Goal: Task Accomplishment & Management: Use online tool/utility

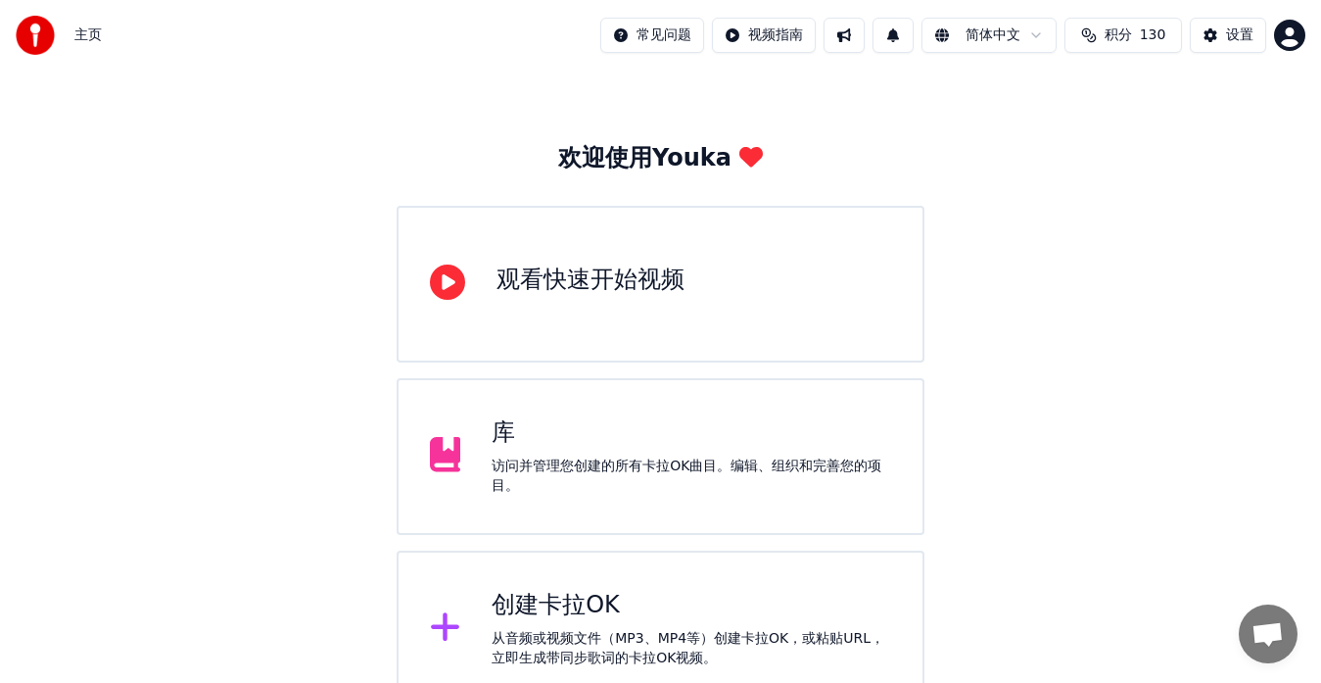
scroll to position [70, 0]
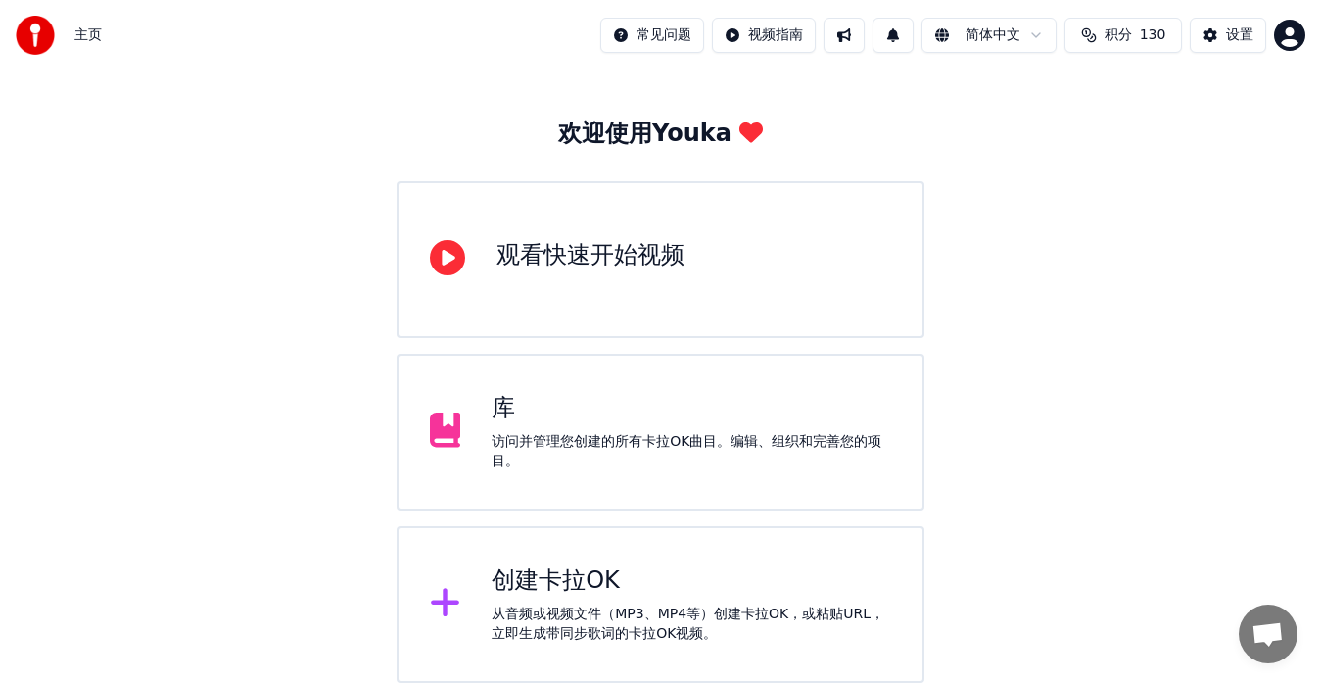
click at [525, 430] on div "库 访问并管理您创建的所有卡拉OK曲目。编辑、组织和完善您的项目。" at bounding box center [692, 432] width 400 height 78
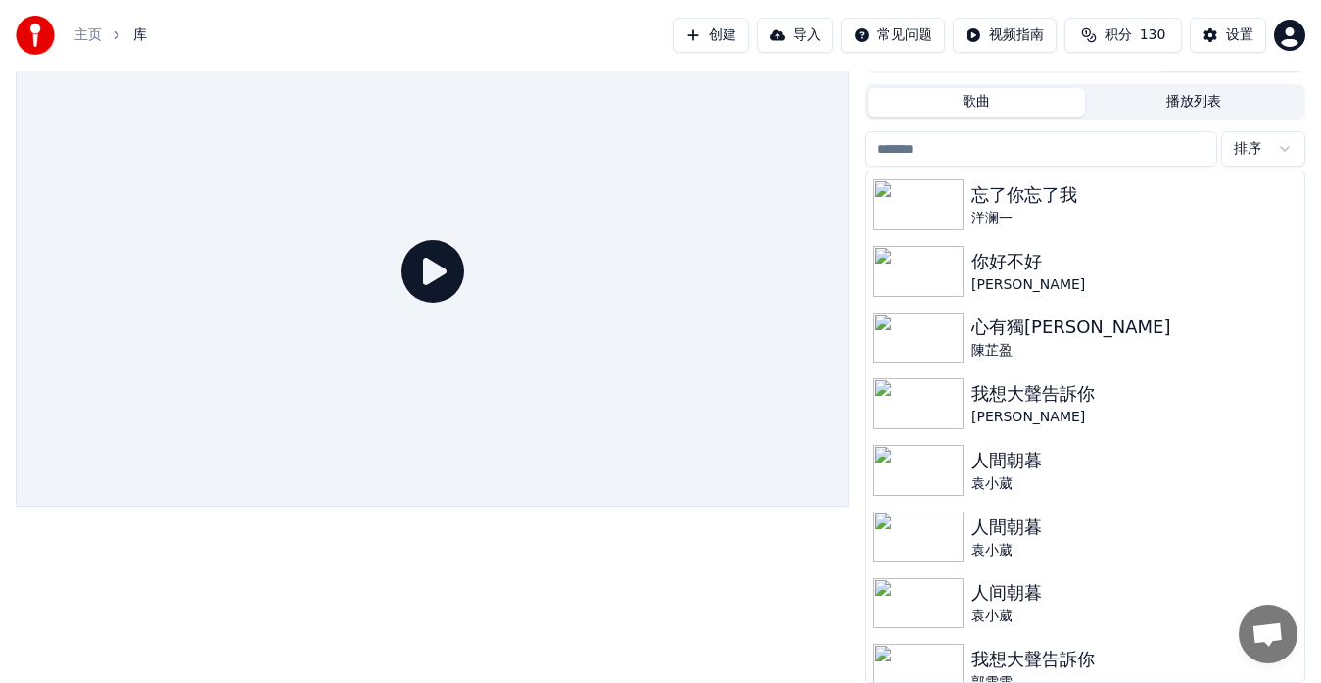
click at [508, 27] on div "主页 库 创建 导入 常见问题 视频指南 积分 130 设置" at bounding box center [660, 35] width 1321 height 71
click at [708, 32] on button "创建" at bounding box center [711, 35] width 76 height 35
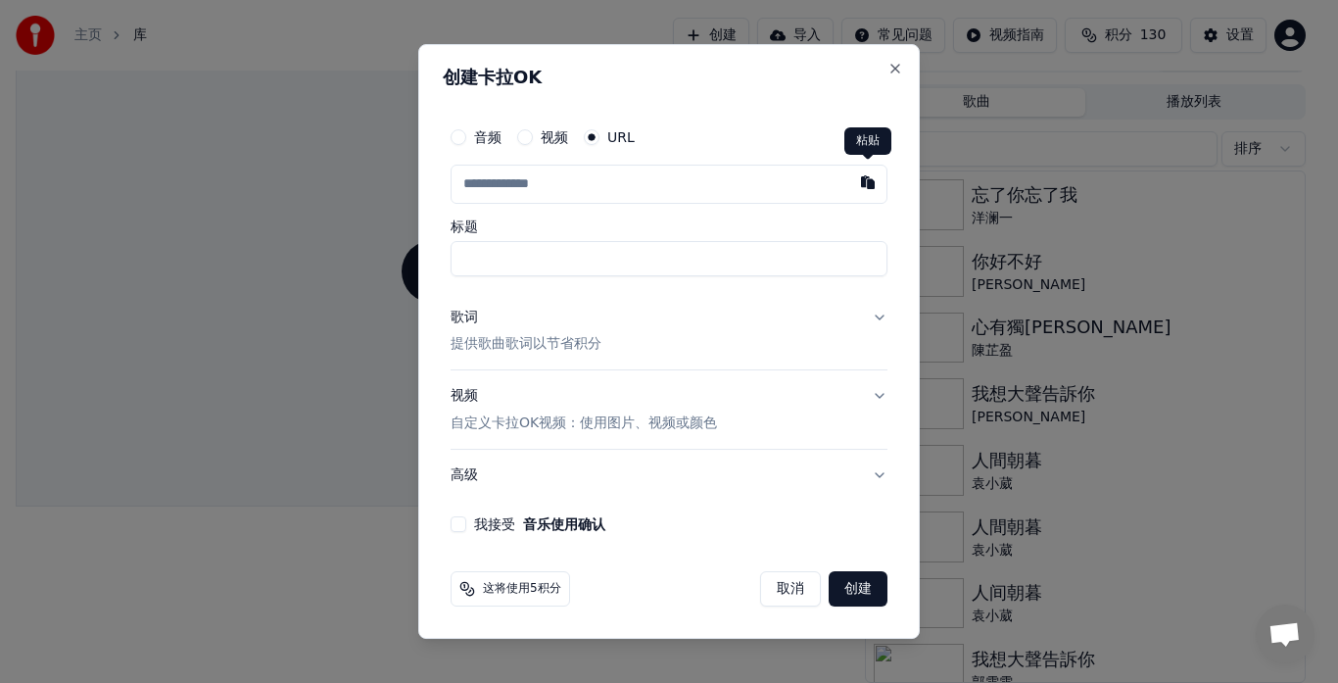
click at [874, 185] on button "button" at bounding box center [867, 182] width 39 height 35
type input "**********"
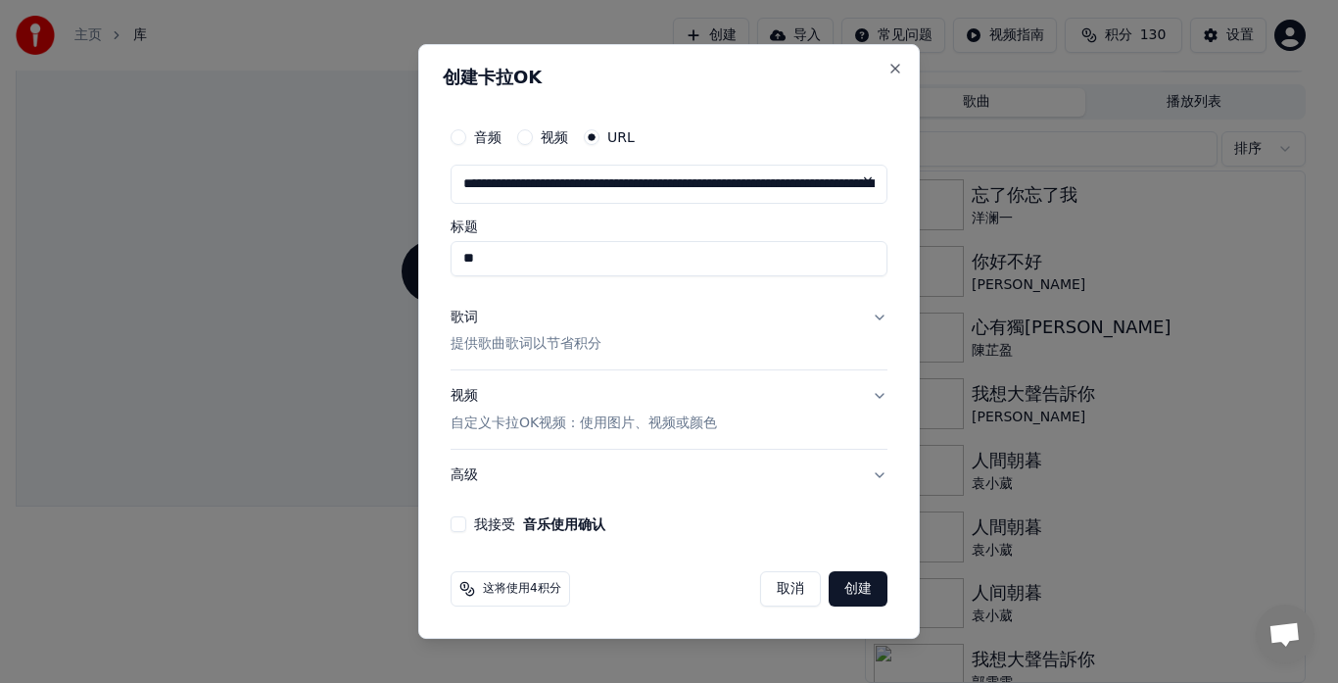
click at [592, 258] on input "**" at bounding box center [669, 258] width 437 height 35
type input "******"
click at [459, 525] on button "我接受 音乐使用确认" at bounding box center [459, 524] width 16 height 16
click at [482, 344] on p "提供歌曲歌词以节省积分" at bounding box center [526, 345] width 151 height 20
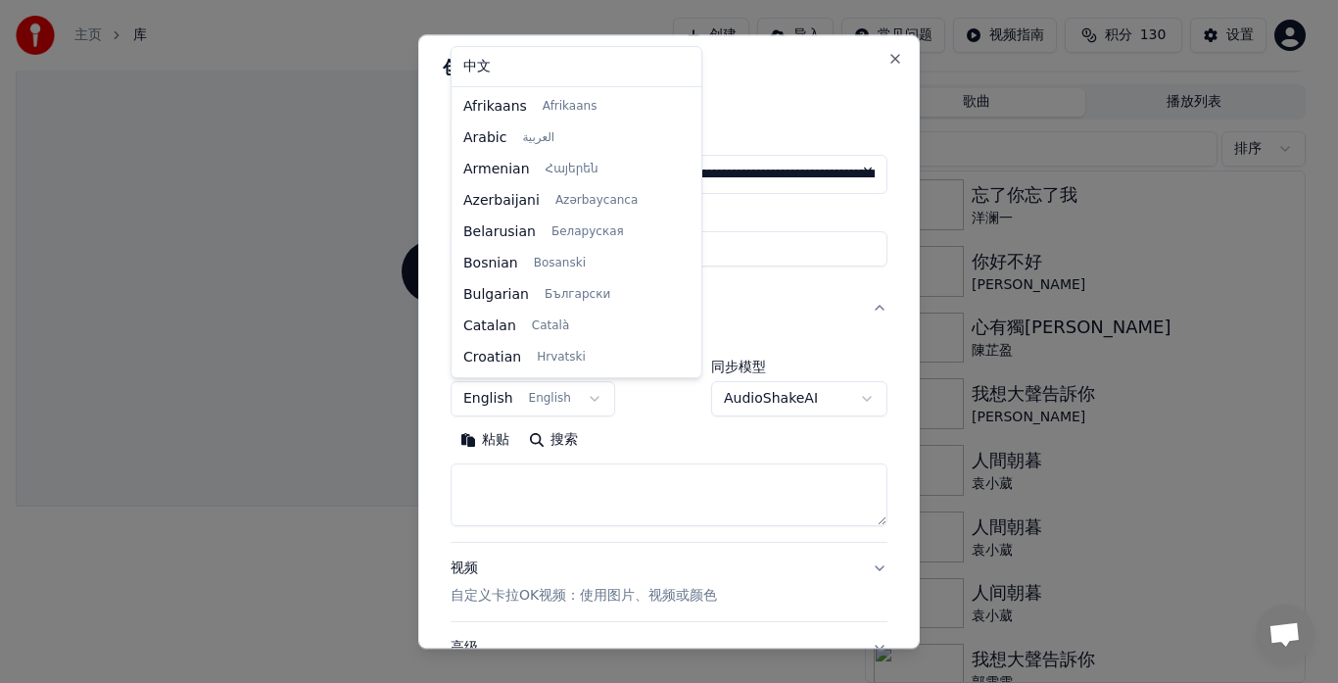
click at [590, 395] on body "**********" at bounding box center [660, 308] width 1321 height 683
select select "**"
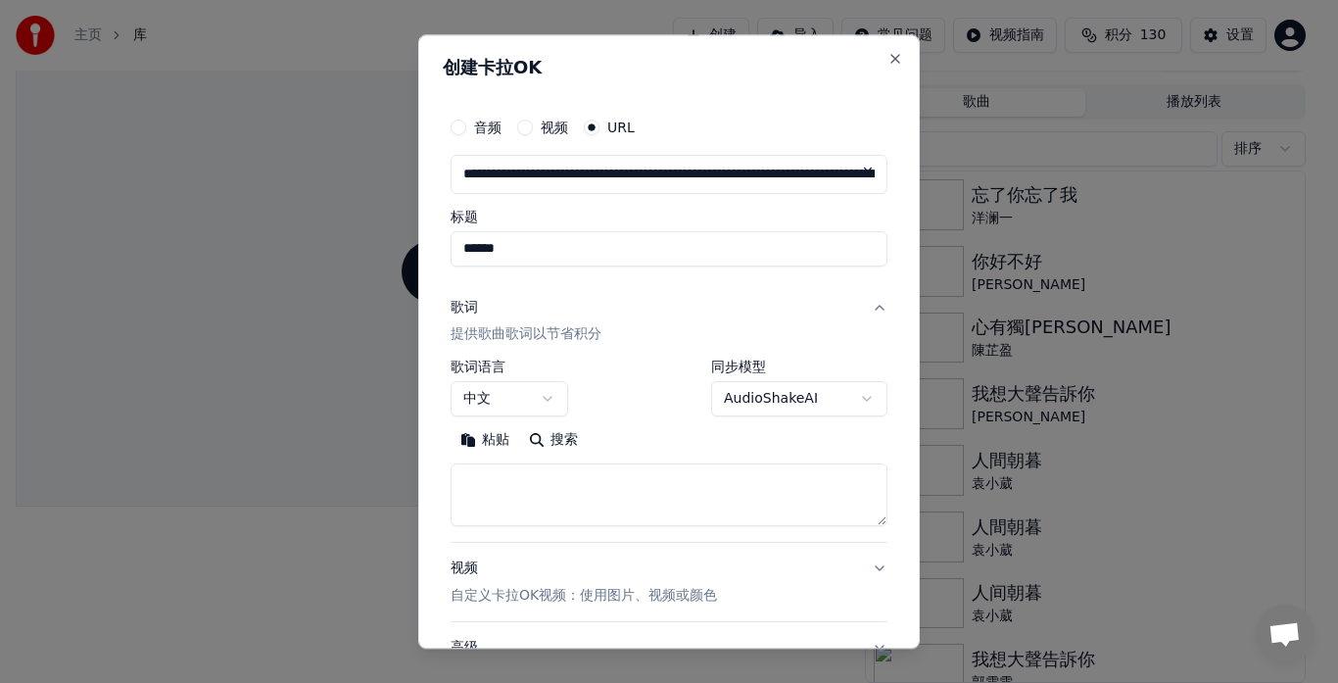
click at [495, 440] on button "粘贴" at bounding box center [485, 440] width 69 height 31
type textarea "**********"
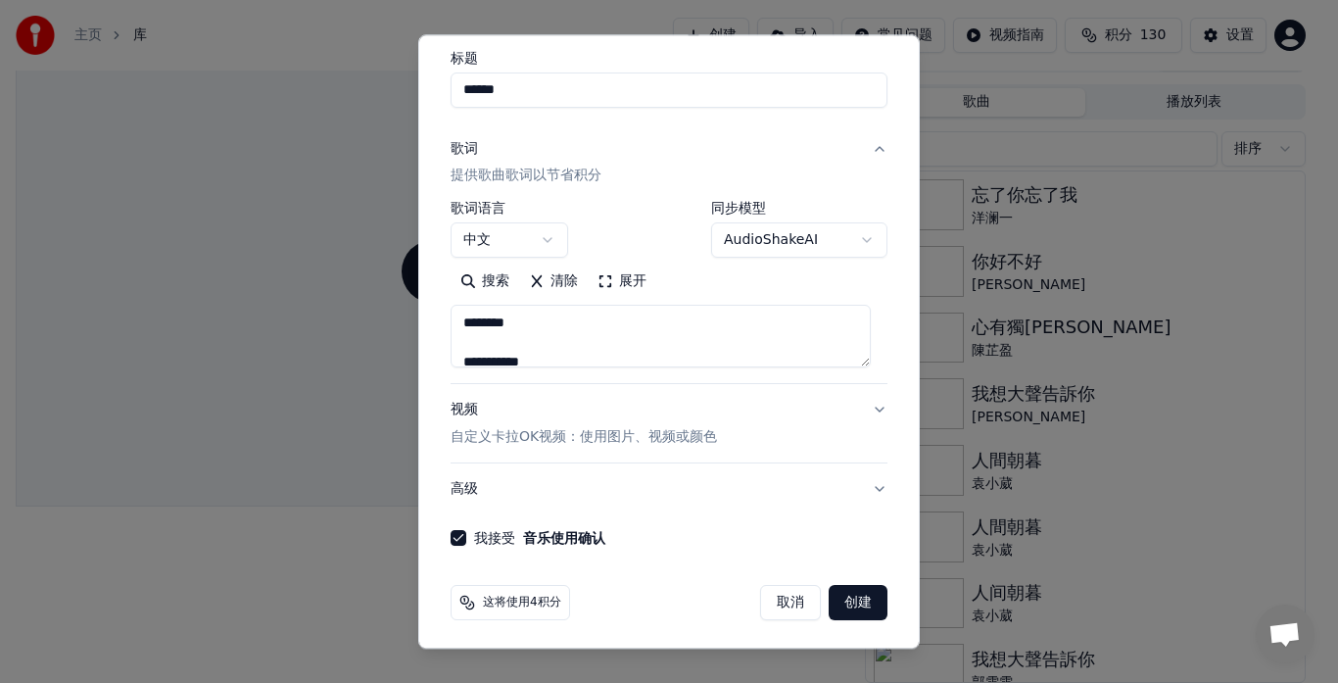
scroll to position [163, 0]
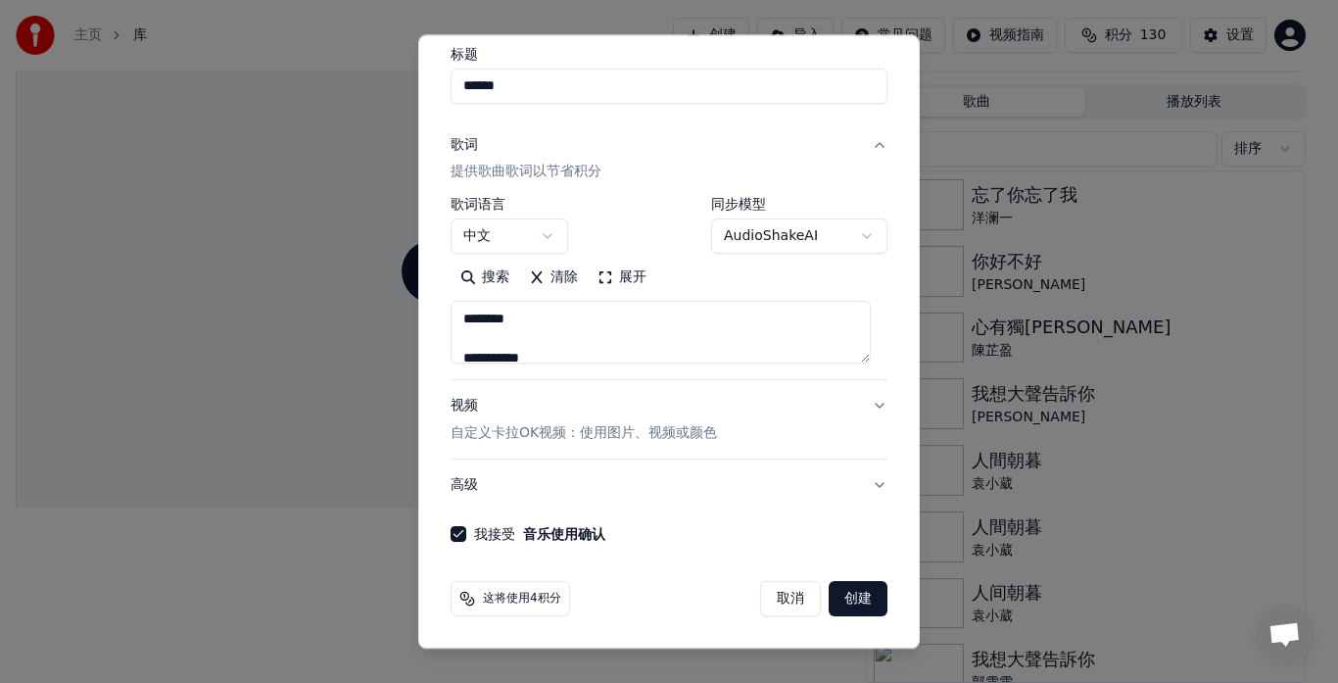
click at [830, 601] on button "创建" at bounding box center [858, 599] width 59 height 35
select select "**"
type textarea "**********"
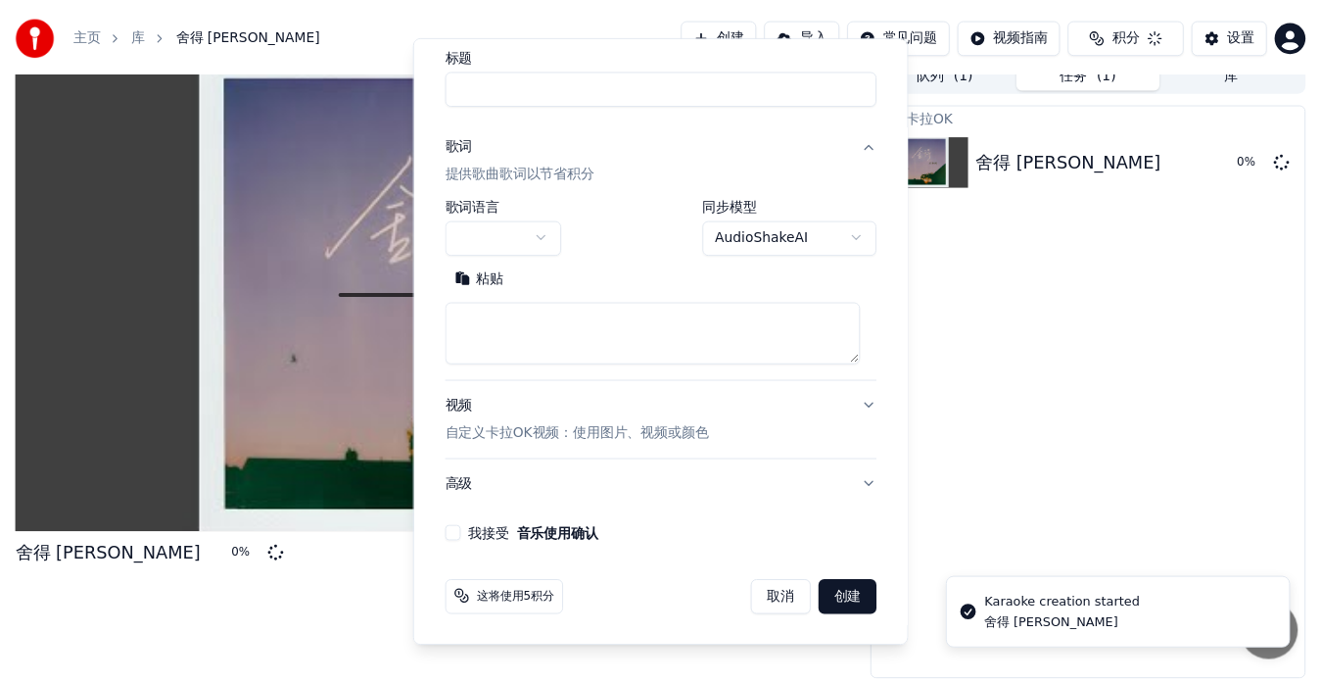
scroll to position [15, 0]
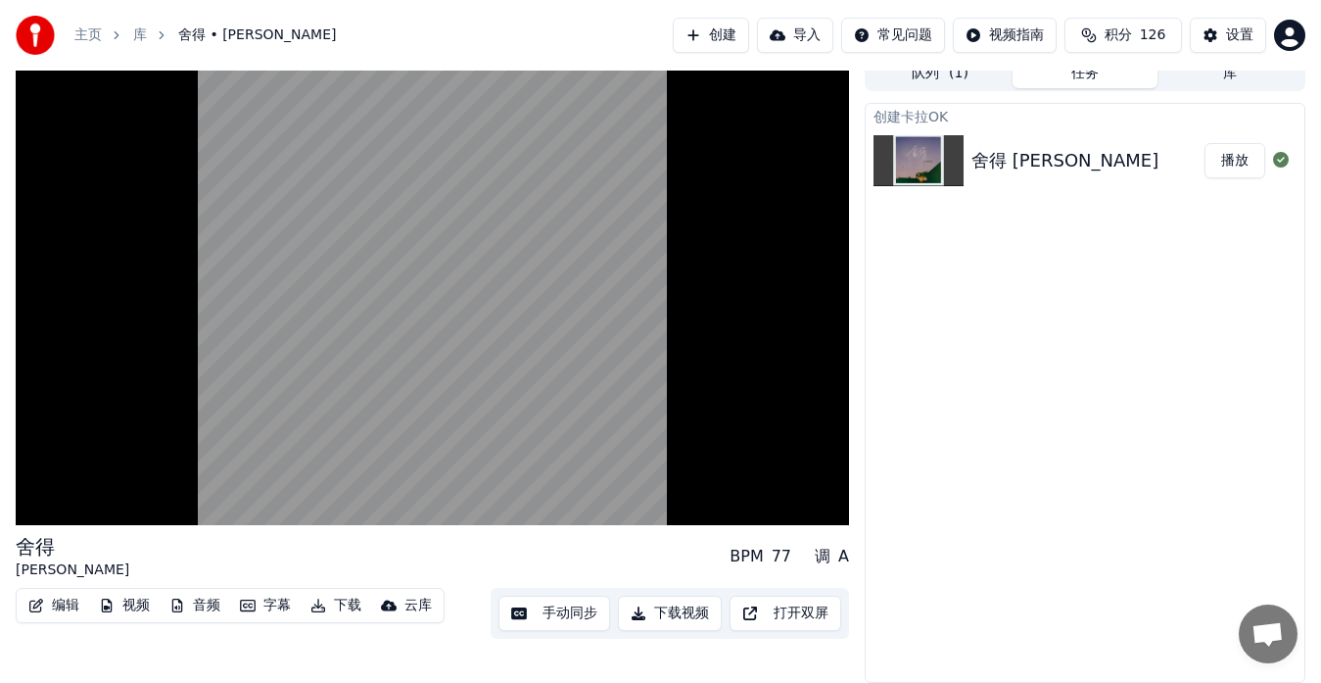
click at [120, 606] on button "视频" at bounding box center [124, 605] width 67 height 27
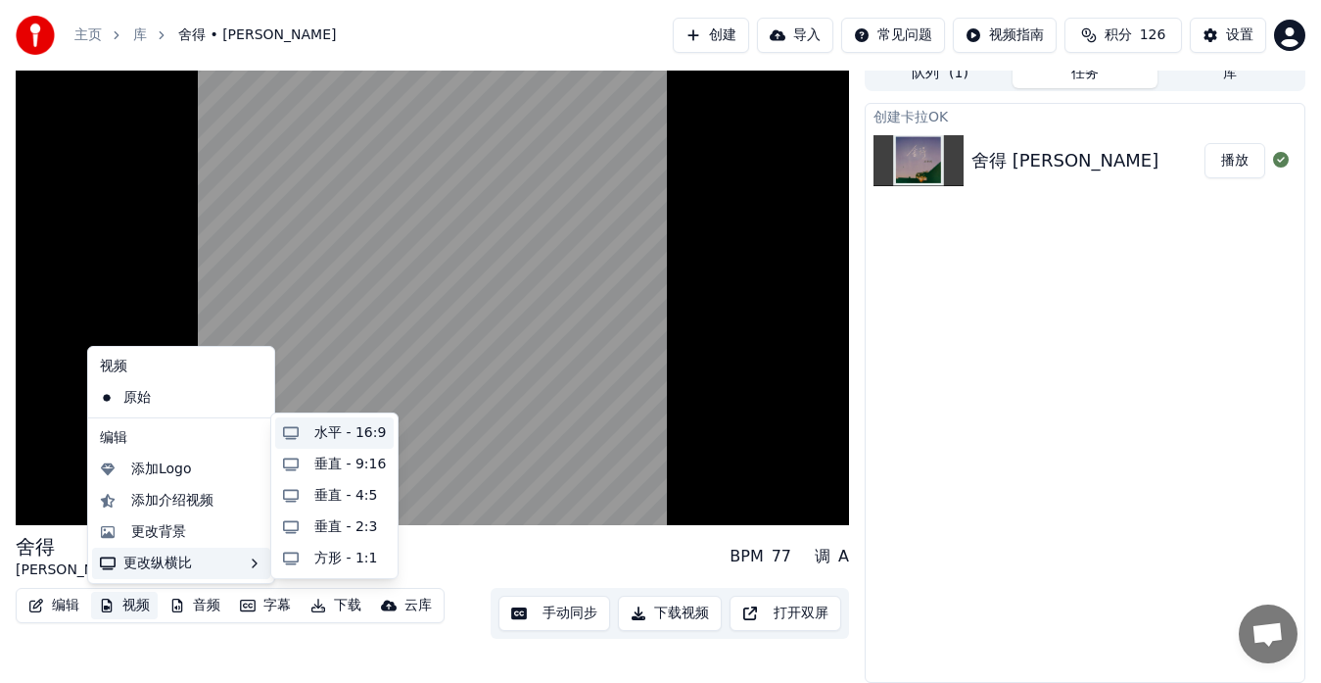
click at [339, 433] on div "水平 - 16:9" at bounding box center [350, 433] width 72 height 20
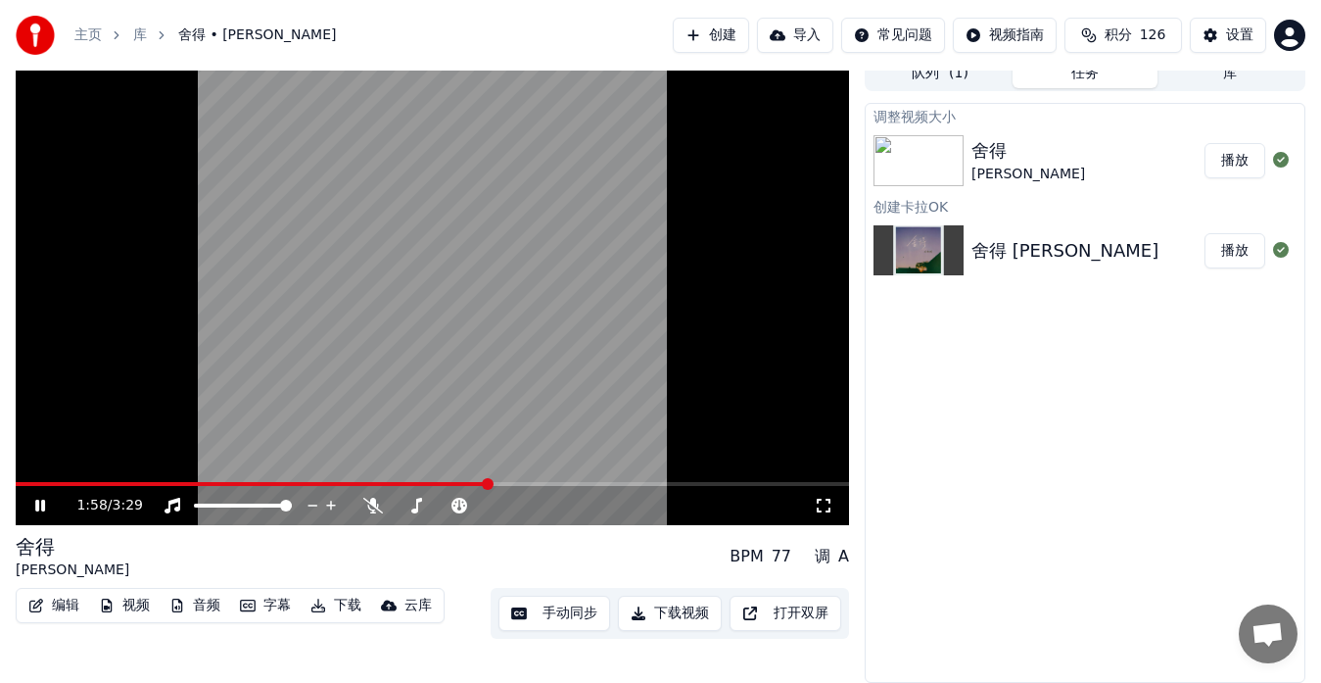
click at [39, 509] on icon at bounding box center [40, 506] width 10 height 12
click at [1234, 164] on button "播放" at bounding box center [1235, 160] width 61 height 35
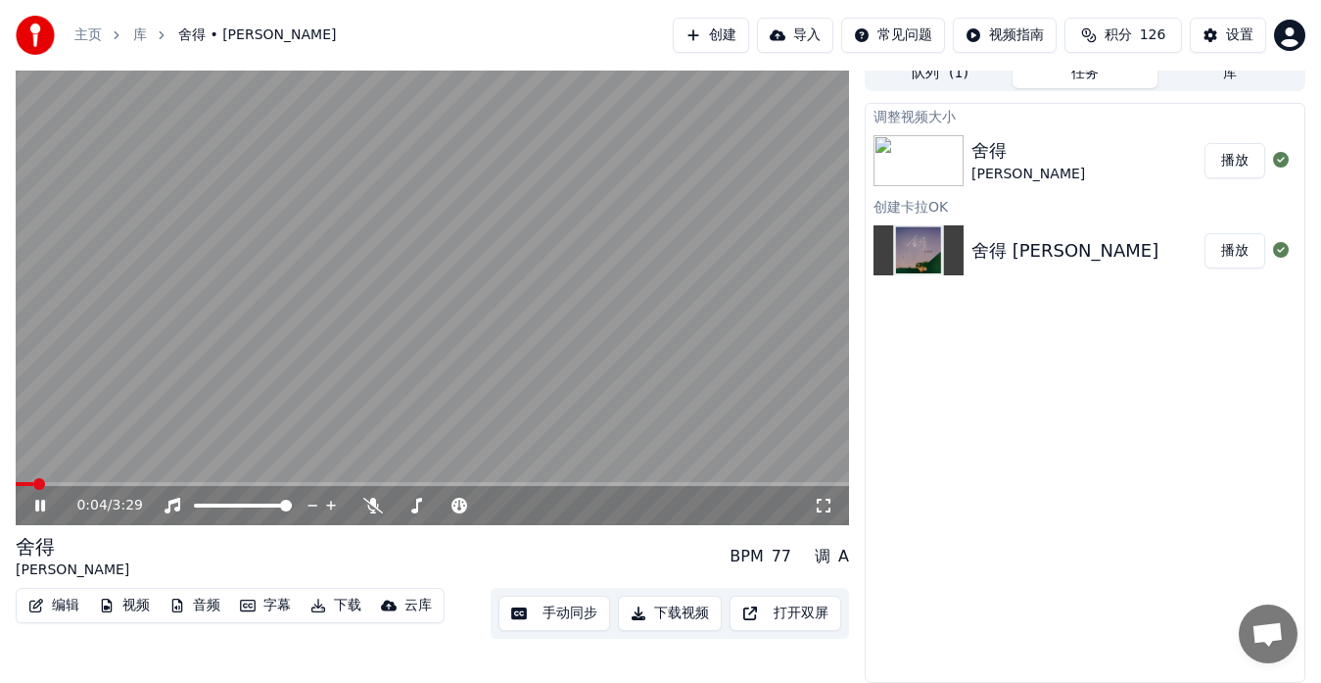
click at [59, 484] on span at bounding box center [433, 484] width 834 height 4
click at [552, 622] on button "手动同步" at bounding box center [555, 613] width 112 height 35
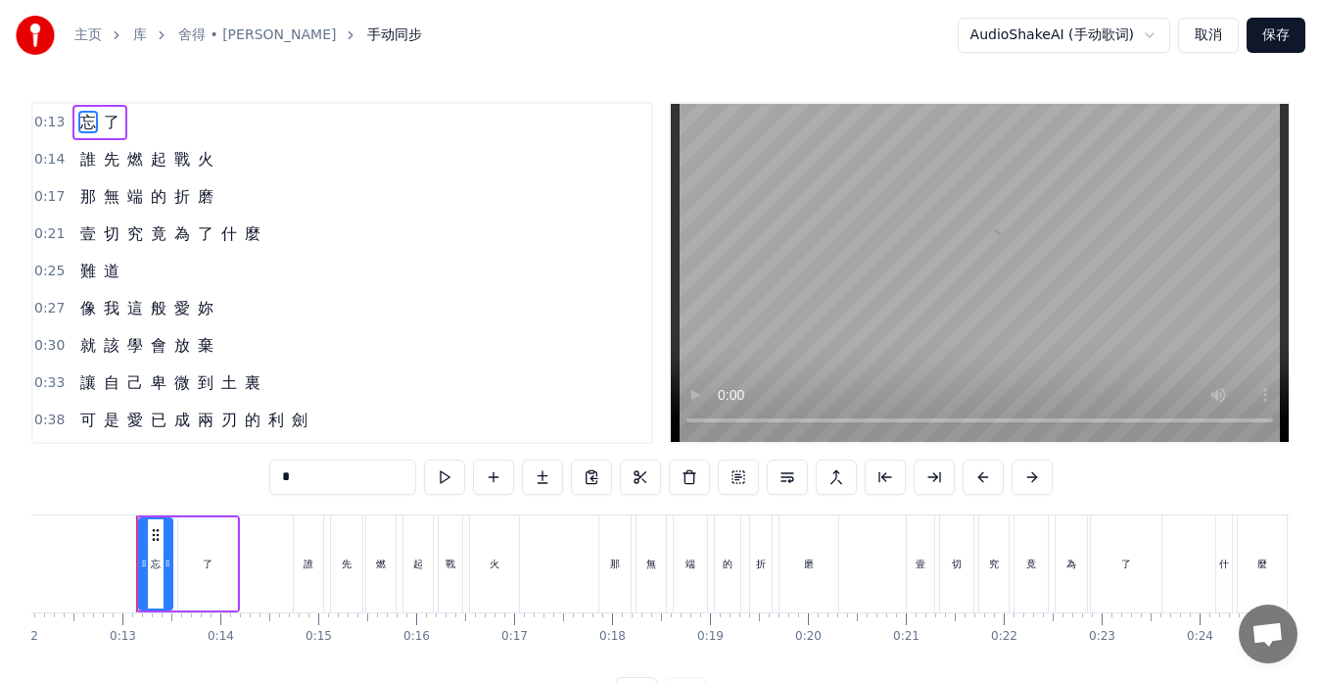
scroll to position [0, 1189]
click at [91, 237] on span "壹" at bounding box center [88, 233] width 20 height 23
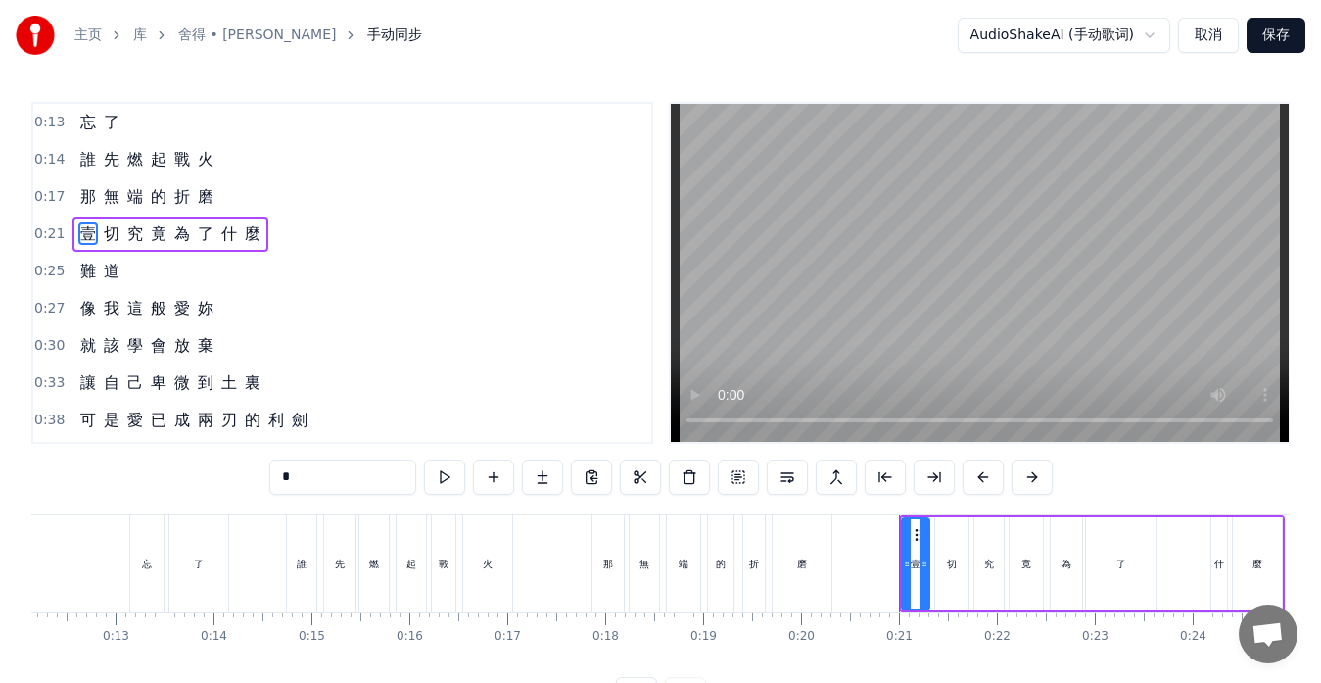
drag, startPoint x: 307, startPoint y: 476, endPoint x: 177, endPoint y: 482, distance: 129.4
click at [177, 482] on div "0:13 忘 了 0:14 誰 先 燃 起 戰 火 0:17 那 無 端 的 折 磨 0:21 壹 切 究 竟 為 了 什 麼 0:25 難 道 0:27 像…" at bounding box center [660, 407] width 1259 height 610
type input "*"
click at [365, 298] on div "0:27 像 我 這 般 愛 妳" at bounding box center [342, 308] width 618 height 37
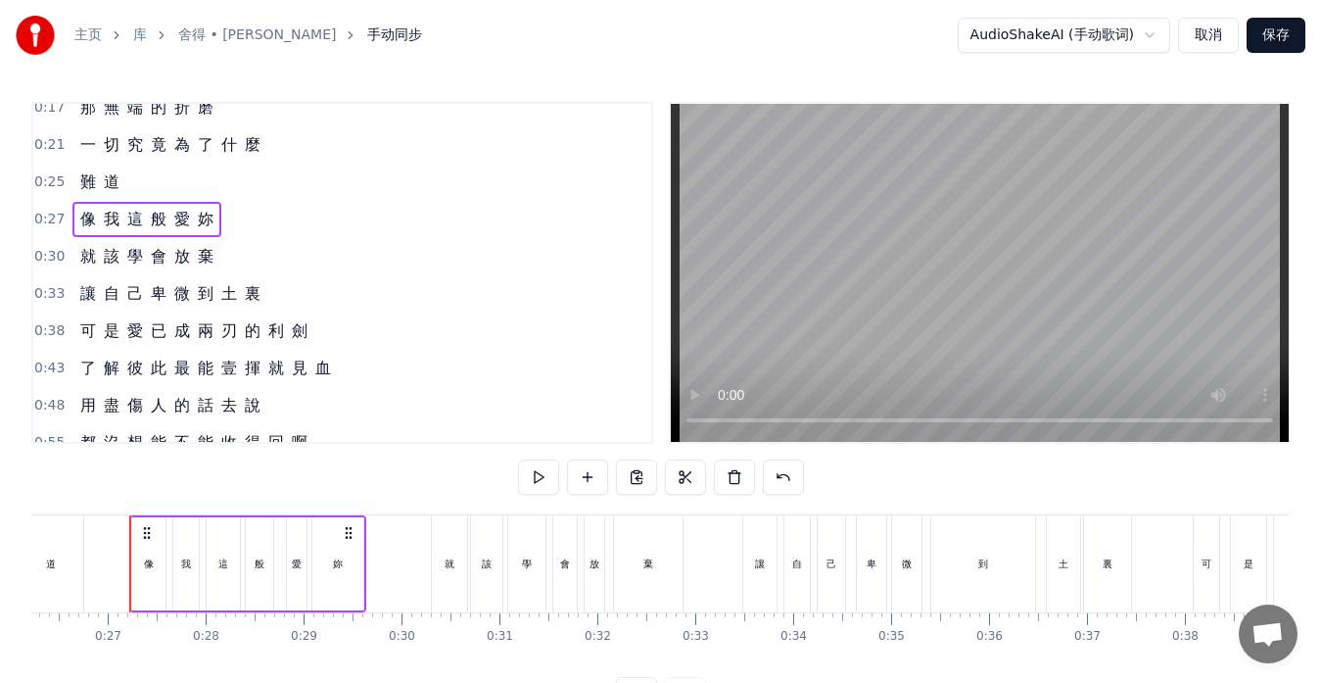
scroll to position [196, 0]
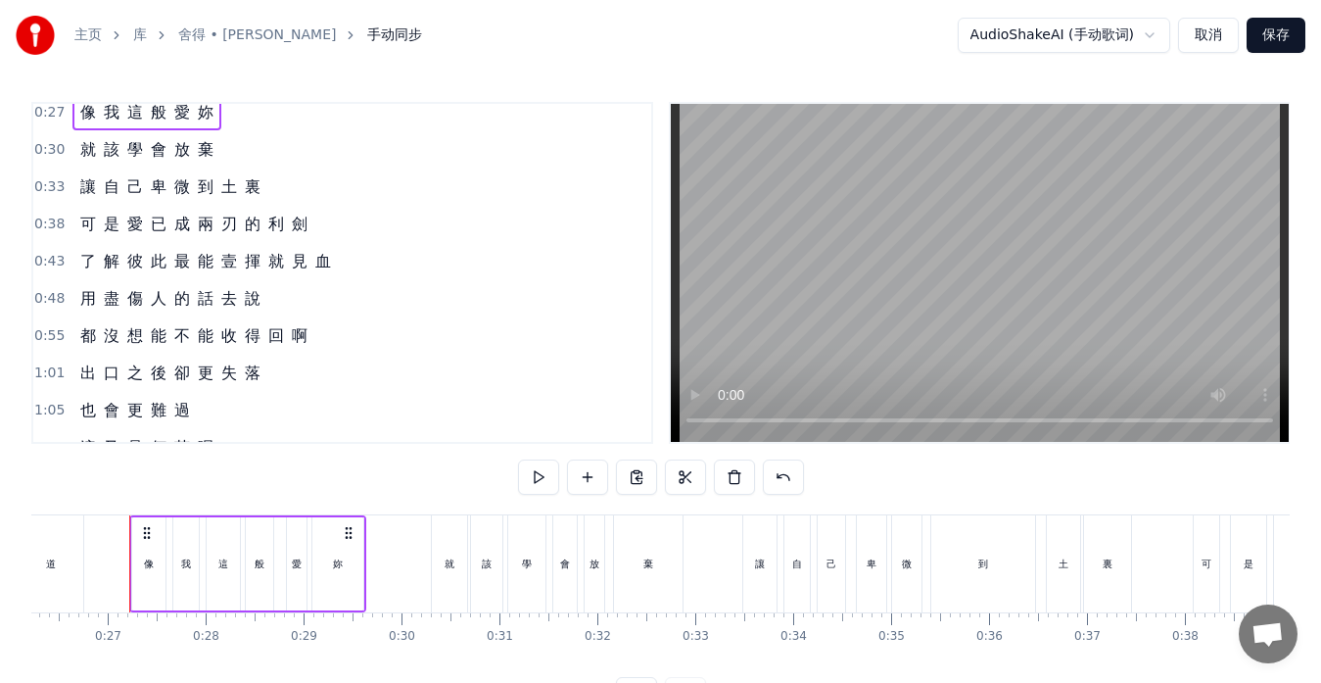
click at [233, 266] on span "壹" at bounding box center [229, 261] width 20 height 23
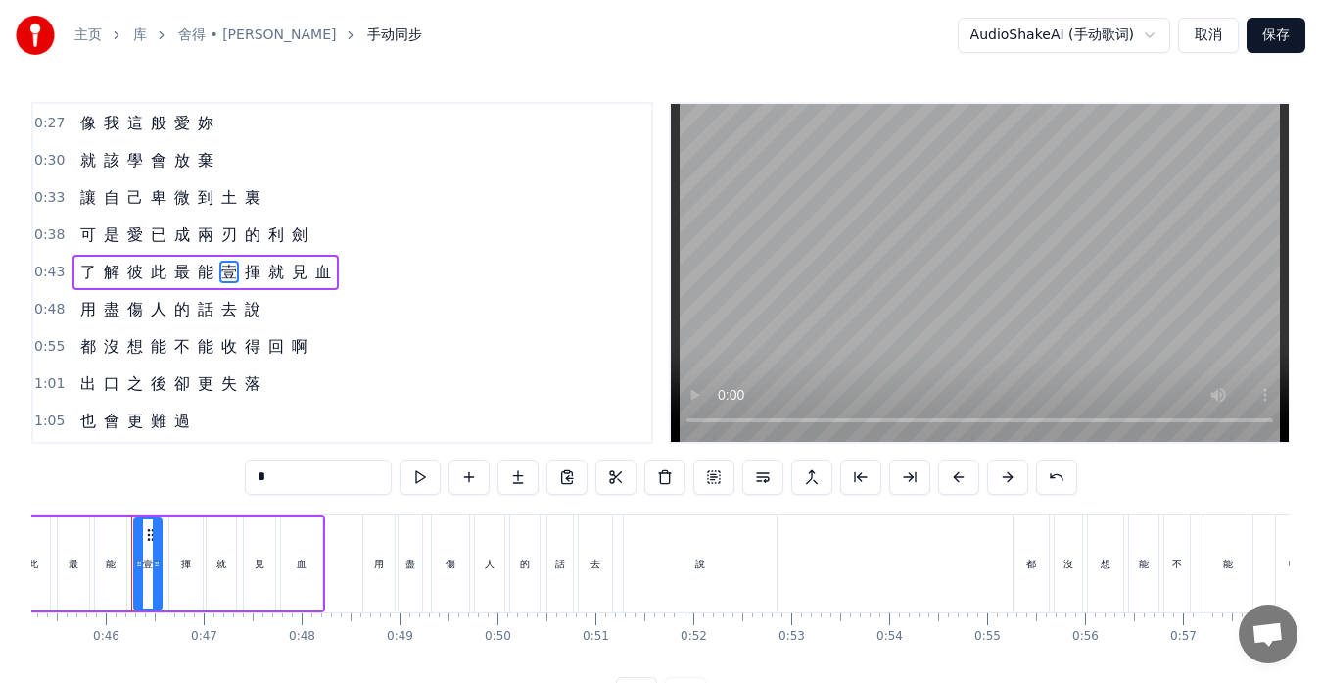
scroll to position [0, 4433]
drag, startPoint x: 308, startPoint y: 480, endPoint x: 187, endPoint y: 478, distance: 120.5
click at [187, 478] on div "0:13 忘 了 0:14 誰 先 燃 起 戰 火 0:17 那 無 端 的 折 磨 0:21 一 切 究 竟 為 了 什 麼 0:25 難 道 0:27 像…" at bounding box center [660, 407] width 1259 height 610
type input "*"
click at [285, 358] on div "都 沒 想 能 不 能 收 得 回 啊" at bounding box center [193, 346] width 243 height 35
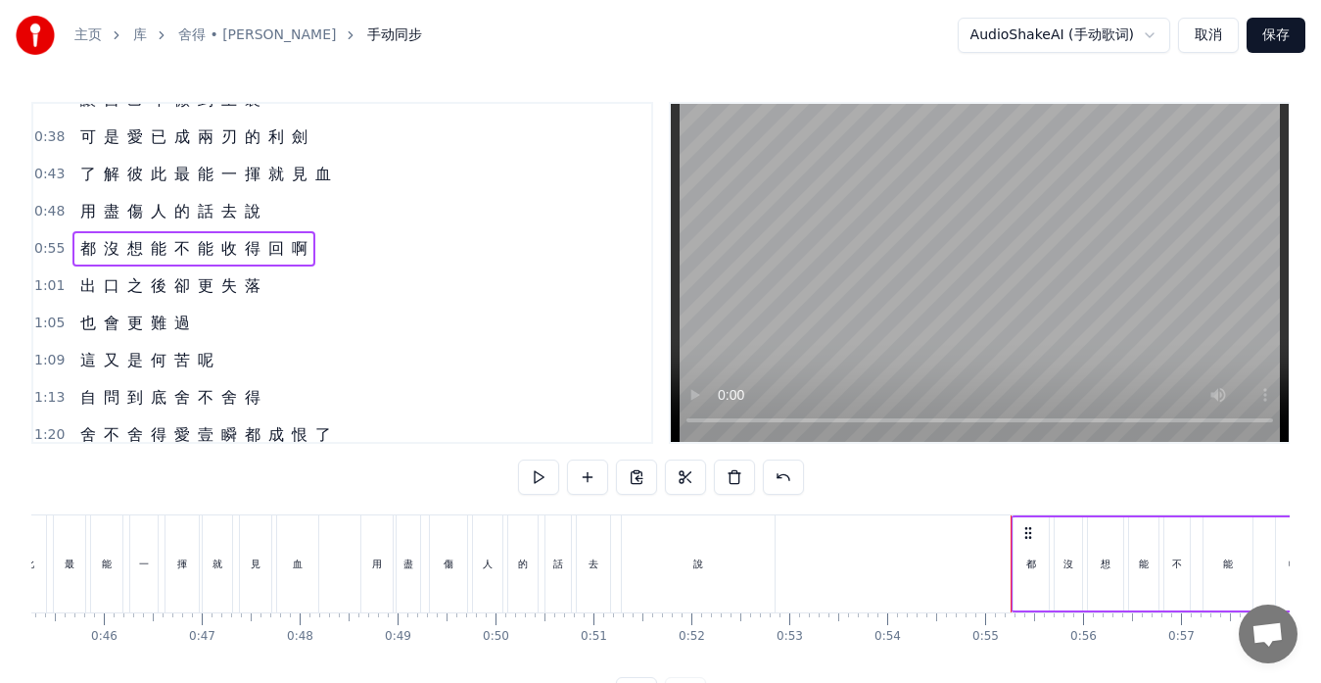
scroll to position [381, 0]
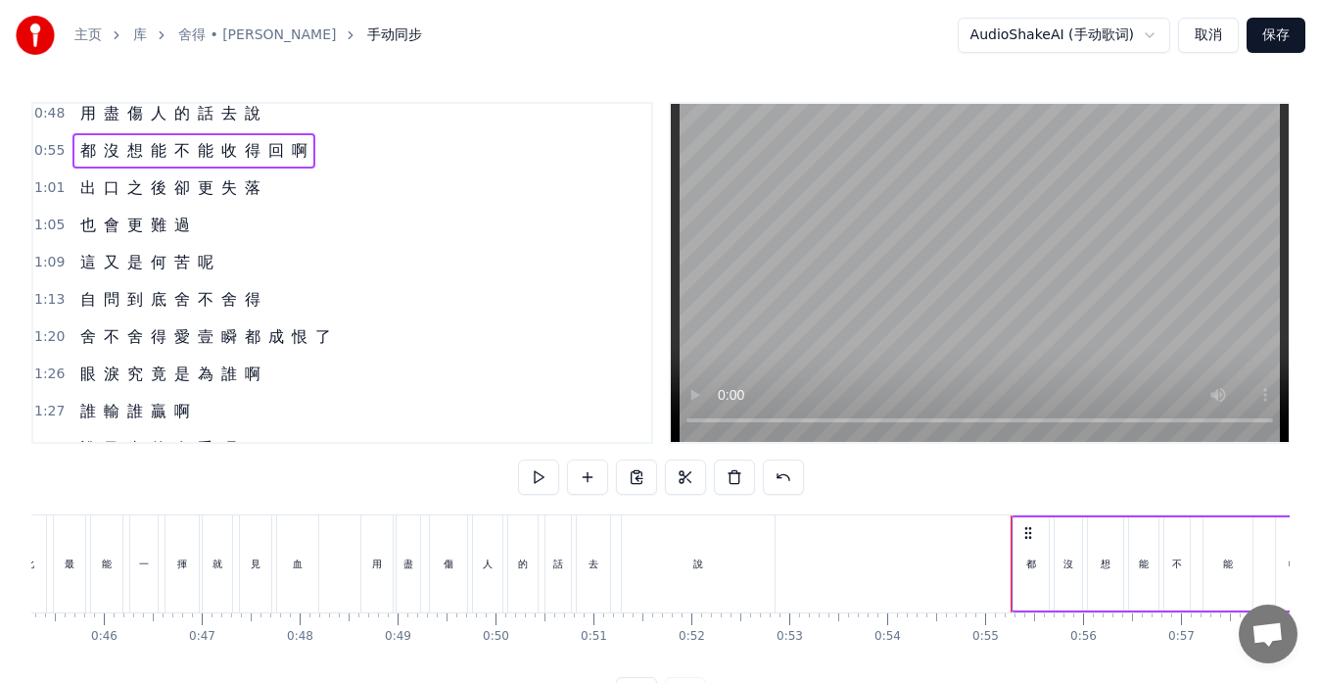
click at [207, 341] on span "壹" at bounding box center [206, 336] width 20 height 23
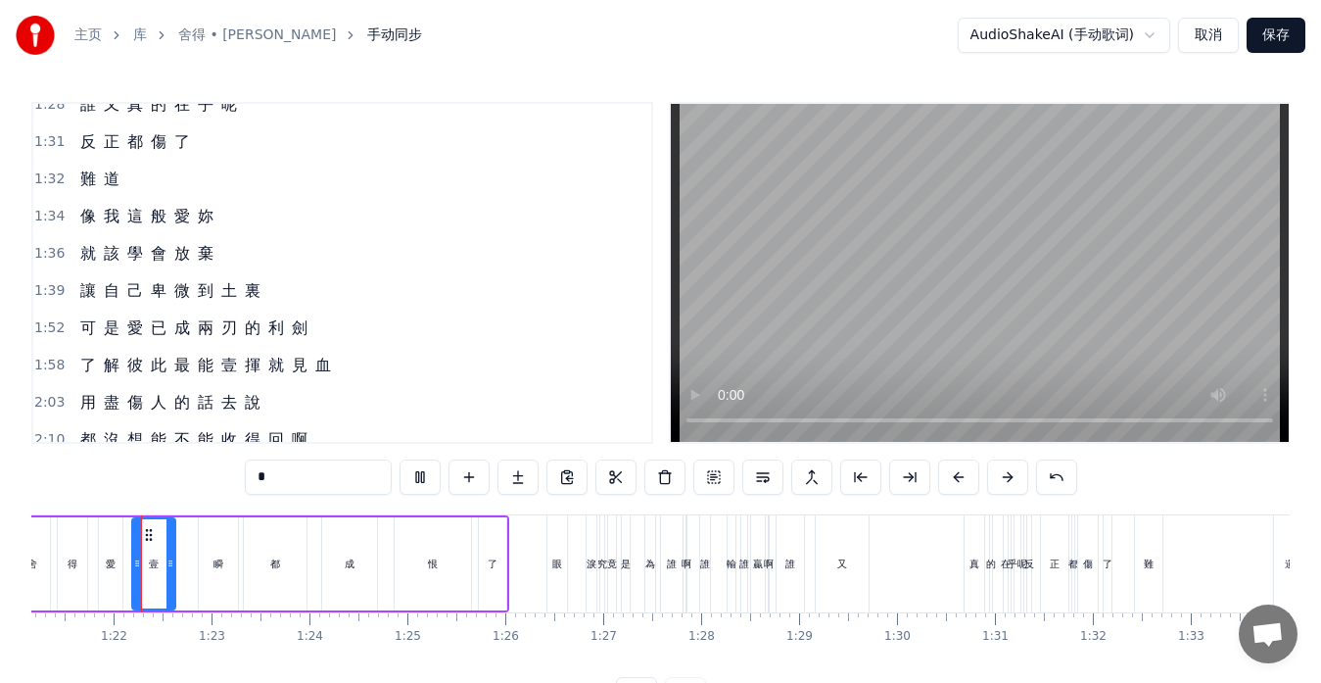
scroll to position [739, 0]
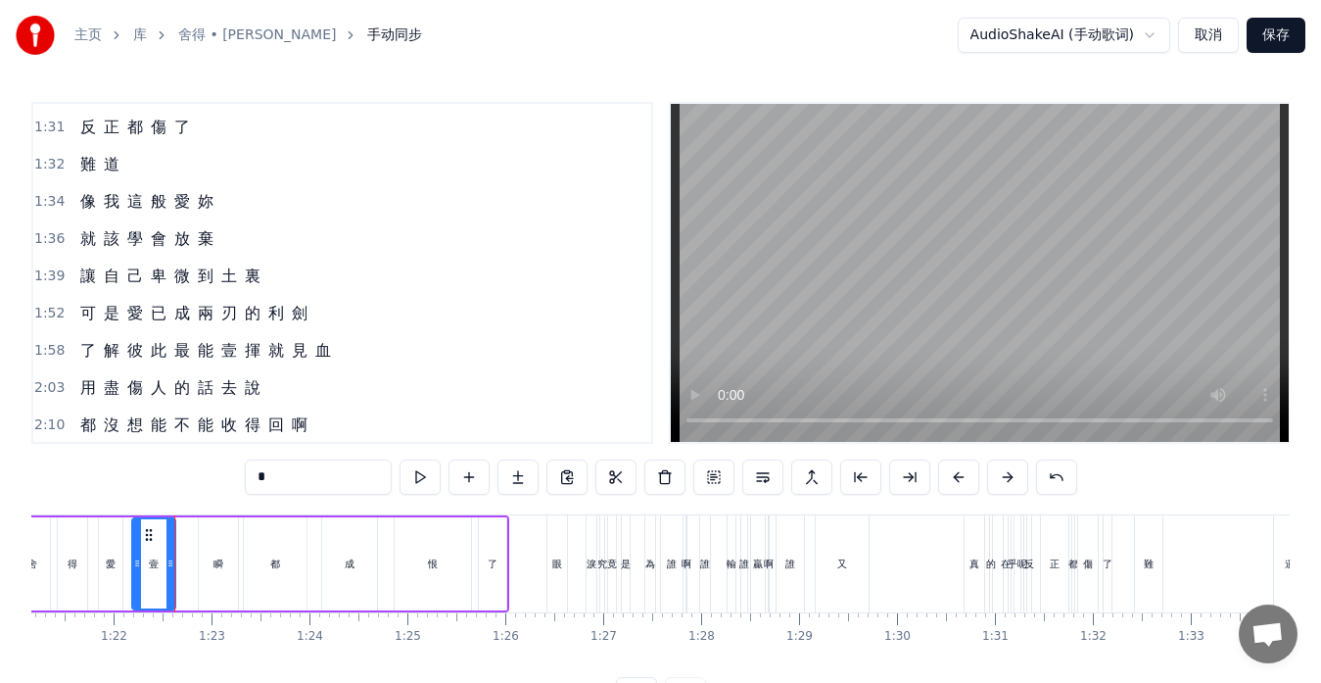
drag, startPoint x: 297, startPoint y: 483, endPoint x: 187, endPoint y: 483, distance: 109.7
click at [187, 483] on div "0:13 忘 了 0:14 誰 先 燃 起 戰 火 0:17 那 無 端 的 折 磨 0:21 一 切 究 竟 為 了 什 麼 0:25 難 道 0:27 像…" at bounding box center [660, 407] width 1259 height 610
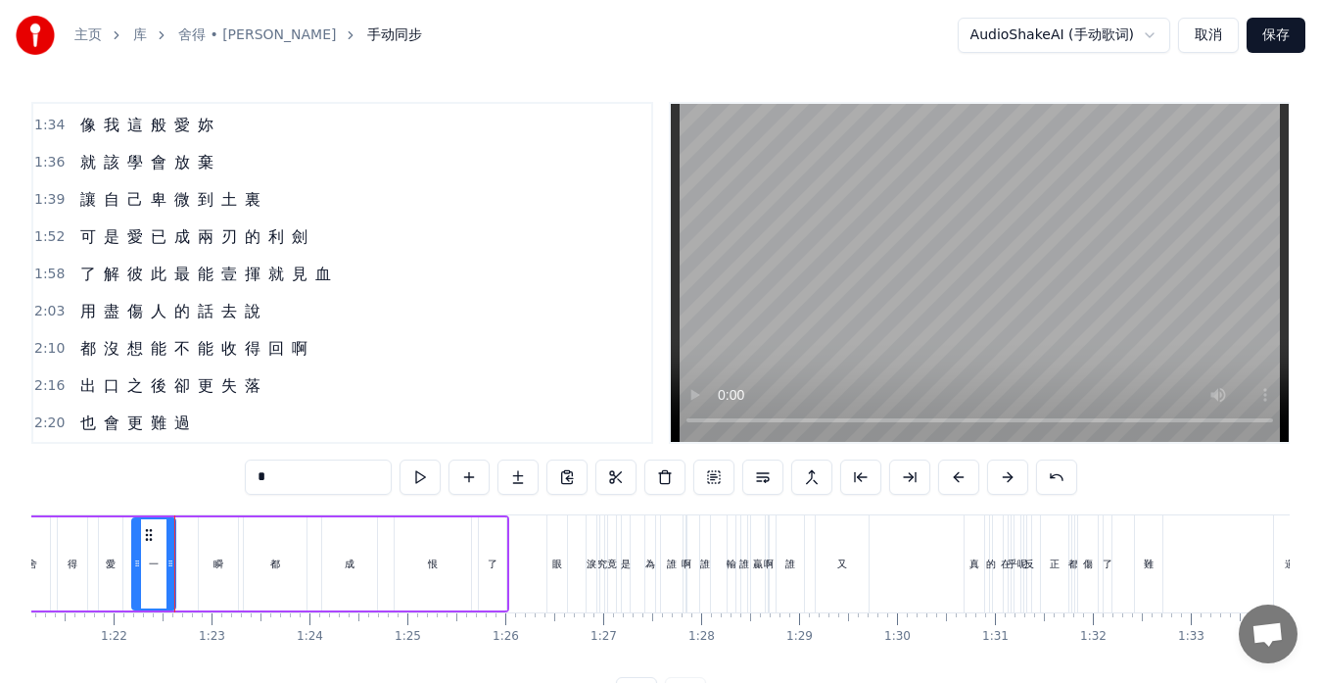
scroll to position [817, 0]
type input "*"
click at [453, 333] on div "2:10 都 沒 想 能 不 能 收 得 回 啊" at bounding box center [342, 347] width 618 height 37
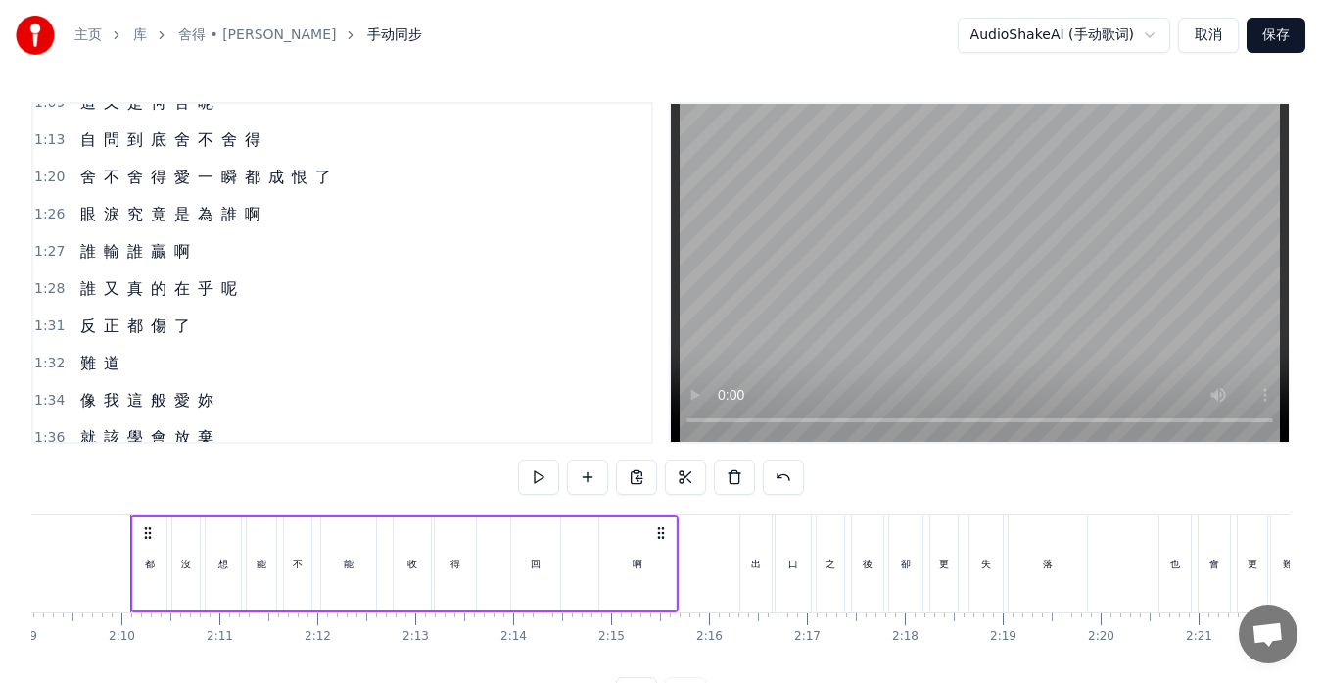
scroll to position [529, 0]
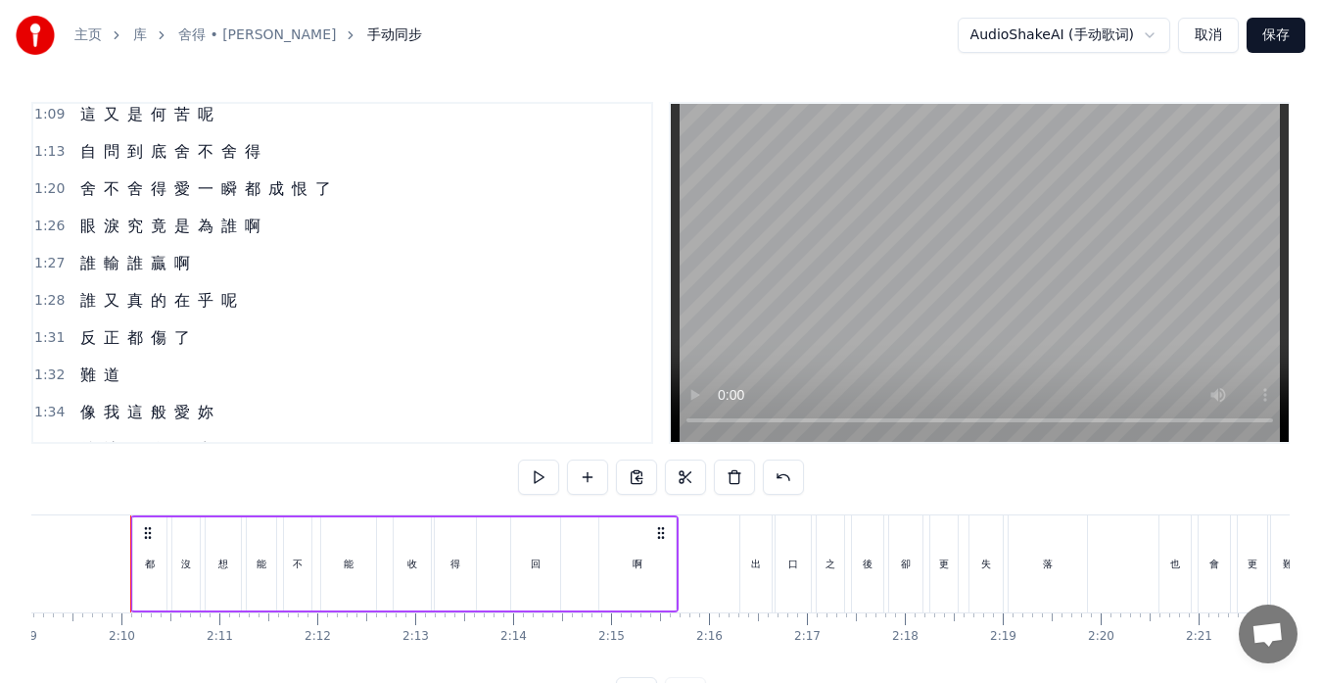
click at [313, 194] on span "了" at bounding box center [323, 188] width 20 height 23
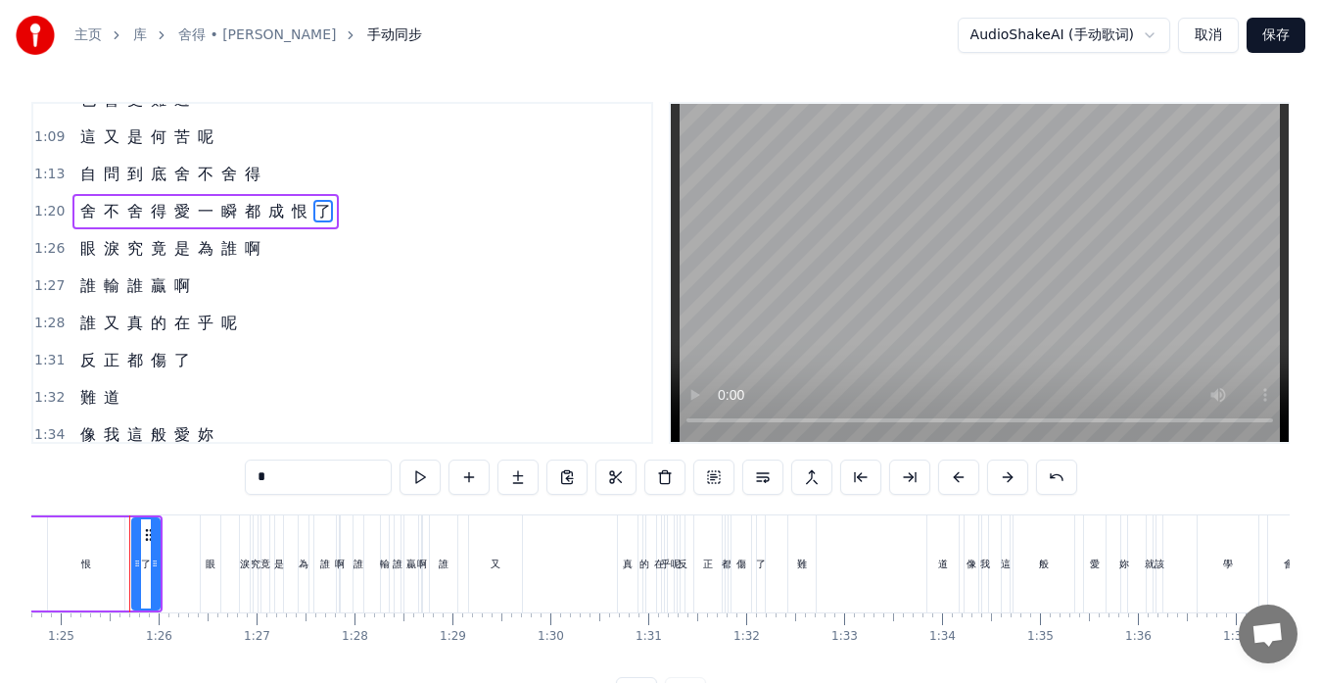
scroll to position [115, 0]
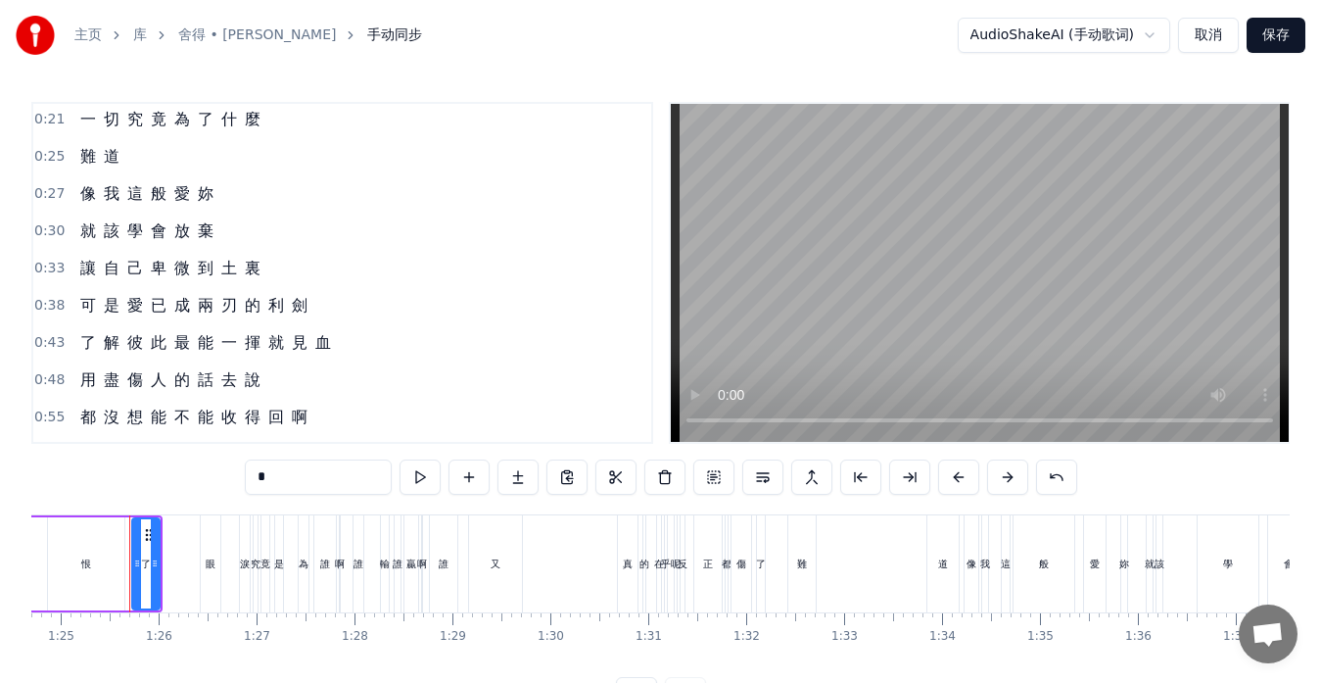
click at [72, 275] on div "讓 自 己 卑 微 到 土 裏" at bounding box center [170, 268] width 196 height 35
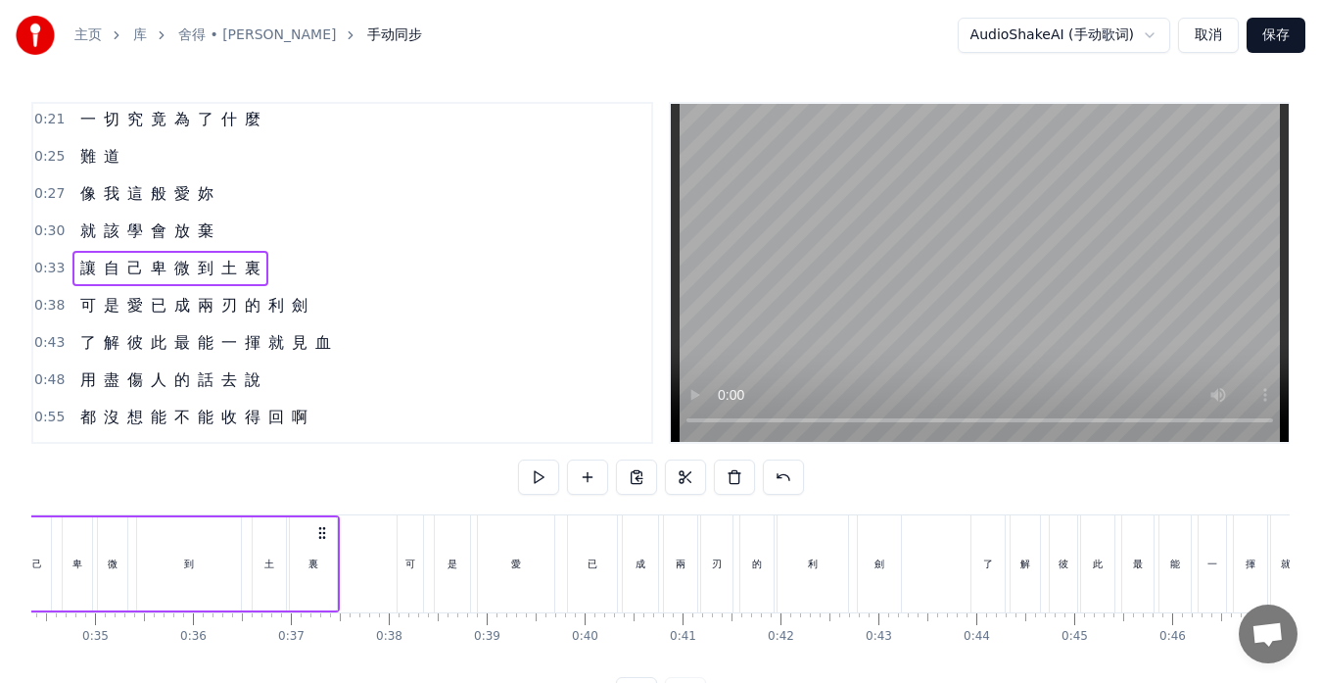
scroll to position [0, 3181]
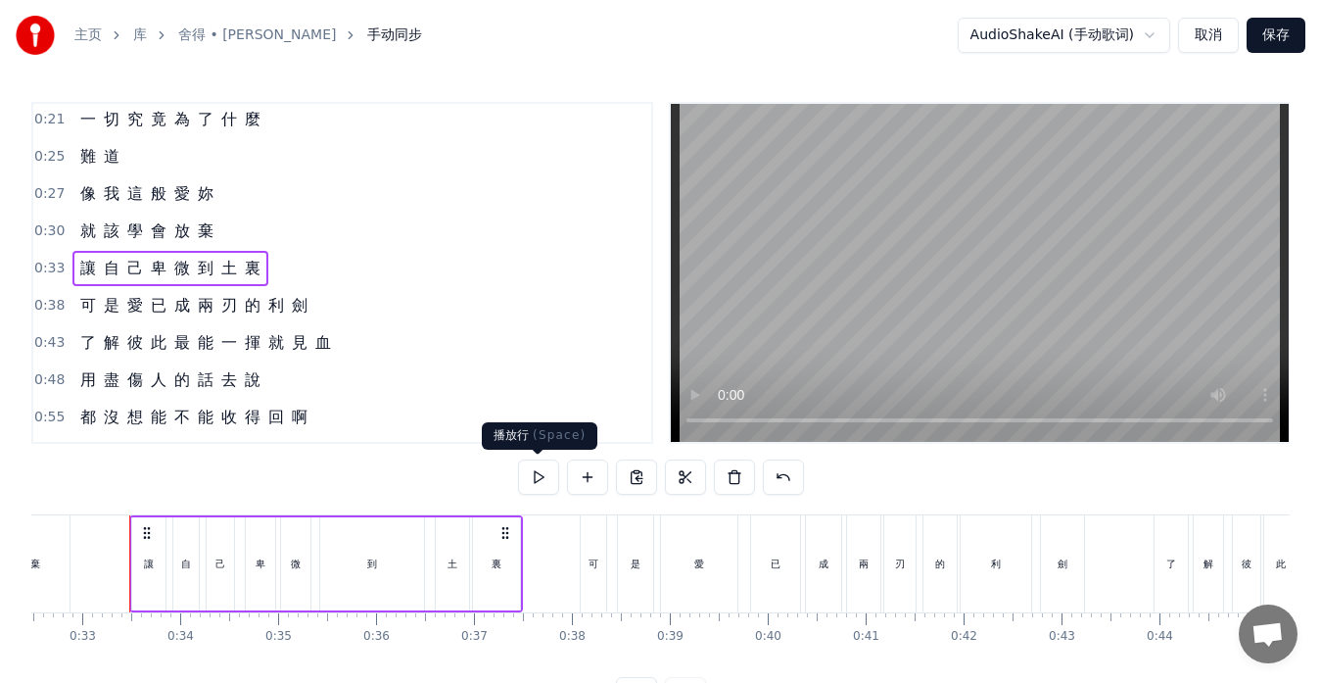
click at [532, 466] on button at bounding box center [538, 476] width 41 height 35
click at [73, 316] on div "可 是 愛 已 成 兩 刃 的 利 劍" at bounding box center [193, 305] width 243 height 35
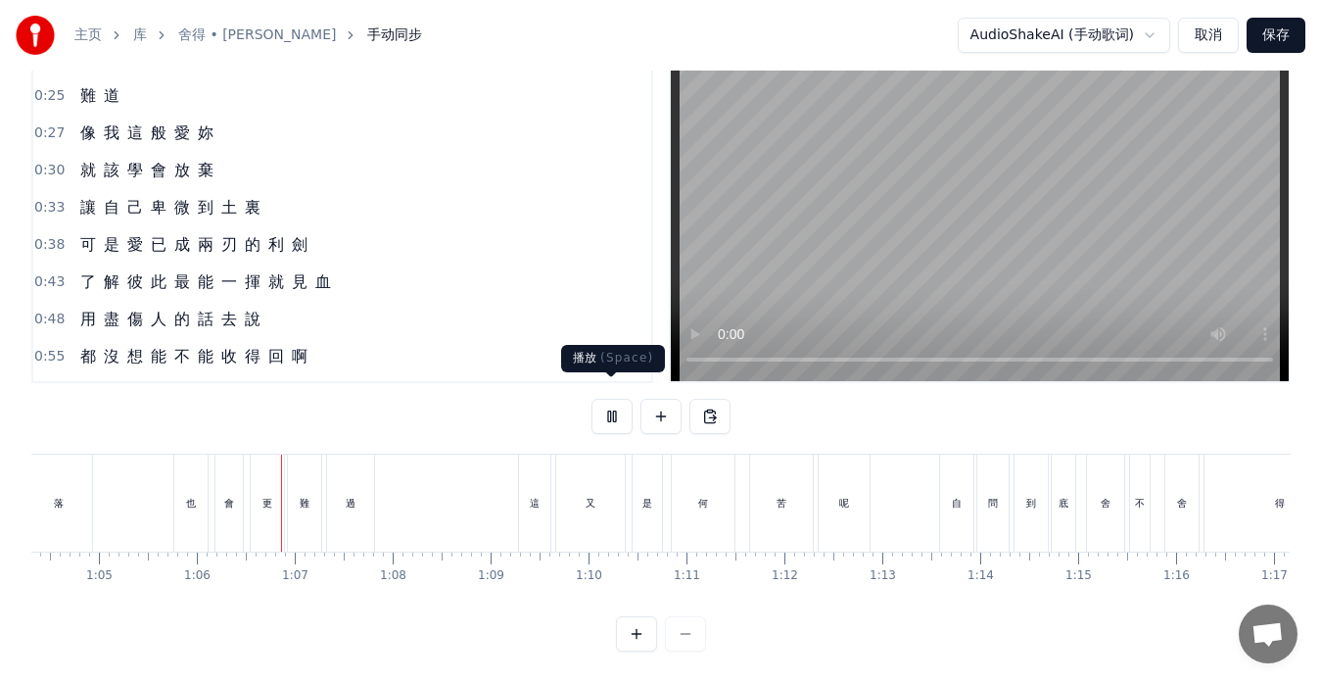
scroll to position [0, 6399]
click at [608, 402] on button at bounding box center [612, 416] width 41 height 35
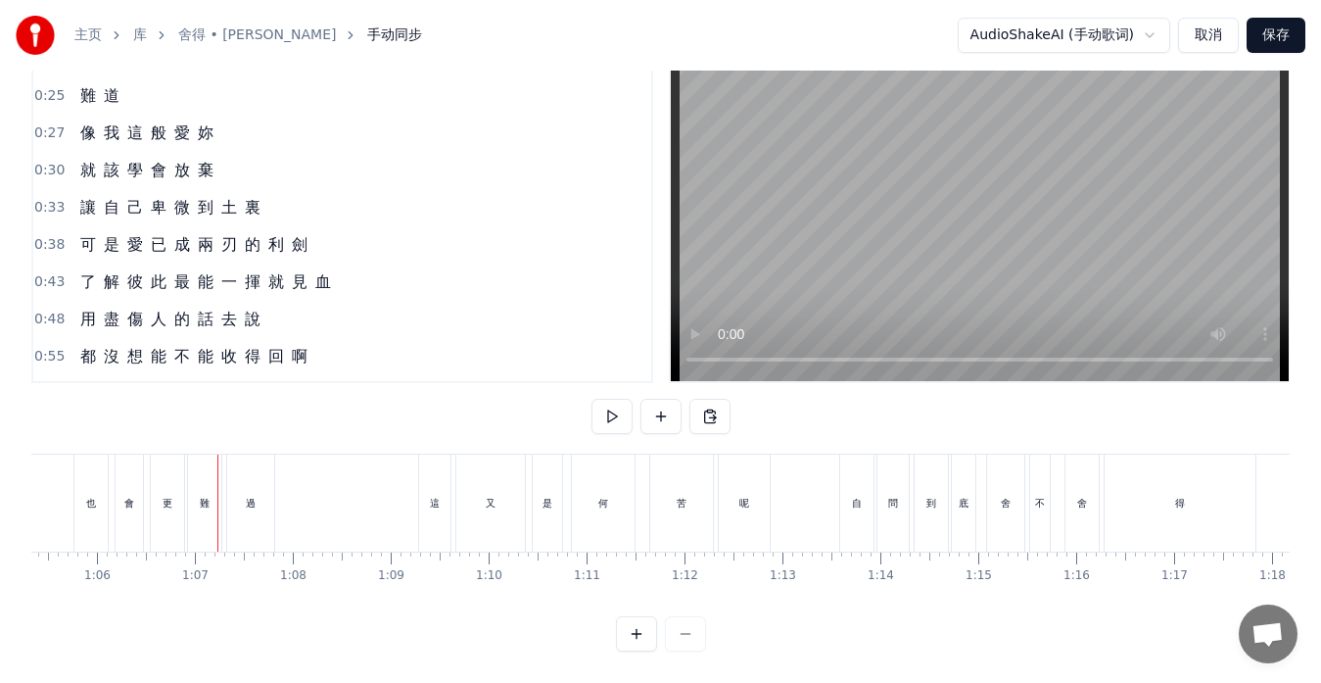
click at [199, 356] on div "都 沒 想 能 不 能 收 得 回 啊" at bounding box center [193, 356] width 243 height 35
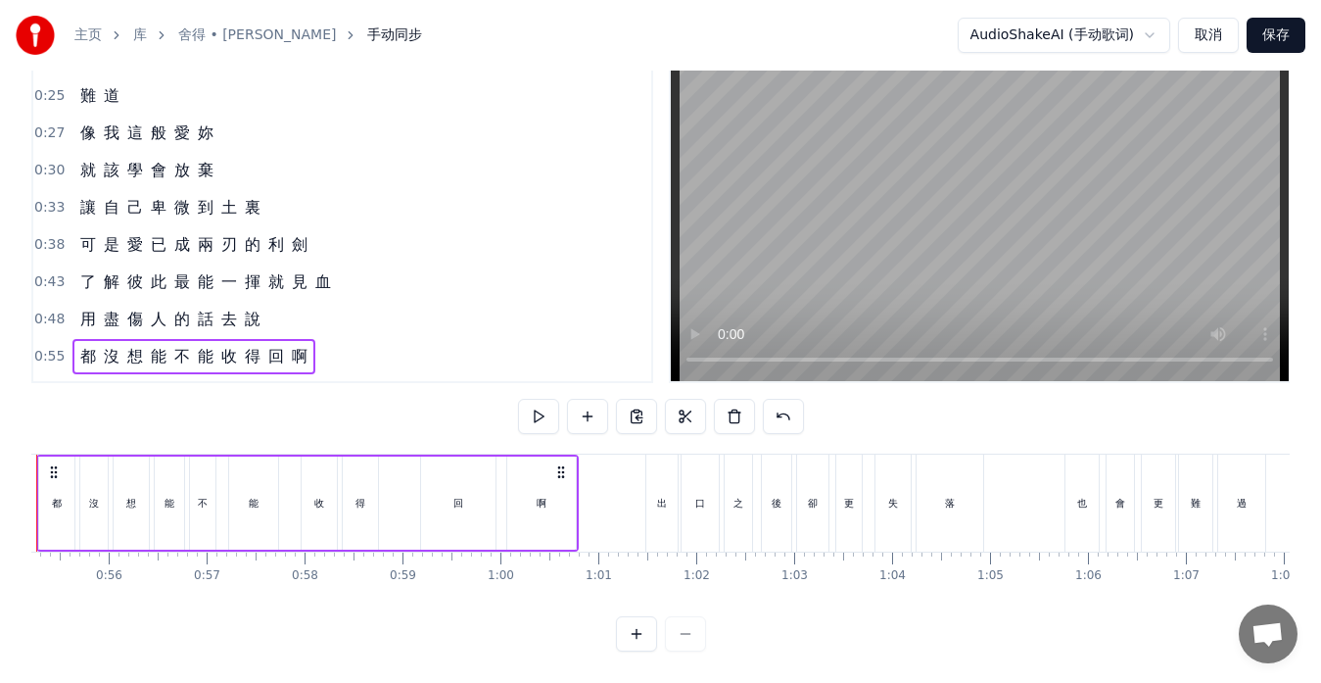
scroll to position [0, 5315]
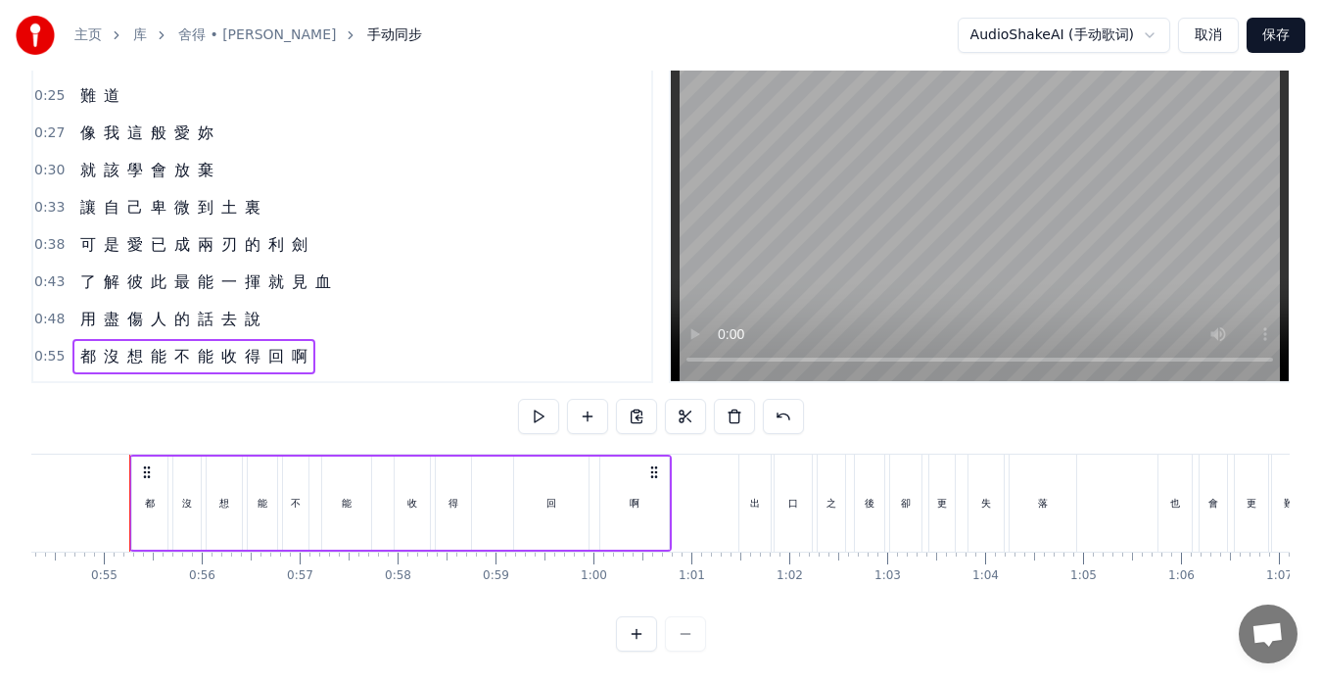
click at [525, 492] on div "回" at bounding box center [551, 502] width 74 height 93
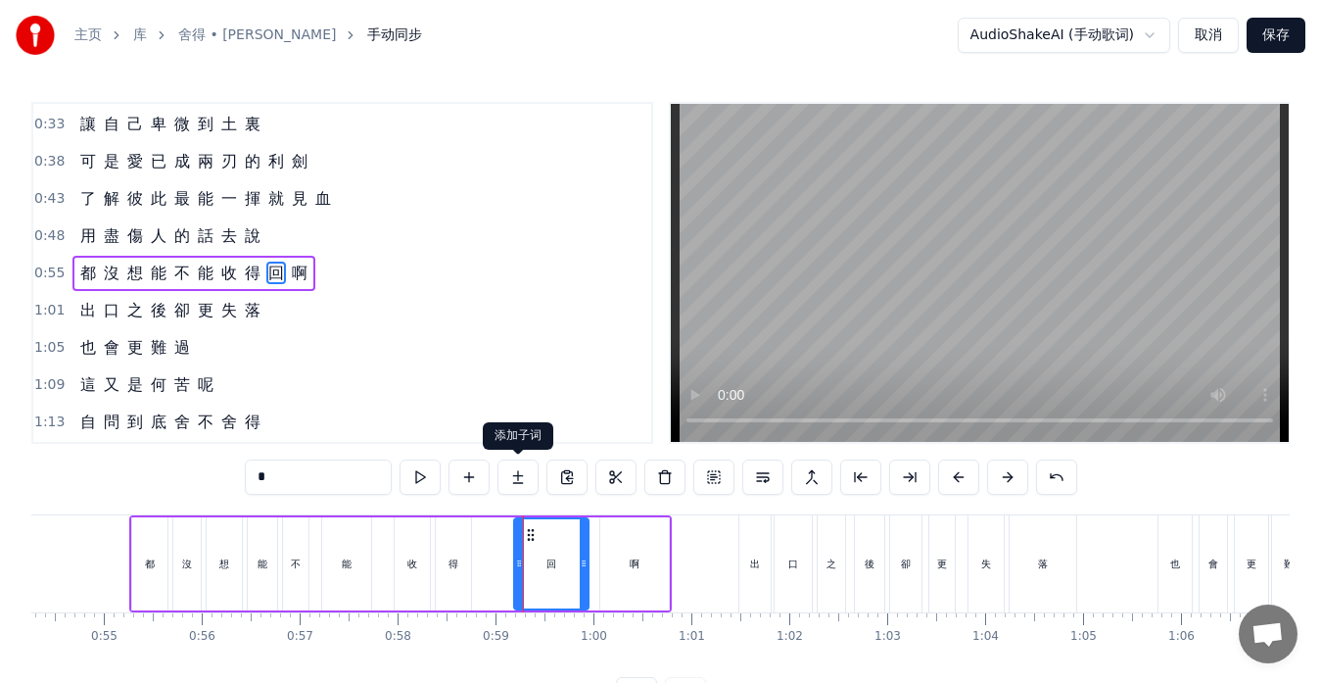
scroll to position [260, 0]
click at [469, 567] on div "得" at bounding box center [453, 563] width 35 height 93
type input "*"
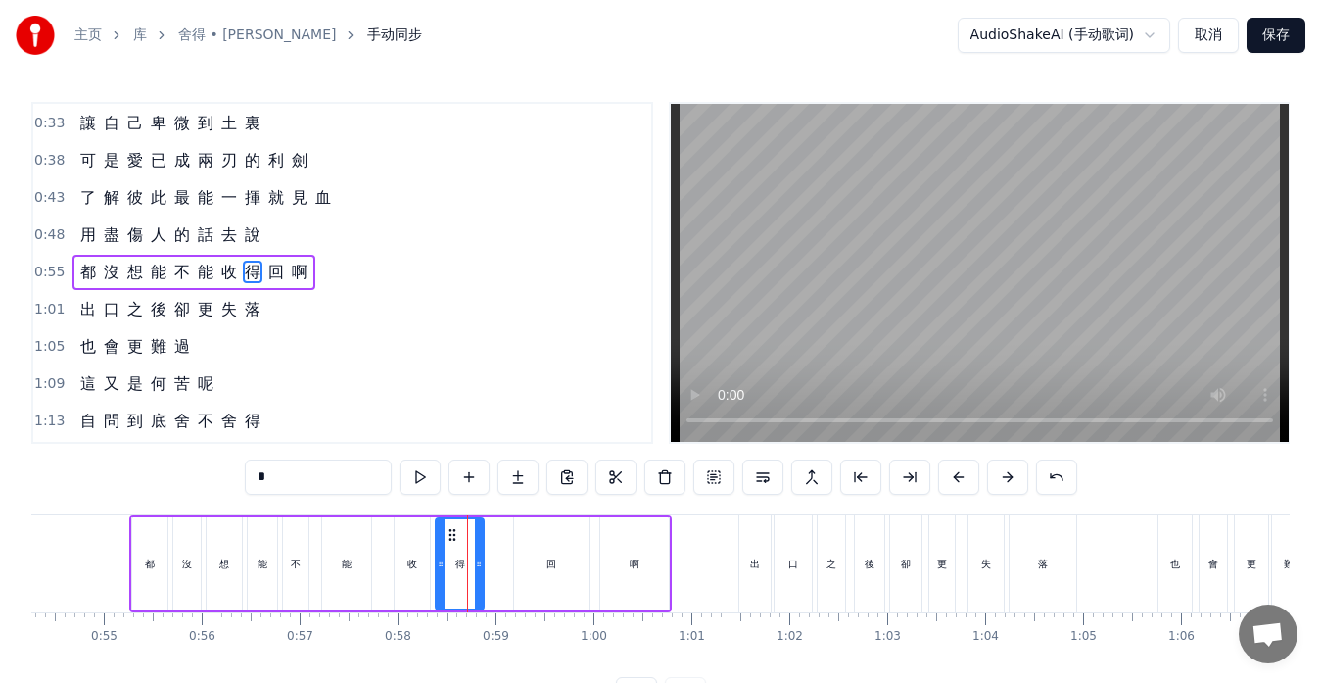
drag, startPoint x: 469, startPoint y: 567, endPoint x: 482, endPoint y: 566, distance: 12.8
click at [482, 566] on icon at bounding box center [479, 563] width 8 height 16
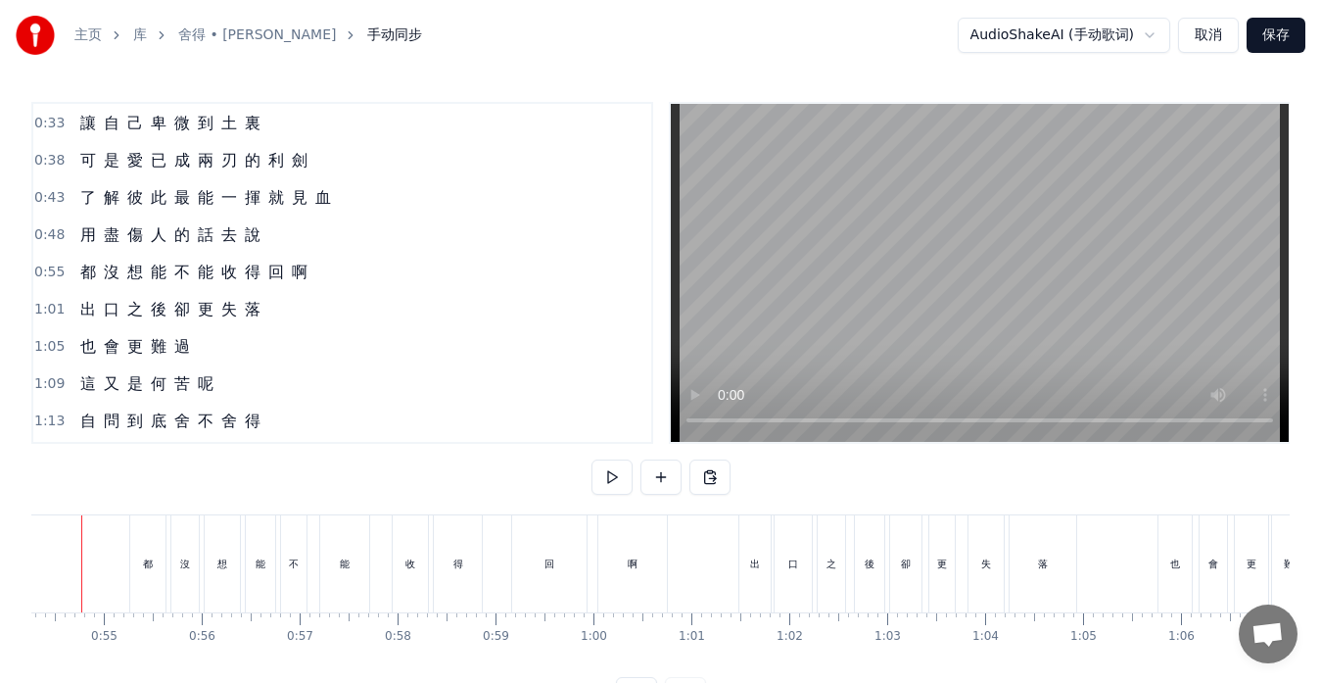
scroll to position [0, 5267]
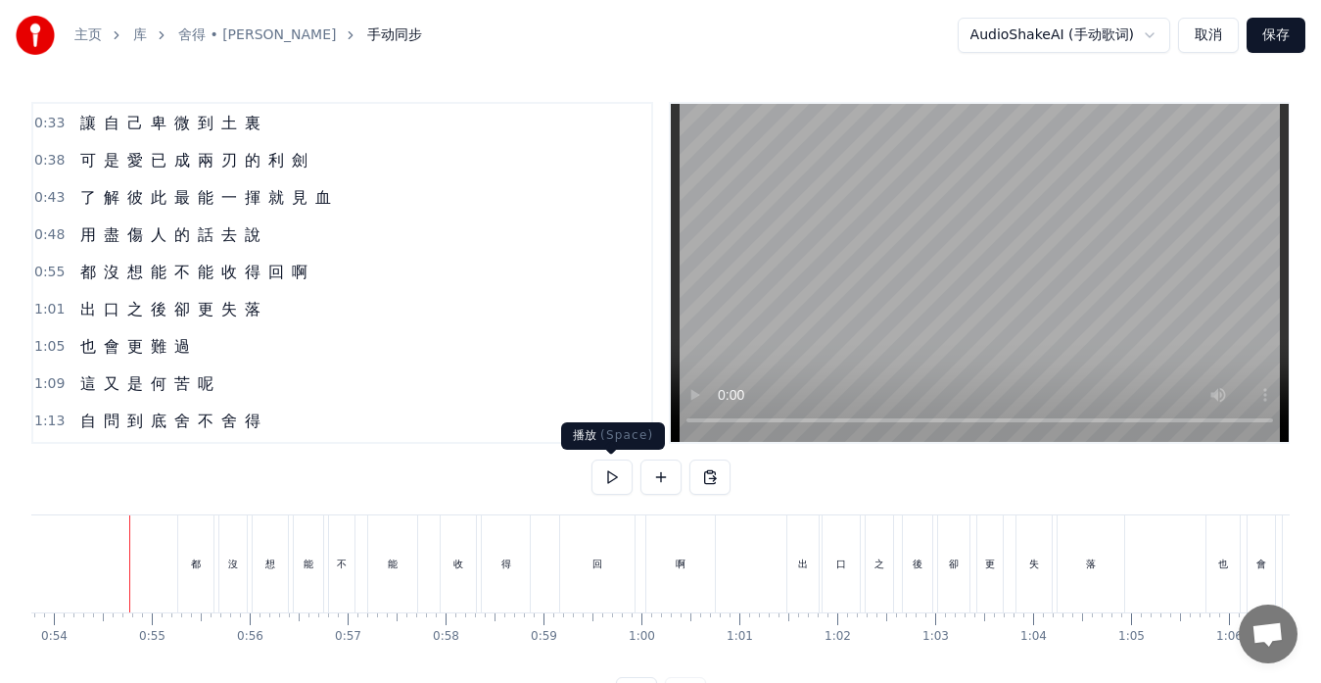
click at [595, 478] on button at bounding box center [612, 476] width 41 height 35
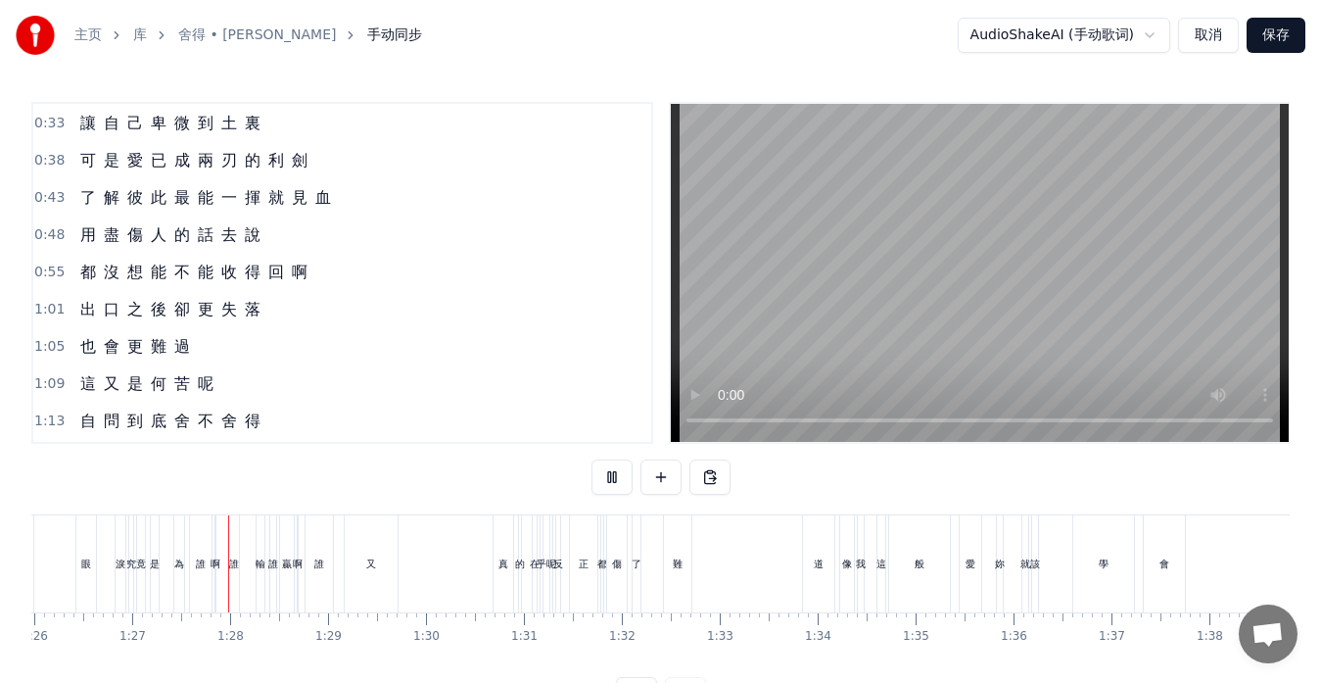
scroll to position [0, 8470]
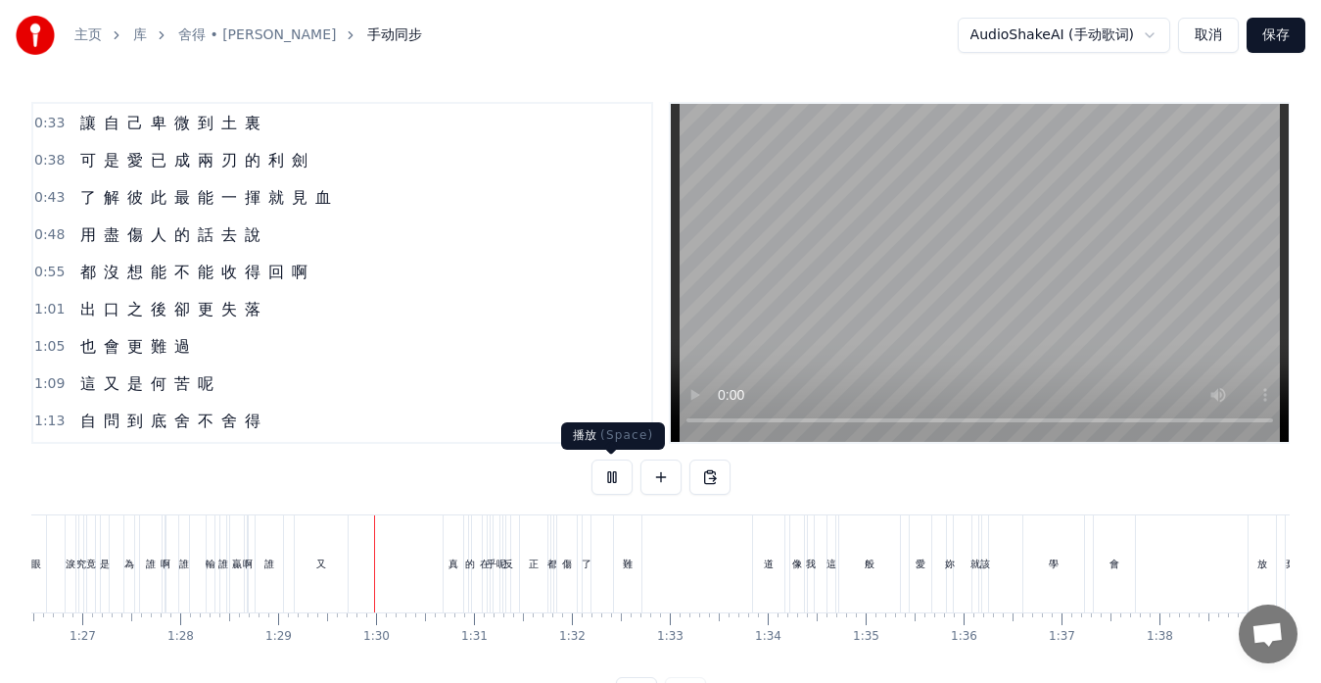
click at [611, 463] on button at bounding box center [612, 476] width 41 height 35
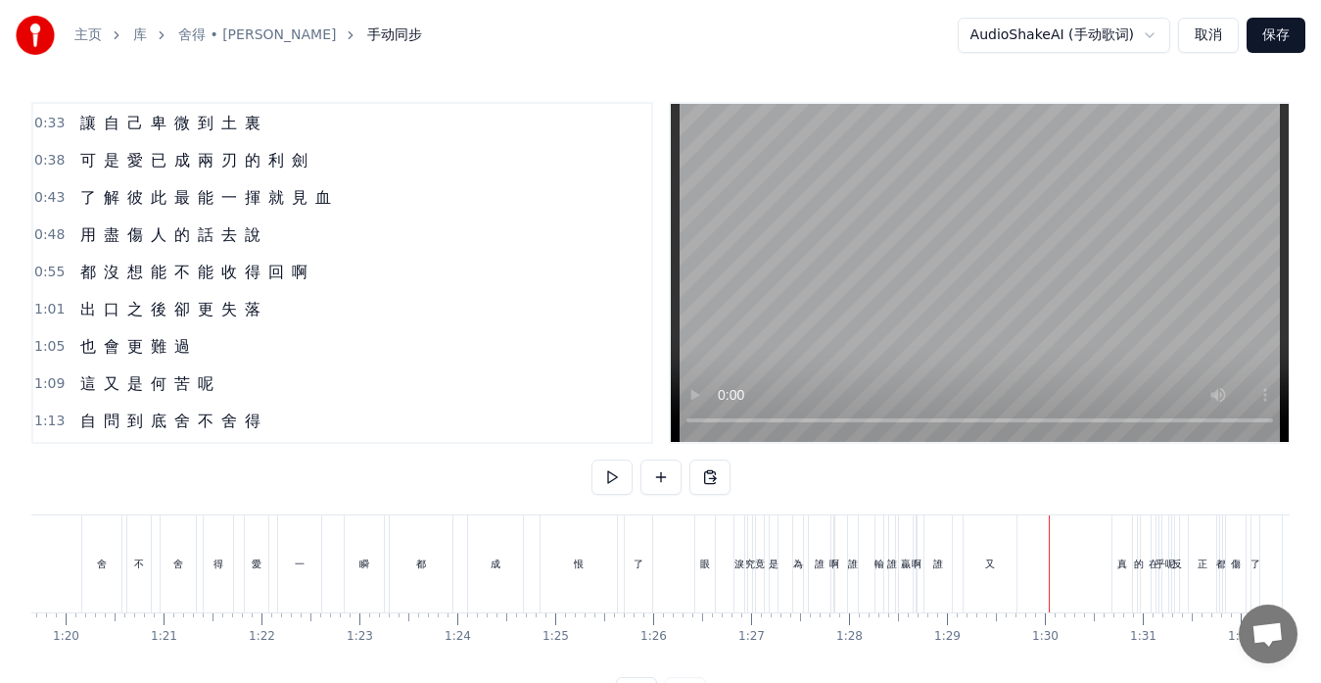
scroll to position [0, 7785]
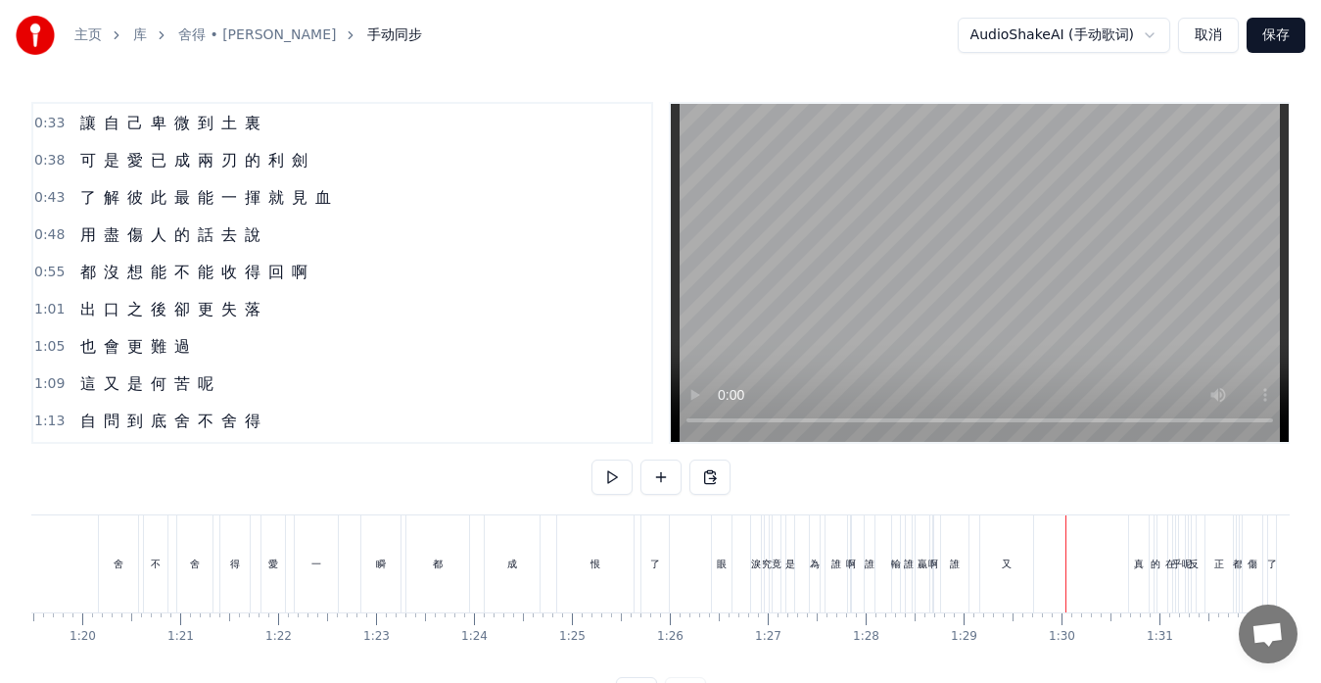
click at [755, 581] on div "淚" at bounding box center [756, 563] width 10 height 97
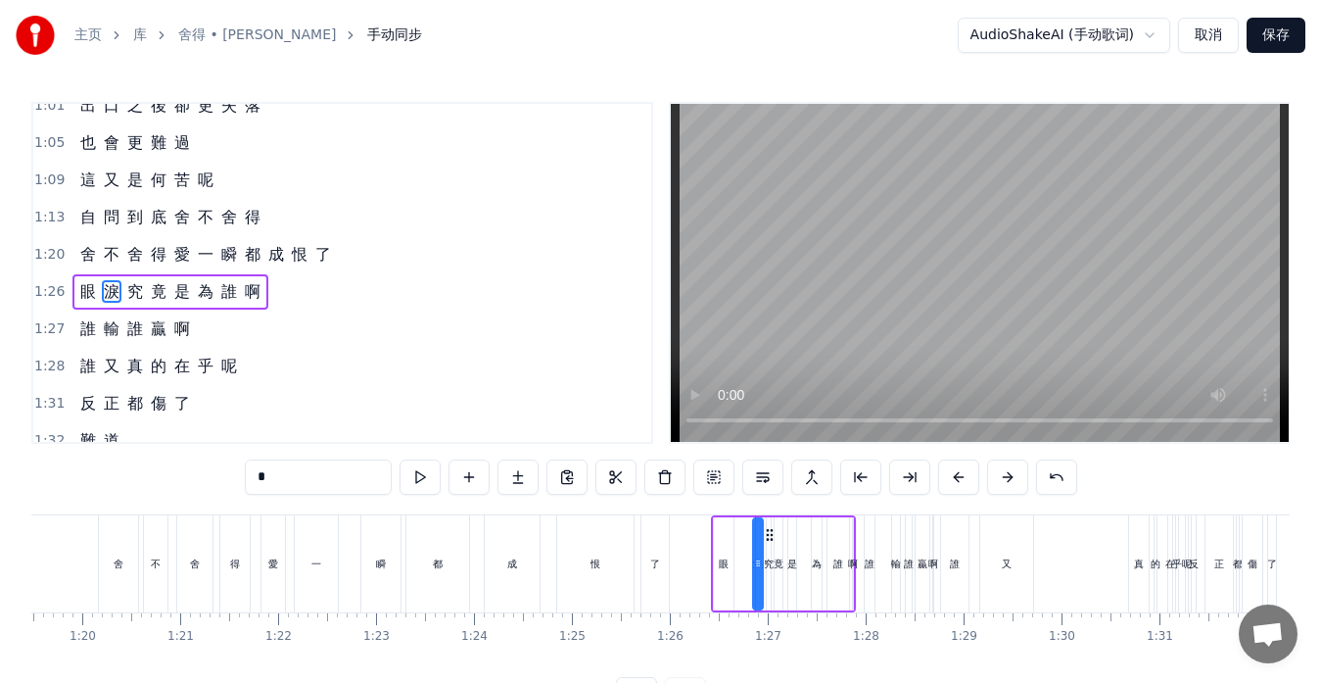
scroll to position [483, 0]
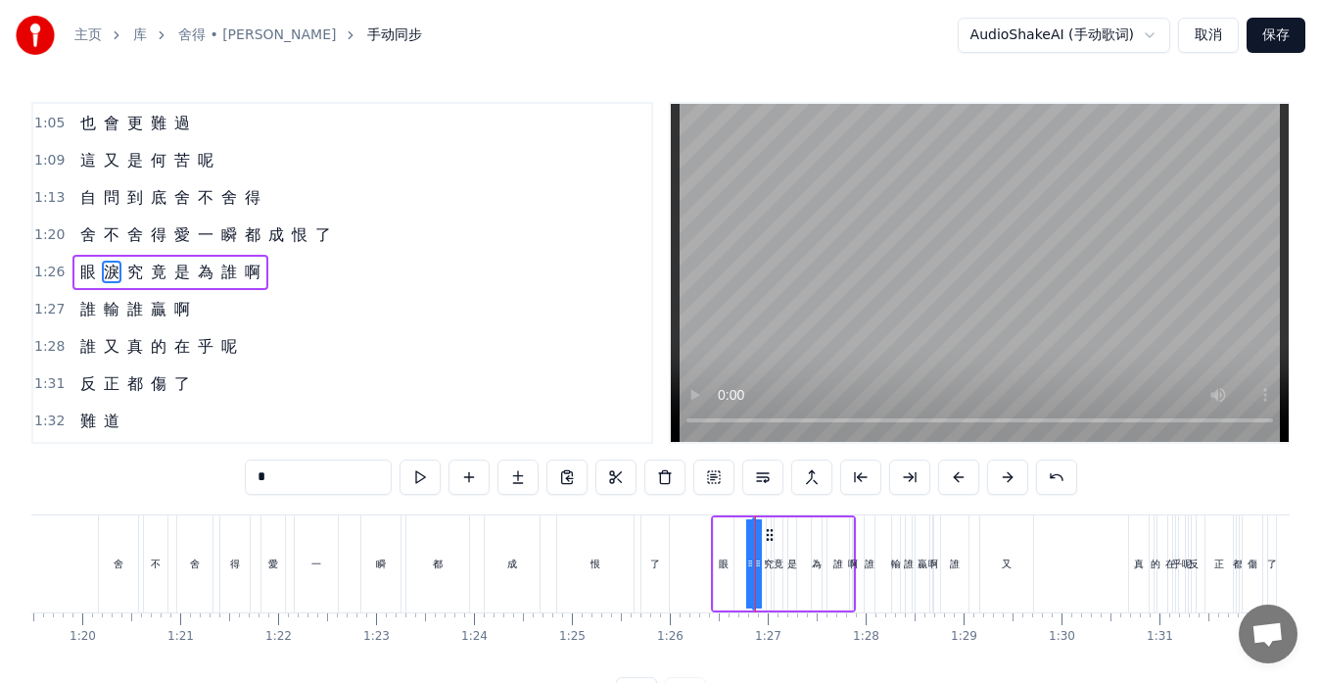
drag, startPoint x: 754, startPoint y: 575, endPoint x: 742, endPoint y: 573, distance: 11.9
click at [742, 573] on div "眼 淚 究 竟 是 為 誰 啊" at bounding box center [783, 563] width 145 height 97
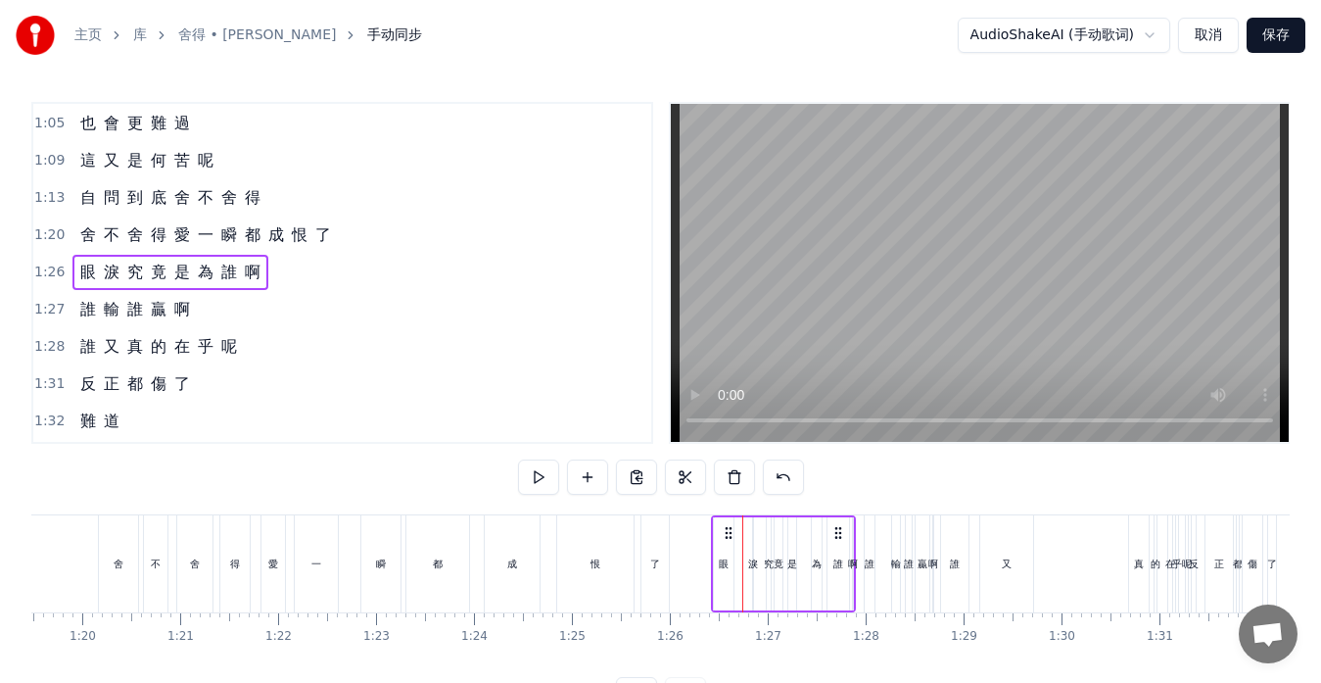
click at [768, 574] on div "究" at bounding box center [769, 563] width 4 height 93
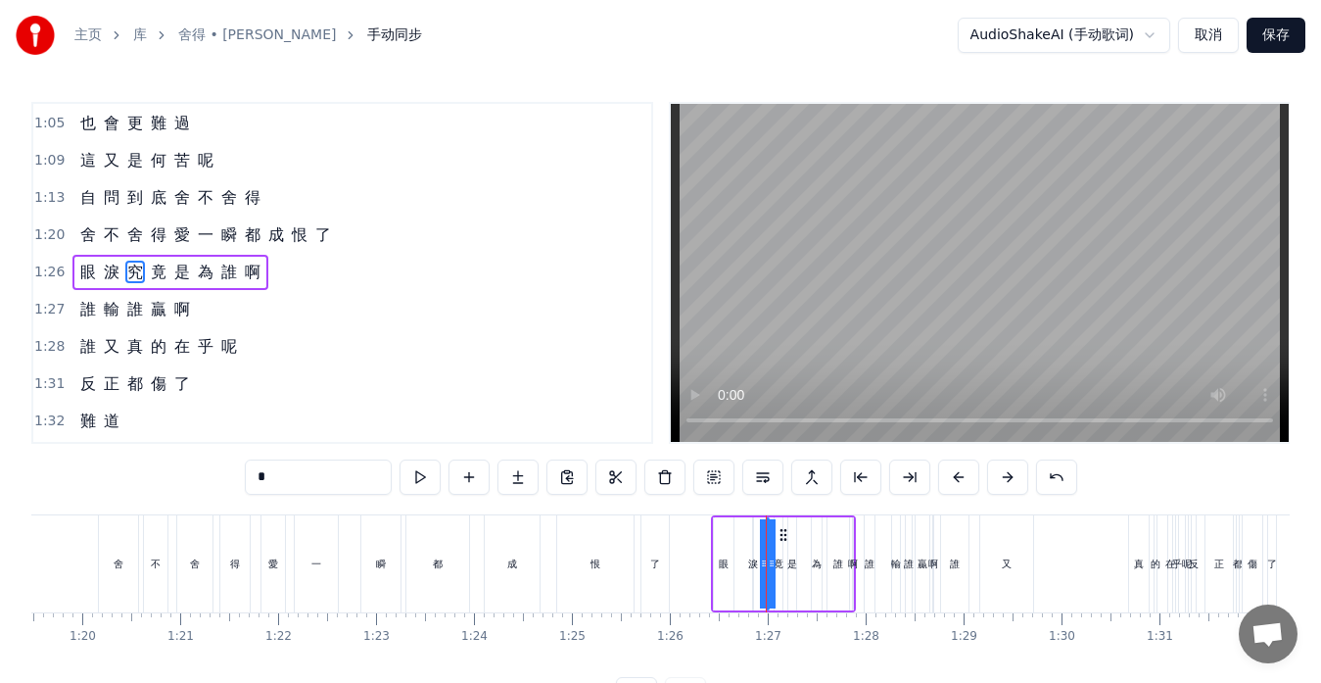
drag, startPoint x: 767, startPoint y: 570, endPoint x: 755, endPoint y: 568, distance: 11.9
click at [755, 568] on div "眼 淚 究 竟 是 為 誰 啊" at bounding box center [783, 563] width 145 height 97
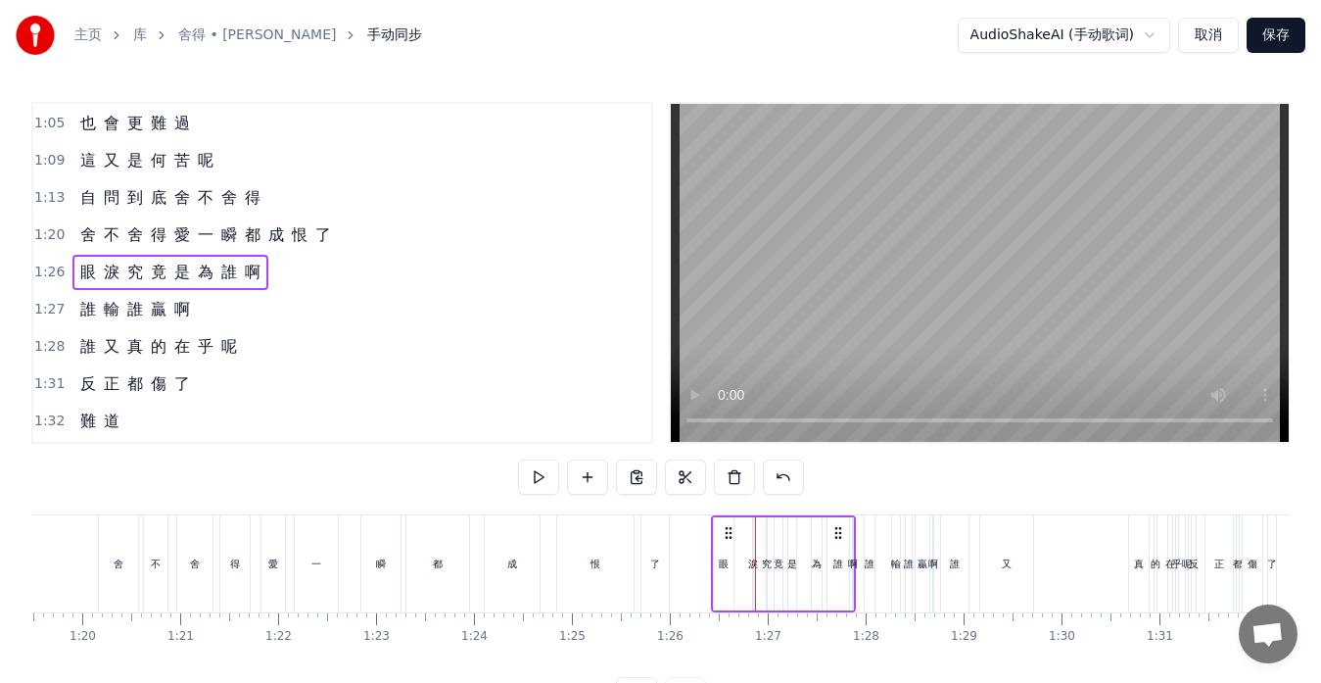
click at [753, 573] on div "淚" at bounding box center [753, 563] width 2 height 93
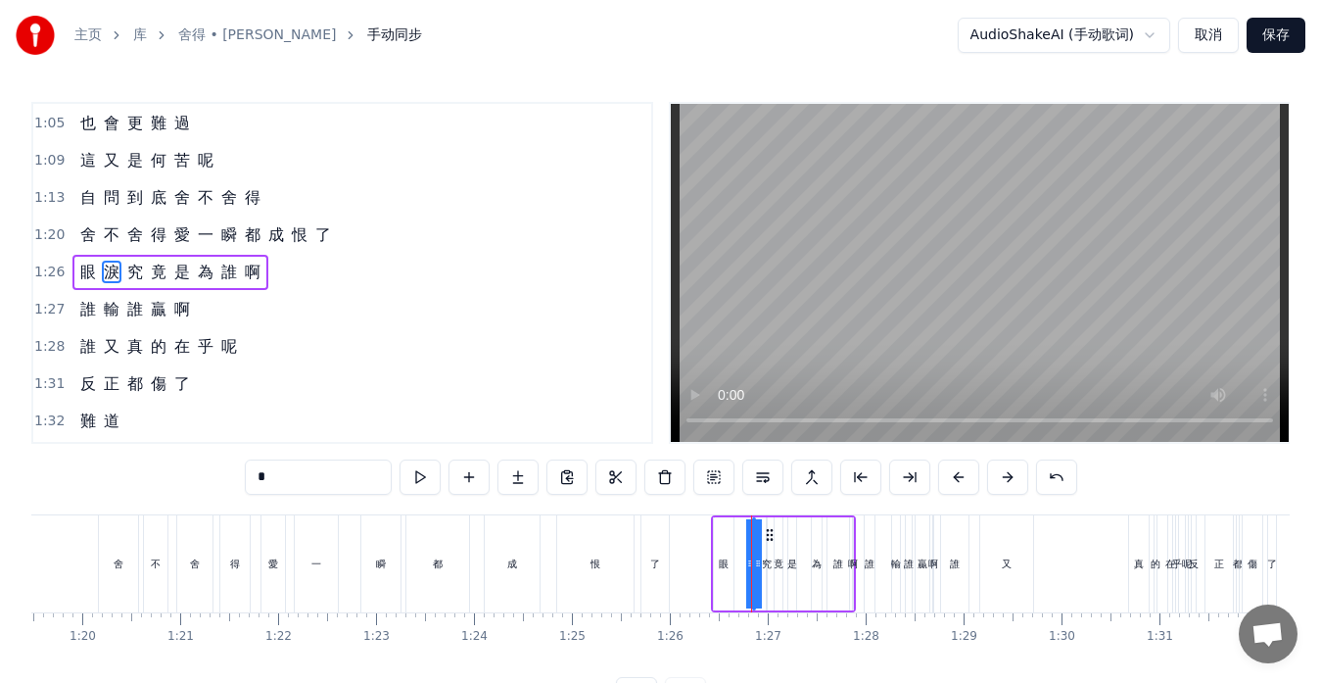
click at [740, 563] on div "眼 淚 究 竟 是 為 誰 啊" at bounding box center [783, 563] width 145 height 97
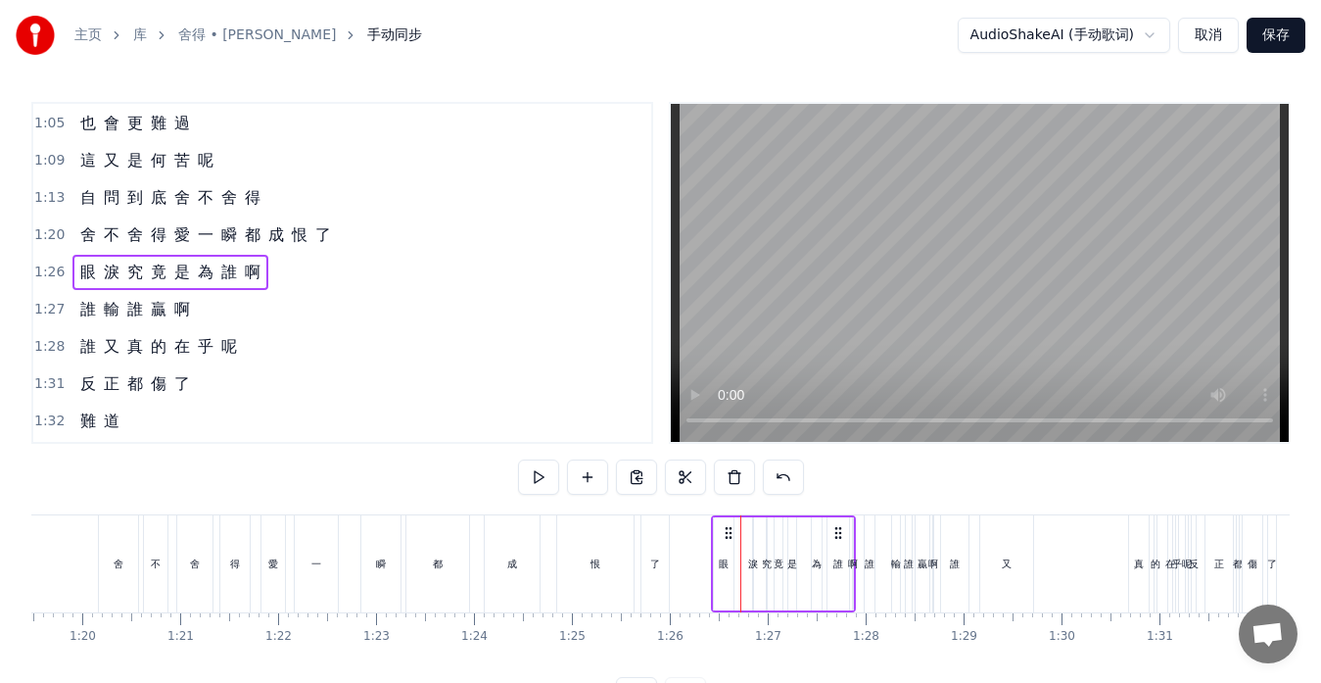
click at [755, 565] on div "淚" at bounding box center [753, 563] width 10 height 15
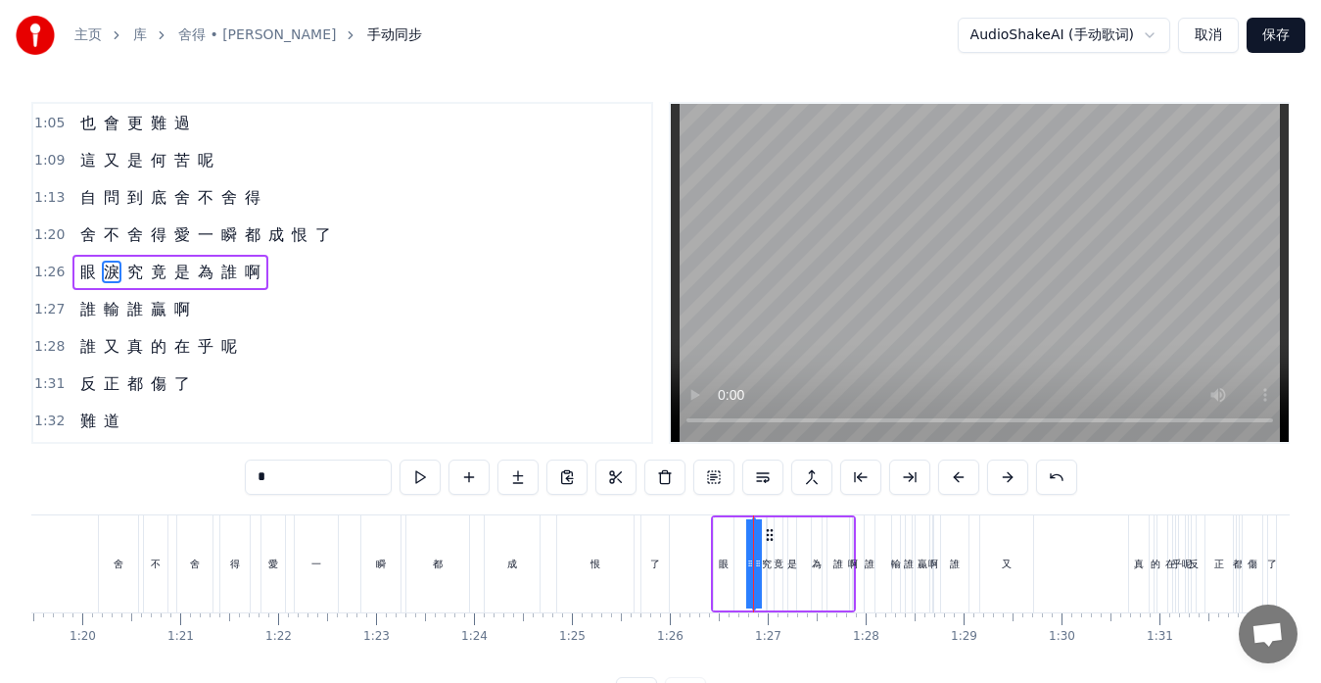
click at [760, 561] on icon at bounding box center [758, 563] width 8 height 16
drag, startPoint x: 750, startPoint y: 565, endPoint x: 738, endPoint y: 565, distance: 12.7
click at [738, 565] on div "眼 淚 究 竟 是 為 誰 啊" at bounding box center [783, 563] width 145 height 97
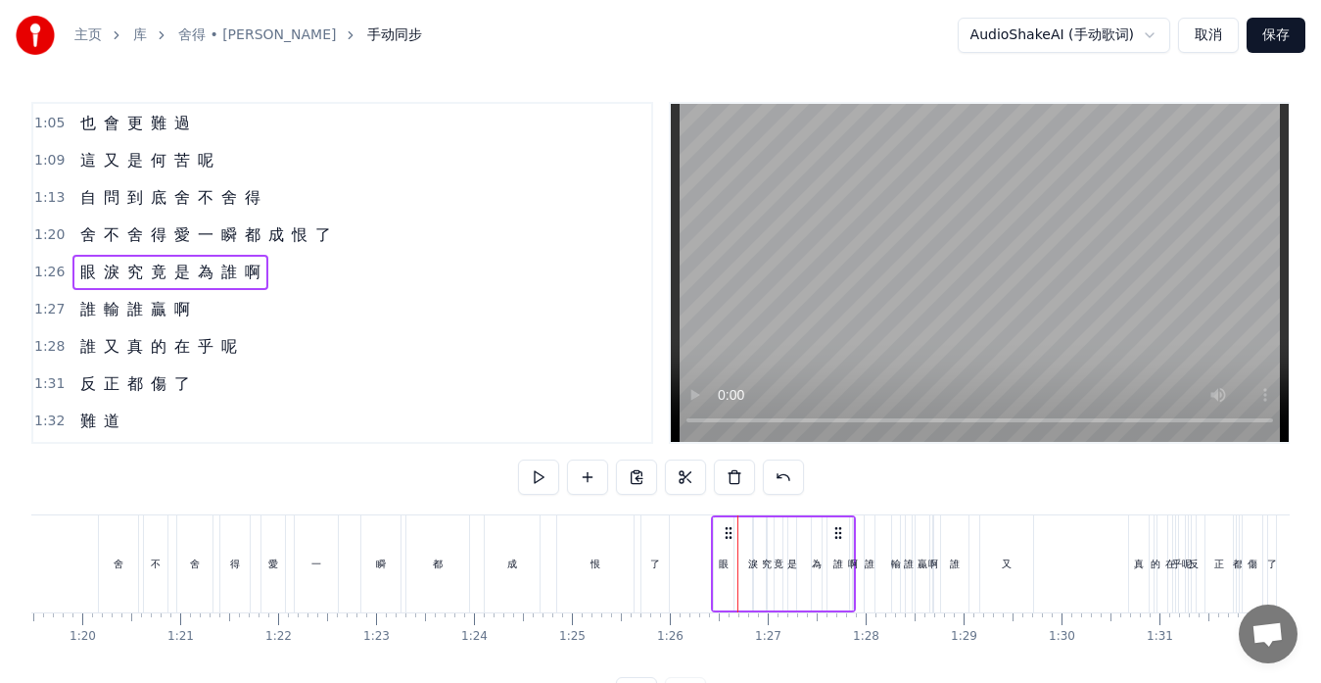
click at [756, 566] on div "淚" at bounding box center [753, 563] width 10 height 15
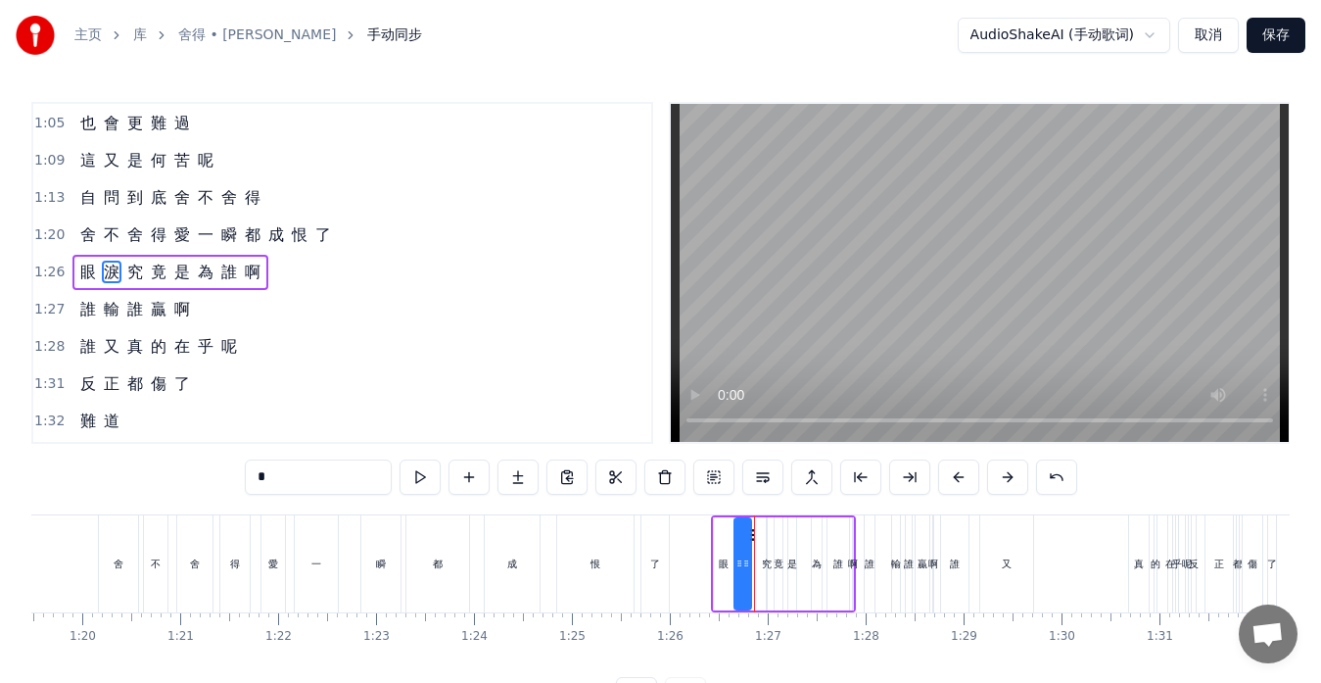
drag, startPoint x: 758, startPoint y: 566, endPoint x: 744, endPoint y: 564, distance: 13.9
click at [739, 564] on icon at bounding box center [740, 563] width 8 height 16
click at [753, 564] on icon at bounding box center [751, 563] width 8 height 16
click at [768, 576] on div "究" at bounding box center [767, 563] width 2 height 93
type input "*"
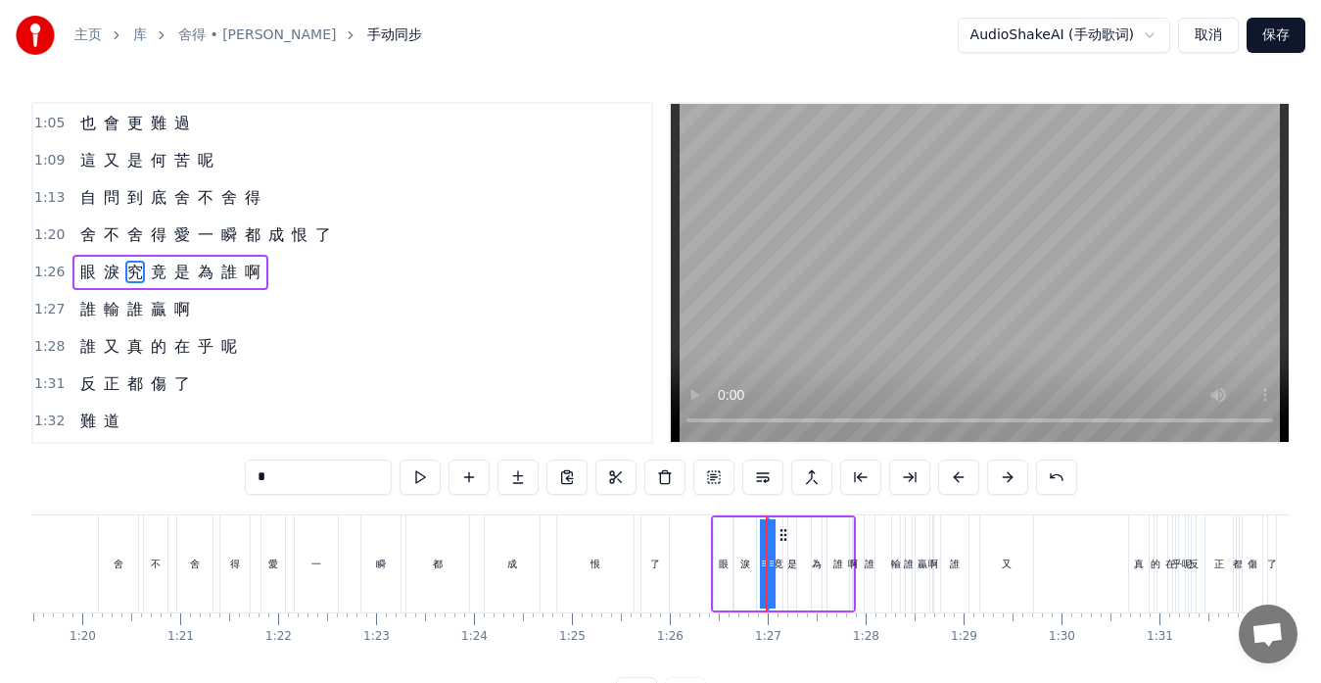
click at [760, 568] on icon at bounding box center [764, 563] width 8 height 16
drag, startPoint x: 771, startPoint y: 566, endPoint x: 757, endPoint y: 565, distance: 13.7
click at [757, 565] on div "究" at bounding box center [759, 563] width 9 height 89
click at [770, 565] on icon at bounding box center [766, 563] width 8 height 16
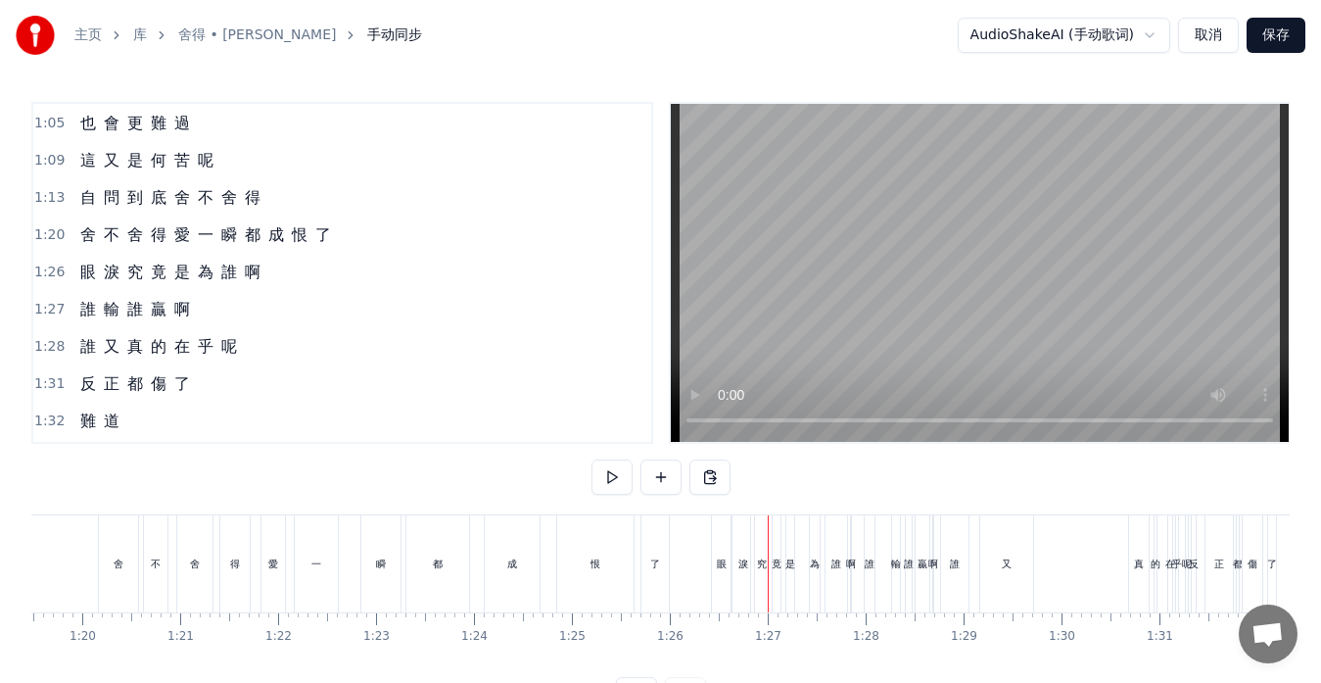
click at [776, 572] on div "竟" at bounding box center [777, 563] width 8 height 97
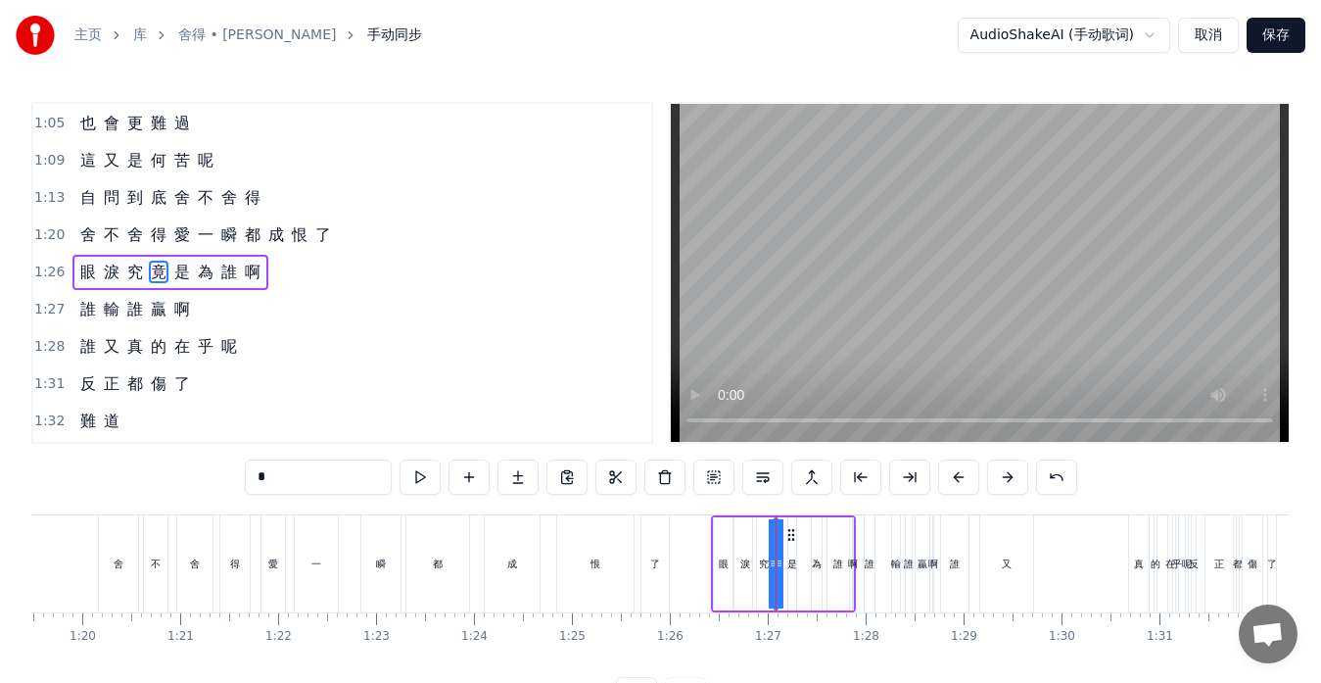
click at [769, 565] on icon at bounding box center [773, 563] width 8 height 16
click at [785, 566] on icon at bounding box center [784, 563] width 8 height 16
click at [795, 568] on div "是" at bounding box center [792, 563] width 10 height 15
drag, startPoint x: 795, startPoint y: 558, endPoint x: 812, endPoint y: 562, distance: 17.1
click at [812, 562] on icon at bounding box center [808, 563] width 8 height 16
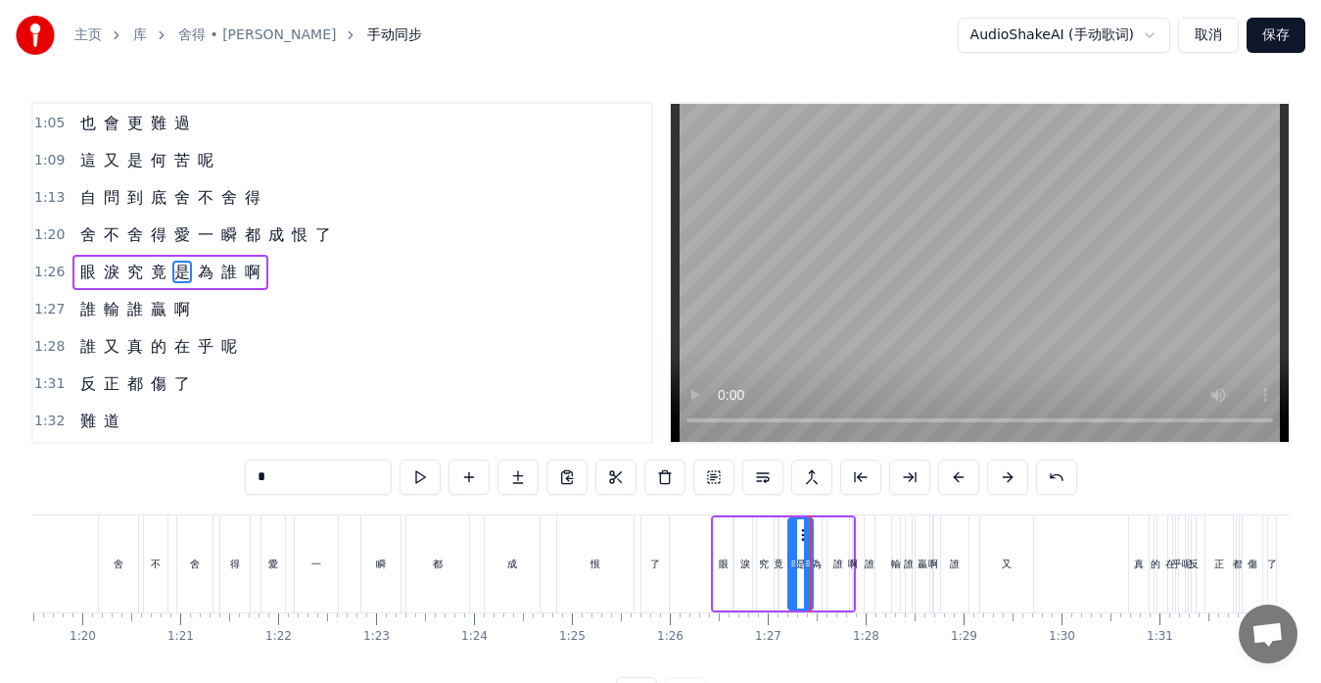
click at [782, 570] on div "竟" at bounding box center [779, 563] width 10 height 15
type input "*"
click at [792, 567] on div "眼 淚 究 竟 是 為 誰 啊" at bounding box center [783, 563] width 145 height 97
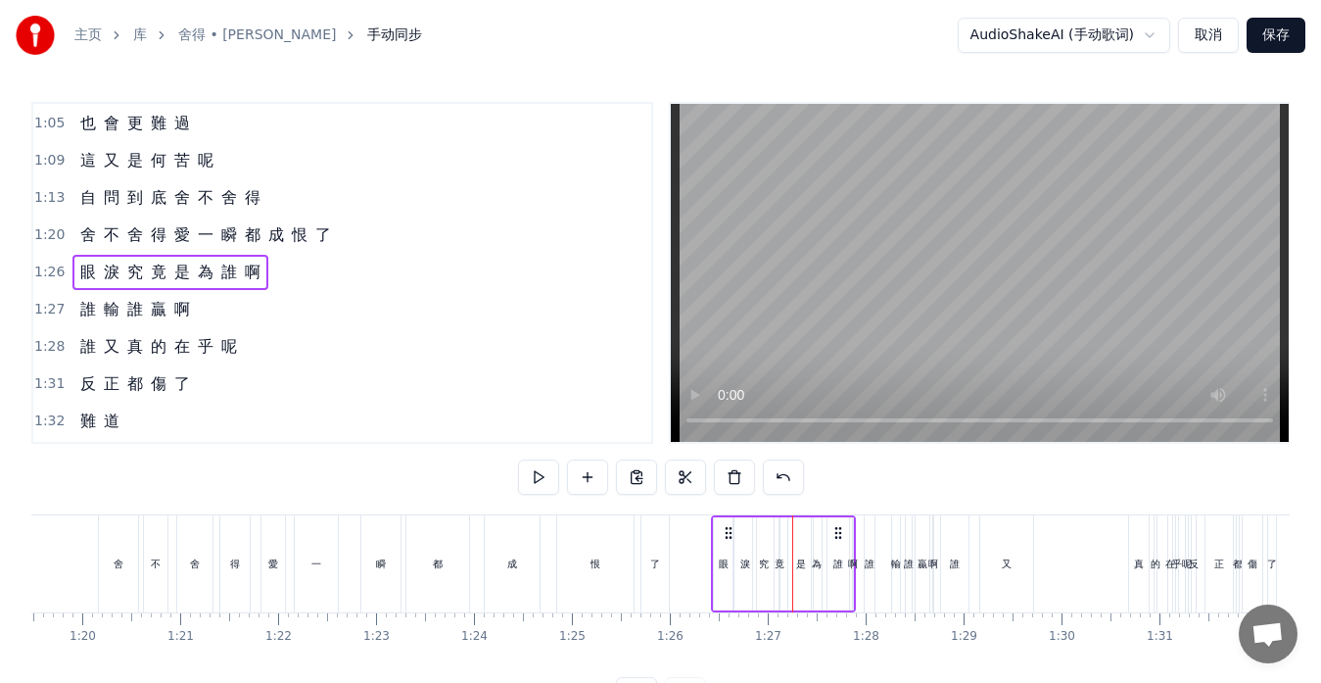
click at [791, 567] on div "是" at bounding box center [800, 563] width 24 height 93
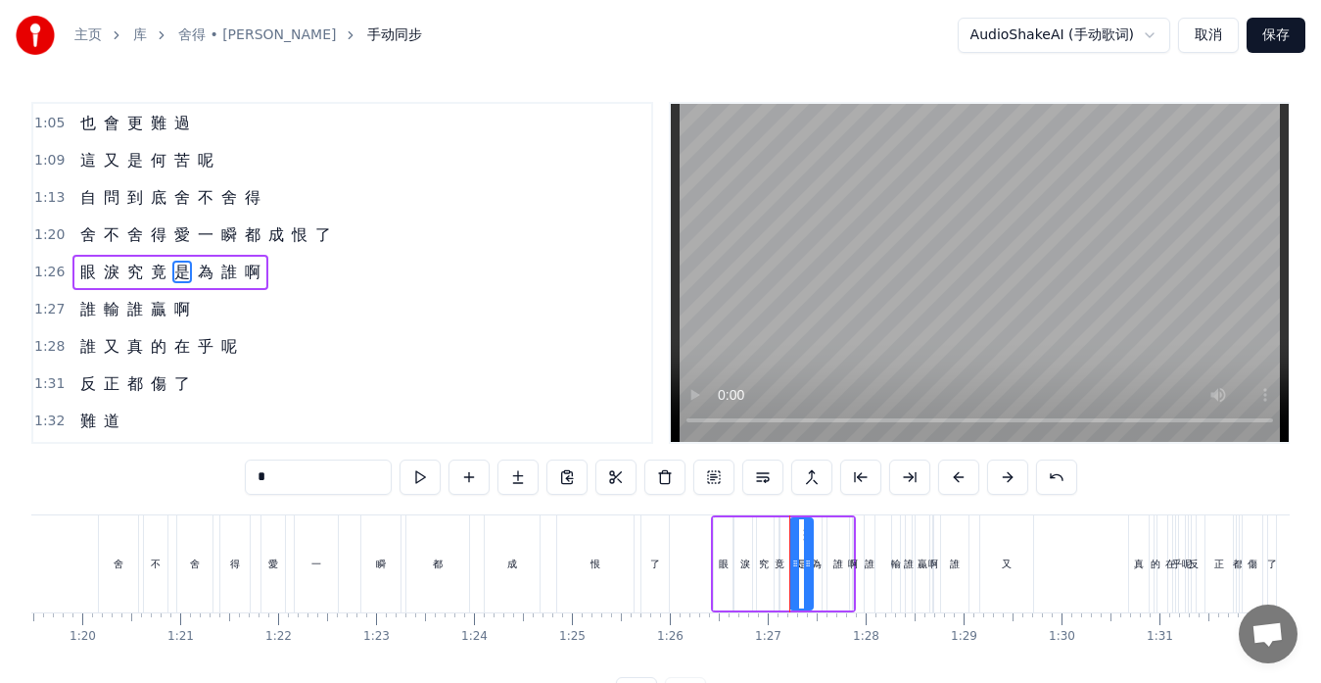
click at [792, 565] on icon at bounding box center [795, 563] width 8 height 16
click at [784, 566] on div "竟" at bounding box center [780, 563] width 10 height 15
click at [788, 566] on icon at bounding box center [785, 563] width 8 height 16
drag, startPoint x: 779, startPoint y: 566, endPoint x: 802, endPoint y: 566, distance: 23.5
click at [802, 566] on div "竟" at bounding box center [791, 563] width 24 height 93
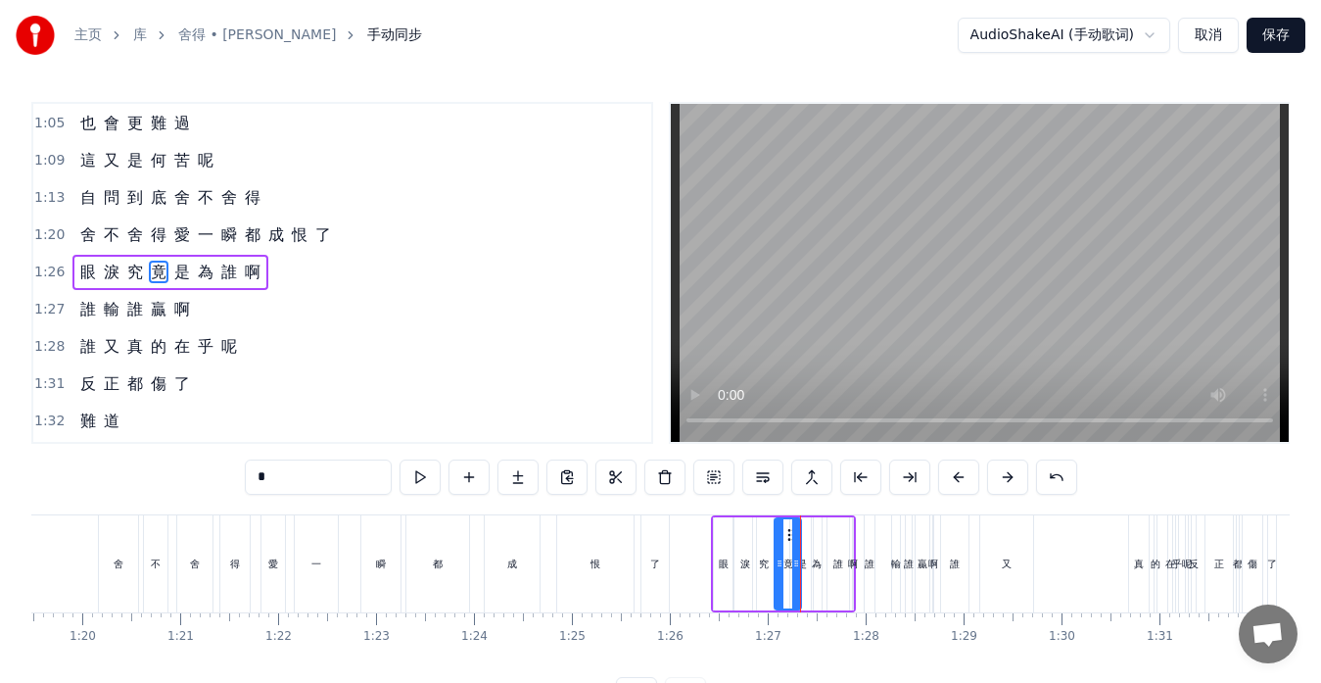
click at [777, 561] on icon at bounding box center [780, 563] width 8 height 16
click at [793, 565] on icon at bounding box center [793, 563] width 8 height 16
click at [793, 567] on icon at bounding box center [791, 563] width 8 height 16
click at [765, 576] on div "究" at bounding box center [763, 563] width 21 height 93
click at [768, 567] on icon at bounding box center [769, 563] width 8 height 16
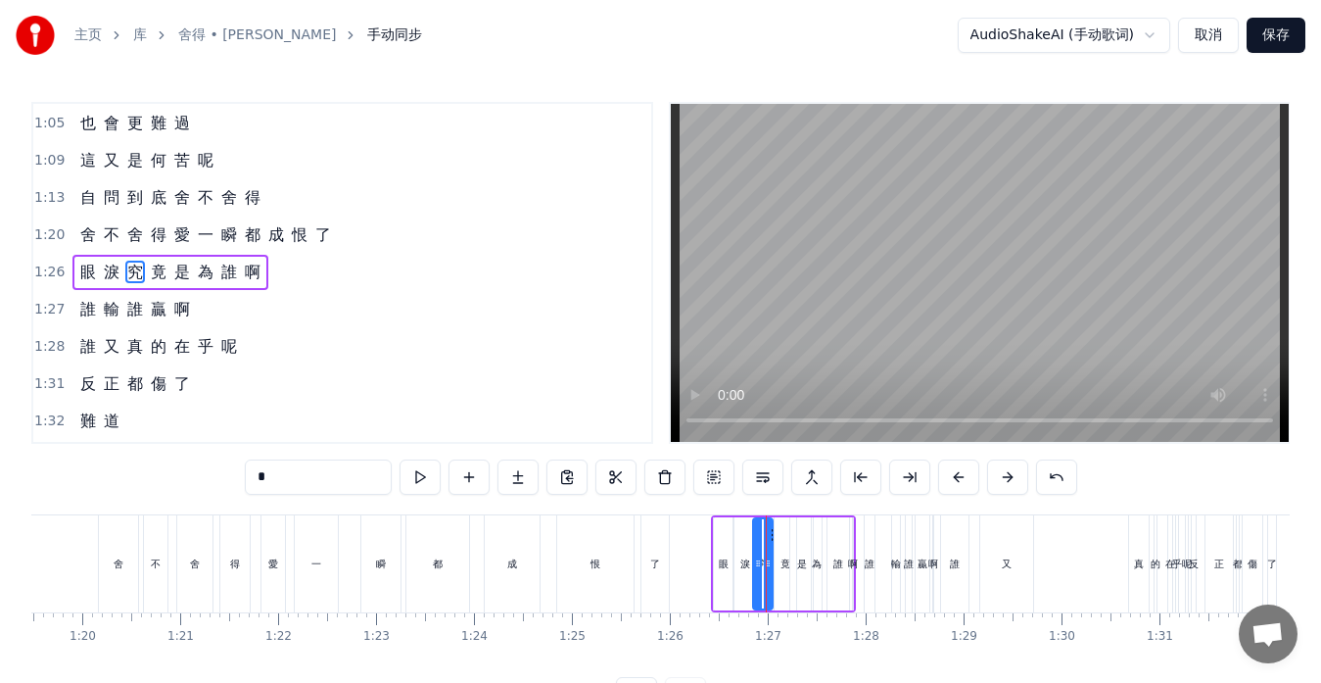
click at [788, 573] on div "竟" at bounding box center [786, 563] width 22 height 93
click at [776, 571] on div at bounding box center [775, 563] width 8 height 89
click at [766, 573] on div "究" at bounding box center [763, 563] width 20 height 93
type input "*"
click at [775, 571] on div at bounding box center [771, 563] width 8 height 89
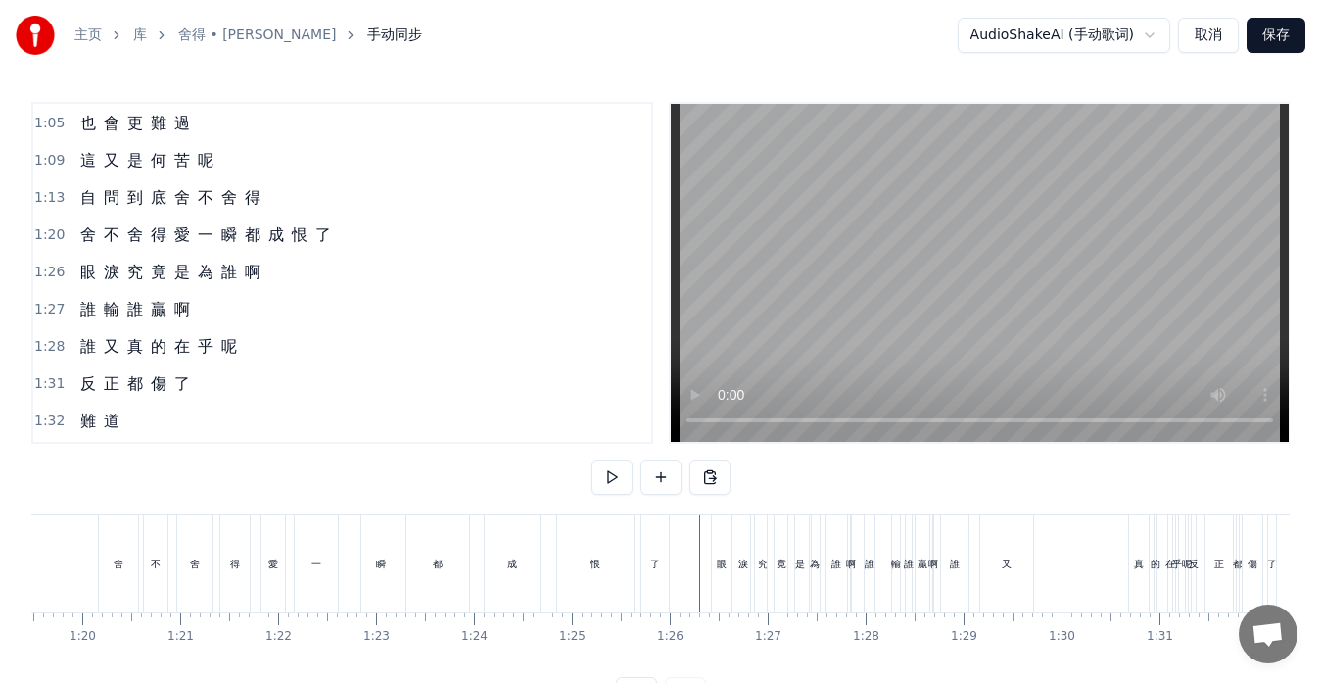
click at [765, 572] on div "究" at bounding box center [762, 563] width 23 height 97
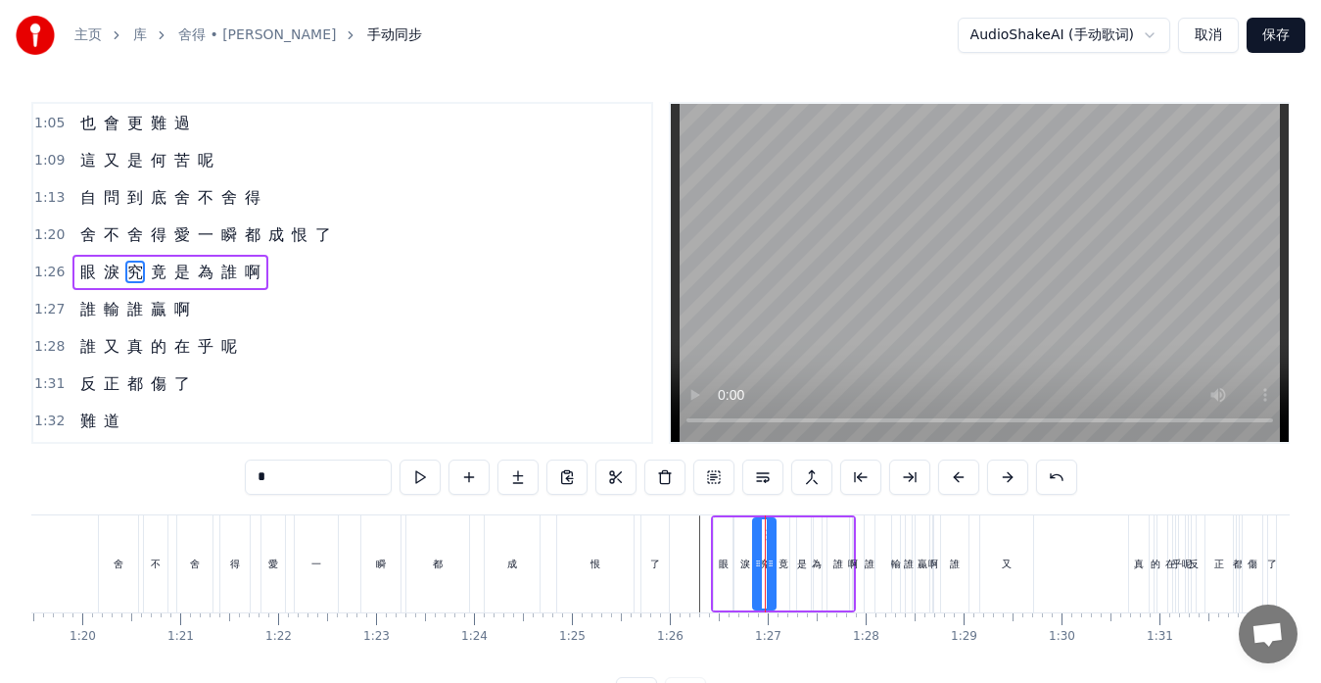
drag, startPoint x: 302, startPoint y: 479, endPoint x: 224, endPoint y: 475, distance: 77.5
click at [224, 475] on div "0:13 忘 了 0:14 誰 先 燃 起 戰 火 0:17 那 無 端 的 折 磨 0:21 一 切 究 竟 為 了 什 麼 0:25 難 道 0:27 像…" at bounding box center [660, 407] width 1259 height 610
click at [782, 587] on div "竟" at bounding box center [783, 563] width 26 height 93
drag, startPoint x: 322, startPoint y: 477, endPoint x: 200, endPoint y: 477, distance: 122.4
click at [200, 477] on div "0:13 忘 了 0:14 誰 先 燃 起 戰 火 0:17 那 無 端 的 折 磨 0:21 一 切 究 竟 為 了 什 麼 0:25 難 道 0:27 像…" at bounding box center [660, 407] width 1259 height 610
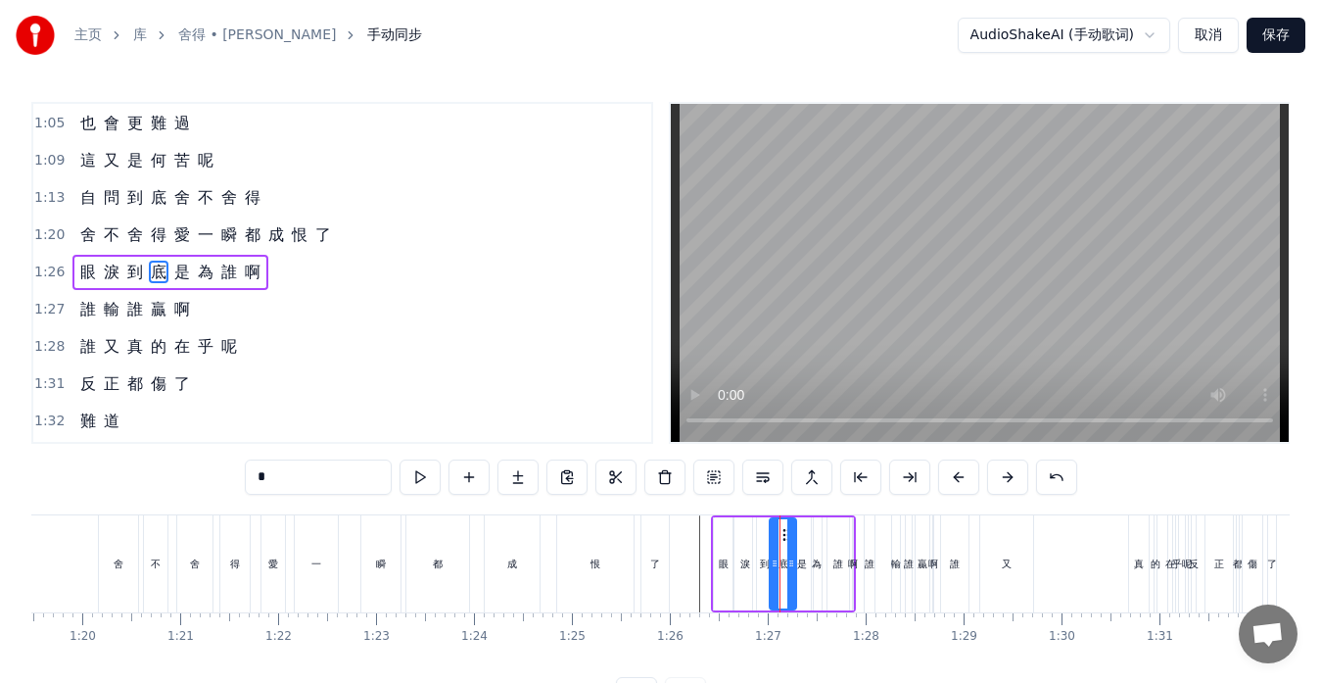
type input "*"
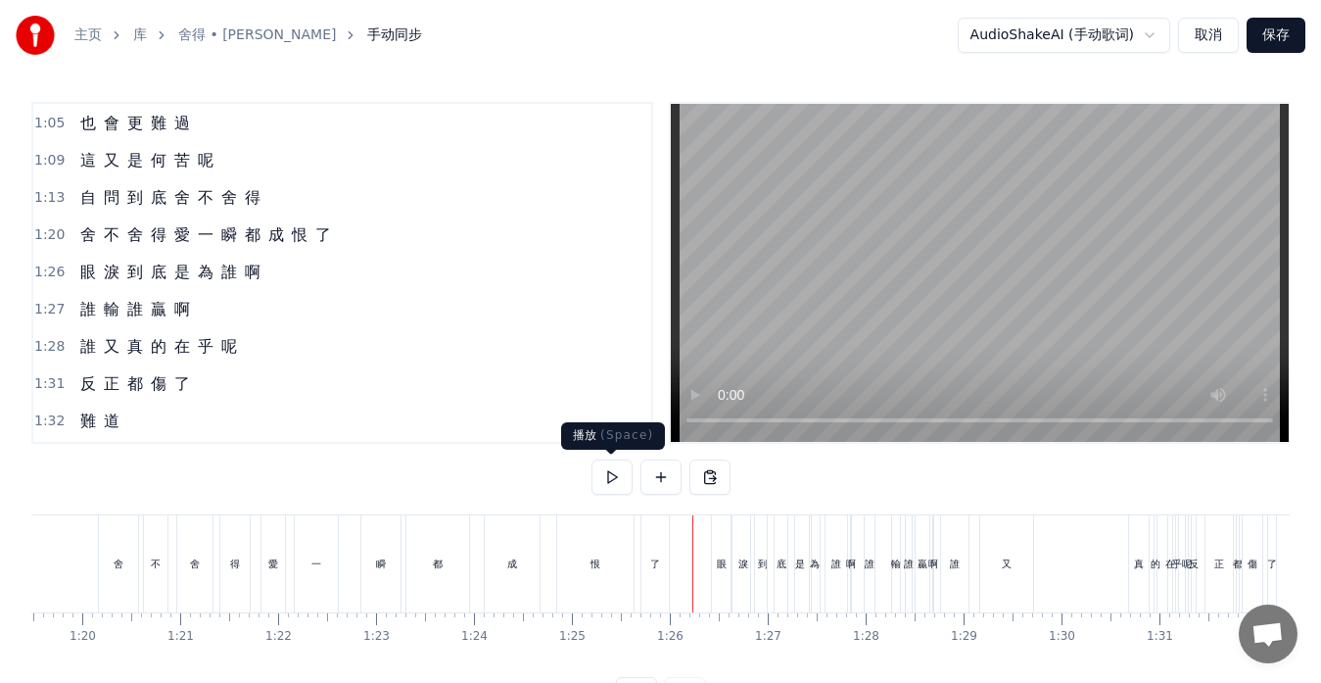
click at [606, 476] on button at bounding box center [612, 476] width 41 height 35
click at [611, 467] on button at bounding box center [612, 476] width 41 height 35
click at [869, 592] on div "誰" at bounding box center [870, 563] width 10 height 97
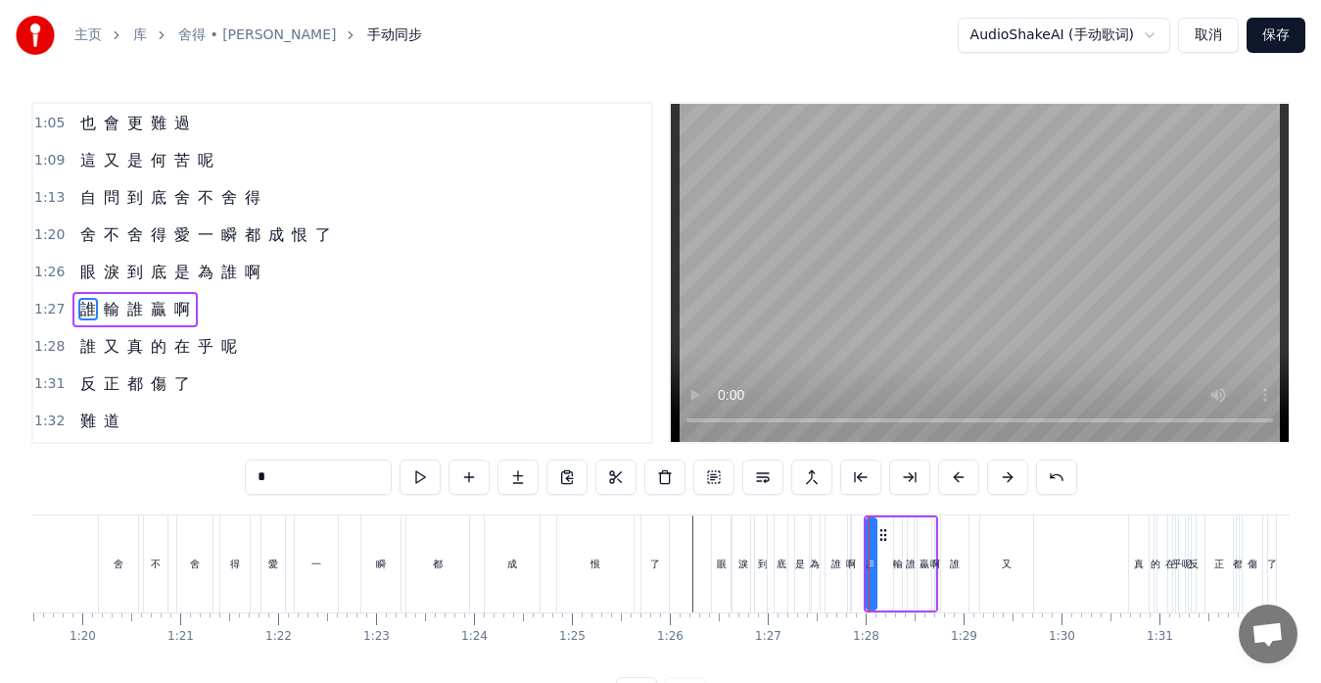
scroll to position [520, 0]
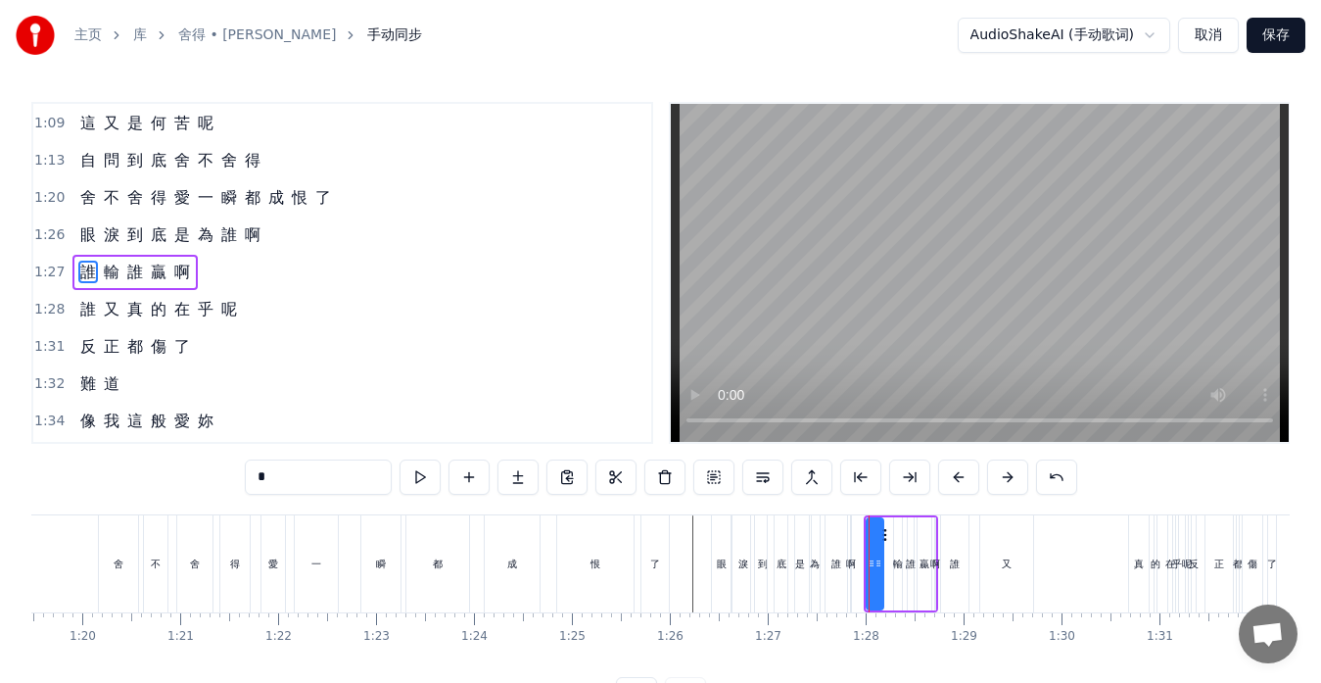
click at [878, 579] on div at bounding box center [879, 563] width 8 height 89
click at [890, 577] on div "誰 輸 誰 贏 啊" at bounding box center [901, 563] width 74 height 97
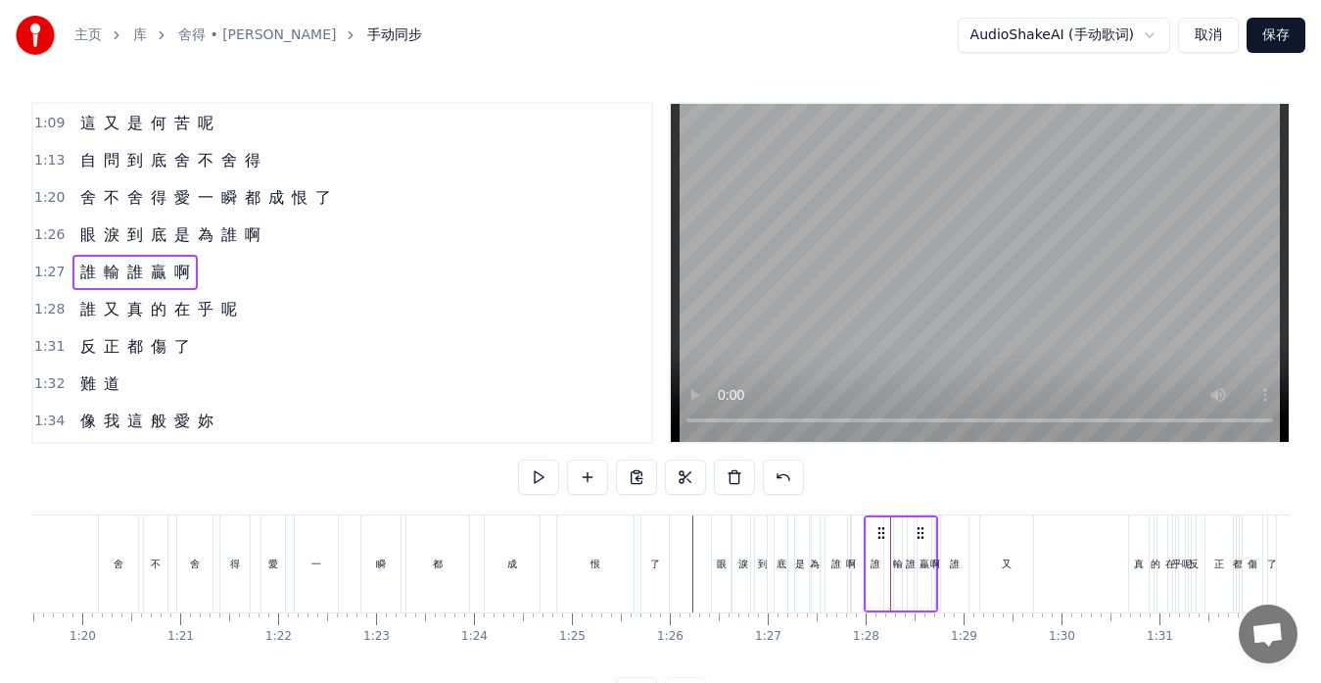
click at [885, 564] on div "誰 輸 誰 贏 啊" at bounding box center [901, 563] width 74 height 97
click at [877, 566] on div "誰" at bounding box center [876, 563] width 10 height 15
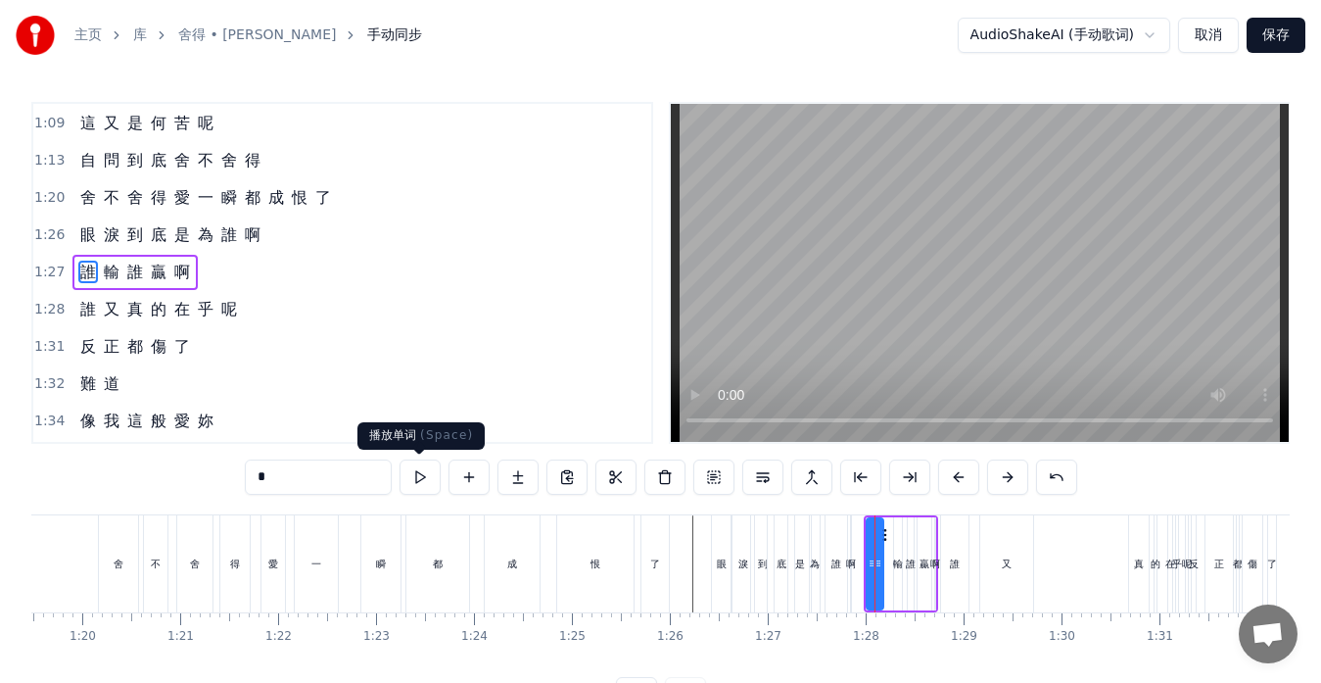
click at [415, 484] on button at bounding box center [420, 476] width 41 height 35
drag, startPoint x: 688, startPoint y: 597, endPoint x: 673, endPoint y: 571, distance: 30.3
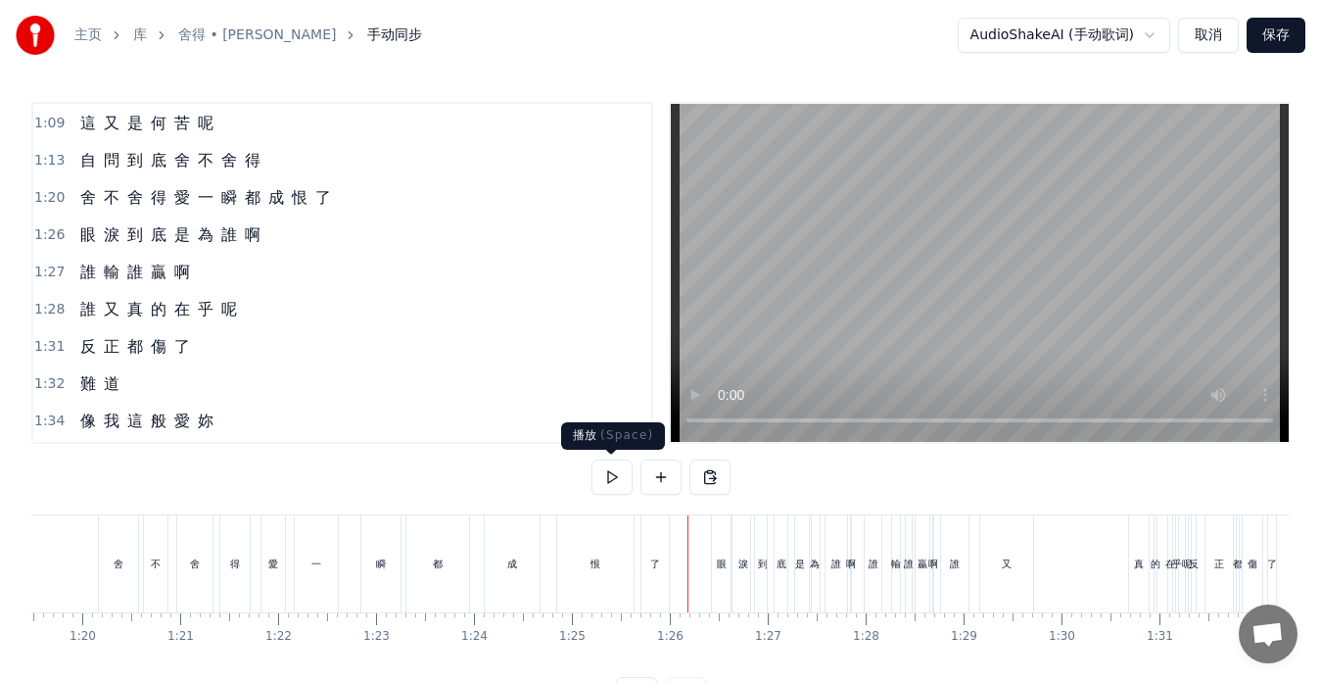
click at [603, 473] on button at bounding box center [612, 476] width 41 height 35
click at [609, 476] on button at bounding box center [612, 476] width 41 height 35
click at [856, 594] on div "眼 淚 到 底 是 為 誰 啊" at bounding box center [783, 563] width 145 height 97
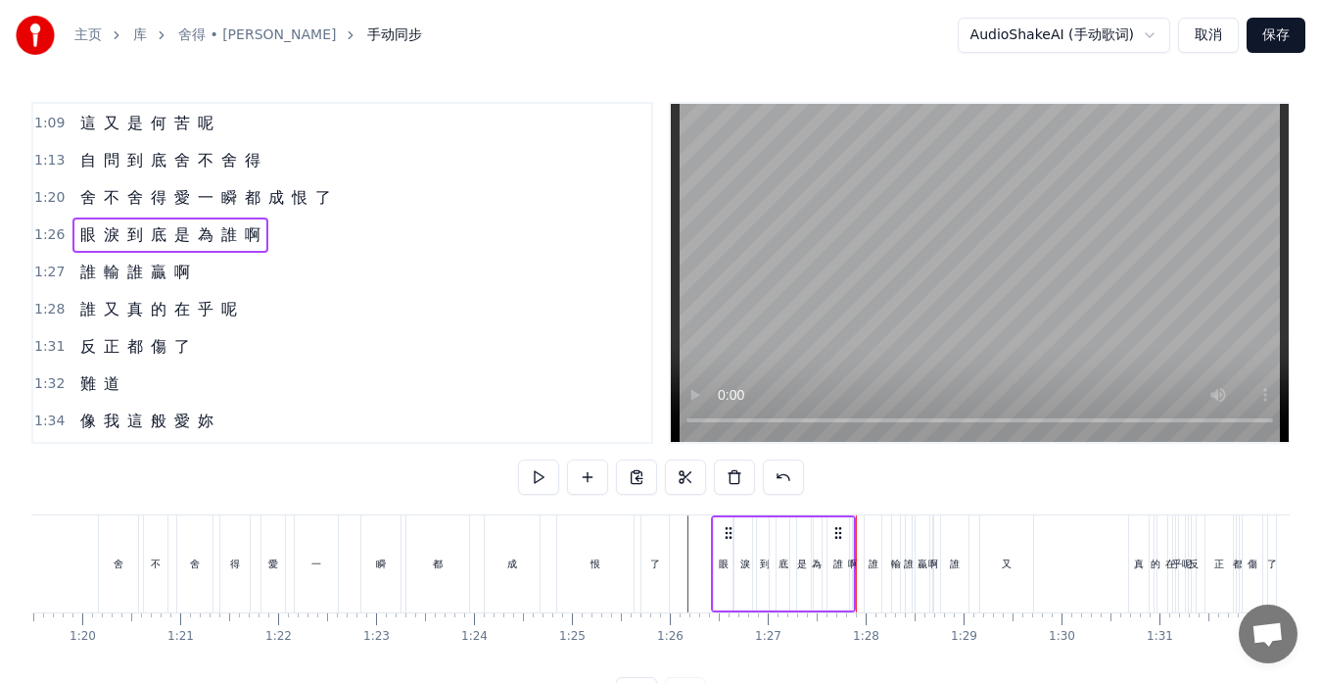
click at [871, 591] on div "誰" at bounding box center [873, 563] width 17 height 97
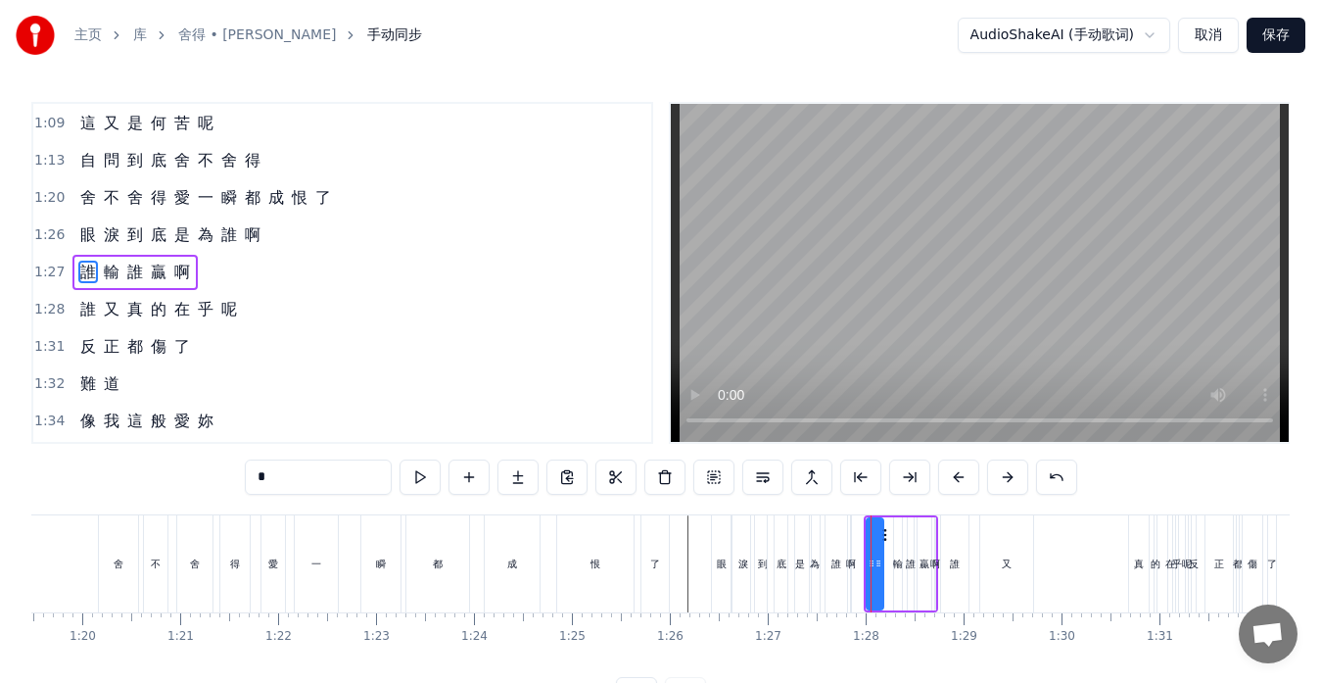
click at [962, 579] on div "誰" at bounding box center [954, 563] width 27 height 97
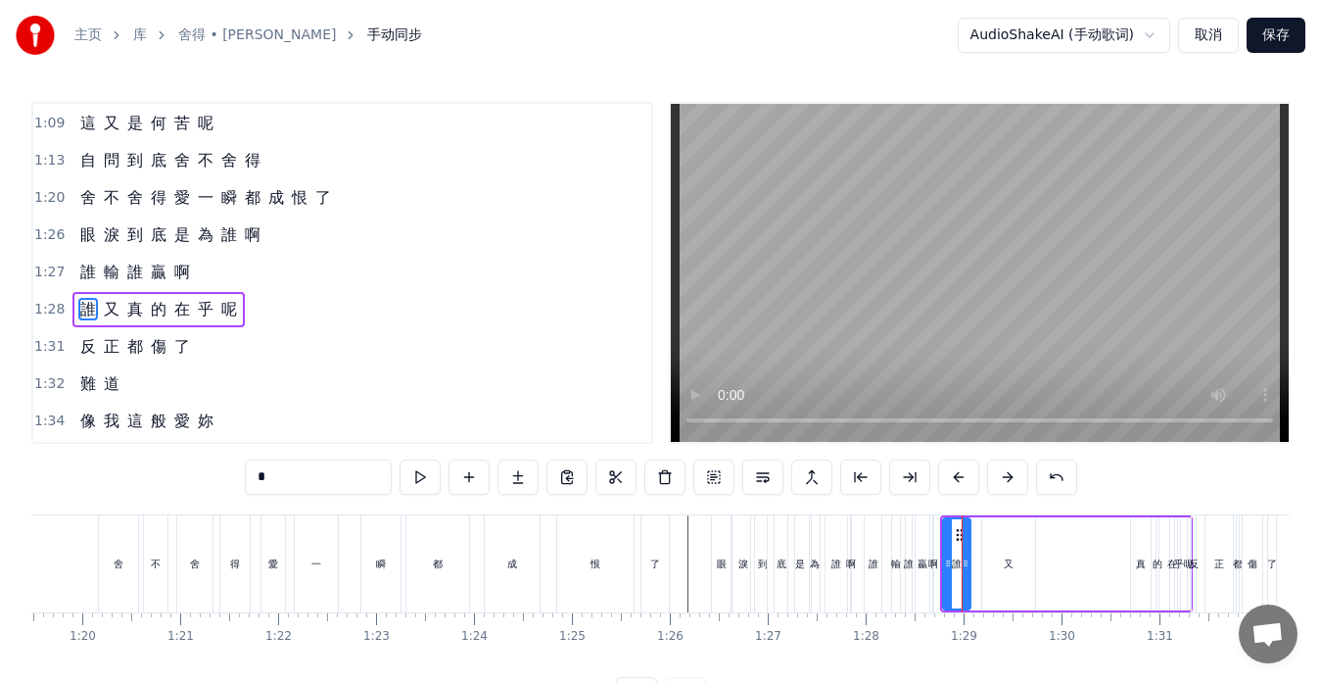
scroll to position [557, 0]
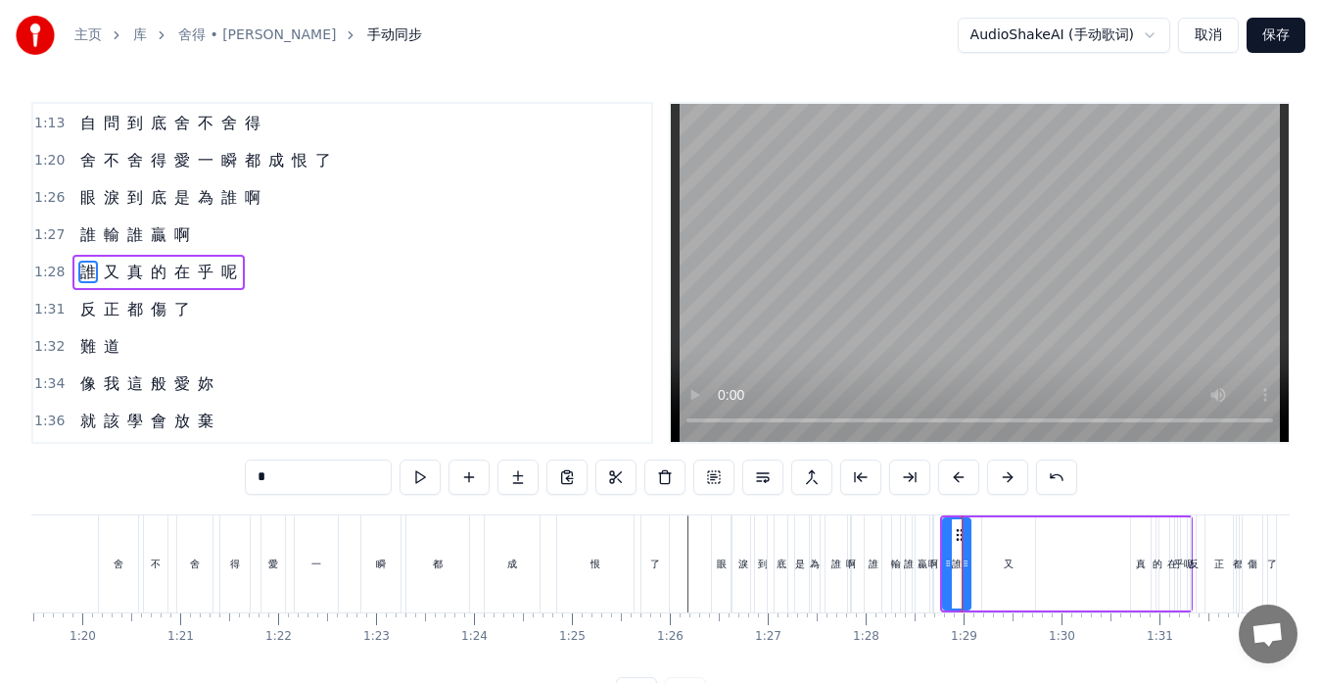
click at [974, 596] on div "誰 又 真 的 在 乎 呢" at bounding box center [1066, 563] width 253 height 97
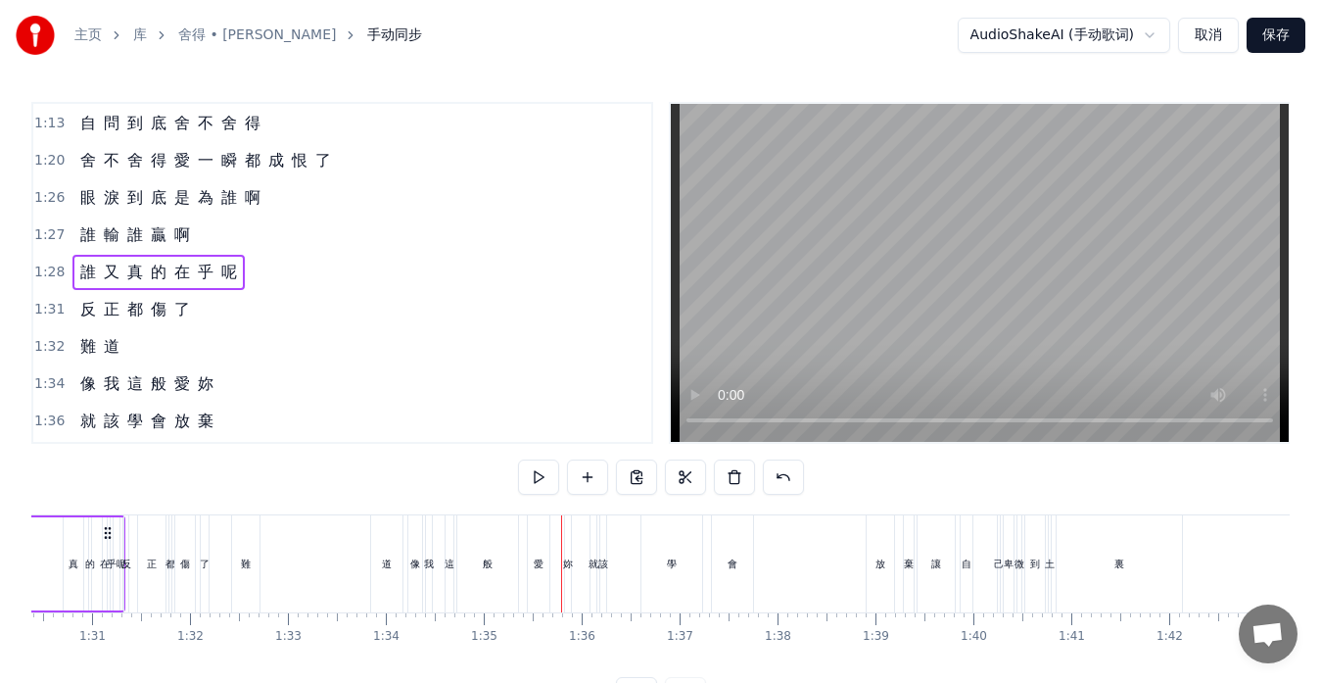
scroll to position [0, 8655]
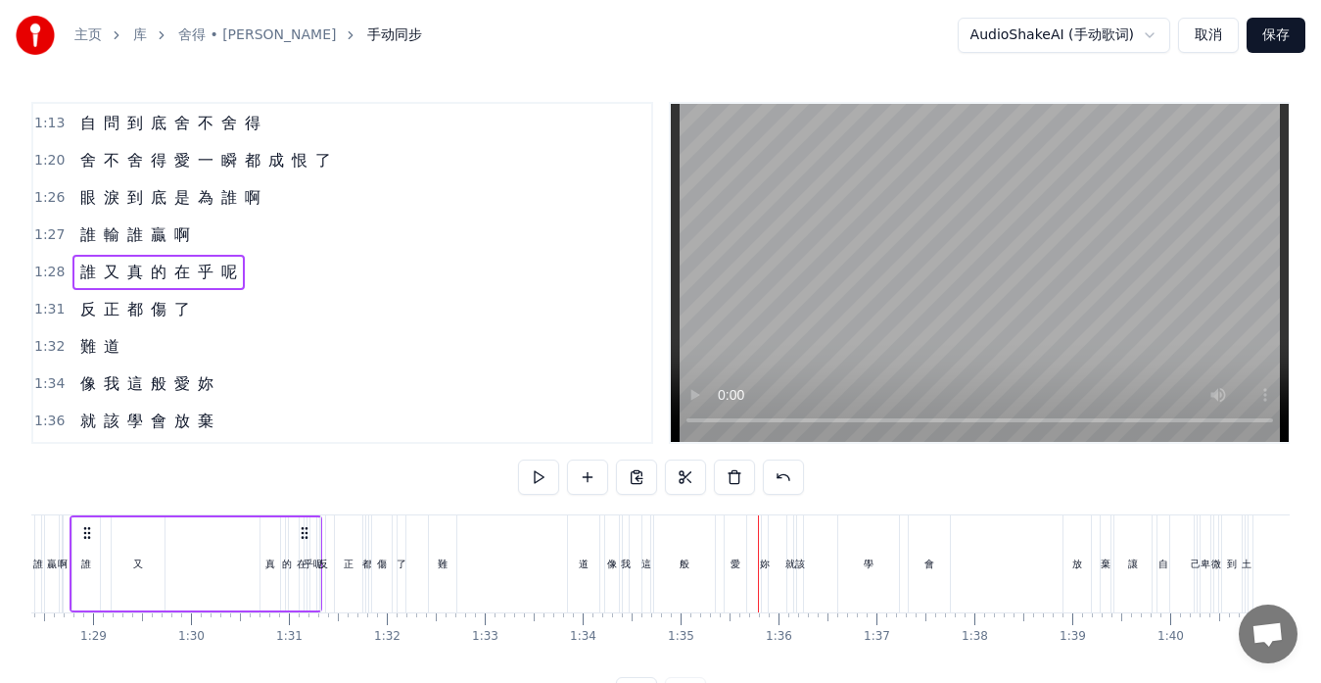
click at [514, 575] on div "難 道" at bounding box center [516, 563] width 176 height 97
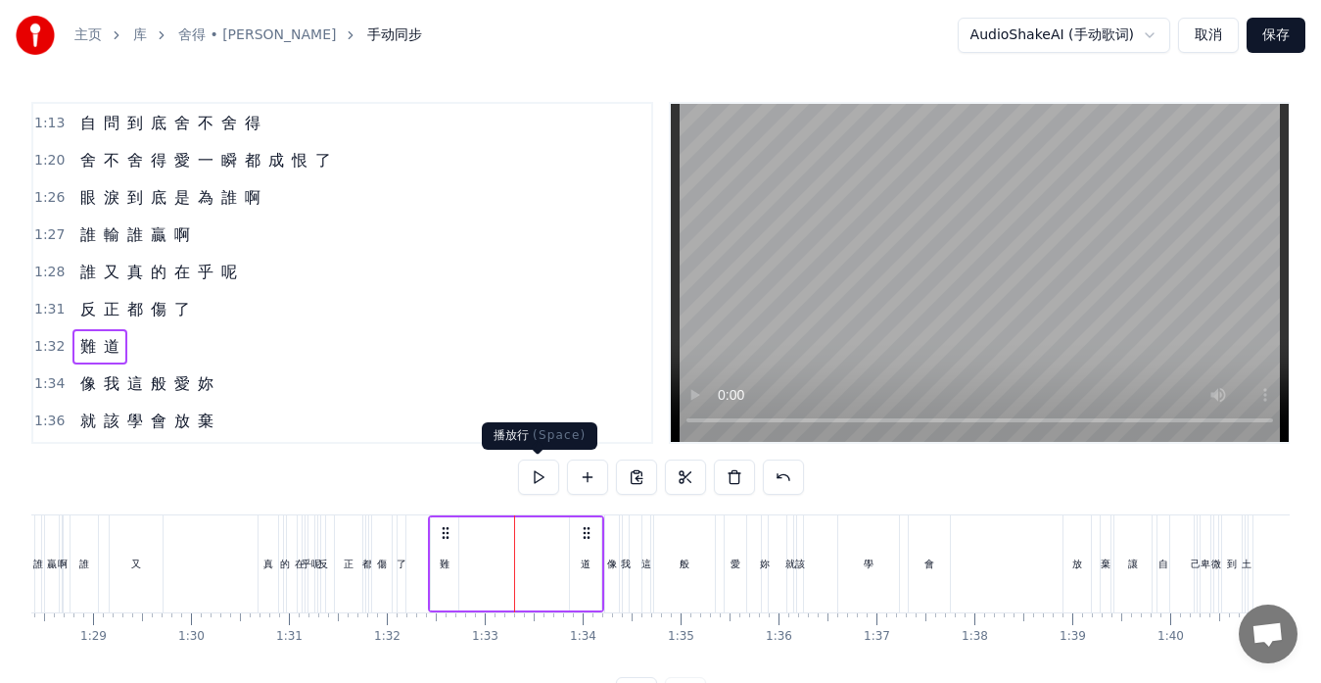
click at [542, 472] on button at bounding box center [538, 476] width 41 height 35
click at [637, 603] on div "像 我 這 般 愛 妳" at bounding box center [688, 563] width 168 height 97
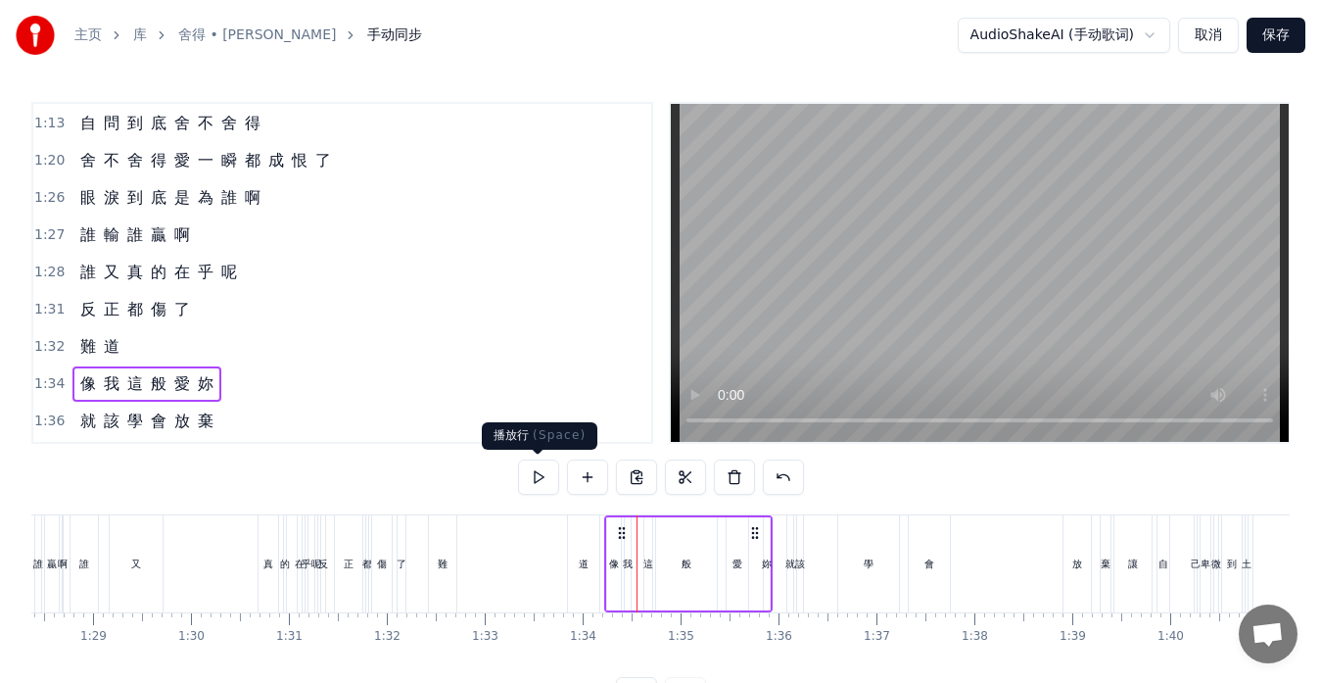
click at [539, 477] on button at bounding box center [538, 476] width 41 height 35
click at [452, 584] on div "難" at bounding box center [442, 563] width 27 height 97
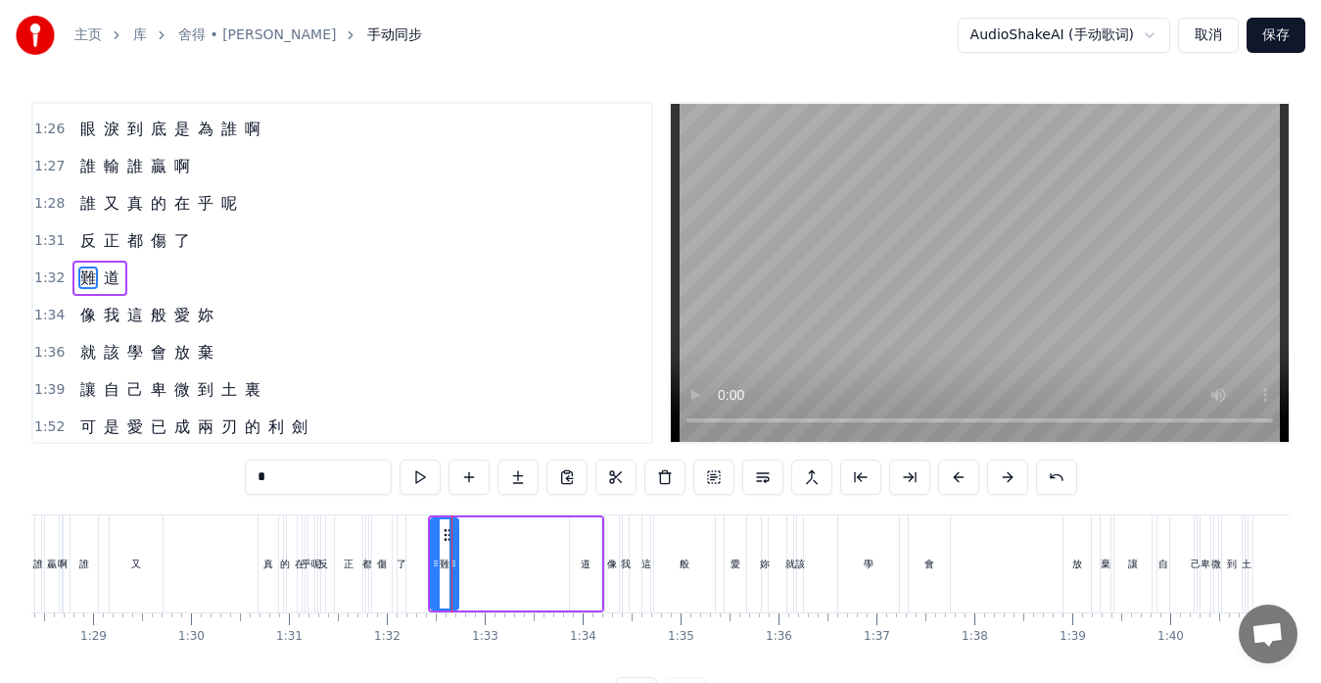
scroll to position [632, 0]
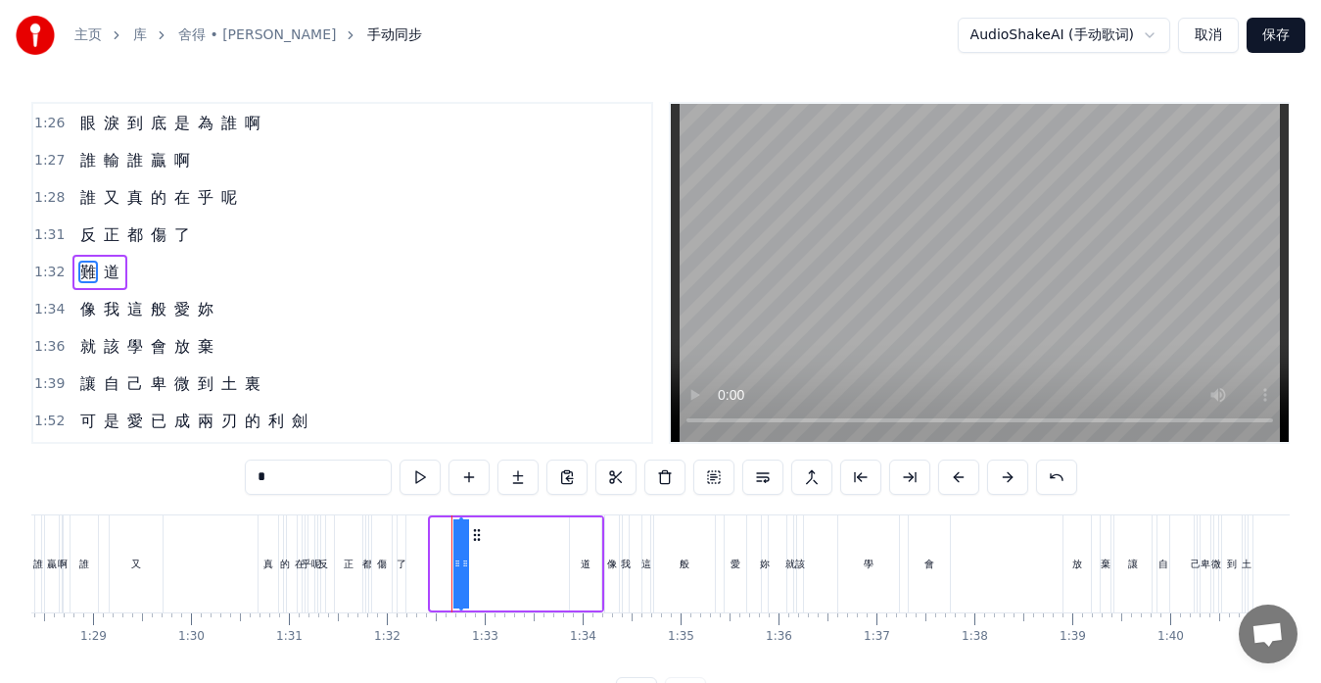
drag, startPoint x: 437, startPoint y: 537, endPoint x: 457, endPoint y: 563, distance: 33.5
click at [518, 548] on div "難 道" at bounding box center [516, 563] width 176 height 97
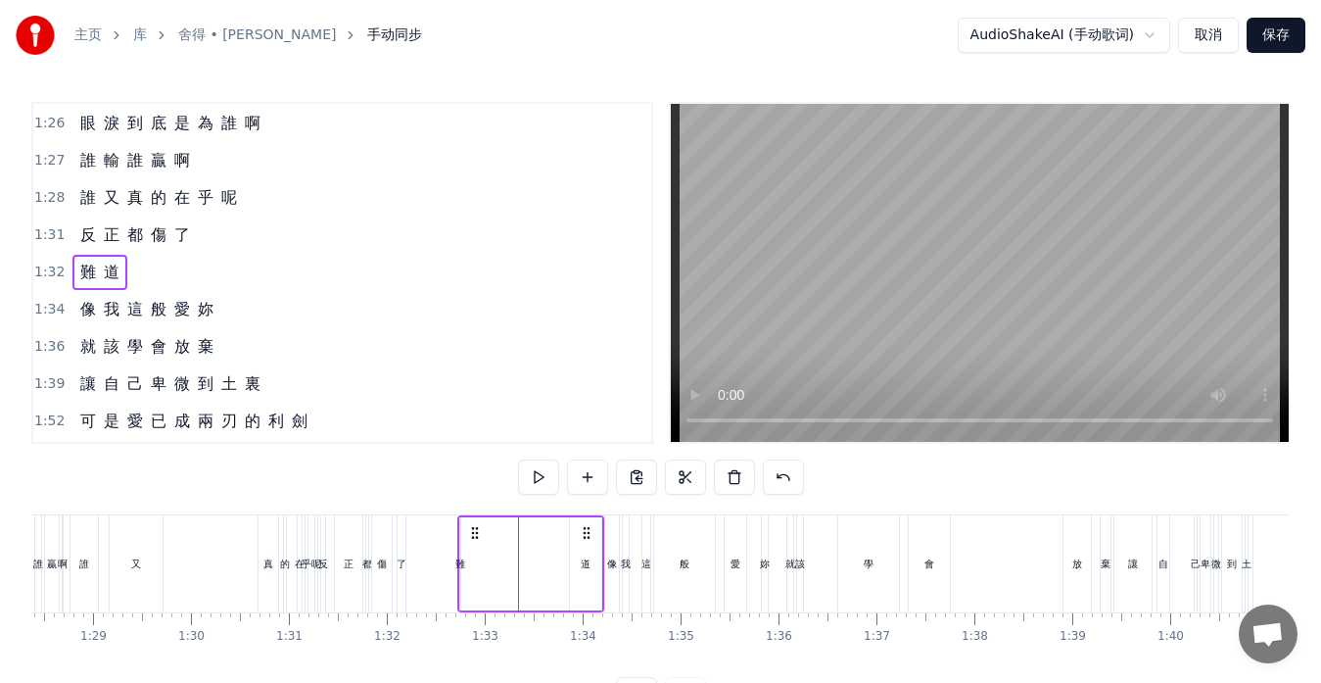
click at [470, 563] on div "難 道" at bounding box center [530, 563] width 147 height 97
click at [463, 563] on div "難" at bounding box center [460, 563] width 10 height 15
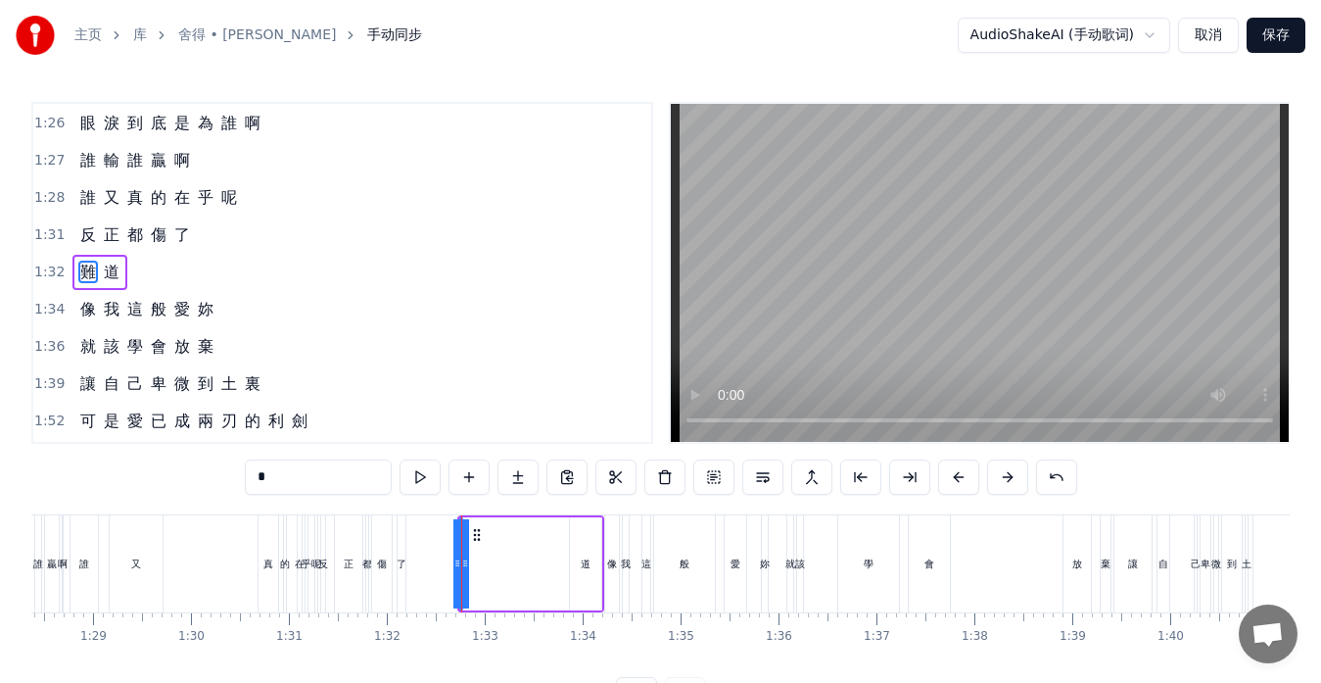
drag, startPoint x: 461, startPoint y: 562, endPoint x: 481, endPoint y: 562, distance: 19.6
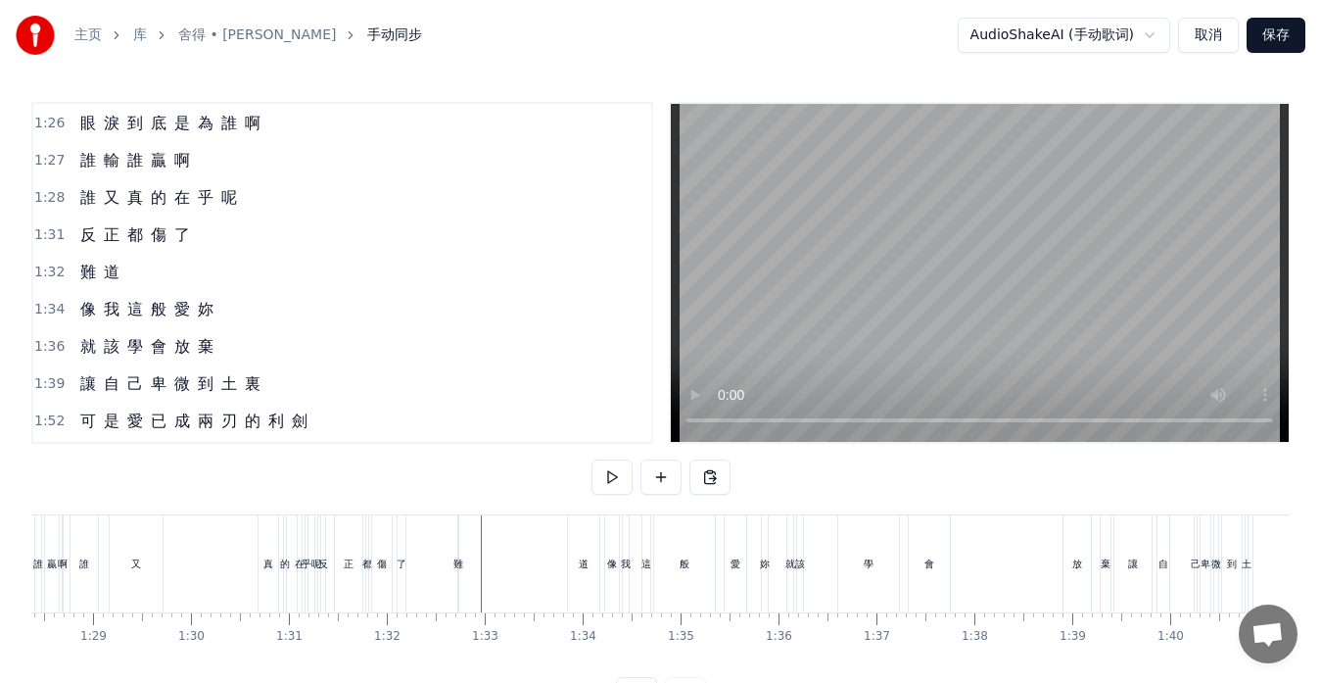
click at [456, 562] on div "難" at bounding box center [458, 563] width 10 height 15
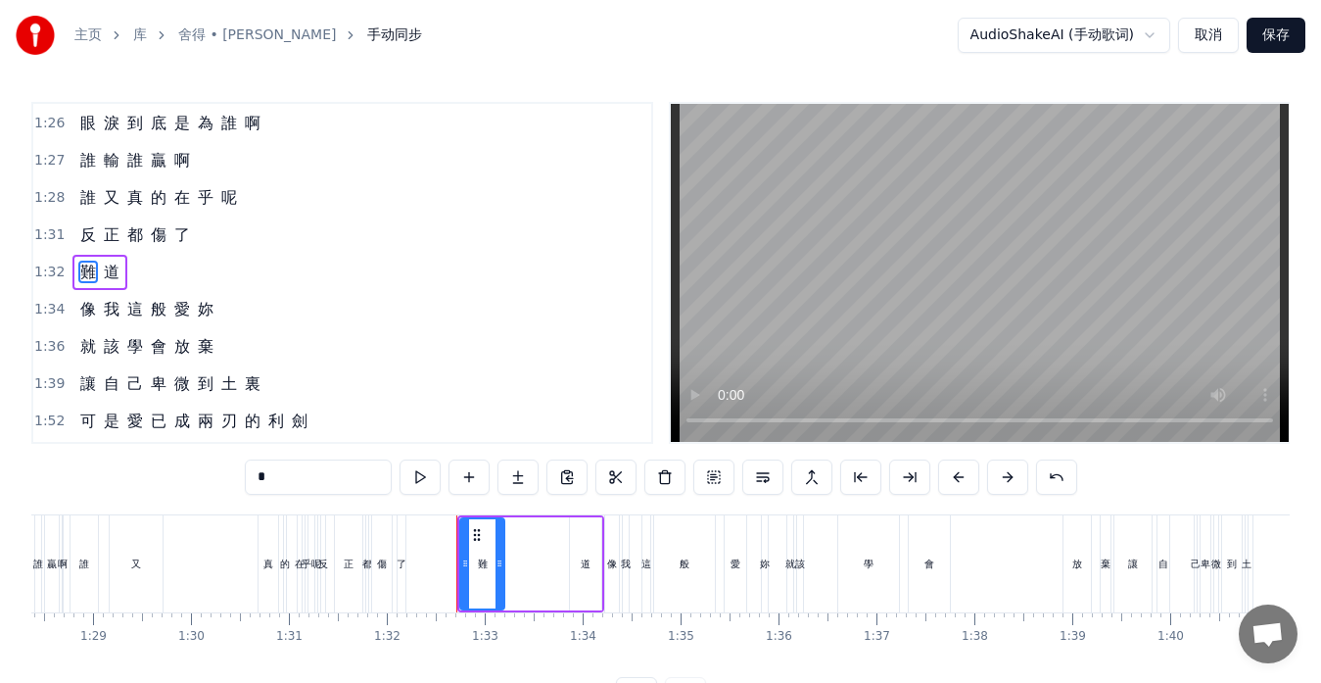
drag, startPoint x: 461, startPoint y: 562, endPoint x: 507, endPoint y: 568, distance: 46.4
click at [507, 568] on div "難 道" at bounding box center [530, 563] width 147 height 97
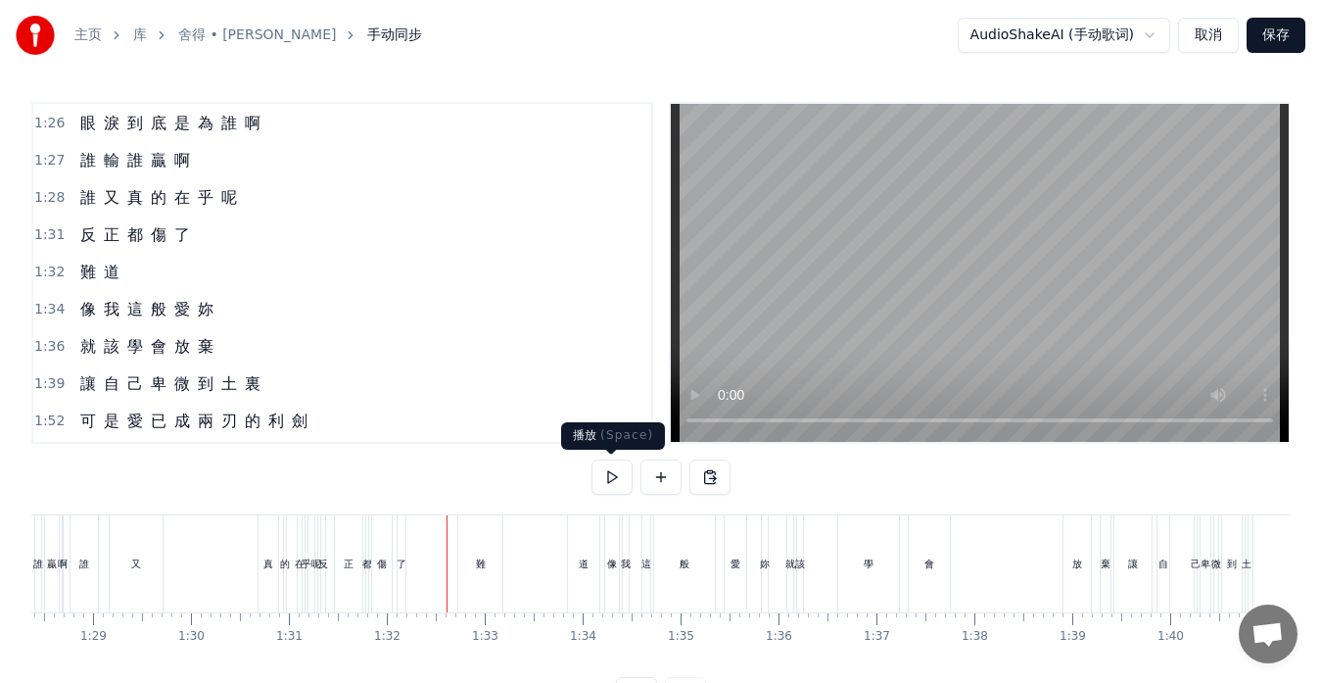
click at [608, 475] on button at bounding box center [612, 476] width 41 height 35
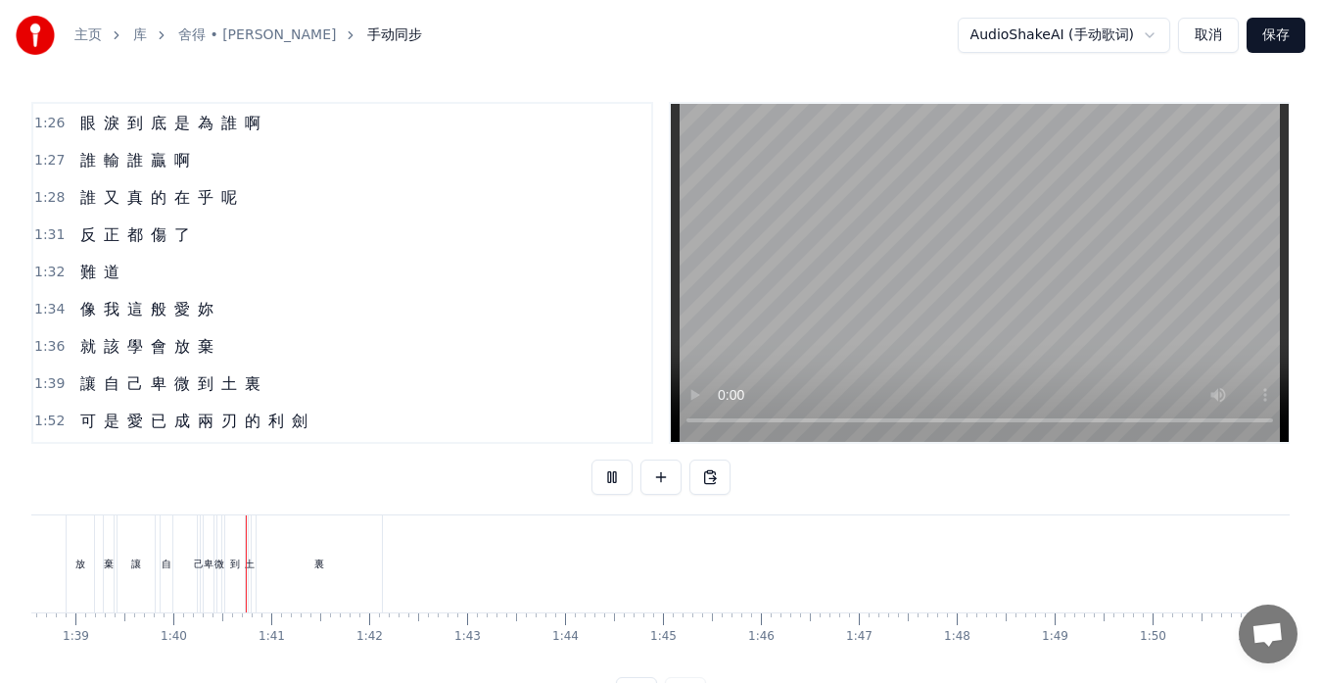
scroll to position [0, 9726]
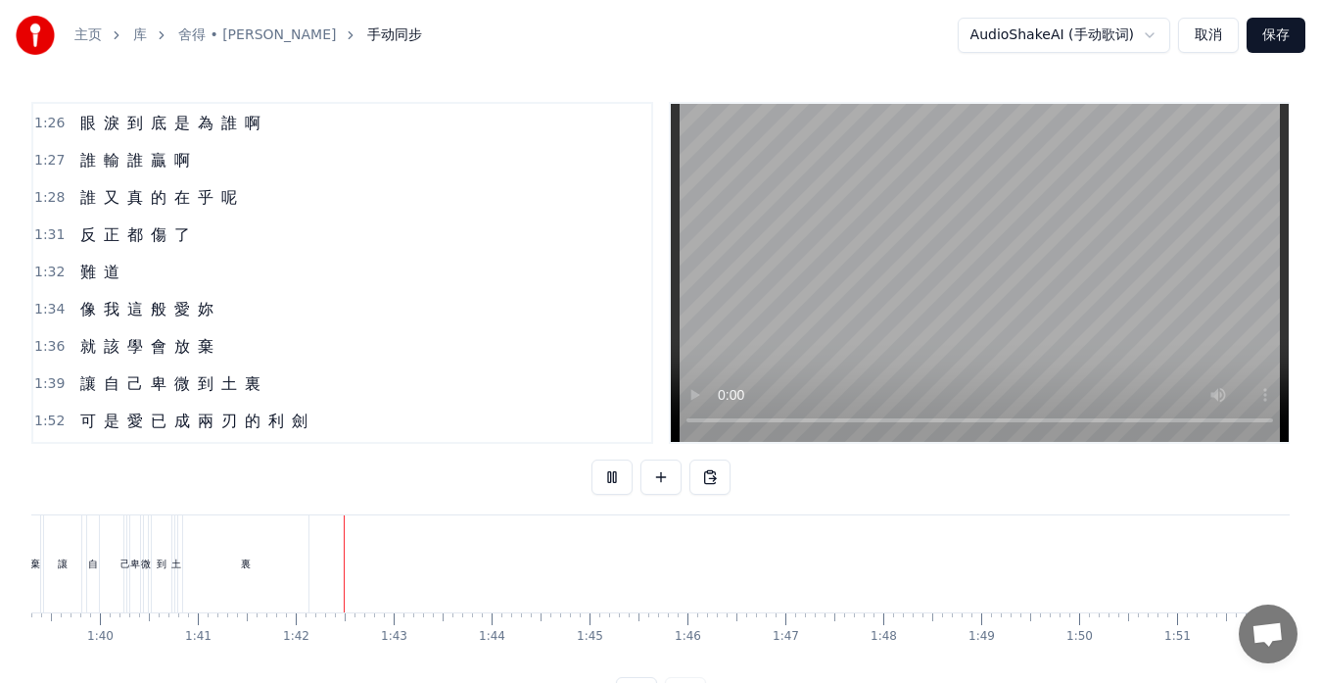
click at [608, 475] on button at bounding box center [612, 476] width 41 height 35
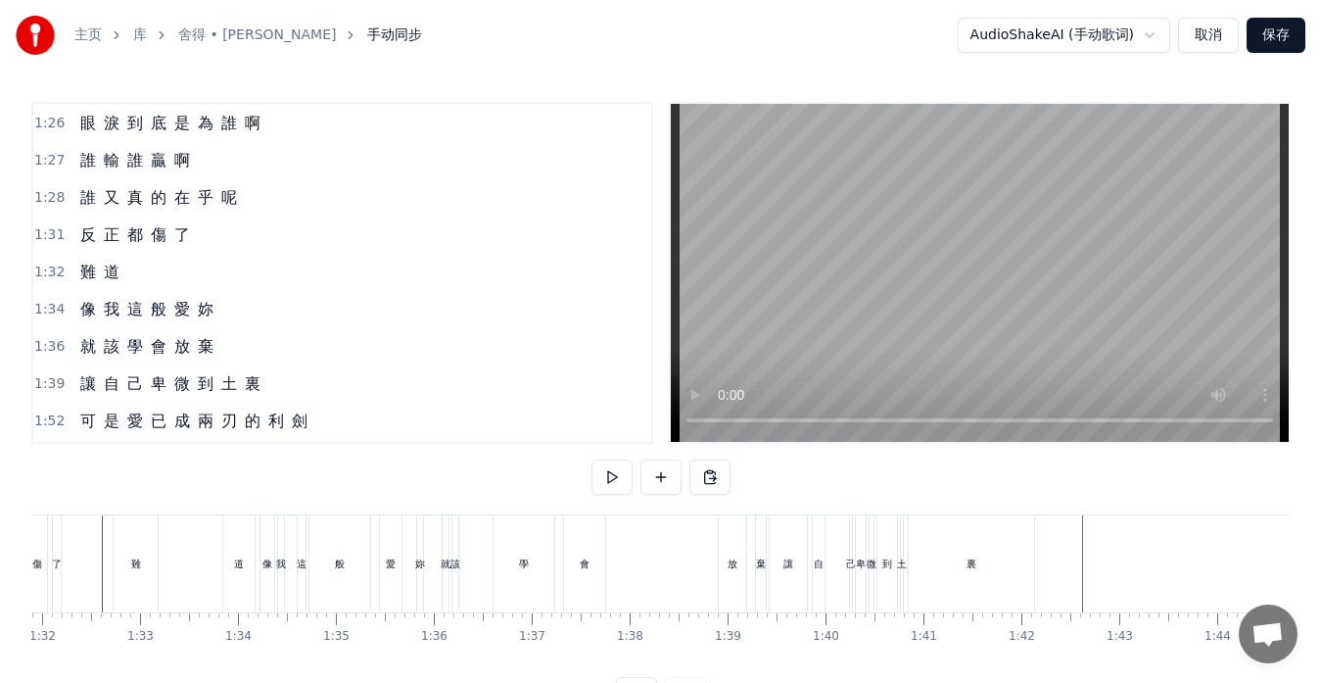
scroll to position [0, 8458]
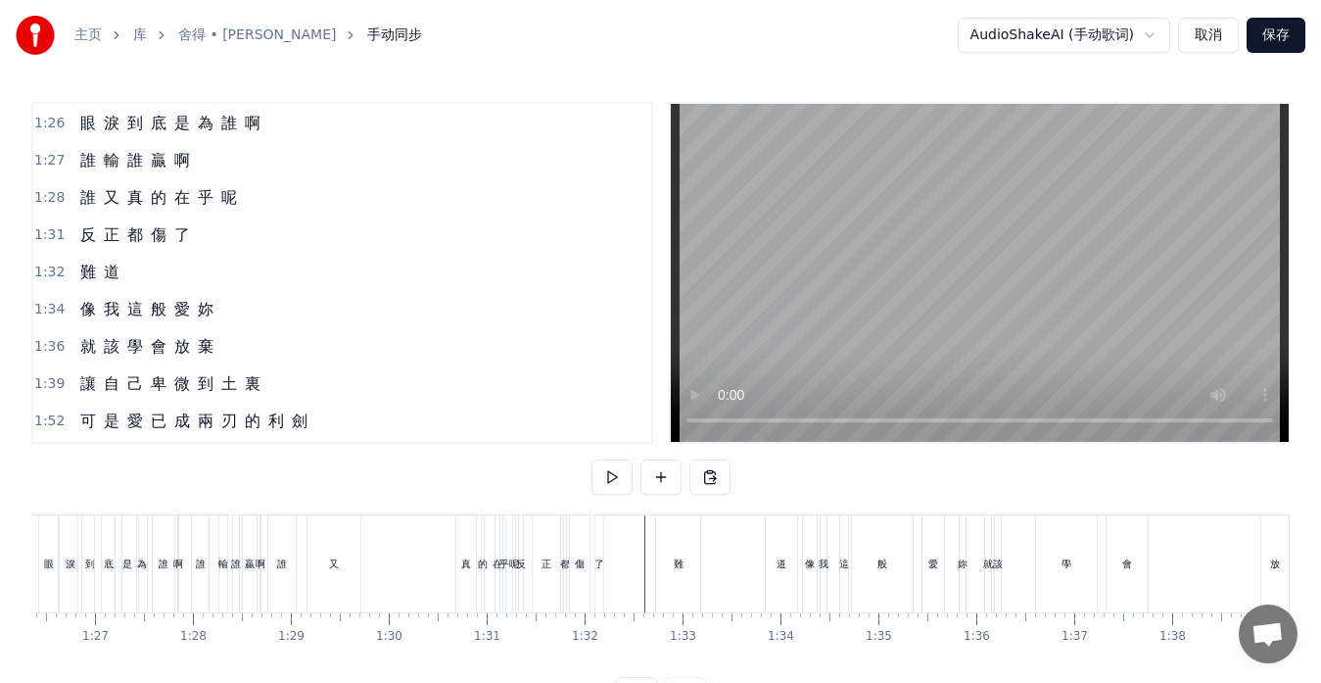
click at [303, 575] on div "誰 又 真 的 在 乎 呢" at bounding box center [393, 563] width 253 height 97
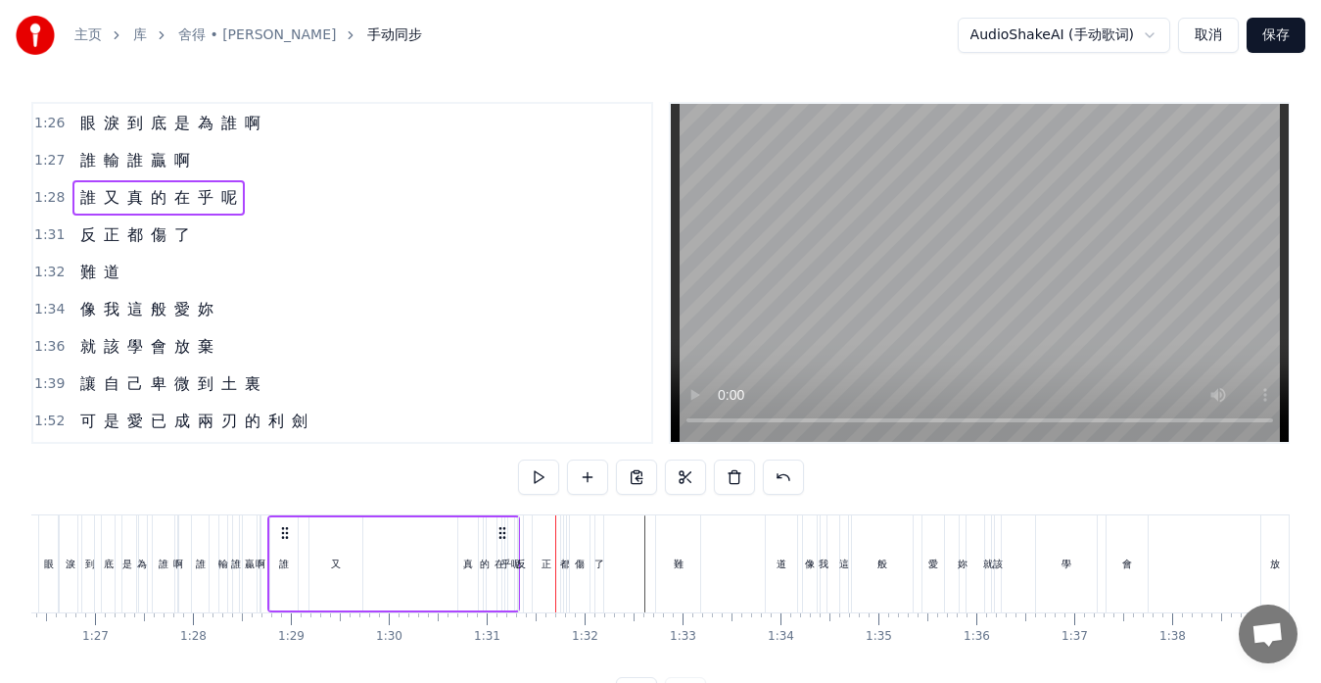
click at [665, 603] on div "難" at bounding box center [678, 563] width 44 height 97
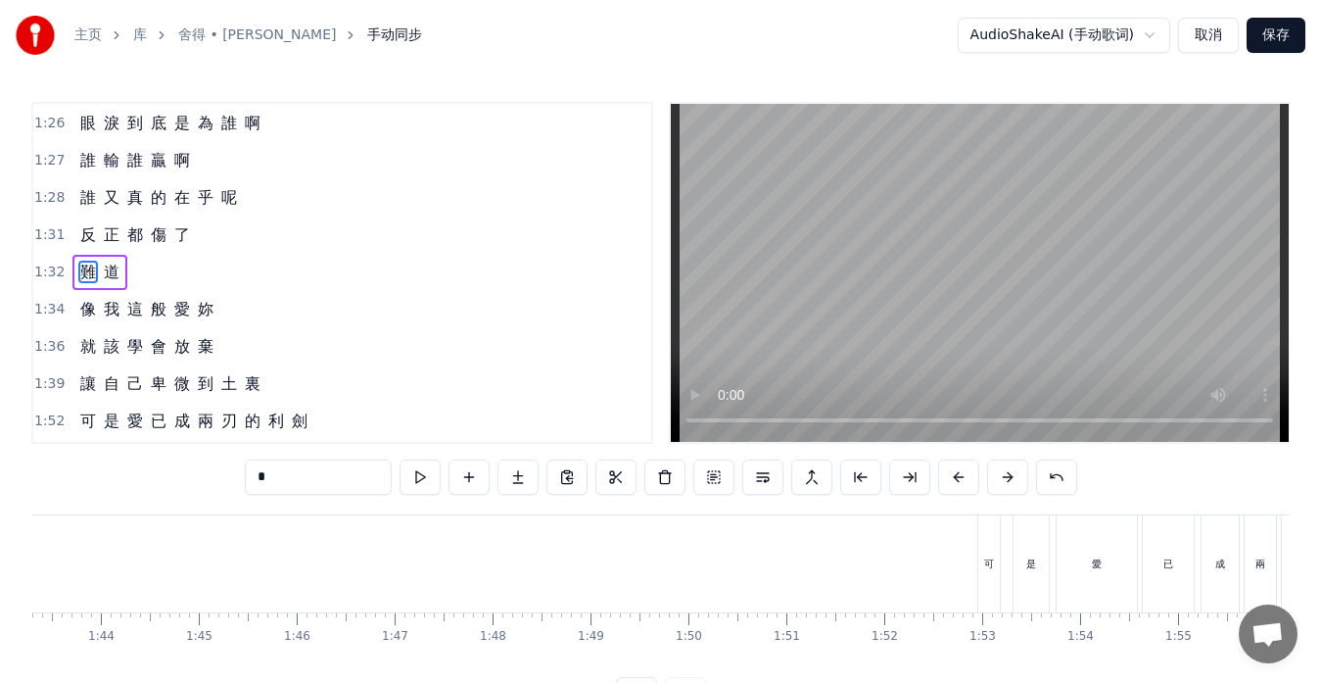
scroll to position [0, 10413]
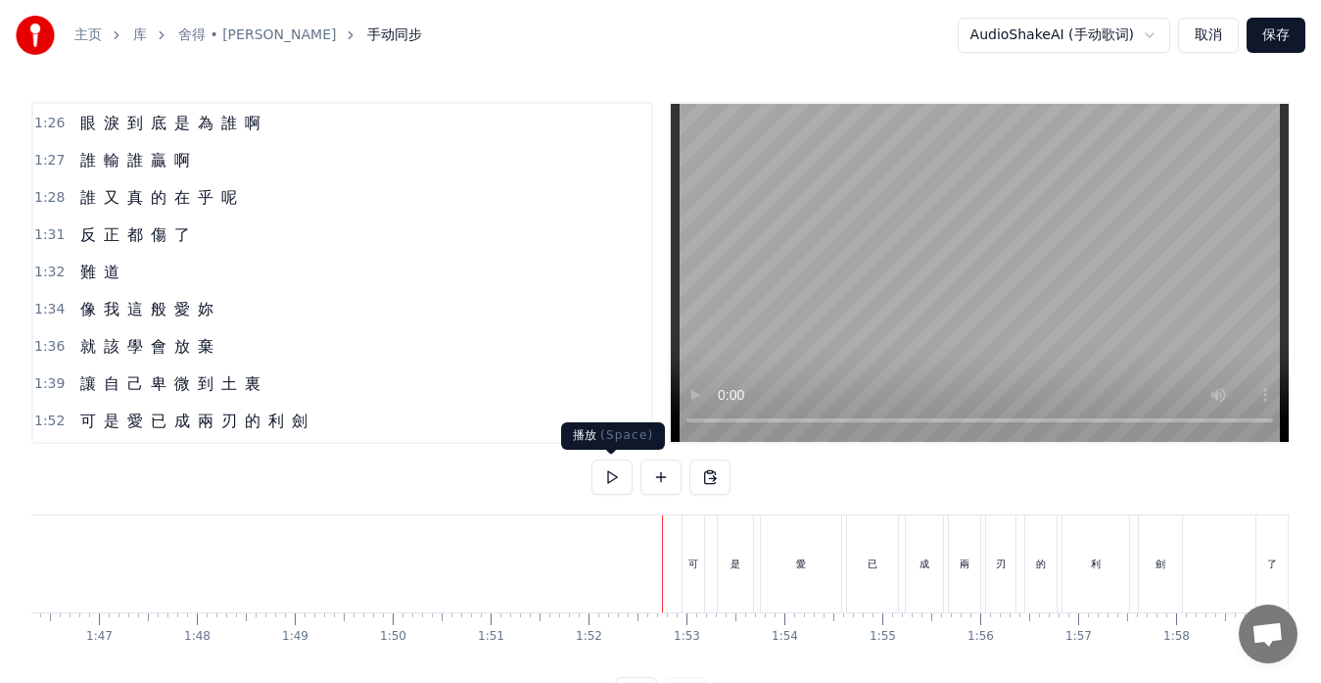
click at [614, 473] on button at bounding box center [612, 476] width 41 height 35
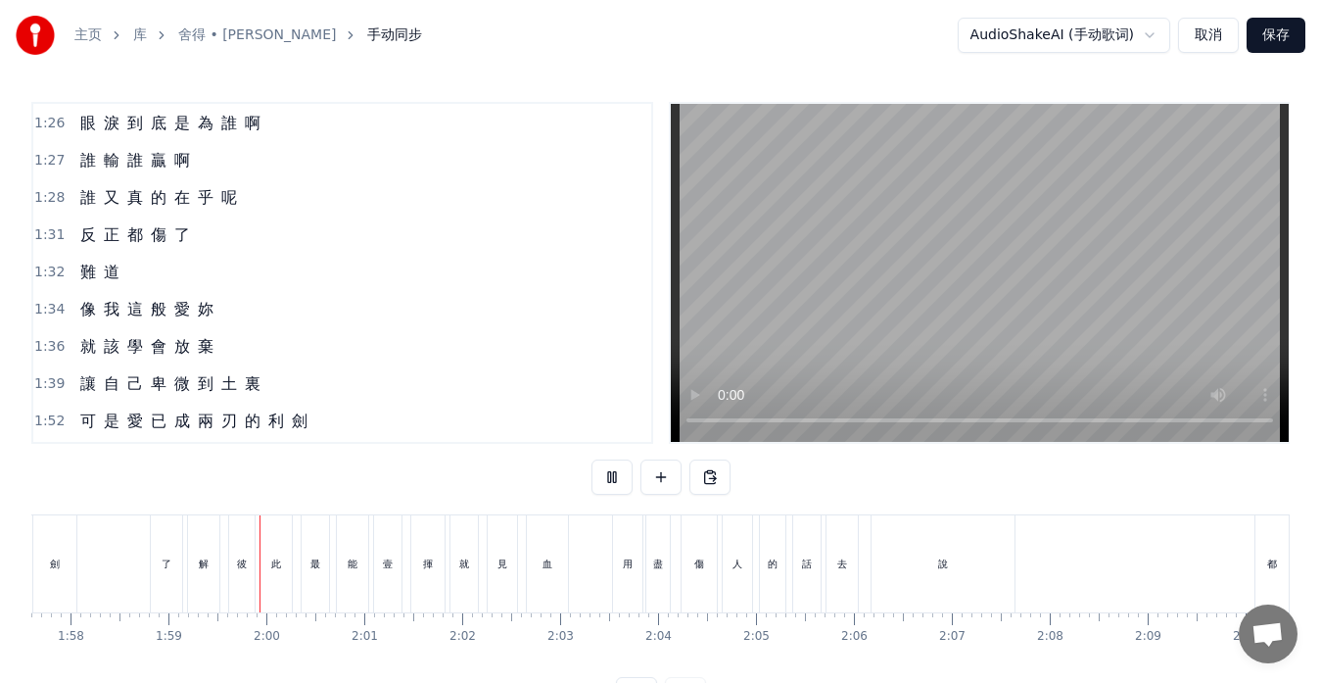
scroll to position [0, 11590]
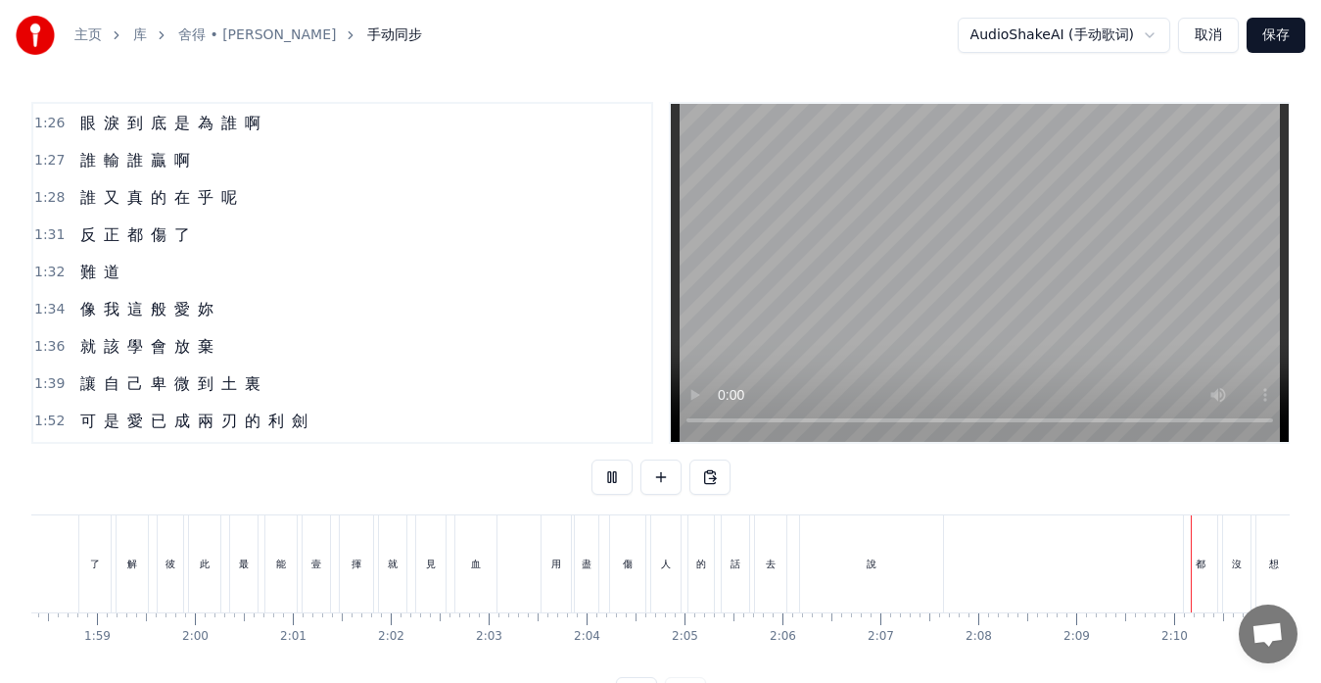
click at [74, 286] on div "難 道" at bounding box center [99, 272] width 55 height 35
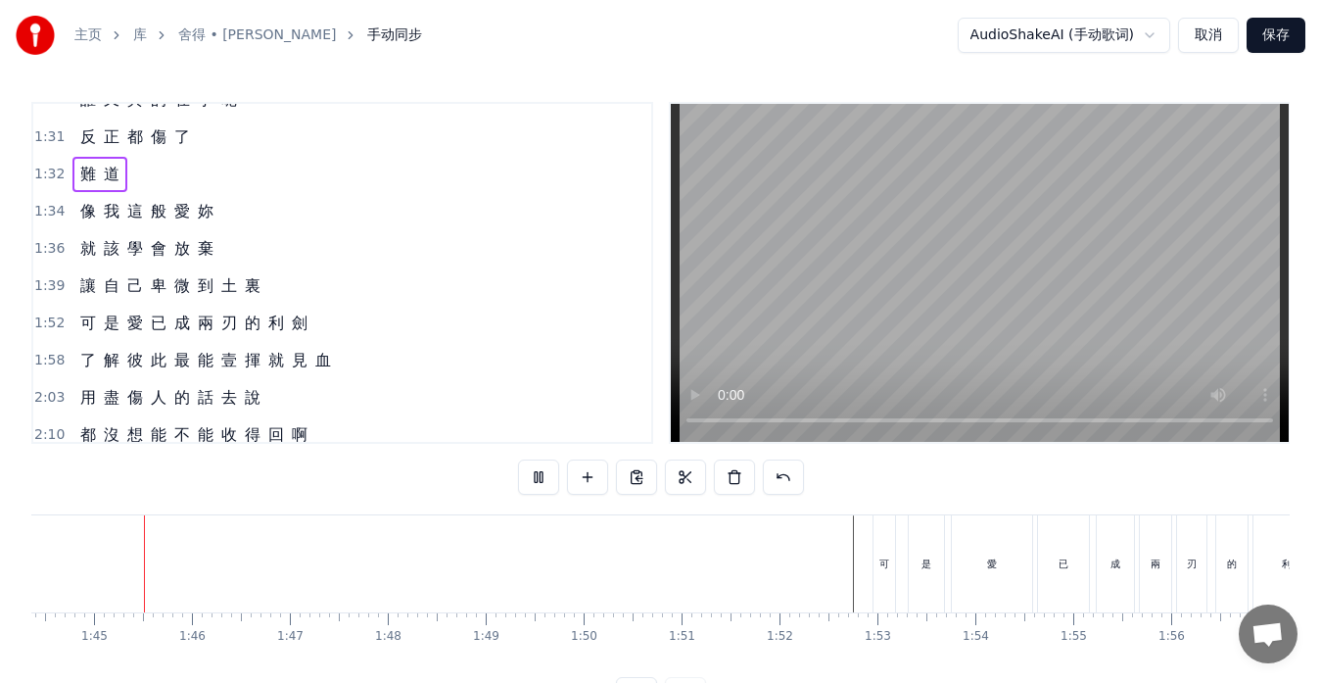
scroll to position [0, 10216]
click at [259, 300] on div "讓 自 己 卑 微 到 土 裏" at bounding box center [170, 285] width 196 height 35
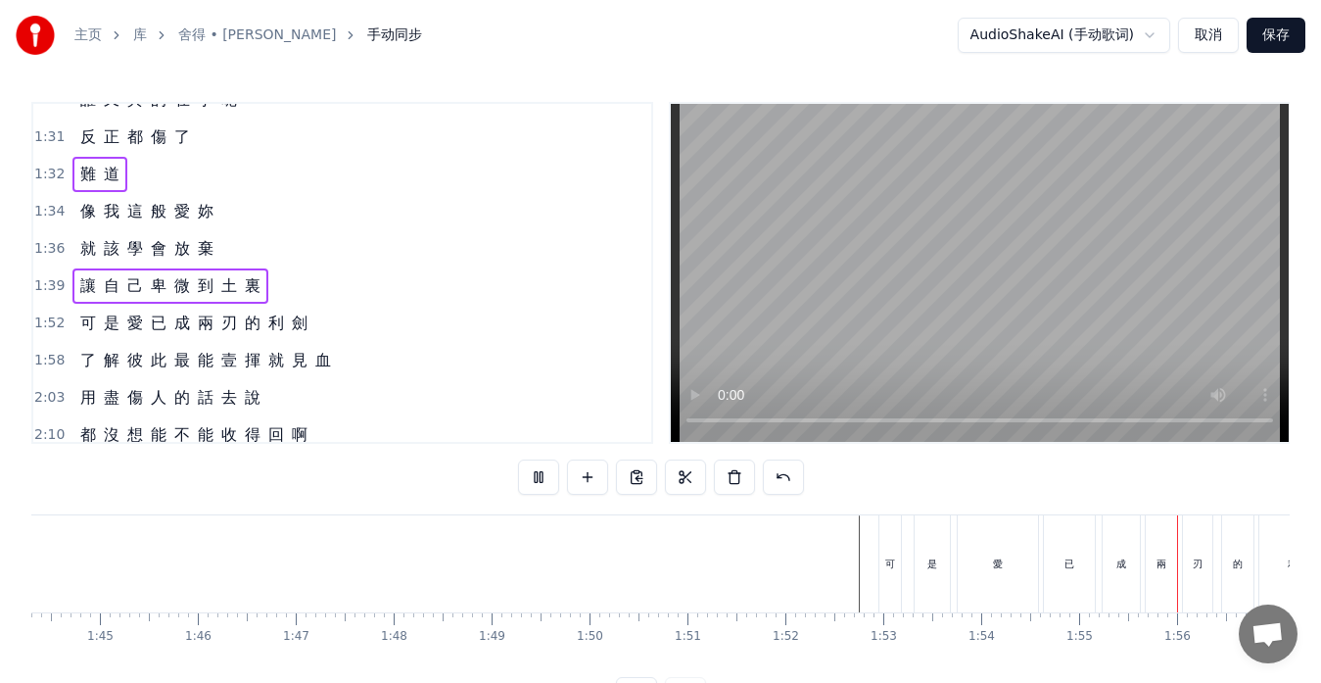
click at [259, 300] on div "讓 自 己 卑 微 到 土 裏" at bounding box center [170, 285] width 196 height 35
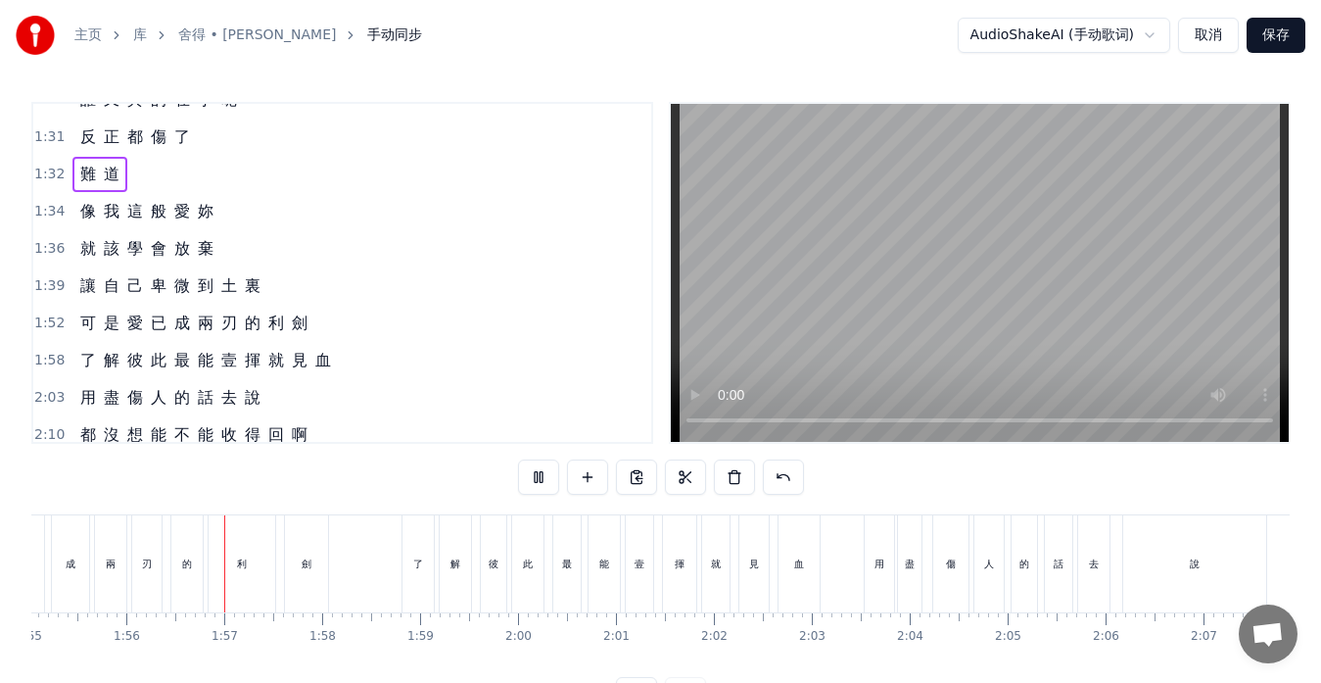
scroll to position [0, 11303]
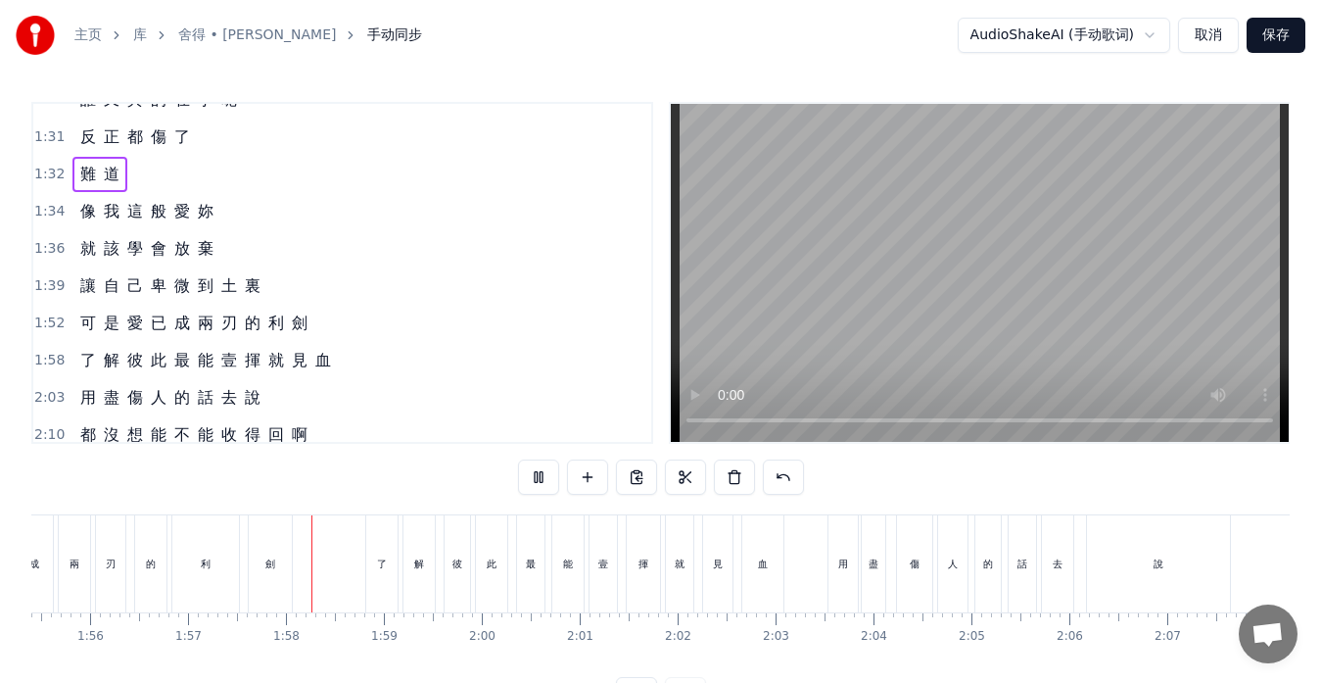
click at [149, 262] on div "就 該 學 會 放 棄" at bounding box center [146, 248] width 149 height 35
click at [131, 222] on span "這" at bounding box center [135, 211] width 20 height 23
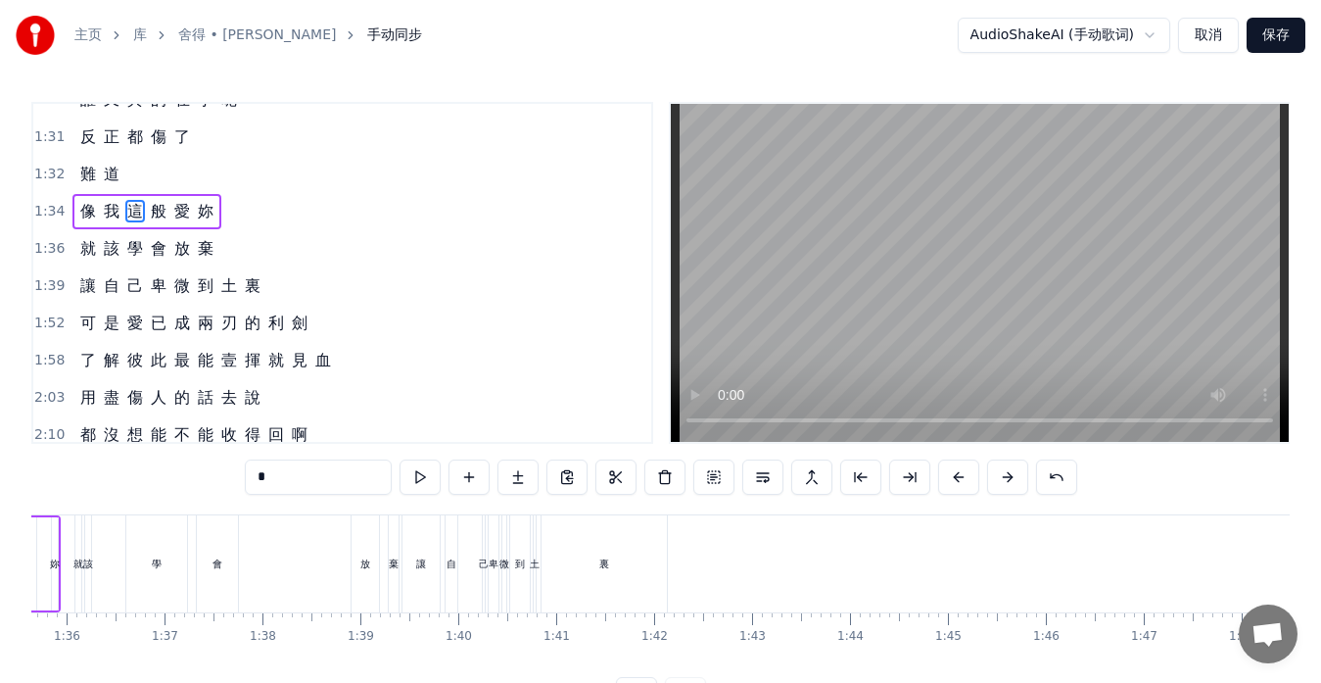
scroll to position [0, 9168]
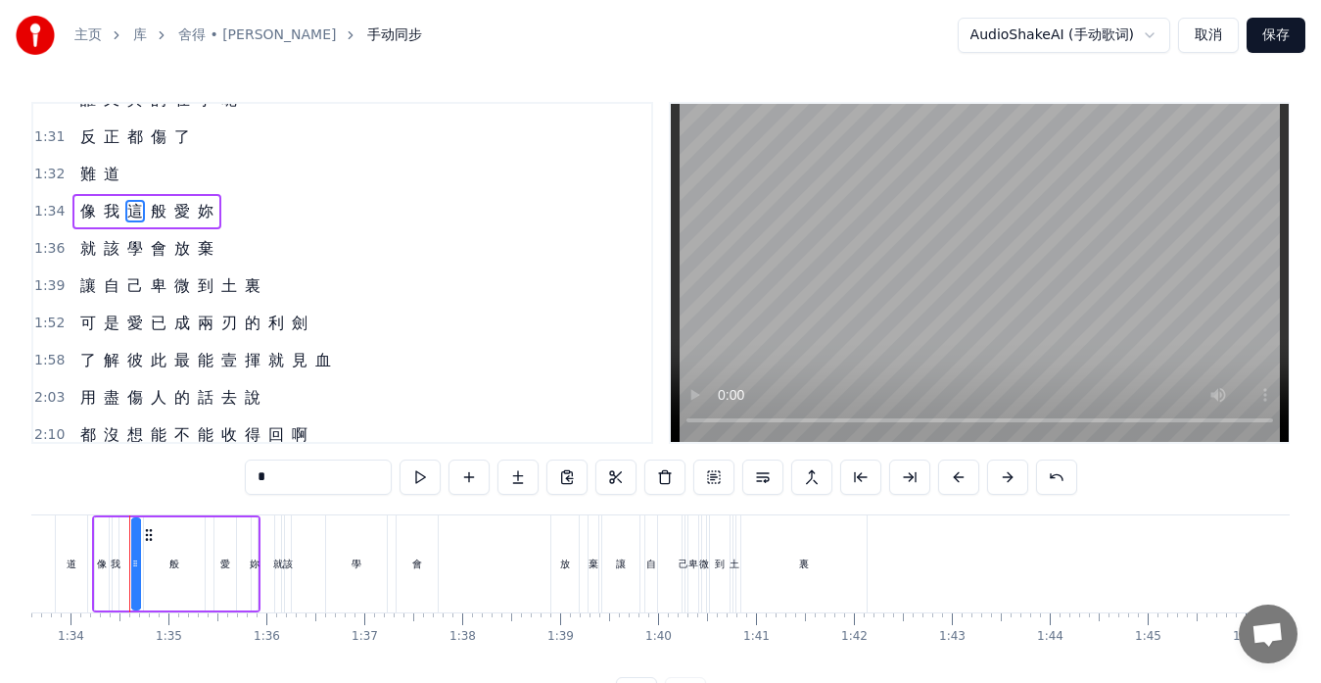
click at [92, 187] on div "難 道" at bounding box center [99, 174] width 55 height 35
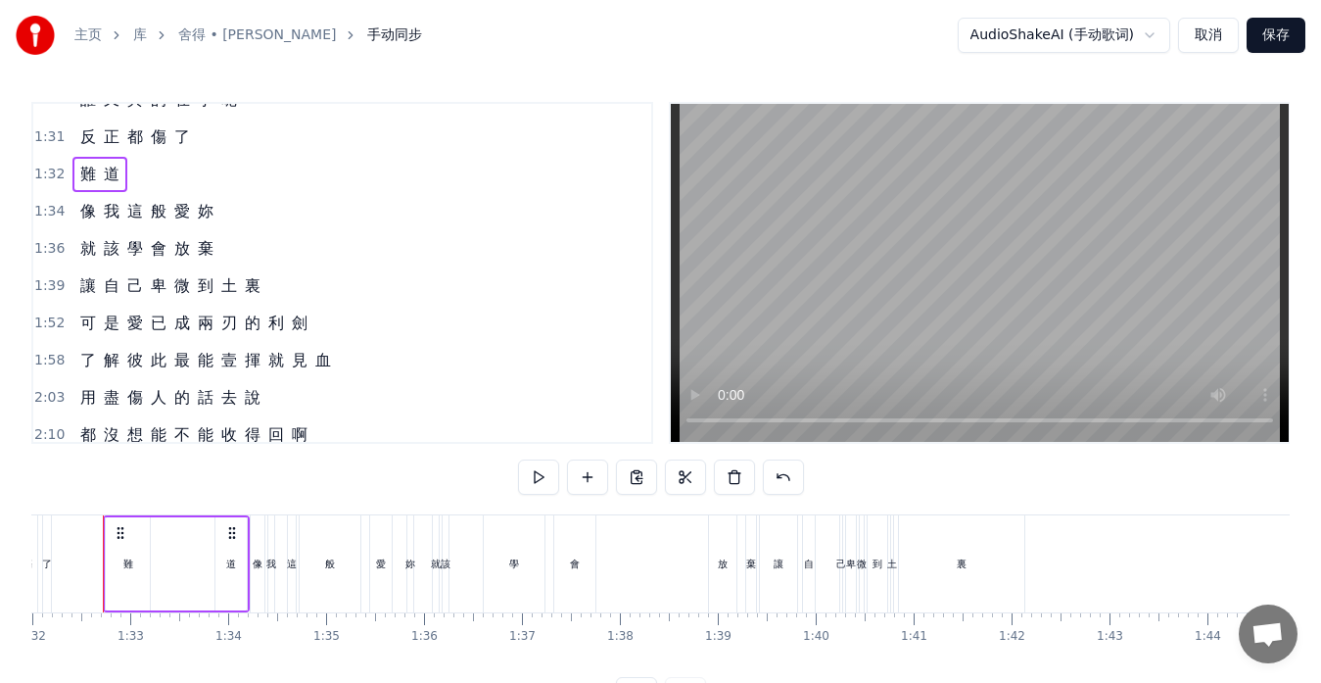
scroll to position [0, 8984]
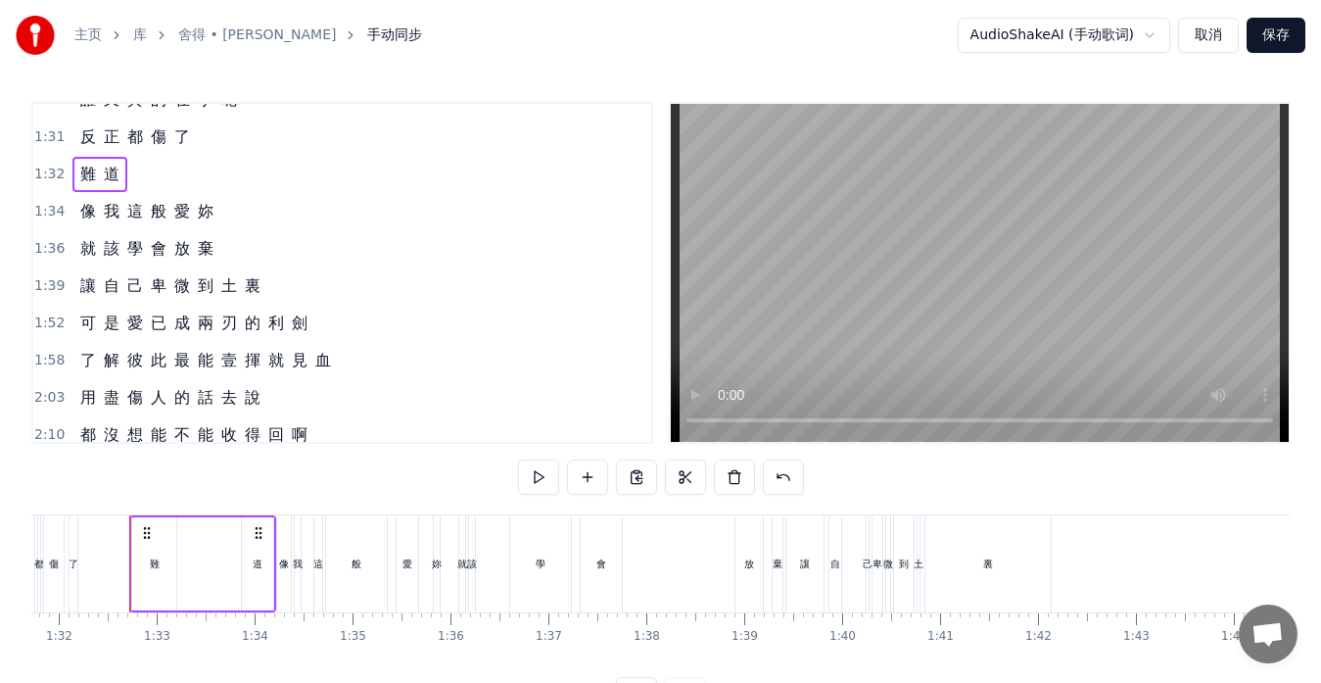
click at [95, 222] on div "像 我 這 般 愛 妳" at bounding box center [146, 211] width 149 height 35
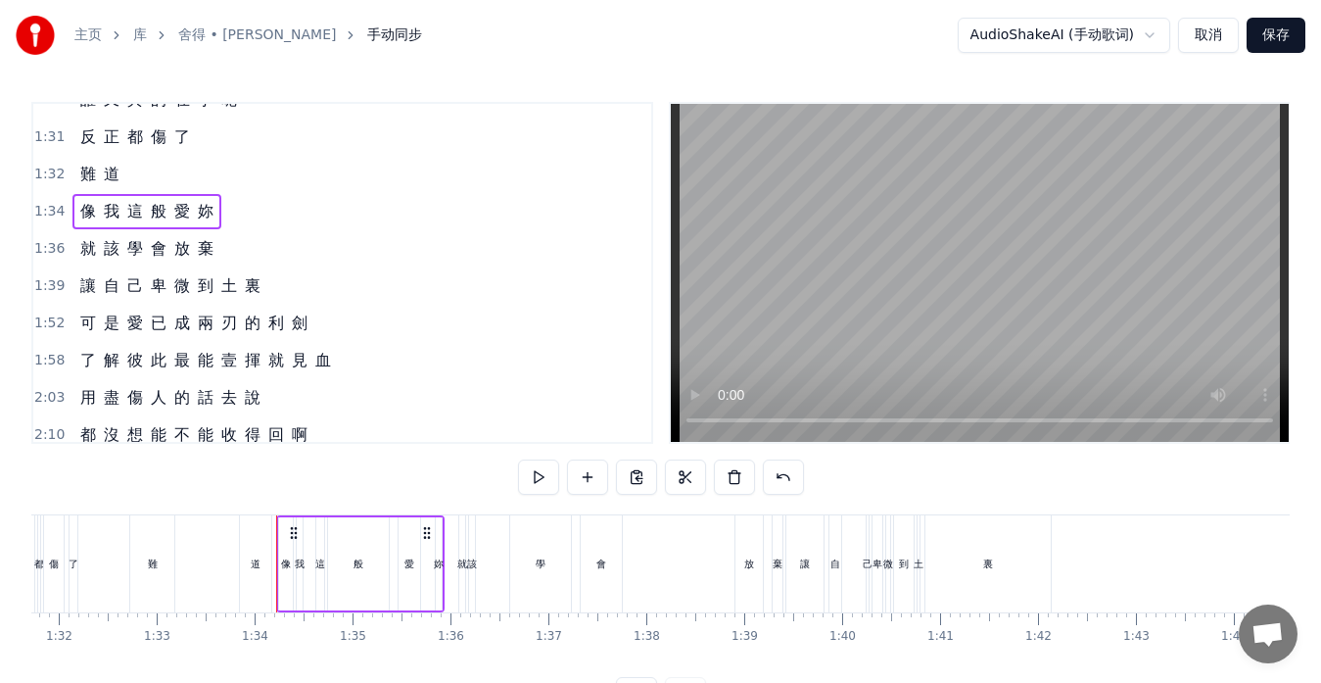
click at [90, 184] on span "難" at bounding box center [88, 174] width 20 height 23
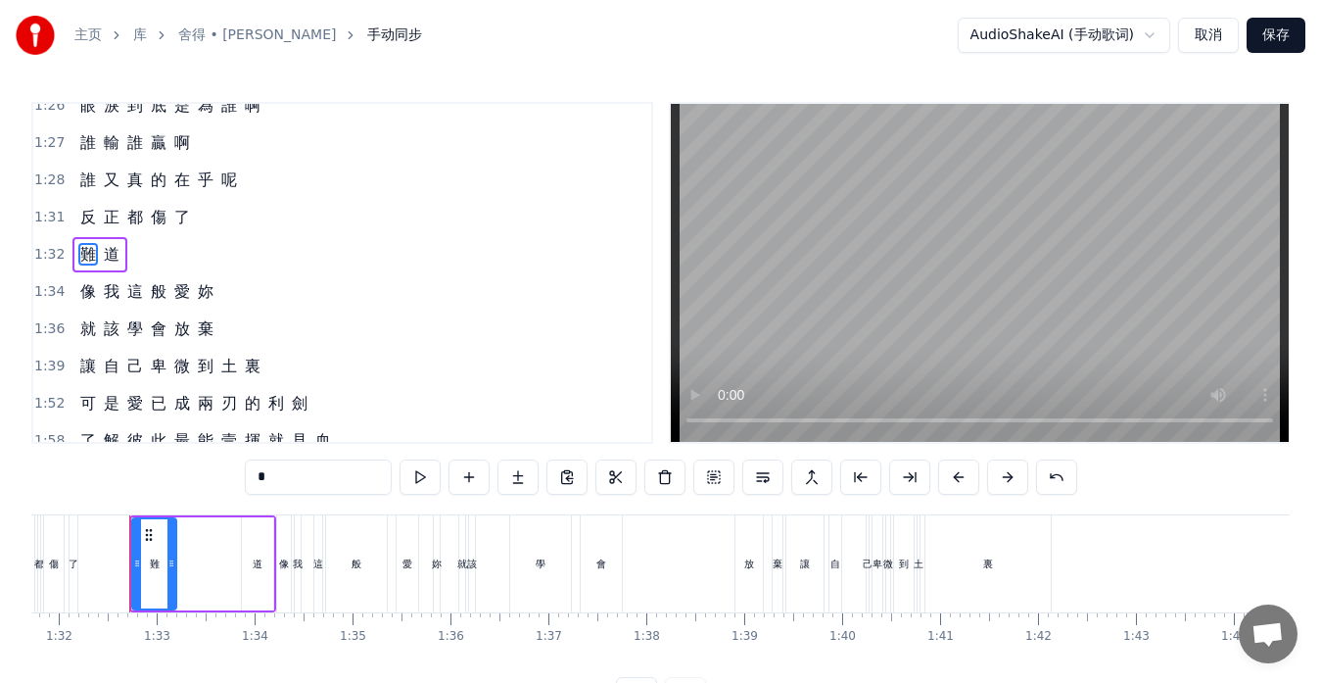
scroll to position [632, 0]
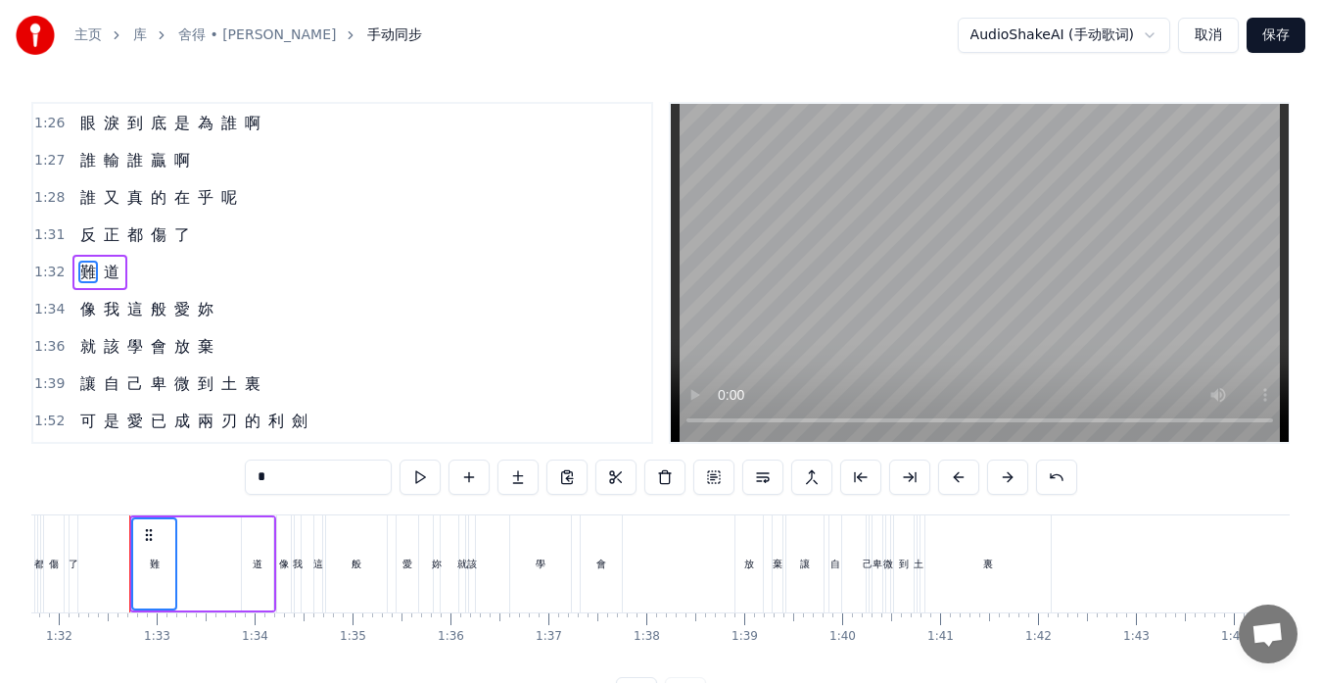
click at [122, 323] on div "像 我 這 般 愛 妳" at bounding box center [146, 309] width 149 height 35
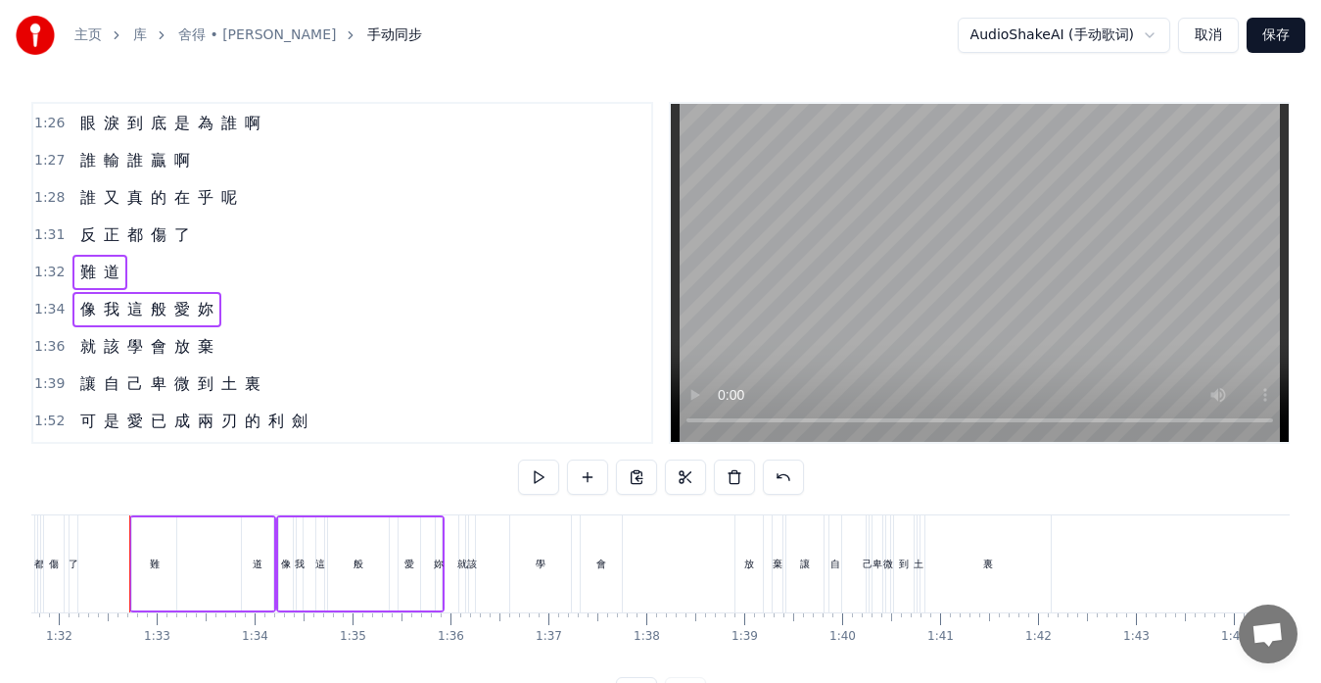
click at [173, 359] on div "就 該 學 會 放 棄" at bounding box center [146, 346] width 149 height 35
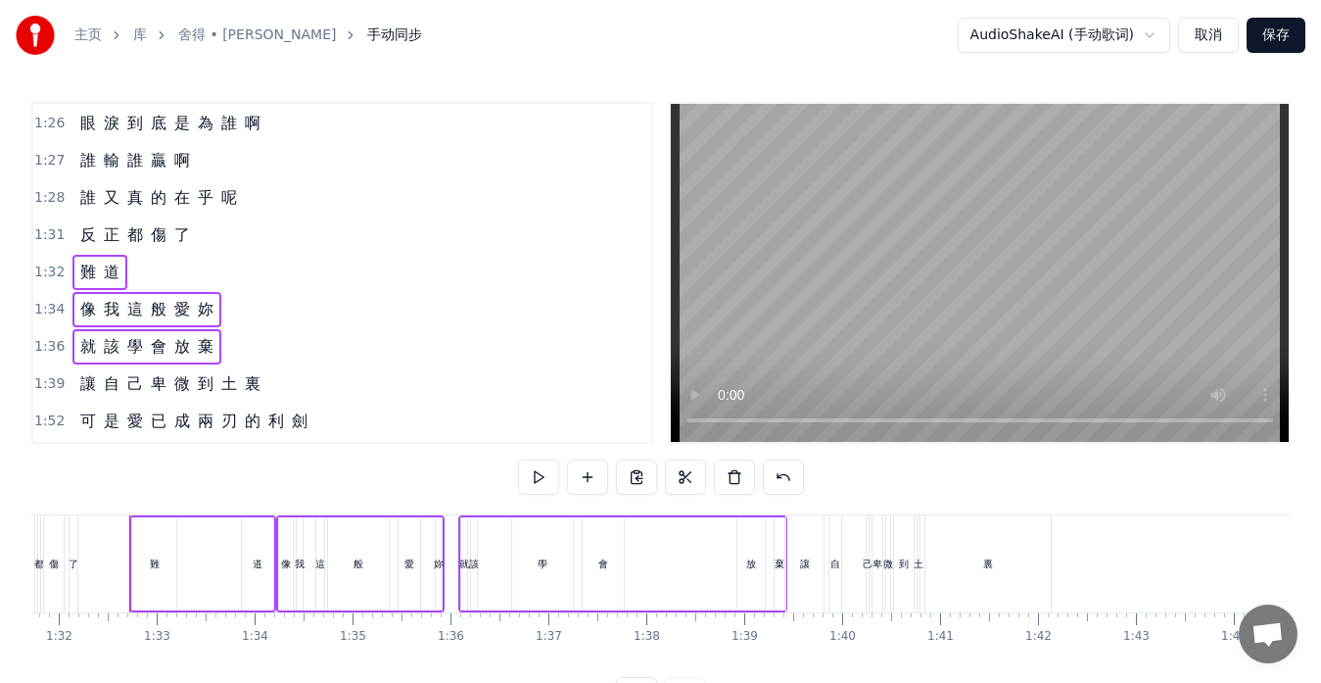
click at [240, 397] on div "讓 自 己 卑 微 到 土 裏" at bounding box center [170, 383] width 196 height 35
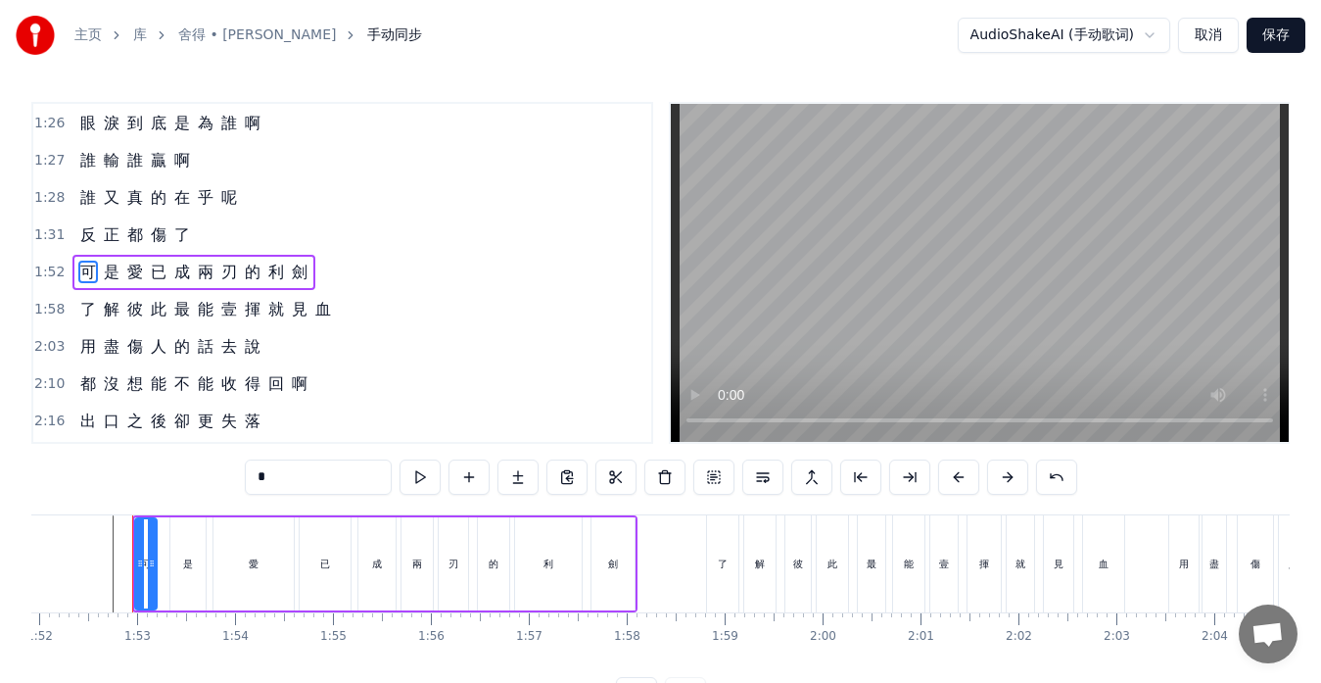
scroll to position [0, 10964]
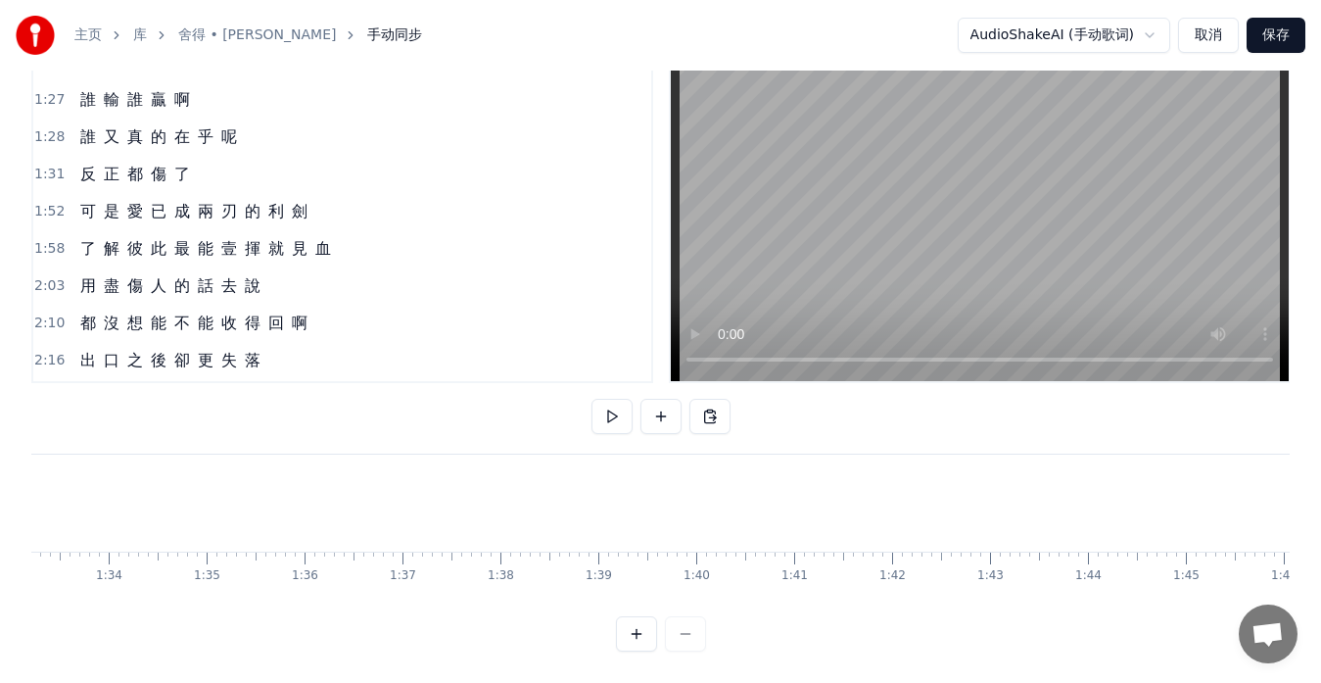
scroll to position [0, 8954]
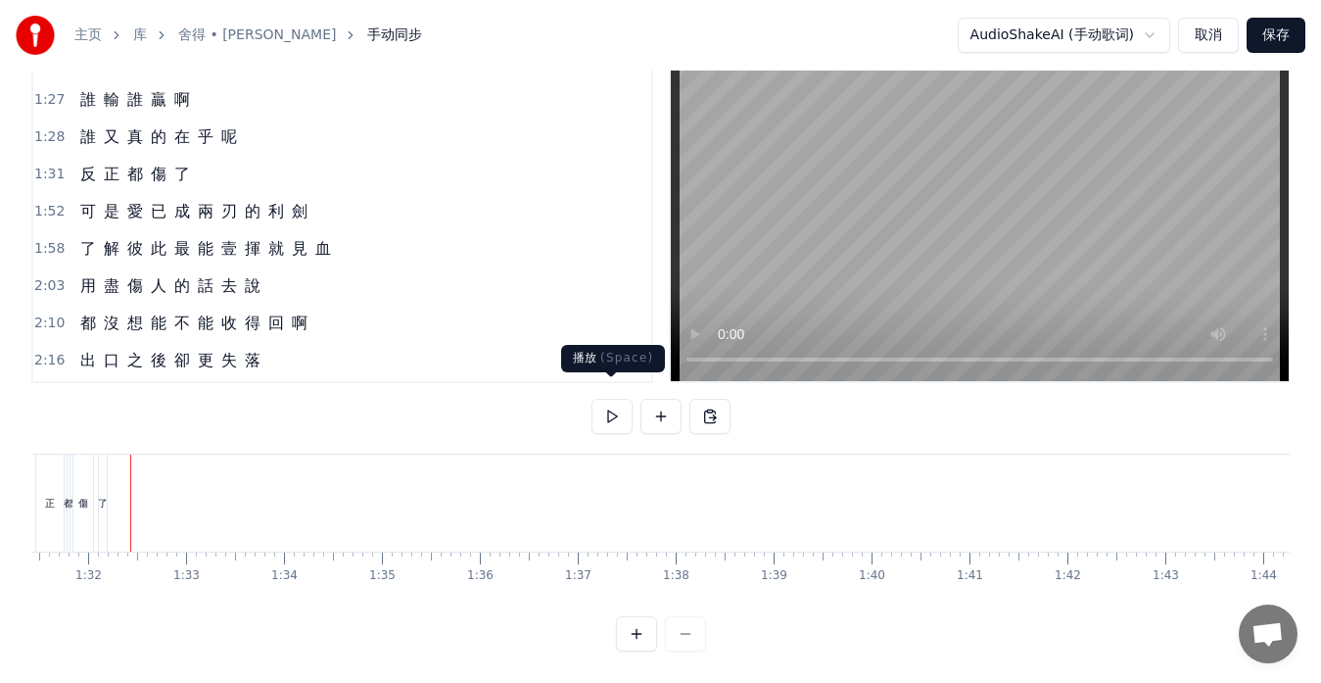
click at [613, 408] on button at bounding box center [612, 416] width 41 height 35
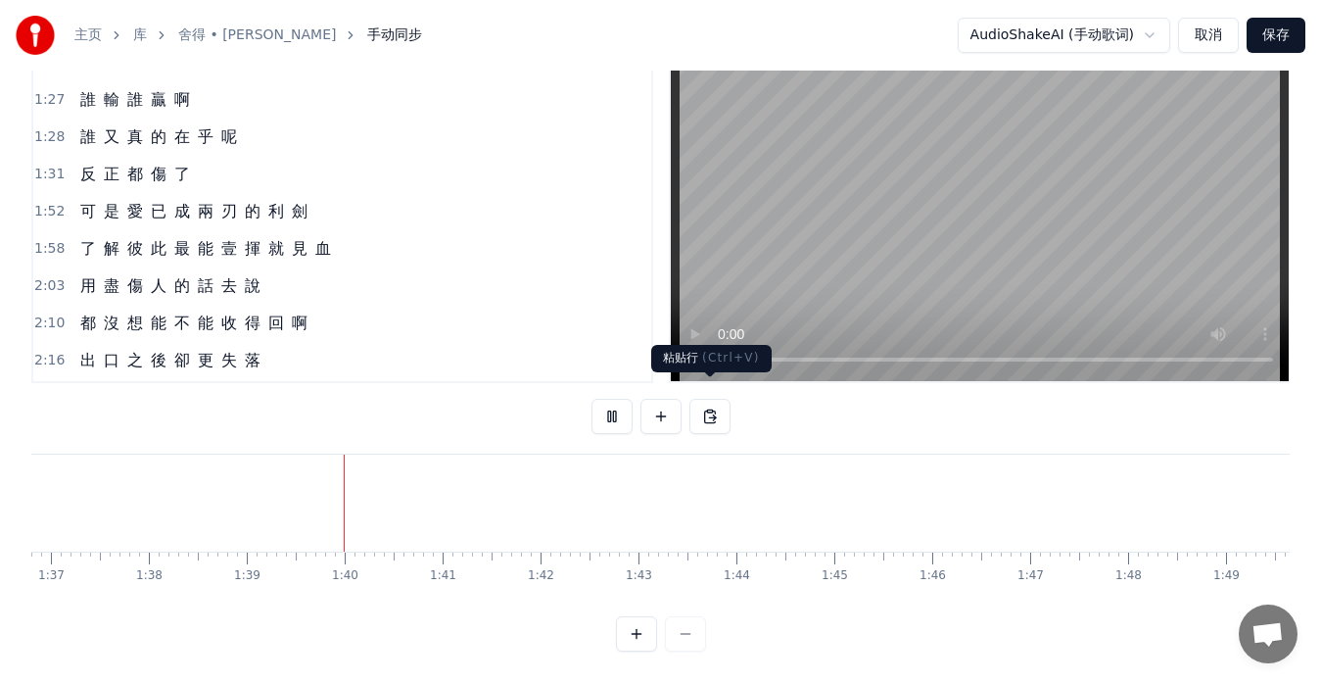
scroll to position [0, 9653]
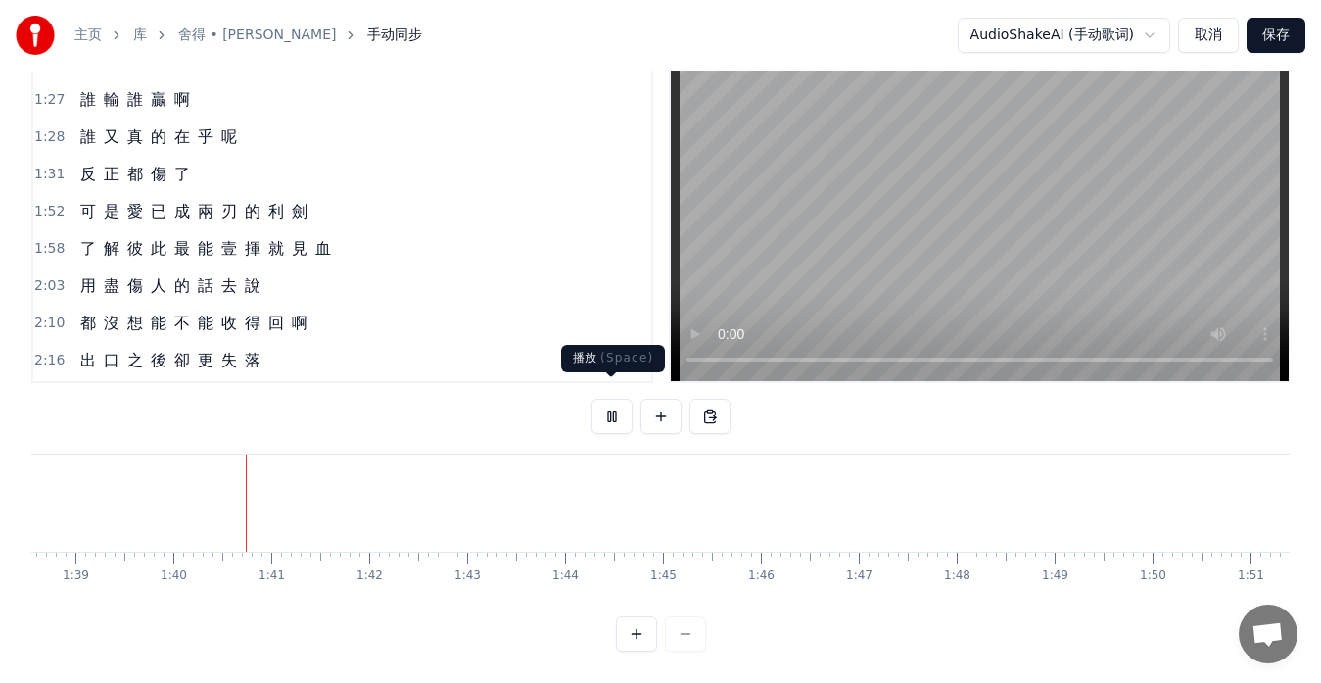
click at [609, 400] on button at bounding box center [612, 416] width 41 height 35
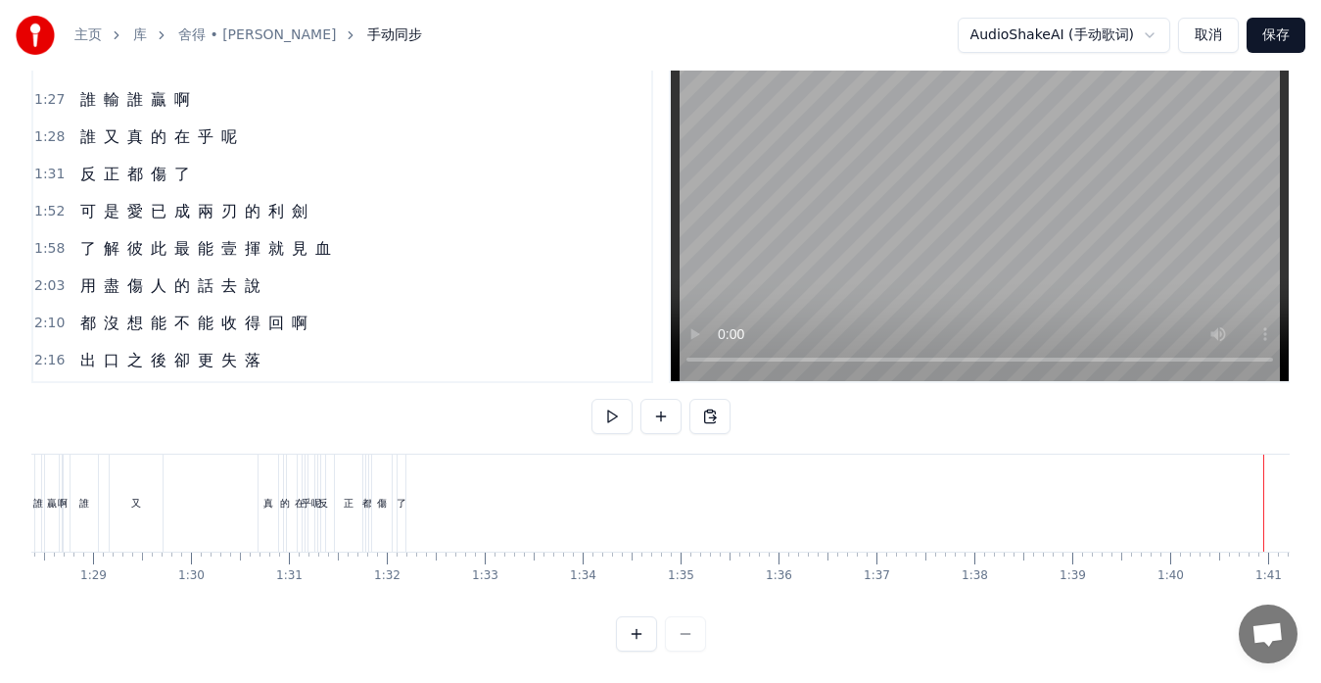
scroll to position [0, 8425]
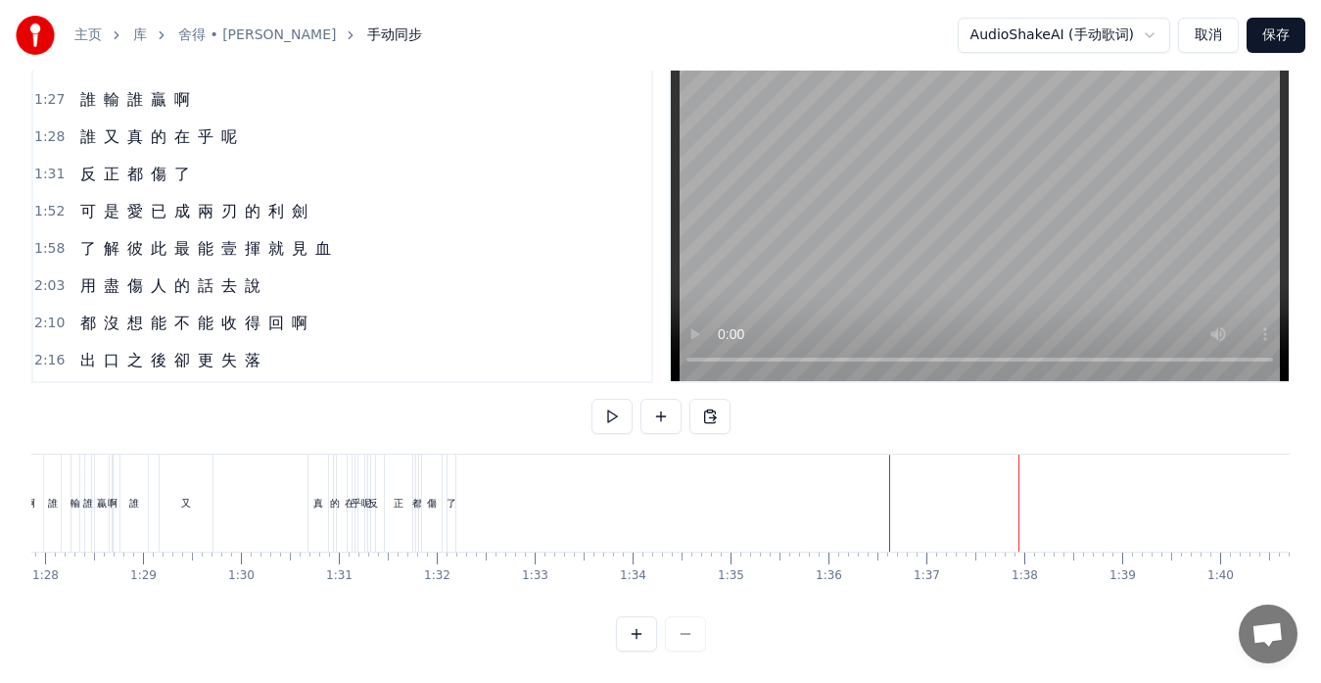
scroll to position [0, 8541]
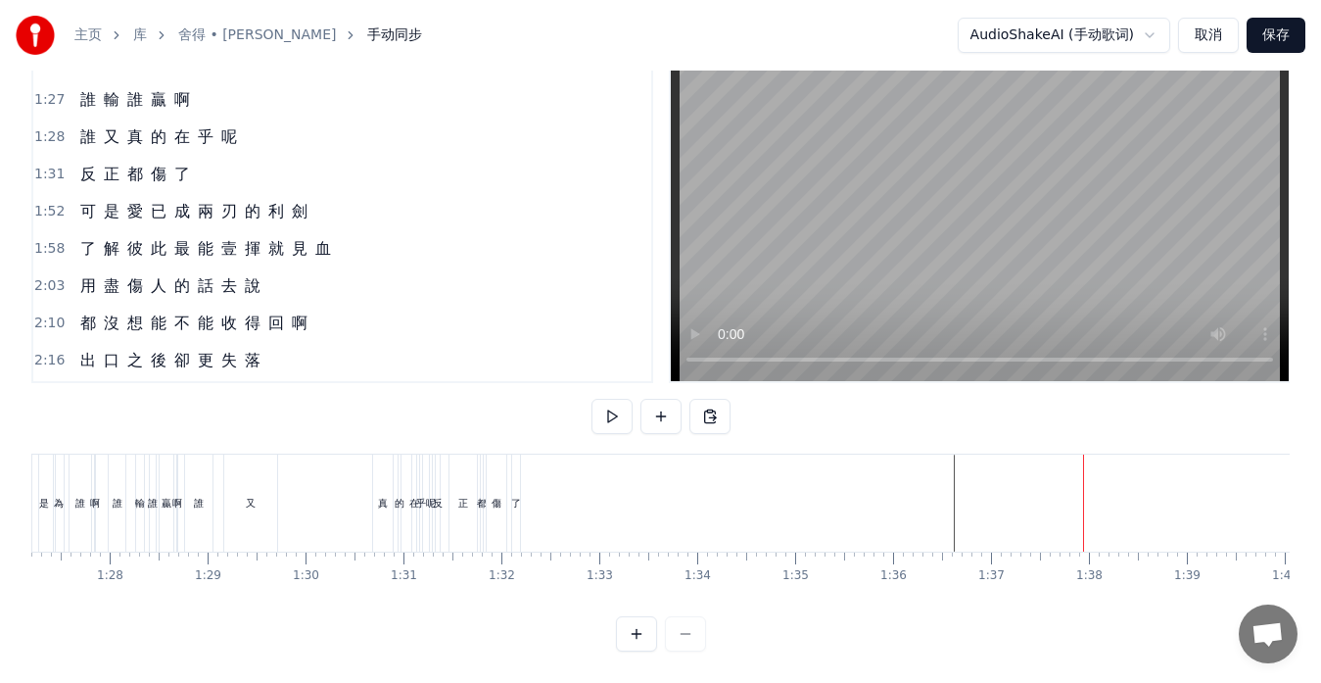
click at [440, 504] on div "反" at bounding box center [438, 502] width 6 height 97
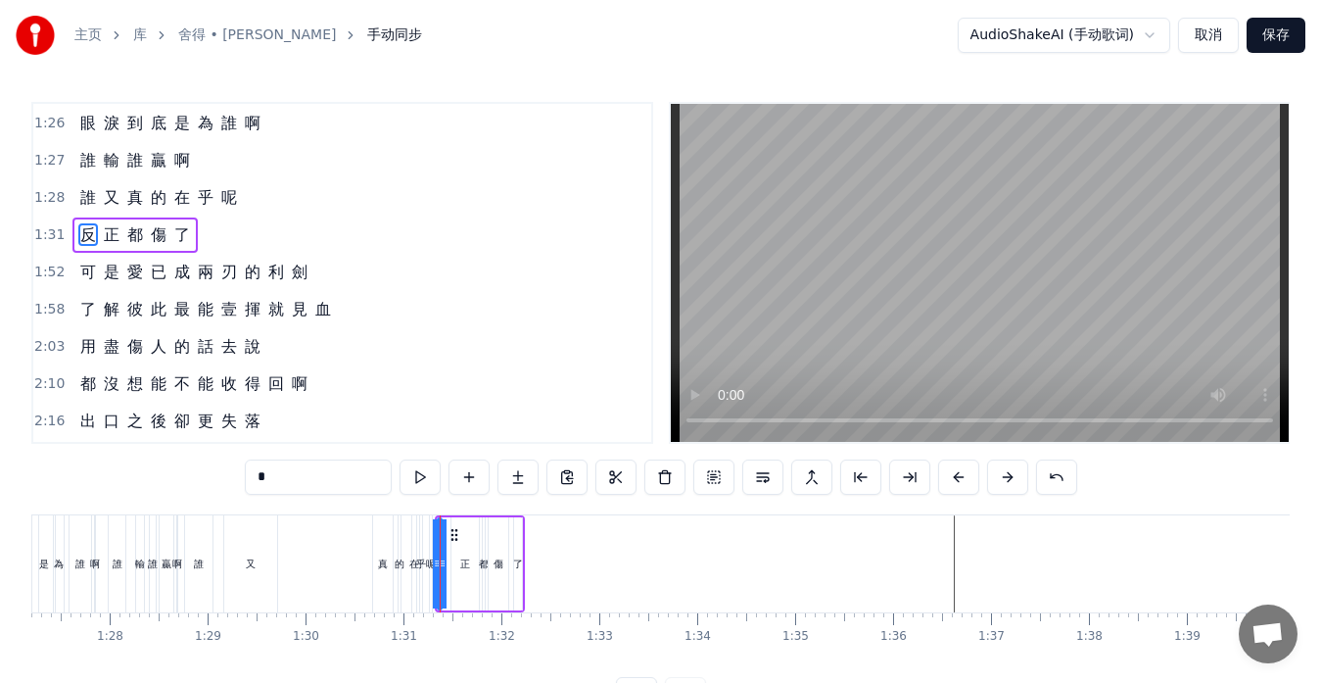
scroll to position [595, 0]
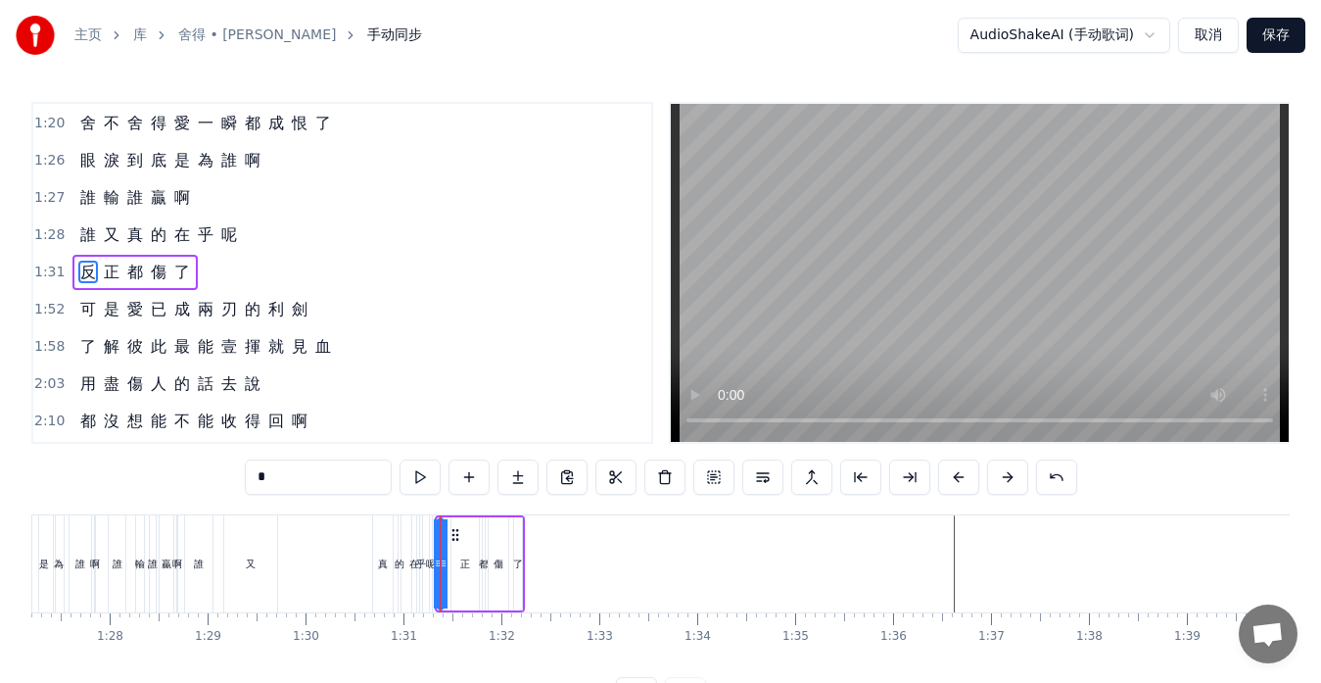
click at [453, 528] on icon at bounding box center [456, 535] width 16 height 16
click at [143, 284] on div "反 正 都 傷 了" at bounding box center [134, 272] width 125 height 35
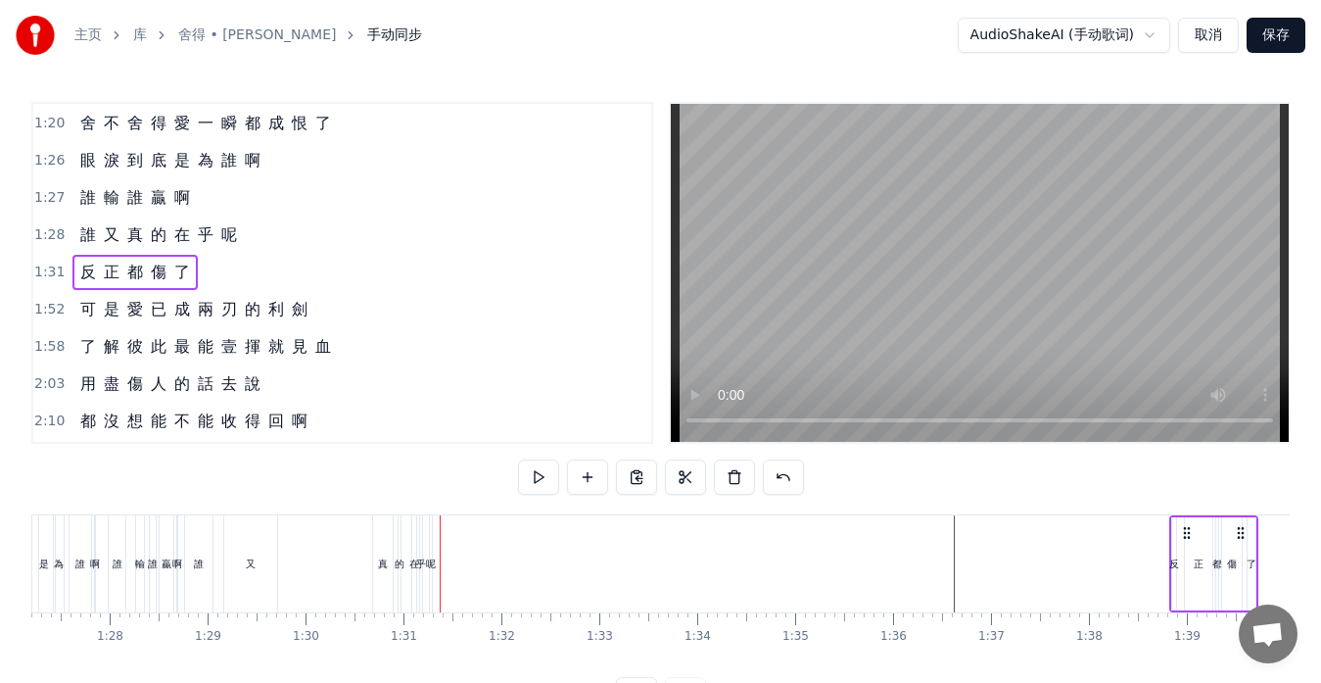
drag, startPoint x: 453, startPoint y: 534, endPoint x: 1187, endPoint y: 554, distance: 733.9
click at [1187, 554] on div "反 正 都 傷 了" at bounding box center [1213, 563] width 89 height 97
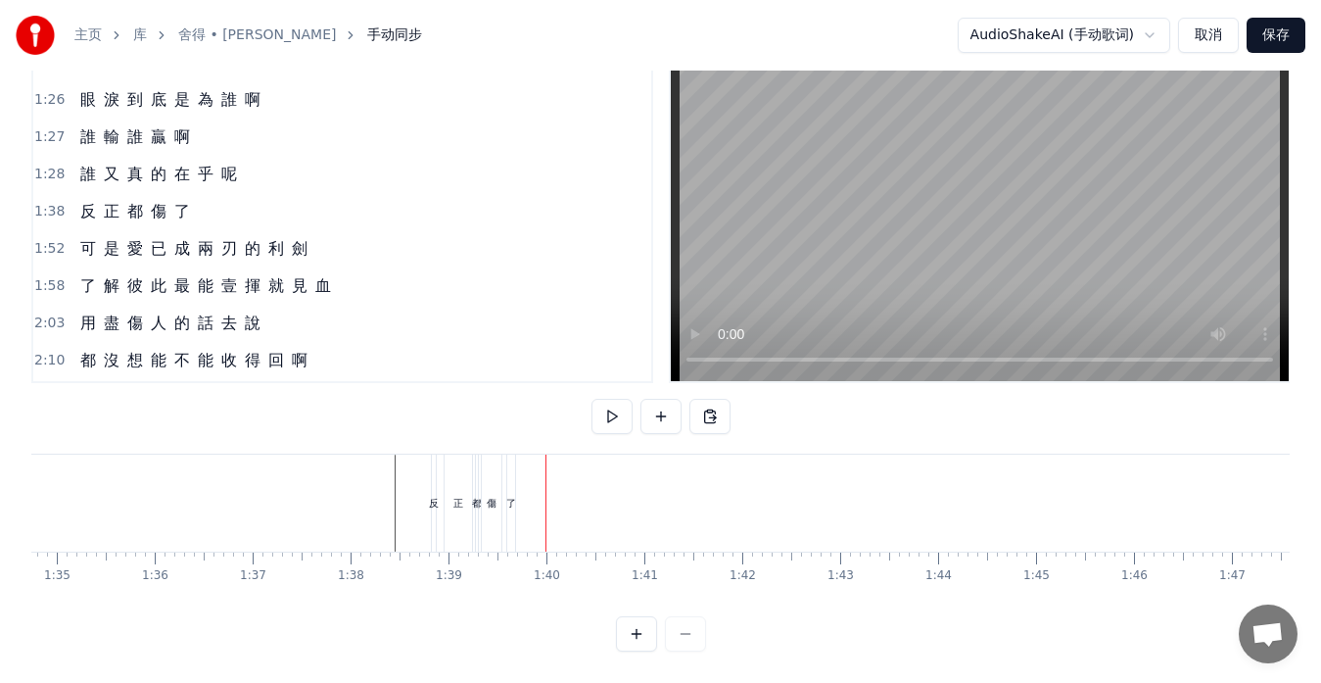
scroll to position [0, 9247]
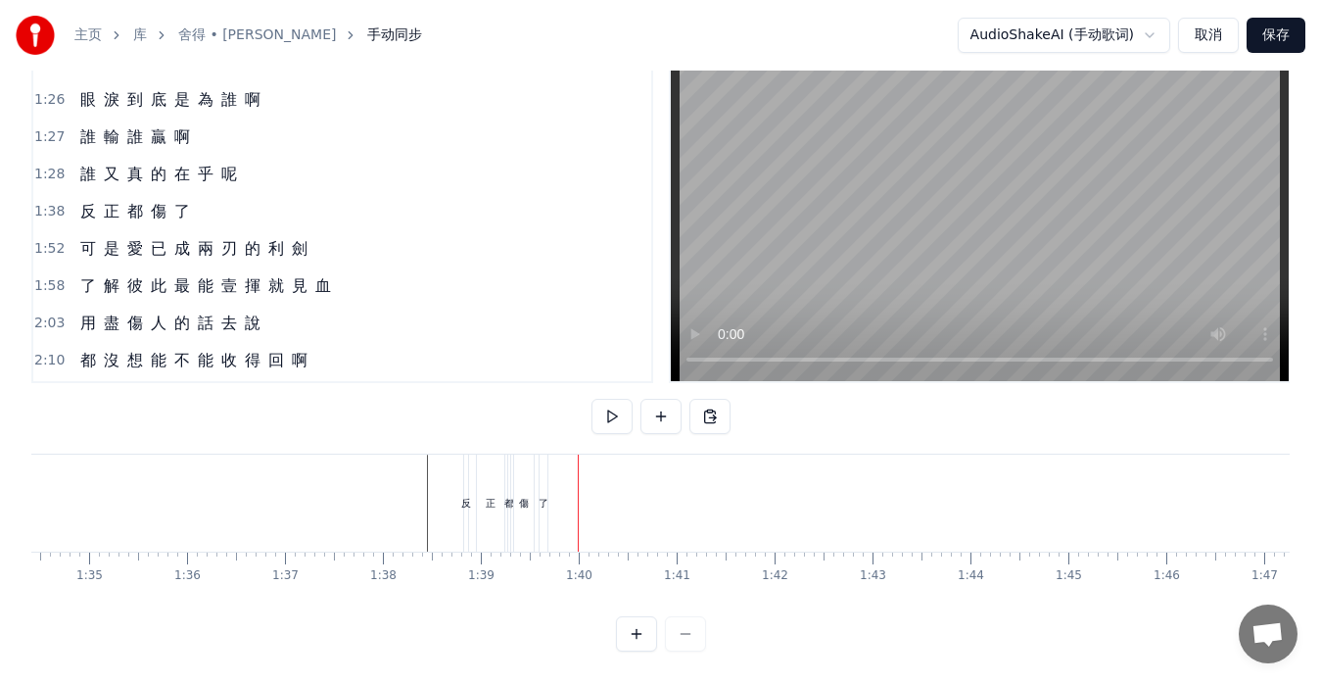
click at [543, 504] on div "了" at bounding box center [544, 502] width 8 height 97
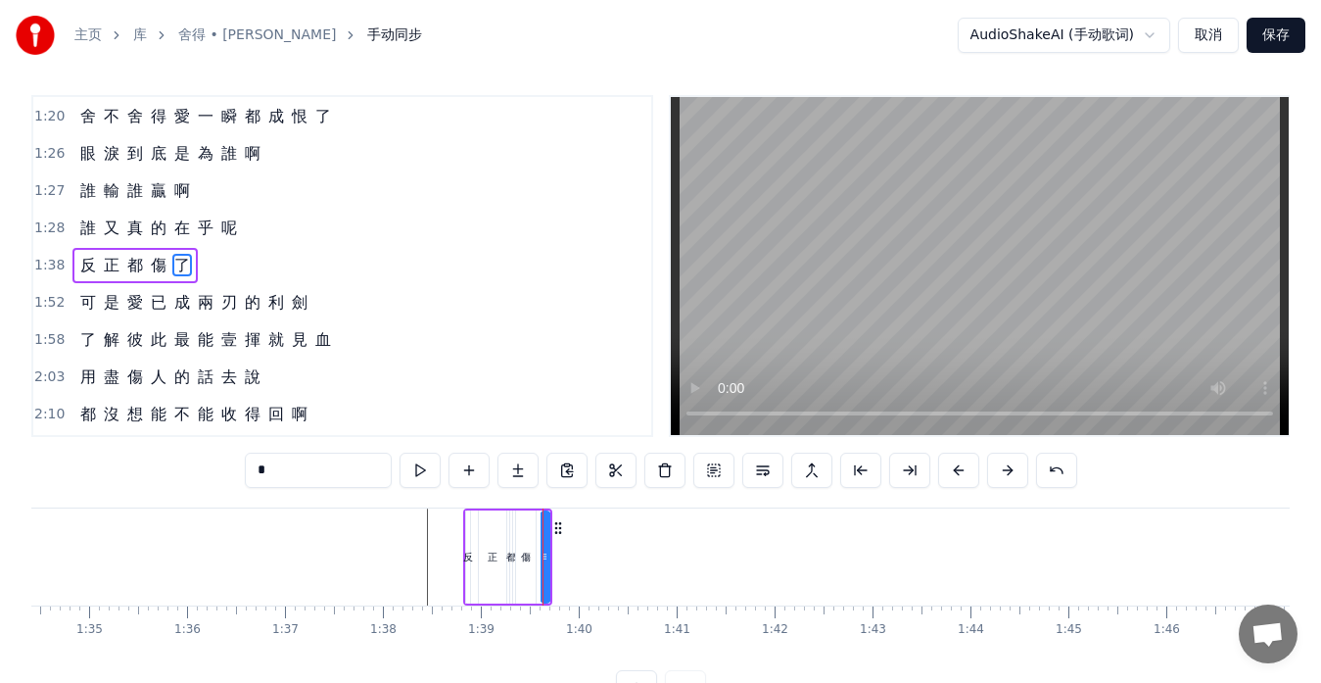
scroll to position [0, 0]
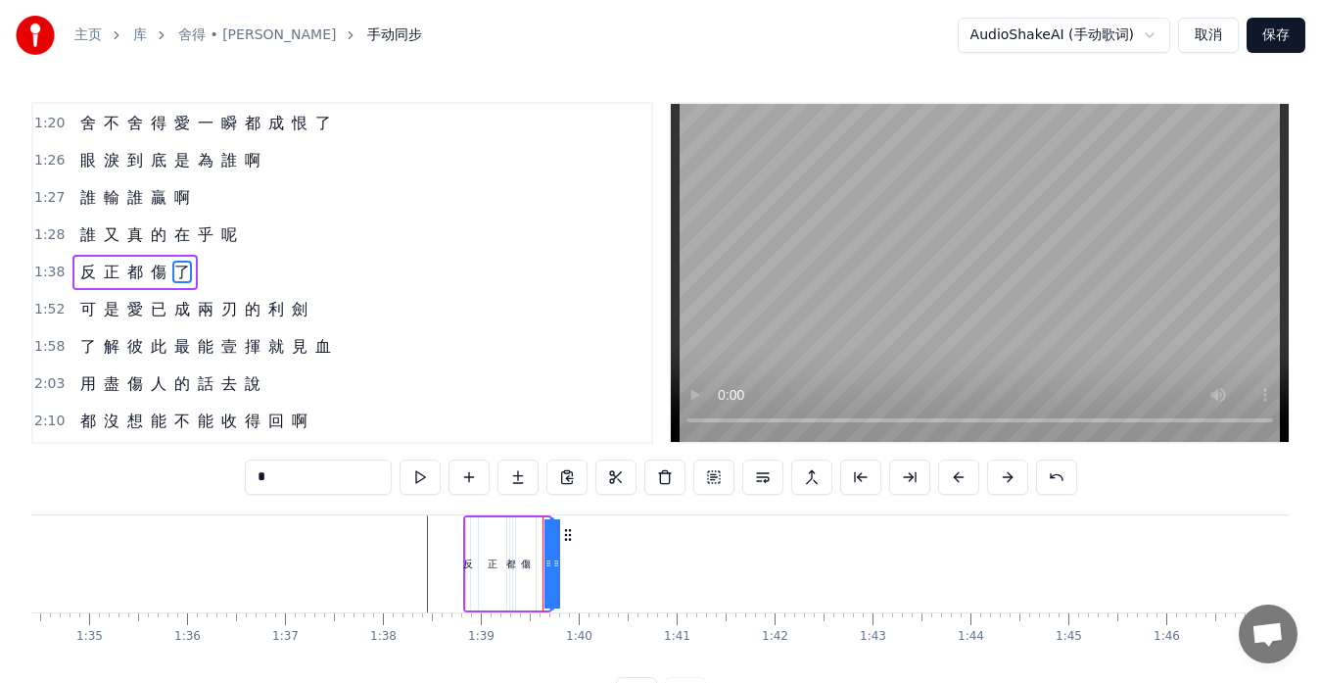
click at [610, 554] on div "忘 了 誰 先 燃 起 戰 火 那 無 端 的 折 磨 一 切 究 竟 為 了 什 麼 難 道 像 我 這 般 愛 妳 就 該 學 會 放 棄 讓 自 己 卑…" at bounding box center [1054, 563] width 20540 height 98
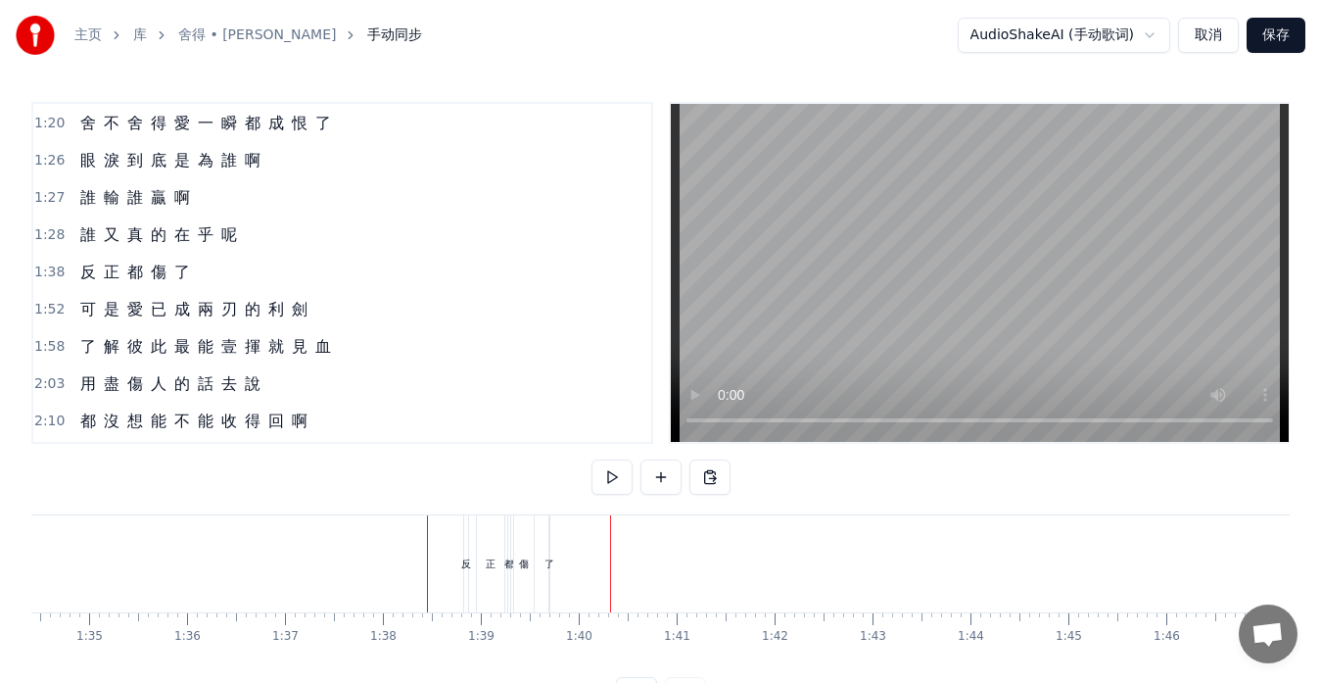
click at [547, 562] on div "了" at bounding box center [550, 563] width 10 height 15
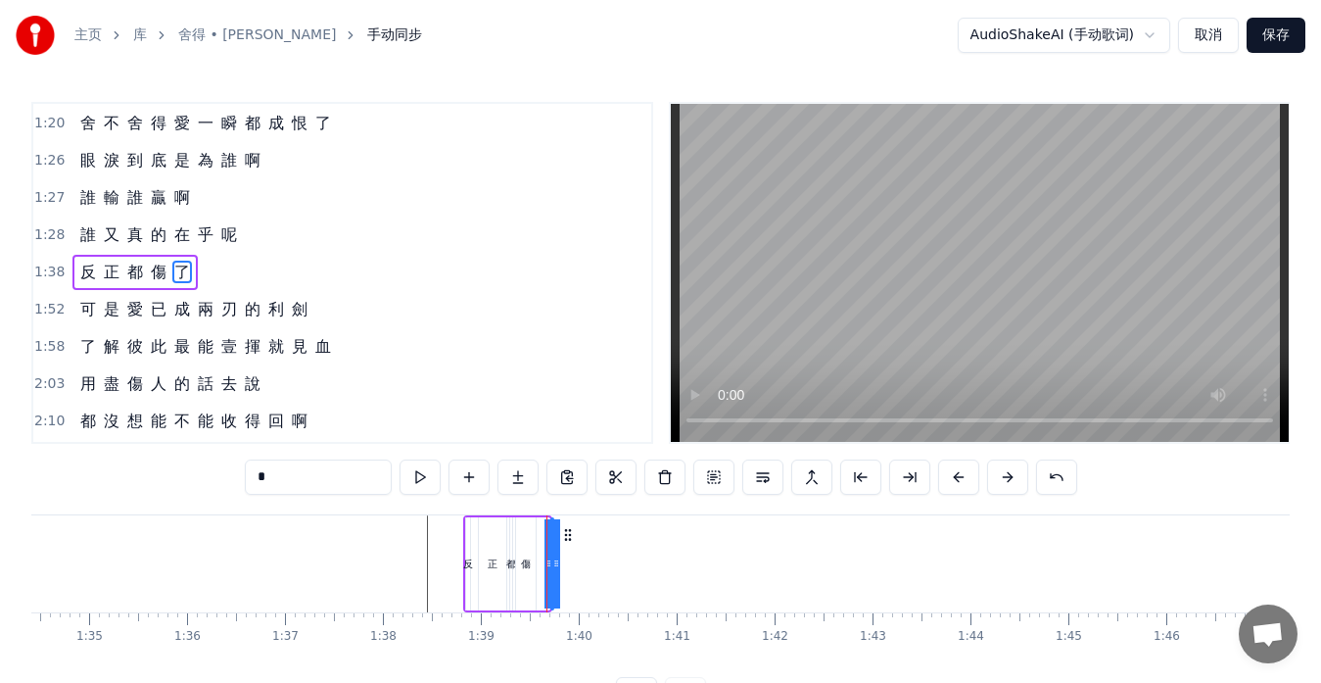
click at [576, 562] on div "忘 了 誰 先 燃 起 戰 火 那 無 端 的 折 磨 一 切 究 竟 為 了 什 麼 難 道 像 我 這 般 愛 妳 就 該 學 會 放 棄 讓 自 己 卑…" at bounding box center [1054, 563] width 20540 height 98
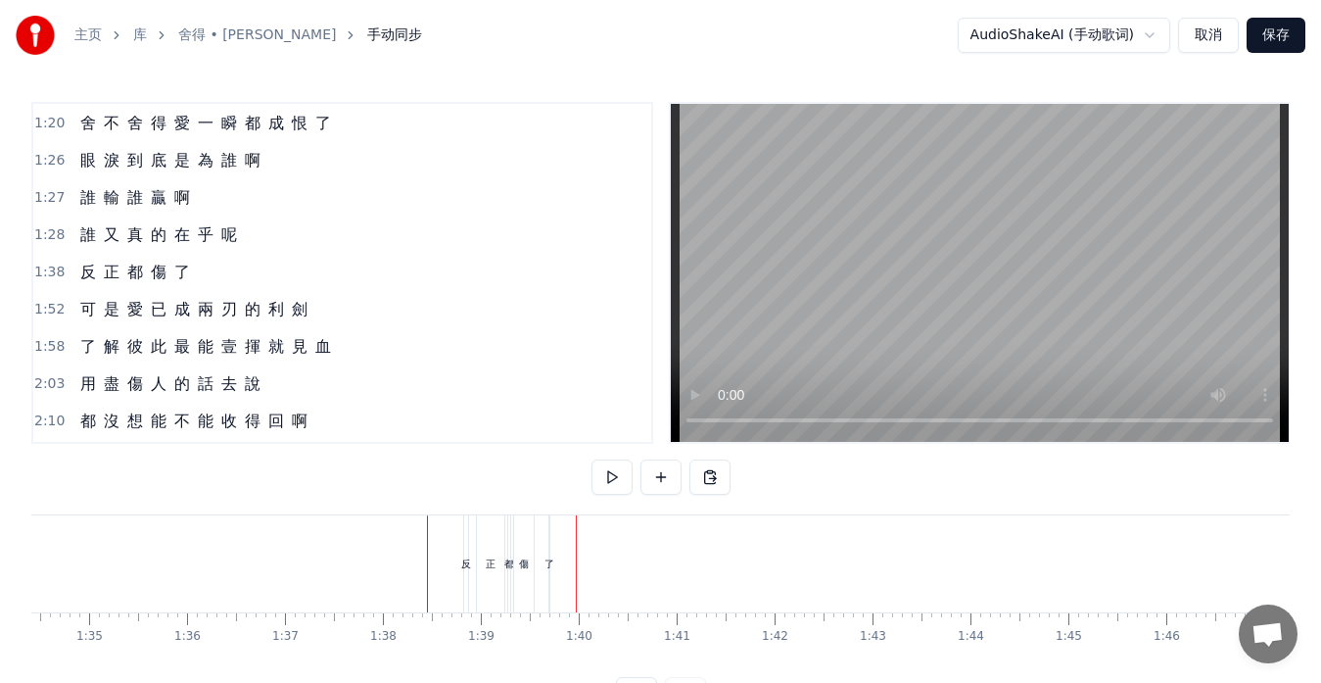
click at [551, 562] on div "了" at bounding box center [550, 563] width 10 height 15
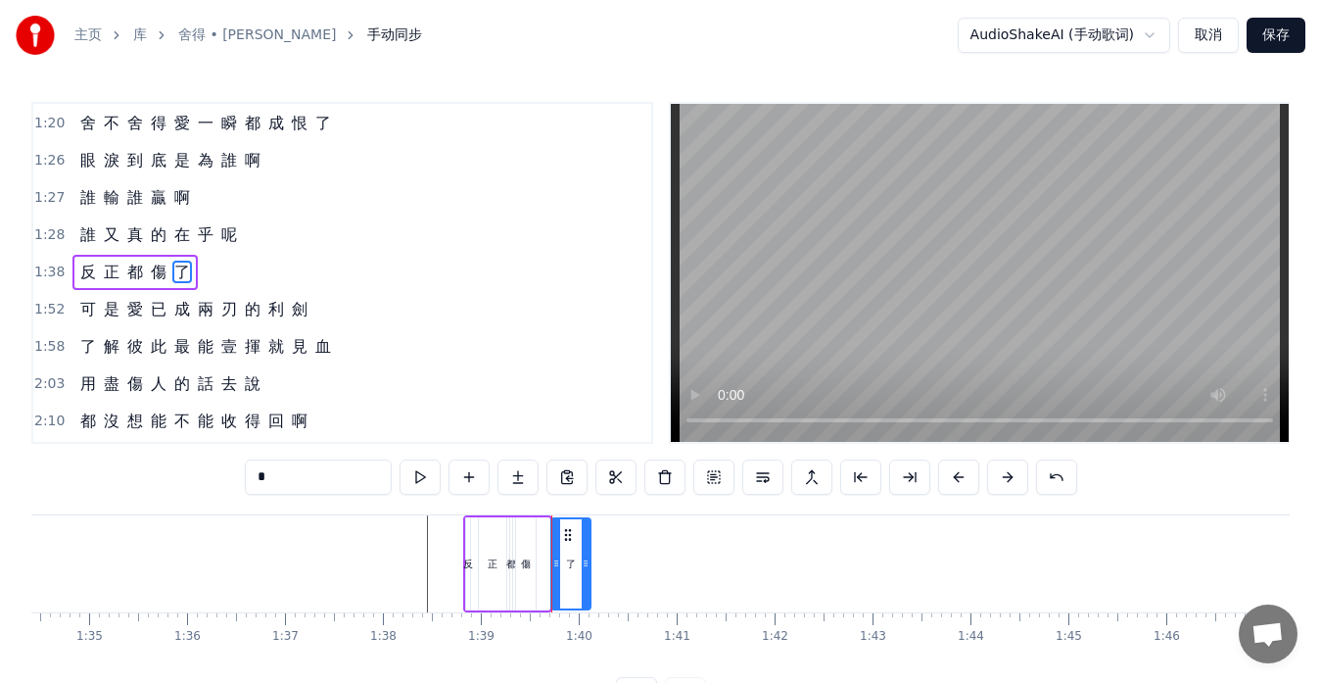
drag, startPoint x: 548, startPoint y: 561, endPoint x: 590, endPoint y: 561, distance: 42.1
click at [589, 561] on icon at bounding box center [586, 563] width 8 height 16
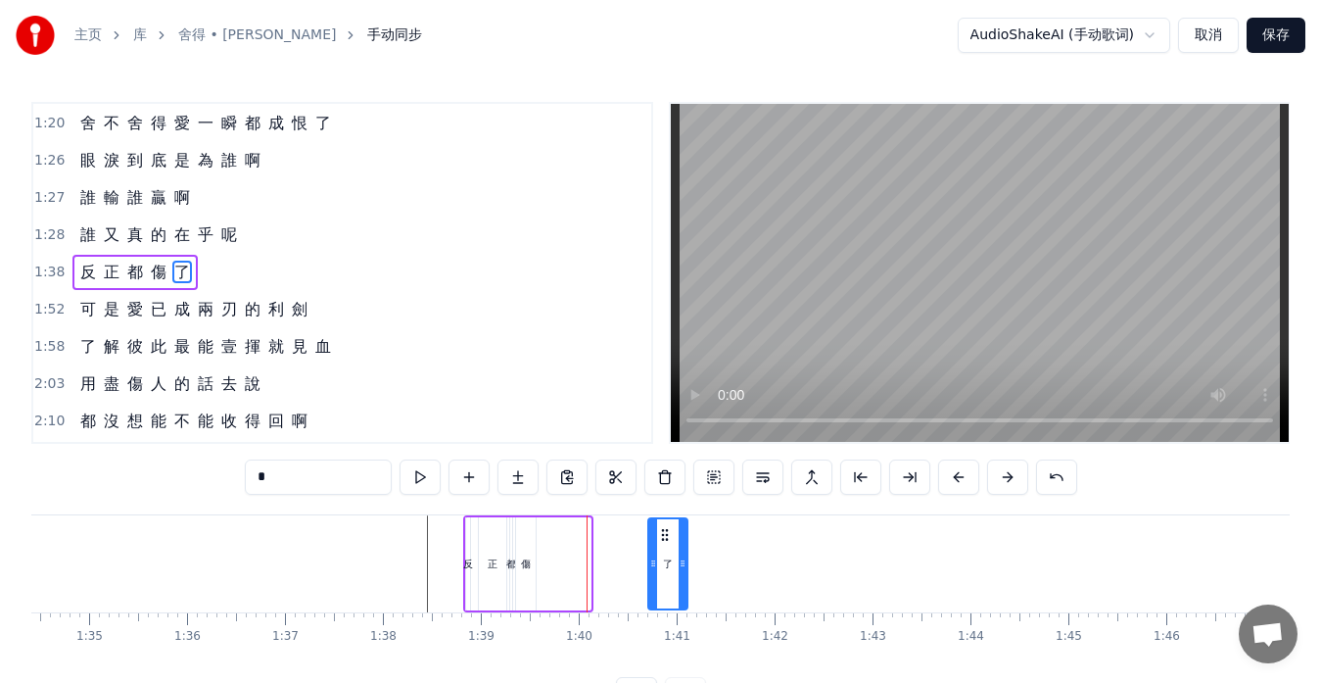
drag, startPoint x: 566, startPoint y: 533, endPoint x: 663, endPoint y: 540, distance: 97.2
click at [663, 540] on icon at bounding box center [665, 535] width 16 height 16
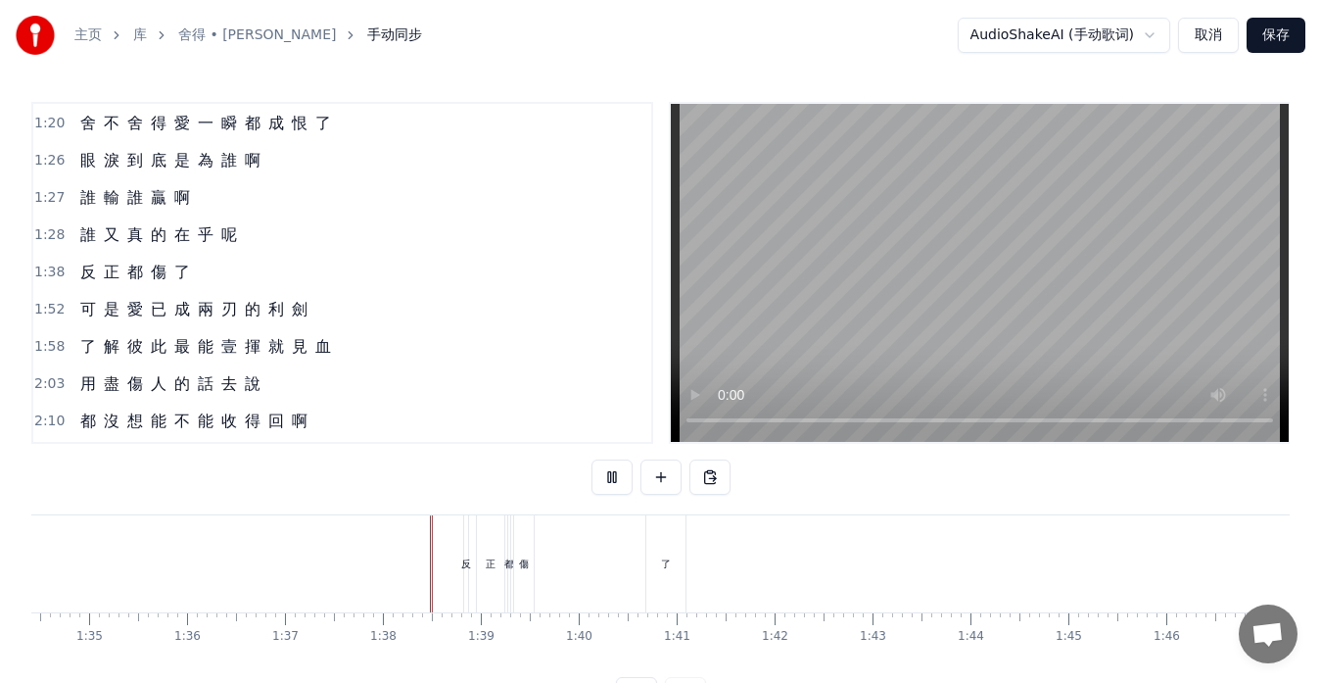
scroll to position [77, 0]
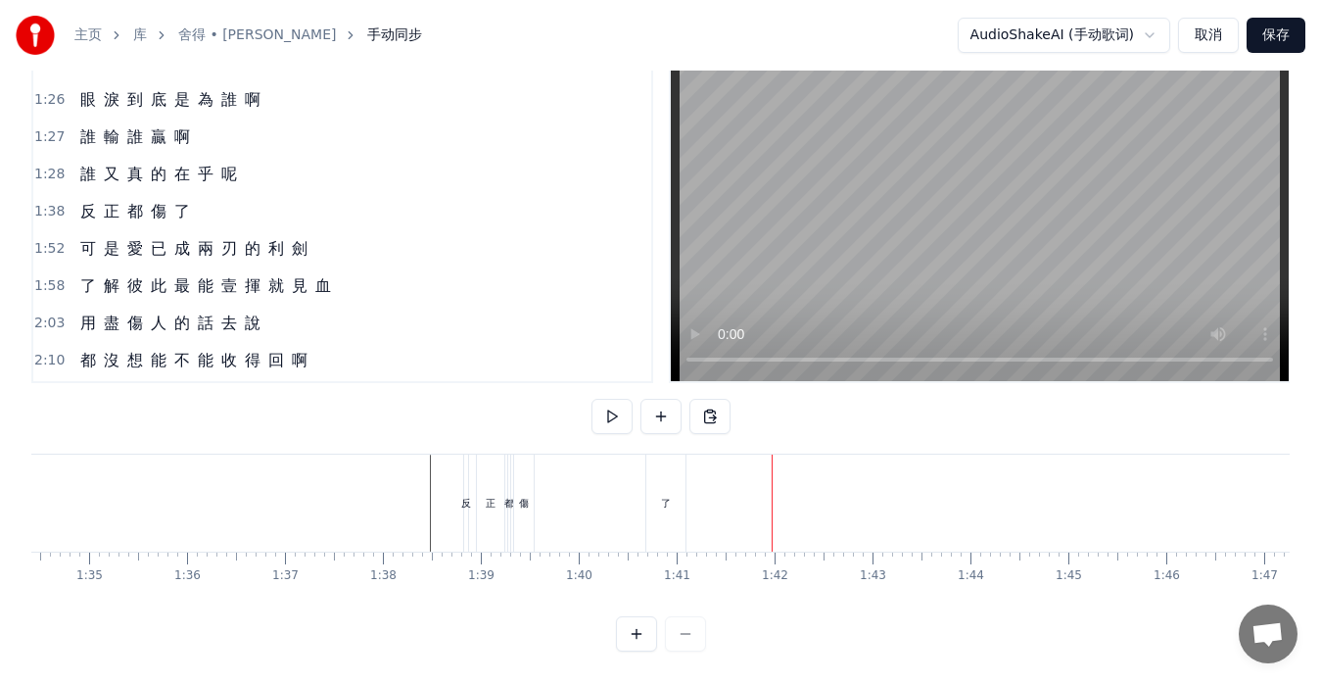
click at [627, 509] on div "反 正 都 傷 了" at bounding box center [576, 502] width 227 height 97
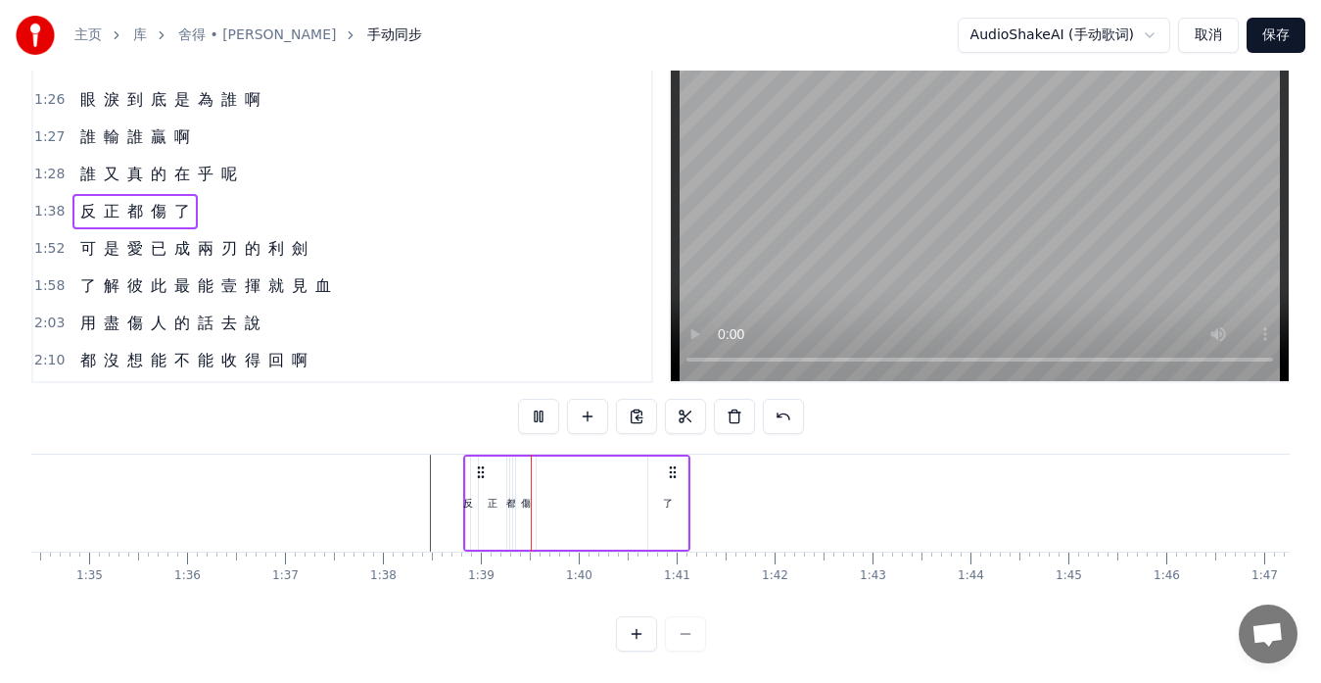
click at [666, 496] on div "了" at bounding box center [668, 503] width 10 height 15
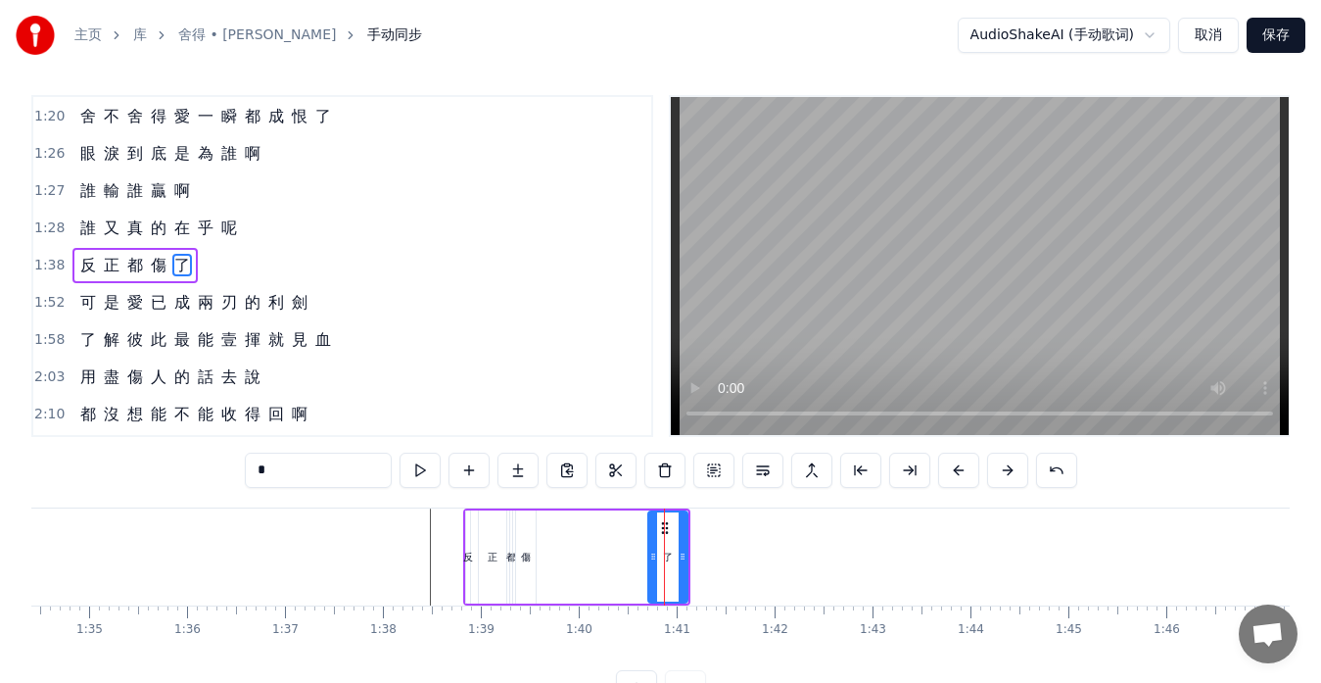
scroll to position [0, 0]
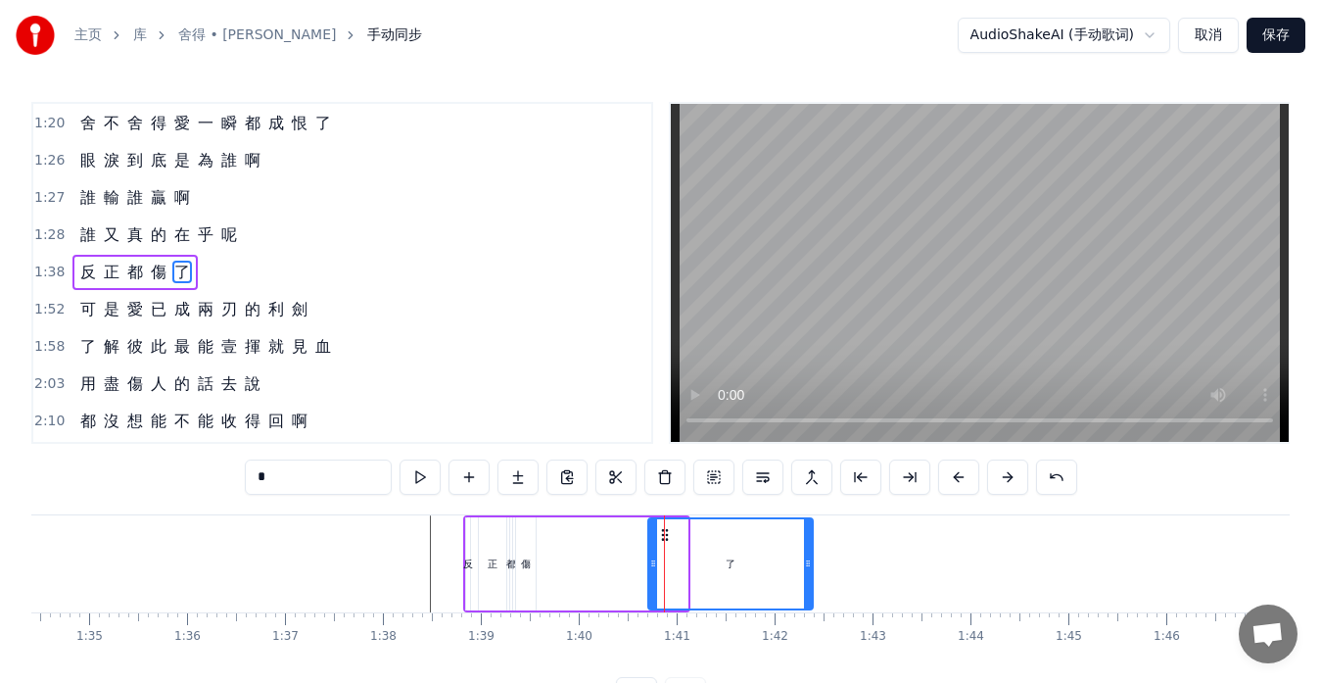
drag, startPoint x: 685, startPoint y: 558, endPoint x: 810, endPoint y: 565, distance: 125.6
click at [810, 565] on icon at bounding box center [808, 563] width 8 height 16
click at [494, 570] on div "正" at bounding box center [493, 563] width 10 height 15
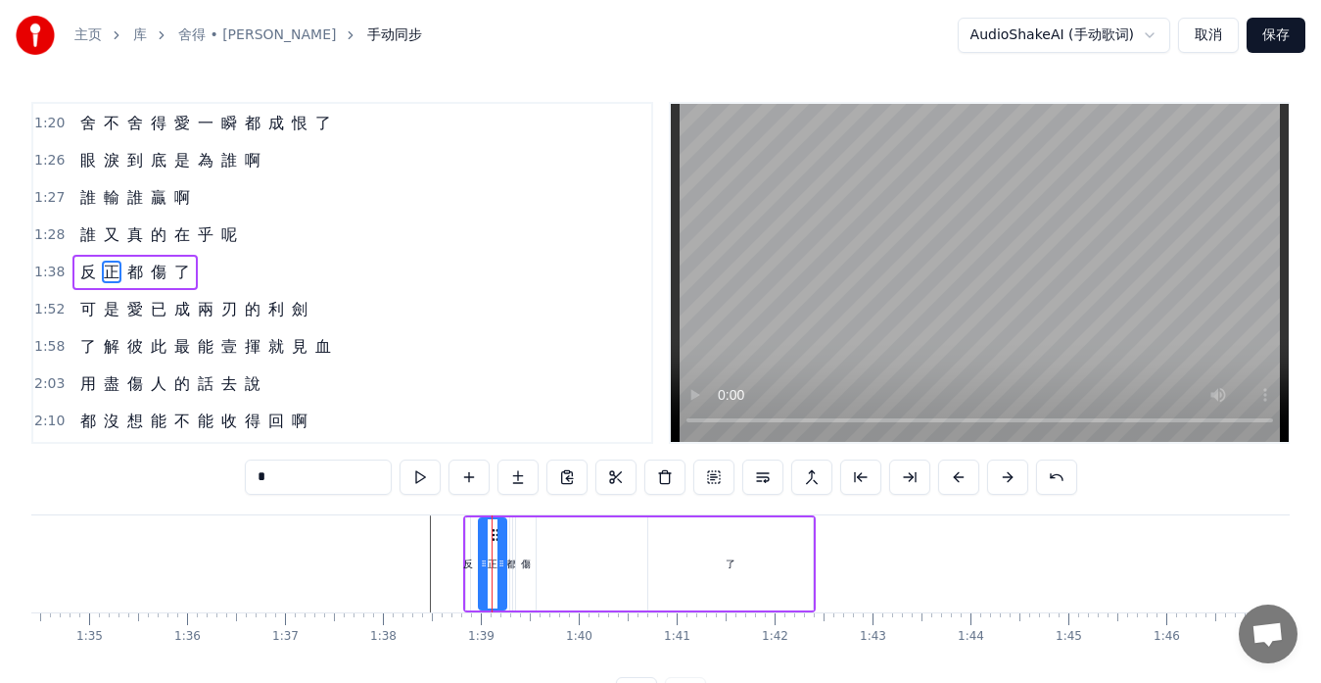
click at [527, 571] on div "傷" at bounding box center [526, 563] width 20 height 93
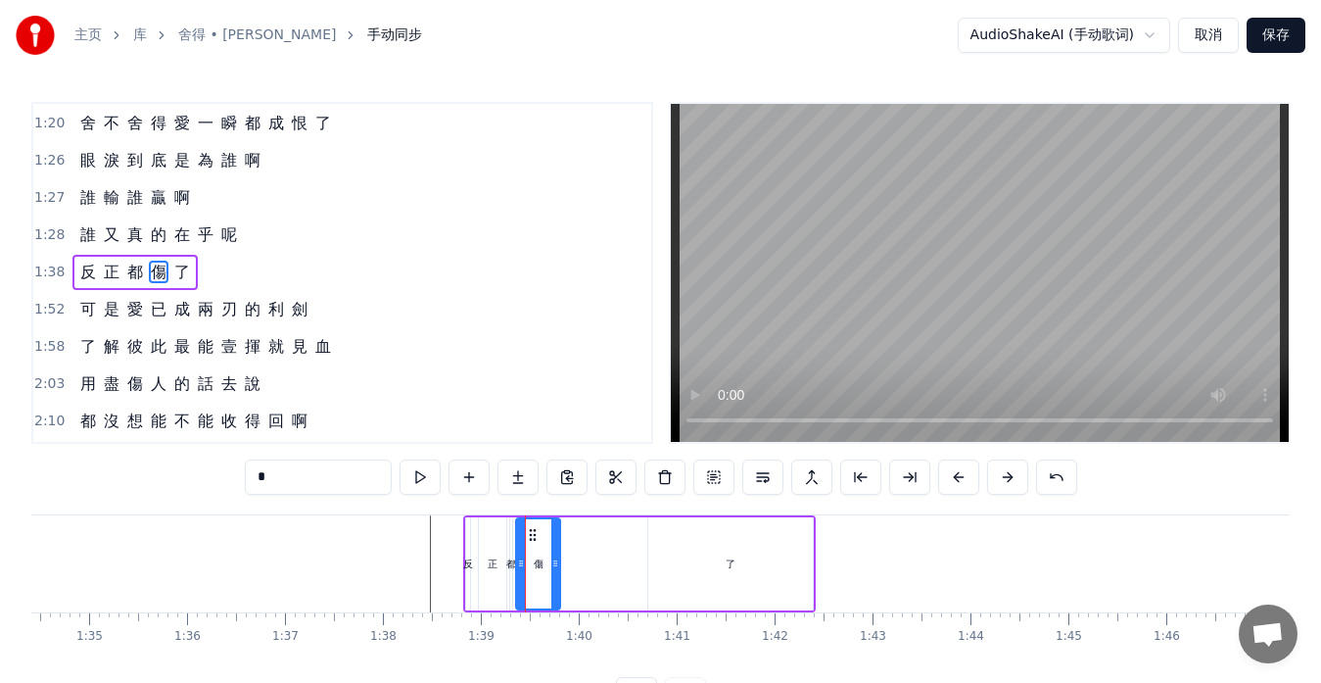
drag, startPoint x: 527, startPoint y: 564, endPoint x: 551, endPoint y: 567, distance: 24.7
click at [551, 567] on icon at bounding box center [555, 563] width 8 height 16
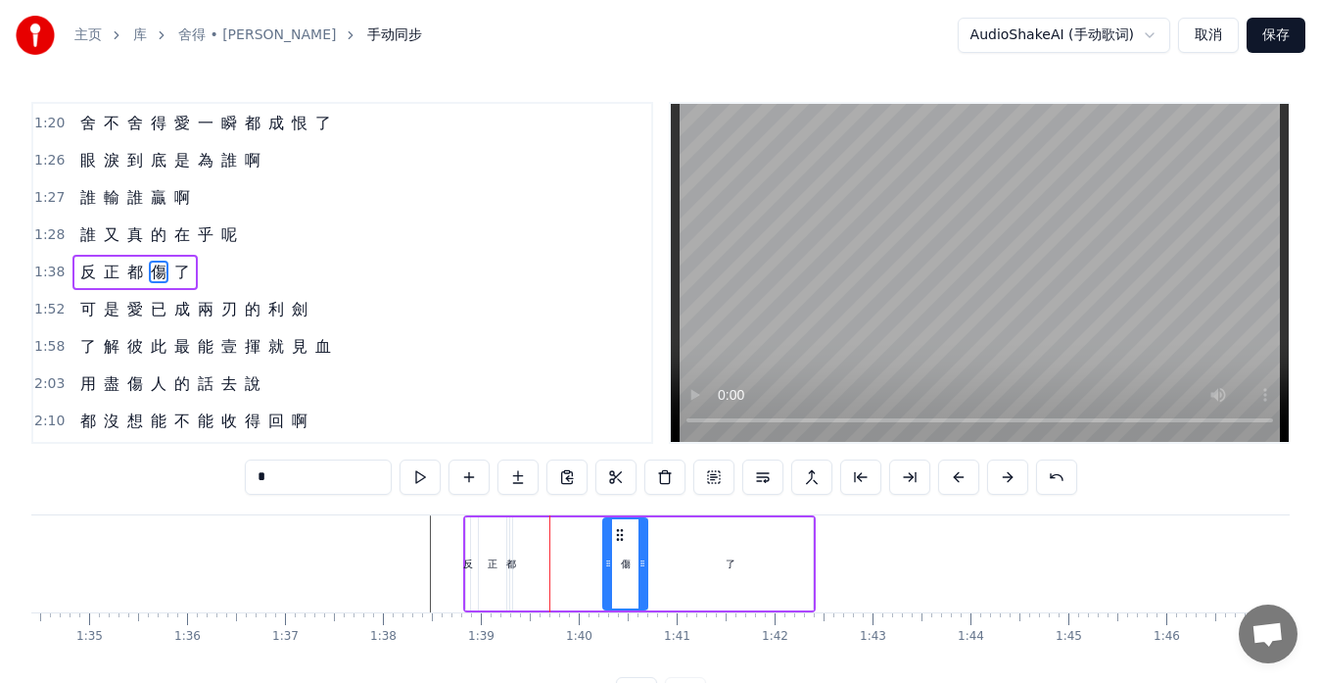
drag, startPoint x: 530, startPoint y: 533, endPoint x: 617, endPoint y: 534, distance: 87.2
click at [617, 534] on icon at bounding box center [620, 535] width 16 height 16
click at [611, 555] on div at bounding box center [611, 563] width 8 height 89
click at [510, 563] on div "都" at bounding box center [511, 563] width 10 height 15
type input "*"
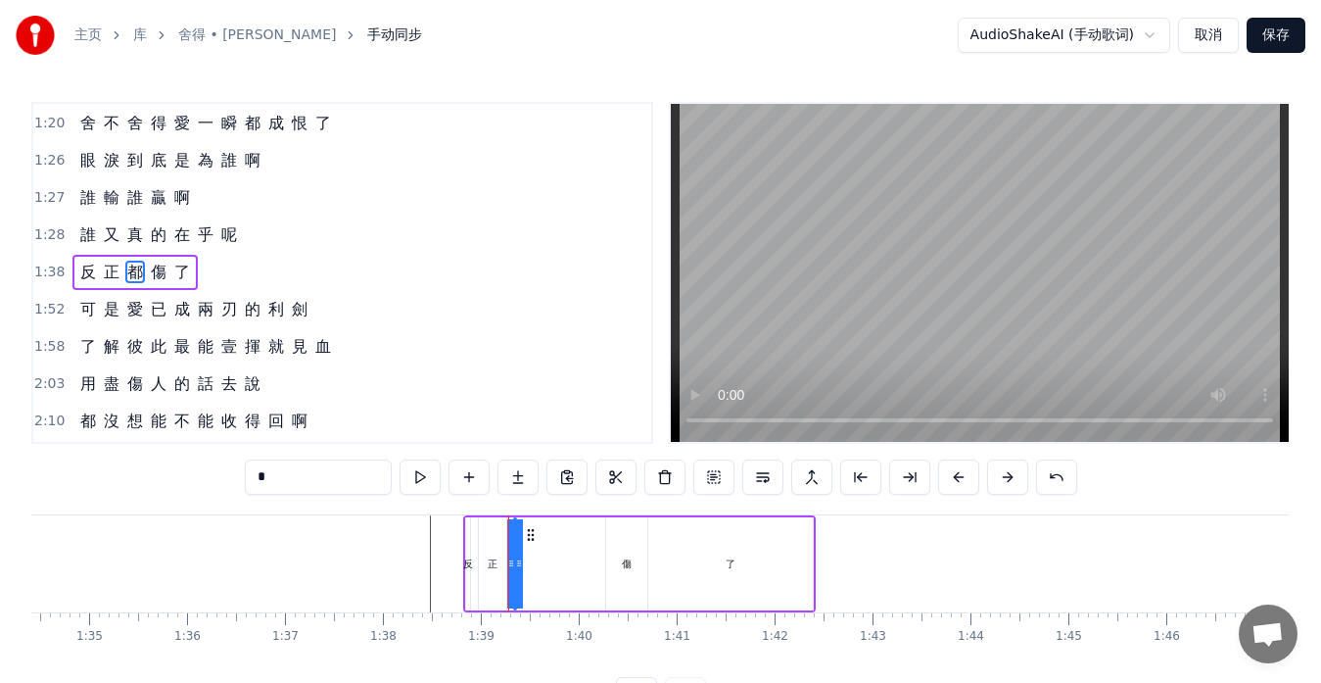
drag, startPoint x: 515, startPoint y: 567, endPoint x: 550, endPoint y: 566, distance: 35.3
click at [550, 566] on div "反 正 都 傷 了" at bounding box center [639, 563] width 353 height 97
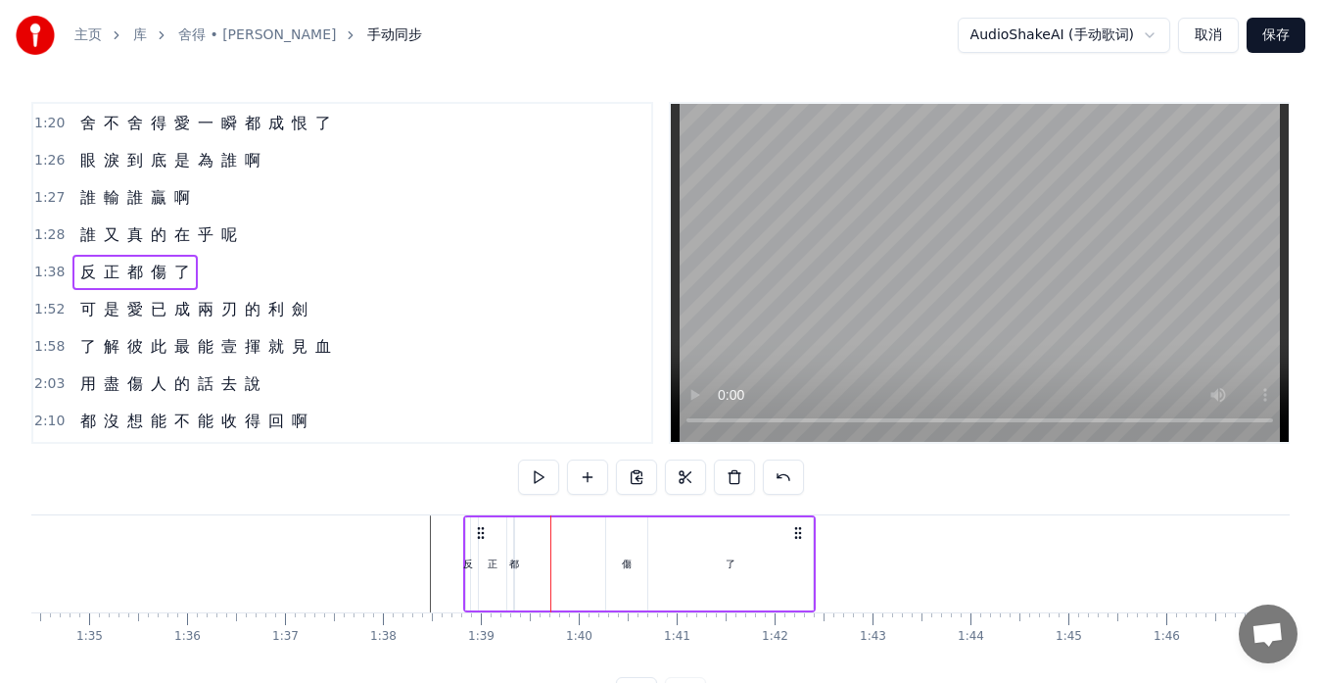
click at [514, 560] on div "都" at bounding box center [514, 563] width 10 height 15
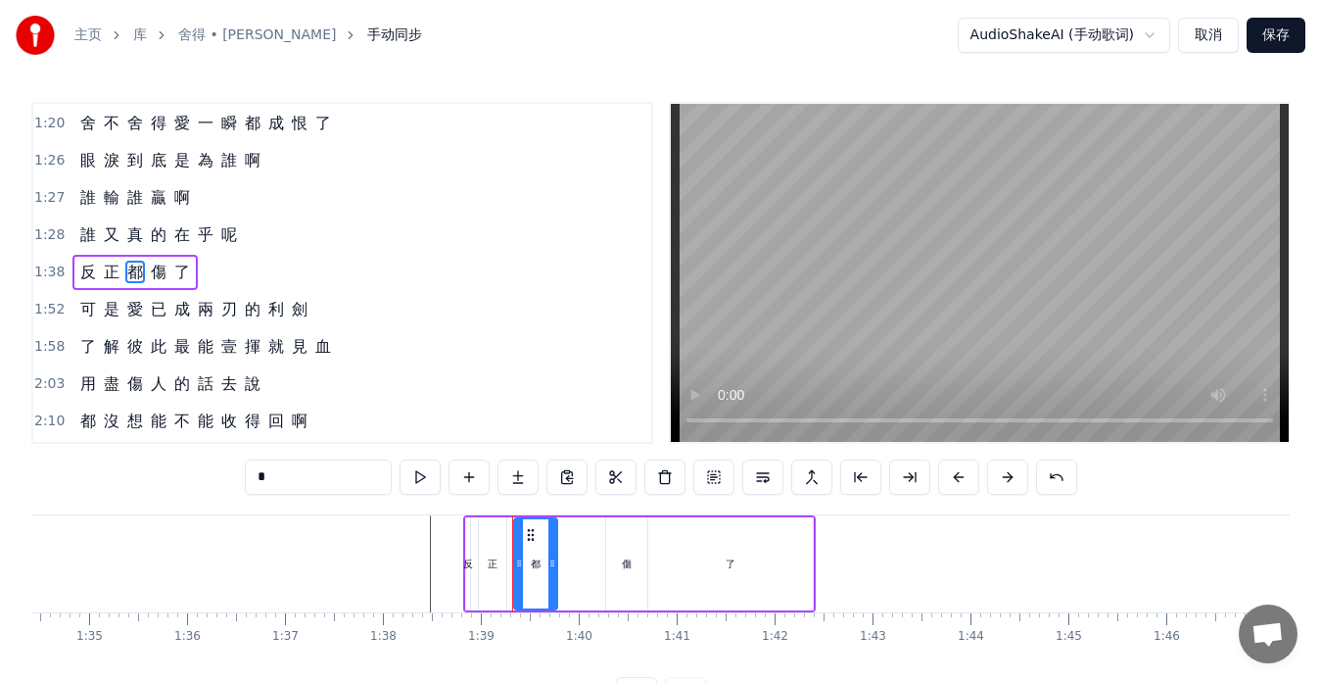
drag, startPoint x: 511, startPoint y: 561, endPoint x: 556, endPoint y: 561, distance: 45.1
click at [556, 561] on icon at bounding box center [552, 563] width 8 height 16
drag, startPoint x: 530, startPoint y: 536, endPoint x: 578, endPoint y: 539, distance: 48.1
click at [578, 539] on icon at bounding box center [579, 535] width 16 height 16
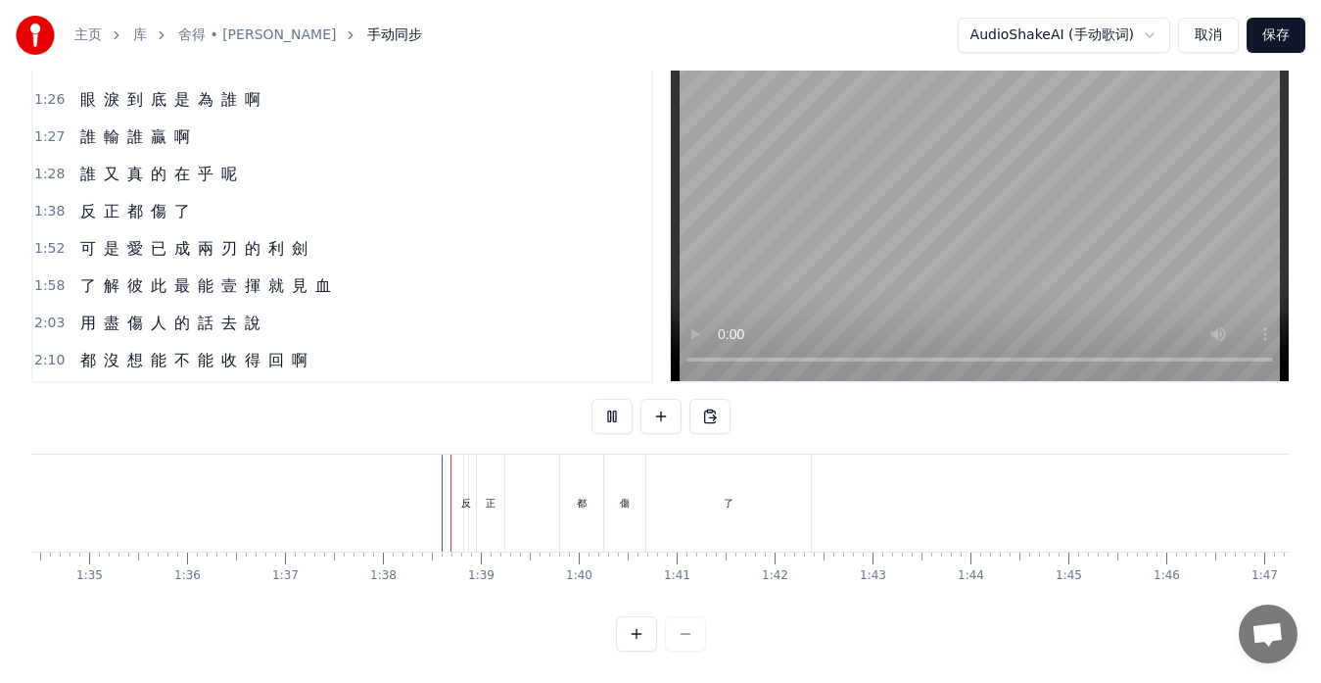
scroll to position [77, 0]
click at [418, 506] on div at bounding box center [1054, 502] width 20540 height 97
click at [494, 496] on div "正" at bounding box center [491, 503] width 10 height 15
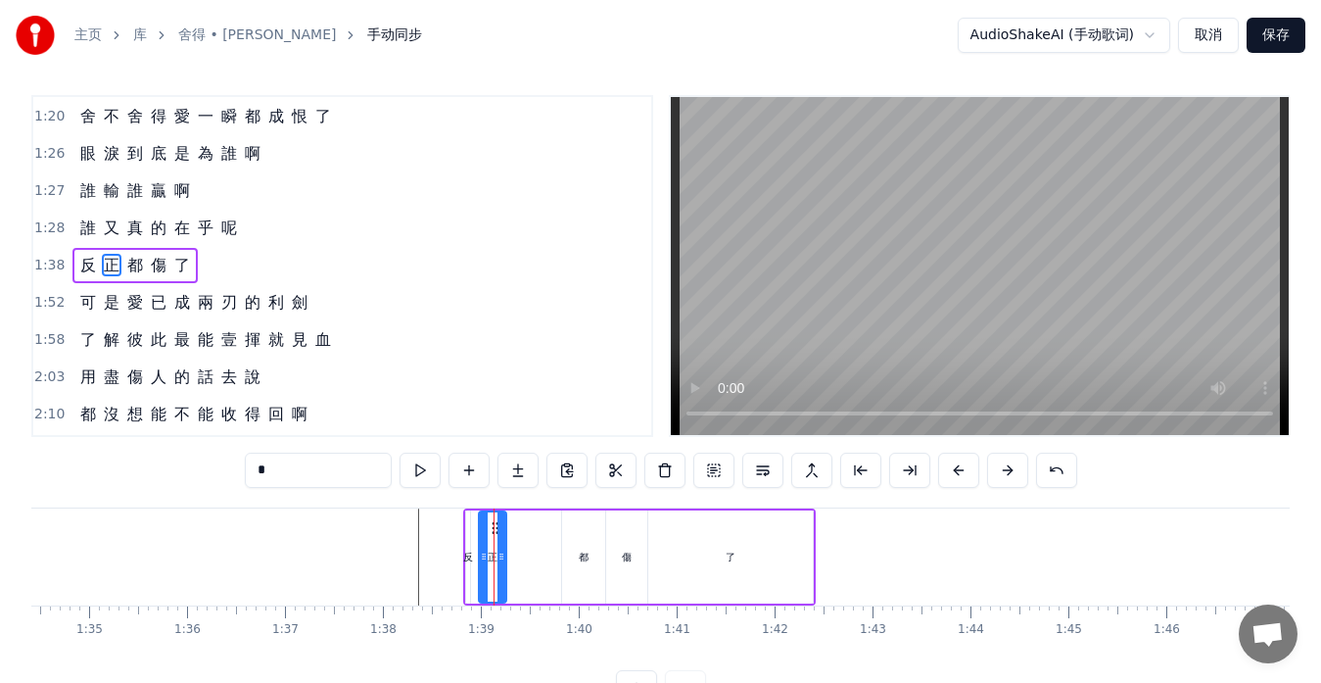
scroll to position [0, 0]
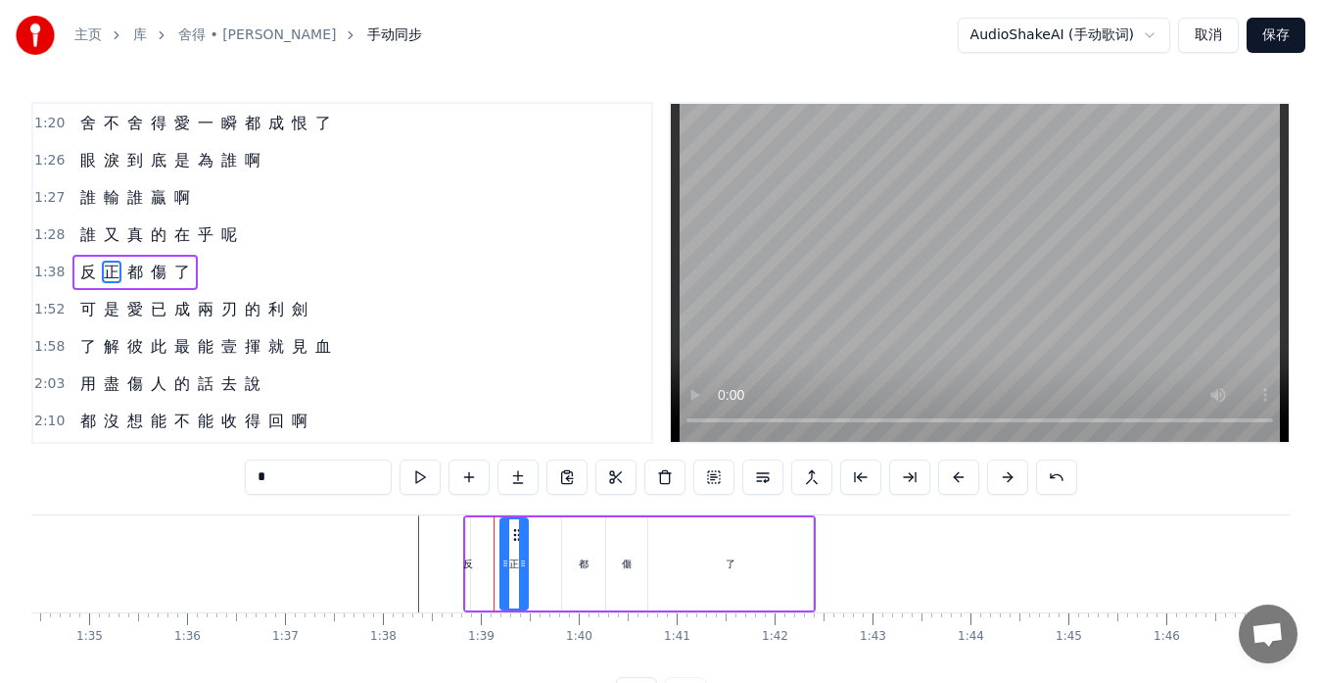
drag, startPoint x: 496, startPoint y: 534, endPoint x: 517, endPoint y: 534, distance: 21.5
click at [517, 534] on icon at bounding box center [517, 535] width 16 height 16
drag, startPoint x: 524, startPoint y: 567, endPoint x: 559, endPoint y: 569, distance: 35.3
click at [559, 569] on icon at bounding box center [558, 563] width 8 height 16
click at [471, 570] on div "反" at bounding box center [468, 563] width 10 height 15
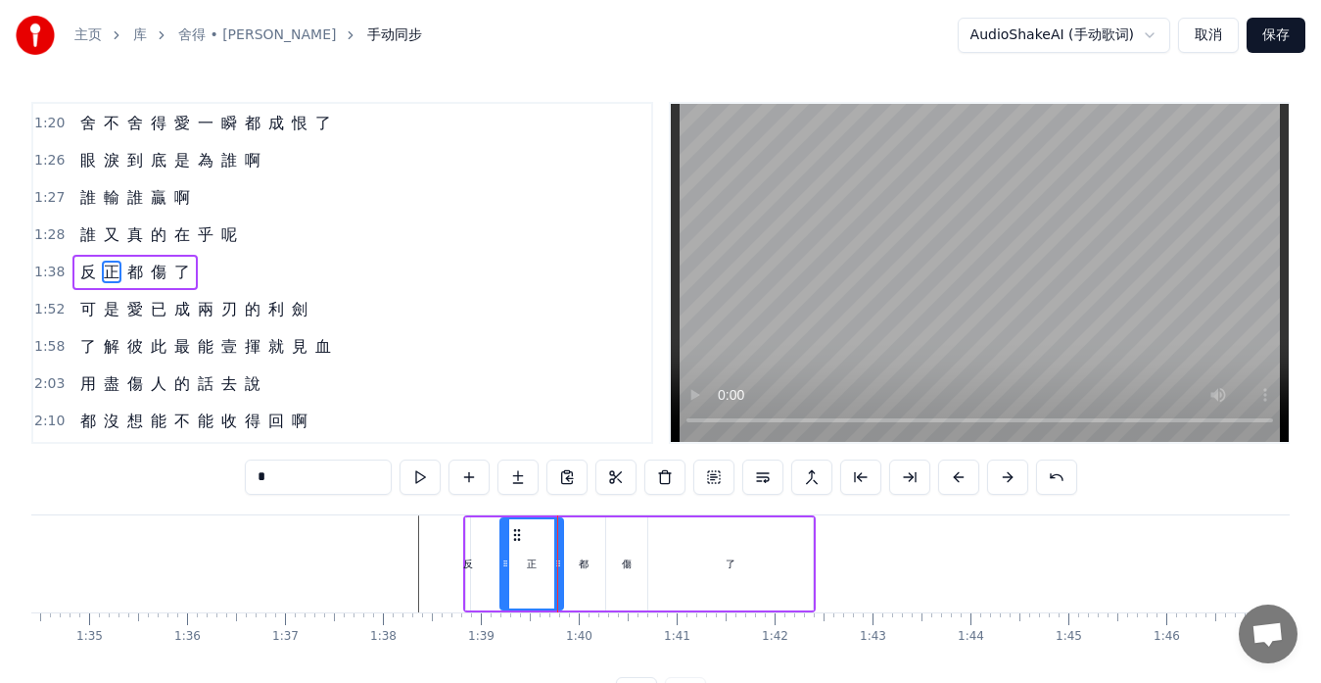
type input "*"
drag, startPoint x: 472, startPoint y: 569, endPoint x: 508, endPoint y: 573, distance: 36.5
click at [508, 573] on div "反 正 都 傷 了" at bounding box center [639, 563] width 353 height 97
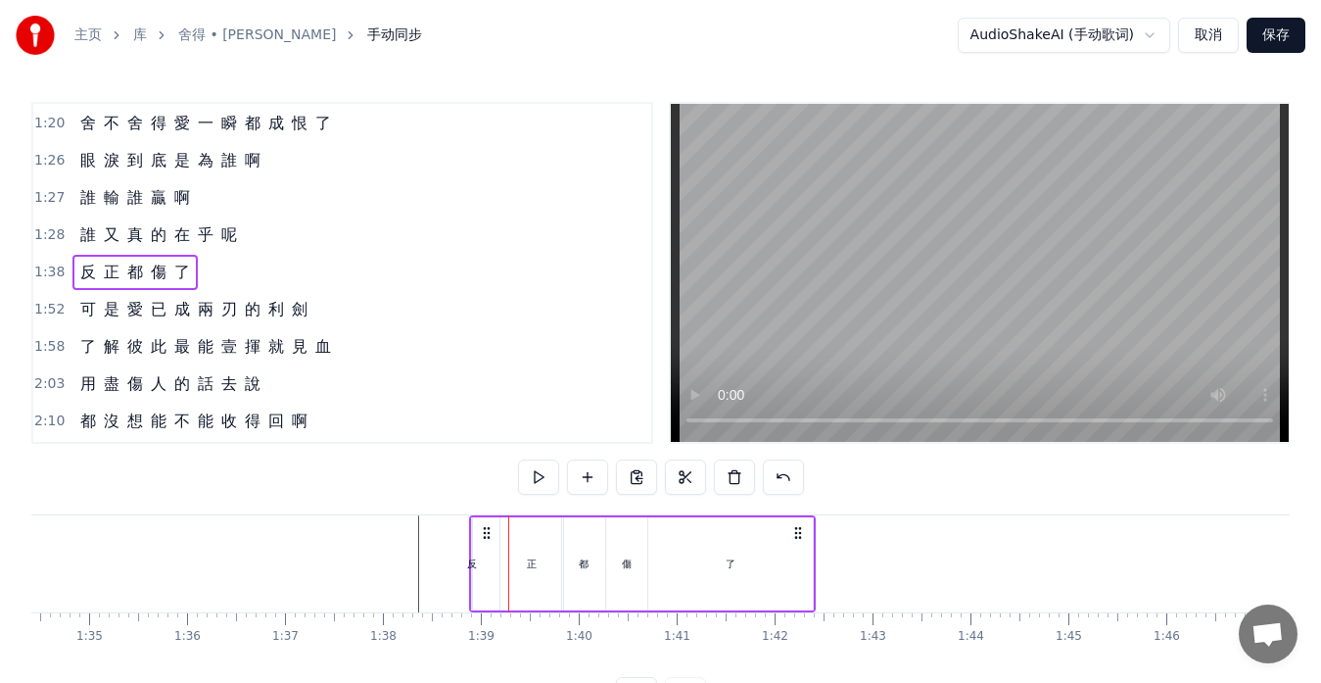
click at [473, 565] on div "反" at bounding box center [472, 563] width 10 height 15
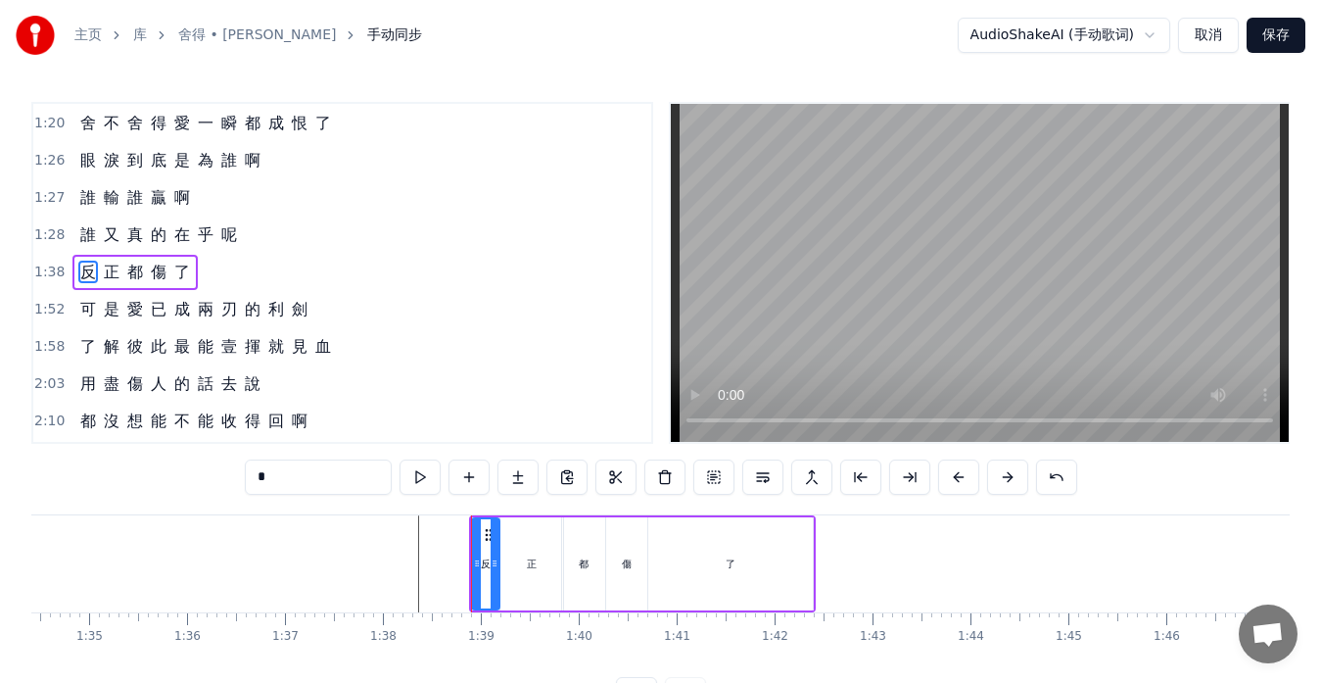
drag, startPoint x: 473, startPoint y: 562, endPoint x: 501, endPoint y: 564, distance: 27.5
click at [502, 564] on div "反 正 都 傷 了" at bounding box center [642, 563] width 347 height 97
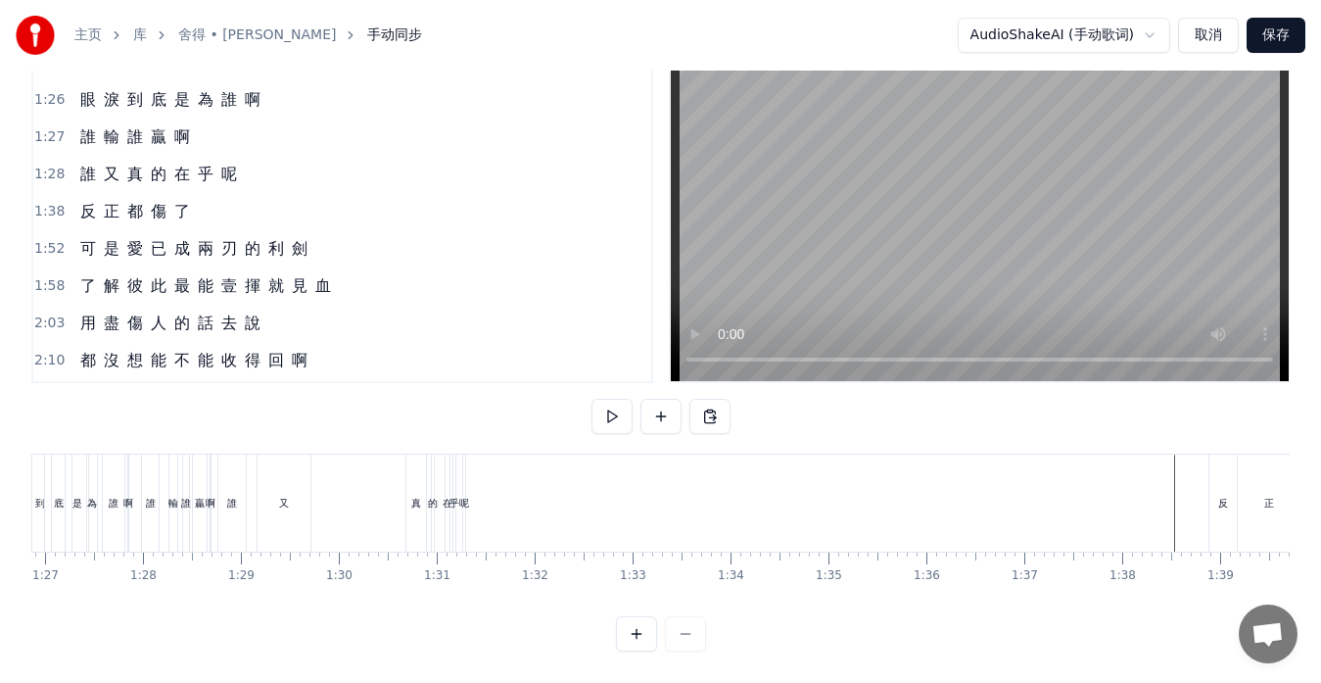
scroll to position [0, 8491]
click at [429, 520] on div "真" at bounding box center [433, 502] width 20 height 97
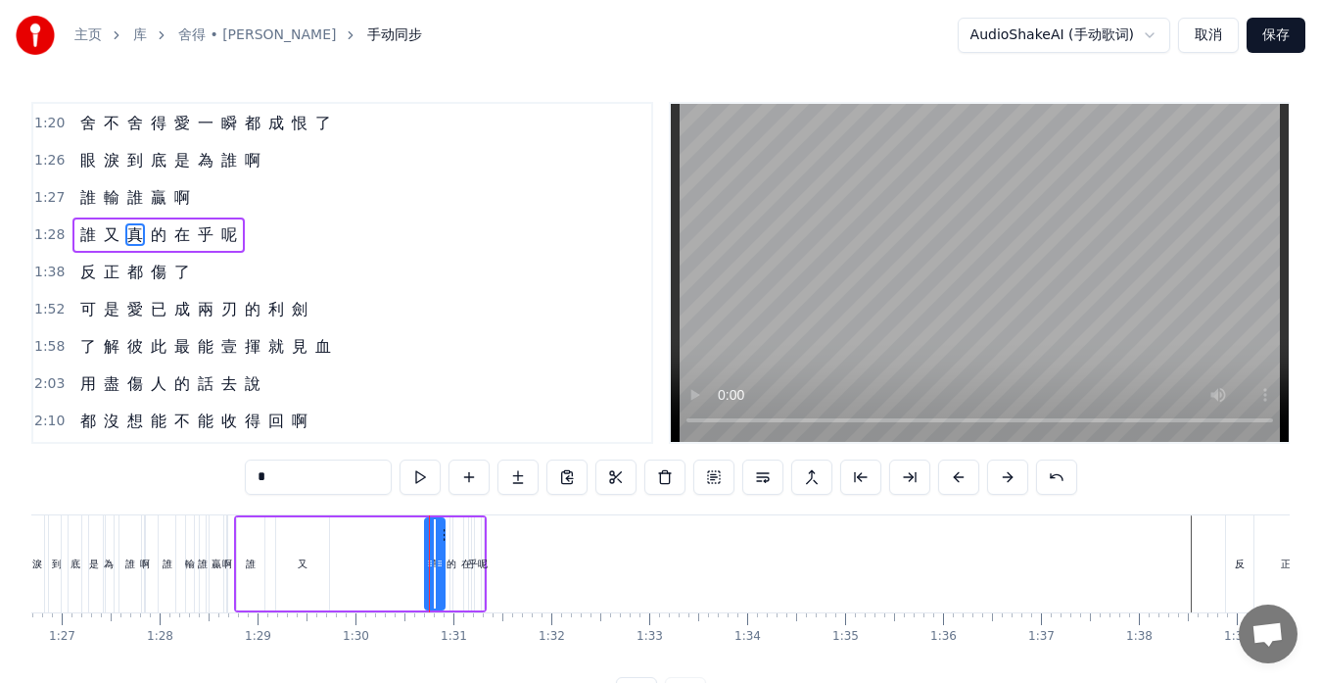
scroll to position [557, 0]
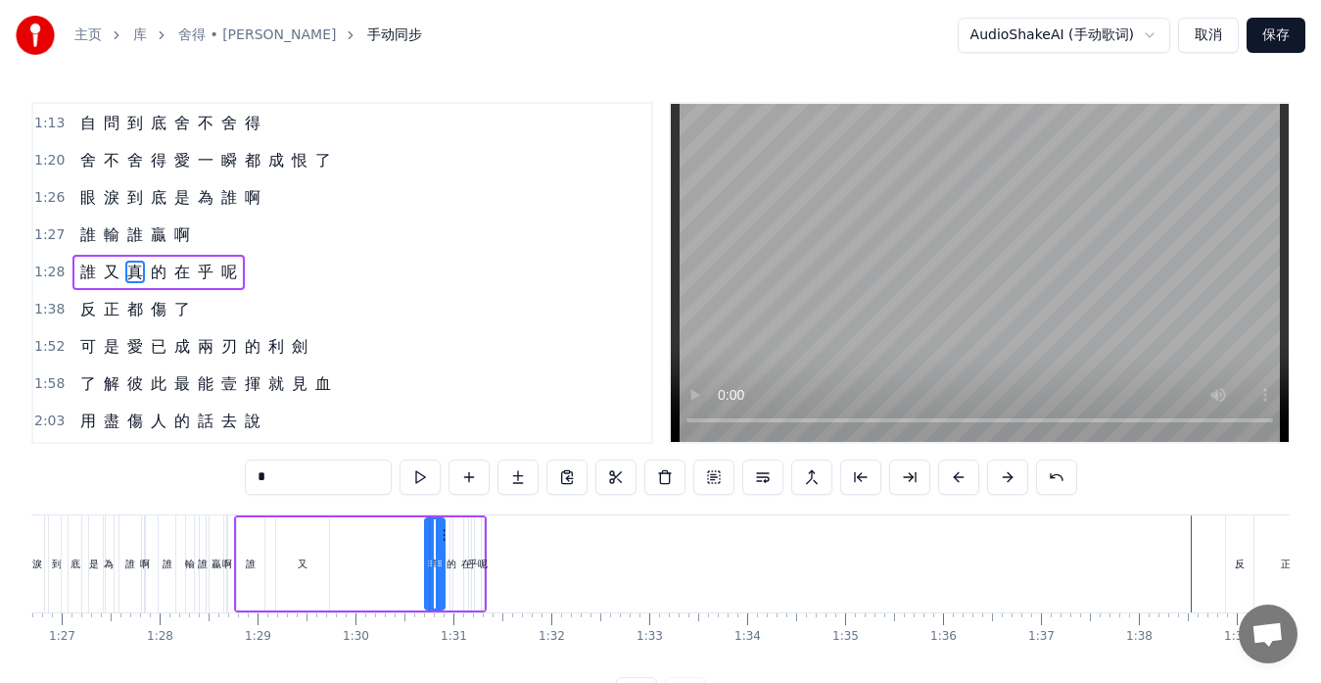
click at [158, 284] on div "誰 又 真 的 在 乎 呢" at bounding box center [158, 272] width 172 height 35
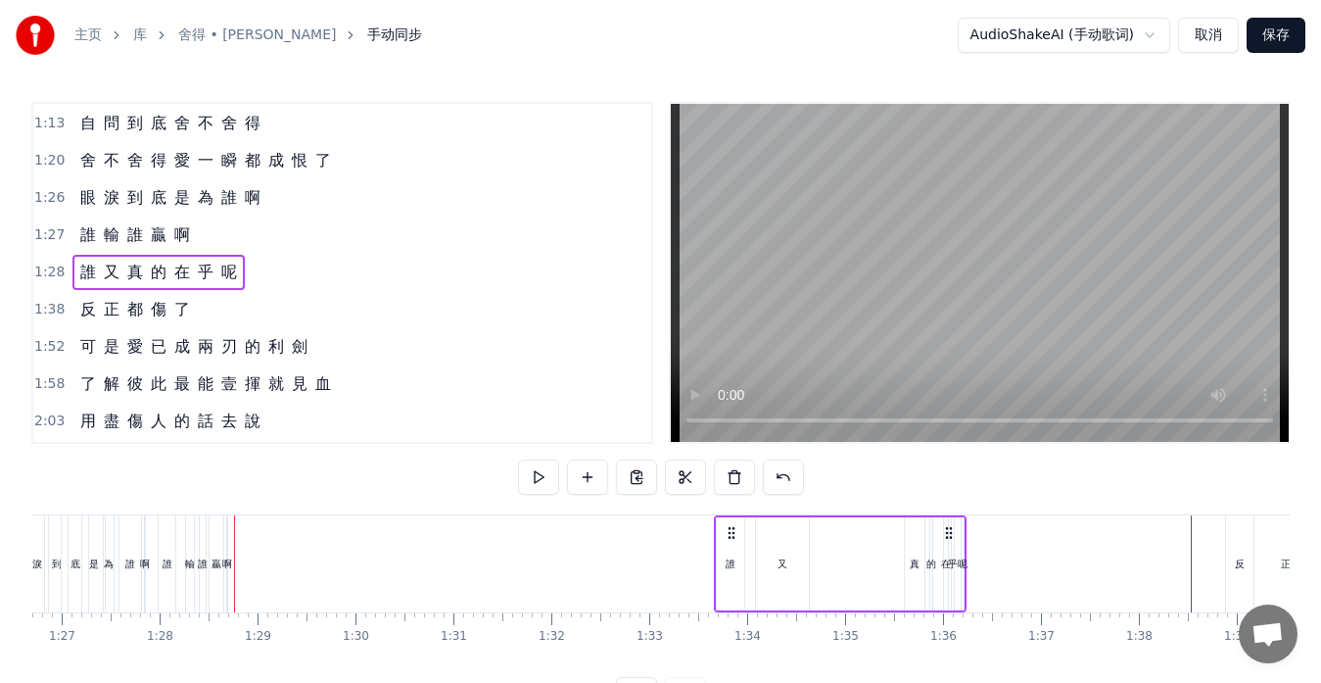
drag, startPoint x: 251, startPoint y: 534, endPoint x: 731, endPoint y: 544, distance: 480.0
click at [731, 544] on div "誰 又 真 的 在 乎 呢" at bounding box center [840, 563] width 253 height 97
click at [795, 547] on div "又" at bounding box center [782, 563] width 53 height 93
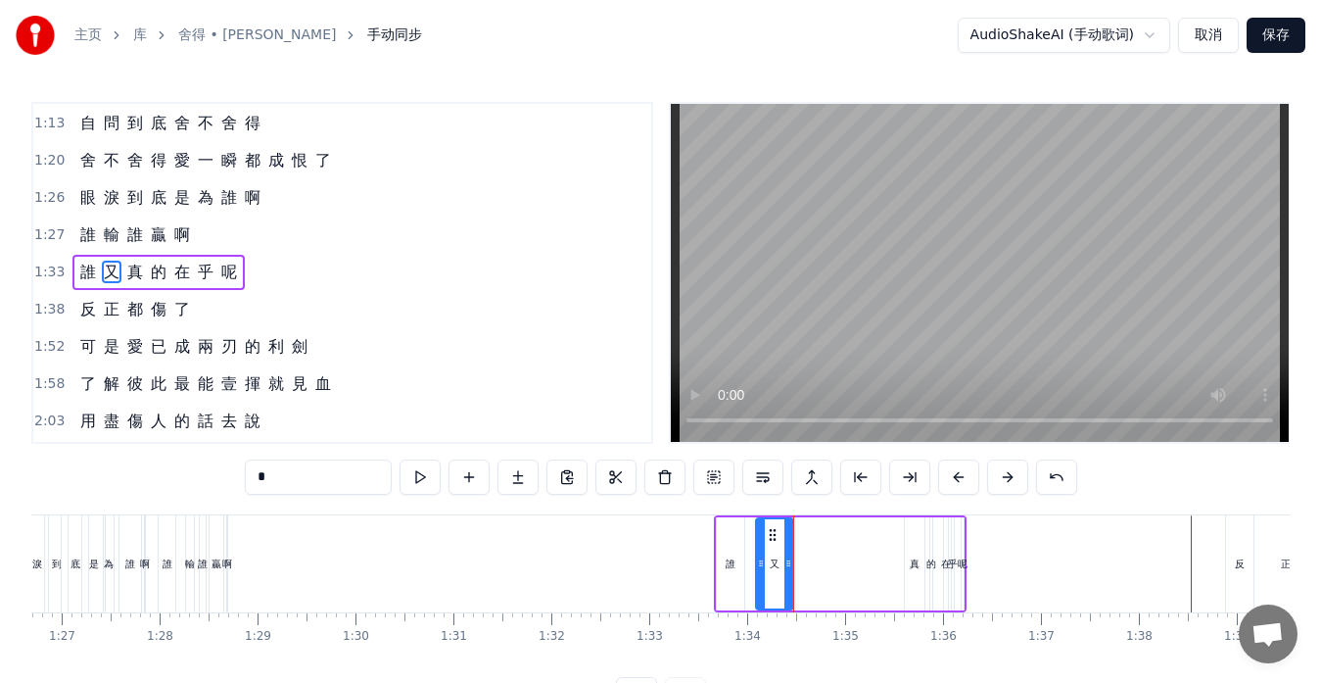
drag, startPoint x: 803, startPoint y: 561, endPoint x: 787, endPoint y: 564, distance: 15.9
click at [787, 564] on icon at bounding box center [789, 563] width 8 height 16
click at [751, 566] on icon at bounding box center [752, 563] width 8 height 16
click at [914, 563] on div "真" at bounding box center [915, 563] width 10 height 15
type input "*"
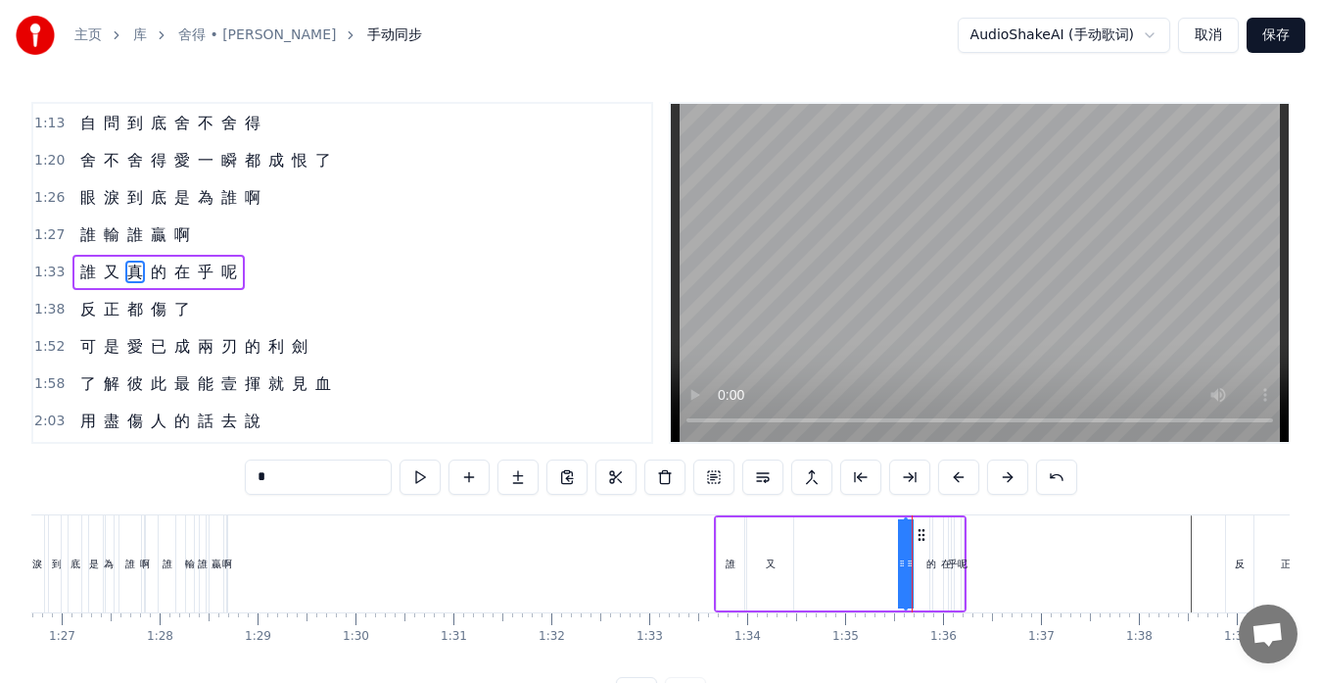
drag, startPoint x: 922, startPoint y: 536, endPoint x: 843, endPoint y: 541, distance: 78.5
click at [843, 540] on div "誰 又 真 的 在 乎 呢" at bounding box center [840, 563] width 253 height 97
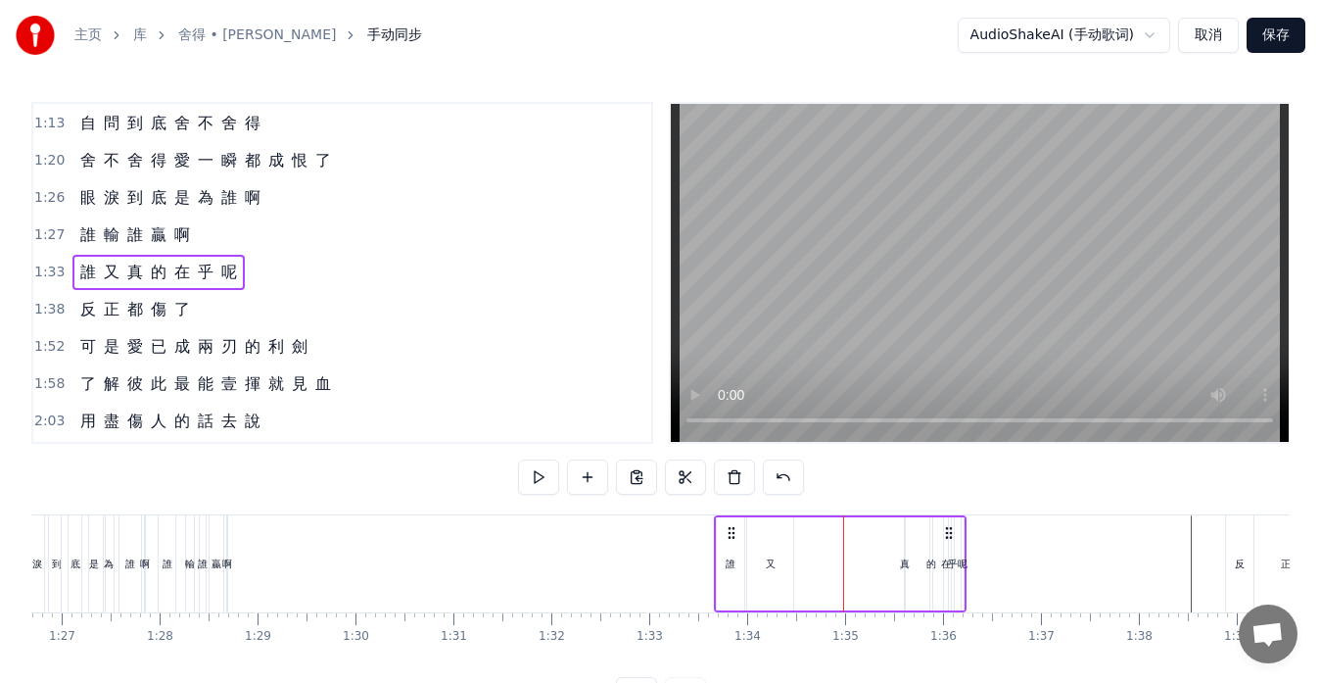
click at [903, 546] on div "誰 又 真 的 在 乎 呢" at bounding box center [840, 563] width 253 height 97
click at [906, 548] on div "真" at bounding box center [905, 563] width 2 height 93
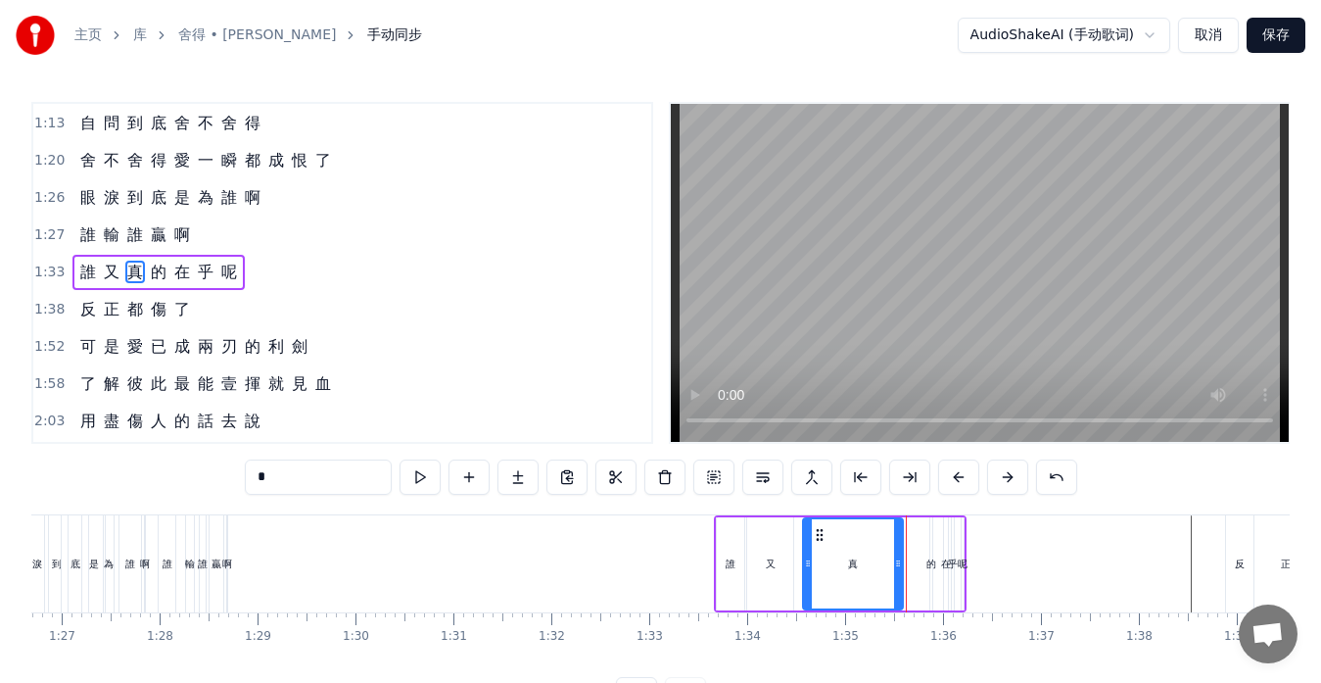
drag, startPoint x: 911, startPoint y: 545, endPoint x: 808, endPoint y: 548, distance: 102.9
click at [808, 548] on div at bounding box center [808, 563] width 8 height 89
drag, startPoint x: 871, startPoint y: 561, endPoint x: 848, endPoint y: 561, distance: 22.5
click at [848, 561] on icon at bounding box center [848, 563] width 8 height 16
click at [929, 570] on div "的" at bounding box center [932, 563] width 10 height 15
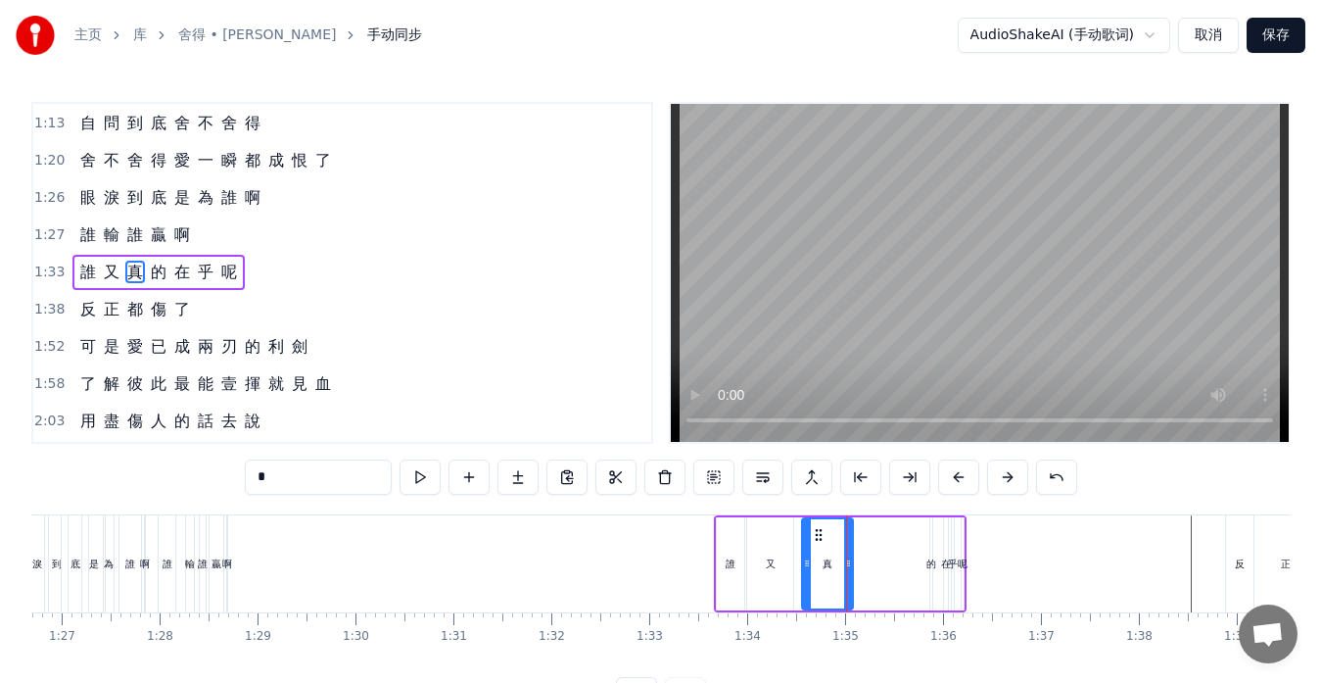
type input "*"
drag, startPoint x: 930, startPoint y: 566, endPoint x: 893, endPoint y: 566, distance: 37.2
click at [893, 566] on div "誰 又 真 的 在 乎 呢" at bounding box center [840, 563] width 253 height 97
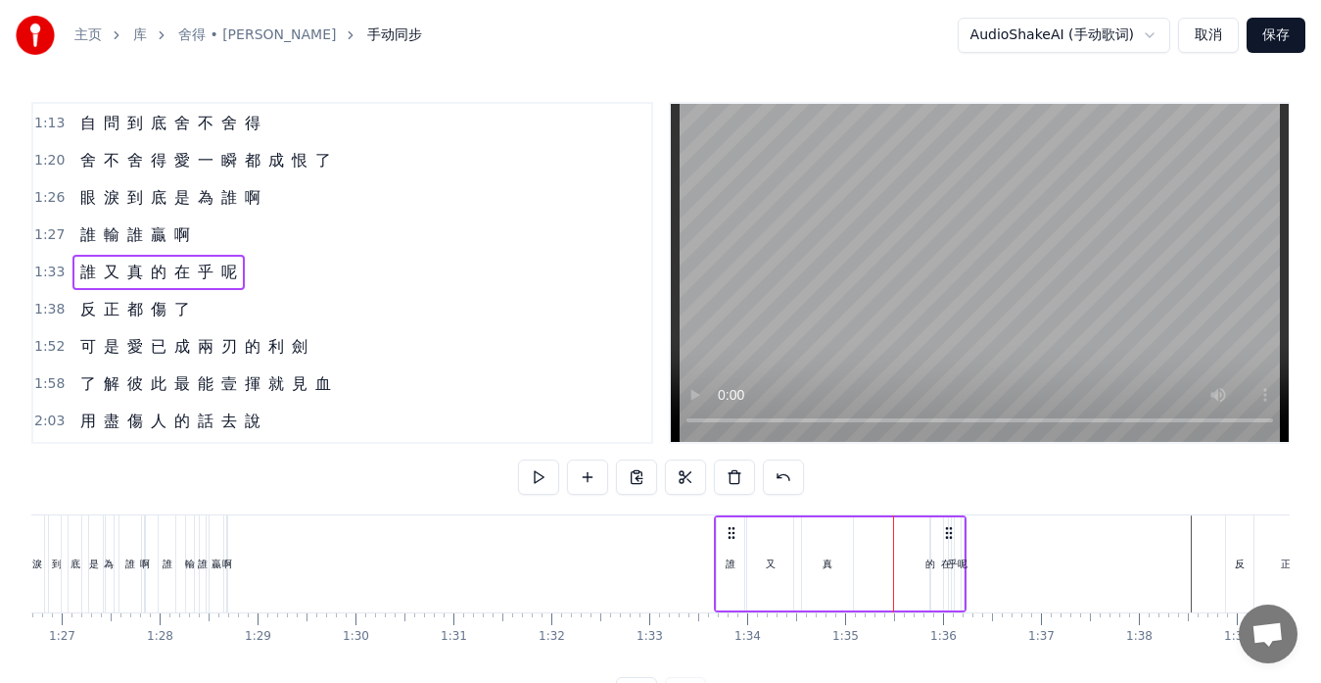
click at [931, 551] on div "的" at bounding box center [931, 563] width 2 height 93
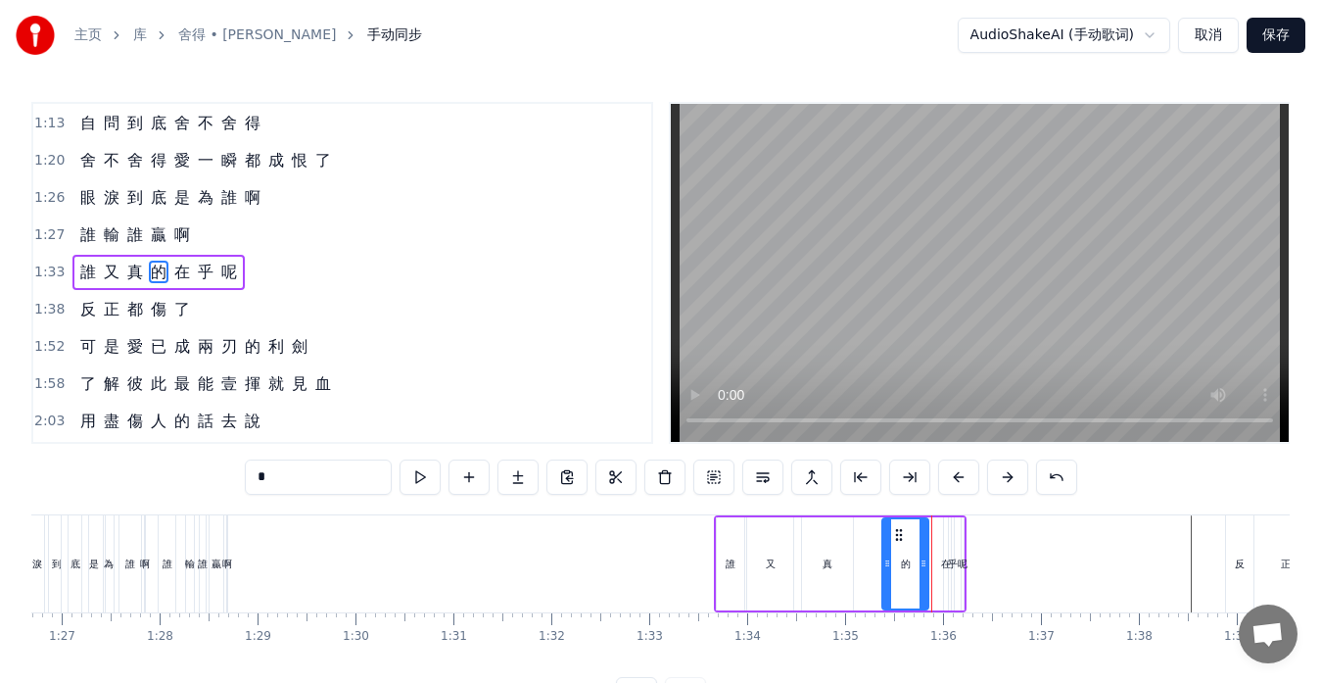
drag, startPoint x: 934, startPoint y: 559, endPoint x: 886, endPoint y: 562, distance: 48.1
click at [886, 562] on icon at bounding box center [887, 563] width 8 height 16
drag, startPoint x: 923, startPoint y: 567, endPoint x: 902, endPoint y: 568, distance: 20.6
click at [902, 568] on icon at bounding box center [903, 563] width 8 height 16
drag, startPoint x: 883, startPoint y: 565, endPoint x: 871, endPoint y: 566, distance: 12.8
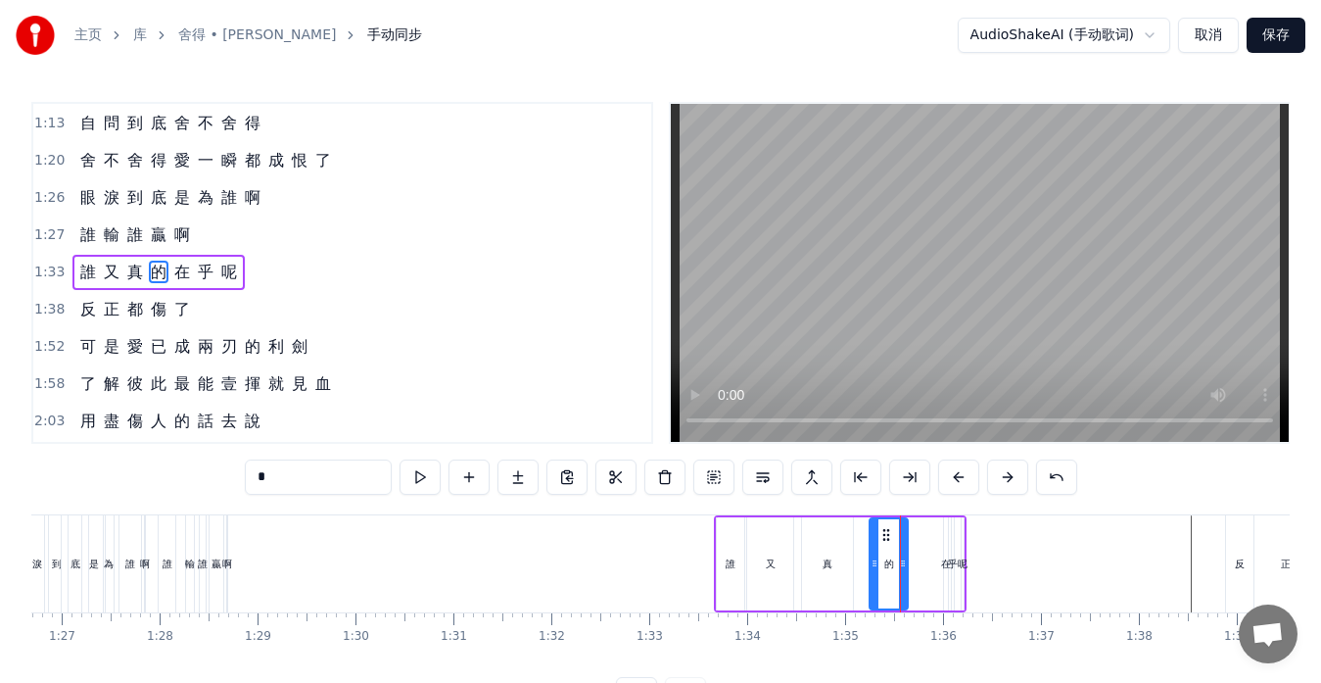
click at [871, 566] on icon at bounding box center [875, 563] width 8 height 16
click at [843, 568] on div "真" at bounding box center [827, 563] width 51 height 93
type input "*"
drag, startPoint x: 845, startPoint y: 564, endPoint x: 870, endPoint y: 563, distance: 24.5
click at [870, 563] on icon at bounding box center [873, 563] width 8 height 16
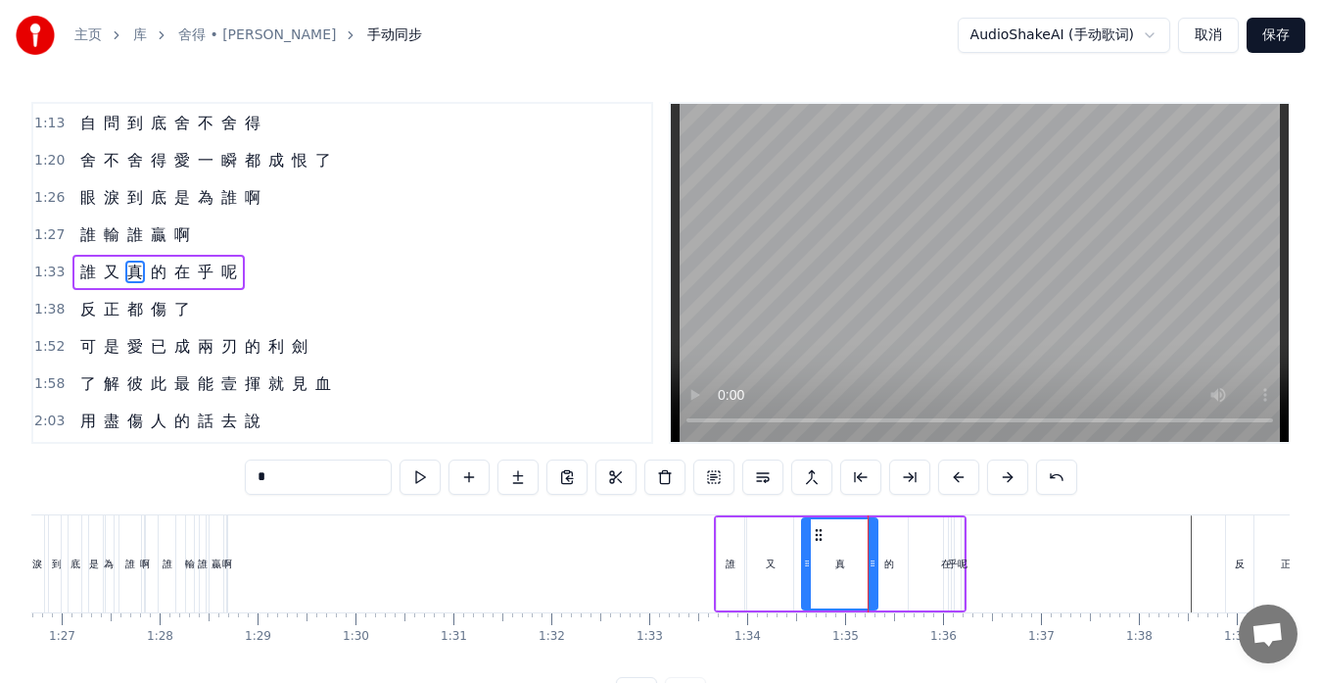
click at [164, 284] on div "誰 又 真 的 在 乎 呢" at bounding box center [158, 272] width 172 height 35
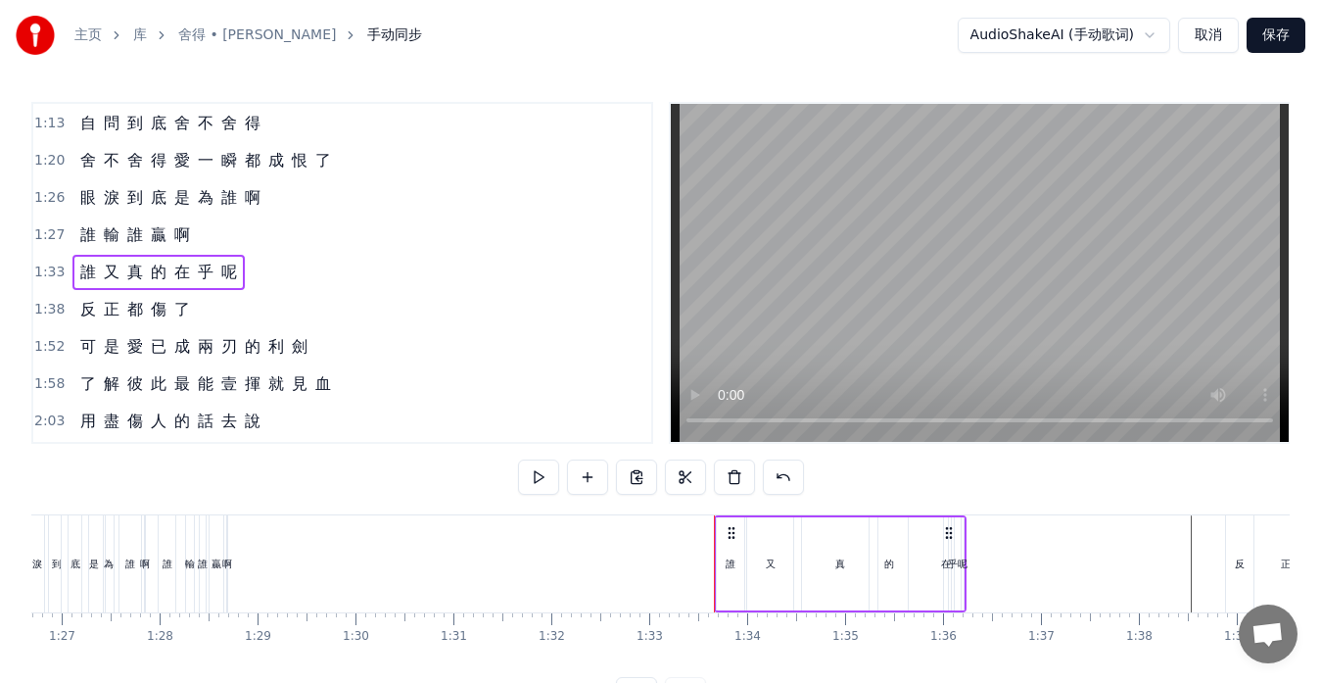
click at [886, 564] on div "的" at bounding box center [889, 563] width 10 height 15
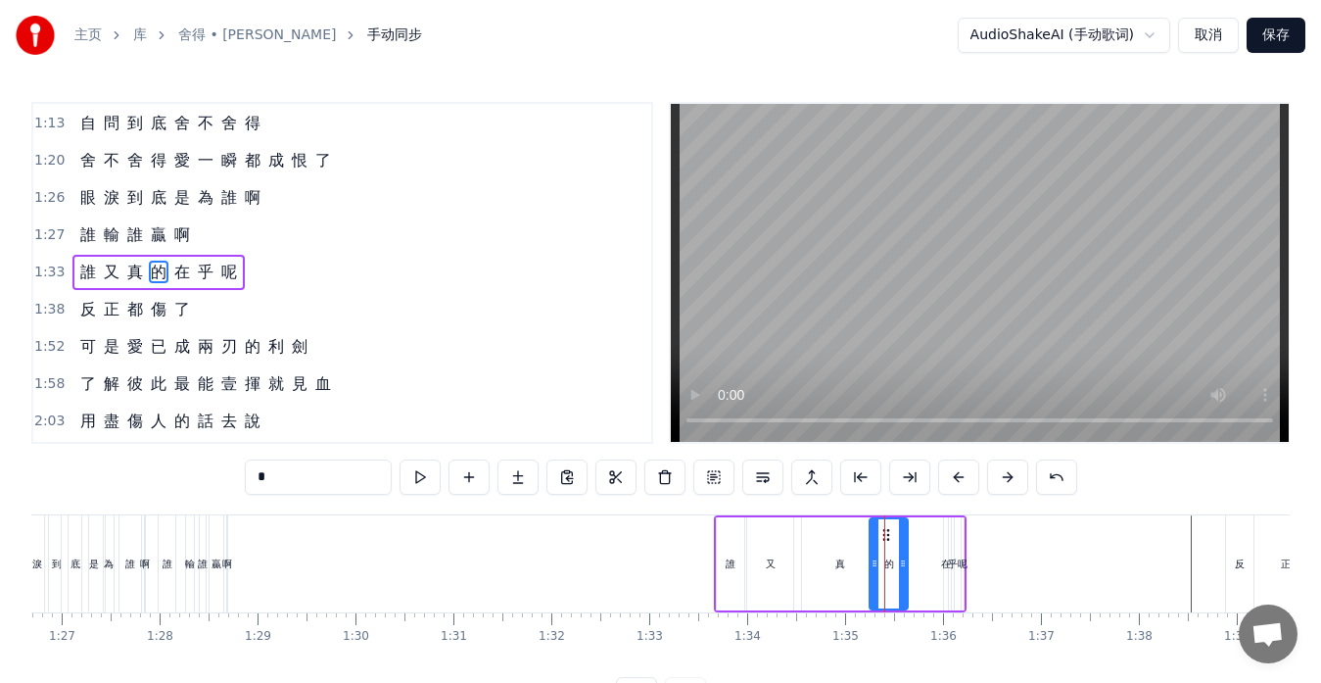
click at [964, 573] on div "呢" at bounding box center [963, 563] width 4 height 93
type input "*"
drag, startPoint x: 966, startPoint y: 569, endPoint x: 1040, endPoint y: 572, distance: 74.5
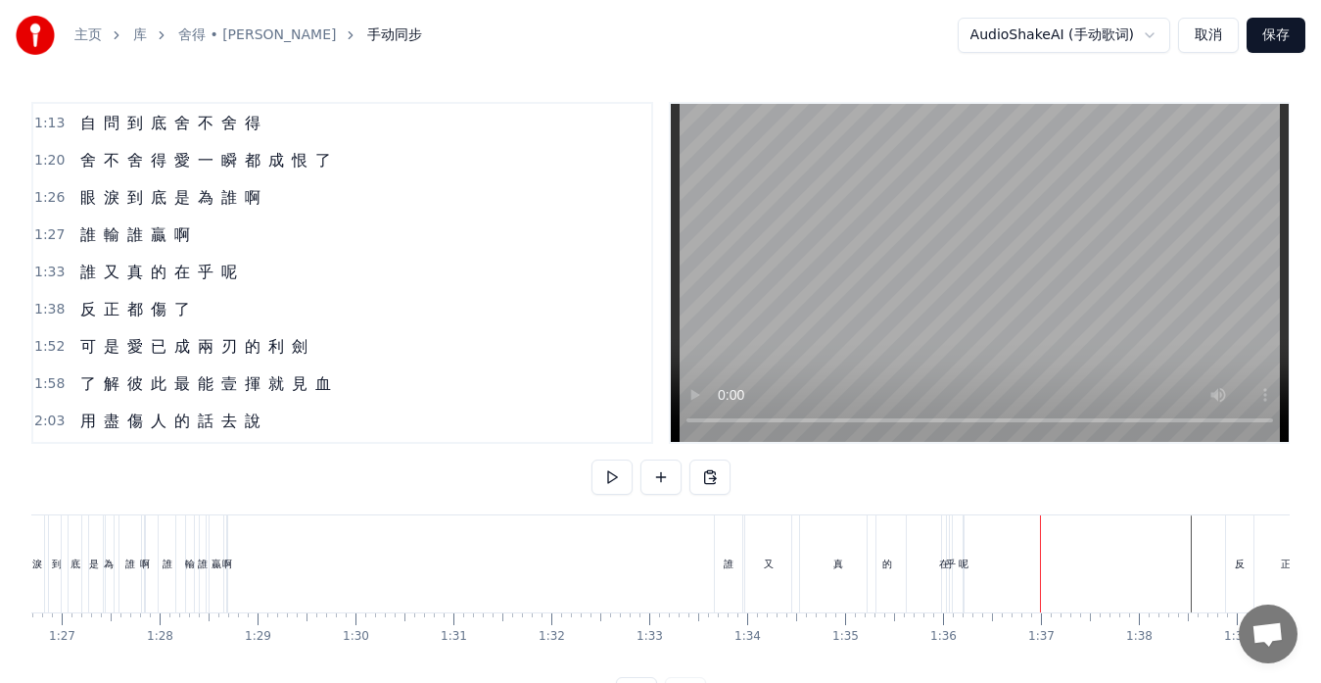
click at [965, 564] on div "呢" at bounding box center [964, 563] width 10 height 15
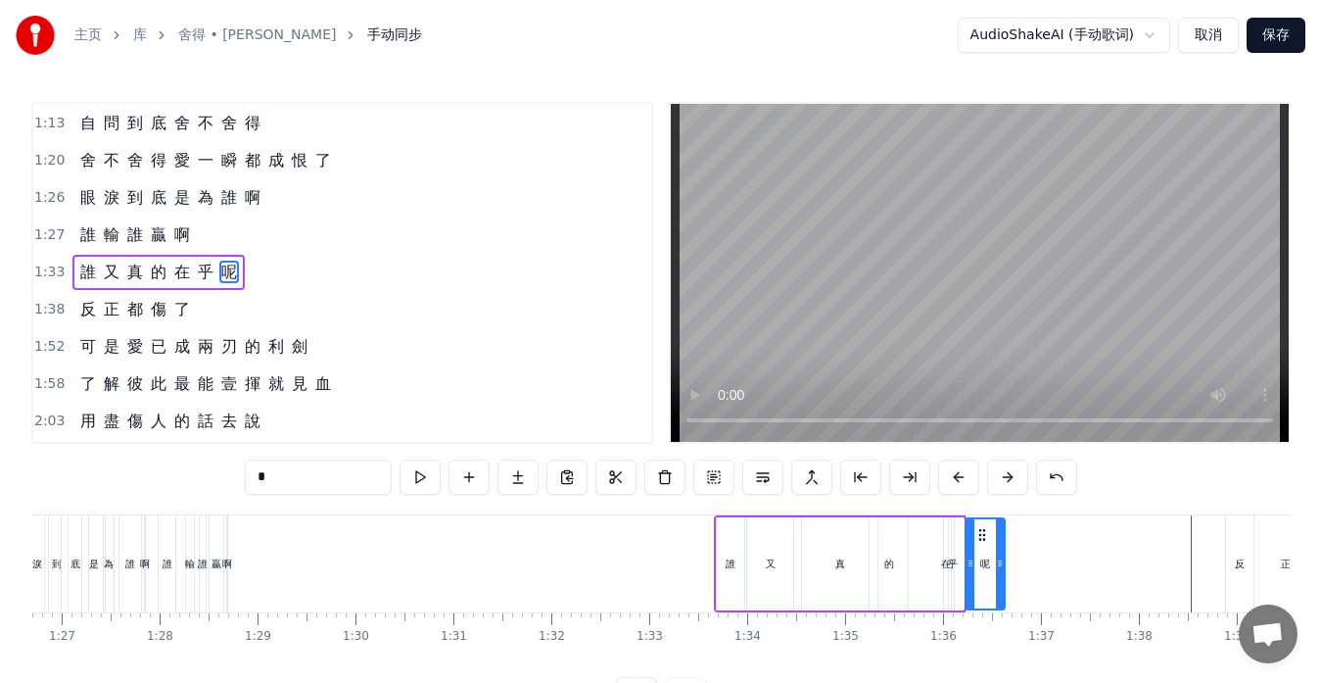
drag, startPoint x: 962, startPoint y: 565, endPoint x: 1003, endPoint y: 565, distance: 41.1
click at [1003, 565] on icon at bounding box center [1000, 563] width 8 height 16
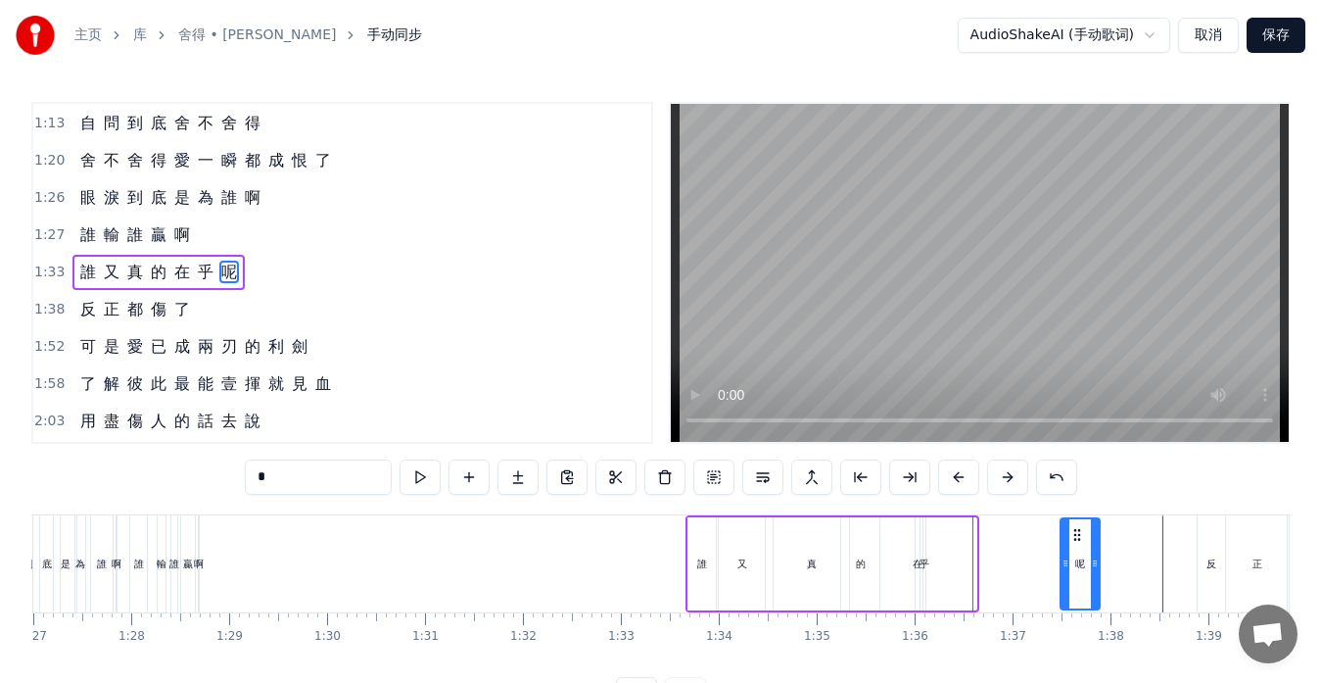
scroll to position [0, 8543]
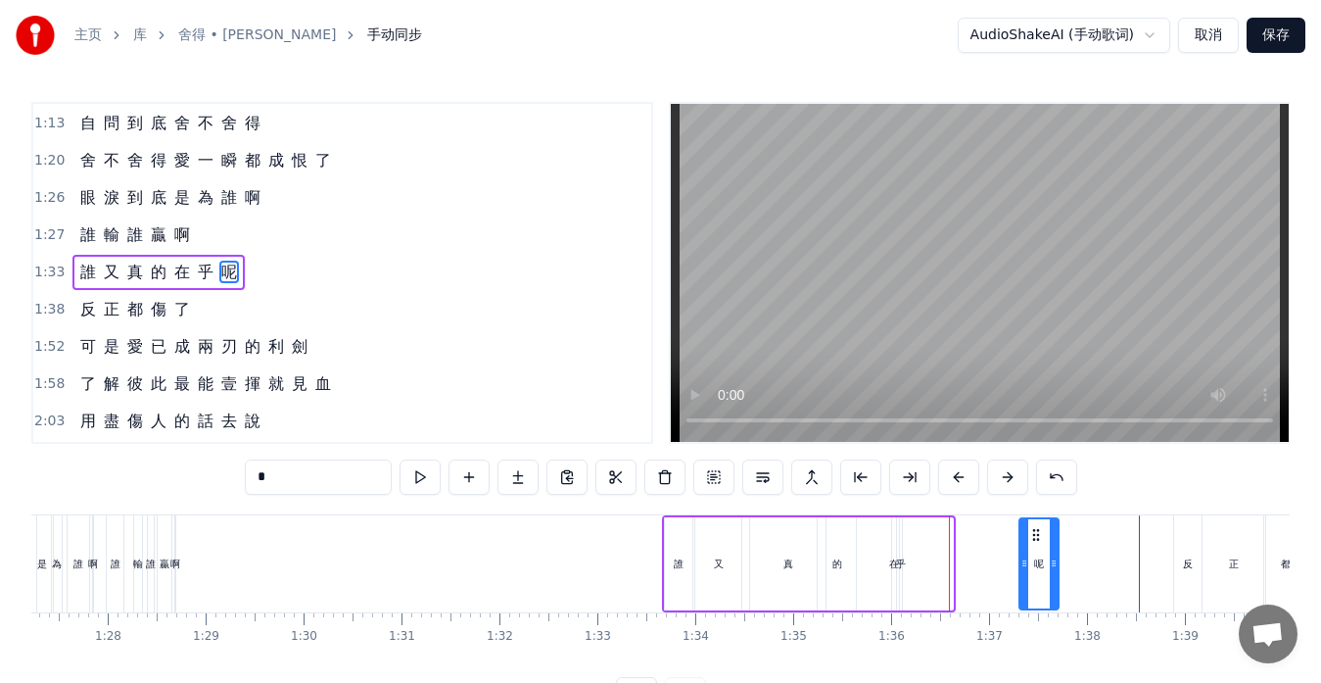
drag, startPoint x: 980, startPoint y: 538, endPoint x: 1034, endPoint y: 545, distance: 54.3
click at [1034, 545] on div "呢" at bounding box center [1039, 563] width 37 height 89
click at [899, 566] on div "乎" at bounding box center [901, 563] width 10 height 15
type input "*"
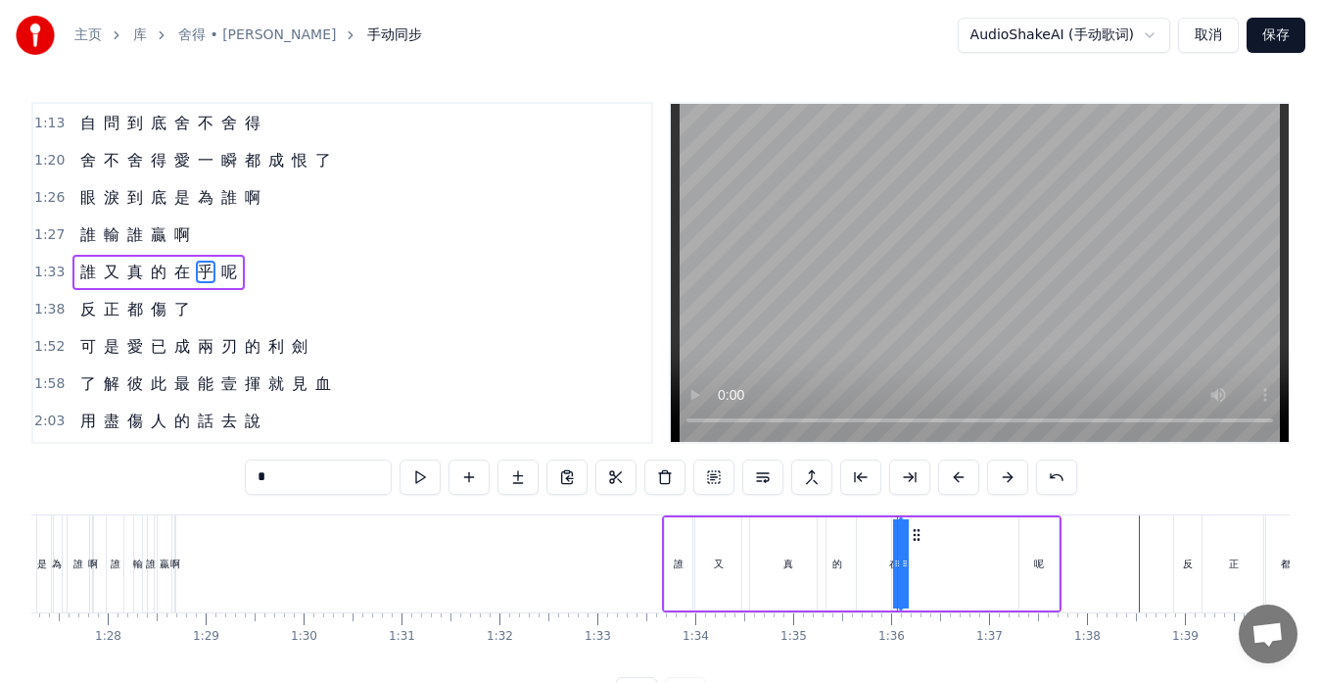
drag, startPoint x: 897, startPoint y: 566, endPoint x: 935, endPoint y: 566, distance: 38.2
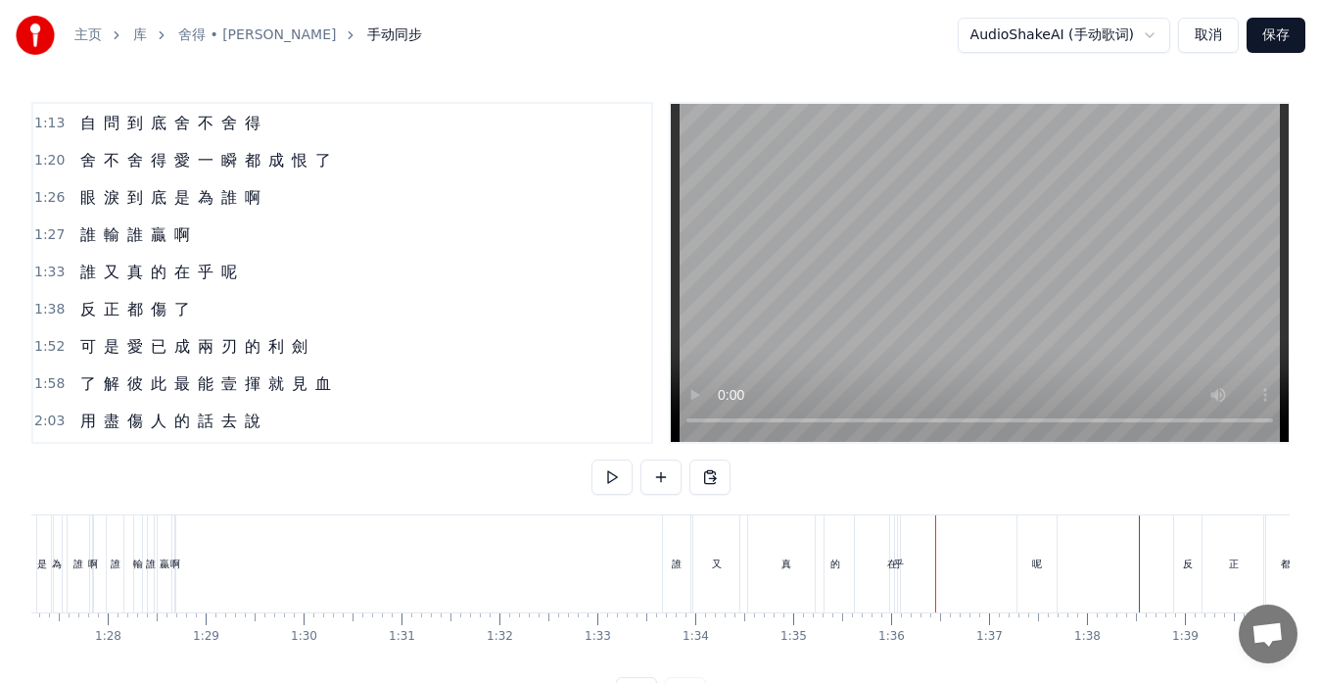
click at [900, 562] on div "乎" at bounding box center [899, 563] width 10 height 15
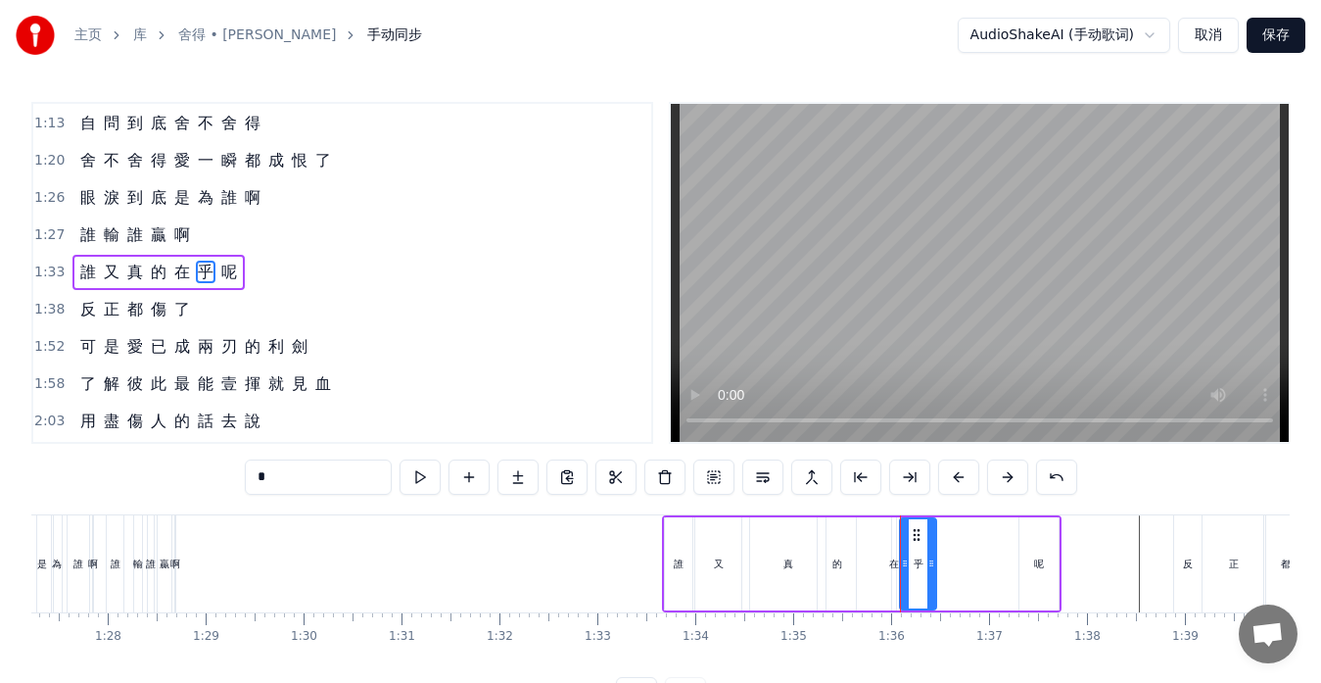
drag, startPoint x: 898, startPoint y: 561, endPoint x: 932, endPoint y: 563, distance: 34.3
click at [932, 563] on icon at bounding box center [932, 563] width 8 height 16
drag, startPoint x: 917, startPoint y: 534, endPoint x: 964, endPoint y: 540, distance: 47.4
click at [964, 540] on icon at bounding box center [962, 535] width 16 height 16
drag, startPoint x: 982, startPoint y: 560, endPoint x: 1011, endPoint y: 561, distance: 28.4
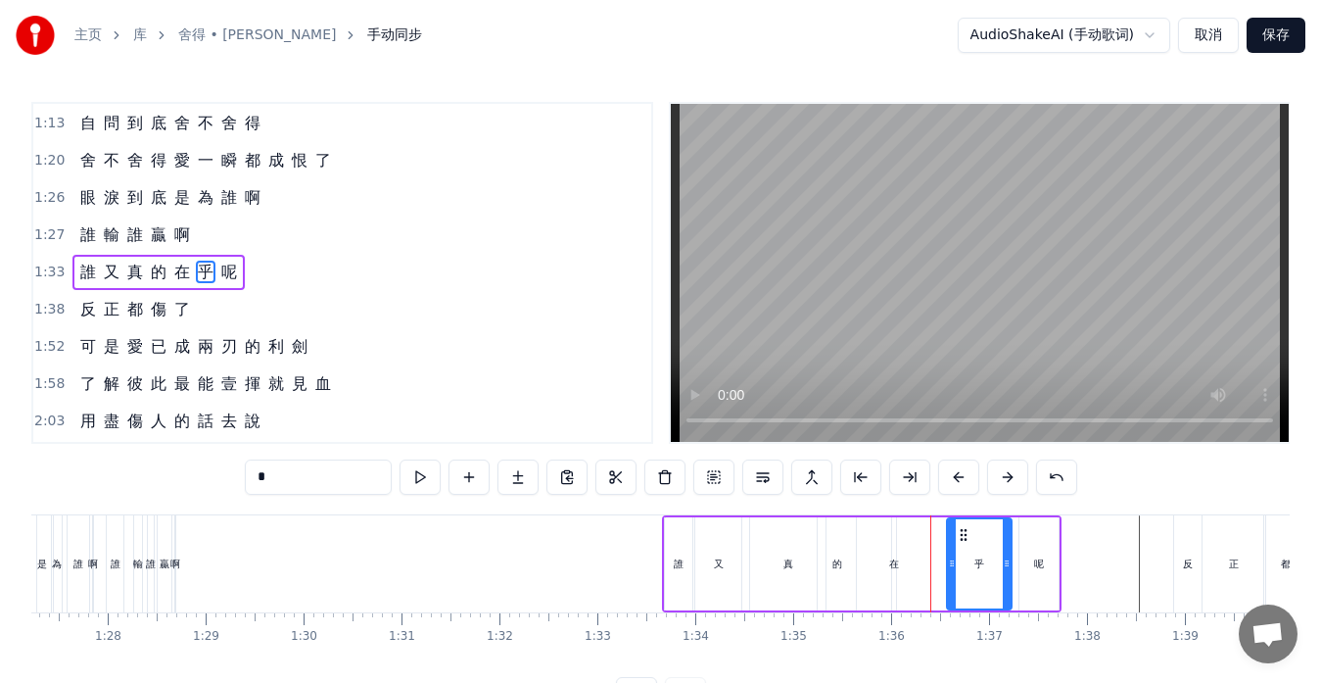
click at [1011, 561] on icon at bounding box center [1007, 563] width 8 height 16
click at [894, 568] on div "在" at bounding box center [894, 563] width 10 height 15
type input "*"
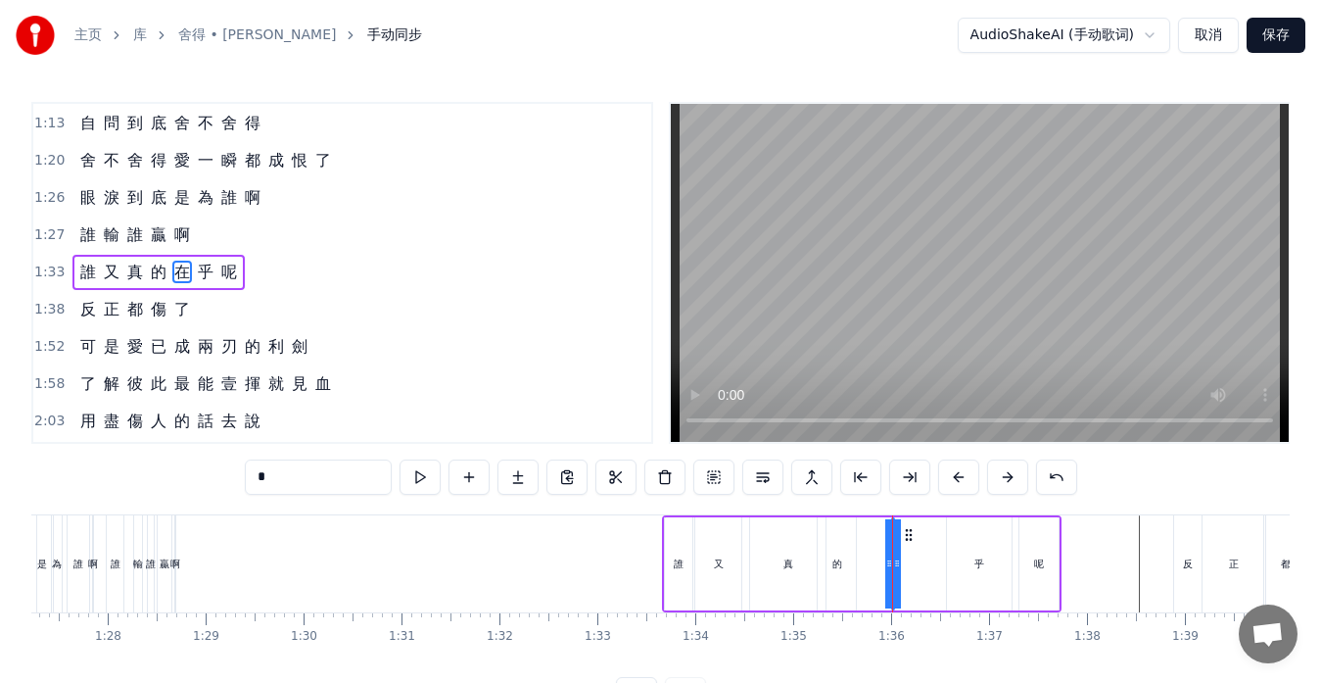
drag, startPoint x: 889, startPoint y: 564, endPoint x: 869, endPoint y: 564, distance: 20.6
click at [869, 564] on div "誰 又 真 的 在 乎 呢" at bounding box center [862, 563] width 400 height 97
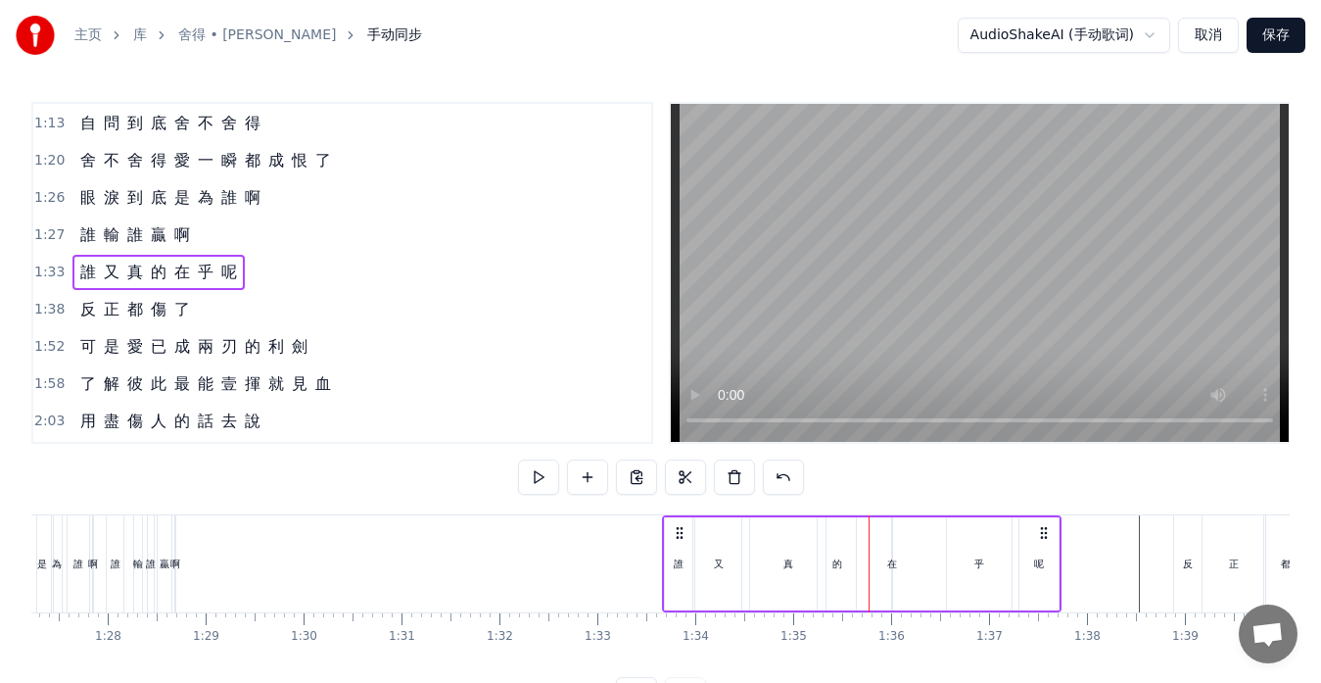
click at [896, 564] on div "在" at bounding box center [892, 563] width 10 height 15
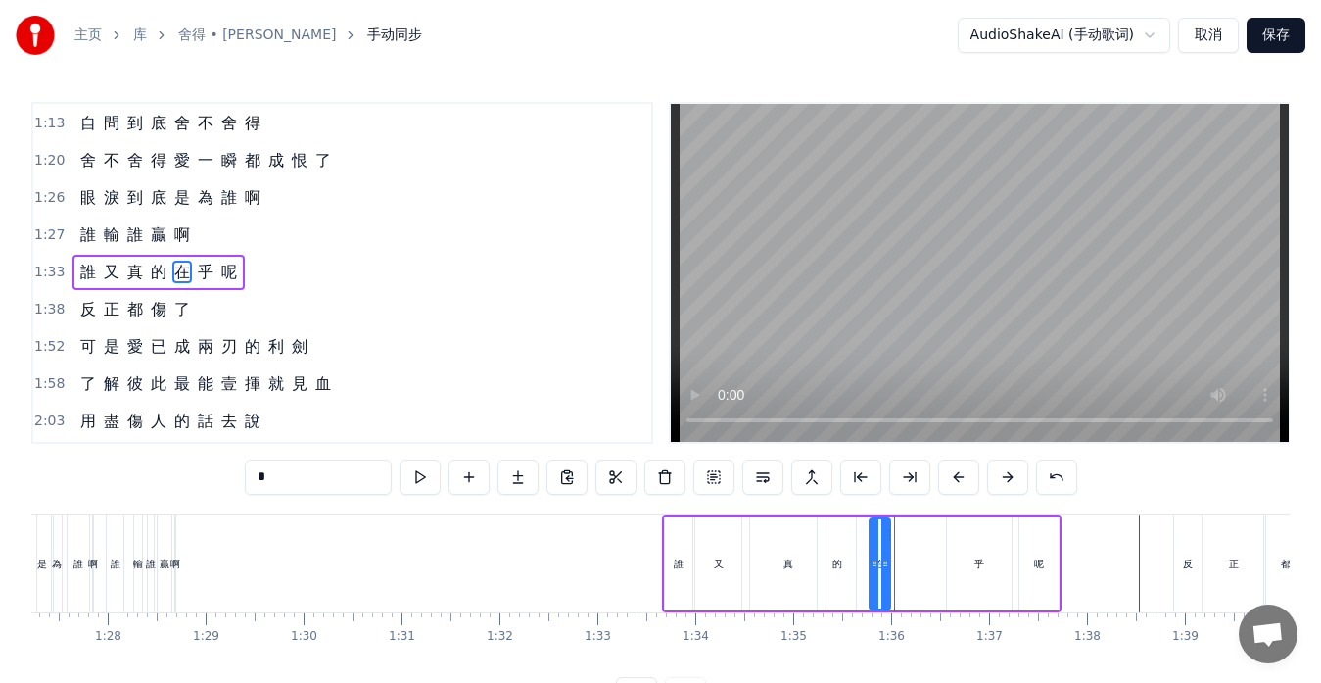
drag, startPoint x: 897, startPoint y: 564, endPoint x: 875, endPoint y: 562, distance: 22.6
click at [875, 562] on icon at bounding box center [875, 563] width 8 height 16
drag, startPoint x: 889, startPoint y: 562, endPoint x: 921, endPoint y: 563, distance: 31.4
click at [921, 563] on icon at bounding box center [917, 563] width 8 height 16
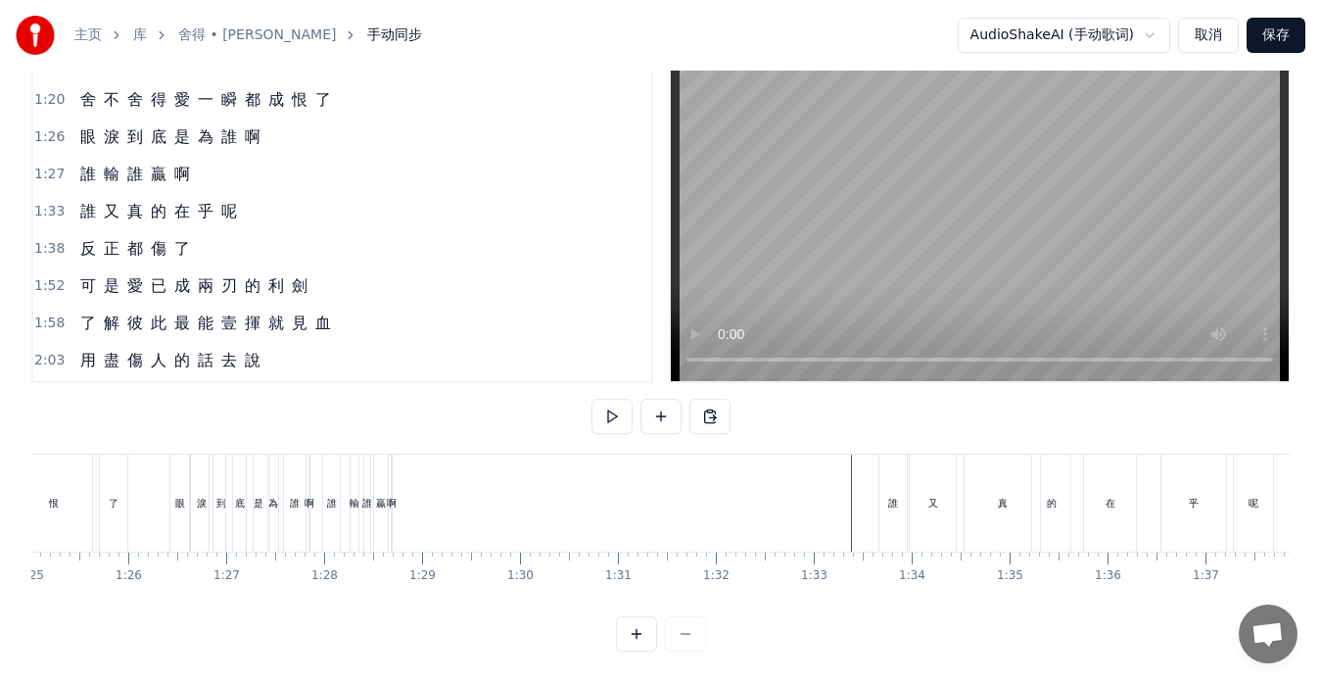
scroll to position [0, 8278]
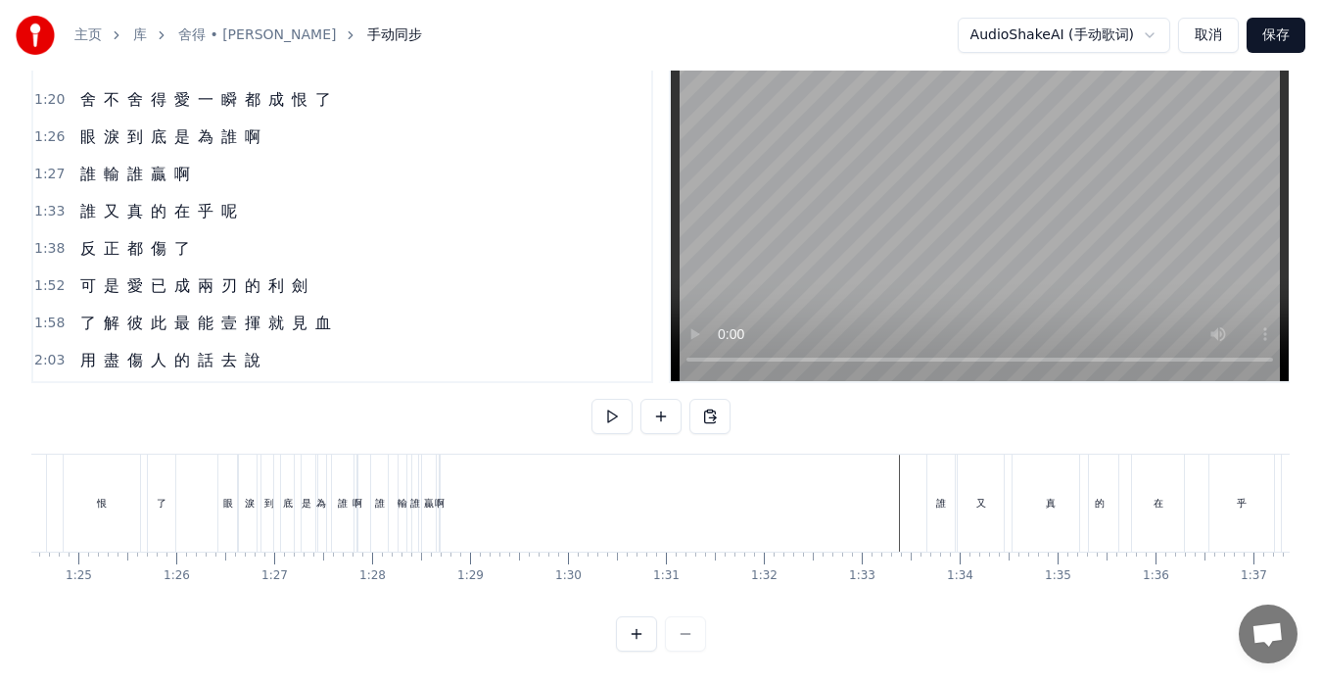
click at [172, 167] on span "啊" at bounding box center [182, 174] width 20 height 23
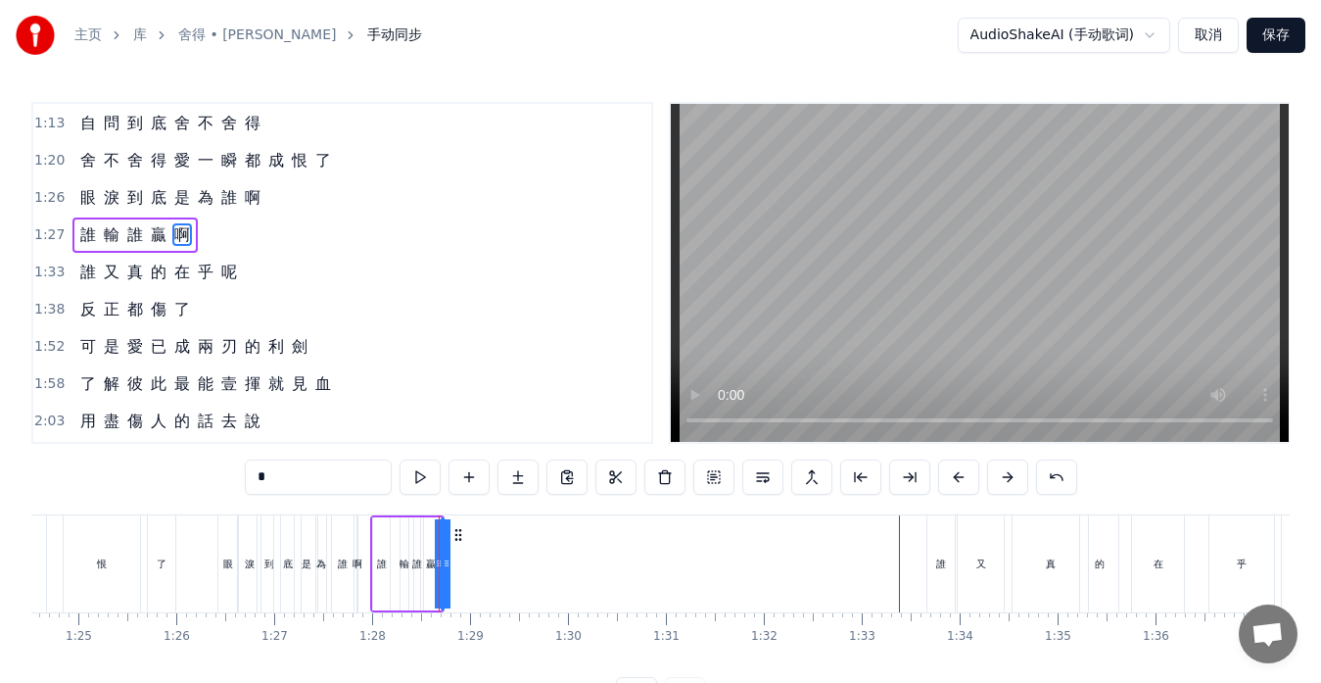
scroll to position [520, 0]
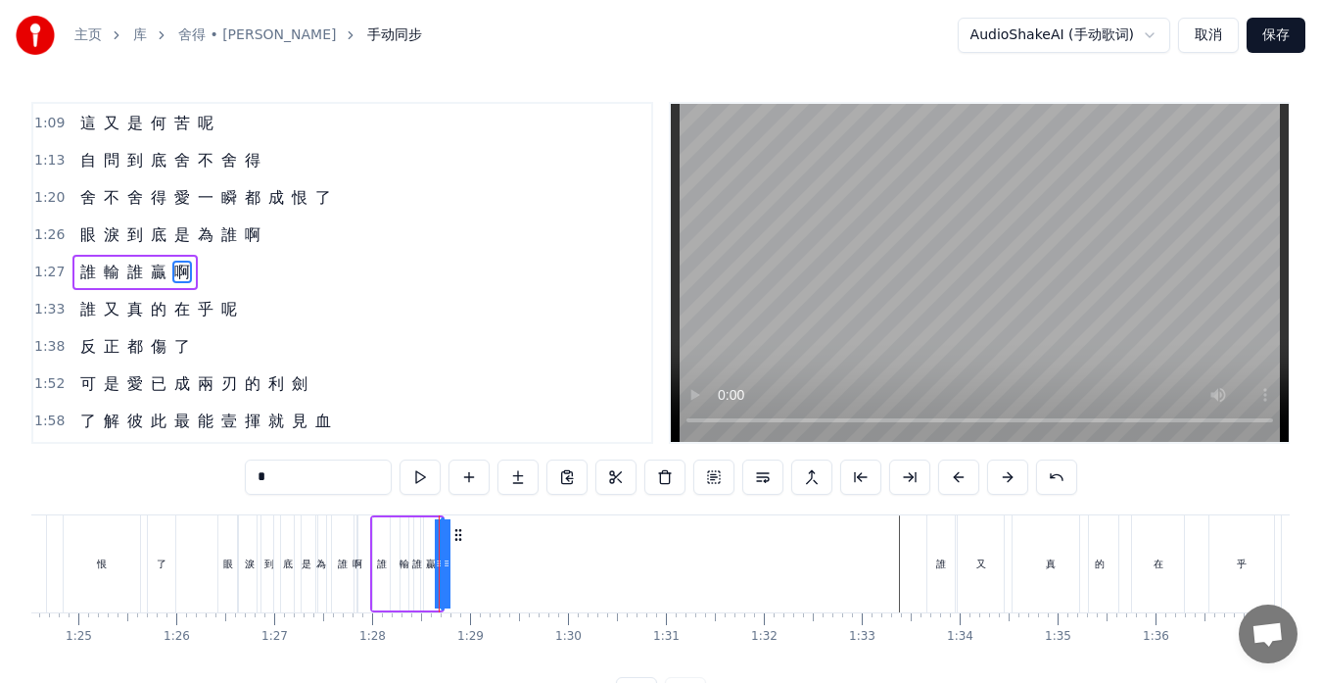
click at [145, 285] on div "誰 輸 誰 贏 啊" at bounding box center [134, 272] width 125 height 35
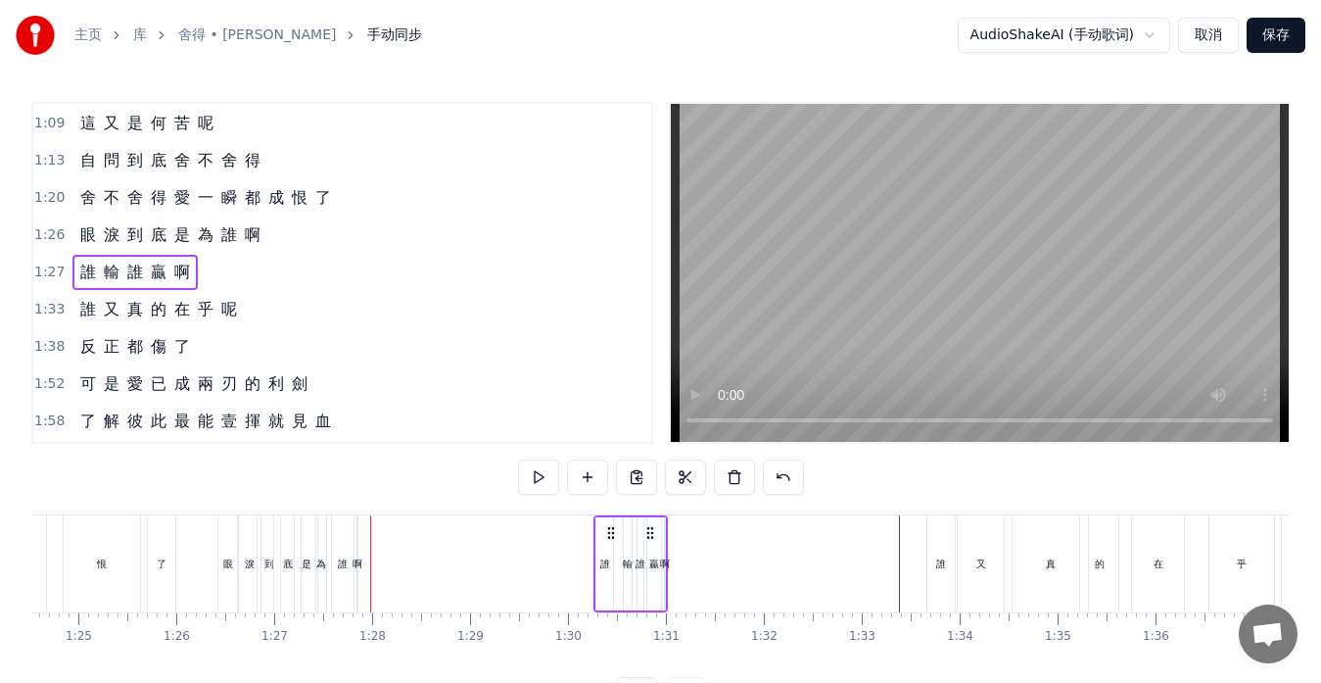
drag, startPoint x: 426, startPoint y: 533, endPoint x: 649, endPoint y: 548, distance: 223.8
click at [649, 548] on div "誰 輸 誰 贏 啊" at bounding box center [631, 563] width 74 height 97
click at [664, 564] on div "啊" at bounding box center [665, 563] width 10 height 15
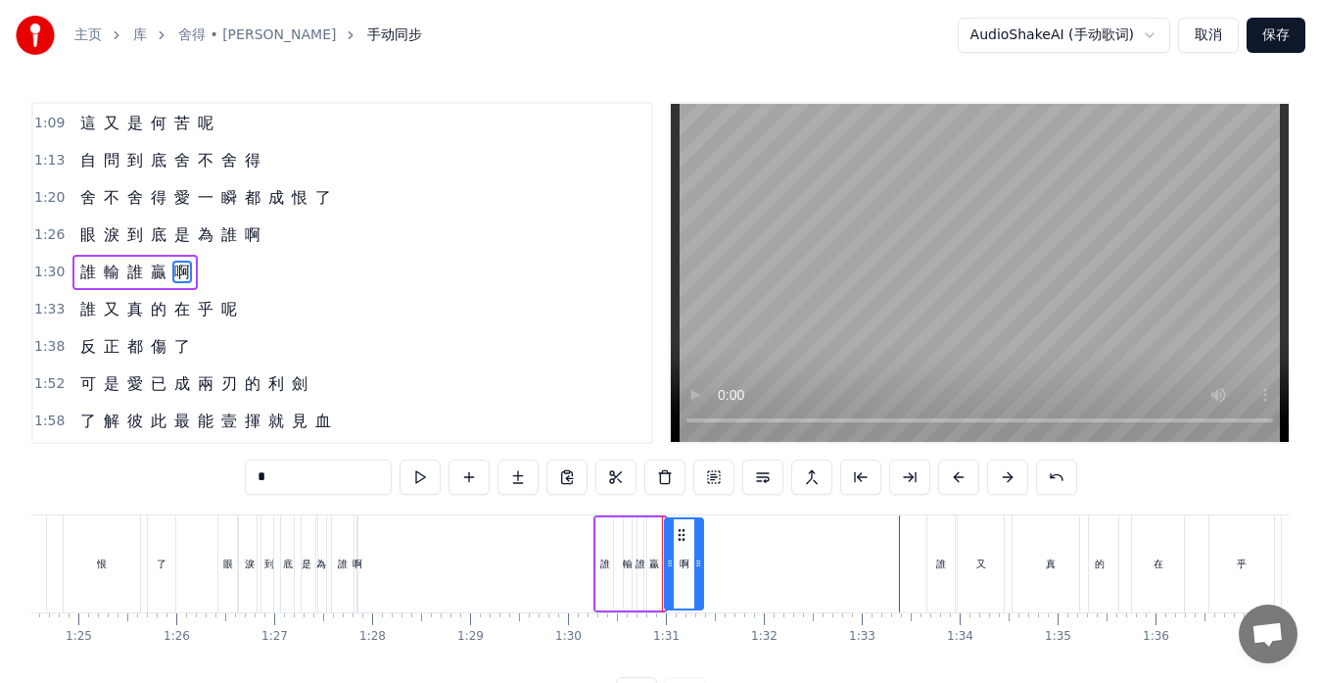
drag, startPoint x: 664, startPoint y: 564, endPoint x: 702, endPoint y: 564, distance: 38.2
click at [702, 564] on icon at bounding box center [698, 563] width 8 height 16
drag, startPoint x: 682, startPoint y: 536, endPoint x: 784, endPoint y: 540, distance: 101.9
click at [784, 540] on icon at bounding box center [783, 535] width 16 height 16
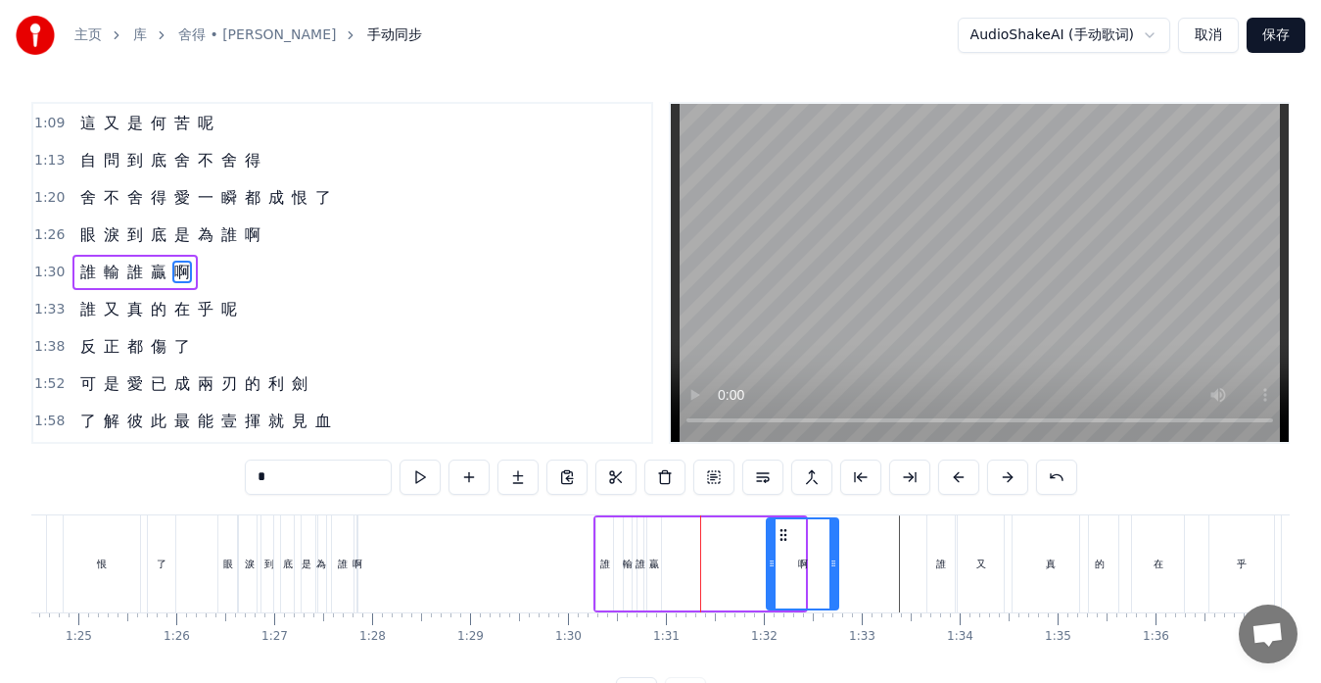
drag, startPoint x: 800, startPoint y: 562, endPoint x: 834, endPoint y: 565, distance: 33.4
click at [834, 565] on icon at bounding box center [834, 563] width 8 height 16
click at [652, 567] on div "贏" at bounding box center [654, 563] width 10 height 15
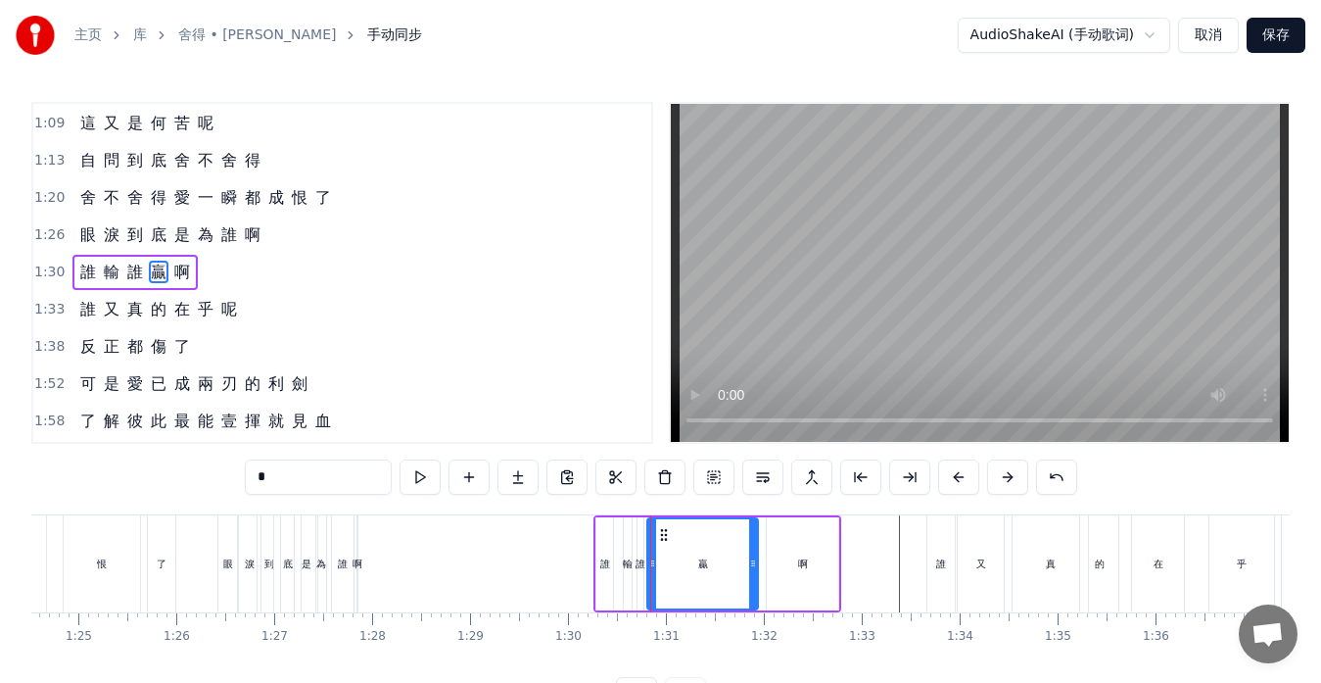
drag, startPoint x: 659, startPoint y: 559, endPoint x: 757, endPoint y: 563, distance: 98.0
click at [756, 563] on icon at bounding box center [753, 563] width 8 height 16
drag, startPoint x: 650, startPoint y: 560, endPoint x: 715, endPoint y: 562, distance: 64.7
click at [719, 562] on icon at bounding box center [720, 563] width 8 height 16
click at [643, 564] on div "誰" at bounding box center [641, 563] width 10 height 15
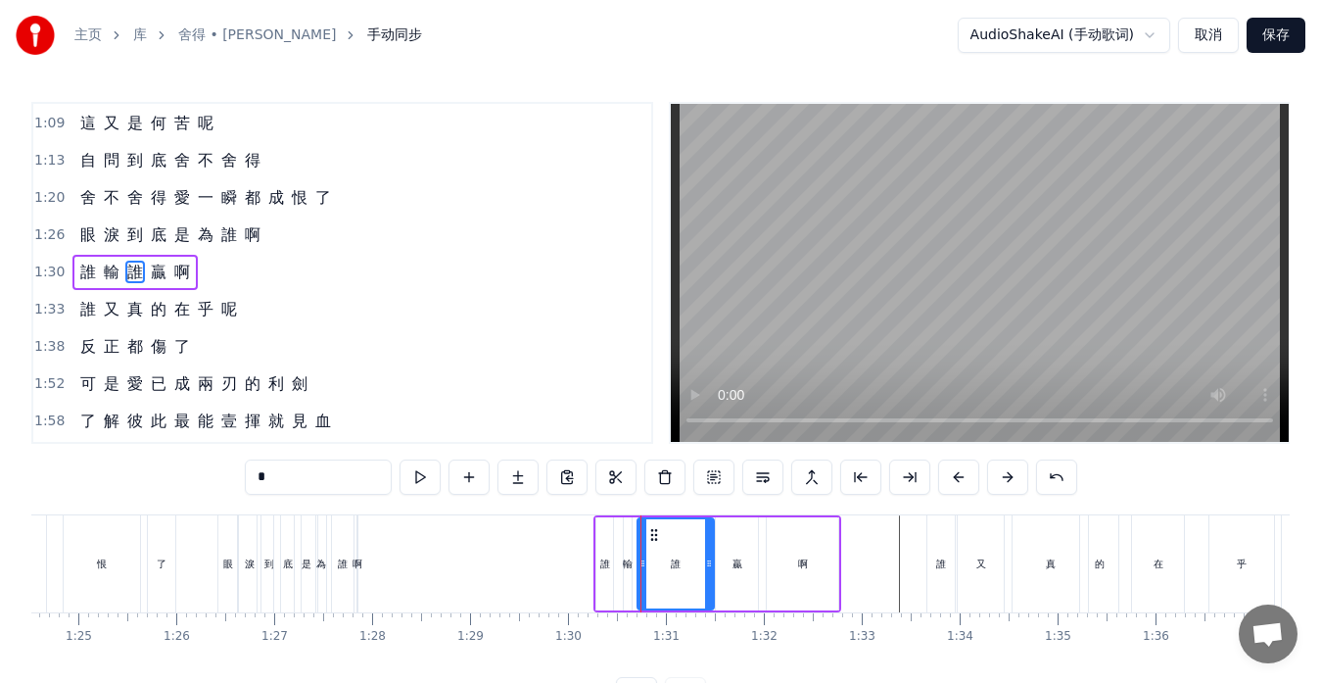
drag, startPoint x: 643, startPoint y: 564, endPoint x: 712, endPoint y: 566, distance: 69.6
click at [712, 566] on icon at bounding box center [709, 563] width 8 height 16
drag, startPoint x: 643, startPoint y: 562, endPoint x: 681, endPoint y: 563, distance: 38.2
click at [681, 563] on icon at bounding box center [680, 563] width 8 height 16
click at [630, 563] on div "輸" at bounding box center [628, 563] width 10 height 15
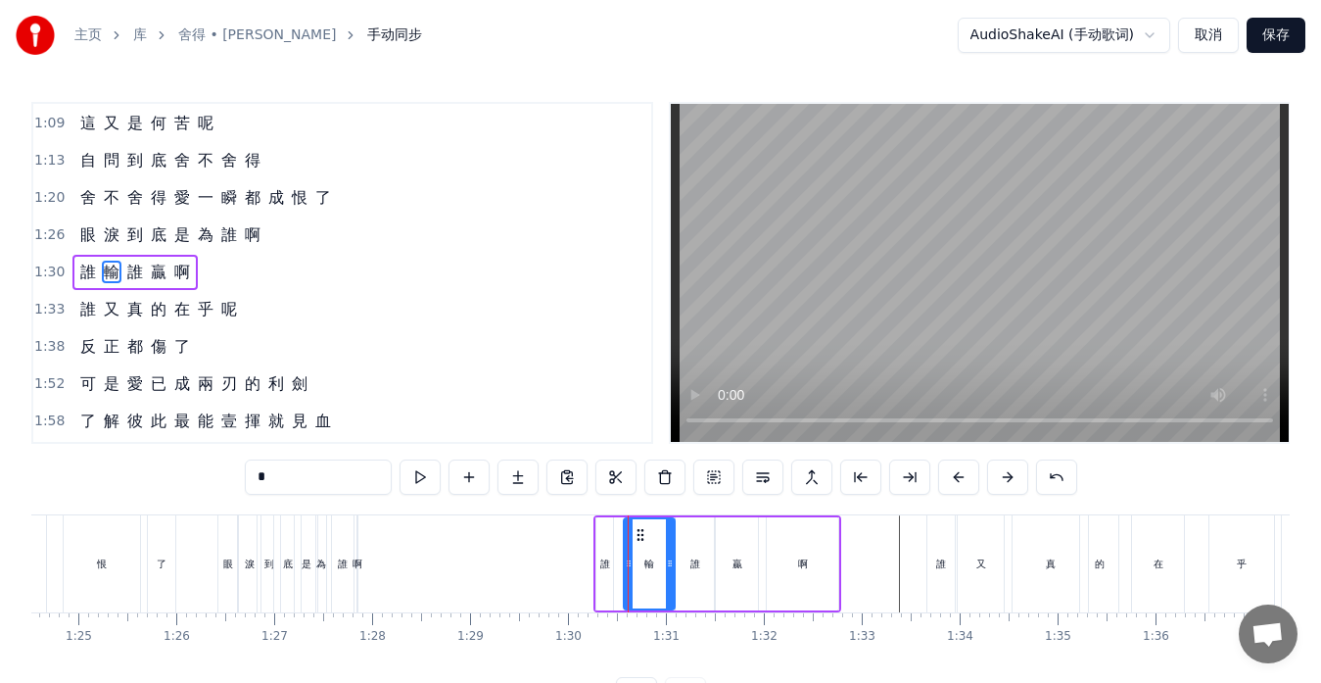
drag, startPoint x: 629, startPoint y: 563, endPoint x: 672, endPoint y: 564, distance: 43.1
click at [672, 564] on icon at bounding box center [670, 563] width 8 height 16
drag, startPoint x: 628, startPoint y: 562, endPoint x: 653, endPoint y: 563, distance: 25.5
click at [653, 563] on icon at bounding box center [654, 563] width 8 height 16
click at [613, 566] on div "誰" at bounding box center [605, 563] width 19 height 93
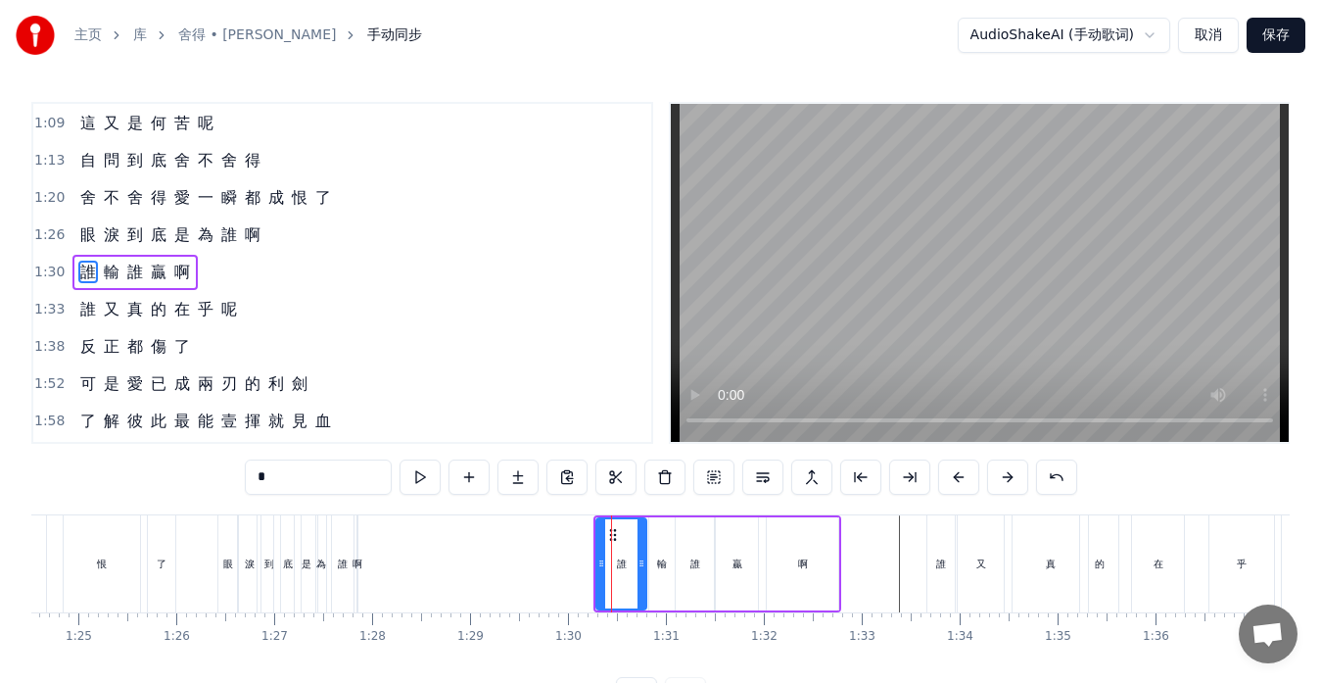
drag, startPoint x: 610, startPoint y: 565, endPoint x: 644, endPoint y: 565, distance: 33.3
click at [644, 565] on icon at bounding box center [642, 563] width 8 height 16
drag, startPoint x: 601, startPoint y: 562, endPoint x: 628, endPoint y: 566, distance: 26.7
click at [628, 566] on icon at bounding box center [628, 563] width 8 height 16
click at [661, 567] on div "輸" at bounding box center [662, 563] width 10 height 15
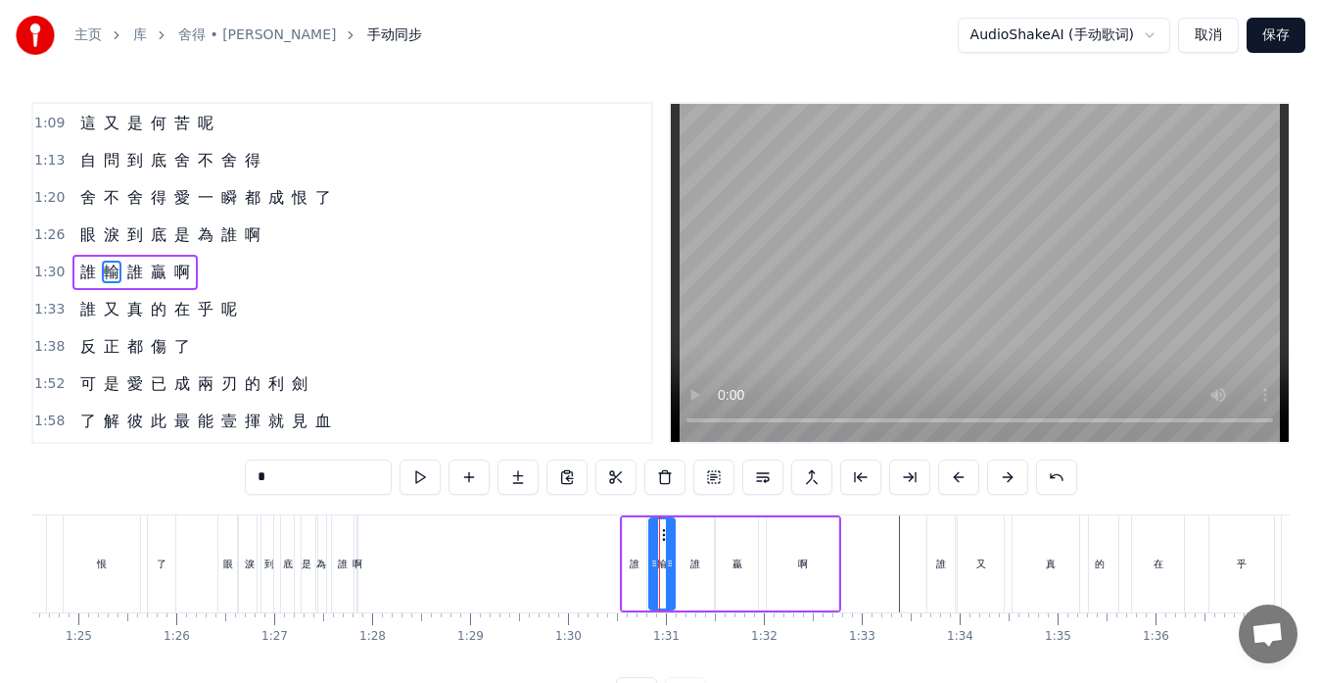
click at [633, 564] on div "誰" at bounding box center [635, 563] width 10 height 15
type input "*"
drag, startPoint x: 645, startPoint y: 564, endPoint x: 656, endPoint y: 564, distance: 10.8
click at [656, 564] on icon at bounding box center [652, 563] width 8 height 16
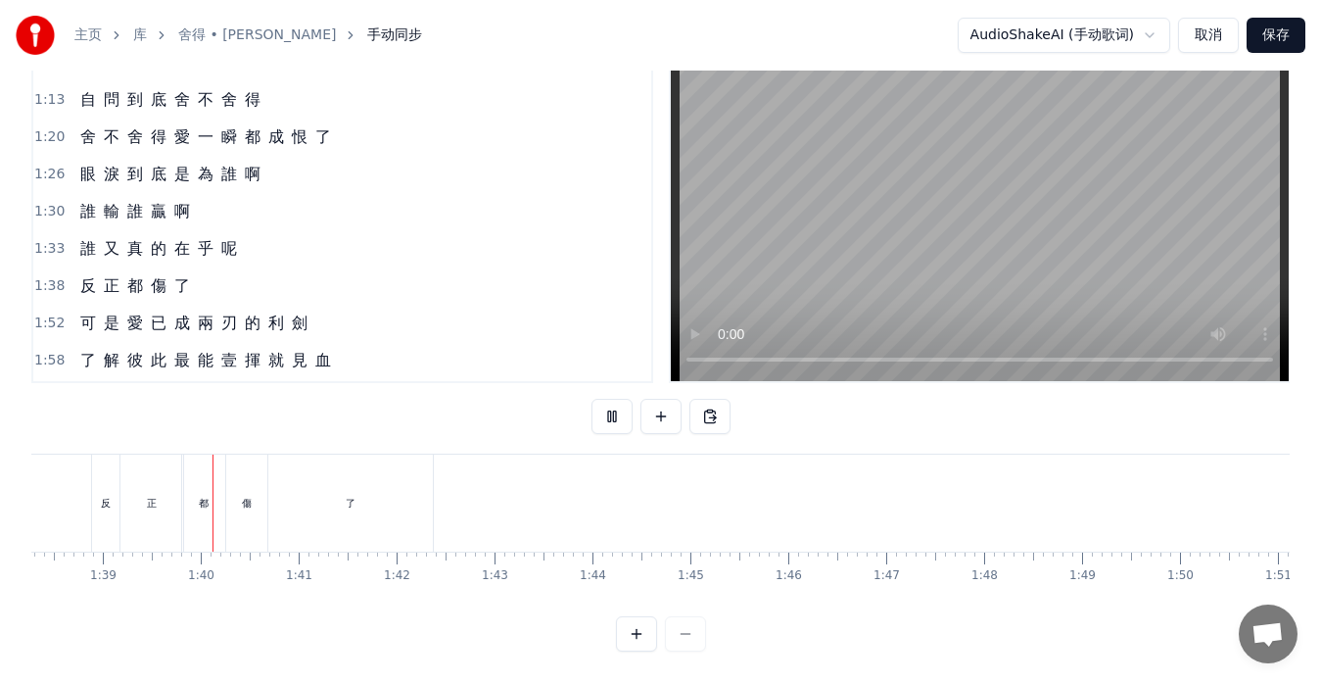
scroll to position [0, 9645]
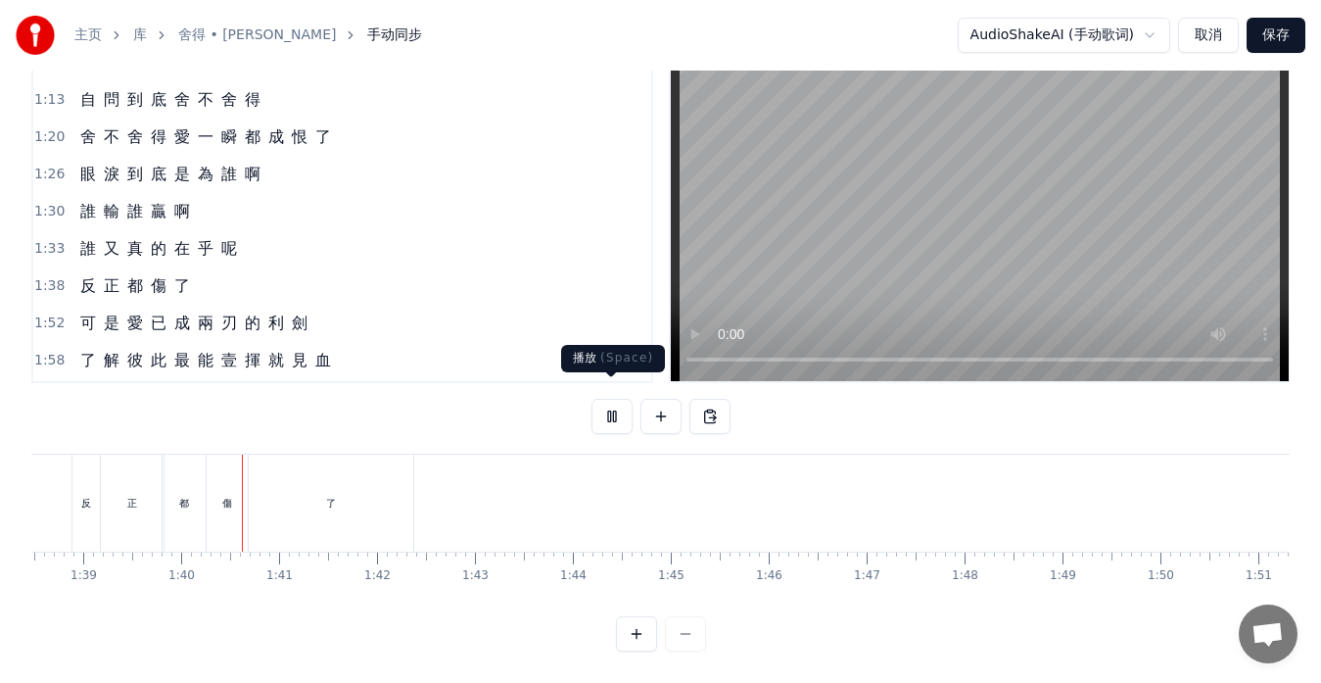
click at [600, 400] on button at bounding box center [612, 416] width 41 height 35
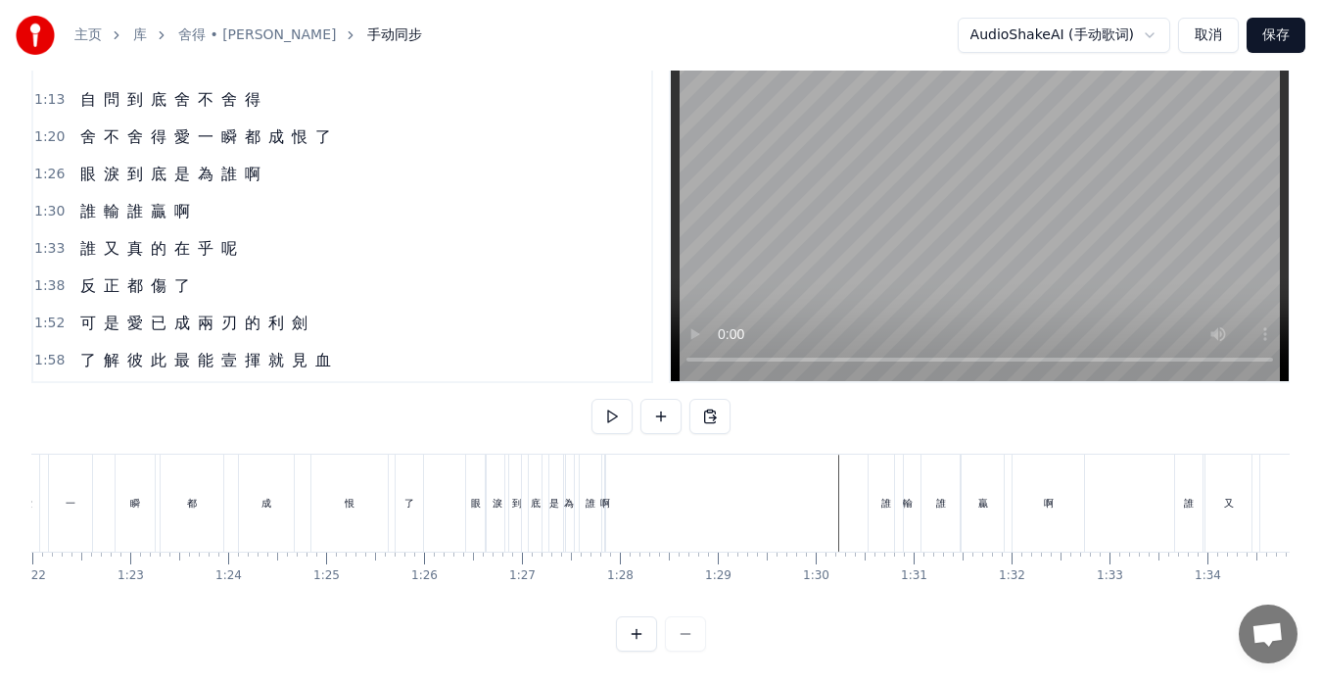
scroll to position [0, 7933]
click at [164, 169] on div "眼 淚 到 底 是 為 誰 啊" at bounding box center [170, 174] width 196 height 35
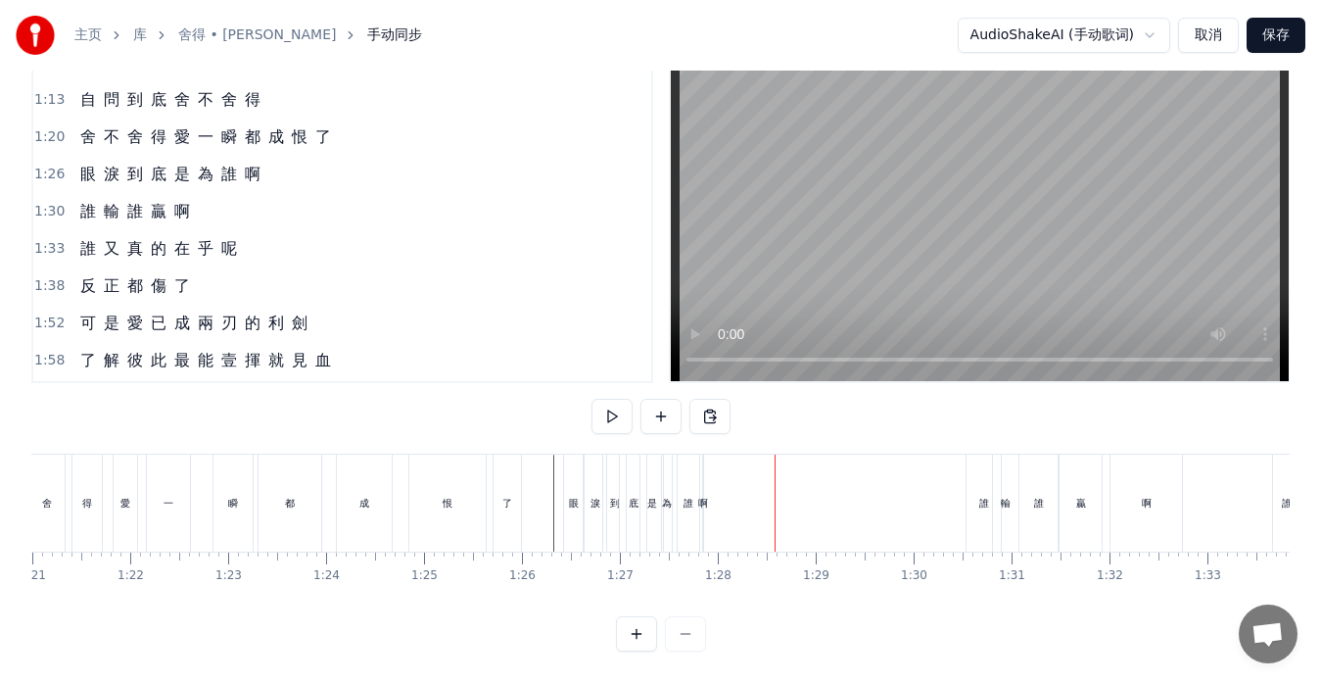
click at [704, 494] on div "啊" at bounding box center [703, 502] width 2 height 97
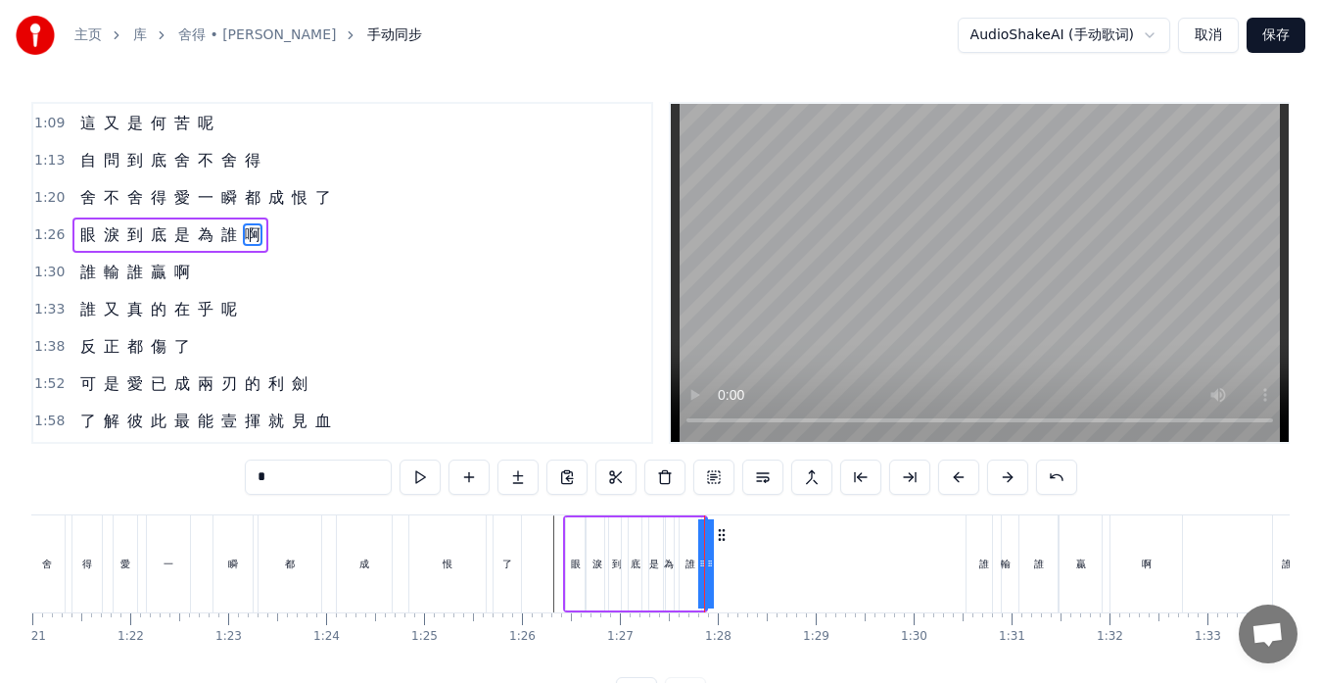
scroll to position [483, 0]
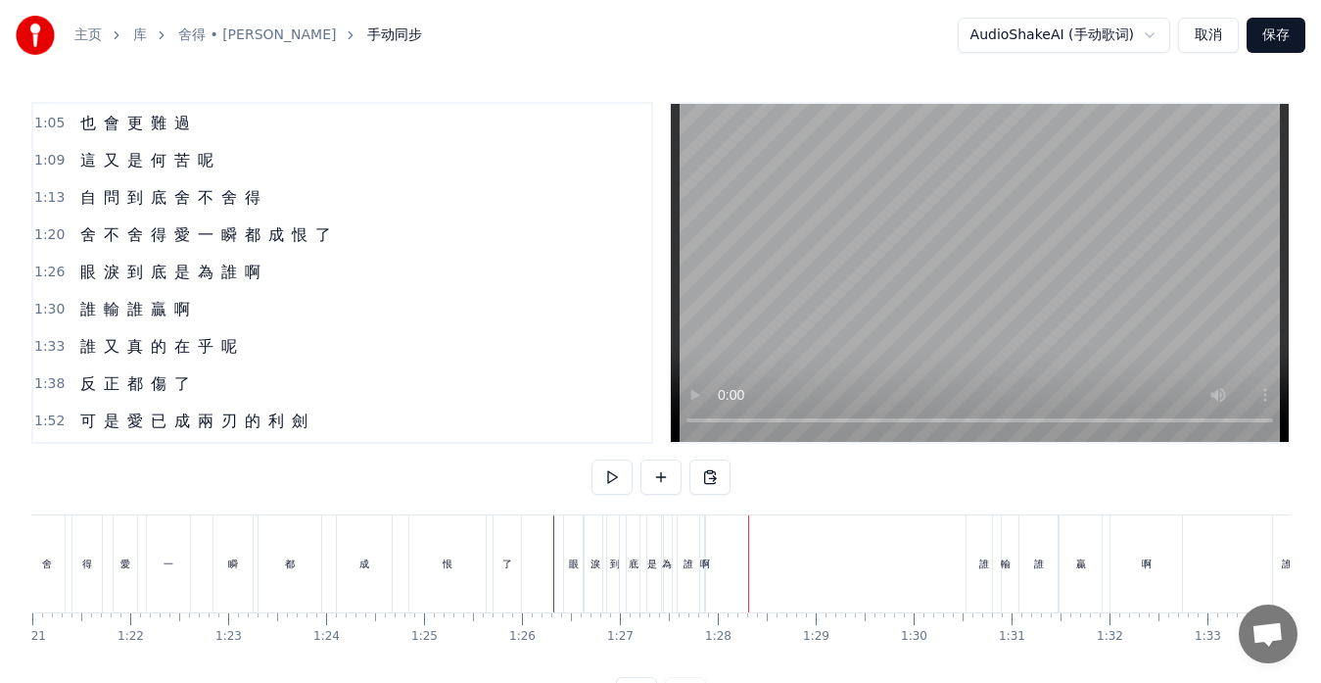
click at [705, 551] on div "啊" at bounding box center [705, 563] width 2 height 97
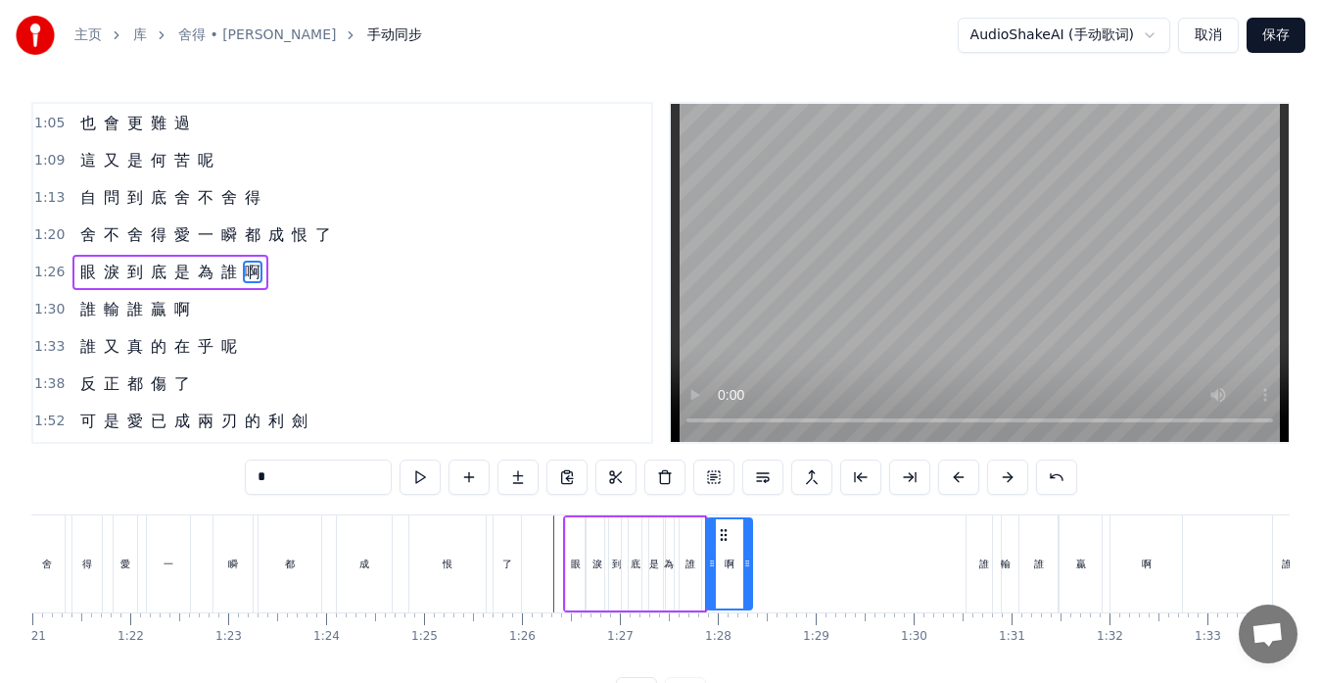
drag, startPoint x: 700, startPoint y: 559, endPoint x: 745, endPoint y: 551, distance: 45.7
click at [751, 558] on icon at bounding box center [747, 563] width 8 height 16
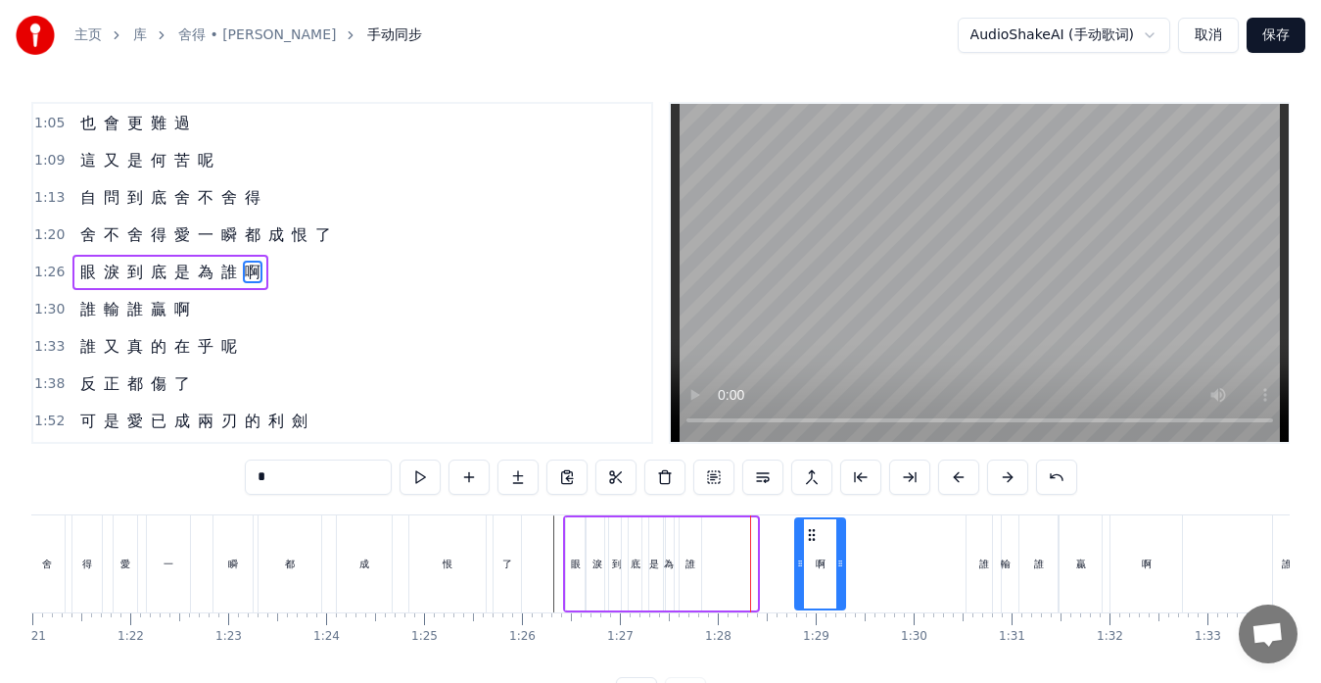
drag, startPoint x: 724, startPoint y: 537, endPoint x: 811, endPoint y: 539, distance: 87.2
click at [811, 539] on icon at bounding box center [812, 535] width 16 height 16
click at [784, 589] on div "眼 淚 到 底 是 為 誰 啊" at bounding box center [705, 563] width 285 height 97
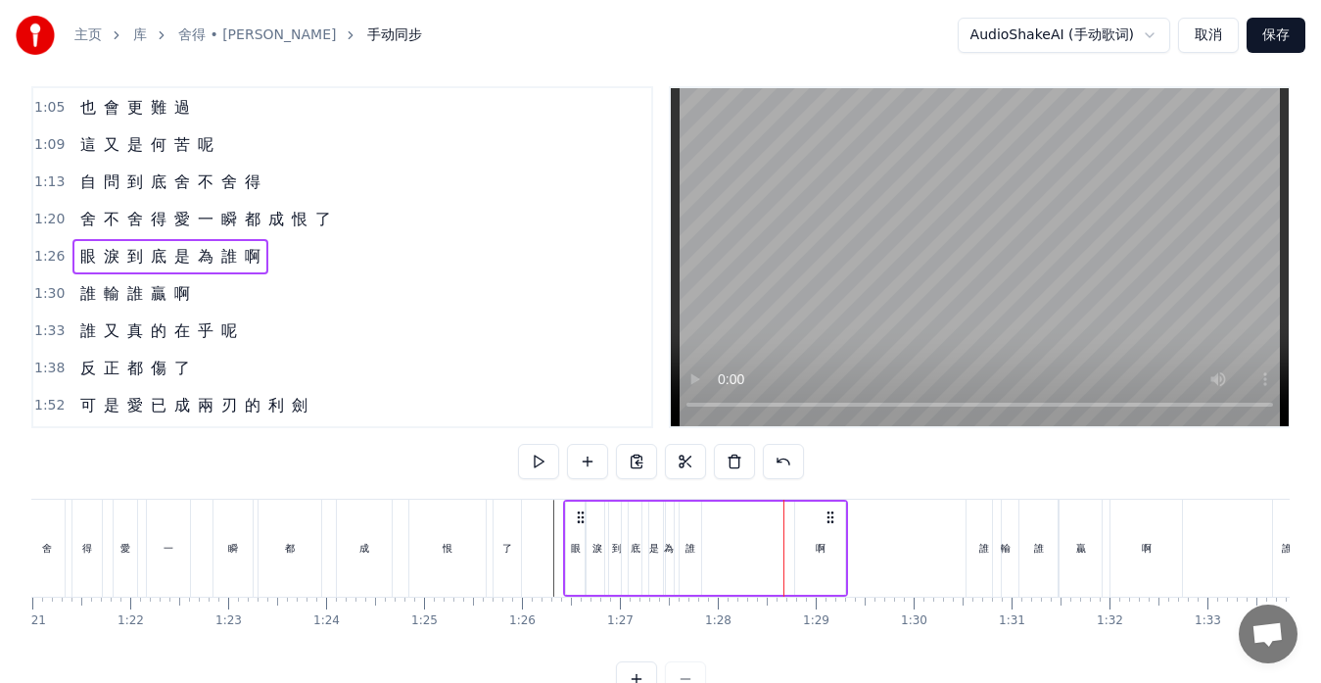
scroll to position [77, 0]
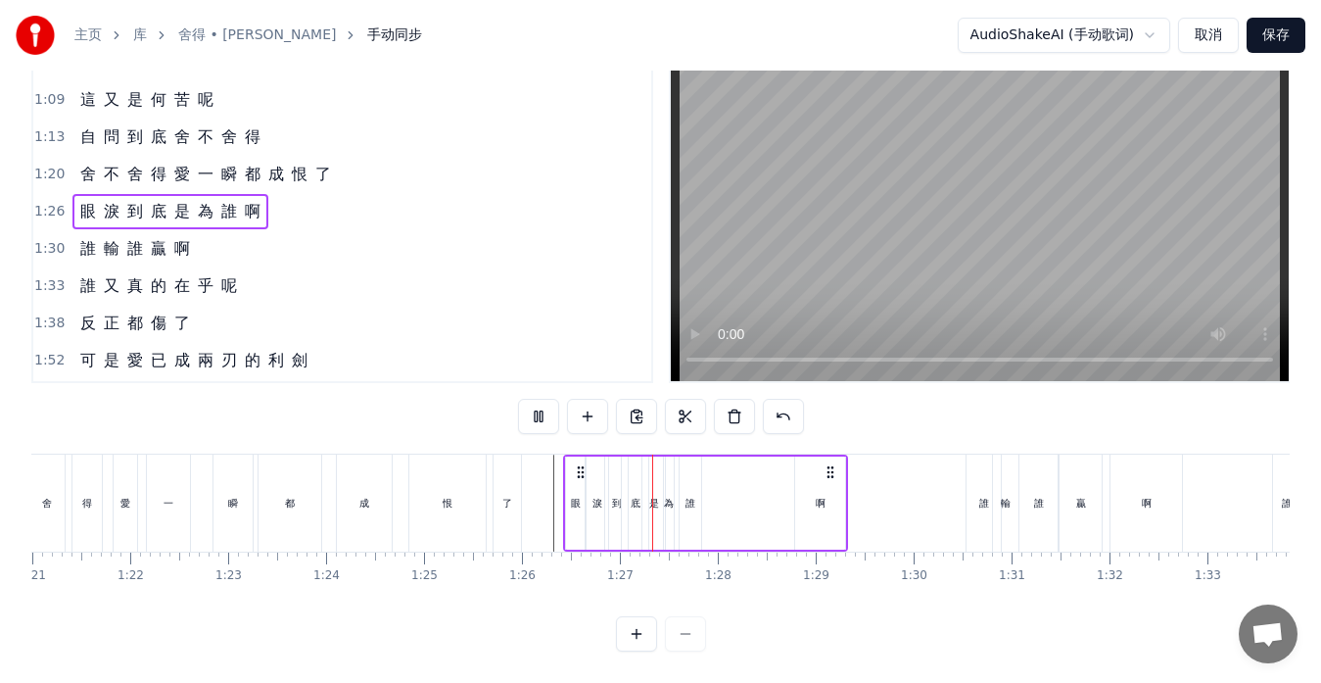
click at [818, 496] on div "啊" at bounding box center [821, 503] width 10 height 15
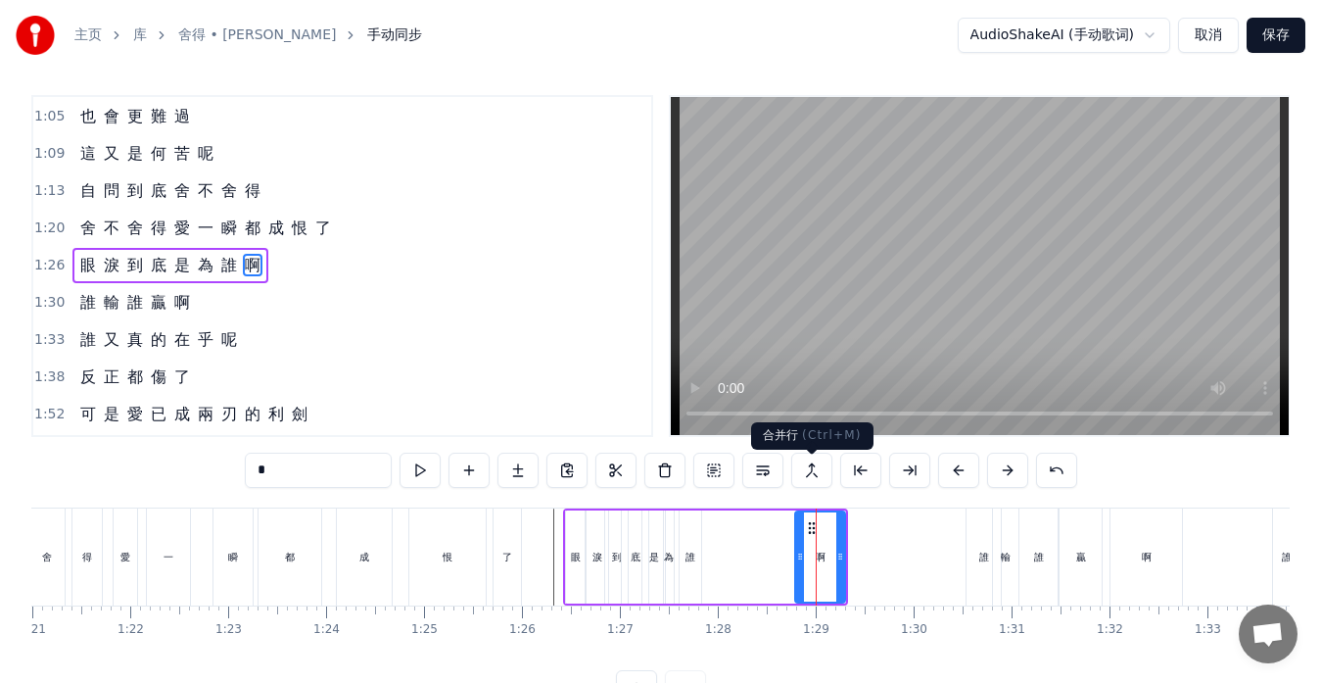
scroll to position [0, 0]
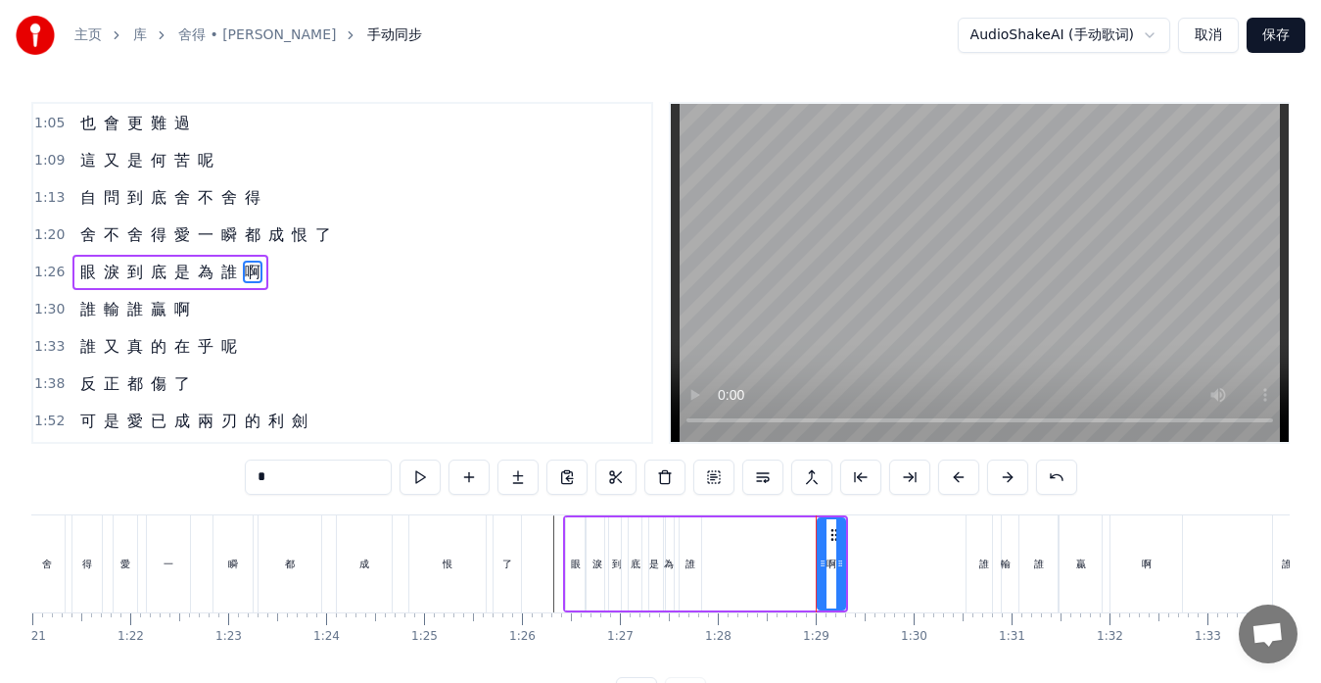
drag, startPoint x: 801, startPoint y: 552, endPoint x: 824, endPoint y: 554, distance: 22.6
click at [824, 554] on div at bounding box center [823, 563] width 8 height 89
drag, startPoint x: 841, startPoint y: 561, endPoint x: 878, endPoint y: 566, distance: 36.6
click at [878, 566] on icon at bounding box center [877, 563] width 8 height 16
click at [822, 564] on icon at bounding box center [825, 563] width 8 height 16
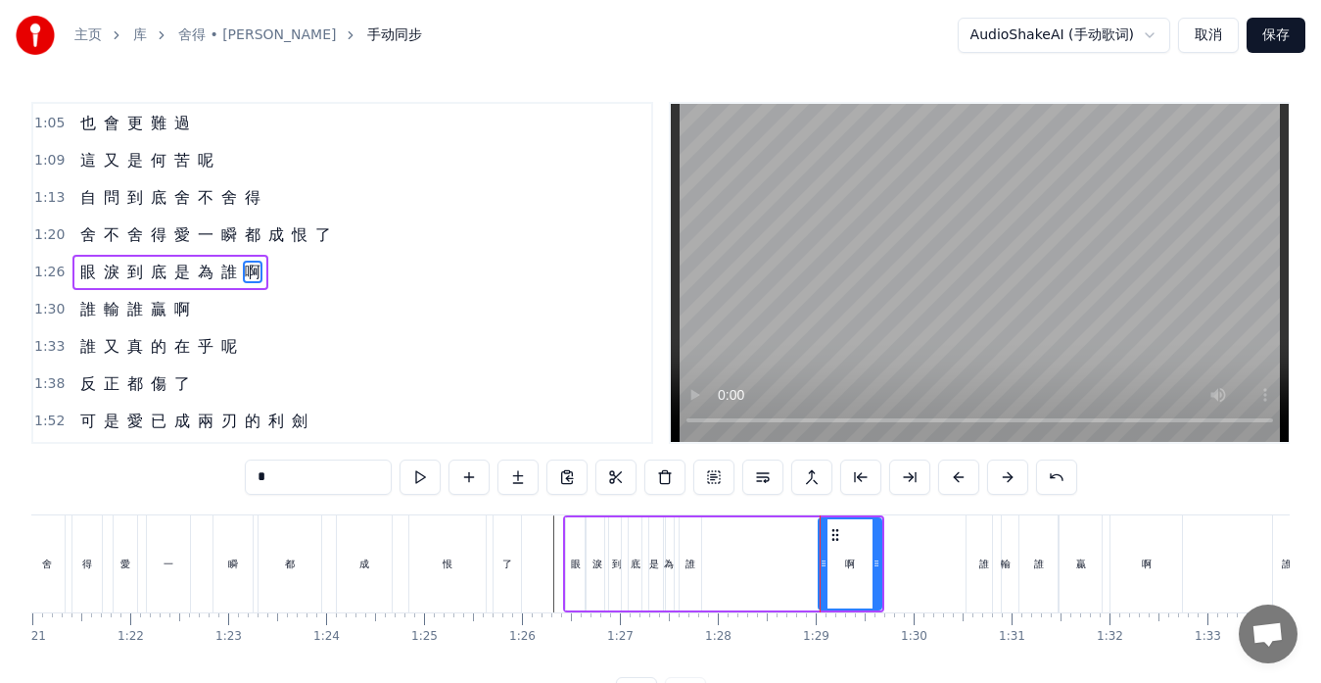
click at [688, 563] on div "誰" at bounding box center [691, 563] width 10 height 15
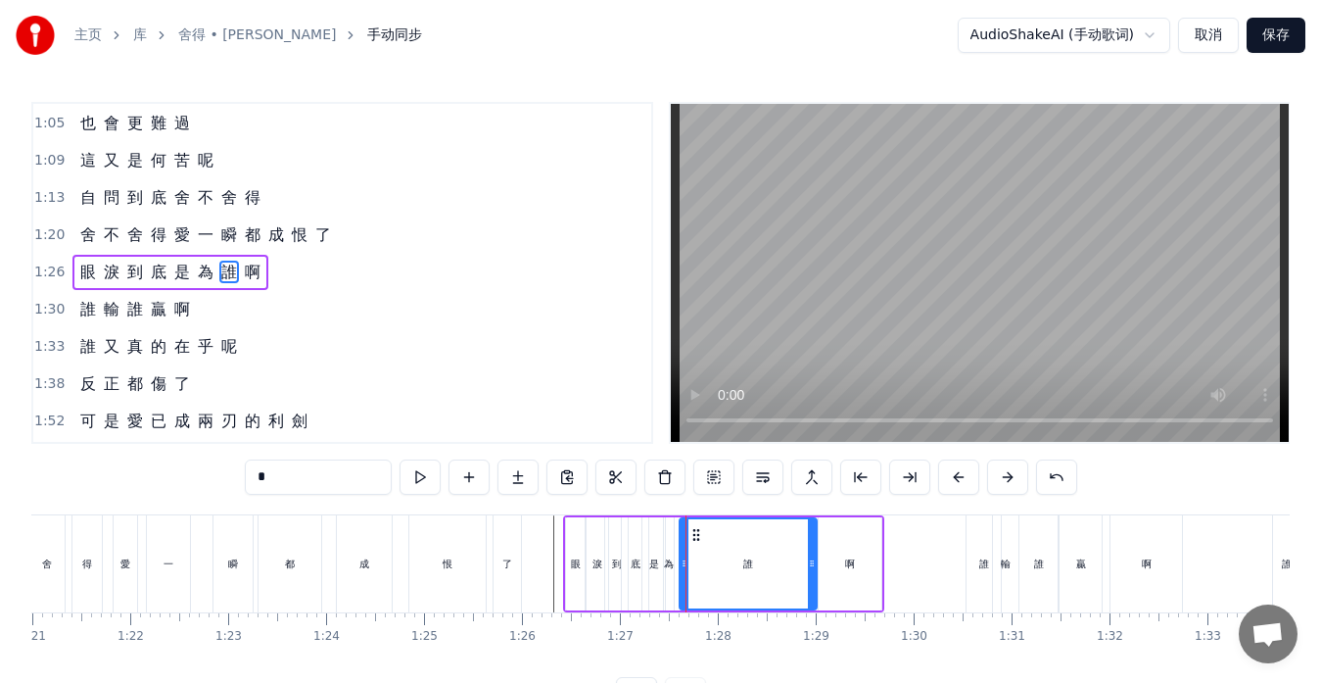
drag, startPoint x: 697, startPoint y: 562, endPoint x: 813, endPoint y: 562, distance: 115.6
click at [813, 562] on icon at bounding box center [812, 563] width 8 height 16
drag, startPoint x: 687, startPoint y: 562, endPoint x: 795, endPoint y: 560, distance: 108.7
click at [795, 560] on icon at bounding box center [793, 563] width 8 height 16
click at [669, 566] on div "為" at bounding box center [669, 563] width 10 height 15
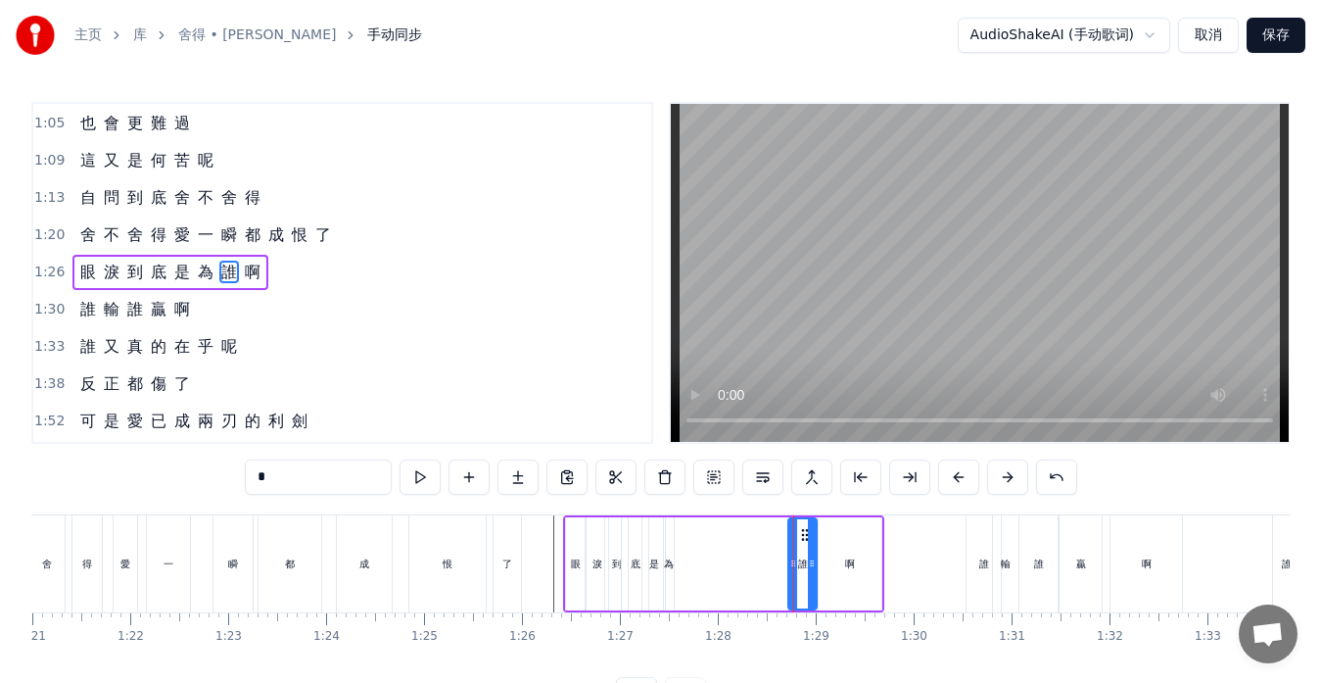
type input "*"
click at [668, 563] on div at bounding box center [667, 563] width 1 height 97
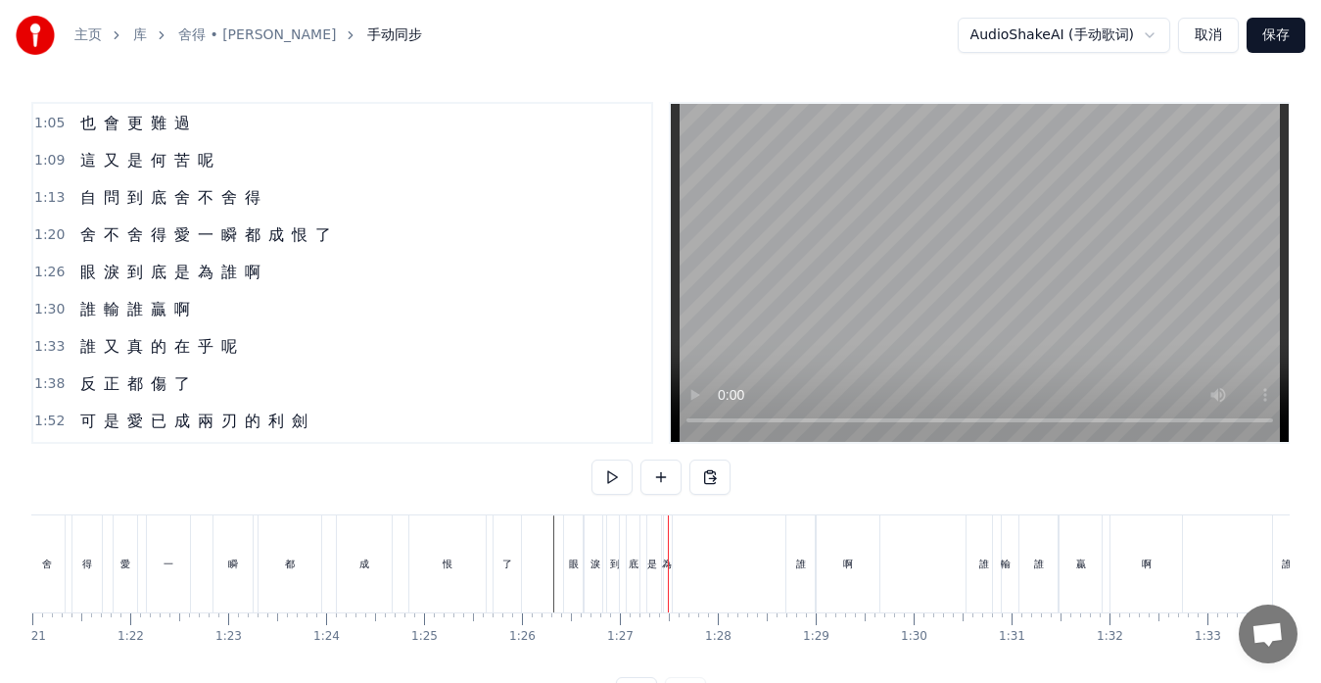
click at [668, 561] on div at bounding box center [668, 563] width 1 height 97
click at [664, 564] on div "為" at bounding box center [667, 563] width 10 height 15
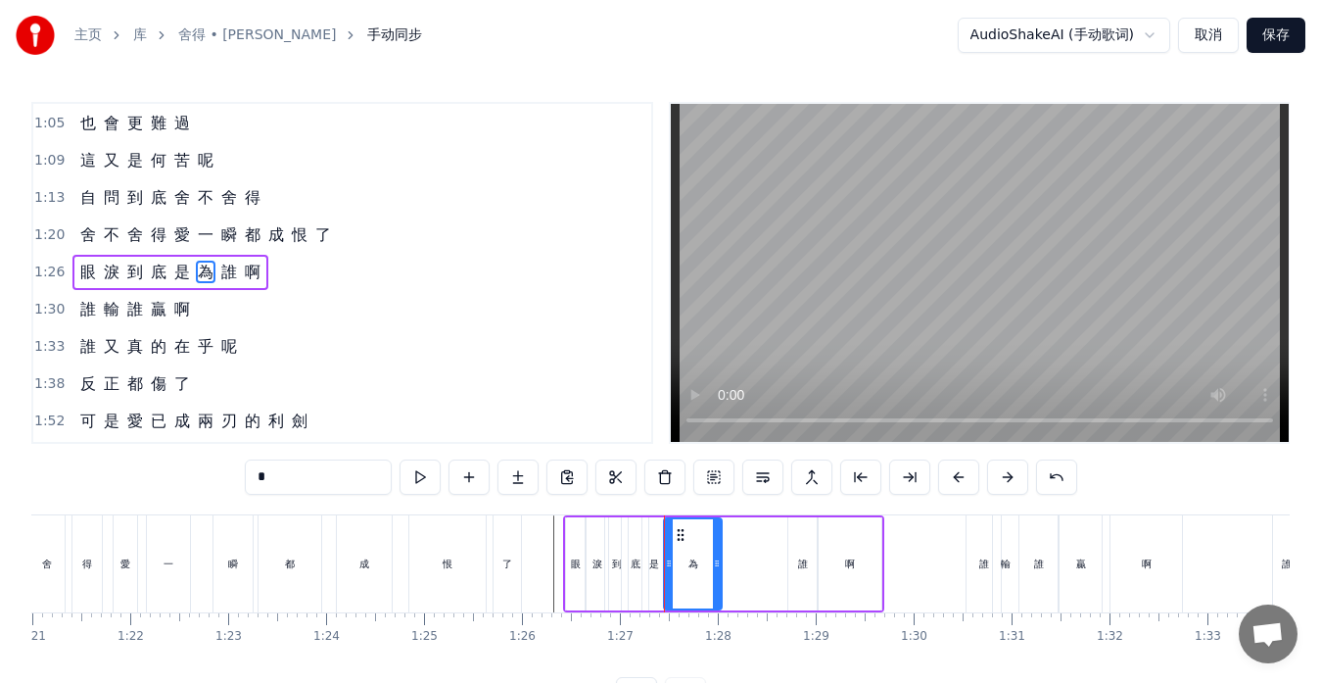
drag, startPoint x: 667, startPoint y: 564, endPoint x: 715, endPoint y: 564, distance: 48.0
click at [715, 564] on icon at bounding box center [717, 563] width 8 height 16
drag, startPoint x: 670, startPoint y: 561, endPoint x: 697, endPoint y: 563, distance: 27.5
click at [697, 563] on icon at bounding box center [696, 563] width 8 height 16
drag, startPoint x: 715, startPoint y: 562, endPoint x: 781, endPoint y: 567, distance: 65.8
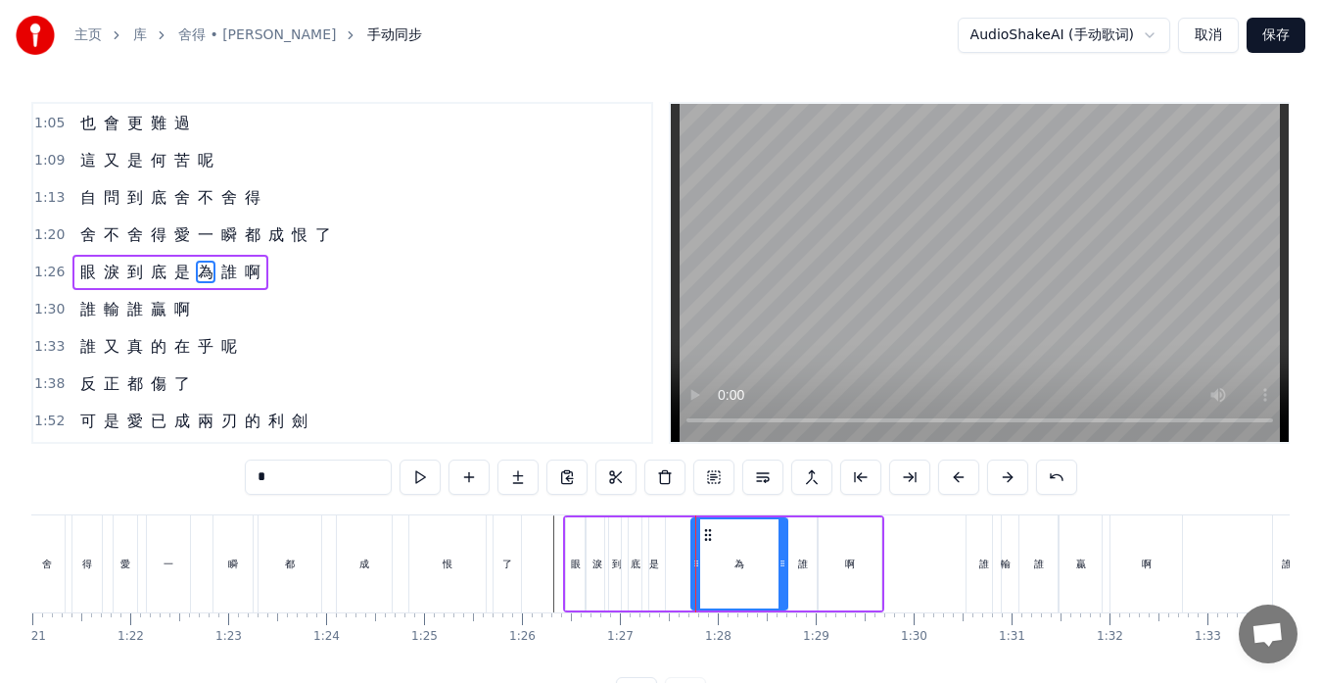
click at [781, 567] on icon at bounding box center [783, 563] width 8 height 16
drag, startPoint x: 695, startPoint y: 565, endPoint x: 755, endPoint y: 570, distance: 59.9
click at [755, 570] on icon at bounding box center [756, 563] width 8 height 16
click at [658, 568] on div "是" at bounding box center [654, 563] width 10 height 15
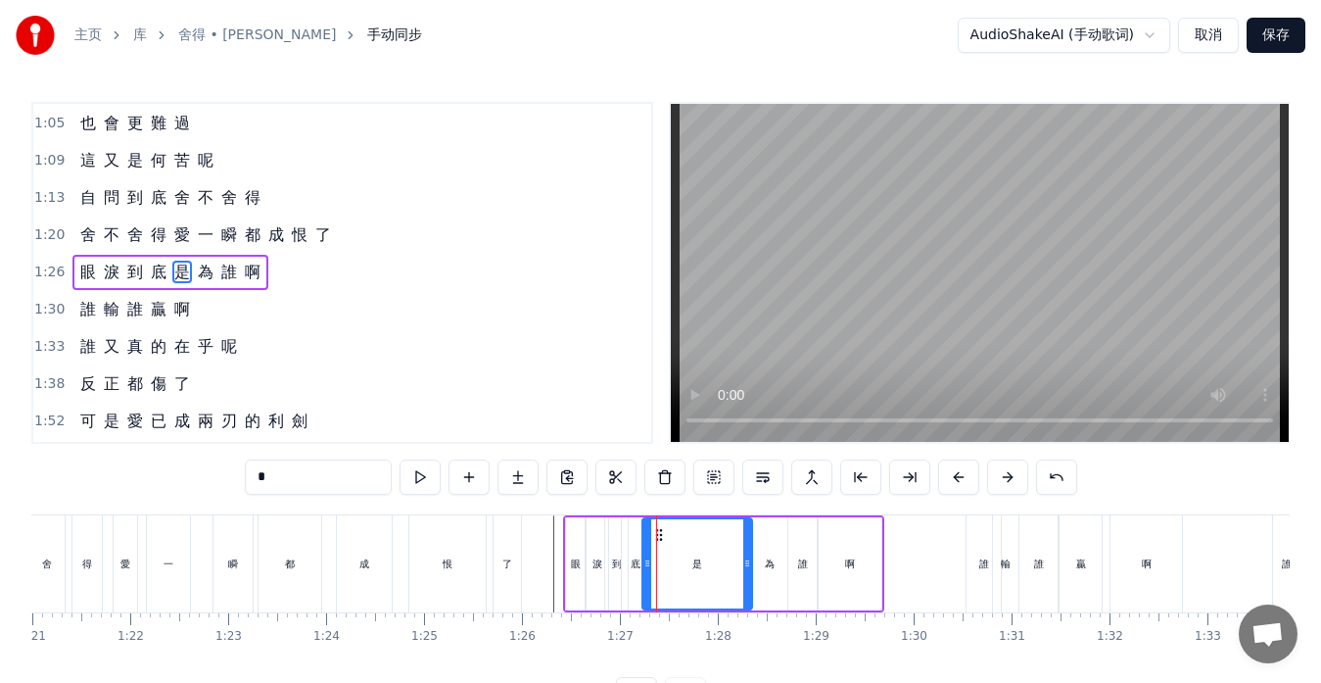
drag, startPoint x: 660, startPoint y: 563, endPoint x: 747, endPoint y: 569, distance: 87.4
click at [747, 569] on icon at bounding box center [747, 563] width 8 height 16
drag, startPoint x: 649, startPoint y: 561, endPoint x: 724, endPoint y: 564, distance: 74.5
click at [724, 564] on icon at bounding box center [722, 563] width 8 height 16
click at [642, 570] on div "底" at bounding box center [635, 563] width 26 height 93
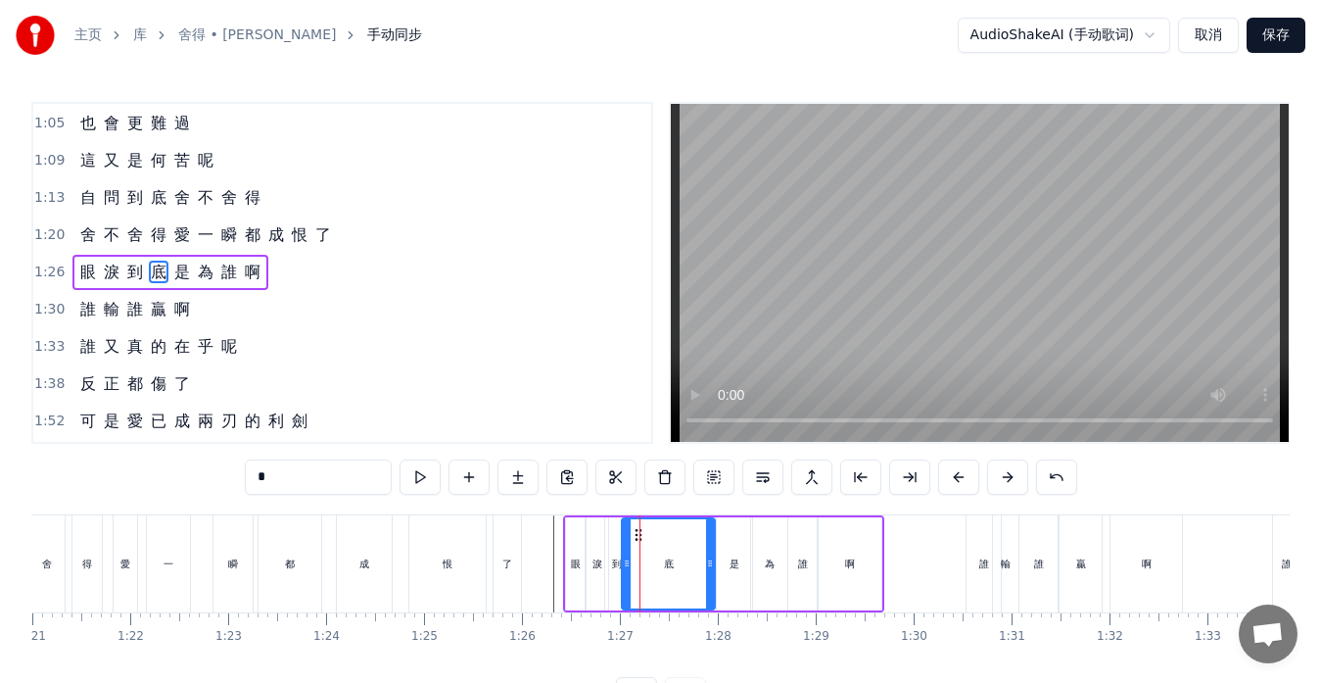
drag, startPoint x: 644, startPoint y: 563, endPoint x: 710, endPoint y: 566, distance: 66.7
click at [710, 566] on icon at bounding box center [710, 563] width 8 height 16
drag, startPoint x: 625, startPoint y: 563, endPoint x: 683, endPoint y: 564, distance: 57.8
click at [684, 564] on icon at bounding box center [686, 563] width 8 height 16
click at [619, 566] on div "到" at bounding box center [617, 563] width 10 height 15
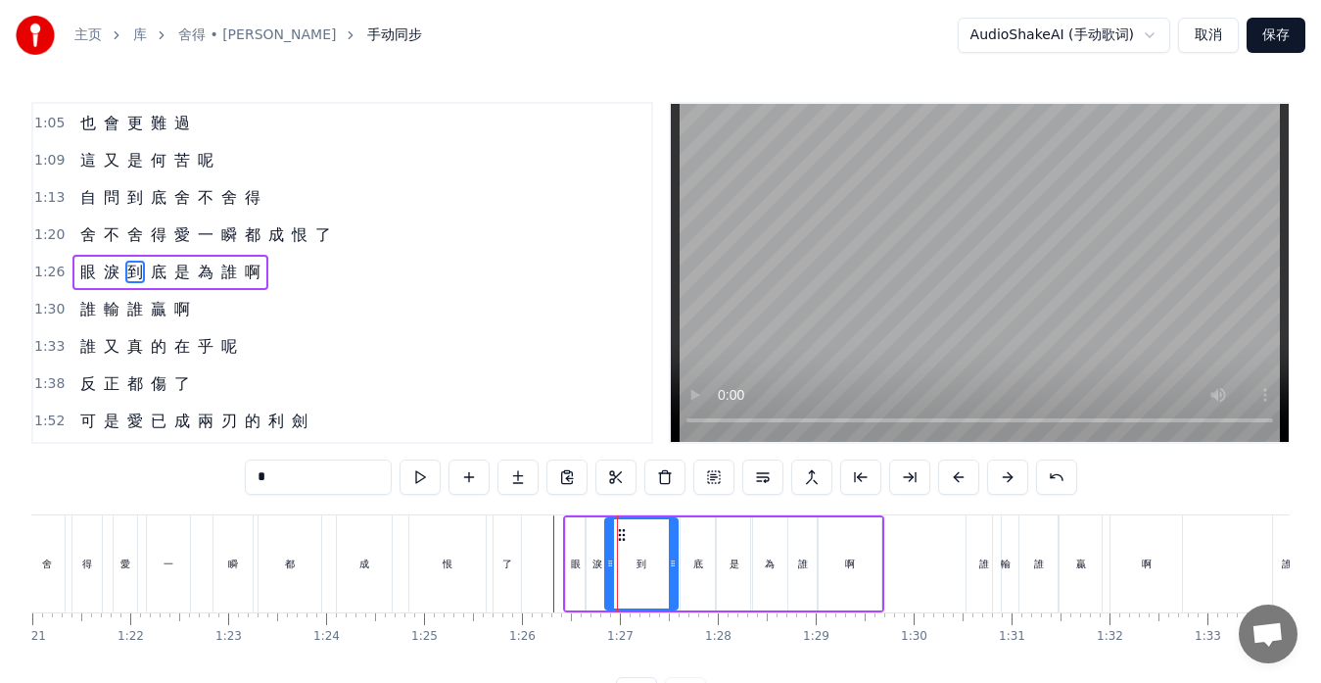
drag, startPoint x: 625, startPoint y: 563, endPoint x: 675, endPoint y: 566, distance: 50.0
click at [675, 566] on icon at bounding box center [673, 563] width 8 height 16
drag, startPoint x: 611, startPoint y: 563, endPoint x: 643, endPoint y: 566, distance: 31.5
click at [643, 566] on icon at bounding box center [642, 563] width 8 height 16
click at [603, 569] on div "淚" at bounding box center [597, 563] width 23 height 93
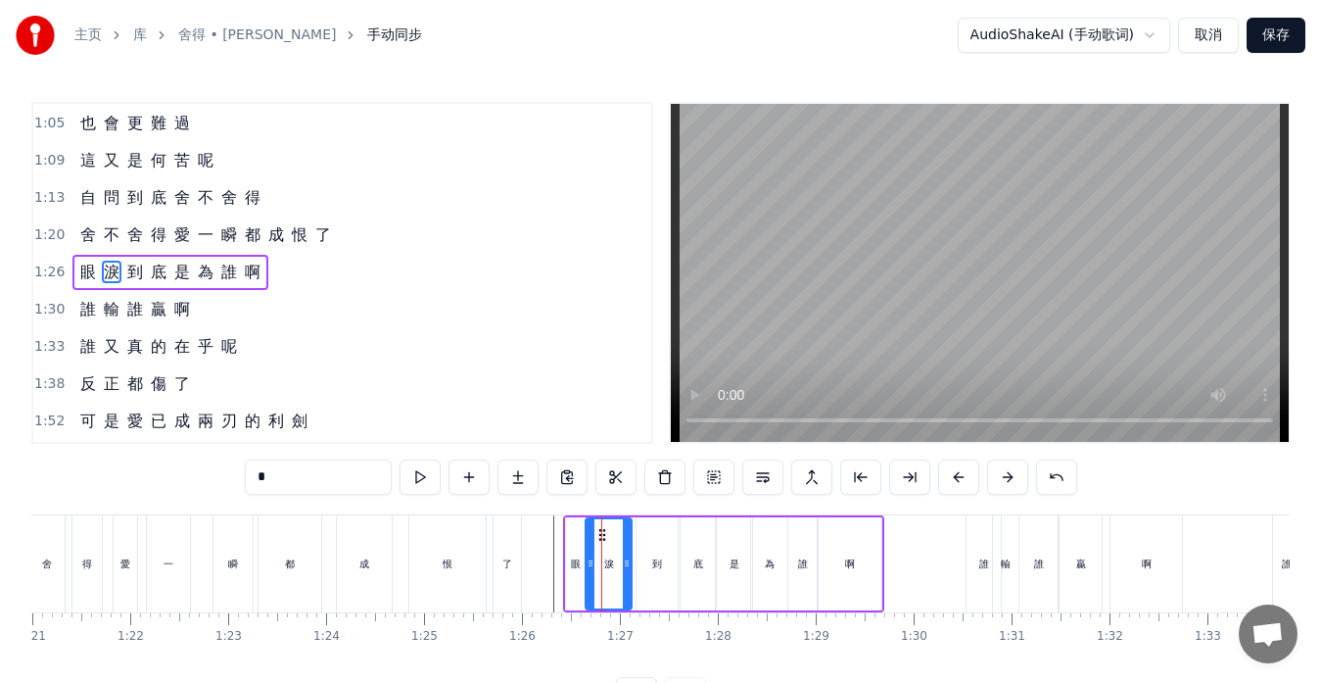
click at [631, 568] on icon at bounding box center [627, 563] width 8 height 16
drag, startPoint x: 588, startPoint y: 563, endPoint x: 598, endPoint y: 563, distance: 10.8
click at [598, 563] on icon at bounding box center [601, 563] width 8 height 16
click at [575, 567] on div "眼" at bounding box center [576, 563] width 10 height 15
drag, startPoint x: 584, startPoint y: 567, endPoint x: 598, endPoint y: 566, distance: 14.7
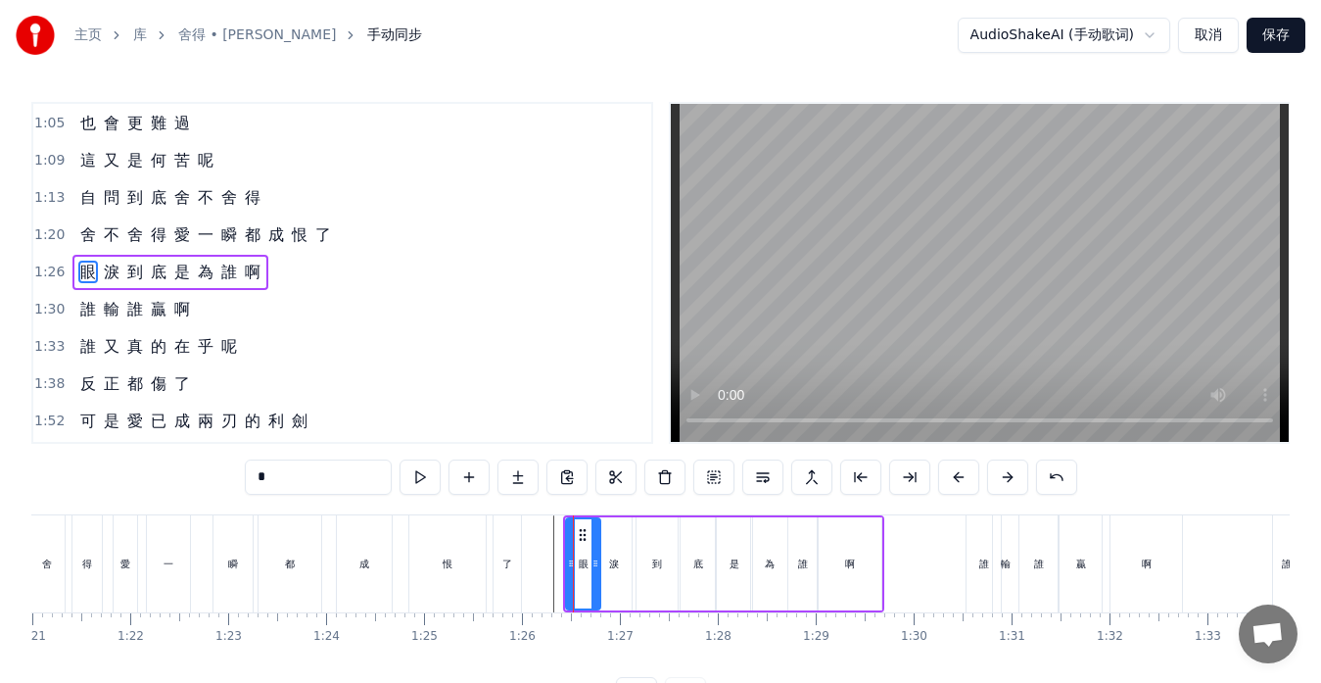
click at [598, 566] on icon at bounding box center [596, 563] width 8 height 16
click at [611, 566] on div "淚" at bounding box center [614, 563] width 10 height 15
click at [603, 563] on circle at bounding box center [602, 563] width 1 height 1
click at [589, 565] on div "眼" at bounding box center [583, 563] width 34 height 93
type input "*"
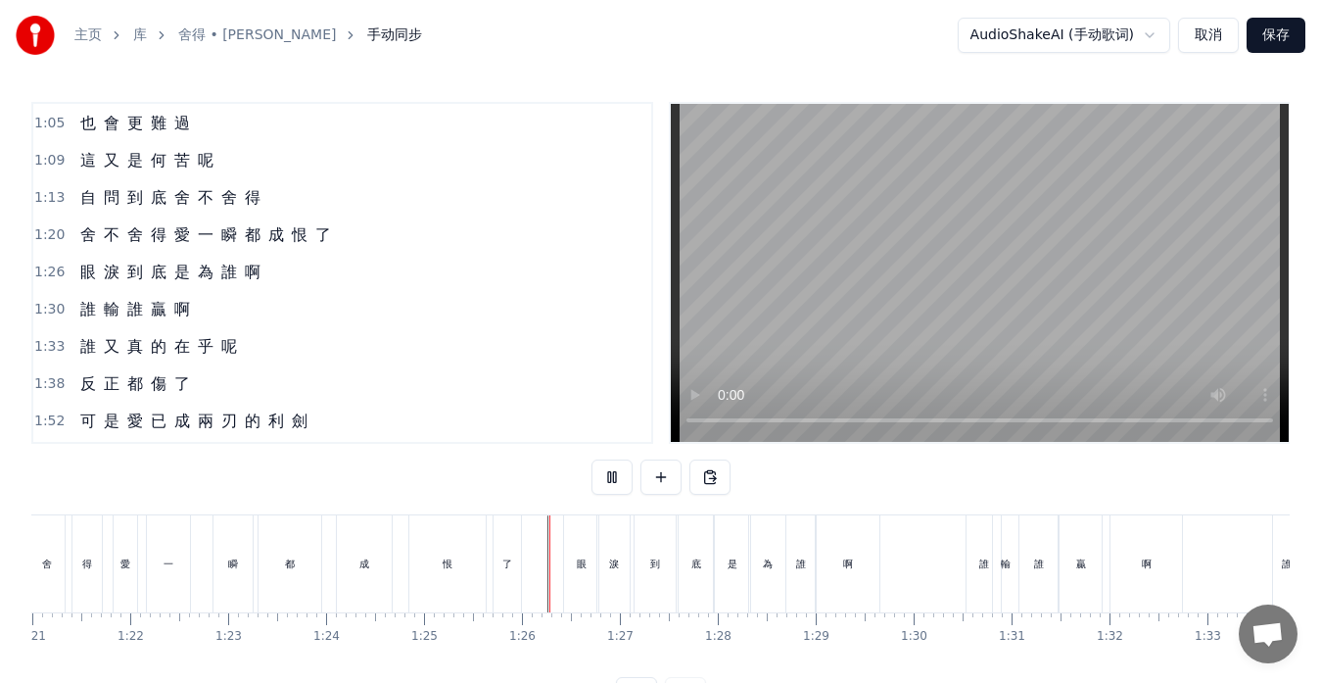
scroll to position [77, 0]
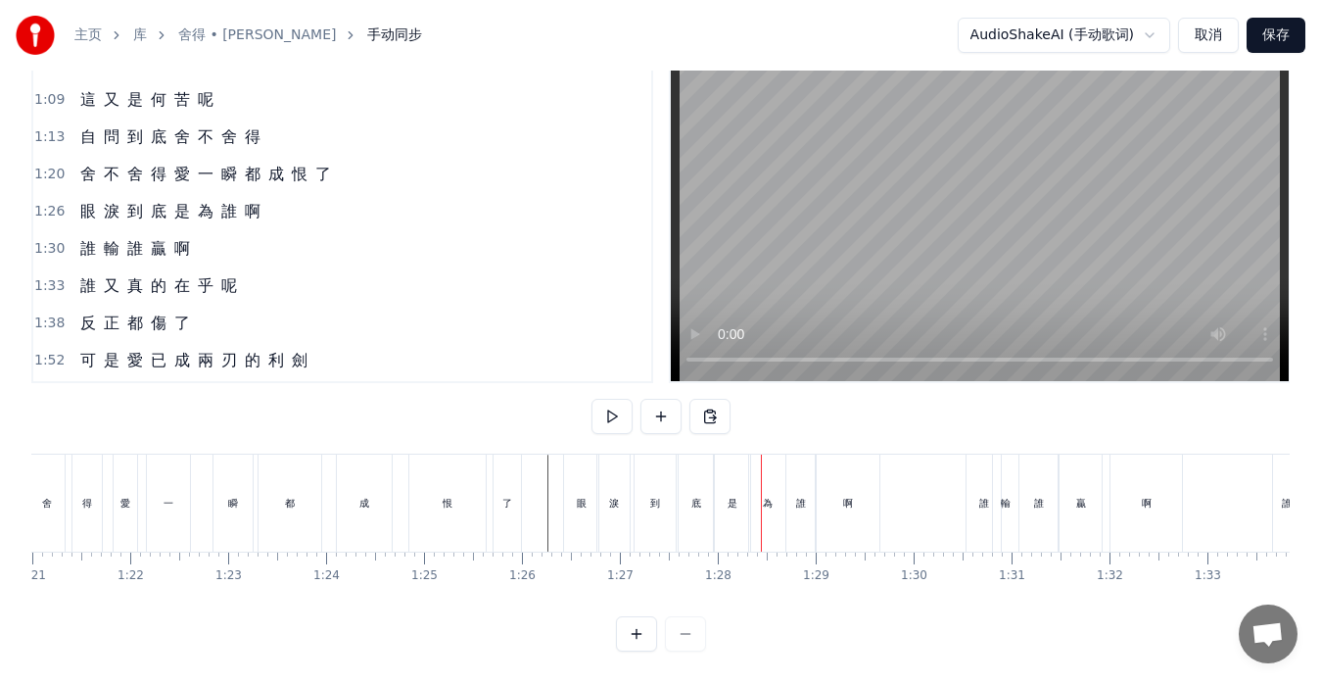
click at [666, 496] on div "到" at bounding box center [655, 502] width 41 height 97
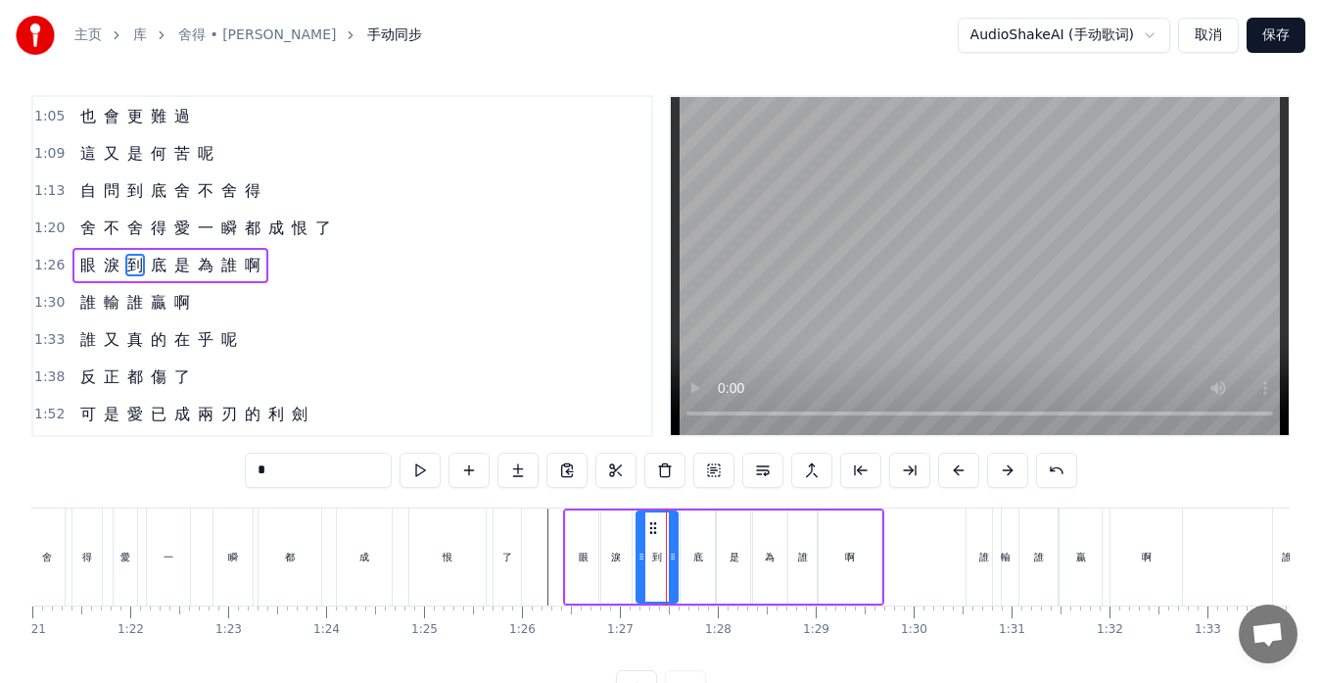
scroll to position [0, 0]
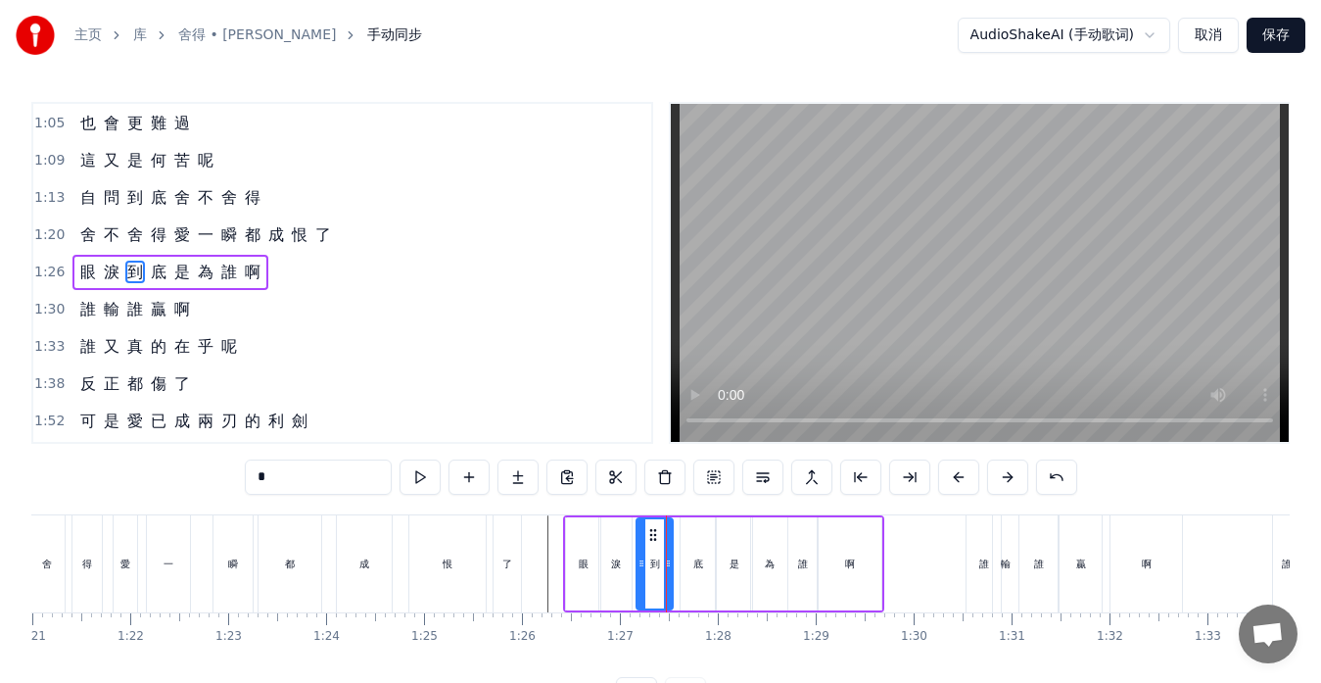
click at [668, 536] on div at bounding box center [668, 563] width 8 height 89
click at [686, 551] on div "底" at bounding box center [698, 563] width 34 height 93
type input "*"
click at [677, 557] on icon at bounding box center [681, 563] width 8 height 16
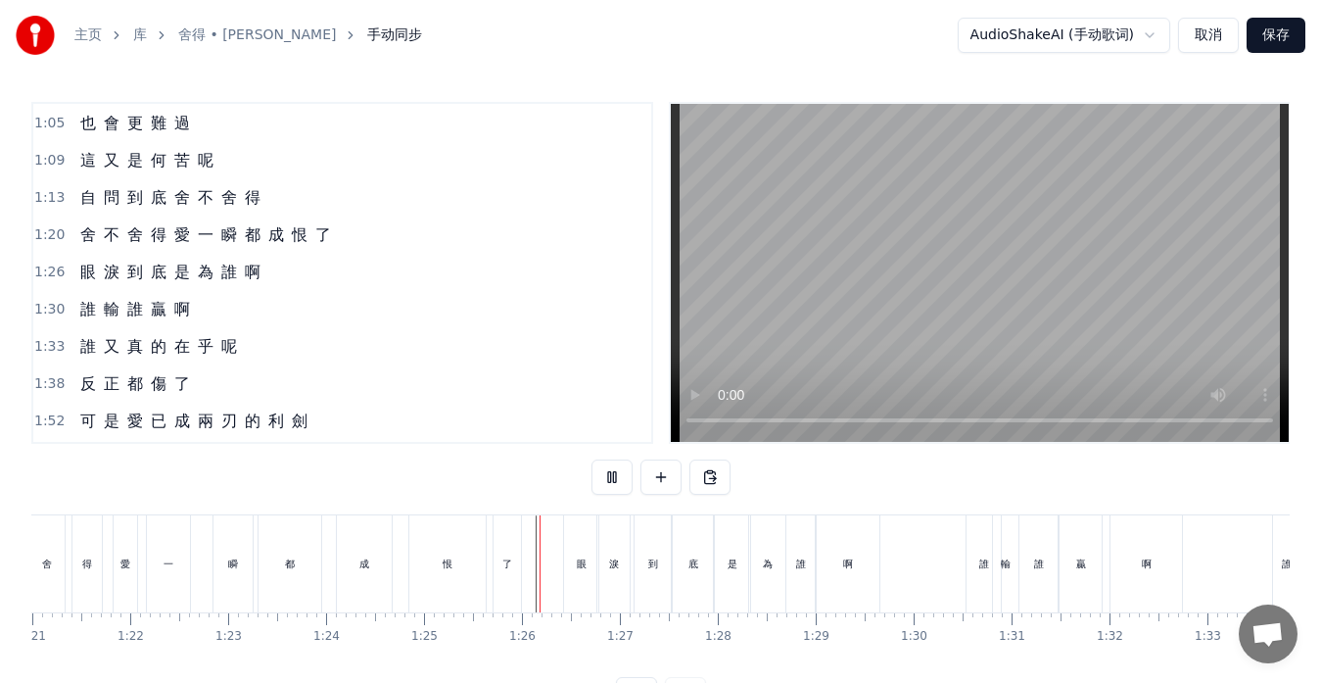
scroll to position [77, 0]
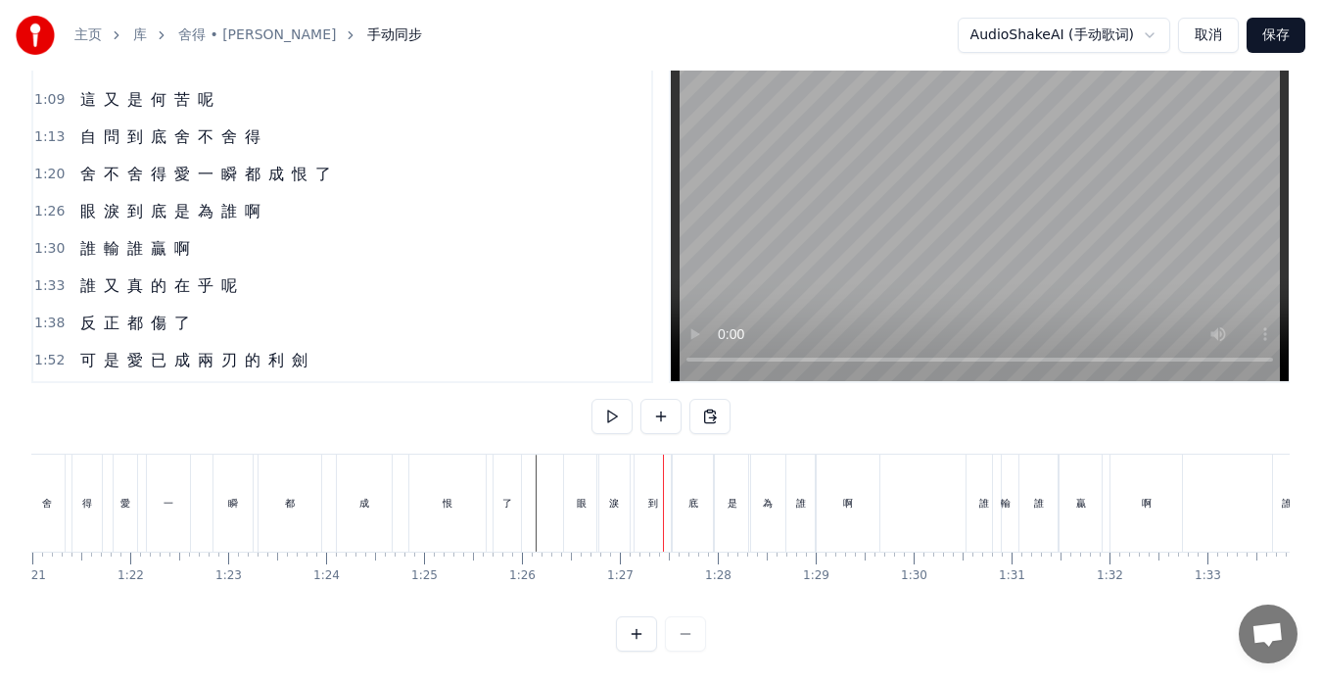
click at [587, 510] on div "眼" at bounding box center [581, 502] width 34 height 97
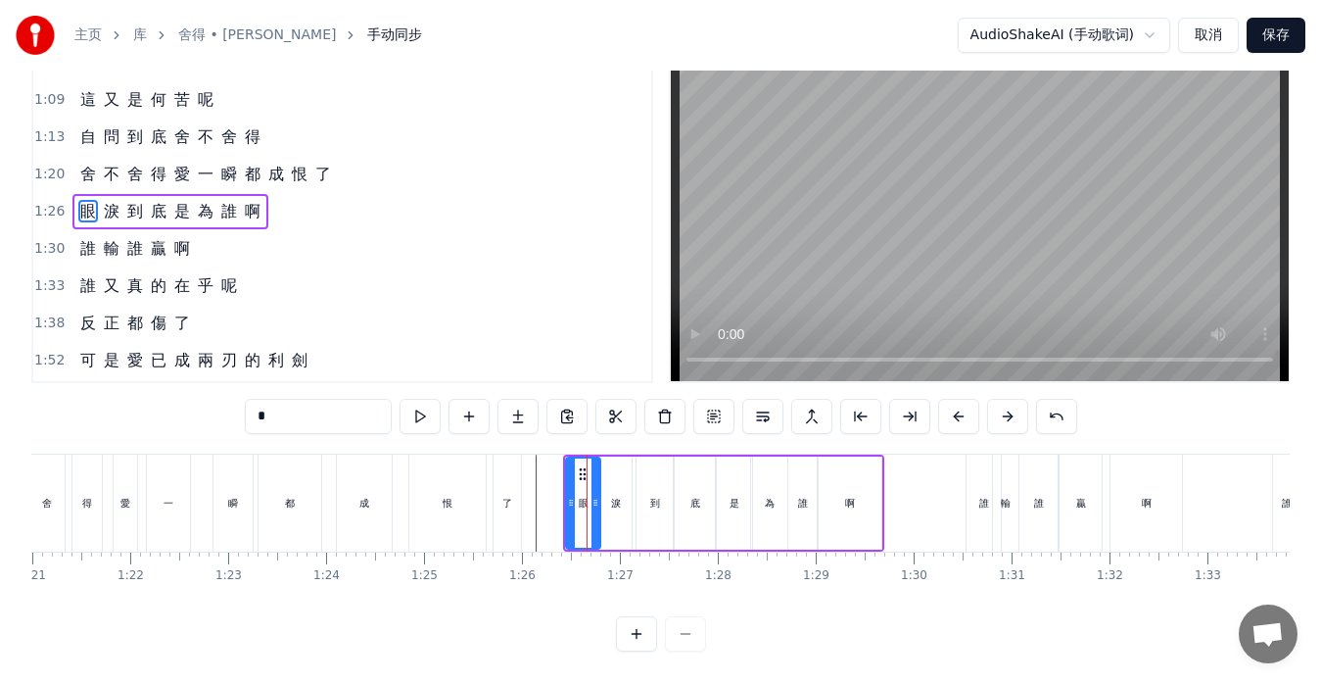
scroll to position [0, 0]
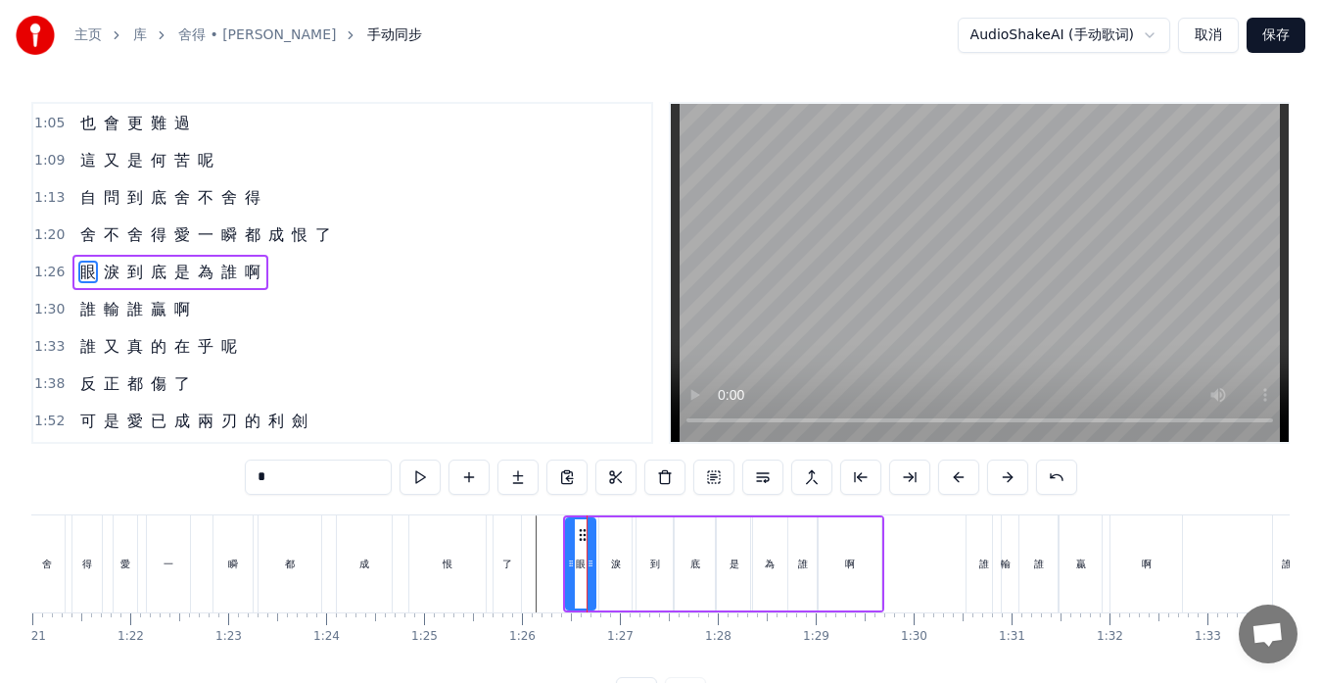
click at [593, 543] on div at bounding box center [591, 563] width 8 height 89
click at [610, 554] on div "淚" at bounding box center [615, 563] width 32 height 93
click at [601, 563] on icon at bounding box center [602, 563] width 8 height 16
click at [626, 565] on icon at bounding box center [628, 563] width 8 height 16
click at [680, 565] on div "底" at bounding box center [695, 563] width 40 height 93
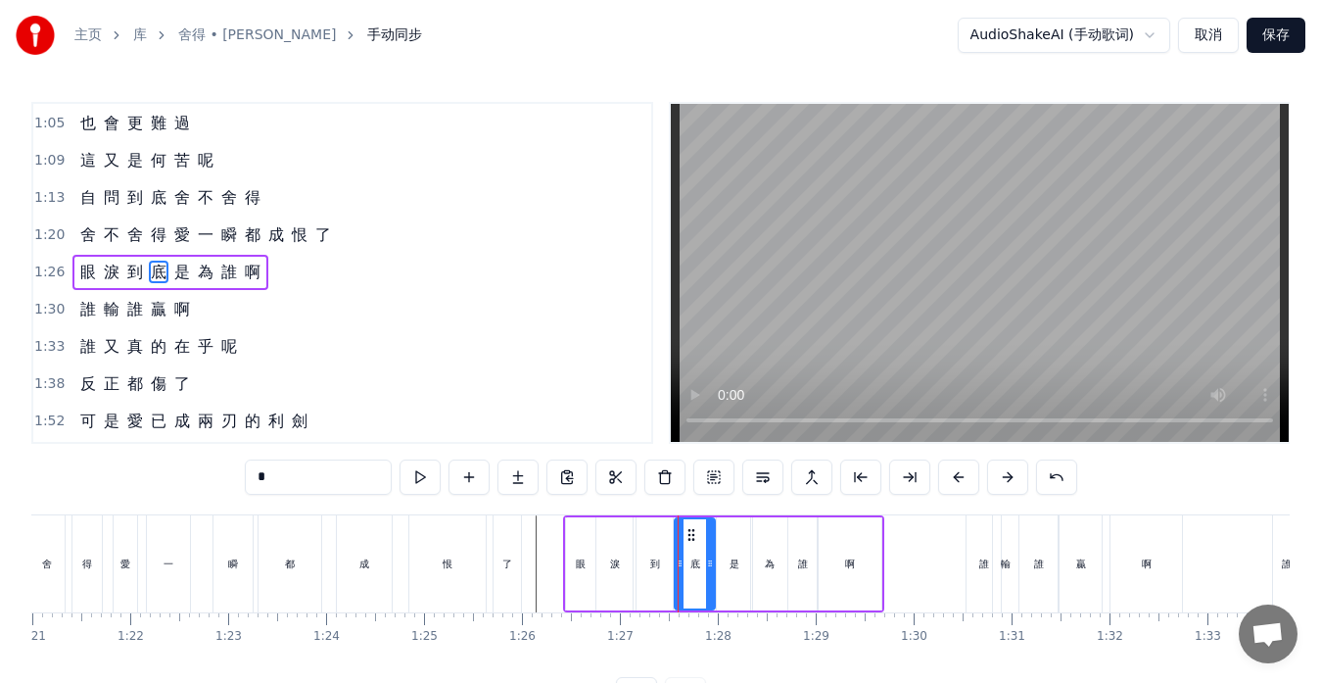
click at [662, 567] on div "到" at bounding box center [655, 563] width 36 height 93
type input "*"
click at [669, 567] on icon at bounding box center [668, 563] width 8 height 16
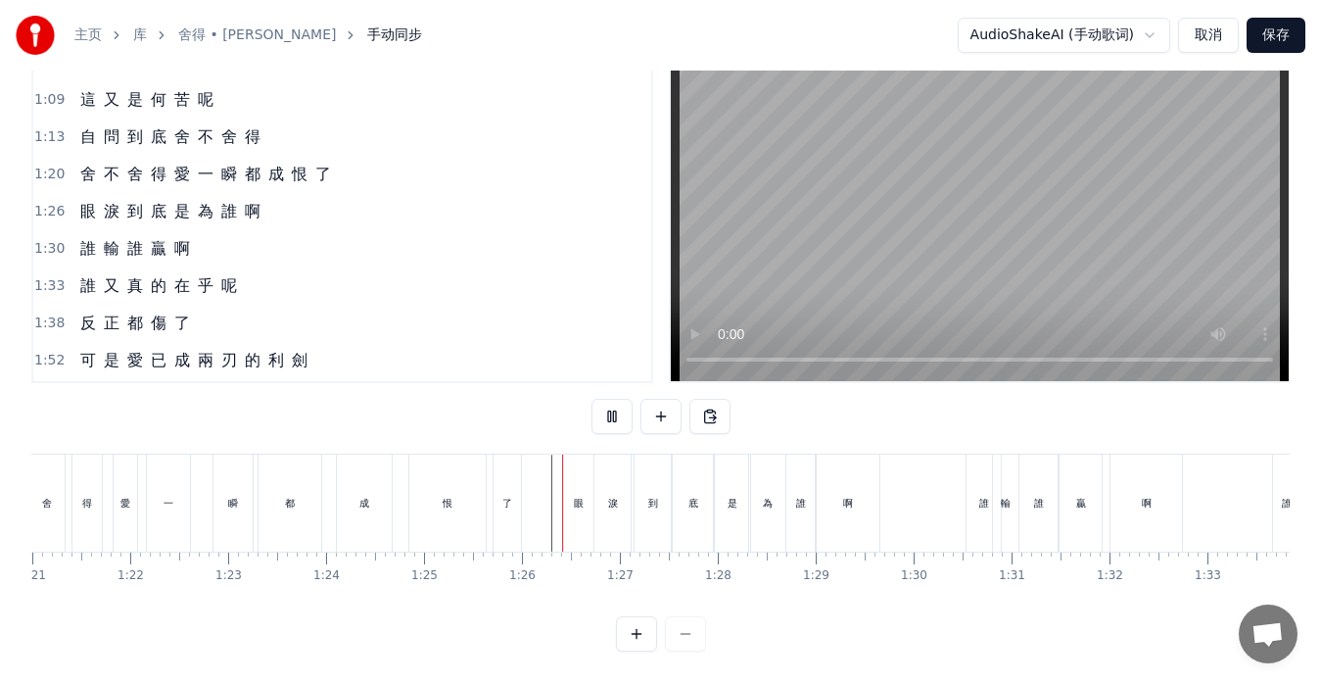
scroll to position [77, 0]
click at [686, 508] on div "底" at bounding box center [693, 502] width 40 height 97
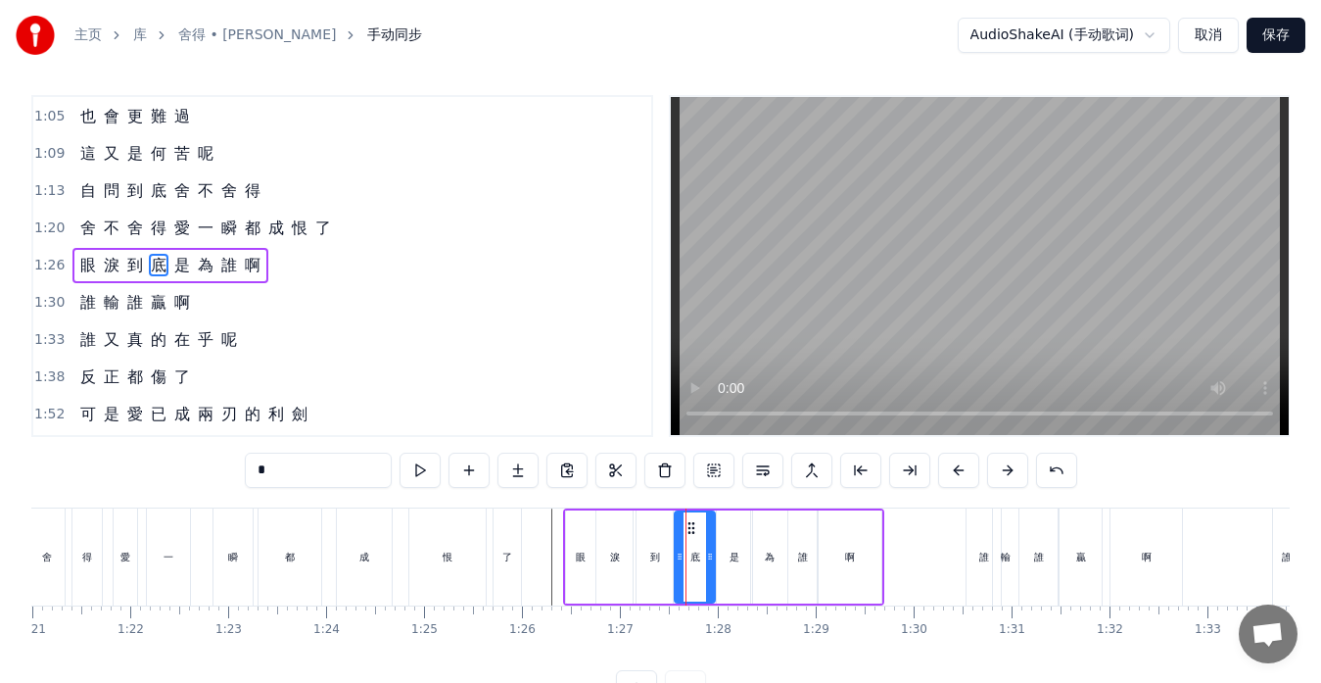
scroll to position [0, 0]
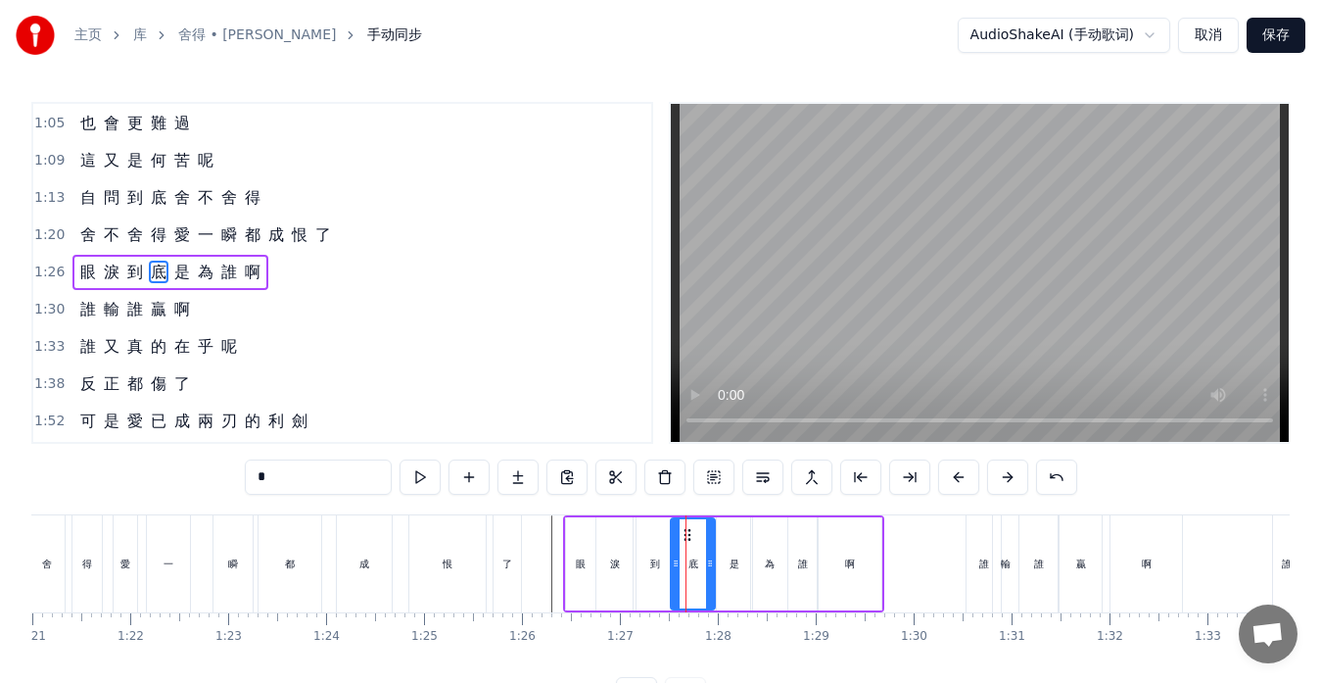
click at [675, 562] on icon at bounding box center [676, 563] width 8 height 16
click at [704, 565] on div "底" at bounding box center [693, 563] width 42 height 89
click at [703, 566] on icon at bounding box center [705, 563] width 8 height 16
click at [733, 567] on div "是" at bounding box center [735, 563] width 10 height 15
type input "*"
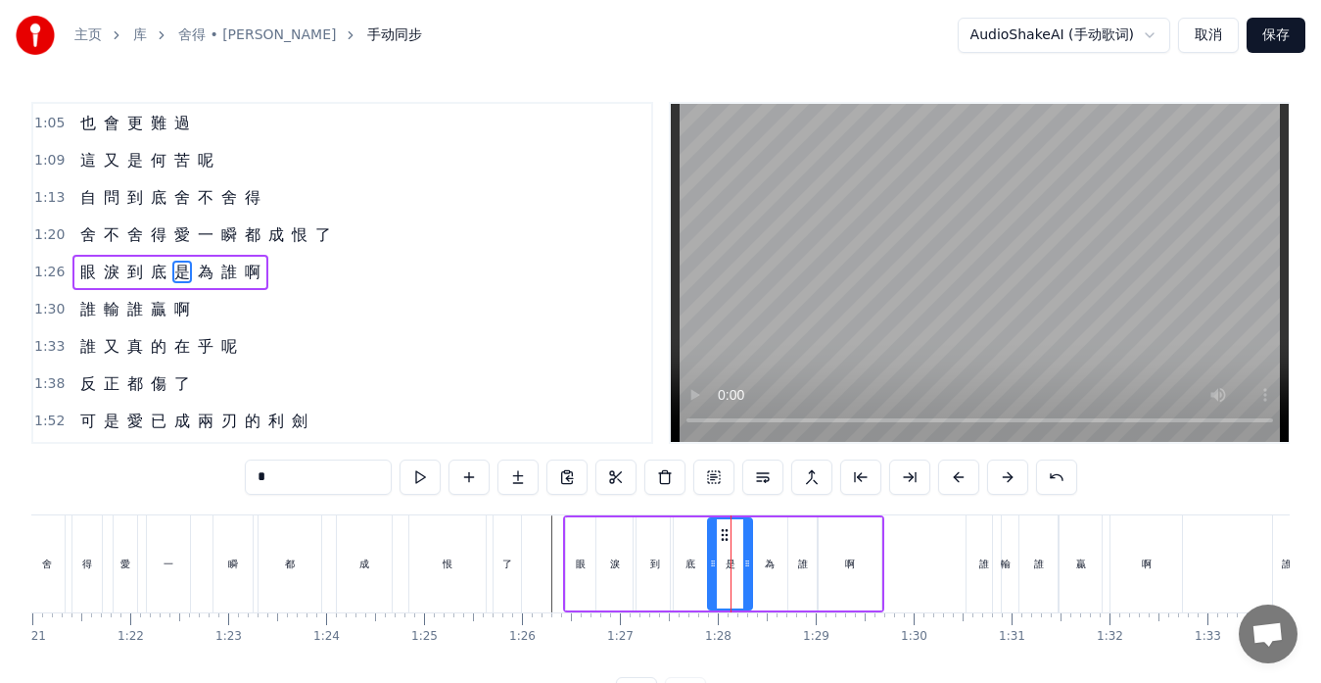
click at [711, 565] on icon at bounding box center [713, 563] width 8 height 16
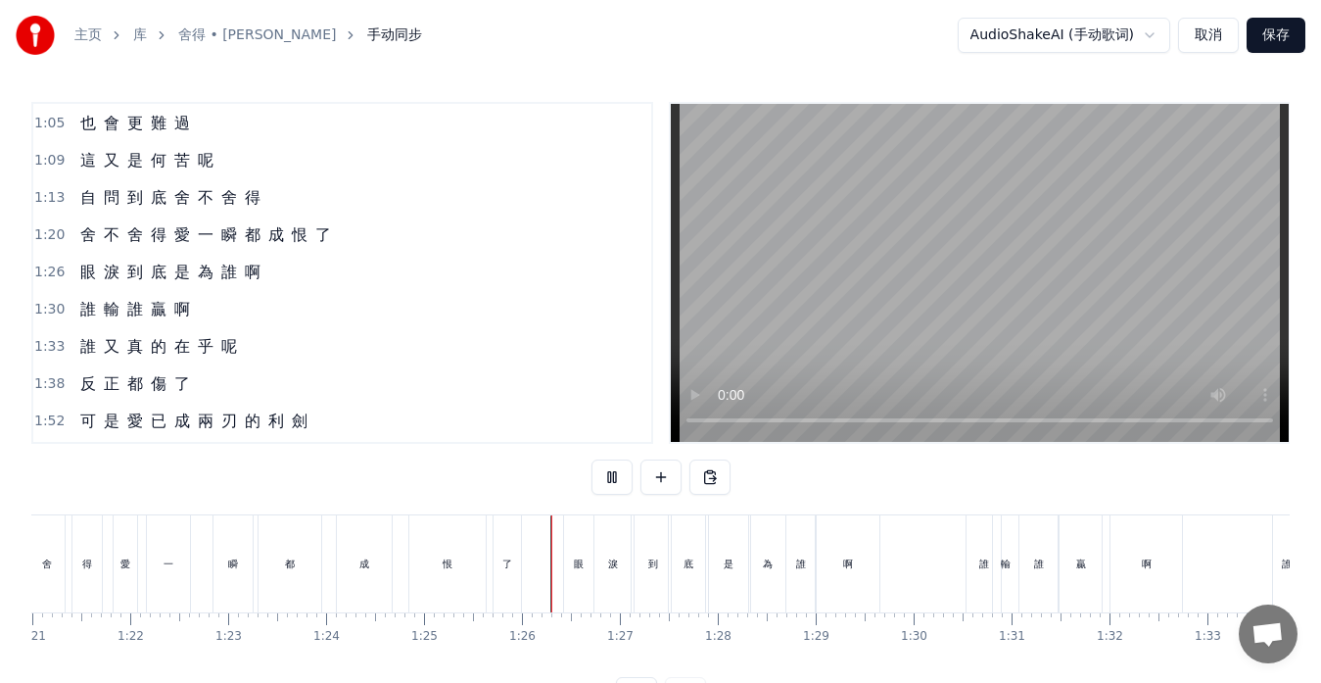
scroll to position [77, 0]
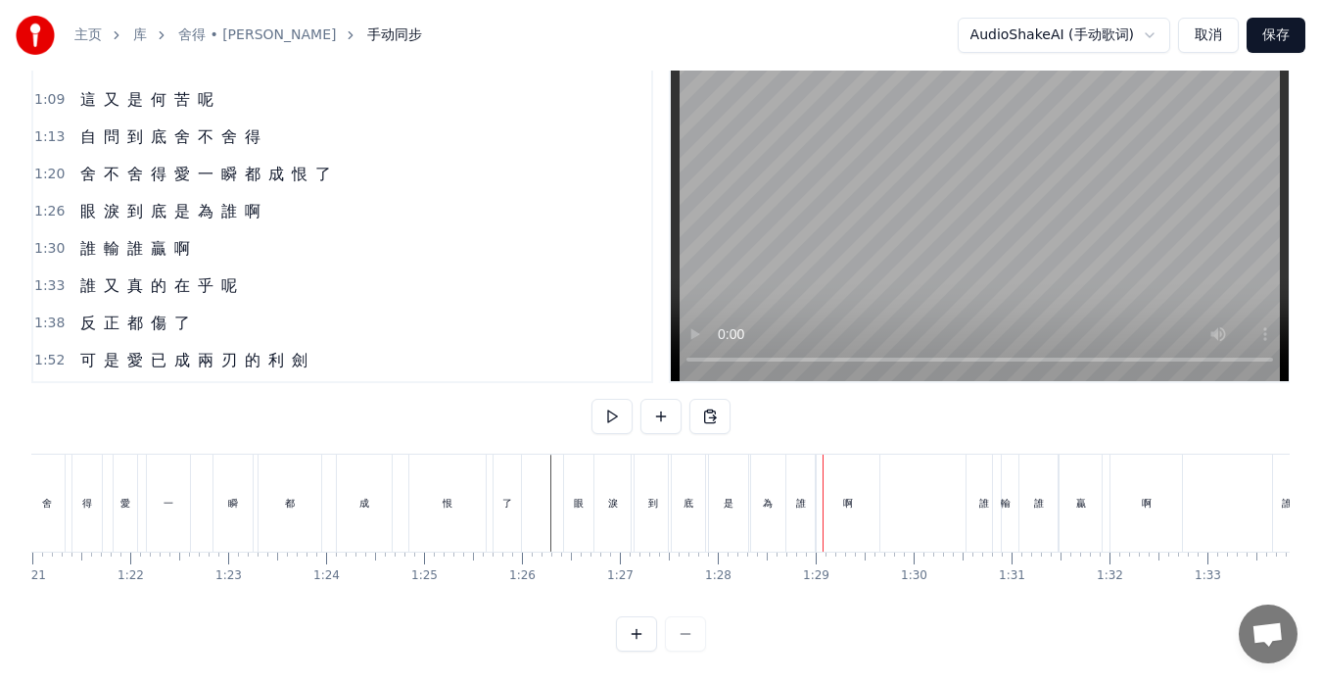
click at [717, 502] on div "是" at bounding box center [728, 502] width 44 height 97
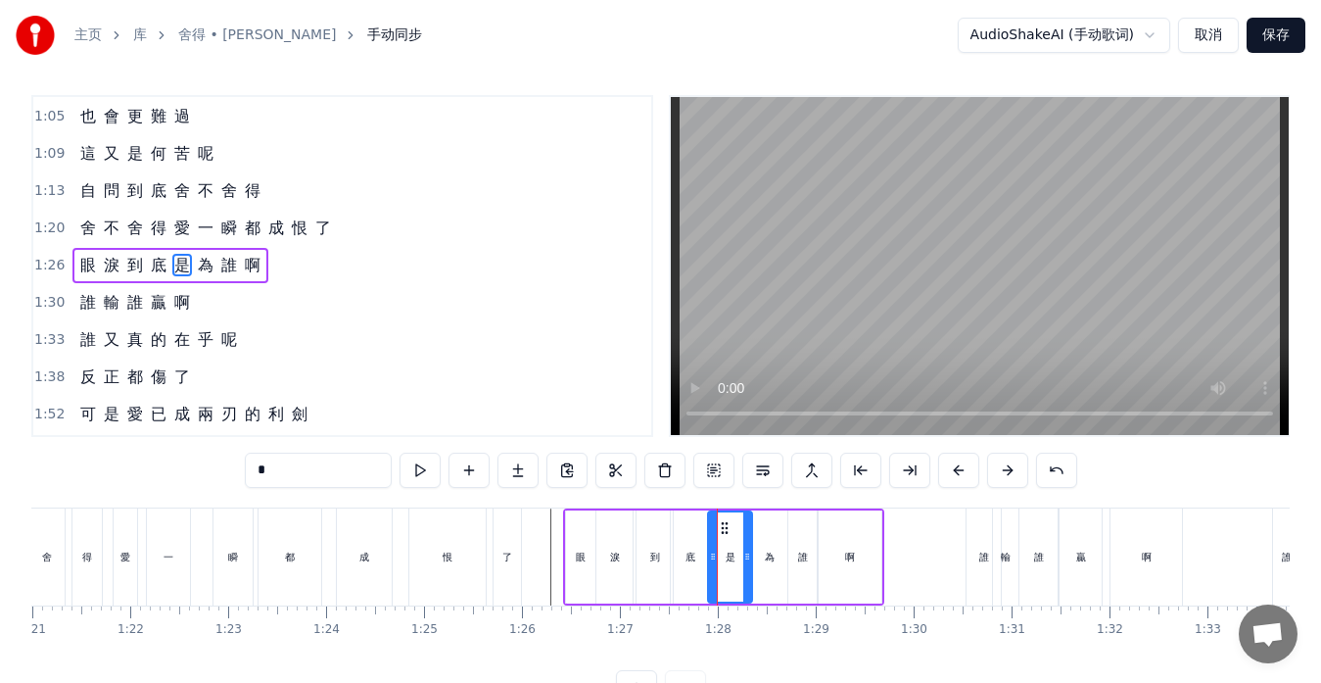
scroll to position [0, 0]
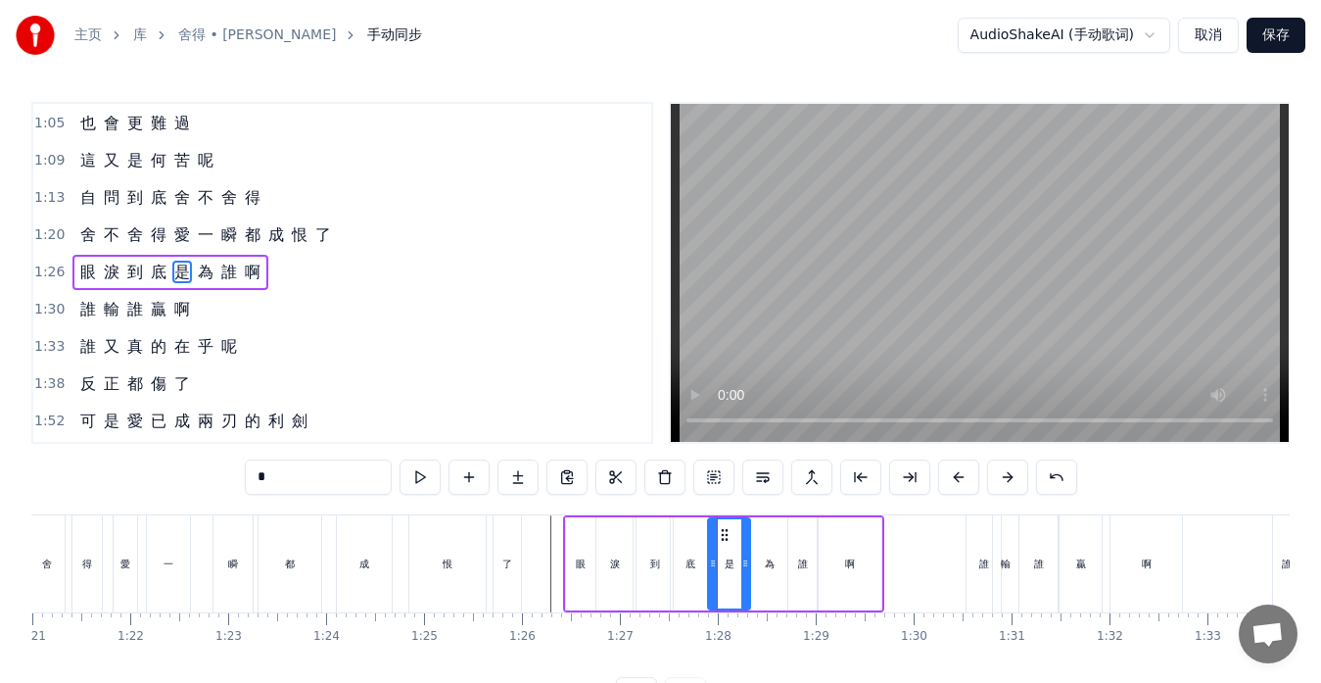
click at [743, 558] on icon at bounding box center [745, 563] width 8 height 16
click at [769, 563] on div "為" at bounding box center [770, 563] width 10 height 15
click at [751, 566] on icon at bounding box center [750, 563] width 8 height 16
click at [780, 566] on icon at bounding box center [779, 563] width 8 height 16
click at [800, 570] on div "誰" at bounding box center [803, 563] width 10 height 15
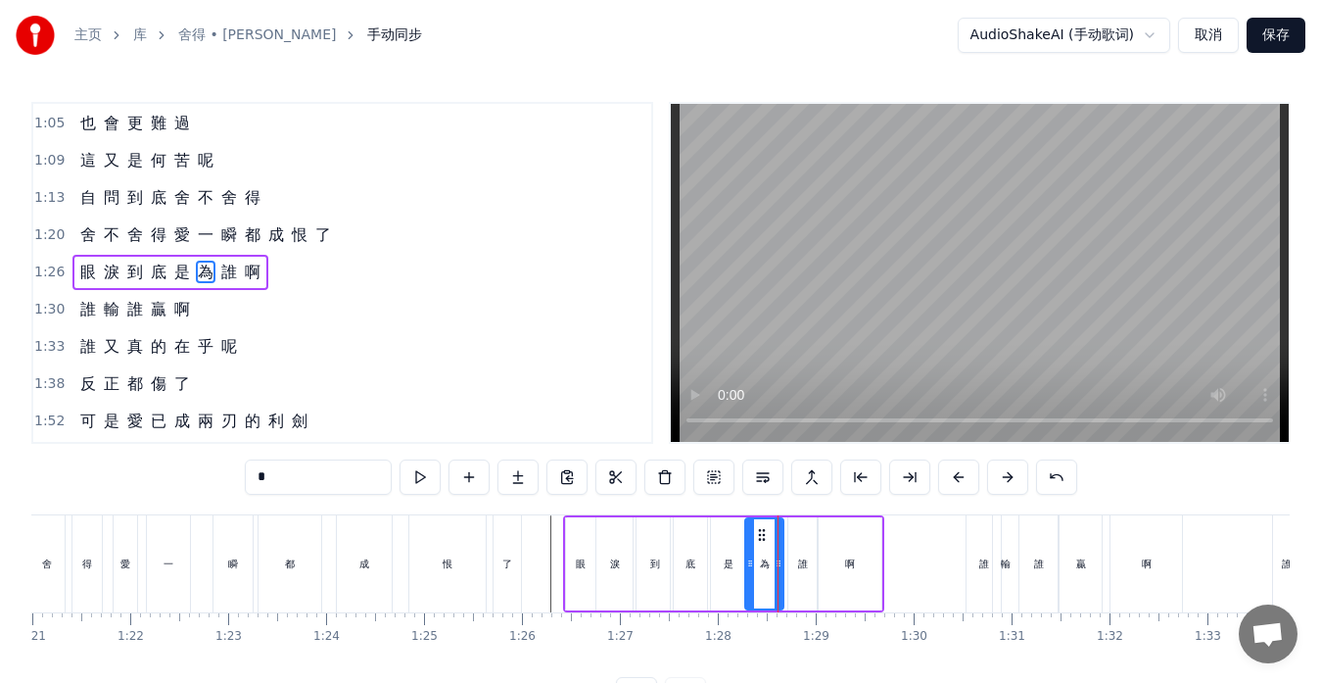
type input "*"
drag, startPoint x: 791, startPoint y: 567, endPoint x: 782, endPoint y: 566, distance: 9.8
click at [782, 566] on icon at bounding box center [784, 563] width 8 height 16
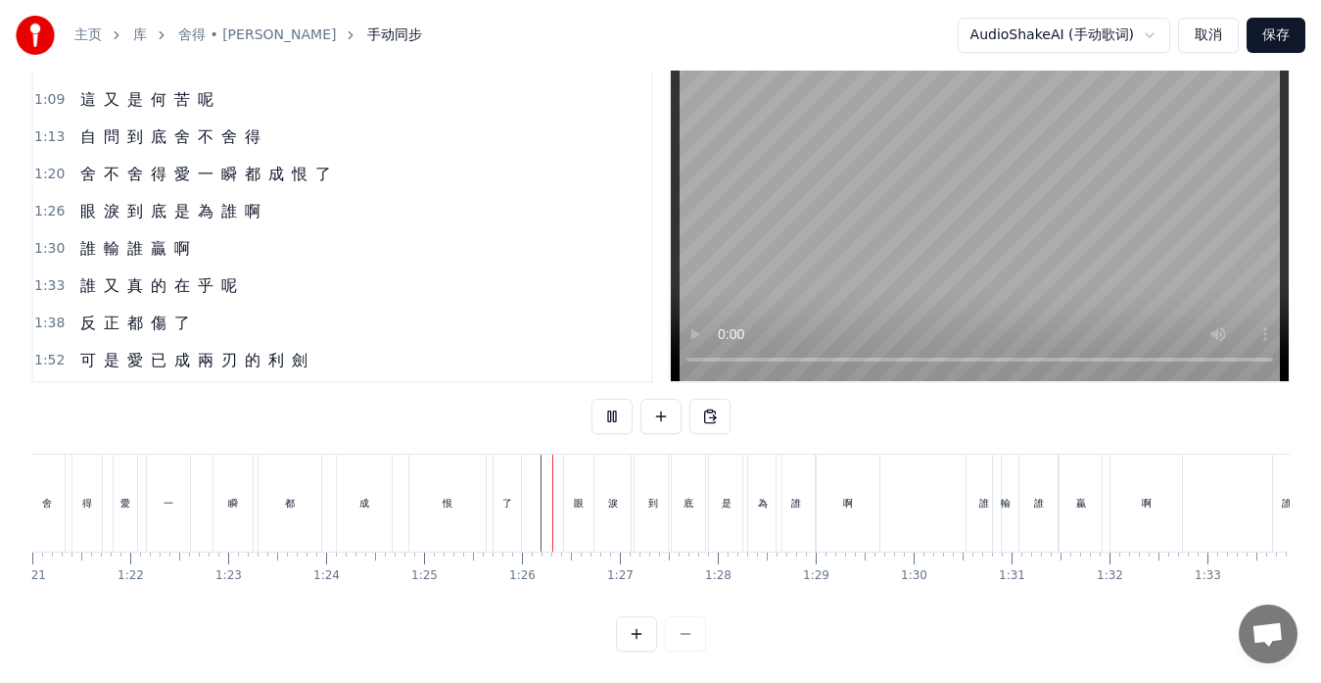
scroll to position [77, 0]
click at [655, 504] on div "到" at bounding box center [653, 502] width 36 height 97
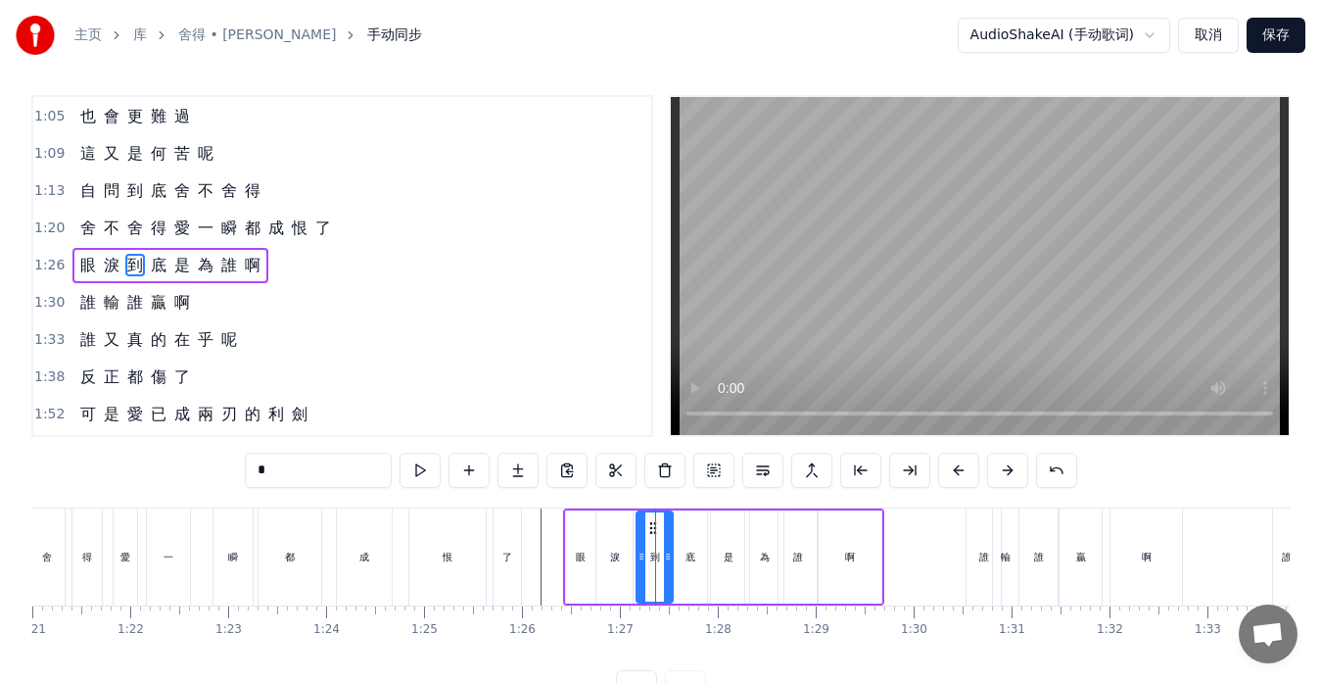
scroll to position [0, 0]
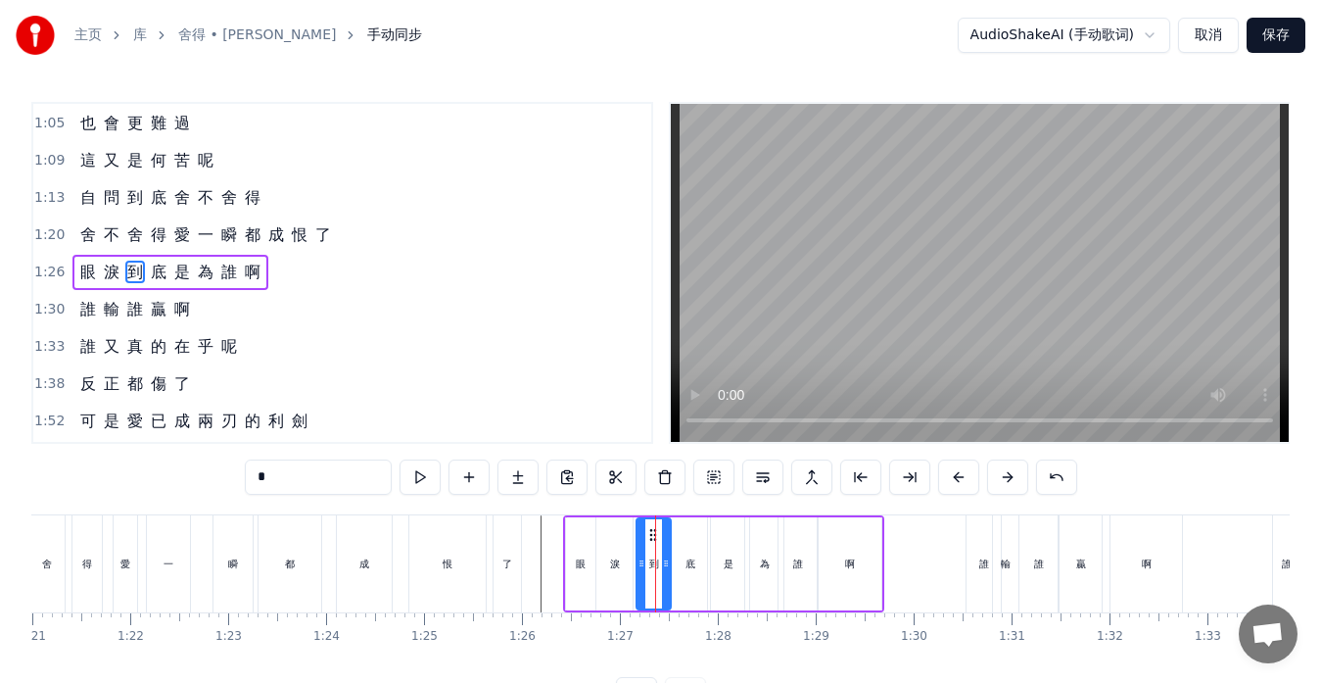
click at [669, 558] on icon at bounding box center [666, 563] width 8 height 16
click at [683, 559] on div "底" at bounding box center [690, 563] width 39 height 93
type input "*"
click at [672, 563] on circle at bounding box center [672, 563] width 1 height 1
click at [696, 564] on icon at bounding box center [698, 563] width 8 height 16
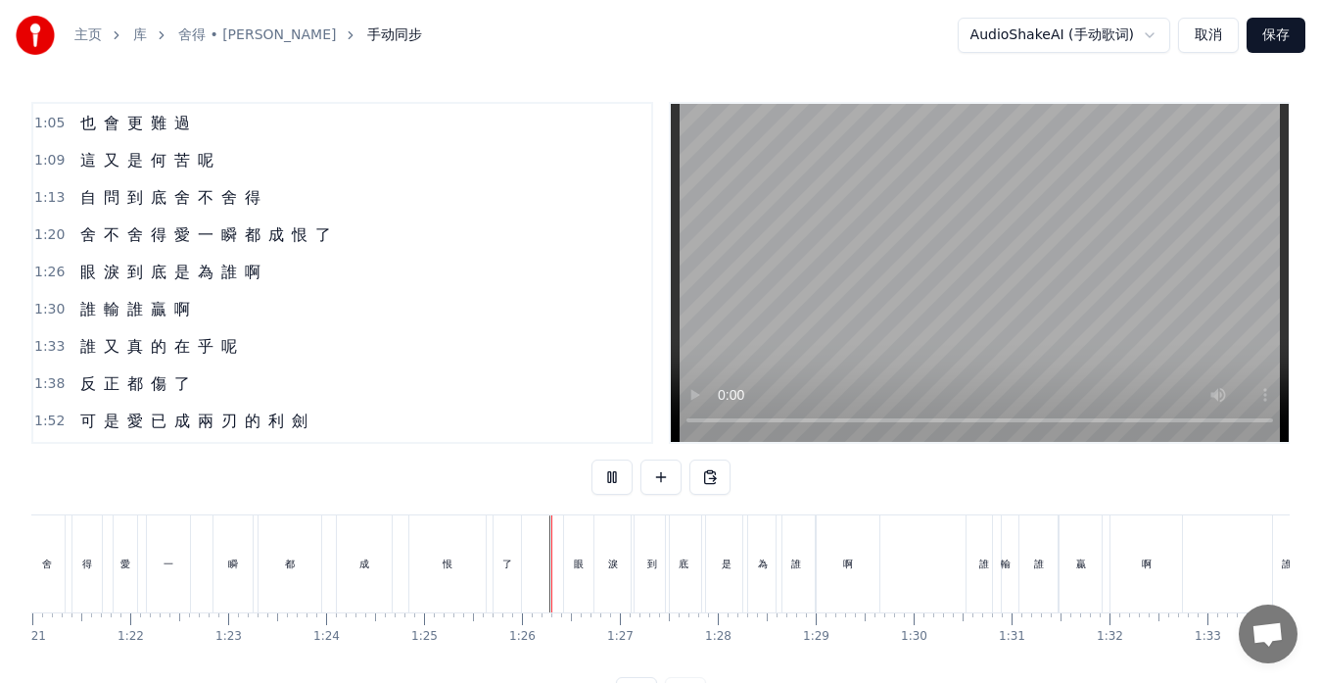
scroll to position [77, 0]
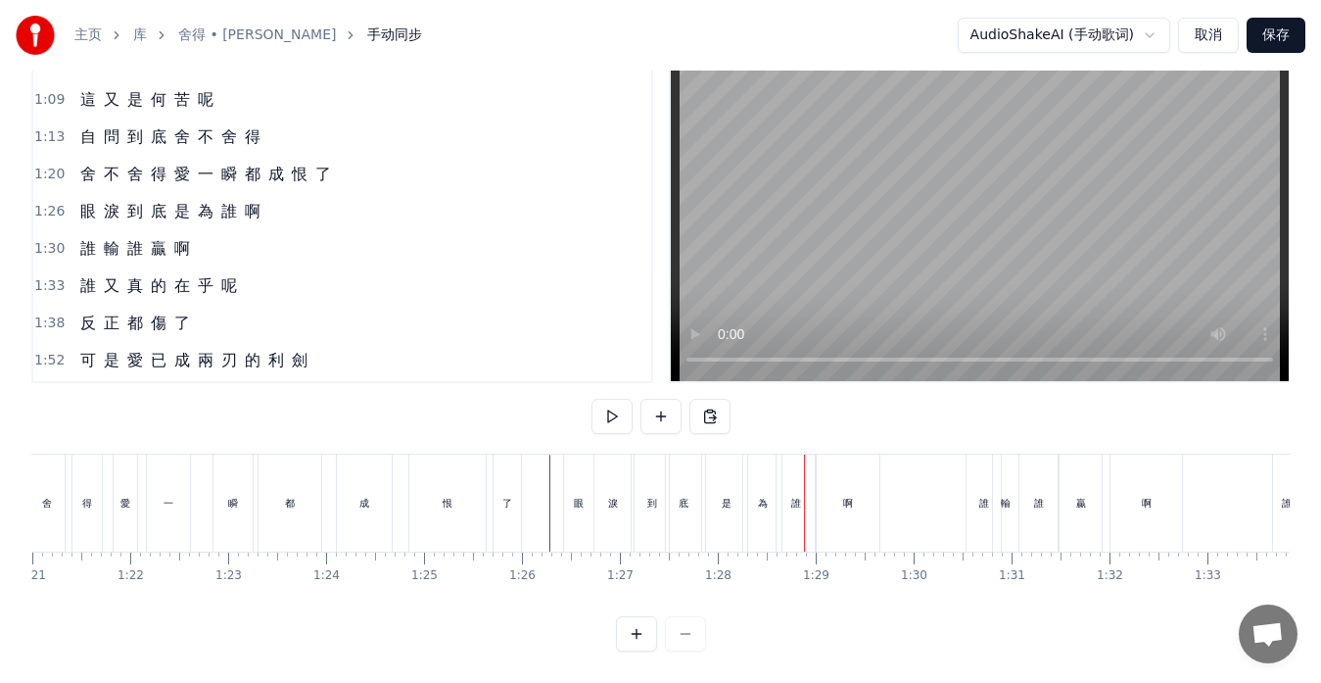
click at [713, 518] on div "是" at bounding box center [726, 502] width 41 height 97
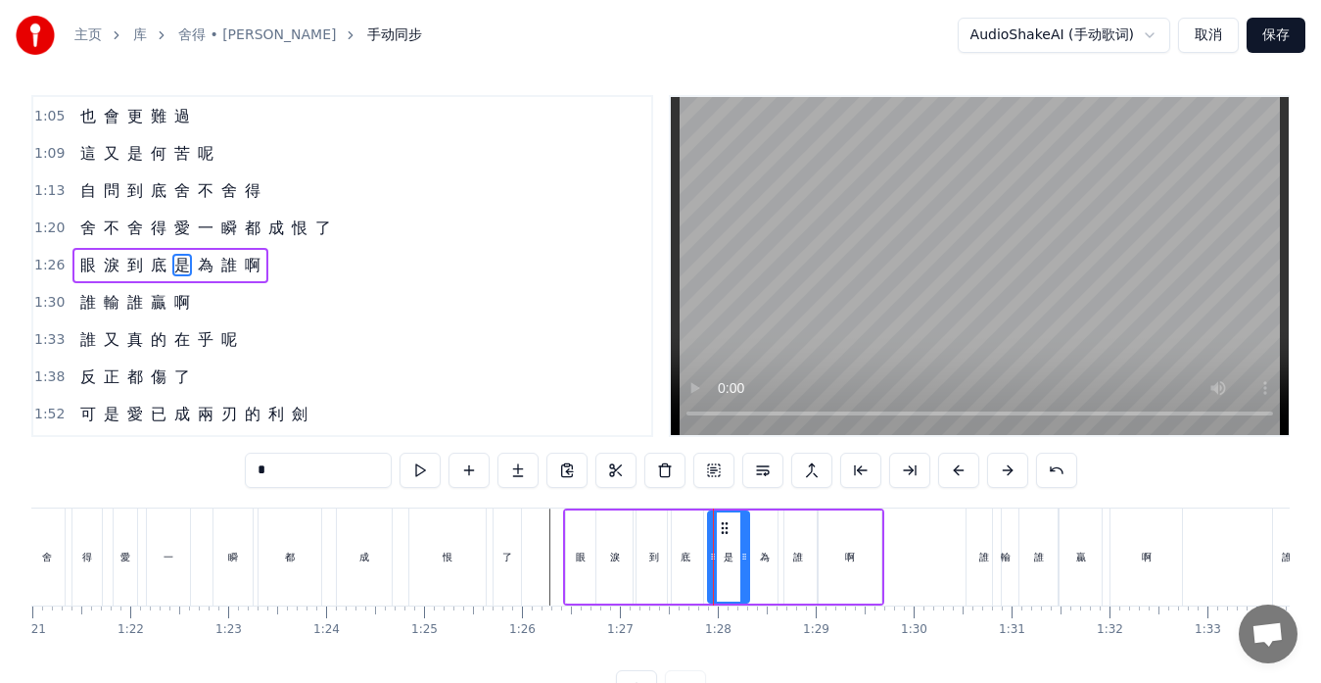
scroll to position [0, 0]
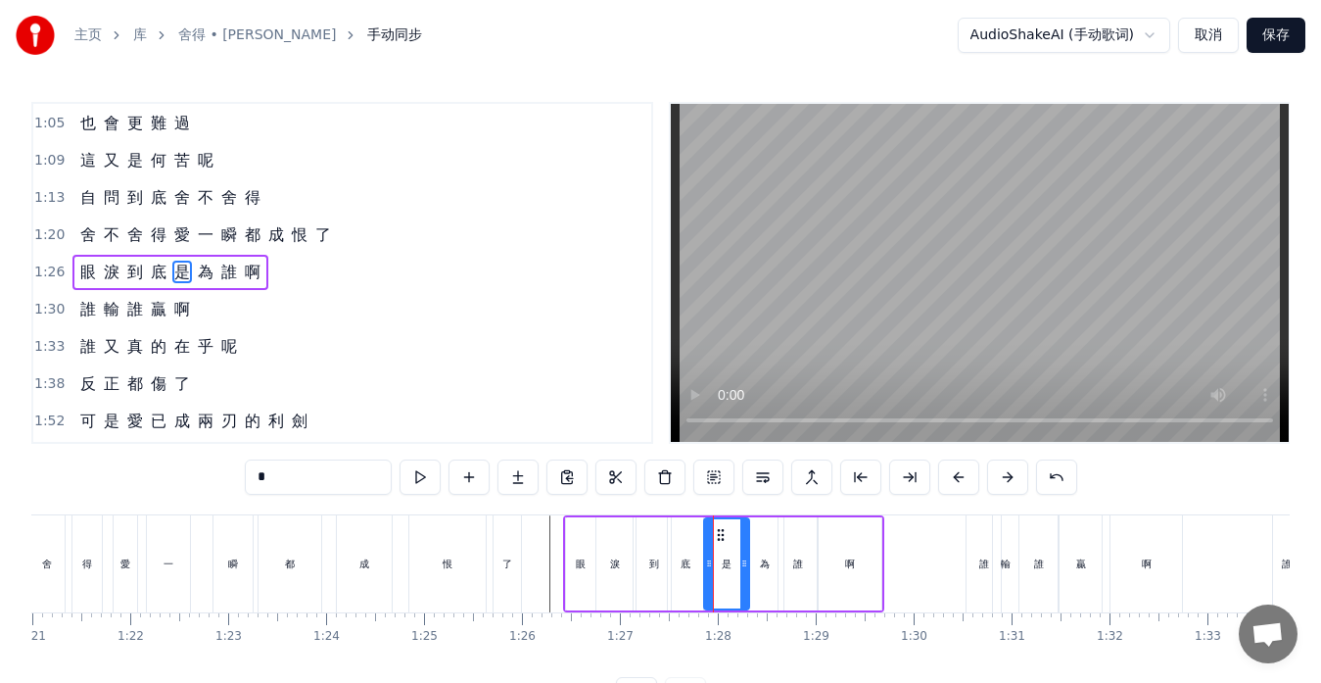
click at [705, 555] on icon at bounding box center [709, 563] width 8 height 16
click at [739, 560] on icon at bounding box center [740, 563] width 8 height 16
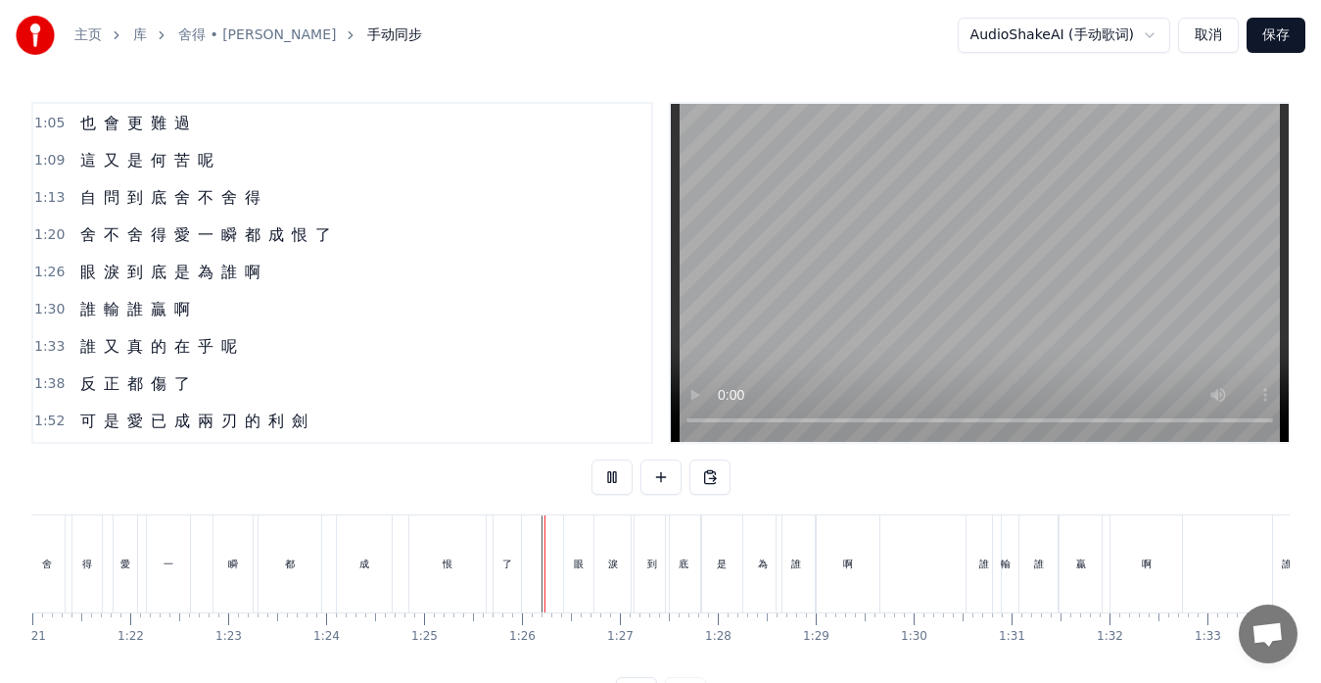
scroll to position [77, 0]
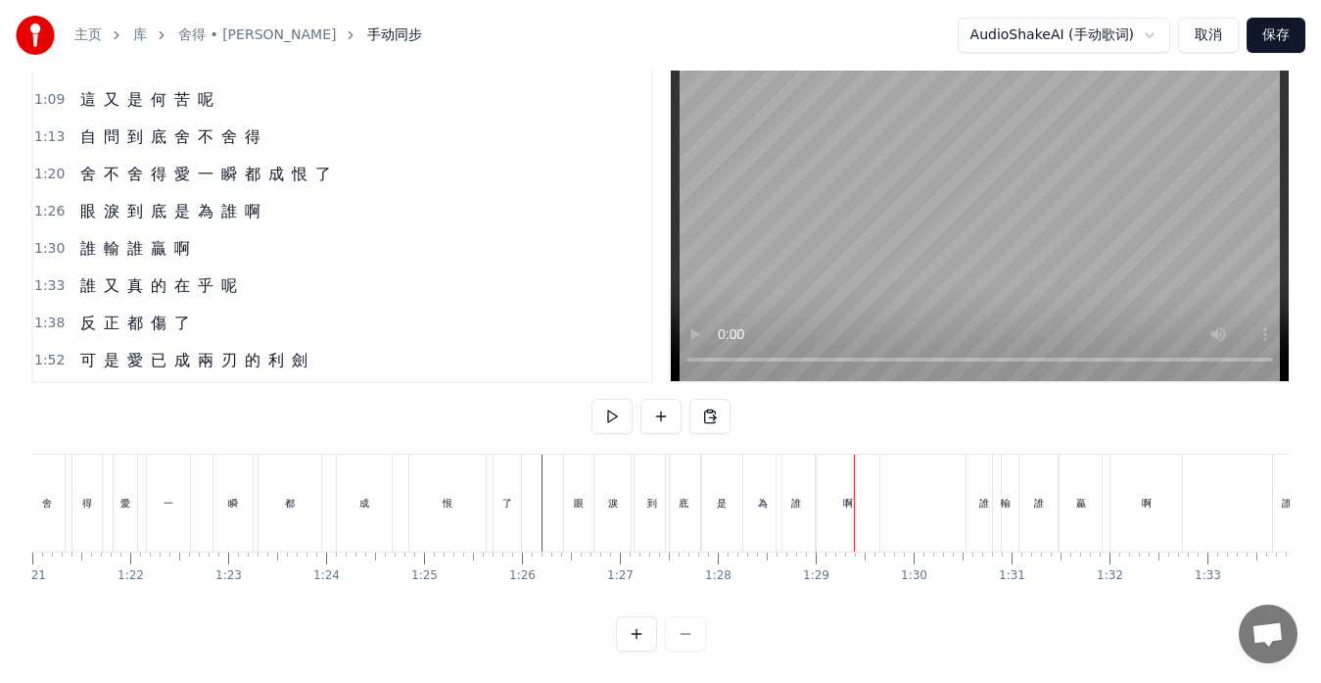
click at [788, 516] on div "誰" at bounding box center [796, 502] width 38 height 97
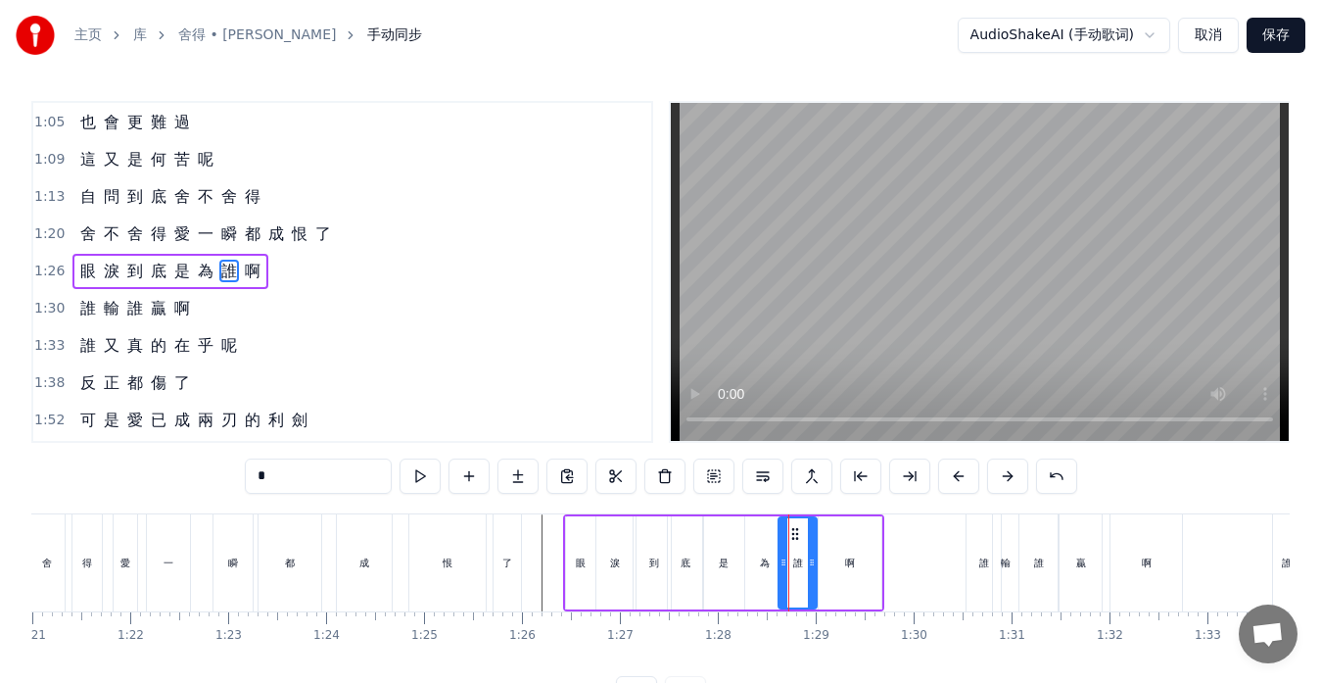
scroll to position [0, 0]
click at [764, 560] on div "為" at bounding box center [765, 563] width 10 height 15
click at [777, 563] on icon at bounding box center [777, 563] width 8 height 16
click at [790, 571] on div "誰" at bounding box center [798, 563] width 38 height 93
type input "*"
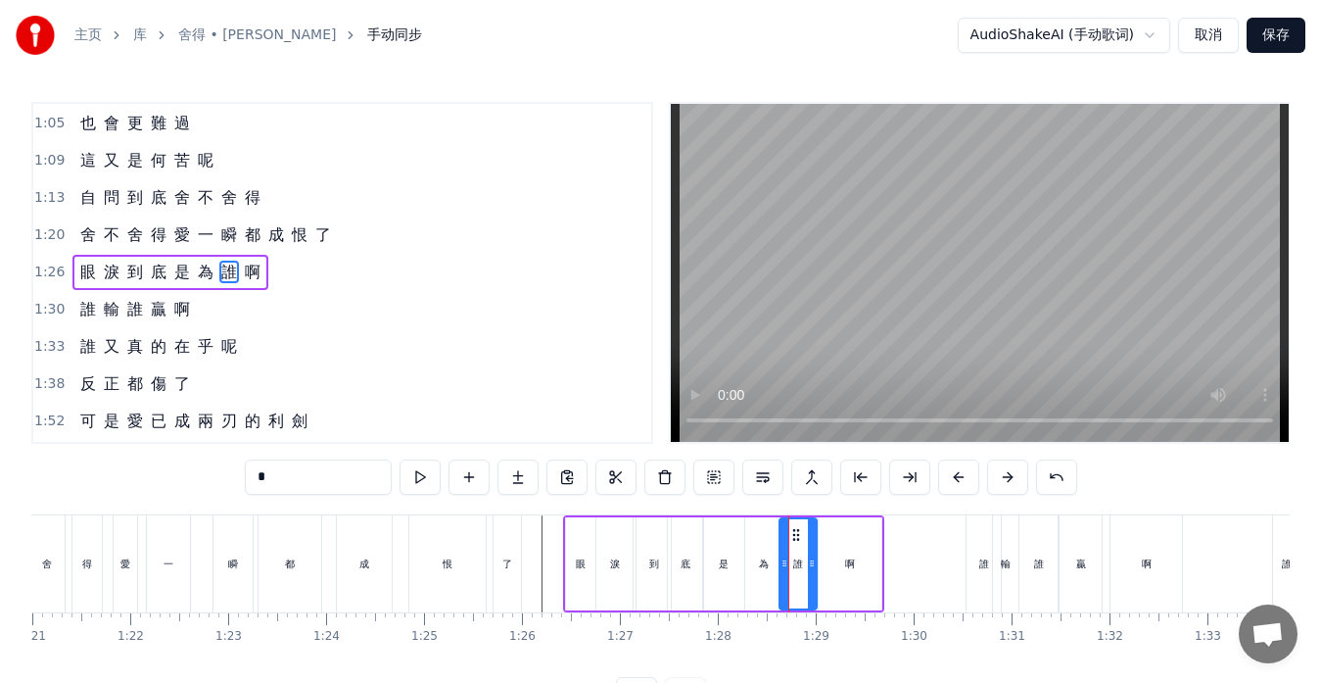
click at [785, 567] on icon at bounding box center [785, 563] width 8 height 16
click at [817, 567] on icon at bounding box center [816, 563] width 8 height 16
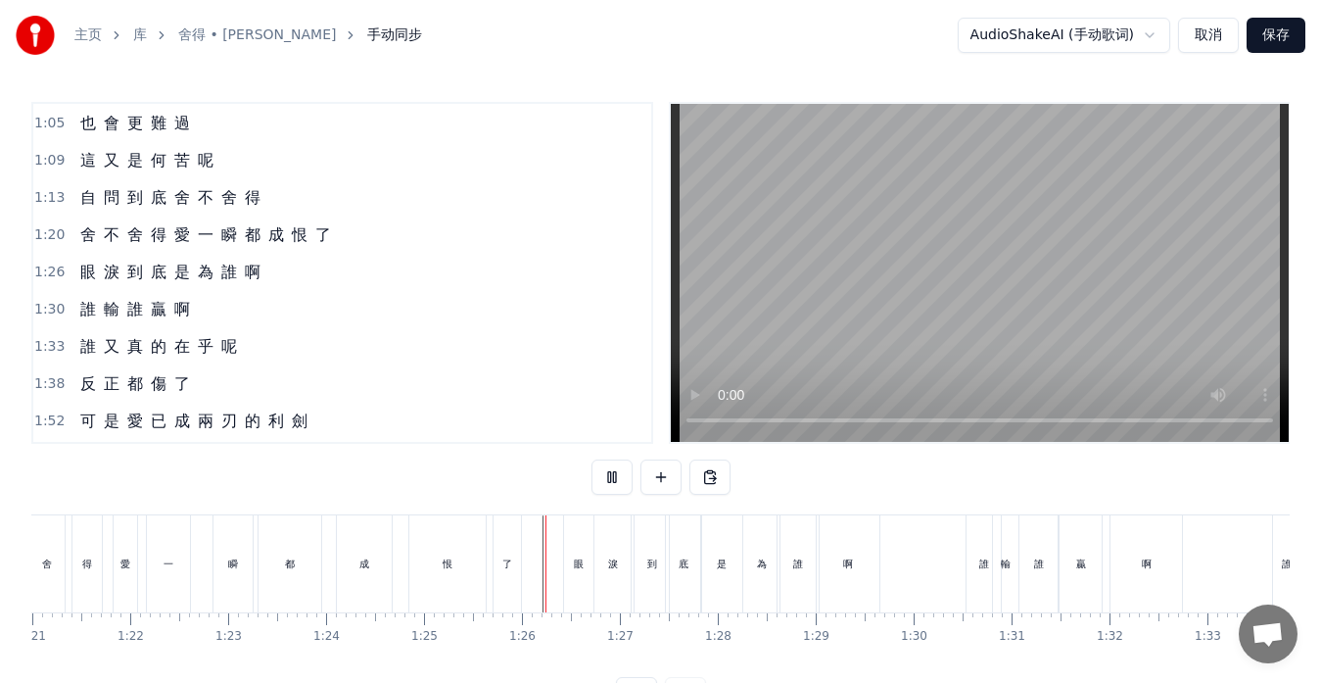
scroll to position [77, 0]
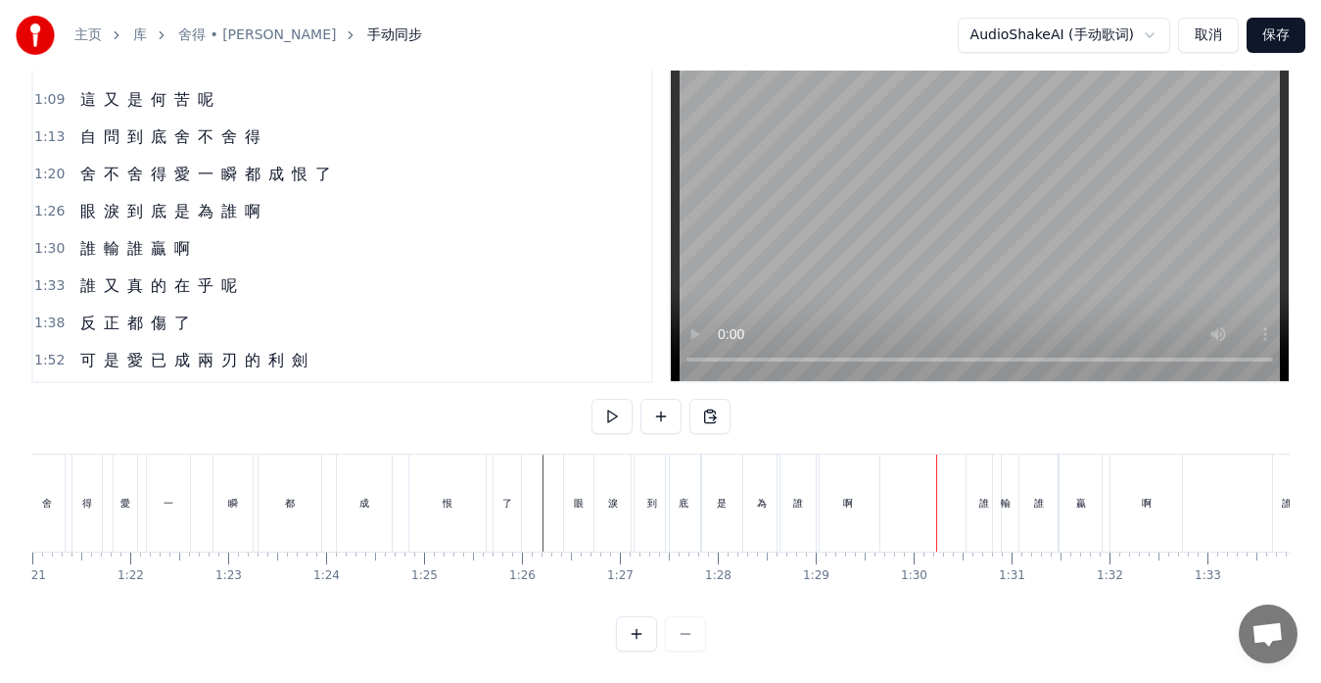
click at [823, 509] on div "啊" at bounding box center [848, 502] width 63 height 97
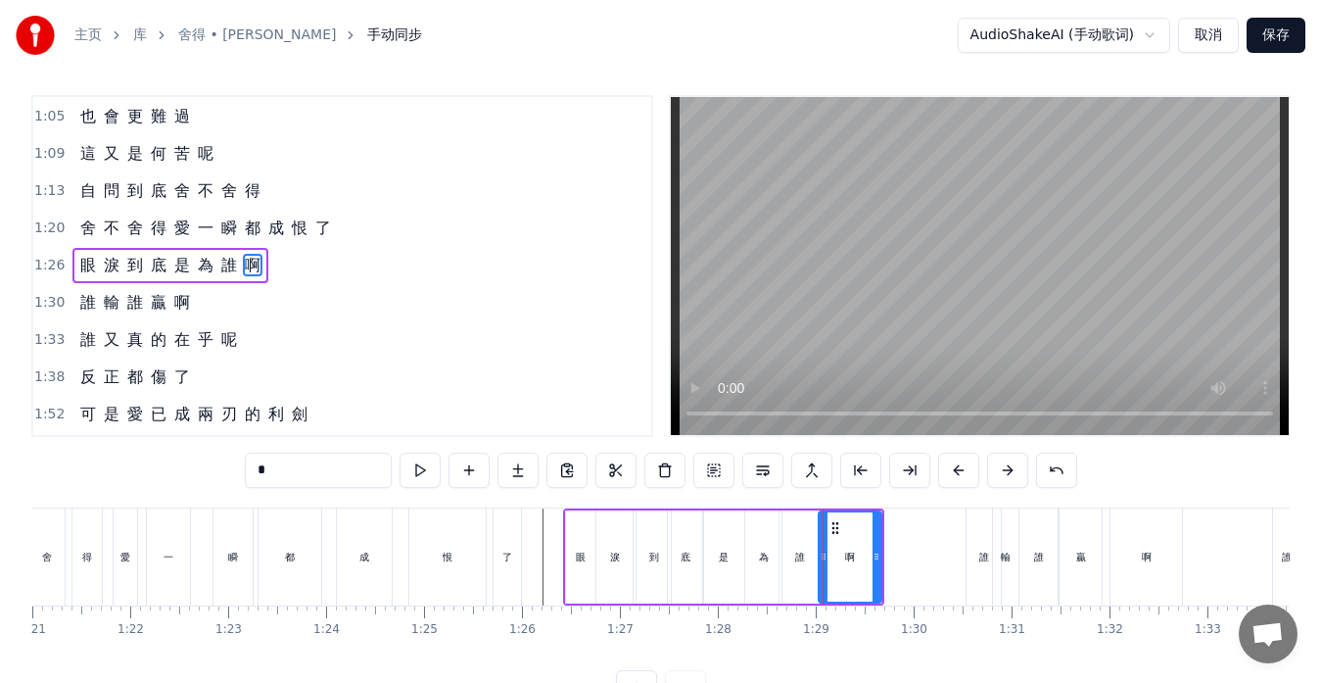
scroll to position [0, 0]
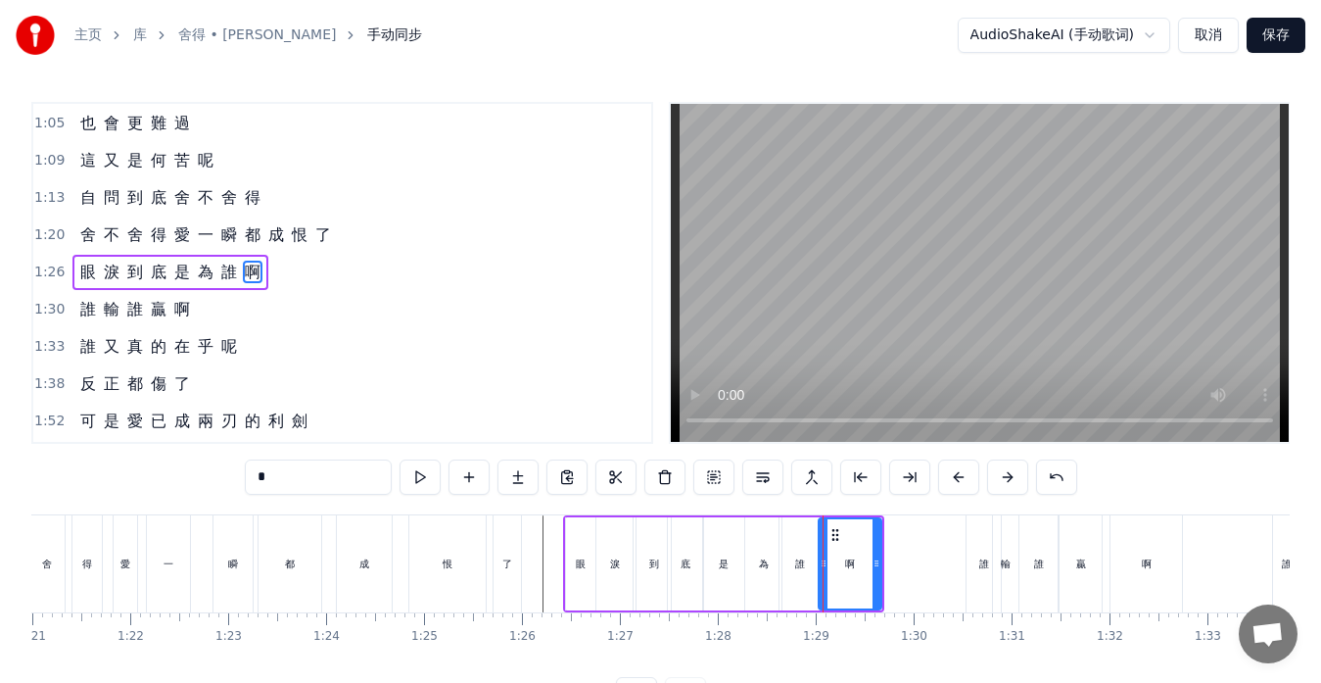
click at [808, 555] on div "誰" at bounding box center [800, 563] width 41 height 93
drag, startPoint x: 816, startPoint y: 561, endPoint x: 808, endPoint y: 569, distance: 11.1
click at [812, 567] on icon at bounding box center [811, 563] width 8 height 16
click at [763, 575] on div "為" at bounding box center [763, 563] width 36 height 93
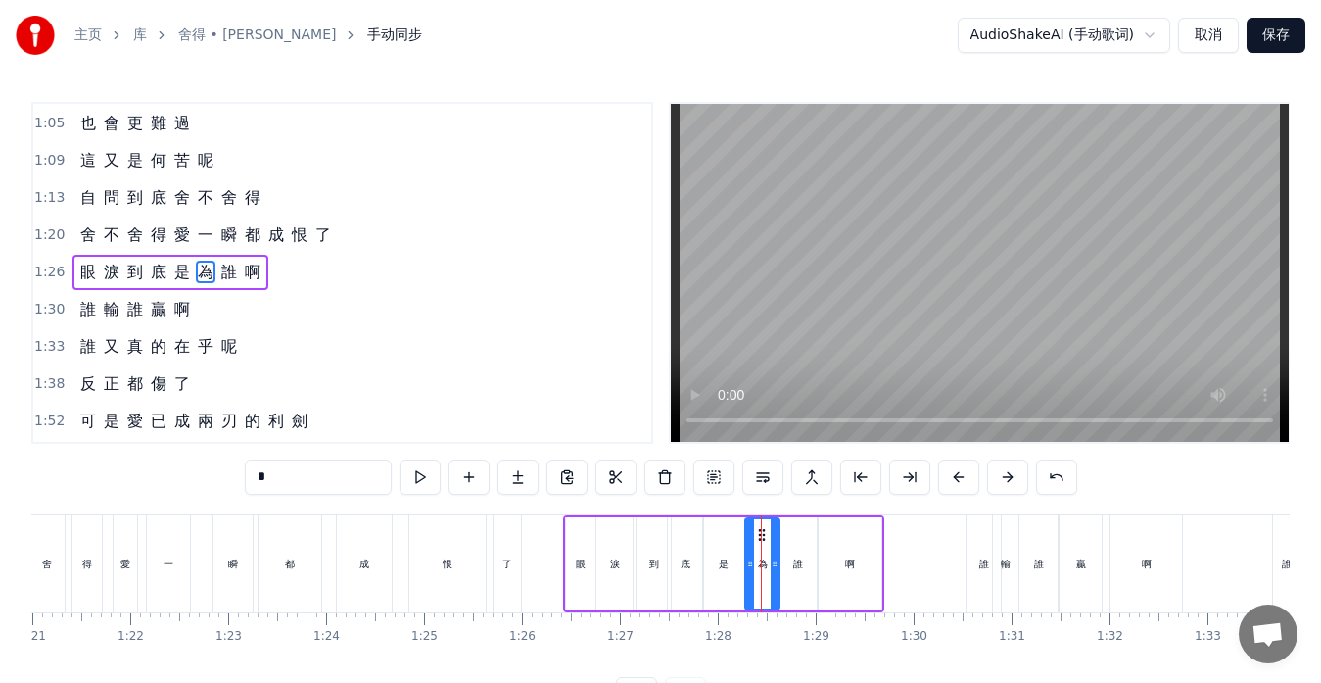
click at [773, 572] on div at bounding box center [775, 563] width 8 height 89
click at [776, 572] on div at bounding box center [778, 563] width 8 height 89
click at [788, 572] on div "誰" at bounding box center [798, 563] width 37 height 93
click at [785, 571] on div at bounding box center [784, 563] width 8 height 89
click at [847, 571] on div "啊" at bounding box center [850, 563] width 63 height 93
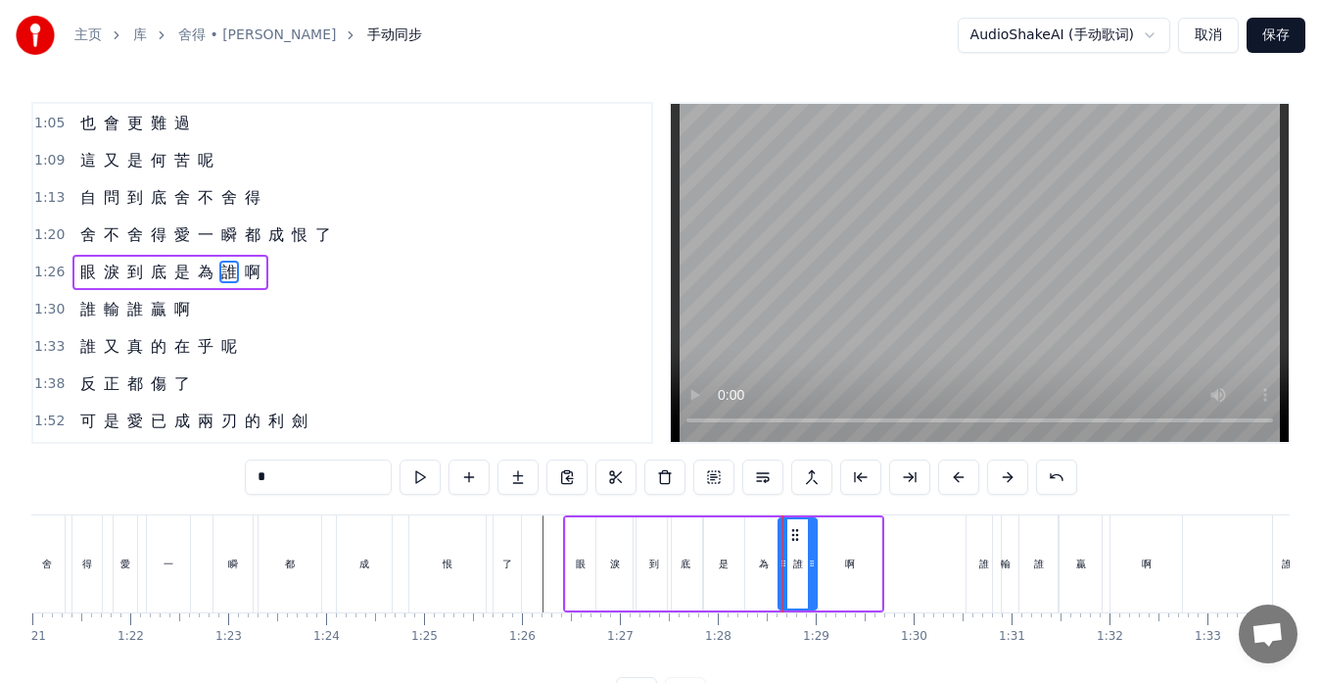
type input "*"
click at [818, 574] on div at bounding box center [818, 563] width 8 height 89
click at [875, 570] on icon at bounding box center [873, 563] width 8 height 16
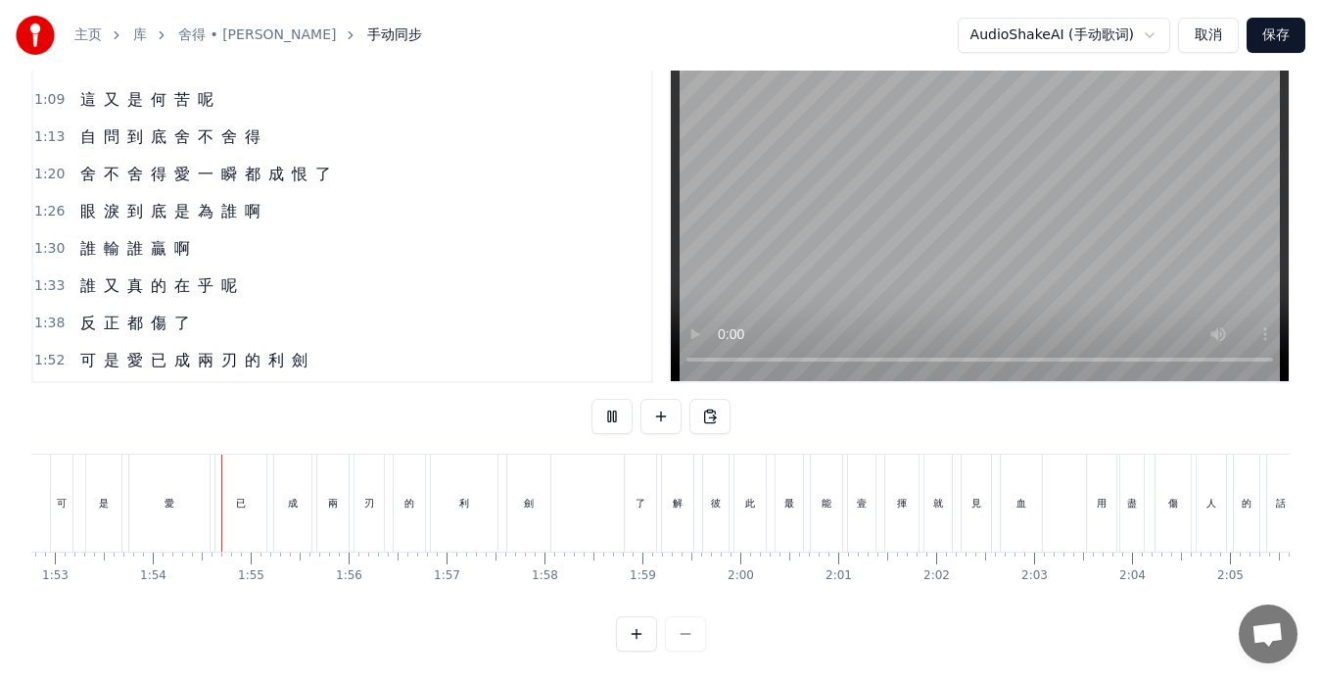
scroll to position [0, 11076]
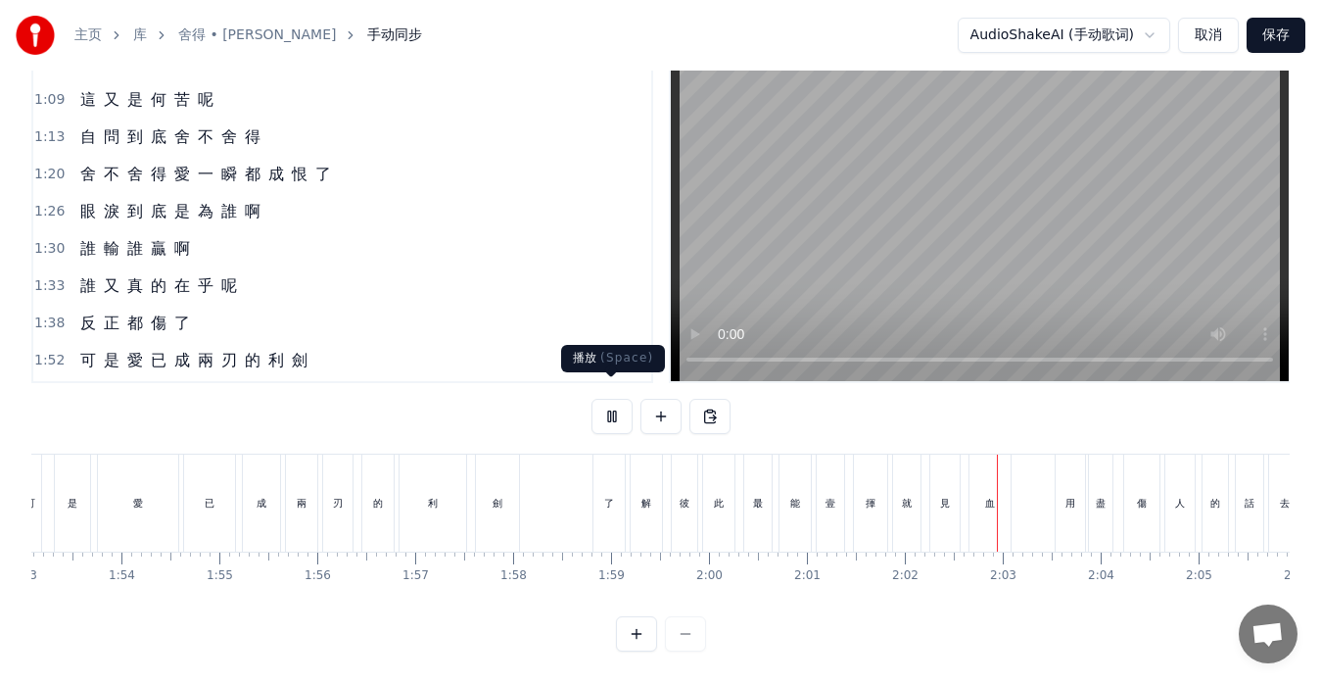
click at [605, 401] on button at bounding box center [612, 416] width 41 height 35
click at [840, 504] on div "壹" at bounding box center [830, 502] width 27 height 97
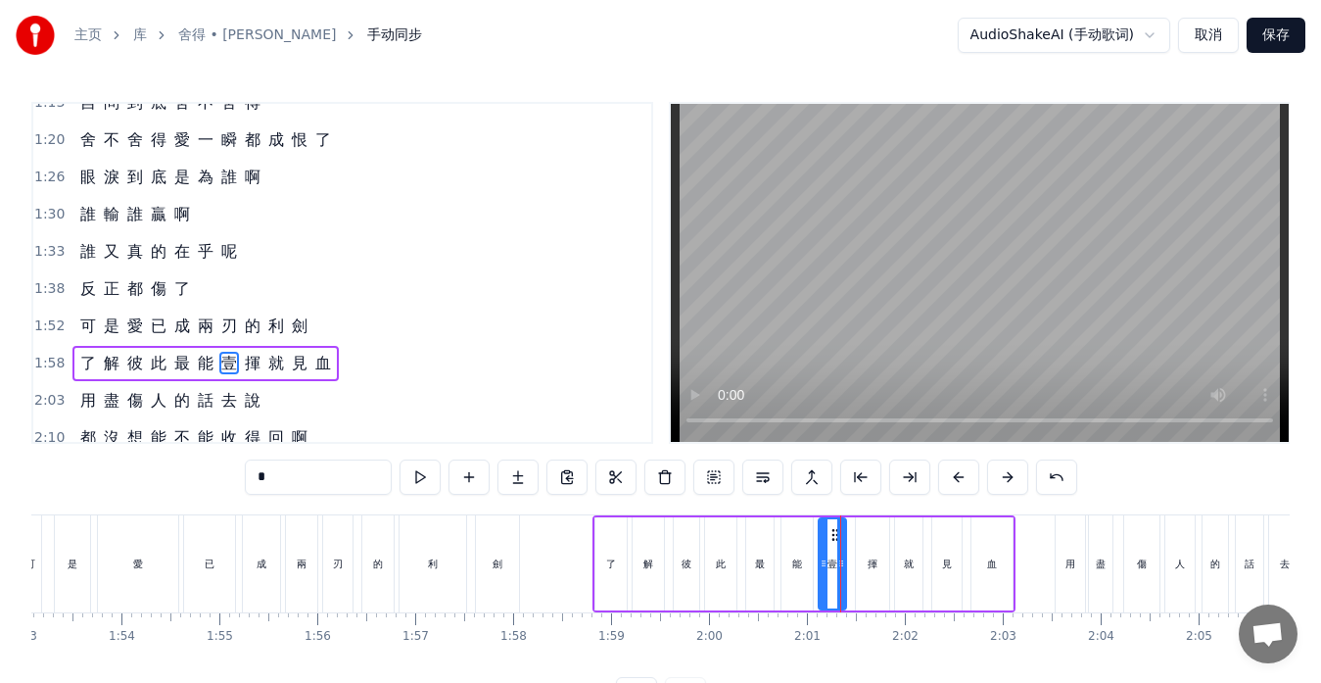
scroll to position [669, 0]
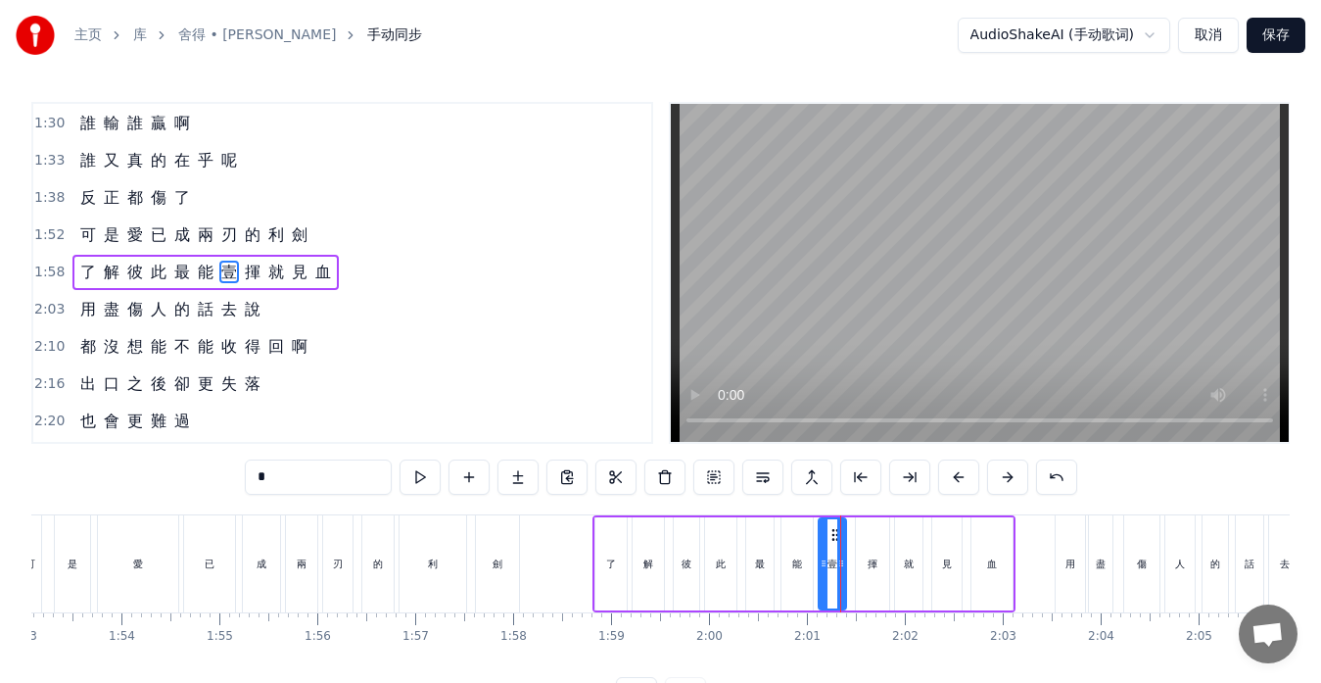
drag, startPoint x: 342, startPoint y: 478, endPoint x: 221, endPoint y: 480, distance: 120.5
click at [221, 480] on div "0:13 忘 了 0:14 誰 先 燃 起 戰 火 0:17 那 無 端 的 折 磨 0:21 一 切 究 竟 為 了 什 麼 0:25 難 道 0:27 像…" at bounding box center [660, 407] width 1259 height 610
type input "*"
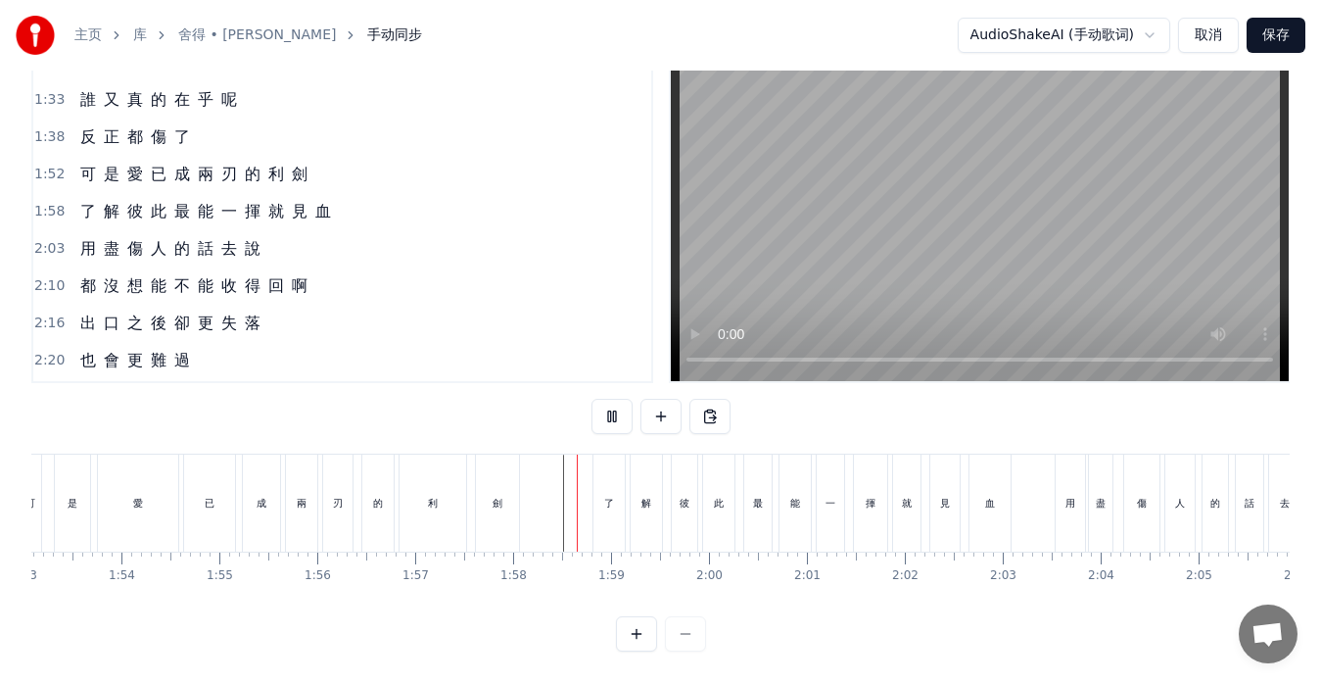
scroll to position [77, 0]
click at [1064, 517] on div "用" at bounding box center [1070, 502] width 29 height 97
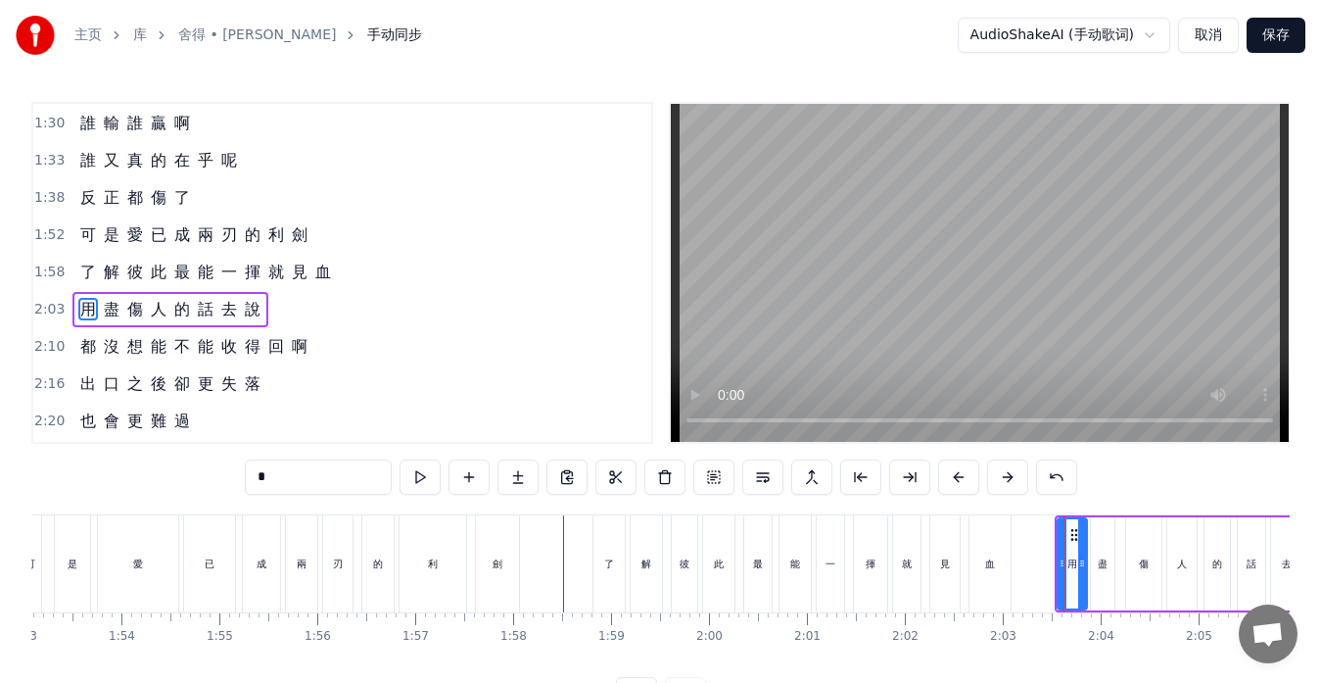
scroll to position [706, 0]
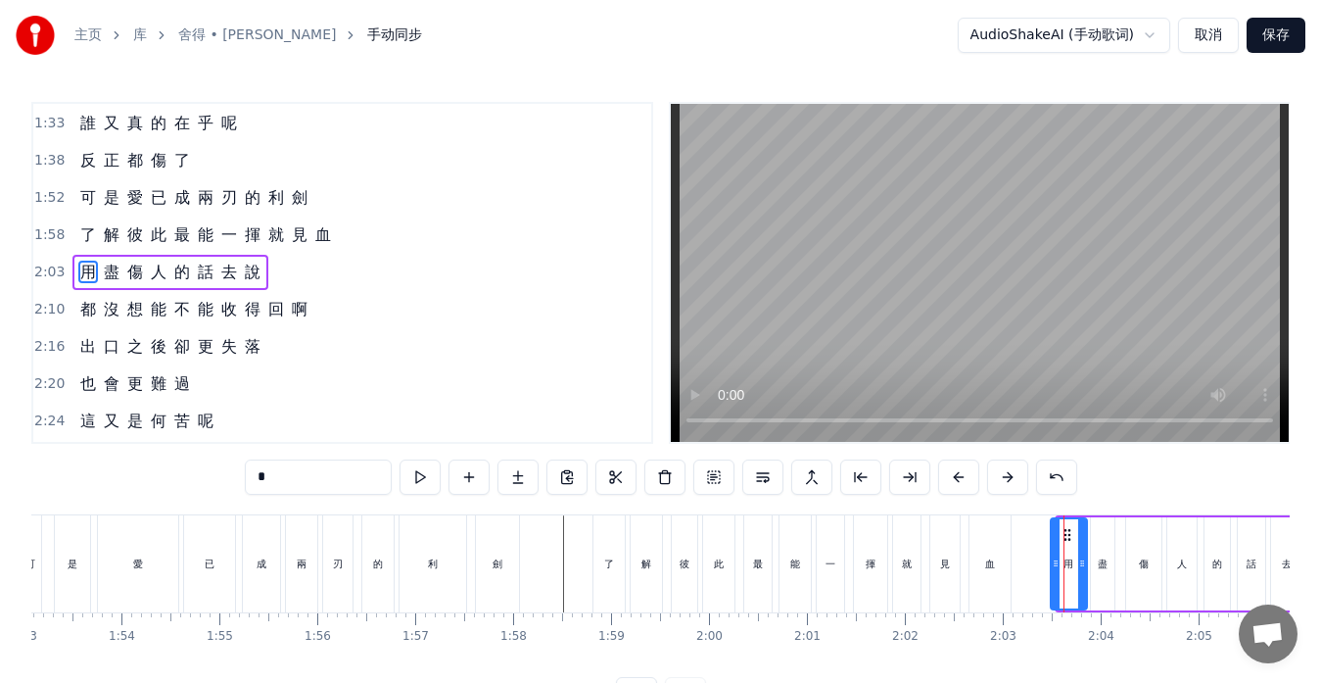
click at [1052, 550] on div at bounding box center [1056, 563] width 8 height 89
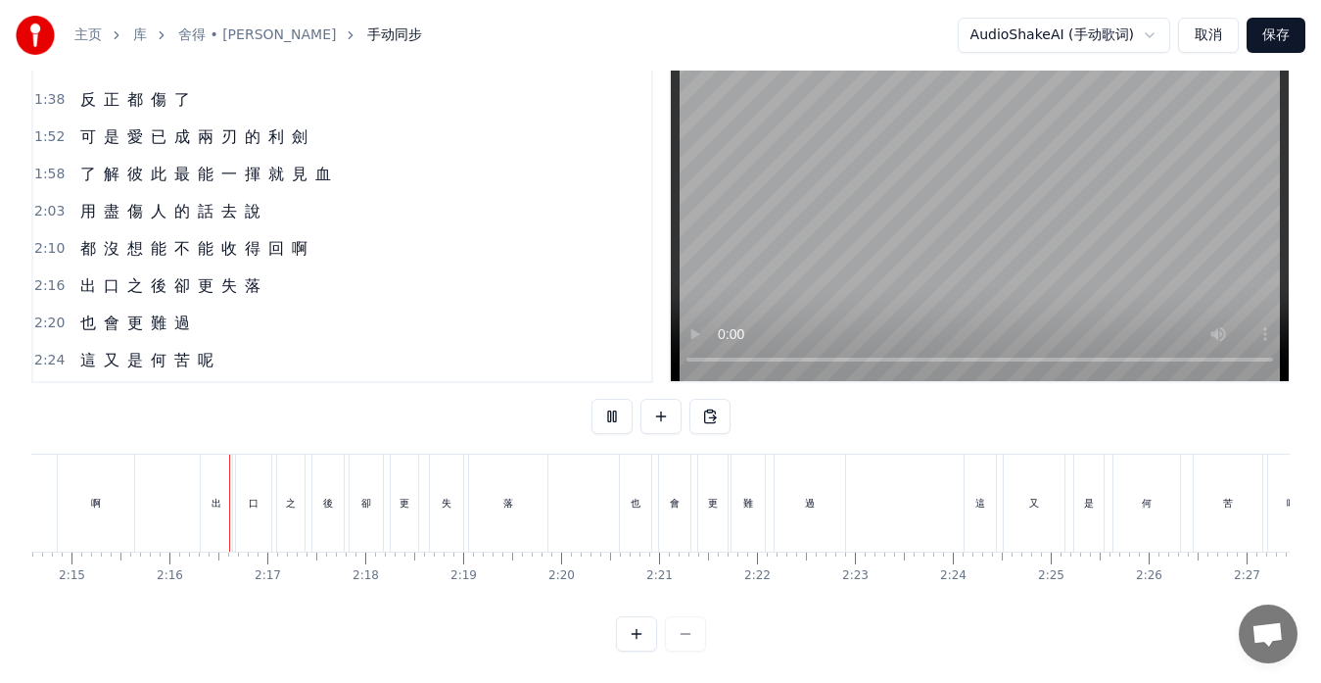
scroll to position [0, 13237]
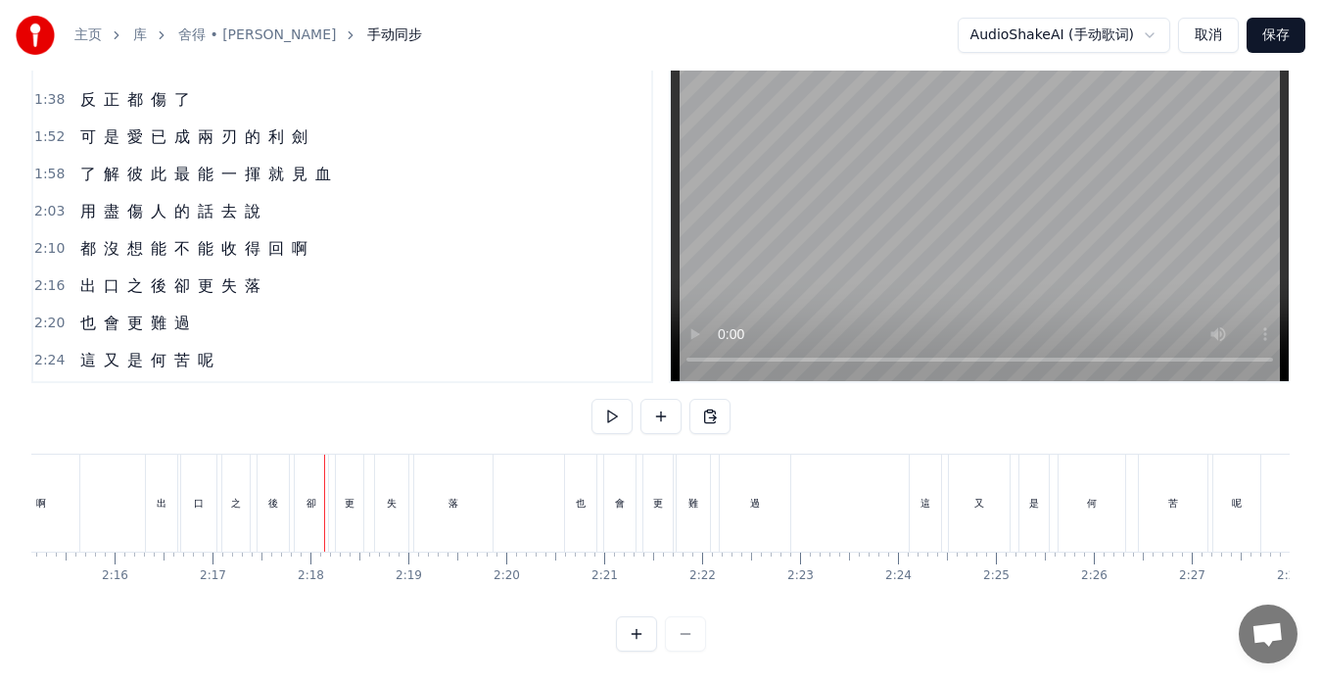
click at [151, 500] on div "出" at bounding box center [161, 502] width 31 height 97
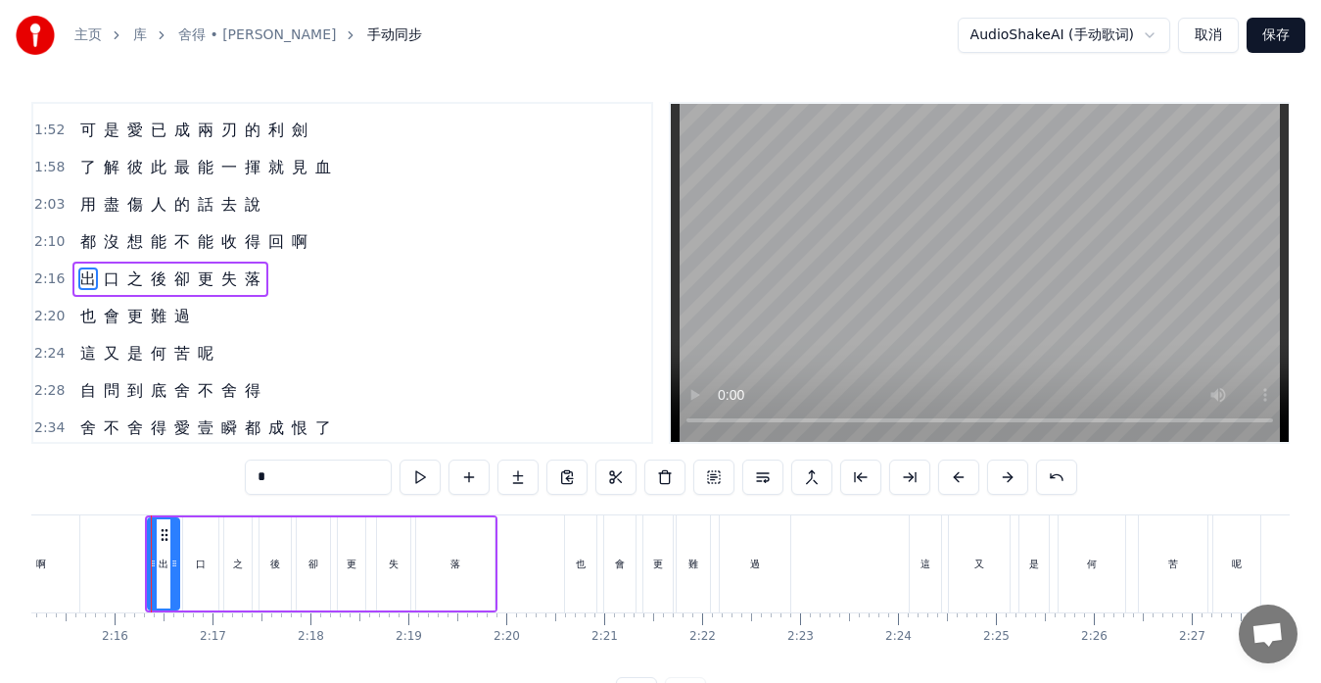
scroll to position [781, 0]
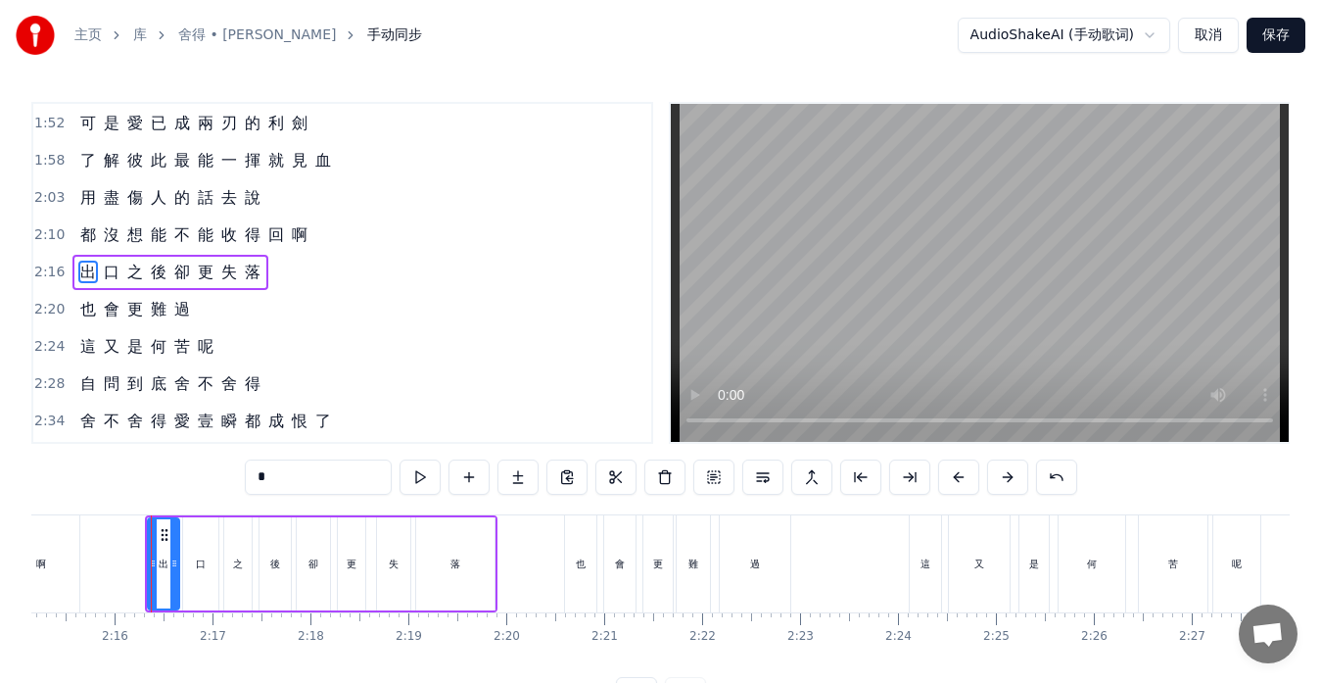
click at [95, 287] on div "出 口 之 後 卻 更 失 落" at bounding box center [170, 272] width 196 height 35
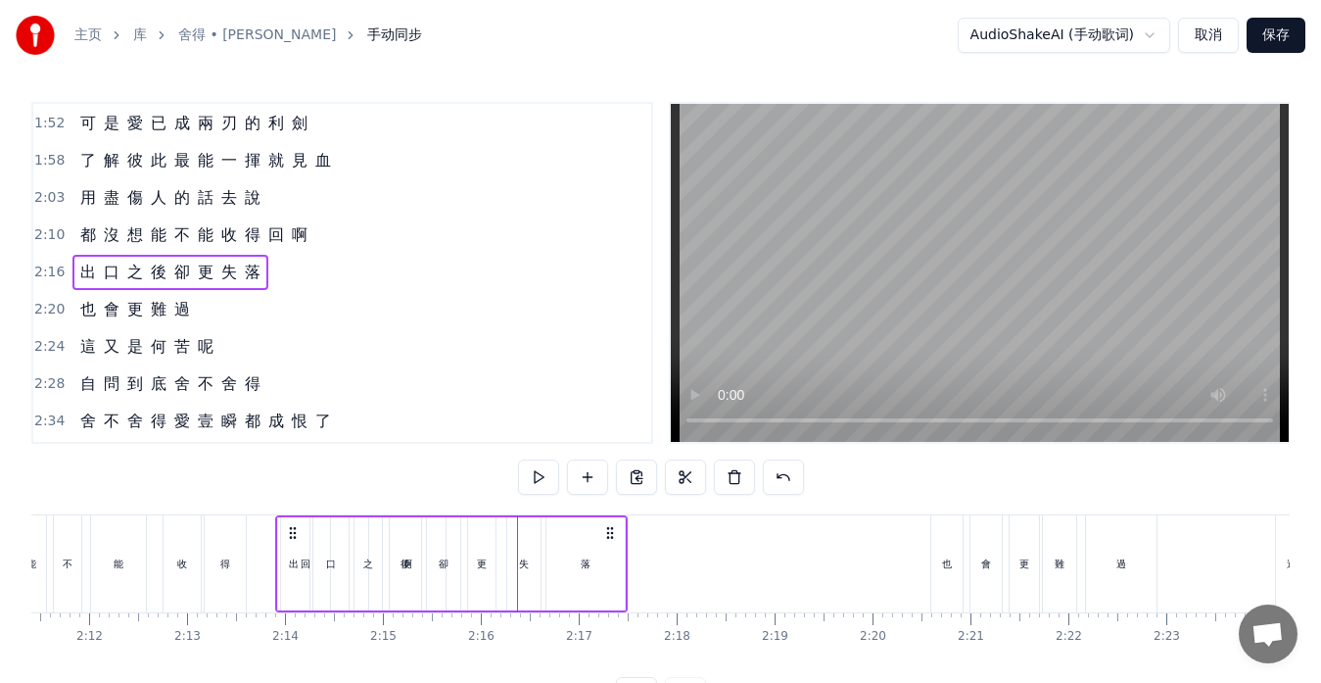
scroll to position [0, 12869]
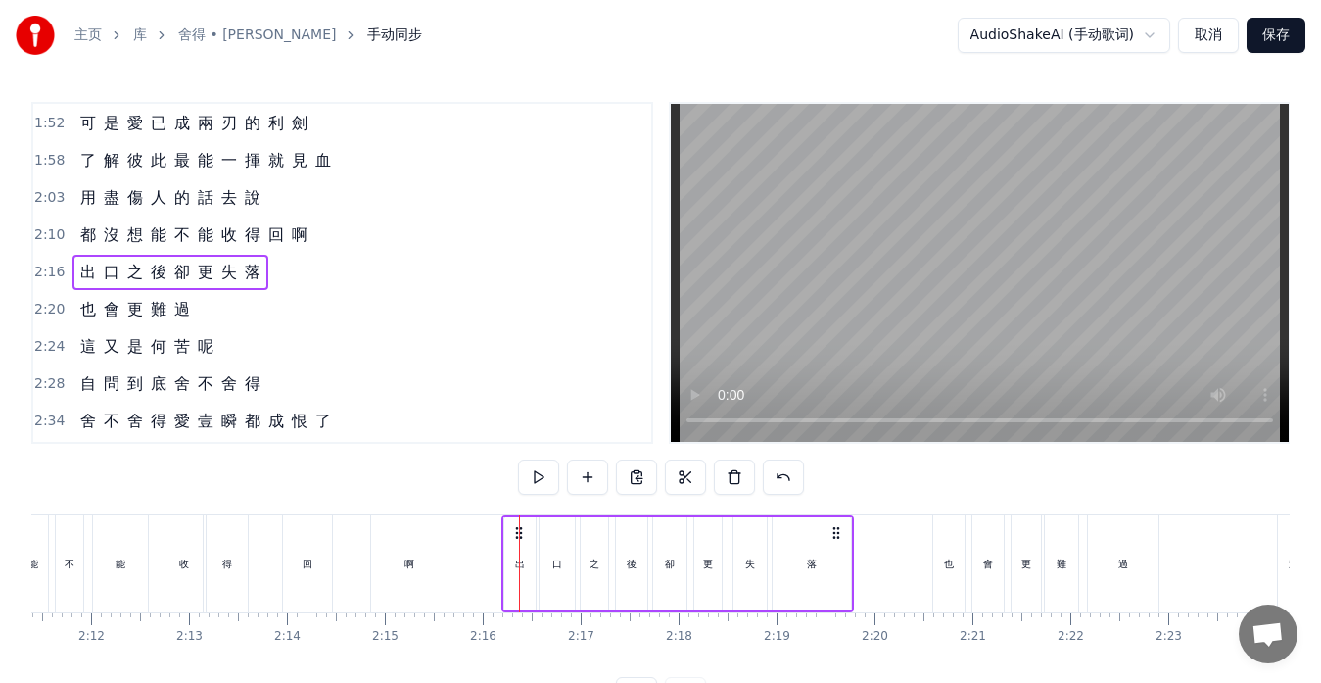
drag, startPoint x: 164, startPoint y: 534, endPoint x: 520, endPoint y: 551, distance: 357.0
click at [520, 551] on div "出 口 之 後 卻 更 失 落" at bounding box center [677, 563] width 353 height 97
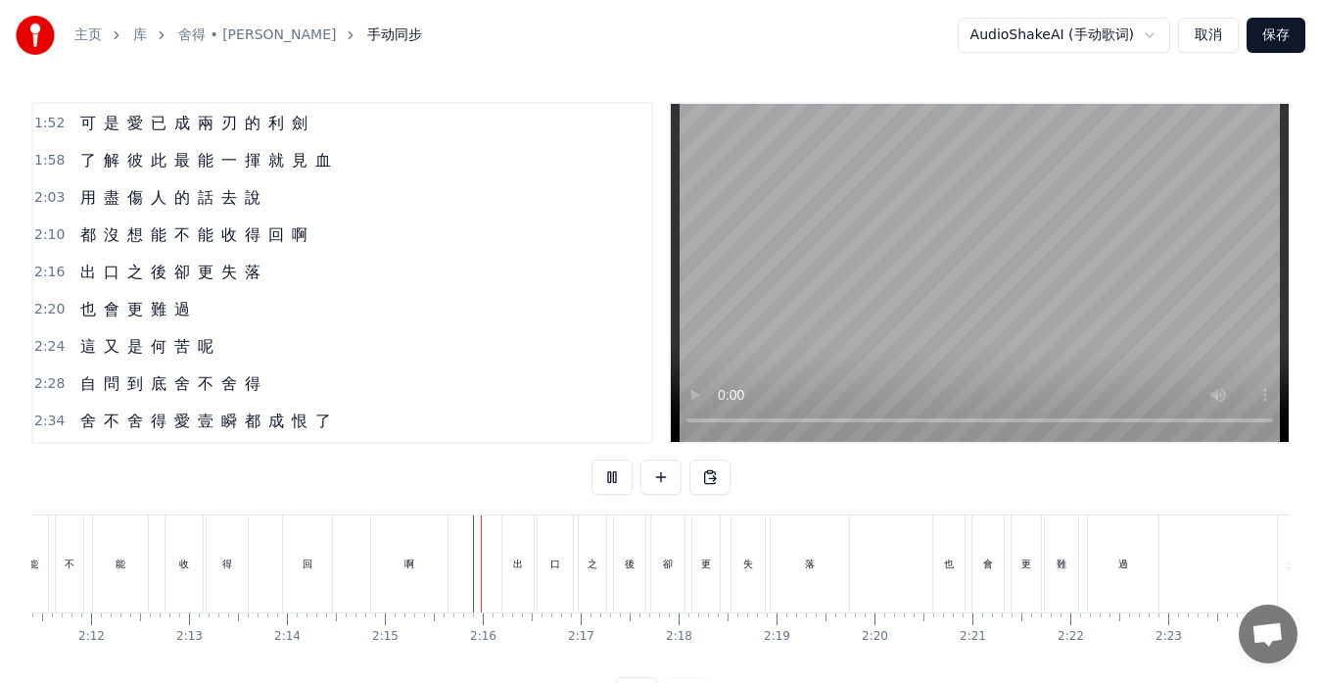
scroll to position [77, 0]
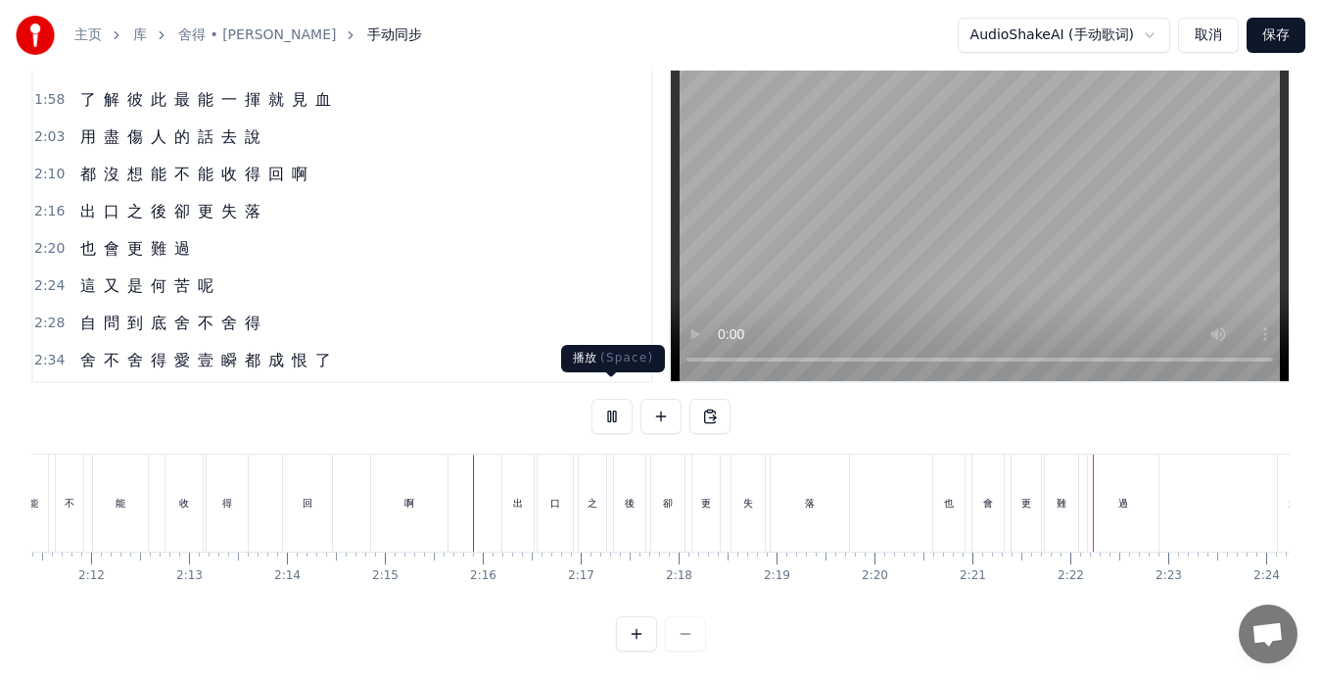
click at [601, 402] on button at bounding box center [612, 416] width 41 height 35
click at [78, 245] on div "也 會 更 難 過" at bounding box center [134, 248] width 125 height 35
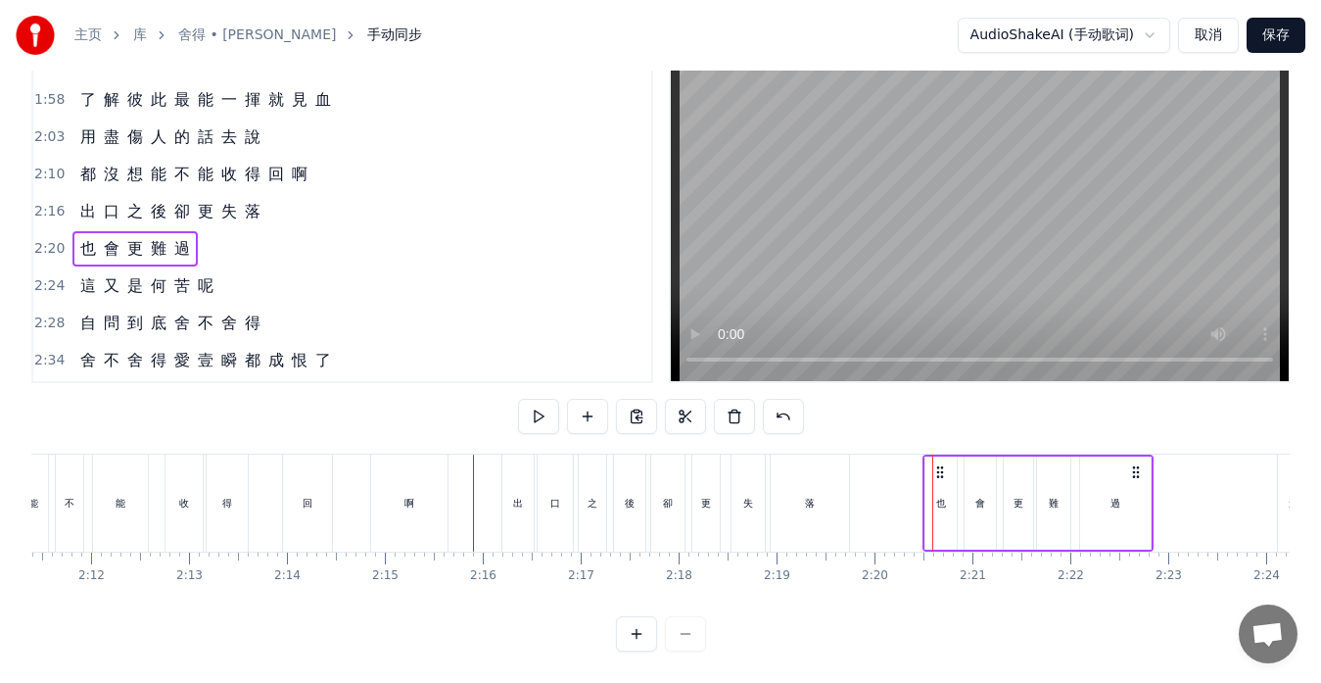
drag, startPoint x: 948, startPoint y: 456, endPoint x: 938, endPoint y: 459, distance: 10.2
click at [938, 464] on icon at bounding box center [940, 472] width 16 height 16
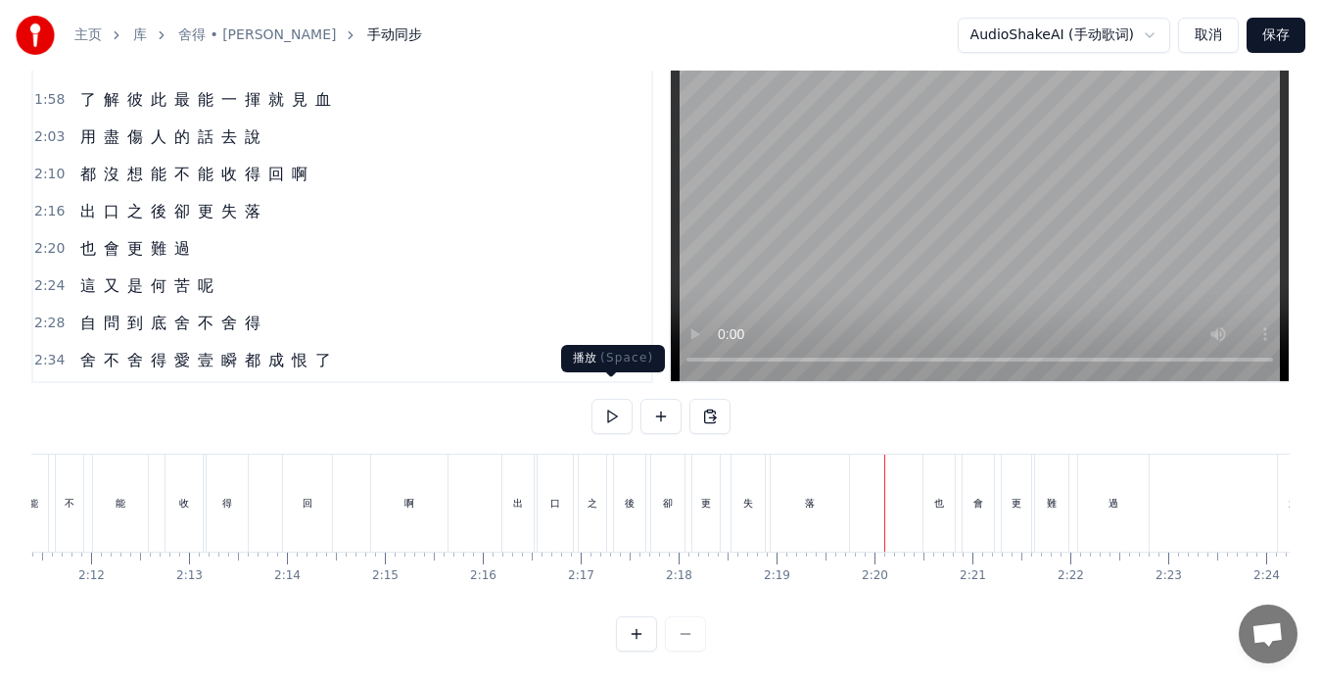
click at [606, 407] on button at bounding box center [612, 416] width 41 height 35
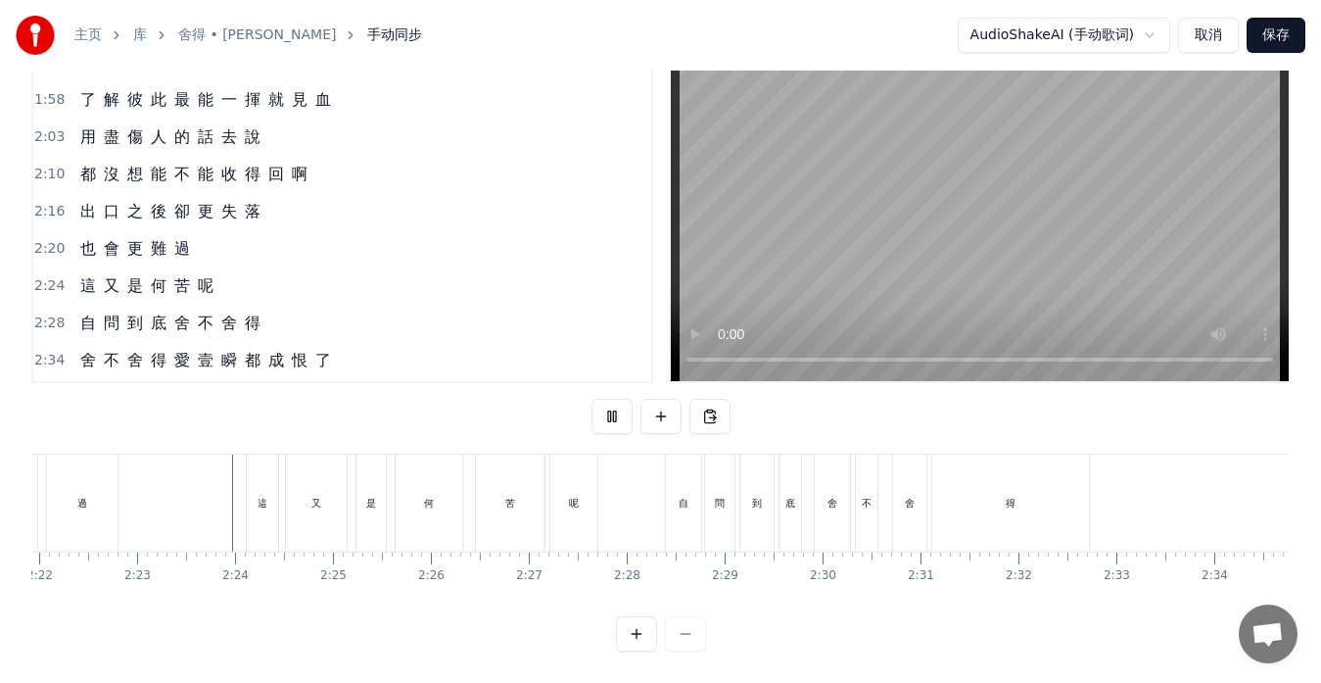
scroll to position [0, 13957]
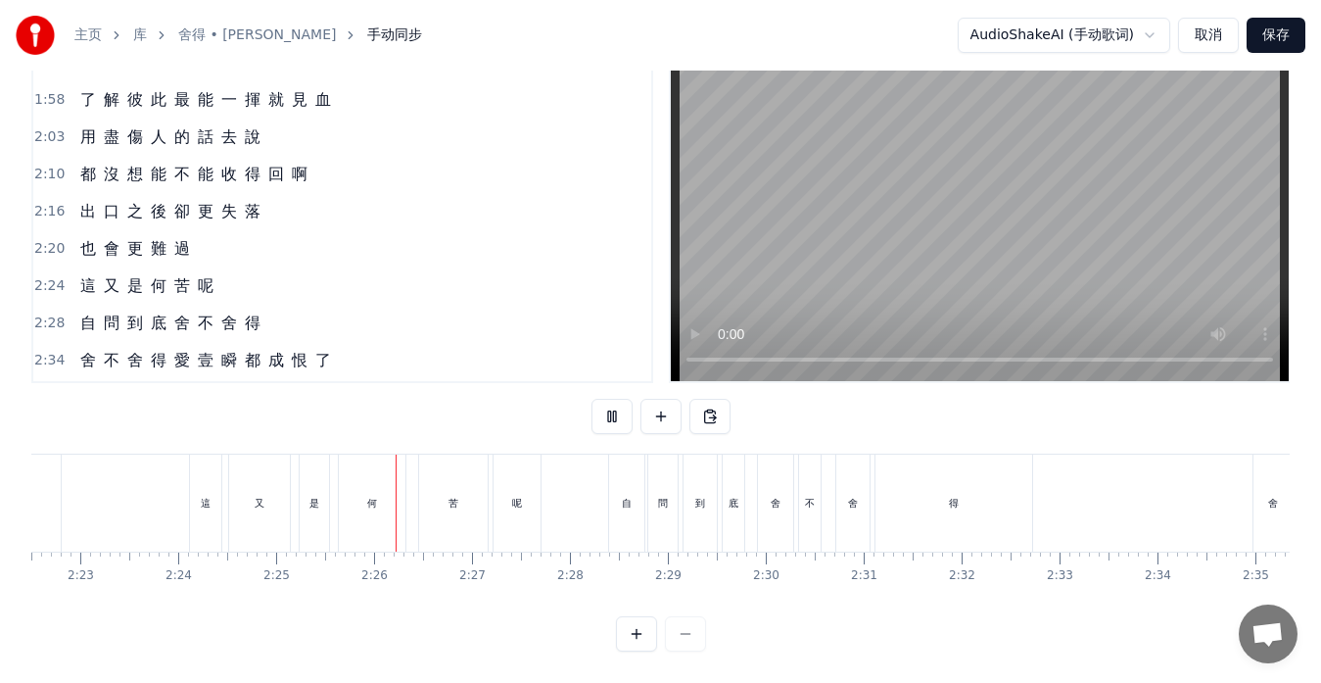
click at [606, 407] on button at bounding box center [612, 416] width 41 height 35
click at [85, 283] on div "這 又 是 何 苦 呢" at bounding box center [146, 285] width 149 height 35
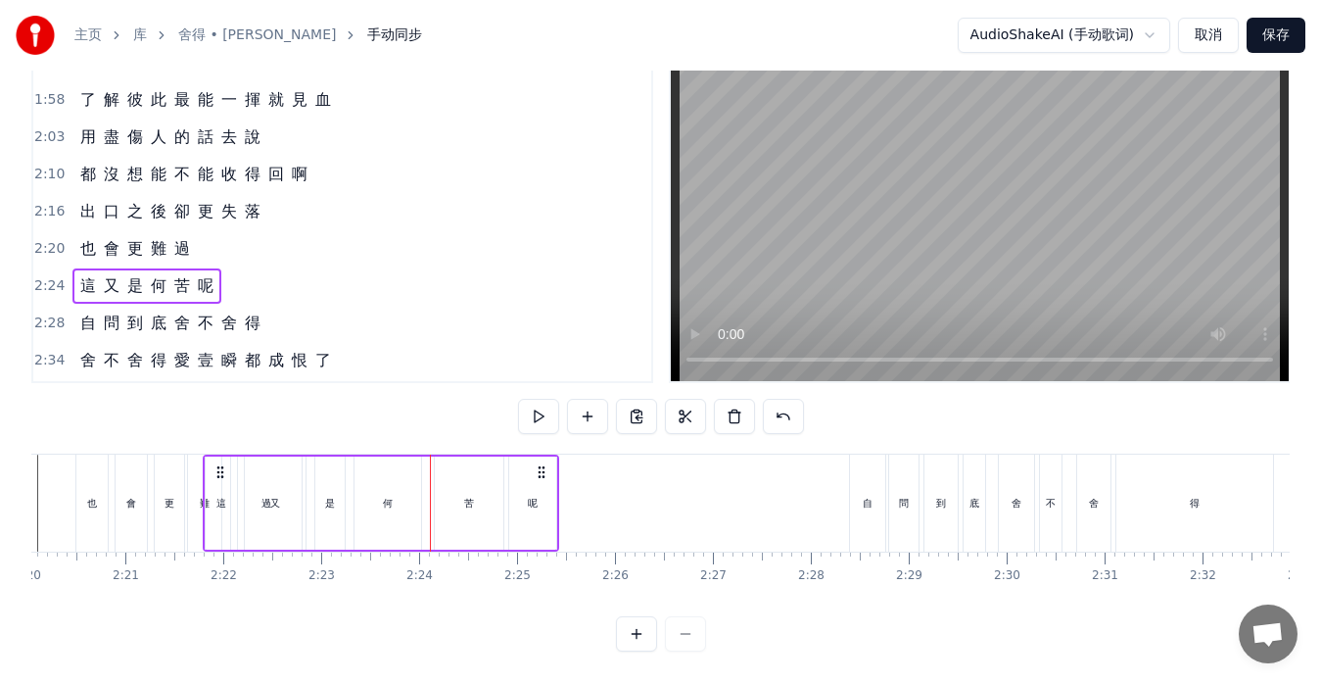
scroll to position [0, 13699]
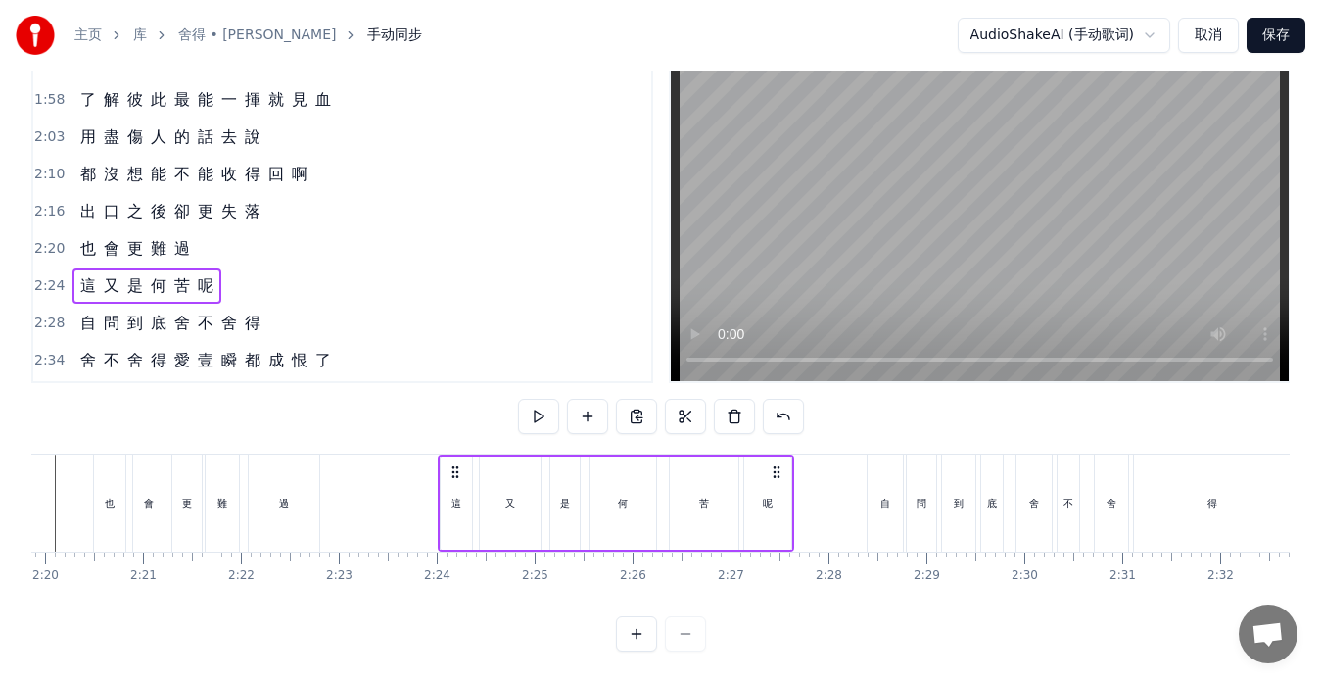
drag, startPoint x: 208, startPoint y: 454, endPoint x: 457, endPoint y: 459, distance: 249.8
click at [456, 464] on icon at bounding box center [456, 472] width 16 height 16
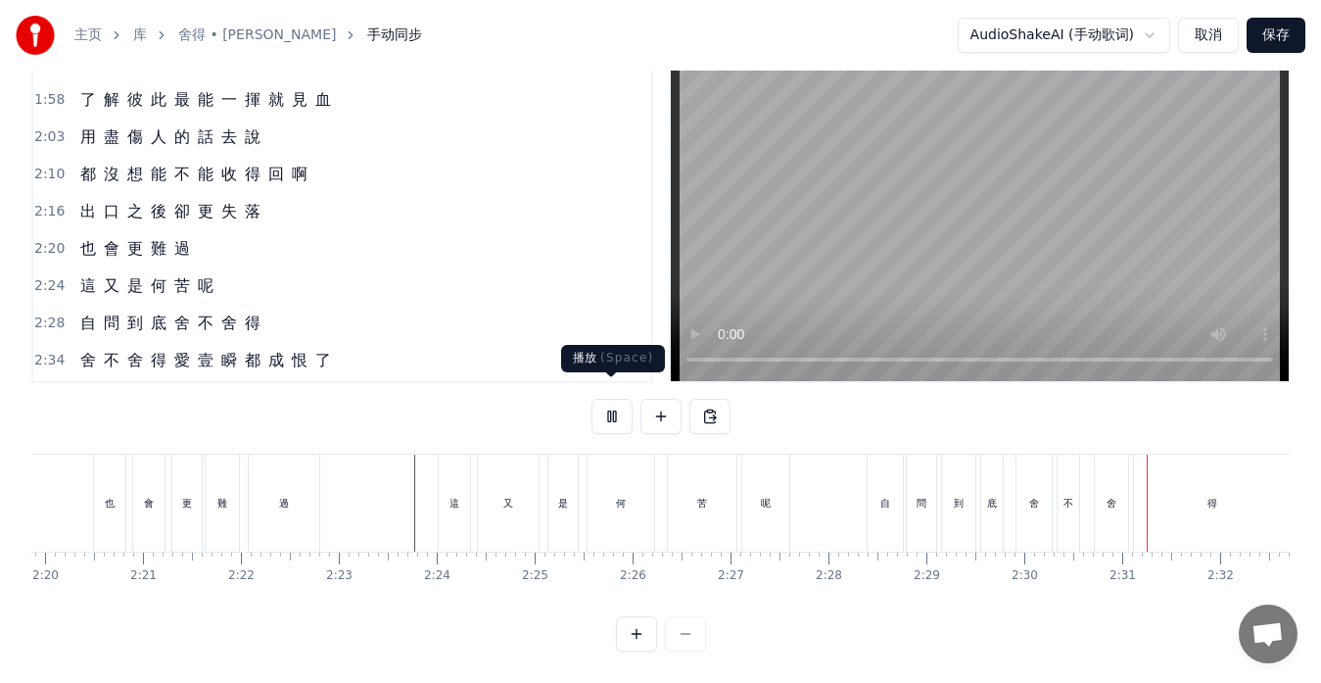
click at [608, 399] on button at bounding box center [612, 416] width 41 height 35
click at [75, 321] on div "自 問 到 底 舍 不 舍 得" at bounding box center [170, 323] width 196 height 35
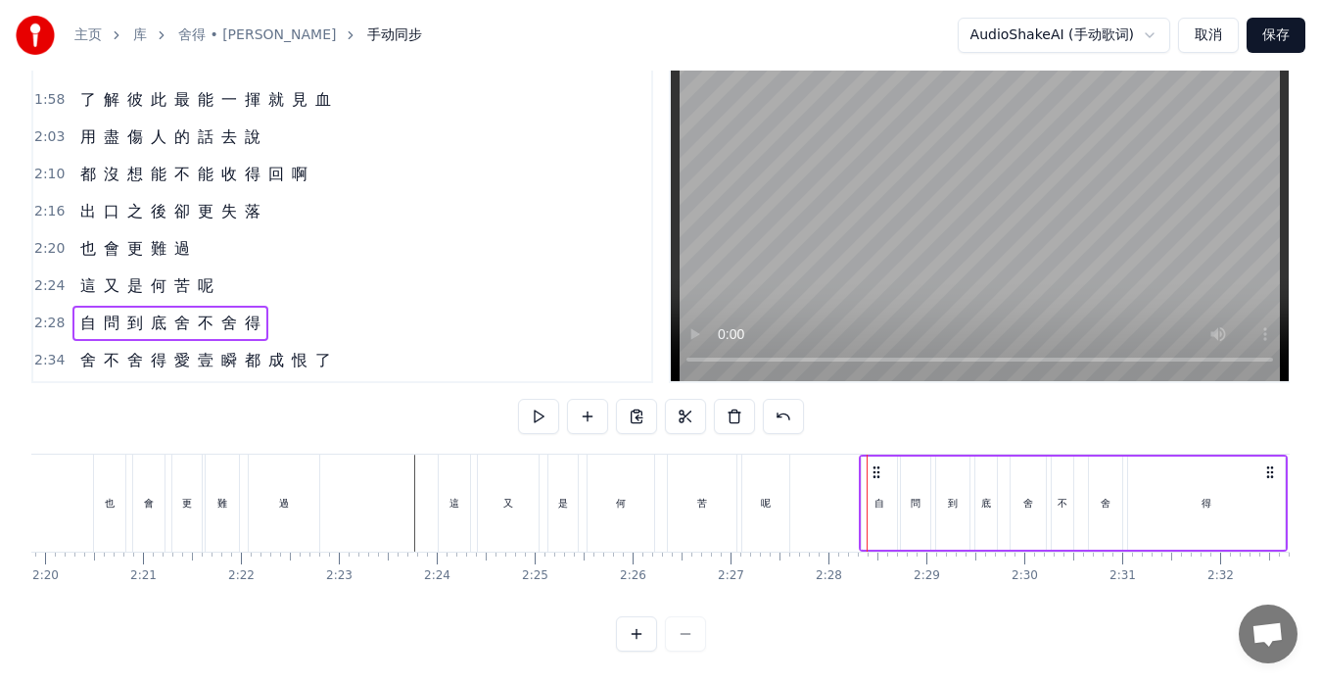
click at [878, 471] on circle at bounding box center [878, 471] width 1 height 1
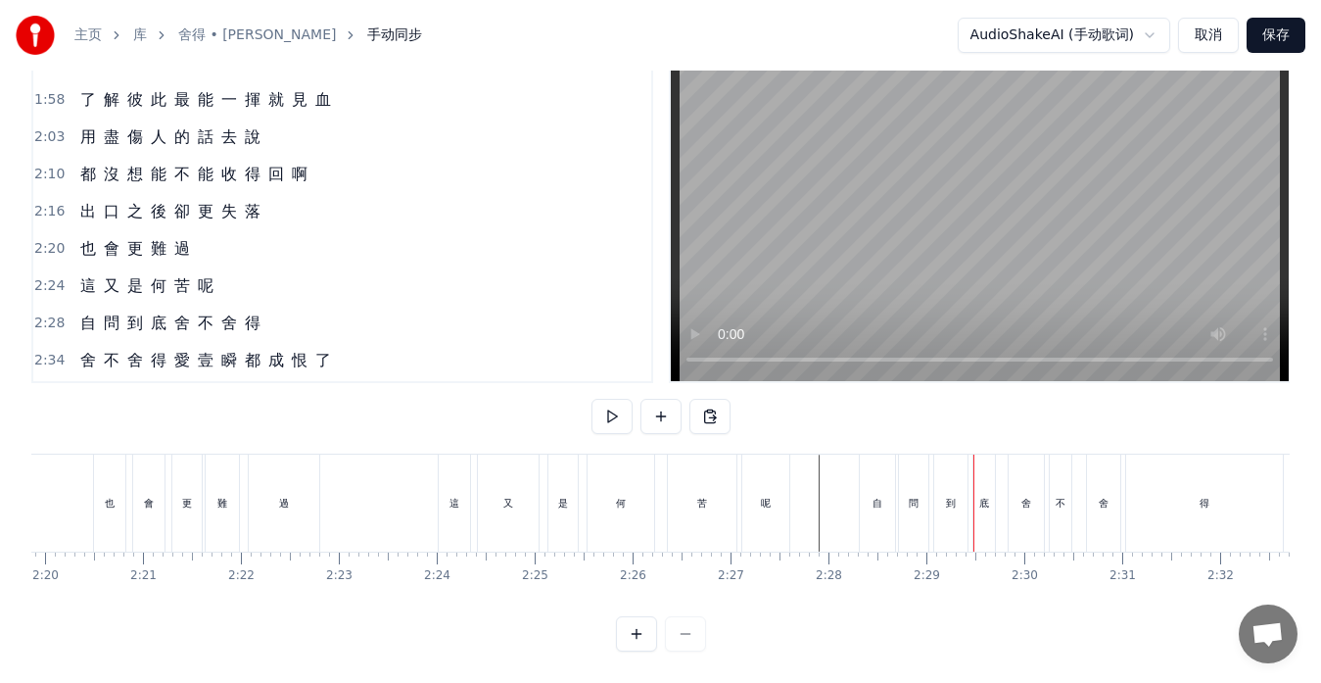
click at [114, 319] on div "自 問 到 底 舍 不 舍 得" at bounding box center [170, 323] width 196 height 35
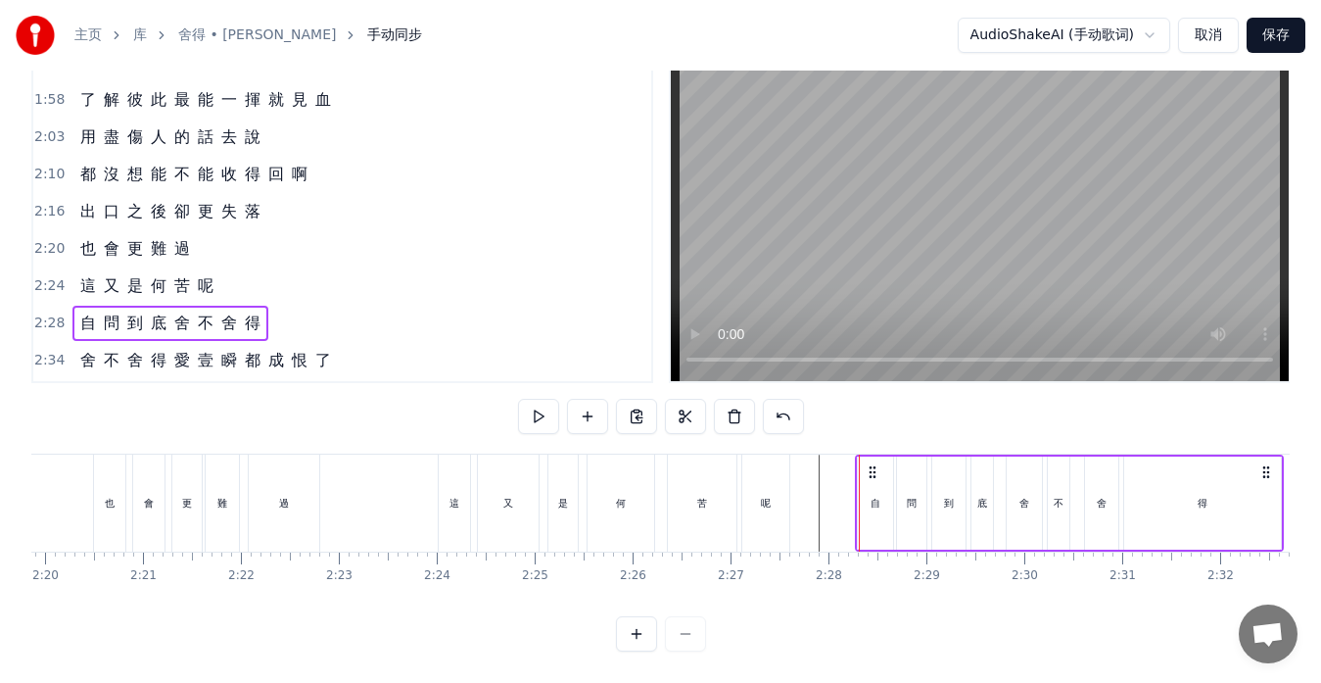
click at [875, 471] on circle at bounding box center [874, 471] width 1 height 1
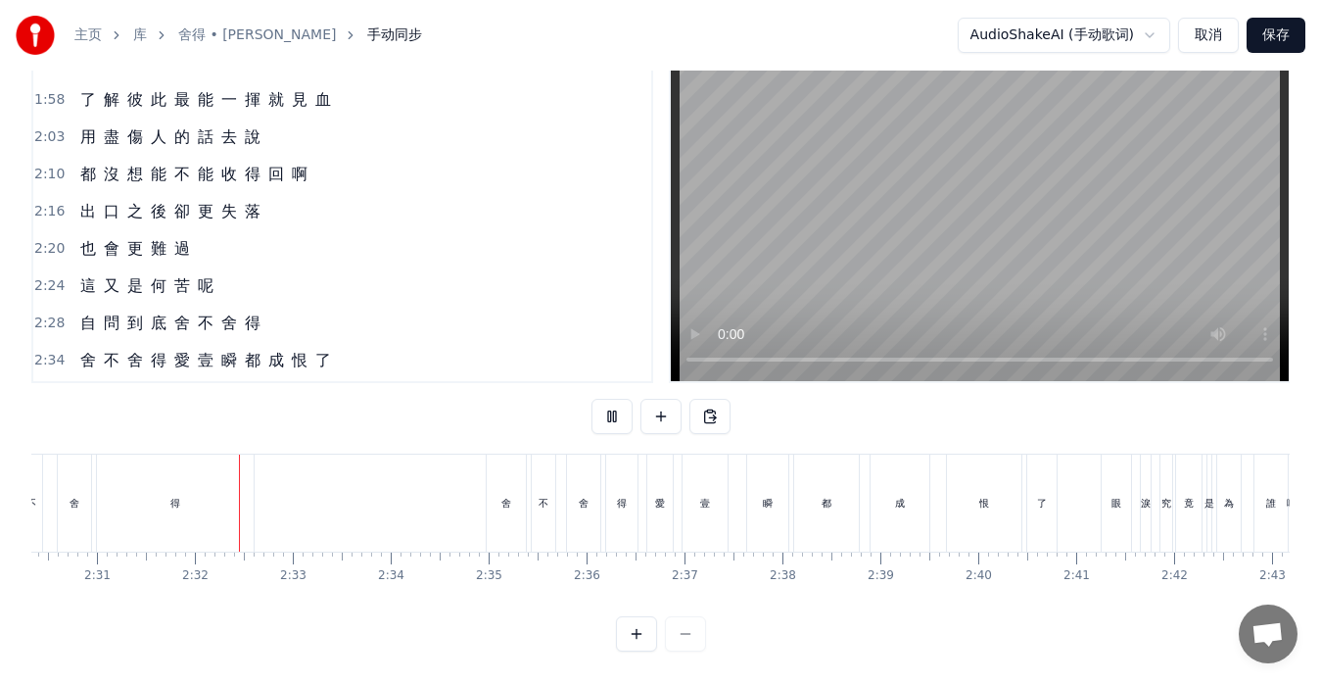
scroll to position [0, 14777]
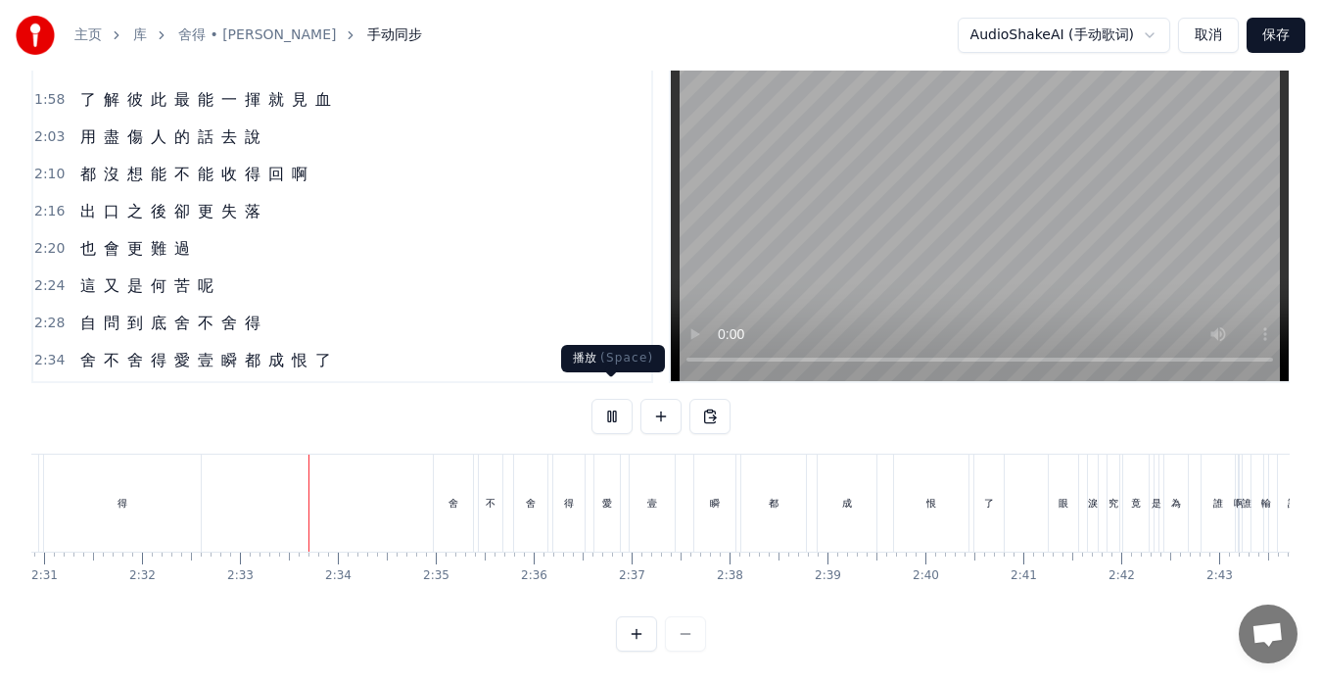
click at [610, 404] on button at bounding box center [612, 416] width 41 height 35
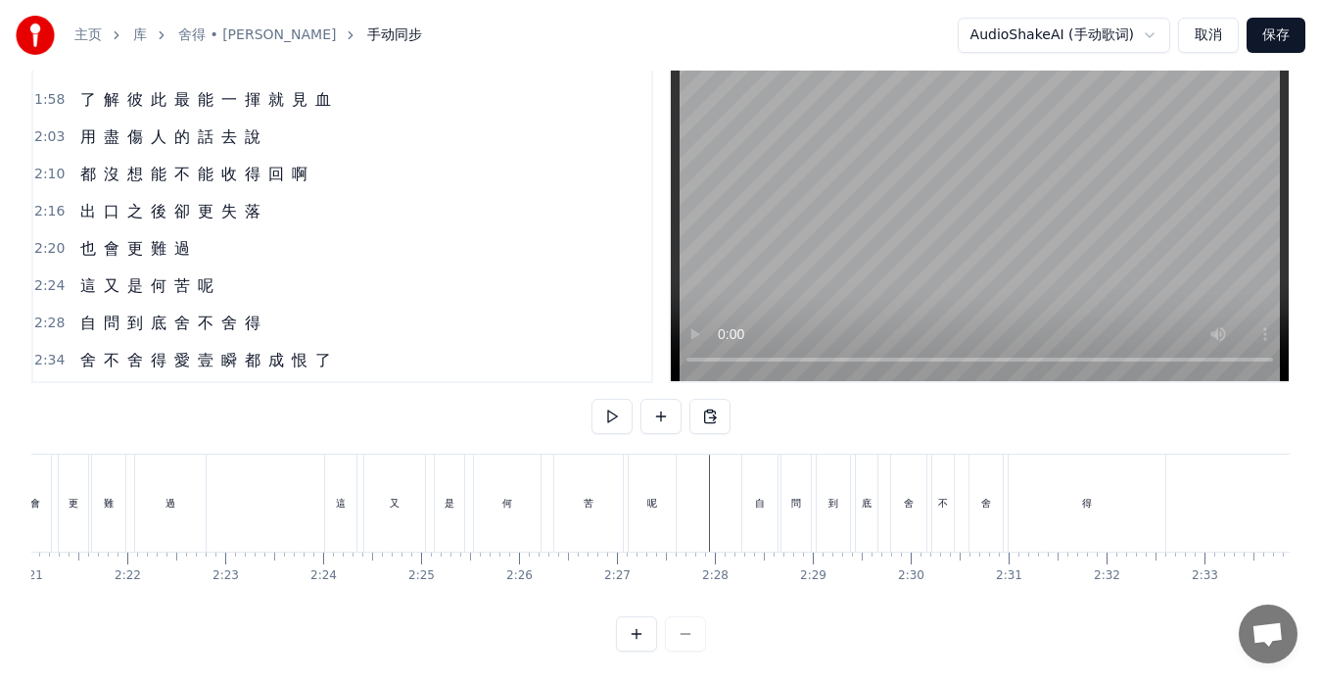
scroll to position [0, 13747]
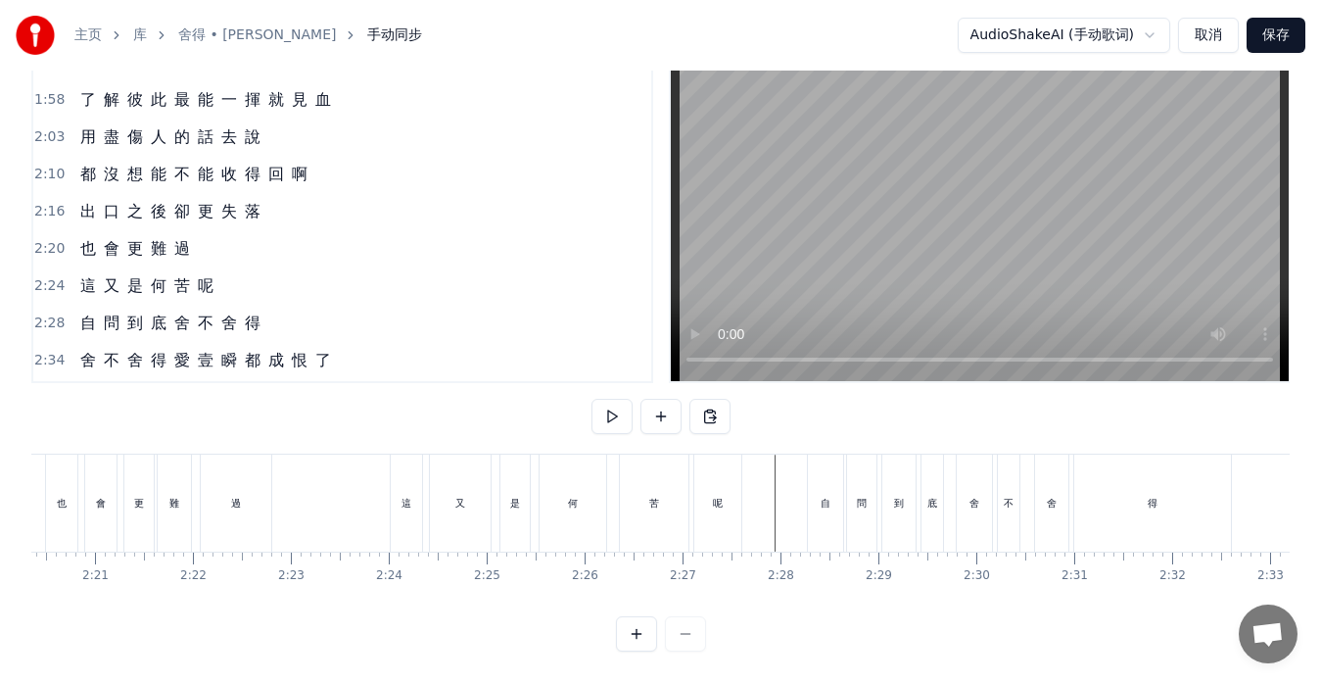
click at [885, 513] on div "到" at bounding box center [898, 502] width 33 height 97
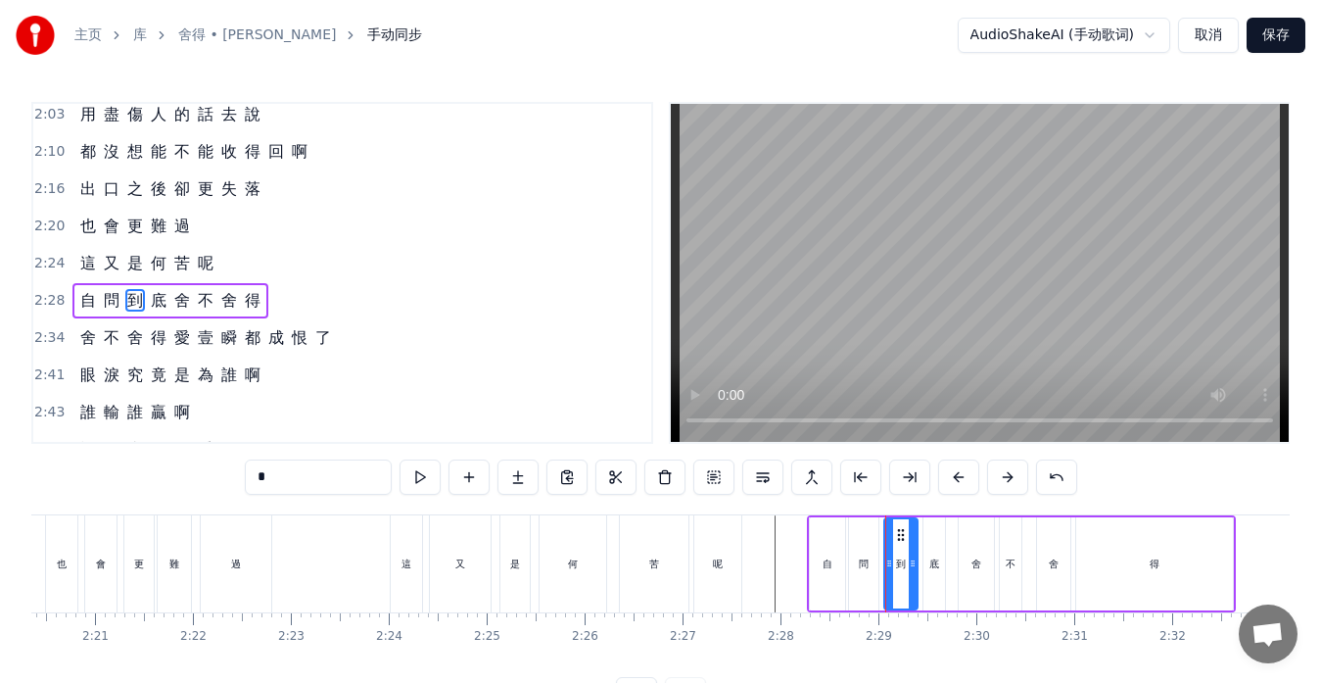
scroll to position [892, 0]
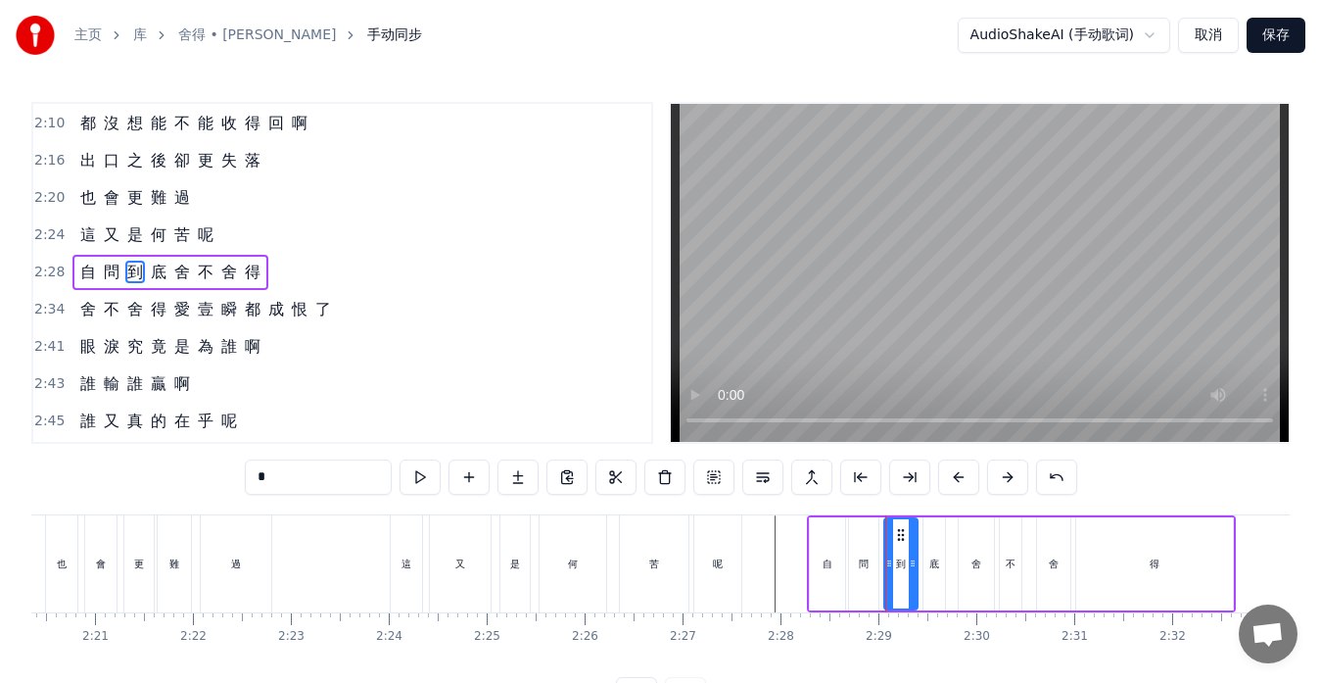
click at [932, 551] on div "底" at bounding box center [935, 563] width 22 height 93
click at [924, 533] on div at bounding box center [924, 563] width 8 height 89
drag, startPoint x: 940, startPoint y: 552, endPoint x: 951, endPoint y: 551, distance: 10.8
click at [951, 551] on div at bounding box center [949, 563] width 8 height 89
click at [972, 559] on div "舍" at bounding box center [977, 563] width 10 height 15
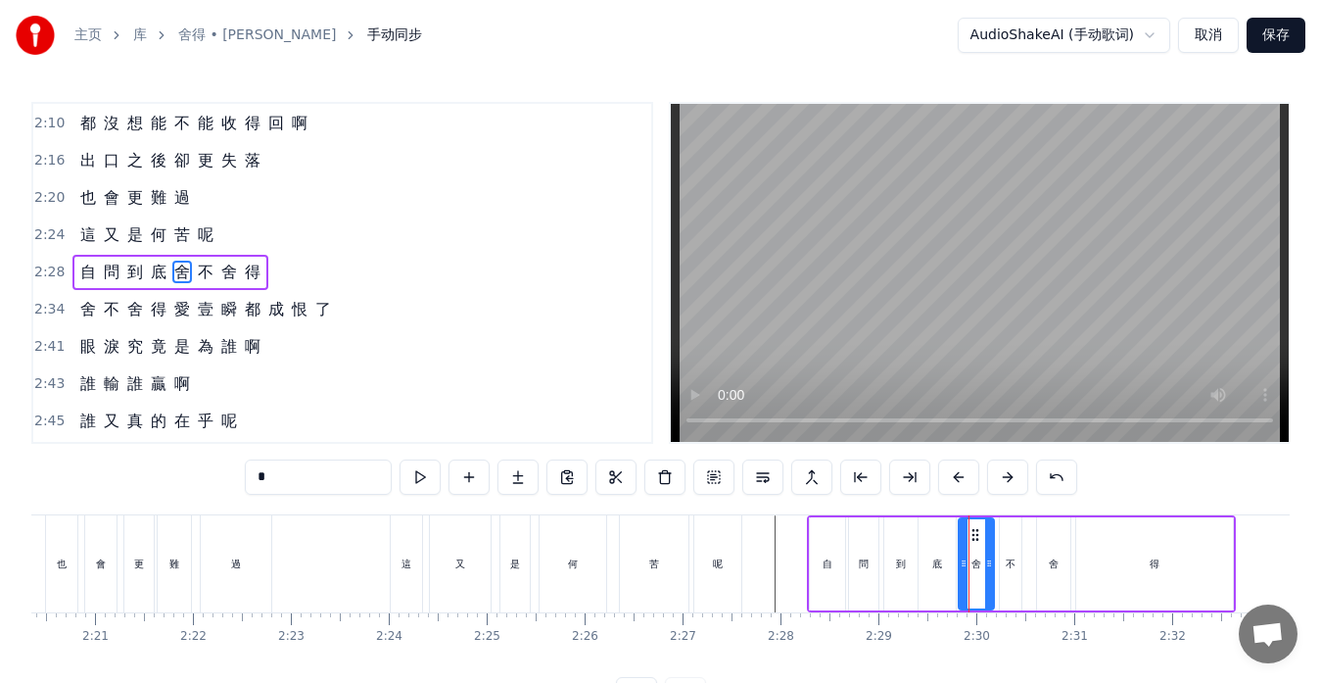
click at [1004, 563] on div "不" at bounding box center [1011, 563] width 22 height 93
click at [999, 563] on circle at bounding box center [998, 563] width 1 height 1
drag, startPoint x: 1016, startPoint y: 565, endPoint x: 1027, endPoint y: 565, distance: 11.8
click at [1027, 565] on circle at bounding box center [1026, 565] width 1 height 1
click at [1049, 564] on div "舍" at bounding box center [1054, 563] width 10 height 15
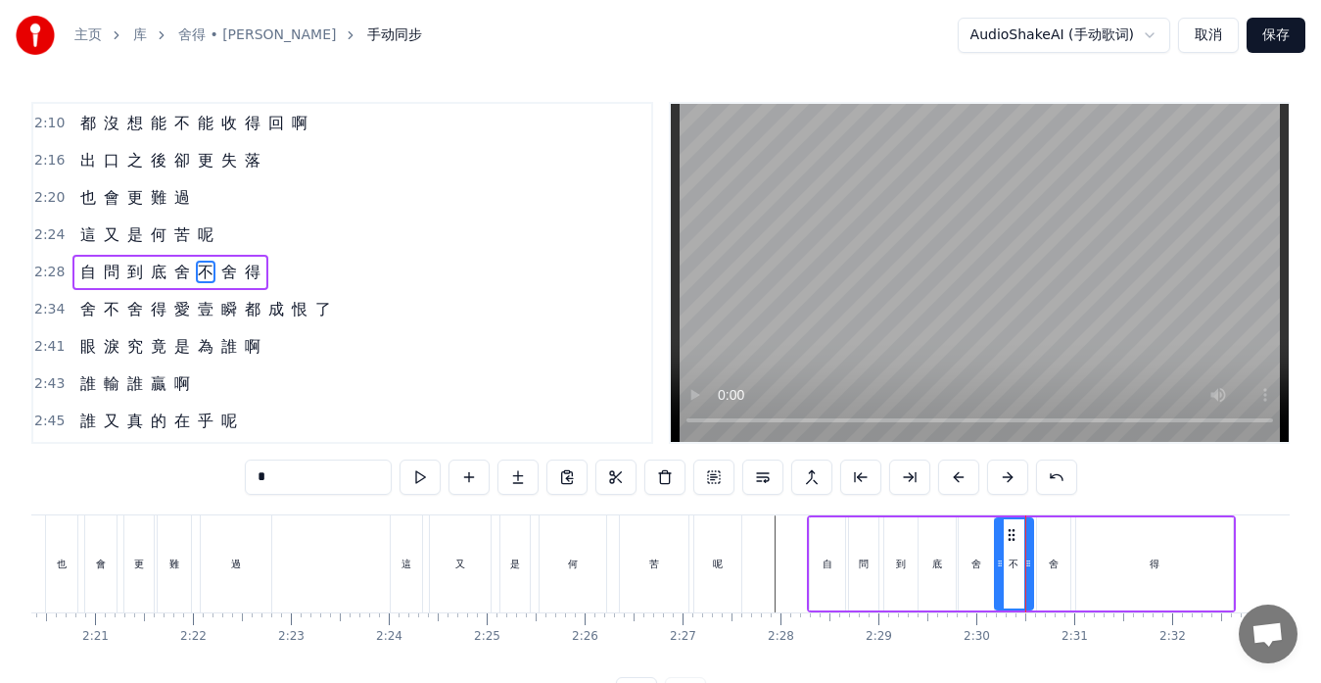
type input "*"
click at [1074, 560] on icon at bounding box center [1072, 563] width 8 height 16
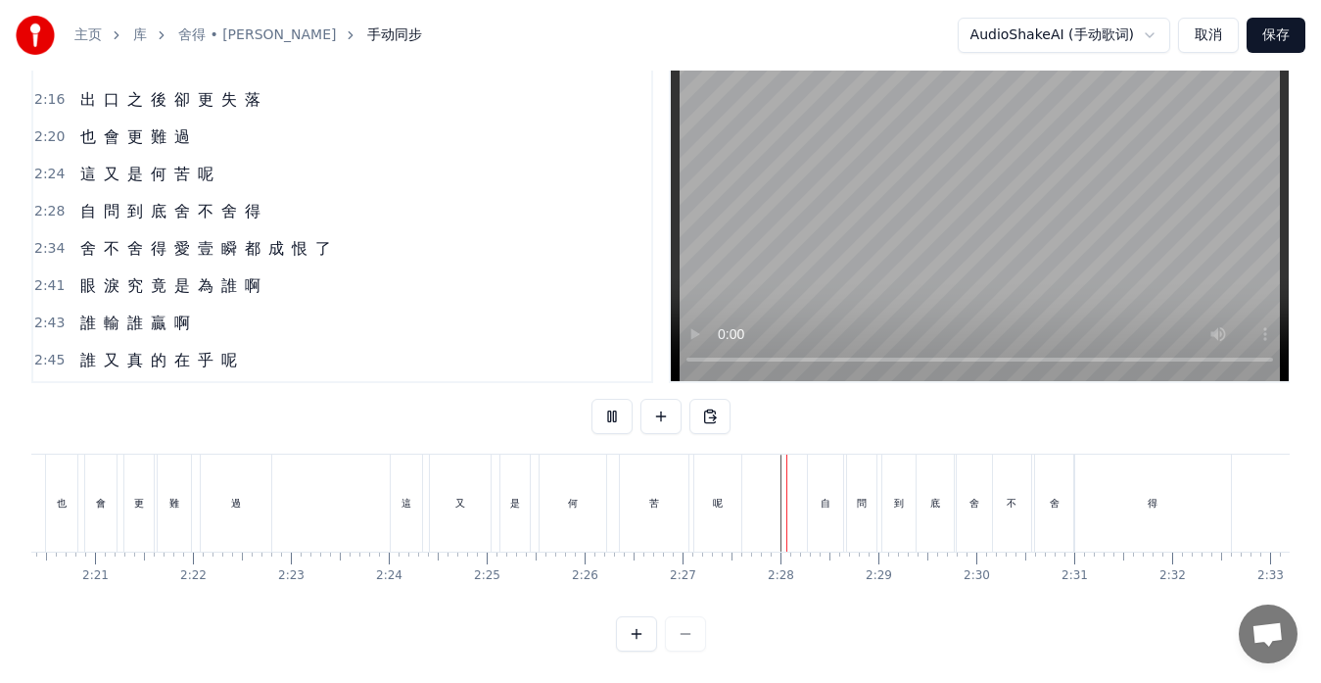
scroll to position [77, 0]
click at [824, 506] on div "自" at bounding box center [825, 502] width 35 height 97
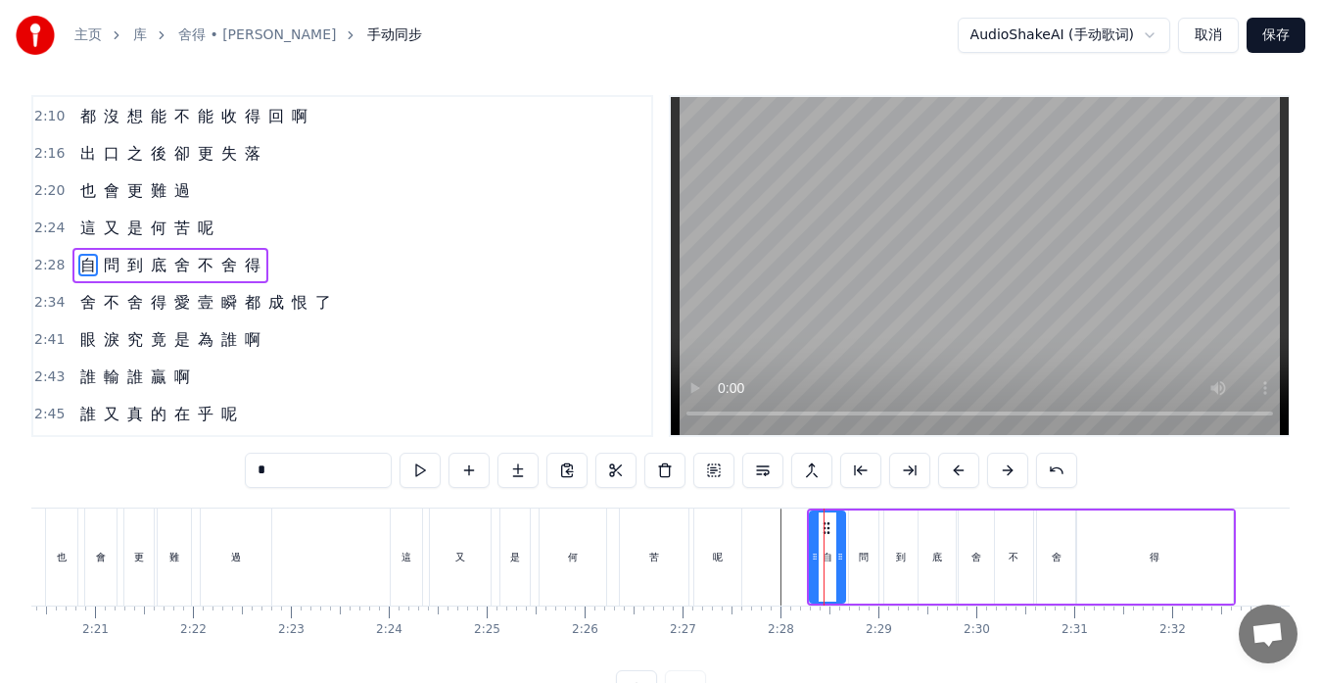
scroll to position [0, 0]
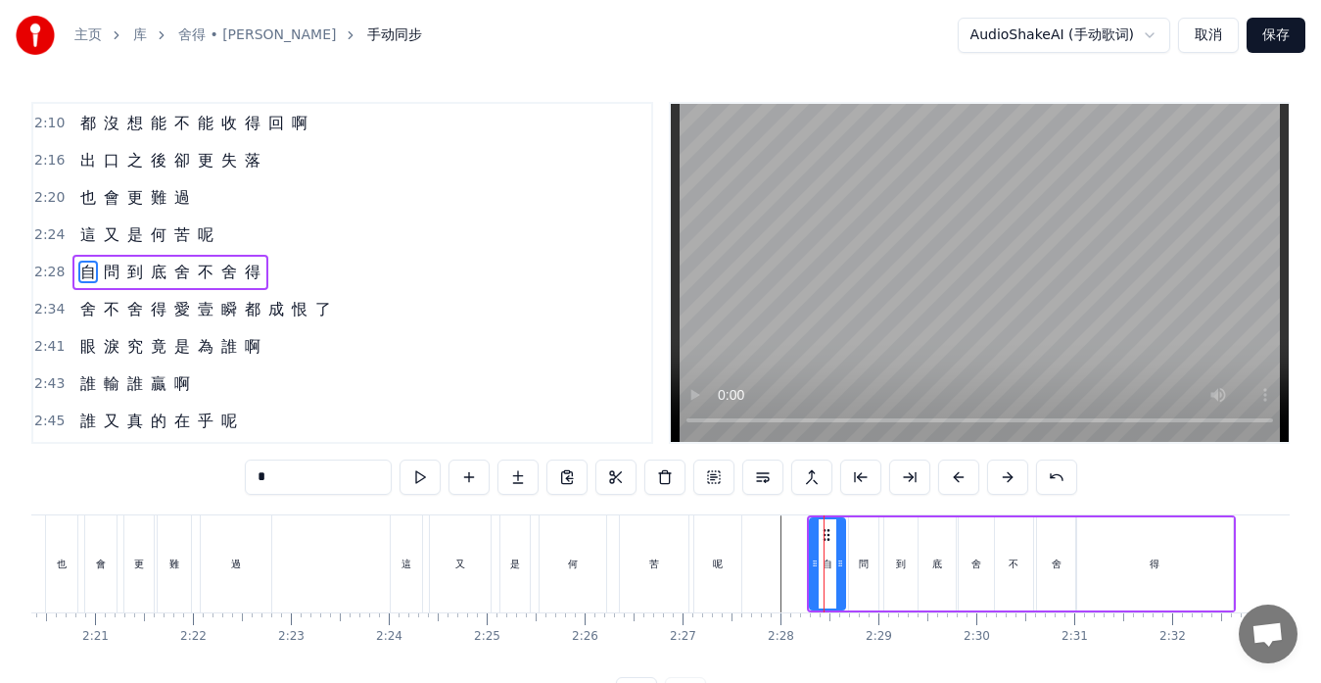
click at [858, 532] on div "問" at bounding box center [863, 563] width 29 height 93
click at [858, 533] on icon at bounding box center [860, 535] width 16 height 16
click at [840, 570] on icon at bounding box center [843, 563] width 8 height 16
click at [831, 578] on div "自" at bounding box center [827, 563] width 35 height 93
type input "*"
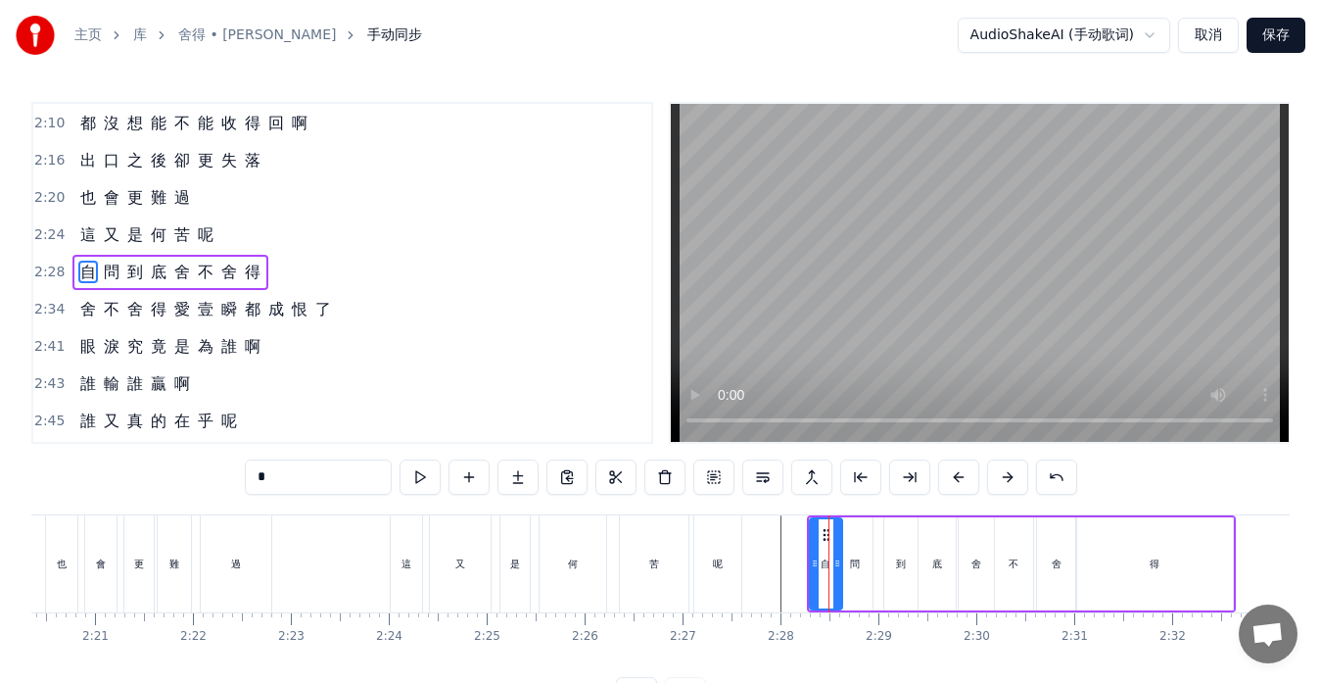
click at [840, 571] on div at bounding box center [838, 563] width 8 height 89
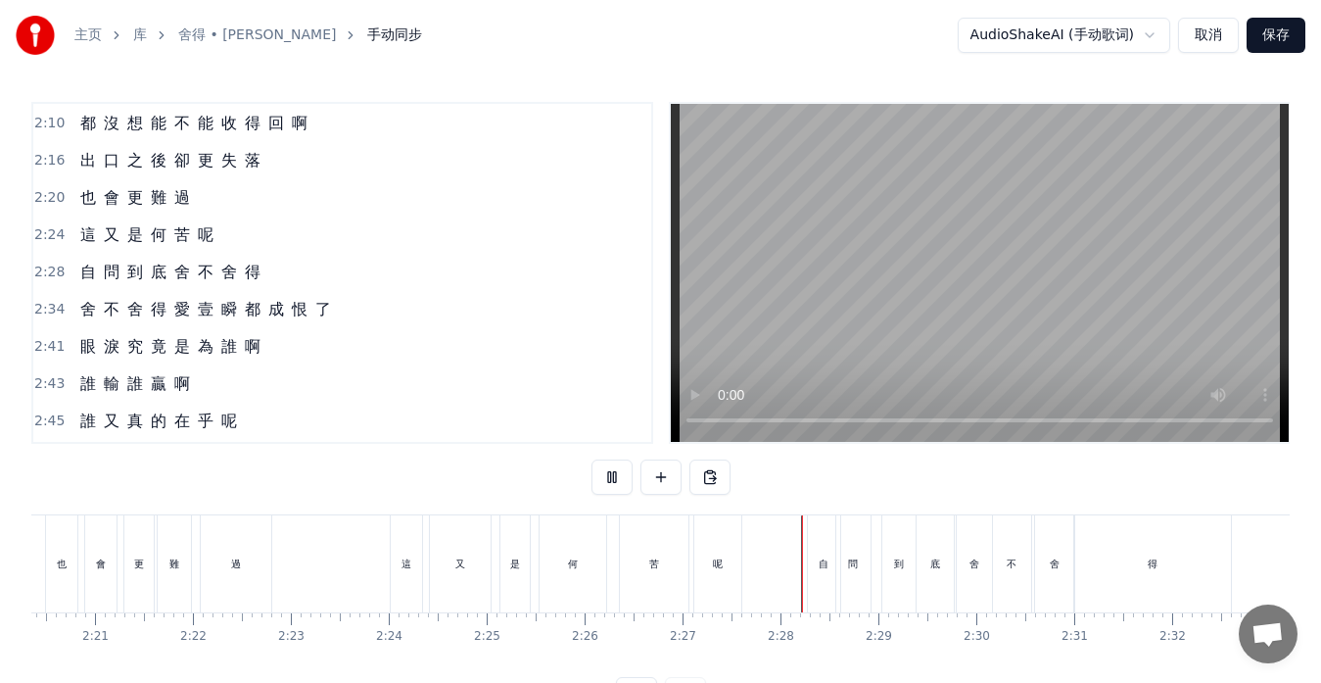
scroll to position [77, 0]
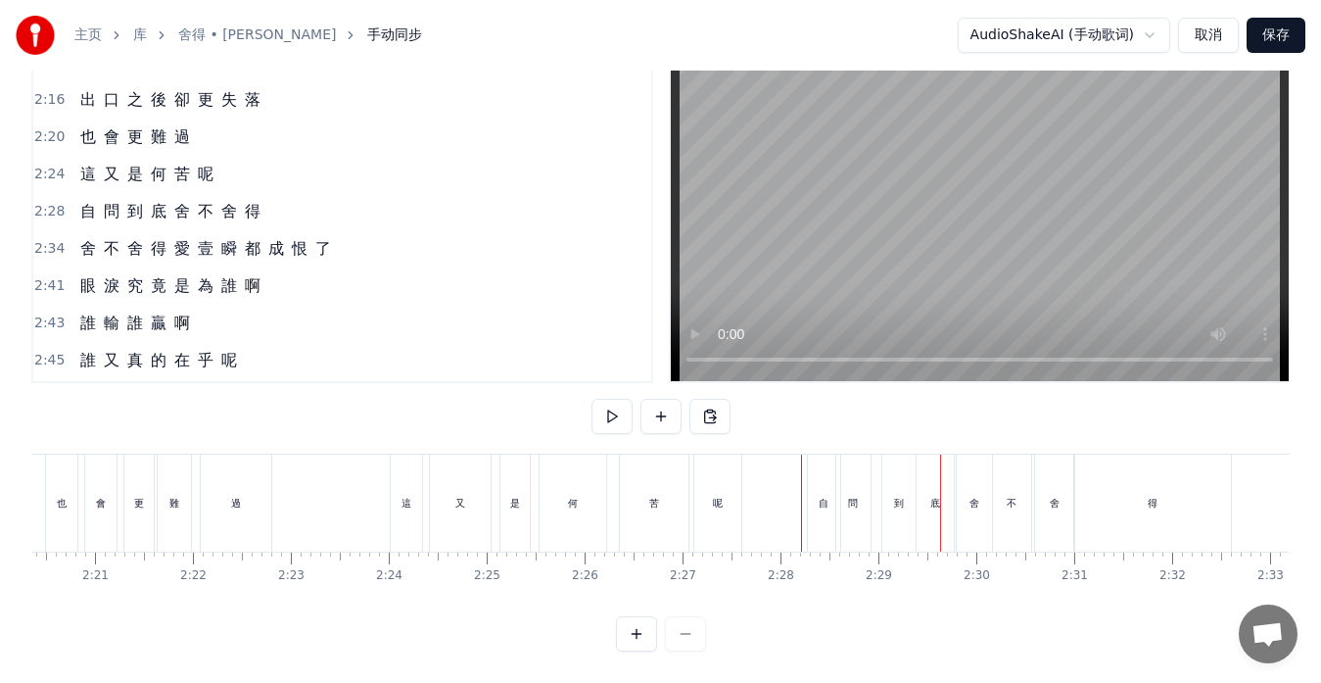
click at [898, 517] on div "到" at bounding box center [898, 502] width 33 height 97
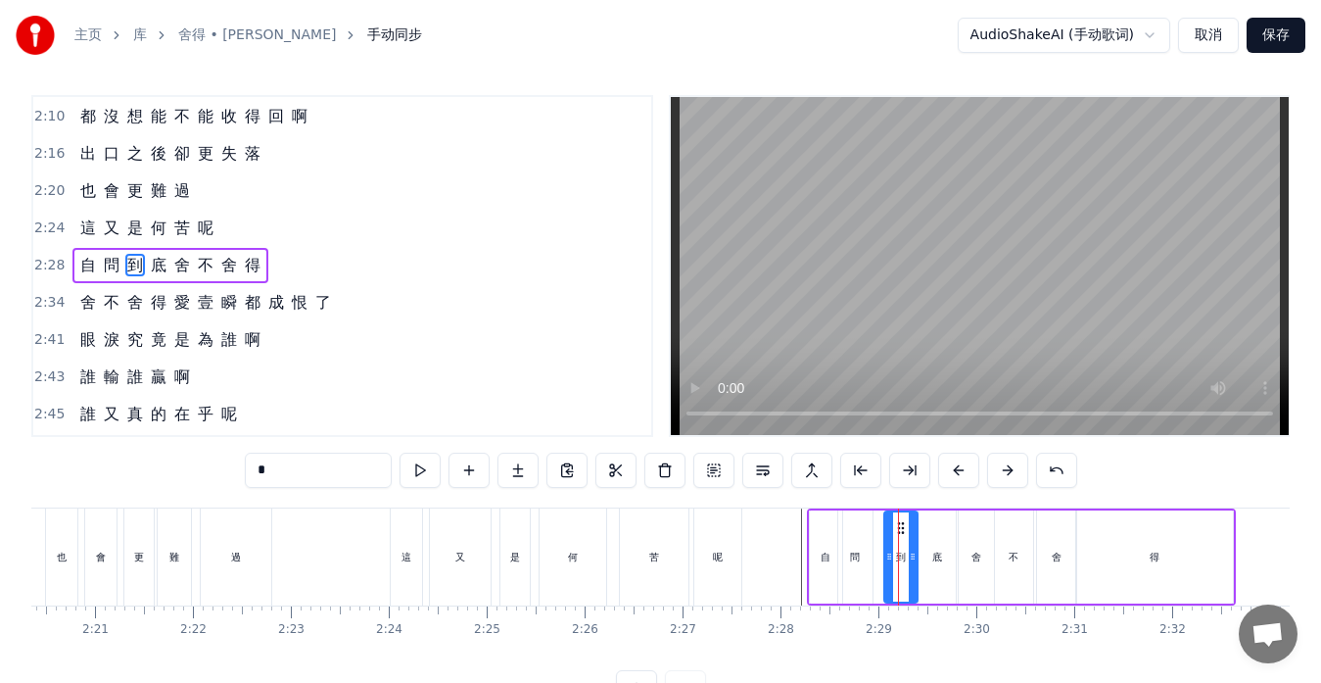
scroll to position [0, 0]
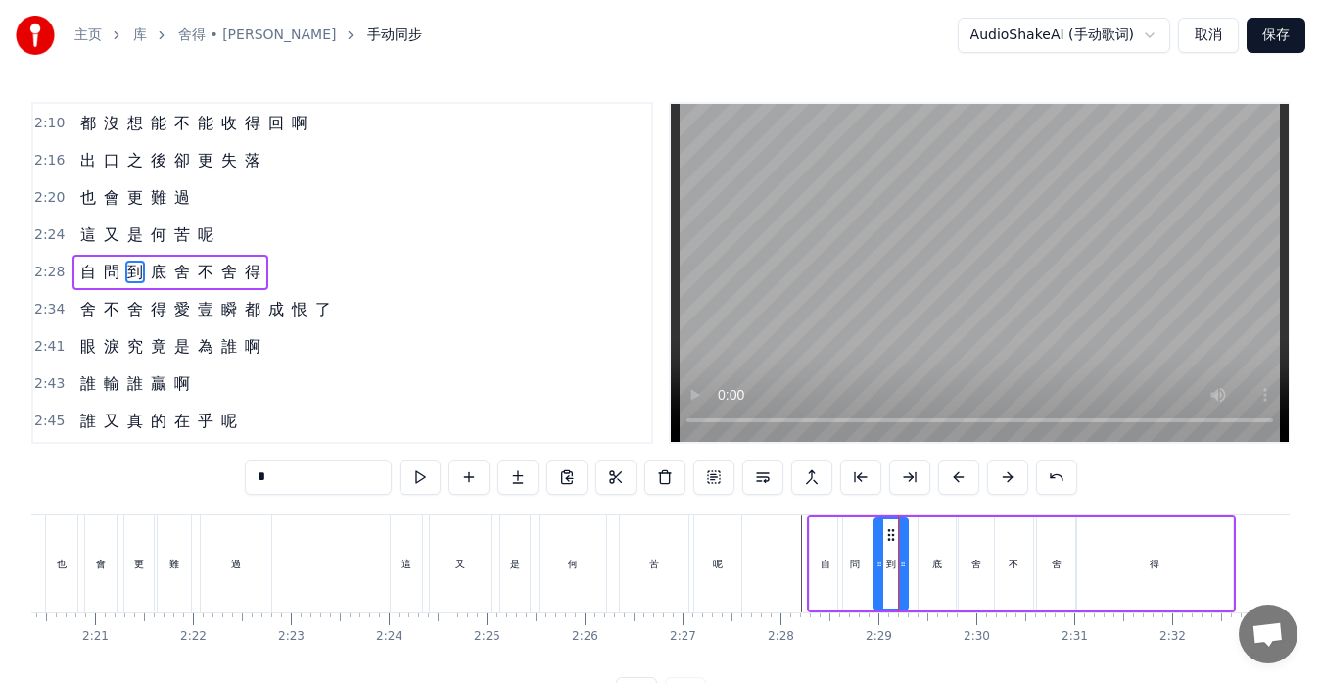
drag, startPoint x: 899, startPoint y: 531, endPoint x: 889, endPoint y: 533, distance: 10.0
click at [889, 533] on icon at bounding box center [891, 535] width 16 height 16
click at [931, 542] on div "底" at bounding box center [937, 563] width 37 height 93
type input "*"
click at [926, 535] on icon at bounding box center [928, 535] width 16 height 16
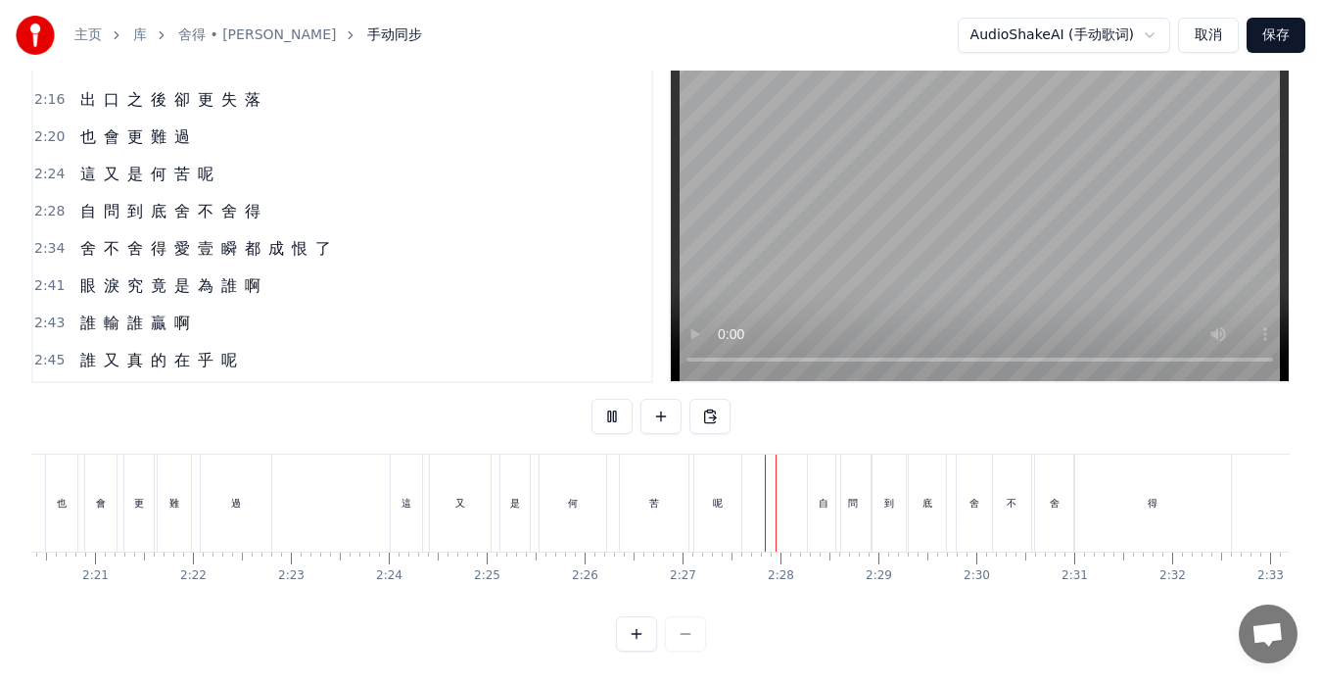
scroll to position [77, 0]
click at [967, 518] on div "舍" at bounding box center [974, 502] width 35 height 97
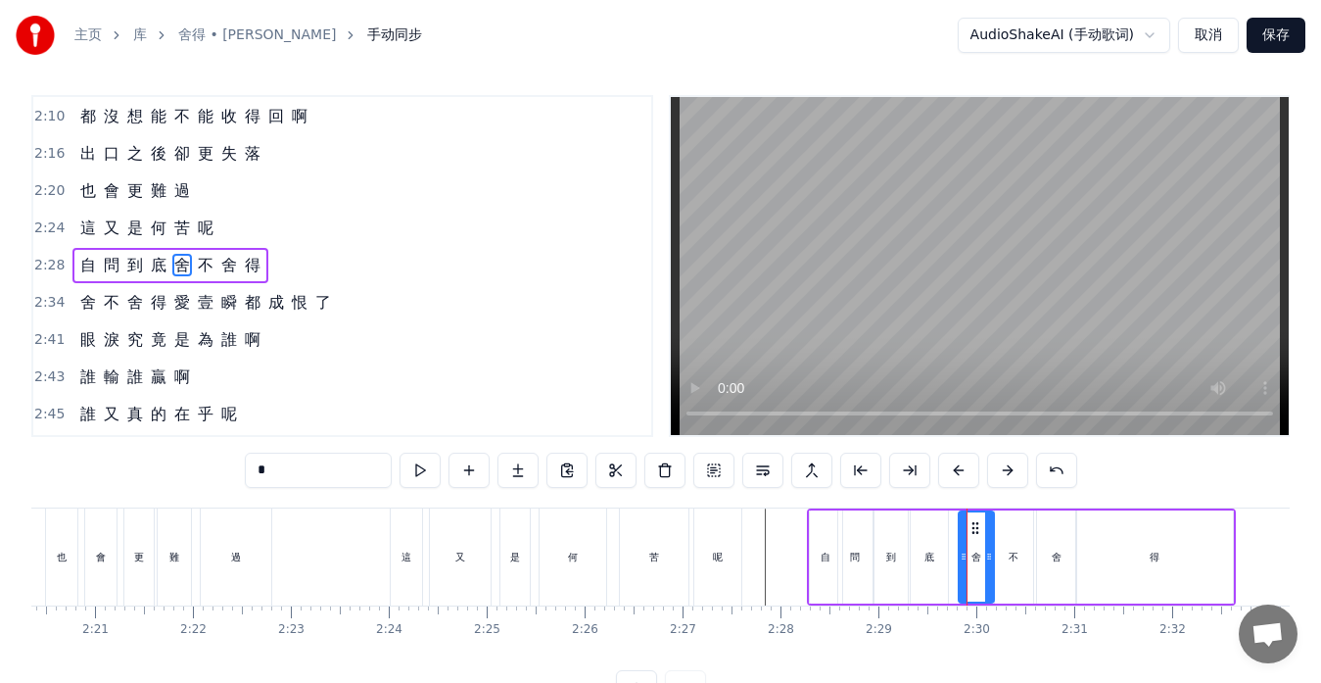
scroll to position [0, 0]
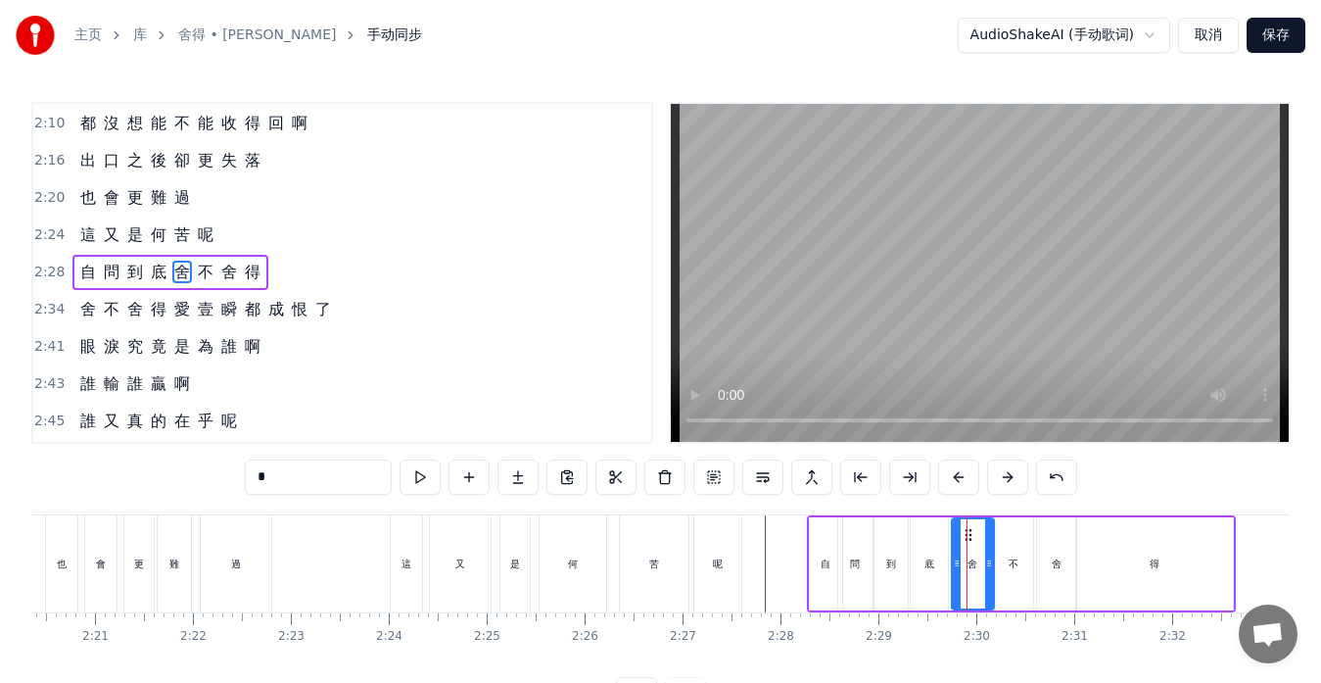
click at [956, 535] on div at bounding box center [957, 563] width 8 height 89
click at [979, 552] on div at bounding box center [983, 563] width 8 height 89
click at [1008, 559] on div "不" at bounding box center [1014, 563] width 38 height 93
click at [1003, 534] on icon at bounding box center [1004, 535] width 16 height 16
click at [1047, 564] on div "舍" at bounding box center [1056, 563] width 39 height 93
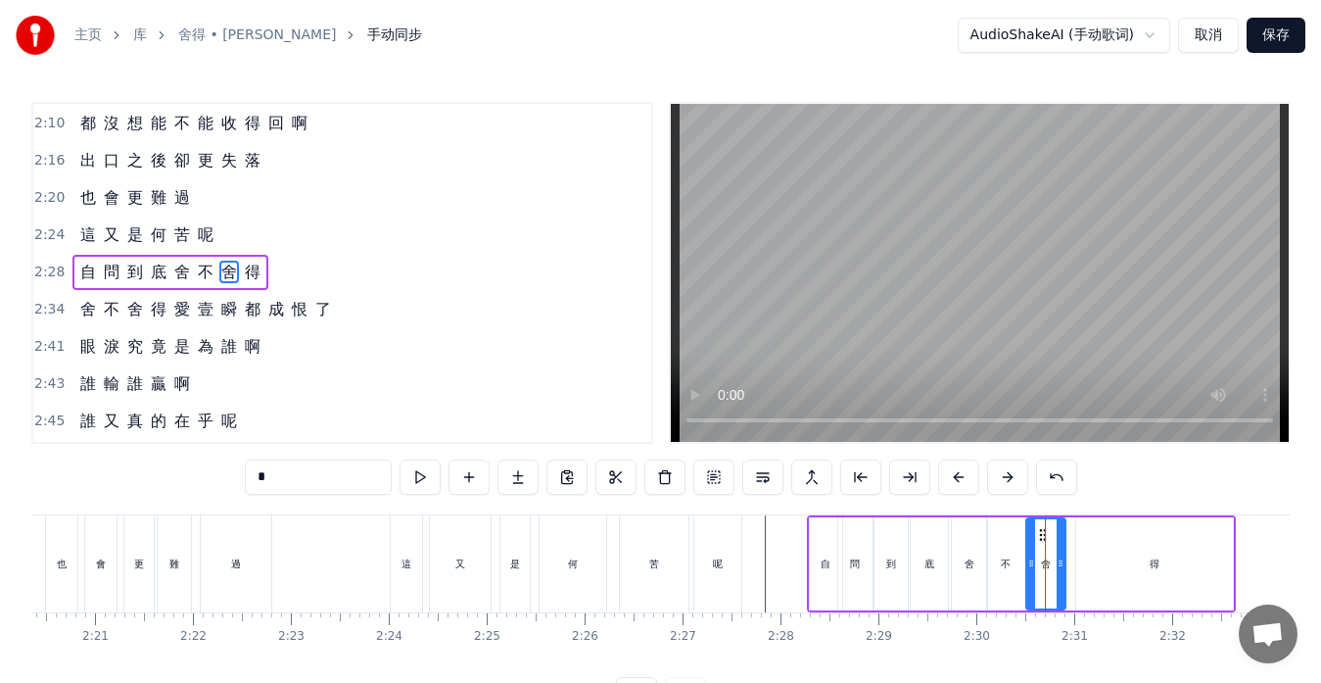
drag, startPoint x: 1055, startPoint y: 534, endPoint x: 1044, endPoint y: 535, distance: 10.8
click at [1044, 535] on circle at bounding box center [1044, 534] width 1 height 1
click at [1057, 560] on icon at bounding box center [1059, 563] width 8 height 16
click at [1085, 560] on div "得" at bounding box center [1154, 563] width 157 height 93
type input "*"
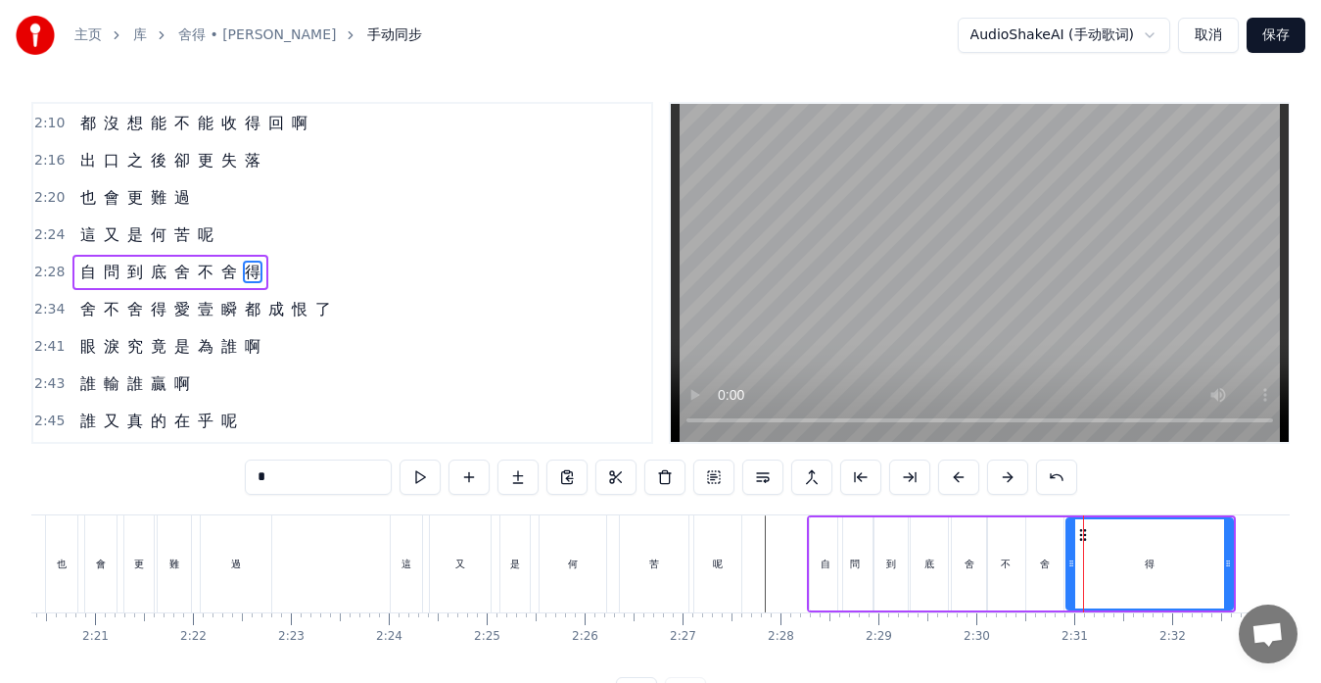
drag, startPoint x: 1081, startPoint y: 544, endPoint x: 1072, endPoint y: 547, distance: 10.2
click at [1072, 547] on div at bounding box center [1072, 563] width 8 height 89
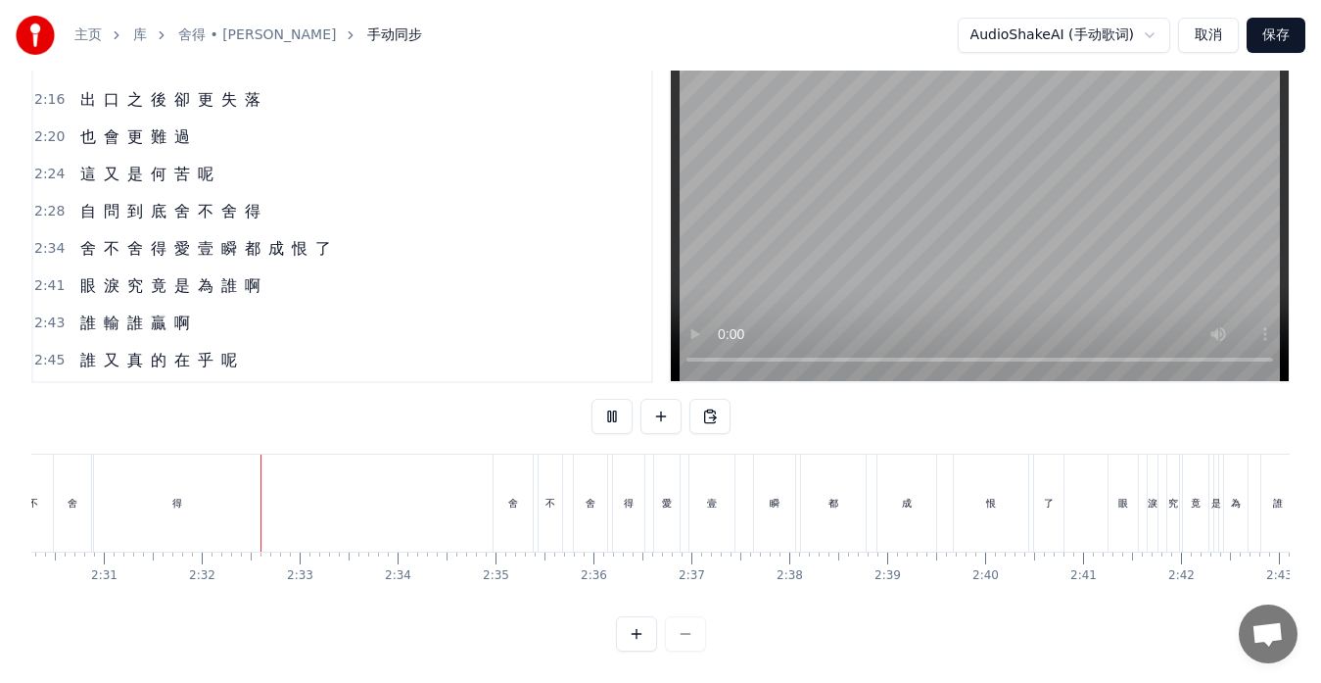
scroll to position [0, 14816]
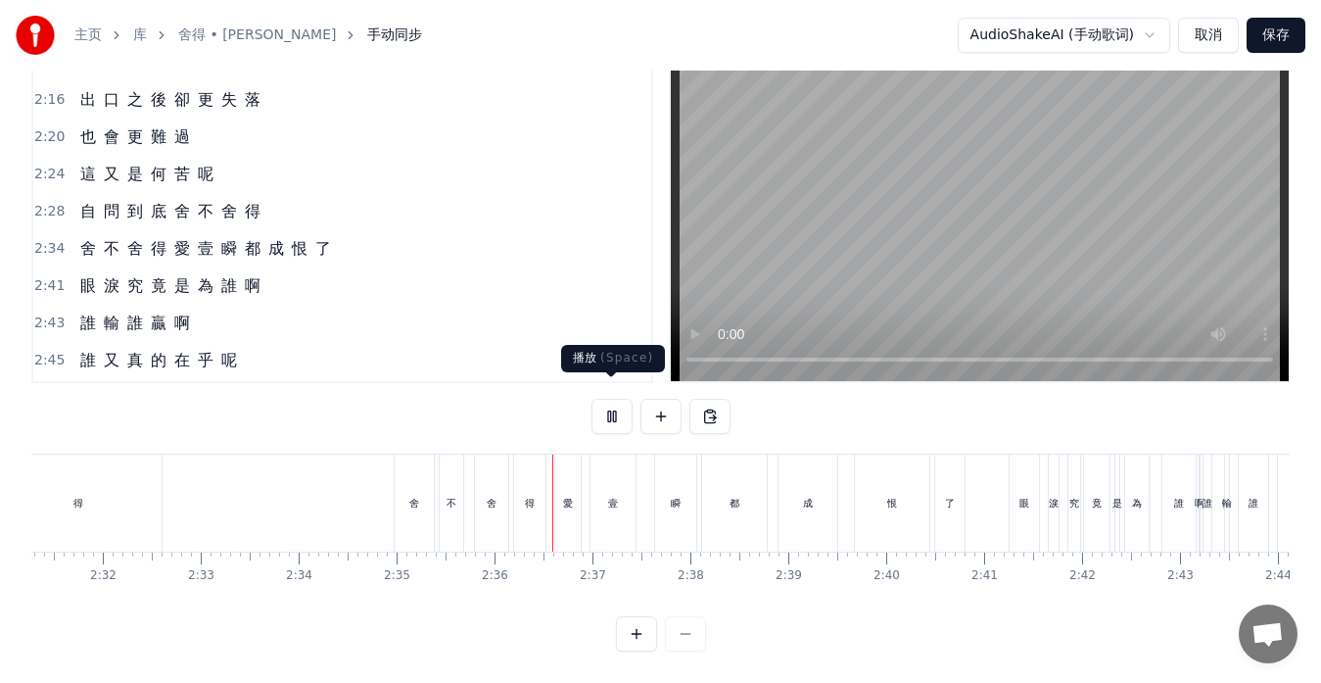
click at [613, 404] on button at bounding box center [612, 416] width 41 height 35
click at [302, 245] on div "舍 不 舍 得 愛 壹 瞬 都 成 恨 了" at bounding box center [205, 248] width 266 height 35
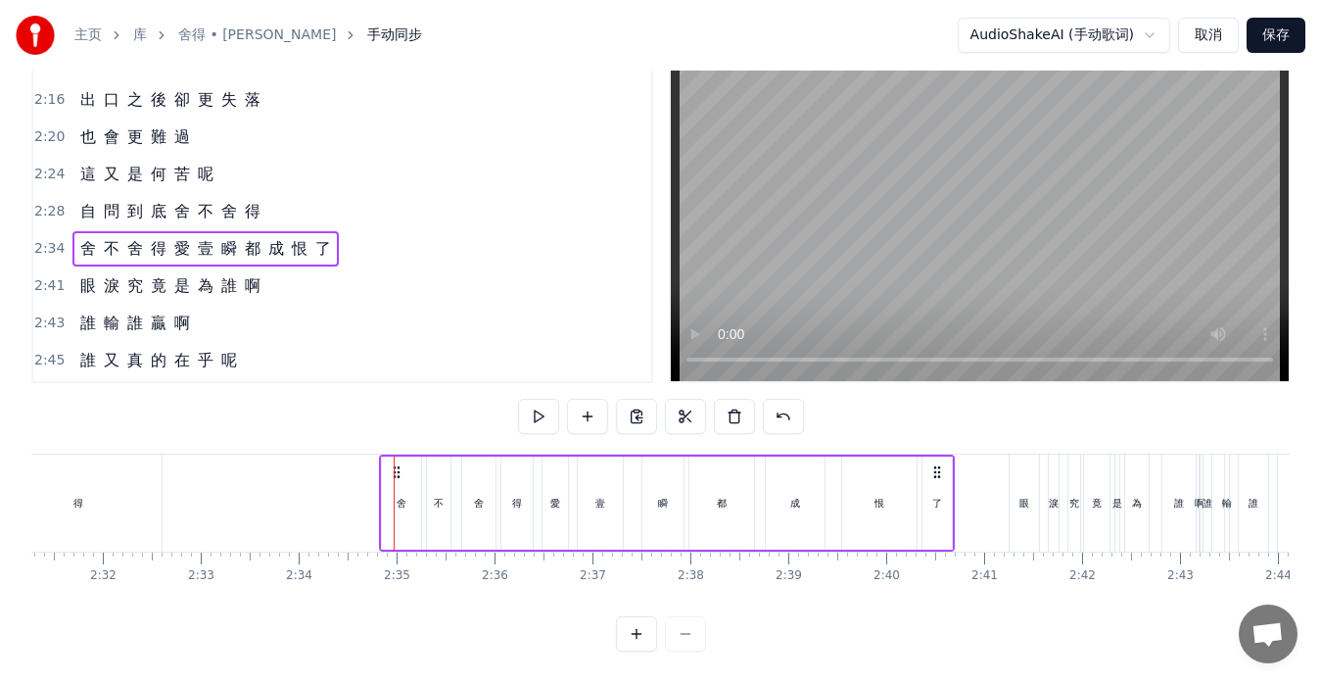
drag, startPoint x: 410, startPoint y: 451, endPoint x: 396, endPoint y: 457, distance: 16.2
click at [396, 464] on icon at bounding box center [397, 472] width 16 height 16
click at [611, 491] on div "壹" at bounding box center [600, 502] width 45 height 93
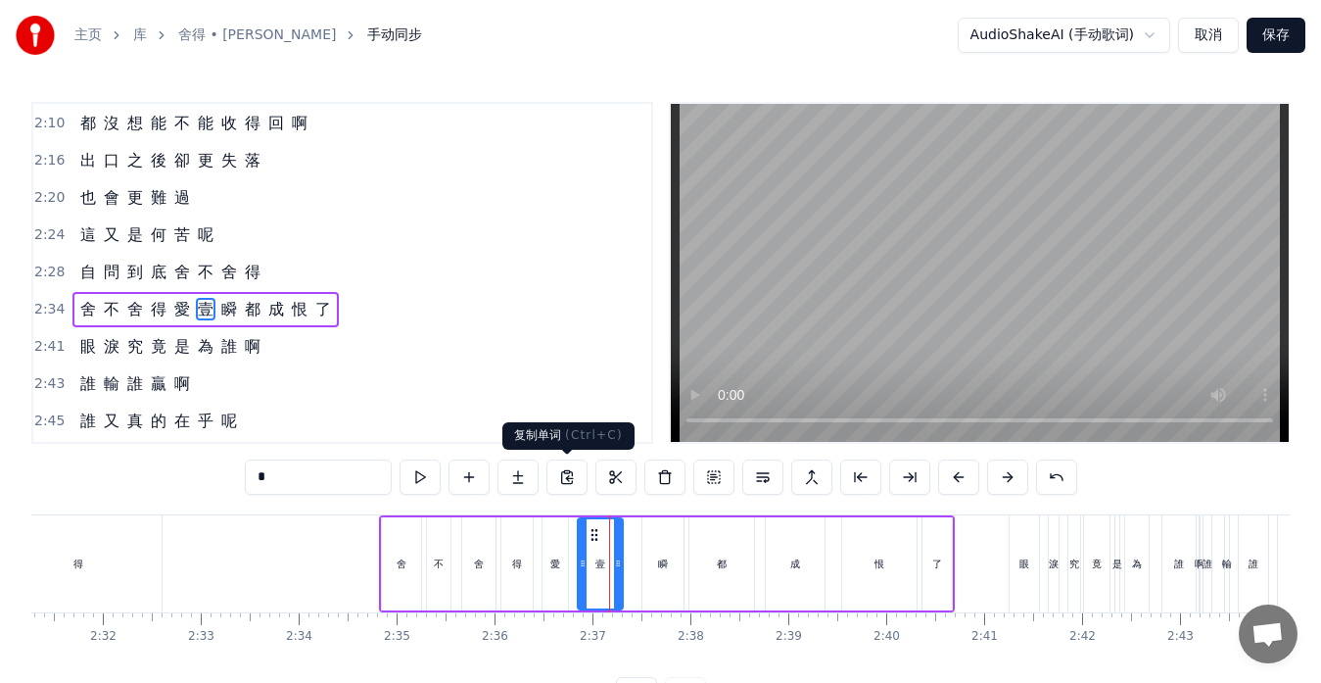
scroll to position [930, 0]
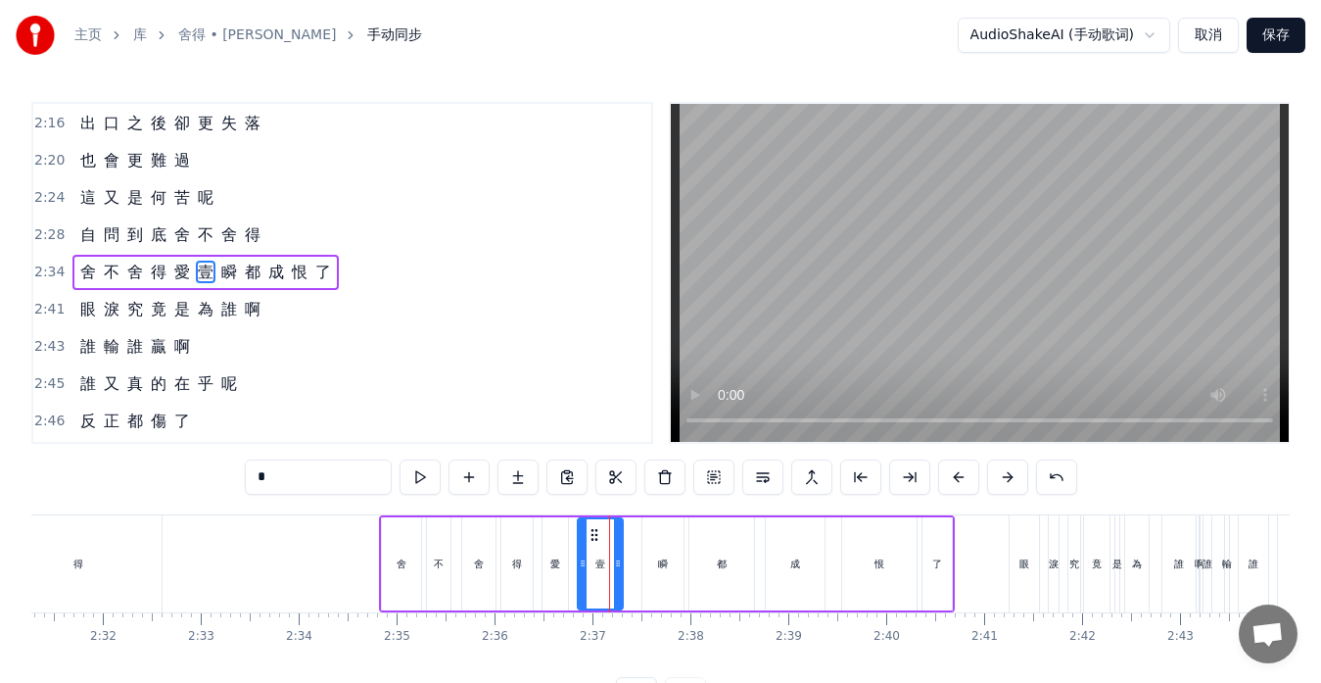
drag, startPoint x: 331, startPoint y: 484, endPoint x: 189, endPoint y: 473, distance: 142.4
click at [189, 473] on div "0:13 忘 了 0:14 誰 先 燃 起 戰 火 0:17 那 無 端 的 折 磨 0:21 一 切 究 竟 為 了 什 麼 0:25 難 道 0:27 像…" at bounding box center [660, 407] width 1259 height 610
type input "*"
click at [178, 324] on div "眼 淚 究 竟 是 為 誰 啊" at bounding box center [170, 309] width 196 height 35
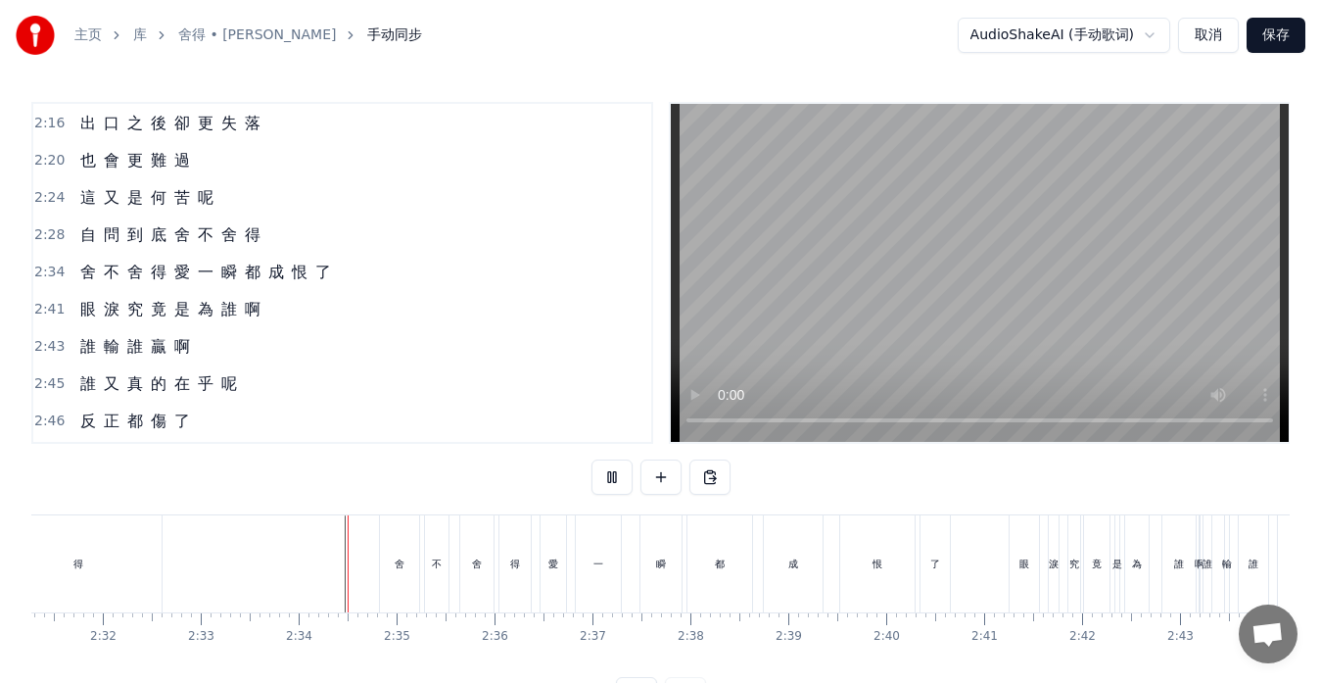
scroll to position [77, 0]
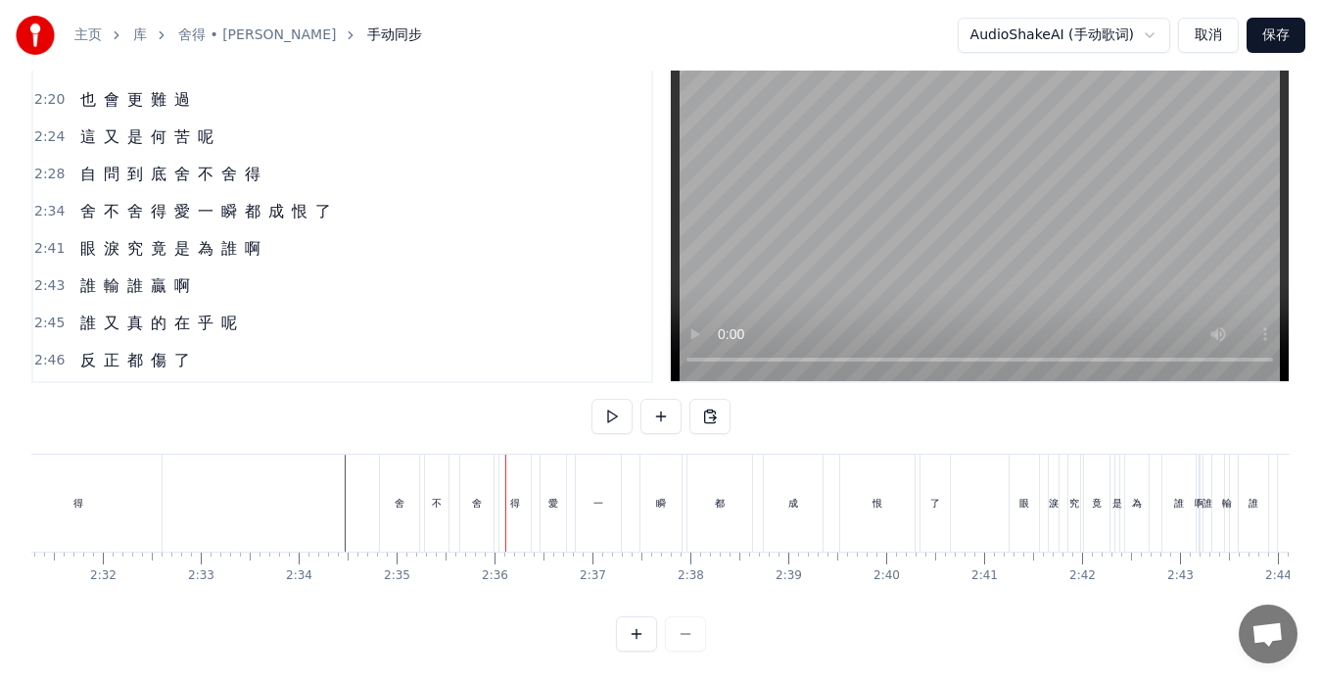
click at [464, 501] on div "舍" at bounding box center [476, 502] width 33 height 97
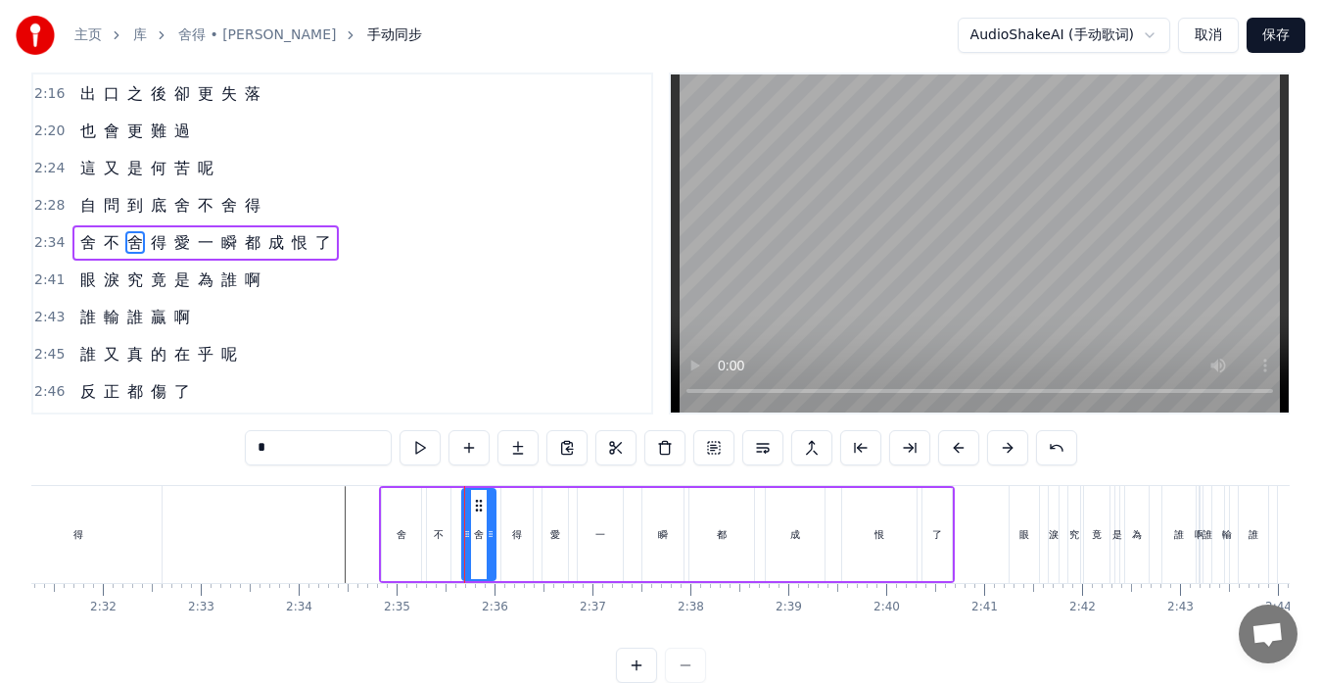
scroll to position [0, 0]
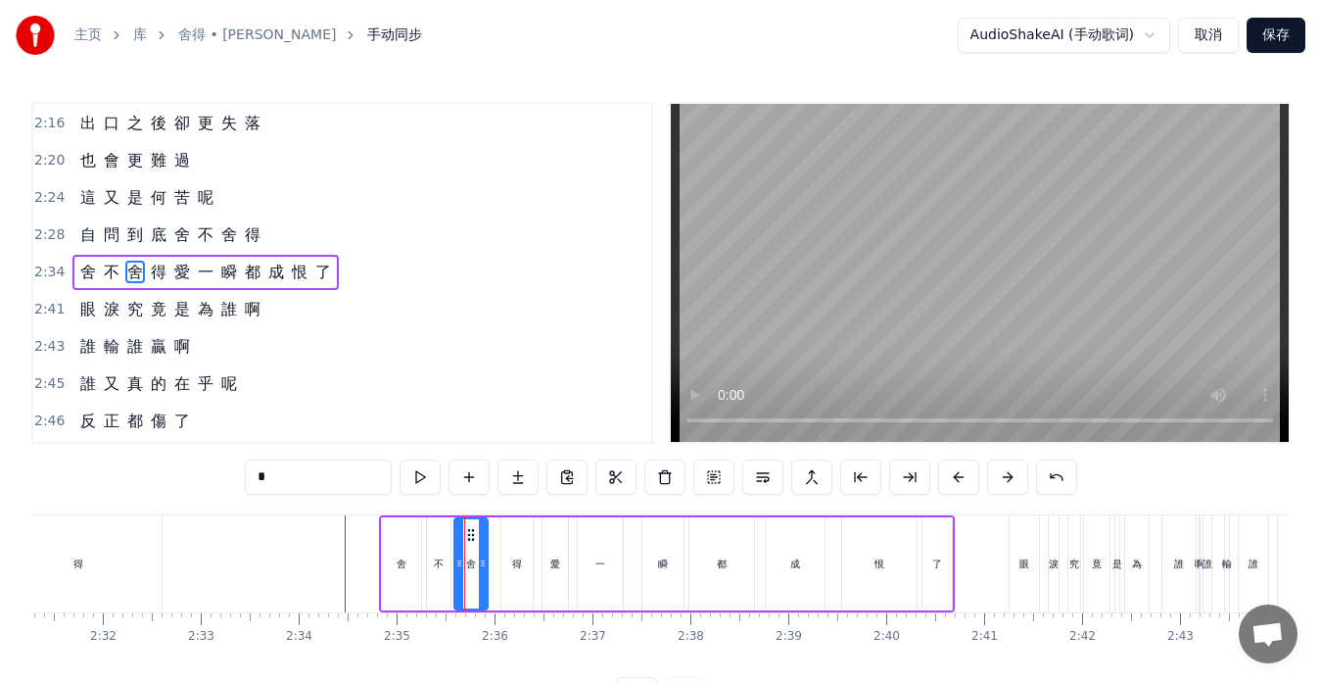
click at [470, 532] on icon at bounding box center [471, 535] width 16 height 16
click at [435, 546] on div "不" at bounding box center [439, 563] width 24 height 93
click at [435, 534] on icon at bounding box center [440, 535] width 16 height 16
click at [458, 536] on div "舍" at bounding box center [470, 563] width 33 height 93
click at [463, 534] on circle at bounding box center [462, 534] width 1 height 1
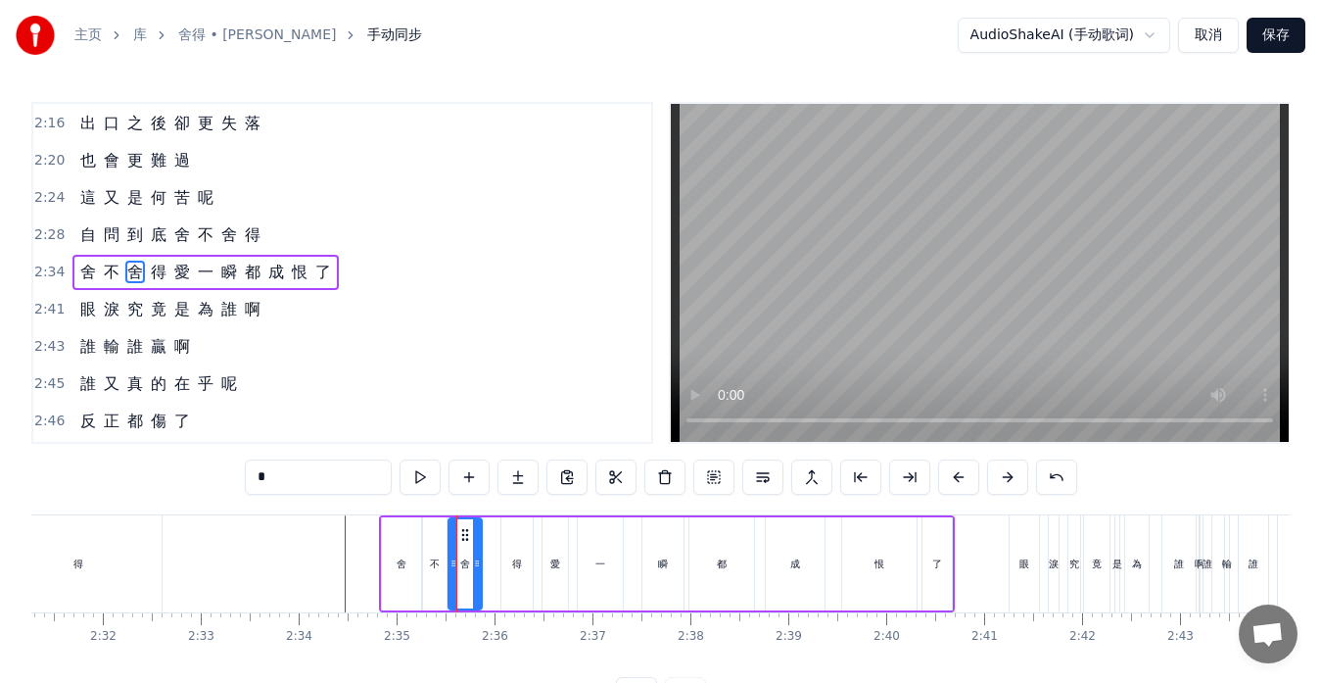
click at [511, 548] on div "得" at bounding box center [516, 563] width 31 height 93
drag, startPoint x: 516, startPoint y: 536, endPoint x: 500, endPoint y: 535, distance: 16.7
click at [500, 535] on icon at bounding box center [502, 535] width 16 height 16
click at [554, 548] on div "愛" at bounding box center [555, 563] width 25 height 93
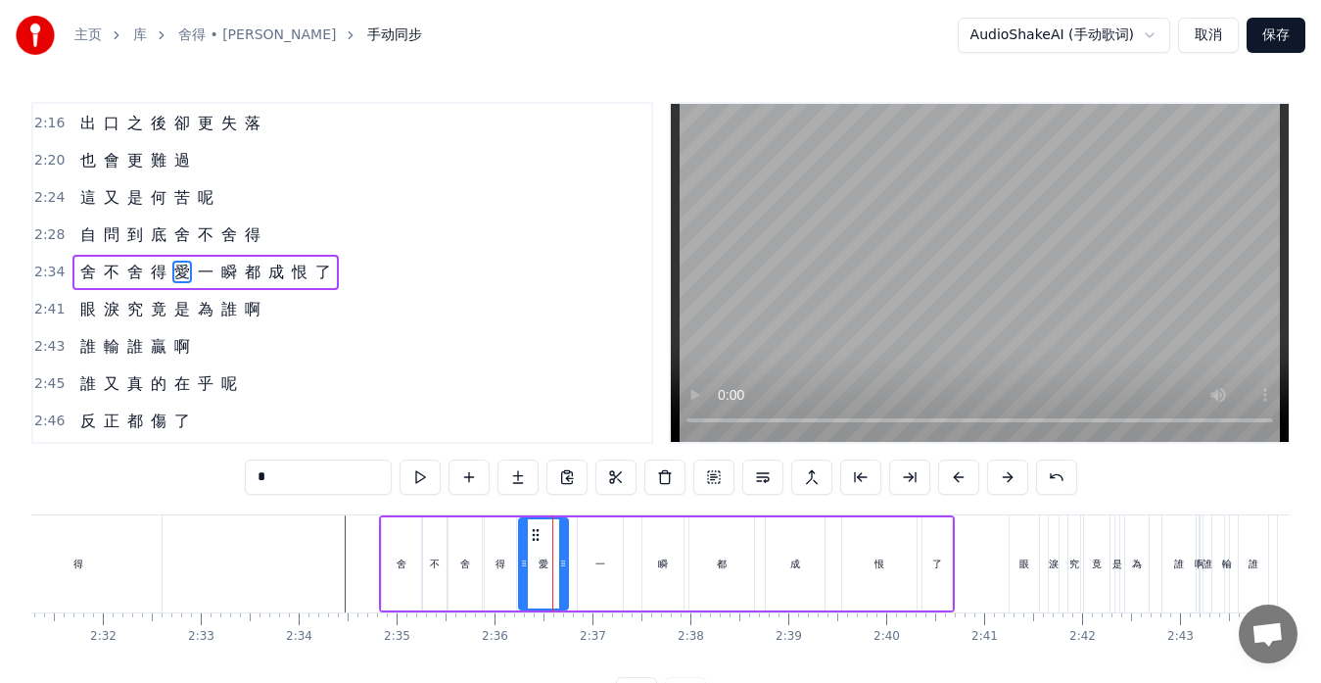
drag, startPoint x: 547, startPoint y: 537, endPoint x: 523, endPoint y: 538, distance: 23.5
click at [523, 538] on div at bounding box center [524, 563] width 8 height 89
drag, startPoint x: 565, startPoint y: 551, endPoint x: 555, endPoint y: 553, distance: 10.0
click at [555, 553] on div at bounding box center [553, 563] width 8 height 89
click at [586, 558] on div "一" at bounding box center [600, 563] width 45 height 93
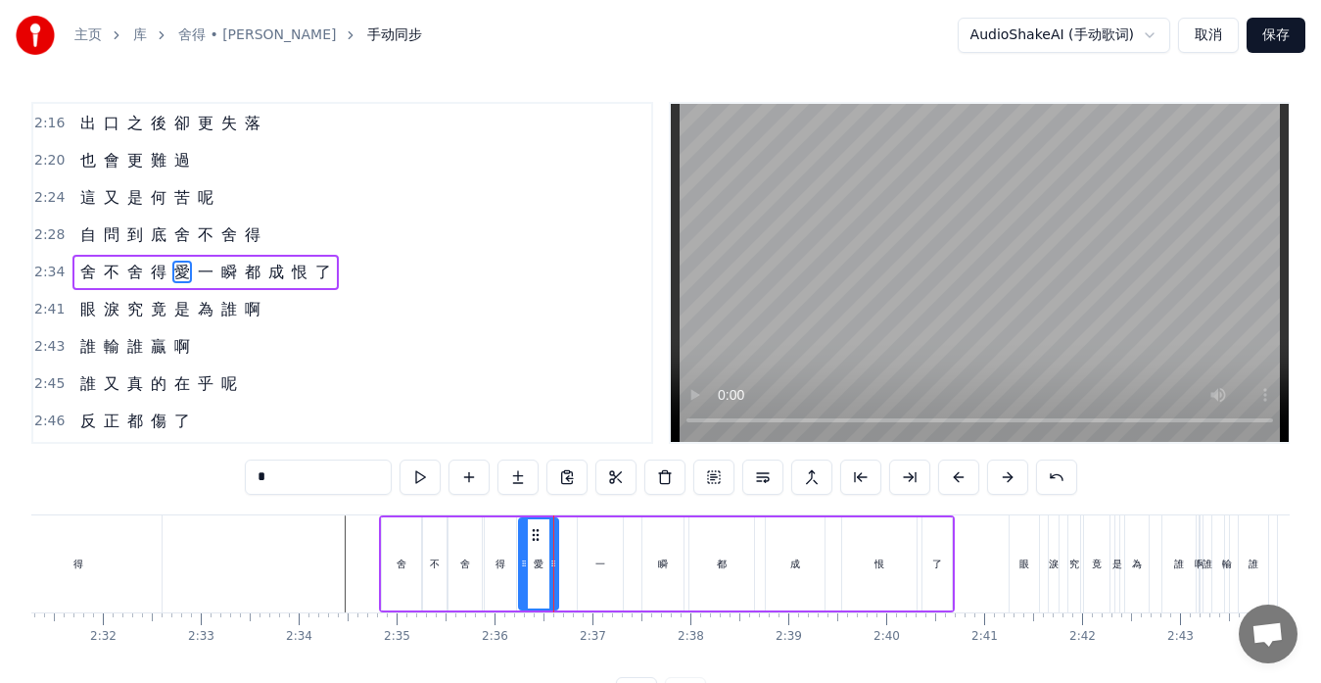
type input "*"
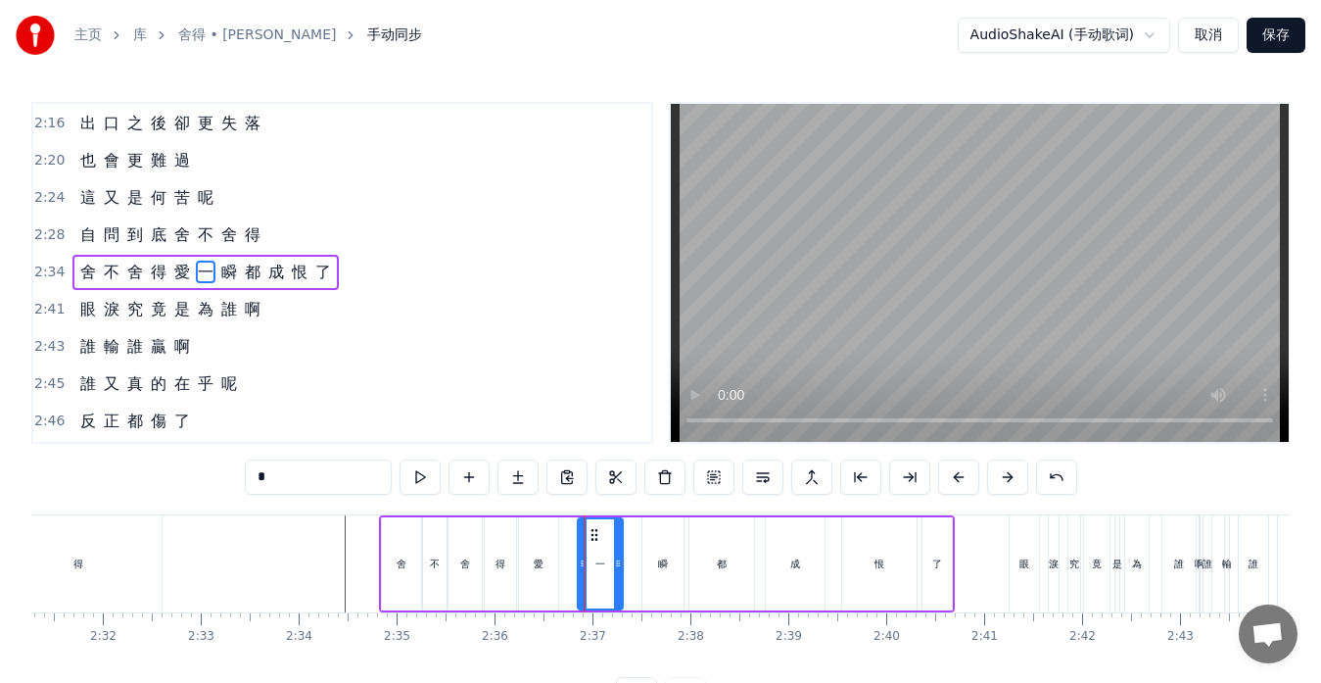
click at [585, 540] on div at bounding box center [584, 563] width 1 height 97
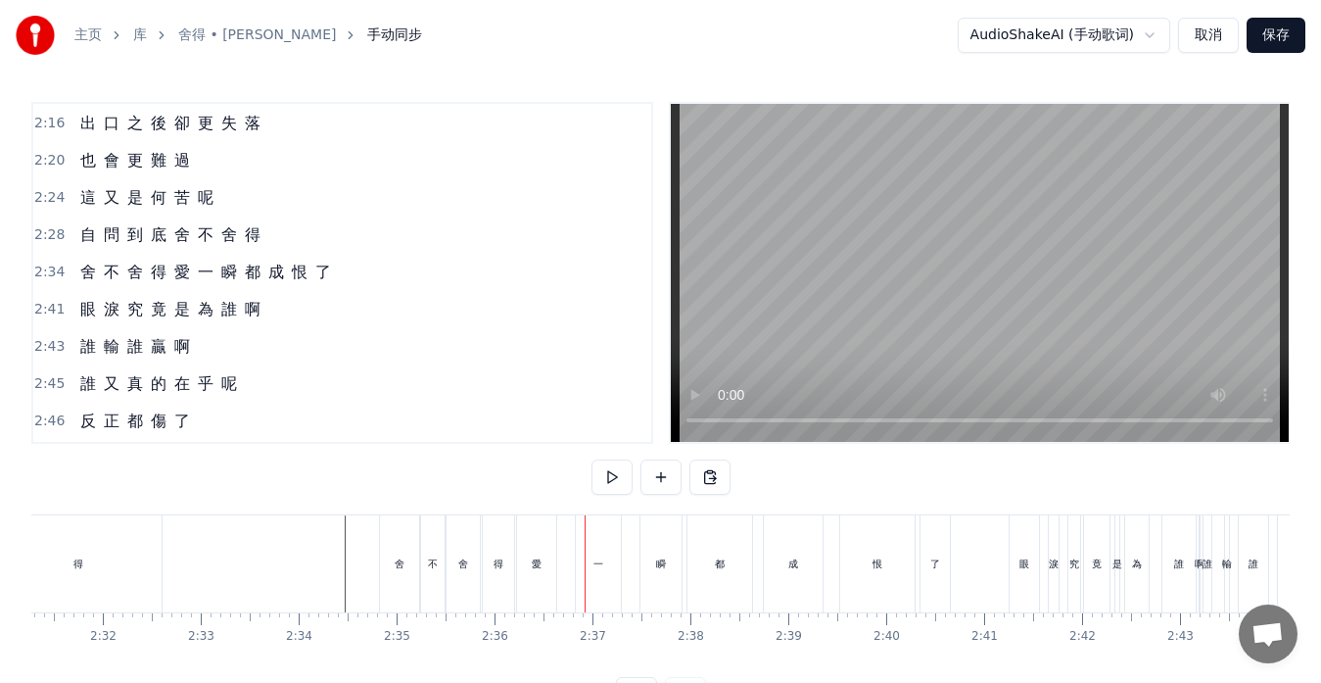
click at [594, 539] on div "一" at bounding box center [598, 563] width 45 height 97
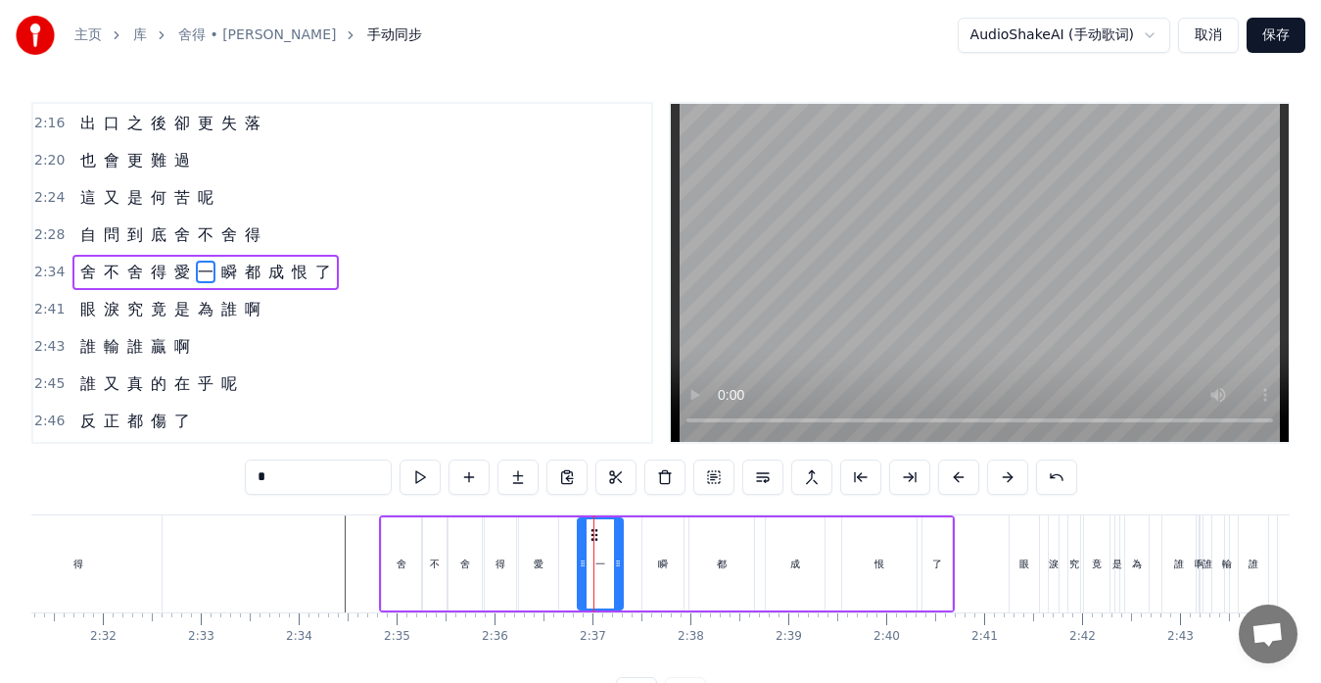
drag, startPoint x: 595, startPoint y: 534, endPoint x: 581, endPoint y: 535, distance: 13.7
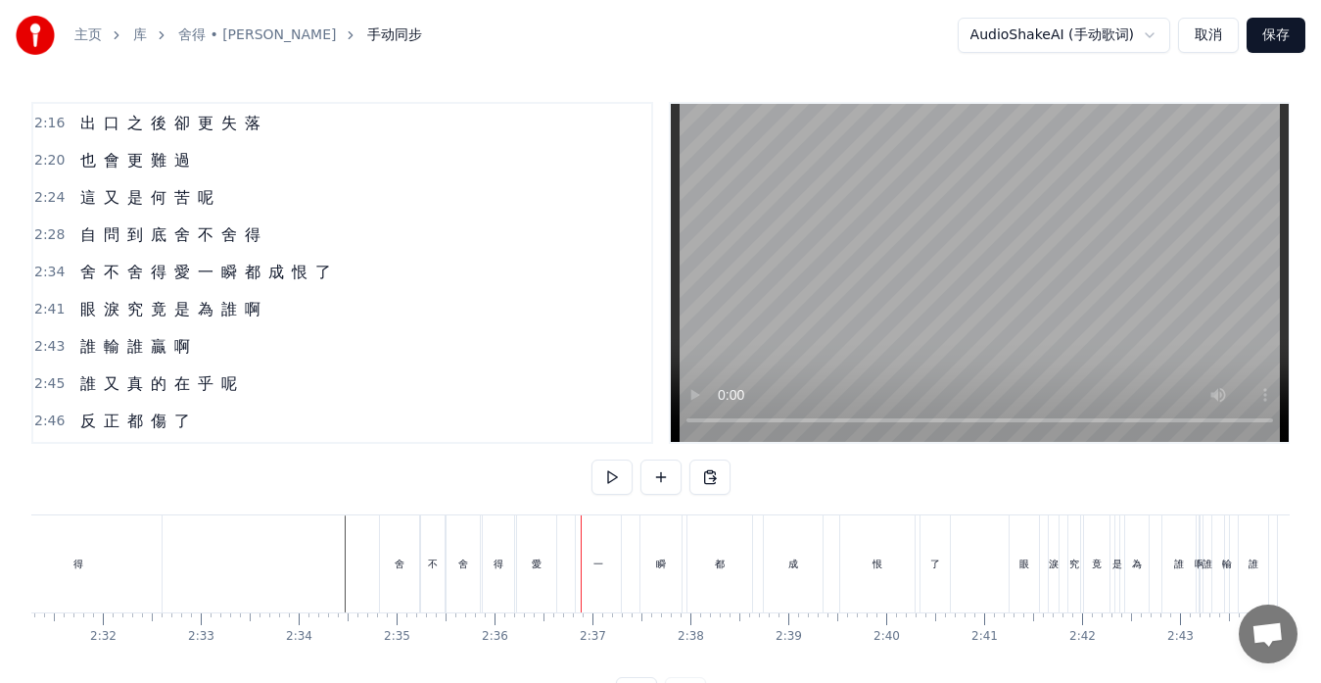
click at [592, 536] on div "一" at bounding box center [598, 563] width 45 height 97
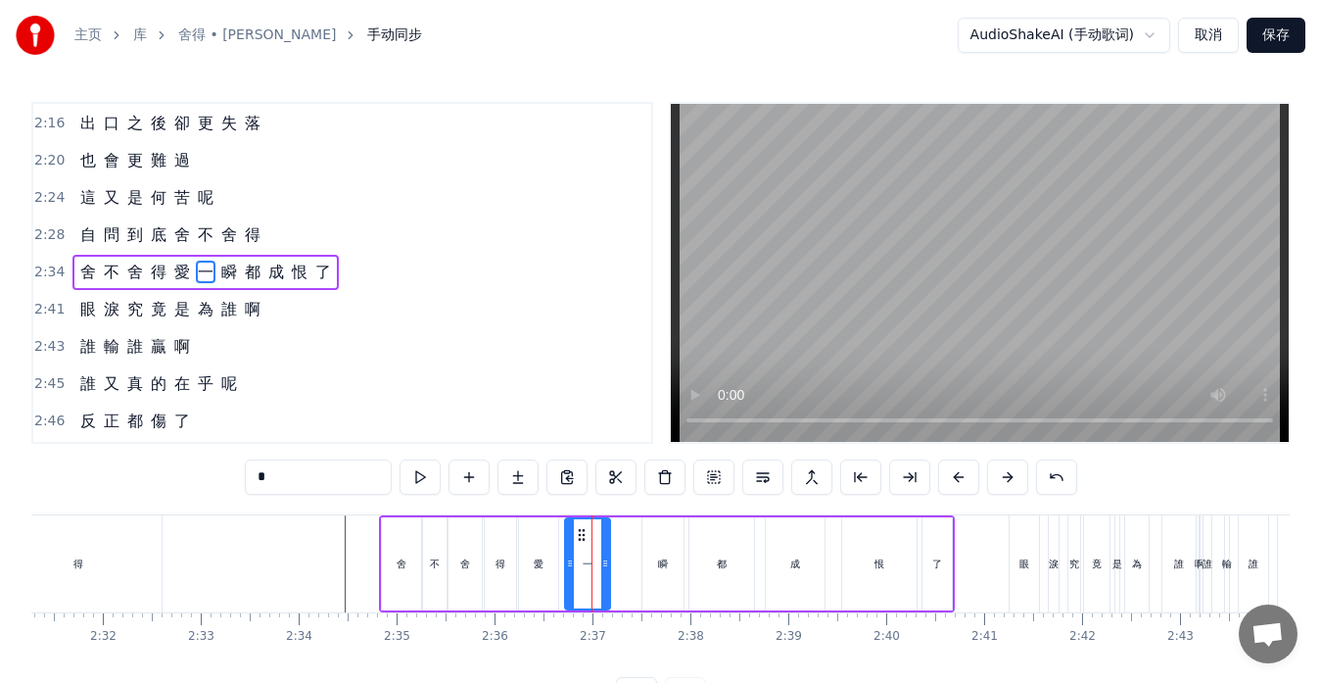
drag, startPoint x: 594, startPoint y: 536, endPoint x: 581, endPoint y: 538, distance: 12.9
click at [581, 538] on icon at bounding box center [582, 535] width 16 height 16
click at [659, 553] on div "瞬" at bounding box center [663, 563] width 41 height 93
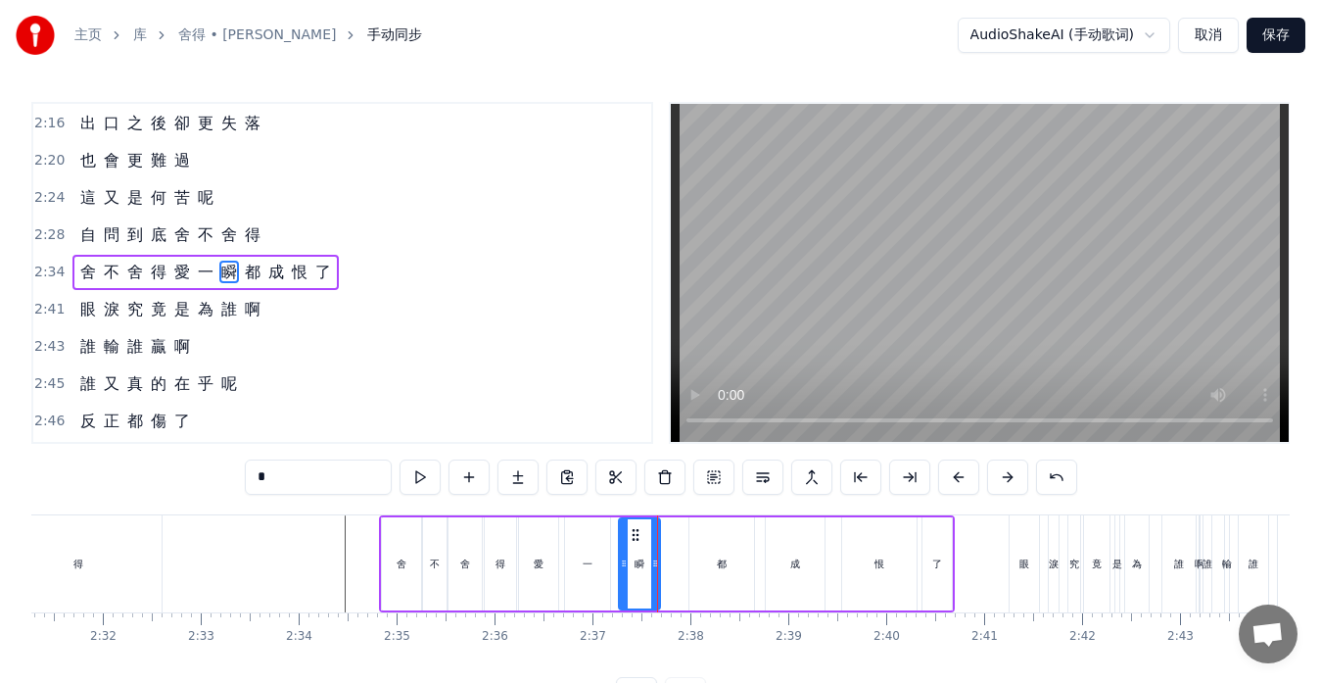
drag, startPoint x: 660, startPoint y: 536, endPoint x: 637, endPoint y: 537, distance: 23.5
click at [637, 537] on icon at bounding box center [636, 535] width 16 height 16
click at [707, 554] on div "都" at bounding box center [722, 563] width 65 height 93
type input "*"
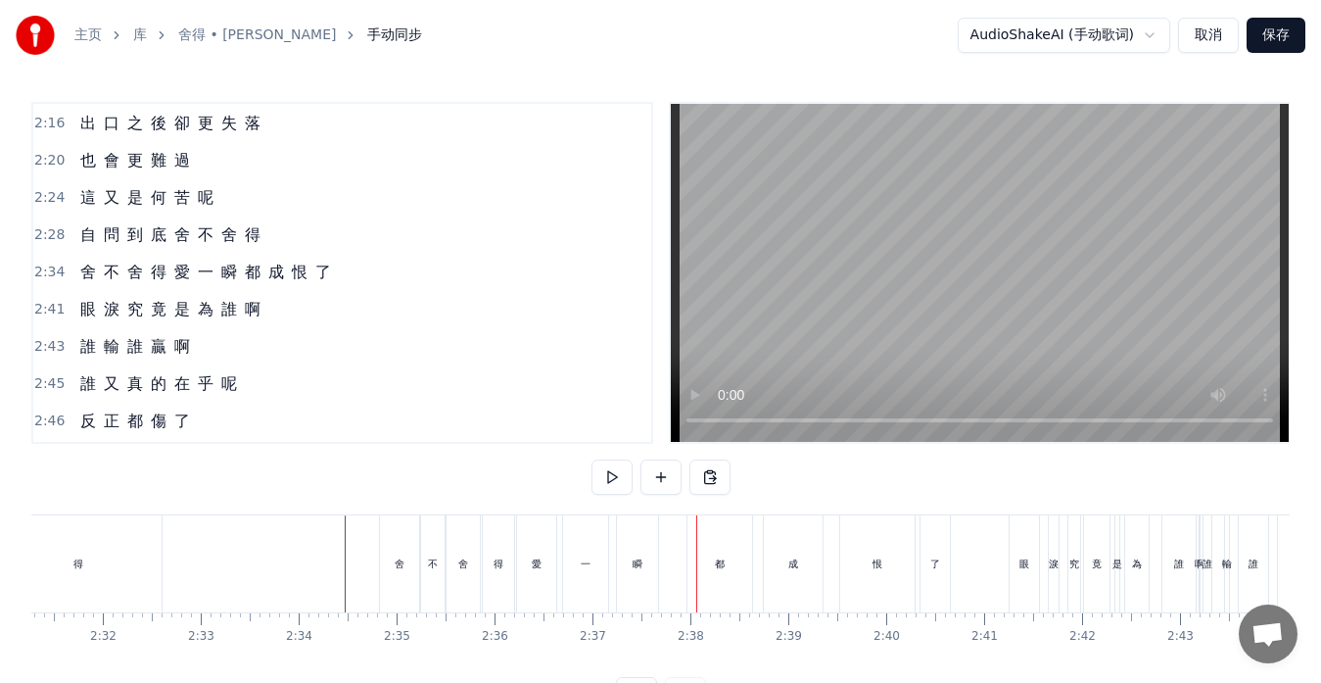
click at [708, 539] on div "都" at bounding box center [720, 563] width 65 height 97
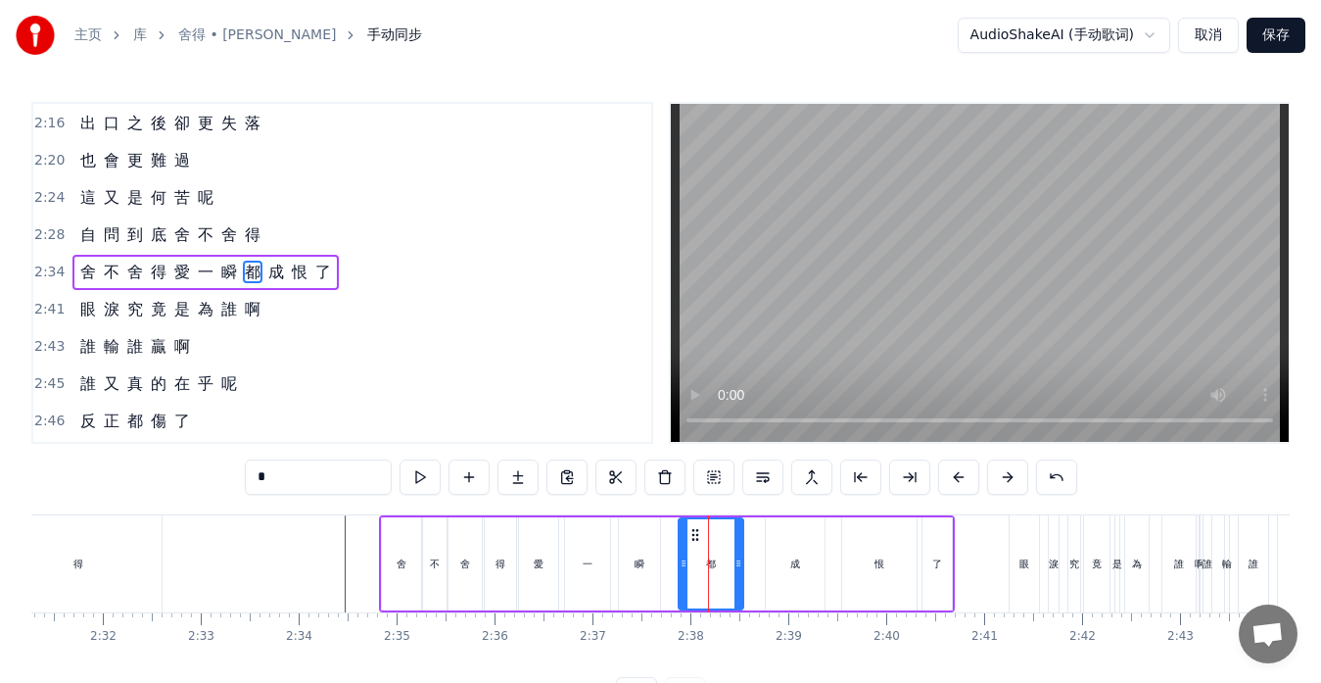
drag, startPoint x: 706, startPoint y: 538, endPoint x: 695, endPoint y: 539, distance: 10.8
click at [695, 539] on icon at bounding box center [696, 535] width 16 height 16
click at [648, 564] on div "瞬" at bounding box center [639, 563] width 41 height 93
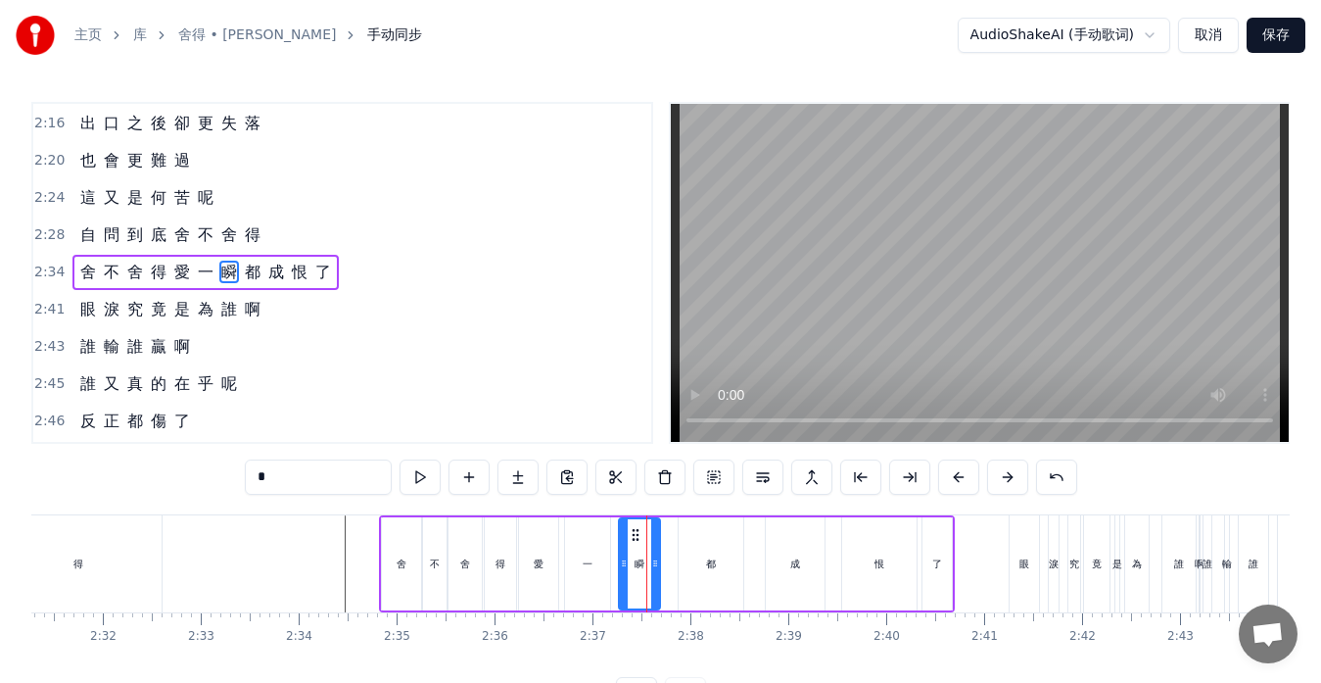
click at [698, 553] on div "都" at bounding box center [711, 563] width 65 height 93
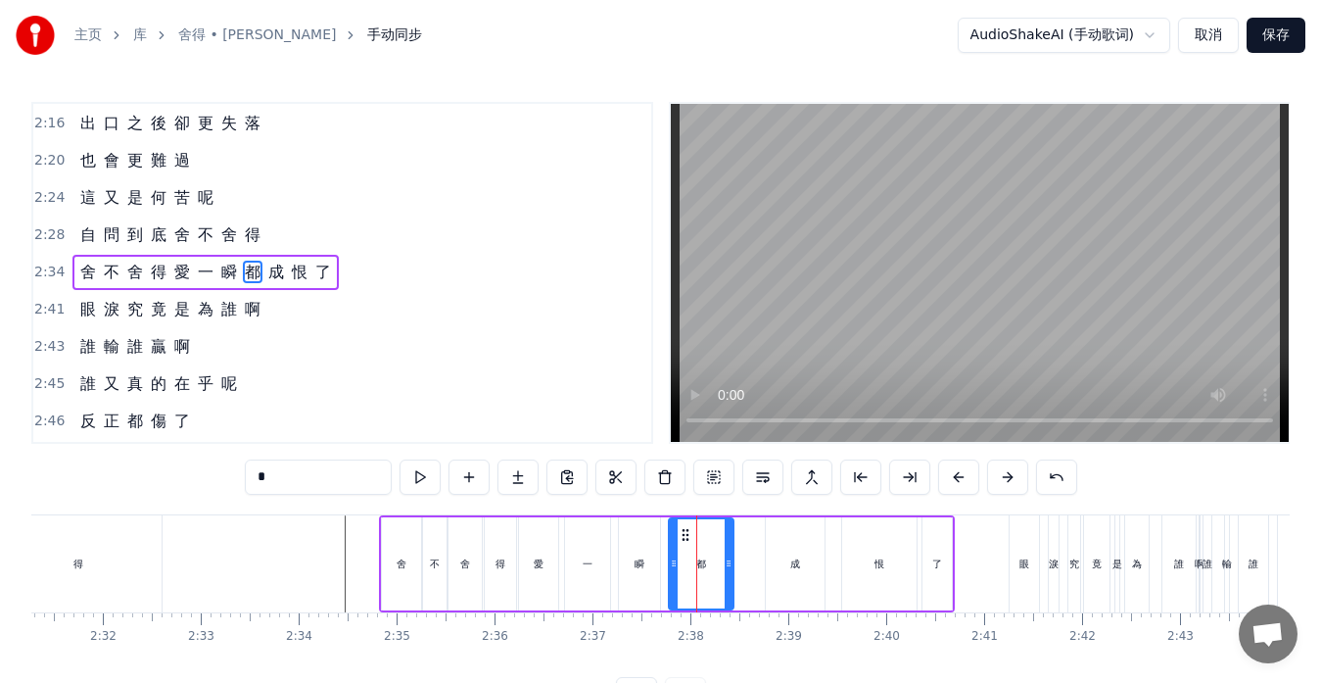
drag, startPoint x: 695, startPoint y: 535, endPoint x: 686, endPoint y: 537, distance: 10.0
click at [686, 537] on icon at bounding box center [686, 535] width 16 height 16
click at [796, 552] on div "成" at bounding box center [795, 563] width 59 height 93
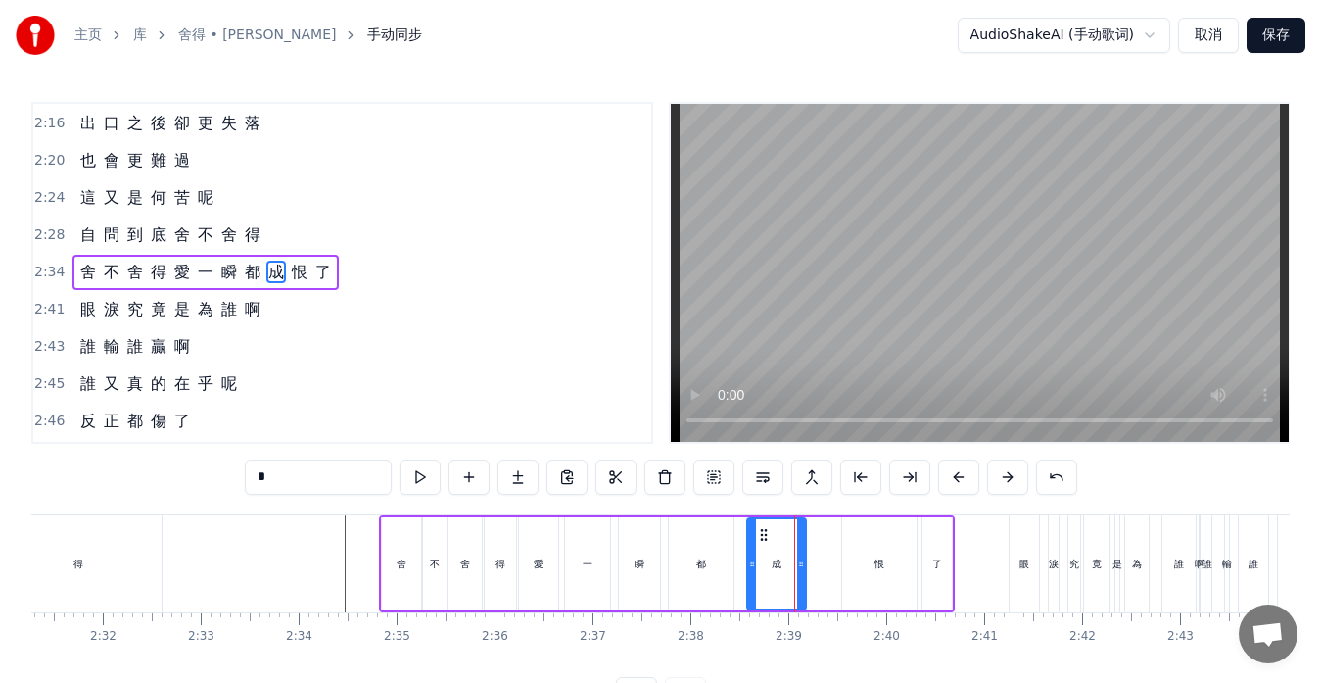
drag, startPoint x: 785, startPoint y: 532, endPoint x: 766, endPoint y: 531, distance: 18.6
click at [766, 531] on icon at bounding box center [764, 535] width 16 height 16
click at [868, 543] on div "恨" at bounding box center [879, 563] width 74 height 93
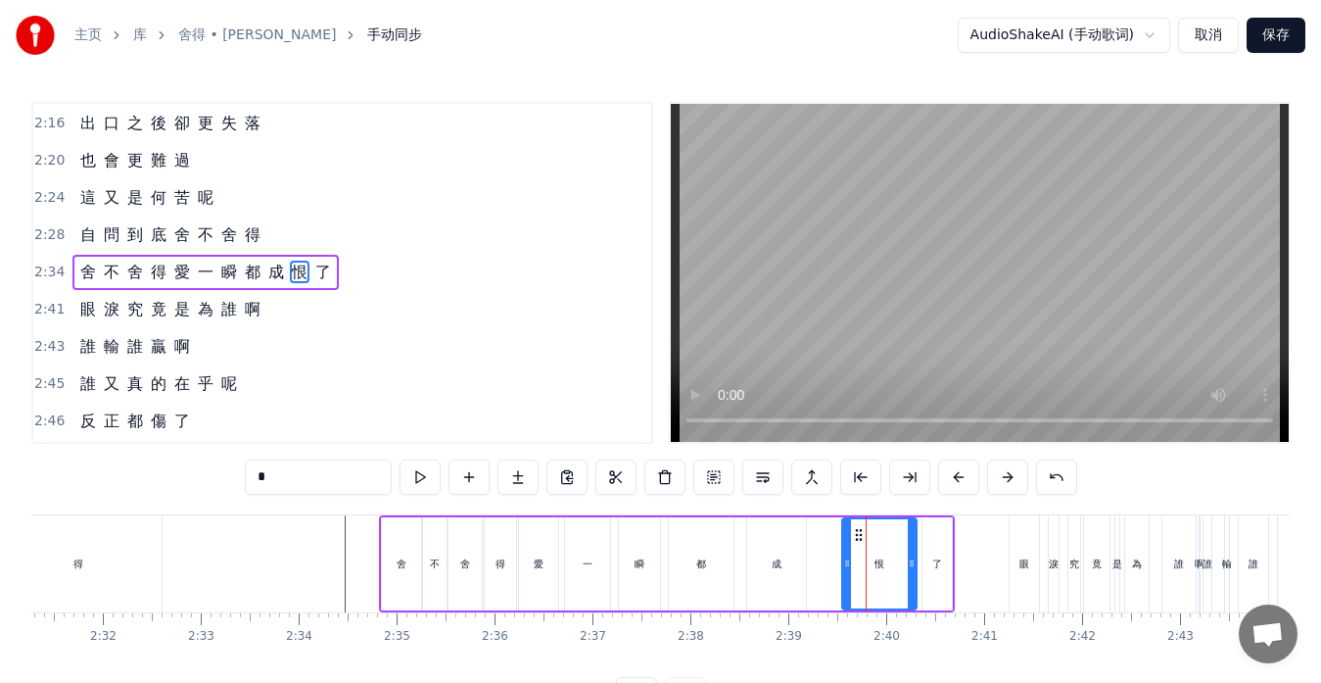
click at [803, 564] on div "成" at bounding box center [776, 563] width 59 height 93
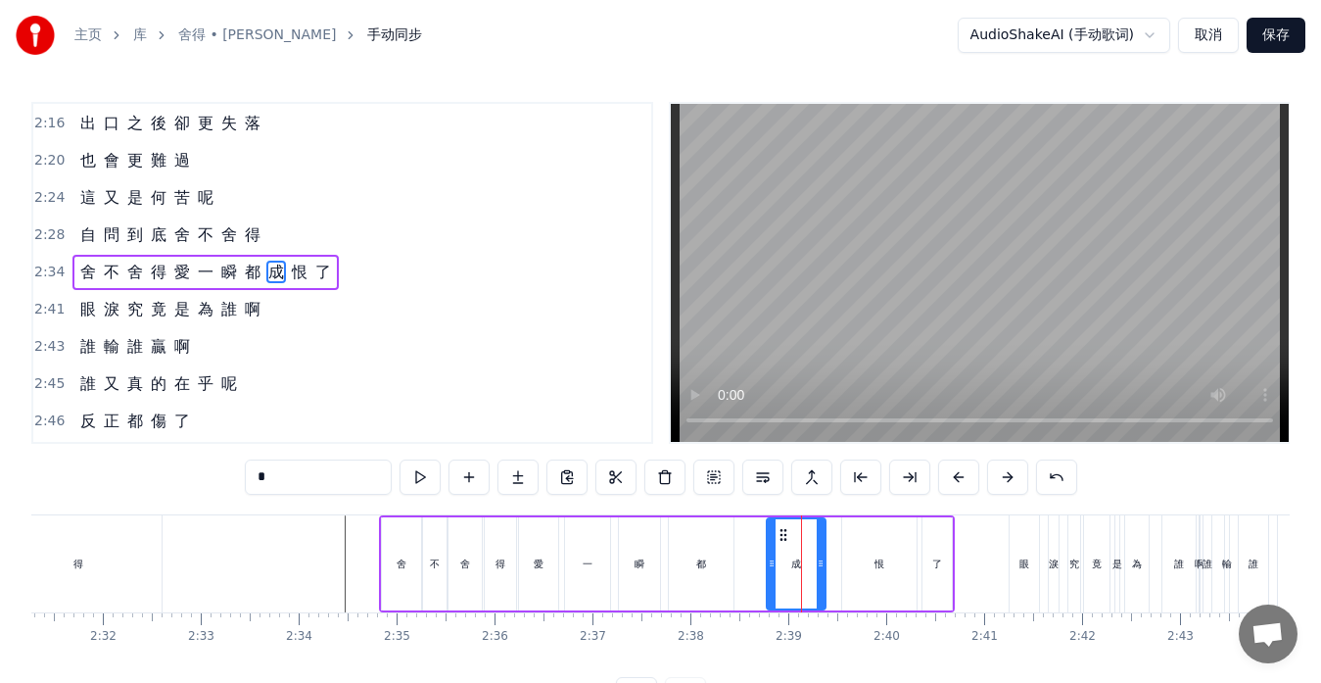
drag, startPoint x: 763, startPoint y: 539, endPoint x: 783, endPoint y: 548, distance: 21.5
click at [783, 548] on div "成" at bounding box center [796, 563] width 57 height 89
click at [855, 551] on div "恨" at bounding box center [879, 563] width 74 height 93
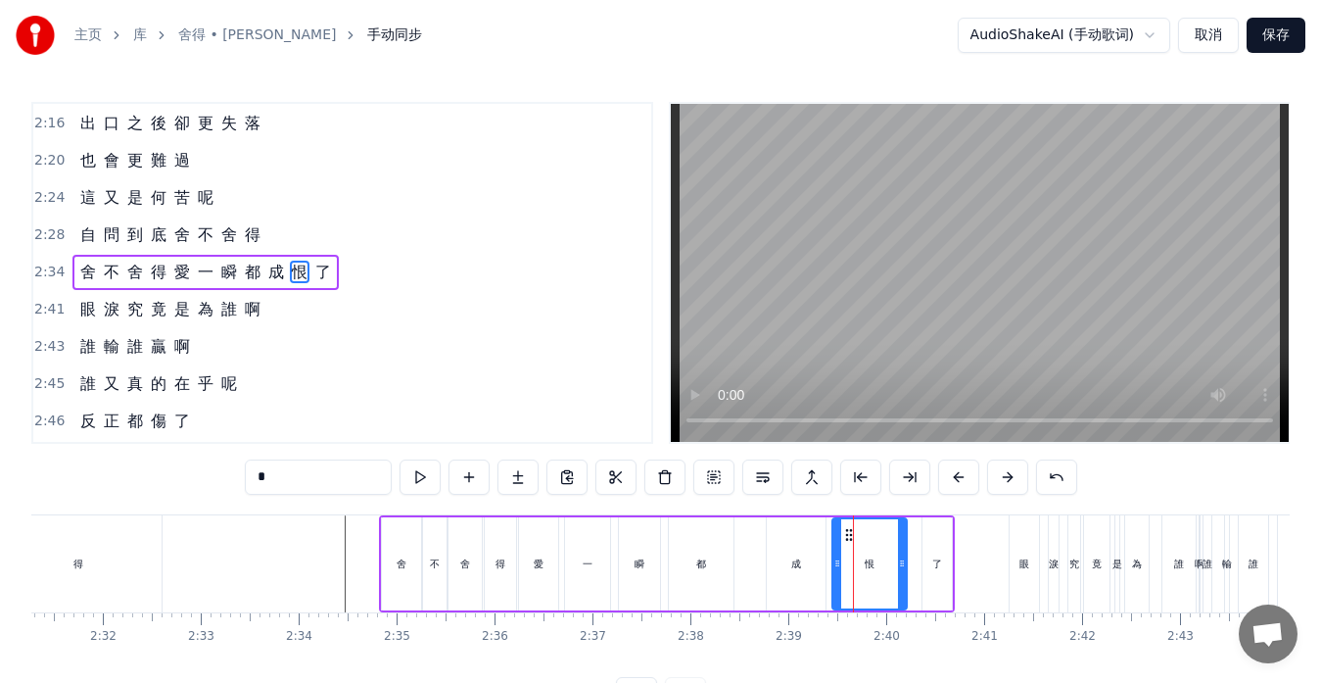
drag, startPoint x: 857, startPoint y: 536, endPoint x: 847, endPoint y: 535, distance: 9.8
click at [847, 535] on icon at bounding box center [849, 535] width 16 height 16
click at [930, 549] on div "了" at bounding box center [937, 563] width 29 height 93
type input "*"
drag, startPoint x: 950, startPoint y: 561, endPoint x: 967, endPoint y: 561, distance: 16.7
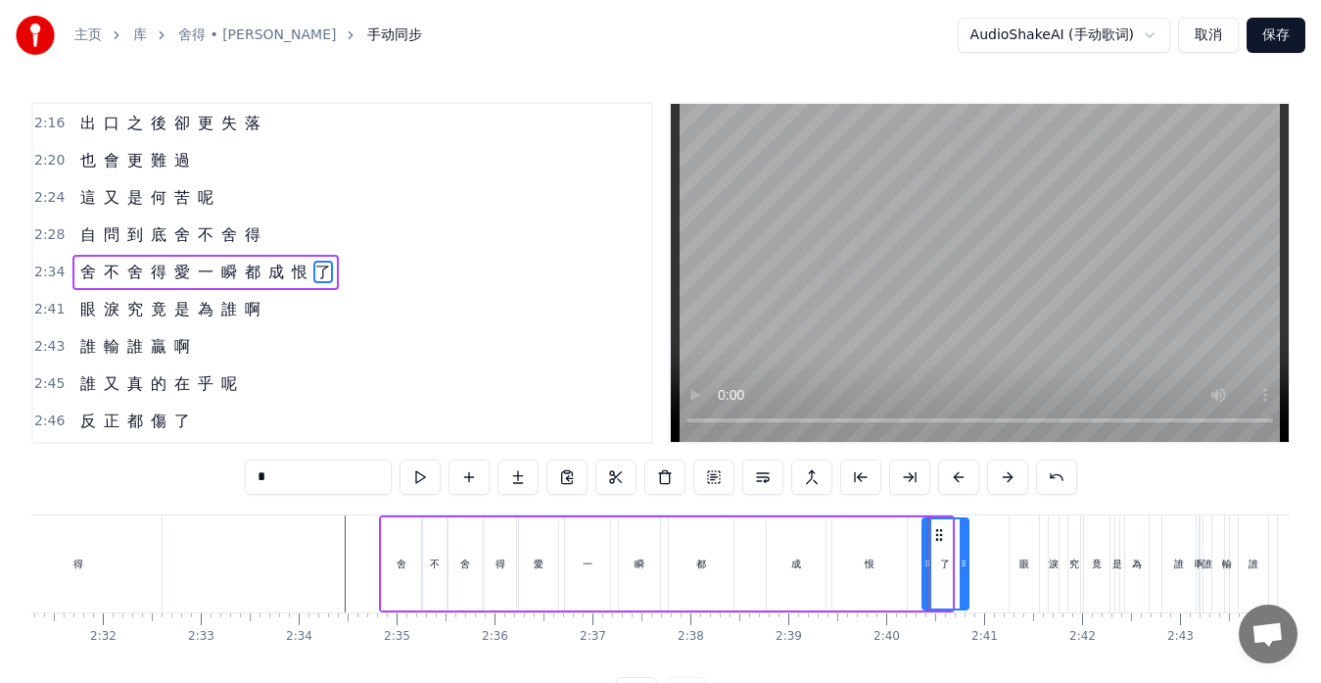
click at [967, 561] on icon at bounding box center [964, 563] width 8 height 16
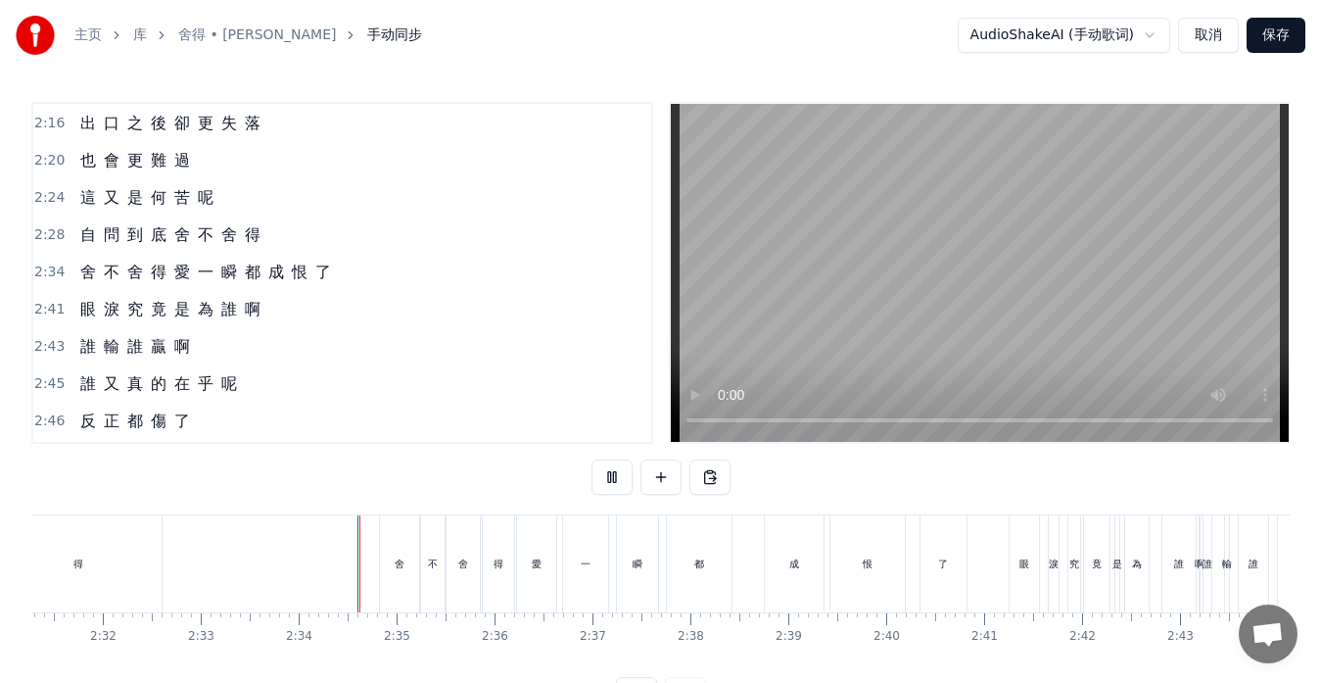
scroll to position [77, 0]
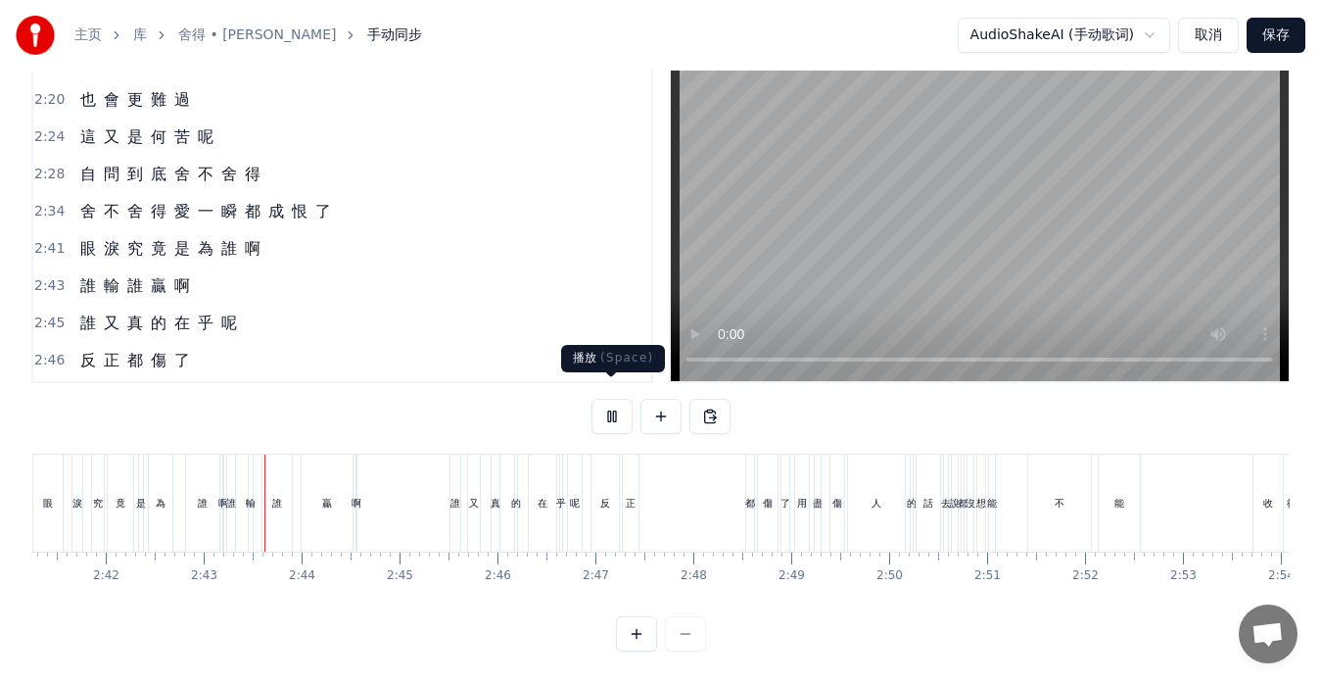
click at [611, 399] on button at bounding box center [612, 416] width 41 height 35
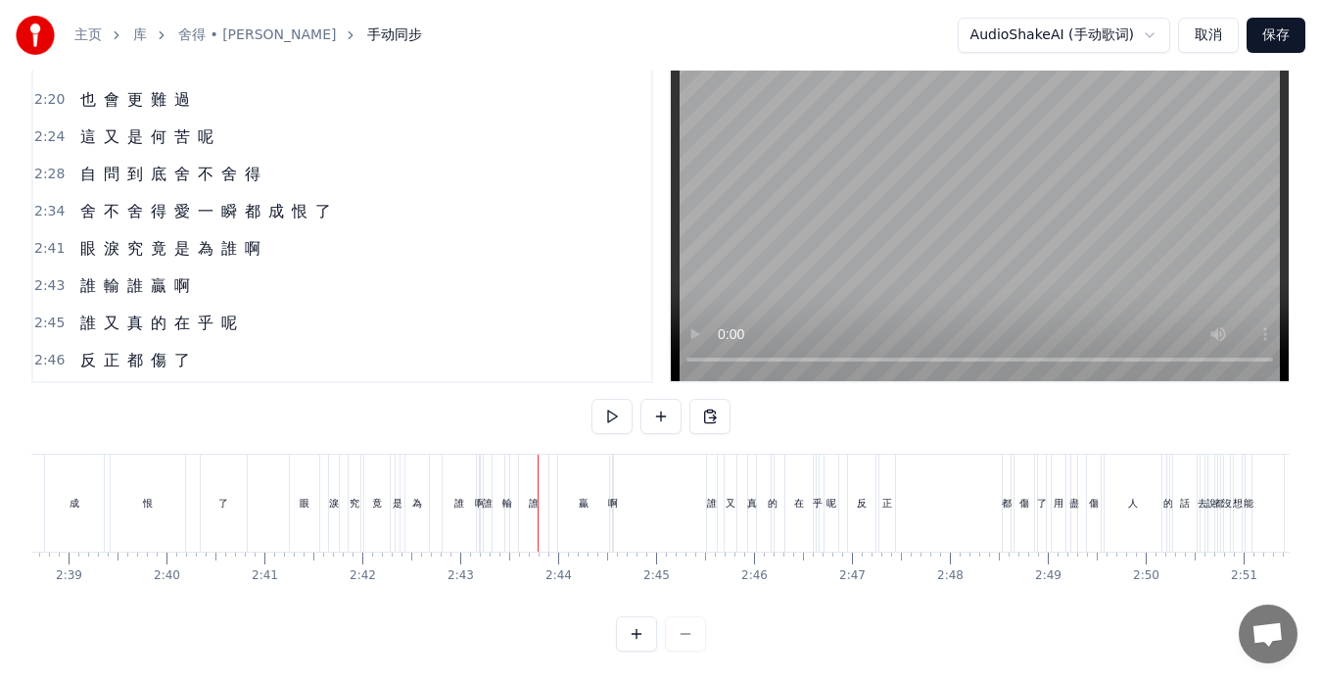
scroll to position [0, 15374]
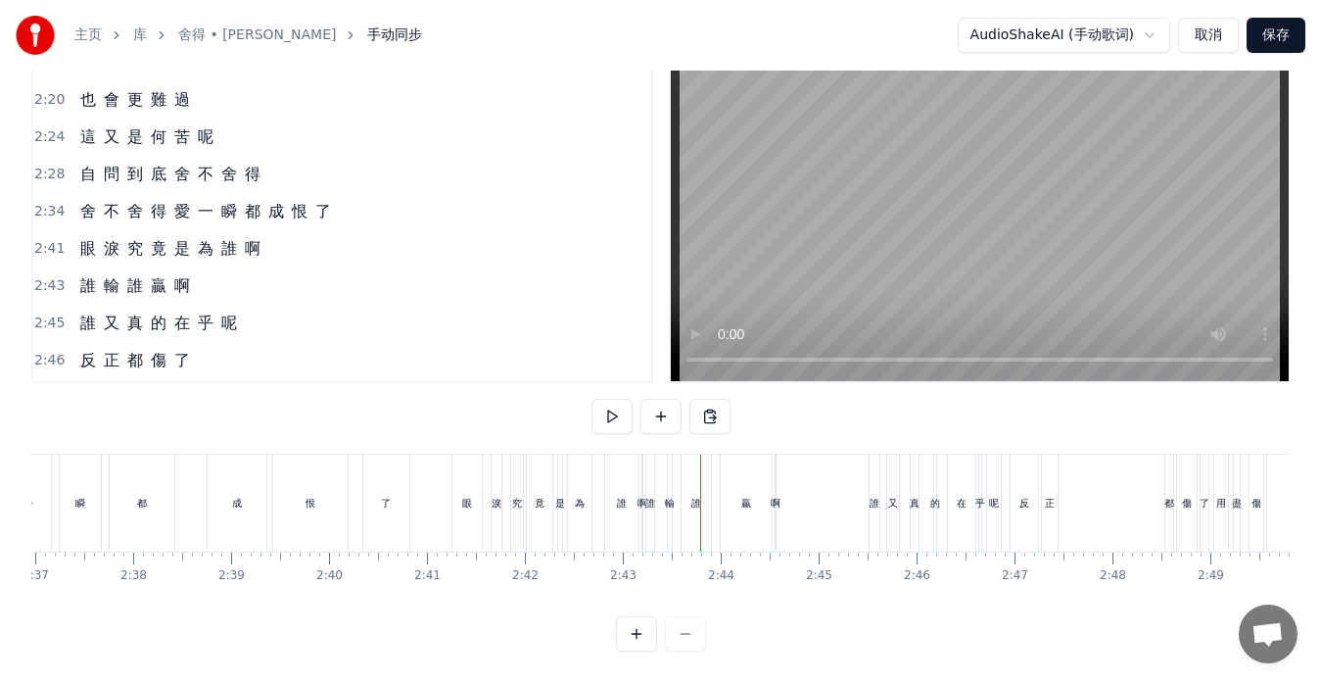
click at [492, 508] on div "淚" at bounding box center [497, 502] width 10 height 97
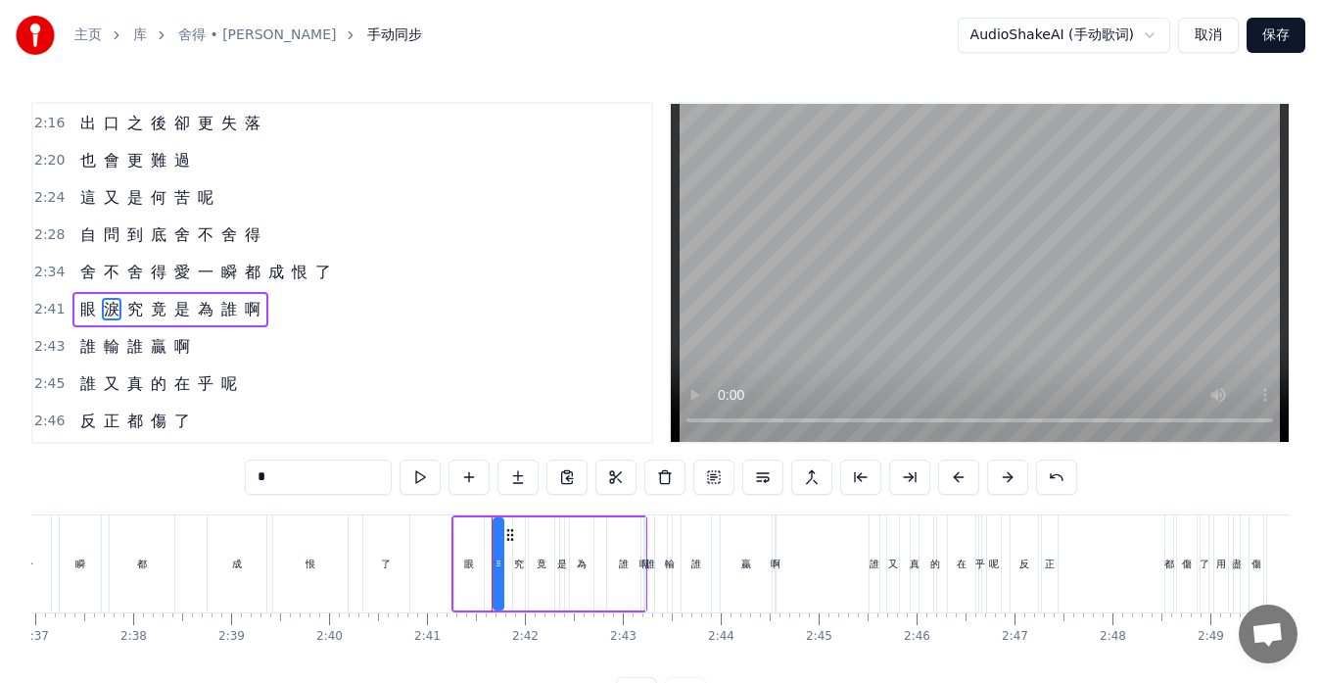
scroll to position [967, 0]
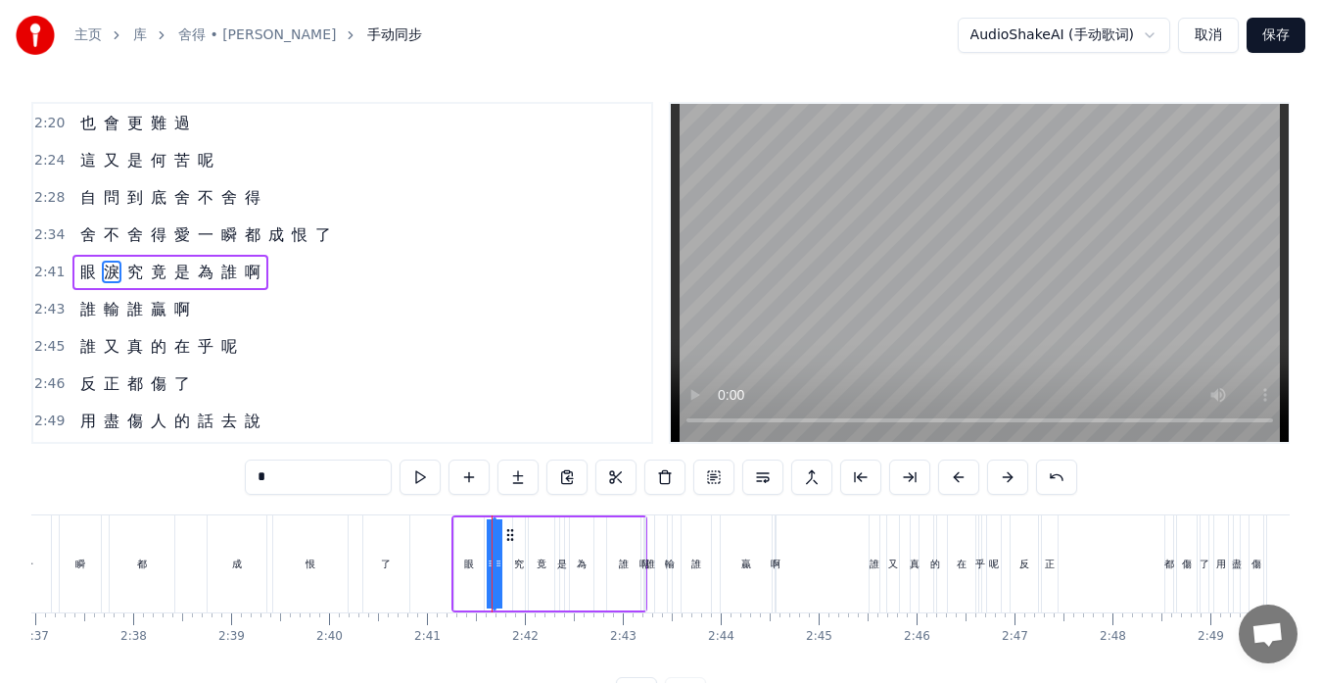
click at [484, 548] on div "眼 淚 究 竟 是 為 誰 啊" at bounding box center [550, 563] width 196 height 97
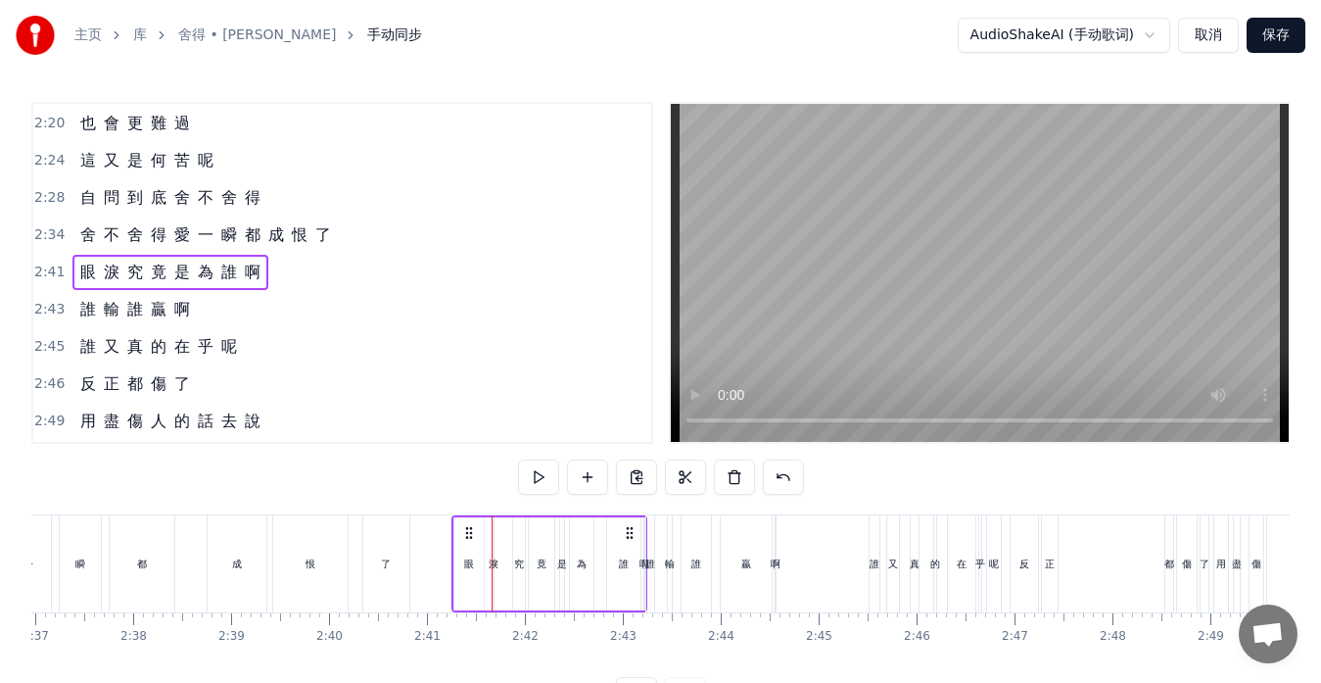
click at [496, 565] on div "淚" at bounding box center [494, 563] width 10 height 15
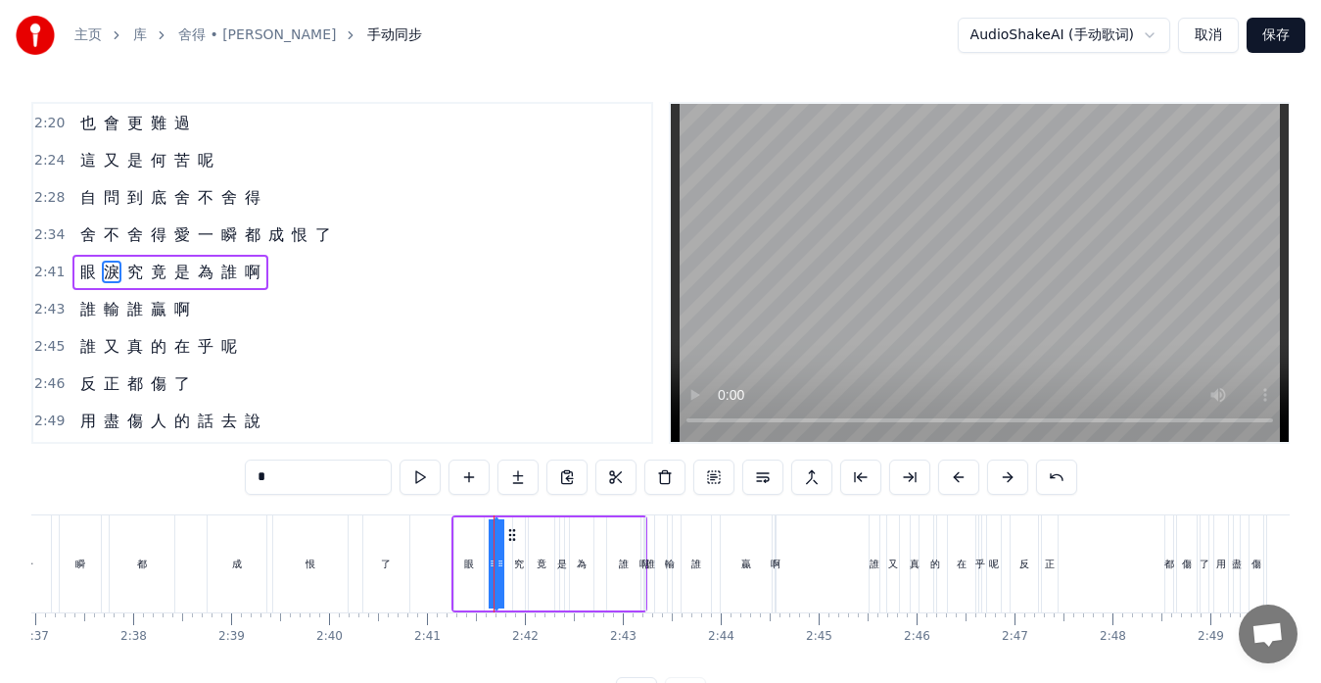
drag, startPoint x: 496, startPoint y: 565, endPoint x: 509, endPoint y: 566, distance: 13.7
click at [509, 566] on div "眼 淚 究 竟 是 為 誰 啊" at bounding box center [550, 563] width 196 height 97
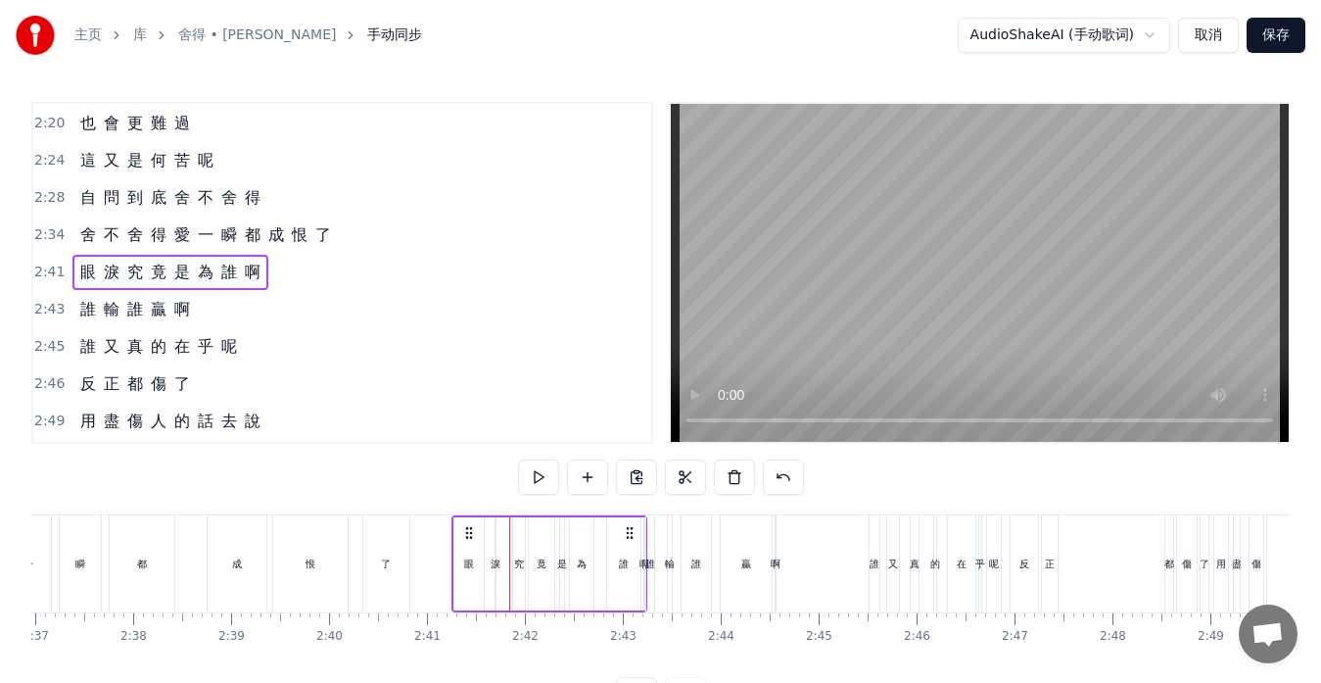
click at [495, 563] on div "淚" at bounding box center [496, 563] width 10 height 15
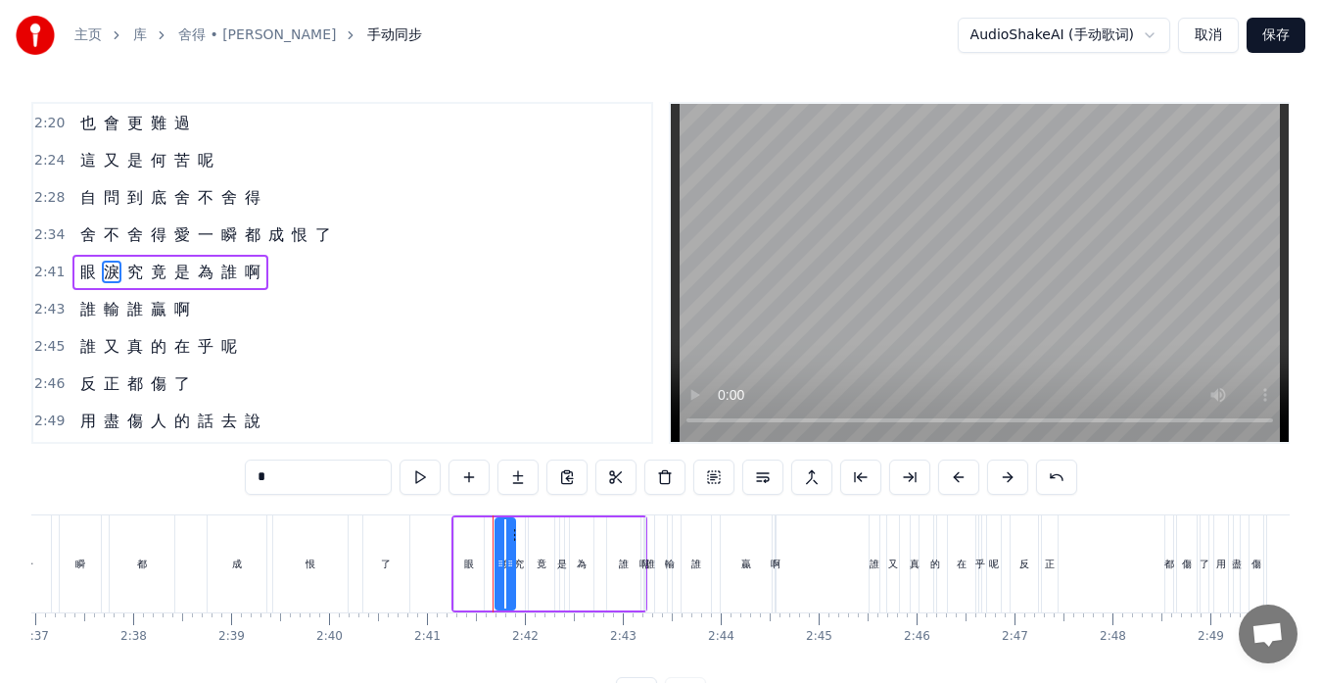
drag, startPoint x: 494, startPoint y: 563, endPoint x: 515, endPoint y: 568, distance: 22.1
click at [515, 568] on div "淚" at bounding box center [506, 563] width 22 height 93
click at [489, 564] on icon at bounding box center [492, 563] width 8 height 16
click at [503, 570] on icon at bounding box center [503, 563] width 8 height 16
click at [517, 572] on div "究" at bounding box center [519, 563] width 12 height 93
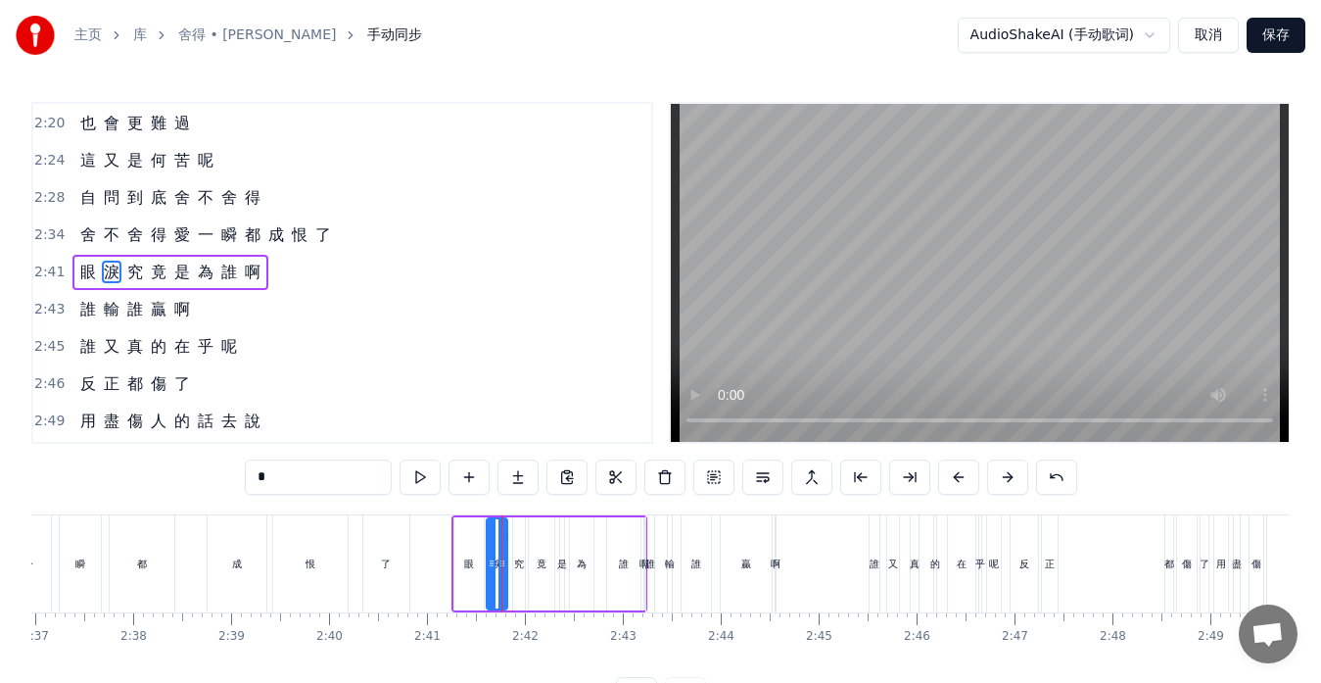
type input "*"
click at [508, 563] on icon at bounding box center [511, 563] width 8 height 16
click at [530, 564] on div "眼 淚 究 竟 是 為 誰 啊" at bounding box center [550, 563] width 196 height 97
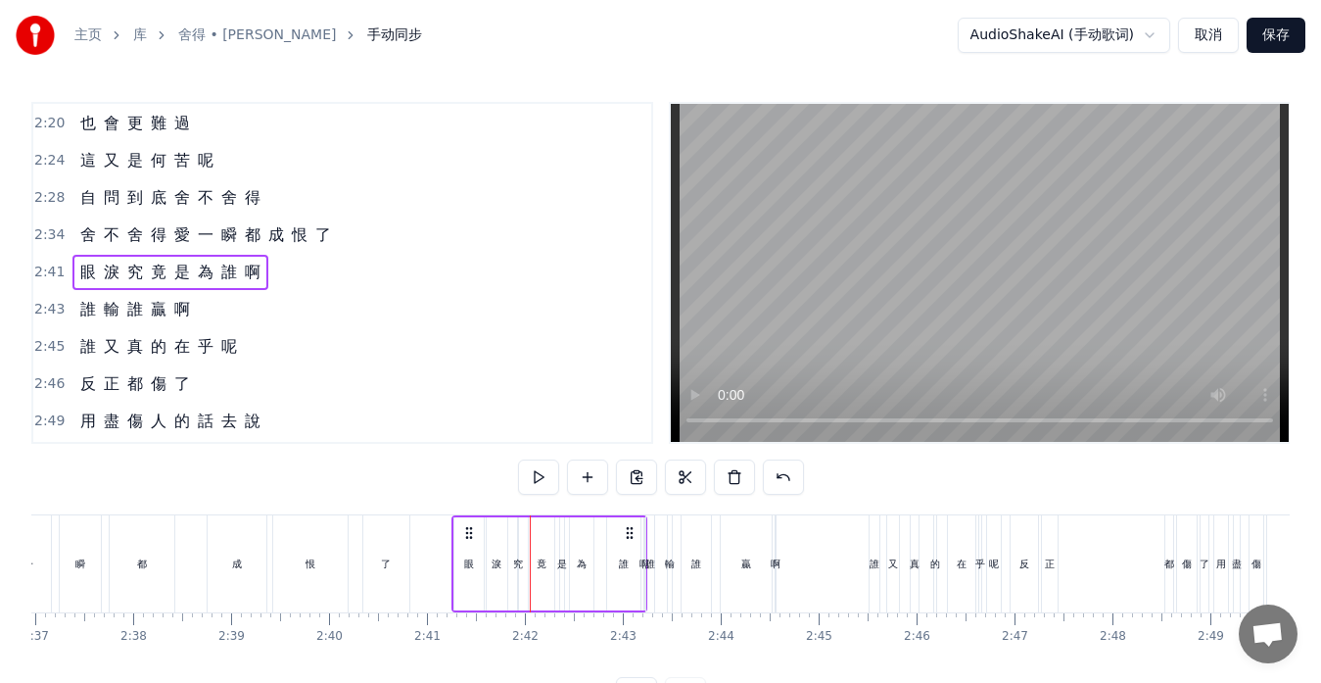
click at [515, 565] on div "究" at bounding box center [518, 563] width 10 height 15
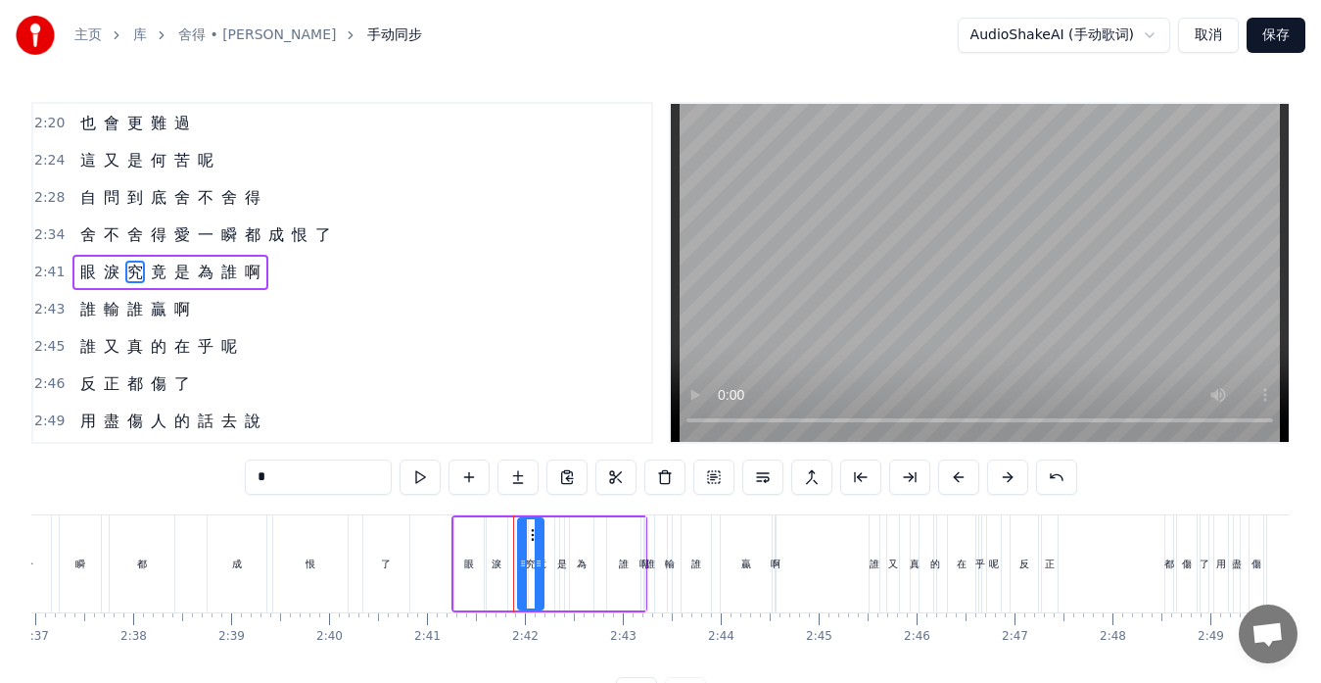
drag, startPoint x: 515, startPoint y: 565, endPoint x: 543, endPoint y: 565, distance: 27.4
click at [543, 565] on div "究" at bounding box center [530, 563] width 27 height 93
click at [514, 558] on icon at bounding box center [515, 563] width 8 height 16
drag, startPoint x: 538, startPoint y: 566, endPoint x: 524, endPoint y: 562, distance: 14.3
click at [524, 562] on icon at bounding box center [525, 563] width 8 height 16
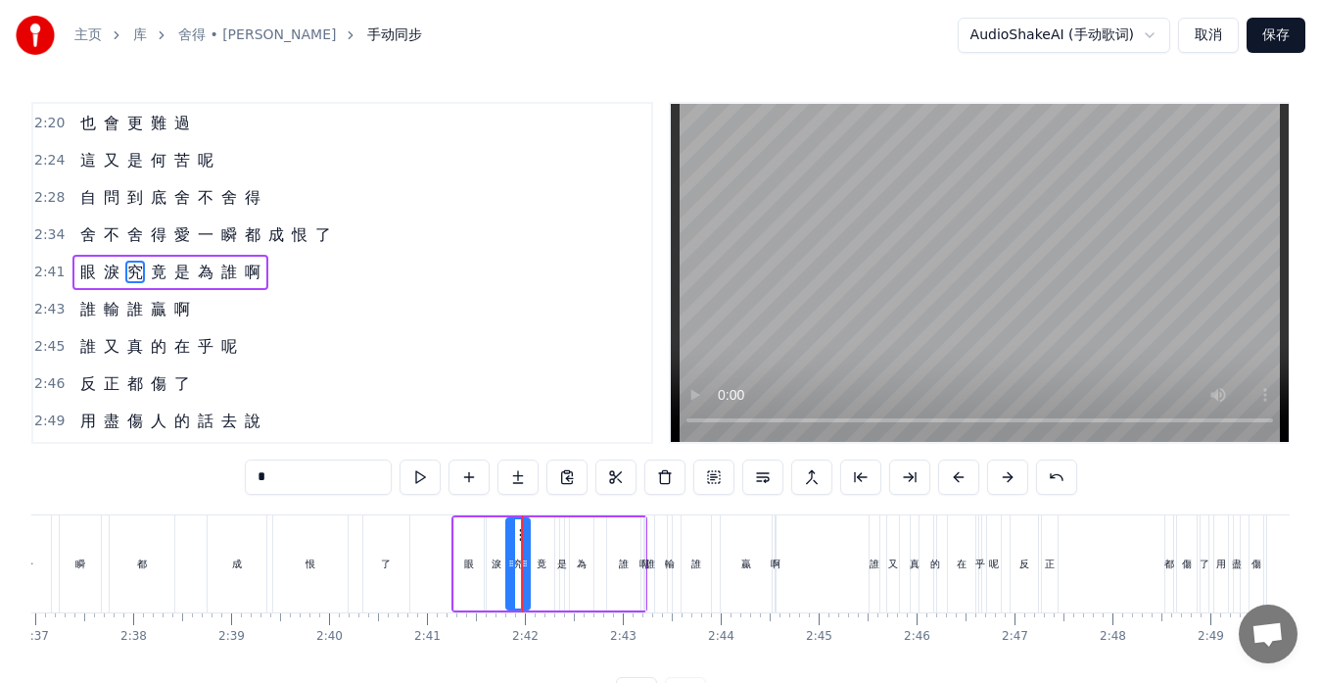
click at [510, 562] on icon at bounding box center [511, 563] width 8 height 16
click at [538, 571] on div "竟" at bounding box center [541, 563] width 25 height 93
type input "*"
click at [565, 572] on div "眼 淚 究 竟 是 為 誰 啊" at bounding box center [550, 563] width 196 height 97
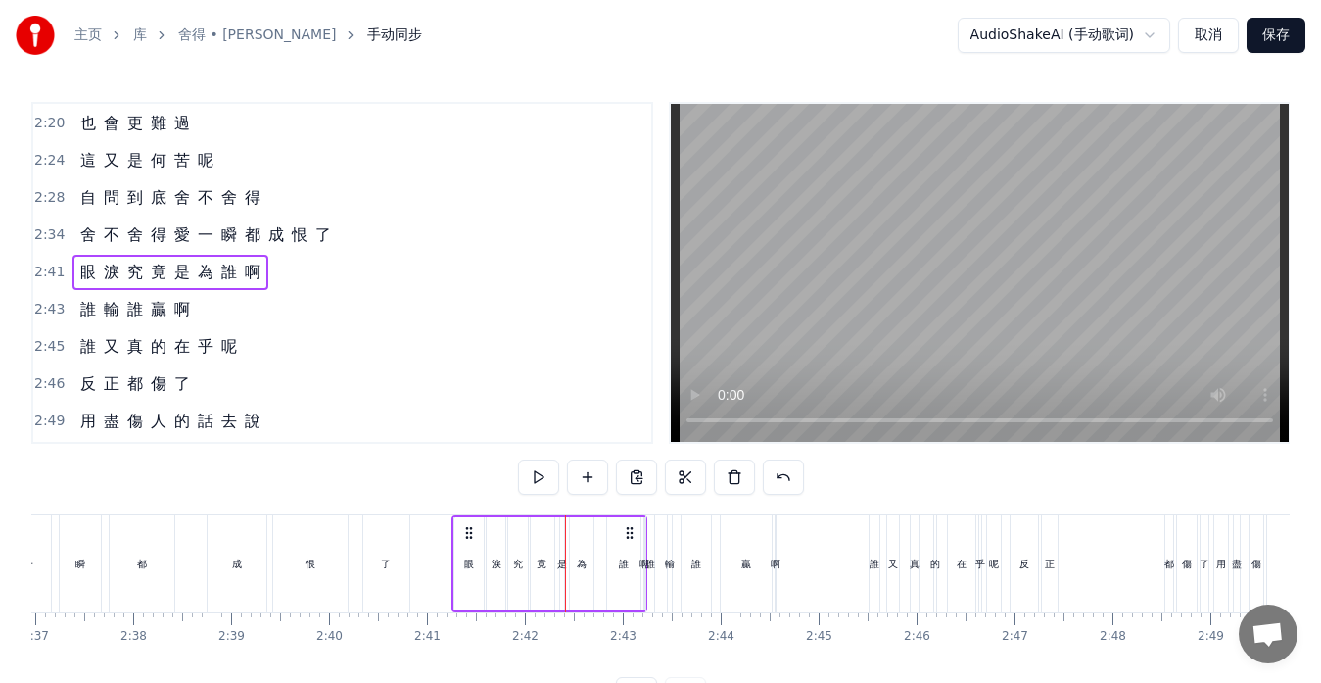
click at [586, 568] on div "為" at bounding box center [582, 563] width 10 height 15
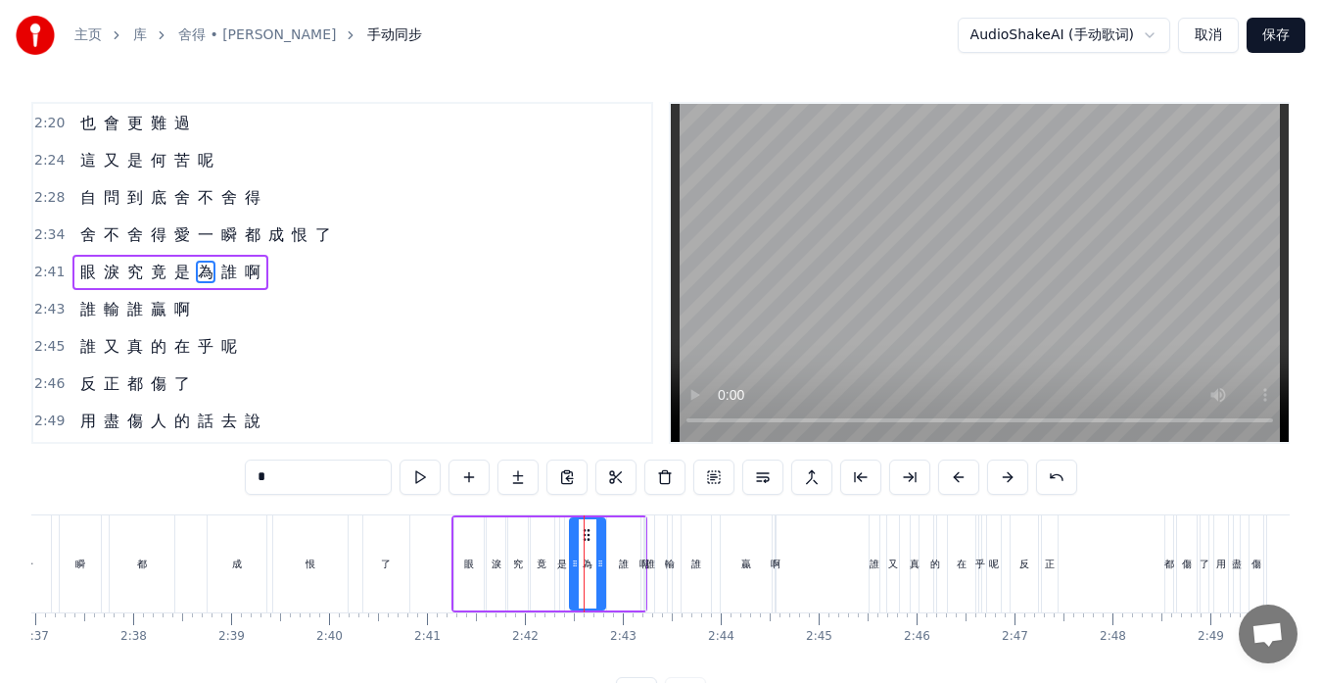
drag, startPoint x: 589, startPoint y: 550, endPoint x: 600, endPoint y: 552, distance: 11.9
click at [600, 552] on div at bounding box center [600, 563] width 8 height 89
click at [576, 563] on icon at bounding box center [577, 563] width 8 height 16
click at [660, 574] on div "誰 輸 誰 贏 啊" at bounding box center [712, 563] width 135 height 97
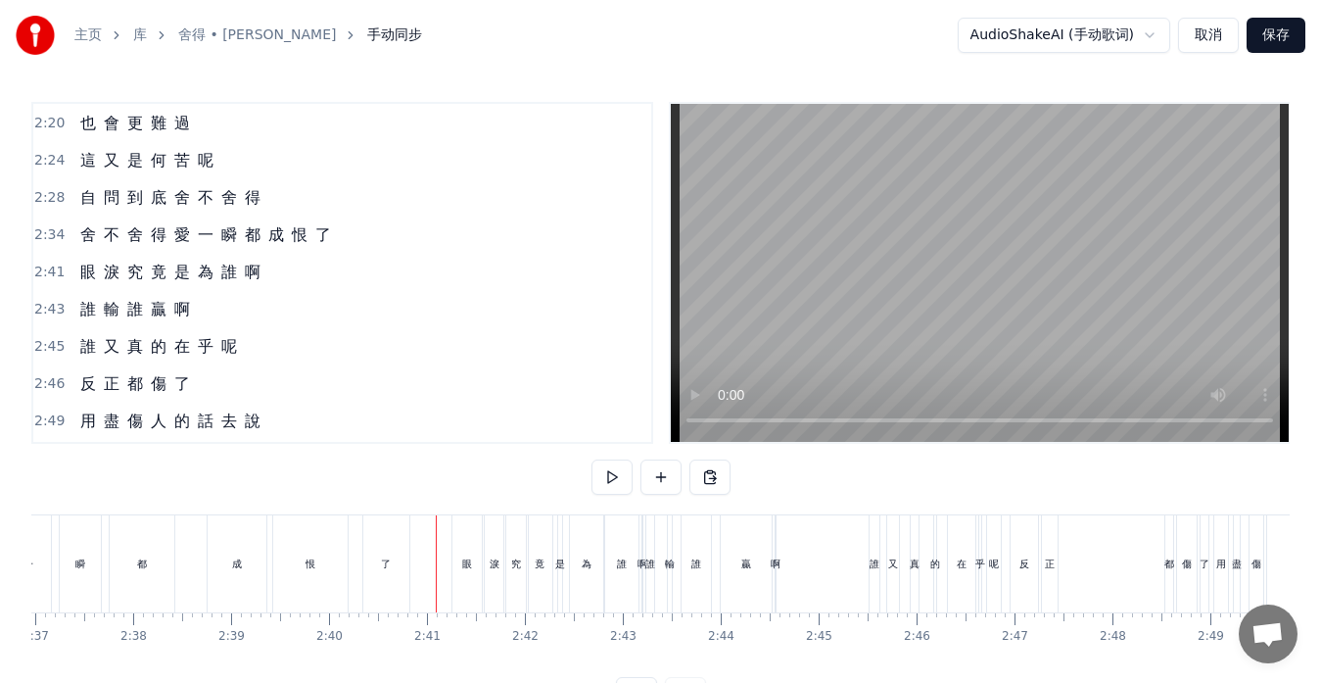
click at [520, 575] on div "究" at bounding box center [516, 563] width 24 height 97
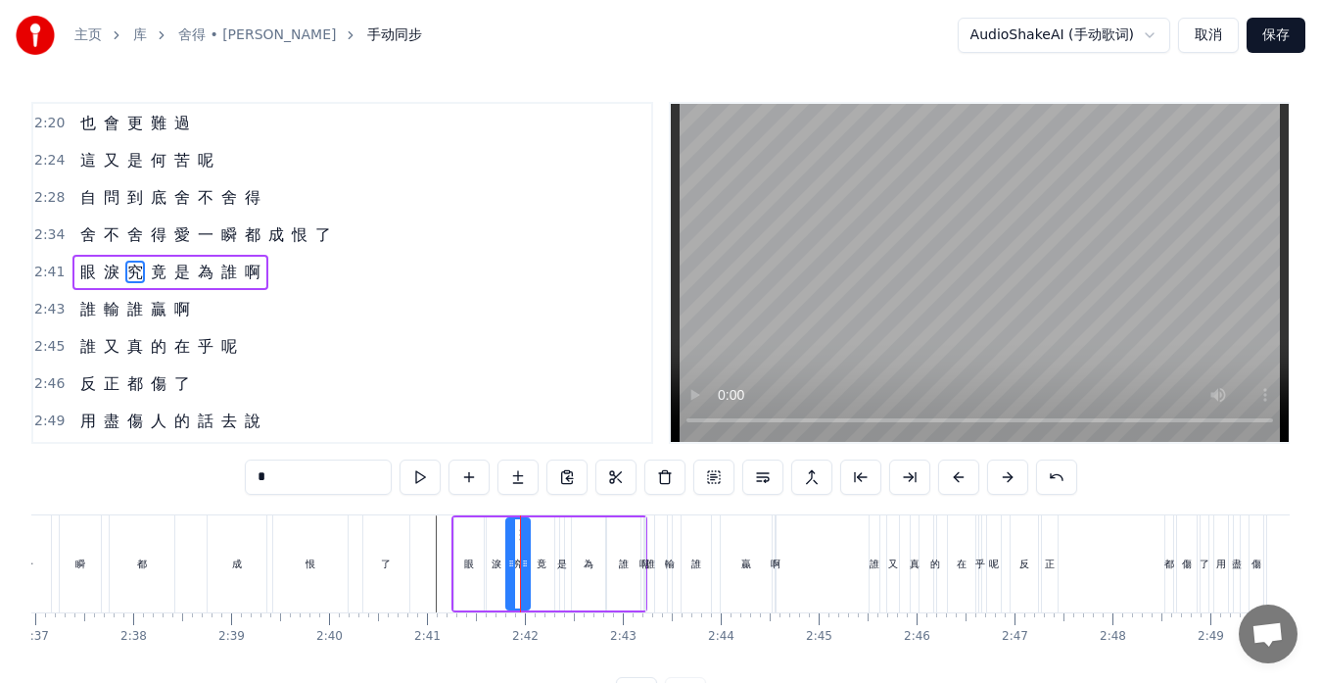
drag, startPoint x: 291, startPoint y: 478, endPoint x: 172, endPoint y: 472, distance: 118.7
click at [172, 472] on div "0:13 忘 了 0:14 誰 先 燃 起 戰 火 0:17 那 無 端 的 折 磨 0:21 一 切 究 竟 為 了 什 麼 0:25 難 道 0:27 像…" at bounding box center [660, 407] width 1259 height 610
click at [537, 570] on div "竟" at bounding box center [542, 563] width 10 height 15
drag, startPoint x: 317, startPoint y: 480, endPoint x: 129, endPoint y: 476, distance: 188.1
click at [129, 476] on div "0:13 忘 了 0:14 誰 先 燃 起 戰 火 0:17 那 無 端 的 折 磨 0:21 一 切 究 竟 為 了 什 麼 0:25 難 道 0:27 像…" at bounding box center [660, 407] width 1259 height 610
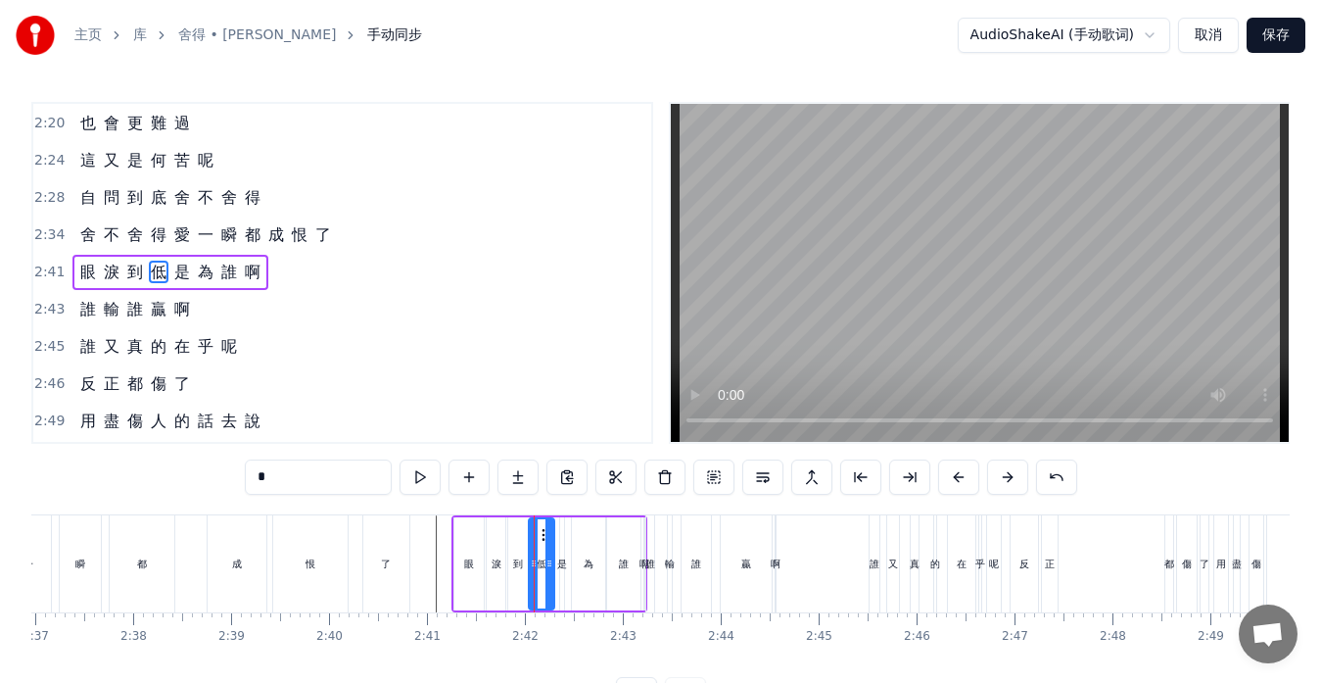
type input "*"
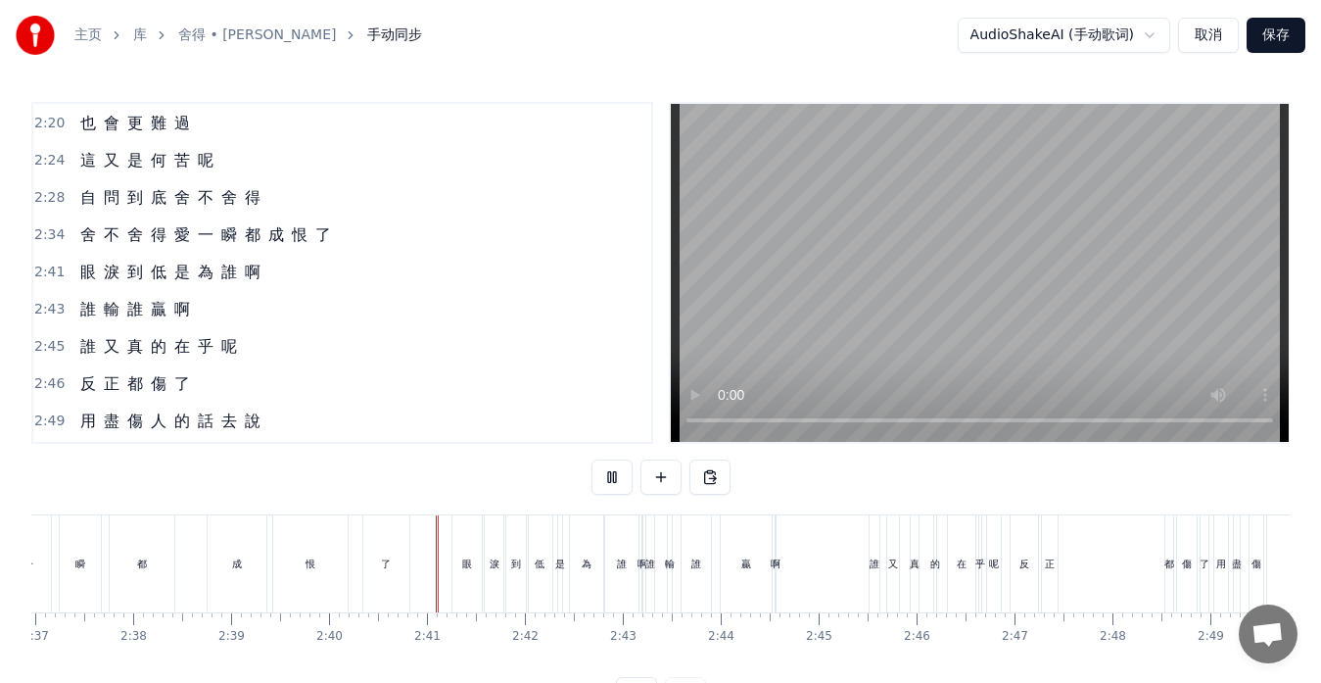
scroll to position [77, 0]
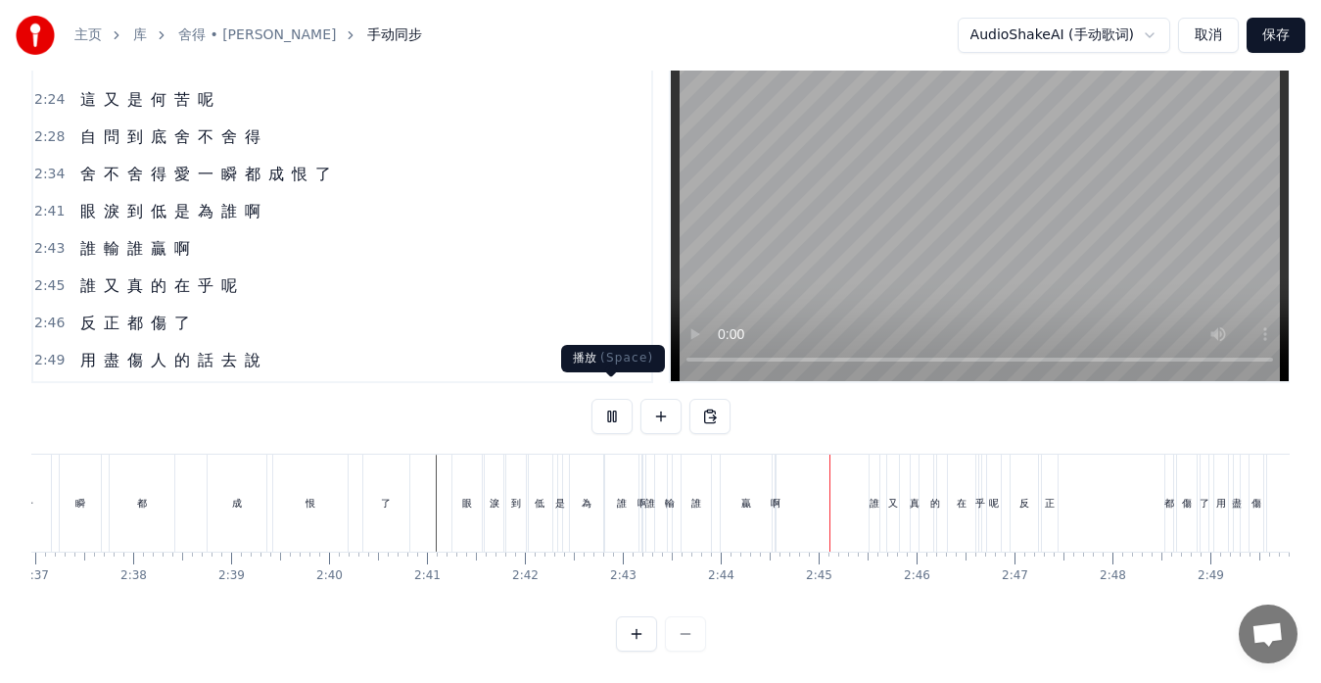
click at [610, 401] on button at bounding box center [612, 416] width 41 height 35
click at [577, 501] on div "為" at bounding box center [586, 502] width 33 height 97
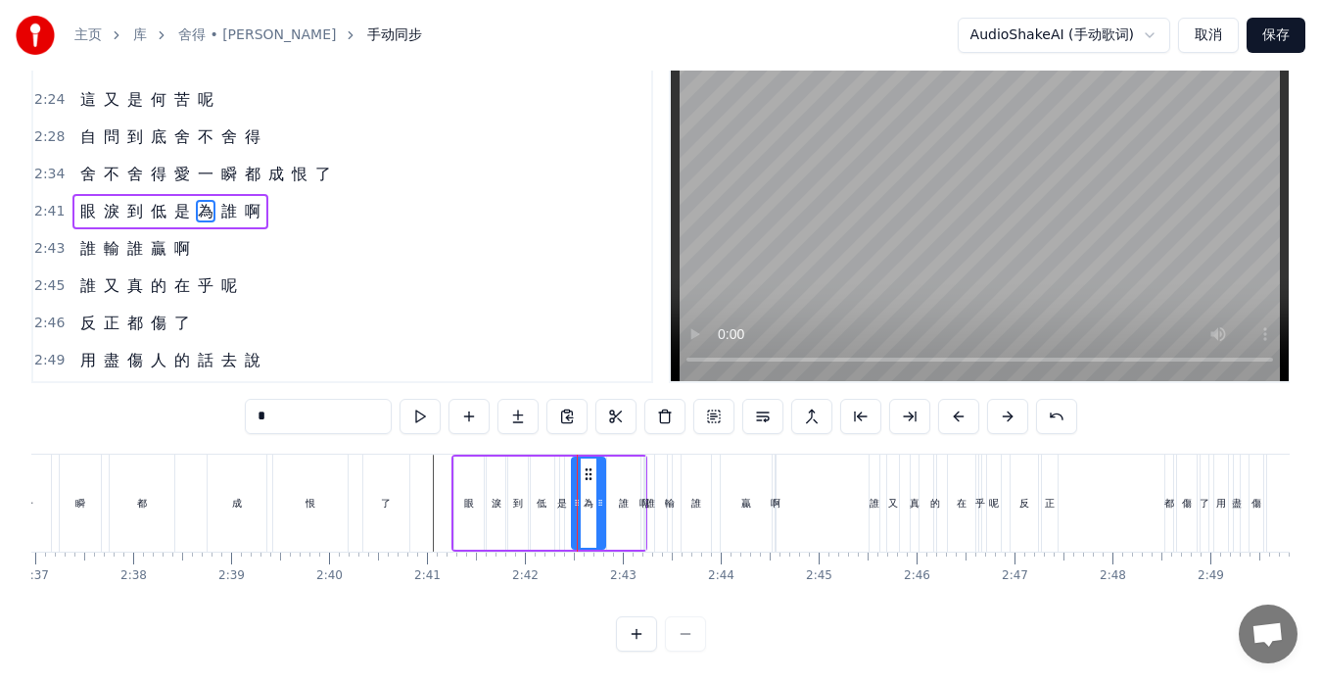
scroll to position [0, 0]
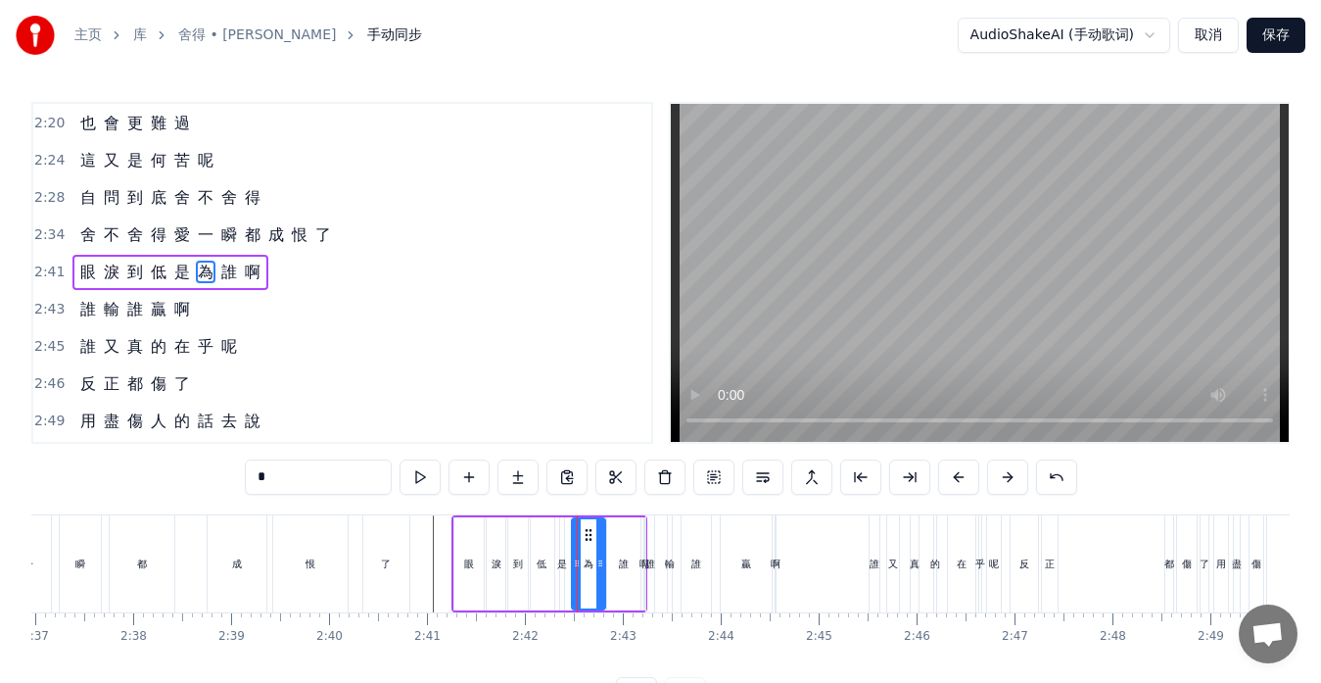
click at [627, 564] on div "誰" at bounding box center [624, 563] width 10 height 15
type input "*"
click at [185, 324] on div "誰 輸 誰 贏 啊" at bounding box center [134, 309] width 125 height 35
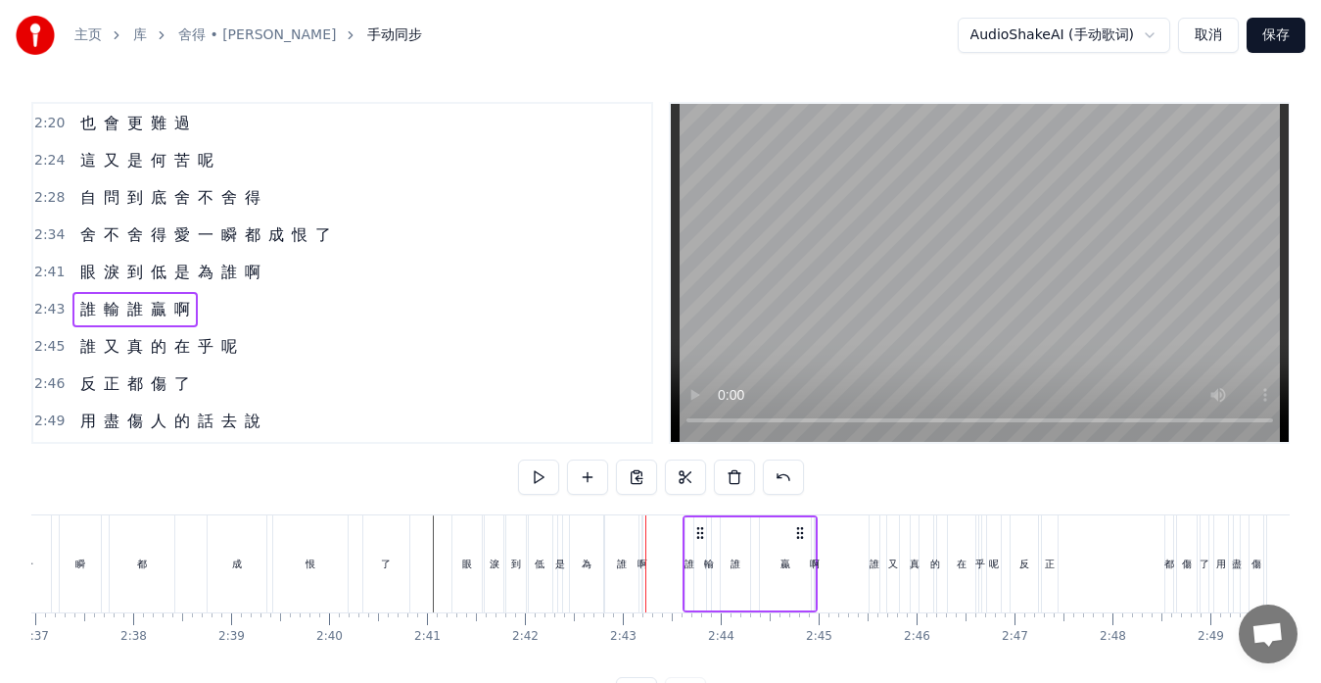
drag, startPoint x: 764, startPoint y: 530, endPoint x: 801, endPoint y: 532, distance: 37.3
click at [801, 532] on icon at bounding box center [800, 533] width 16 height 16
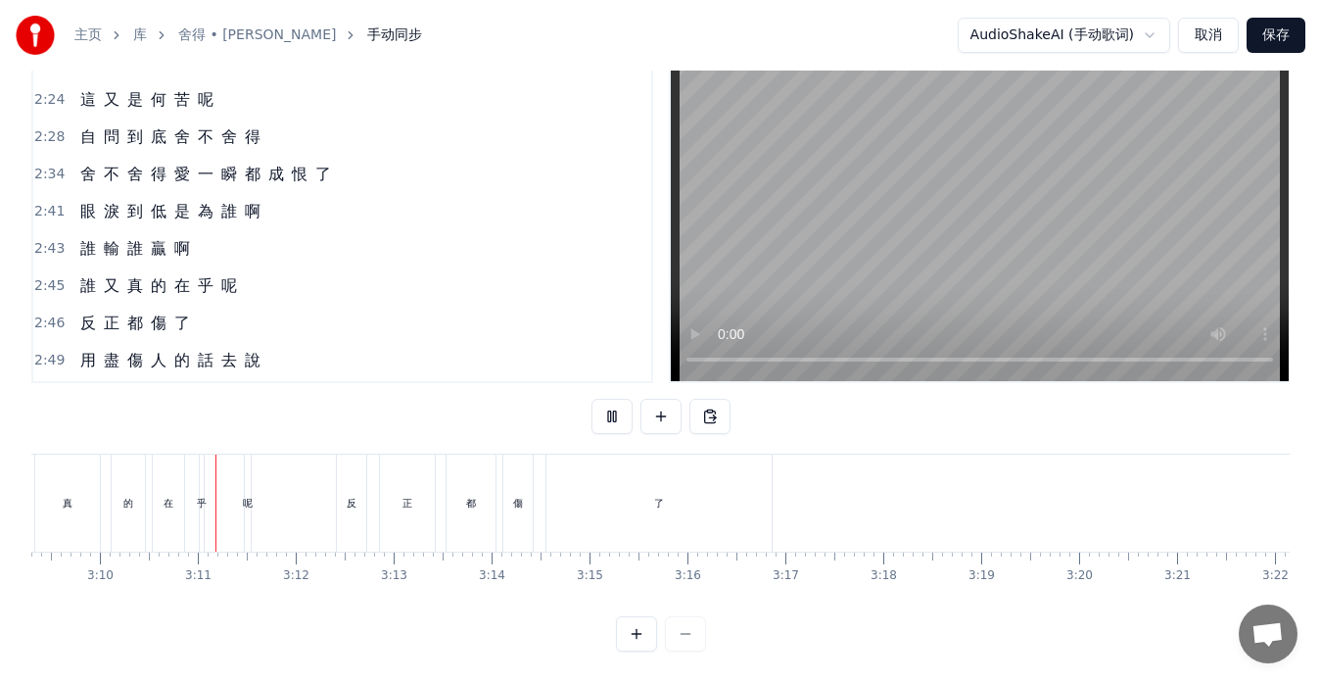
scroll to position [0, 18590]
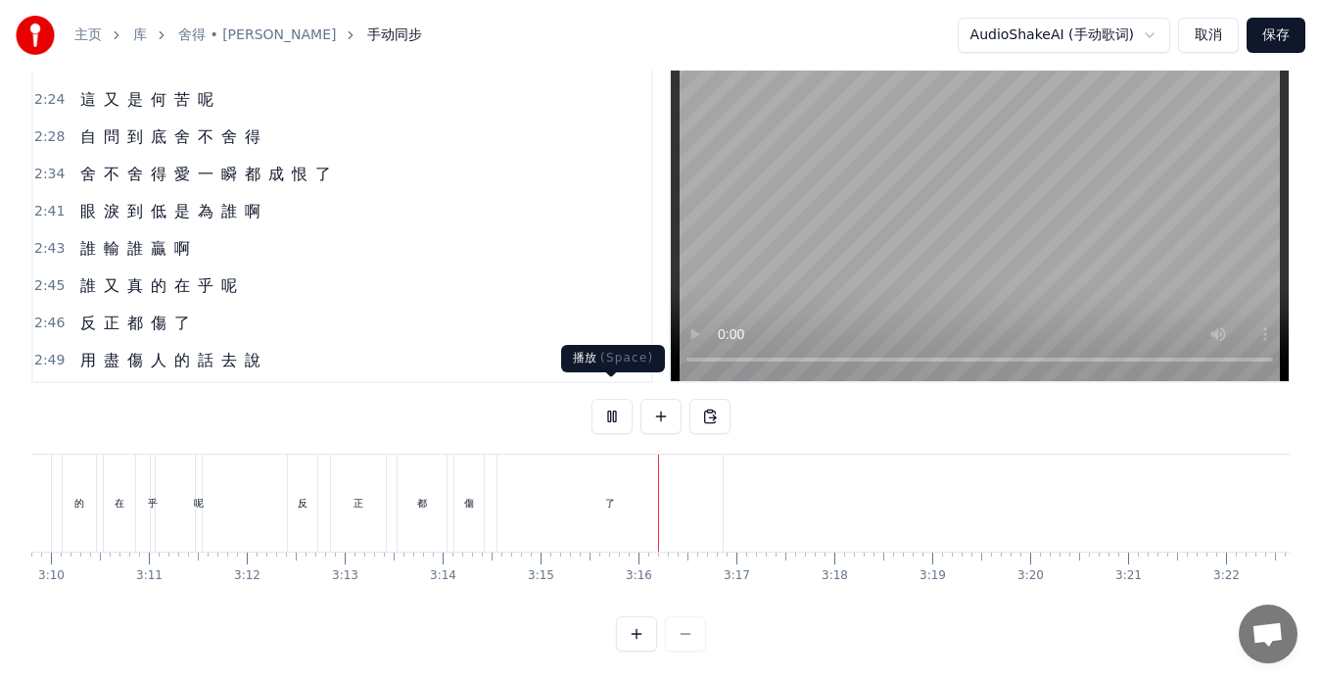
click at [608, 400] on button at bounding box center [612, 416] width 41 height 35
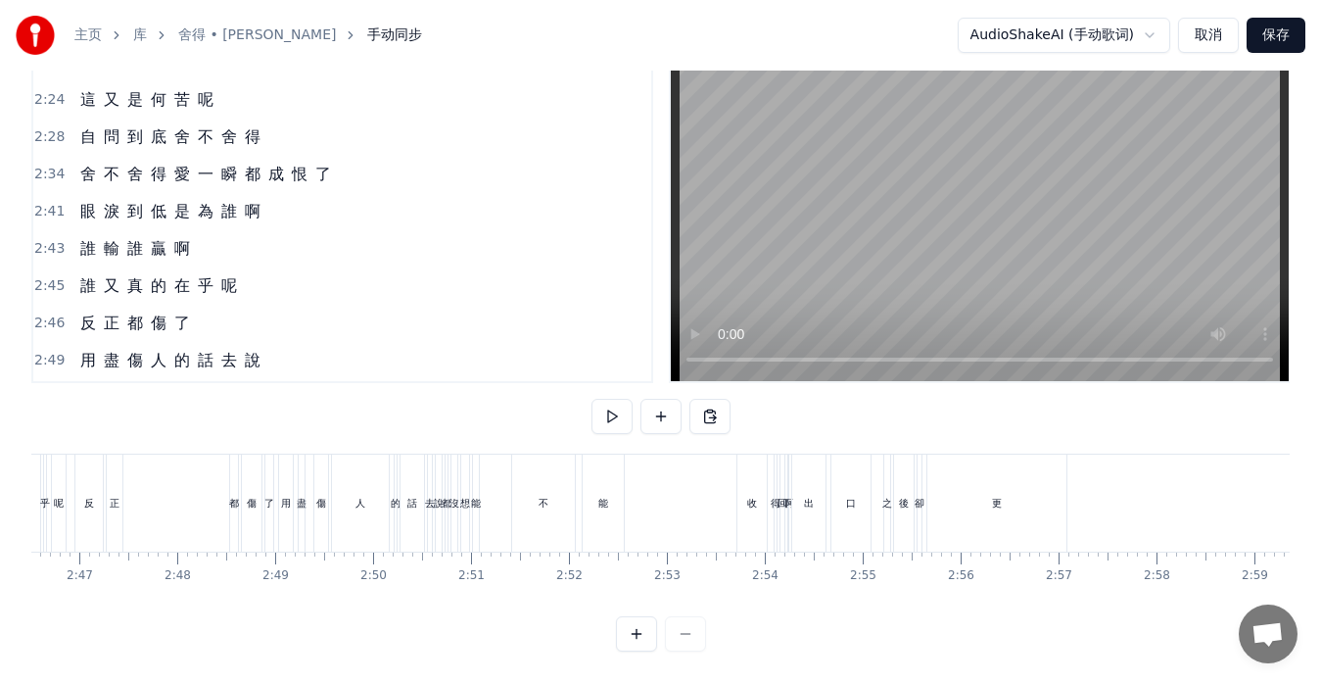
scroll to position [0, 16292]
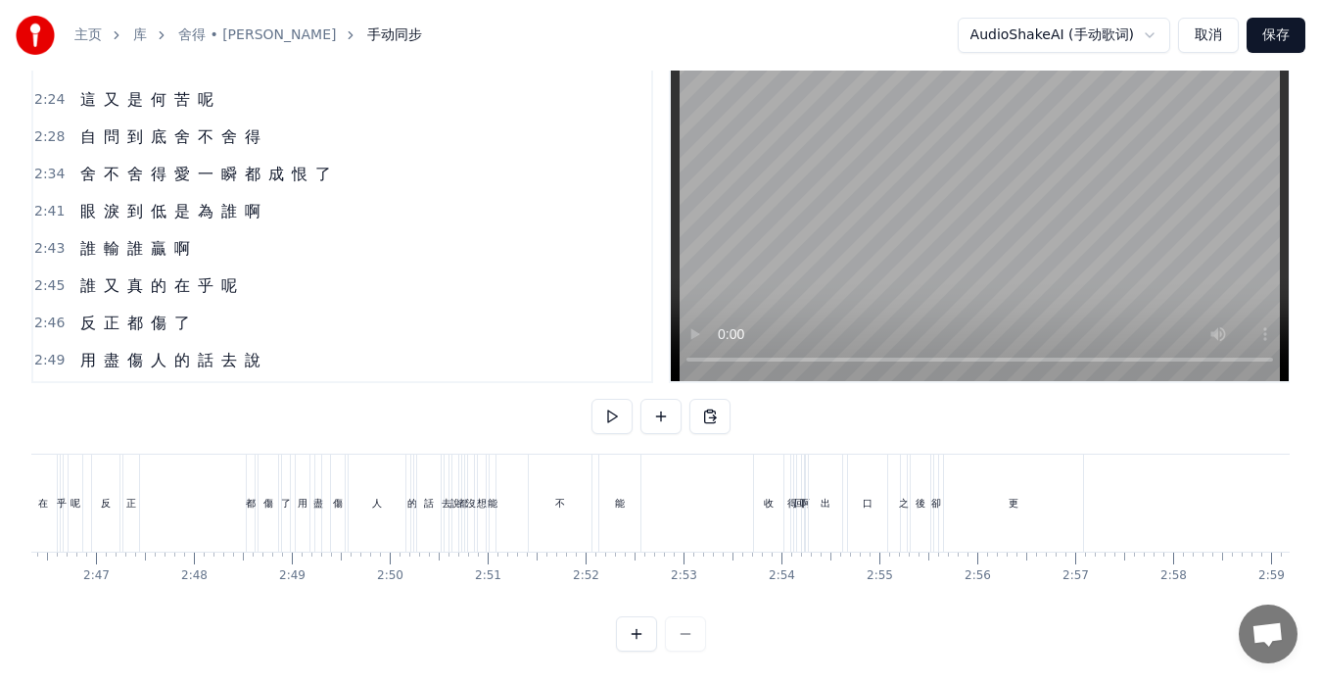
click at [696, 501] on div "都 沒 想 能 不 能 收 得 回 啊" at bounding box center [635, 502] width 349 height 97
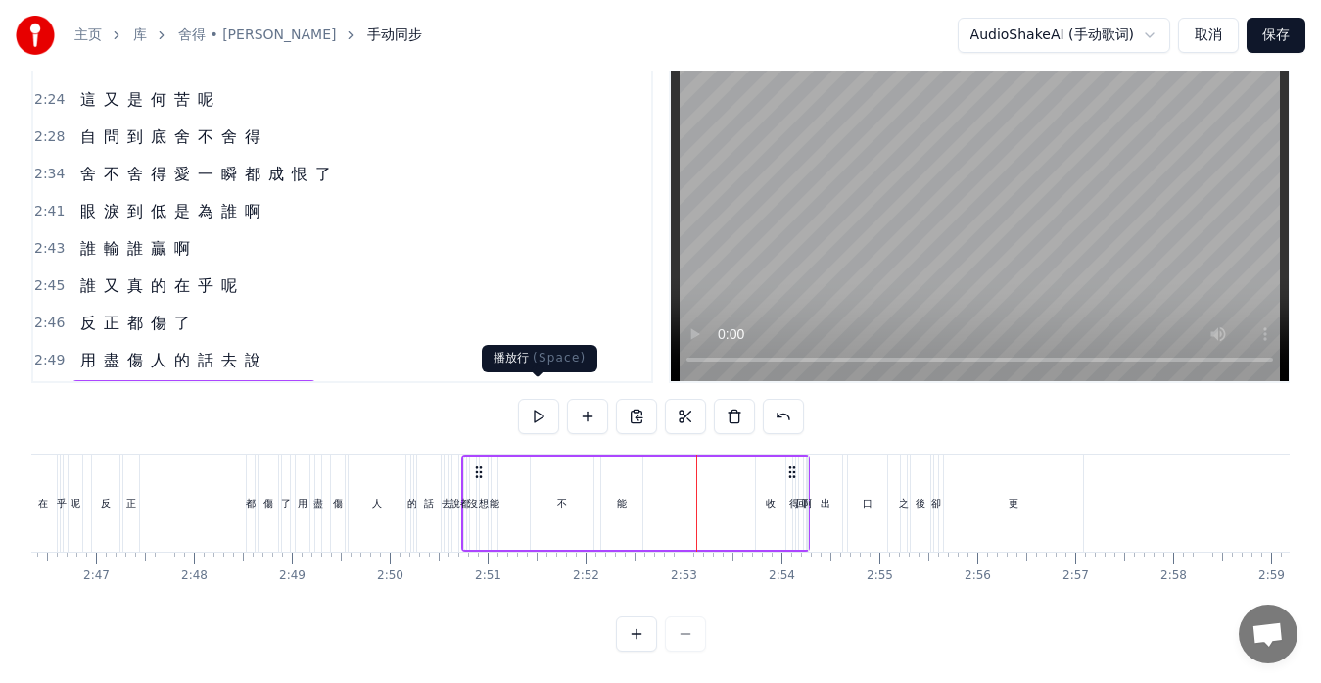
click at [537, 399] on button at bounding box center [538, 416] width 41 height 35
click at [538, 399] on button at bounding box center [538, 416] width 41 height 35
click at [189, 511] on div "反 正 都 傷 了" at bounding box center [193, 502] width 204 height 97
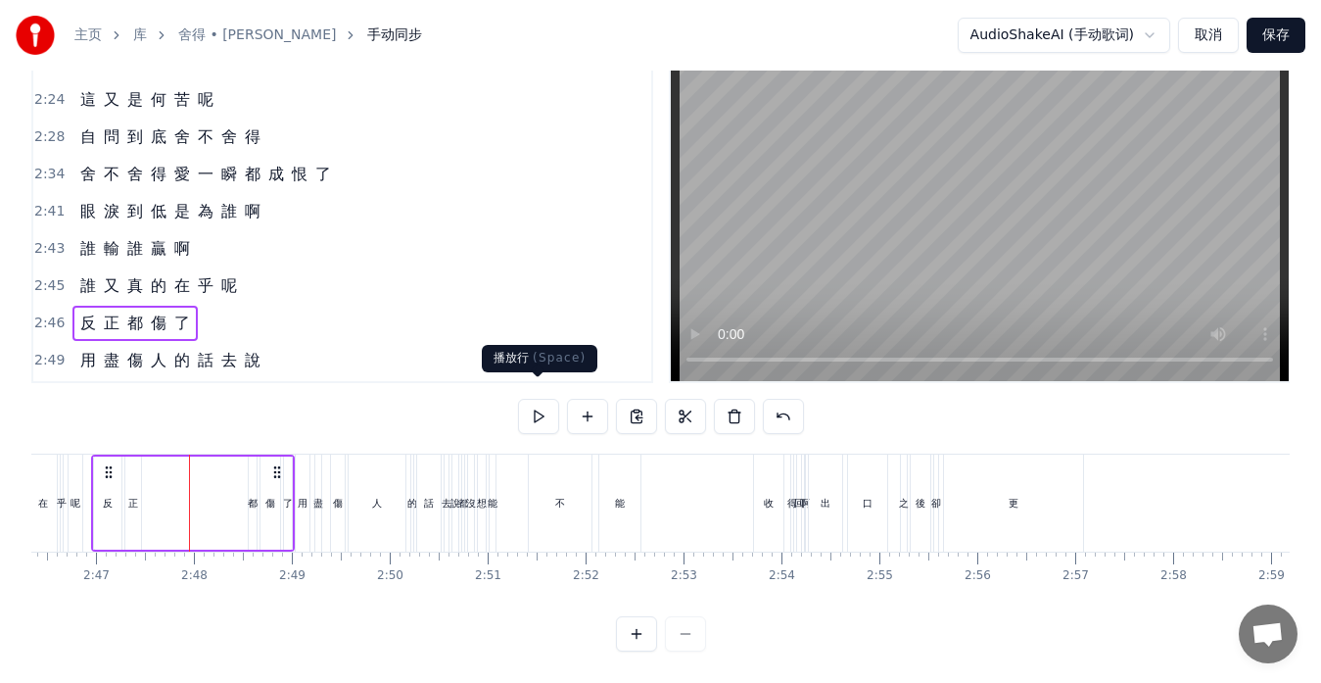
click at [539, 405] on button at bounding box center [538, 416] width 41 height 35
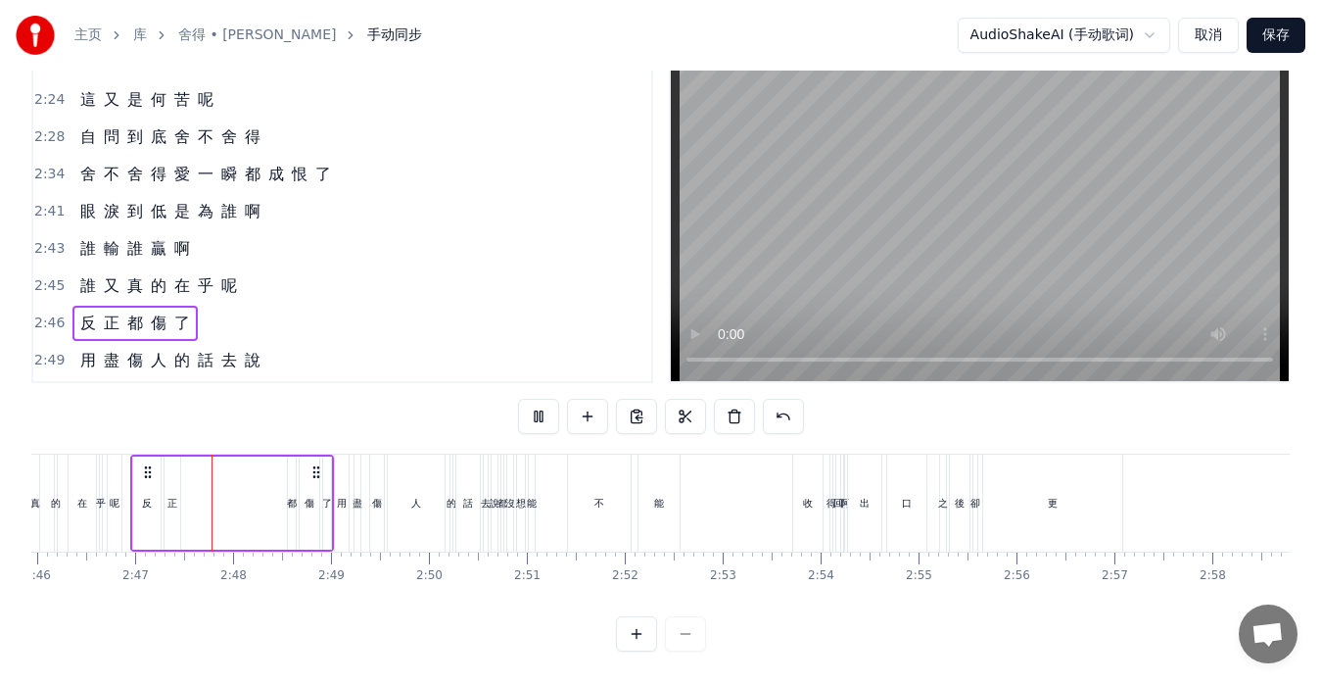
click at [539, 405] on button at bounding box center [538, 416] width 41 height 35
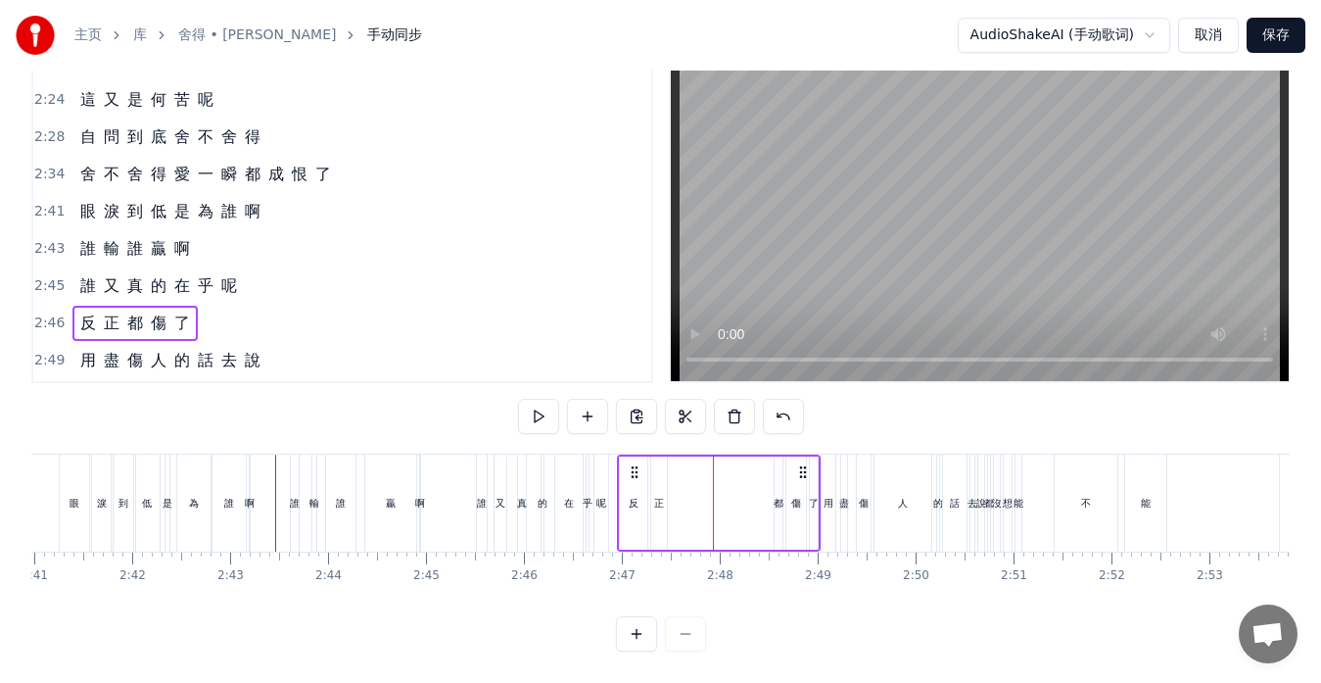
scroll to position [0, 14880]
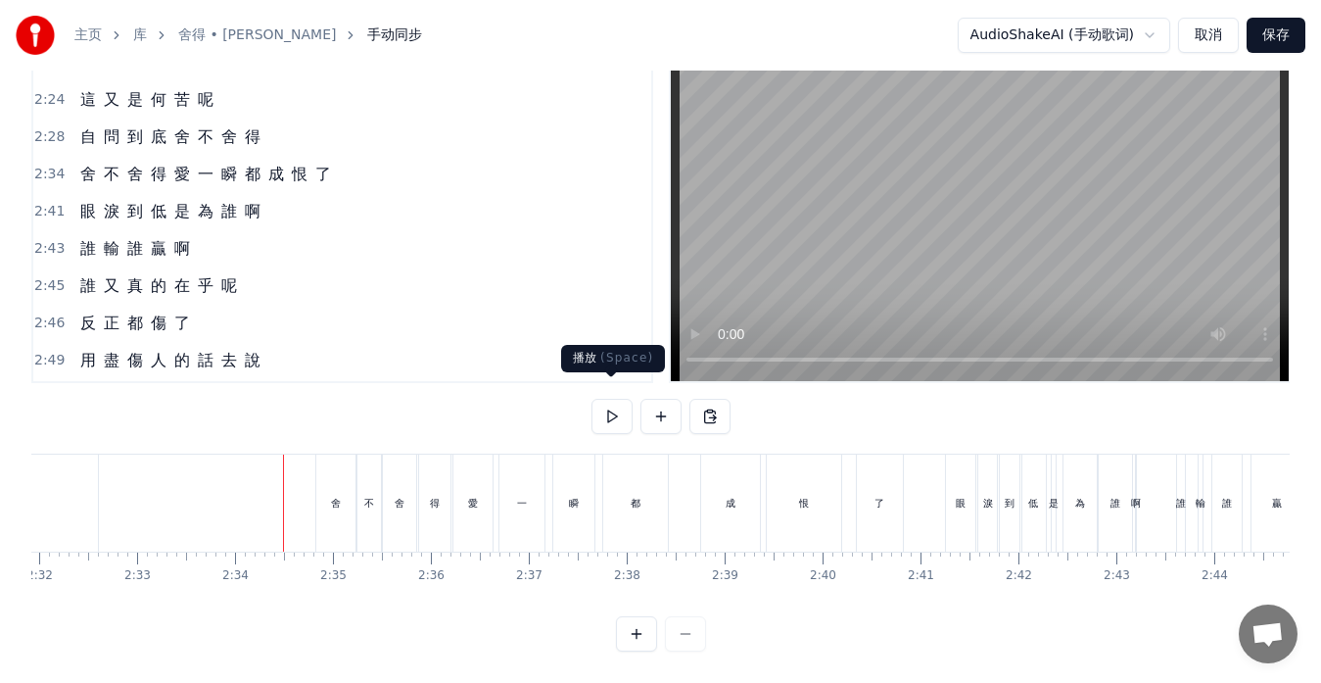
click at [606, 406] on button at bounding box center [612, 416] width 41 height 35
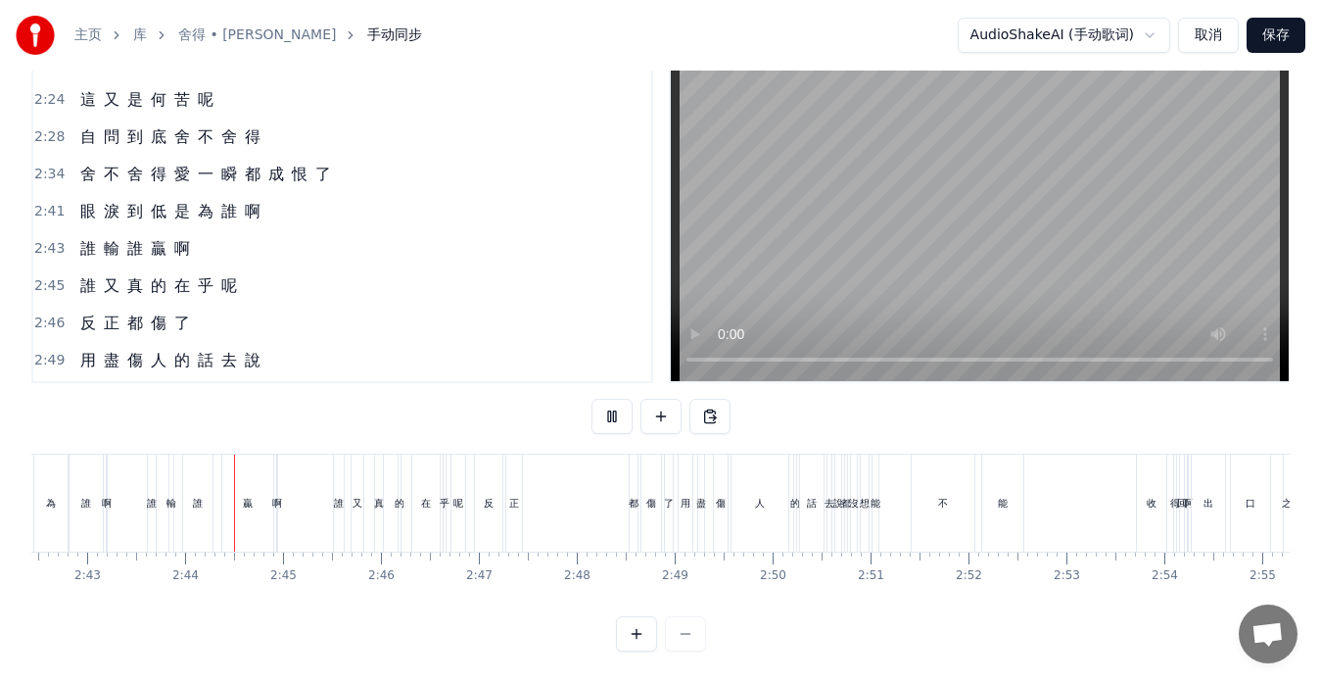
scroll to position [0, 15963]
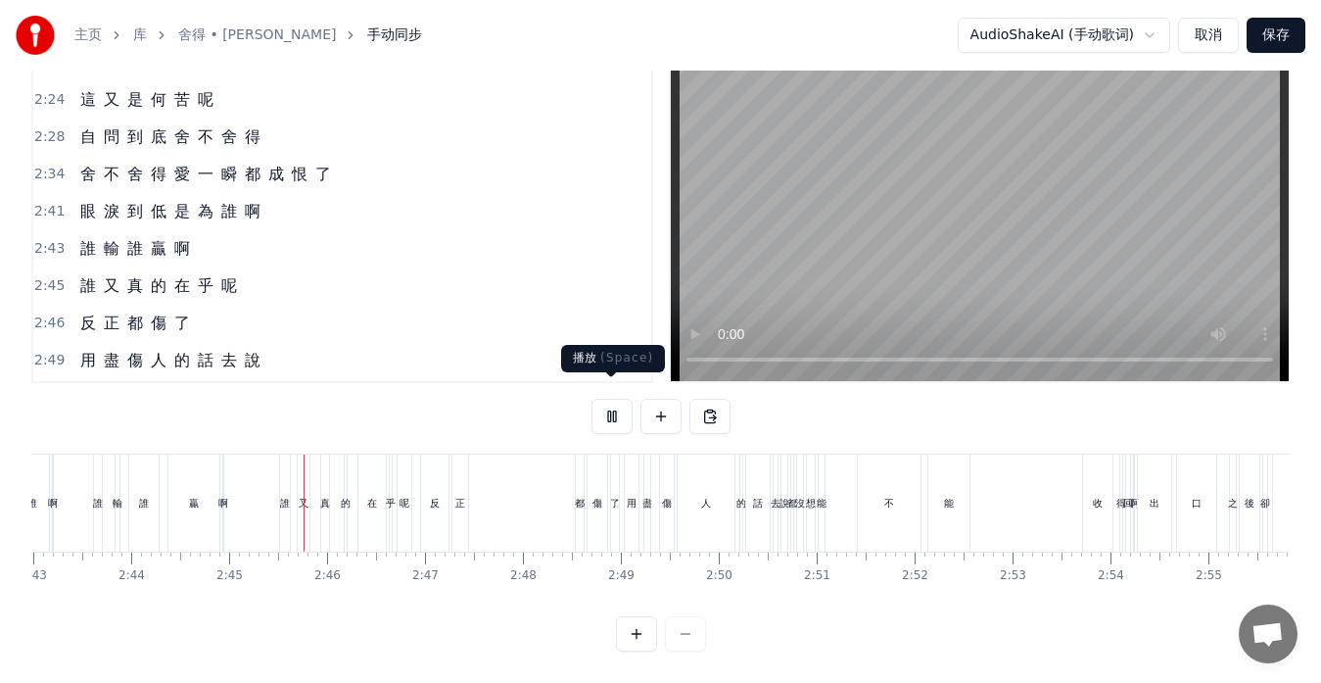
click at [599, 399] on button at bounding box center [612, 416] width 41 height 35
click at [592, 399] on button at bounding box center [612, 416] width 41 height 35
click at [1025, 515] on div "都 沒 想 能 不 能 收 得 回 啊" at bounding box center [964, 502] width 349 height 97
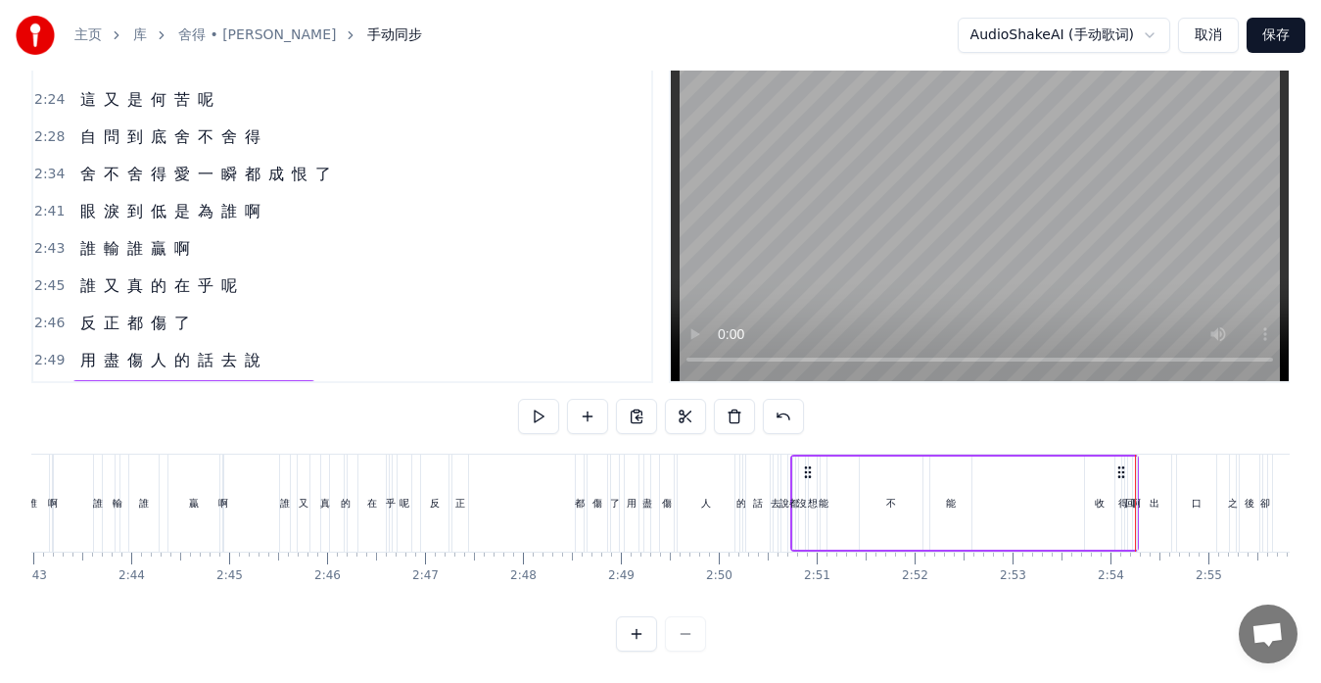
click at [529, 501] on div "反 正 都 傷 了" at bounding box center [522, 502] width 204 height 97
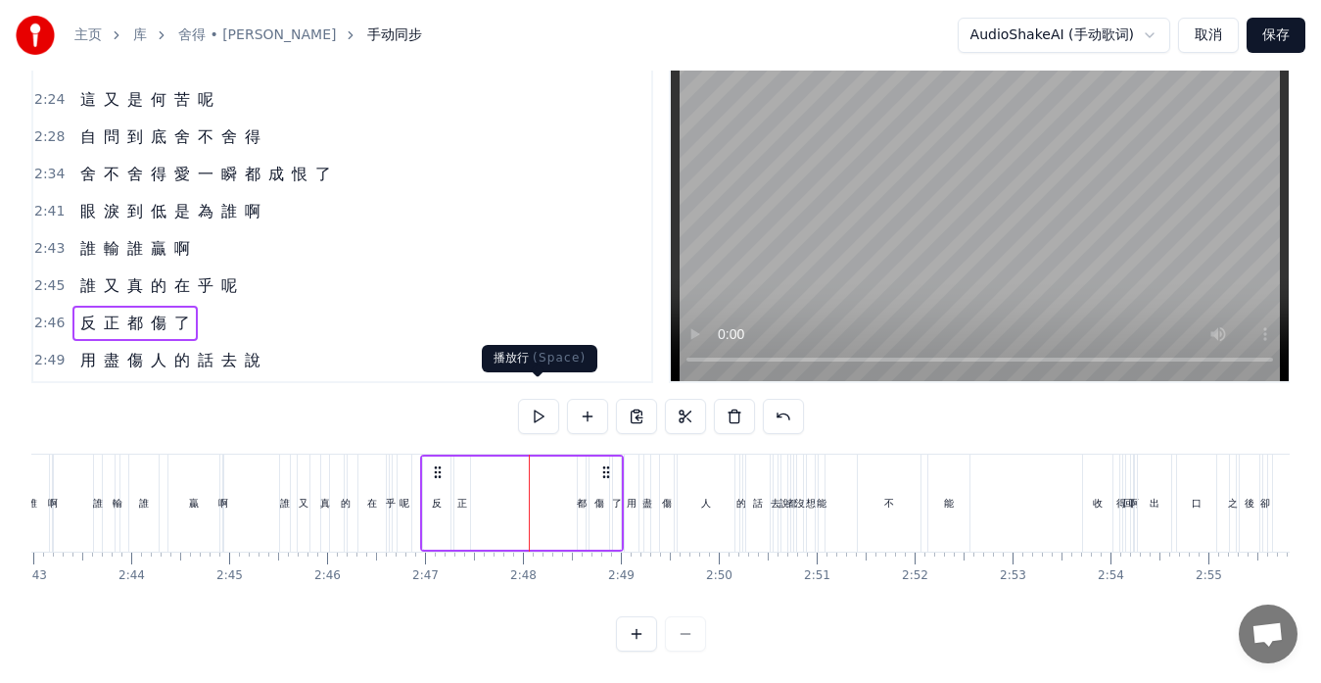
click at [531, 402] on button at bounding box center [538, 416] width 41 height 35
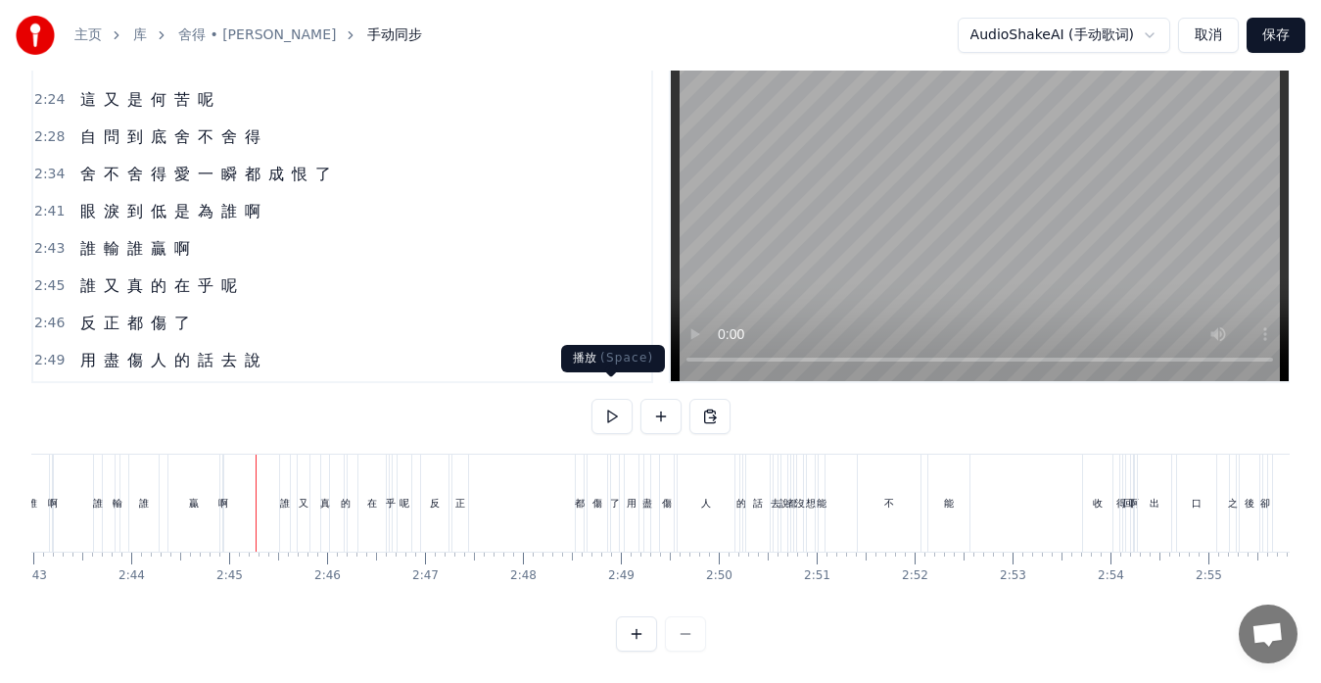
click at [612, 407] on button at bounding box center [612, 416] width 41 height 35
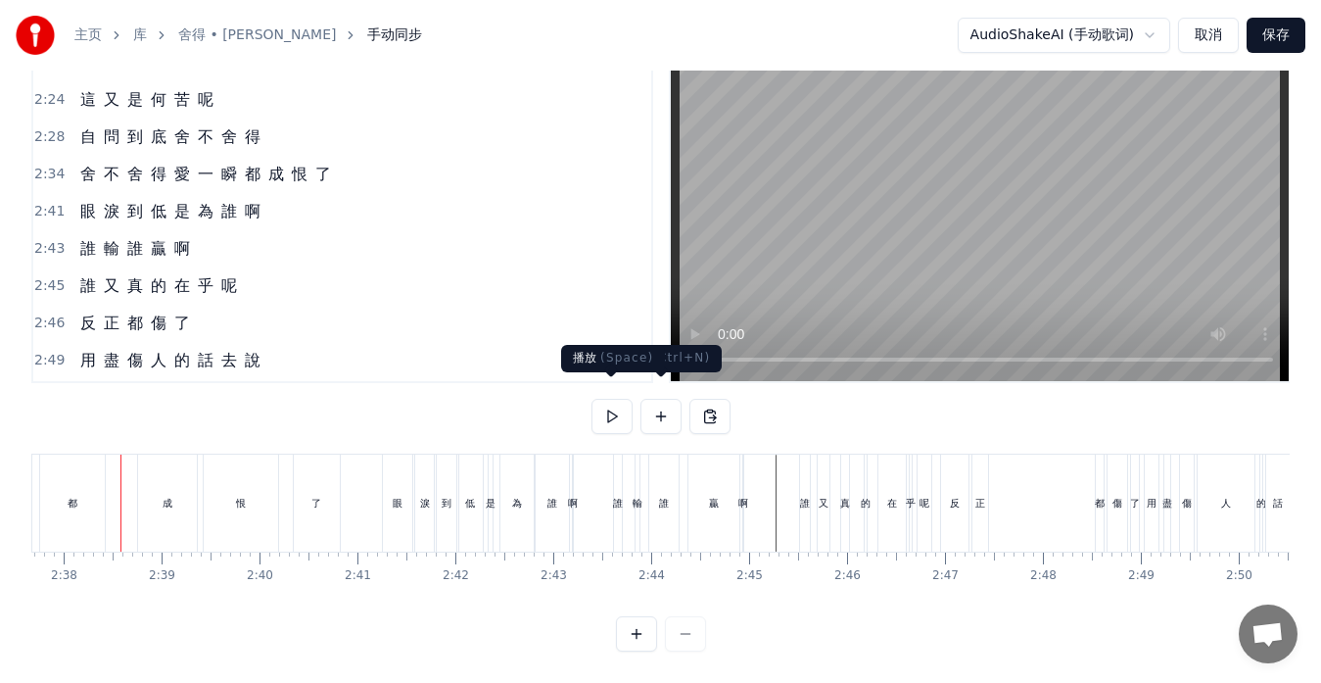
scroll to position [0, 15433]
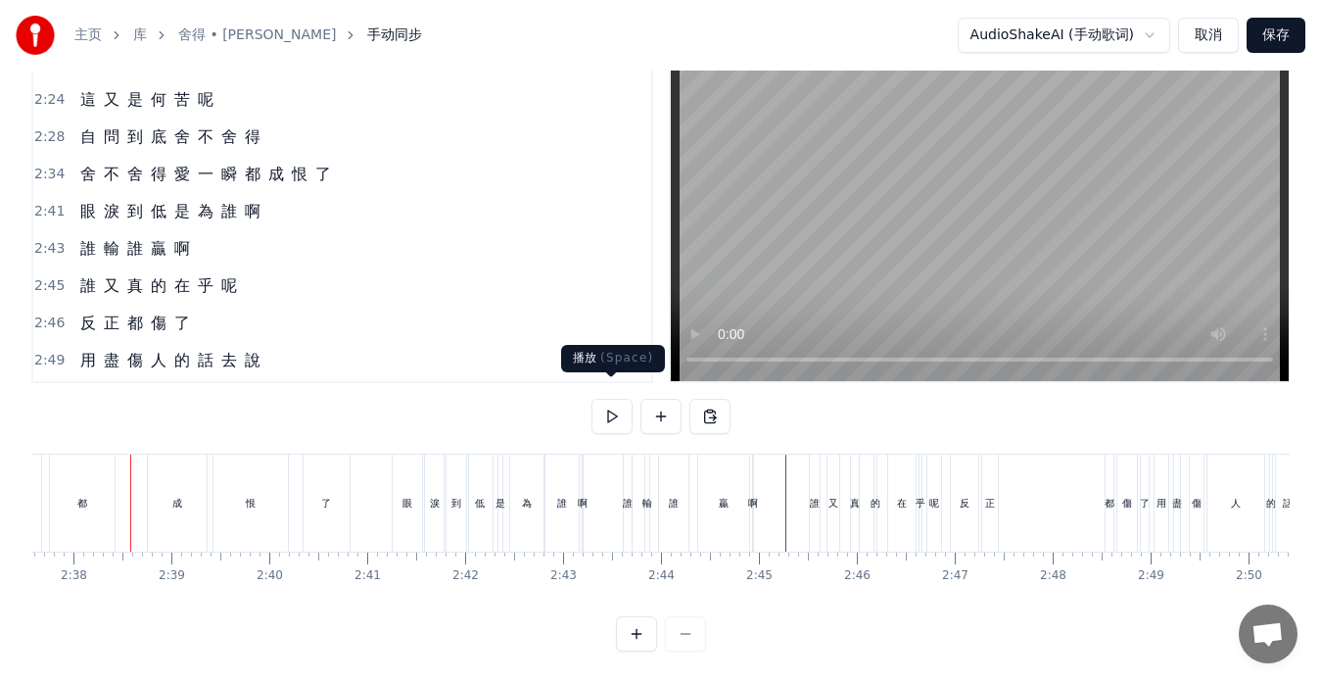
click at [614, 403] on button at bounding box center [612, 416] width 41 height 35
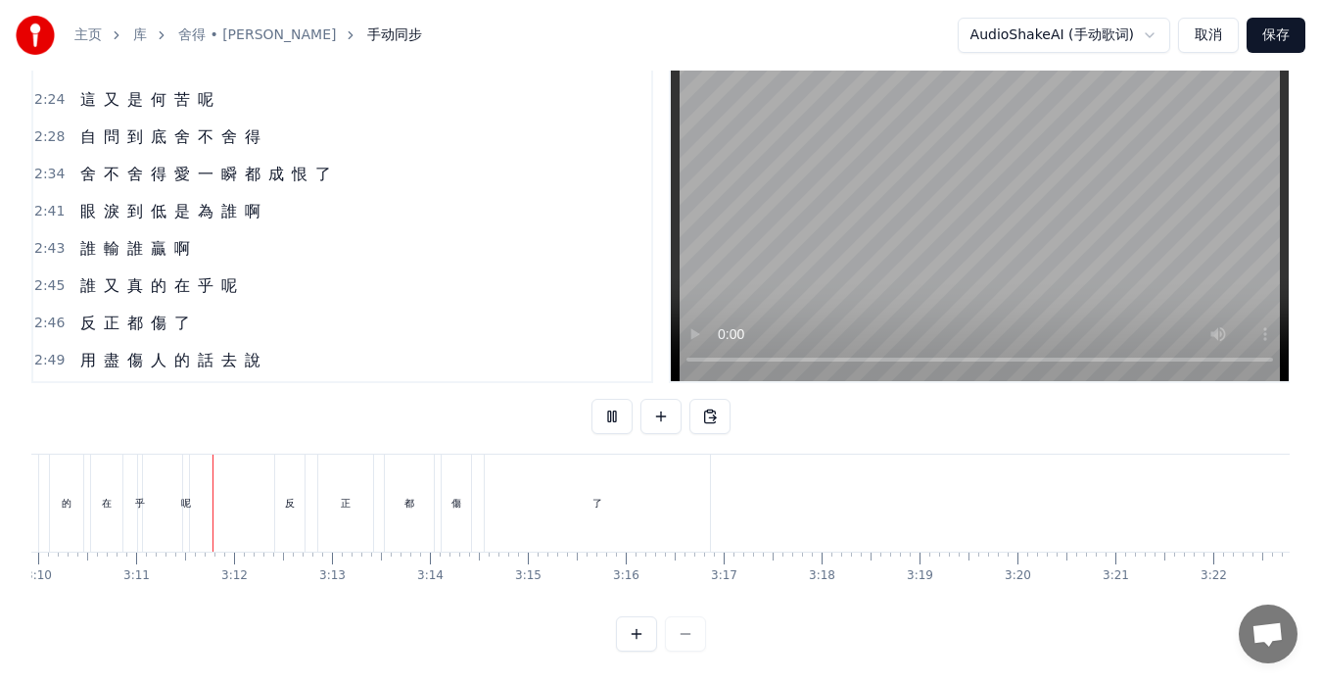
scroll to position [0, 18634]
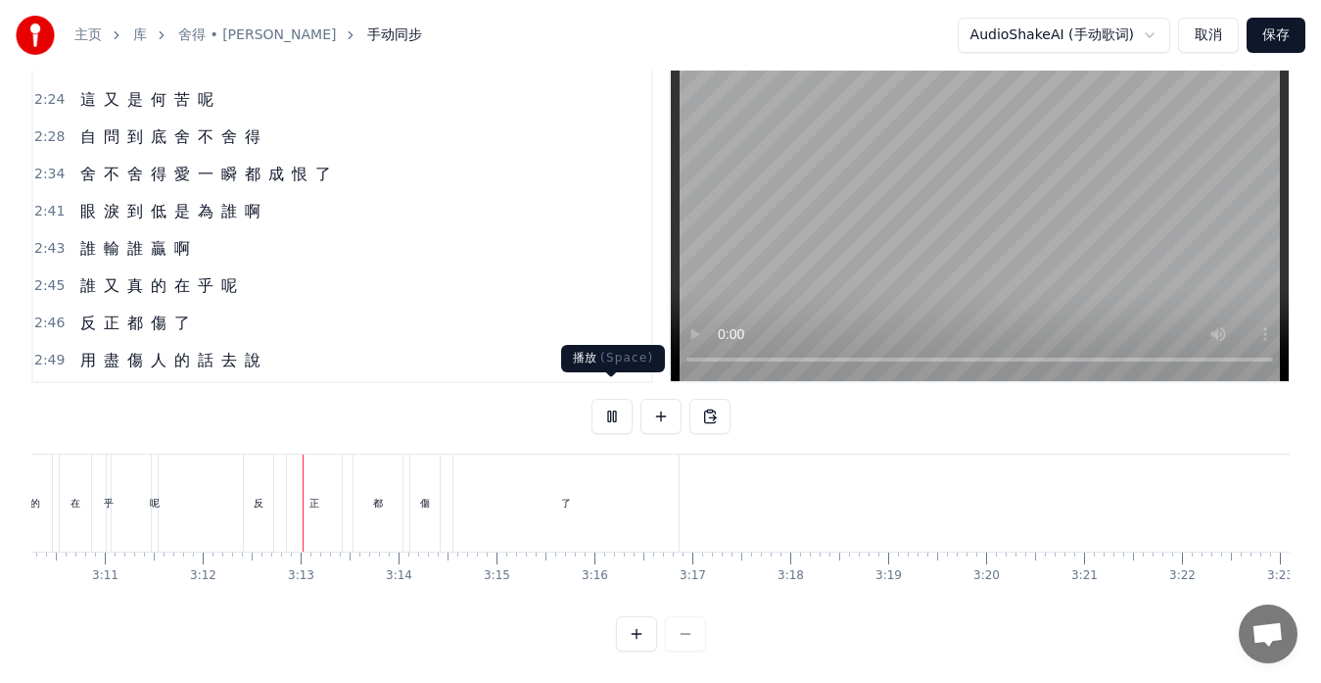
click at [601, 399] on button at bounding box center [612, 416] width 41 height 35
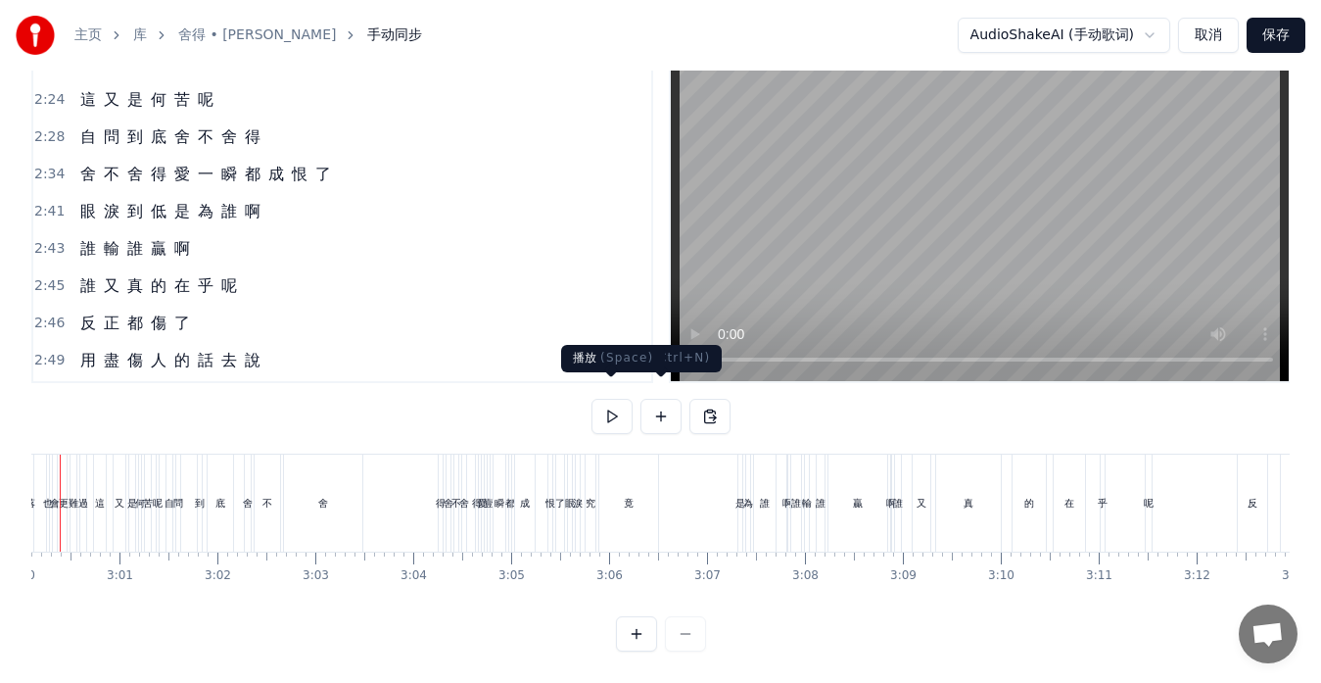
scroll to position [0, 17570]
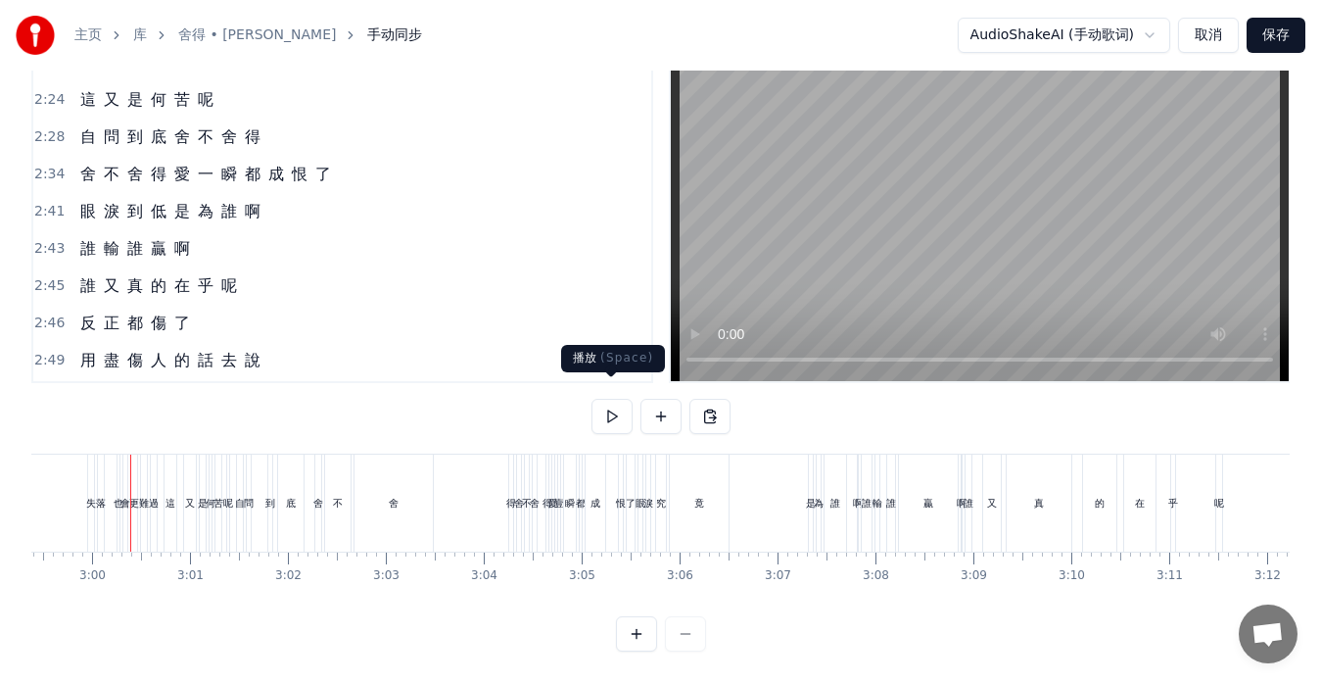
click at [615, 404] on button at bounding box center [612, 416] width 41 height 35
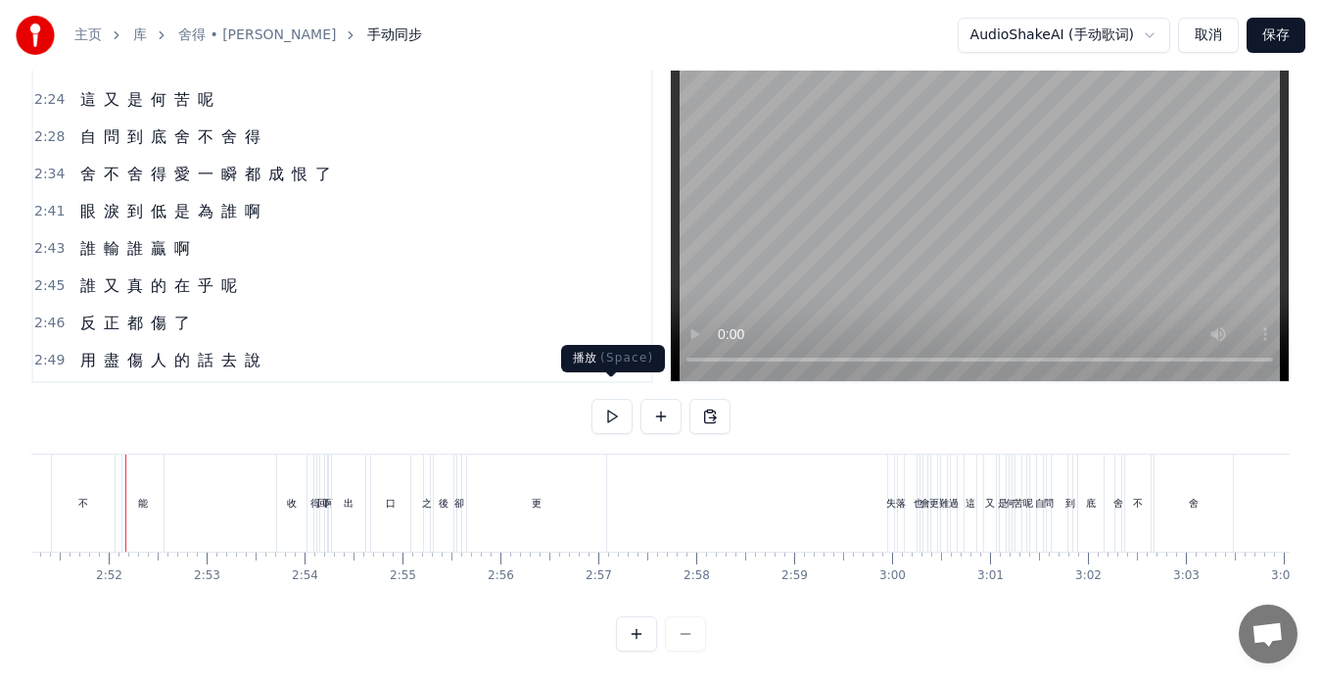
scroll to position [0, 16764]
click at [610, 407] on button at bounding box center [612, 416] width 41 height 35
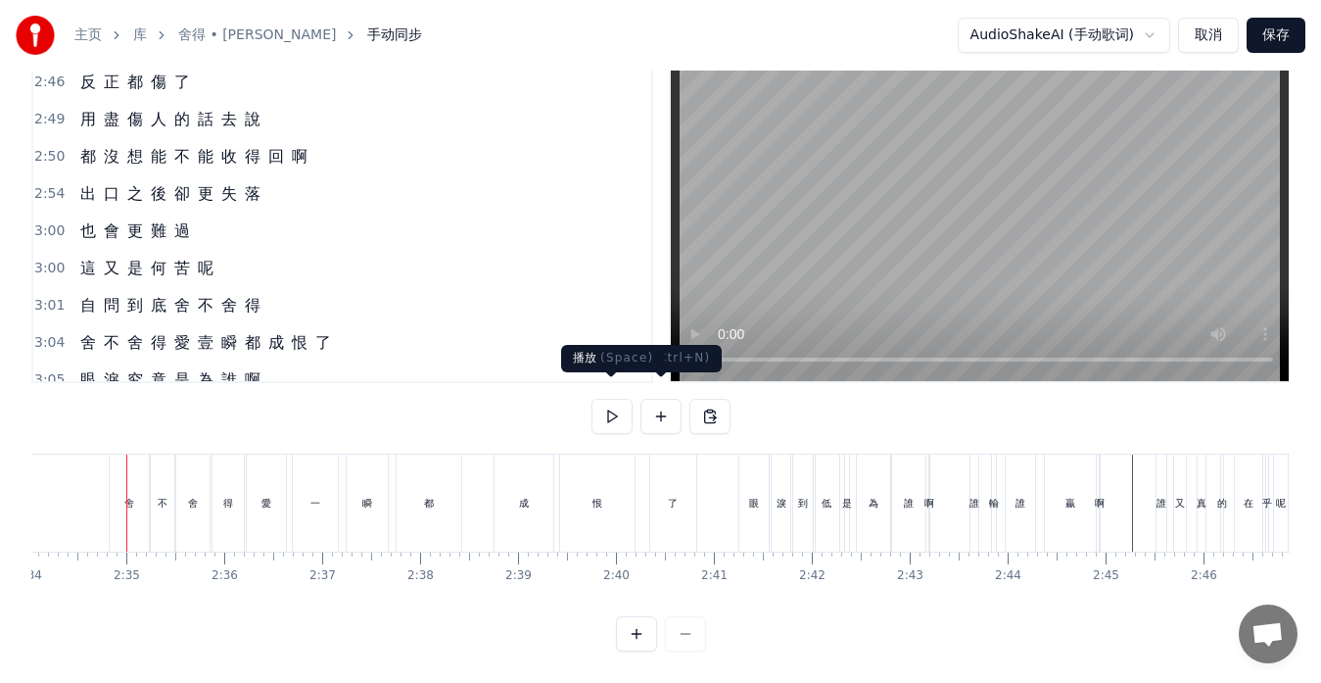
scroll to position [0, 15084]
click at [608, 406] on button at bounding box center [612, 416] width 41 height 35
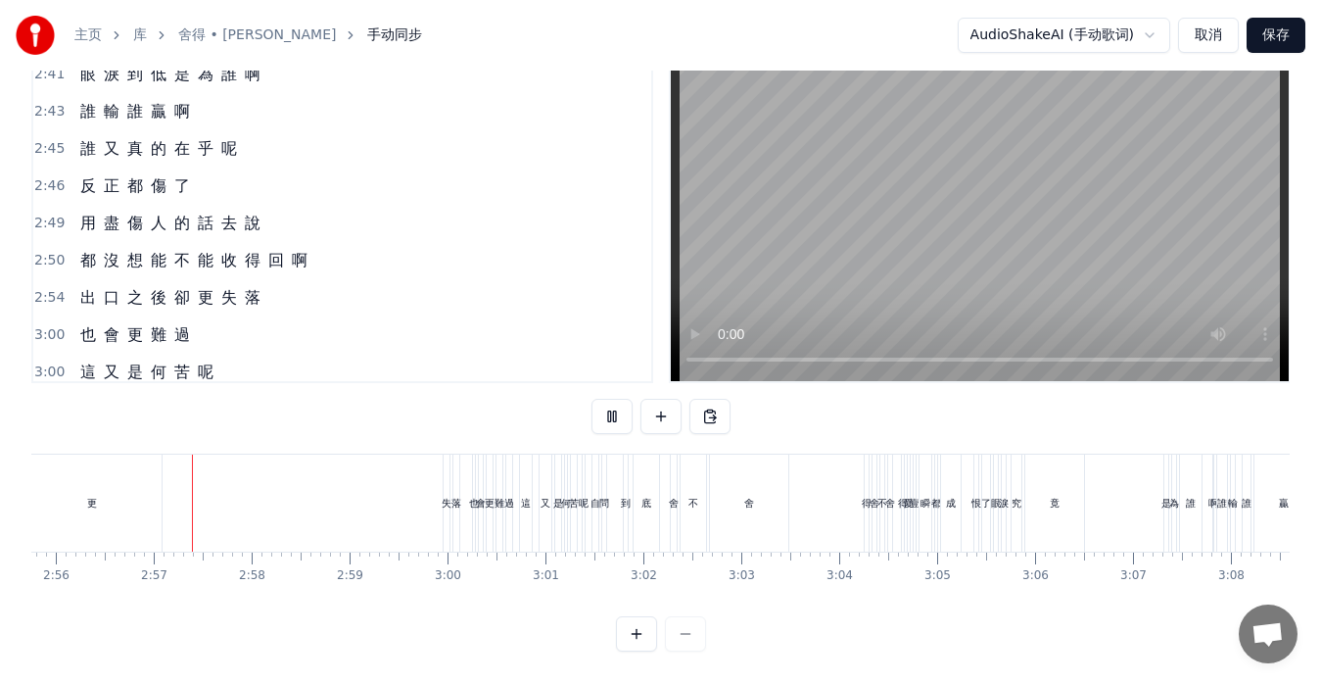
scroll to position [1043, 0]
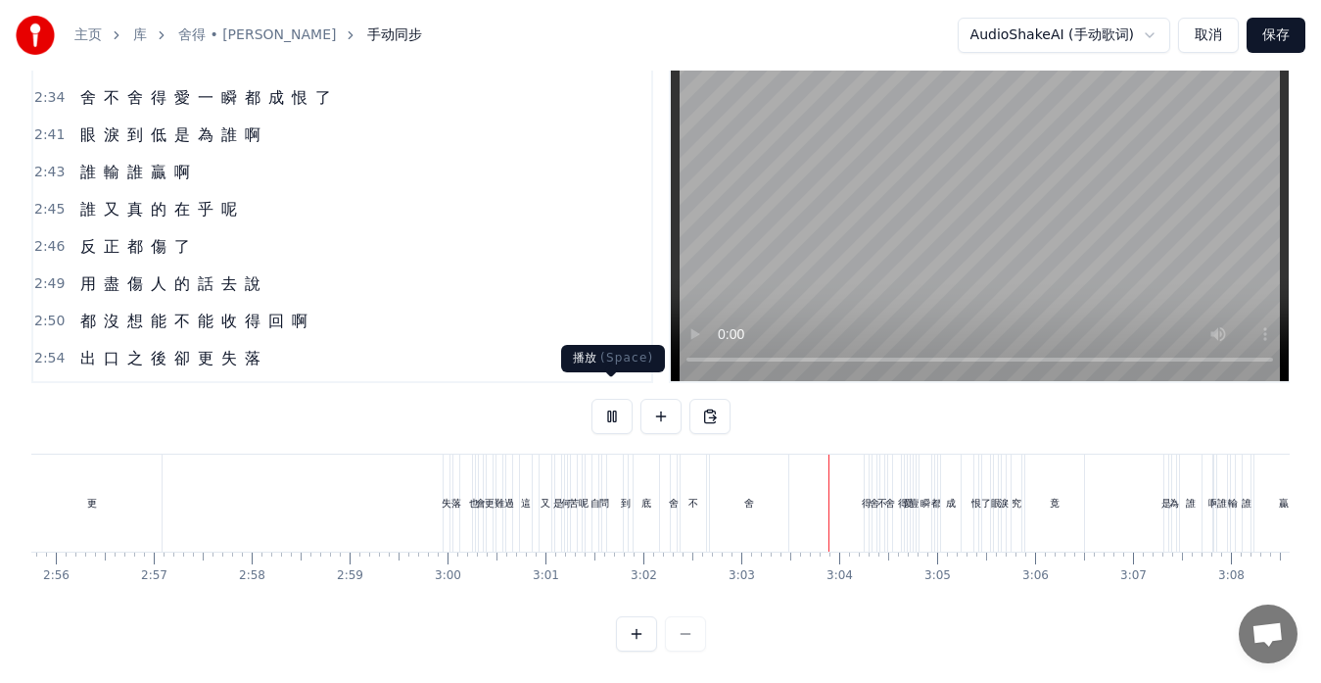
click at [613, 399] on button at bounding box center [612, 416] width 41 height 35
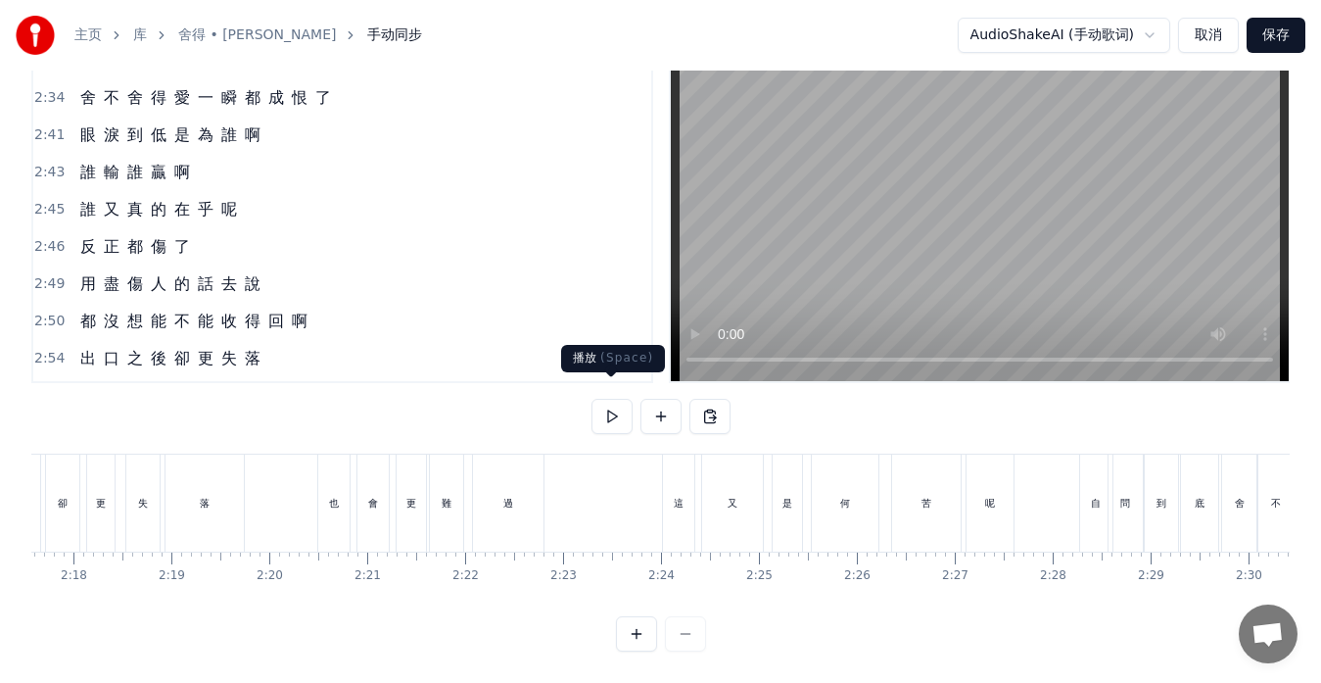
scroll to position [0, 12982]
click at [611, 405] on button at bounding box center [612, 416] width 41 height 35
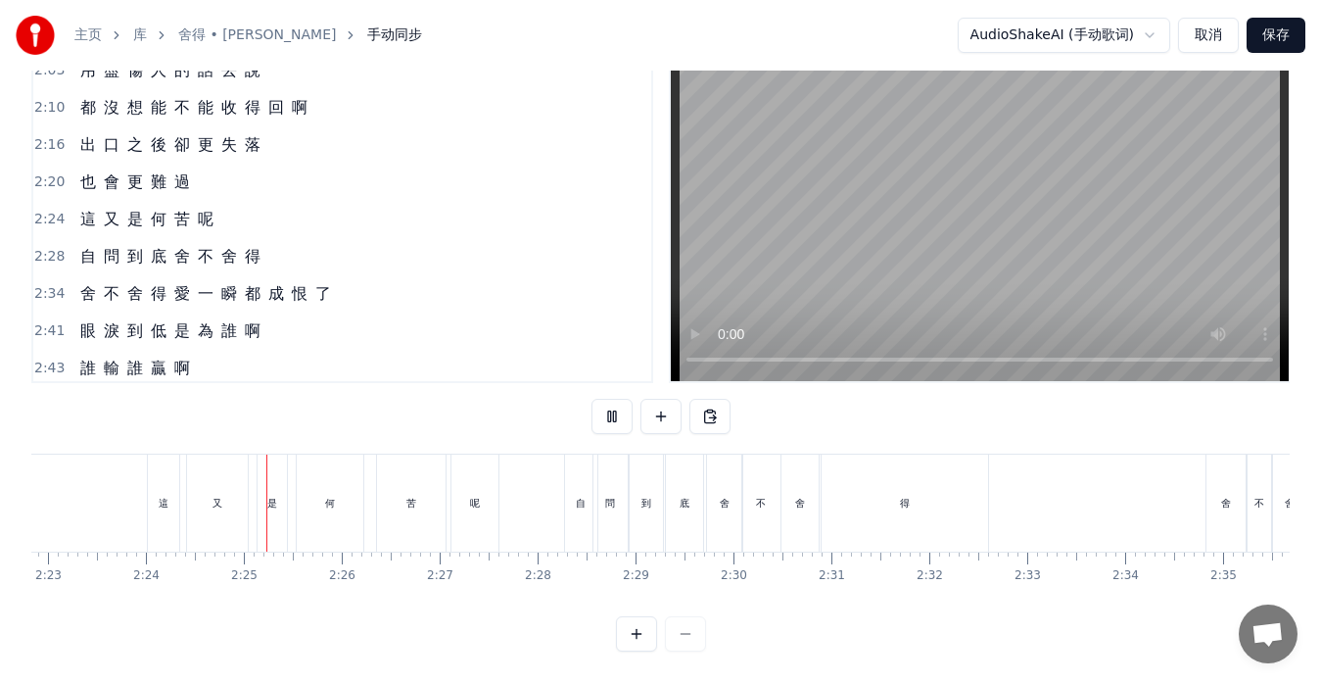
scroll to position [0, 14070]
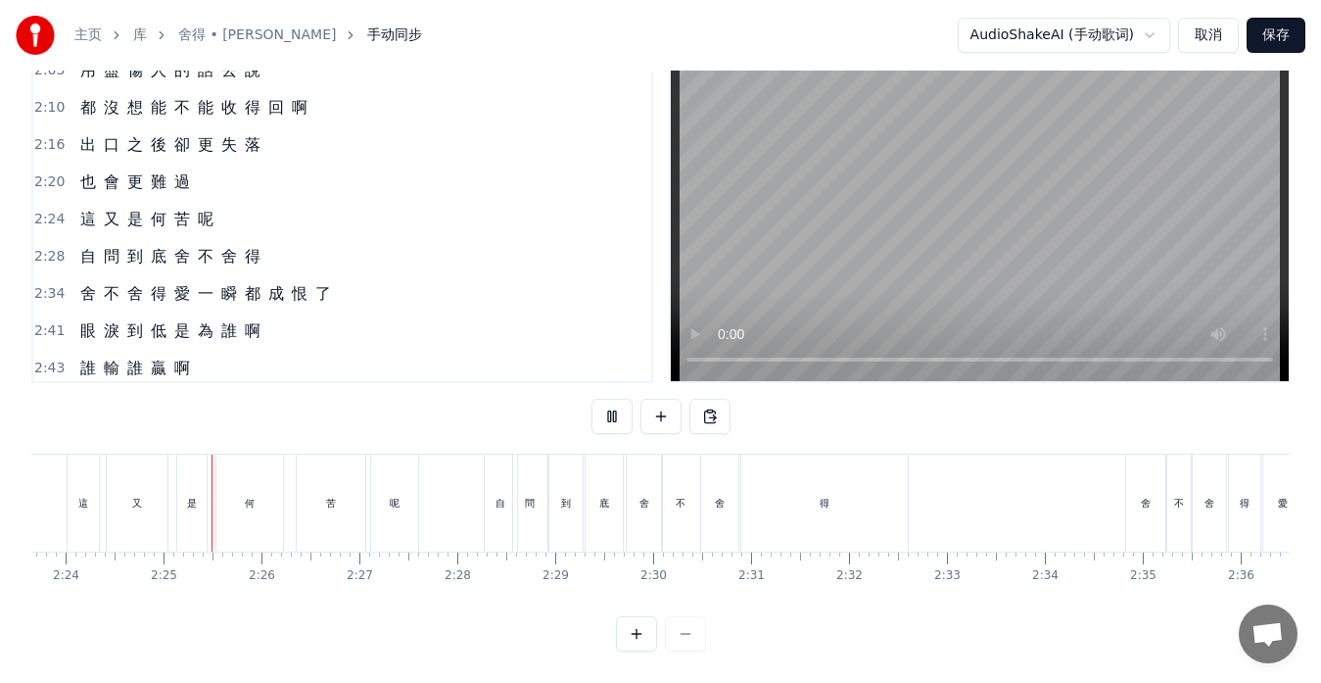
click at [118, 139] on span "口" at bounding box center [112, 145] width 20 height 24
click at [106, 145] on div "出 口 之 後 卻 更 失 落" at bounding box center [170, 144] width 196 height 35
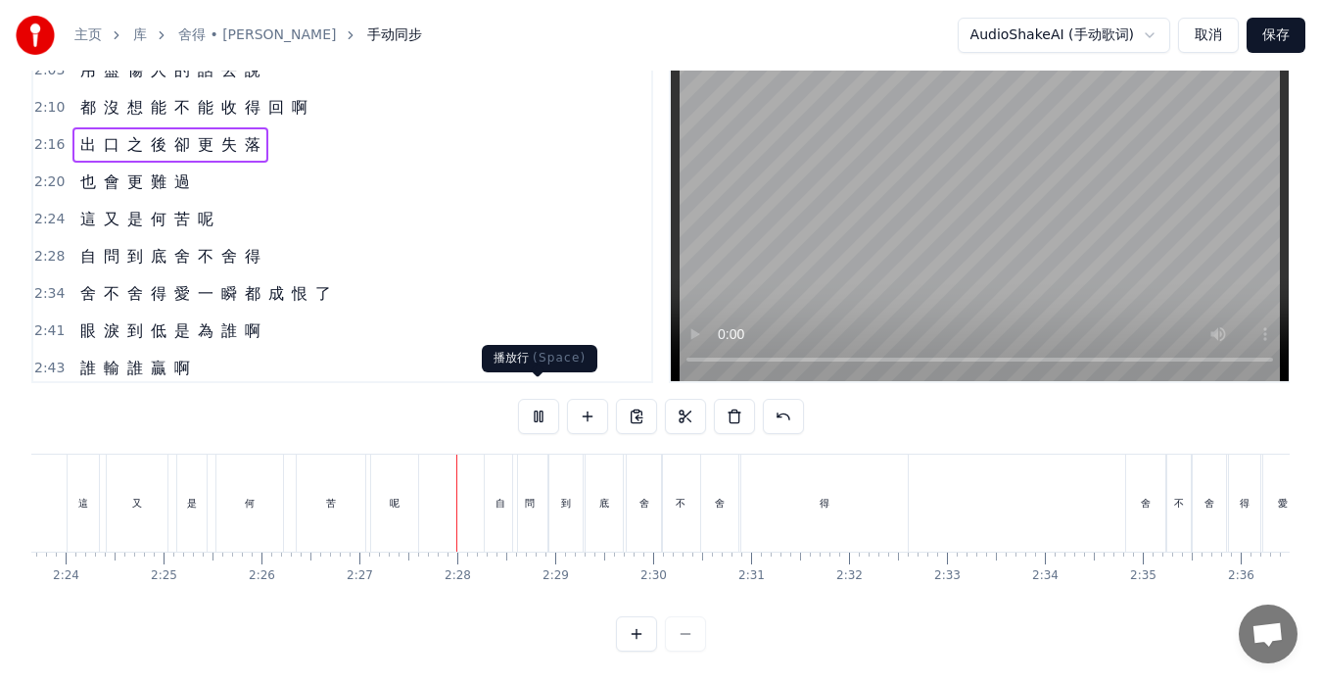
click at [535, 399] on button at bounding box center [538, 416] width 41 height 35
click at [540, 403] on button at bounding box center [538, 416] width 41 height 35
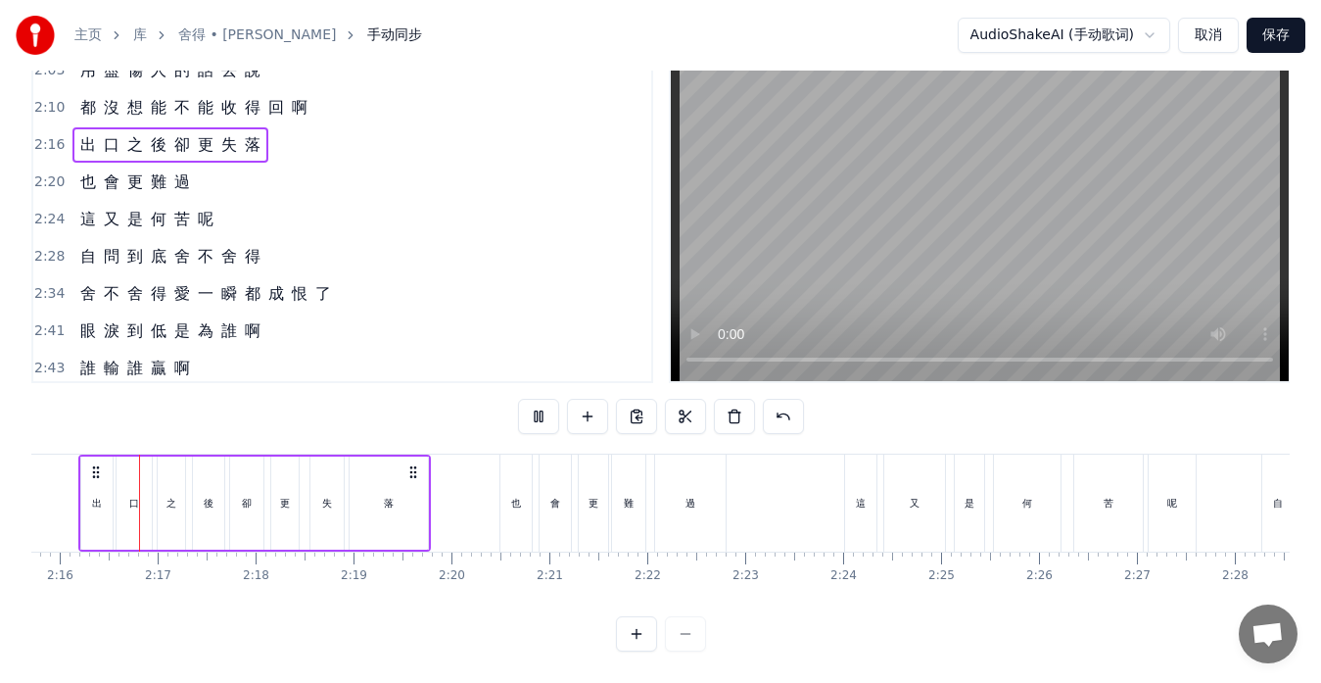
scroll to position [0, 13286]
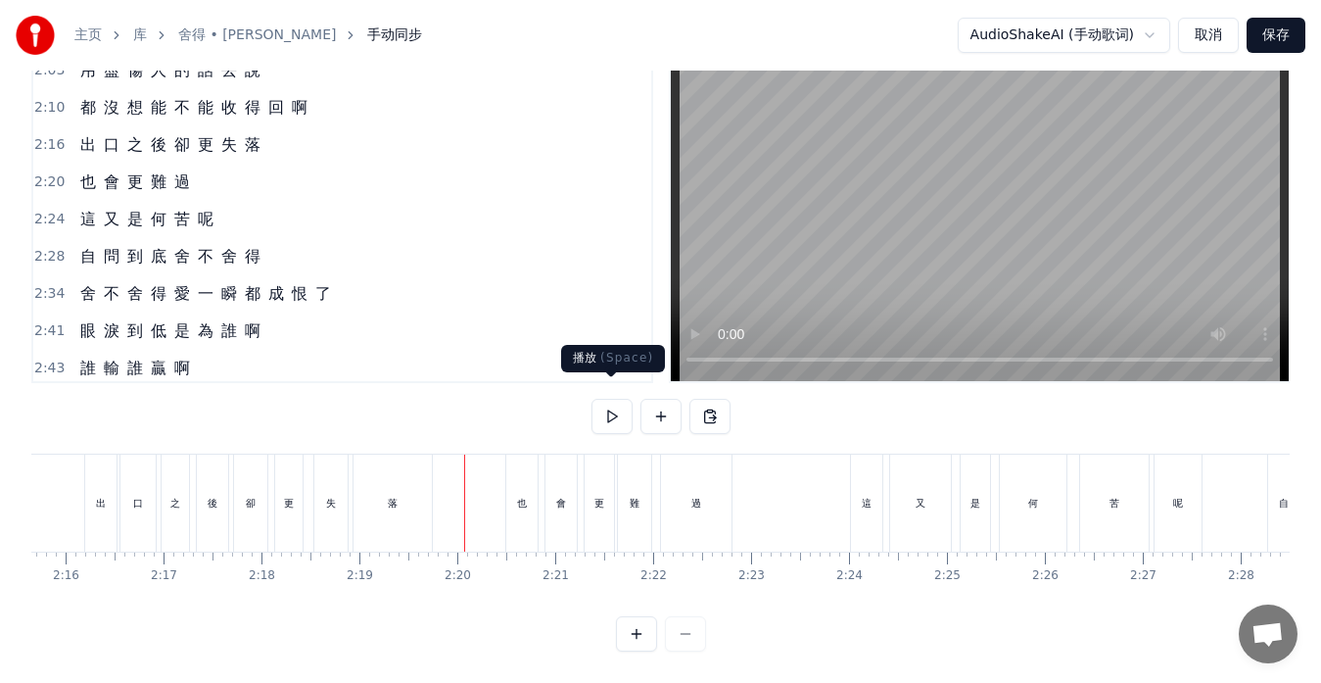
click at [608, 399] on button at bounding box center [612, 416] width 41 height 35
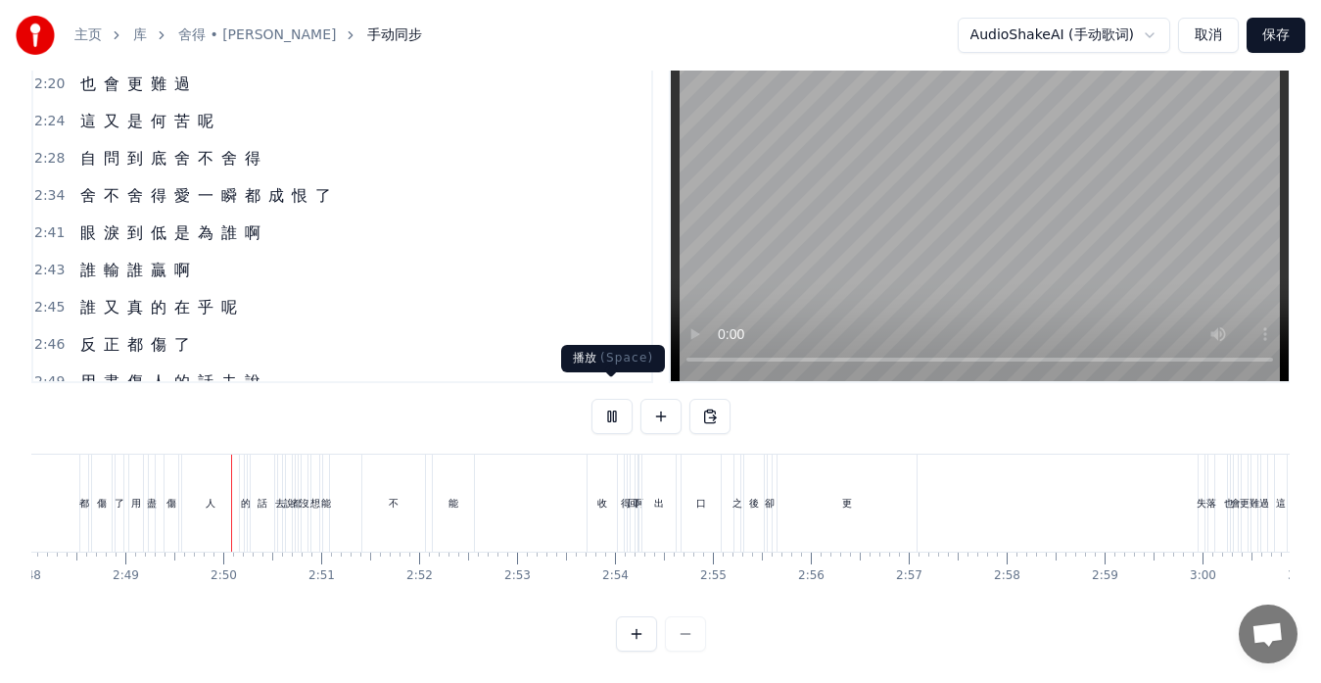
scroll to position [0, 16509]
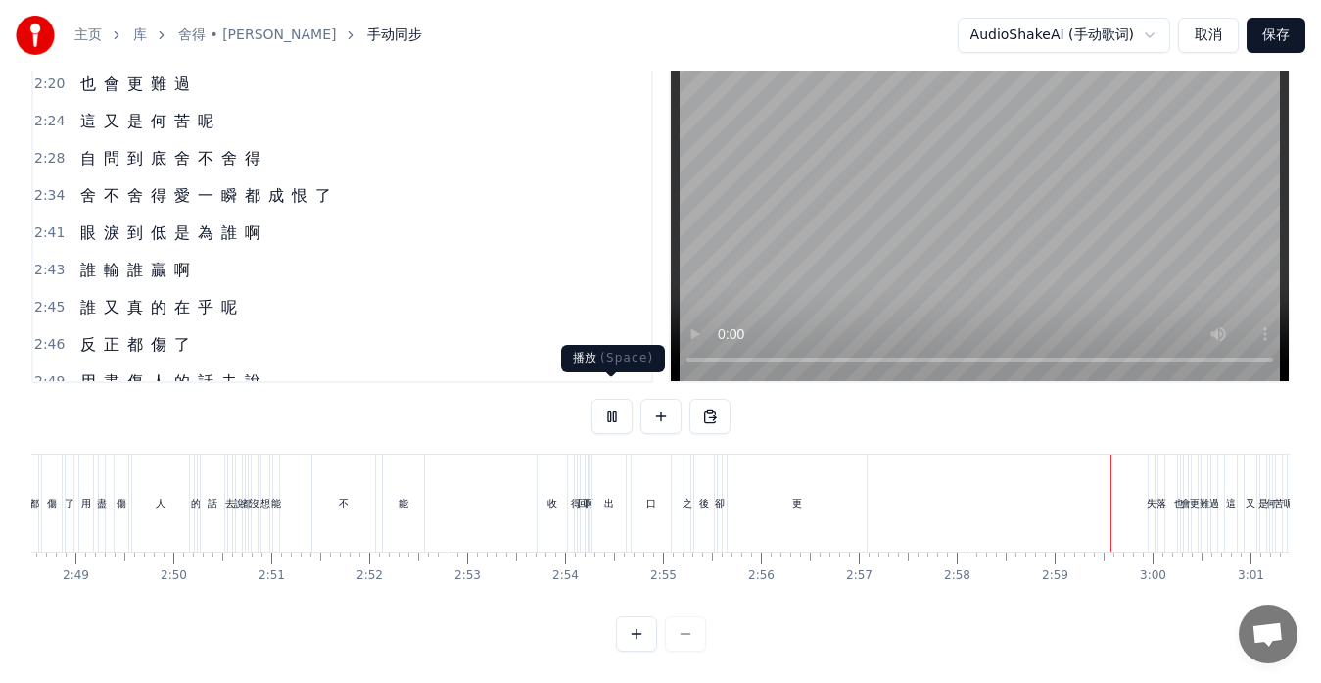
click at [614, 404] on button at bounding box center [612, 416] width 41 height 35
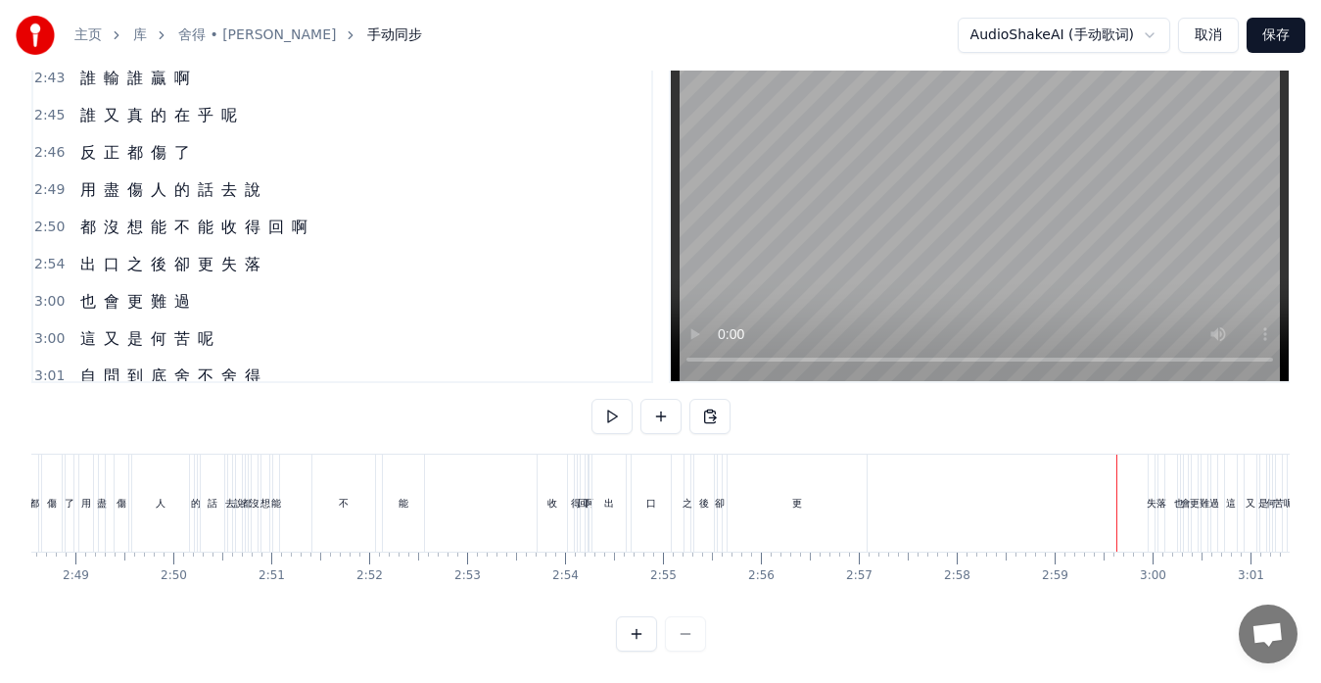
scroll to position [1138, 0]
click at [612, 405] on button at bounding box center [612, 416] width 41 height 35
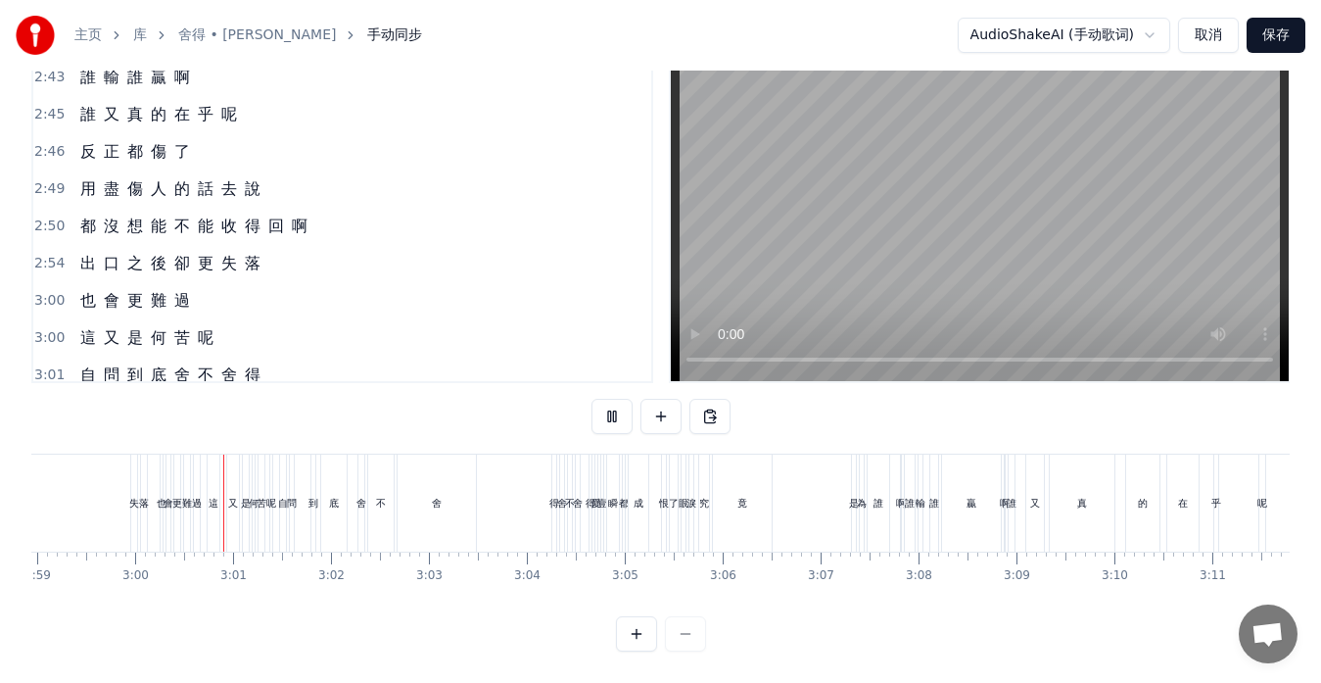
scroll to position [0, 17575]
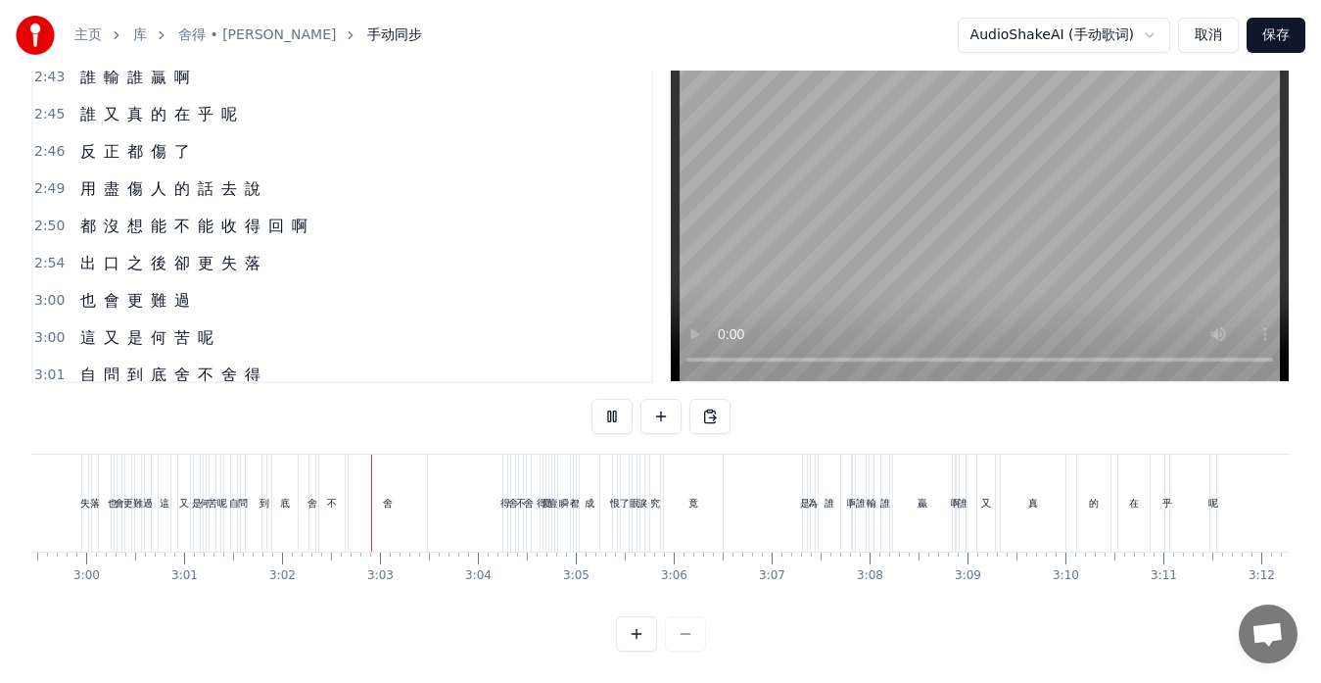
click at [612, 405] on button at bounding box center [612, 416] width 41 height 35
click at [78, 186] on div "用 盡 傷 人 的 話 去 說" at bounding box center [170, 188] width 196 height 35
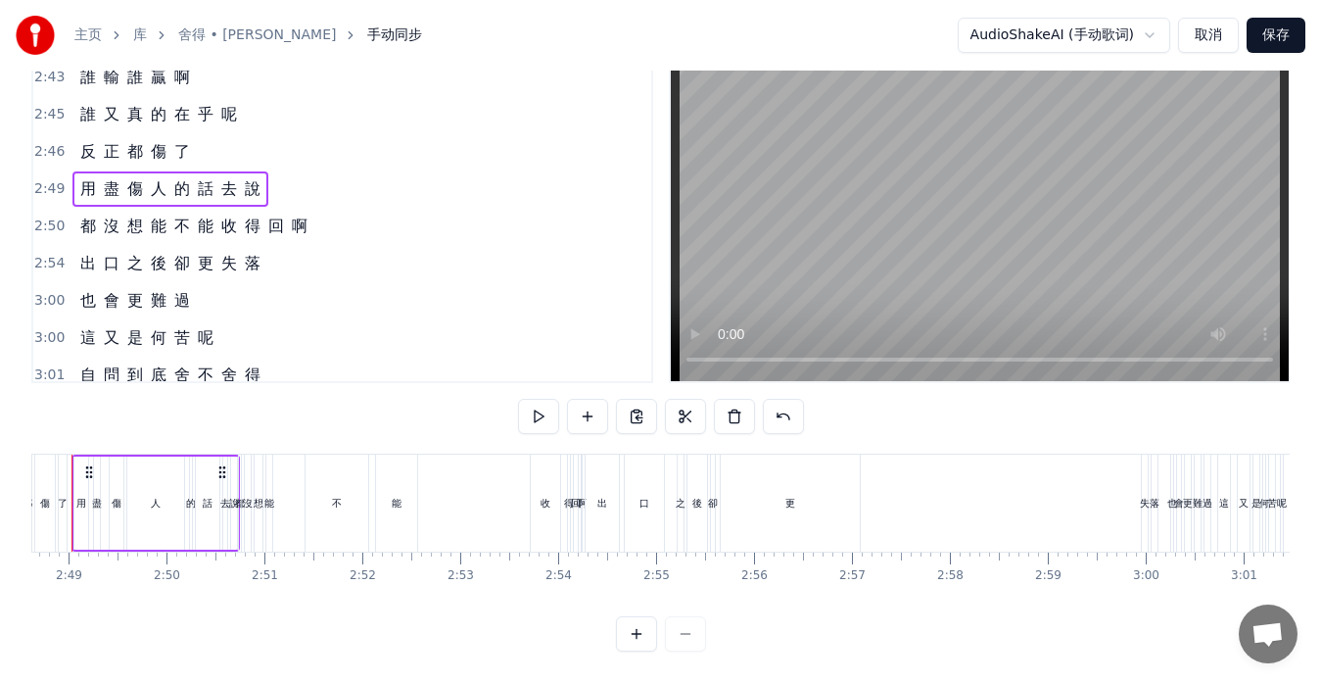
scroll to position [0, 16457]
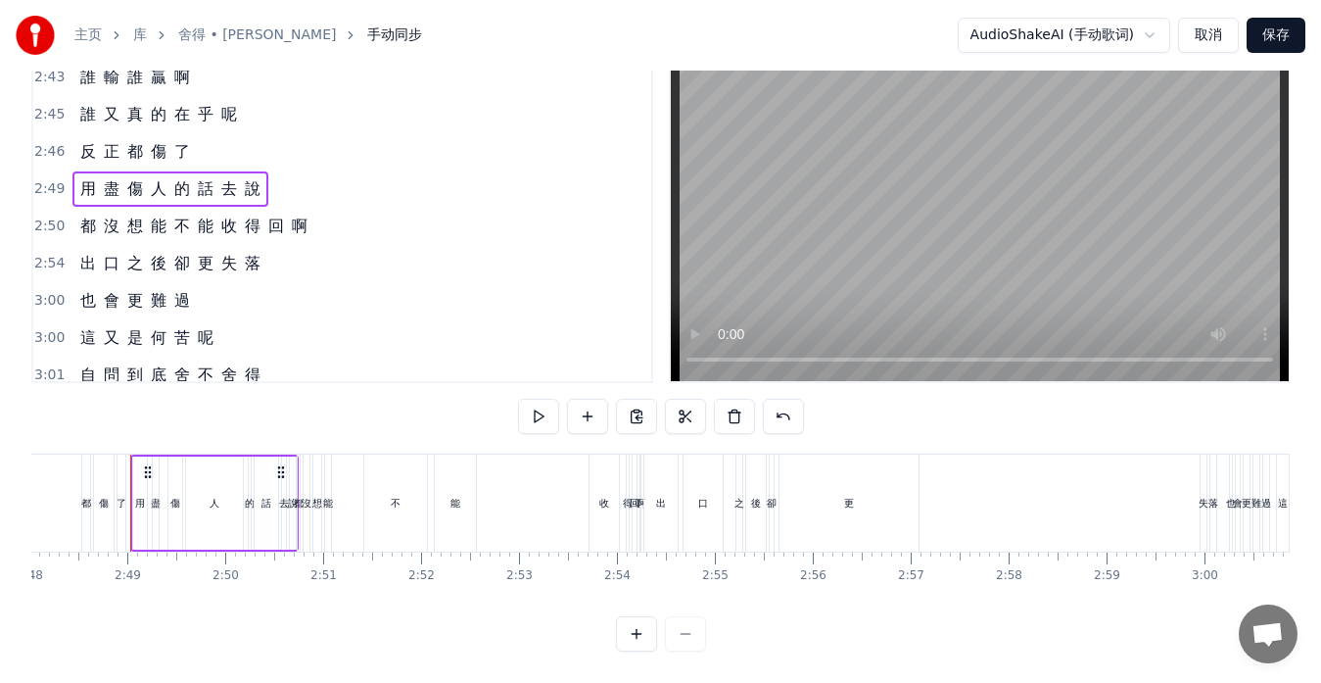
click at [87, 177] on span "用" at bounding box center [88, 188] width 20 height 23
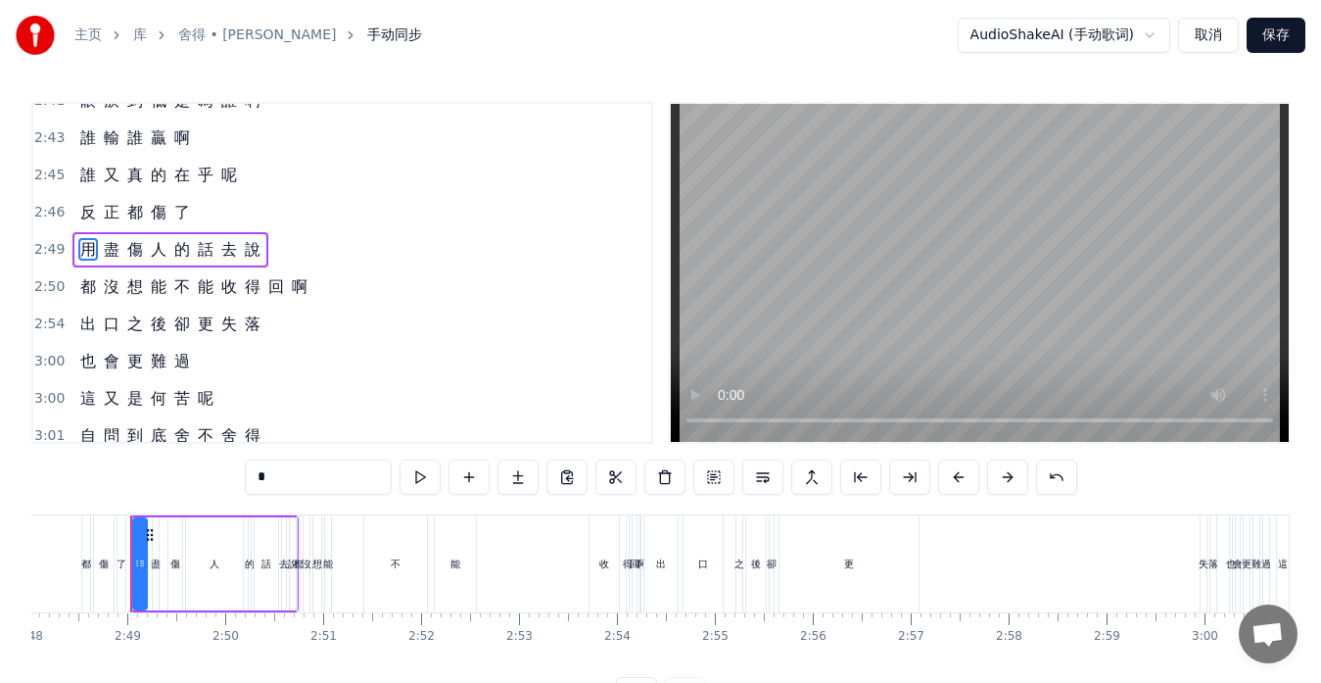
scroll to position [1116, 0]
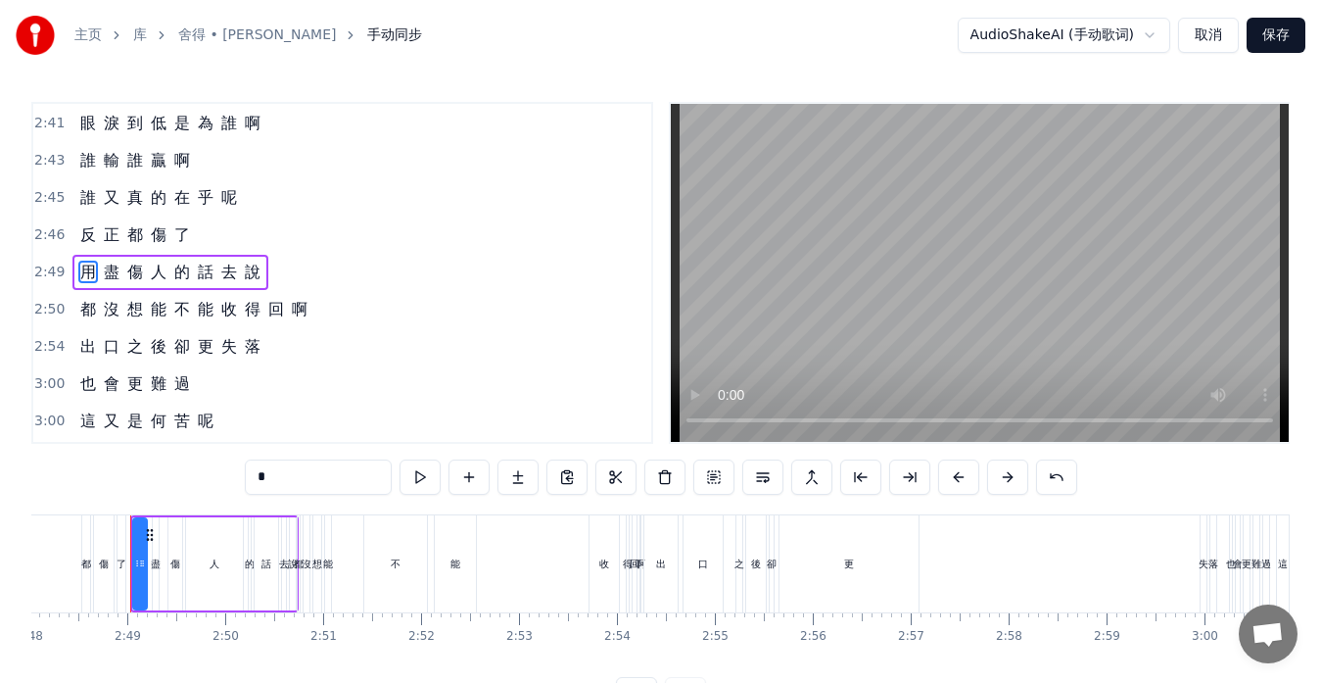
drag, startPoint x: 284, startPoint y: 476, endPoint x: 244, endPoint y: 479, distance: 40.3
click at [245, 479] on input "*" at bounding box center [318, 476] width 147 height 35
click at [111, 269] on span "盡" at bounding box center [112, 272] width 20 height 23
drag, startPoint x: 280, startPoint y: 481, endPoint x: 244, endPoint y: 481, distance: 36.2
click at [245, 481] on input "*" at bounding box center [318, 476] width 147 height 35
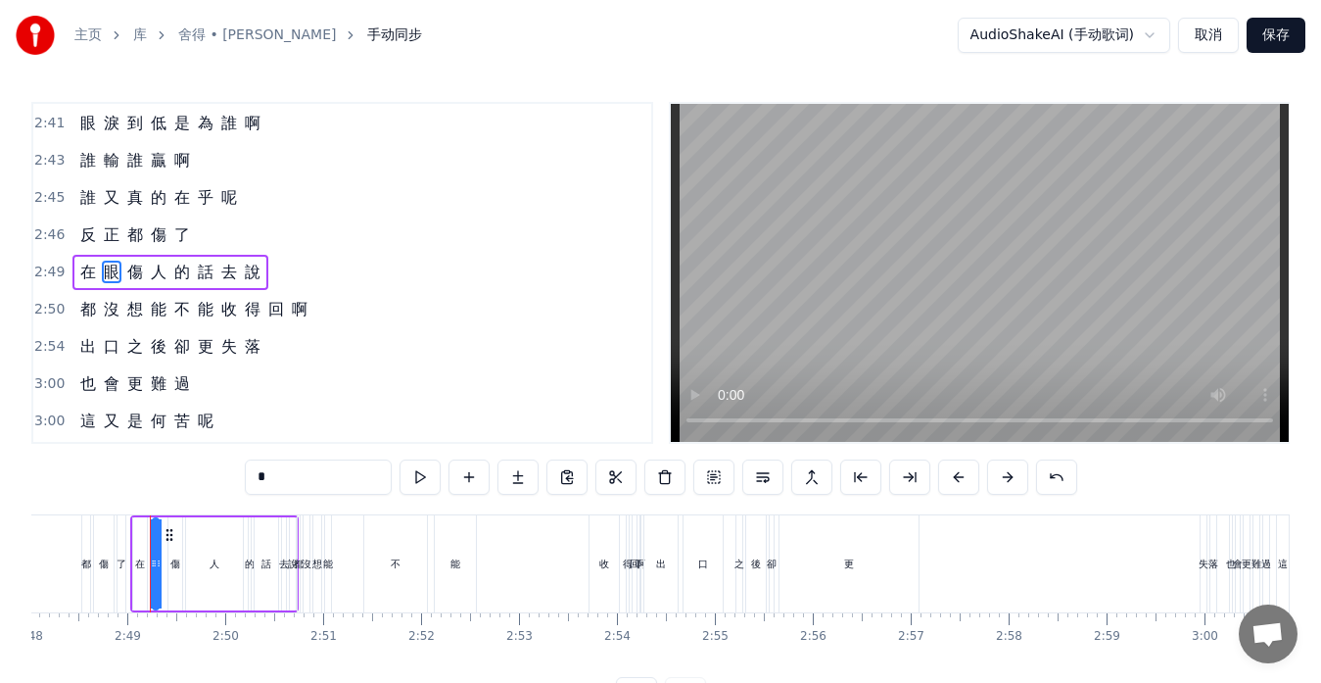
click at [132, 277] on span "傷" at bounding box center [135, 272] width 20 height 23
drag, startPoint x: 273, startPoint y: 477, endPoint x: 212, endPoint y: 477, distance: 61.7
click at [212, 477] on div "0:13 忘 了 0:14 誰 先 燃 起 戰 火 0:17 那 無 端 的 折 磨 0:21 一 切 究 竟 為 了 什 麼 0:25 難 道 0:27 像…" at bounding box center [660, 407] width 1259 height 610
click at [155, 277] on span "人" at bounding box center [159, 272] width 20 height 23
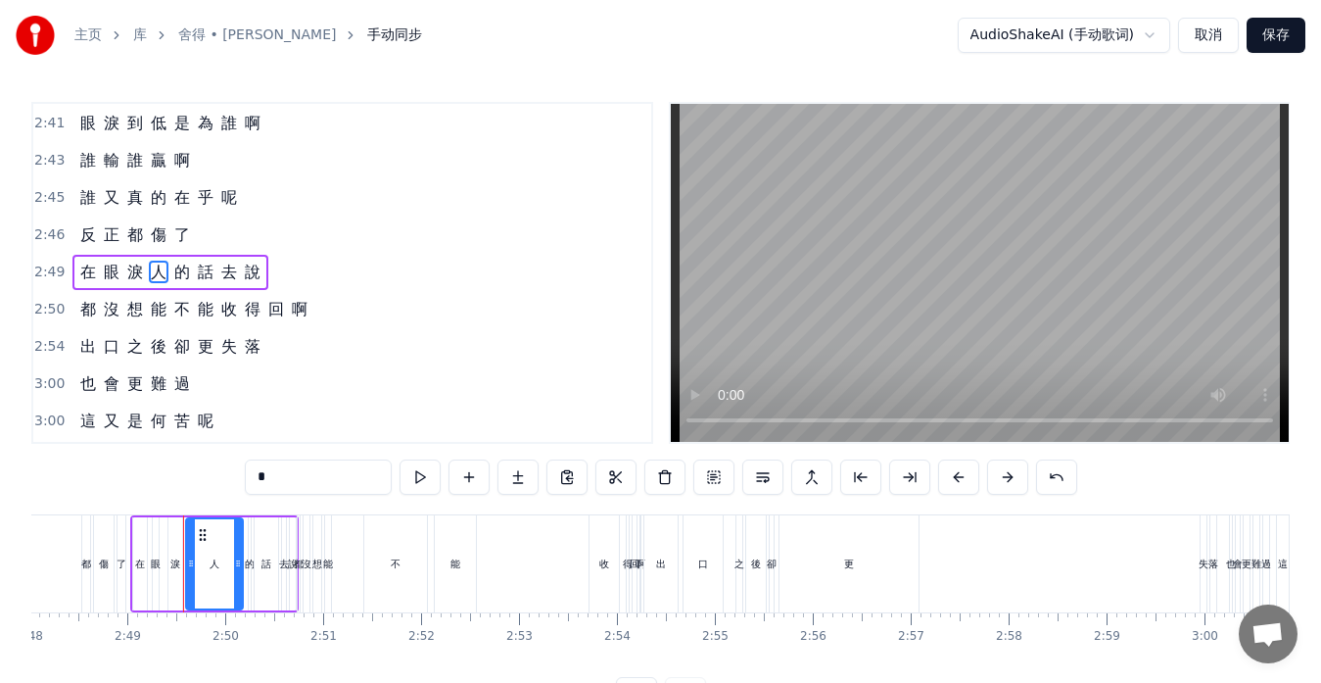
drag, startPoint x: 268, startPoint y: 484, endPoint x: 240, endPoint y: 483, distance: 28.4
click at [240, 483] on div "0:13 忘 了 0:14 誰 先 燃 起 戰 火 0:17 那 無 端 的 折 磨 0:21 一 切 究 竟 為 了 什 麼 0:25 難 道 0:27 像…" at bounding box center [660, 407] width 1259 height 610
click at [182, 277] on span "的" at bounding box center [182, 272] width 20 height 23
drag, startPoint x: 263, startPoint y: 481, endPoint x: 251, endPoint y: 481, distance: 12.7
click at [251, 481] on input "*" at bounding box center [318, 476] width 147 height 35
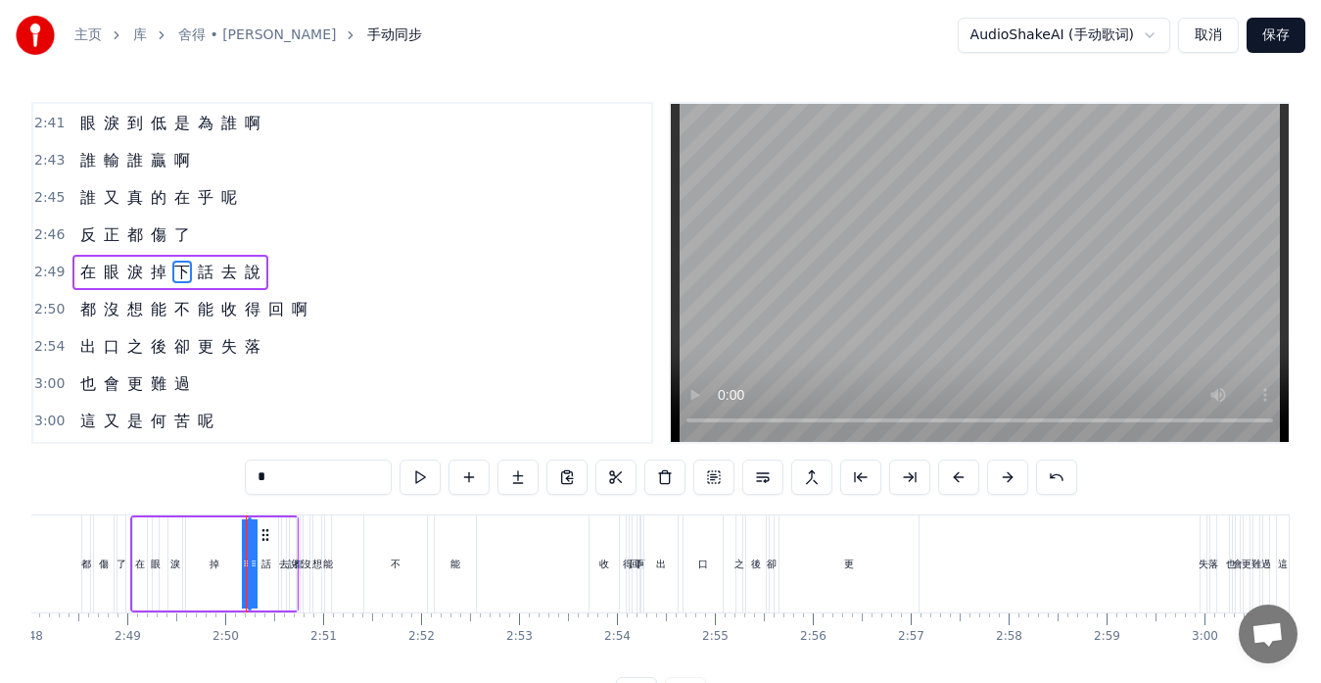
click at [201, 277] on span "話" at bounding box center [206, 272] width 20 height 23
drag, startPoint x: 278, startPoint y: 481, endPoint x: 243, endPoint y: 473, distance: 36.1
click at [243, 473] on div "0:13 忘 了 0:14 誰 先 燃 起 戰 火 0:17 那 無 端 的 折 磨 0:21 一 切 究 竟 為 了 什 麼 0:25 難 道 0:27 像…" at bounding box center [660, 407] width 1259 height 610
click at [233, 279] on span "去" at bounding box center [229, 272] width 20 height 23
drag, startPoint x: 274, startPoint y: 478, endPoint x: 237, endPoint y: 477, distance: 37.2
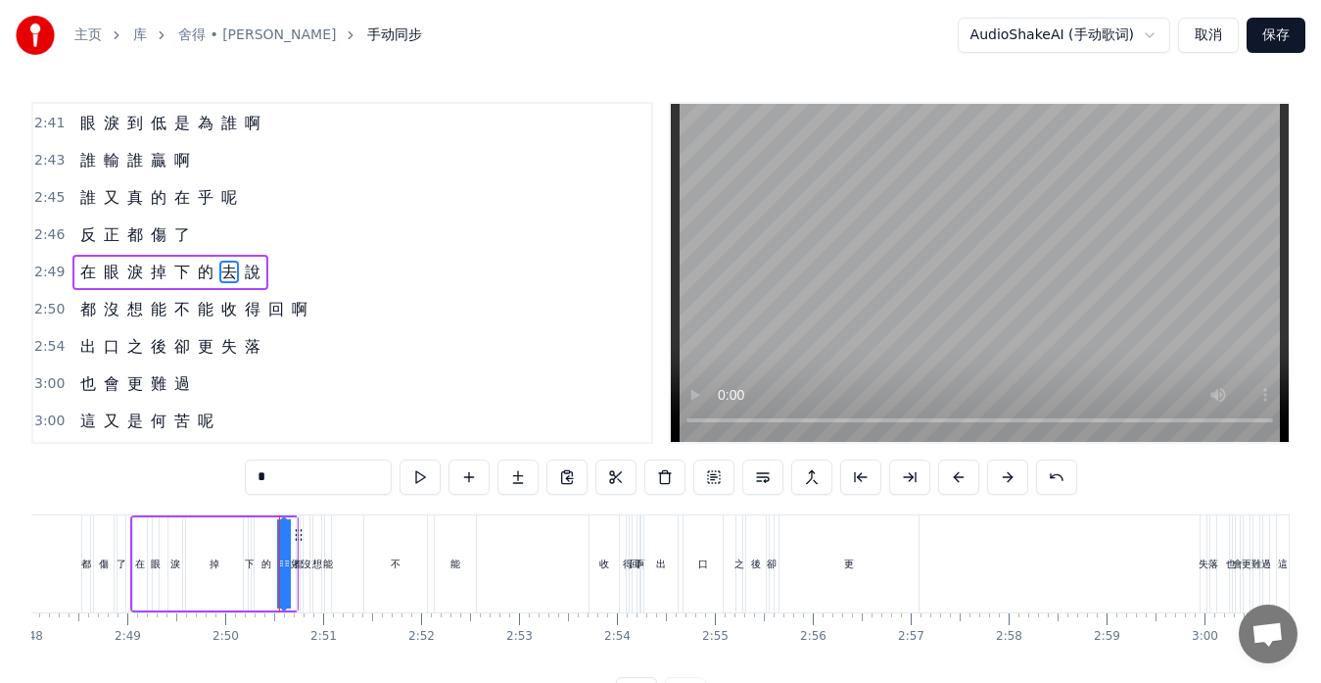
click at [237, 477] on div "0:13 忘 了 0:14 誰 先 燃 起 戰 火 0:17 那 無 端 的 折 磨 0:21 一 切 究 竟 為 了 什 麼 0:25 難 道 0:27 像…" at bounding box center [660, 407] width 1259 height 610
type input "*"
click at [247, 272] on span "說" at bounding box center [253, 272] width 20 height 23
drag, startPoint x: 279, startPoint y: 473, endPoint x: 238, endPoint y: 474, distance: 41.1
click at [240, 474] on div "0:13 忘 了 0:14 誰 先 燃 起 戰 火 0:17 那 無 端 的 折 磨 0:21 一 切 究 竟 為 了 什 麼 0:25 難 道 0:27 像…" at bounding box center [660, 407] width 1259 height 610
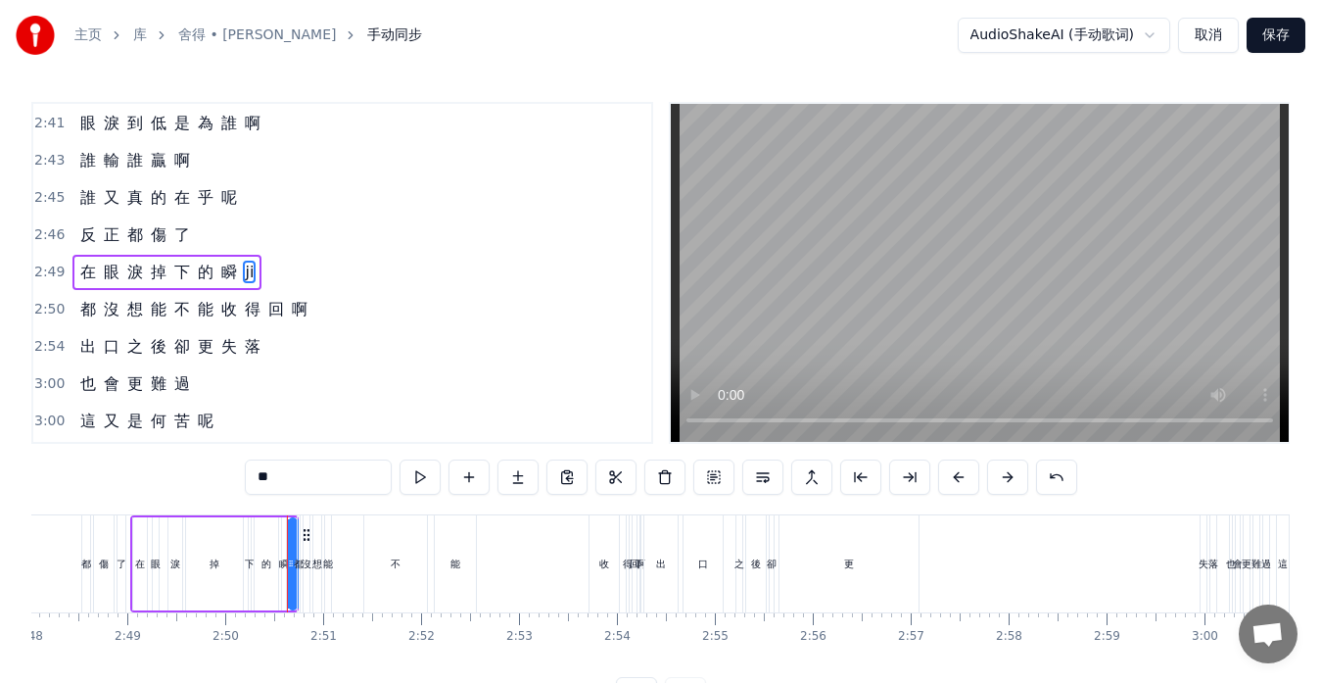
type input "*"
click at [78, 322] on div "都 沒 想 能 不 能 收 得 回 啊" at bounding box center [193, 309] width 243 height 35
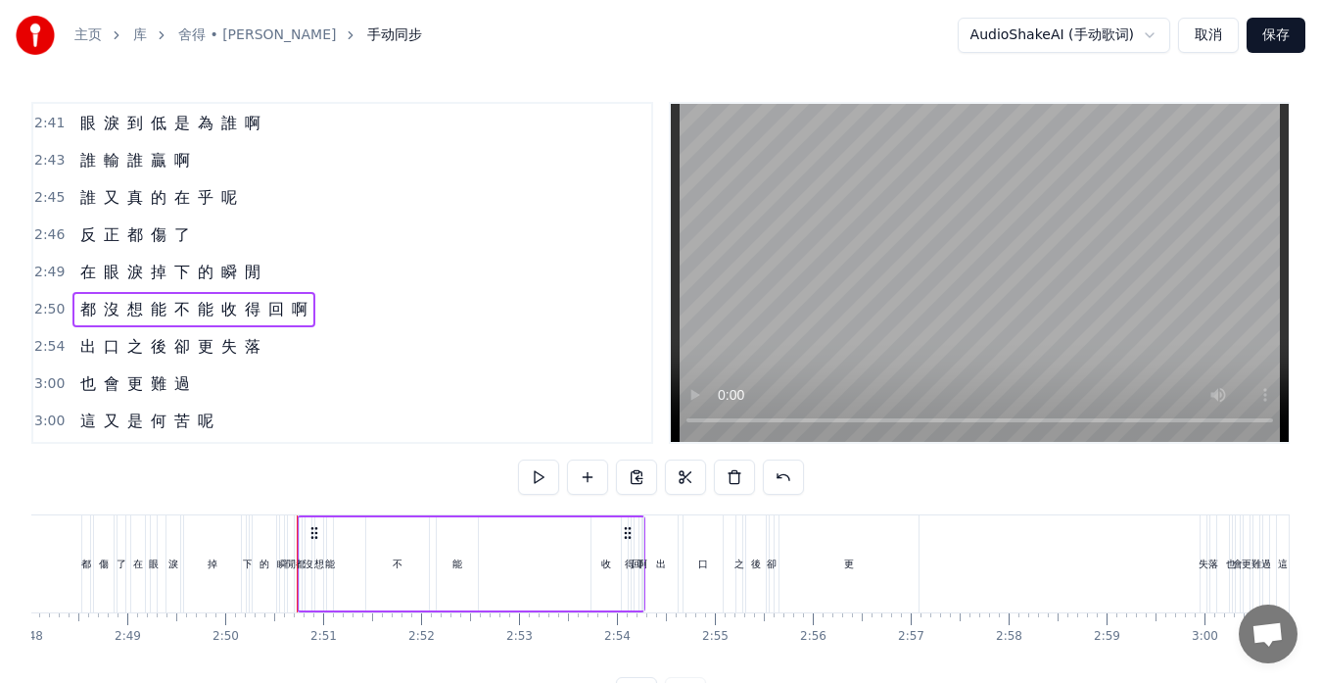
click at [83, 310] on span "都" at bounding box center [88, 309] width 20 height 23
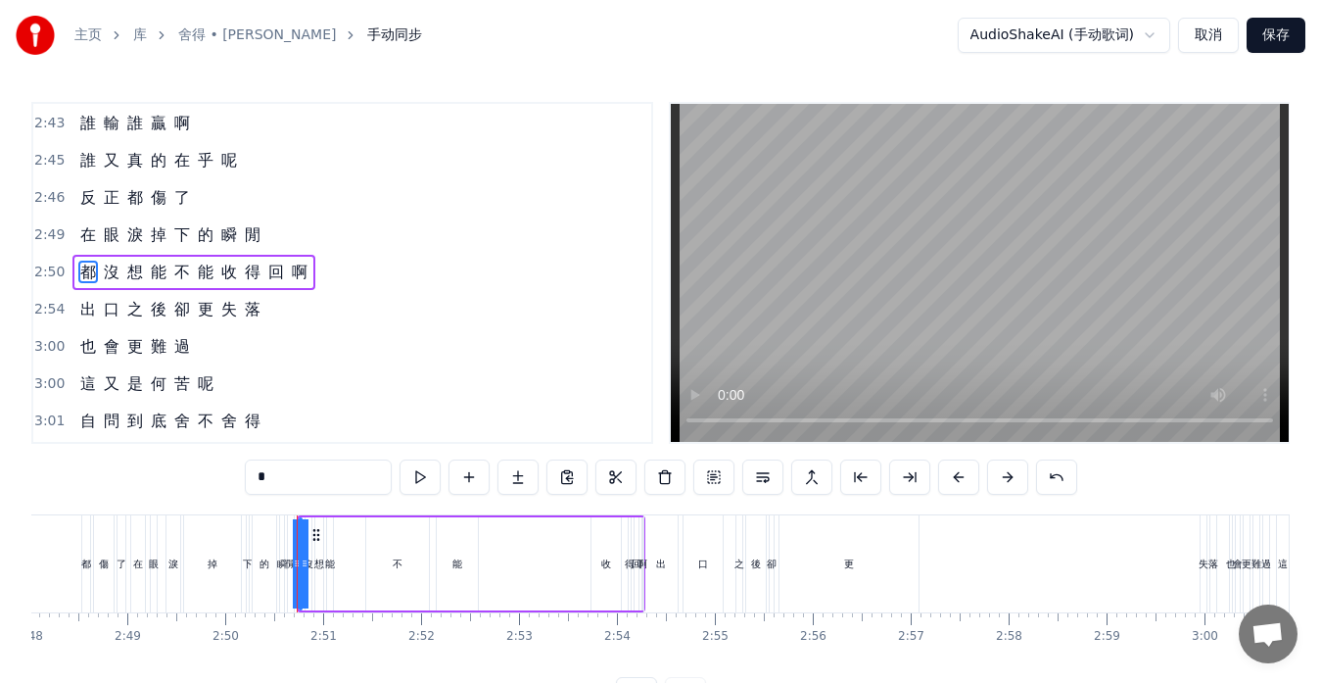
click at [61, 552] on div "反 正 都 傷 了" at bounding box center [29, 563] width 204 height 97
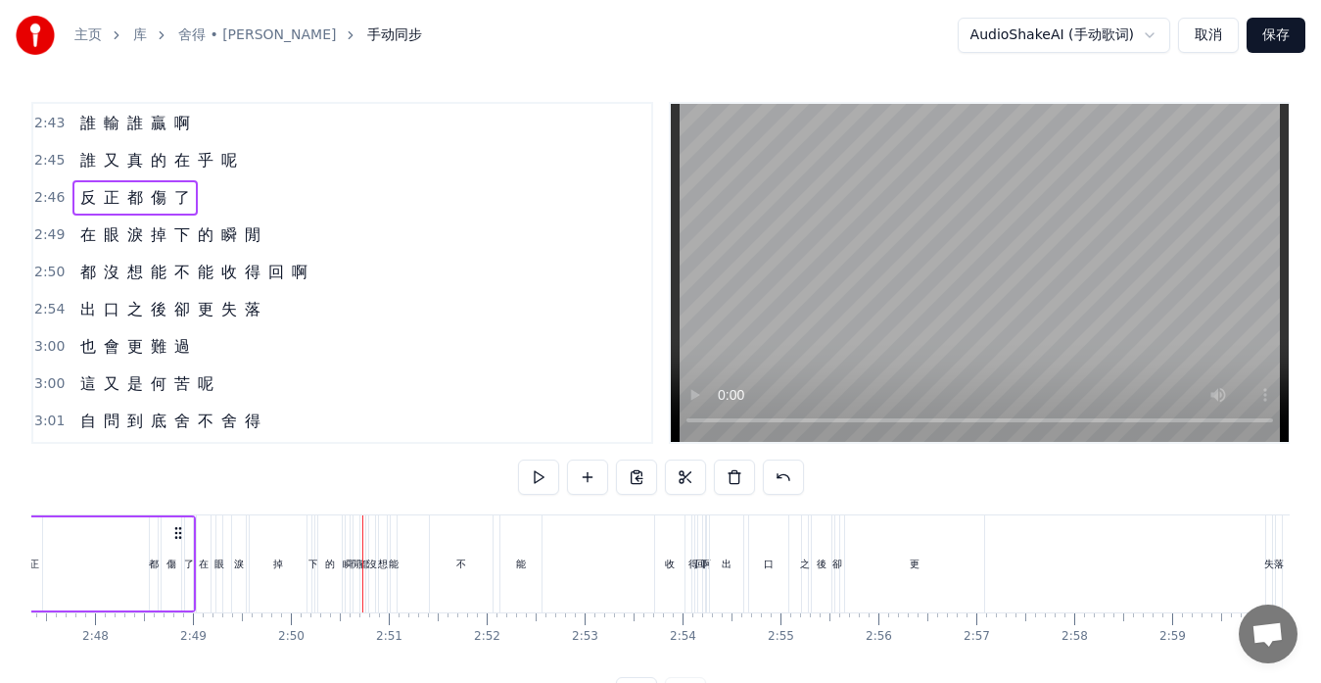
scroll to position [0, 16388]
click at [535, 487] on button at bounding box center [538, 476] width 41 height 35
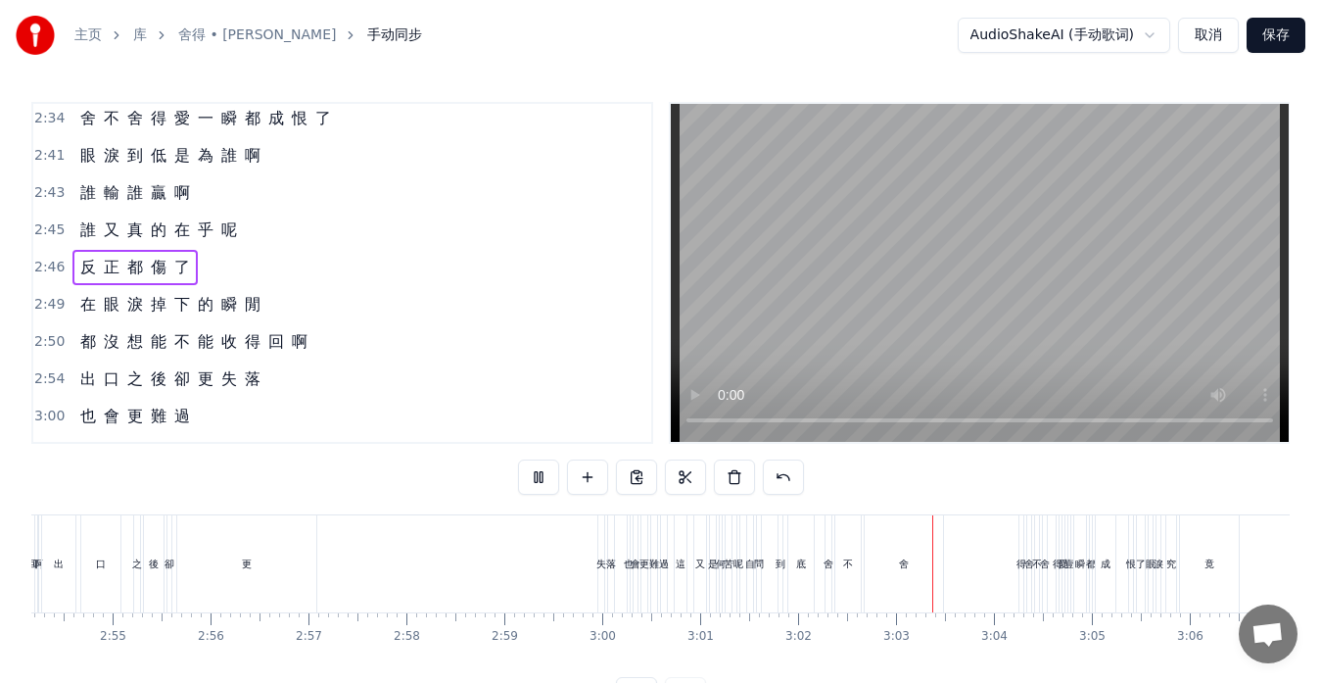
scroll to position [0, 17731]
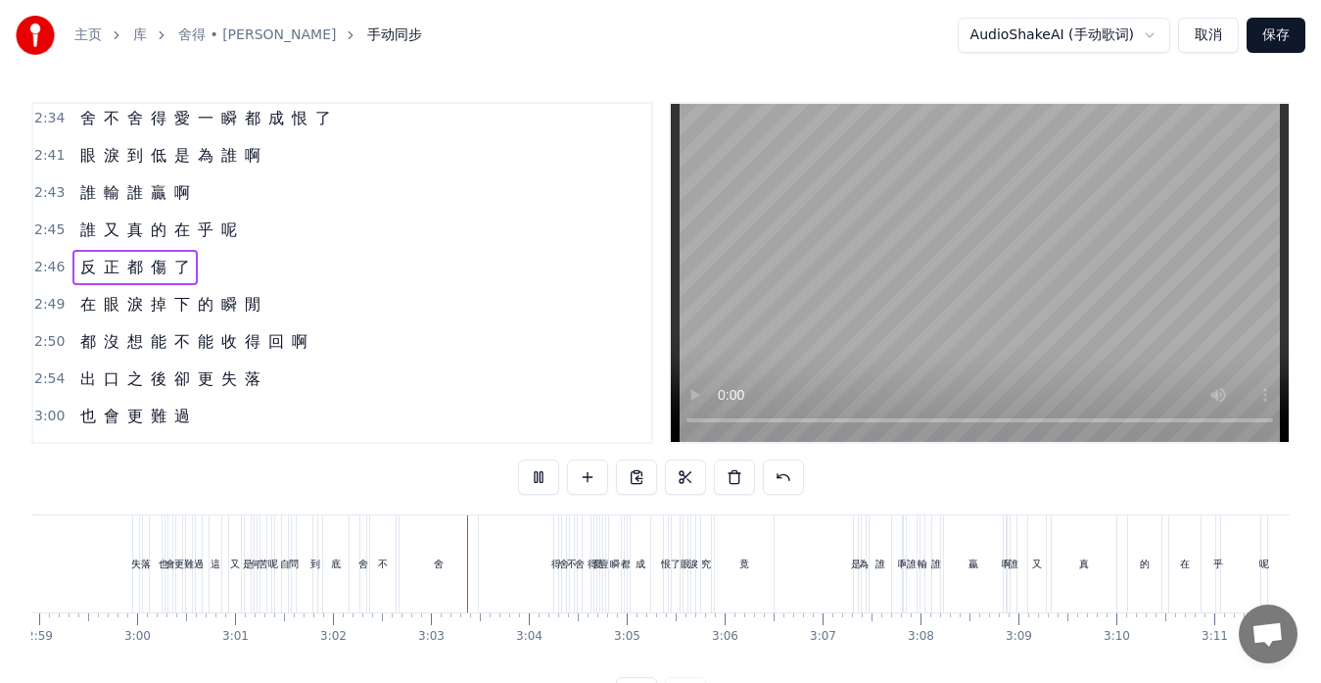
click at [84, 346] on span "都" at bounding box center [88, 341] width 20 height 23
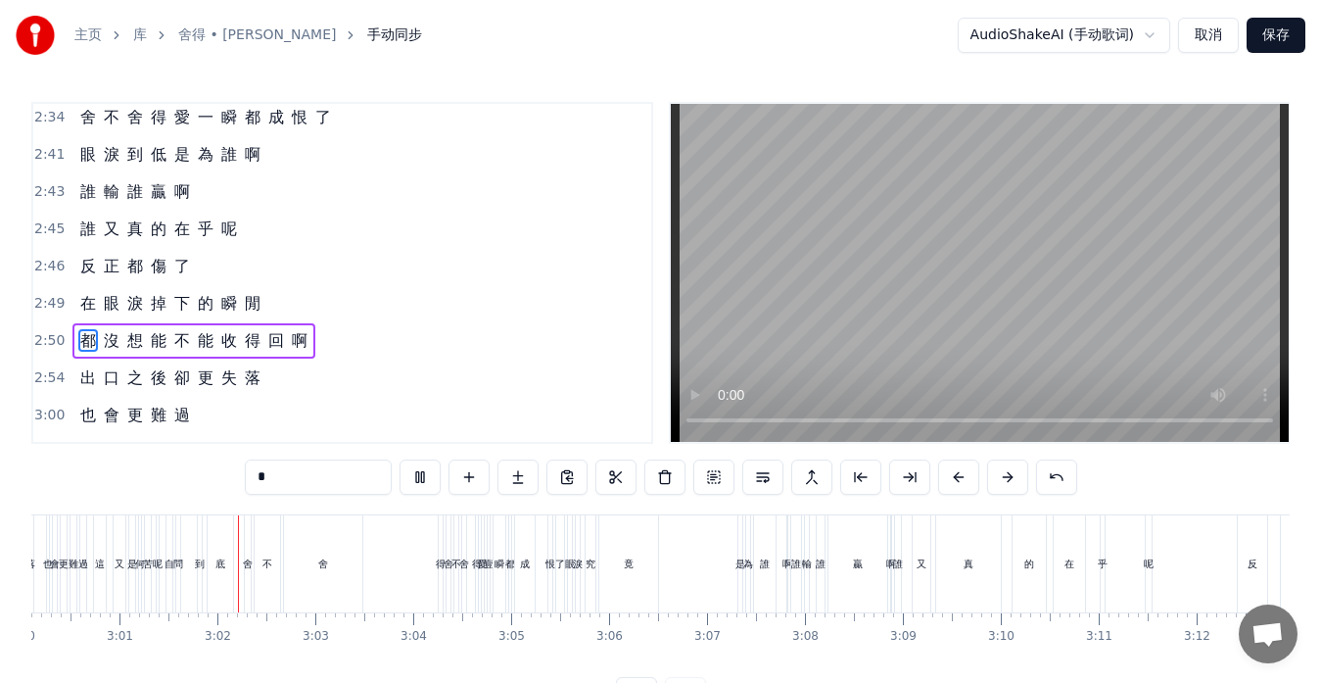
scroll to position [0, 17690]
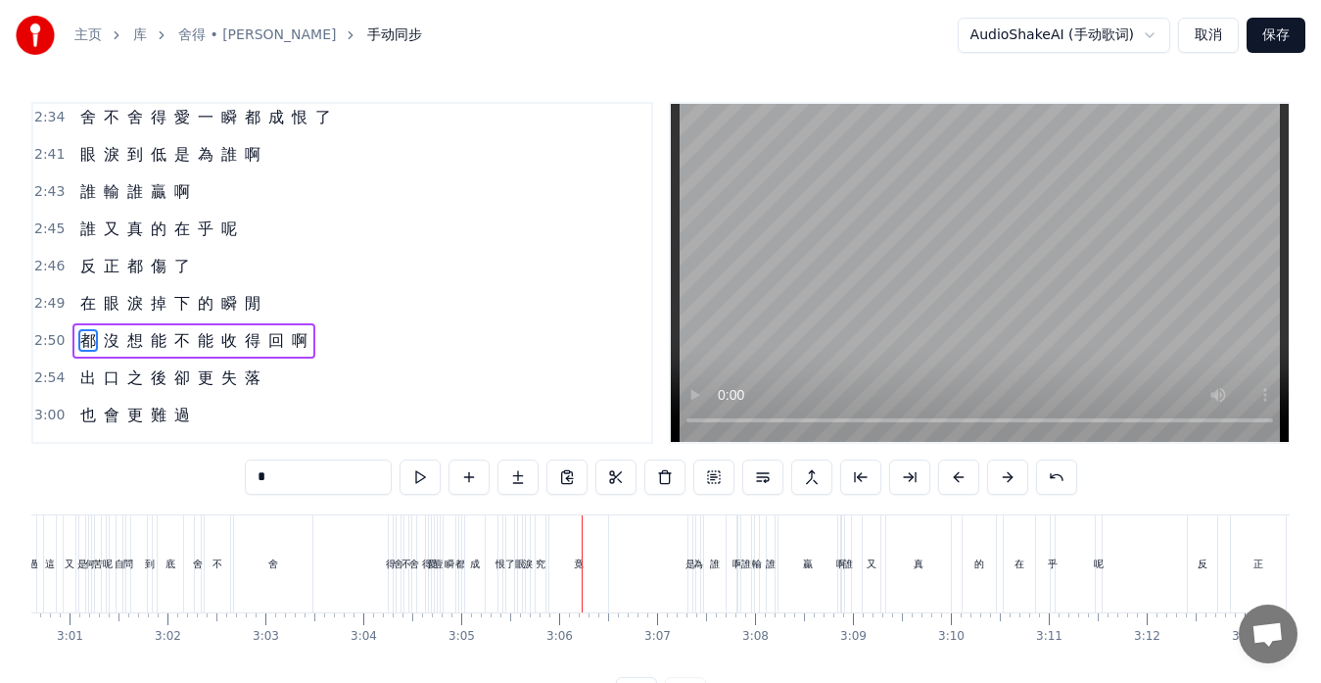
drag, startPoint x: 293, startPoint y: 479, endPoint x: 253, endPoint y: 477, distance: 40.2
click at [253, 477] on input "*" at bounding box center [318, 476] width 147 height 35
click at [116, 349] on span "沒" at bounding box center [112, 340] width 20 height 23
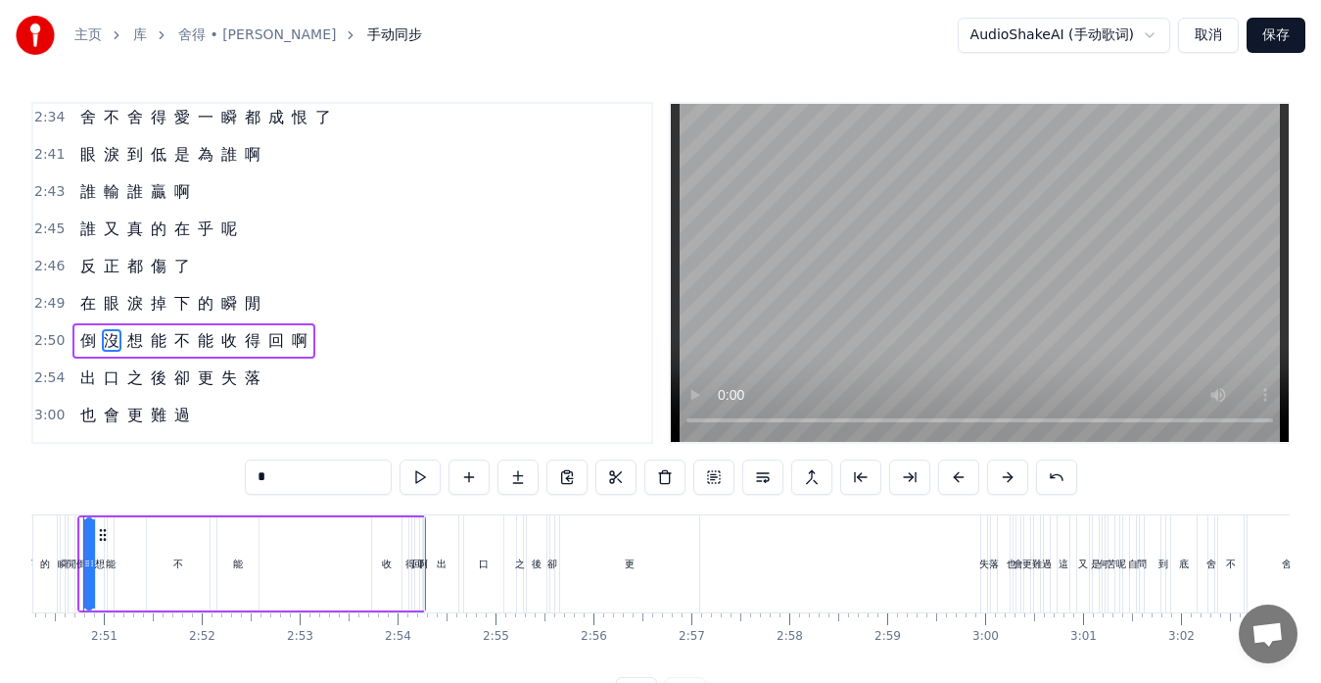
scroll to position [0, 16629]
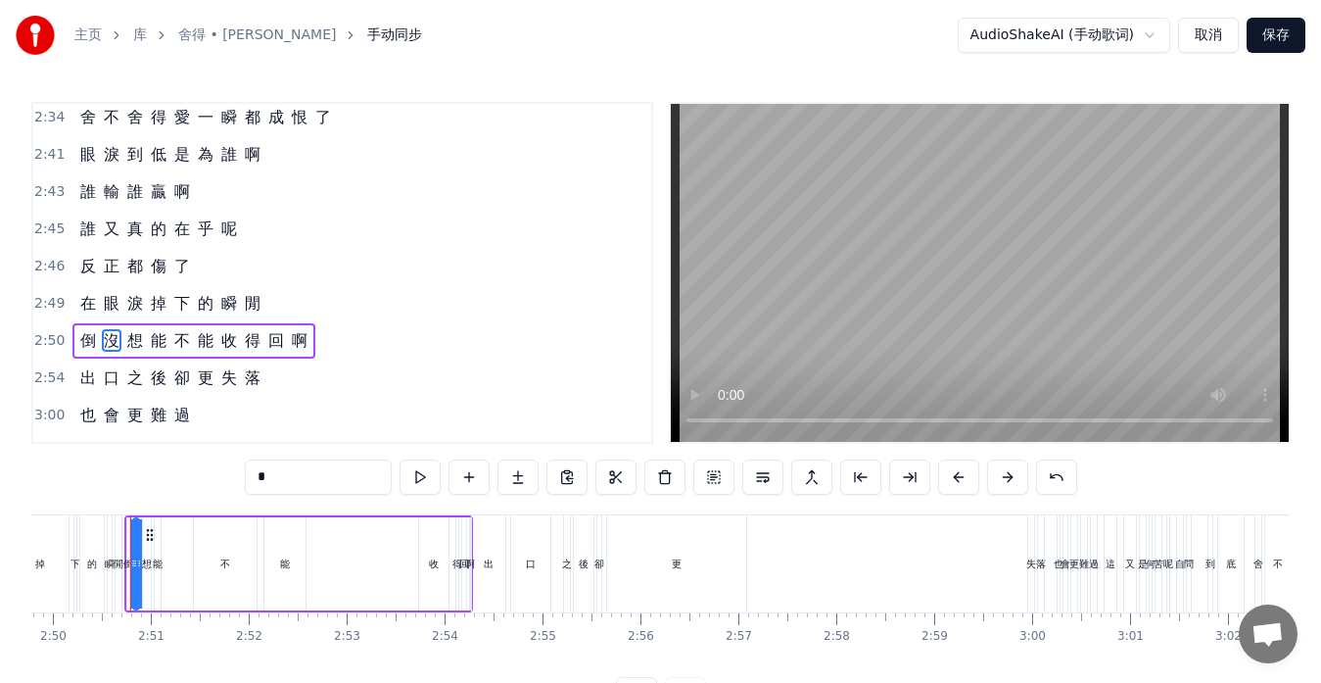
drag, startPoint x: 269, startPoint y: 475, endPoint x: 244, endPoint y: 471, distance: 25.8
click at [245, 471] on input "*" at bounding box center [318, 476] width 147 height 35
drag, startPoint x: 297, startPoint y: 472, endPoint x: 211, endPoint y: 454, distance: 88.0
click at [211, 454] on div "0:13 忘 了 0:14 誰 先 燃 起 戰 火 0:17 那 無 端 的 折 磨 0:21 一 切 究 竟 為 了 什 麼 0:25 難 道 0:27 像…" at bounding box center [660, 407] width 1259 height 610
click at [137, 340] on span "想" at bounding box center [135, 340] width 20 height 23
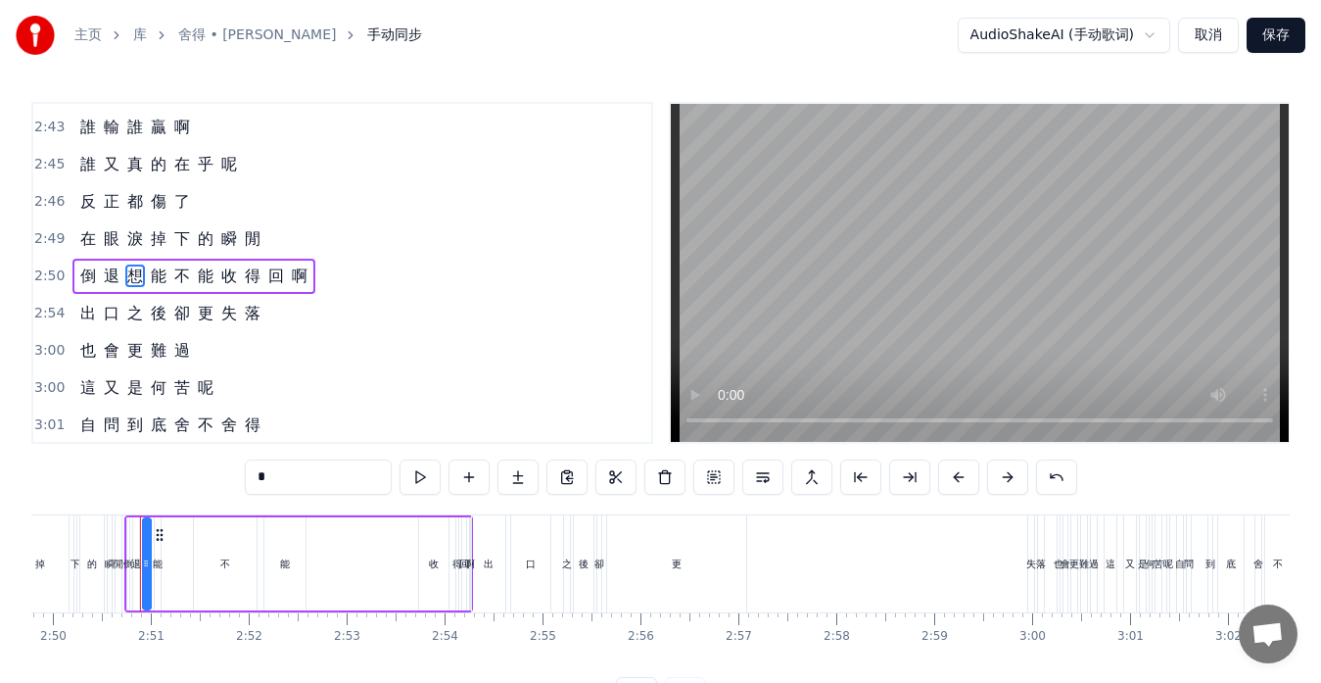
scroll to position [1153, 0]
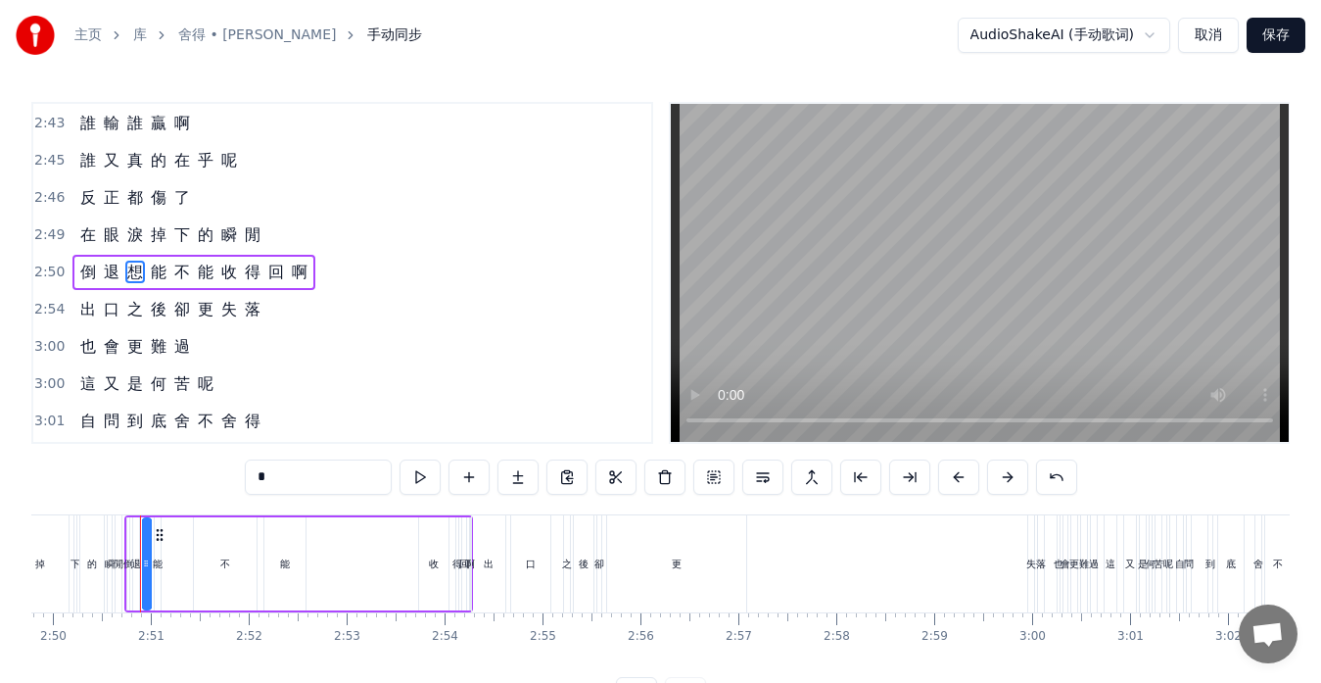
drag, startPoint x: 236, startPoint y: 476, endPoint x: 213, endPoint y: 473, distance: 23.7
click at [213, 473] on div "0:13 忘 了 0:14 誰 先 燃 起 戰 火 0:17 那 無 端 的 折 磨 0:21 一 切 究 竟 為 了 什 麼 0:25 難 道 0:27 像…" at bounding box center [660, 407] width 1259 height 610
click at [162, 273] on span "能" at bounding box center [159, 272] width 20 height 23
drag, startPoint x: 289, startPoint y: 471, endPoint x: 235, endPoint y: 464, distance: 54.3
click at [235, 464] on div "0:13 忘 了 0:14 誰 先 燃 起 戰 火 0:17 那 無 端 的 折 磨 0:21 一 切 究 竟 為 了 什 麼 0:25 難 道 0:27 像…" at bounding box center [660, 407] width 1259 height 610
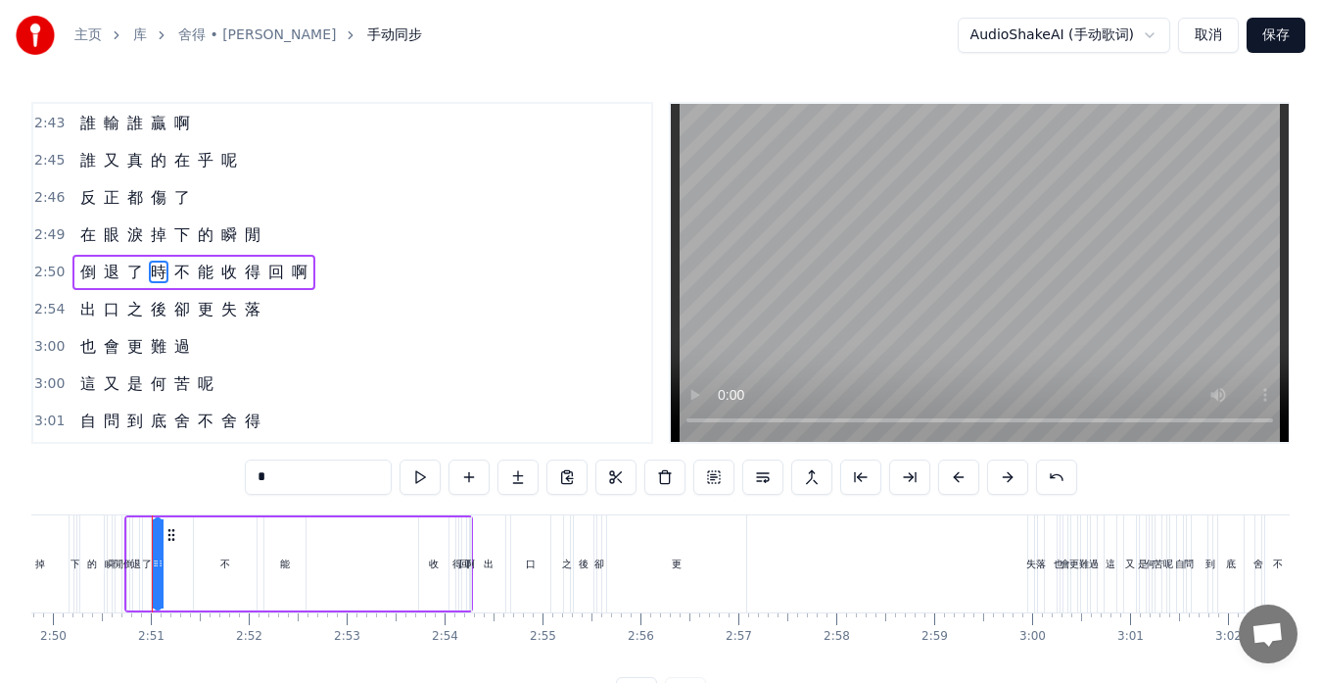
click at [181, 268] on span "不" at bounding box center [182, 272] width 20 height 23
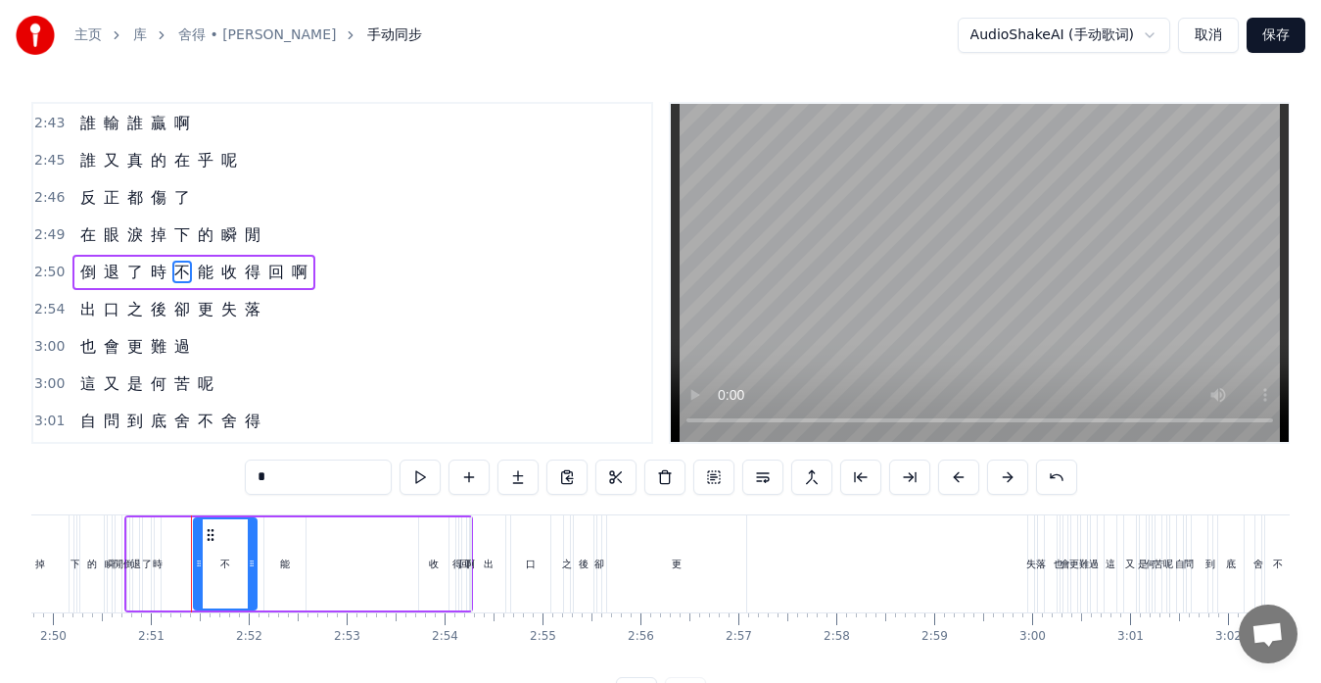
drag, startPoint x: 296, startPoint y: 485, endPoint x: 220, endPoint y: 465, distance: 77.9
click at [220, 465] on div "0:13 忘 了 0:14 誰 先 燃 起 戰 火 0:17 那 無 端 的 折 磨 0:21 一 切 究 竟 為 了 什 麼 0:25 難 道 0:27 像…" at bounding box center [660, 407] width 1259 height 610
click at [198, 274] on span "能" at bounding box center [206, 272] width 20 height 23
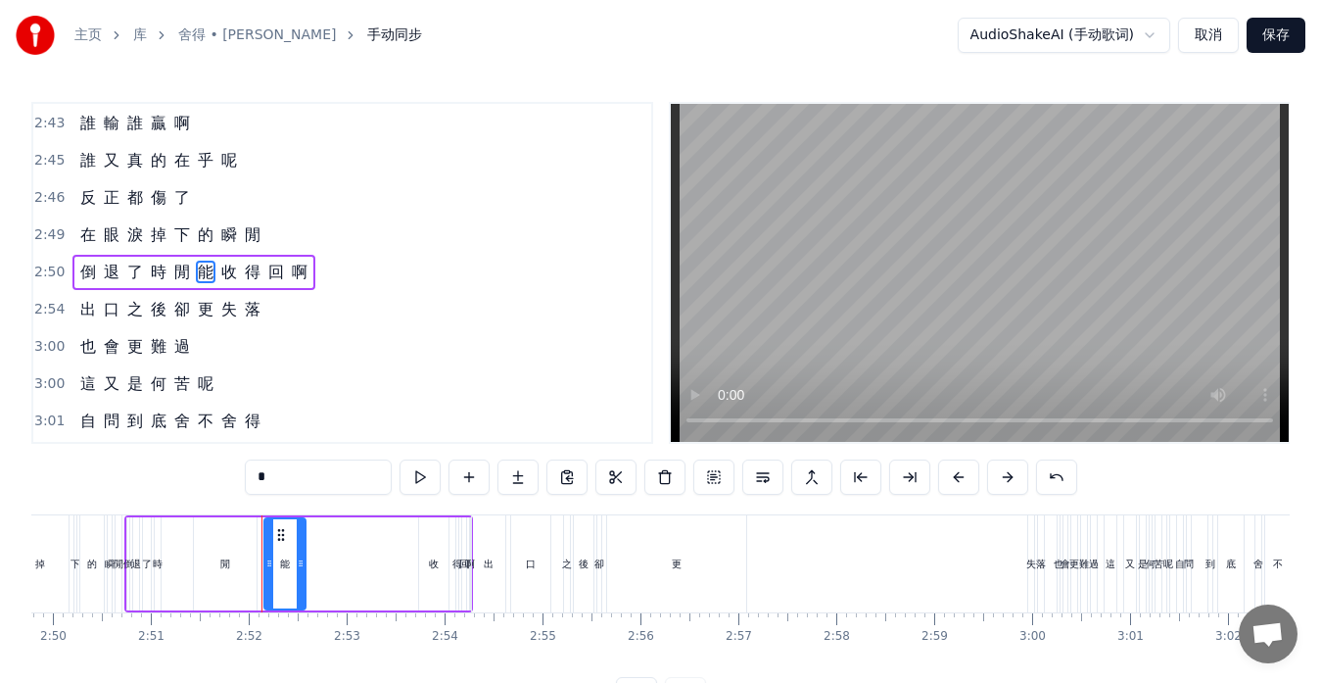
click at [294, 274] on span "啊" at bounding box center [300, 272] width 20 height 23
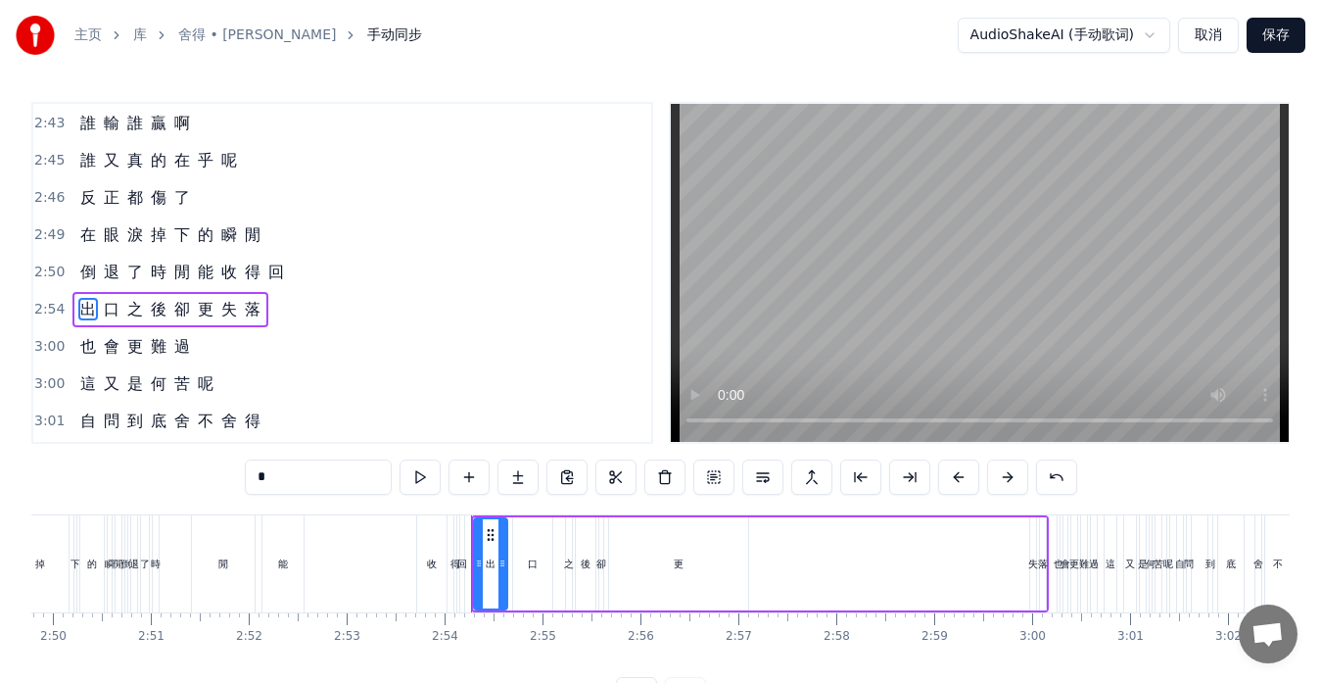
scroll to position [1190, 0]
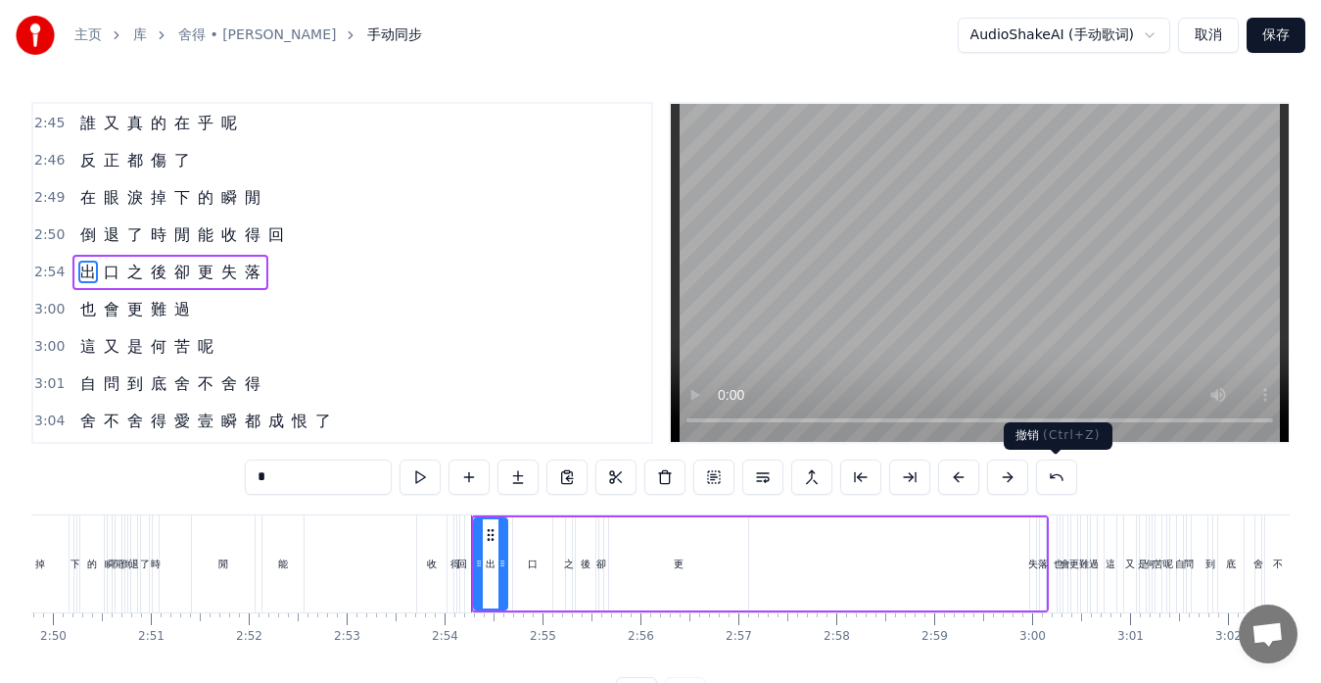
click at [1064, 480] on button at bounding box center [1056, 476] width 41 height 35
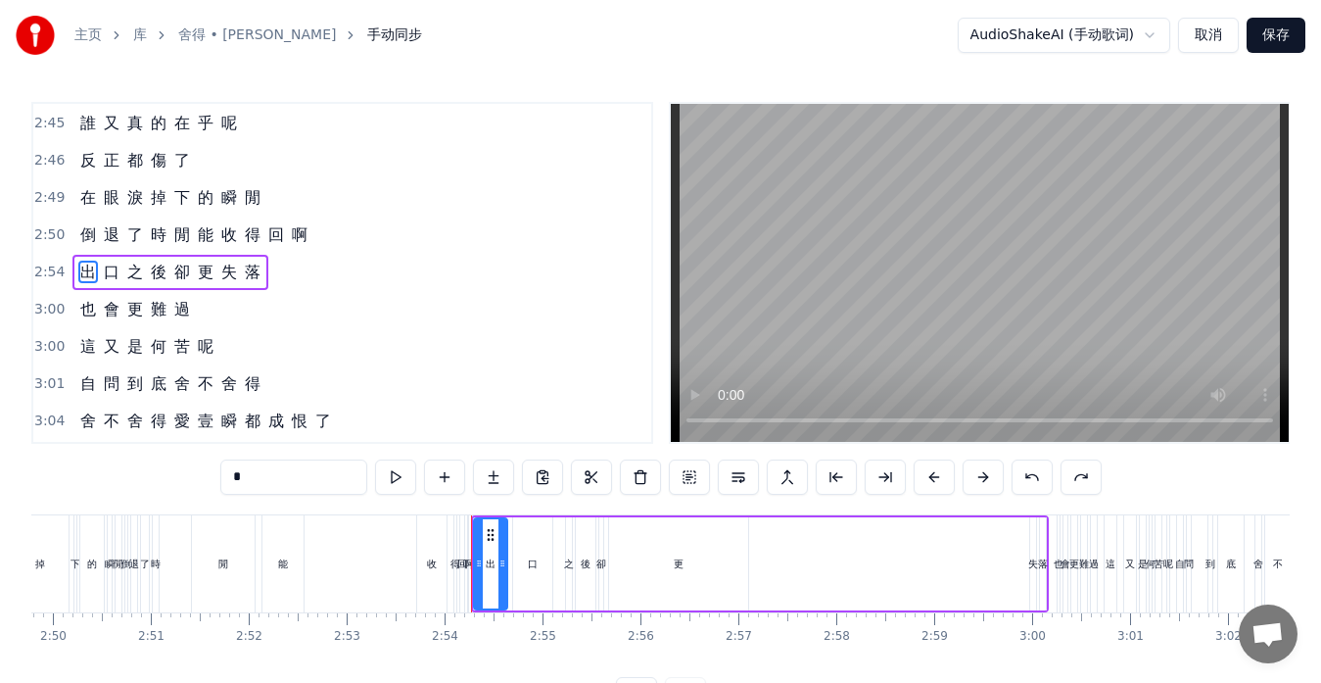
click at [204, 238] on span "能" at bounding box center [206, 234] width 20 height 23
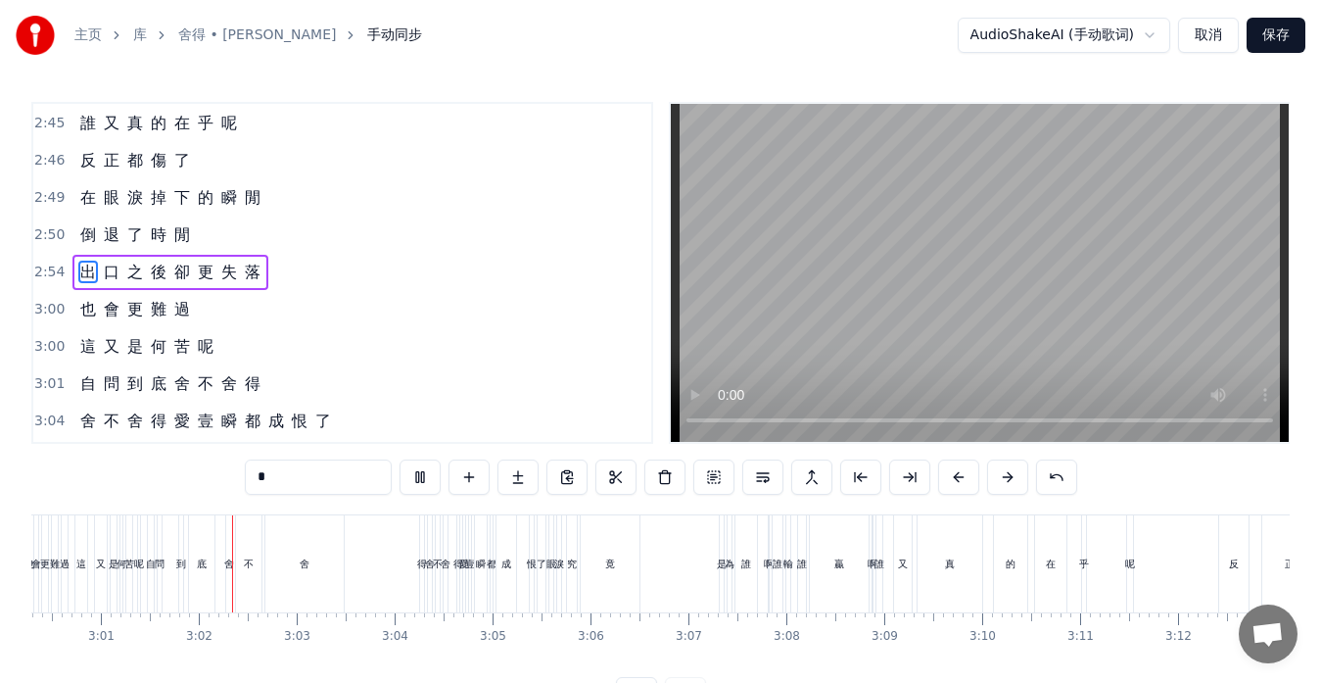
scroll to position [0, 17713]
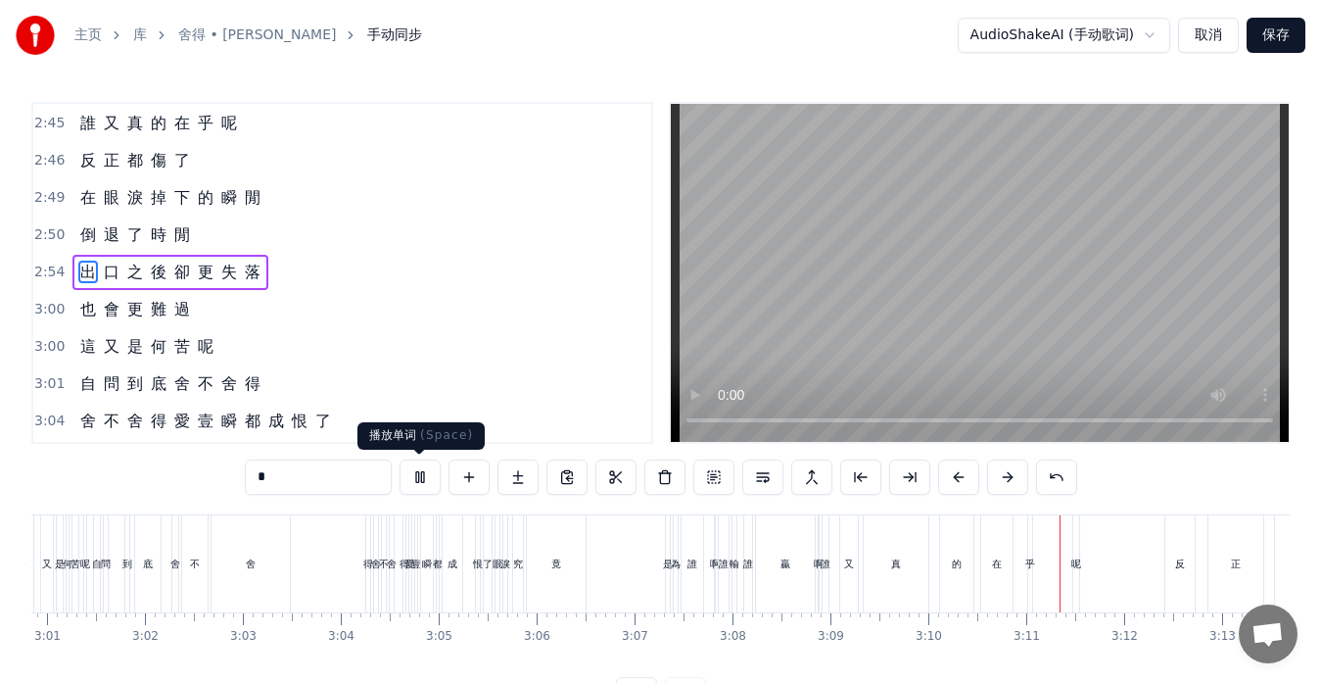
click at [416, 478] on button at bounding box center [420, 476] width 41 height 35
click at [82, 277] on span "出" at bounding box center [88, 272] width 20 height 23
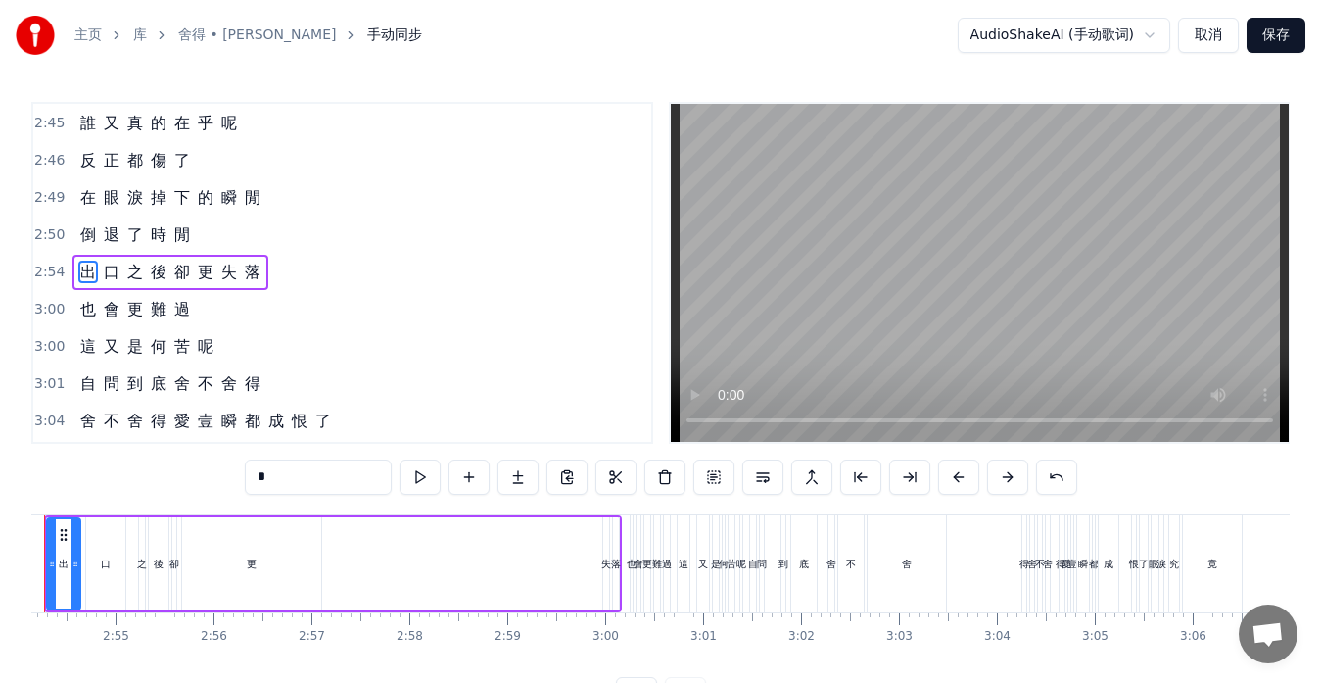
scroll to position [0, 16970]
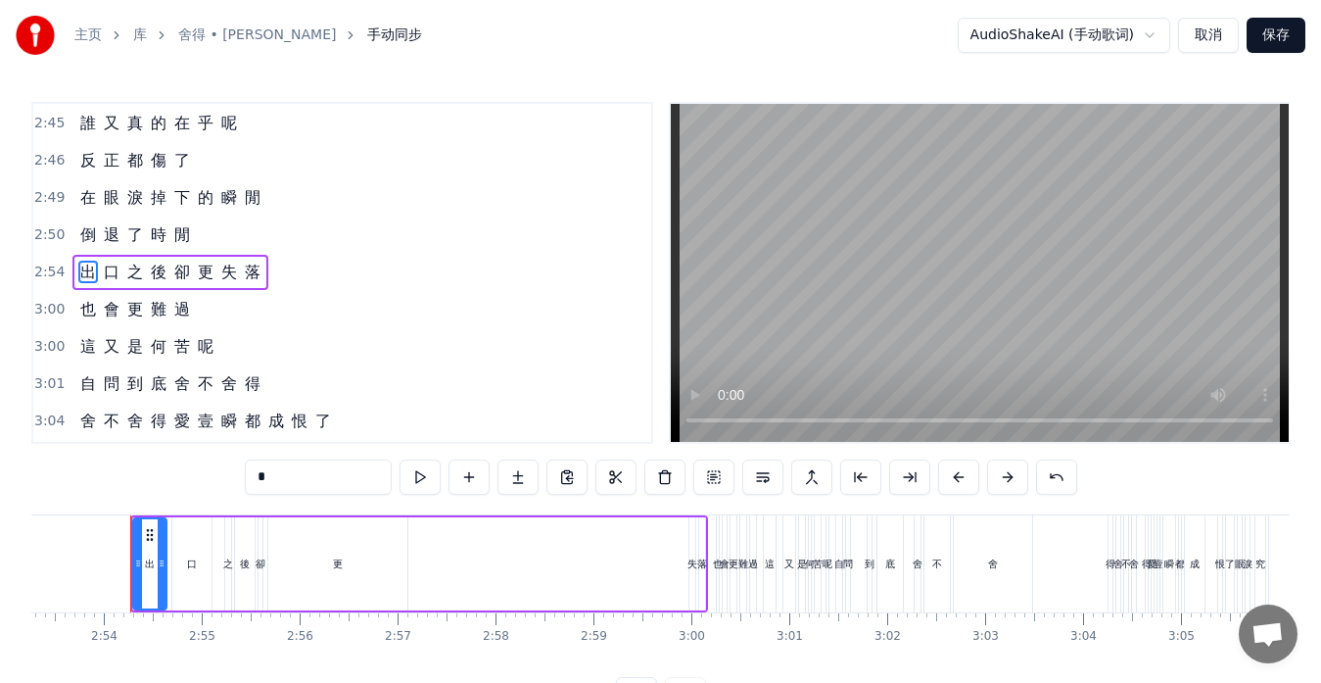
drag, startPoint x: 283, startPoint y: 484, endPoint x: 234, endPoint y: 478, distance: 49.3
click at [234, 478] on div "0:13 忘 了 0:14 誰 先 燃 起 戰 火 0:17 那 無 端 的 折 磨 0:21 一 切 究 竟 為 了 什 麼 0:25 難 道 0:27 像…" at bounding box center [660, 407] width 1259 height 610
click at [102, 276] on span "口" at bounding box center [112, 272] width 20 height 23
drag, startPoint x: 281, startPoint y: 474, endPoint x: 234, endPoint y: 477, distance: 47.1
click at [237, 477] on div "0:13 忘 了 0:14 誰 先 燃 起 戰 火 0:17 那 無 端 的 折 磨 0:21 一 切 究 竟 為 了 什 麼 0:25 難 道 0:27 像…" at bounding box center [660, 407] width 1259 height 610
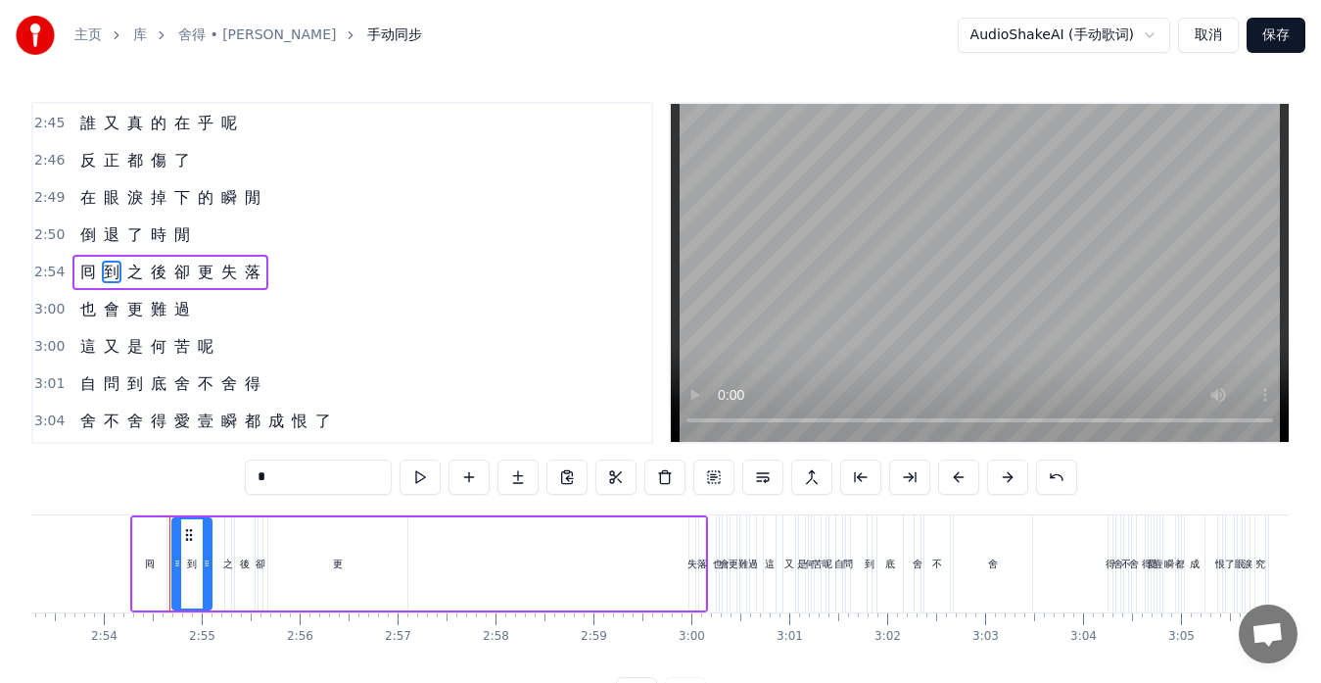
click at [141, 271] on span "之" at bounding box center [135, 272] width 20 height 23
drag, startPoint x: 278, startPoint y: 480, endPoint x: 234, endPoint y: 480, distance: 44.1
click at [234, 480] on div "0:13 忘 了 0:14 誰 先 燃 起 戰 火 0:17 那 無 端 的 折 磨 0:21 一 切 究 竟 為 了 什 麼 0:25 難 道 0:27 像…" at bounding box center [660, 407] width 1259 height 610
click at [156, 271] on span "後" at bounding box center [159, 272] width 20 height 23
drag, startPoint x: 283, startPoint y: 474, endPoint x: 219, endPoint y: 474, distance: 63.7
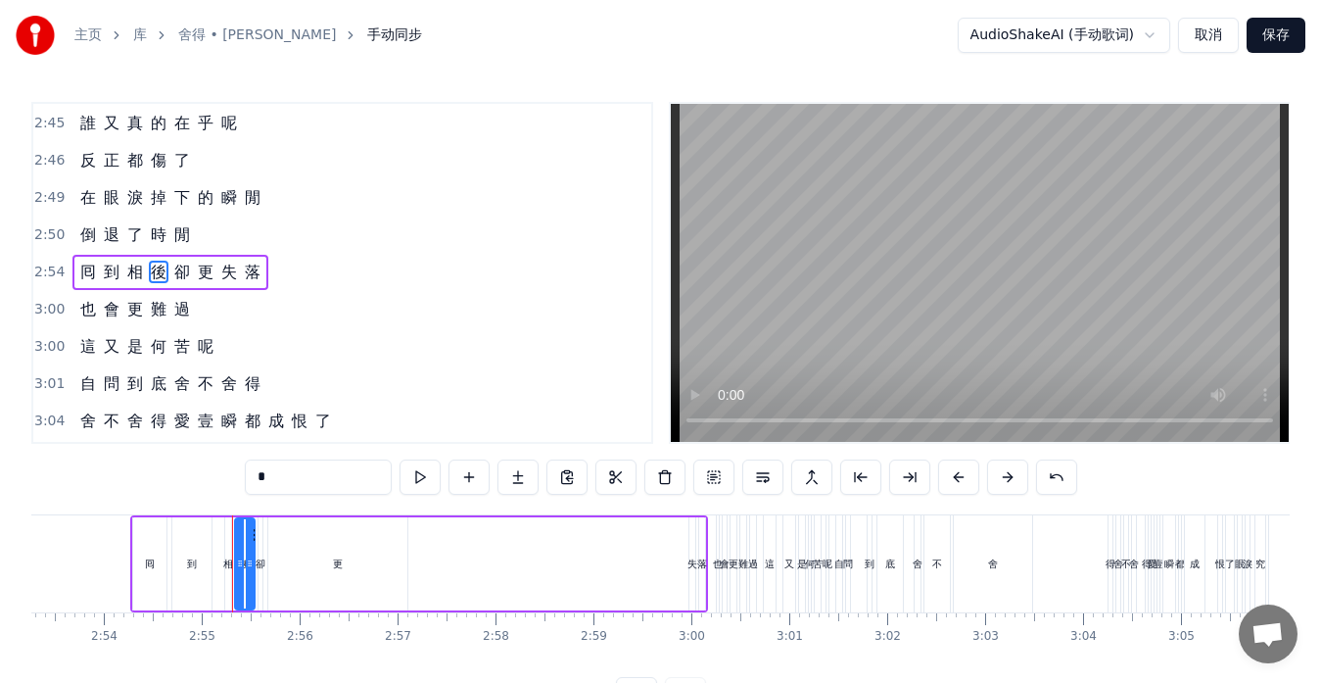
click at [219, 474] on div "0:13 忘 了 0:14 誰 先 燃 起 戰 火 0:17 那 無 端 的 折 磨 0:21 一 切 究 竟 為 了 什 麼 0:25 難 道 0:27 像…" at bounding box center [660, 407] width 1259 height 610
type input "*"
click at [176, 272] on span "卻" at bounding box center [182, 272] width 20 height 23
drag, startPoint x: 277, startPoint y: 476, endPoint x: 239, endPoint y: 477, distance: 38.2
click at [239, 477] on div "0:13 忘 了 0:14 誰 先 燃 起 戰 火 0:17 那 無 端 的 折 磨 0:21 一 切 究 竟 為 了 什 麼 0:25 難 道 0:27 像…" at bounding box center [660, 407] width 1259 height 610
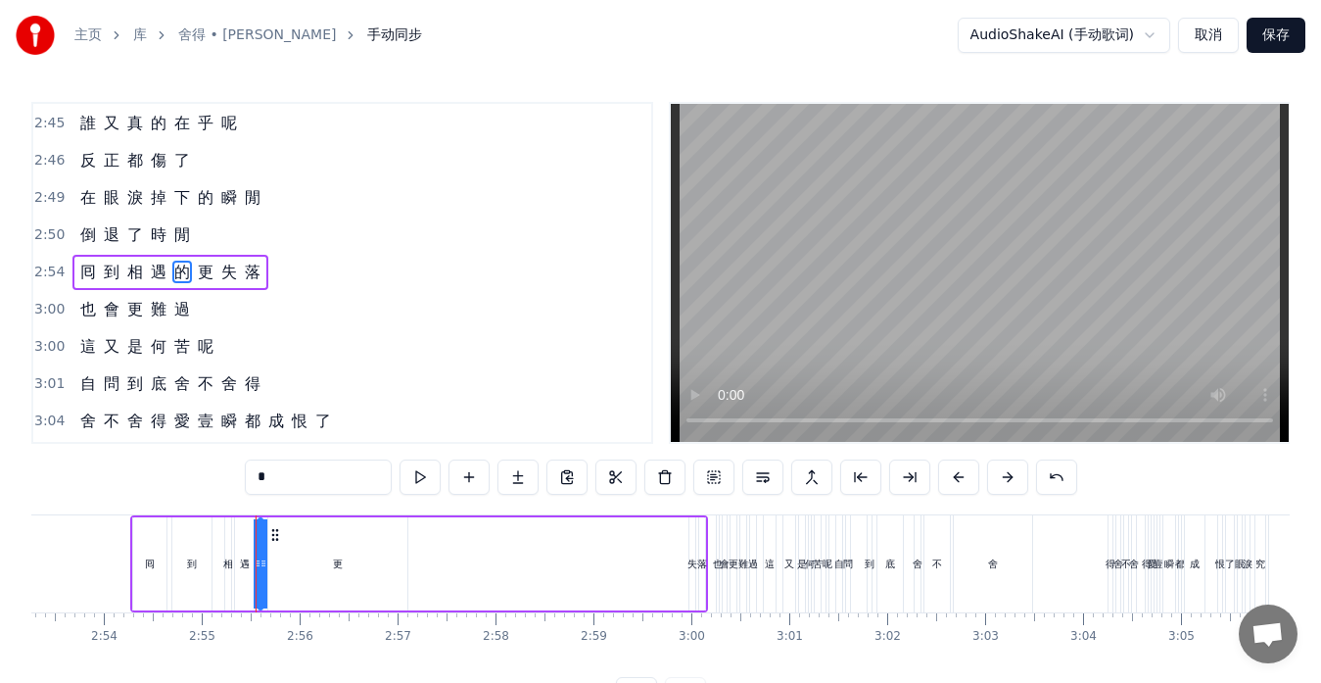
click at [205, 277] on span "更" at bounding box center [206, 272] width 20 height 23
drag, startPoint x: 261, startPoint y: 469, endPoint x: 205, endPoint y: 463, distance: 56.1
click at [205, 463] on div "0:13 忘 了 0:14 誰 先 燃 起 戰 火 0:17 那 無 端 的 折 磨 0:21 一 切 究 竟 為 了 什 麼 0:25 難 道 0:27 像…" at bounding box center [660, 407] width 1259 height 610
type input "*"
click at [227, 277] on span "失" at bounding box center [229, 272] width 20 height 23
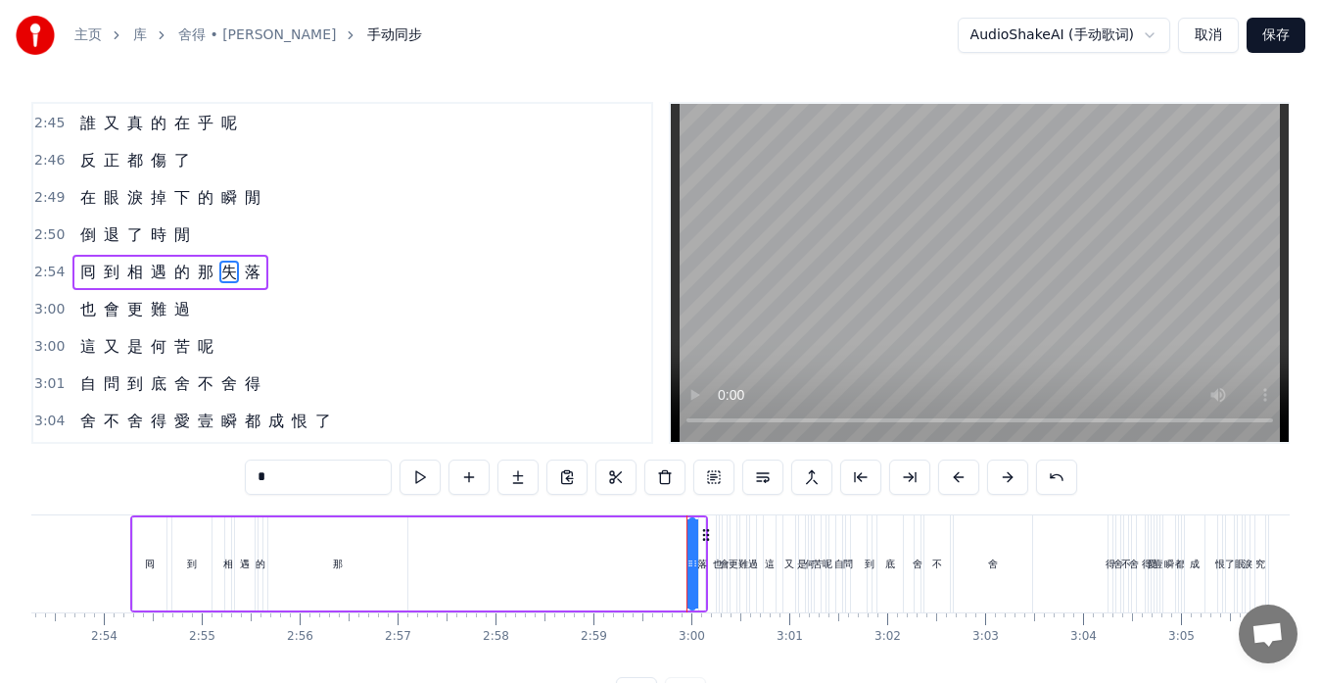
drag, startPoint x: 287, startPoint y: 467, endPoint x: 244, endPoint y: 472, distance: 43.4
click at [245, 472] on input "*" at bounding box center [318, 476] width 147 height 35
click at [250, 275] on span "落" at bounding box center [253, 272] width 20 height 23
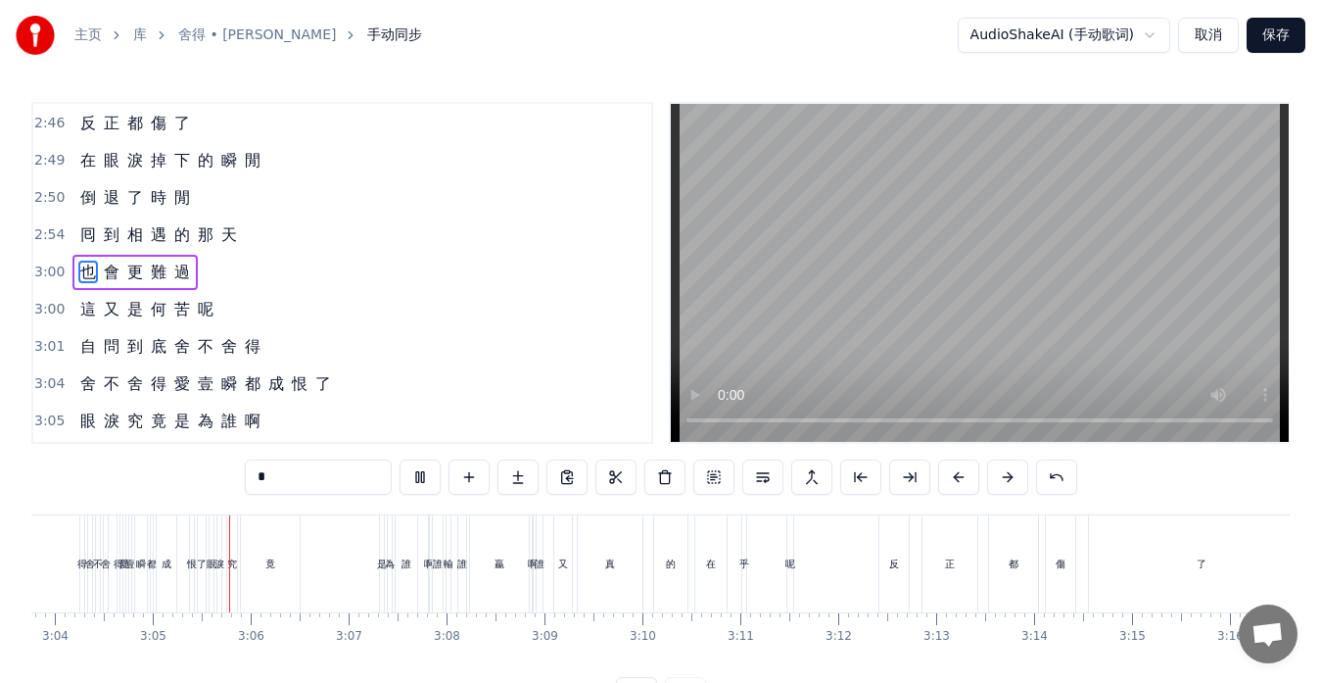
scroll to position [0, 18051]
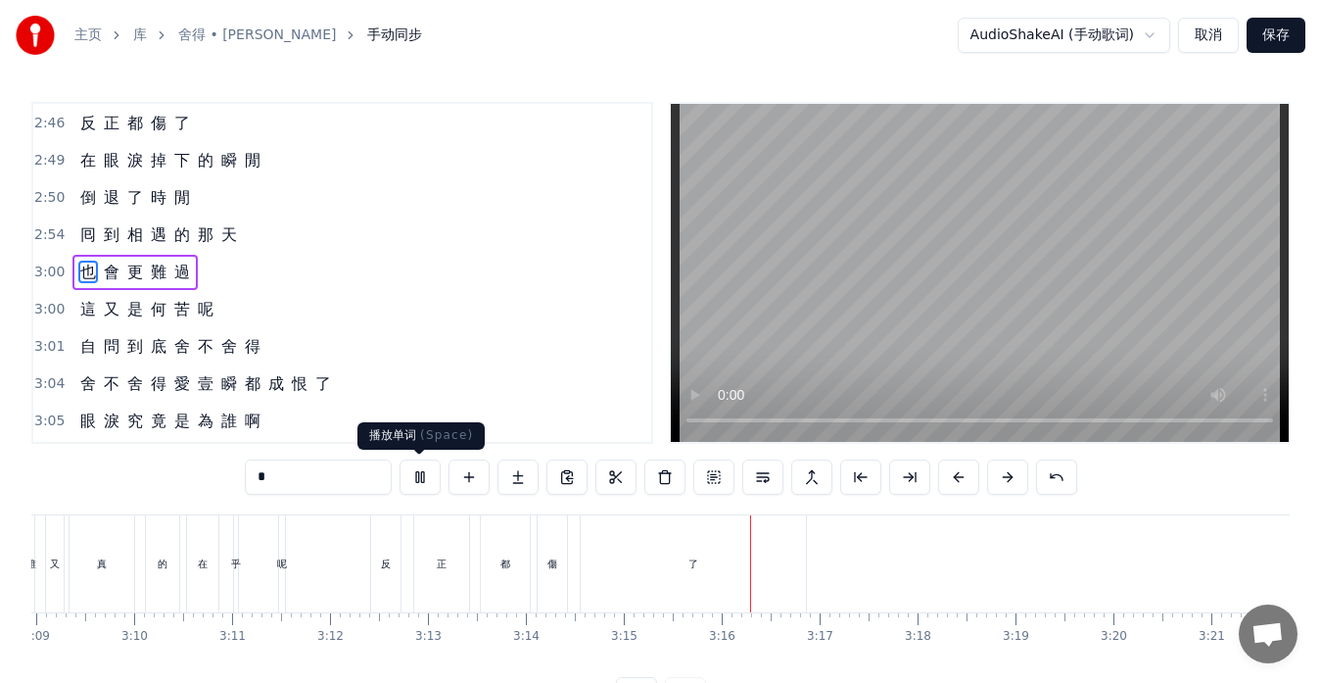
click at [425, 478] on button at bounding box center [420, 476] width 41 height 35
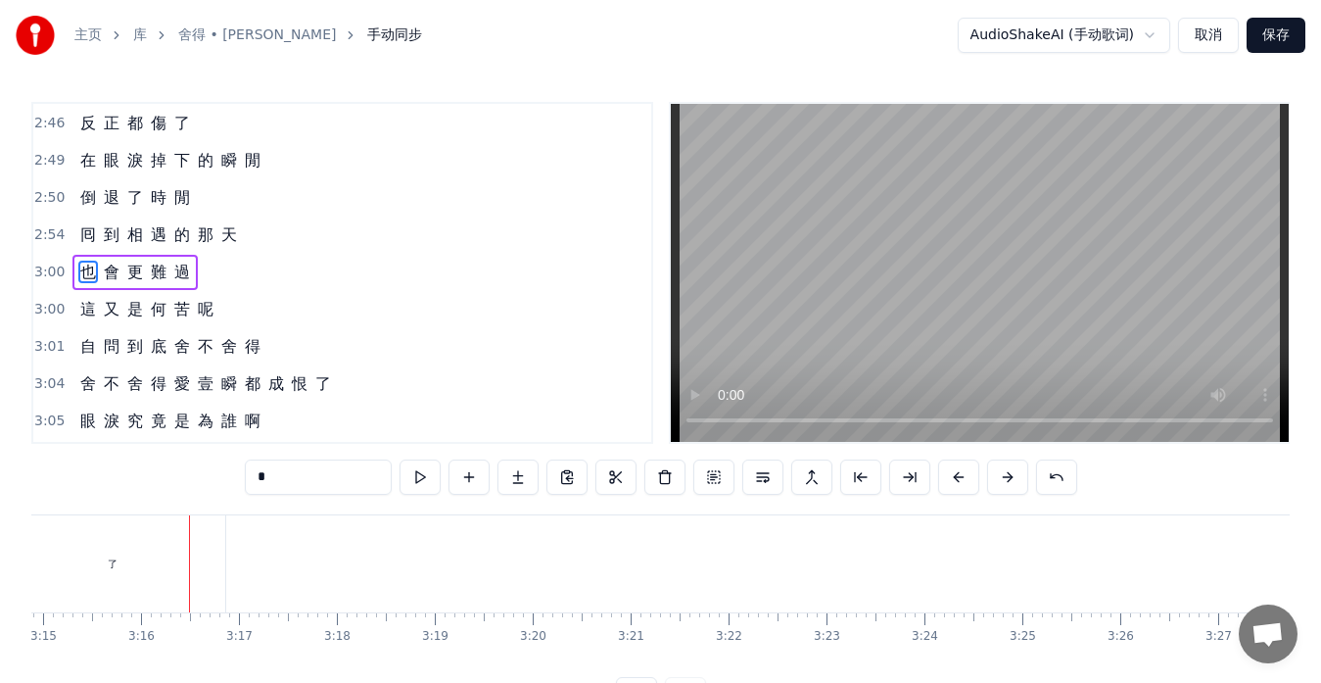
scroll to position [0, 19119]
drag, startPoint x: 284, startPoint y: 483, endPoint x: 227, endPoint y: 479, distance: 56.9
click at [231, 478] on div "0:13 忘 了 0:14 誰 先 燃 起 戰 火 0:17 那 無 端 的 折 磨 0:21 一 切 究 竟 為 了 什 麼 0:25 難 道 0:27 像…" at bounding box center [660, 407] width 1259 height 610
click at [136, 277] on span "更" at bounding box center [135, 272] width 20 height 23
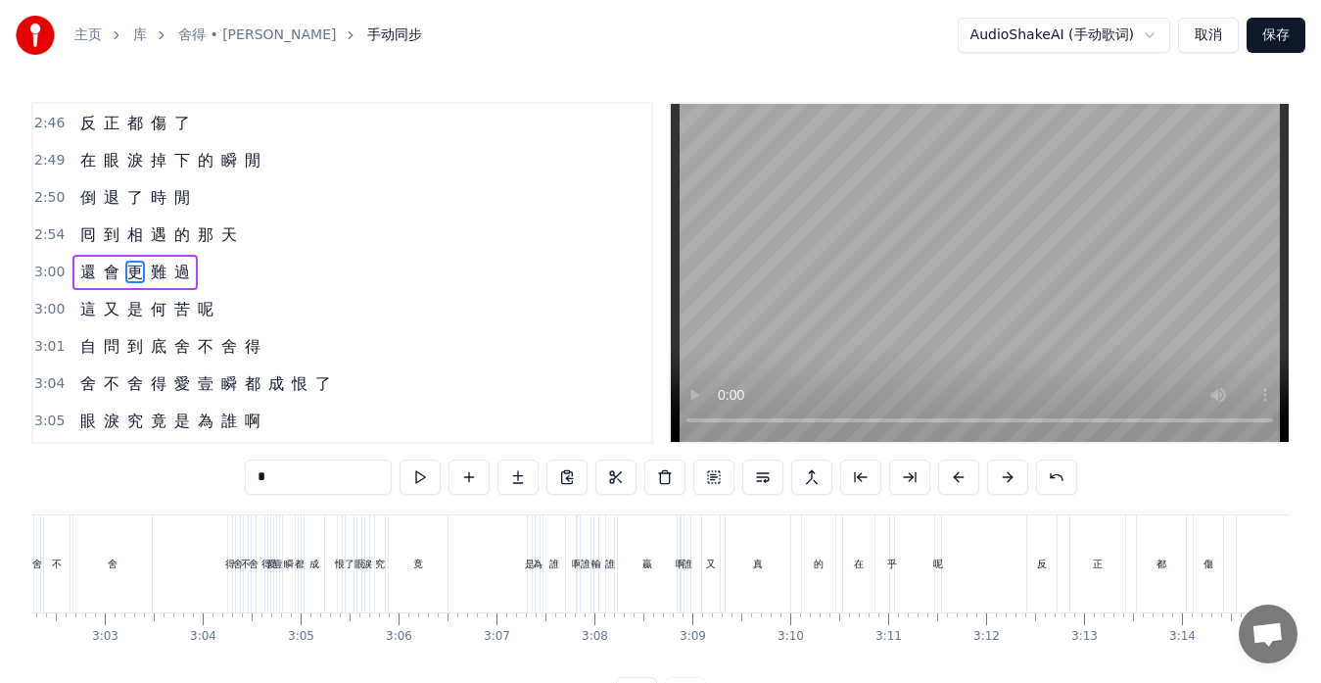
scroll to position [0, 17570]
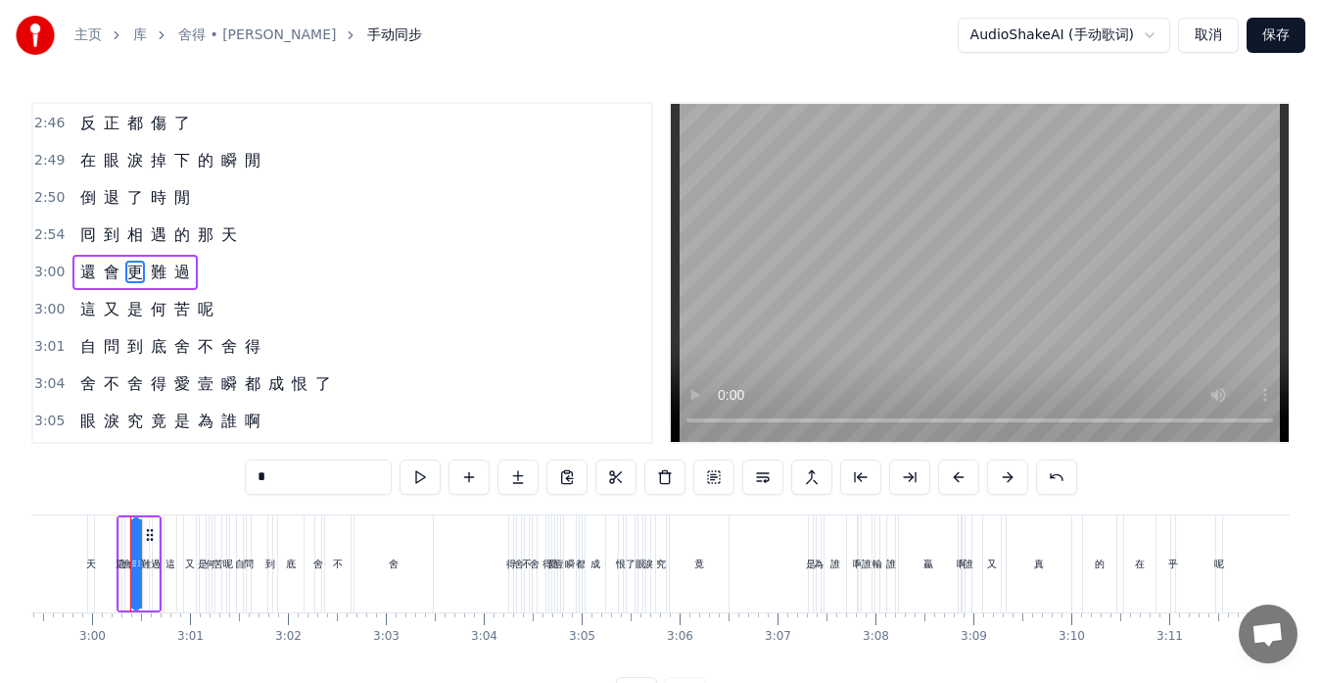
drag, startPoint x: 278, startPoint y: 479, endPoint x: 211, endPoint y: 478, distance: 67.6
click at [211, 478] on div "0:13 忘 了 0:14 誰 先 燃 起 戰 火 0:17 那 無 端 的 折 磨 0:21 一 切 究 竟 為 了 什 麼 0:25 難 道 0:27 像…" at bounding box center [660, 407] width 1259 height 610
click at [156, 271] on span "難" at bounding box center [159, 272] width 20 height 23
drag, startPoint x: 283, startPoint y: 481, endPoint x: 219, endPoint y: 467, distance: 65.1
click at [219, 467] on div "0:13 忘 了 0:14 誰 先 燃 起 戰 火 0:17 那 無 端 的 折 磨 0:21 一 切 究 竟 為 了 什 麼 0:25 難 道 0:27 像…" at bounding box center [660, 407] width 1259 height 610
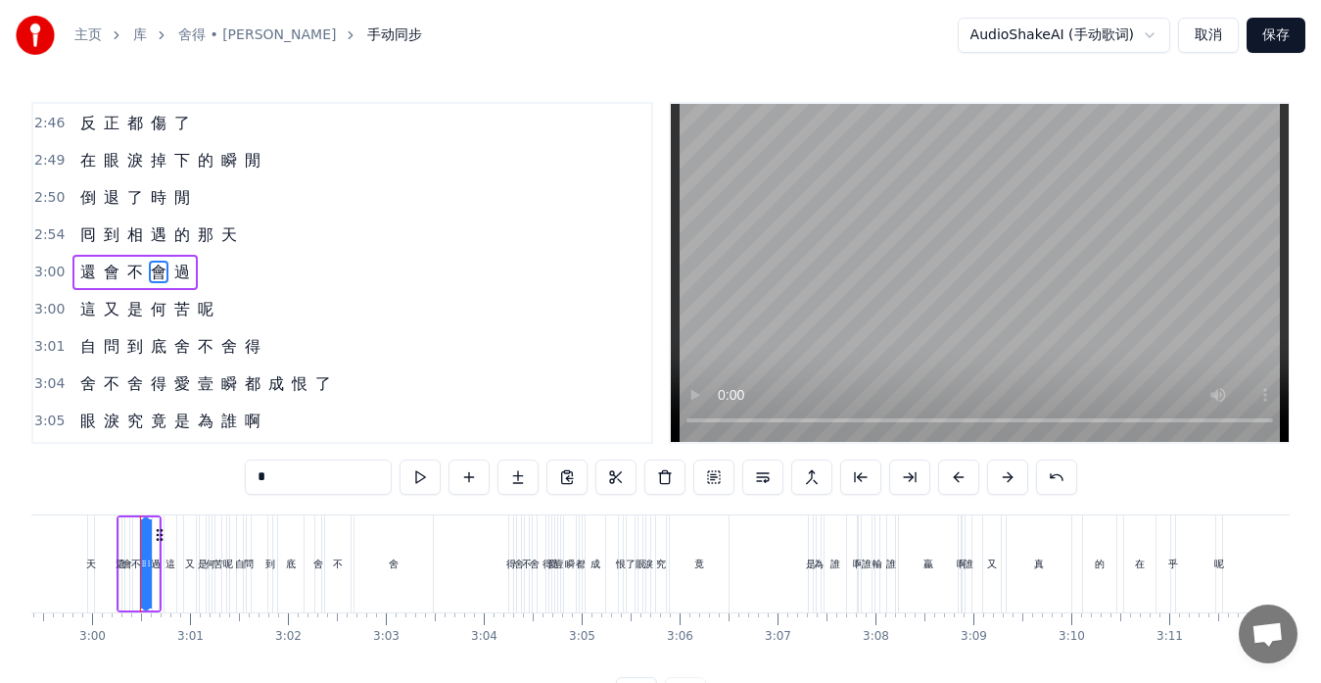
click at [187, 274] on span "過" at bounding box center [182, 272] width 20 height 23
drag, startPoint x: 302, startPoint y: 482, endPoint x: 213, endPoint y: 469, distance: 90.0
click at [218, 468] on div "0:13 忘 了 0:14 誰 先 燃 起 戰 火 0:17 那 無 端 的 折 磨 0:21 一 切 究 竟 為 了 什 麼 0:25 難 道 0:27 像…" at bounding box center [660, 407] width 1259 height 610
click at [154, 315] on span "何" at bounding box center [159, 309] width 20 height 23
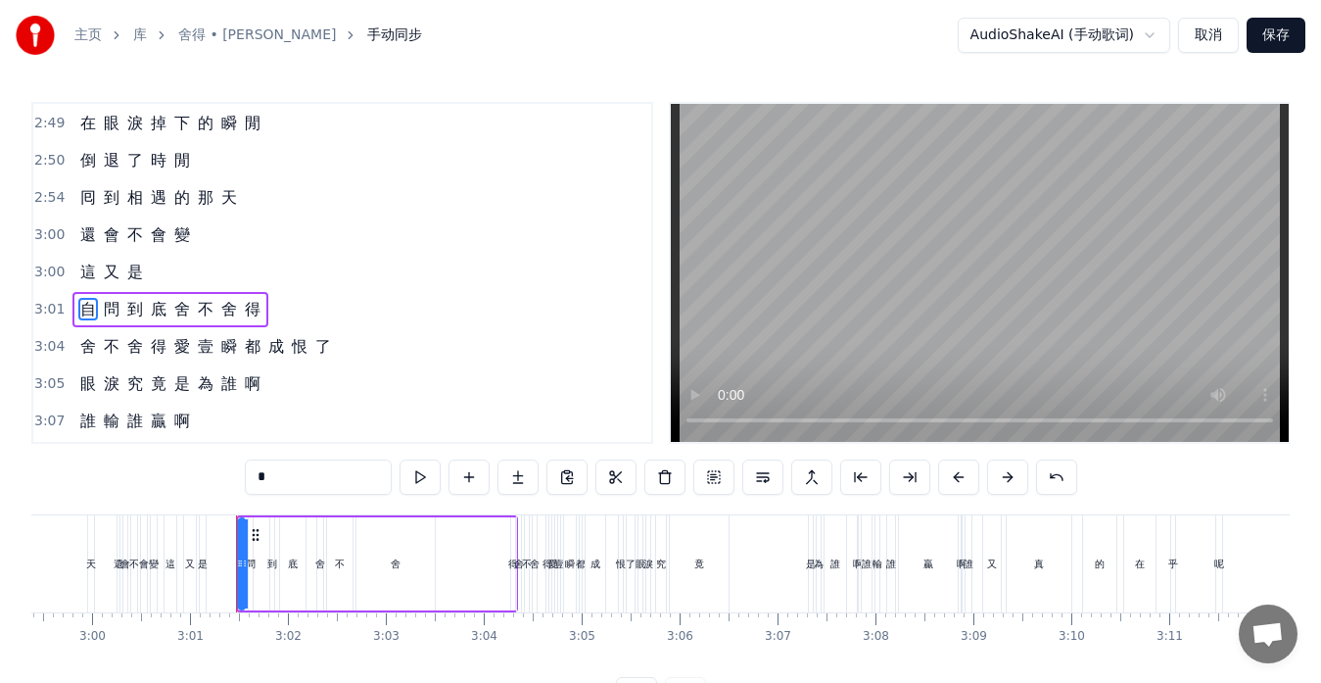
scroll to position [1302, 0]
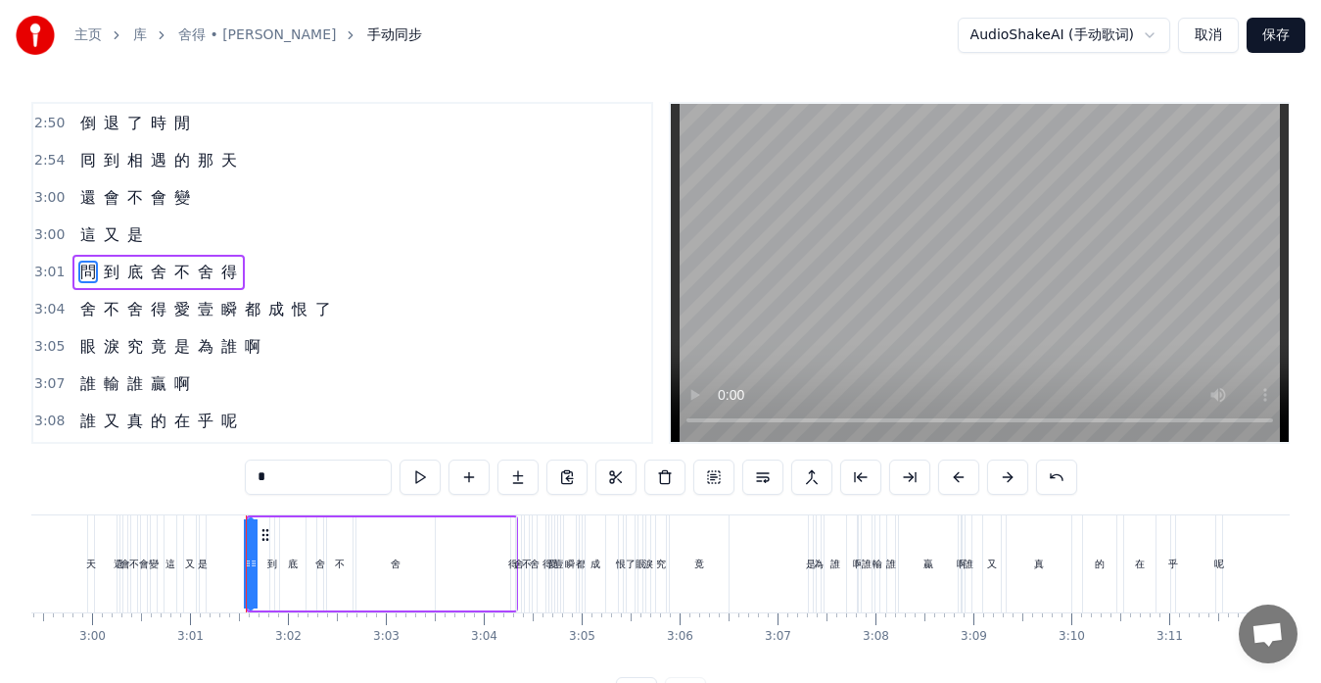
click at [132, 240] on span "是" at bounding box center [135, 234] width 20 height 23
click at [112, 241] on span "又" at bounding box center [112, 234] width 20 height 23
click at [85, 244] on span "這" at bounding box center [88, 234] width 20 height 23
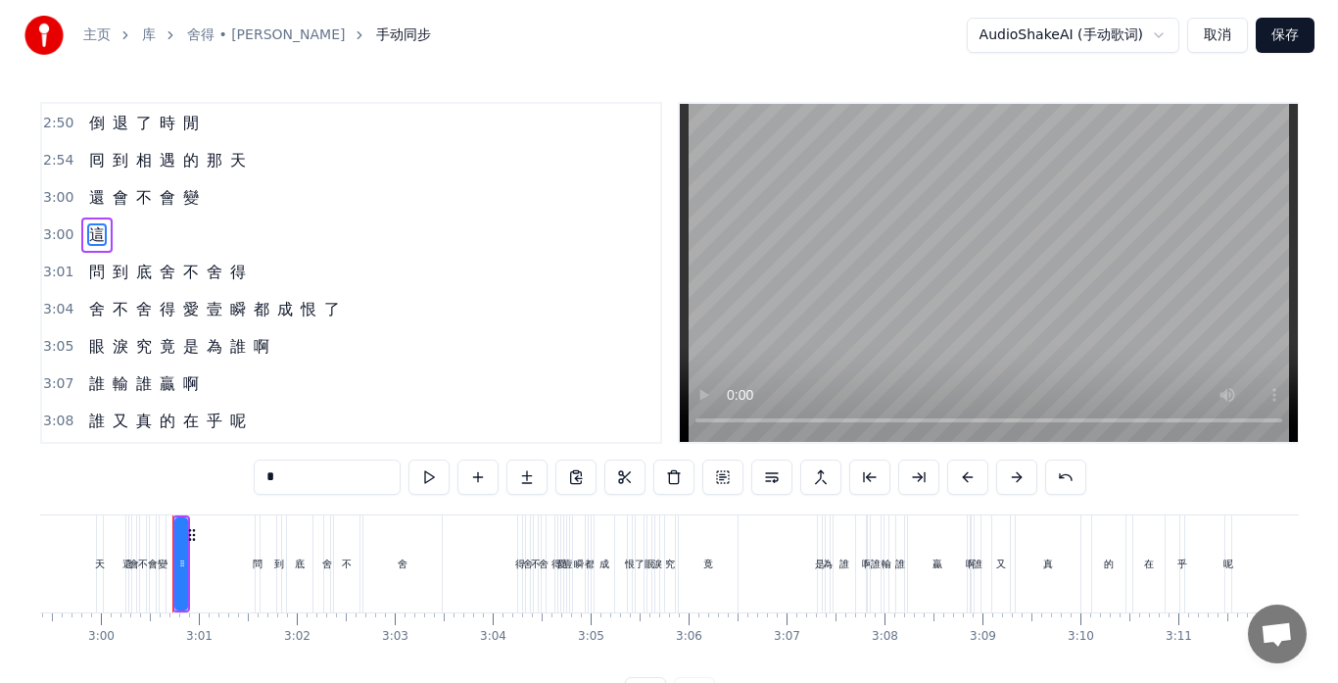
scroll to position [1264, 0]
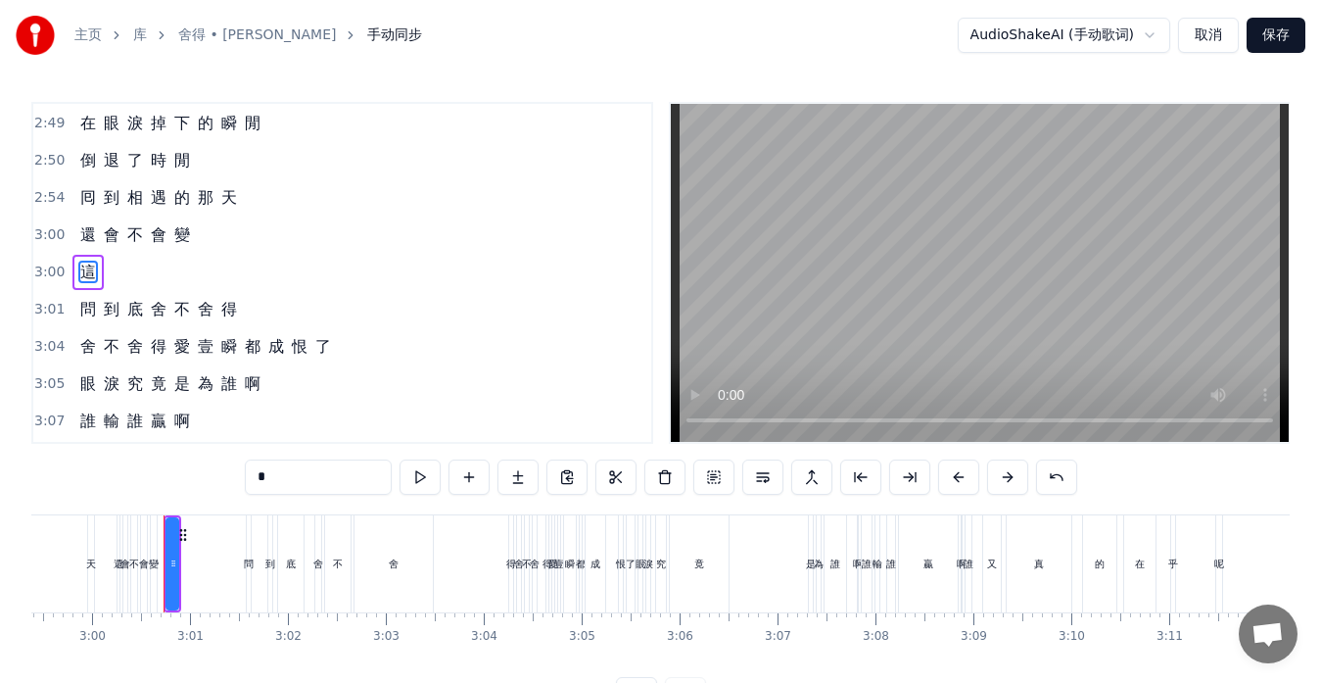
type input "*"
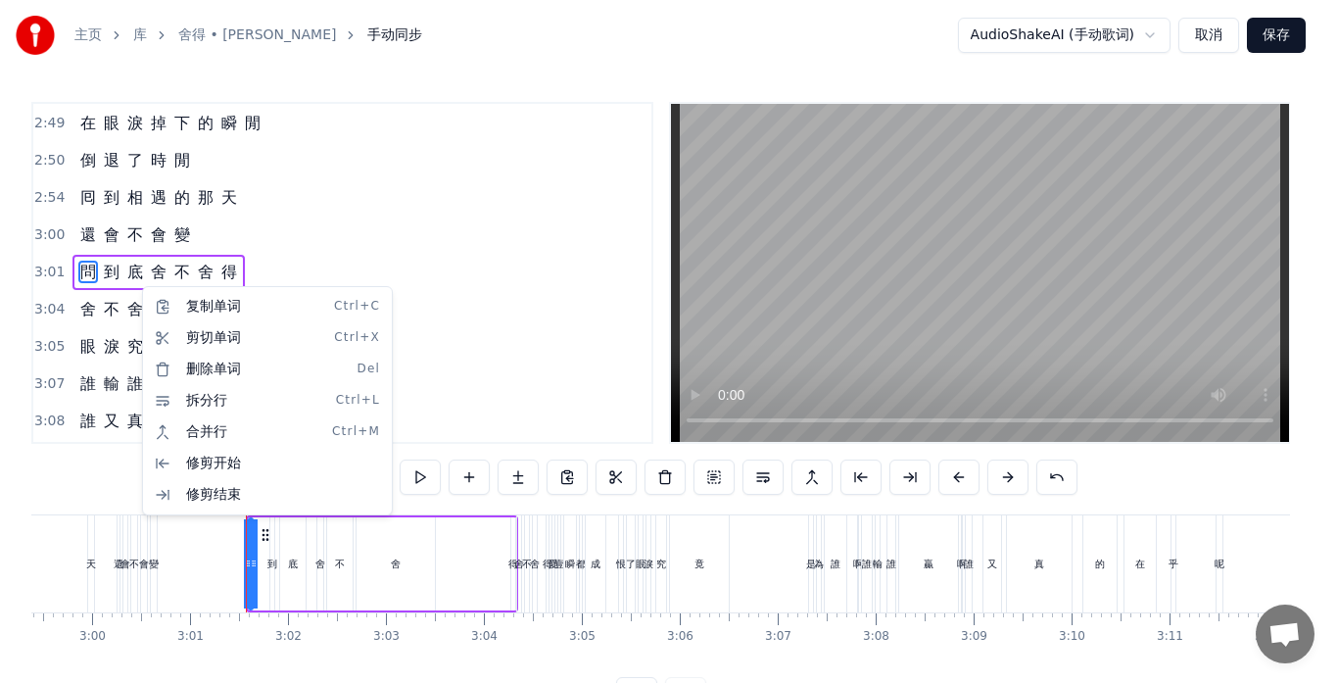
click at [73, 285] on html "主页 [PERSON_NAME] 手动同步 AudioShakeAI (手动歌词) 取消 保存 0:13 忘 了 0:14 誰 先 燃 起 戰 火 0:17 …" at bounding box center [669, 371] width 1338 height 743
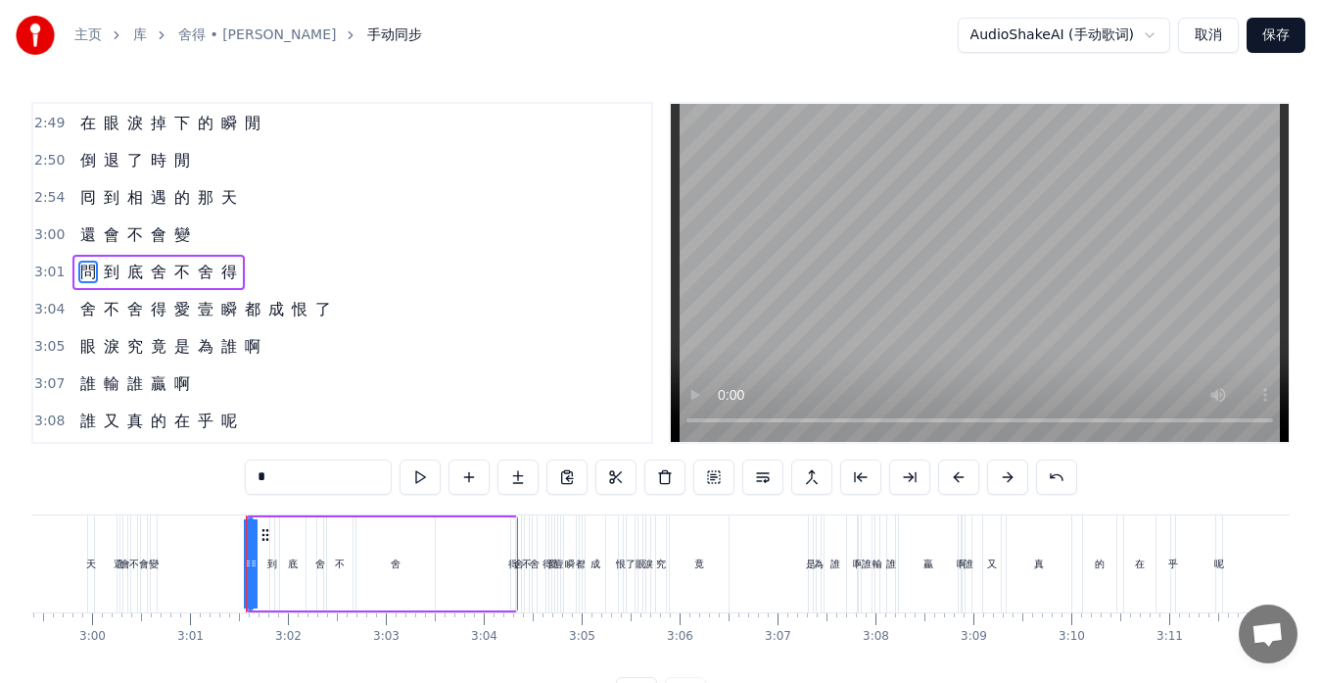
click at [107, 285] on div "問 到 底 舍 不 舍 得" at bounding box center [158, 272] width 172 height 35
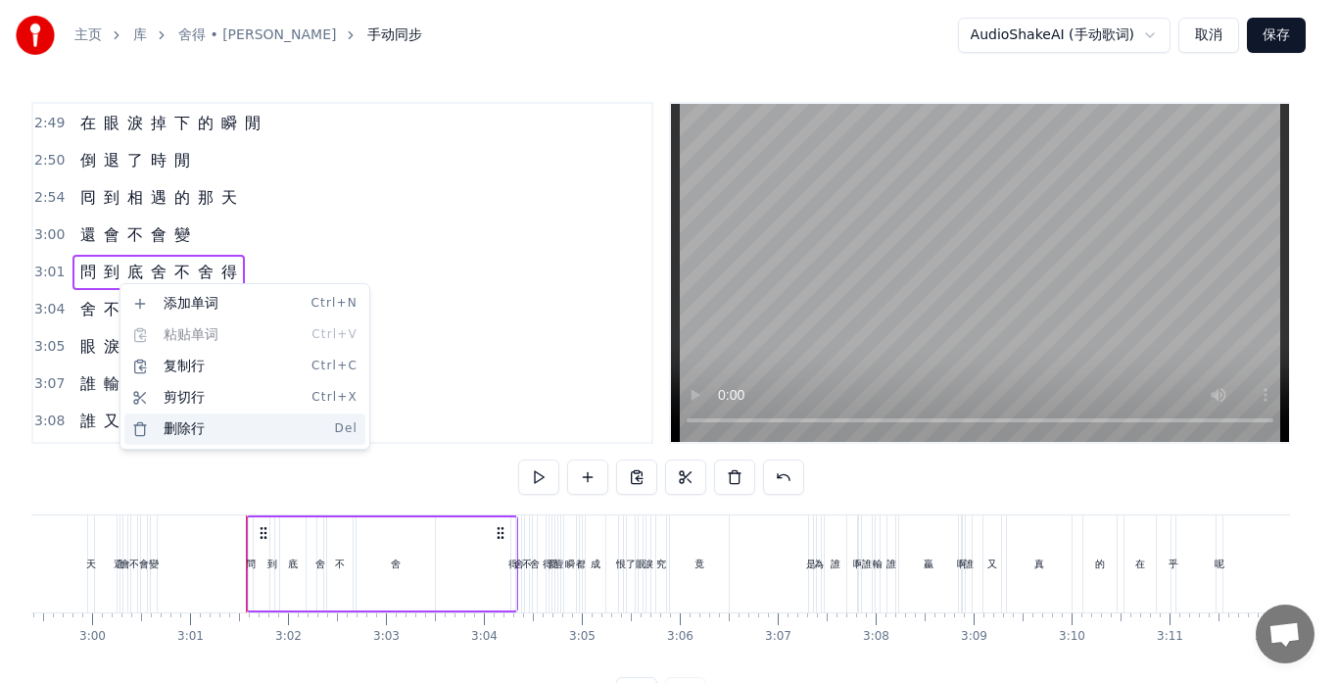
click at [175, 429] on div "删除行 Del" at bounding box center [244, 428] width 241 height 31
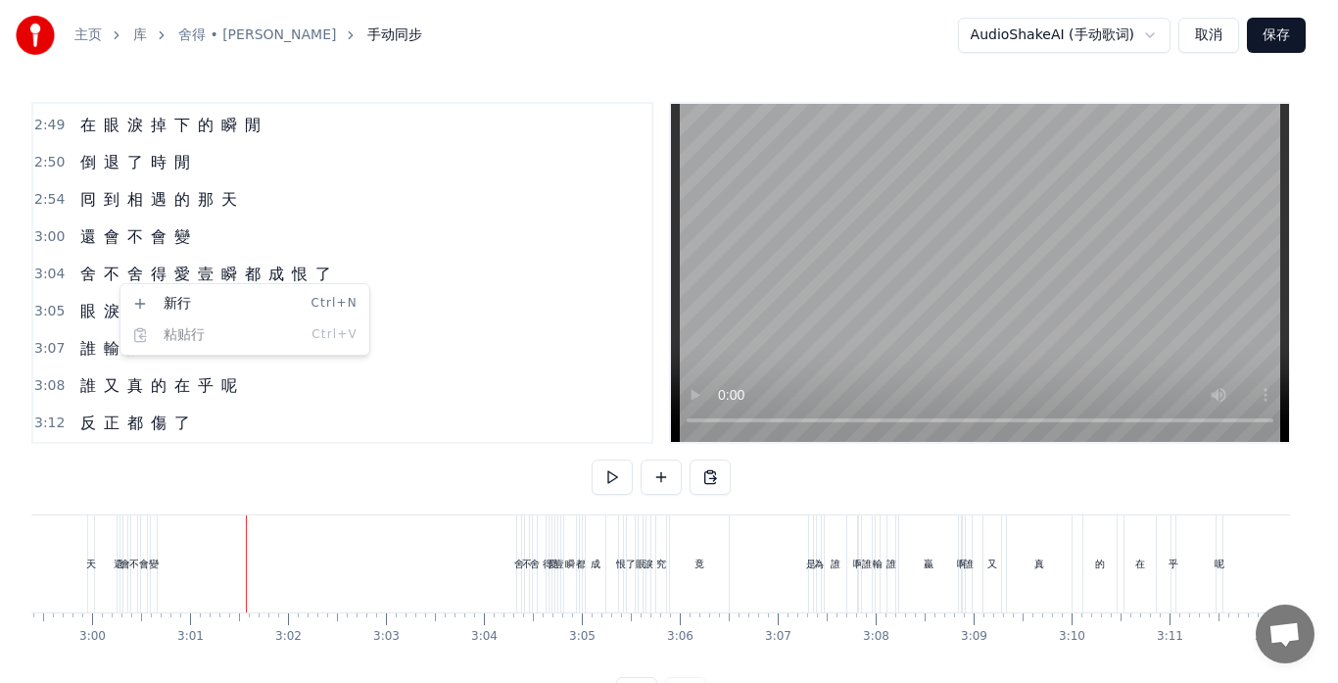
scroll to position [1263, 0]
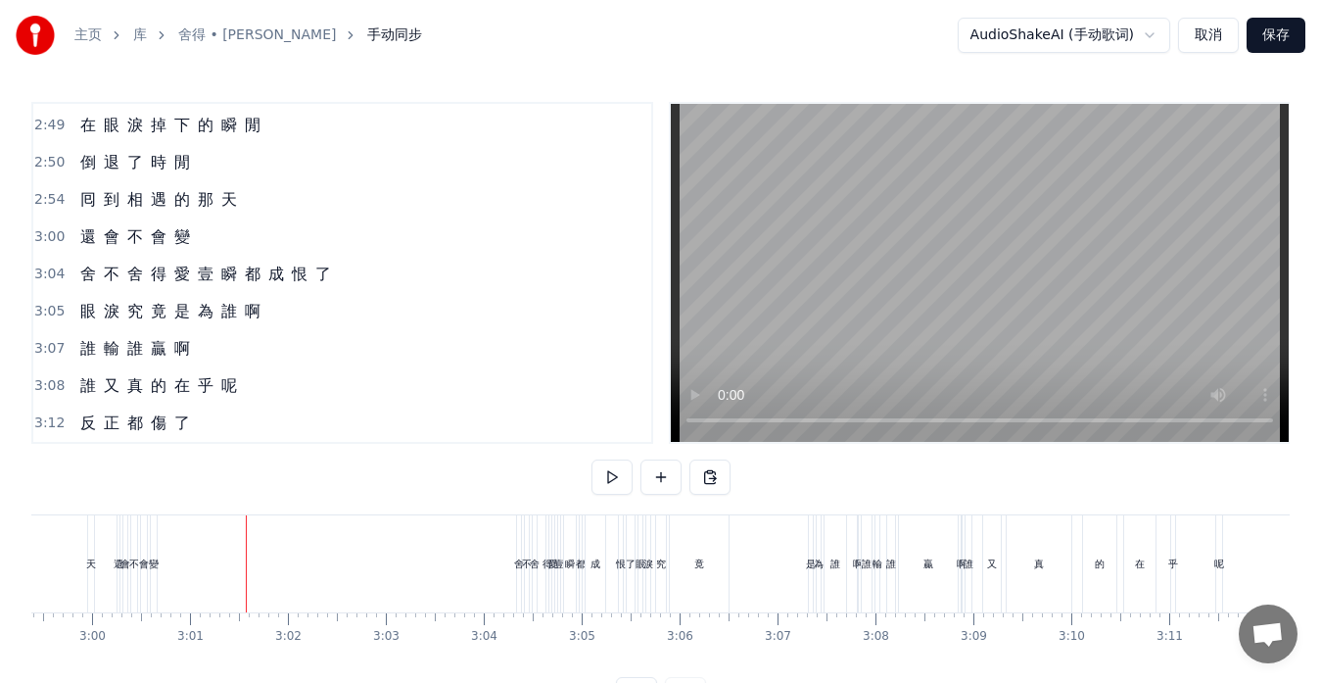
click at [121, 285] on div "舍 不 舍 得 愛 壹 瞬 都 成 恨 了" at bounding box center [205, 274] width 266 height 35
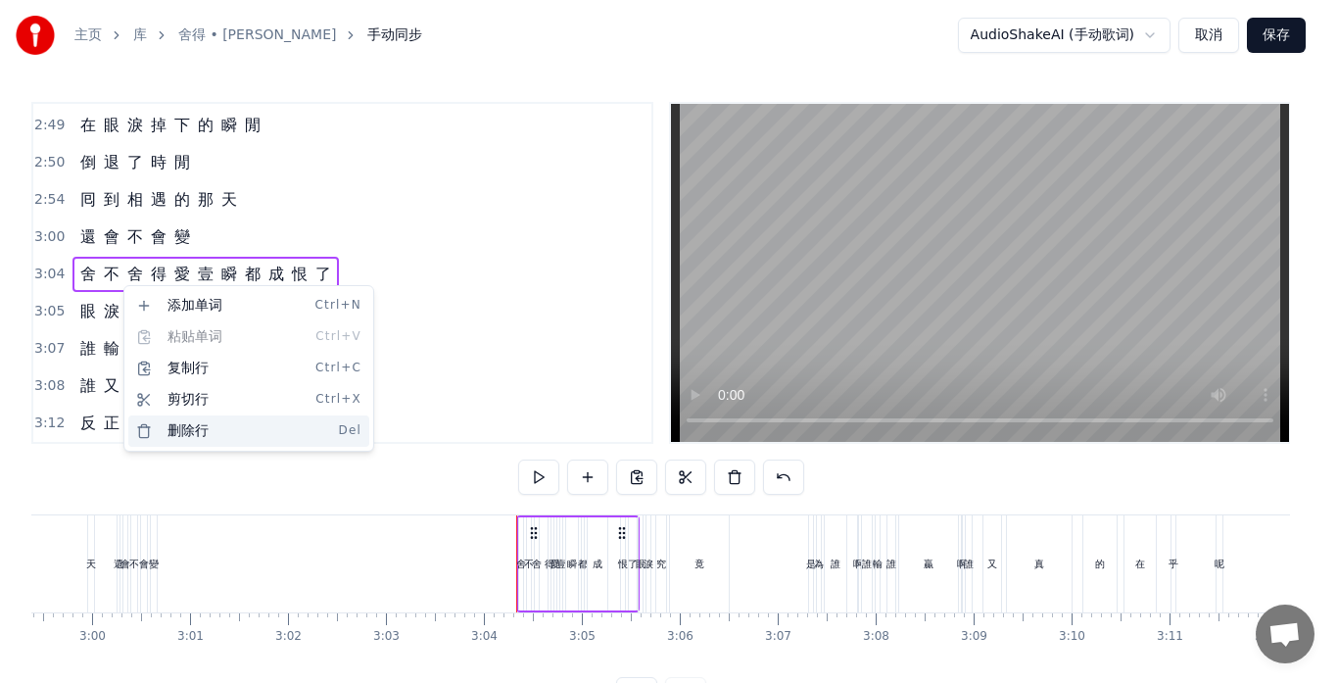
click at [187, 429] on div "删除行 Del" at bounding box center [248, 430] width 241 height 31
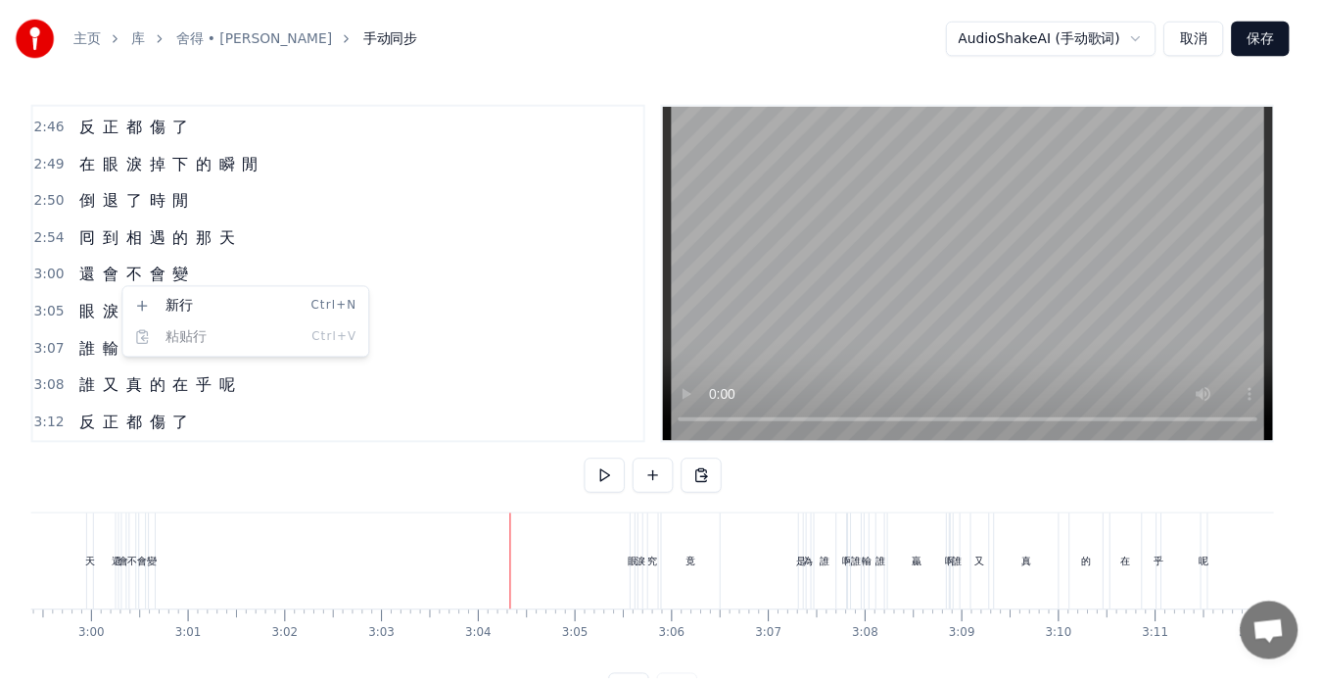
scroll to position [1225, 0]
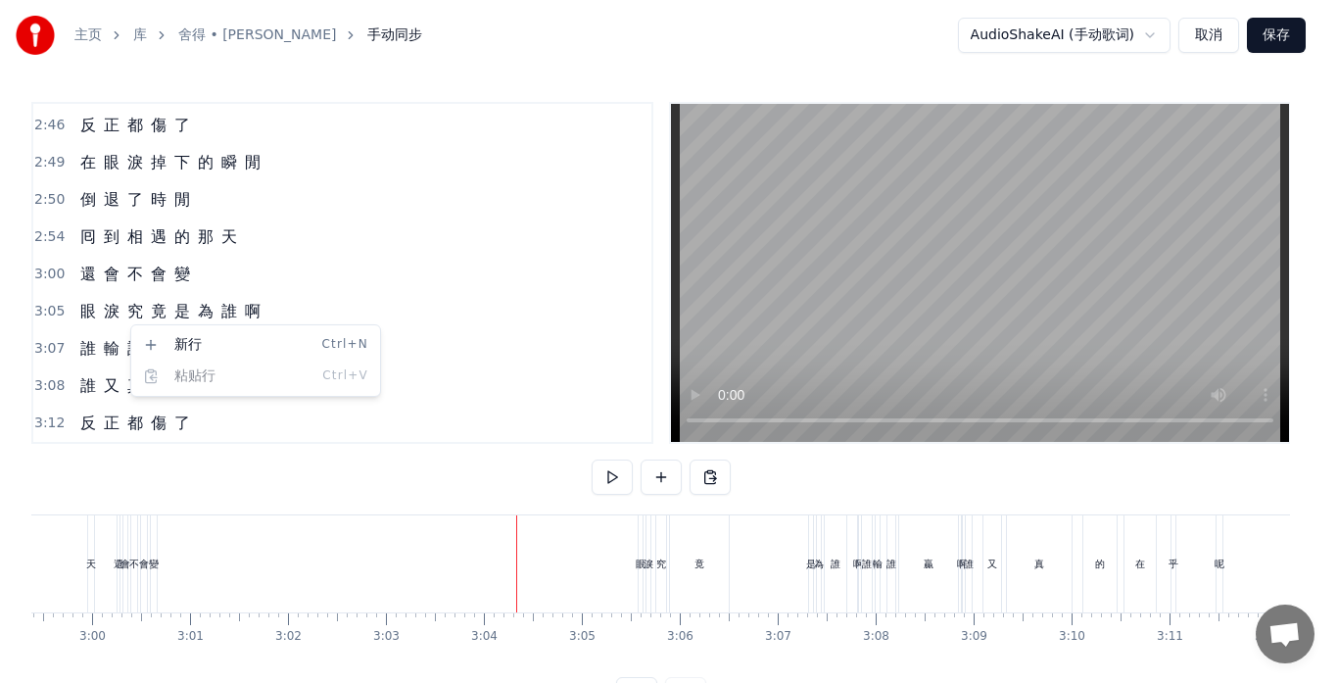
click at [109, 321] on html "主页 [PERSON_NAME] 手动同步 AudioShakeAI (手动歌词) 取消 保存 0:13 忘 了 0:14 誰 先 燃 起 戰 火 0:17 …" at bounding box center [669, 371] width 1338 height 743
click at [119, 323] on html "主页 [PERSON_NAME] 手动同步 AudioShakeAI (手动歌词) 取消 保存 0:13 忘 了 0:14 誰 先 燃 起 戰 火 0:17 …" at bounding box center [669, 371] width 1338 height 743
click at [123, 307] on html "主页 [PERSON_NAME] 手动同步 AudioShakeAI (手动歌词) 取消 保存 0:13 忘 了 0:14 誰 先 燃 起 戰 火 0:17 …" at bounding box center [669, 371] width 1338 height 743
click at [167, 310] on html "主页 [PERSON_NAME] 手动同步 AudioShakeAI (手动歌词) 取消 保存 0:13 忘 了 0:14 誰 先 燃 起 戰 火 0:17 …" at bounding box center [669, 371] width 1338 height 743
click at [211, 324] on div "眼 淚 究 竟 是 為 誰 啊" at bounding box center [170, 311] width 196 height 35
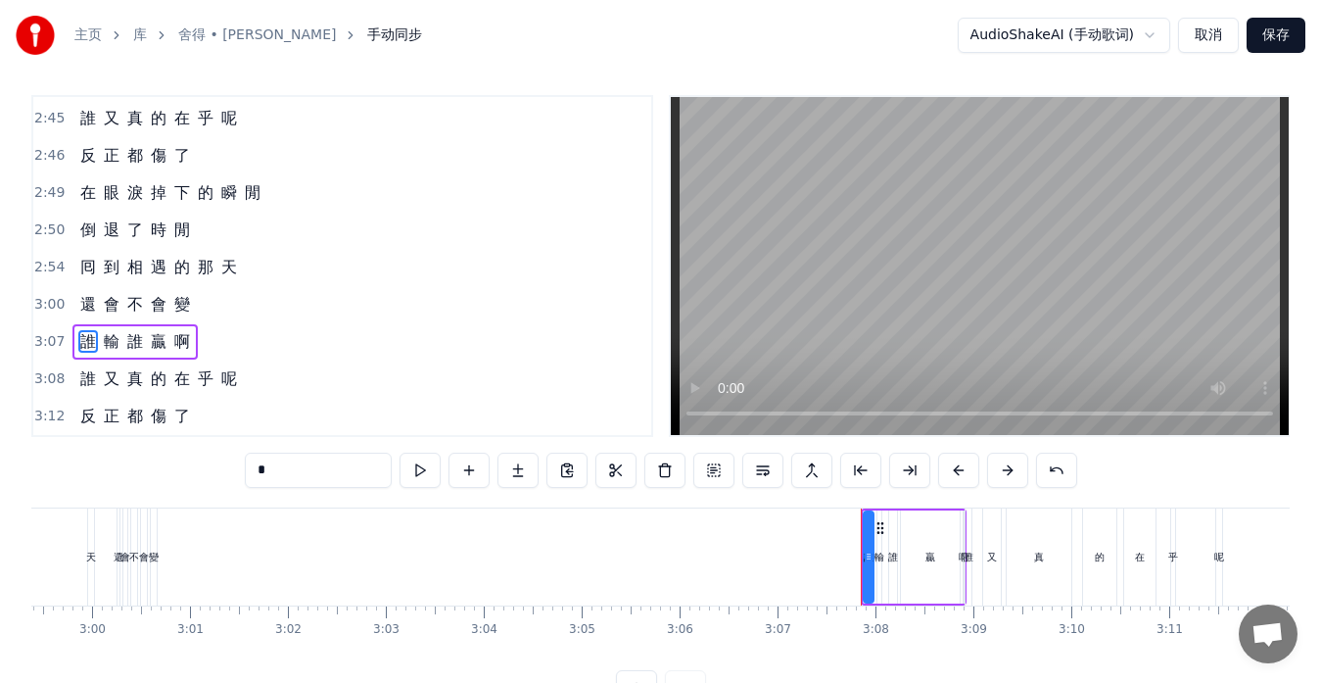
scroll to position [1188, 0]
click at [92, 306] on span "還" at bounding box center [88, 304] width 20 height 23
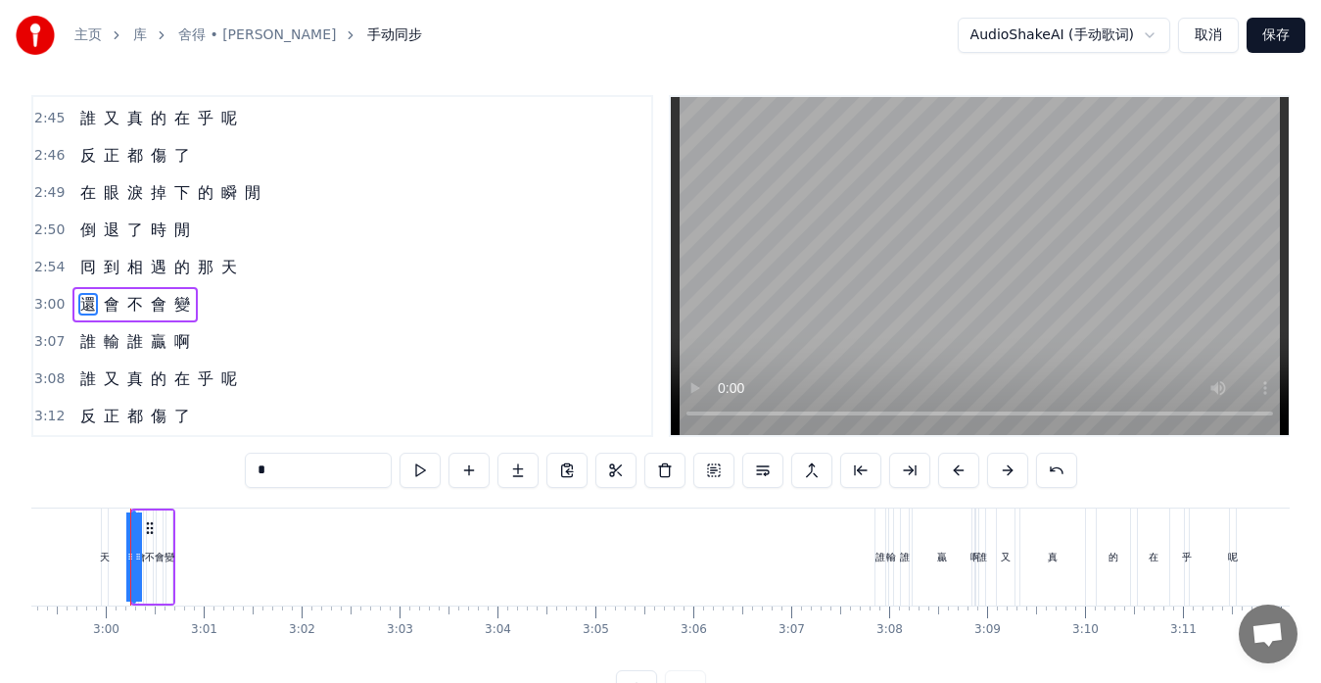
click at [93, 346] on span "誰" at bounding box center [88, 341] width 20 height 23
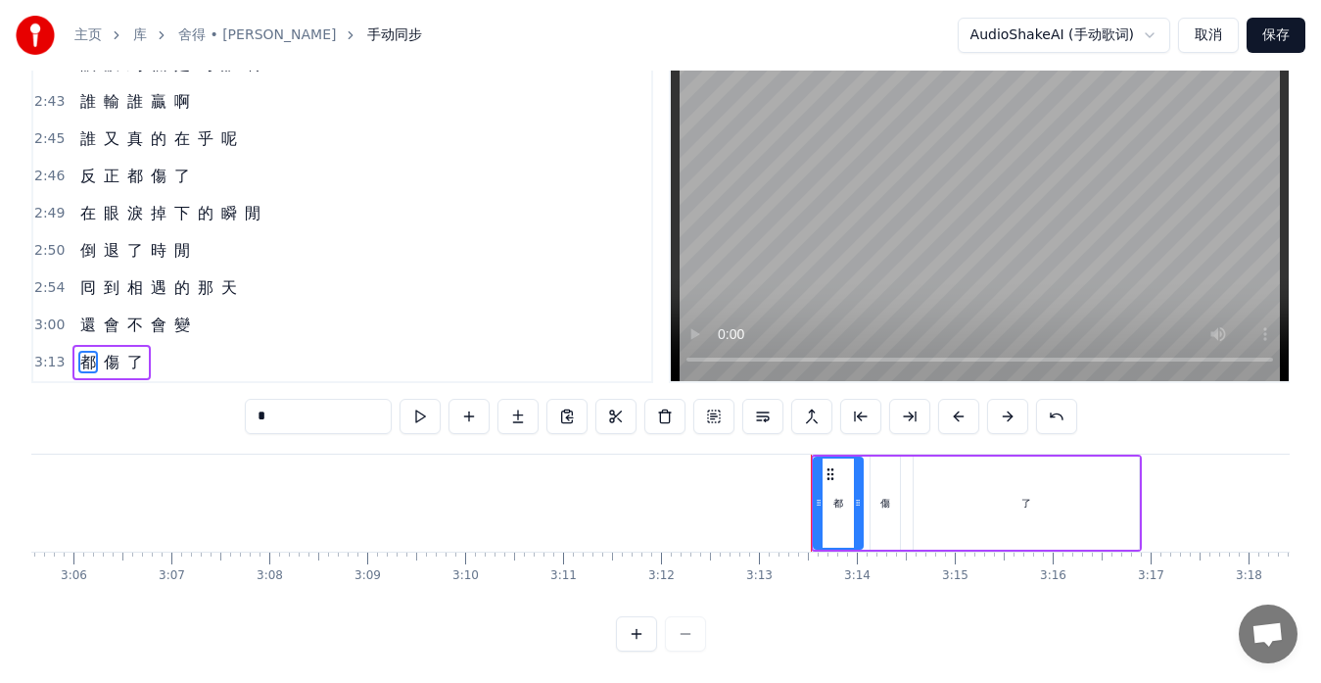
scroll to position [0, 18655]
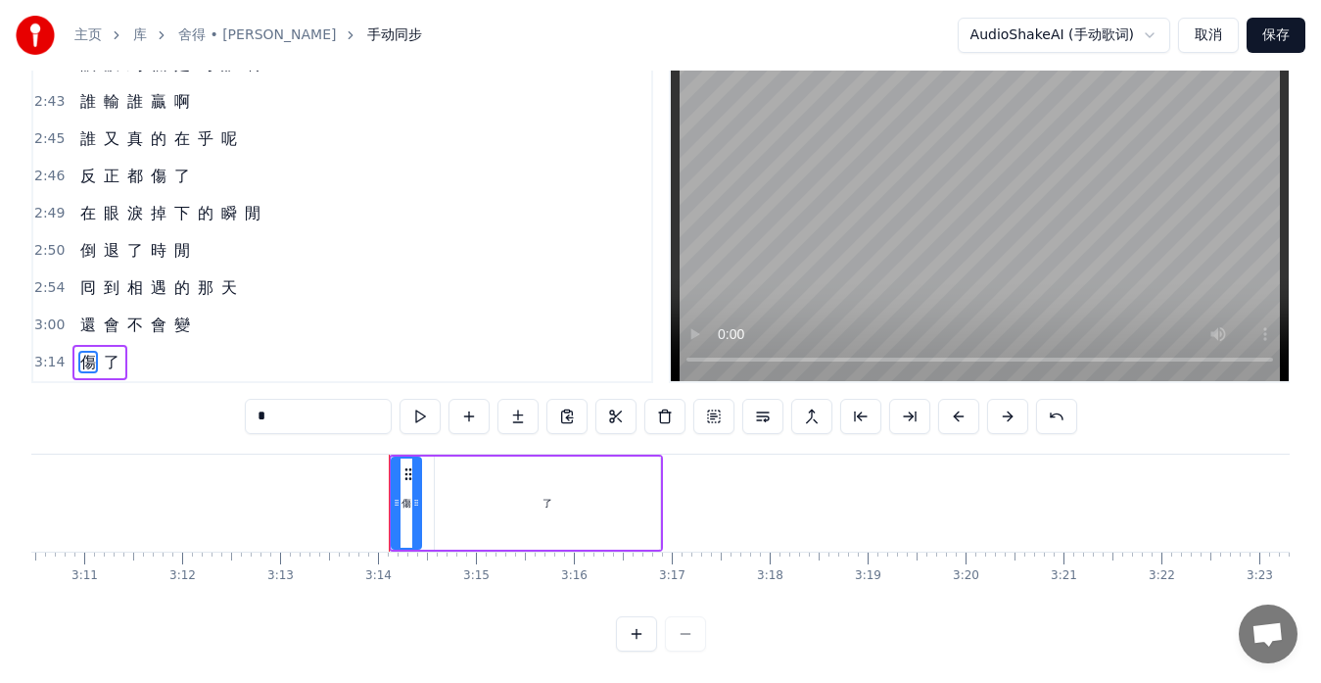
type input "*"
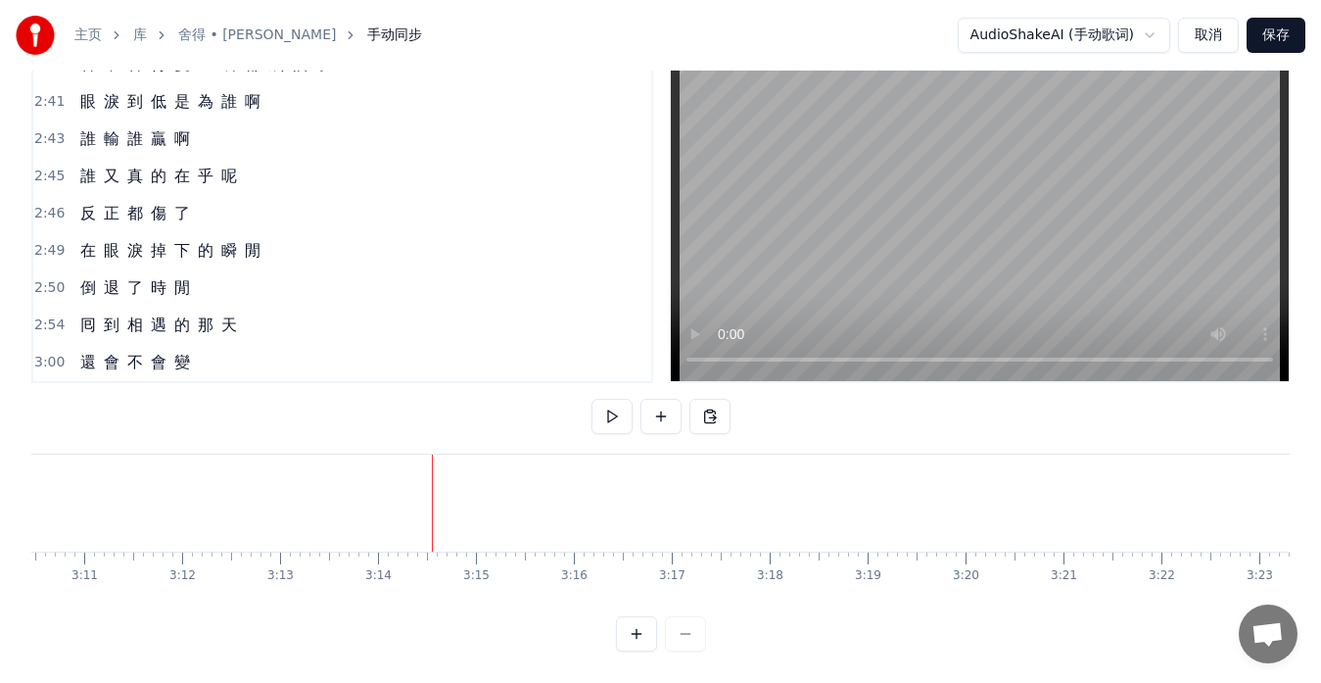
scroll to position [1076, 0]
click at [599, 402] on button at bounding box center [612, 416] width 41 height 35
click at [134, 356] on span "不" at bounding box center [135, 362] width 20 height 23
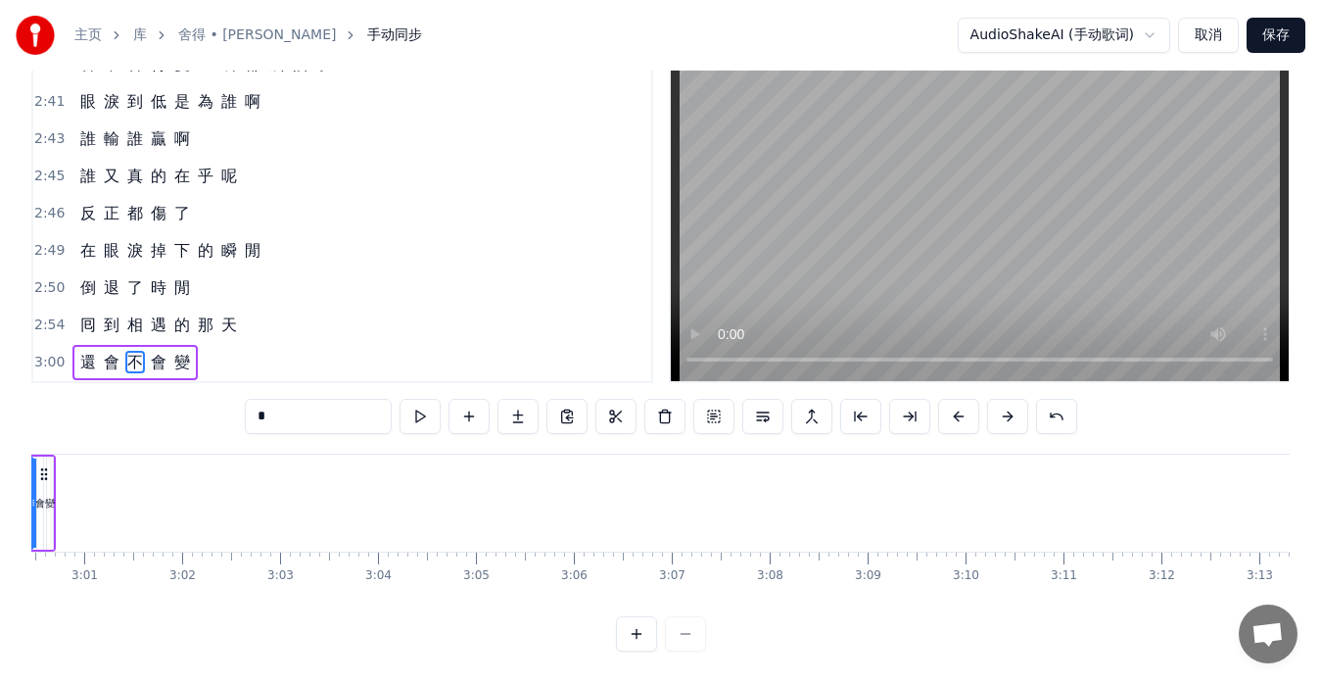
scroll to position [0, 17570]
click at [96, 358] on div "還 會 不 會 變" at bounding box center [134, 362] width 125 height 35
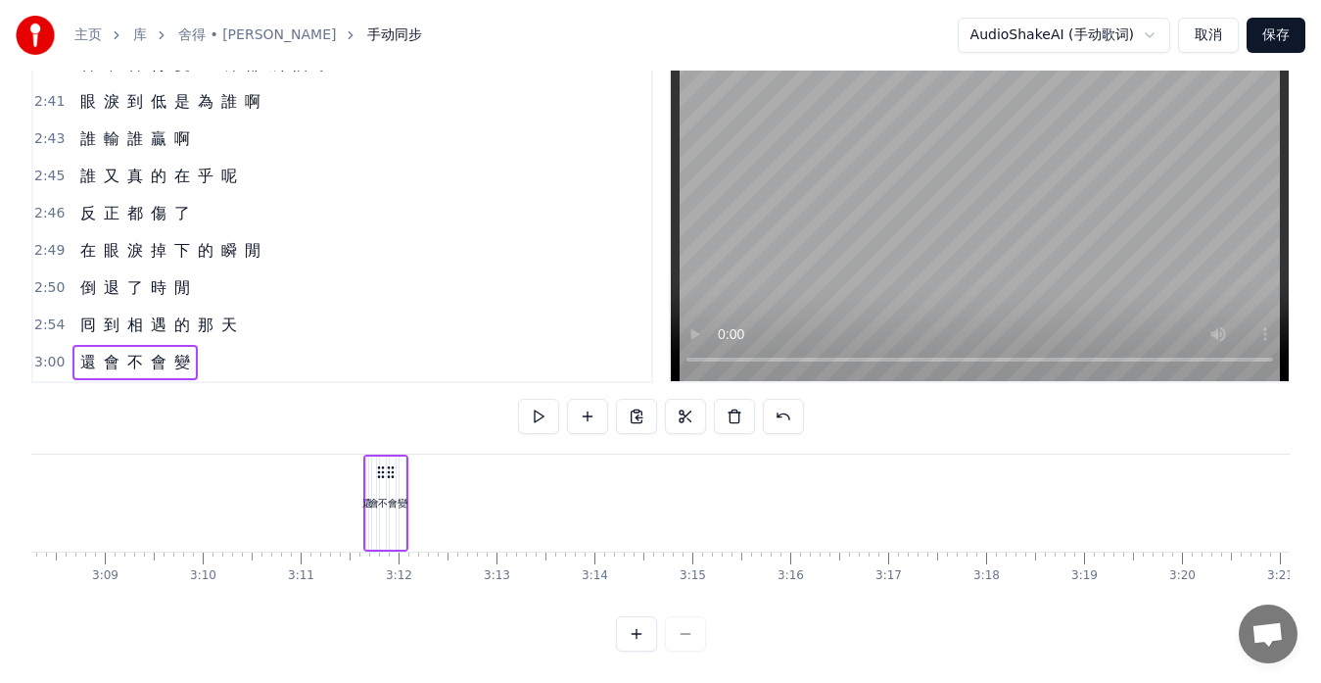
scroll to position [0, 18432]
drag, startPoint x: 146, startPoint y: 453, endPoint x: 457, endPoint y: 433, distance: 312.1
click at [457, 433] on div "0:13 忘 了 0:14 誰 先 燃 起 戰 火 0:17 那 無 端 的 折 磨 0:21 一 切 究 竟 為 了 什 麼 0:25 難 道 0:27 像…" at bounding box center [660, 346] width 1259 height 610
click at [478, 496] on div "變" at bounding box center [481, 503] width 10 height 15
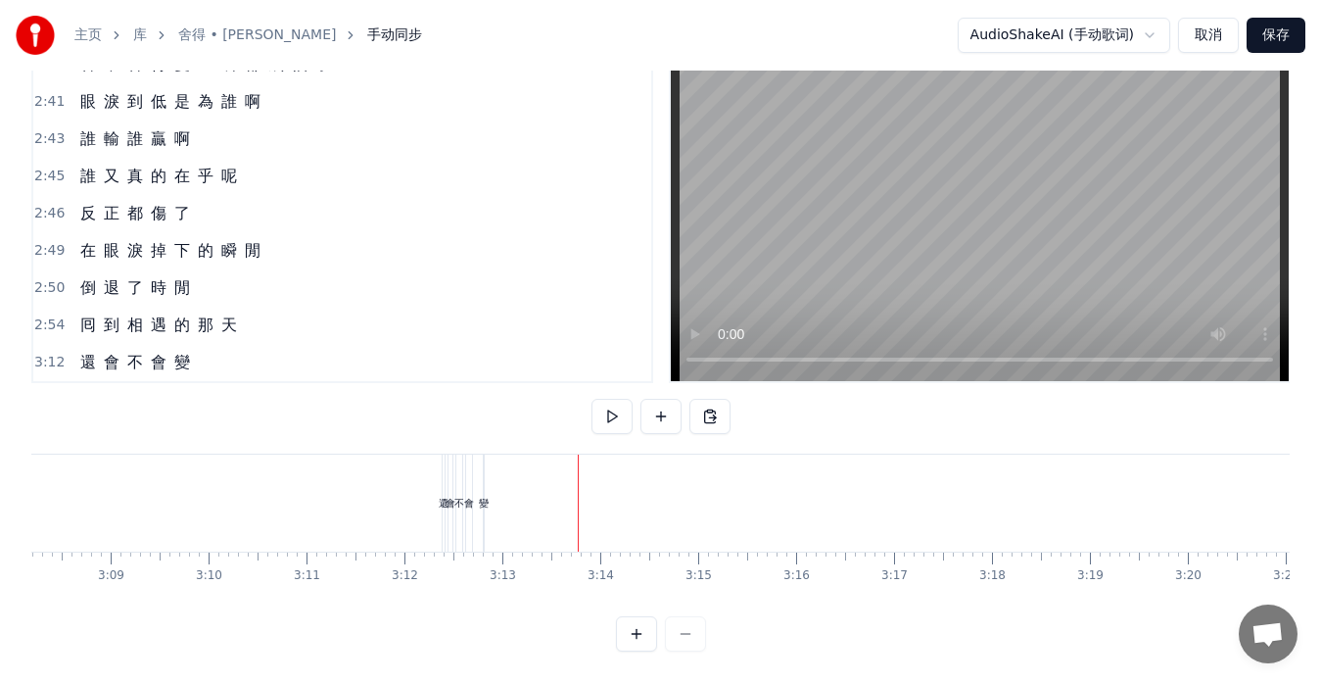
click at [487, 496] on div "變" at bounding box center [484, 503] width 10 height 15
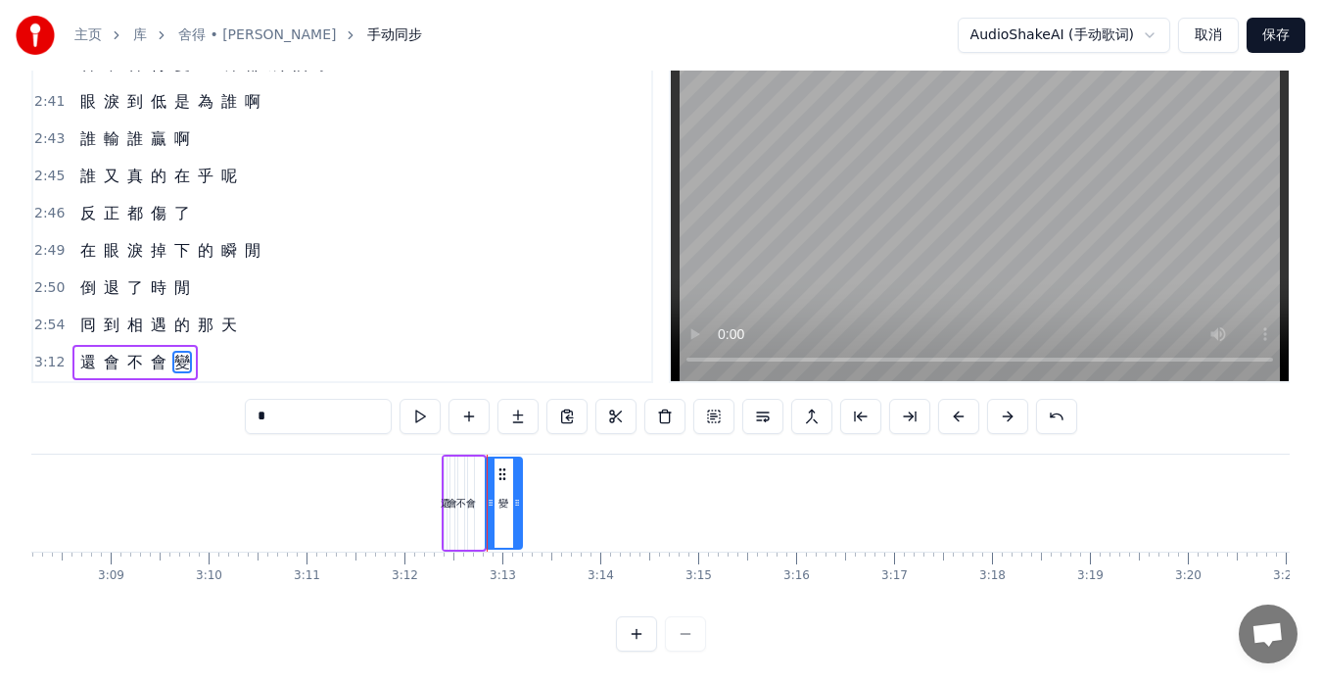
drag, startPoint x: 483, startPoint y: 487, endPoint x: 521, endPoint y: 489, distance: 38.2
click at [521, 489] on div "變" at bounding box center [504, 502] width 38 height 93
drag, startPoint x: 501, startPoint y: 454, endPoint x: 661, endPoint y: 477, distance: 161.2
click at [661, 477] on div "變" at bounding box center [663, 502] width 34 height 89
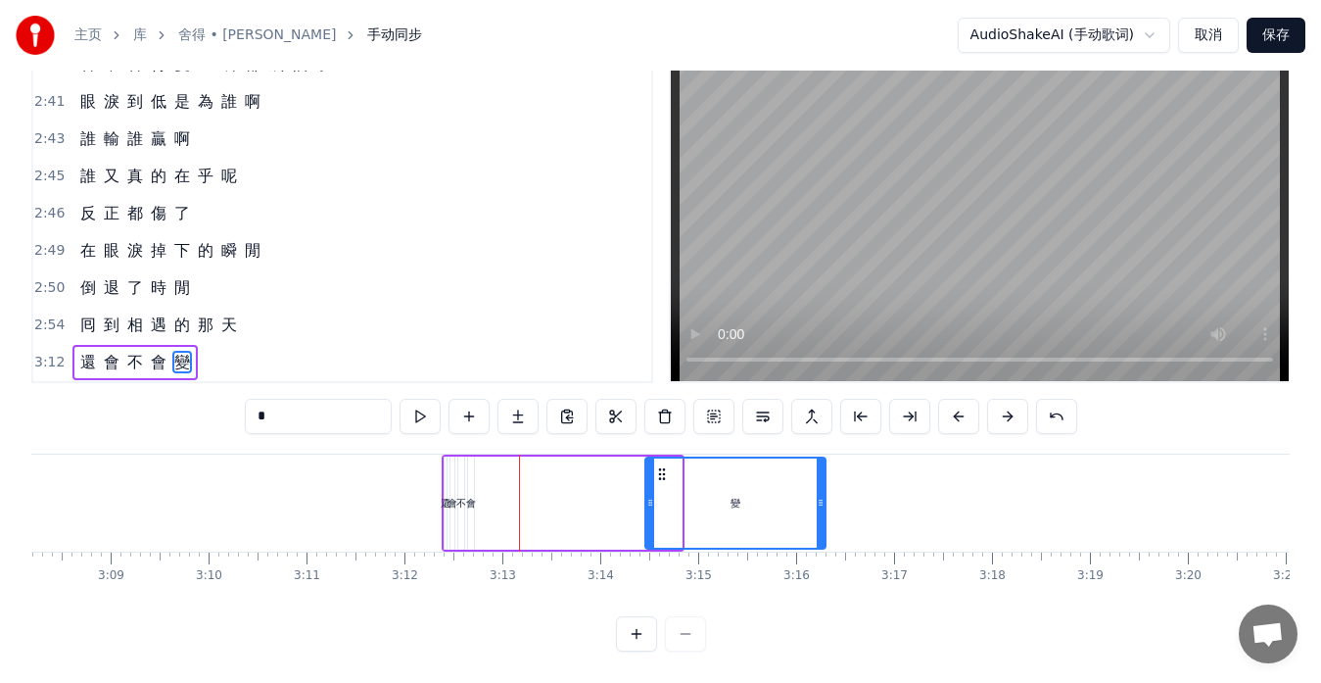
drag, startPoint x: 675, startPoint y: 487, endPoint x: 821, endPoint y: 502, distance: 146.8
click at [819, 501] on div at bounding box center [821, 502] width 8 height 89
click at [473, 496] on div "會" at bounding box center [471, 503] width 10 height 15
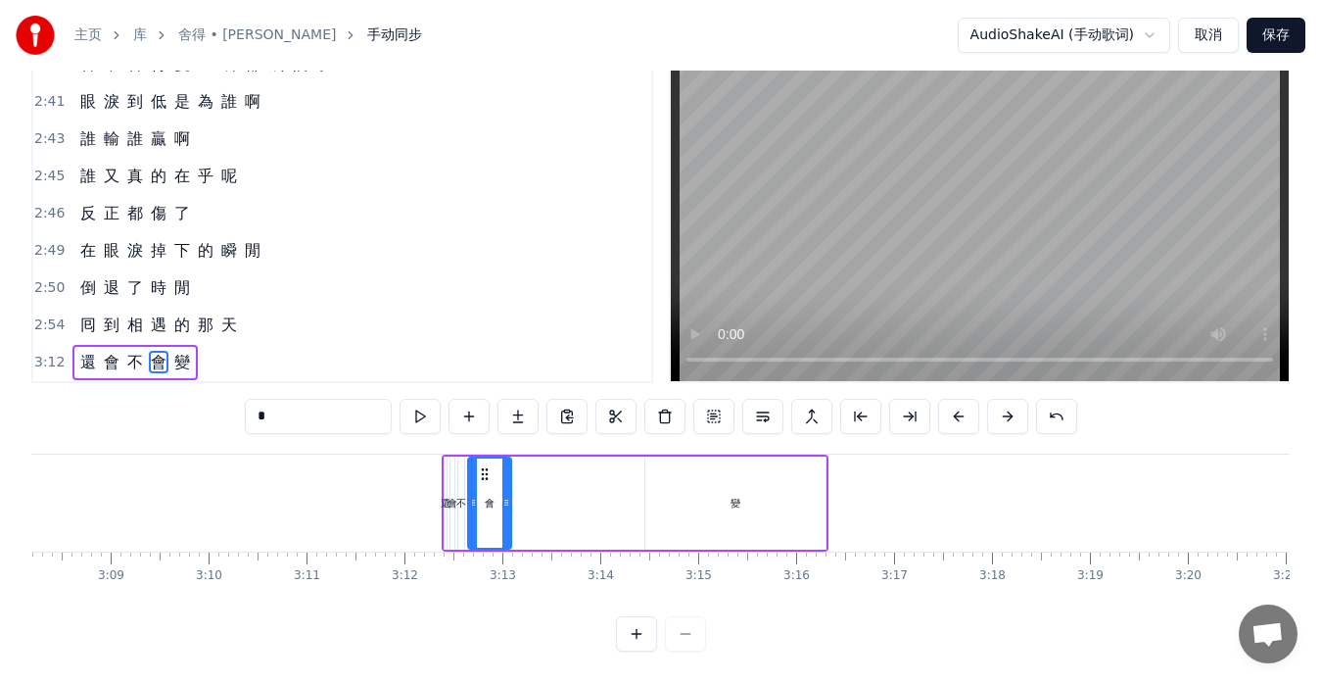
drag, startPoint x: 469, startPoint y: 477, endPoint x: 489, endPoint y: 475, distance: 19.7
click at [506, 484] on div at bounding box center [506, 502] width 8 height 89
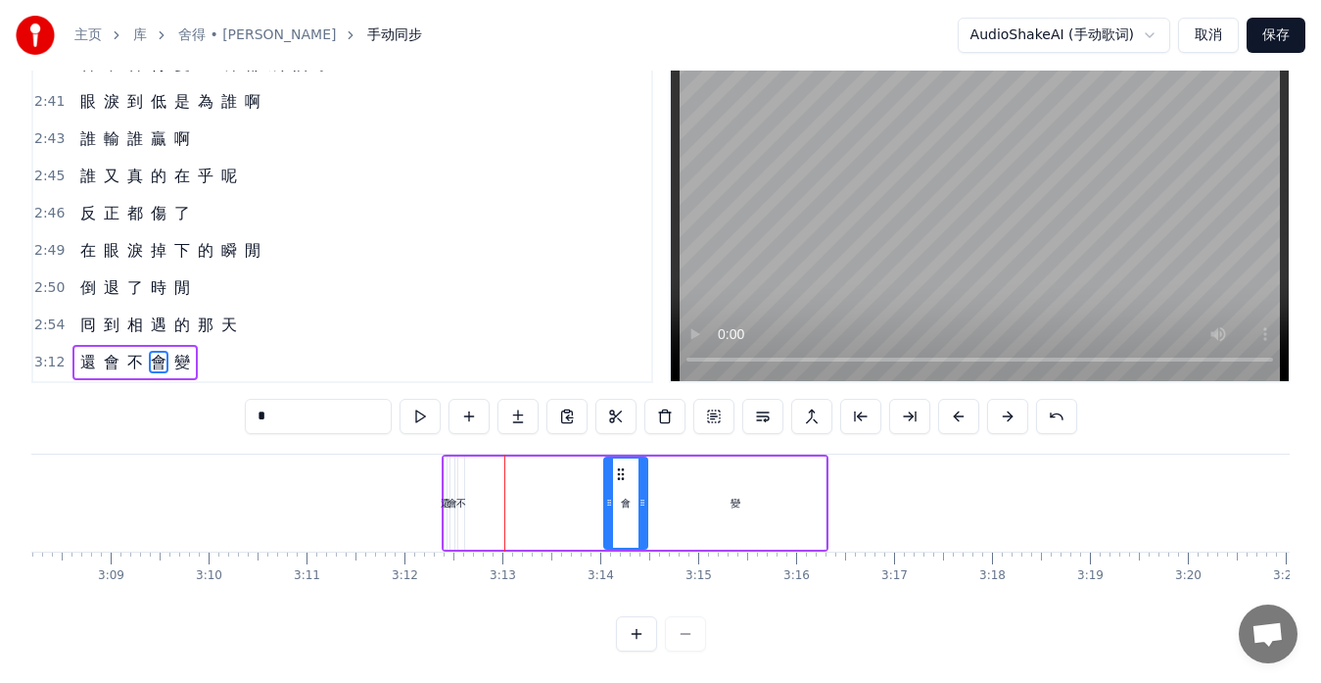
drag, startPoint x: 484, startPoint y: 456, endPoint x: 619, endPoint y: 471, distance: 136.0
click at [619, 471] on div "會" at bounding box center [625, 502] width 41 height 89
click at [463, 496] on div "不" at bounding box center [461, 503] width 10 height 15
type input "*"
drag, startPoint x: 463, startPoint y: 461, endPoint x: 478, endPoint y: 469, distance: 16.7
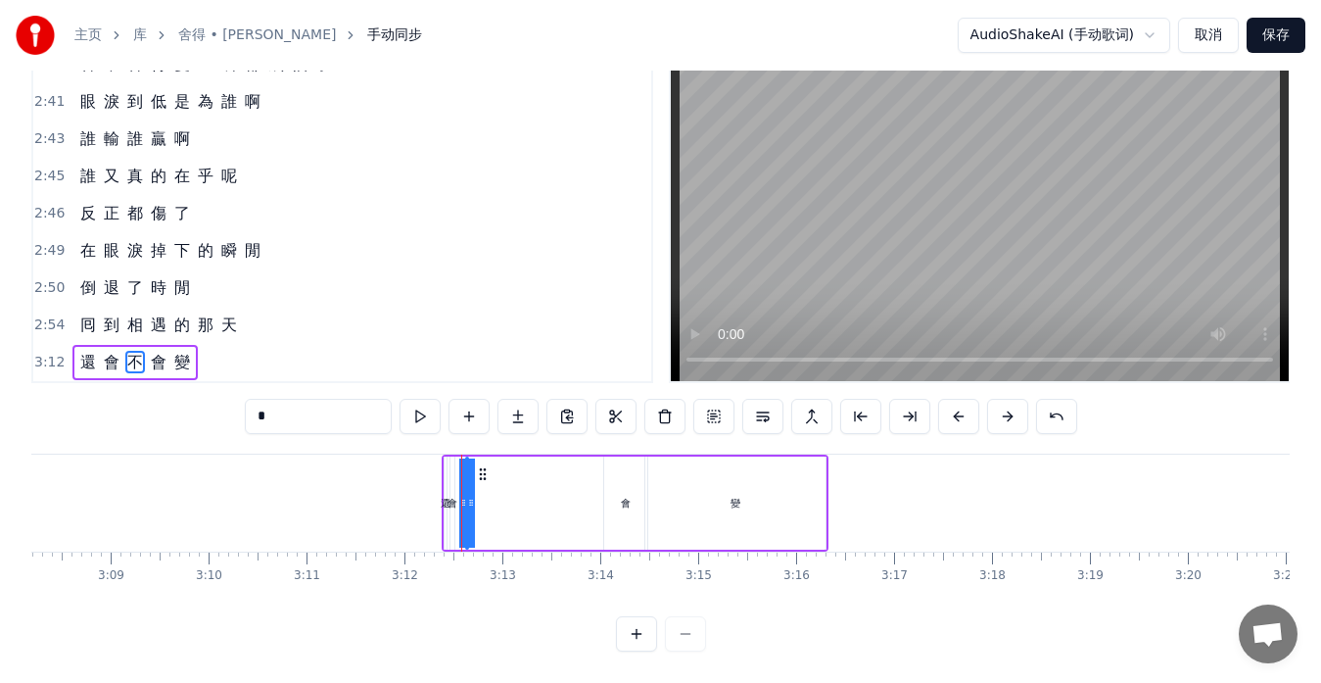
click at [499, 469] on div "還 會 不 會 變" at bounding box center [635, 502] width 387 height 97
click at [463, 496] on div "不" at bounding box center [466, 503] width 10 height 15
drag, startPoint x: 463, startPoint y: 486, endPoint x: 495, endPoint y: 488, distance: 31.4
click at [495, 488] on div "不" at bounding box center [480, 502] width 31 height 93
drag, startPoint x: 481, startPoint y: 459, endPoint x: 568, endPoint y: 469, distance: 87.7
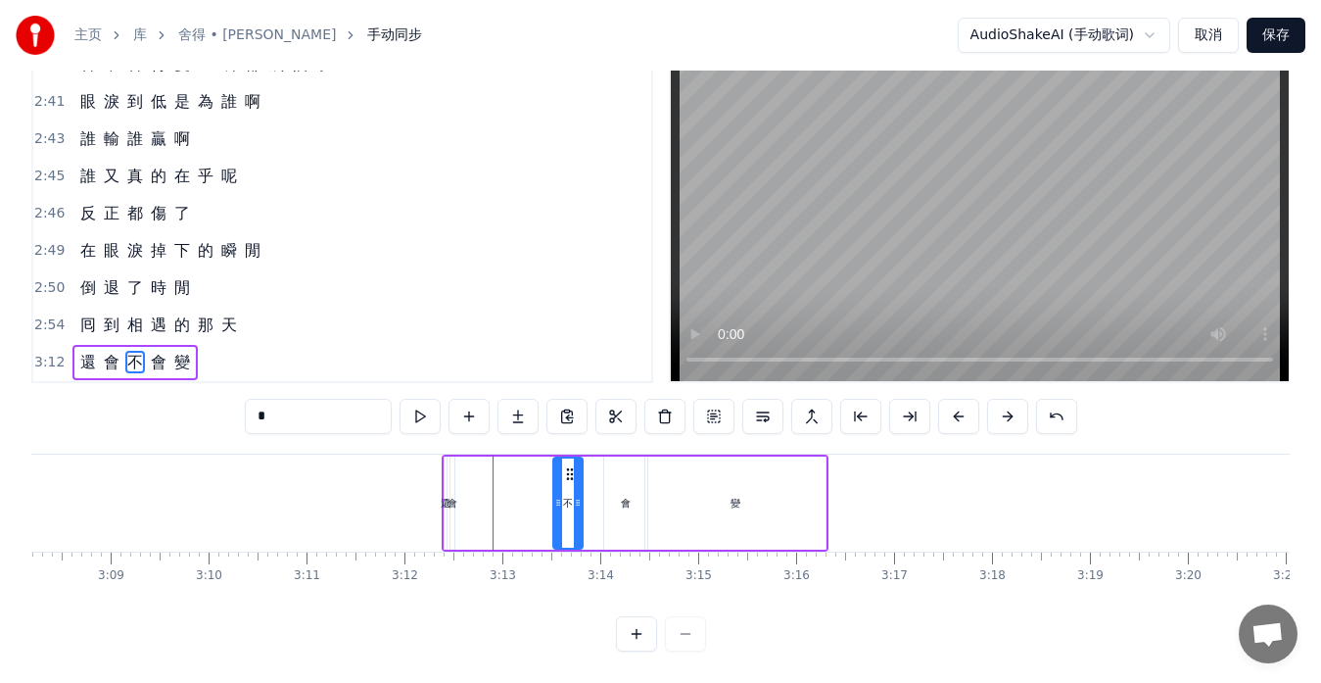
click at [568, 469] on div "不" at bounding box center [567, 502] width 27 height 89
drag, startPoint x: 580, startPoint y: 482, endPoint x: 598, endPoint y: 487, distance: 19.2
click at [598, 495] on icon at bounding box center [597, 503] width 8 height 16
click at [453, 496] on div "會" at bounding box center [453, 503] width 10 height 15
type input "*"
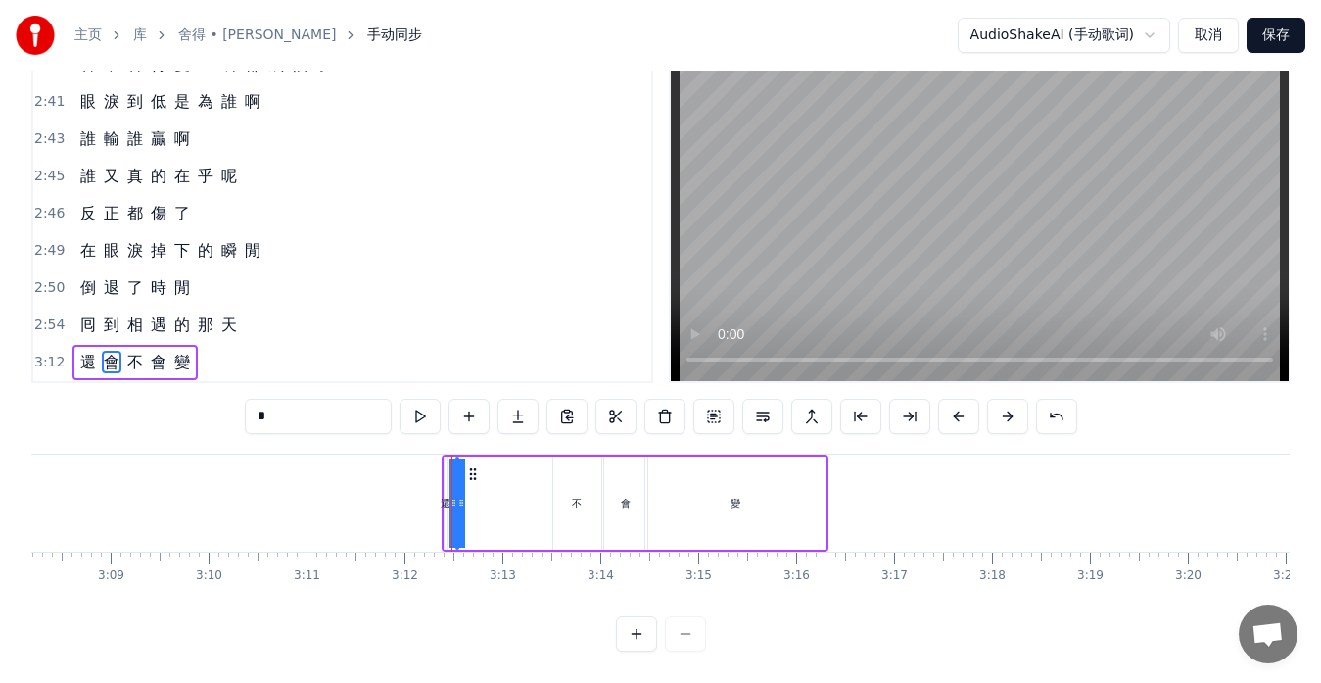
drag, startPoint x: 453, startPoint y: 486, endPoint x: 492, endPoint y: 492, distance: 38.6
click at [518, 492] on div "還 會 不 會 變" at bounding box center [635, 502] width 387 height 97
click at [454, 496] on div "會" at bounding box center [457, 503] width 10 height 15
drag, startPoint x: 454, startPoint y: 485, endPoint x: 501, endPoint y: 490, distance: 46.3
click at [501, 490] on div "會" at bounding box center [478, 502] width 46 height 93
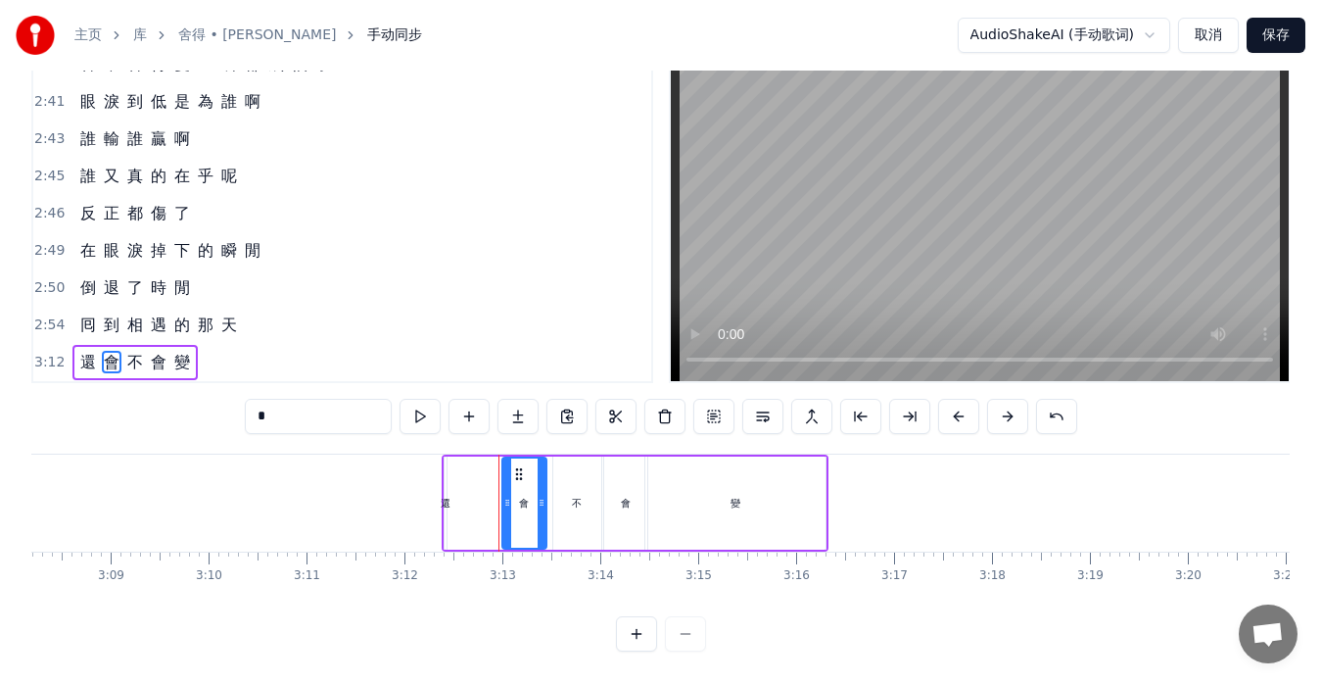
drag, startPoint x: 474, startPoint y: 457, endPoint x: 520, endPoint y: 466, distance: 46.9
click at [520, 466] on div "會" at bounding box center [524, 502] width 42 height 89
drag, startPoint x: 508, startPoint y: 481, endPoint x: 497, endPoint y: 483, distance: 11.9
click at [497, 495] on icon at bounding box center [496, 503] width 8 height 16
click at [444, 496] on div "還" at bounding box center [446, 503] width 10 height 15
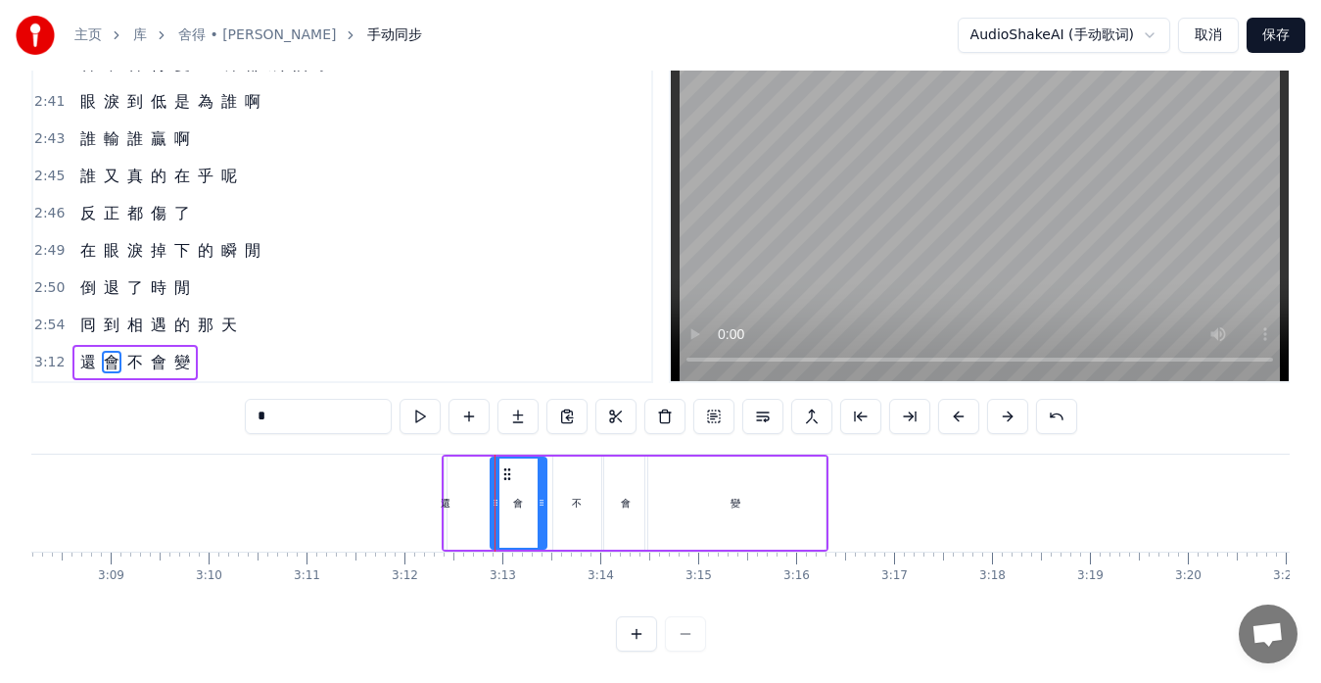
type input "*"
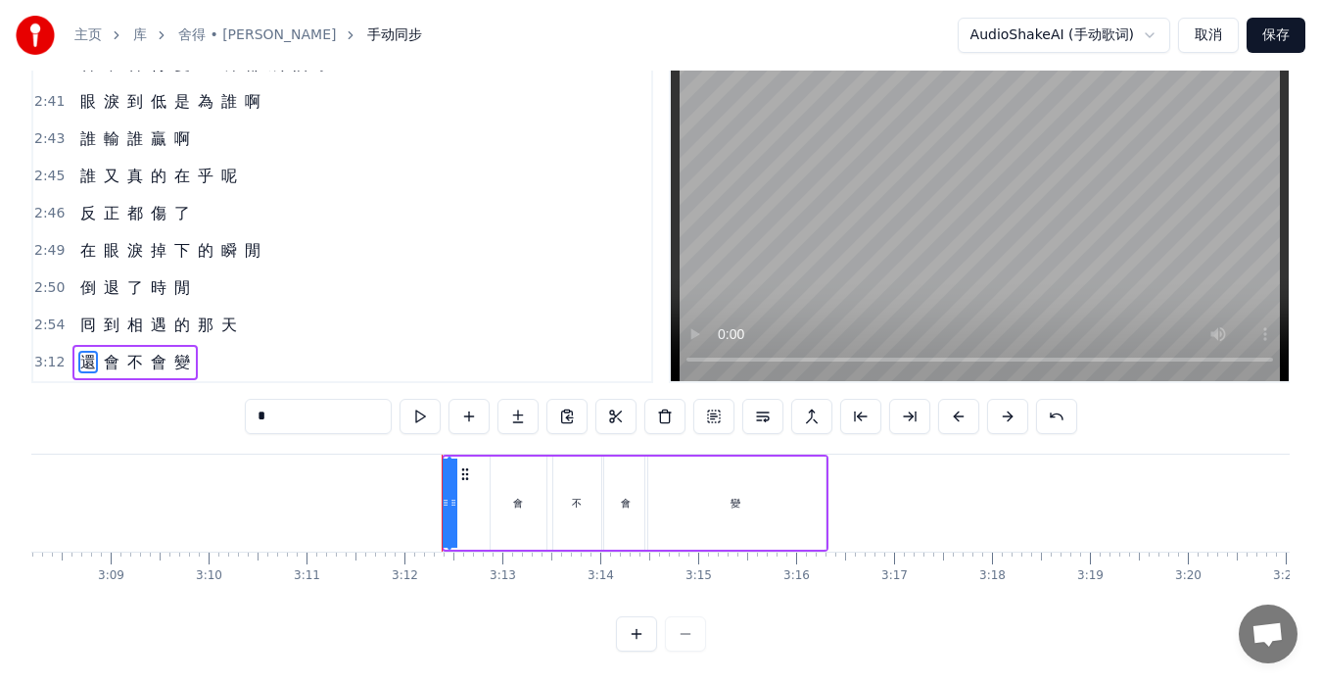
drag, startPoint x: 446, startPoint y: 487, endPoint x: 482, endPoint y: 491, distance: 36.5
click at [482, 491] on div "還 會 不 會 變" at bounding box center [635, 502] width 387 height 97
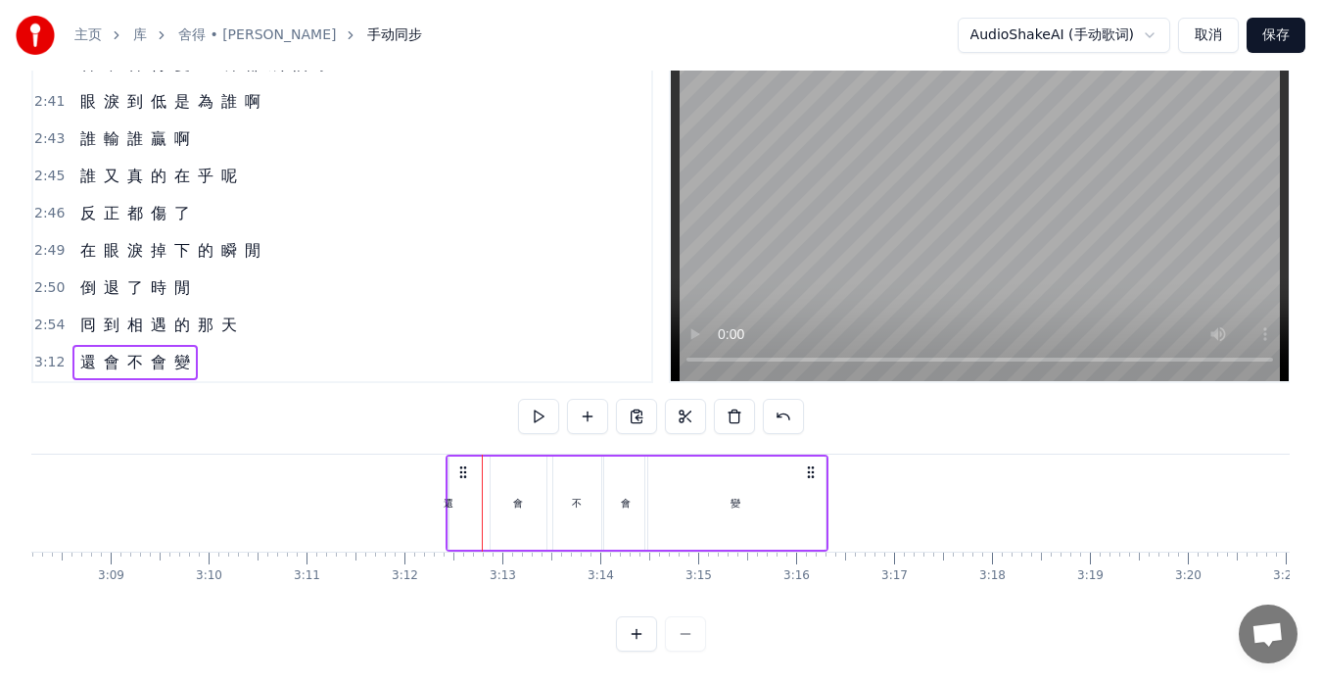
click at [448, 496] on div "還" at bounding box center [449, 503] width 10 height 15
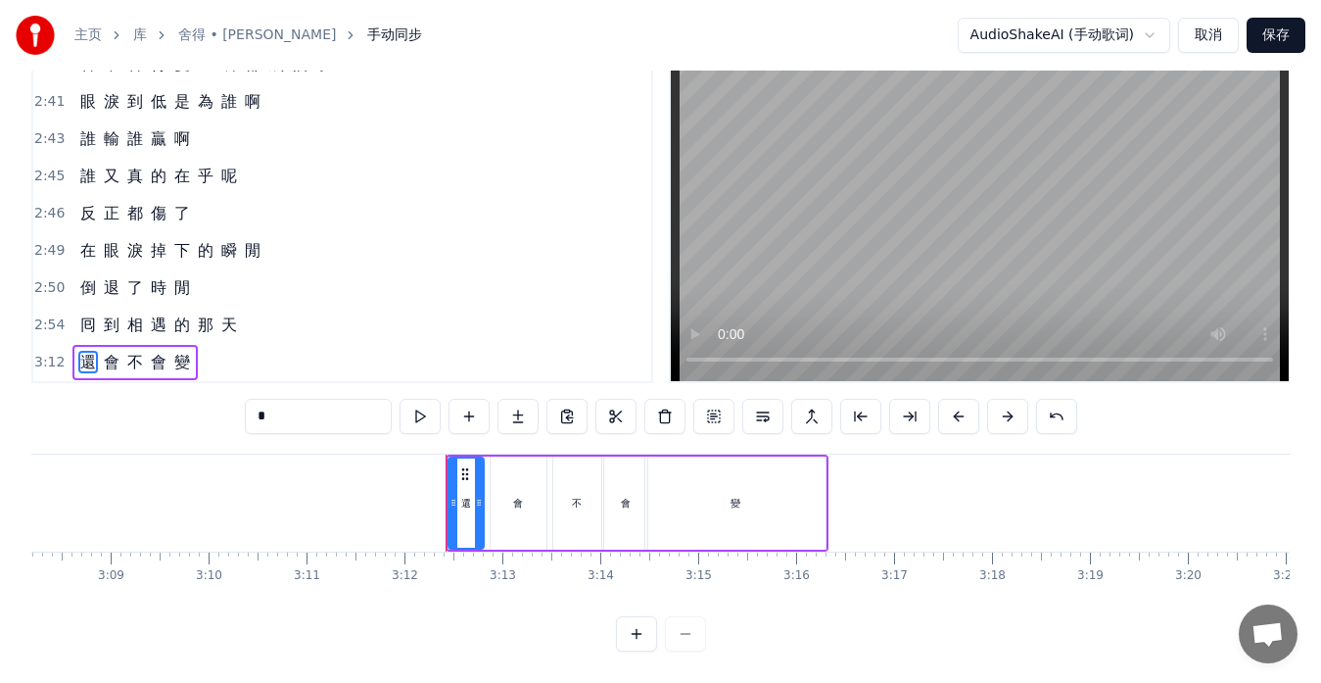
drag, startPoint x: 448, startPoint y: 486, endPoint x: 485, endPoint y: 493, distance: 37.8
click at [485, 493] on div "還" at bounding box center [466, 502] width 37 height 93
drag, startPoint x: 455, startPoint y: 486, endPoint x: 443, endPoint y: 490, distance: 13.3
click at [452, 495] on icon at bounding box center [451, 503] width 8 height 16
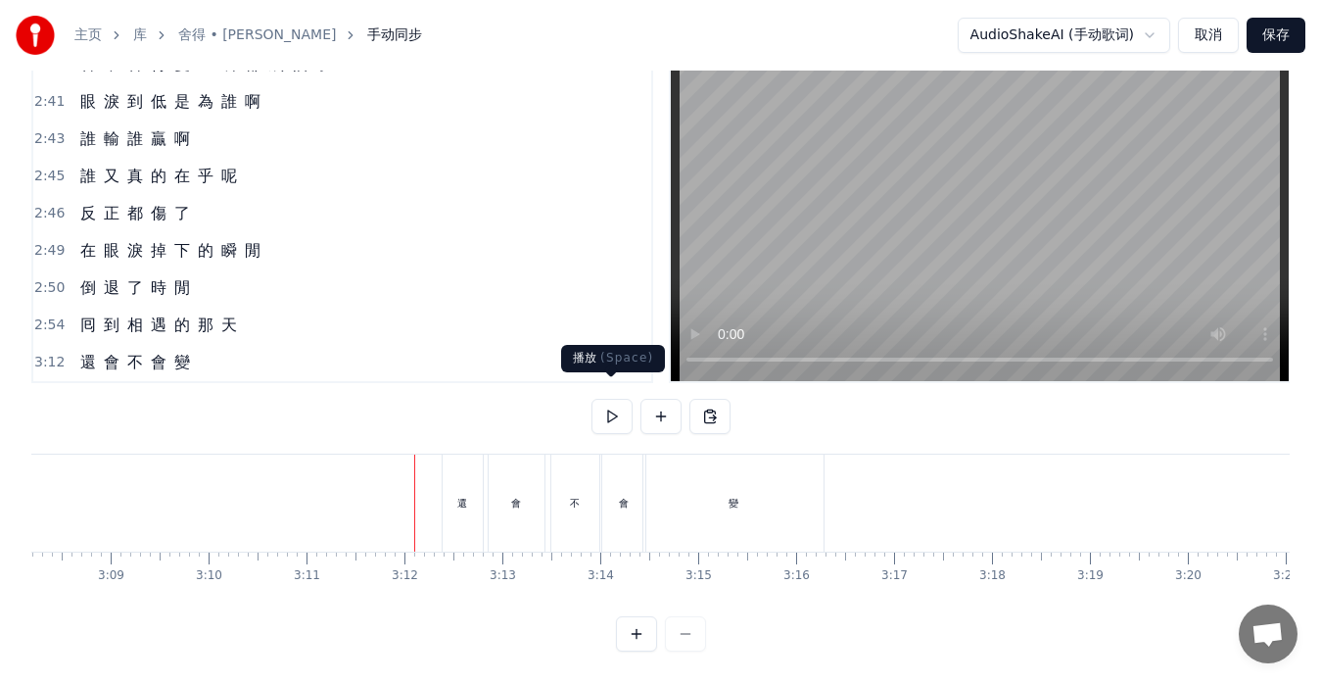
click at [603, 400] on button at bounding box center [612, 416] width 41 height 35
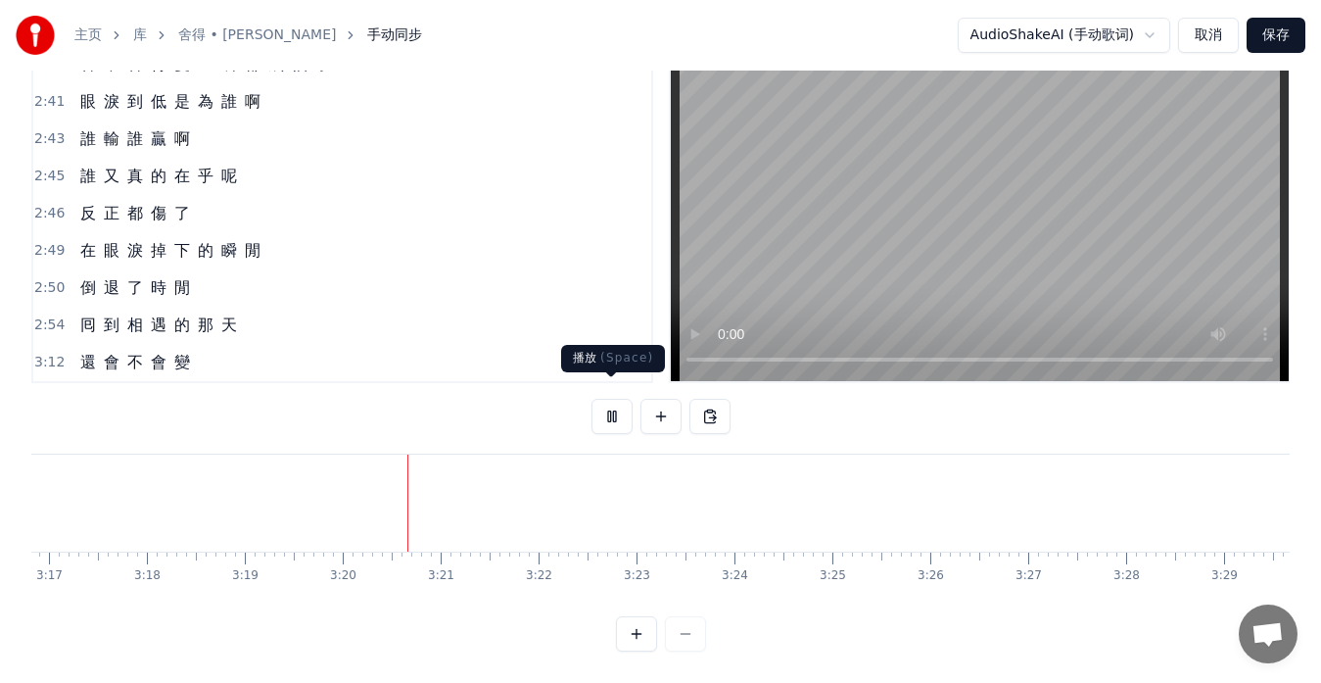
scroll to position [0, 19282]
click at [608, 405] on button at bounding box center [612, 416] width 41 height 35
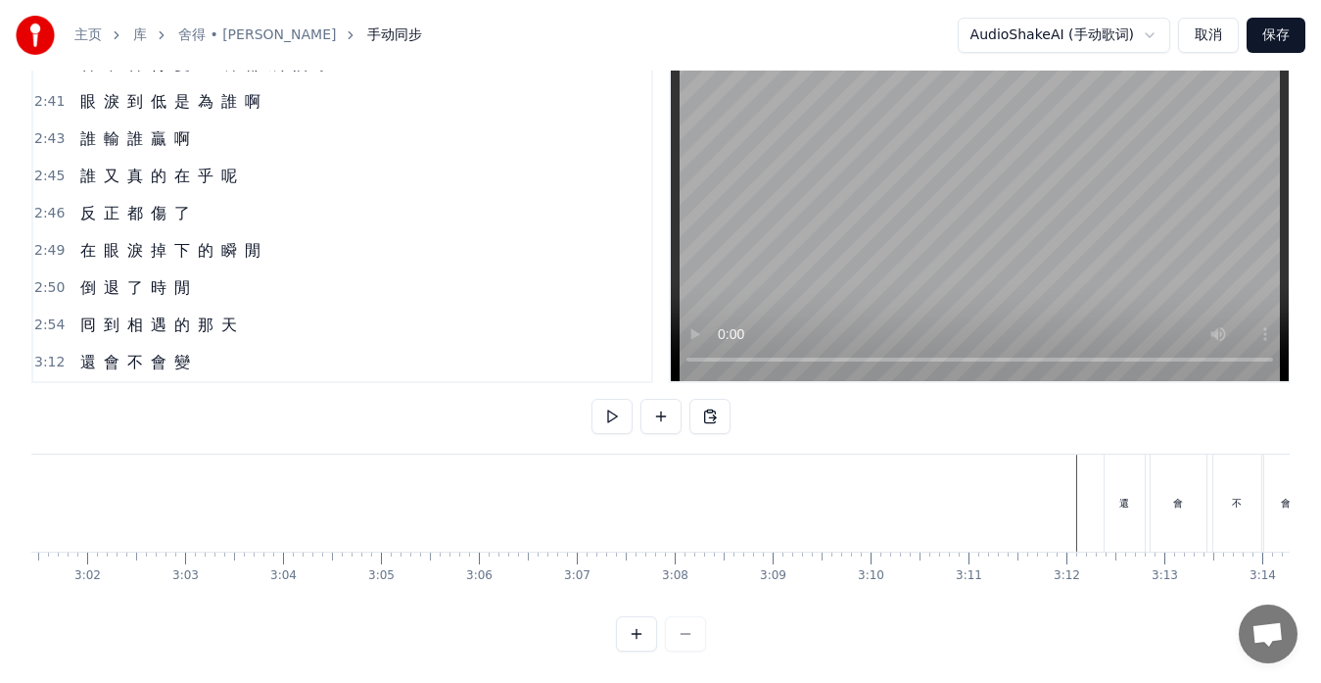
scroll to position [0, 17771]
click at [72, 320] on div "囘 到 相 遇 的 那 天" at bounding box center [158, 325] width 172 height 35
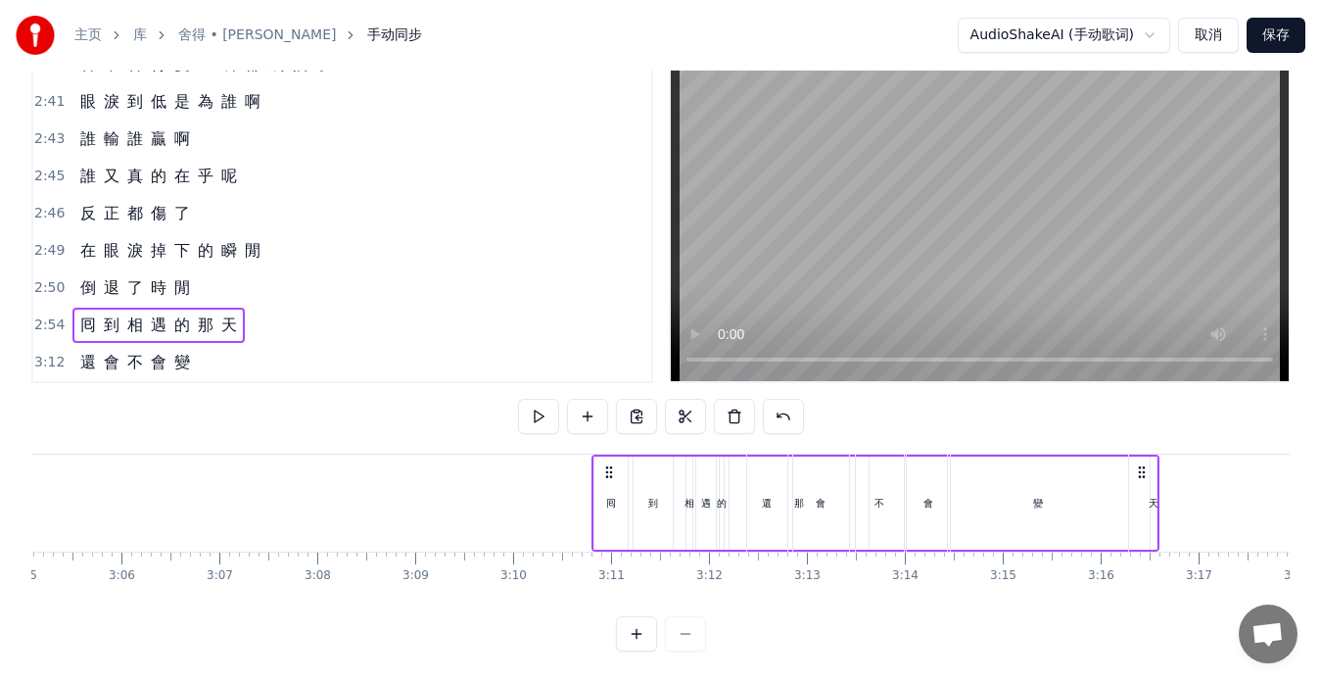
scroll to position [0, 18186]
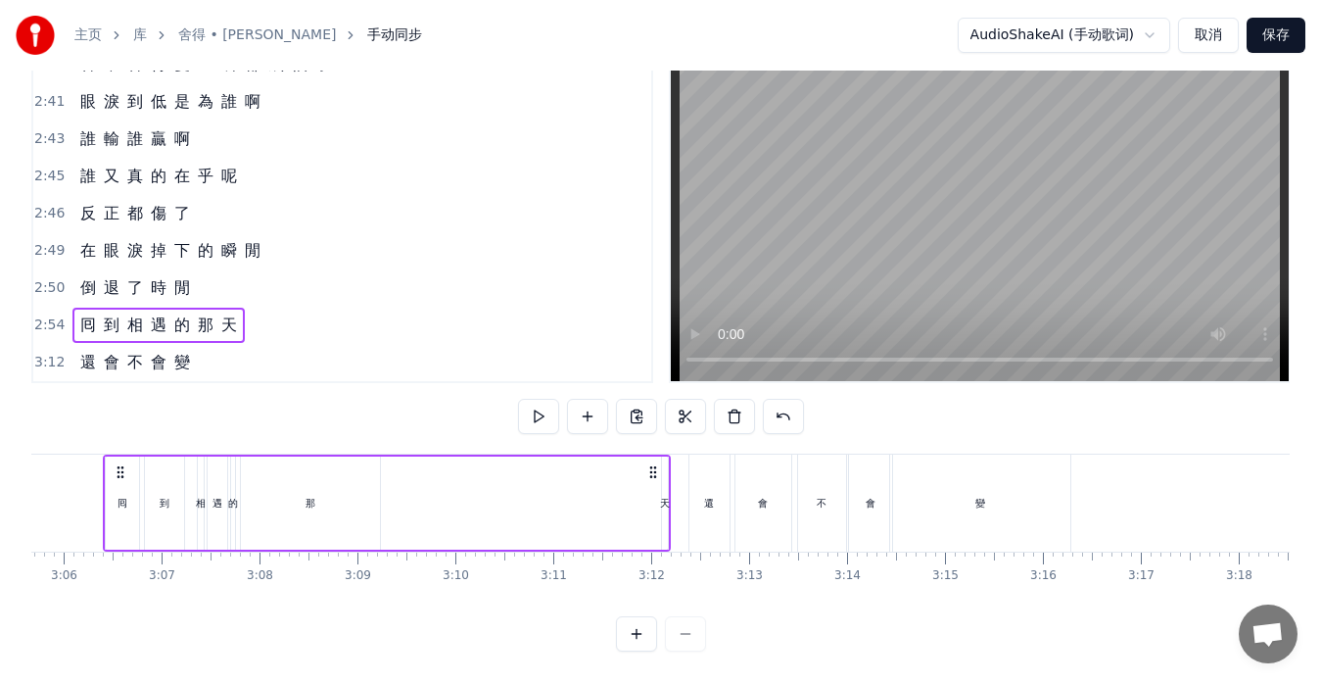
drag, startPoint x: 679, startPoint y: 455, endPoint x: 651, endPoint y: 457, distance: 27.5
click at [651, 464] on icon at bounding box center [653, 472] width 16 height 16
click at [318, 487] on div "那" at bounding box center [310, 502] width 139 height 93
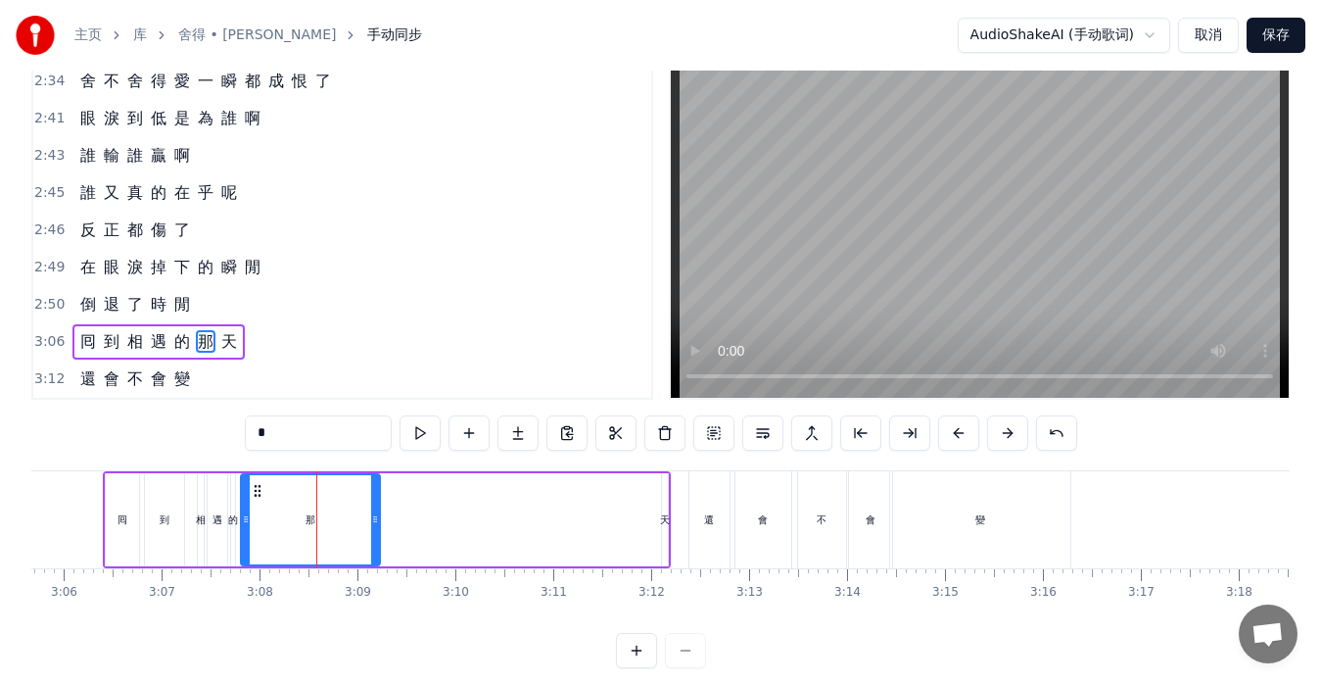
click at [666, 534] on div "天" at bounding box center [665, 519] width 6 height 93
type input "*"
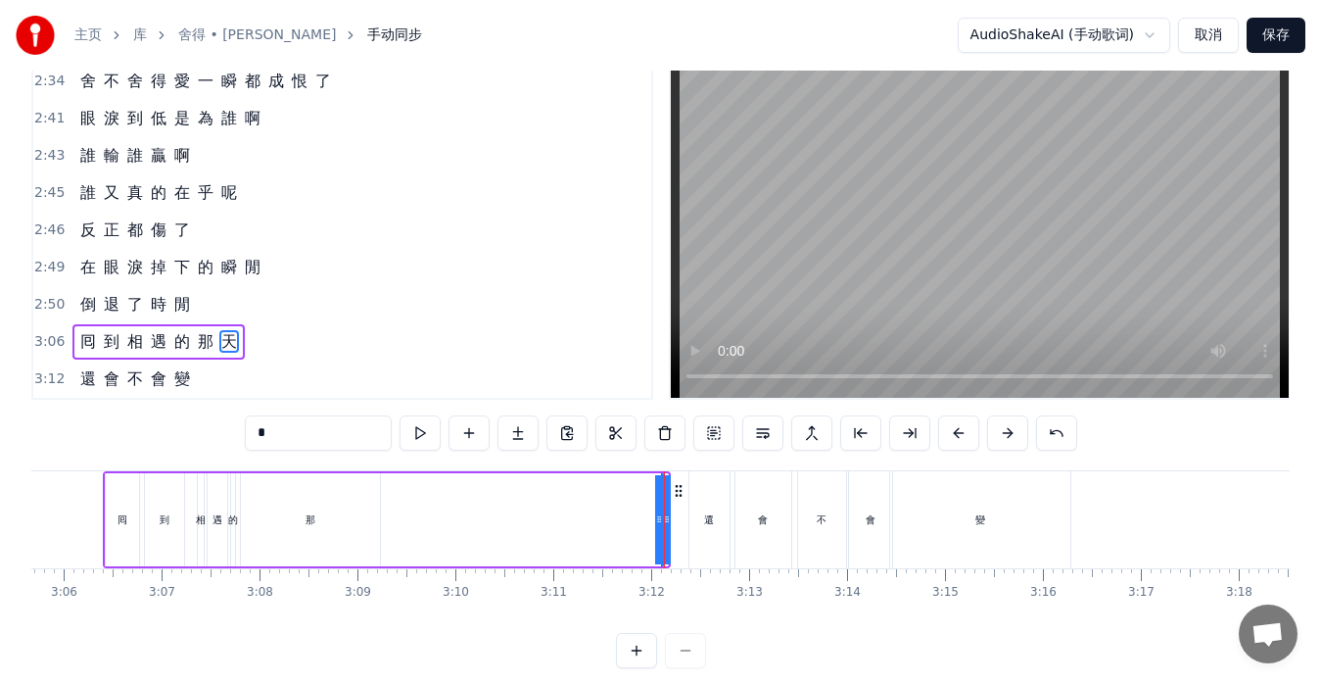
drag, startPoint x: 661, startPoint y: 525, endPoint x: 557, endPoint y: 517, distance: 104.1
click at [557, 517] on div "囘 到 相 遇 的 那 天" at bounding box center [387, 519] width 568 height 97
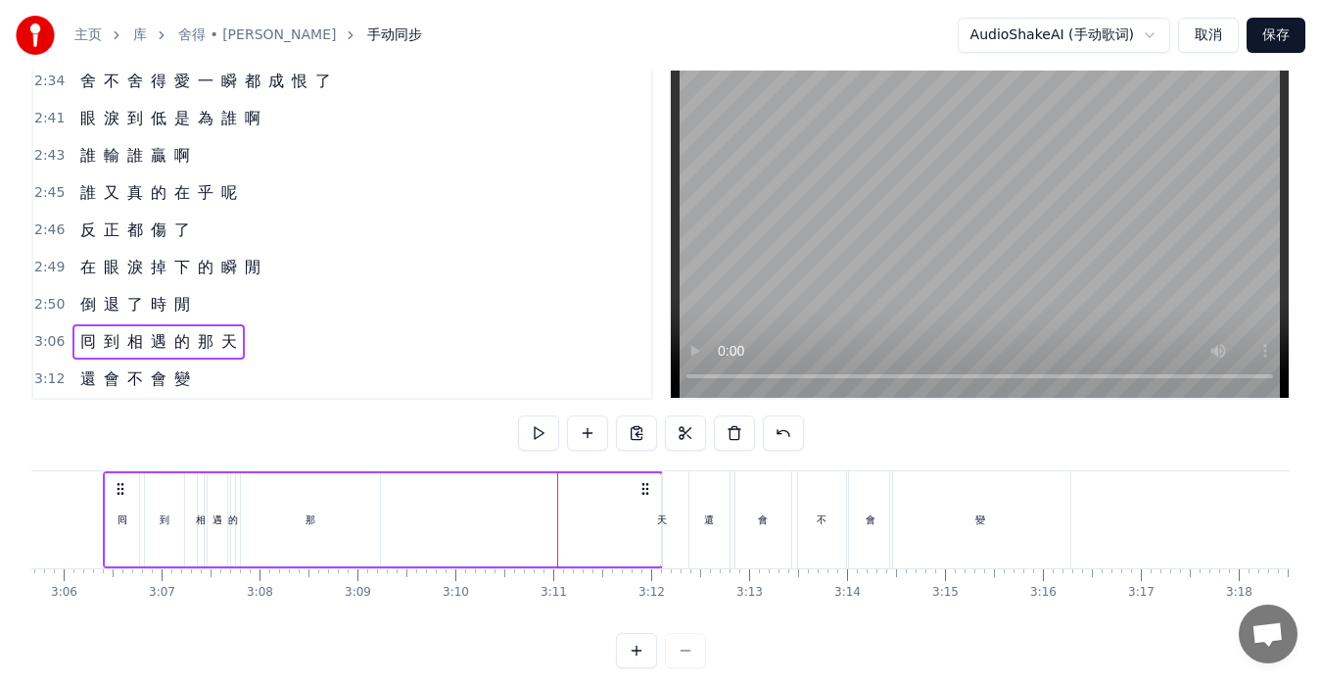
click at [664, 522] on div "天" at bounding box center [662, 519] width 10 height 15
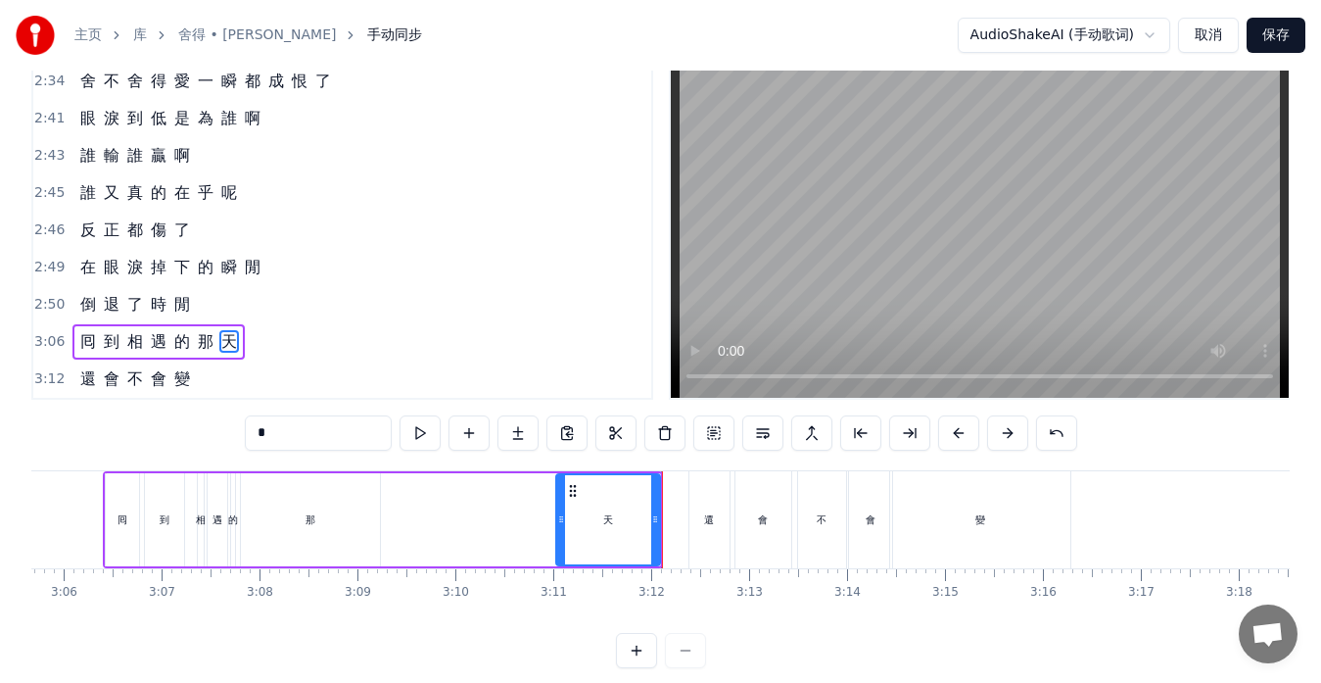
drag, startPoint x: 667, startPoint y: 520, endPoint x: 561, endPoint y: 514, distance: 105.9
click at [561, 514] on icon at bounding box center [561, 519] width 8 height 16
drag, startPoint x: 656, startPoint y: 522, endPoint x: 551, endPoint y: 523, distance: 104.8
click at [602, 519] on icon at bounding box center [601, 519] width 8 height 16
click at [310, 513] on div "那" at bounding box center [311, 519] width 10 height 15
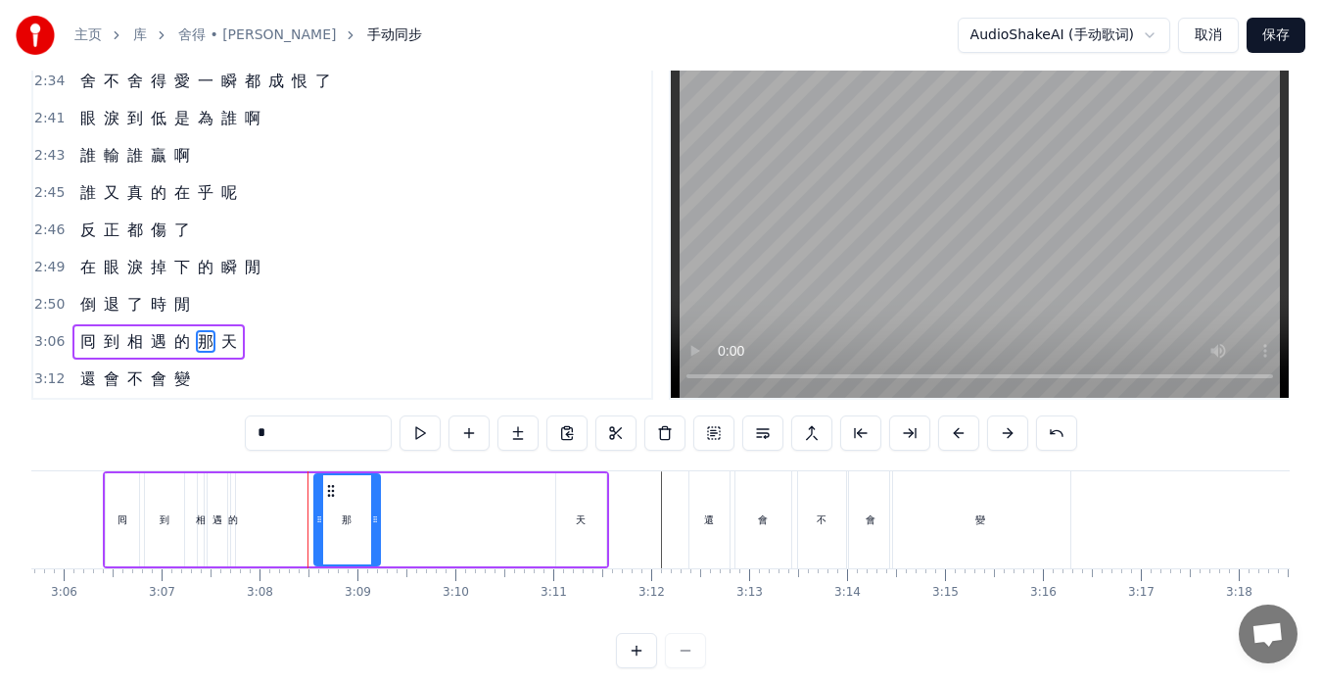
drag, startPoint x: 248, startPoint y: 516, endPoint x: 321, endPoint y: 523, distance: 73.8
click at [321, 523] on icon at bounding box center [319, 519] width 8 height 16
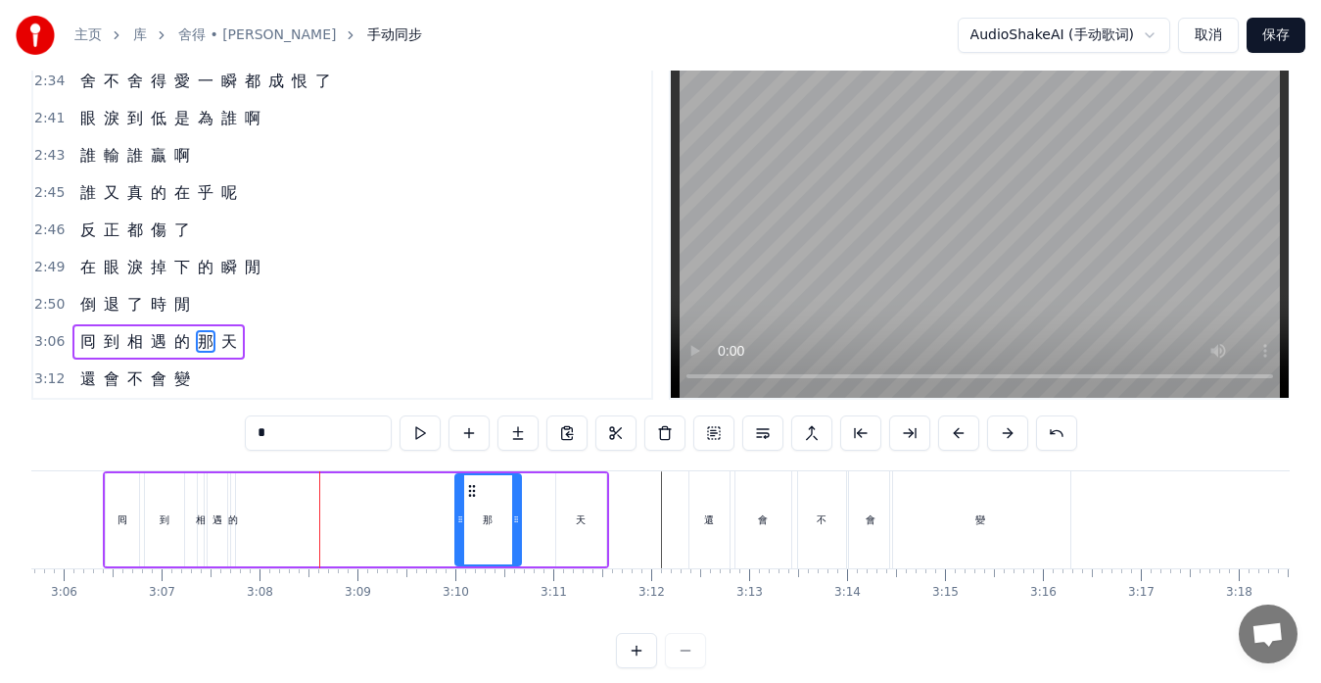
drag, startPoint x: 331, startPoint y: 491, endPoint x: 472, endPoint y: 497, distance: 141.2
click at [472, 497] on icon at bounding box center [472, 491] width 16 height 16
drag, startPoint x: 518, startPoint y: 519, endPoint x: 544, endPoint y: 519, distance: 25.5
click at [544, 519] on icon at bounding box center [541, 519] width 8 height 16
click at [556, 518] on div "天" at bounding box center [581, 519] width 50 height 93
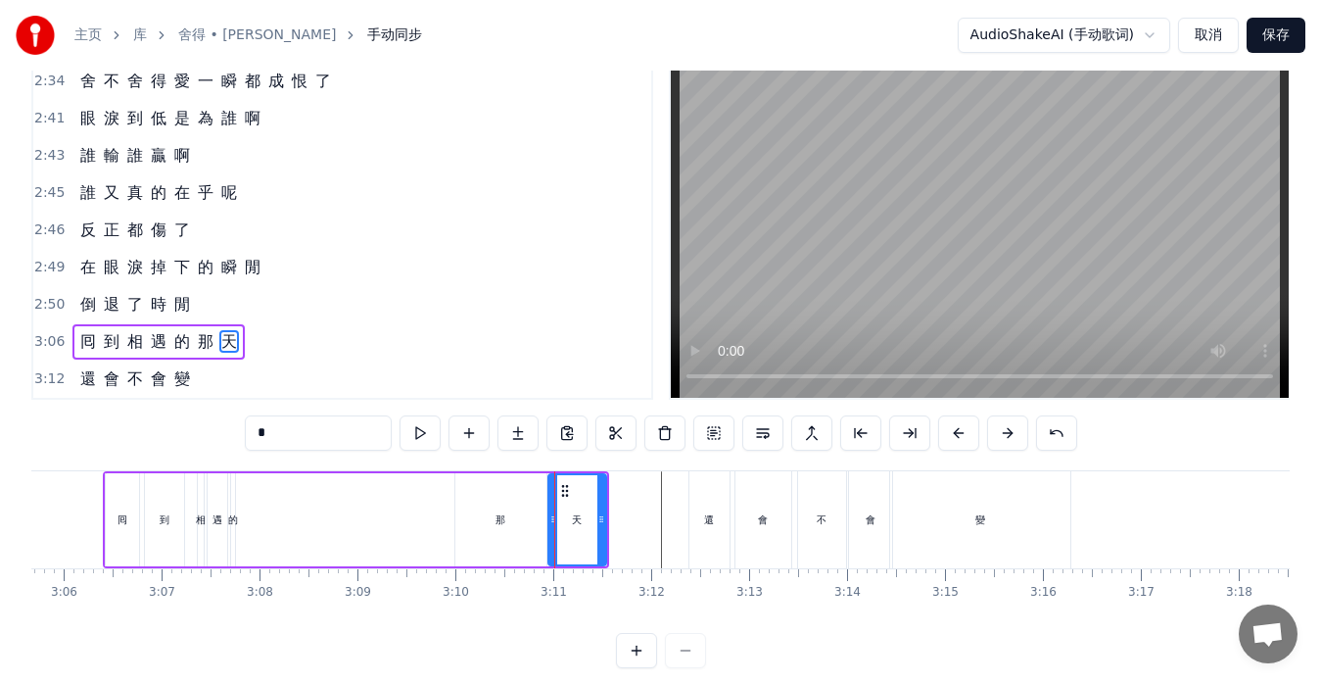
click at [549, 519] on icon at bounding box center [553, 519] width 8 height 16
click at [166, 523] on div "到" at bounding box center [165, 519] width 10 height 15
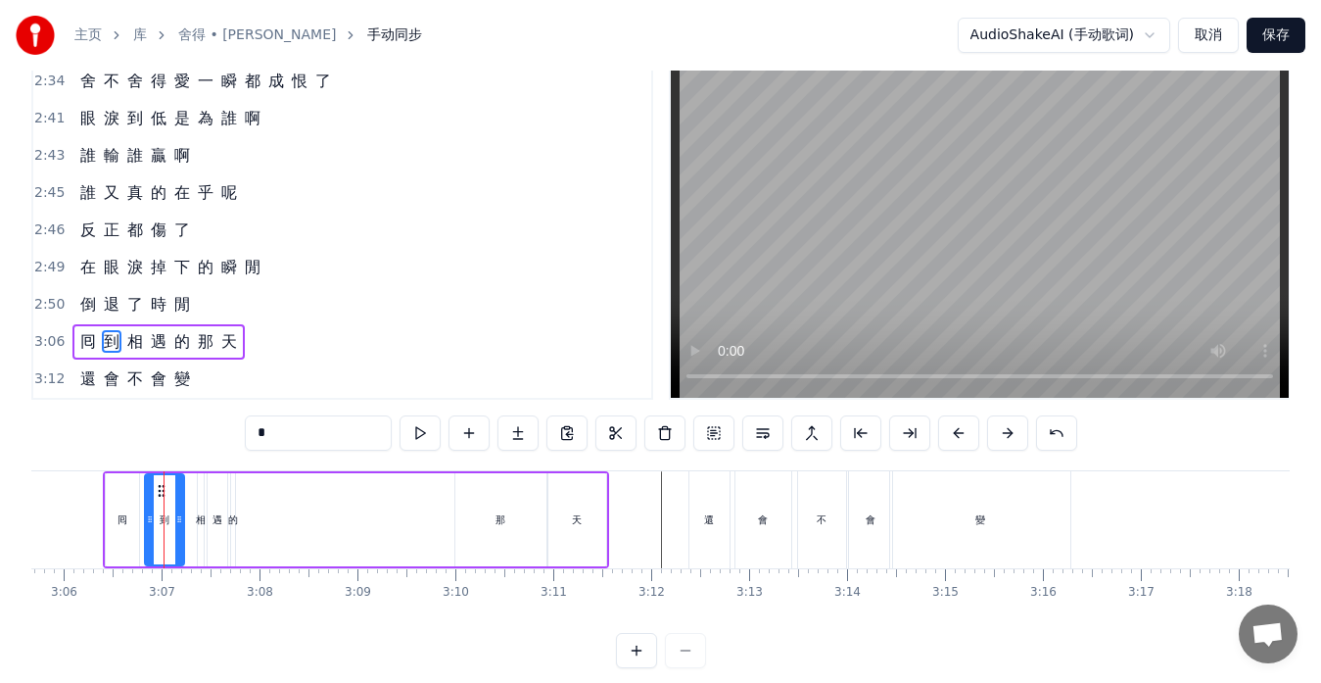
click at [230, 524] on div "的" at bounding box center [233, 519] width 10 height 15
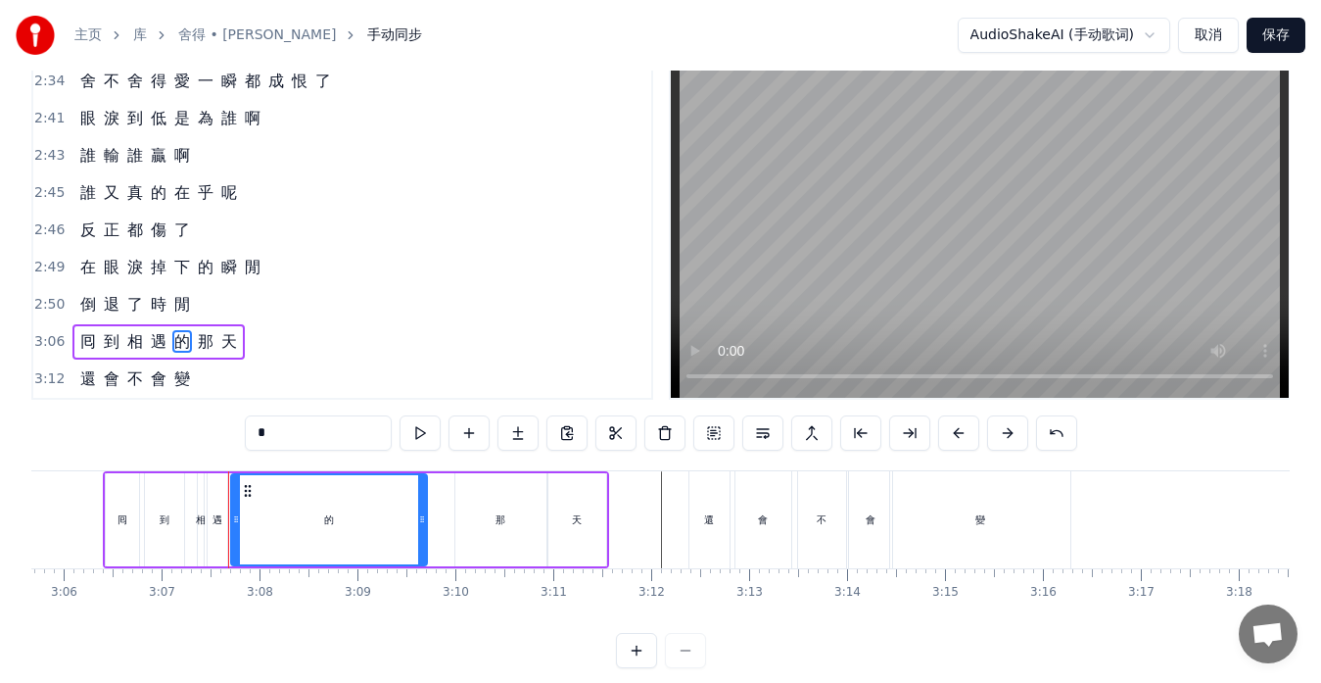
drag, startPoint x: 230, startPoint y: 524, endPoint x: 425, endPoint y: 524, distance: 194.9
click at [426, 524] on icon at bounding box center [422, 519] width 8 height 16
drag, startPoint x: 238, startPoint y: 520, endPoint x: 390, endPoint y: 521, distance: 151.8
click at [390, 521] on icon at bounding box center [388, 519] width 8 height 16
click at [224, 498] on div "遇" at bounding box center [218, 519] width 20 height 93
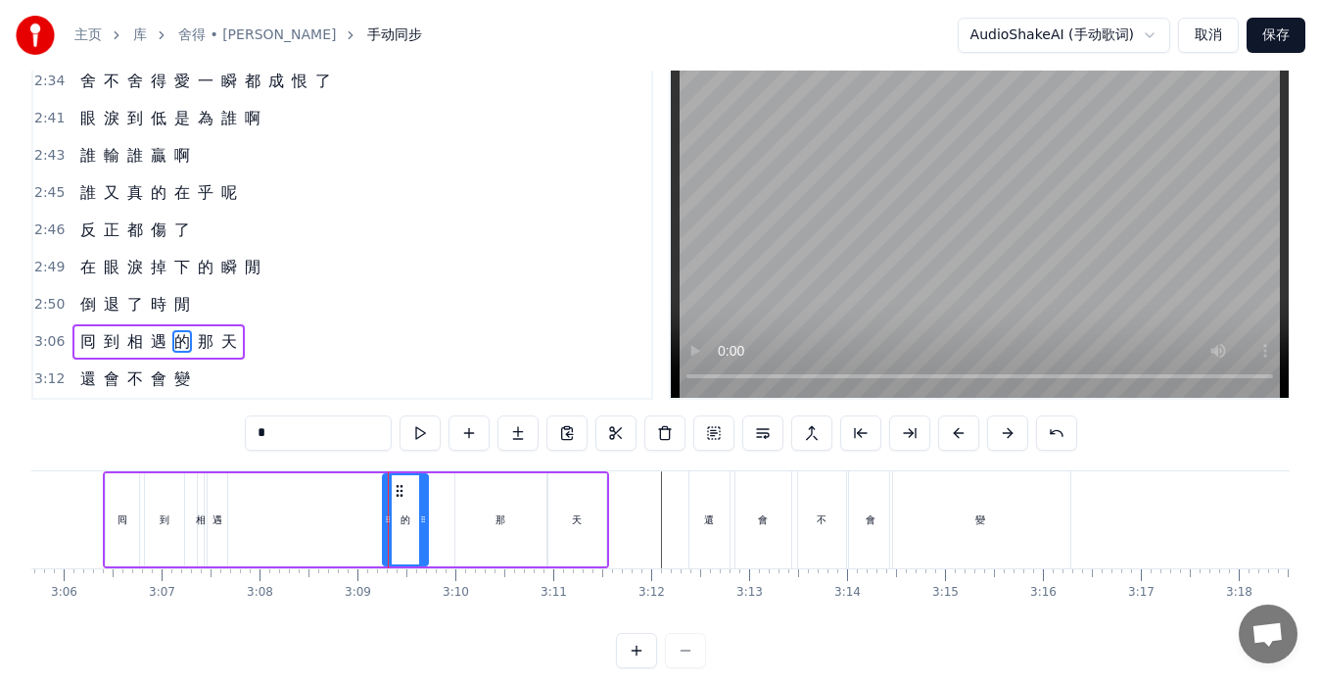
type input "*"
drag, startPoint x: 207, startPoint y: 512, endPoint x: 277, endPoint y: 512, distance: 70.5
click at [277, 512] on div "囘 到 相 遇 的 那 天" at bounding box center [356, 519] width 506 height 97
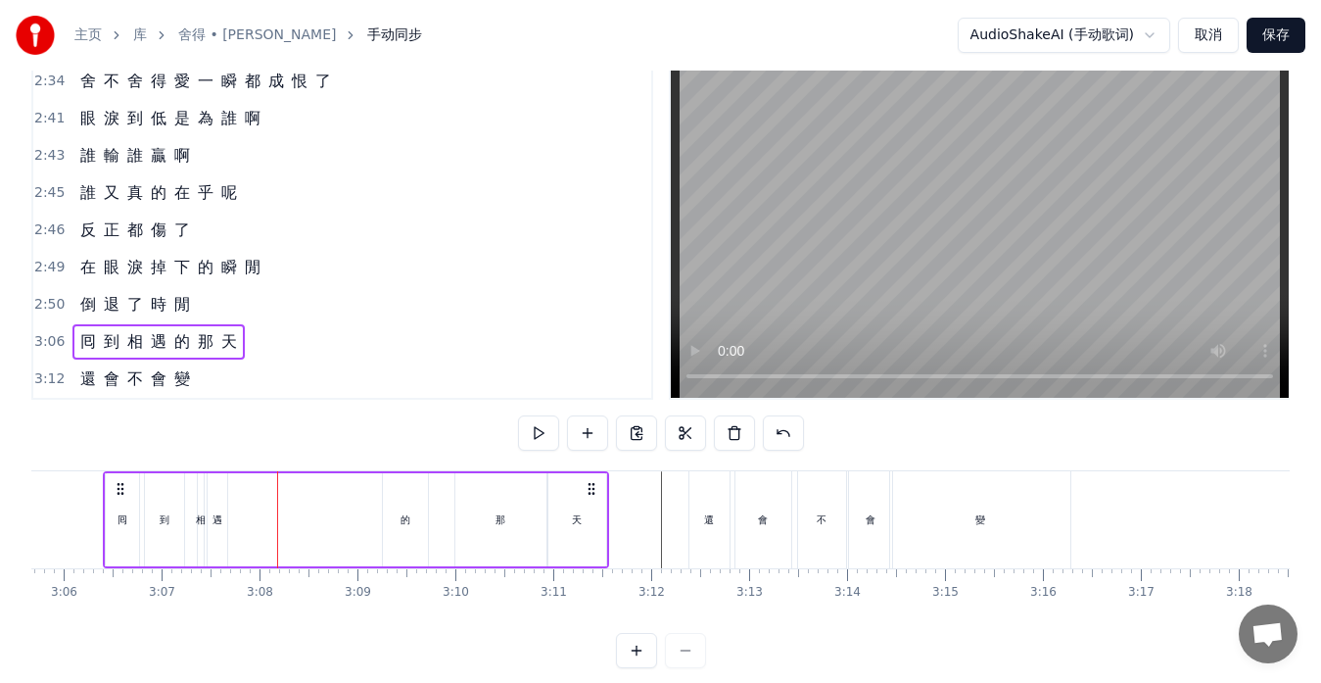
click at [226, 514] on div "遇" at bounding box center [218, 519] width 22 height 93
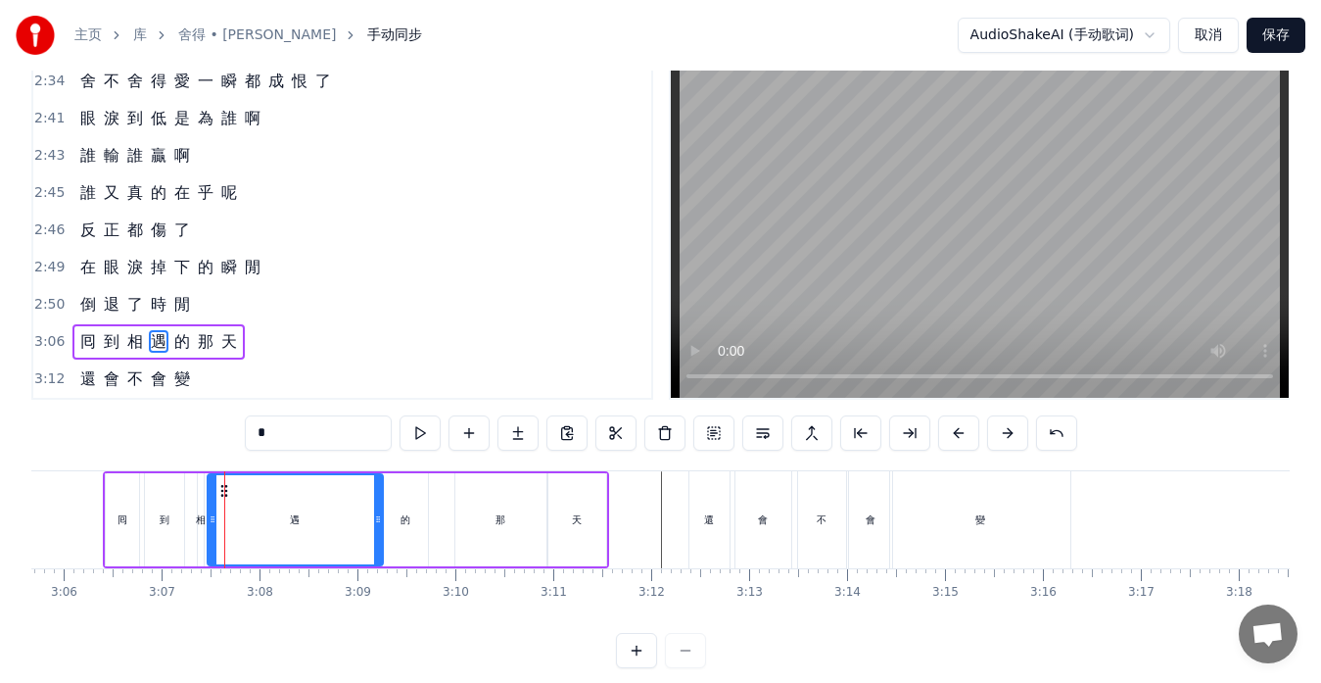
drag, startPoint x: 223, startPoint y: 516, endPoint x: 378, endPoint y: 520, distance: 154.8
click at [380, 519] on icon at bounding box center [378, 519] width 8 height 16
drag, startPoint x: 214, startPoint y: 512, endPoint x: 344, endPoint y: 517, distance: 130.4
click at [344, 517] on icon at bounding box center [343, 519] width 8 height 16
click at [201, 505] on div "相" at bounding box center [201, 519] width 6 height 93
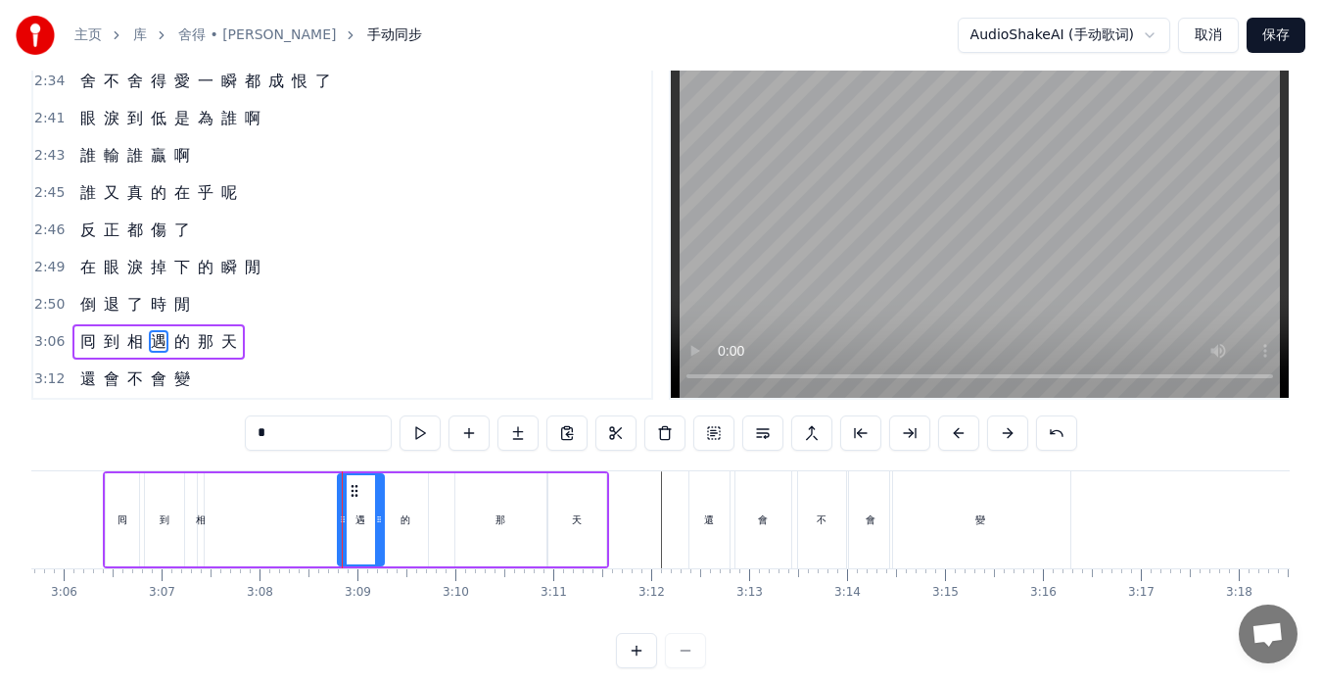
type input "*"
drag, startPoint x: 204, startPoint y: 501, endPoint x: 279, endPoint y: 508, distance: 75.8
click at [303, 509] on div "囘 到 相 遇 的 那 天" at bounding box center [356, 519] width 506 height 97
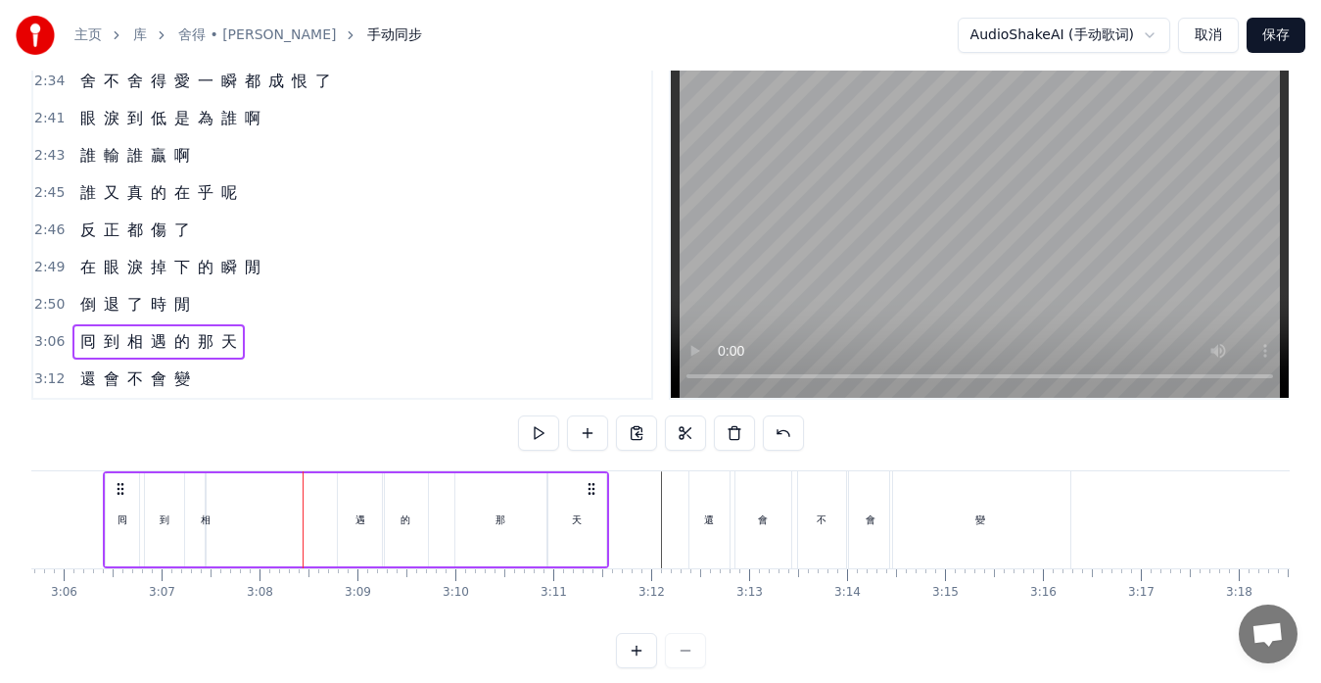
click at [207, 504] on div "相" at bounding box center [206, 519] width 2 height 93
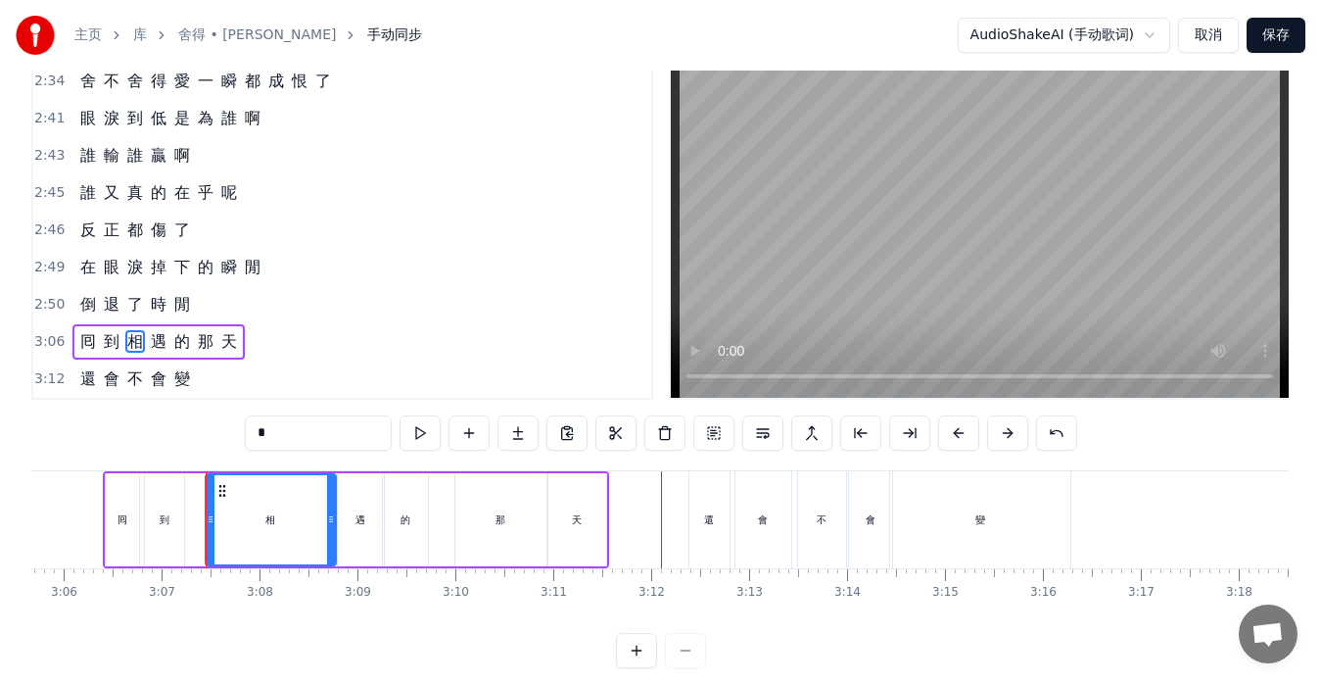
drag, startPoint x: 203, startPoint y: 503, endPoint x: 330, endPoint y: 514, distance: 127.8
click at [336, 515] on div "相" at bounding box center [271, 519] width 132 height 93
drag, startPoint x: 209, startPoint y: 502, endPoint x: 282, endPoint y: 510, distance: 73.9
click at [282, 510] on div at bounding box center [284, 519] width 8 height 89
click at [164, 520] on div "到" at bounding box center [165, 519] width 10 height 15
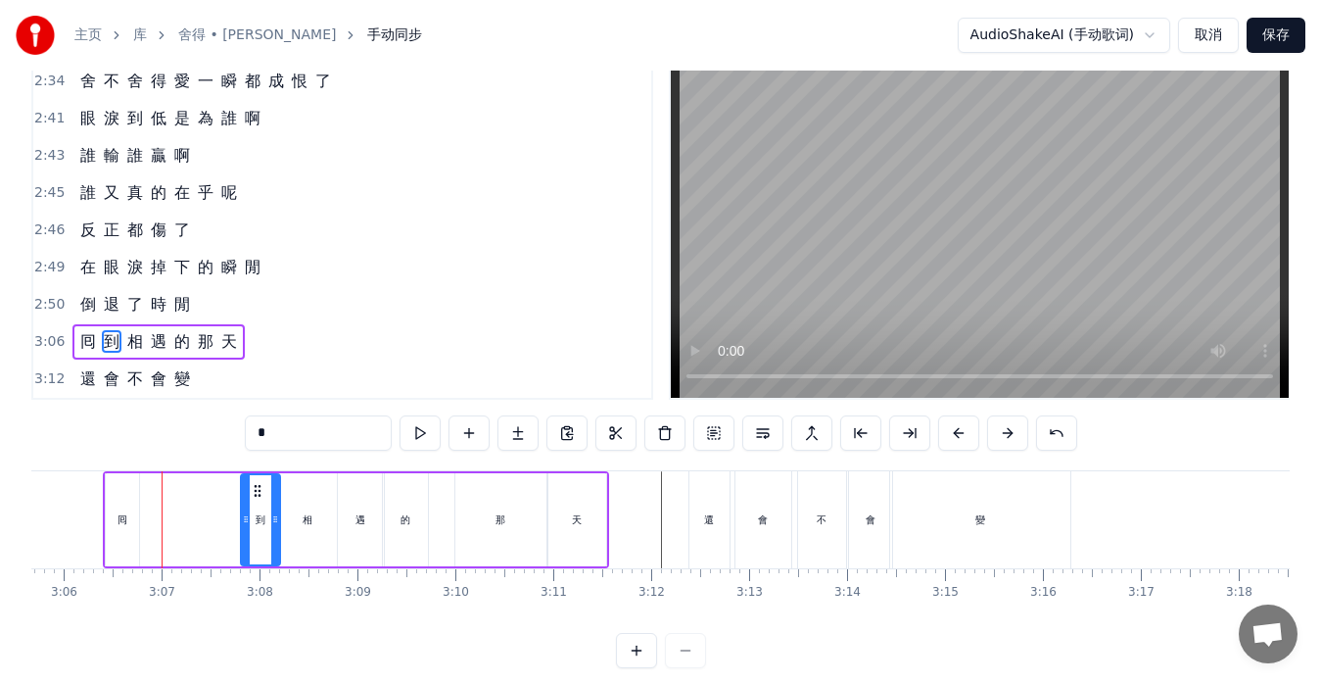
drag, startPoint x: 161, startPoint y: 489, endPoint x: 257, endPoint y: 499, distance: 96.5
click at [257, 499] on div "到" at bounding box center [260, 519] width 37 height 89
click at [132, 503] on div "囘" at bounding box center [122, 519] width 33 height 93
type input "*"
drag, startPoint x: 123, startPoint y: 491, endPoint x: 225, endPoint y: 506, distance: 103.1
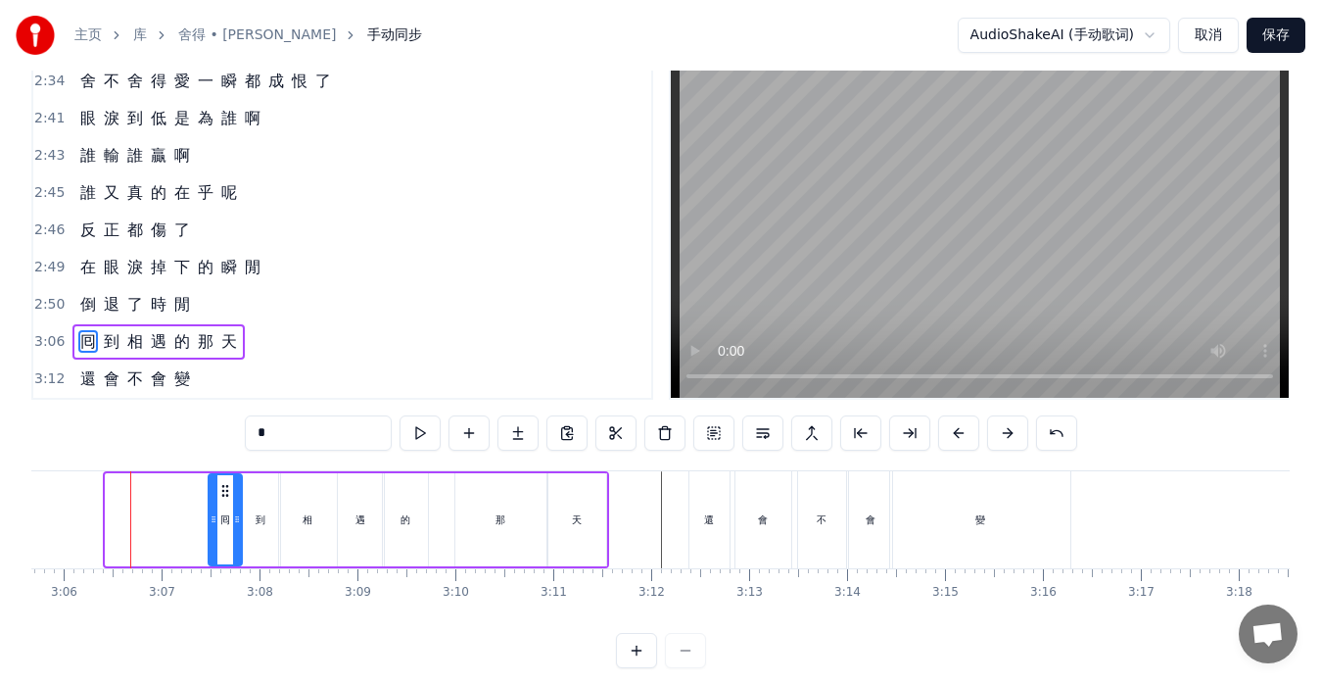
click at [225, 506] on div "囘" at bounding box center [225, 519] width 31 height 89
drag, startPoint x: 209, startPoint y: 507, endPoint x: 182, endPoint y: 508, distance: 26.5
click at [183, 508] on div at bounding box center [187, 519] width 8 height 89
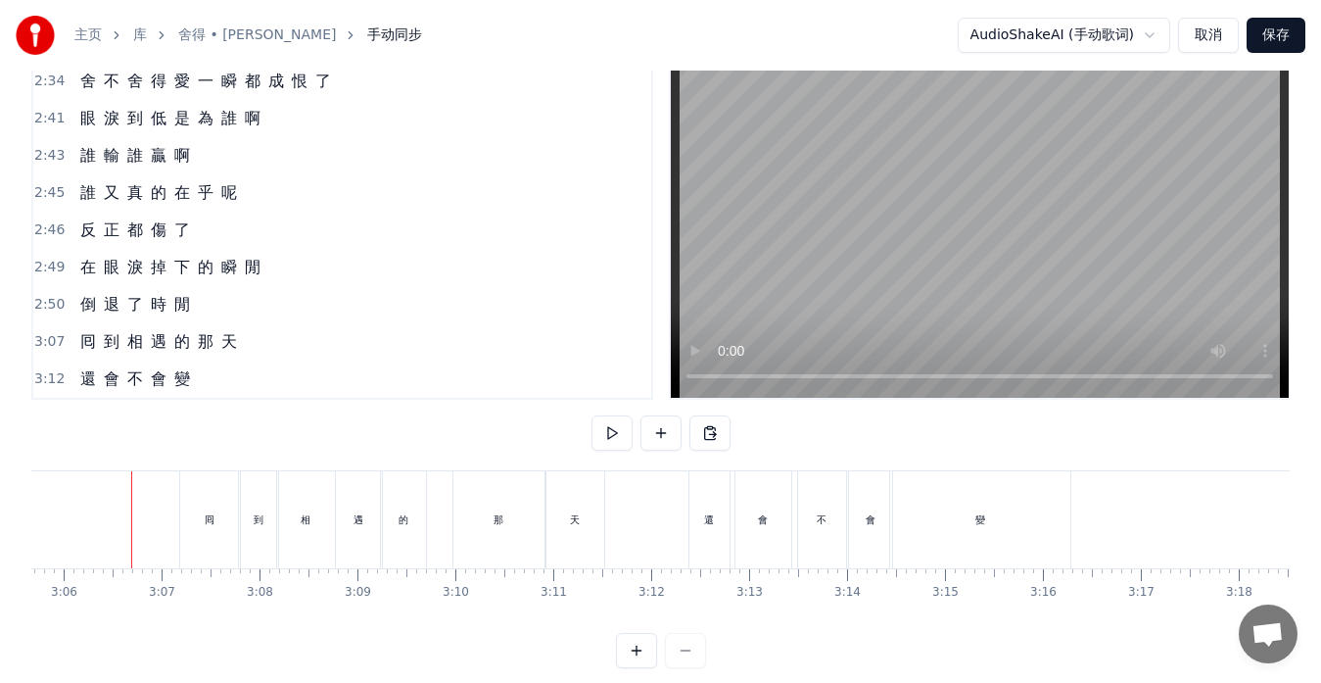
click at [613, 431] on button at bounding box center [612, 432] width 41 height 35
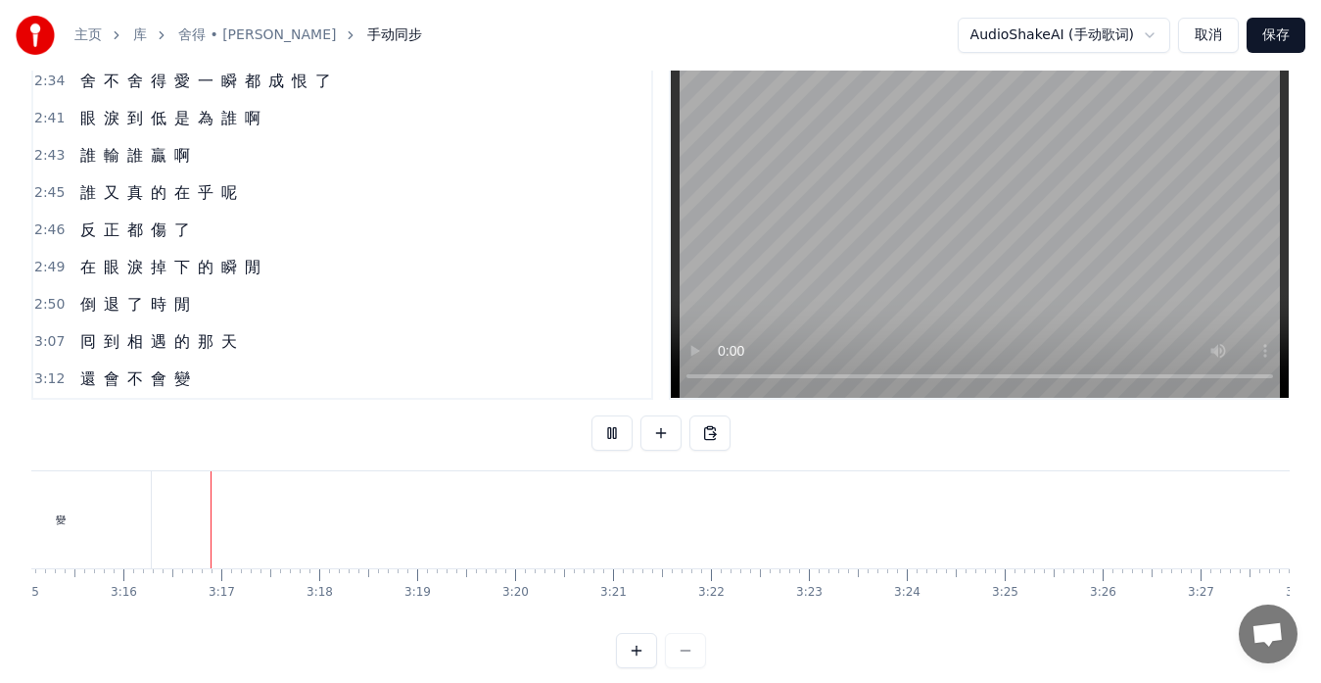
scroll to position [0, 19144]
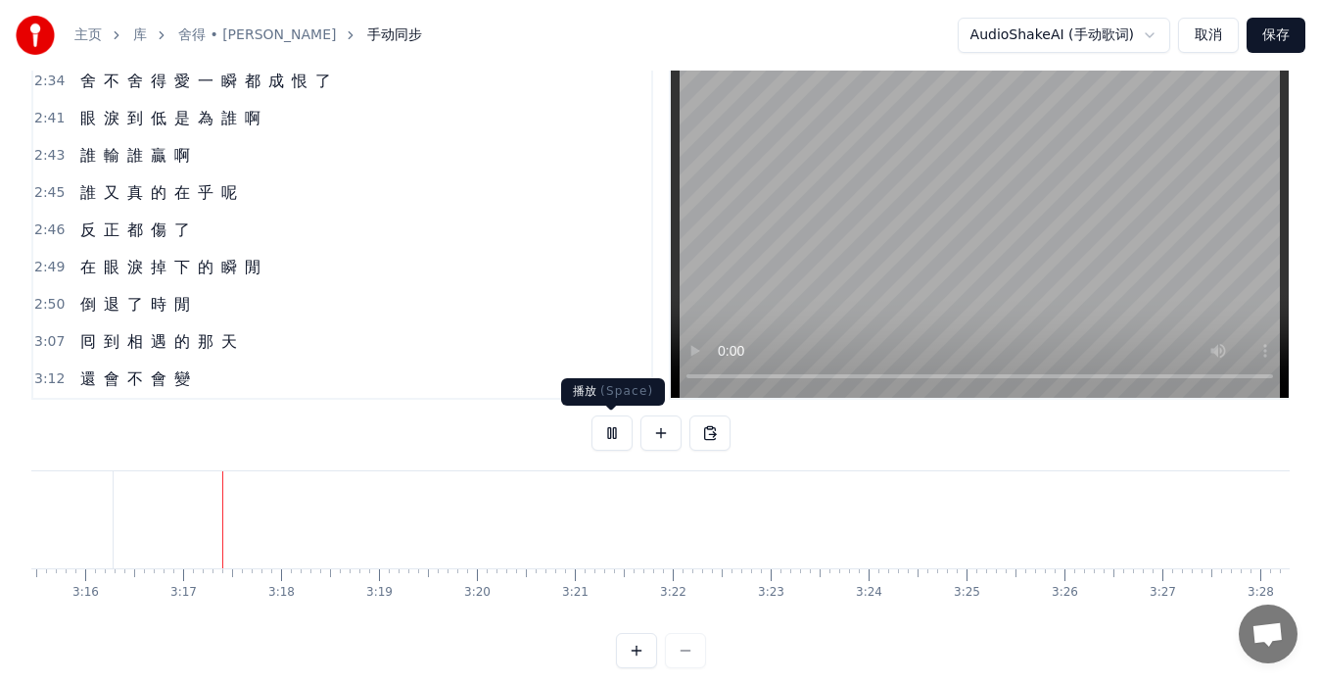
drag, startPoint x: 616, startPoint y: 432, endPoint x: 593, endPoint y: 421, distance: 25.9
click at [617, 433] on button at bounding box center [612, 432] width 41 height 35
click at [75, 318] on div "倒 退 了 時 [PERSON_NAME]" at bounding box center [134, 304] width 125 height 35
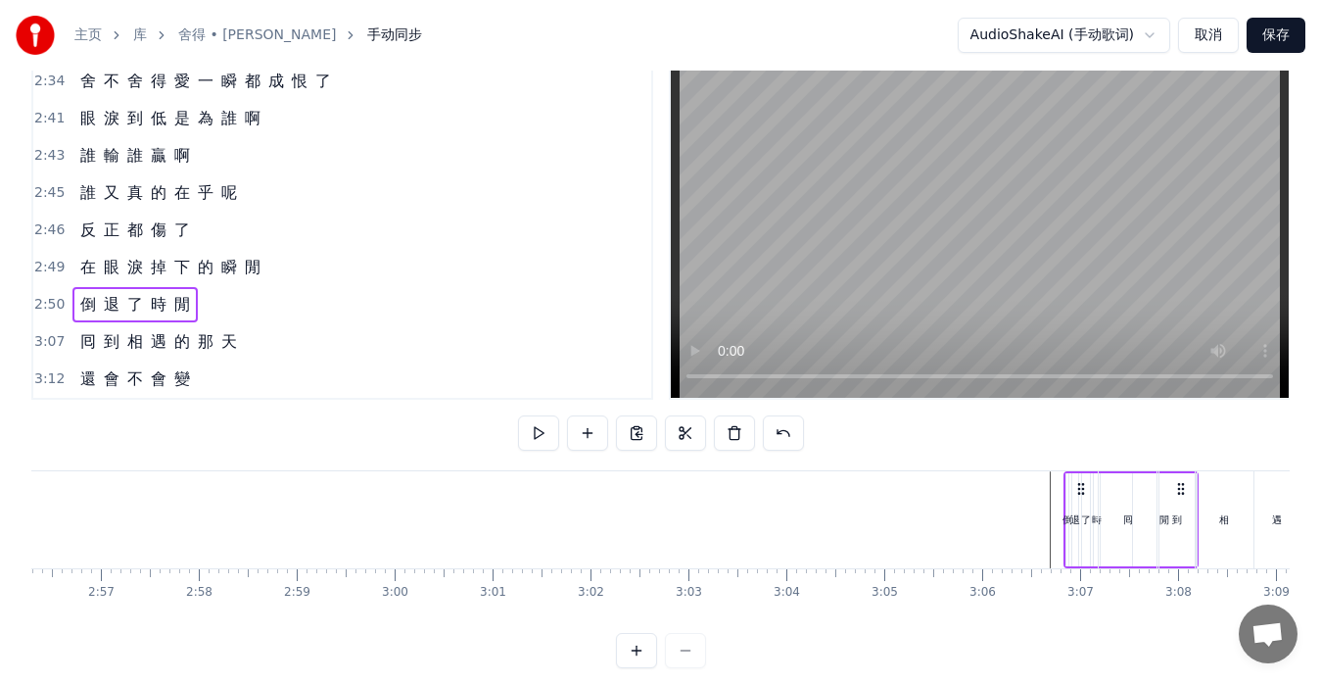
scroll to position [0, 17275]
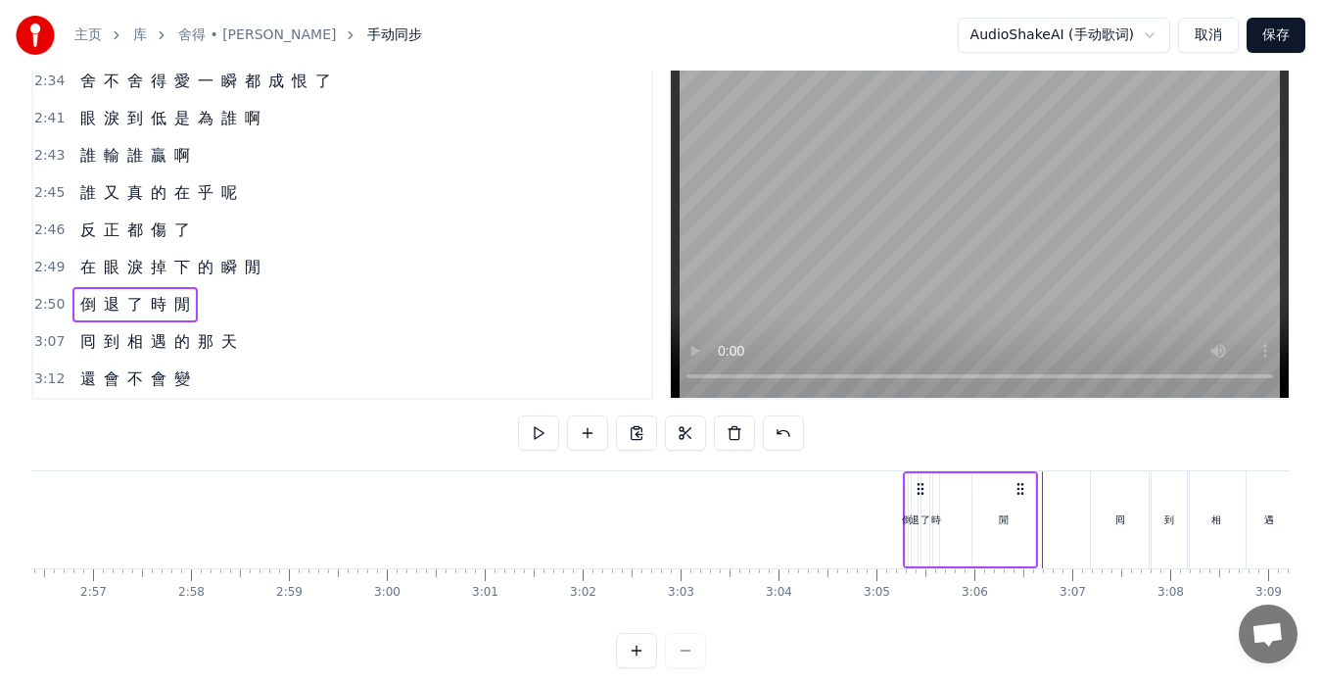
drag, startPoint x: 147, startPoint y: 486, endPoint x: 920, endPoint y: 523, distance: 773.7
click at [920, 523] on div "倒 退 了 時 [PERSON_NAME]" at bounding box center [970, 519] width 135 height 97
click at [936, 526] on div "時" at bounding box center [936, 519] width 10 height 15
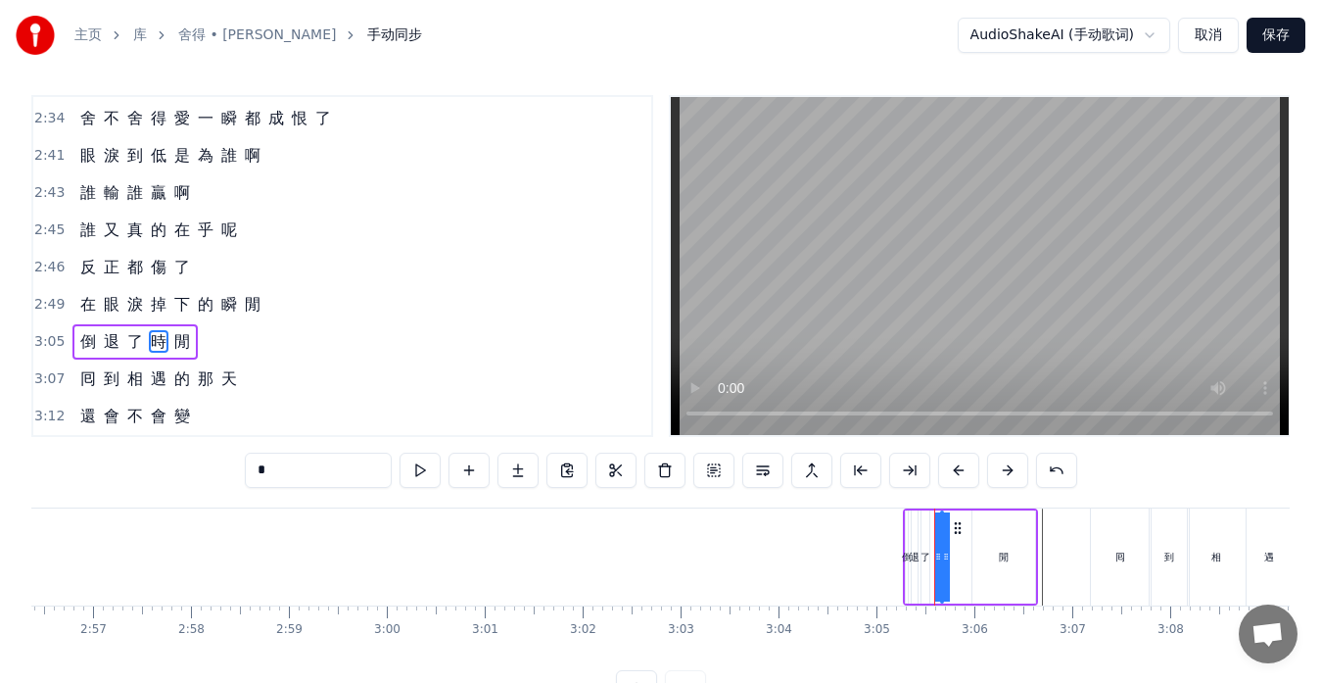
drag, startPoint x: 938, startPoint y: 551, endPoint x: 970, endPoint y: 552, distance: 31.4
click at [970, 552] on div "倒 退 了 時 [PERSON_NAME]" at bounding box center [970, 556] width 135 height 97
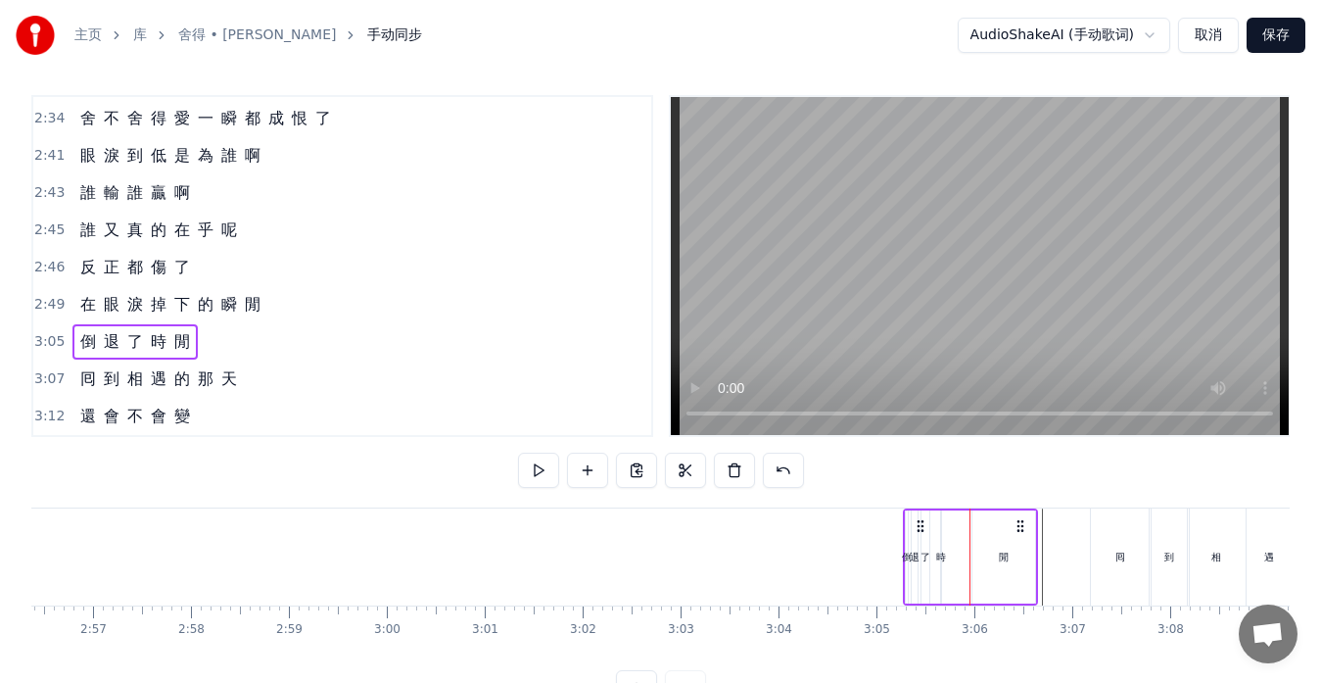
click at [937, 559] on div "時" at bounding box center [941, 556] width 10 height 15
drag, startPoint x: 937, startPoint y: 559, endPoint x: 969, endPoint y: 559, distance: 31.3
click at [969, 559] on icon at bounding box center [966, 556] width 8 height 16
click at [949, 554] on circle at bounding box center [948, 553] width 1 height 1
click at [923, 563] on div "了" at bounding box center [926, 556] width 10 height 15
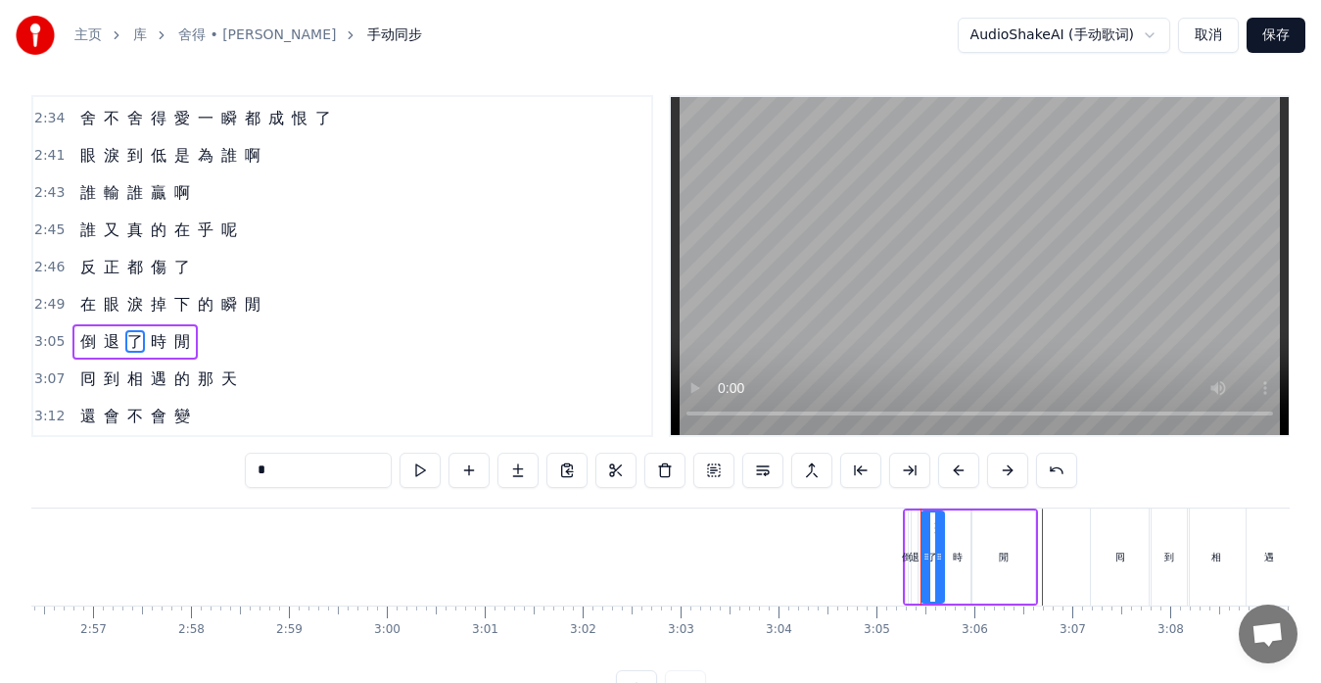
drag, startPoint x: 924, startPoint y: 563, endPoint x: 937, endPoint y: 564, distance: 13.7
click at [938, 564] on div at bounding box center [939, 556] width 8 height 89
click at [905, 564] on div "倒" at bounding box center [907, 556] width 4 height 93
type input "*"
drag, startPoint x: 906, startPoint y: 561, endPoint x: 858, endPoint y: 560, distance: 48.0
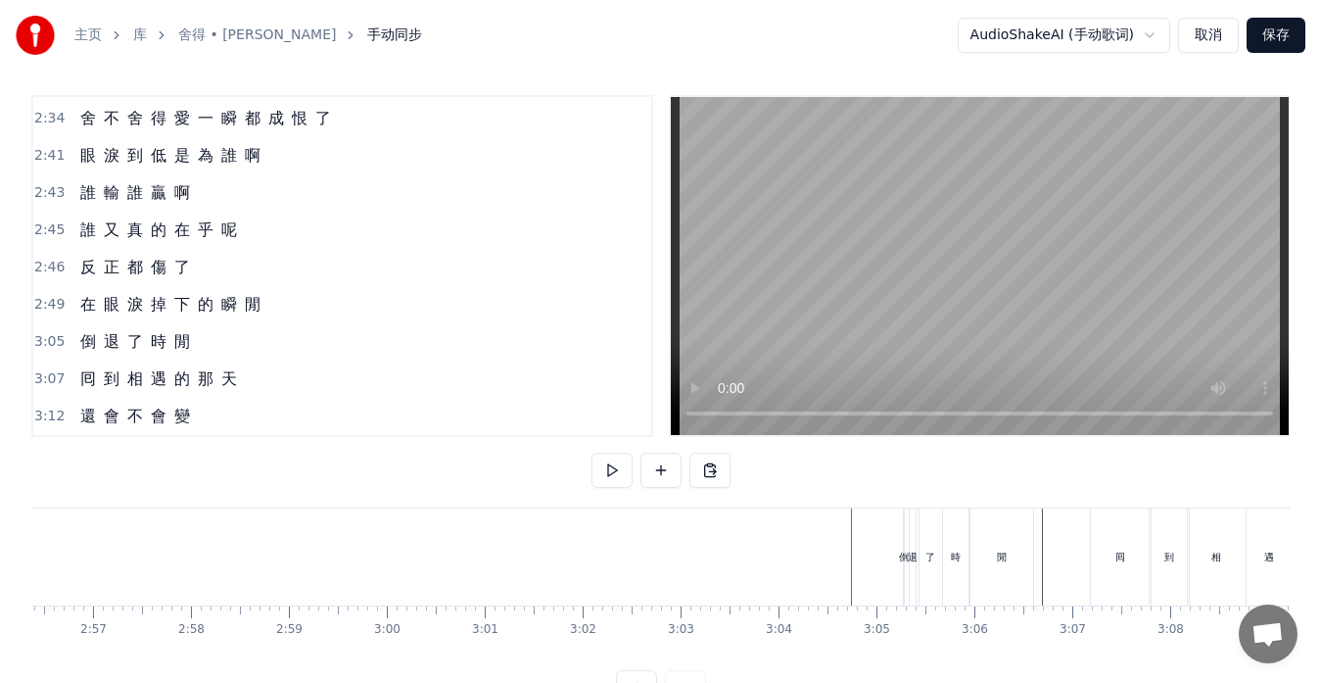
click at [905, 560] on div "倒" at bounding box center [904, 556] width 10 height 15
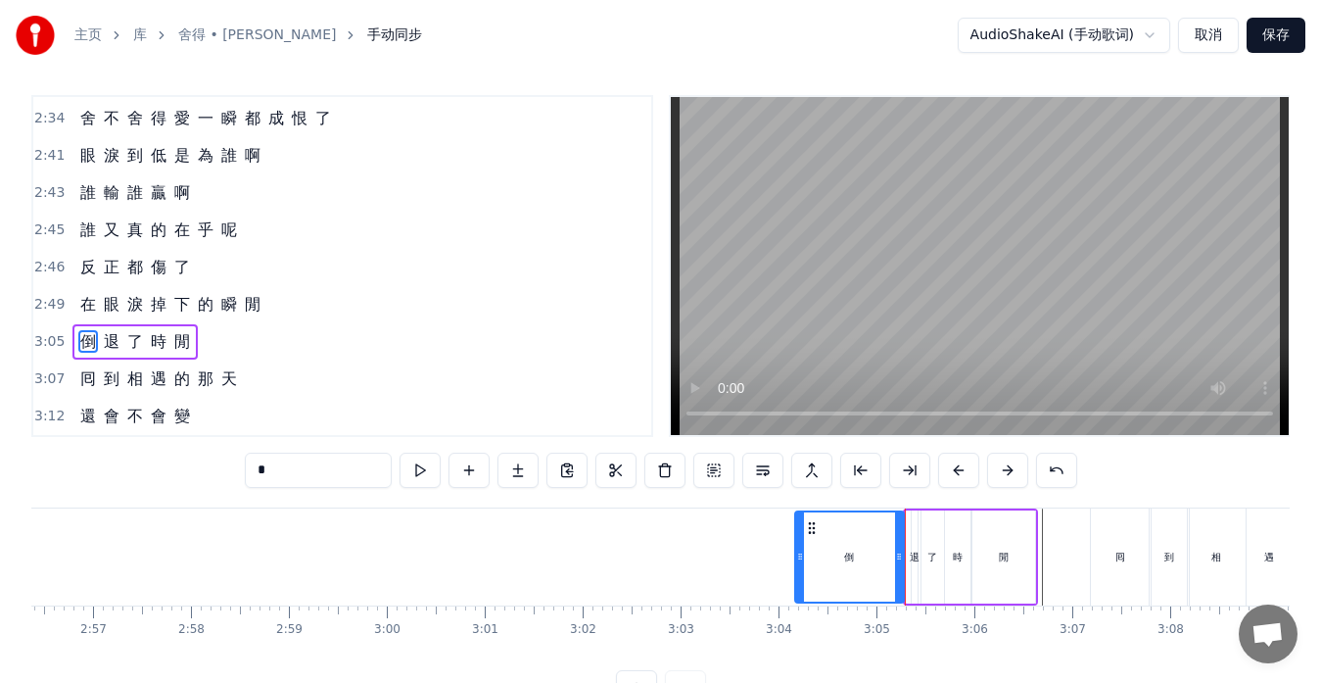
drag, startPoint x: 911, startPoint y: 557, endPoint x: 800, endPoint y: 548, distance: 111.1
click at [800, 548] on div at bounding box center [800, 556] width 8 height 89
drag, startPoint x: 899, startPoint y: 554, endPoint x: 834, endPoint y: 555, distance: 64.7
click at [834, 555] on icon at bounding box center [835, 556] width 8 height 16
click at [913, 553] on div "退" at bounding box center [915, 556] width 10 height 15
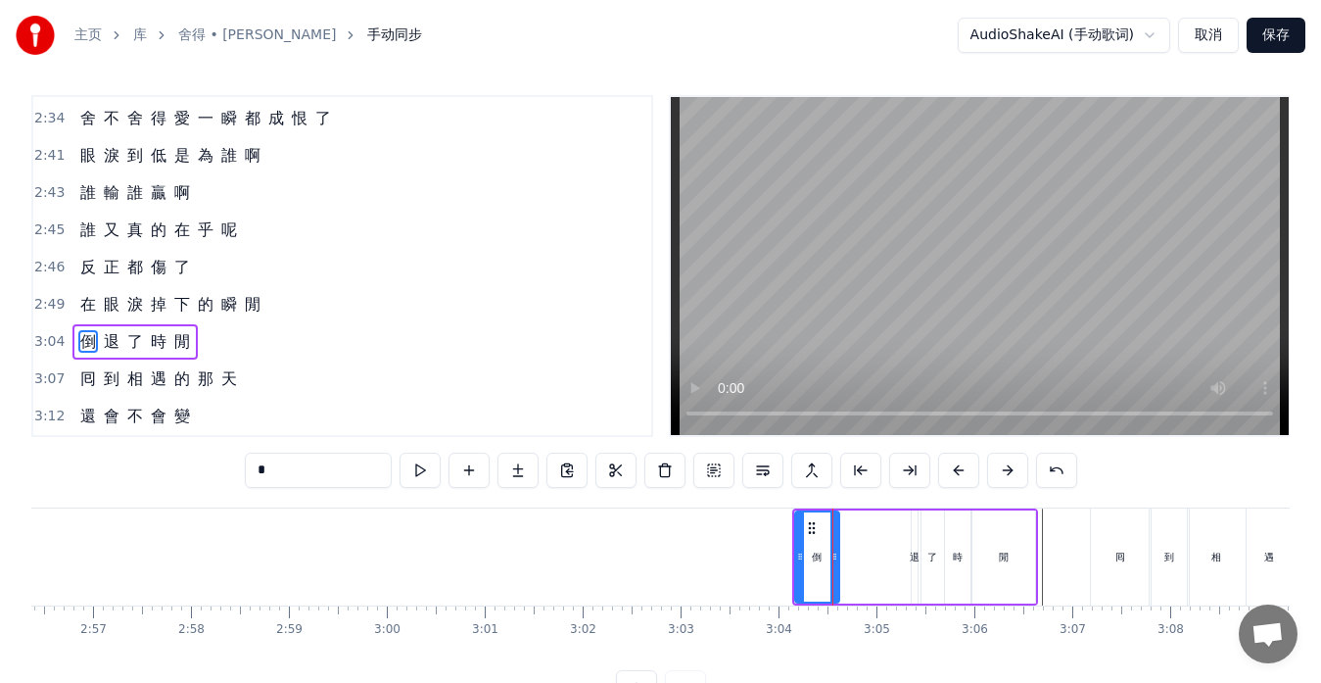
type input "*"
drag, startPoint x: 913, startPoint y: 553, endPoint x: 864, endPoint y: 556, distance: 49.1
click at [842, 556] on div "倒 退 了 時 [PERSON_NAME]" at bounding box center [915, 556] width 246 height 97
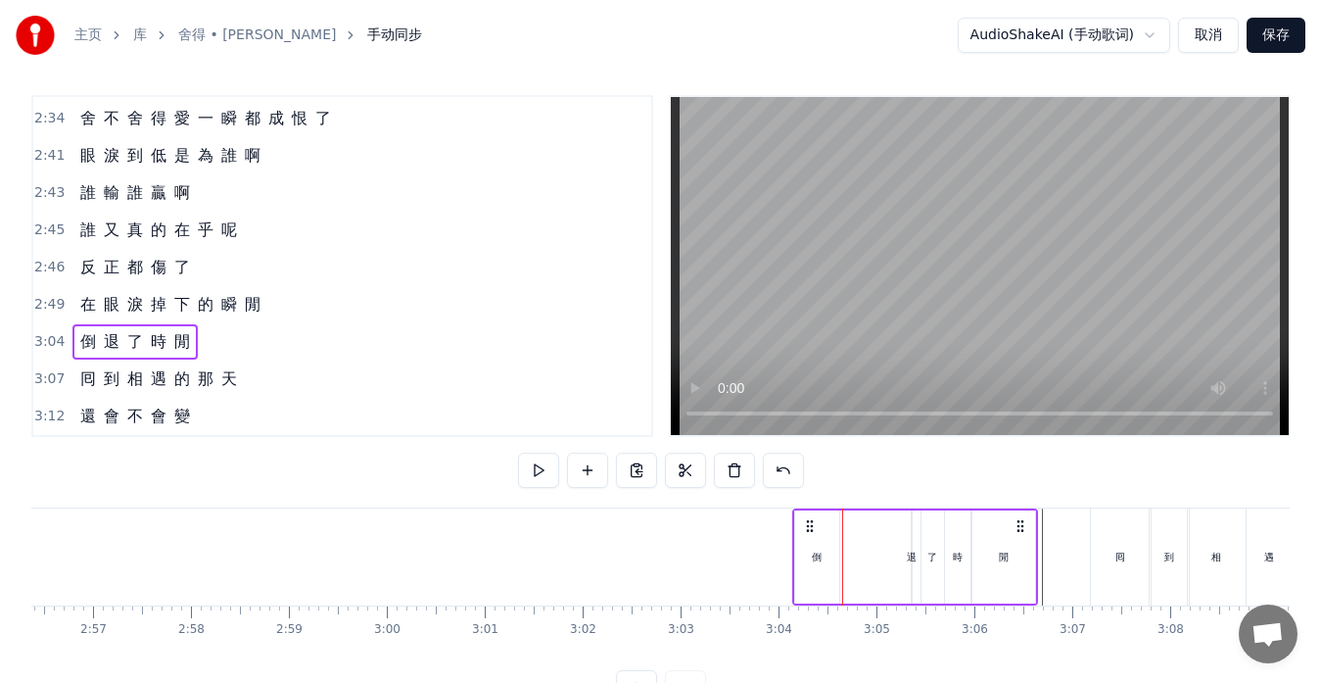
click at [914, 557] on div "退" at bounding box center [912, 556] width 10 height 15
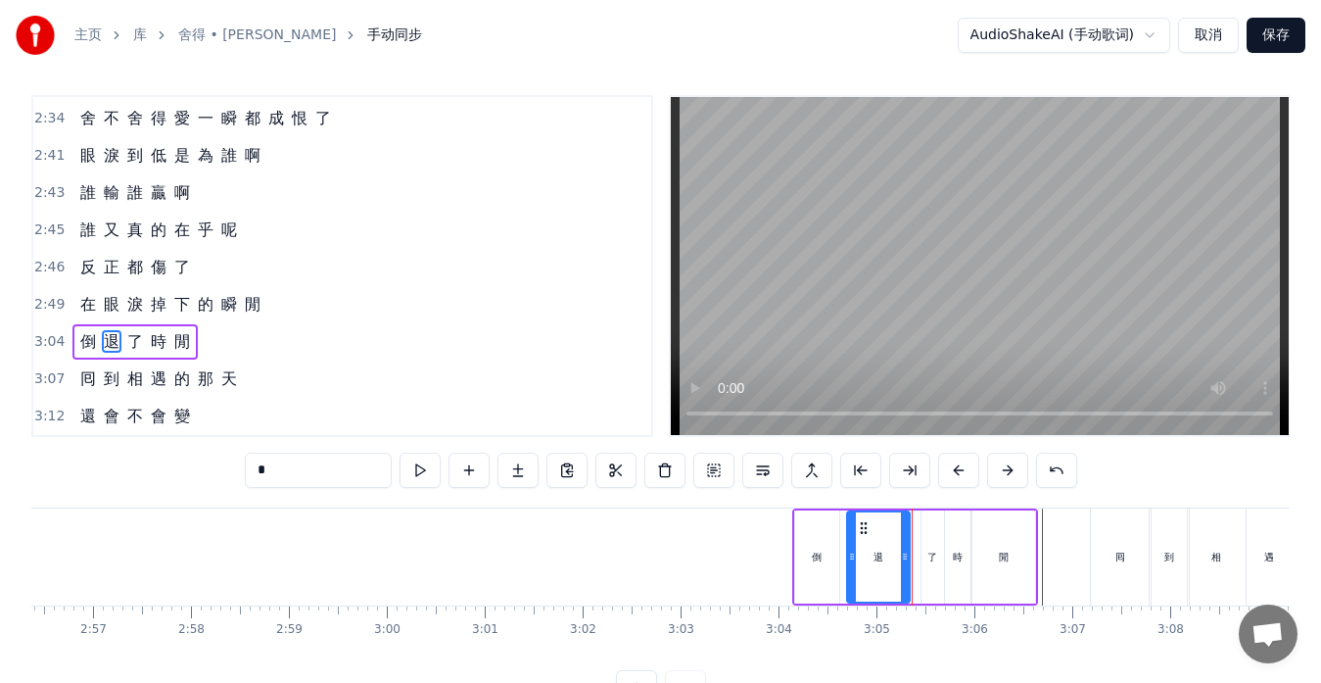
drag, startPoint x: 917, startPoint y: 557, endPoint x: 852, endPoint y: 557, distance: 64.6
click at [852, 557] on icon at bounding box center [852, 556] width 8 height 16
drag, startPoint x: 904, startPoint y: 557, endPoint x: 889, endPoint y: 557, distance: 14.7
click at [889, 557] on icon at bounding box center [890, 556] width 8 height 16
click at [926, 559] on div "了" at bounding box center [933, 556] width 23 height 93
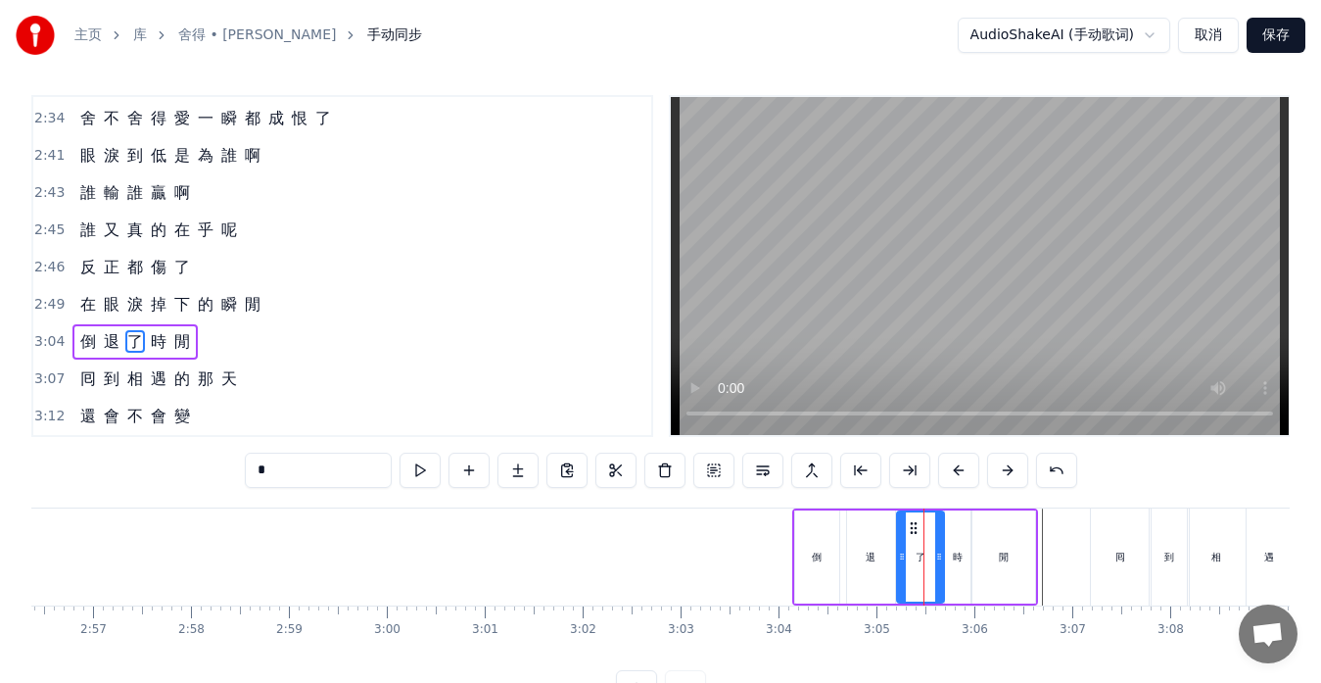
drag, startPoint x: 925, startPoint y: 558, endPoint x: 900, endPoint y: 558, distance: 24.5
click at [900, 558] on icon at bounding box center [902, 556] width 8 height 16
click at [930, 560] on icon at bounding box center [933, 556] width 8 height 16
click at [951, 557] on div "時" at bounding box center [957, 556] width 25 height 93
type input "*"
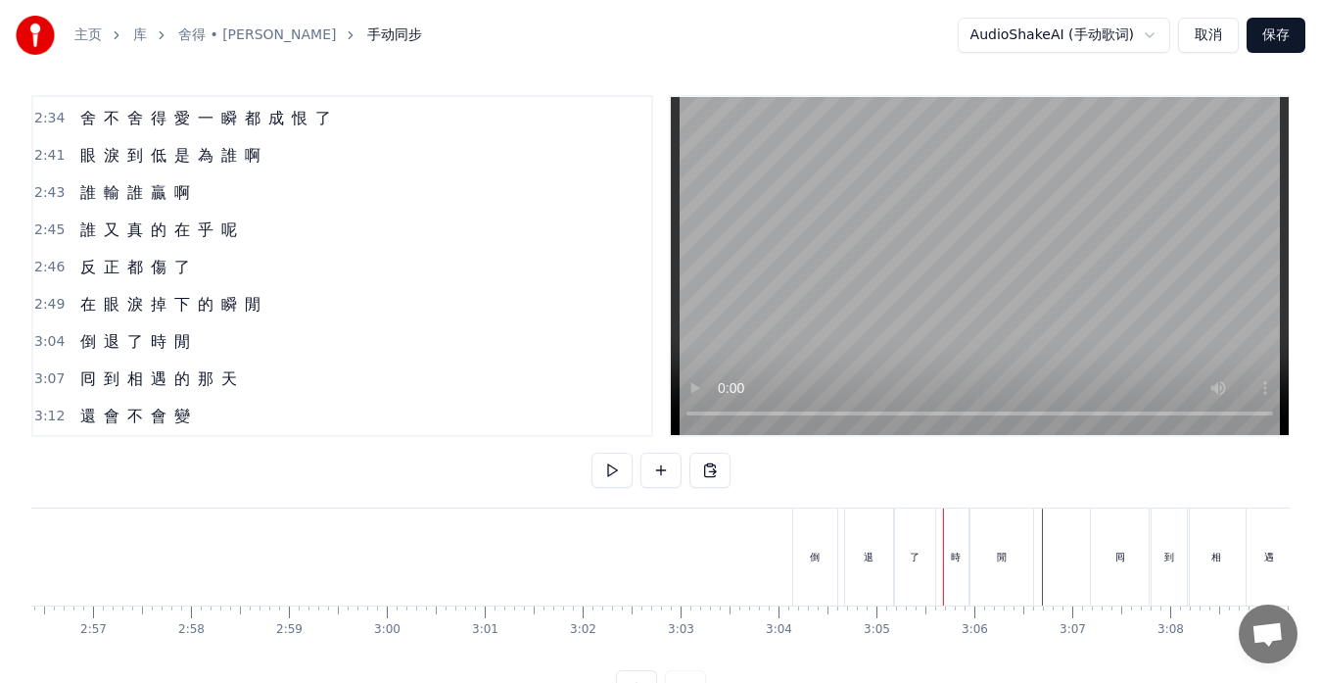
click at [804, 558] on div "倒" at bounding box center [815, 556] width 44 height 97
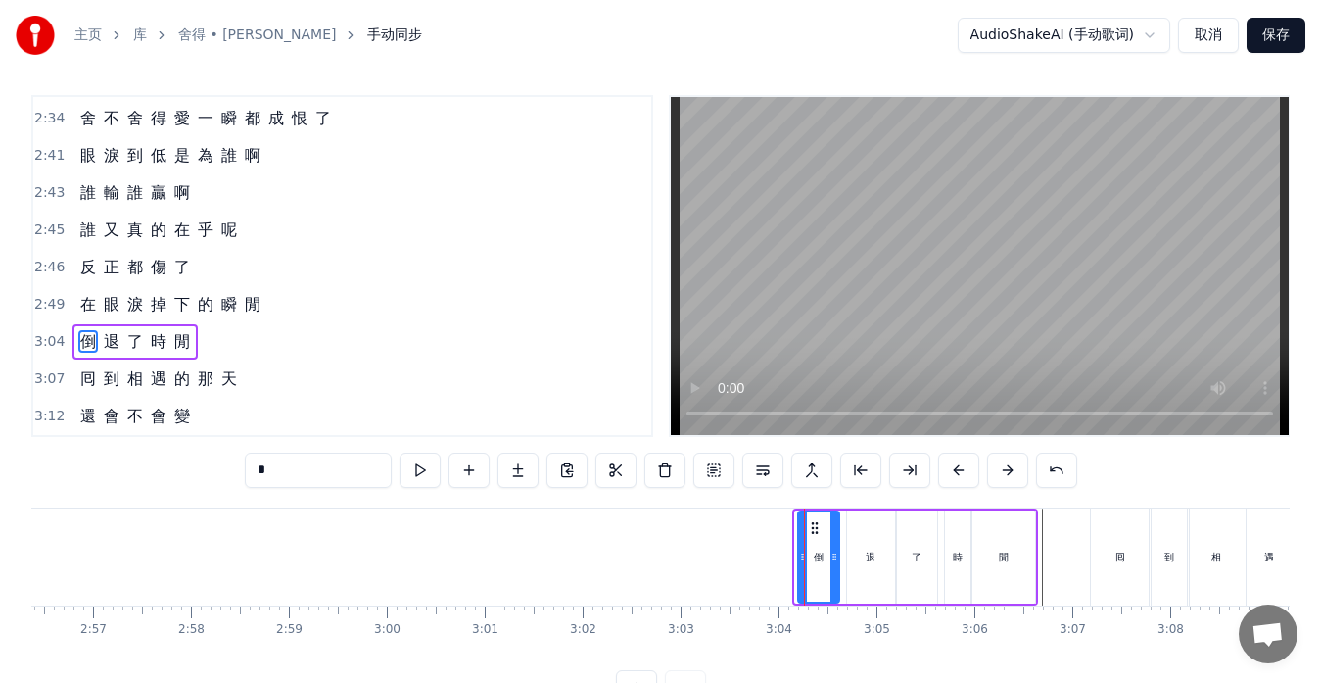
click at [800, 562] on icon at bounding box center [803, 556] width 8 height 16
click at [873, 555] on div "退" at bounding box center [871, 556] width 10 height 15
click at [856, 527] on circle at bounding box center [855, 527] width 1 height 1
drag, startPoint x: 883, startPoint y: 550, endPoint x: 874, endPoint y: 552, distance: 10.0
click at [873, 552] on icon at bounding box center [874, 556] width 8 height 16
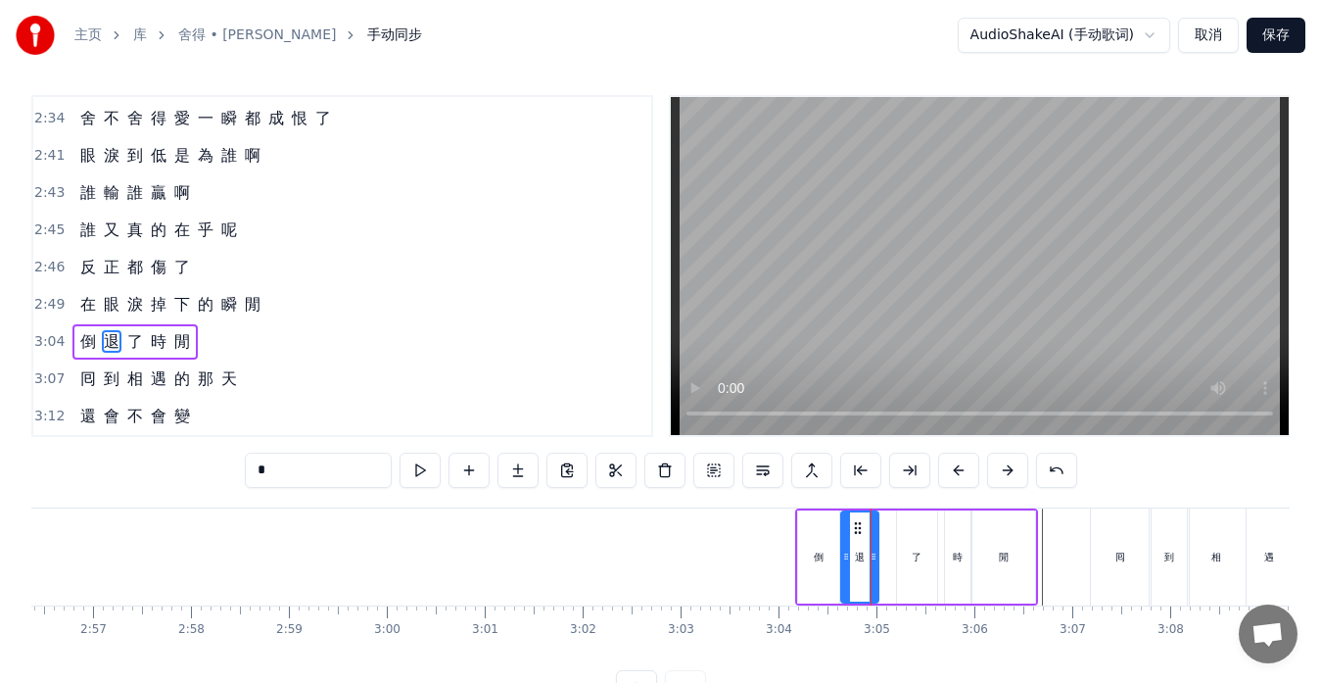
click at [909, 554] on div "了" at bounding box center [917, 556] width 40 height 93
drag, startPoint x: 912, startPoint y: 526, endPoint x: 891, endPoint y: 526, distance: 20.6
click at [891, 526] on icon at bounding box center [893, 528] width 16 height 16
click at [913, 549] on icon at bounding box center [910, 556] width 8 height 16
click at [964, 547] on div "時" at bounding box center [957, 556] width 25 height 93
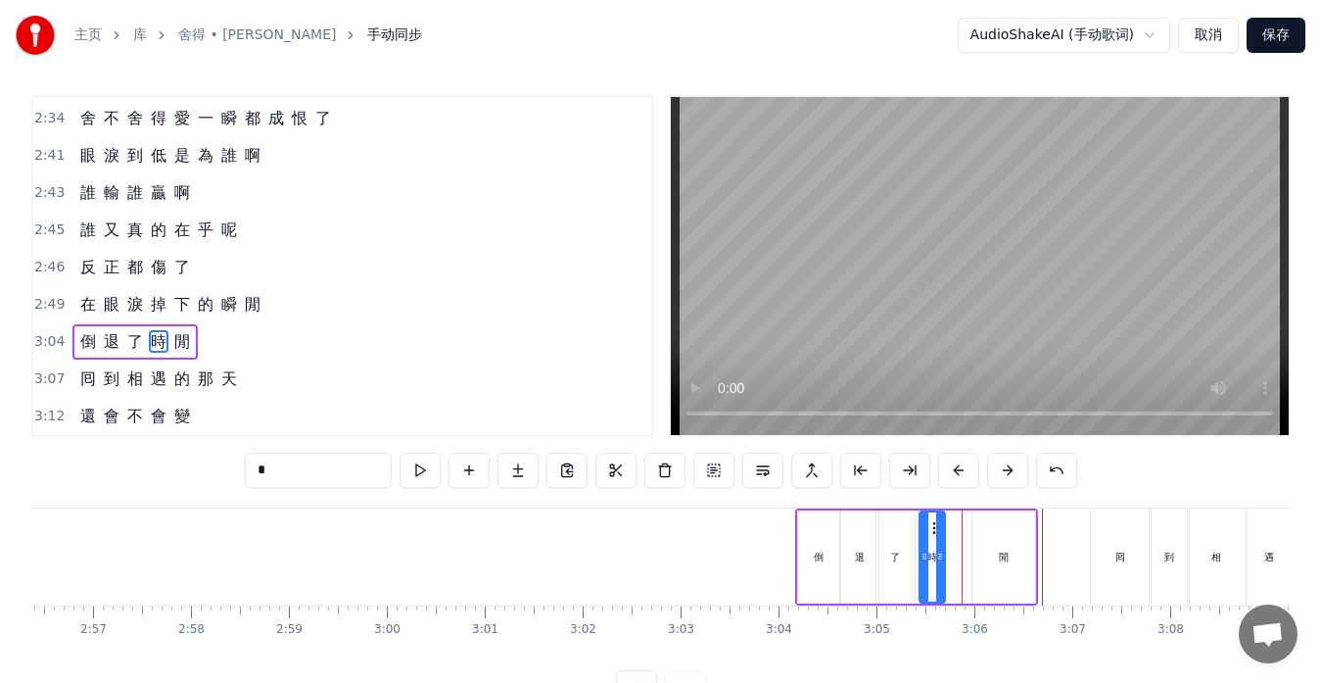
drag, startPoint x: 958, startPoint y: 527, endPoint x: 932, endPoint y: 527, distance: 25.5
click at [932, 527] on icon at bounding box center [937, 528] width 16 height 16
click at [948, 552] on icon at bounding box center [947, 556] width 8 height 16
click at [974, 555] on div "閒" at bounding box center [1004, 556] width 63 height 93
type input "*"
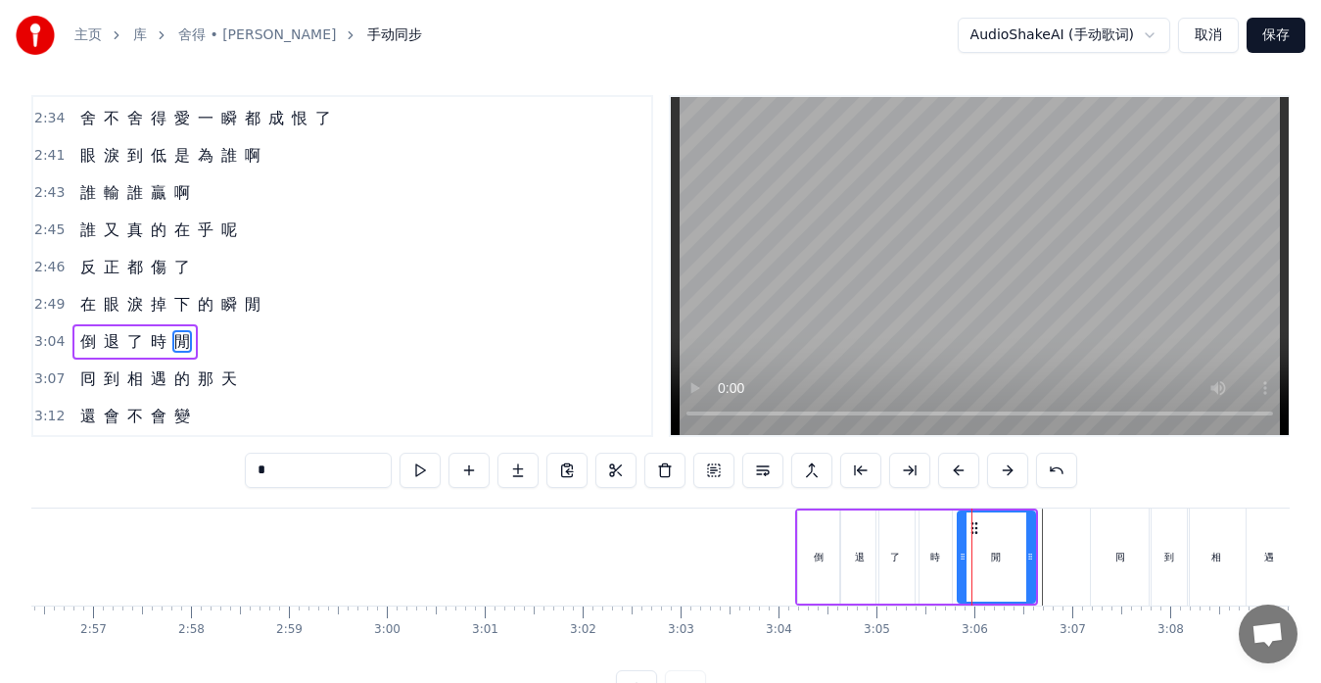
drag, startPoint x: 974, startPoint y: 550, endPoint x: 959, endPoint y: 552, distance: 14.8
click at [959, 552] on icon at bounding box center [963, 556] width 8 height 16
drag, startPoint x: 1032, startPoint y: 557, endPoint x: 1018, endPoint y: 557, distance: 14.7
click at [1018, 557] on icon at bounding box center [1016, 556] width 8 height 16
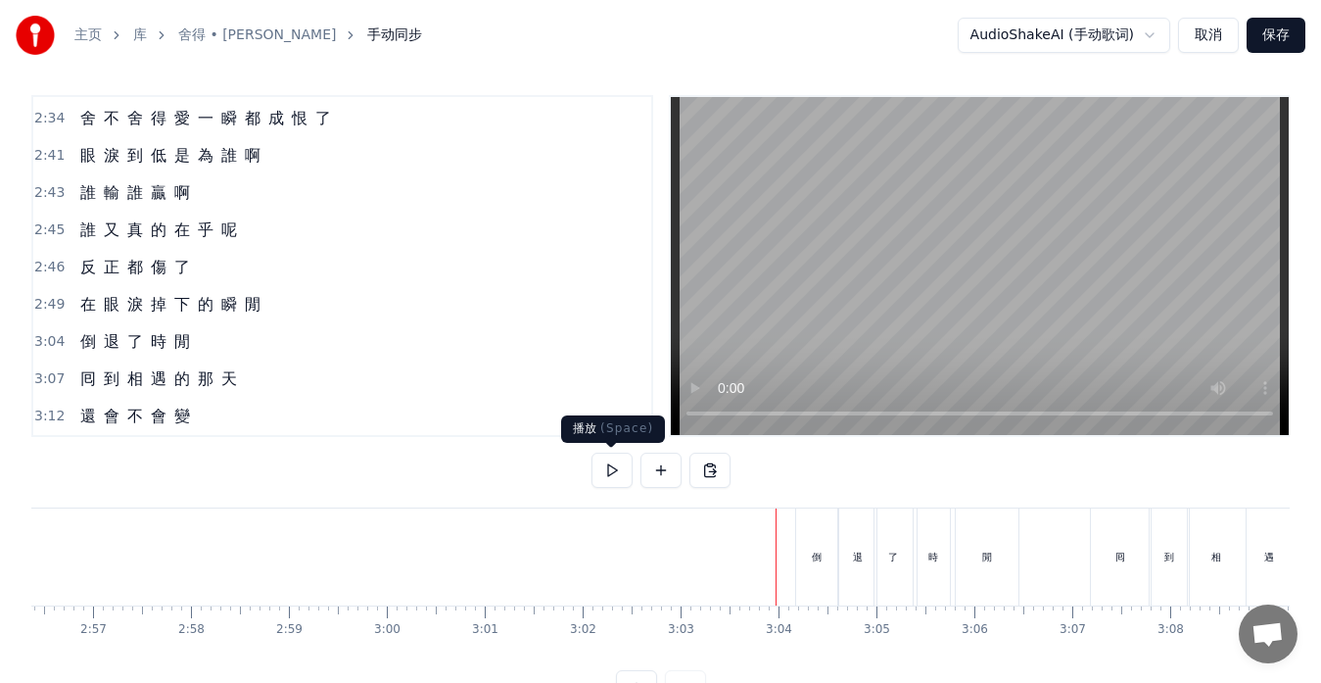
click at [624, 469] on button at bounding box center [612, 470] width 41 height 35
click at [617, 466] on button at bounding box center [612, 470] width 41 height 35
click at [848, 564] on div "退" at bounding box center [857, 556] width 37 height 97
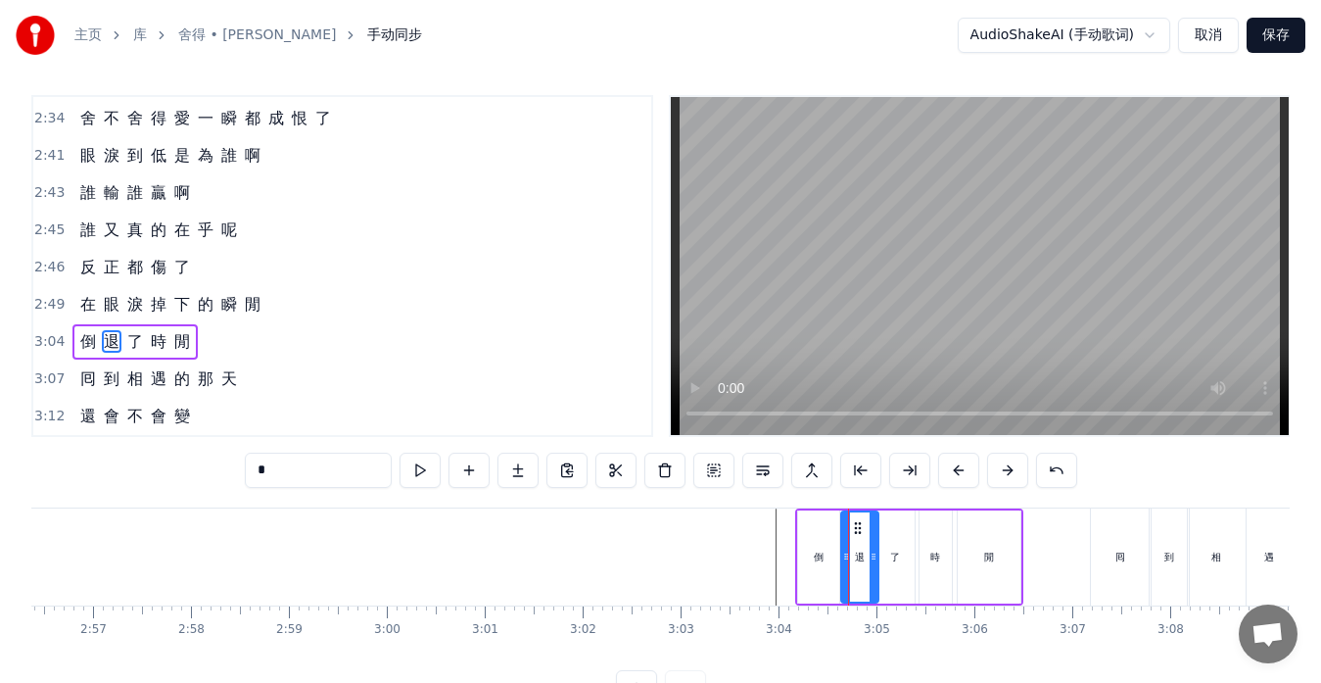
click at [891, 565] on div "了" at bounding box center [896, 556] width 38 height 93
click at [900, 561] on icon at bounding box center [902, 556] width 8 height 16
click at [923, 559] on div "時" at bounding box center [936, 556] width 32 height 93
type input "*"
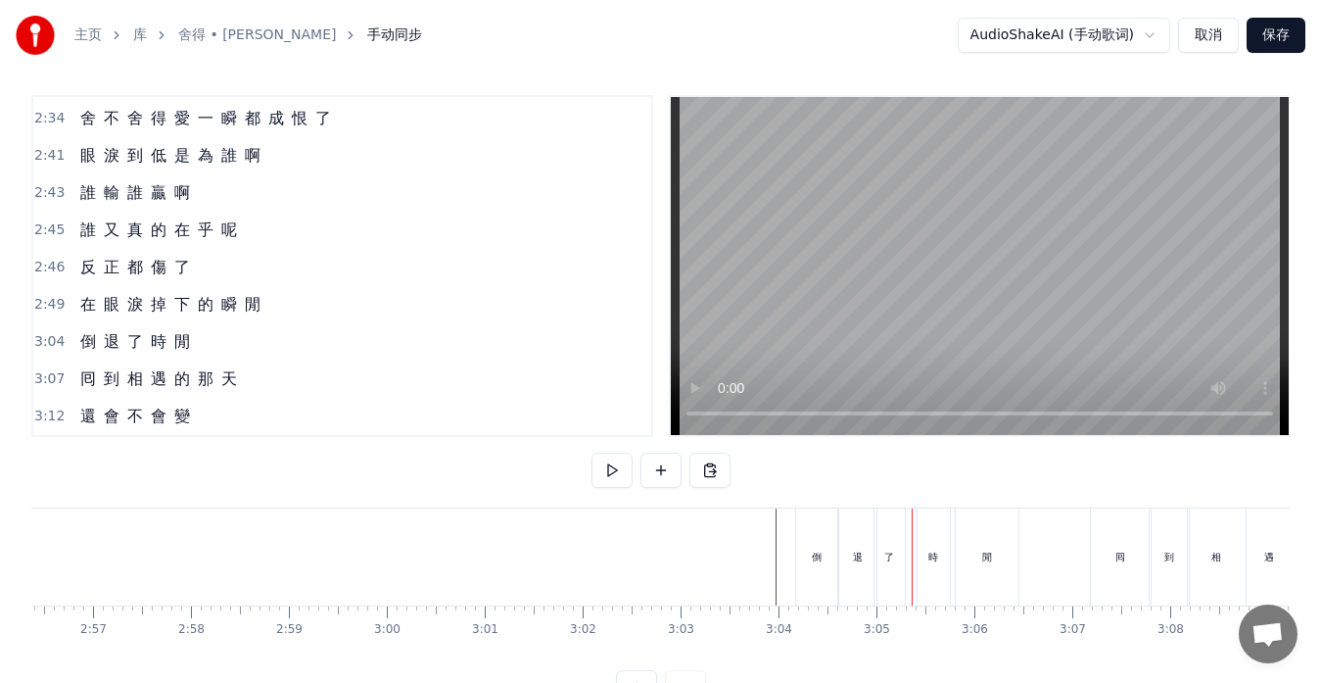
click at [920, 544] on div "時" at bounding box center [934, 556] width 32 height 97
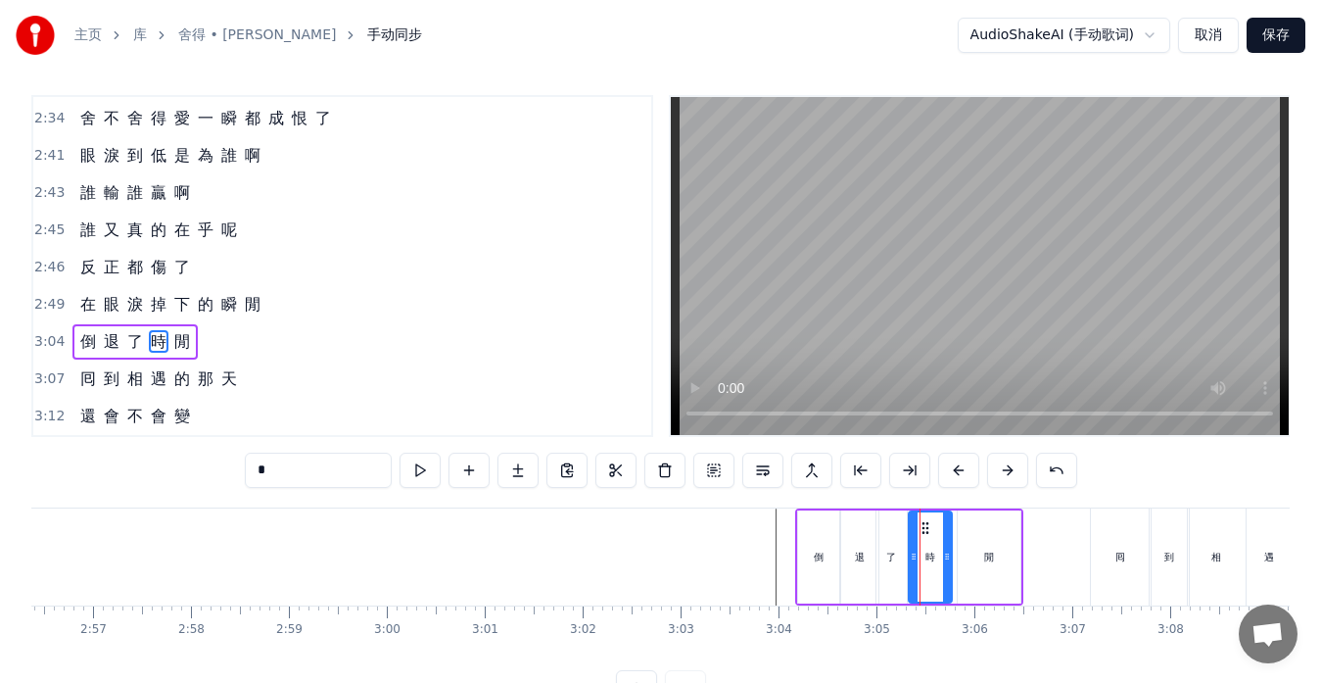
drag, startPoint x: 923, startPoint y: 532, endPoint x: 912, endPoint y: 532, distance: 10.8
click at [912, 532] on div at bounding box center [914, 556] width 8 height 89
click at [940, 554] on circle at bounding box center [939, 553] width 1 height 1
click at [967, 555] on div "閒" at bounding box center [989, 556] width 63 height 93
type input "*"
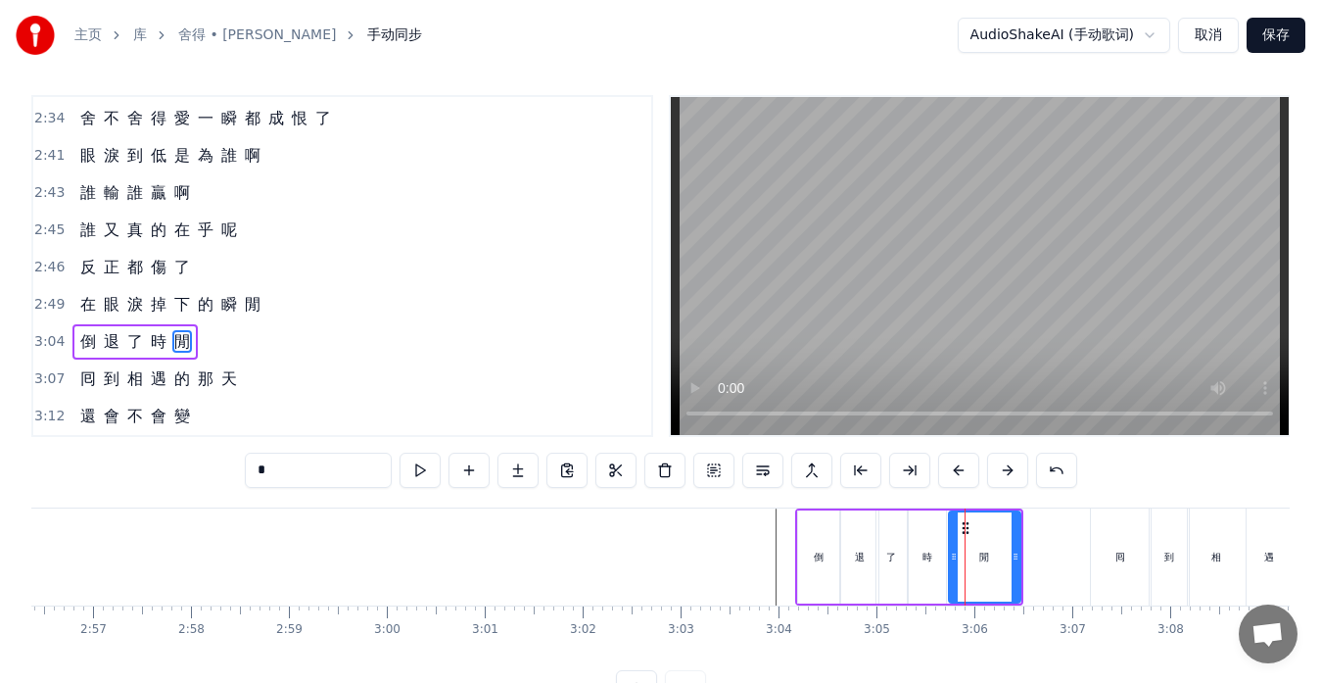
click at [952, 533] on div at bounding box center [954, 556] width 8 height 89
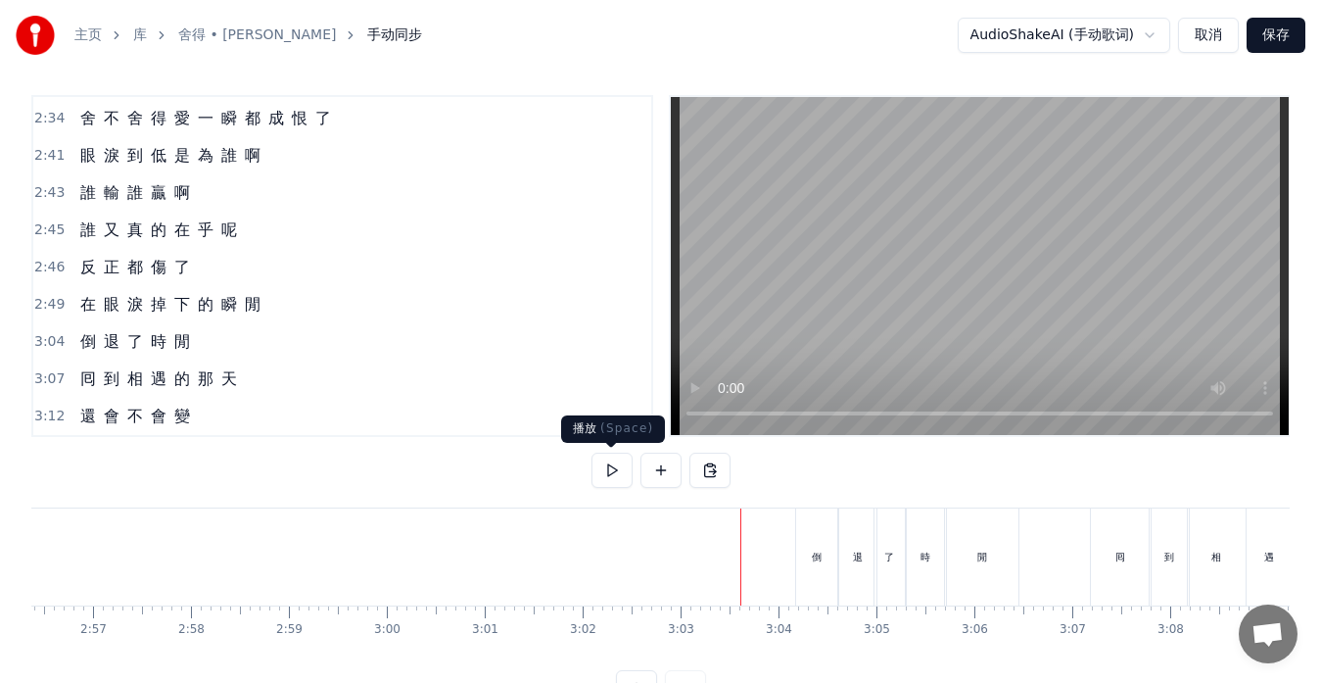
click at [615, 471] on button at bounding box center [612, 470] width 41 height 35
click at [604, 469] on button at bounding box center [612, 470] width 41 height 35
click at [853, 572] on div "退" at bounding box center [857, 556] width 37 height 97
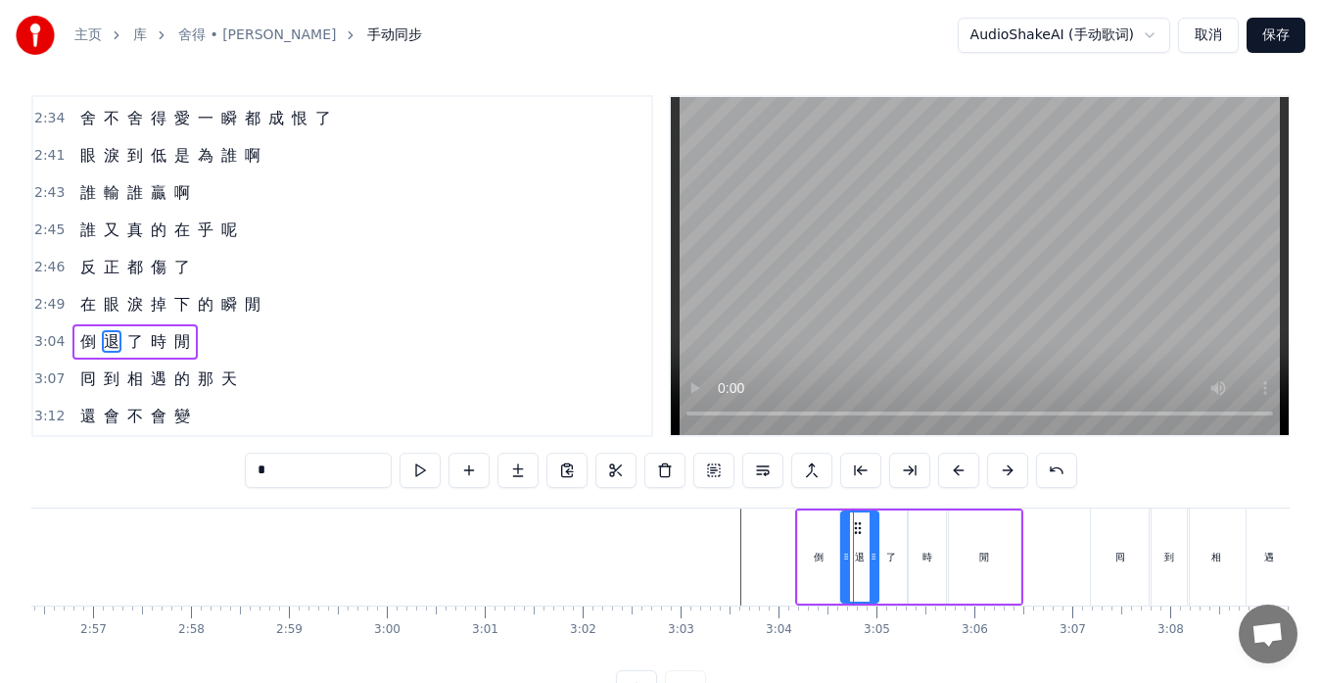
click at [832, 568] on div "倒" at bounding box center [818, 556] width 41 height 93
click at [827, 568] on div at bounding box center [827, 556] width 8 height 89
click at [840, 572] on div "退" at bounding box center [859, 556] width 39 height 93
type input "*"
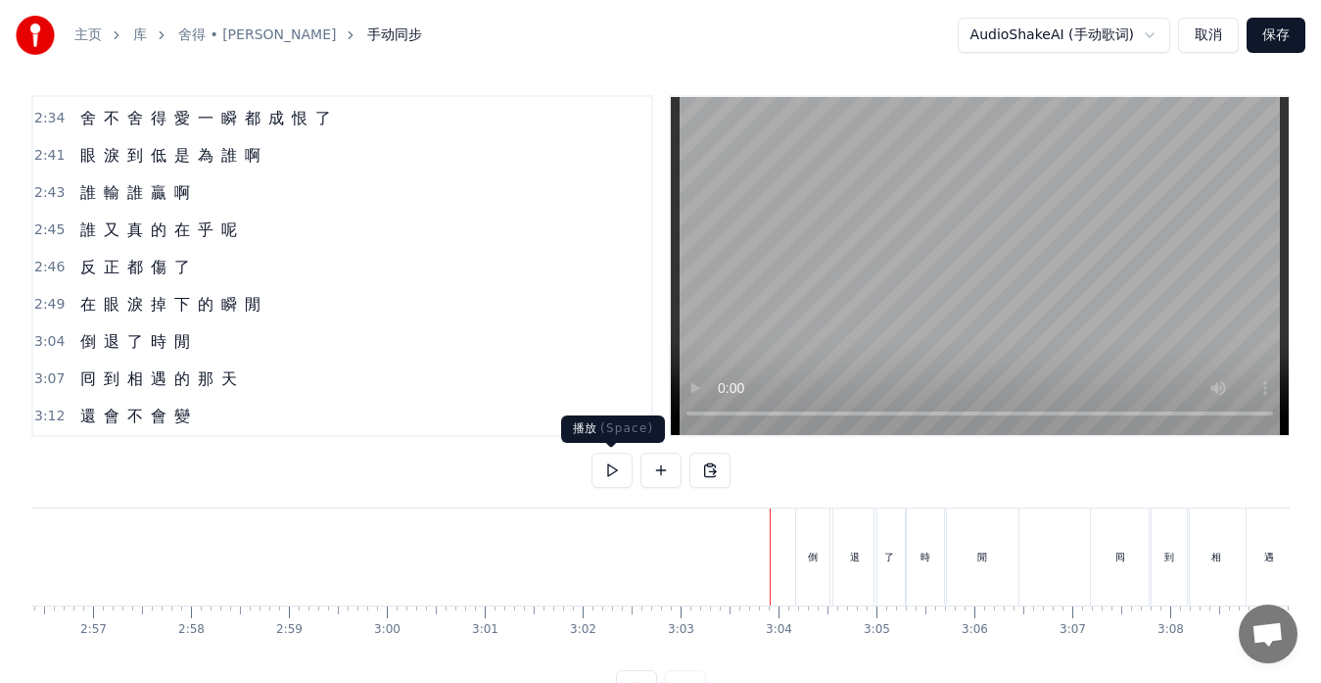
click at [603, 467] on button at bounding box center [612, 470] width 41 height 35
click at [81, 355] on div "倒 退 了 時 [PERSON_NAME]" at bounding box center [134, 341] width 125 height 35
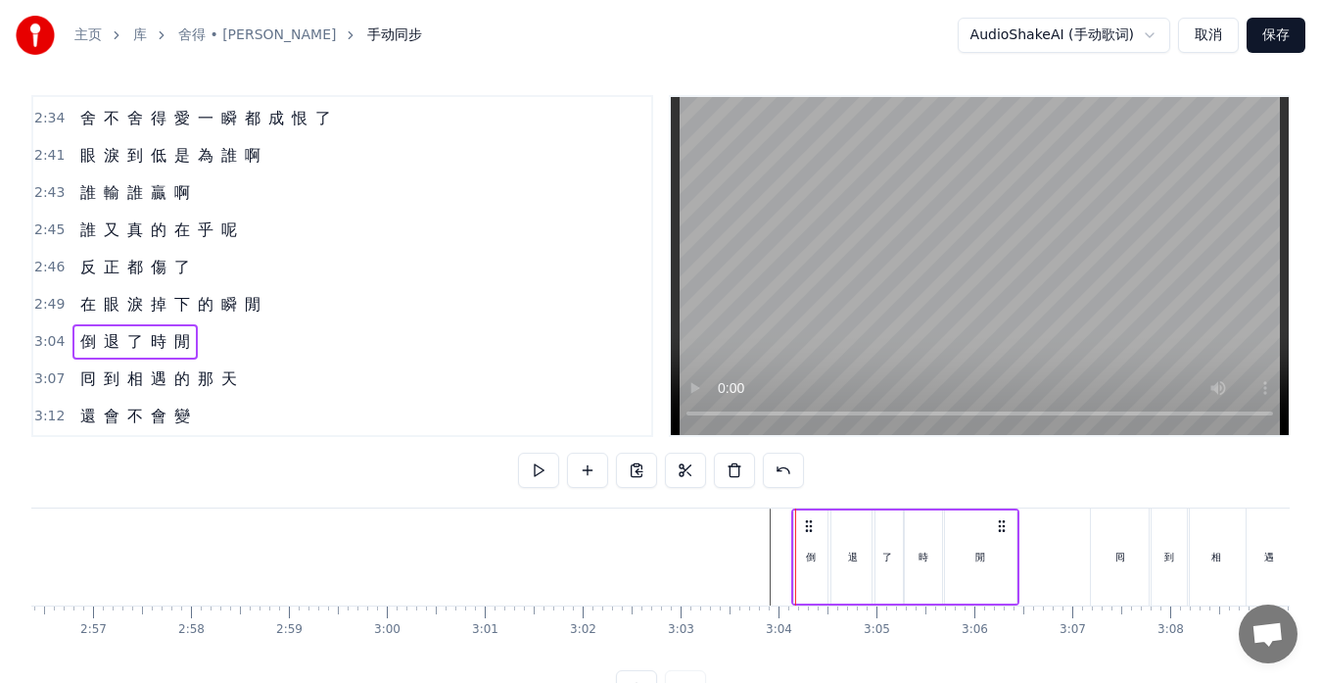
click at [807, 527] on icon at bounding box center [809, 526] width 16 height 16
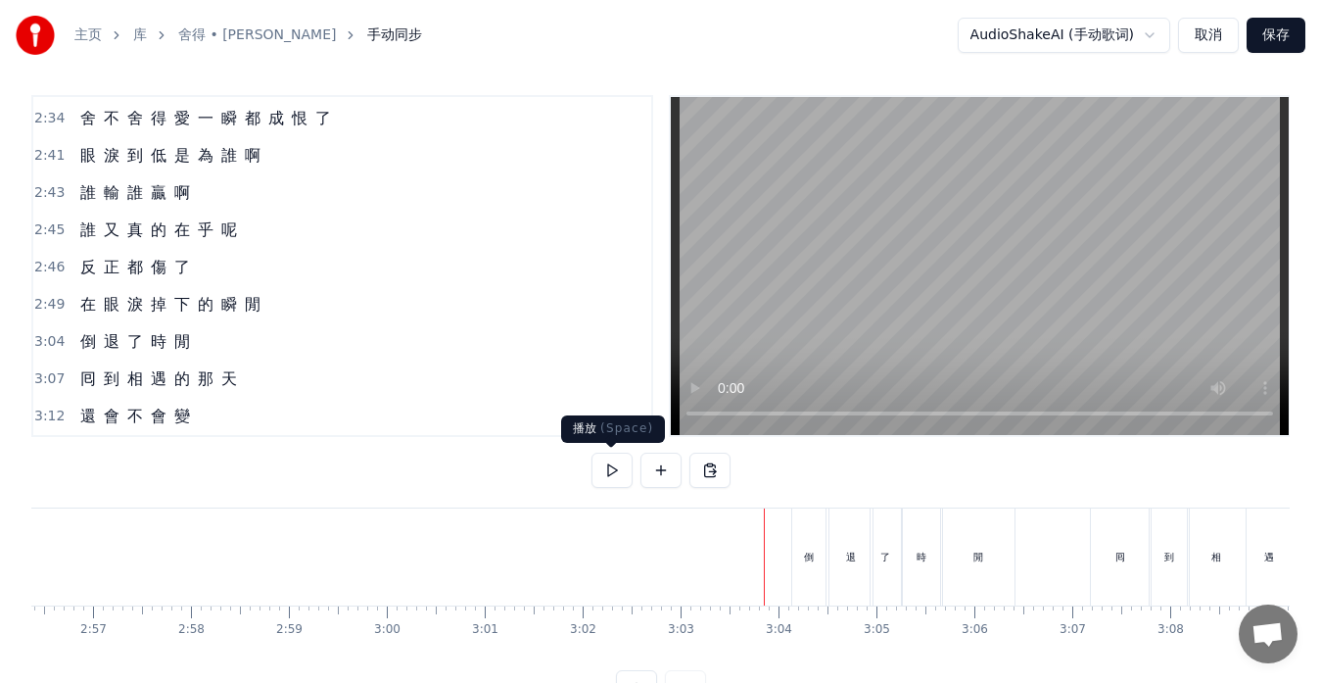
click at [619, 471] on button at bounding box center [612, 470] width 41 height 35
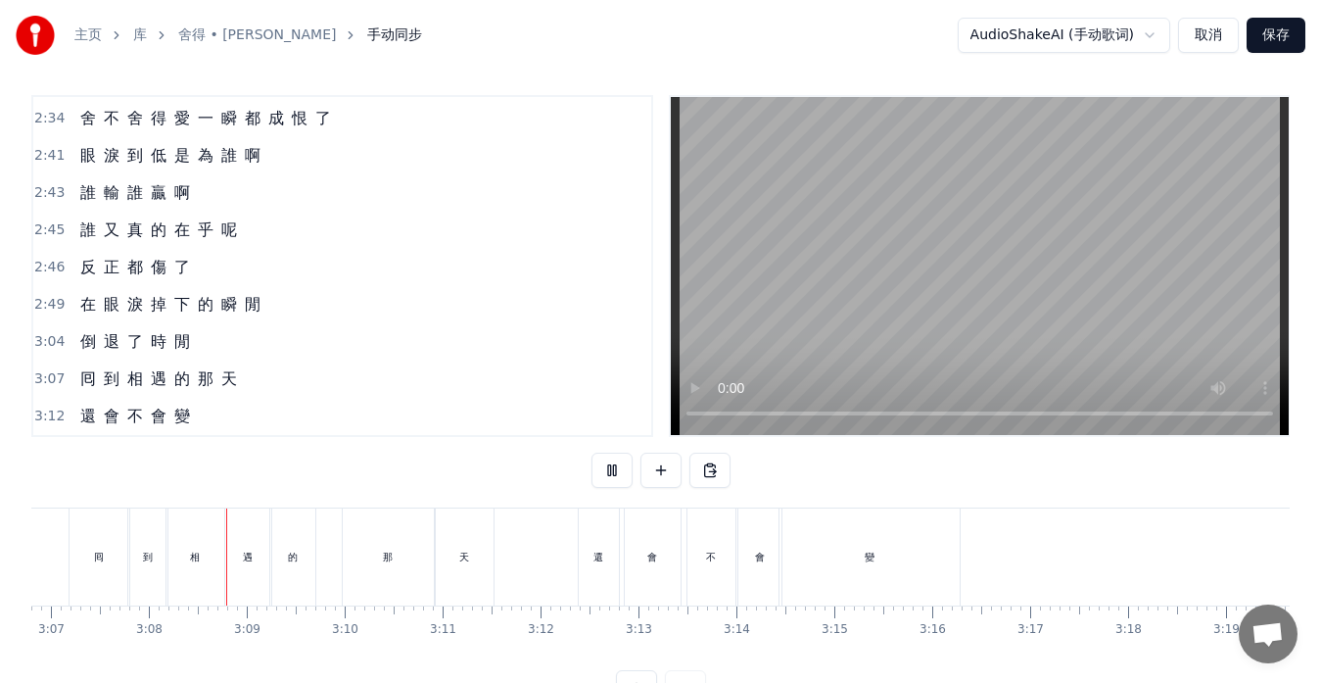
click at [609, 468] on button at bounding box center [612, 470] width 41 height 35
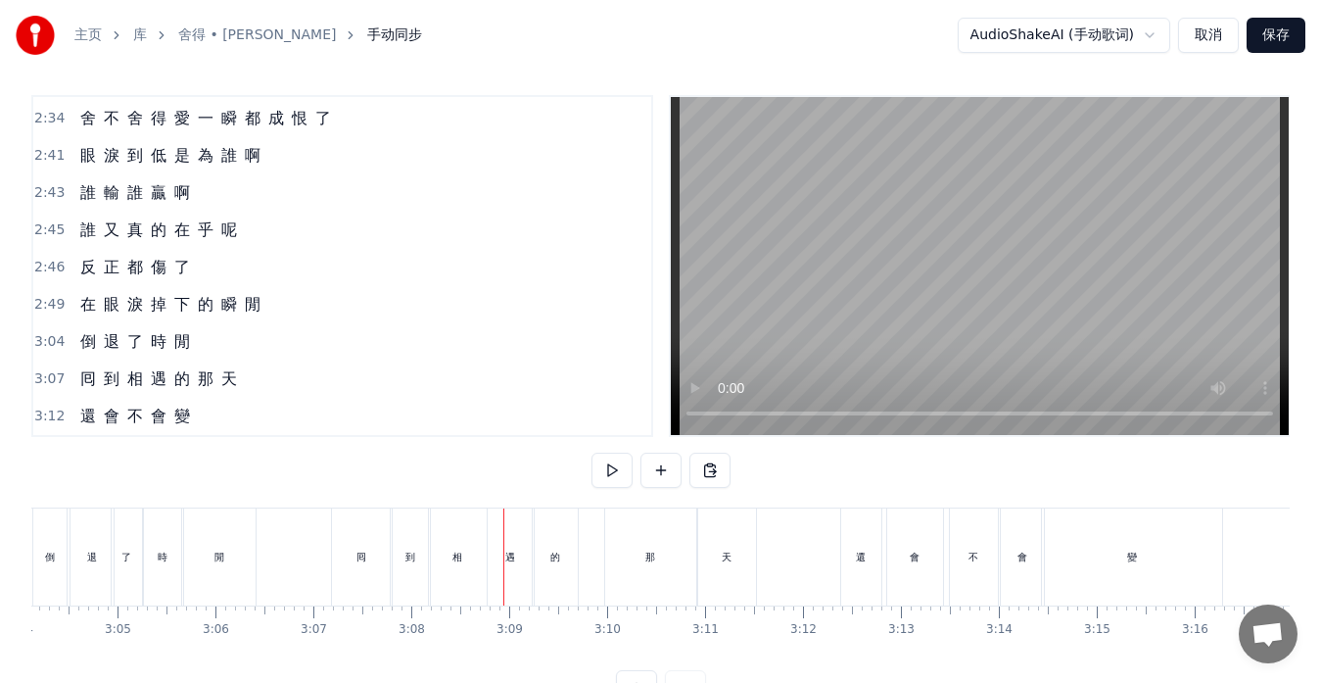
scroll to position [0, 18017]
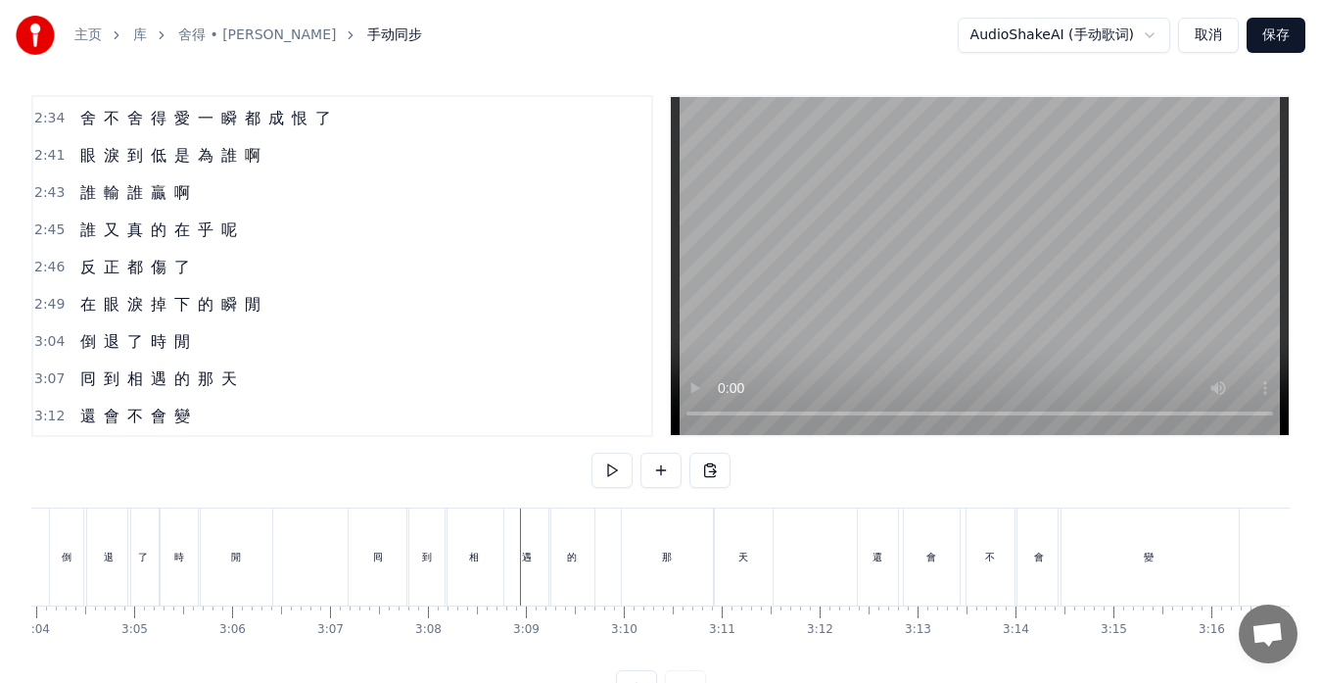
click at [358, 572] on div "囘" at bounding box center [379, 556] width 60 height 97
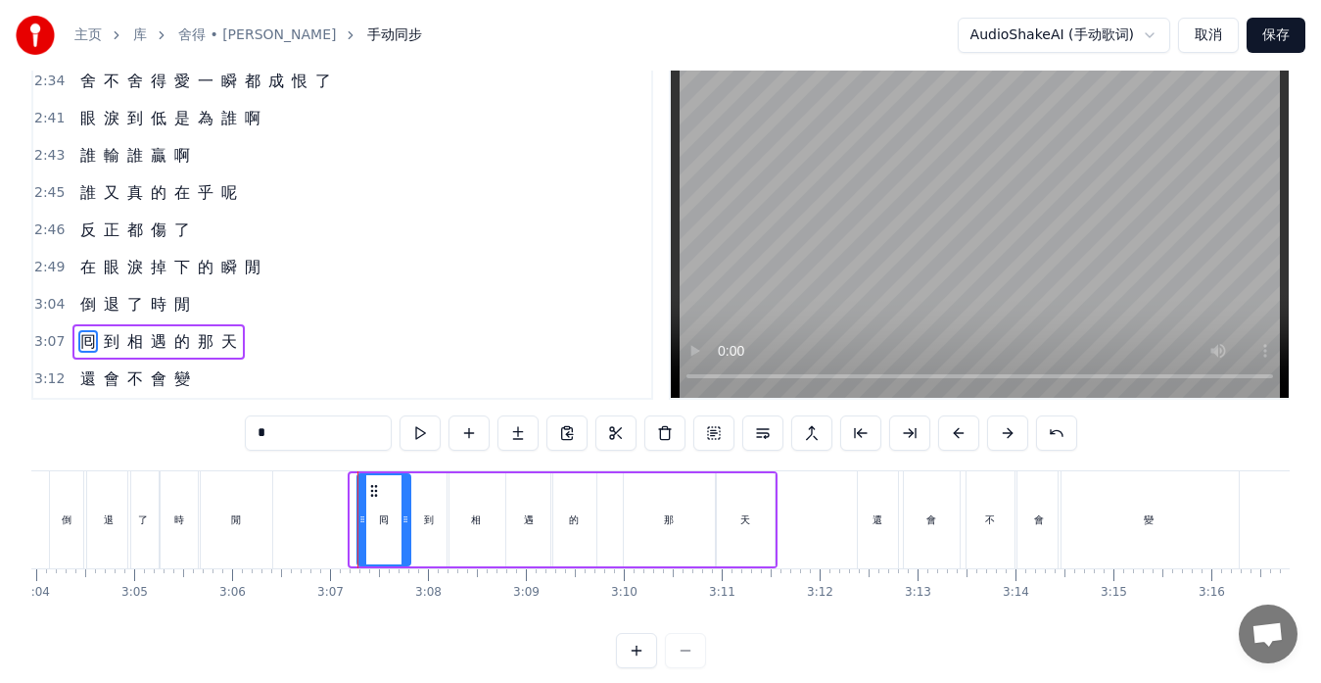
click at [359, 517] on icon at bounding box center [362, 519] width 8 height 16
click at [157, 358] on div "囘 到 相 遇 的 那 天" at bounding box center [158, 341] width 172 height 35
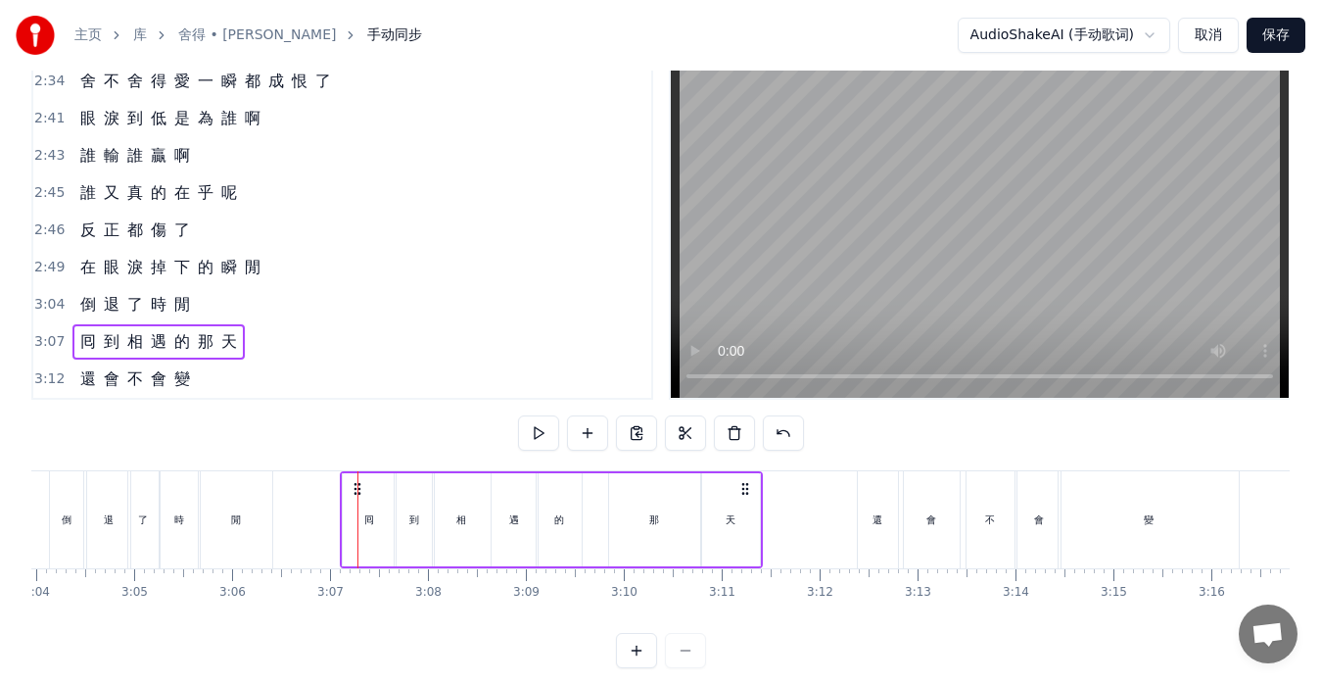
drag, startPoint x: 373, startPoint y: 486, endPoint x: 358, endPoint y: 489, distance: 15.0
click at [358, 489] on icon at bounding box center [358, 489] width 16 height 16
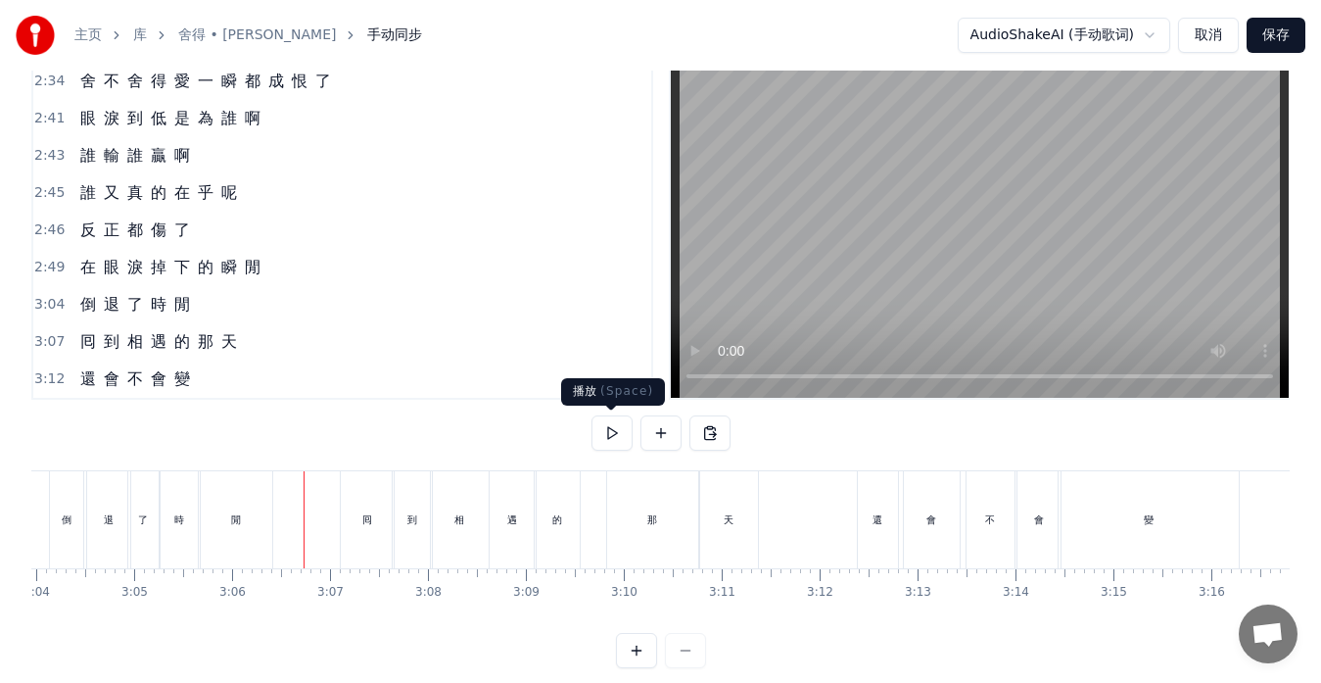
click at [612, 435] on button at bounding box center [612, 432] width 41 height 35
click at [611, 435] on button at bounding box center [612, 432] width 41 height 35
click at [382, 540] on div "囘" at bounding box center [367, 519] width 53 height 97
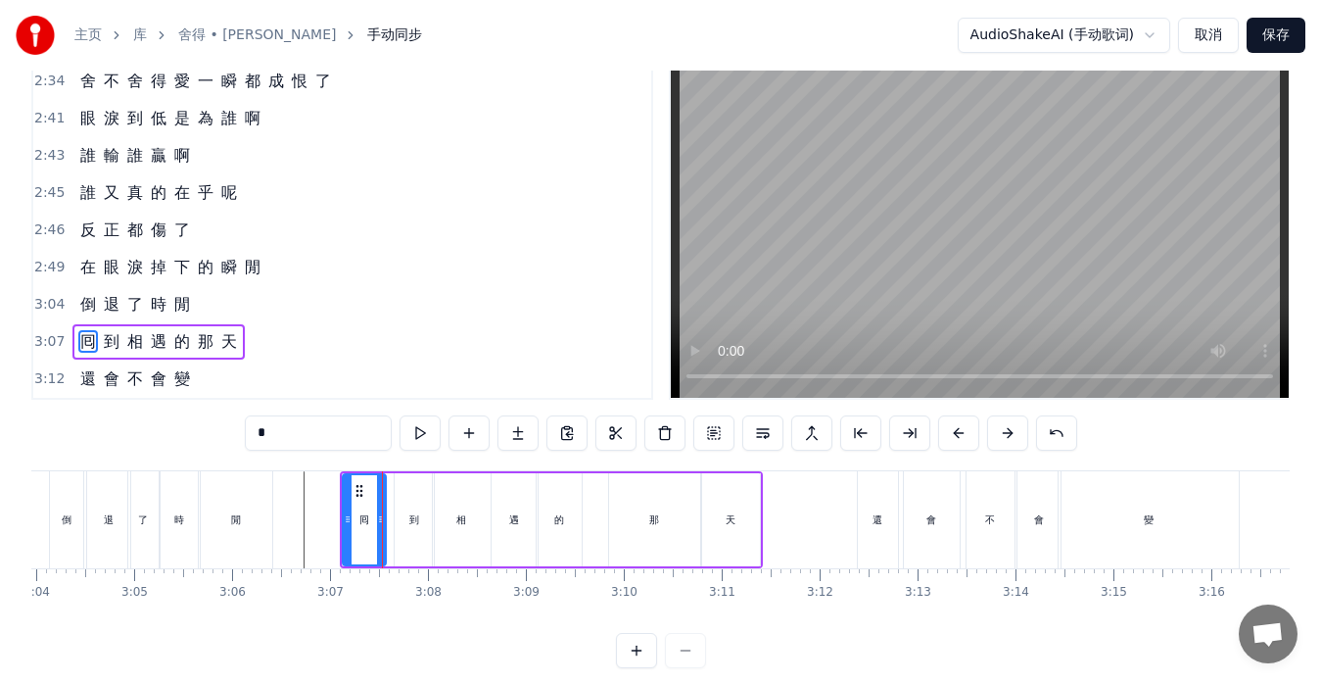
drag, startPoint x: 389, startPoint y: 534, endPoint x: 379, endPoint y: 535, distance: 9.8
click at [379, 535] on div at bounding box center [381, 519] width 8 height 89
click at [399, 526] on div "到" at bounding box center [414, 519] width 39 height 93
type input "*"
drag, startPoint x: 399, startPoint y: 526, endPoint x: 387, endPoint y: 524, distance: 11.9
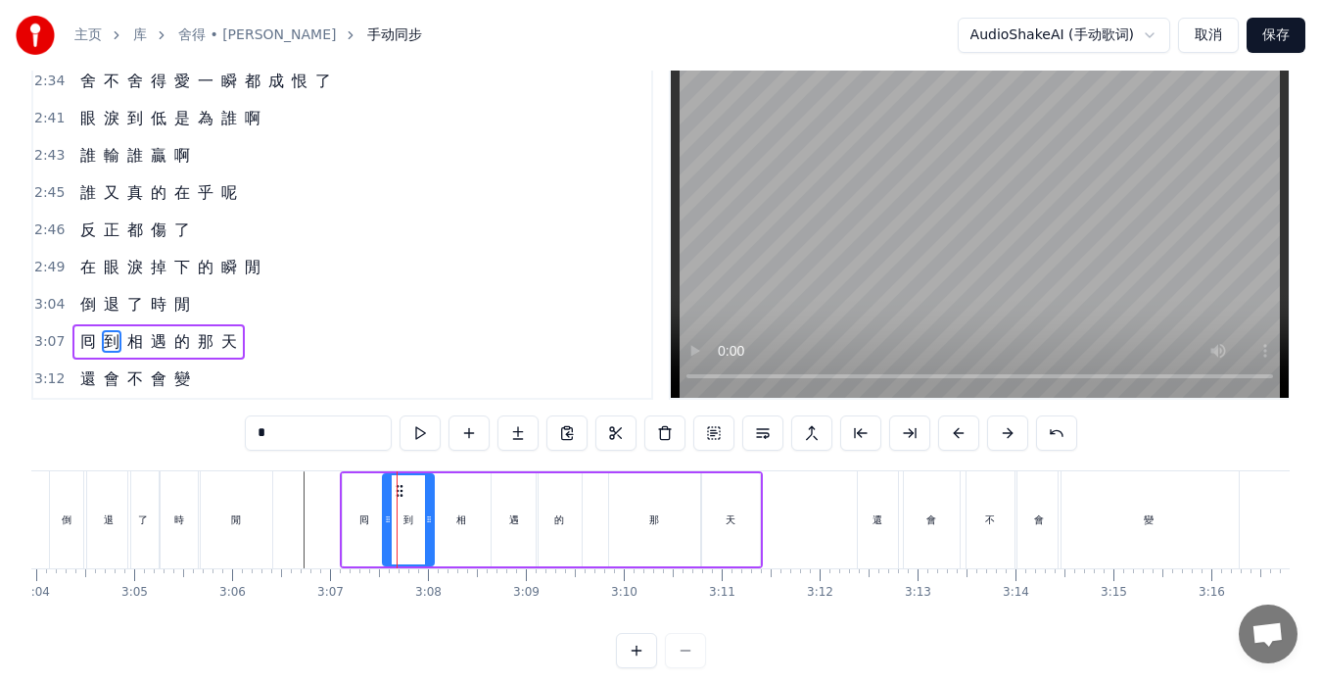
click at [387, 524] on icon at bounding box center [388, 519] width 8 height 16
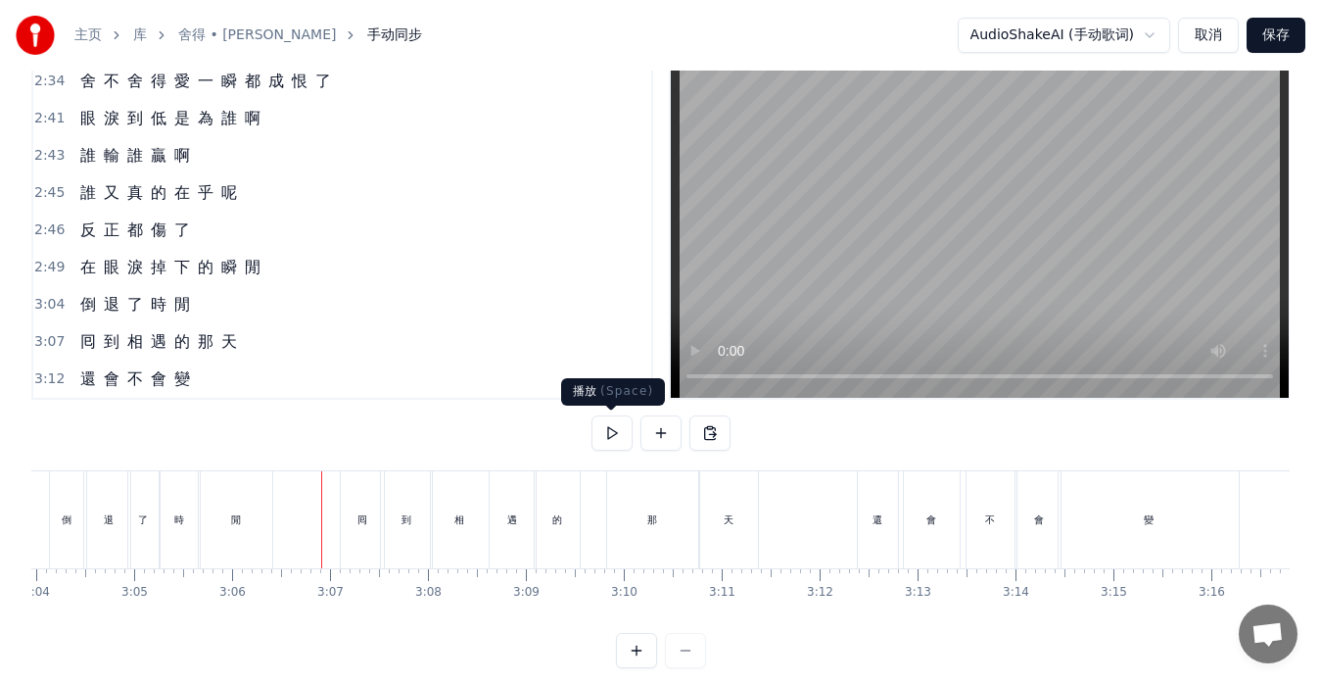
click at [609, 435] on button at bounding box center [612, 432] width 41 height 35
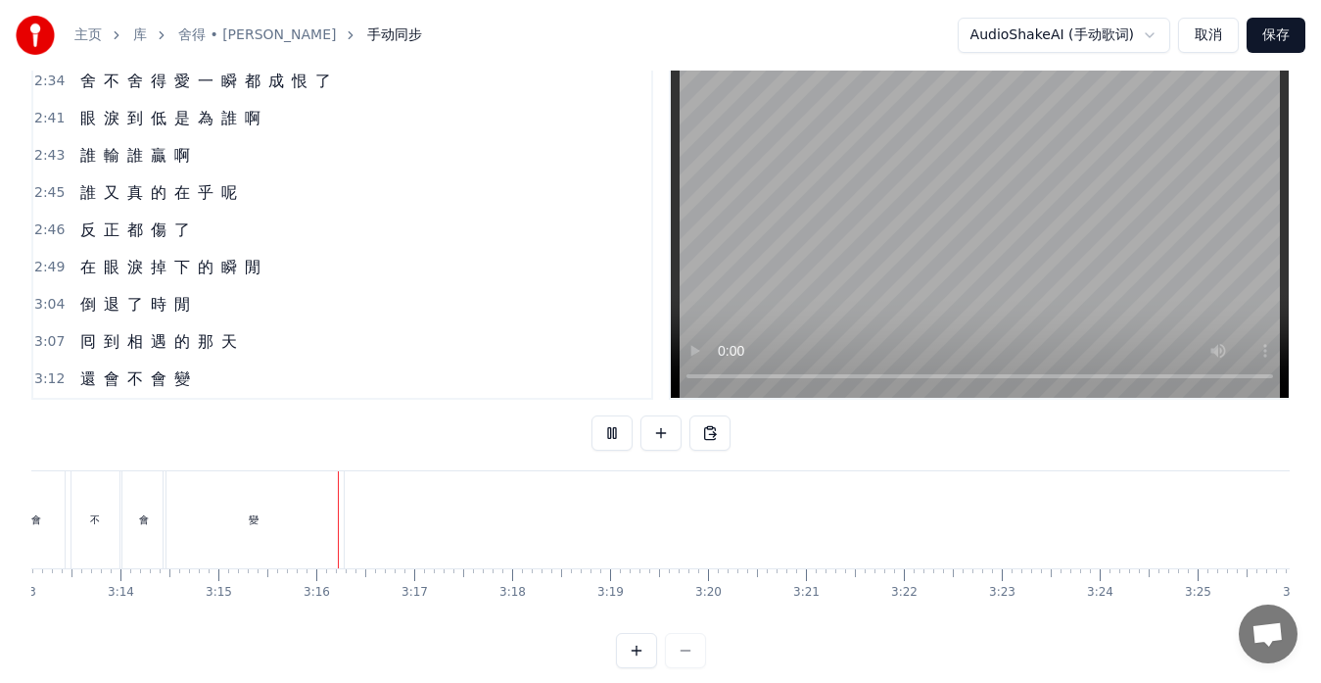
click at [609, 434] on button at bounding box center [612, 432] width 41 height 35
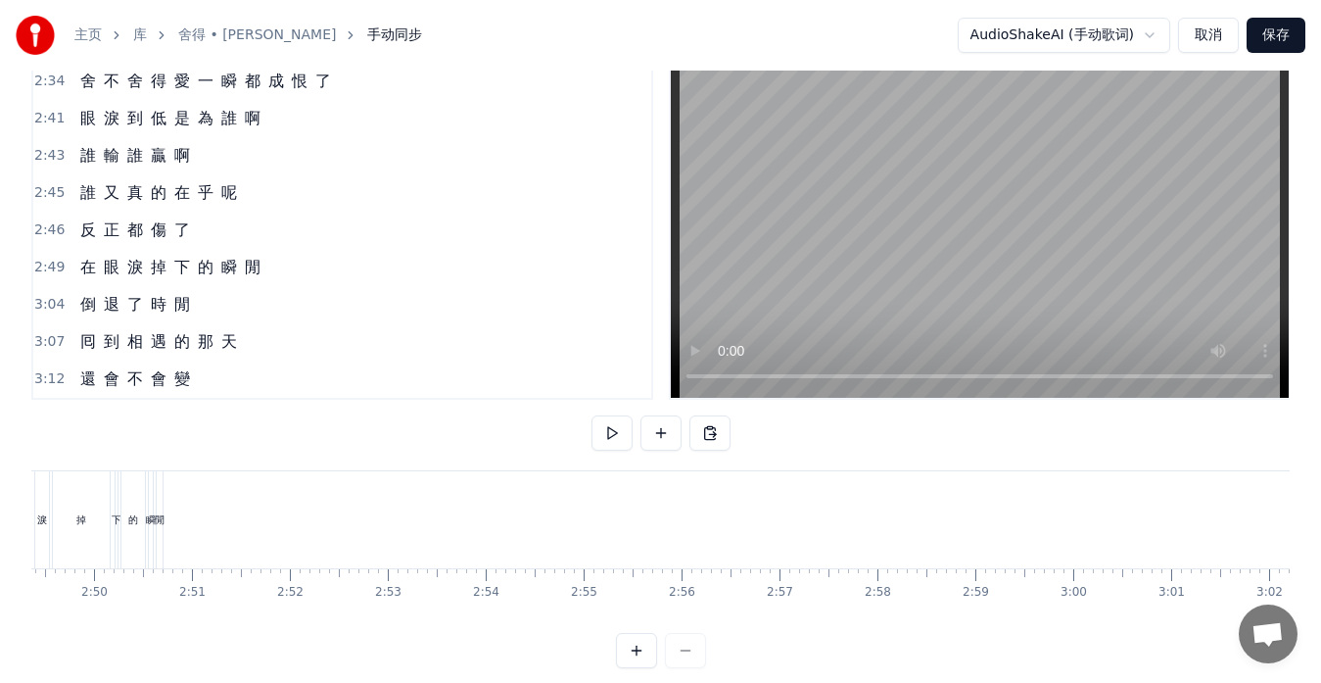
scroll to position [0, 16227]
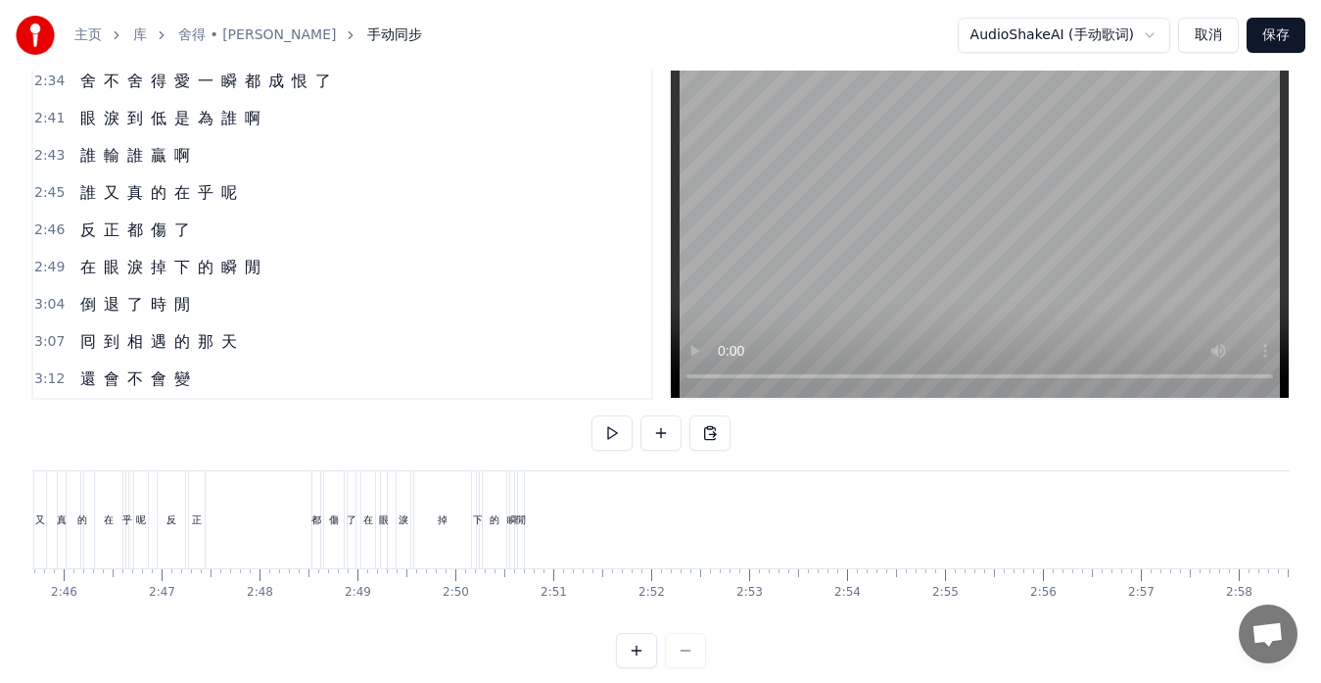
click at [74, 279] on div "在 眼 淚 掉 下 的 瞬 閒" at bounding box center [170, 267] width 196 height 35
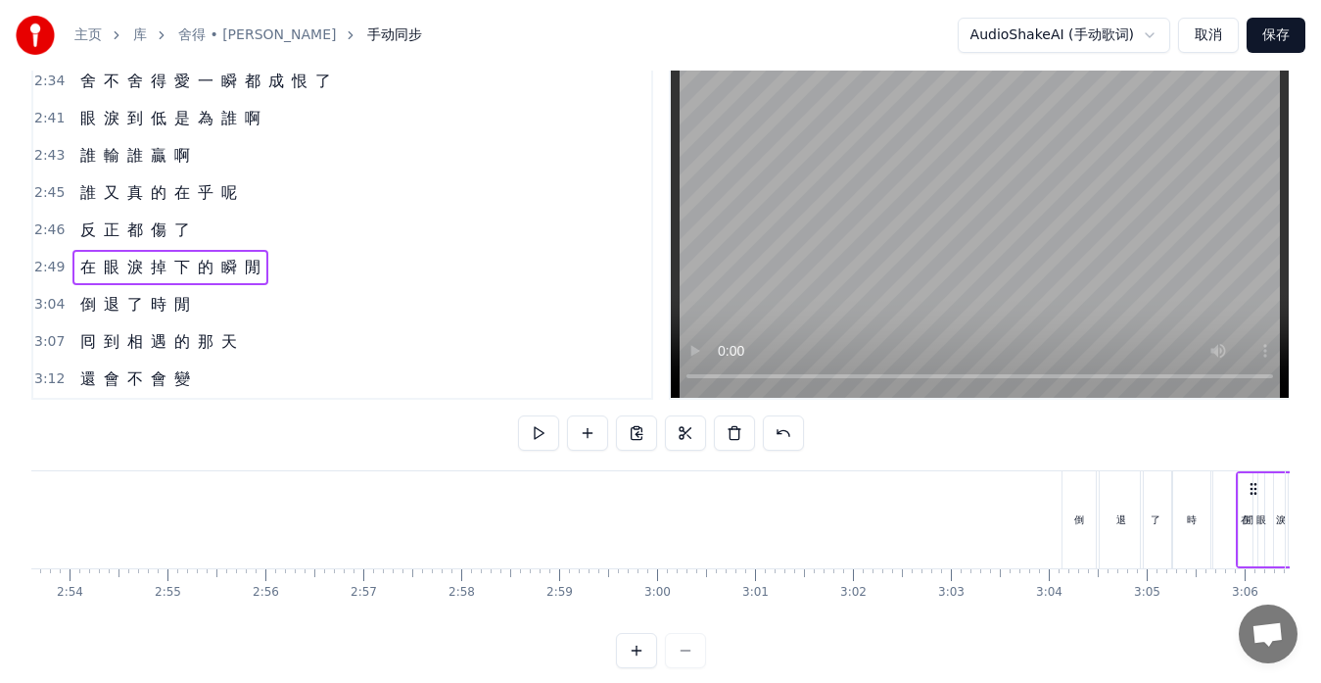
scroll to position [0, 17012]
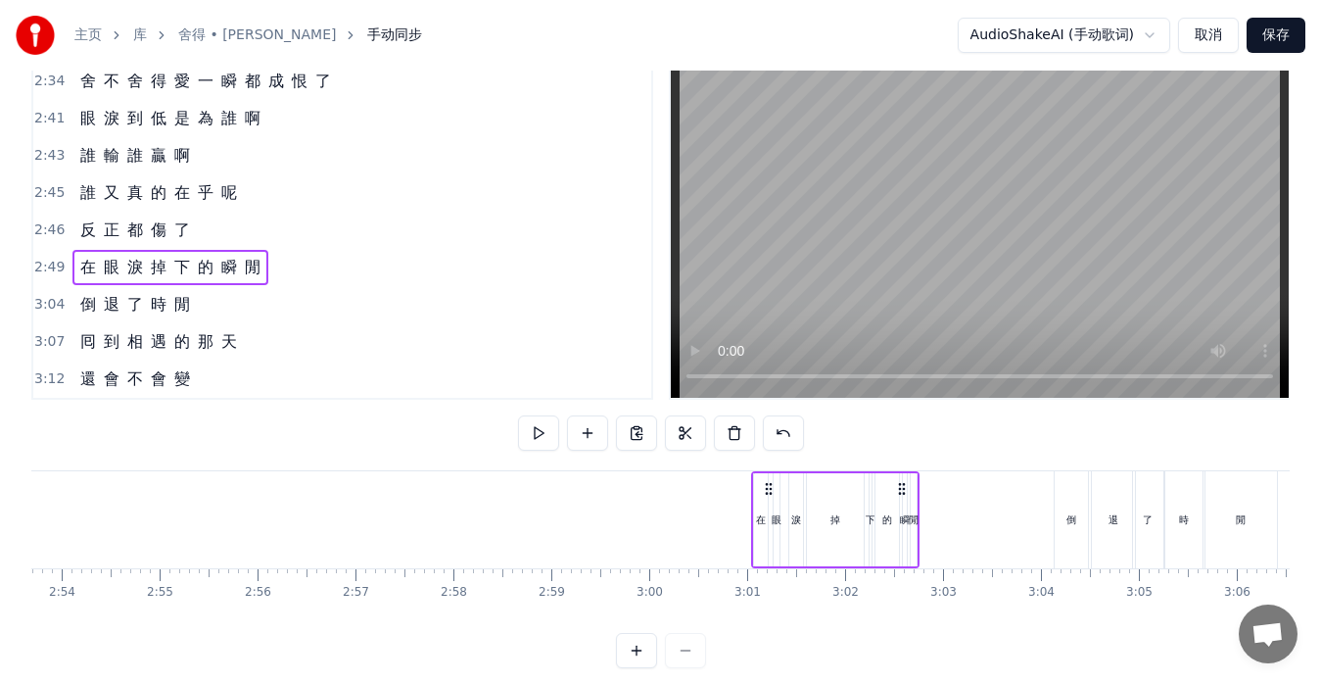
drag, startPoint x: 378, startPoint y: 488, endPoint x: 769, endPoint y: 455, distance: 392.1
click at [769, 455] on div "0:13 忘 了 0:14 誰 先 燃 起 戰 火 0:17 那 無 端 的 折 磨 0:21 一 切 究 竟 為 了 什 麼 0:25 難 道 0:27 像…" at bounding box center [660, 363] width 1259 height 610
click at [918, 519] on div "閒" at bounding box center [914, 519] width 10 height 15
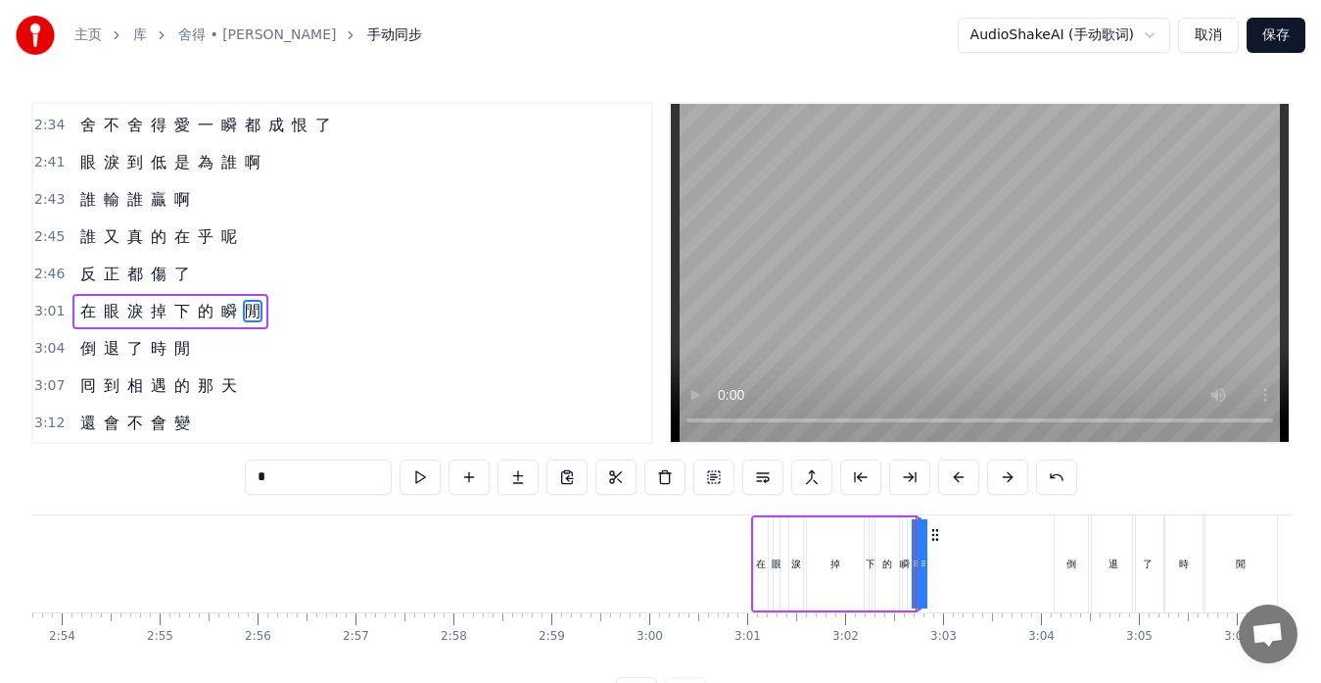
drag, startPoint x: 918, startPoint y: 563, endPoint x: 987, endPoint y: 561, distance: 69.6
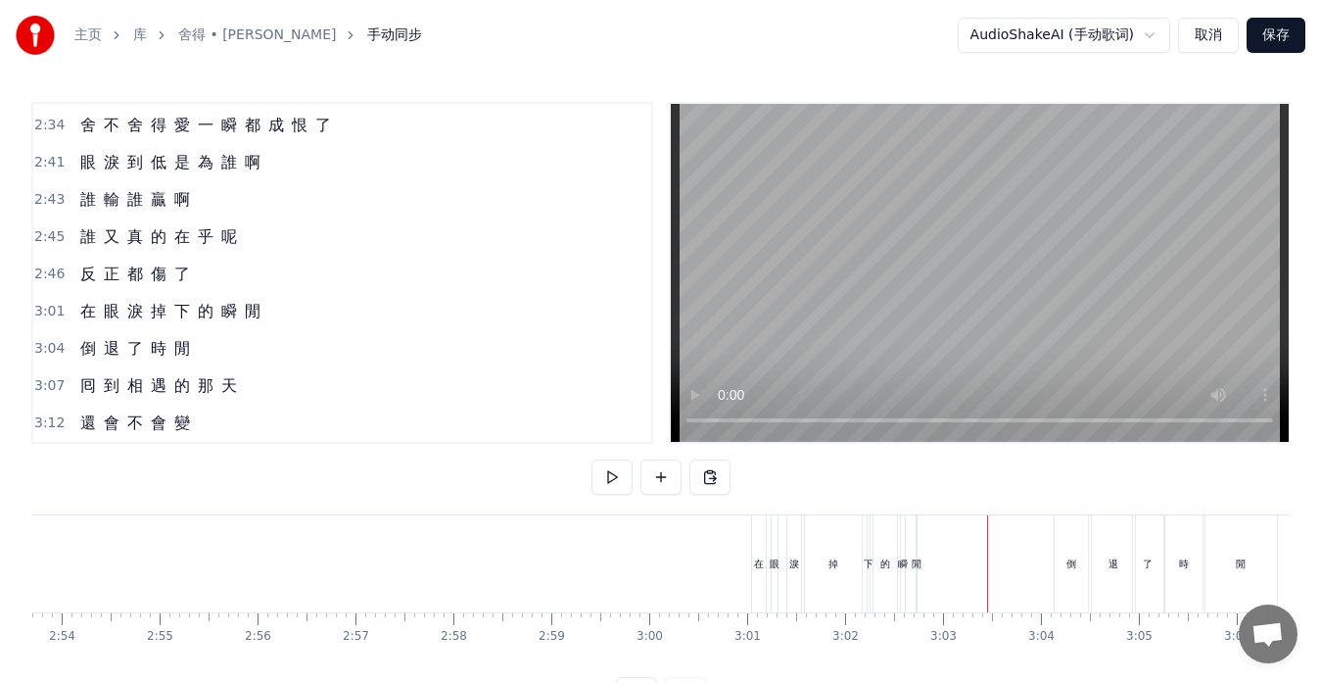
click at [914, 567] on div "閒" at bounding box center [917, 563] width 10 height 15
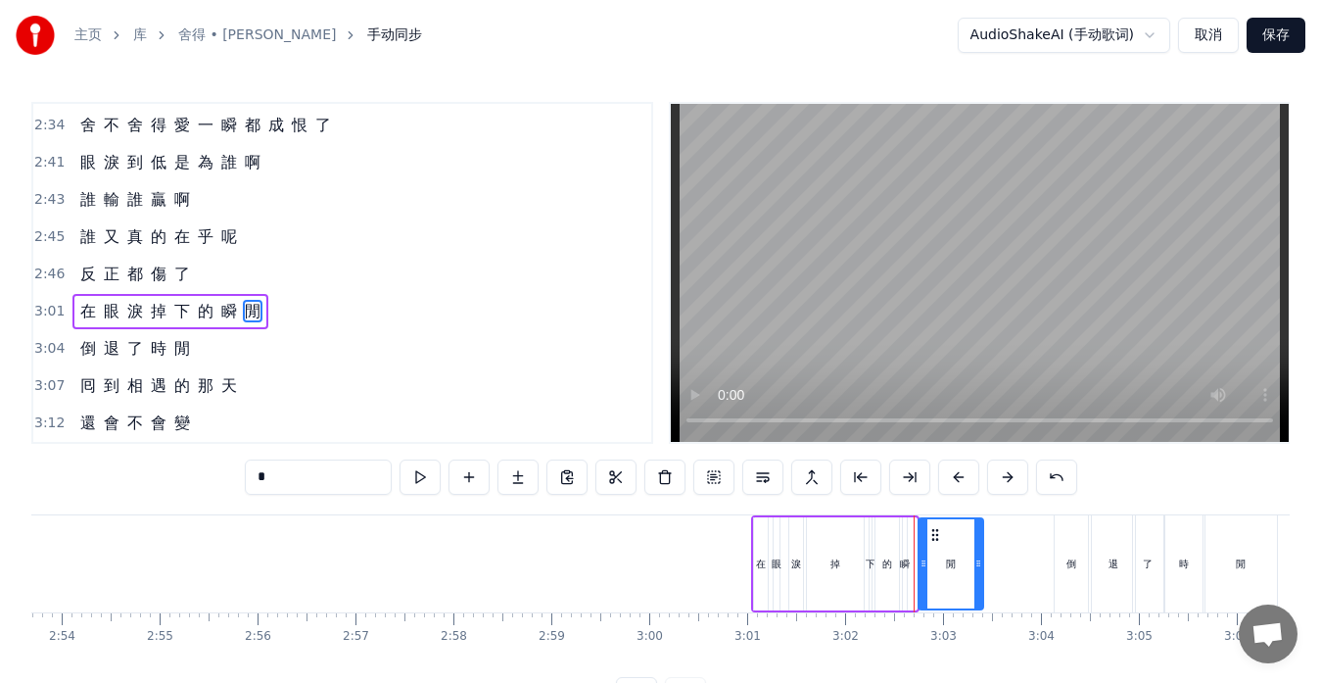
drag, startPoint x: 915, startPoint y: 560, endPoint x: 982, endPoint y: 553, distance: 67.9
click at [982, 553] on div at bounding box center [979, 563] width 8 height 89
click at [905, 571] on div "瞬" at bounding box center [905, 563] width 4 height 93
type input "*"
drag, startPoint x: 909, startPoint y: 566, endPoint x: 923, endPoint y: 564, distance: 13.9
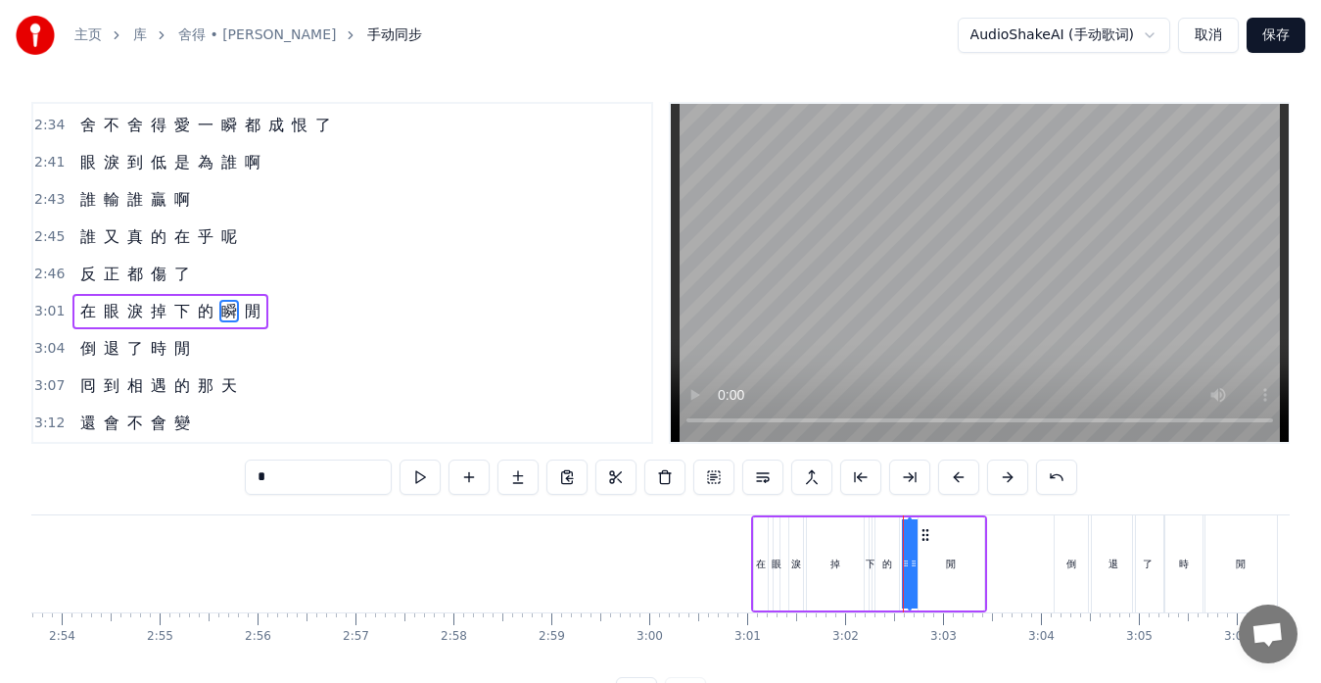
click at [923, 564] on div "在 眼 淚 掉 下 的 瞬 閒" at bounding box center [869, 563] width 236 height 97
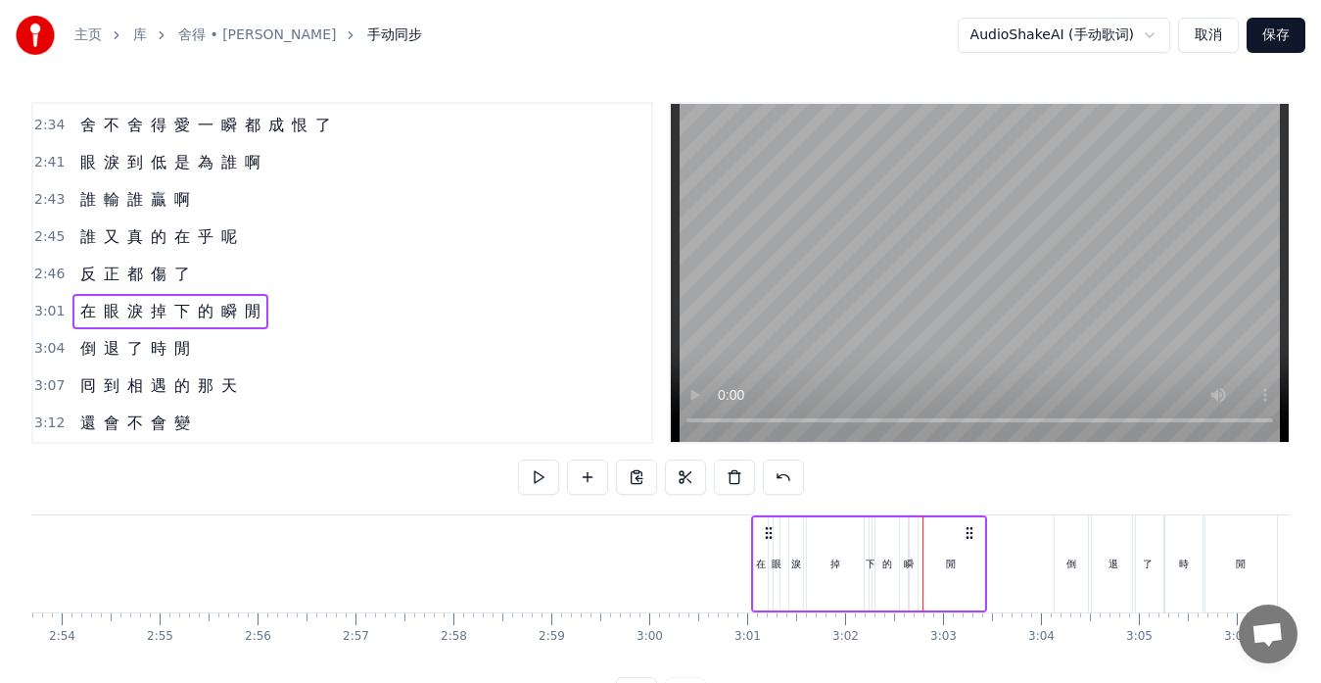
click at [905, 562] on div "瞬" at bounding box center [909, 563] width 10 height 15
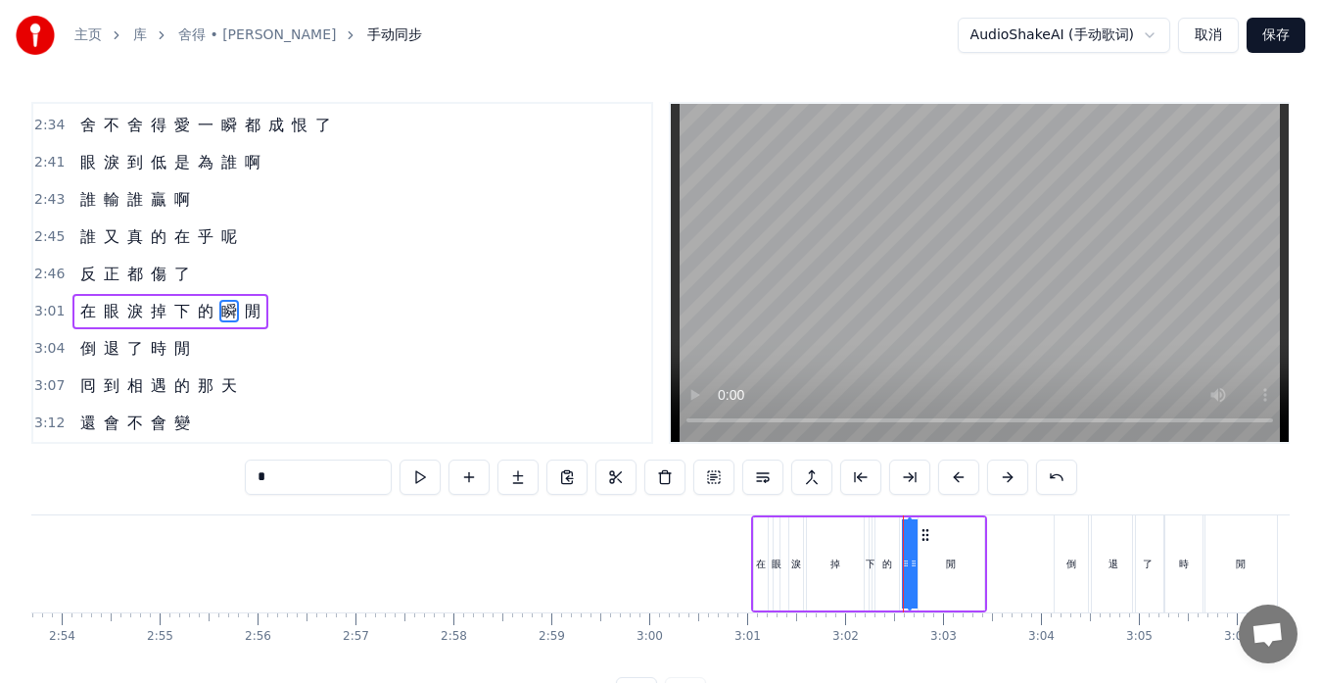
drag, startPoint x: 905, startPoint y: 562, endPoint x: 890, endPoint y: 562, distance: 14.7
click at [890, 562] on div "在 眼 淚 掉 下 的 瞬 閒" at bounding box center [869, 563] width 236 height 97
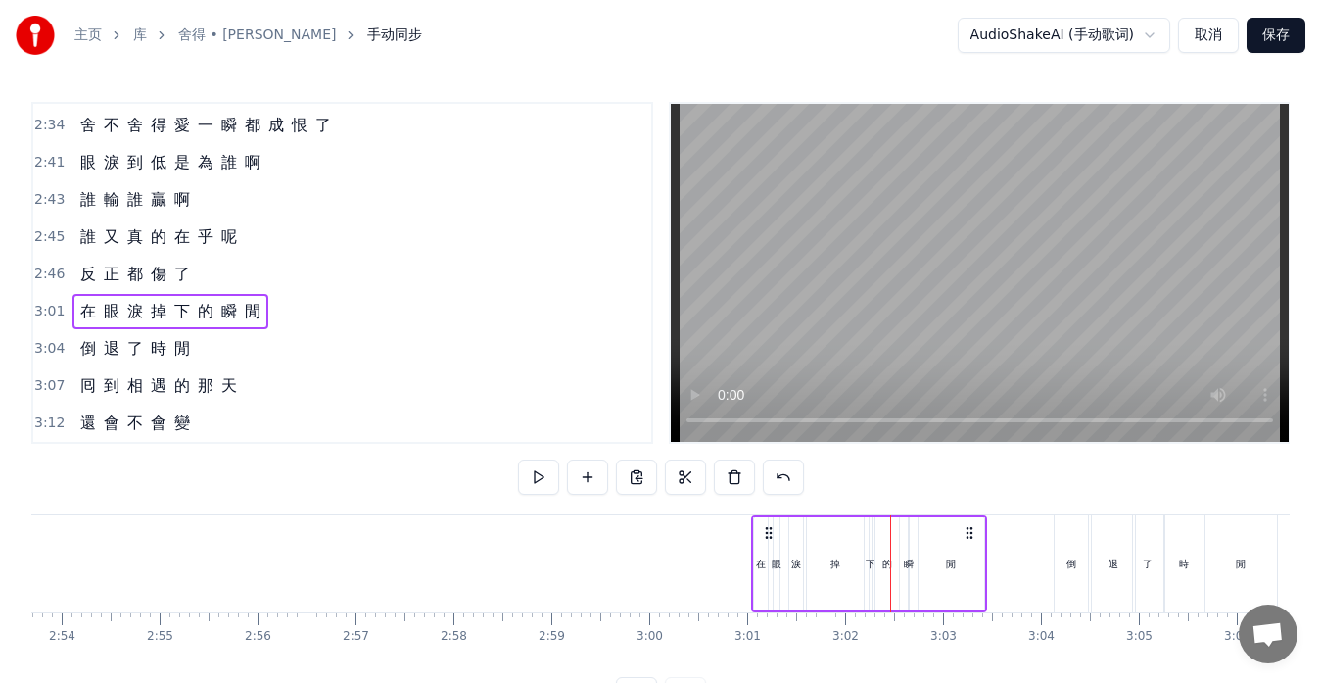
click at [913, 564] on div "瞬" at bounding box center [909, 563] width 10 height 15
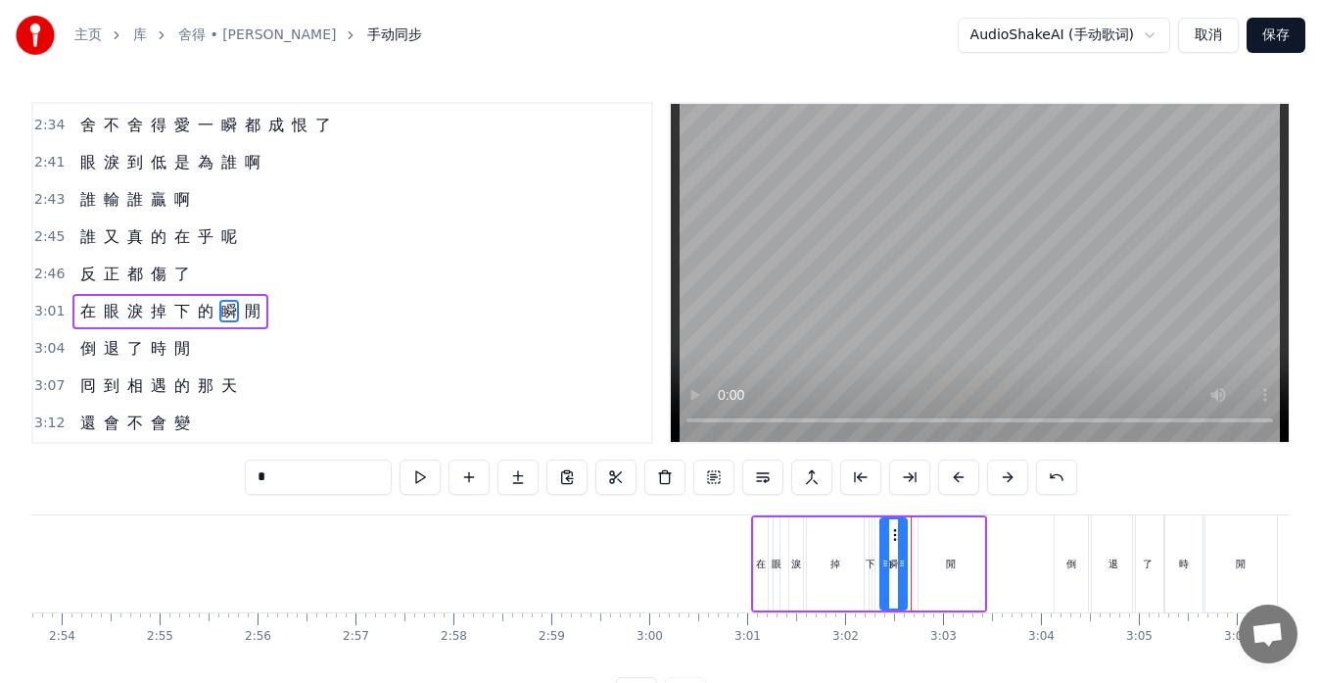
drag, startPoint x: 917, startPoint y: 565, endPoint x: 888, endPoint y: 565, distance: 28.4
click at [888, 565] on icon at bounding box center [886, 563] width 8 height 16
drag, startPoint x: 902, startPoint y: 561, endPoint x: 915, endPoint y: 560, distance: 12.8
click at [915, 560] on icon at bounding box center [915, 563] width 8 height 16
click at [889, 565] on circle at bounding box center [888, 565] width 1 height 1
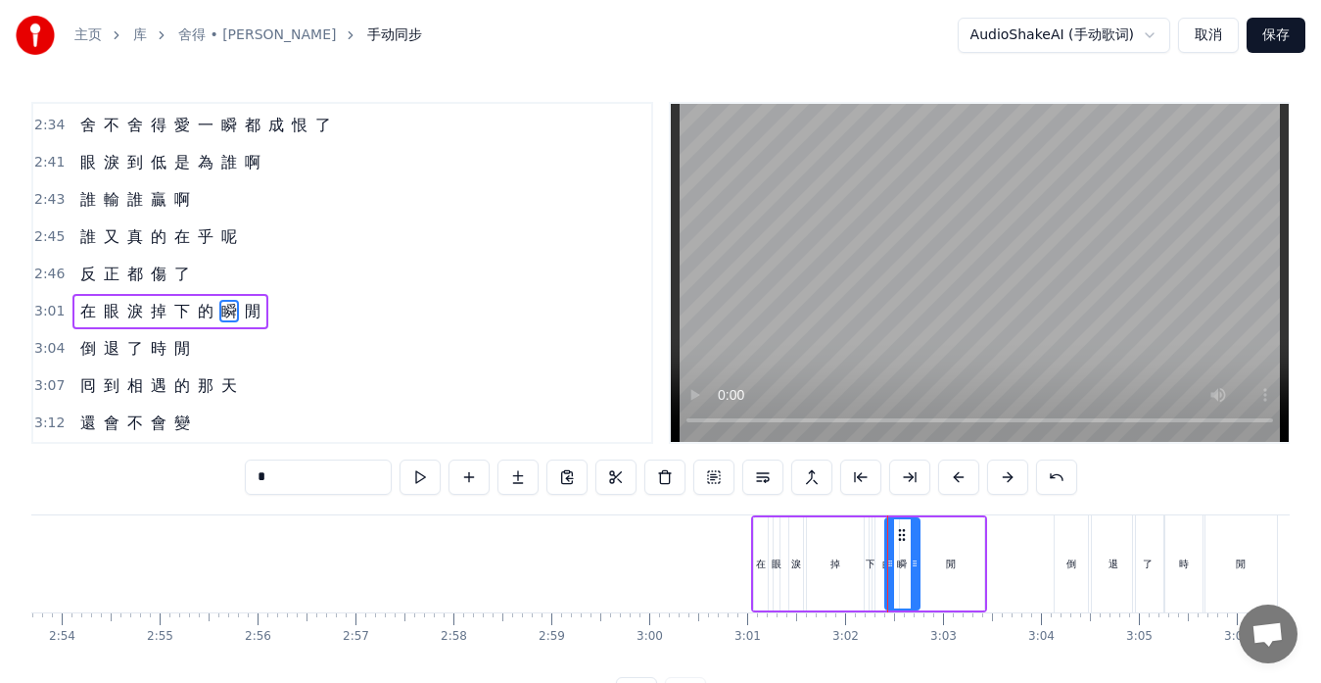
click at [761, 573] on div "在" at bounding box center [761, 563] width 14 height 93
type input "*"
drag, startPoint x: 758, startPoint y: 562, endPoint x: 720, endPoint y: 555, distance: 38.8
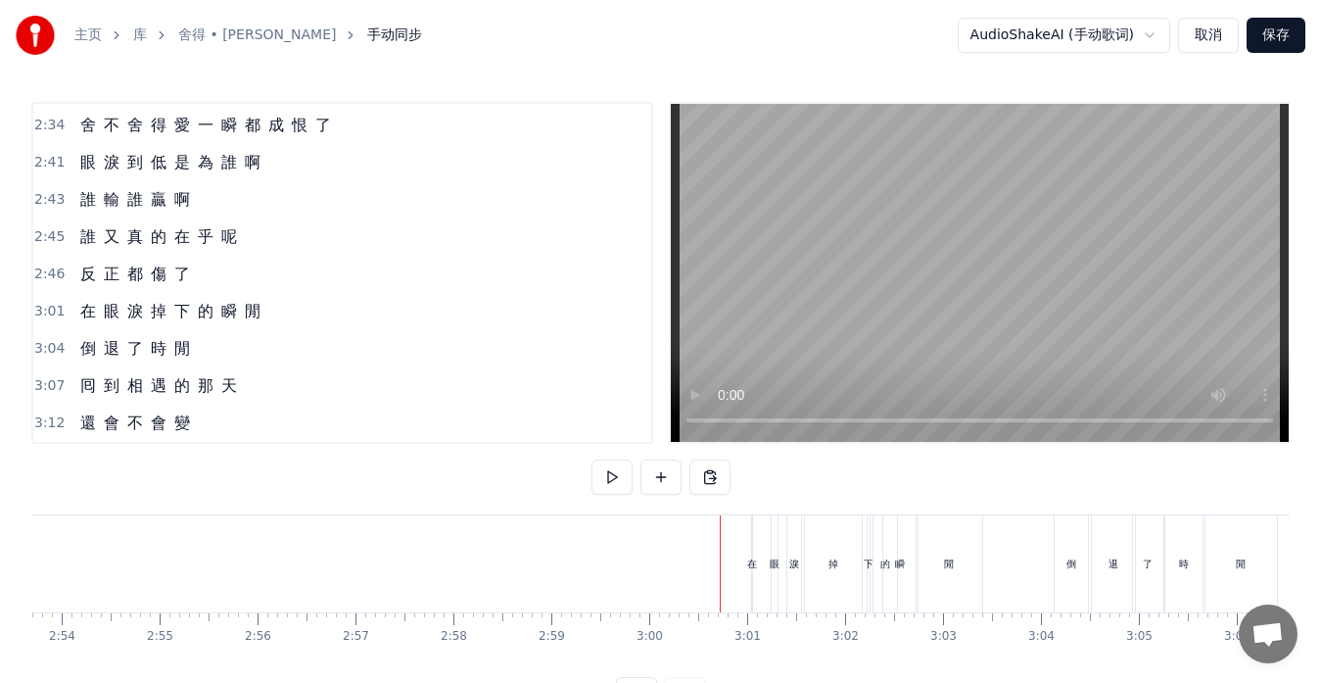
click at [754, 562] on div "在" at bounding box center [752, 563] width 10 height 15
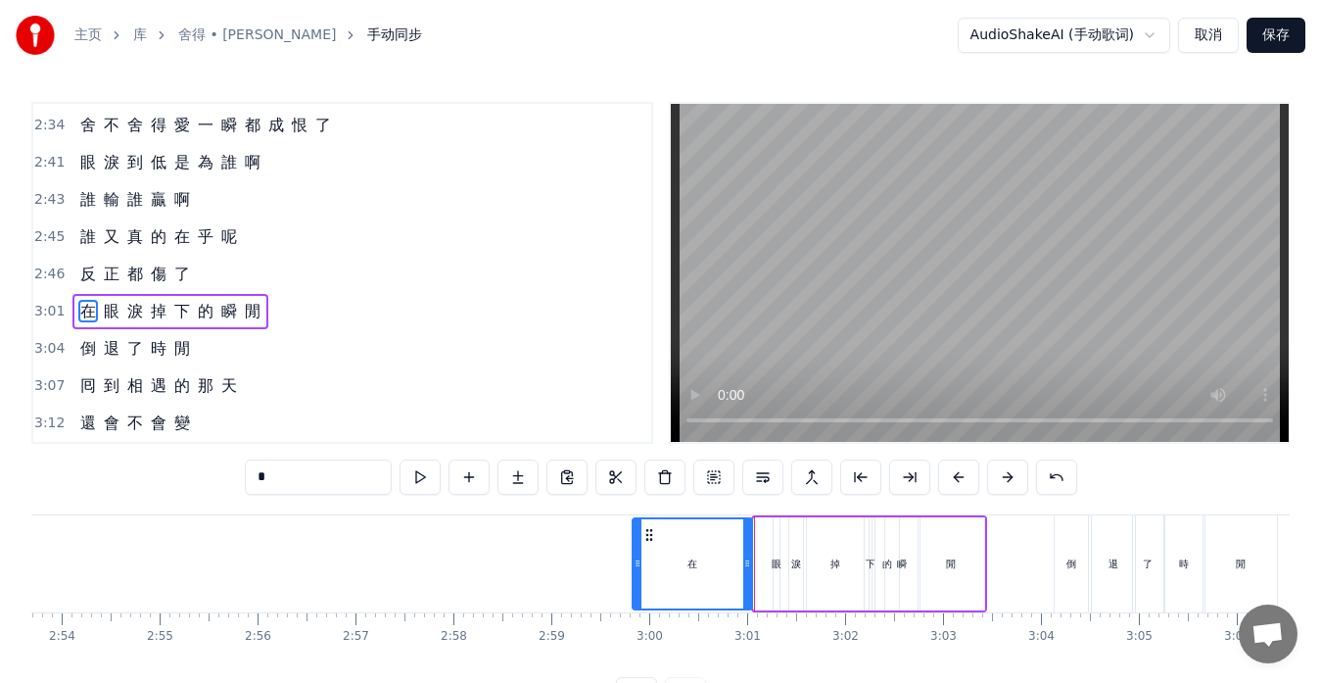
drag, startPoint x: 759, startPoint y: 563, endPoint x: 638, endPoint y: 548, distance: 122.5
click at [638, 548] on div at bounding box center [638, 563] width 8 height 89
drag, startPoint x: 749, startPoint y: 567, endPoint x: 680, endPoint y: 558, distance: 70.1
click at [680, 558] on icon at bounding box center [678, 563] width 8 height 16
click at [775, 562] on div "眼" at bounding box center [777, 563] width 10 height 15
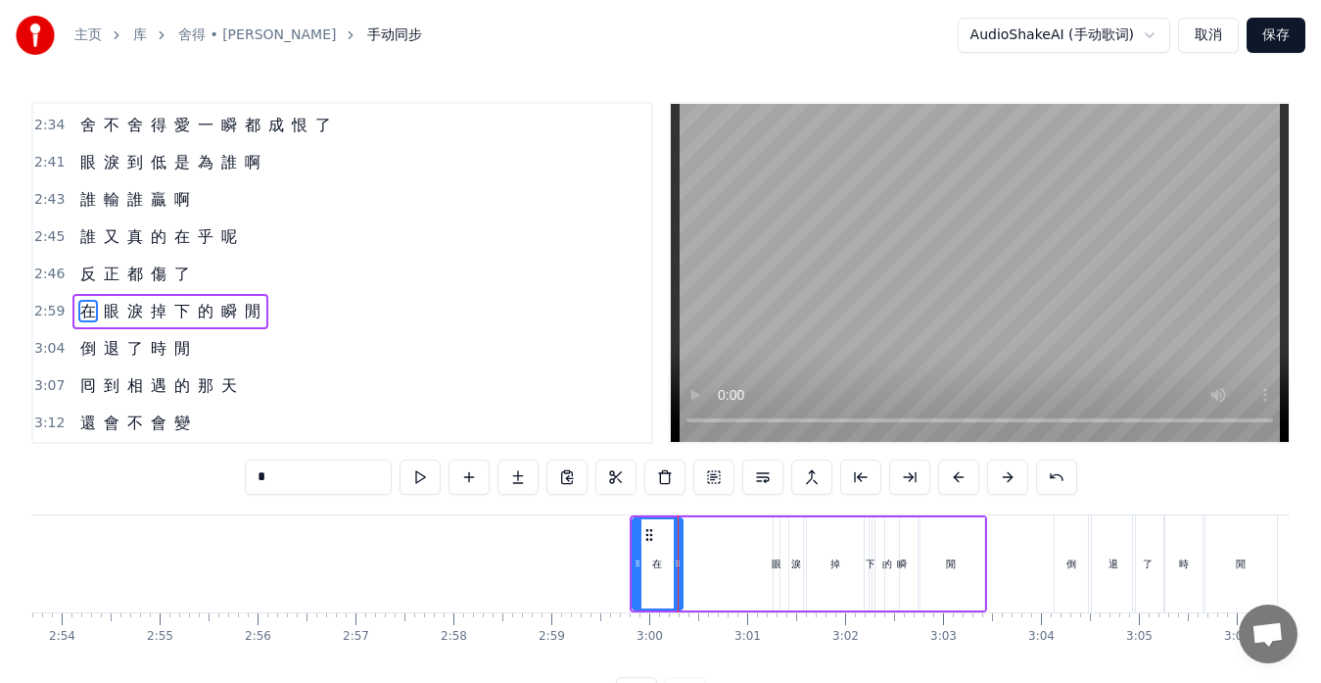
type input "*"
drag, startPoint x: 776, startPoint y: 564, endPoint x: 698, endPoint y: 556, distance: 77.8
click at [698, 556] on div "在 眼 淚 掉 下 的 瞬 閒" at bounding box center [809, 563] width 358 height 97
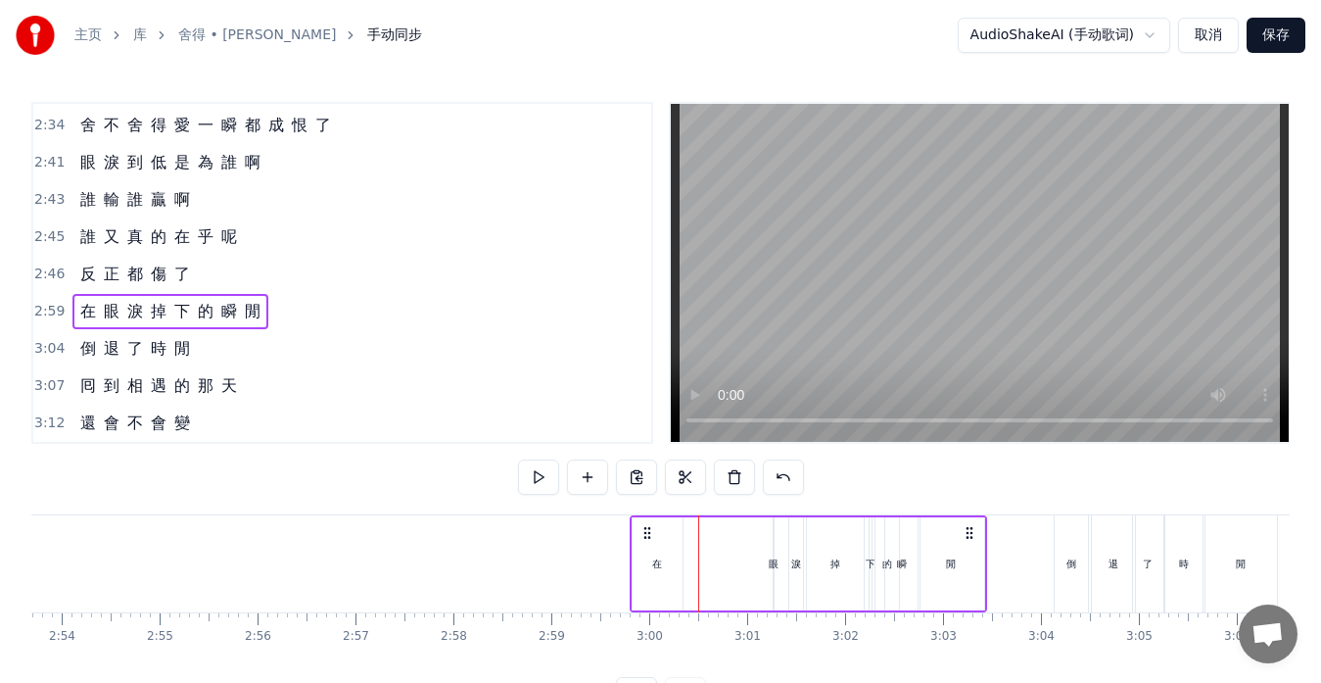
click at [775, 562] on div "眼" at bounding box center [774, 563] width 10 height 15
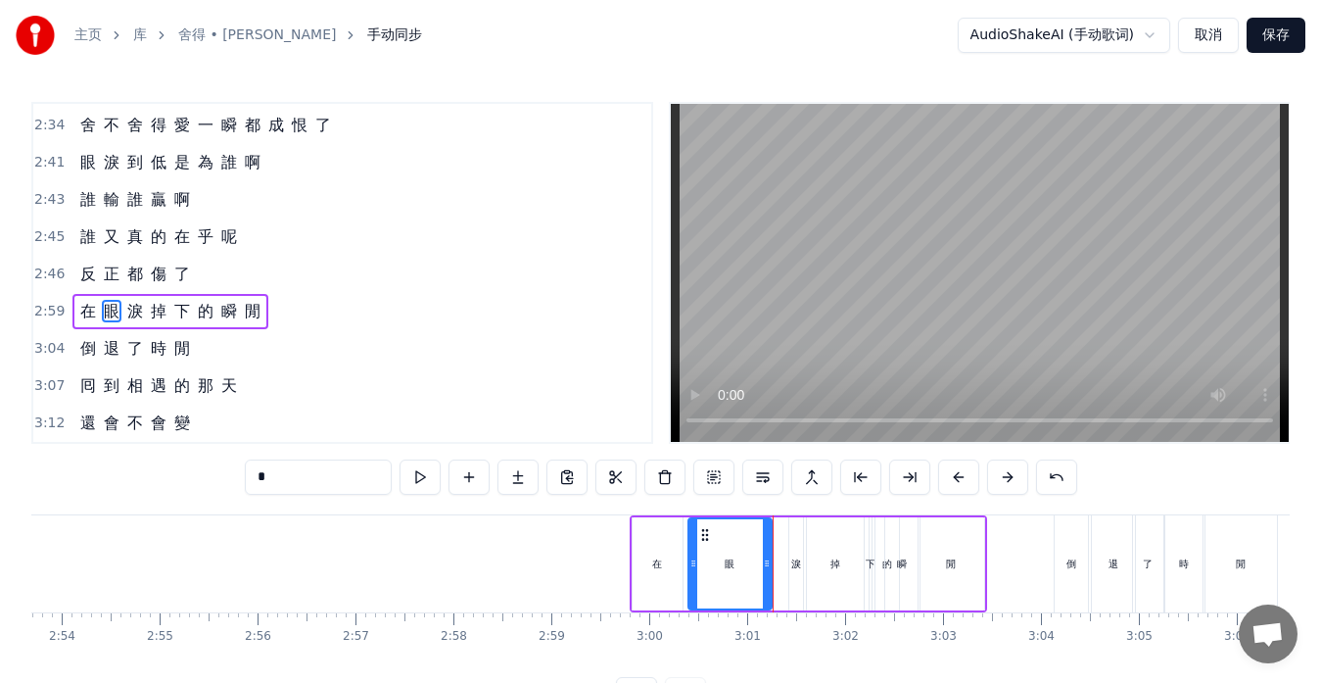
drag, startPoint x: 781, startPoint y: 563, endPoint x: 695, endPoint y: 557, distance: 85.4
click at [695, 557] on icon at bounding box center [694, 563] width 8 height 16
drag, startPoint x: 770, startPoint y: 564, endPoint x: 726, endPoint y: 561, distance: 44.2
click at [726, 561] on icon at bounding box center [723, 563] width 8 height 16
click at [792, 564] on div "淚" at bounding box center [796, 563] width 10 height 15
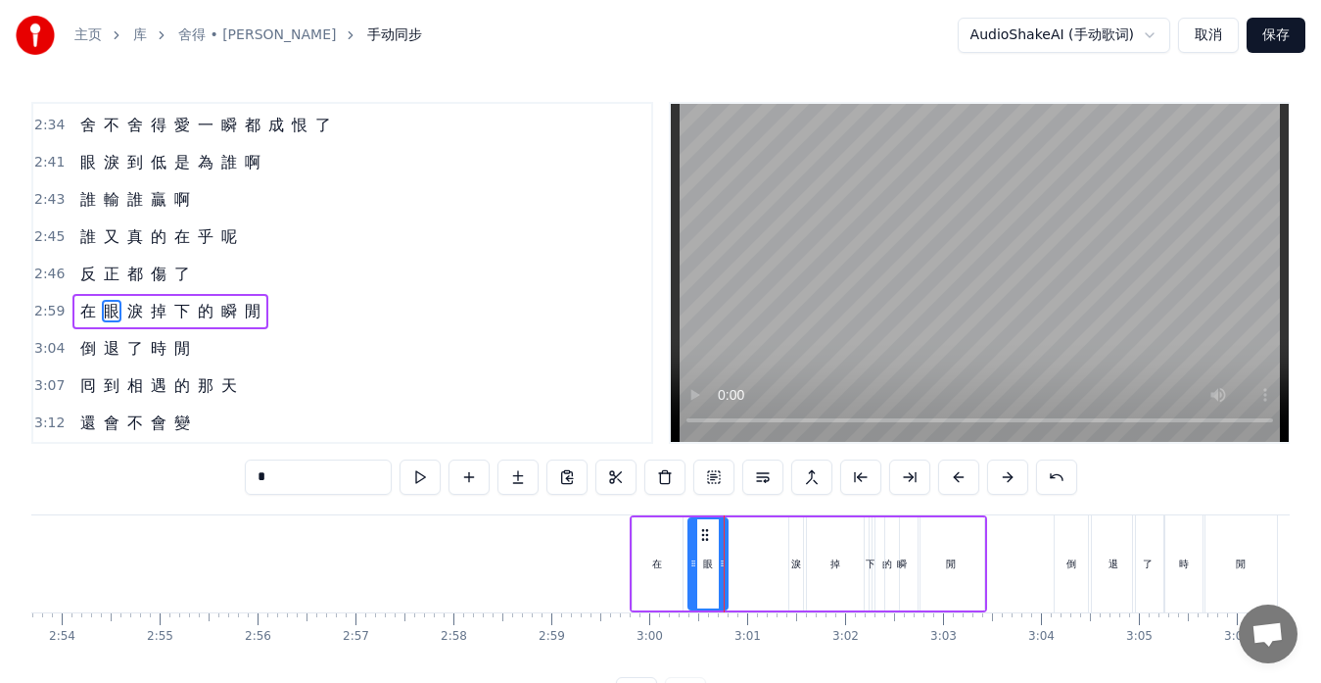
type input "*"
drag, startPoint x: 793, startPoint y: 565, endPoint x: 747, endPoint y: 559, distance: 46.4
click at [747, 559] on div "在 眼 淚 掉 下 的 瞬 閒" at bounding box center [809, 563] width 358 height 97
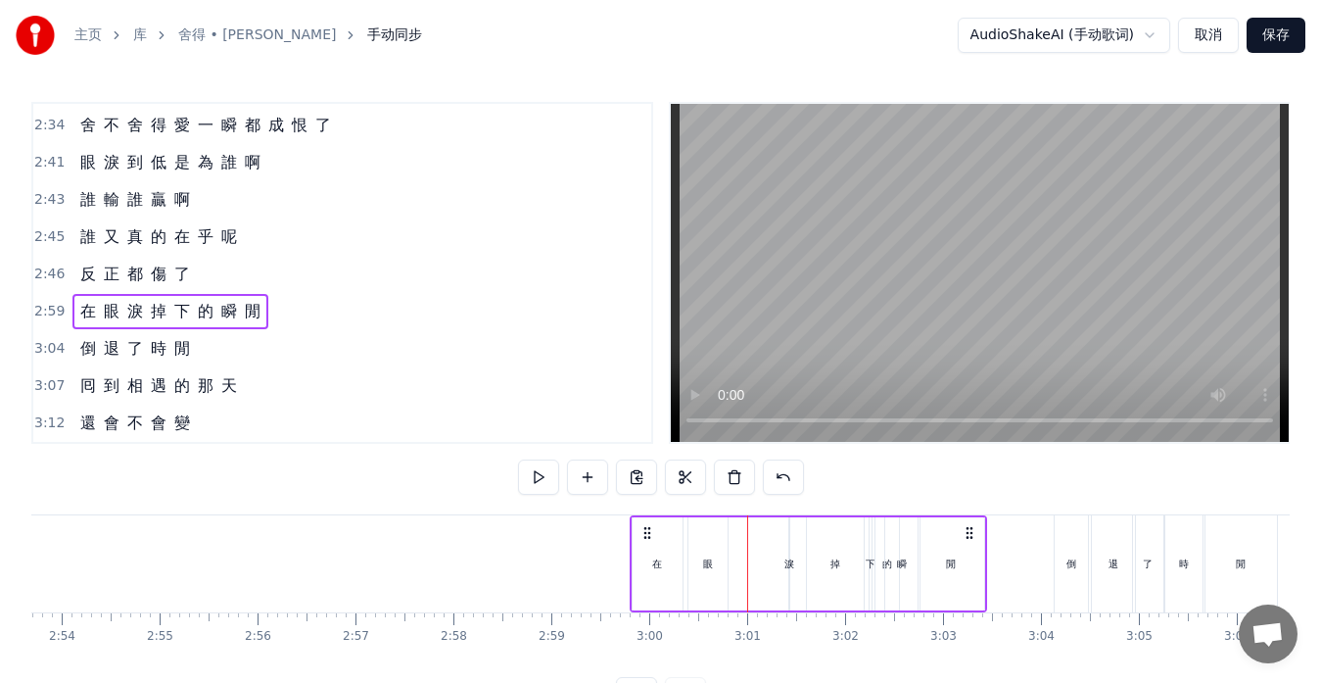
click at [791, 563] on div "淚" at bounding box center [790, 563] width 10 height 15
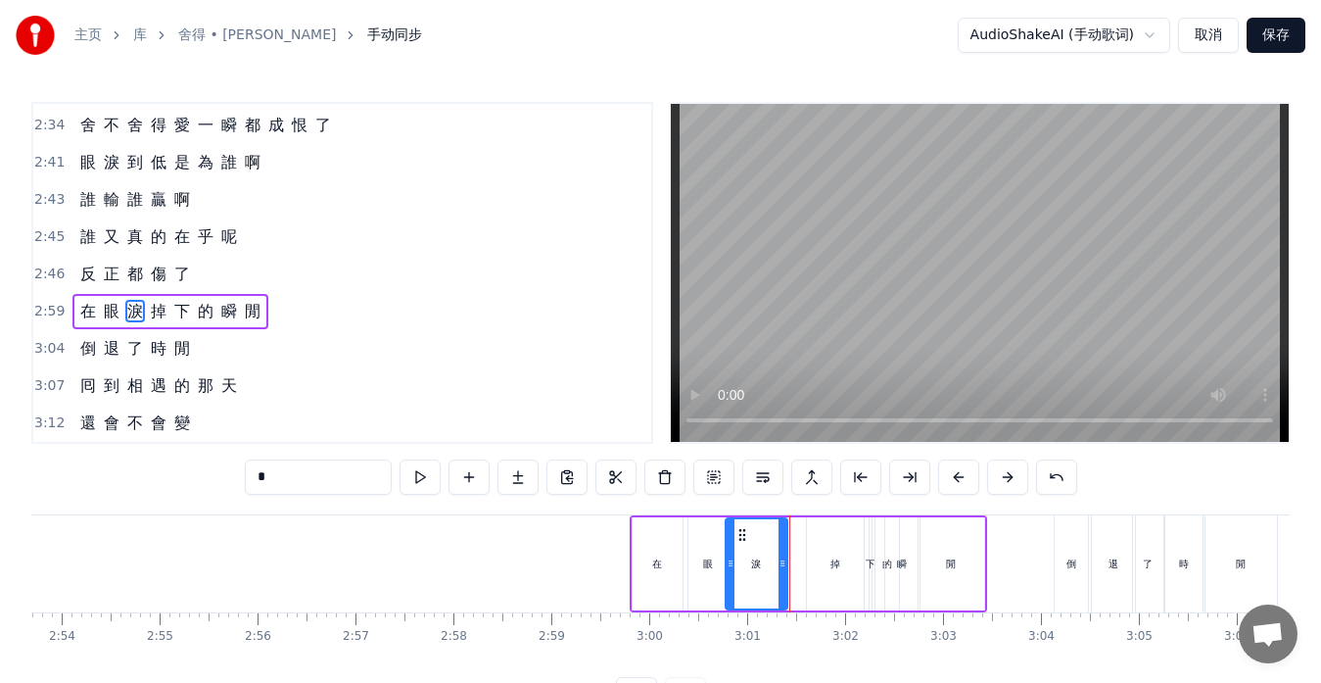
drag, startPoint x: 795, startPoint y: 563, endPoint x: 732, endPoint y: 552, distance: 64.6
click at [732, 552] on div at bounding box center [731, 563] width 8 height 89
drag, startPoint x: 785, startPoint y: 562, endPoint x: 753, endPoint y: 560, distance: 31.4
click at [753, 560] on icon at bounding box center [751, 563] width 8 height 16
click at [712, 564] on div "眼" at bounding box center [708, 563] width 10 height 15
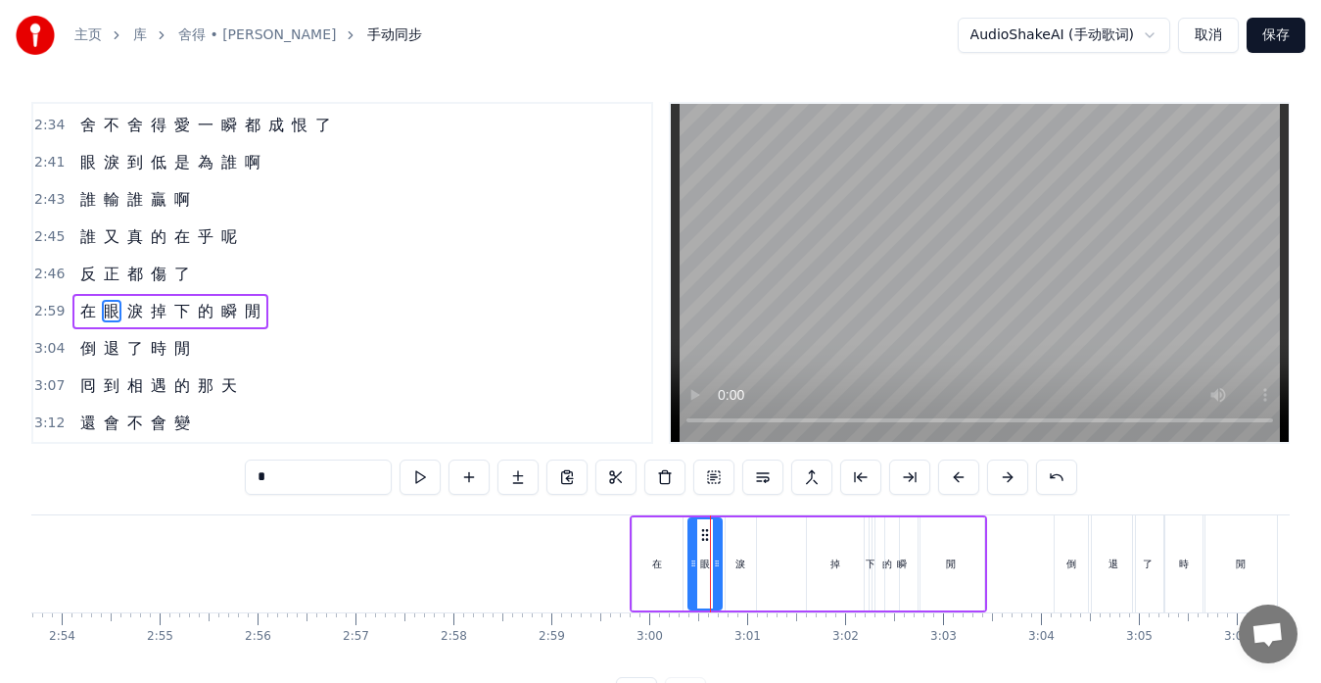
click at [718, 564] on icon at bounding box center [717, 563] width 8 height 16
click at [735, 564] on div "淚" at bounding box center [741, 563] width 30 height 93
click at [736, 532] on icon at bounding box center [737, 535] width 16 height 16
click at [829, 560] on div "掉" at bounding box center [835, 563] width 57 height 93
type input "*"
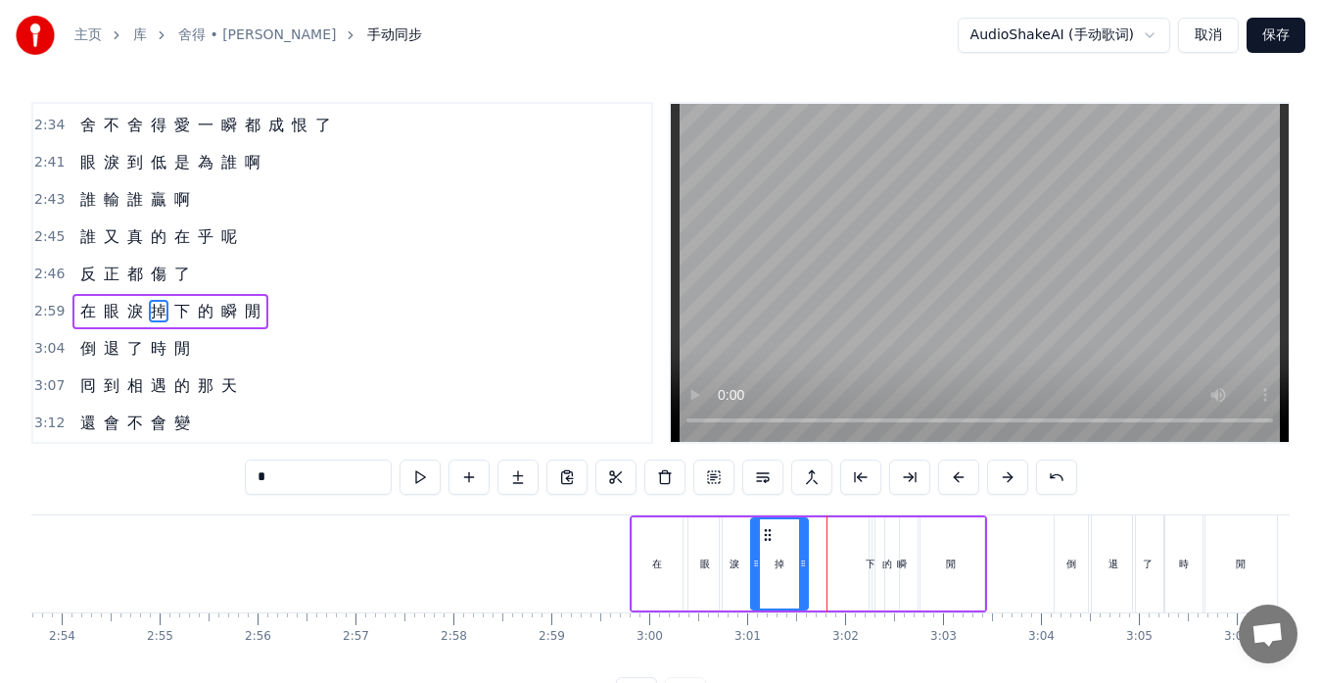
drag, startPoint x: 824, startPoint y: 535, endPoint x: 768, endPoint y: 529, distance: 56.1
click at [768, 529] on icon at bounding box center [768, 535] width 16 height 16
drag, startPoint x: 803, startPoint y: 561, endPoint x: 785, endPoint y: 560, distance: 18.6
click at [785, 560] on icon at bounding box center [785, 563] width 8 height 16
click at [865, 574] on div "在 眼 淚 掉 下 的 瞬 閒" at bounding box center [809, 563] width 358 height 97
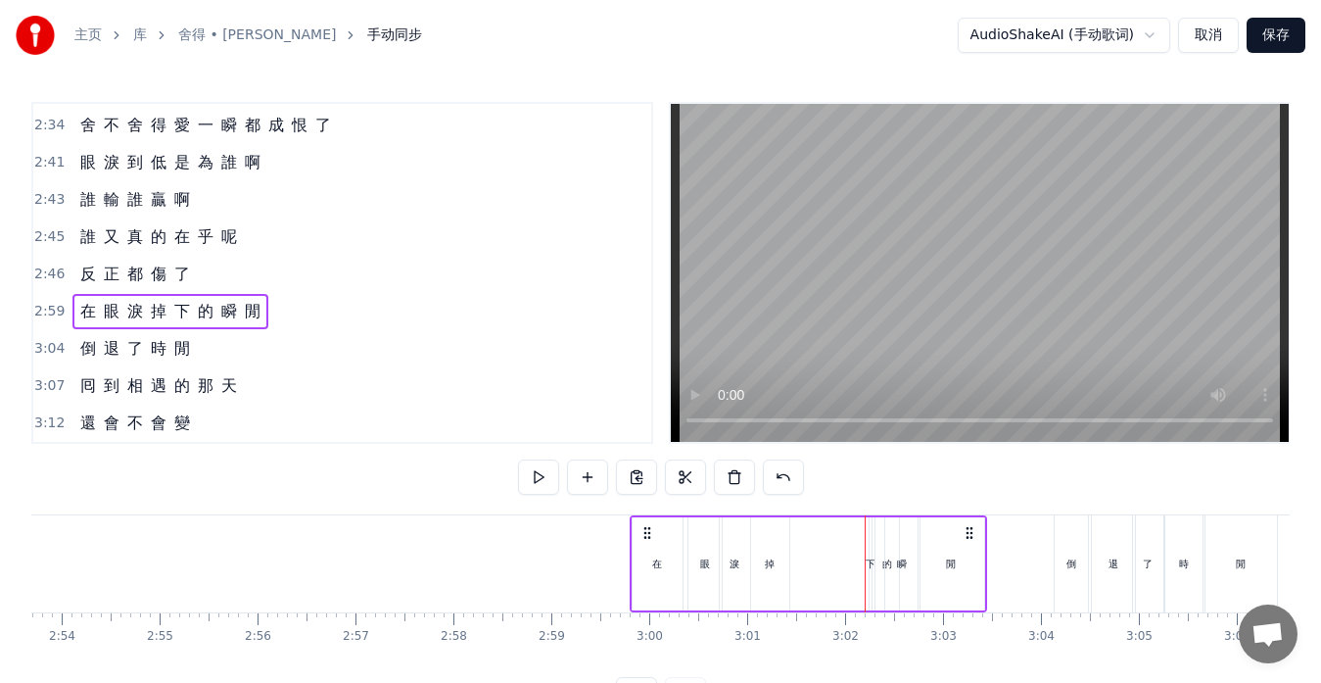
click at [869, 573] on div "下" at bounding box center [871, 563] width 4 height 93
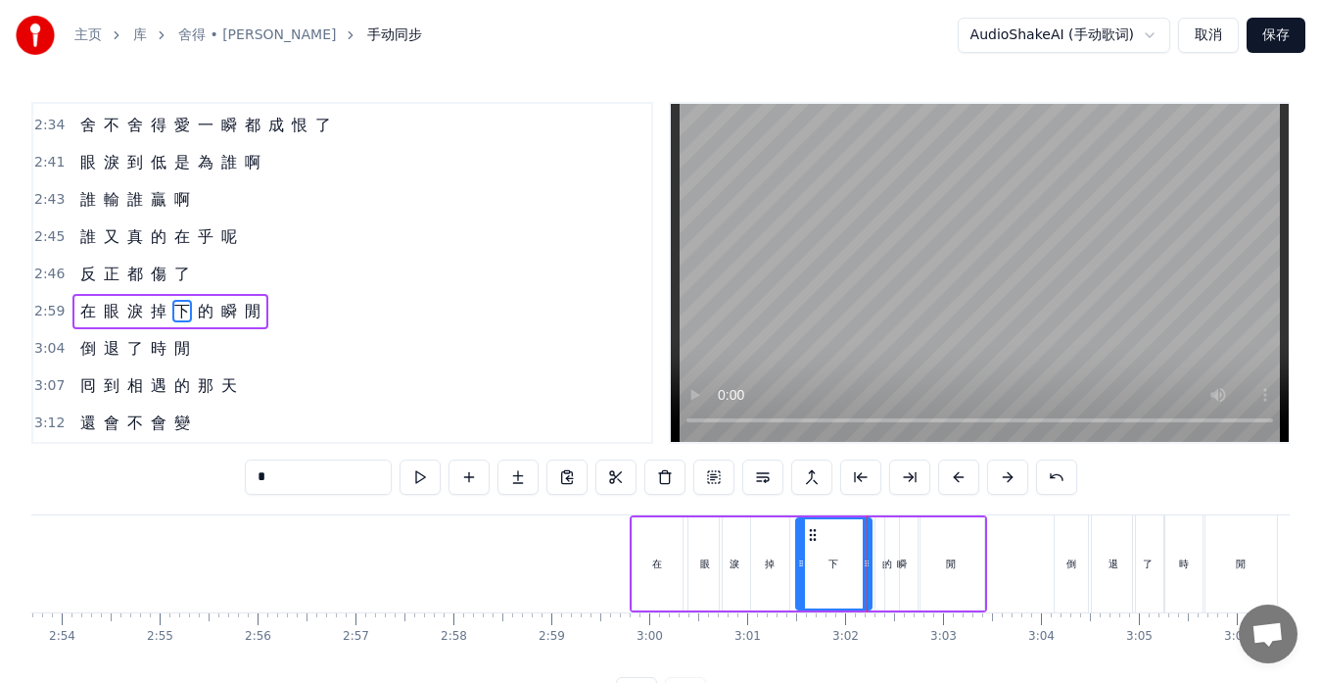
drag, startPoint x: 875, startPoint y: 562, endPoint x: 801, endPoint y: 560, distance: 73.5
click at [801, 560] on icon at bounding box center [801, 563] width 8 height 16
drag, startPoint x: 864, startPoint y: 563, endPoint x: 821, endPoint y: 564, distance: 43.1
click at [821, 563] on icon at bounding box center [824, 563] width 8 height 16
click at [885, 569] on div "瞬" at bounding box center [902, 563] width 34 height 93
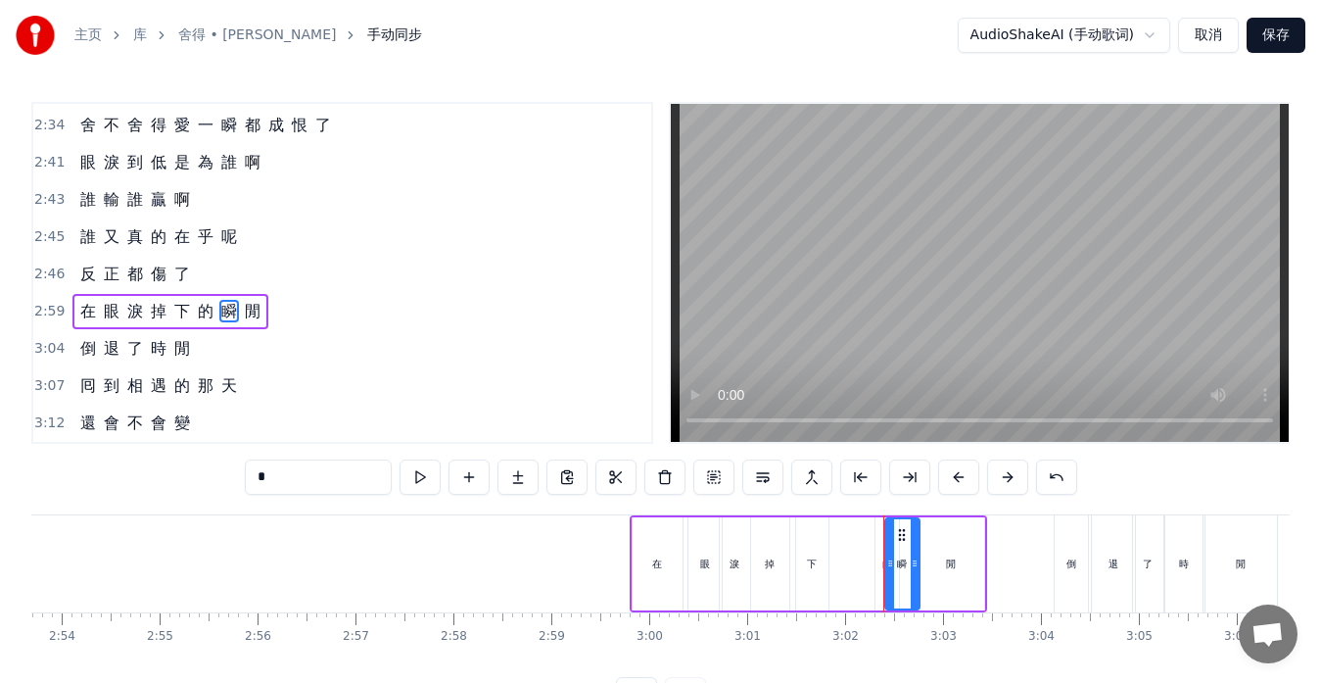
click at [878, 575] on div "的" at bounding box center [888, 563] width 24 height 93
drag, startPoint x: 881, startPoint y: 564, endPoint x: 834, endPoint y: 559, distance: 46.3
click at [834, 559] on icon at bounding box center [835, 563] width 8 height 16
drag, startPoint x: 895, startPoint y: 562, endPoint x: 857, endPoint y: 563, distance: 38.2
click at [857, 563] on icon at bounding box center [856, 563] width 8 height 16
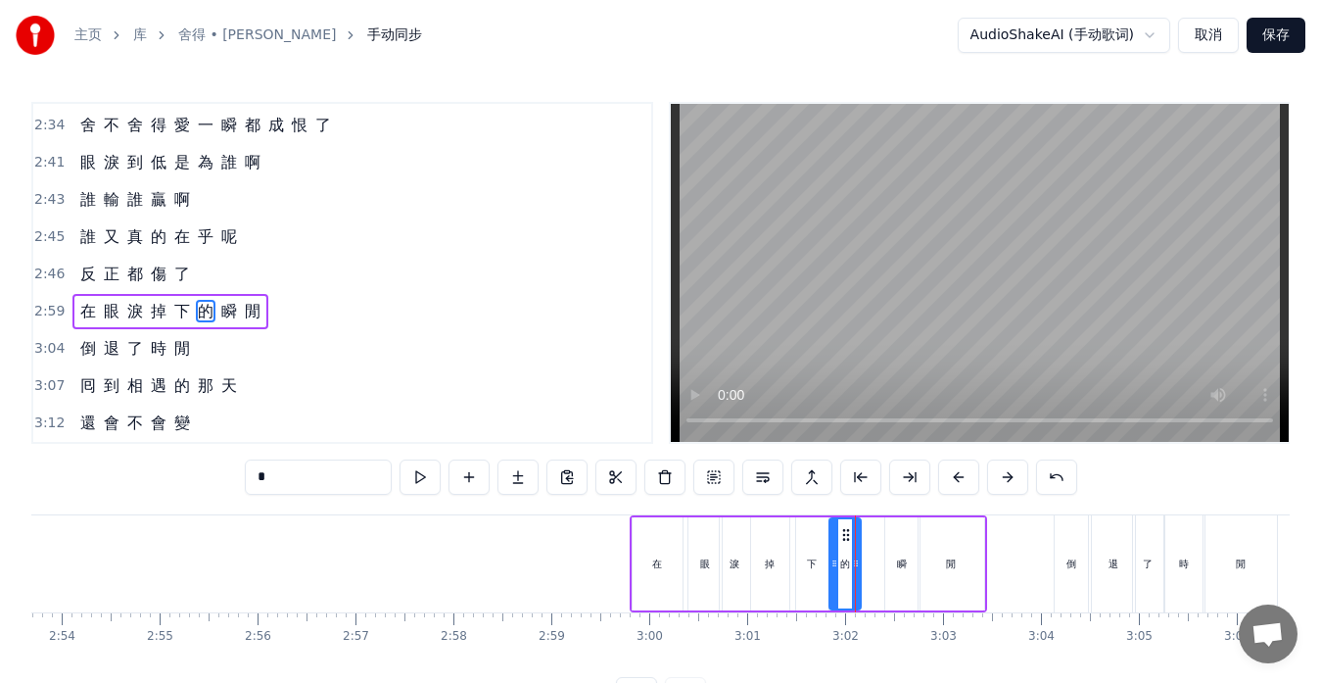
click at [891, 567] on div "瞬" at bounding box center [902, 563] width 34 height 93
drag, startPoint x: 891, startPoint y: 563, endPoint x: 867, endPoint y: 560, distance: 24.7
click at [867, 560] on icon at bounding box center [866, 563] width 8 height 16
drag, startPoint x: 915, startPoint y: 564, endPoint x: 904, endPoint y: 564, distance: 10.8
click at [904, 564] on icon at bounding box center [904, 563] width 8 height 16
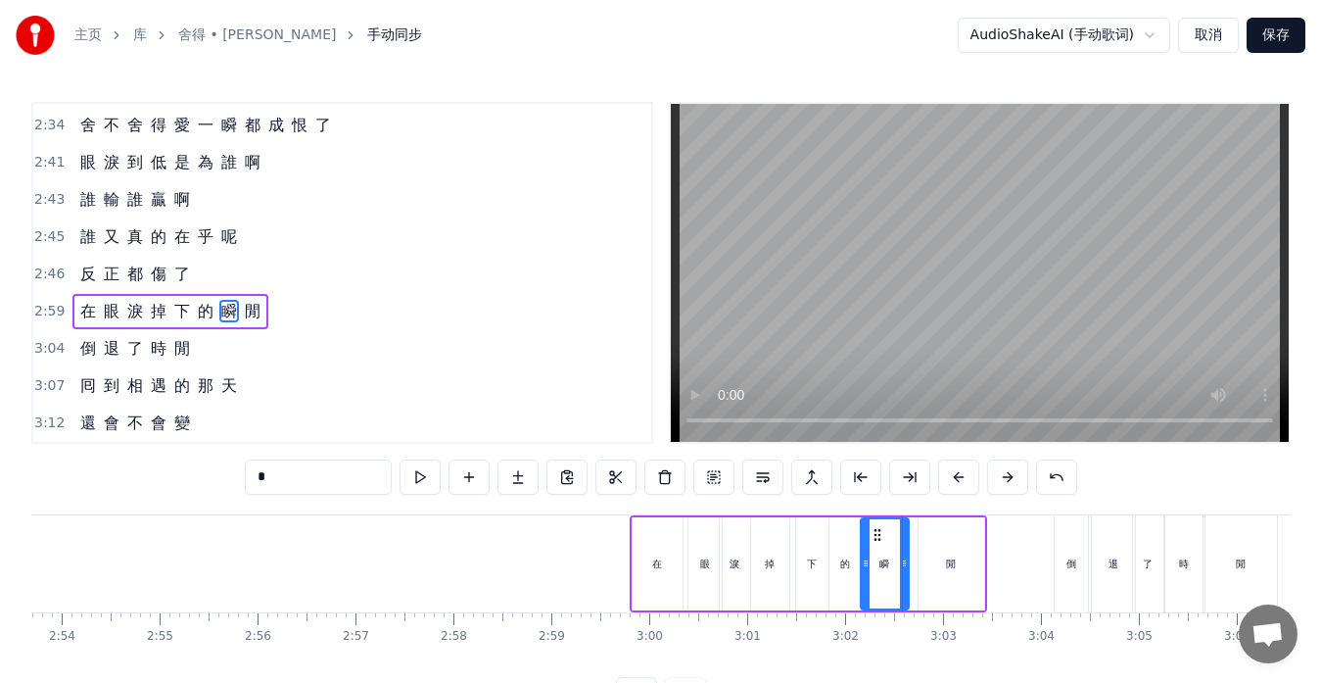
click at [920, 565] on div "閒" at bounding box center [952, 563] width 66 height 93
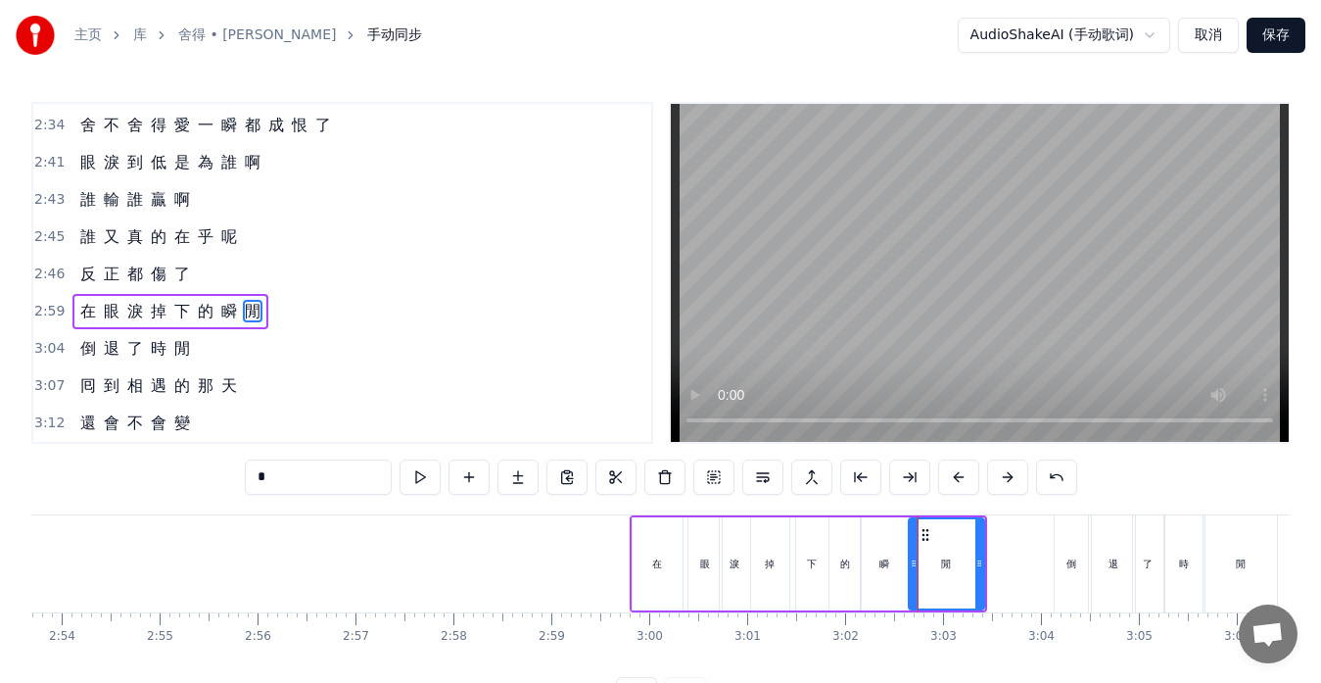
drag, startPoint x: 920, startPoint y: 564, endPoint x: 910, endPoint y: 563, distance: 9.8
click at [910, 563] on icon at bounding box center [914, 563] width 8 height 16
click at [842, 568] on div "的" at bounding box center [845, 563] width 10 height 15
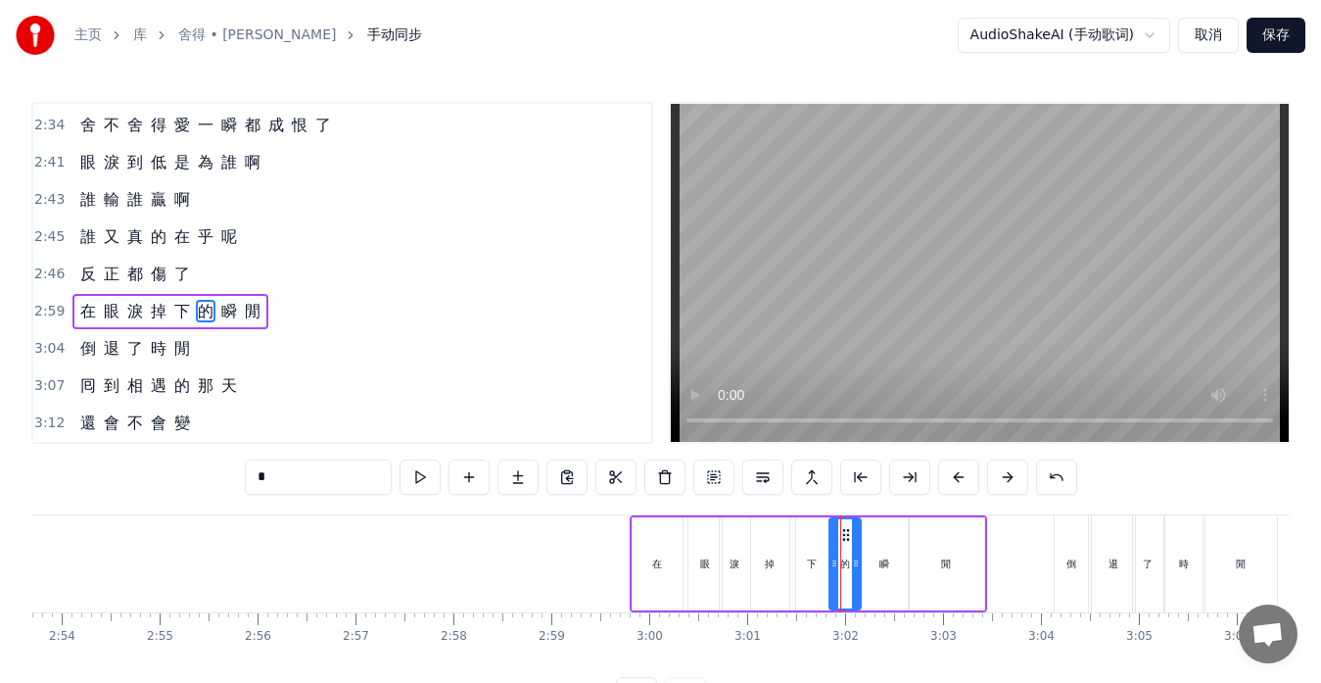
click at [866, 569] on div "瞬" at bounding box center [885, 563] width 48 height 93
drag, startPoint x: 867, startPoint y: 566, endPoint x: 880, endPoint y: 564, distance: 12.9
click at [880, 564] on icon at bounding box center [879, 563] width 8 height 16
click at [853, 566] on div "的" at bounding box center [845, 563] width 31 height 93
click at [866, 566] on icon at bounding box center [863, 563] width 8 height 16
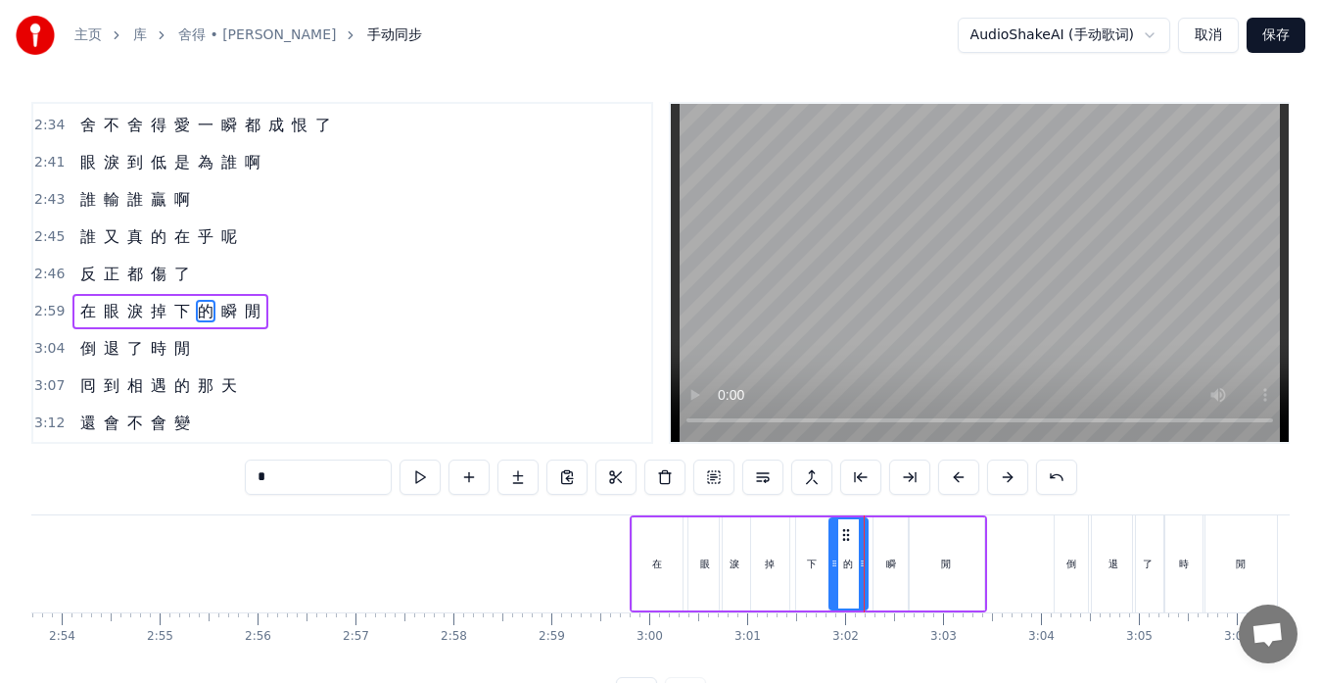
click at [882, 566] on div "瞬" at bounding box center [891, 563] width 35 height 93
type input "*"
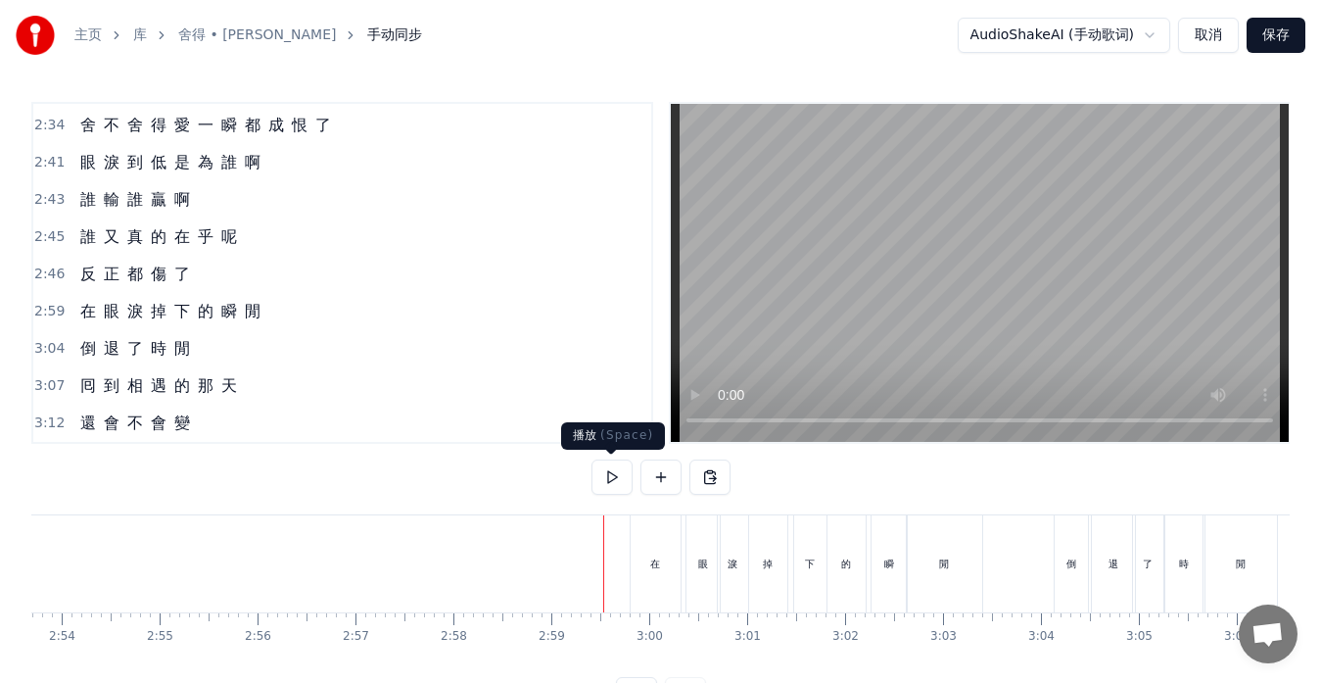
click at [608, 485] on button at bounding box center [612, 476] width 41 height 35
click at [637, 534] on div "在" at bounding box center [656, 563] width 50 height 97
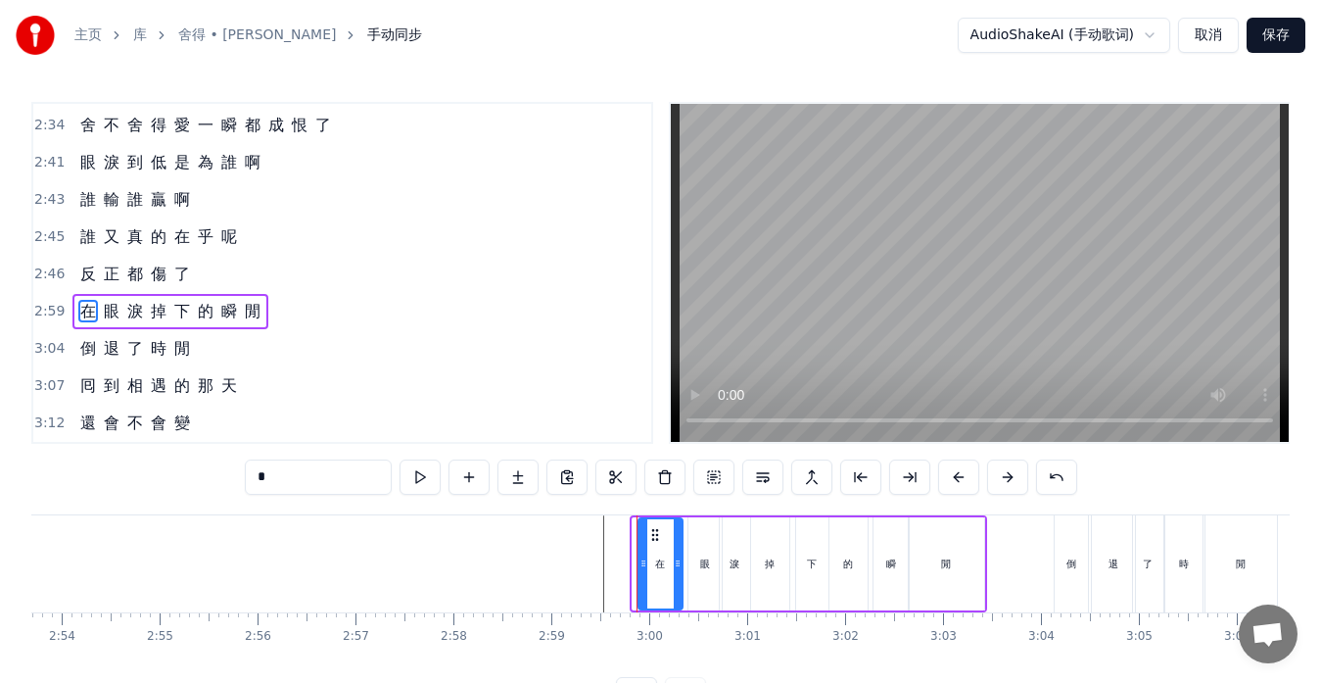
click at [641, 555] on icon at bounding box center [644, 563] width 8 height 16
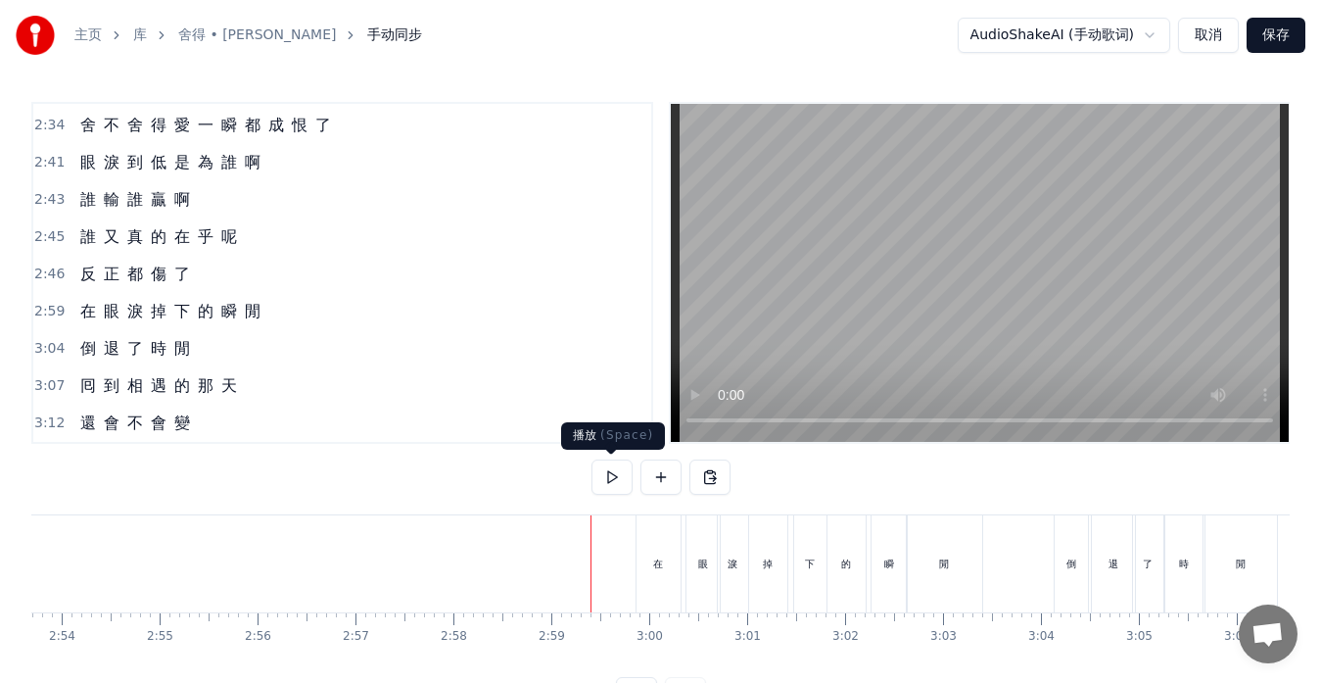
click at [615, 477] on button at bounding box center [612, 476] width 41 height 35
click at [702, 576] on div "眼" at bounding box center [703, 563] width 33 height 97
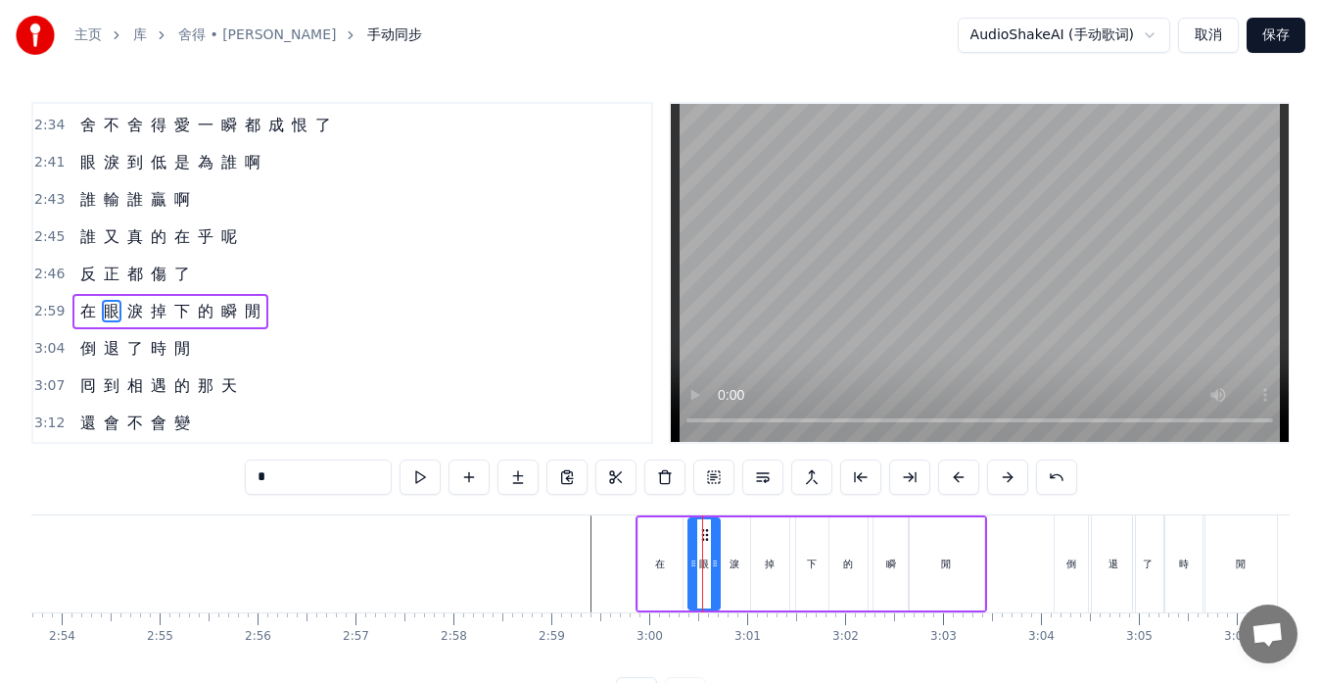
click at [713, 565] on icon at bounding box center [715, 563] width 8 height 16
click at [689, 564] on icon at bounding box center [689, 563] width 8 height 16
click at [725, 567] on div "淚" at bounding box center [735, 563] width 30 height 93
click at [709, 567] on div "眼" at bounding box center [702, 563] width 36 height 93
click at [711, 566] on icon at bounding box center [711, 563] width 8 height 16
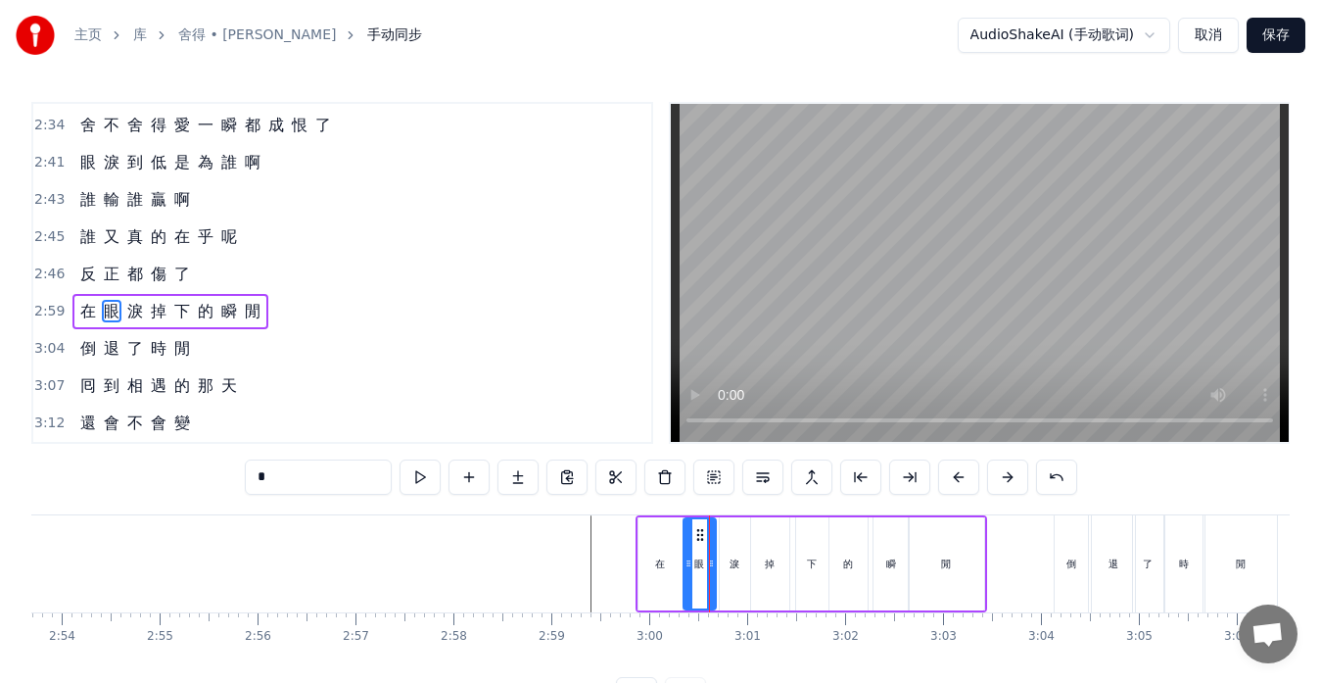
click at [726, 568] on div "淚" at bounding box center [735, 563] width 30 height 93
type input "*"
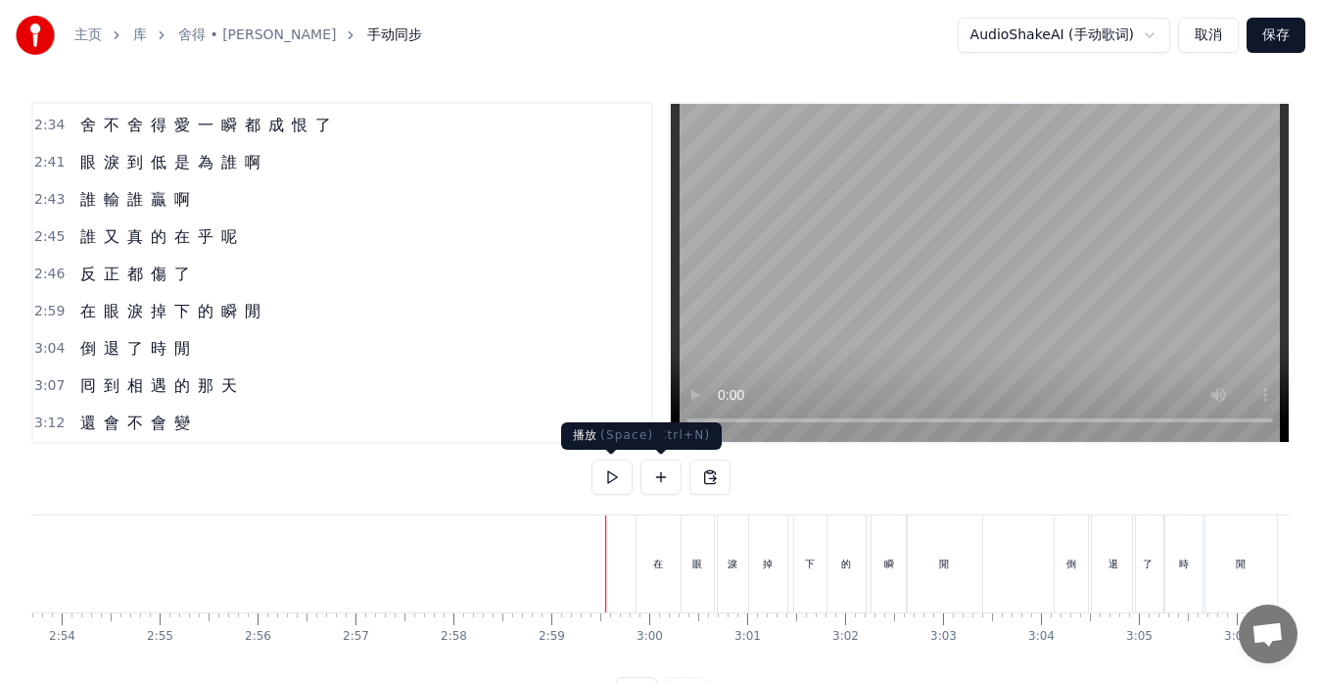
click at [617, 473] on button at bounding box center [612, 476] width 41 height 35
click at [804, 576] on div "下" at bounding box center [810, 563] width 32 height 97
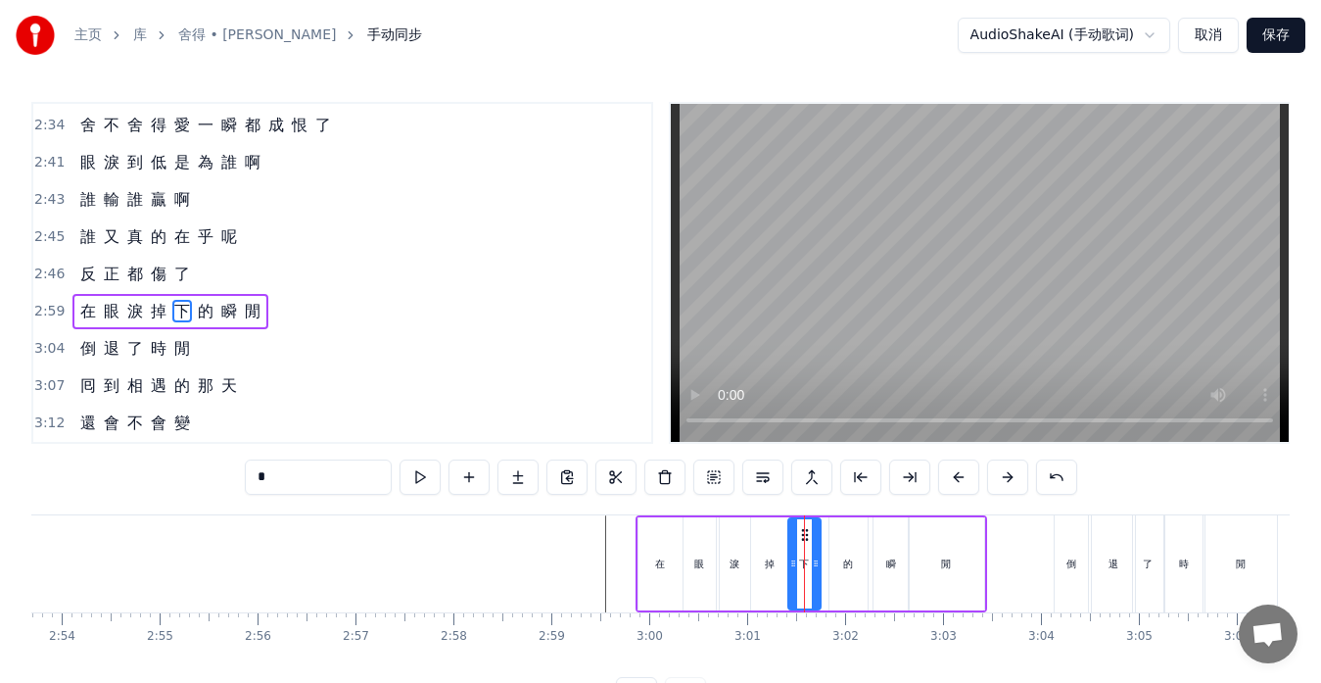
click at [807, 534] on circle at bounding box center [806, 534] width 1 height 1
click at [763, 559] on div "掉" at bounding box center [770, 563] width 38 height 93
type input "*"
click at [779, 563] on icon at bounding box center [781, 563] width 8 height 16
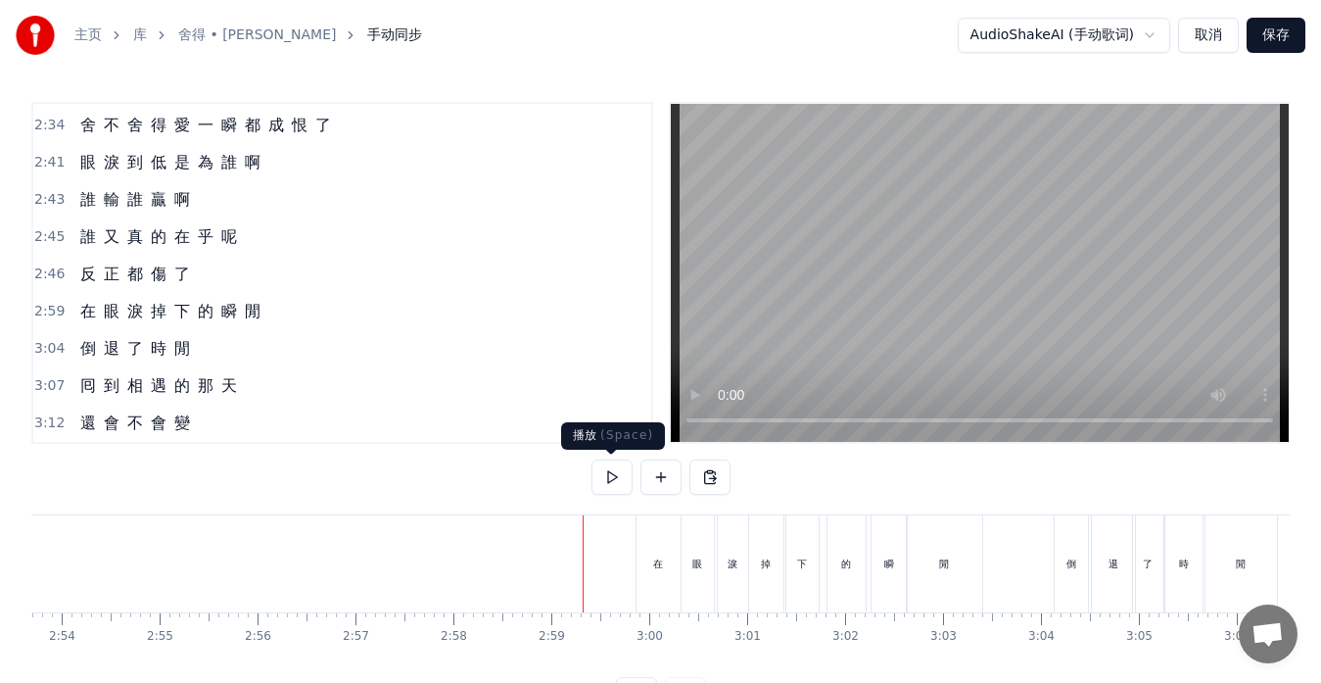
click at [619, 472] on button at bounding box center [612, 476] width 41 height 35
click at [1073, 583] on div "倒" at bounding box center [1071, 563] width 33 height 97
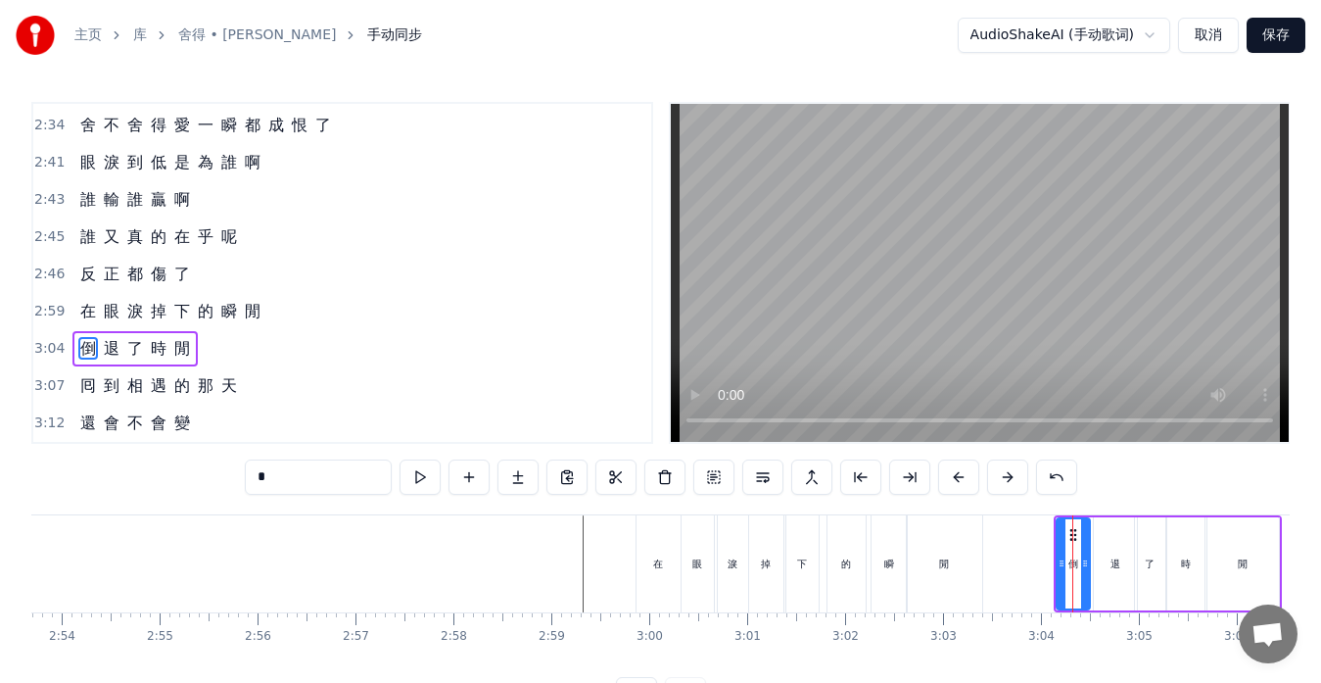
scroll to position [7, 0]
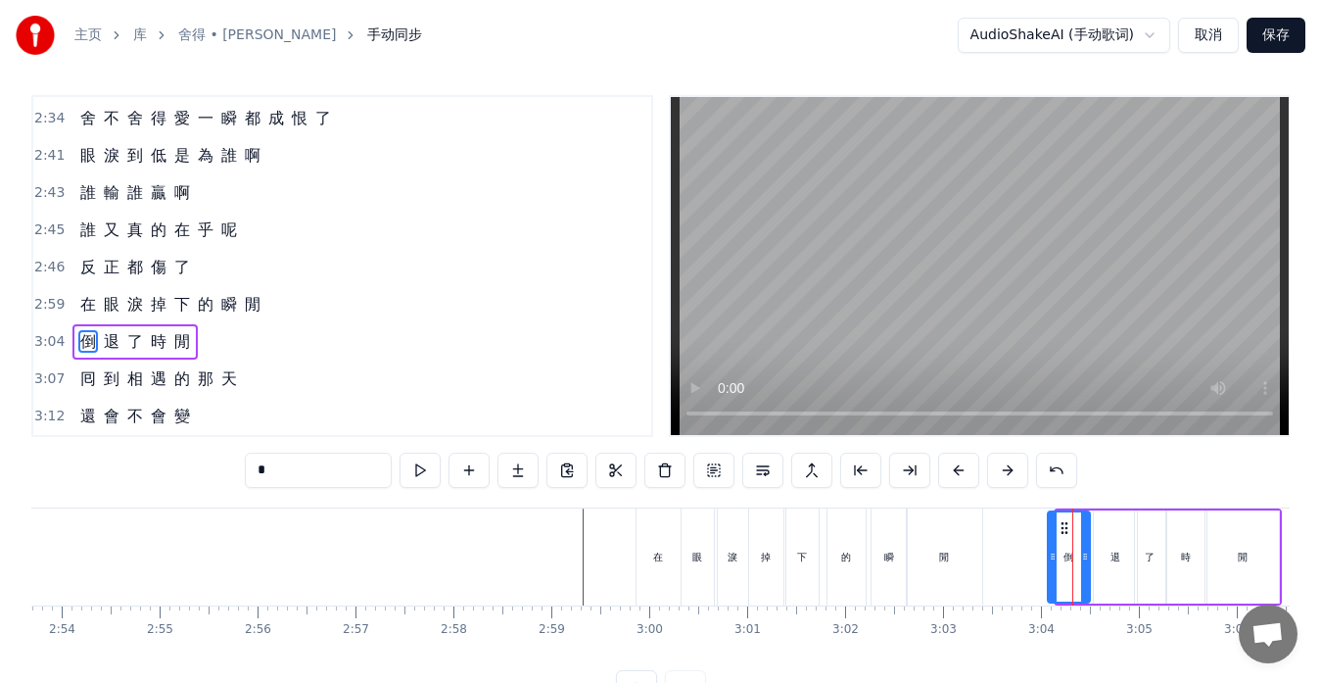
click at [1054, 561] on icon at bounding box center [1053, 556] width 8 height 16
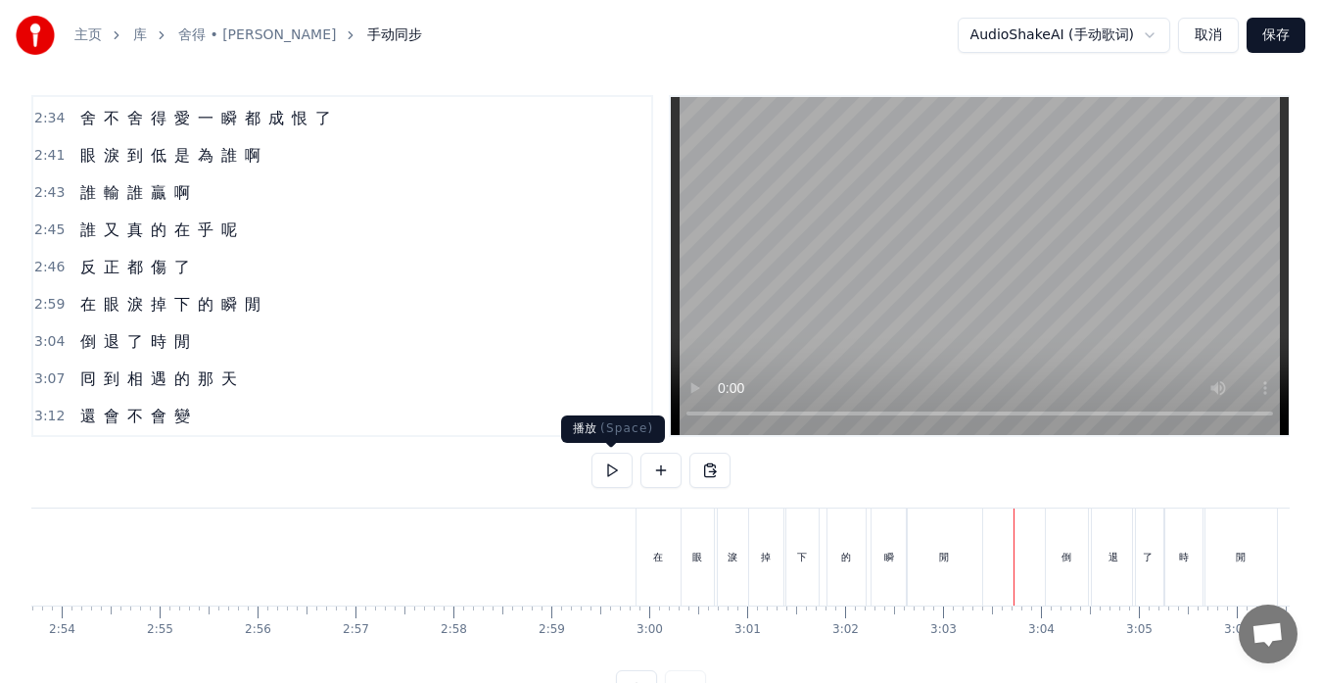
click at [603, 479] on button at bounding box center [612, 470] width 41 height 35
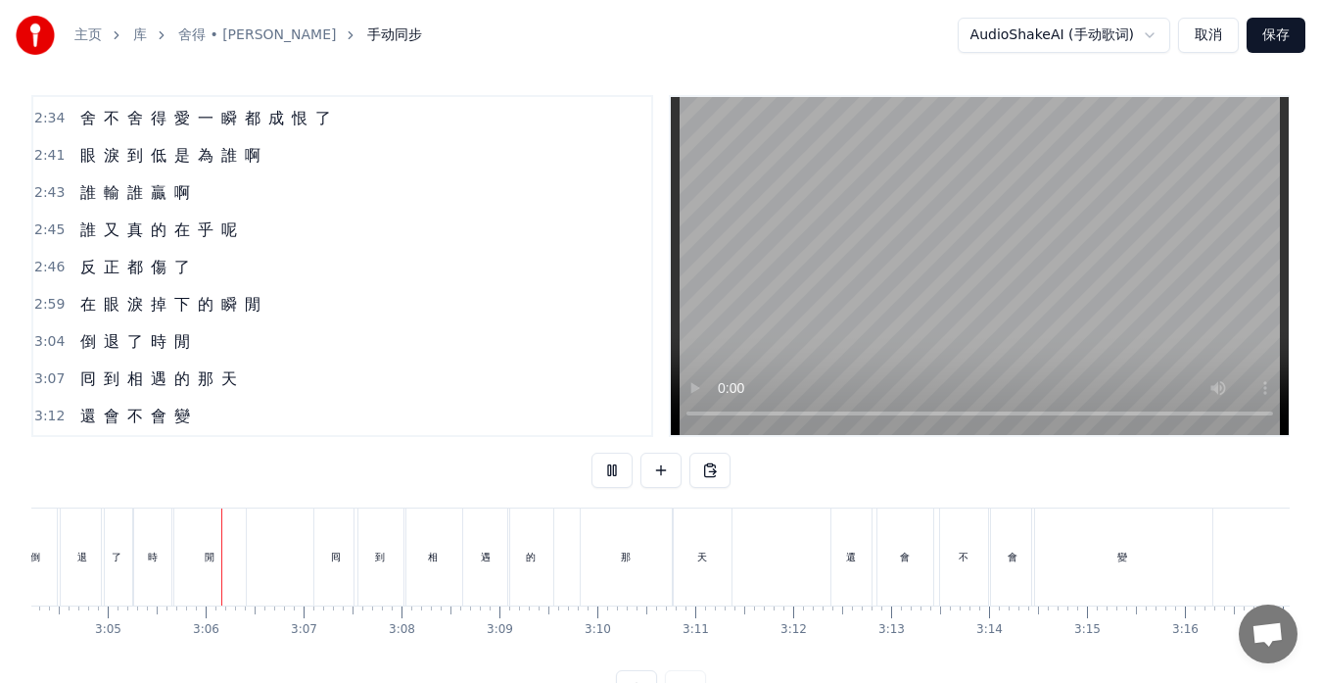
scroll to position [0, 18098]
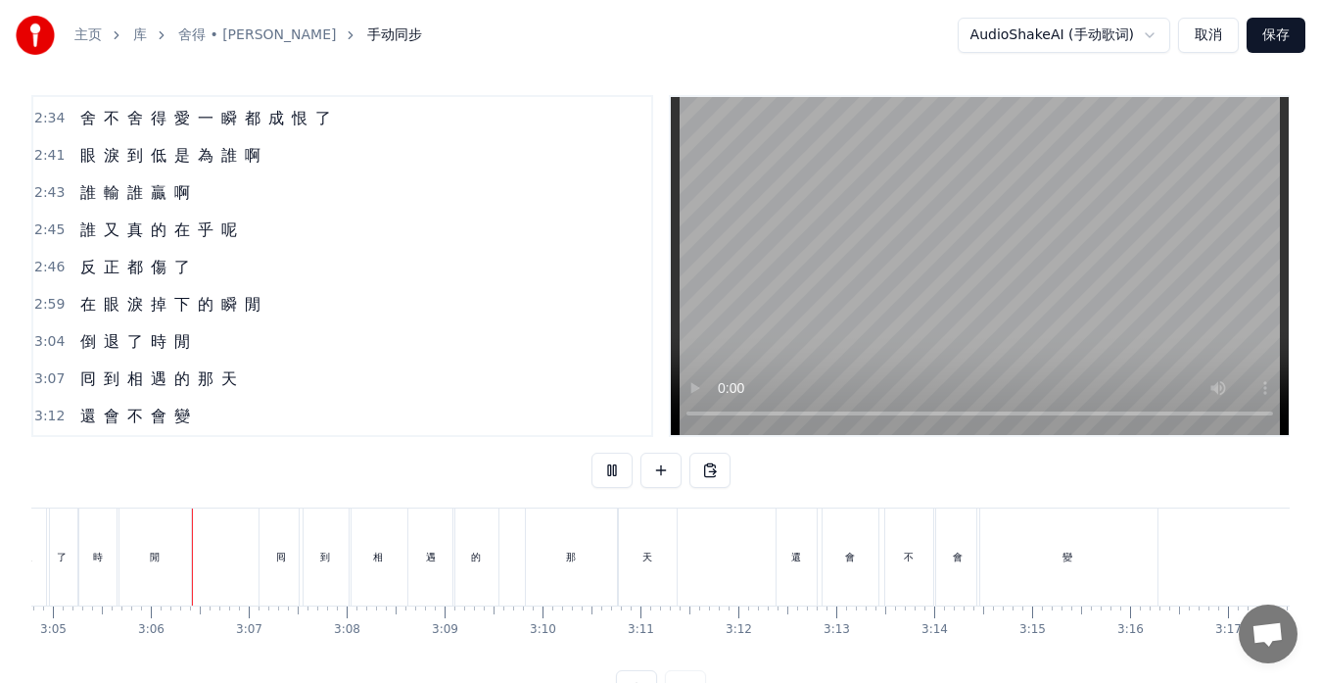
click at [603, 479] on button at bounding box center [612, 470] width 41 height 35
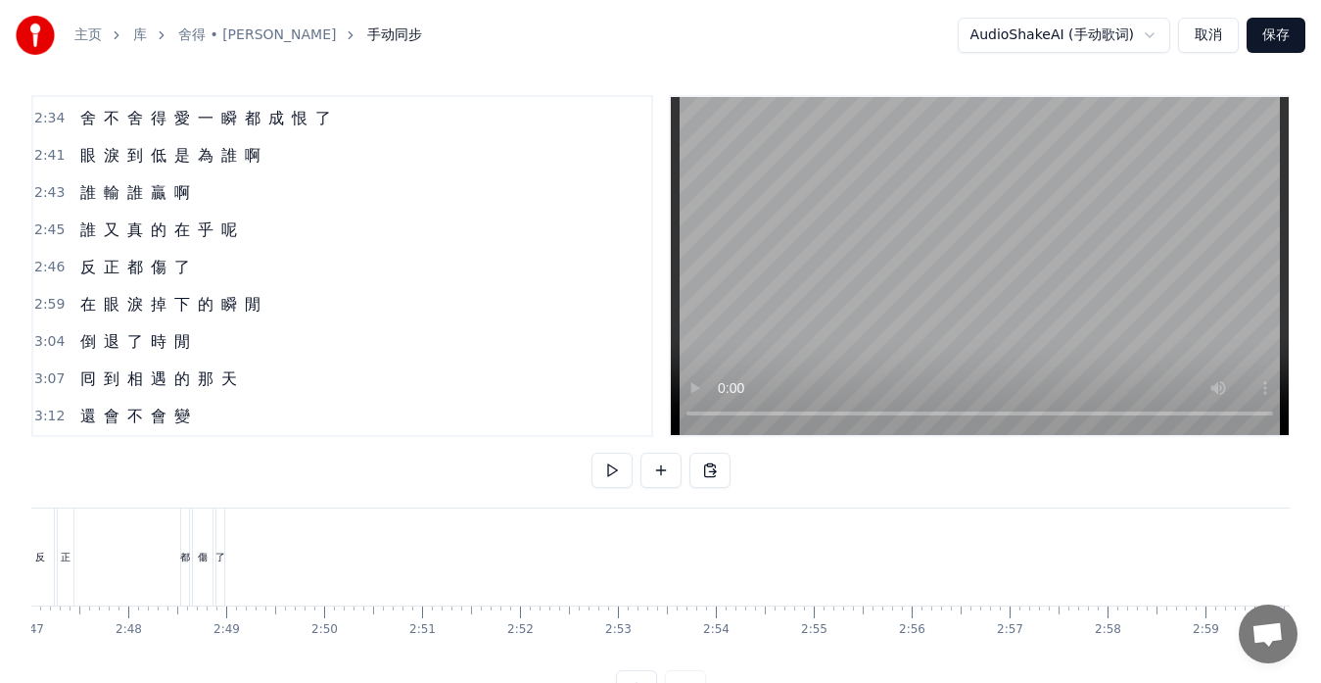
scroll to position [0, 16194]
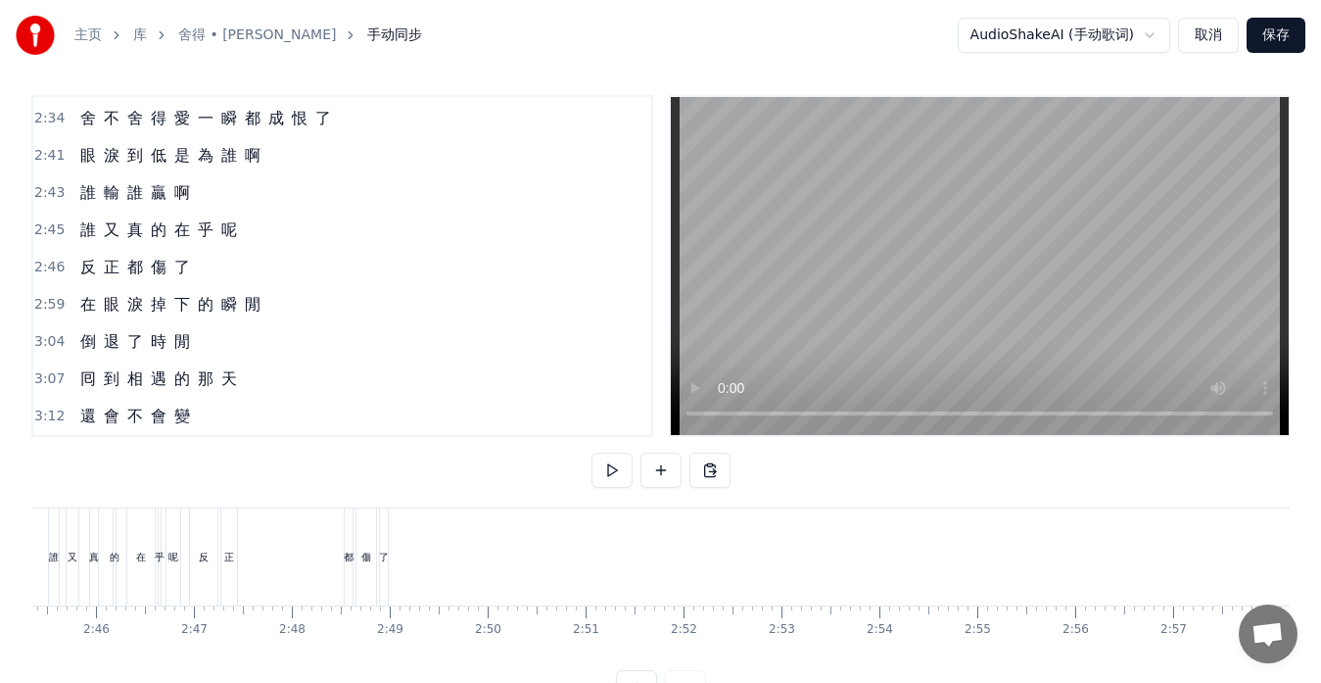
click at [74, 279] on div "反 正 都 傷 了" at bounding box center [134, 267] width 125 height 35
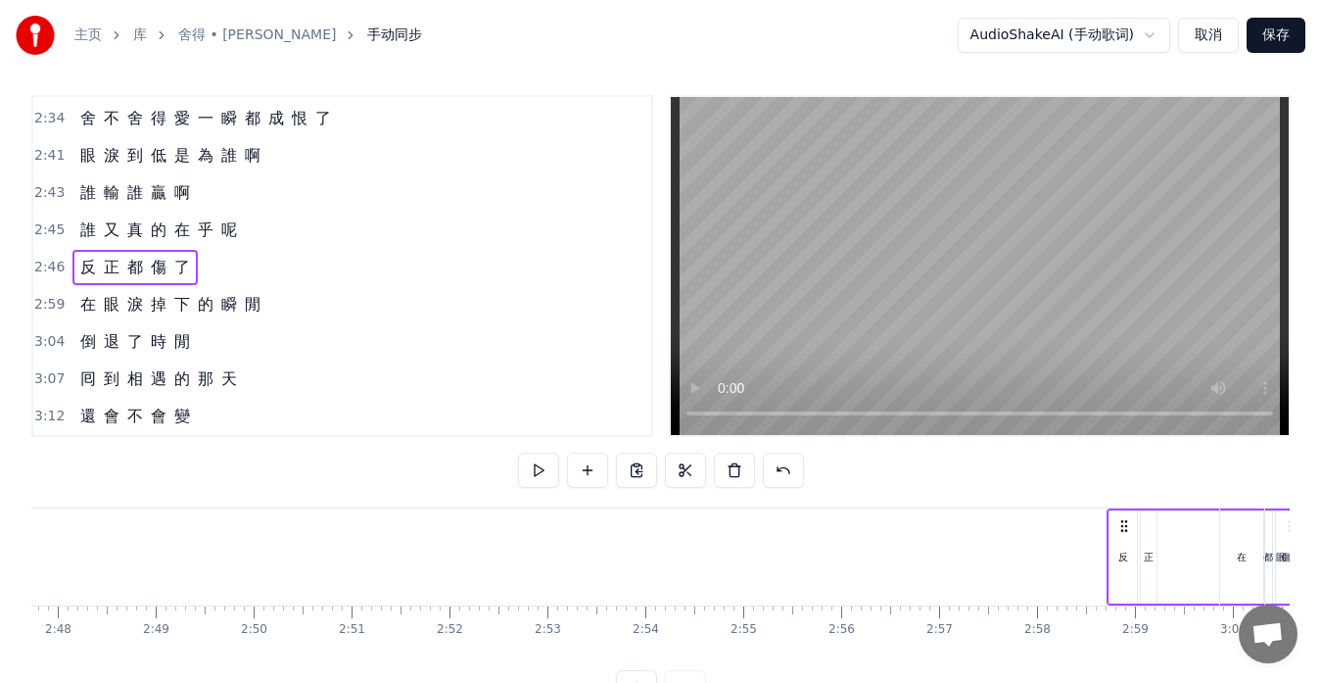
scroll to position [0, 16428]
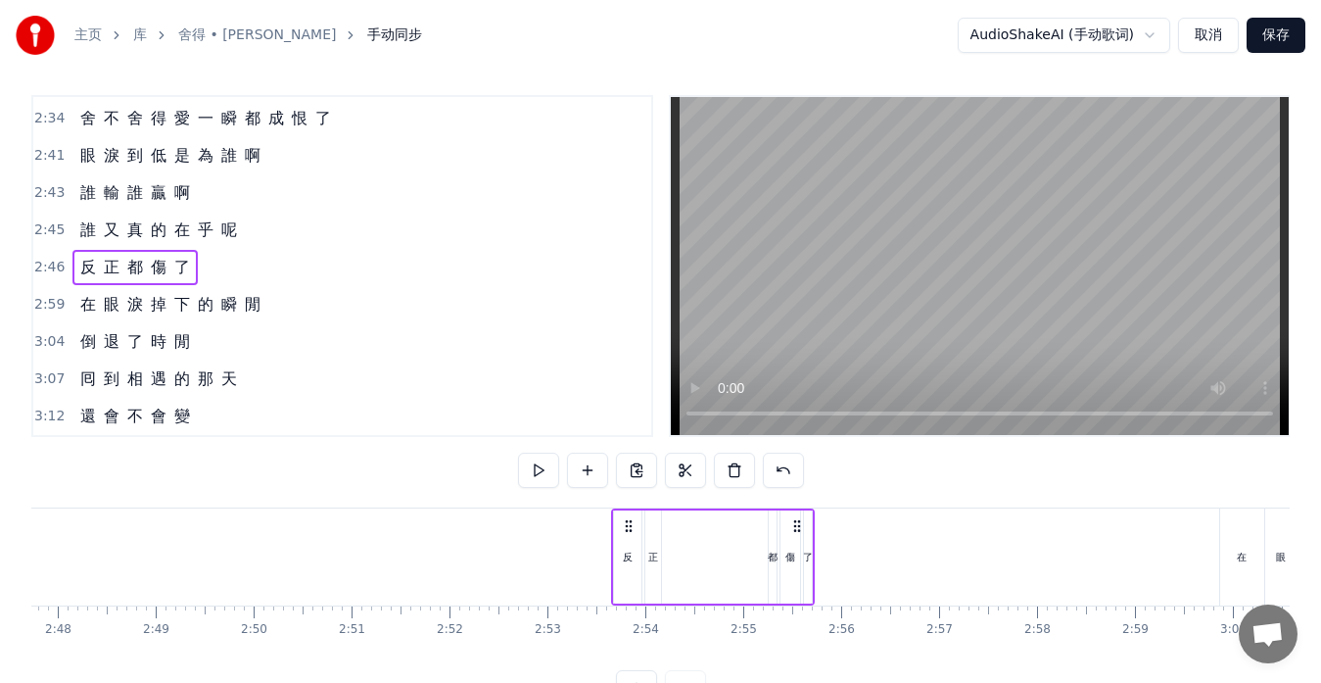
drag, startPoint x: 374, startPoint y: 526, endPoint x: 796, endPoint y: 549, distance: 422.8
click at [796, 549] on div "反 正 都 傷 了" at bounding box center [713, 556] width 204 height 97
click at [808, 554] on div "了" at bounding box center [808, 556] width 10 height 15
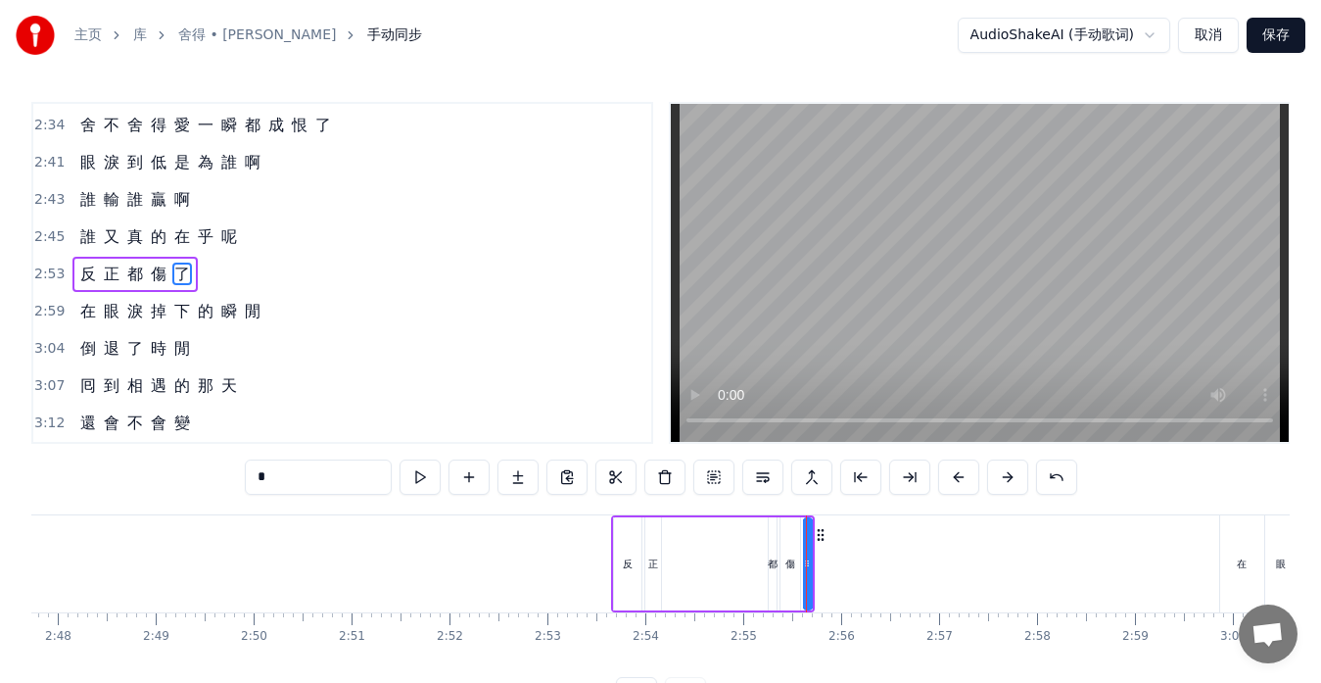
click at [806, 561] on div at bounding box center [806, 563] width 1 height 97
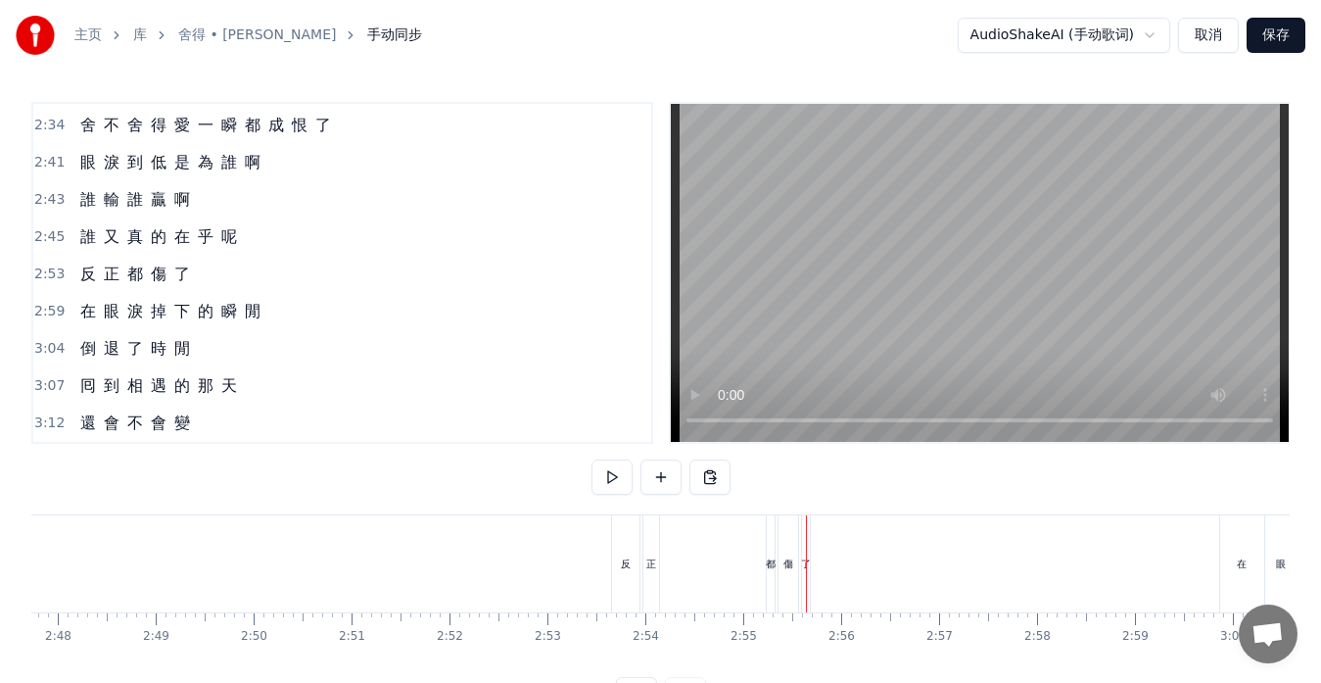
click at [806, 563] on div at bounding box center [806, 563] width 1 height 97
click at [804, 570] on div "了" at bounding box center [806, 563] width 10 height 15
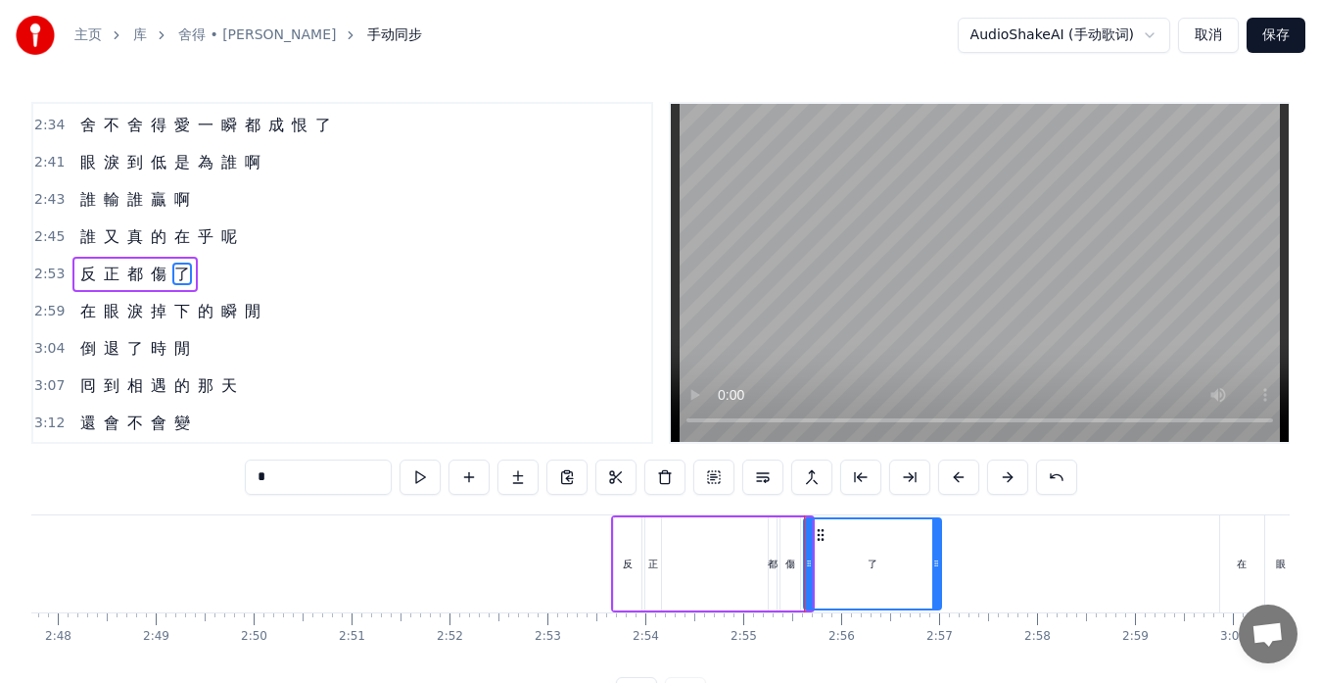
drag, startPoint x: 803, startPoint y: 561, endPoint x: 932, endPoint y: 565, distance: 129.3
click at [932, 565] on icon at bounding box center [936, 563] width 8 height 16
click at [770, 572] on div "都" at bounding box center [773, 563] width 8 height 93
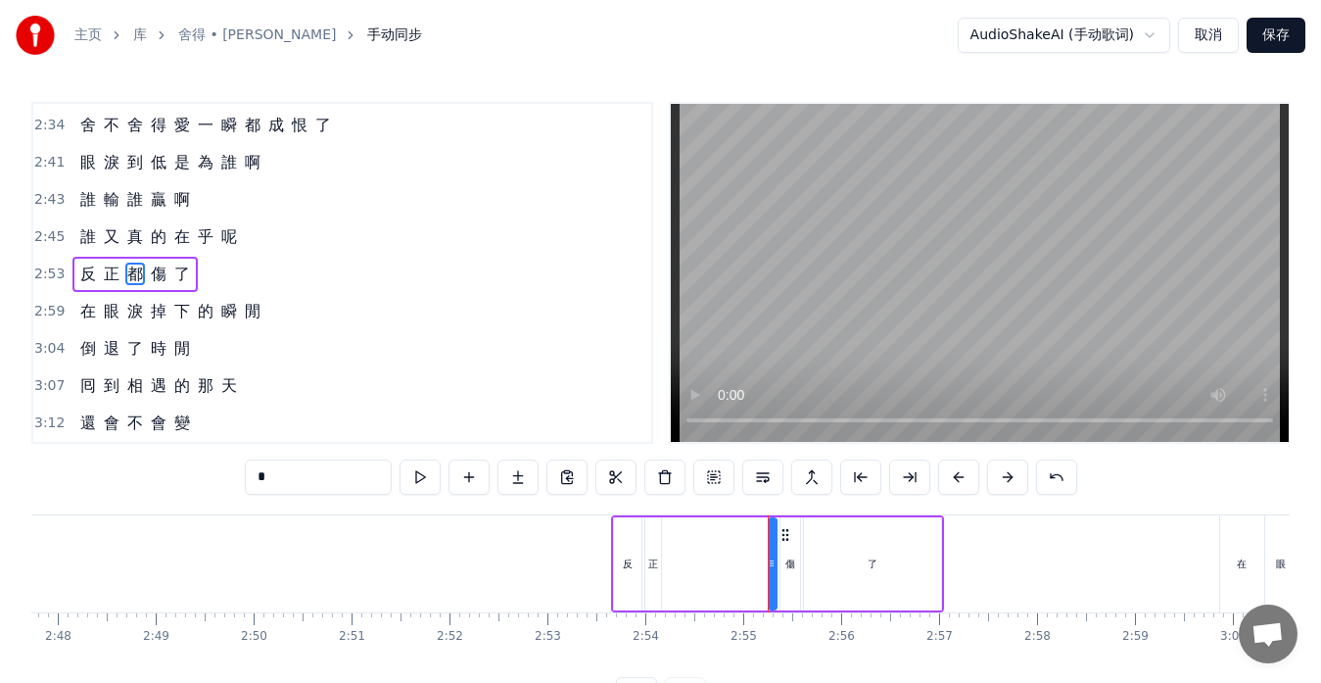
click at [650, 562] on div "正" at bounding box center [653, 563] width 10 height 15
drag, startPoint x: 658, startPoint y: 566, endPoint x: 701, endPoint y: 568, distance: 43.1
click at [701, 568] on icon at bounding box center [699, 563] width 8 height 16
click at [773, 565] on div "都" at bounding box center [773, 563] width 10 height 15
drag, startPoint x: 776, startPoint y: 563, endPoint x: 716, endPoint y: 557, distance: 60.0
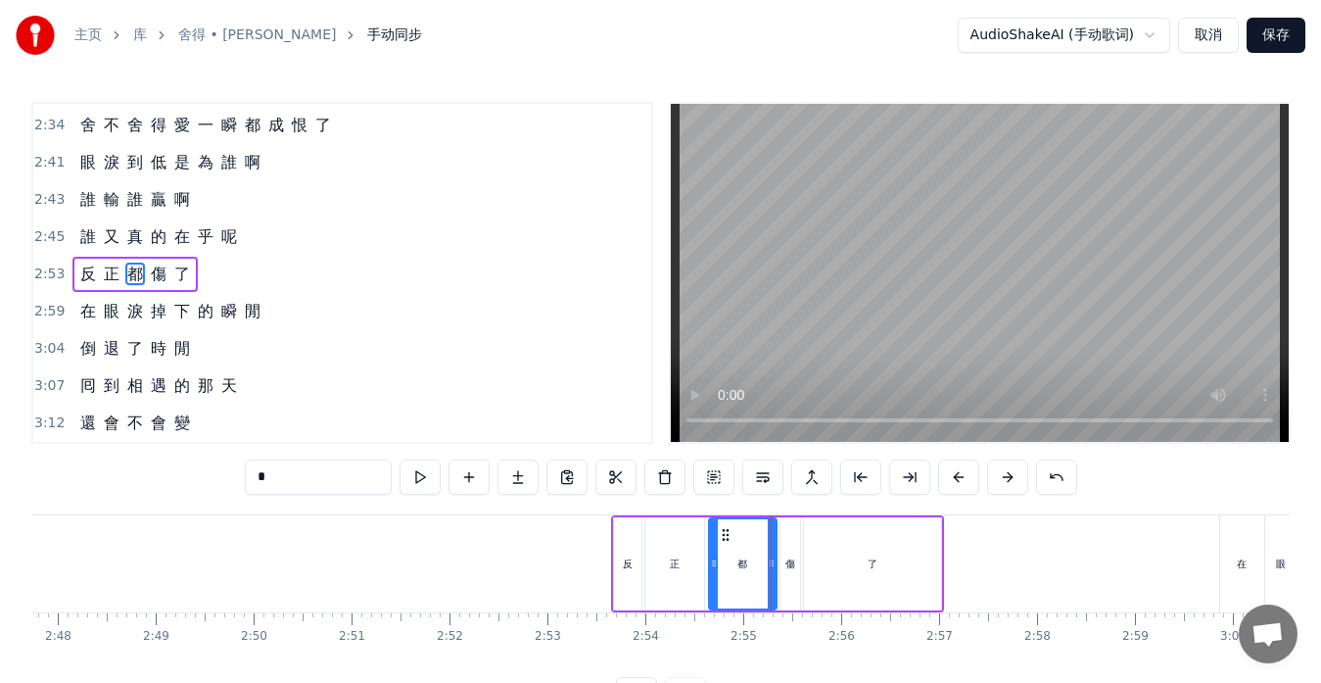
click at [716, 557] on icon at bounding box center [714, 563] width 8 height 16
drag, startPoint x: 774, startPoint y: 563, endPoint x: 747, endPoint y: 562, distance: 26.5
click at [747, 562] on icon at bounding box center [745, 563] width 8 height 16
click at [789, 567] on div "傷" at bounding box center [791, 563] width 10 height 15
drag, startPoint x: 786, startPoint y: 562, endPoint x: 757, endPoint y: 560, distance: 28.5
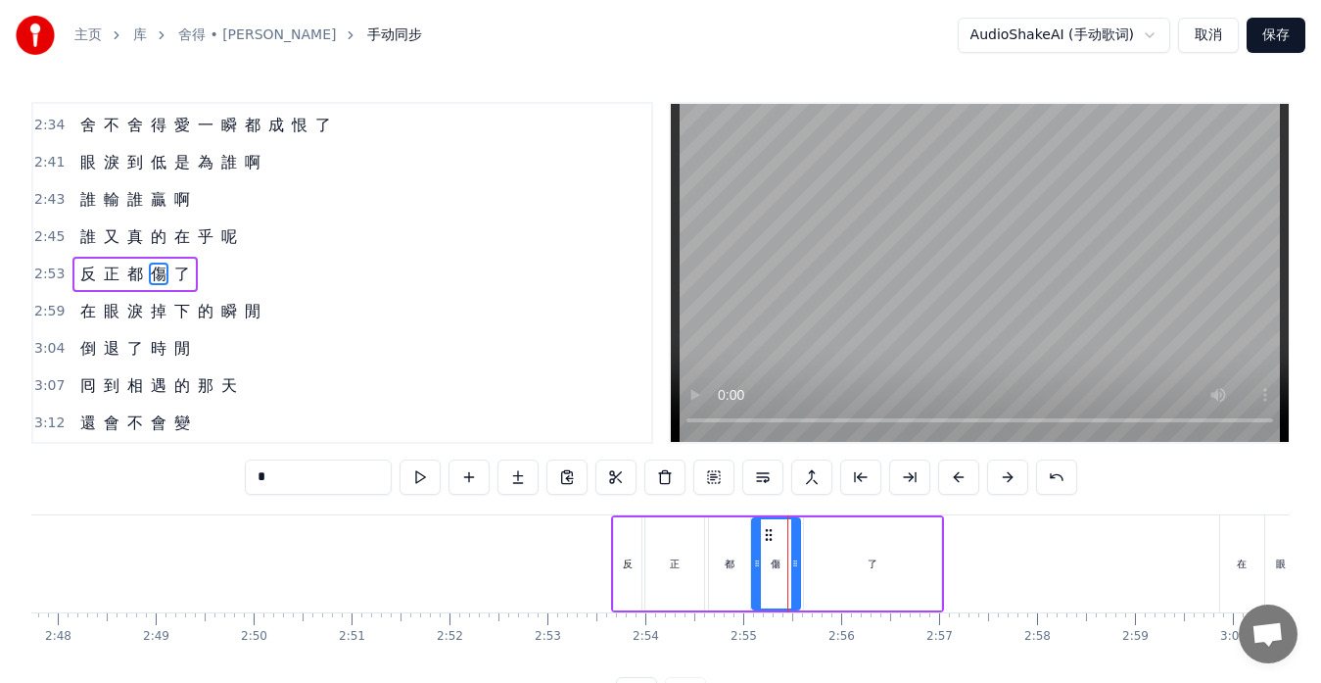
click at [757, 560] on icon at bounding box center [757, 563] width 8 height 16
click at [788, 562] on icon at bounding box center [789, 563] width 8 height 16
click at [809, 565] on div "了" at bounding box center [872, 563] width 137 height 93
type input "*"
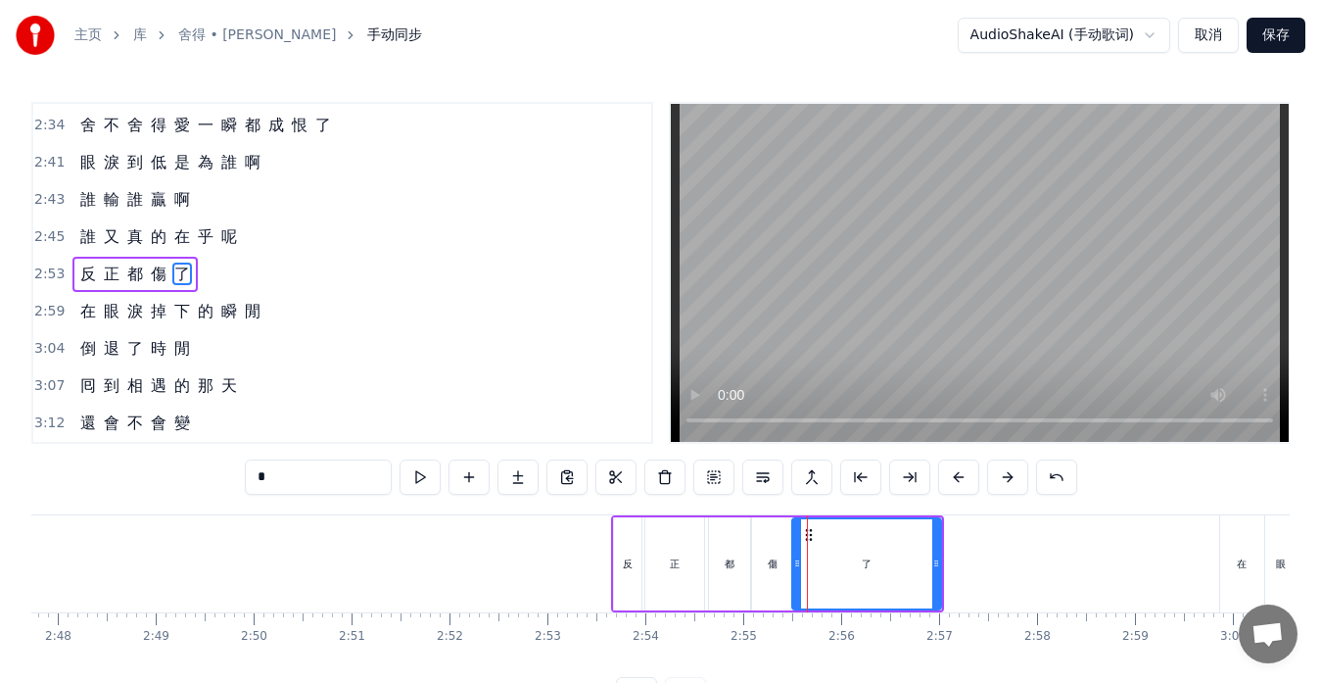
drag, startPoint x: 806, startPoint y: 563, endPoint x: 794, endPoint y: 563, distance: 11.8
click at [794, 563] on icon at bounding box center [797, 563] width 8 height 16
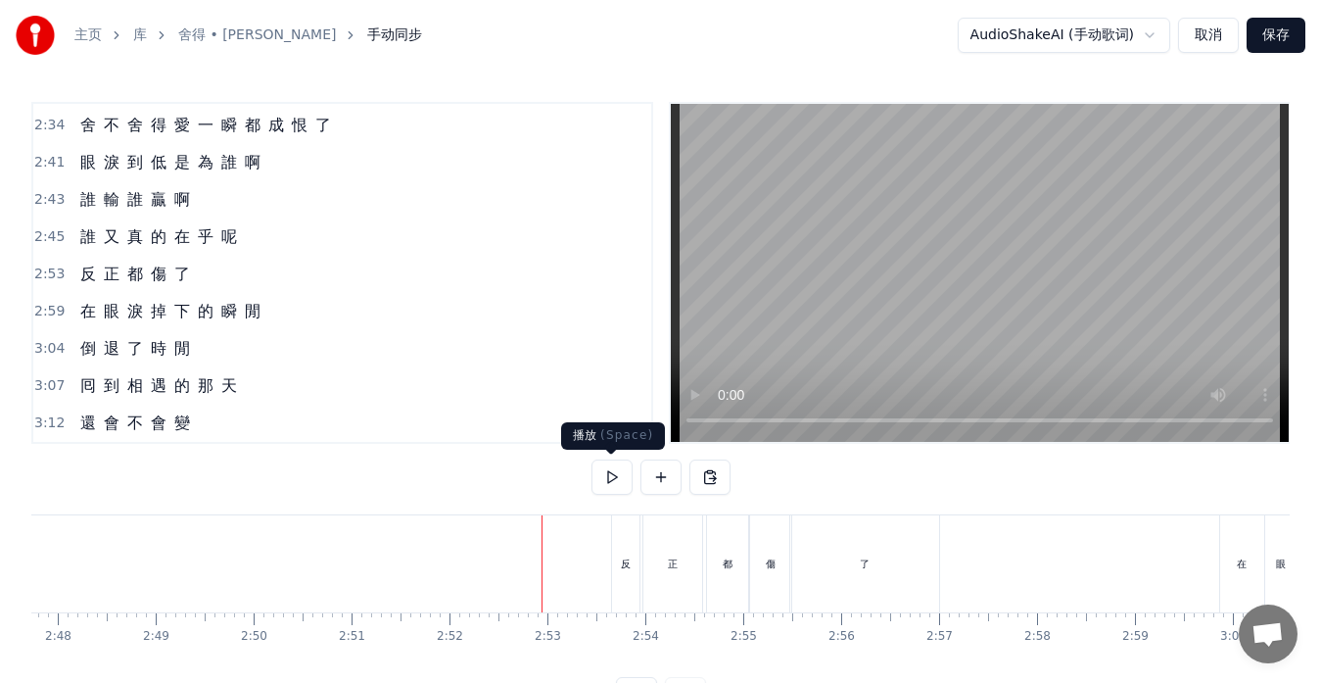
click at [603, 479] on button at bounding box center [612, 476] width 41 height 35
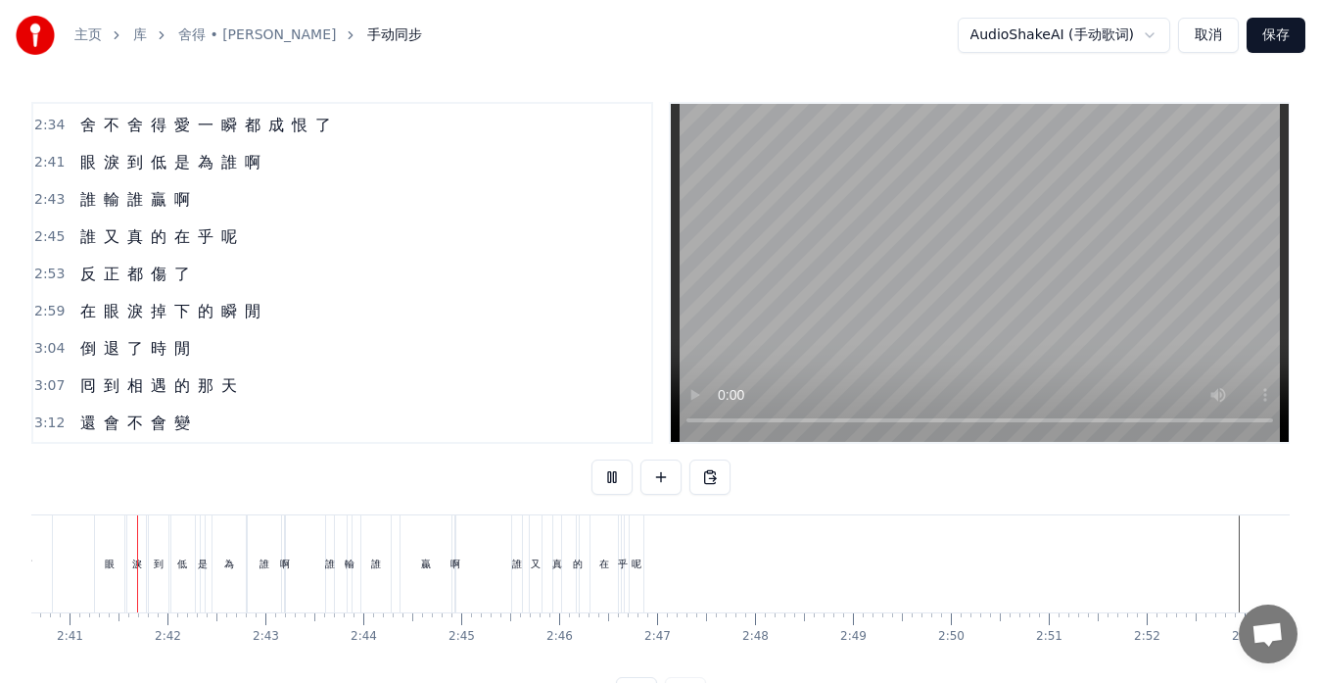
scroll to position [0, 15719]
click at [74, 252] on div "誰 又 真 的 在 乎 呢" at bounding box center [158, 236] width 172 height 35
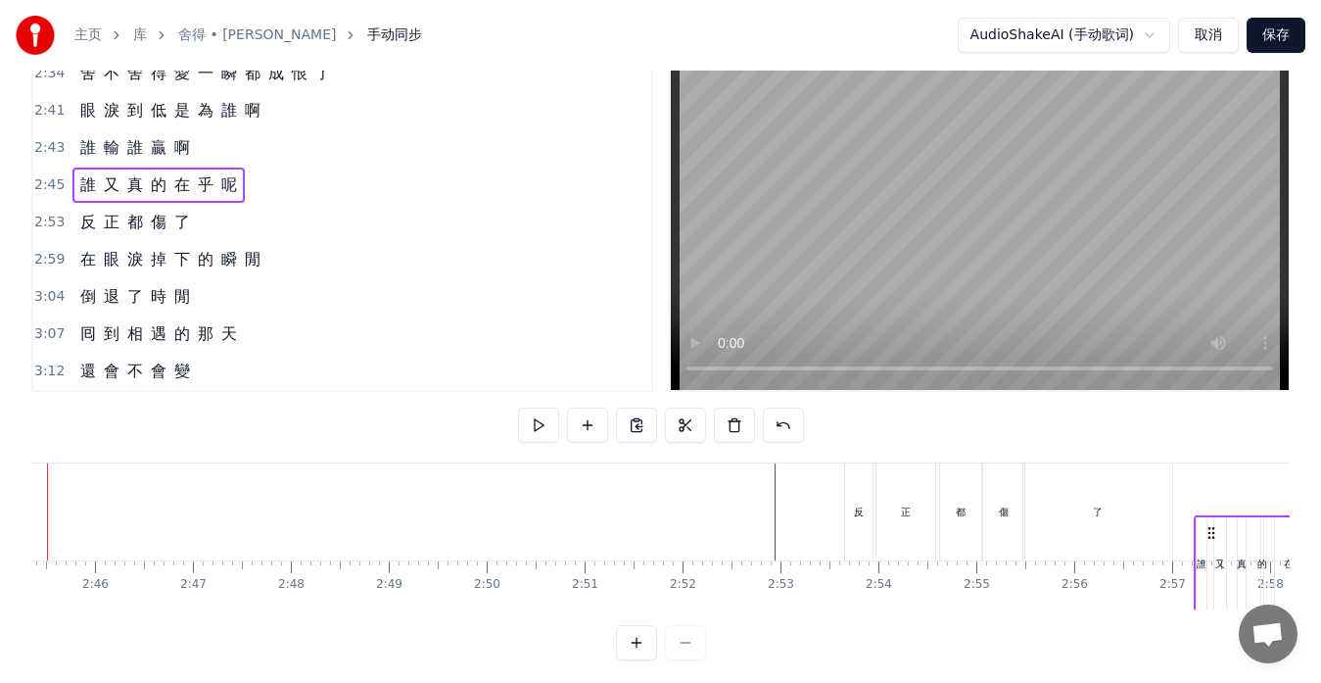
scroll to position [0, 16196]
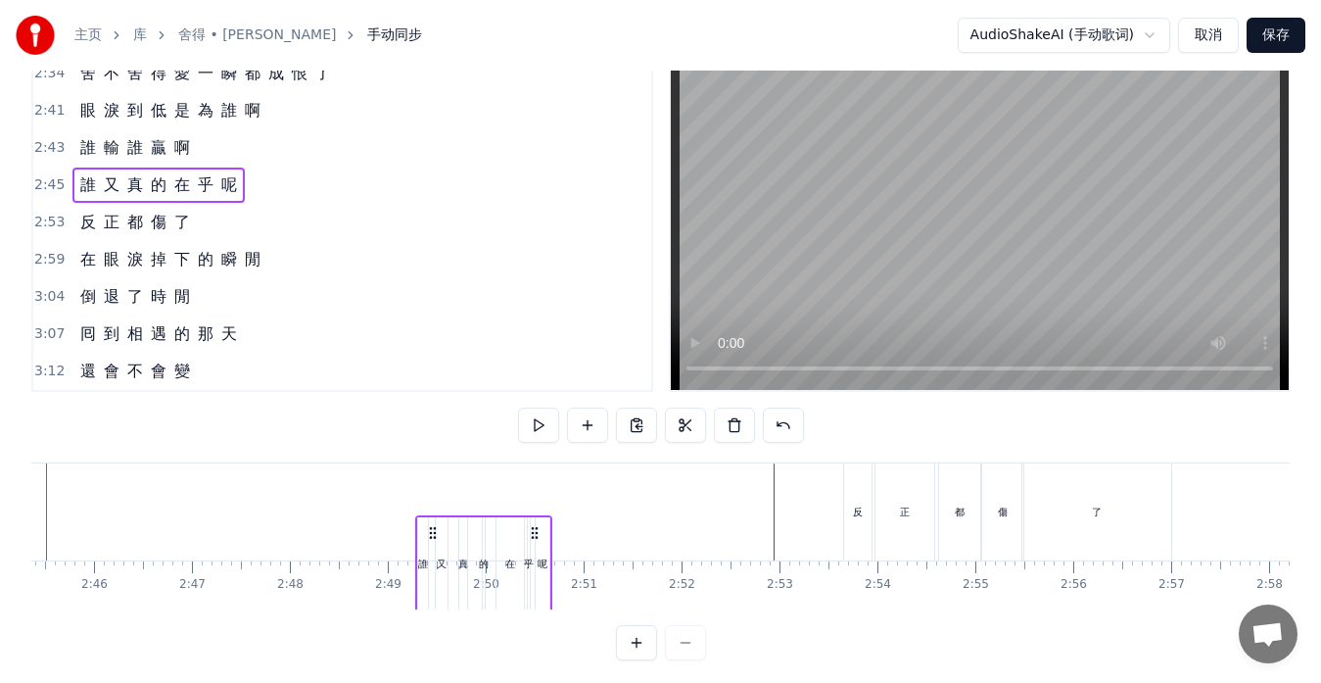
drag, startPoint x: 537, startPoint y: 532, endPoint x: 429, endPoint y: 471, distance: 123.7
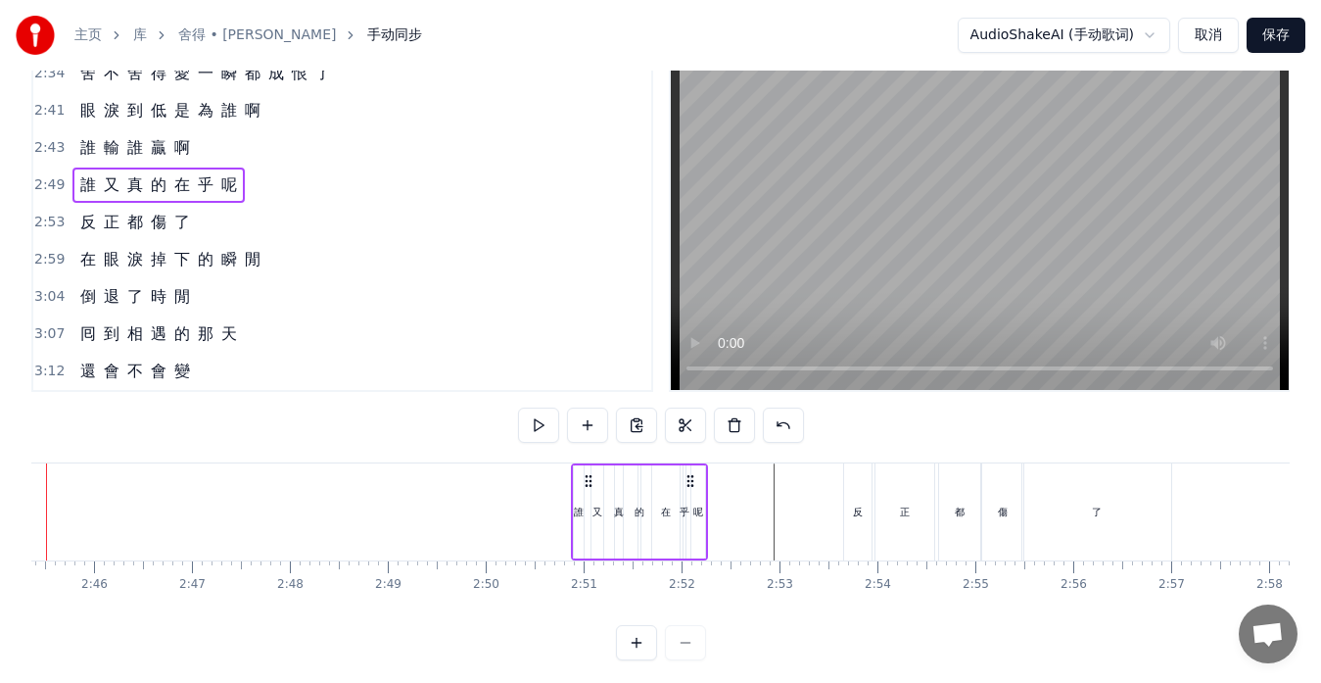
drag, startPoint x: 436, startPoint y: 478, endPoint x: 592, endPoint y: 482, distance: 155.8
click at [592, 482] on icon at bounding box center [589, 481] width 16 height 16
click at [701, 519] on div "呢" at bounding box center [698, 511] width 14 height 93
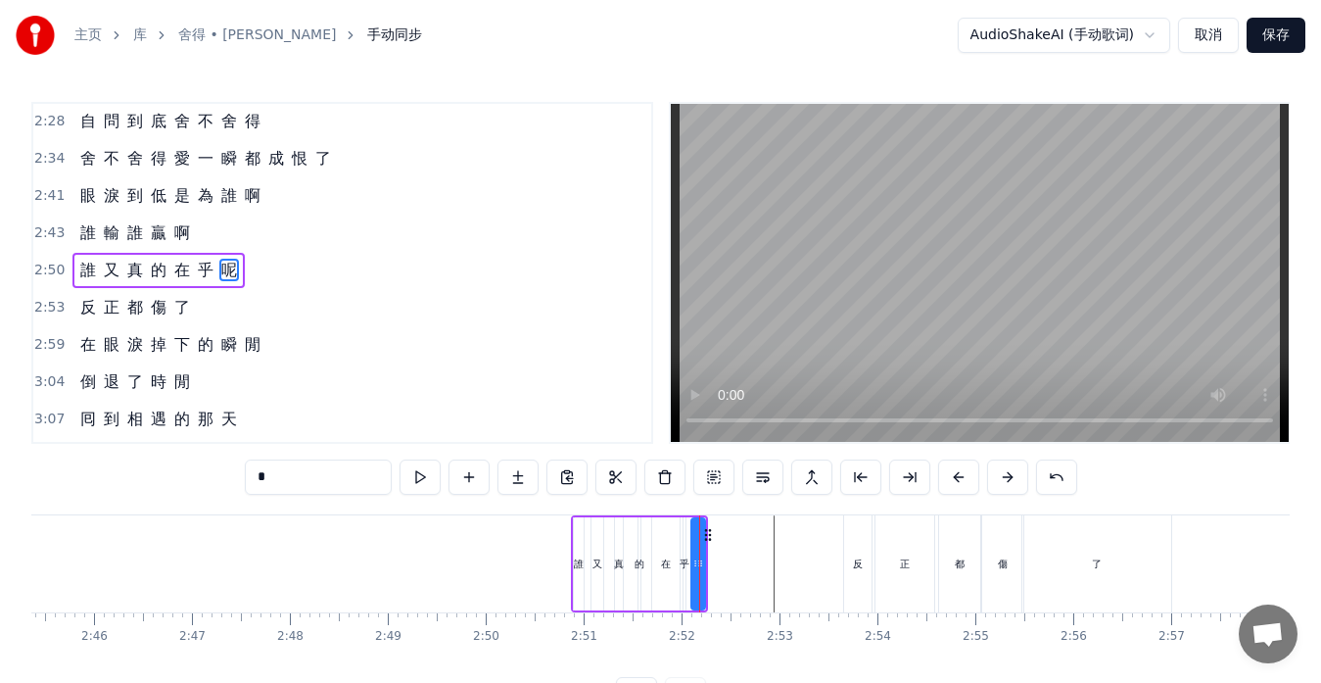
scroll to position [1041, 0]
drag, startPoint x: 702, startPoint y: 565, endPoint x: 731, endPoint y: 564, distance: 28.4
click at [731, 564] on icon at bounding box center [729, 563] width 8 height 16
click at [574, 569] on div "誰" at bounding box center [579, 563] width 10 height 15
type input "*"
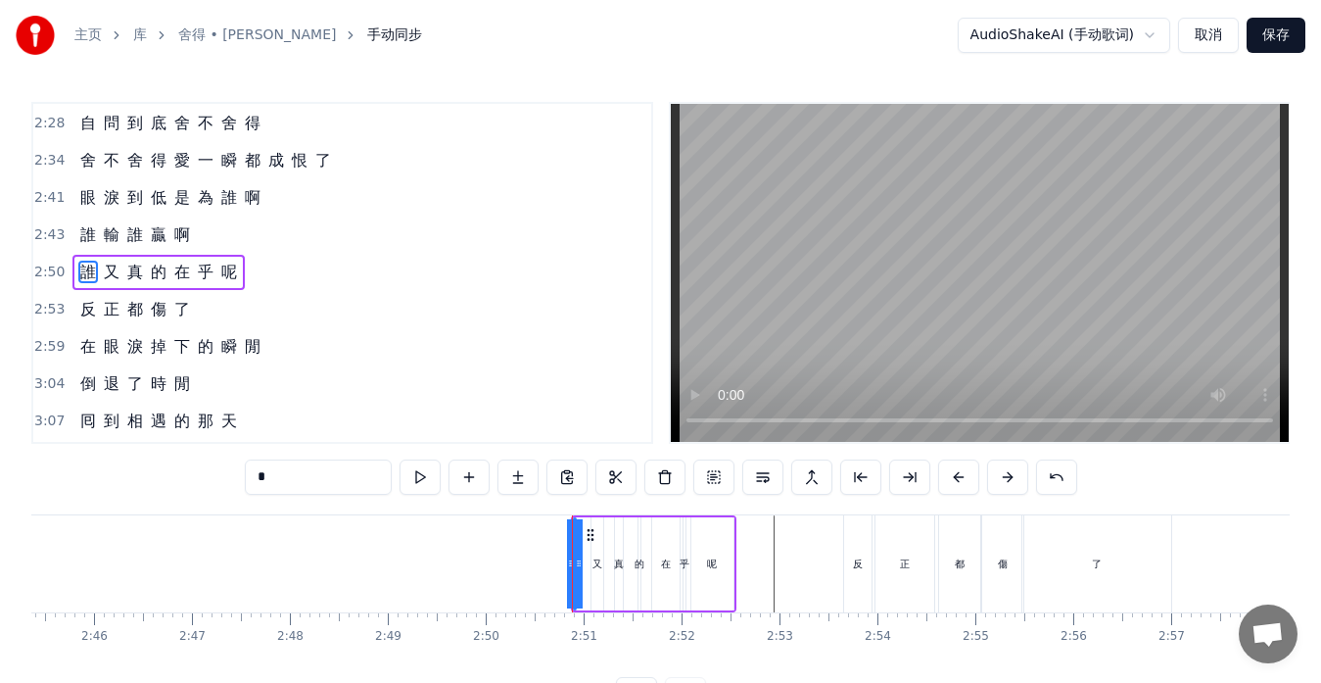
drag, startPoint x: 581, startPoint y: 560, endPoint x: 329, endPoint y: 532, distance: 253.3
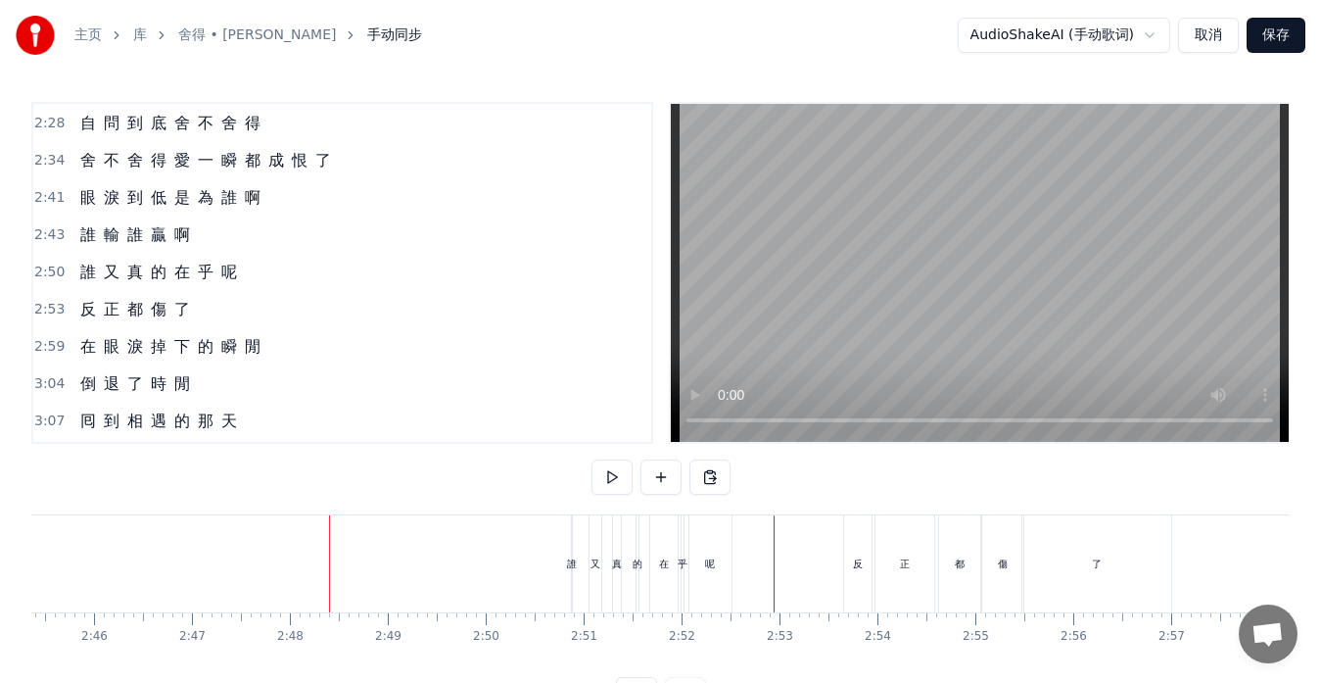
click at [571, 565] on div "誰" at bounding box center [572, 563] width 10 height 15
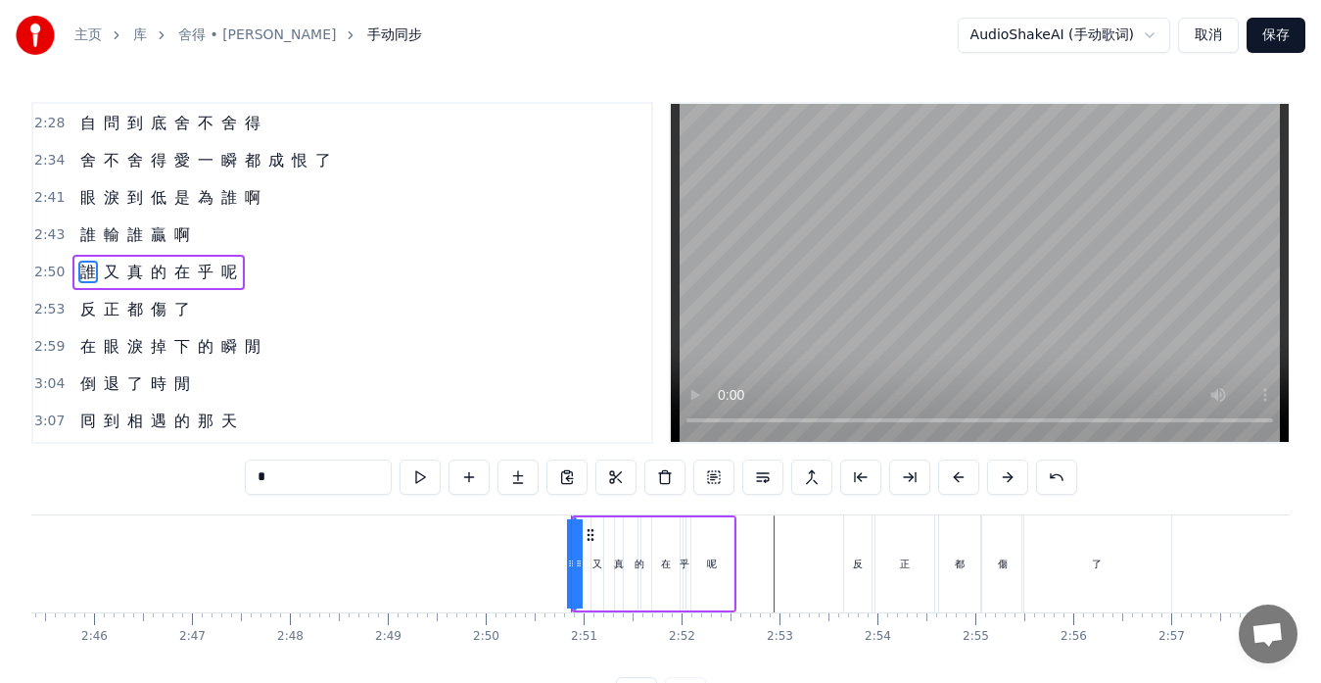
drag, startPoint x: 572, startPoint y: 565, endPoint x: 497, endPoint y: 558, distance: 75.7
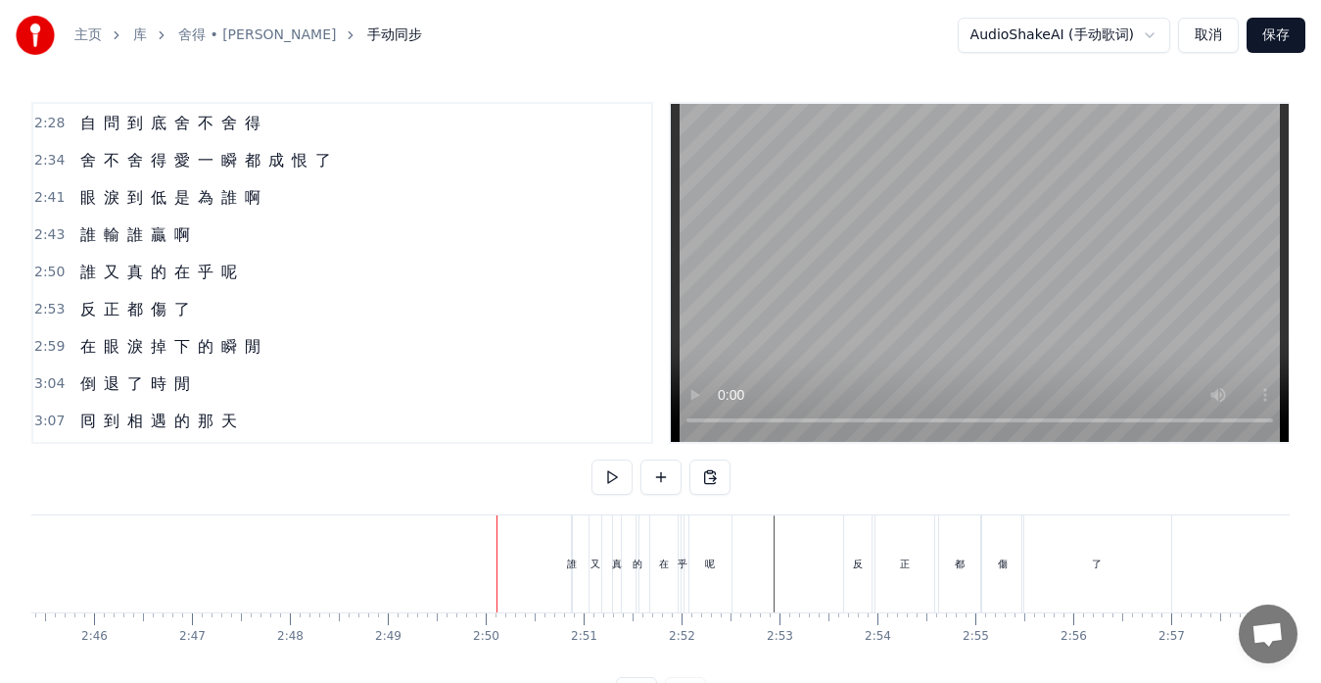
click at [569, 565] on div "誰" at bounding box center [572, 563] width 10 height 15
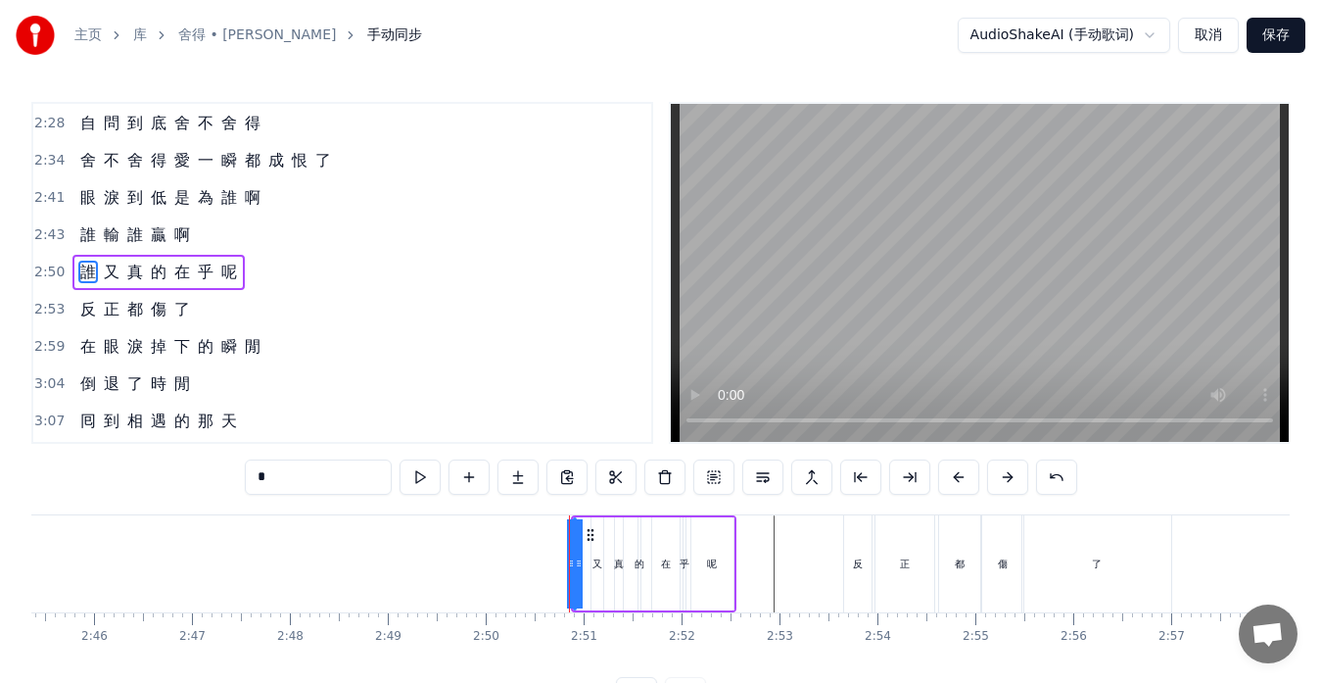
drag, startPoint x: 569, startPoint y: 565, endPoint x: 537, endPoint y: 561, distance: 32.6
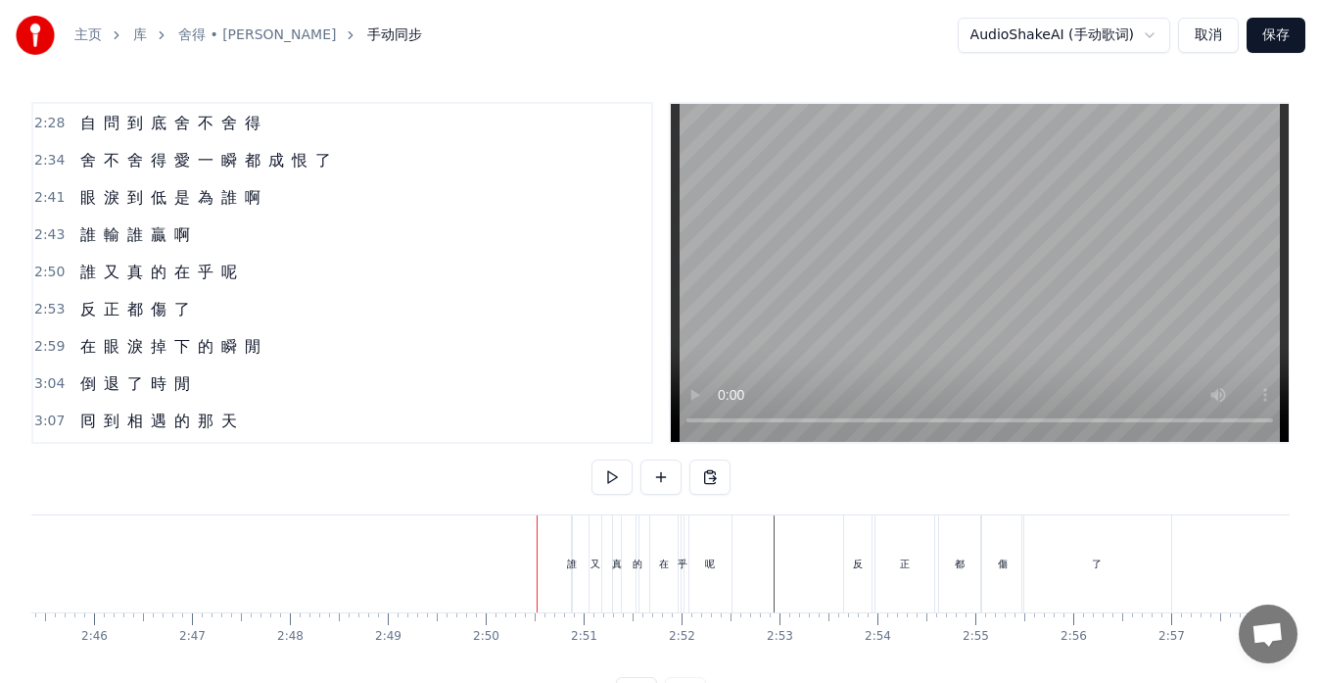
click at [572, 566] on div "誰" at bounding box center [572, 563] width 10 height 15
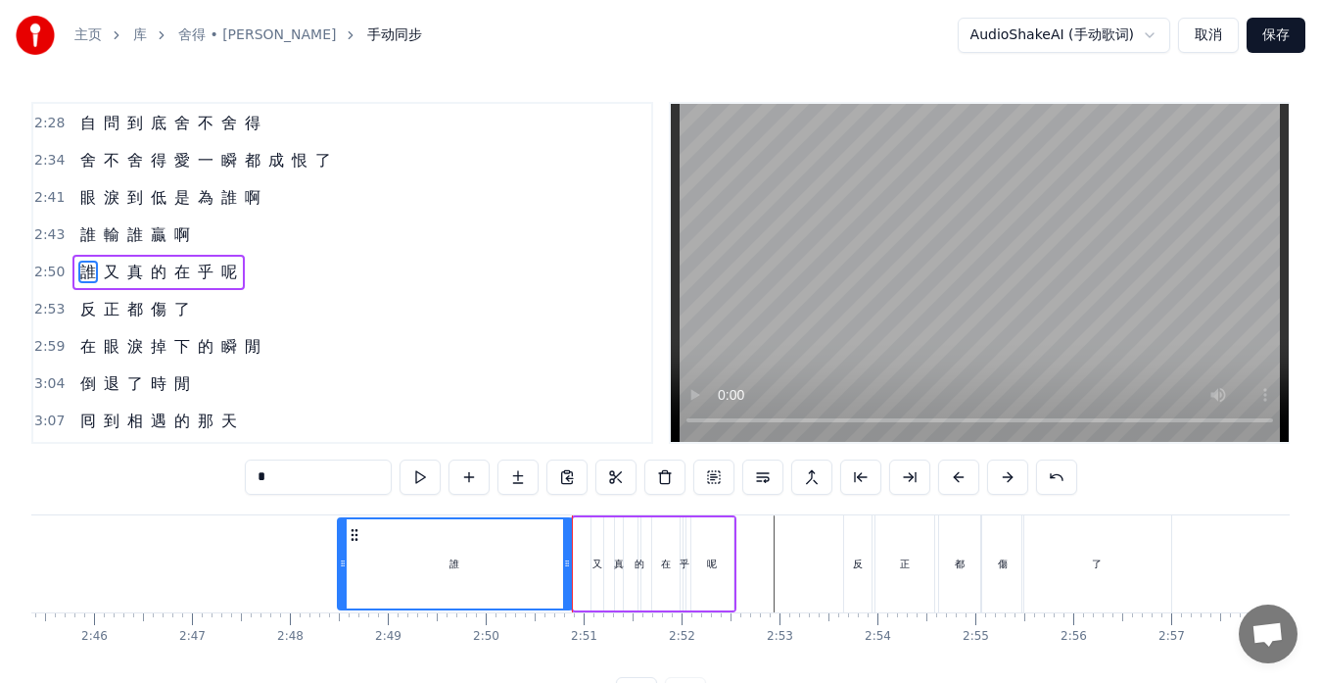
drag, startPoint x: 580, startPoint y: 564, endPoint x: 344, endPoint y: 546, distance: 236.8
click at [344, 546] on div at bounding box center [343, 563] width 8 height 89
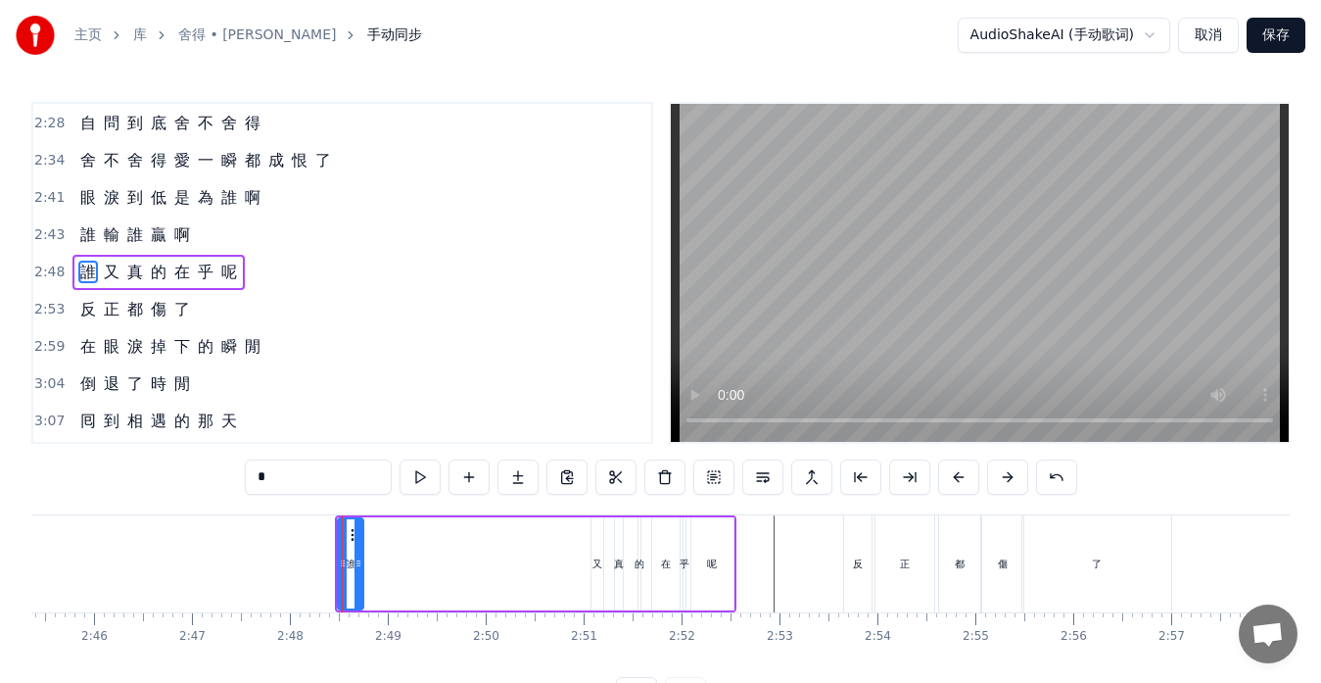
drag, startPoint x: 567, startPoint y: 563, endPoint x: 358, endPoint y: 543, distance: 209.6
click at [358, 543] on div at bounding box center [359, 563] width 8 height 89
click at [591, 567] on div "又" at bounding box center [598, 563] width 14 height 93
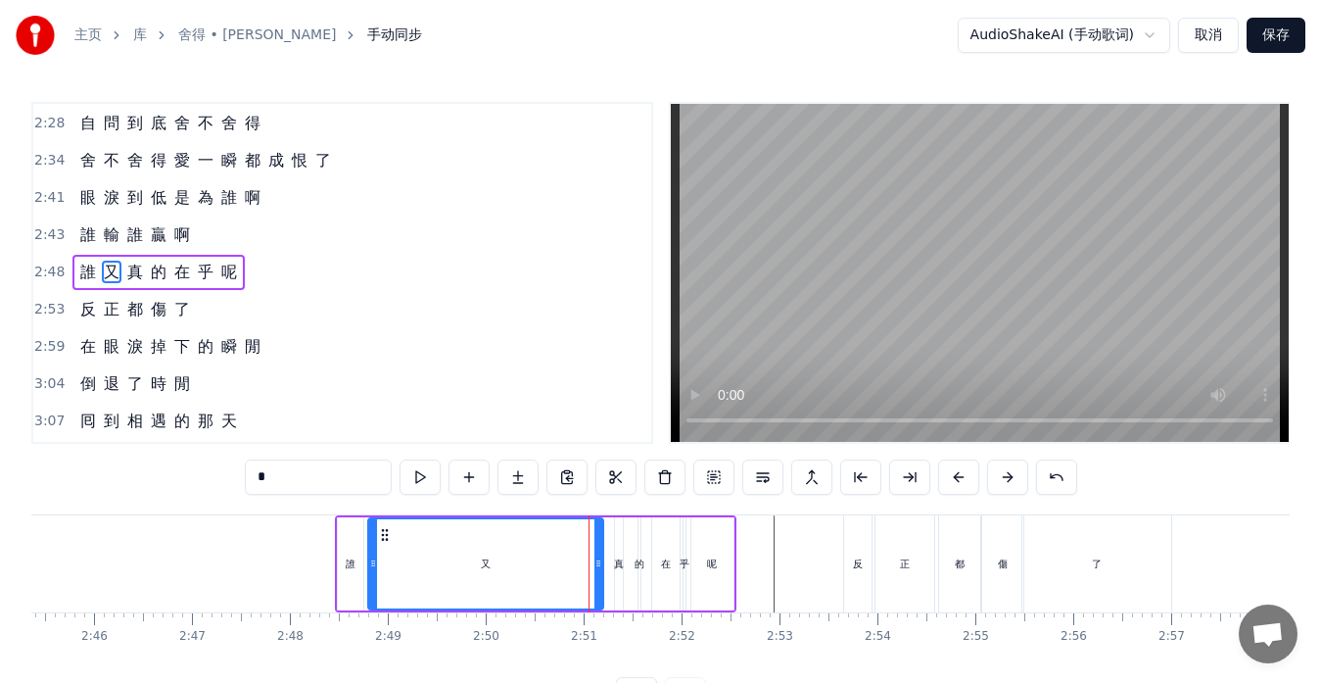
drag, startPoint x: 593, startPoint y: 560, endPoint x: 369, endPoint y: 545, distance: 223.9
click at [369, 545] on div at bounding box center [373, 563] width 8 height 89
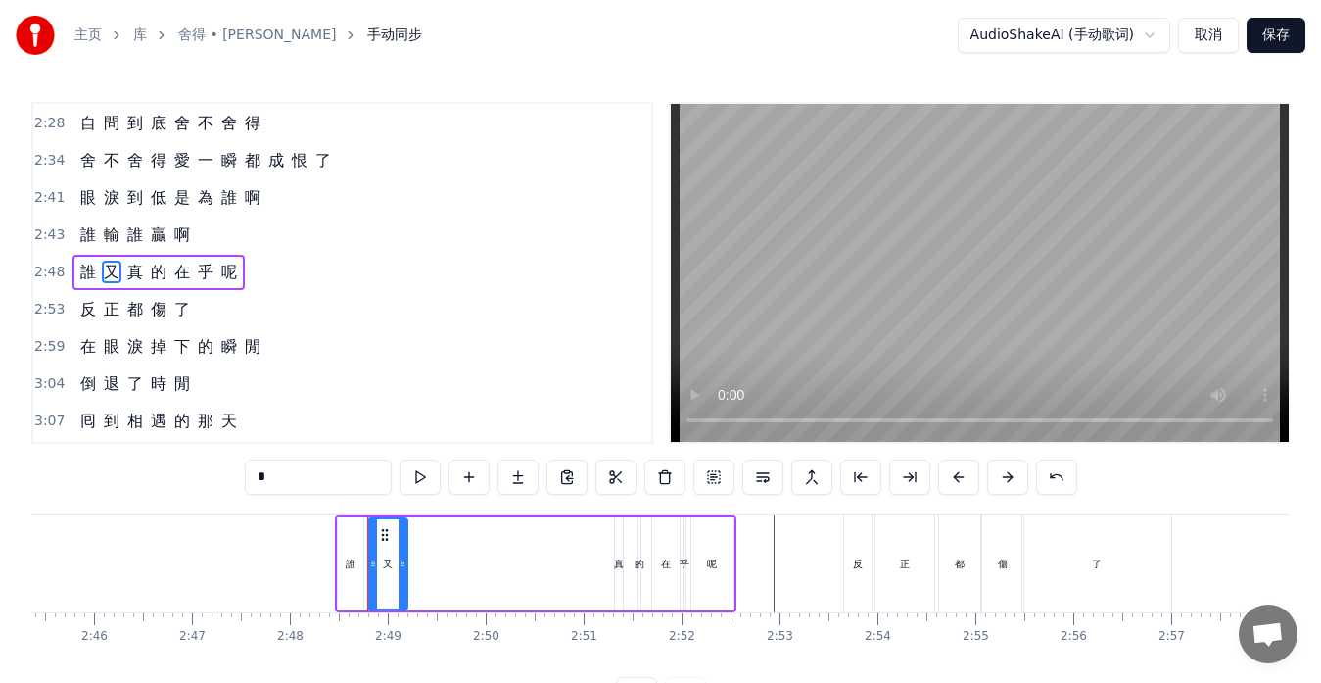
drag, startPoint x: 600, startPoint y: 558, endPoint x: 405, endPoint y: 548, distance: 196.2
click at [405, 548] on div at bounding box center [403, 563] width 8 height 89
click at [616, 566] on div "真" at bounding box center [619, 563] width 10 height 15
type input "*"
drag, startPoint x: 620, startPoint y: 563, endPoint x: 426, endPoint y: 551, distance: 194.3
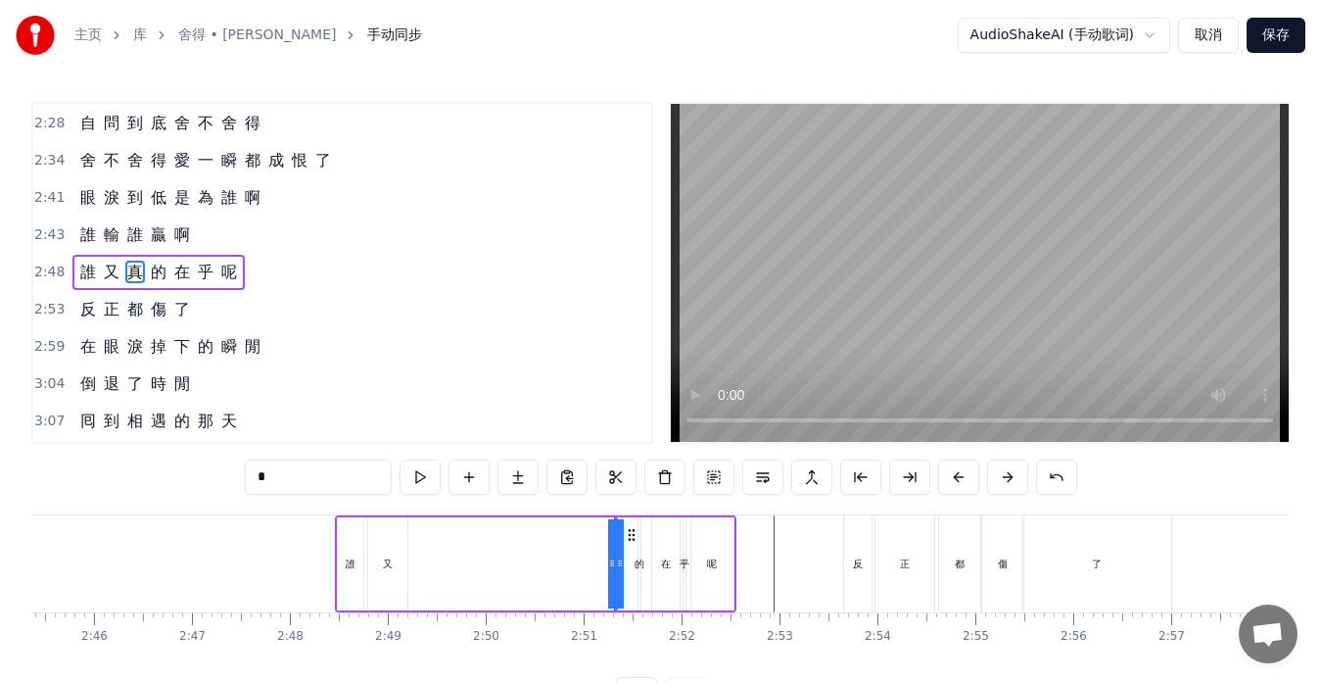
click at [426, 551] on div "誰 又 真 的 在 乎 呢" at bounding box center [536, 563] width 402 height 97
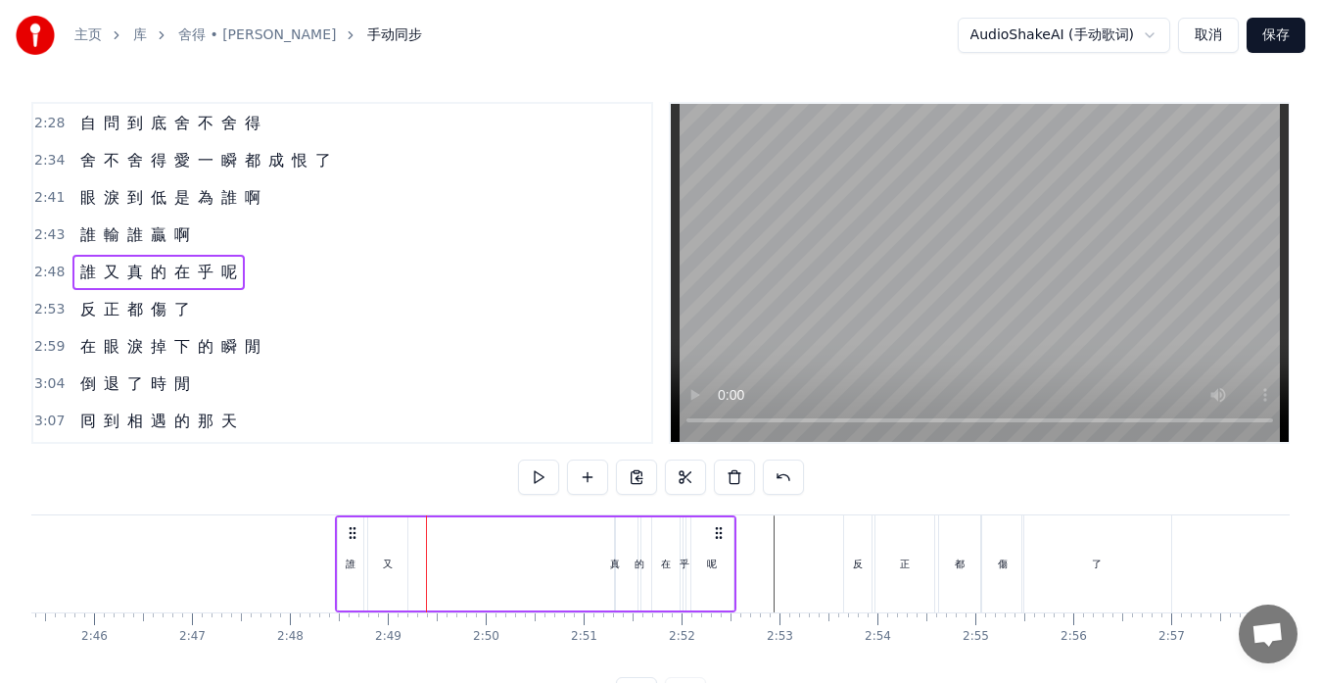
click at [618, 563] on div "真" at bounding box center [615, 563] width 10 height 15
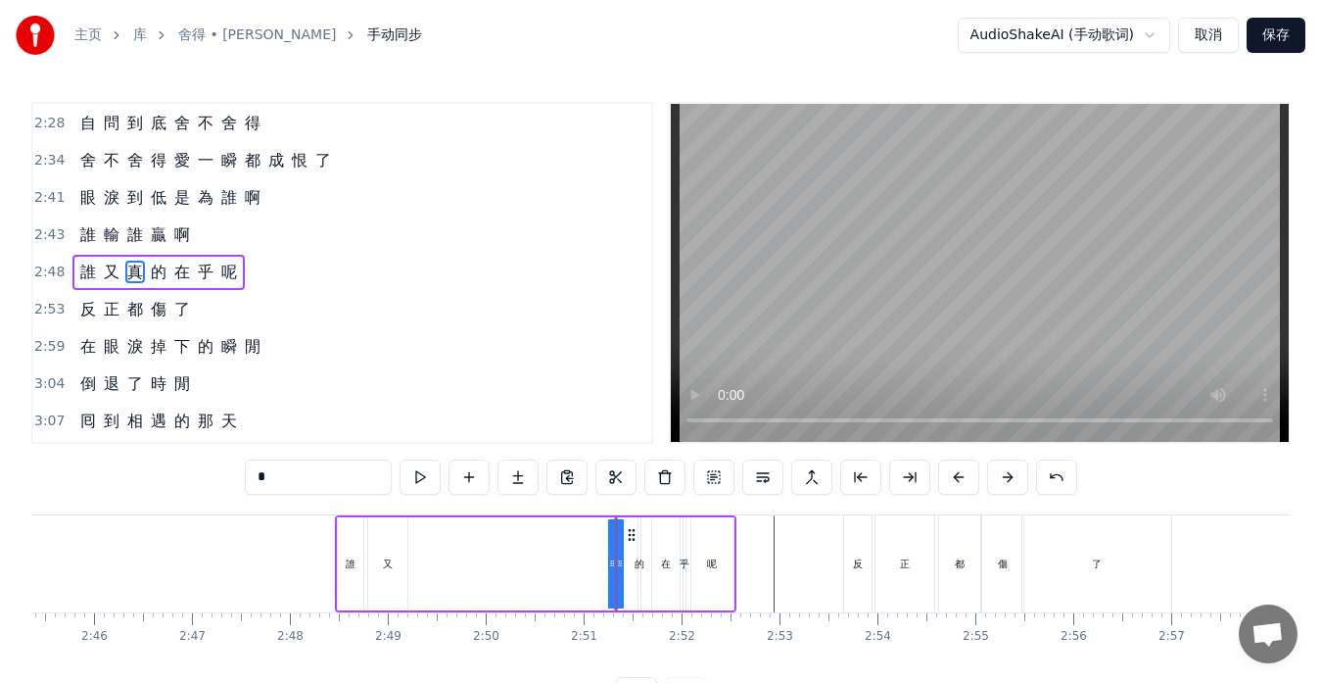
drag, startPoint x: 612, startPoint y: 563, endPoint x: 453, endPoint y: 557, distance: 158.8
click at [432, 557] on div "誰 又 真 的 在 乎 呢" at bounding box center [536, 563] width 402 height 97
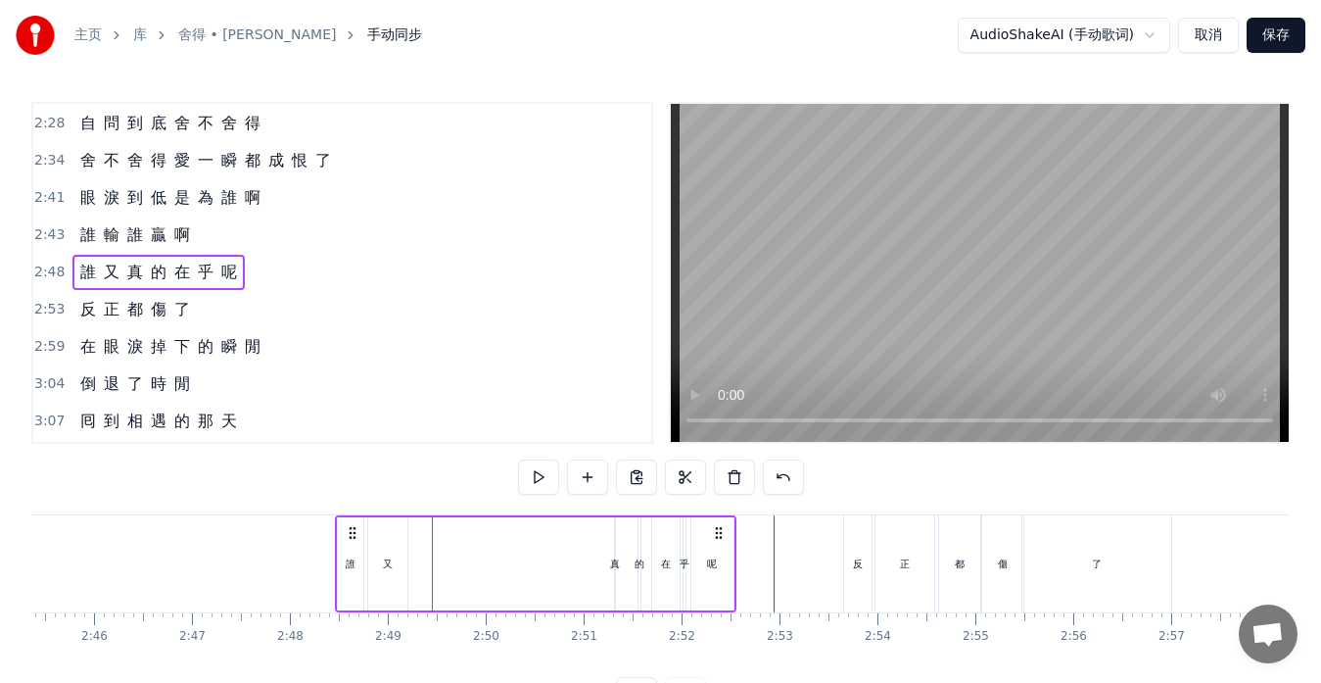
click at [617, 567] on div "真" at bounding box center [615, 563] width 10 height 15
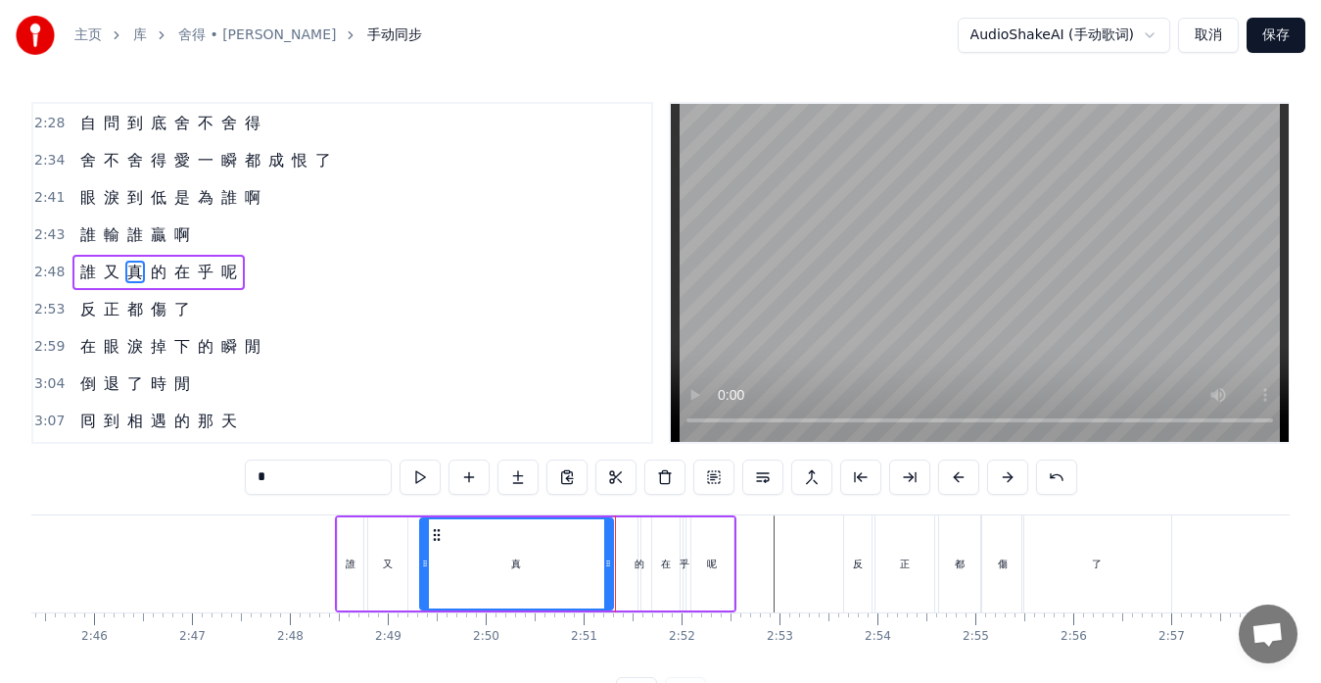
drag, startPoint x: 621, startPoint y: 564, endPoint x: 426, endPoint y: 557, distance: 195.0
click at [426, 557] on icon at bounding box center [425, 563] width 8 height 16
drag, startPoint x: 608, startPoint y: 561, endPoint x: 455, endPoint y: 550, distance: 153.2
click at [455, 550] on div at bounding box center [456, 563] width 8 height 89
click at [639, 562] on div "的" at bounding box center [640, 563] width 10 height 15
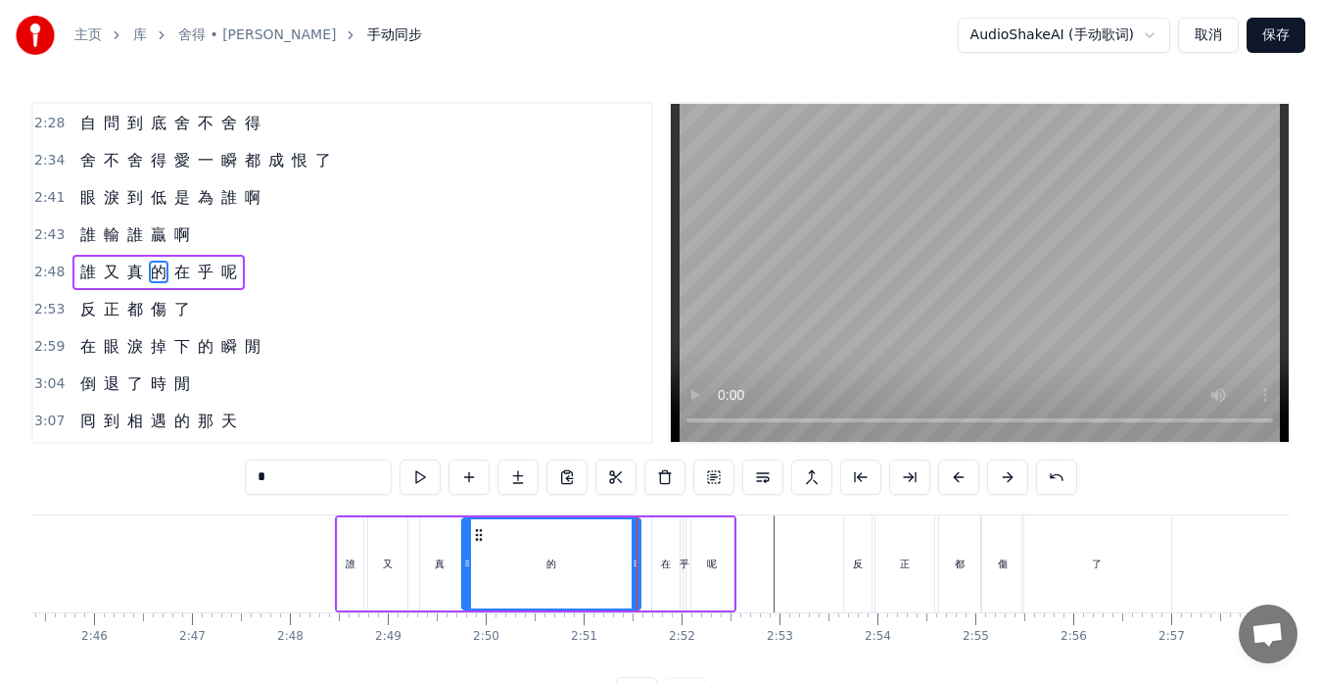
drag, startPoint x: 645, startPoint y: 568, endPoint x: 468, endPoint y: 565, distance: 177.3
click at [468, 565] on icon at bounding box center [467, 563] width 8 height 16
drag, startPoint x: 636, startPoint y: 562, endPoint x: 494, endPoint y: 561, distance: 142.0
click at [494, 561] on icon at bounding box center [494, 563] width 8 height 16
click at [661, 563] on div "在" at bounding box center [666, 563] width 10 height 15
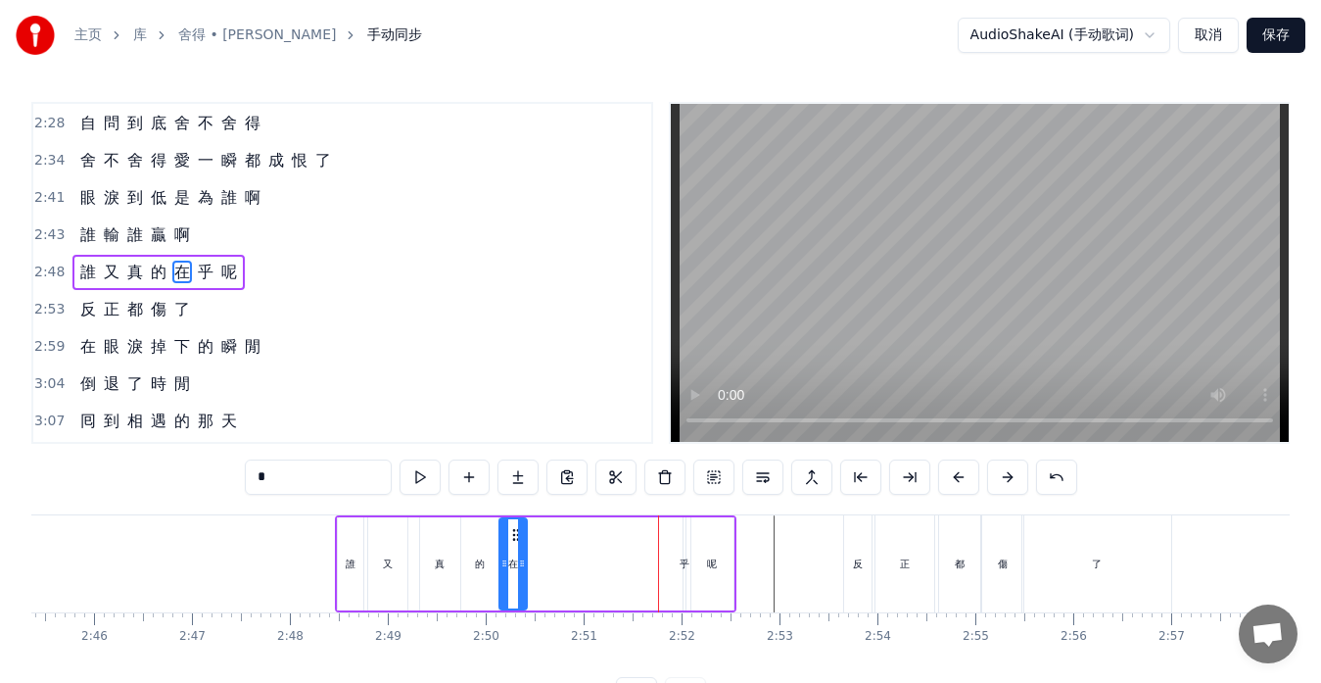
drag, startPoint x: 669, startPoint y: 534, endPoint x: 516, endPoint y: 529, distance: 152.9
click at [516, 529] on icon at bounding box center [516, 535] width 16 height 16
drag, startPoint x: 523, startPoint y: 561, endPoint x: 543, endPoint y: 563, distance: 19.7
click at [543, 563] on icon at bounding box center [542, 563] width 8 height 16
click at [684, 569] on div "乎" at bounding box center [685, 563] width 10 height 15
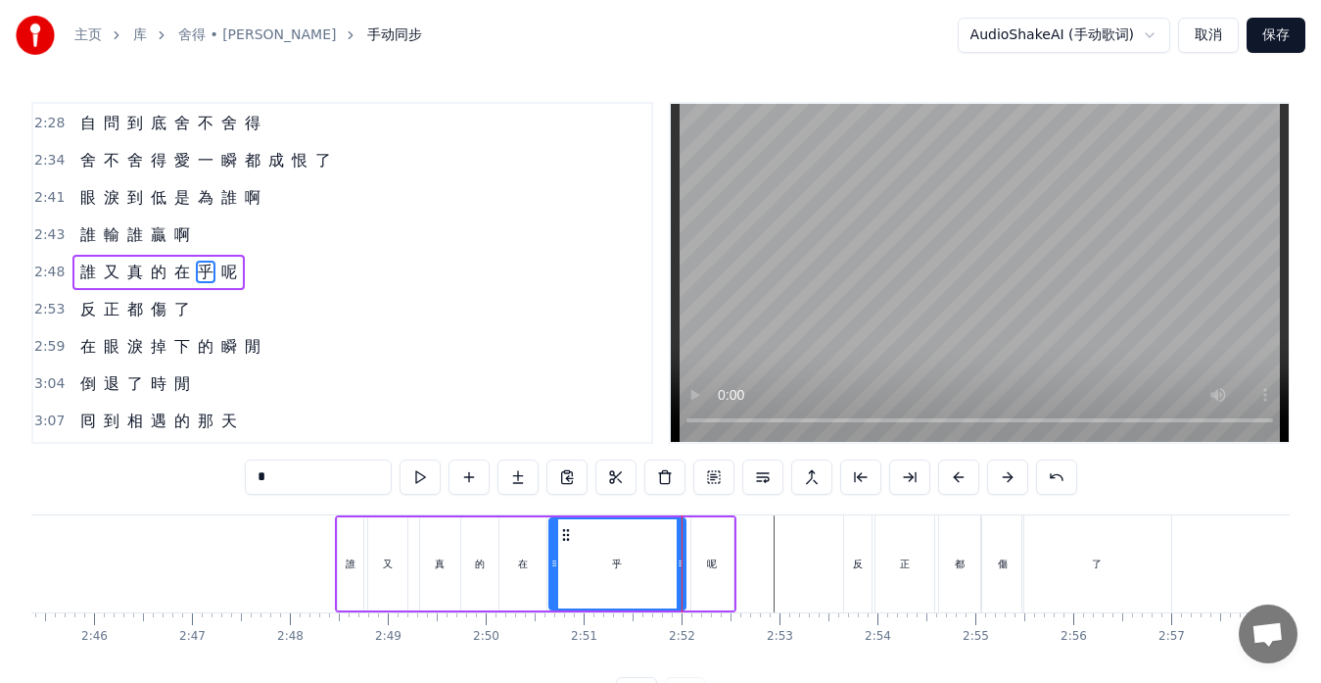
drag, startPoint x: 688, startPoint y: 561, endPoint x: 557, endPoint y: 547, distance: 131.1
click at [552, 547] on div at bounding box center [554, 563] width 8 height 89
drag, startPoint x: 684, startPoint y: 561, endPoint x: 591, endPoint y: 561, distance: 93.0
click at [591, 561] on icon at bounding box center [589, 563] width 8 height 16
click at [702, 565] on div "呢" at bounding box center [712, 563] width 42 height 93
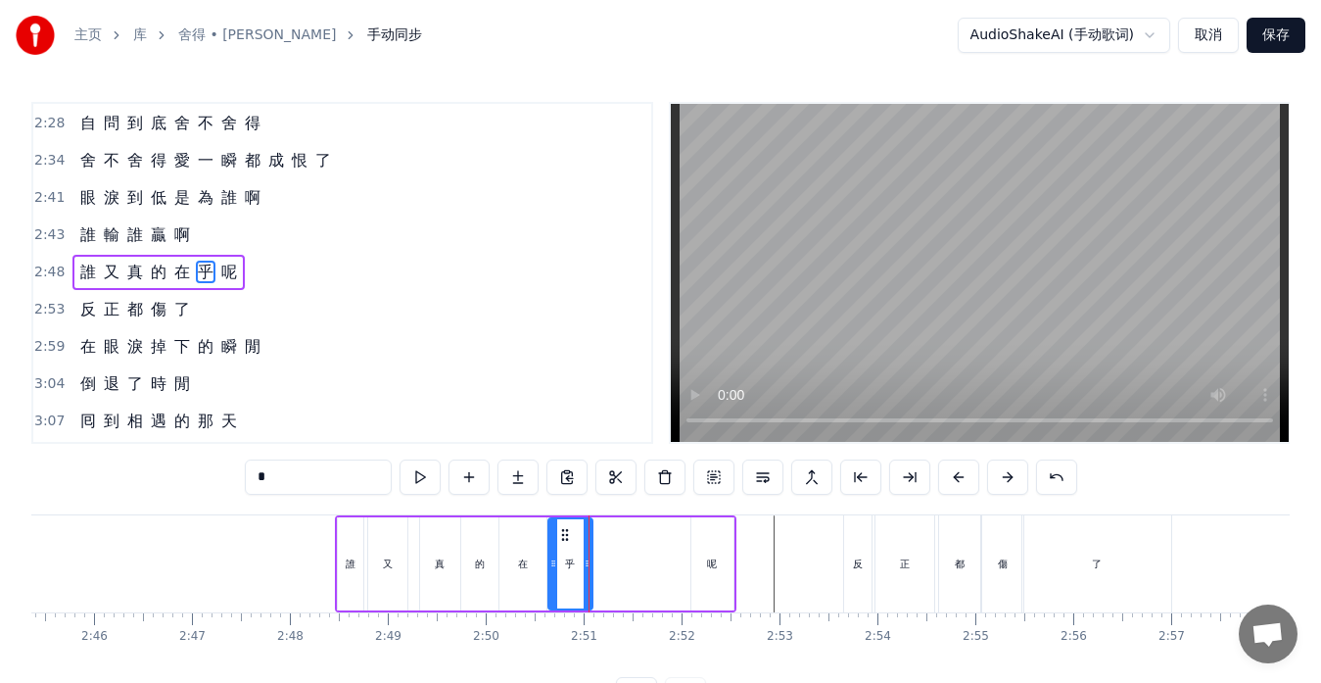
type input "*"
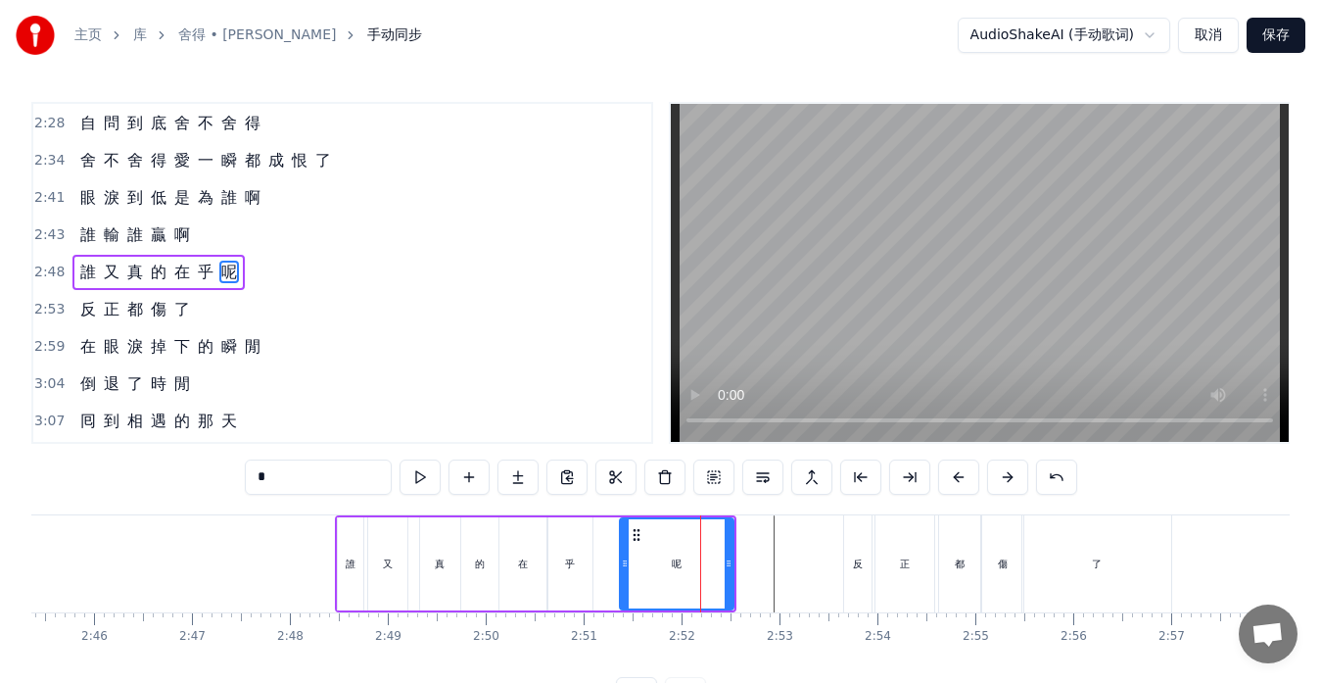
drag, startPoint x: 695, startPoint y: 565, endPoint x: 624, endPoint y: 561, distance: 71.6
click at [624, 561] on icon at bounding box center [625, 563] width 8 height 16
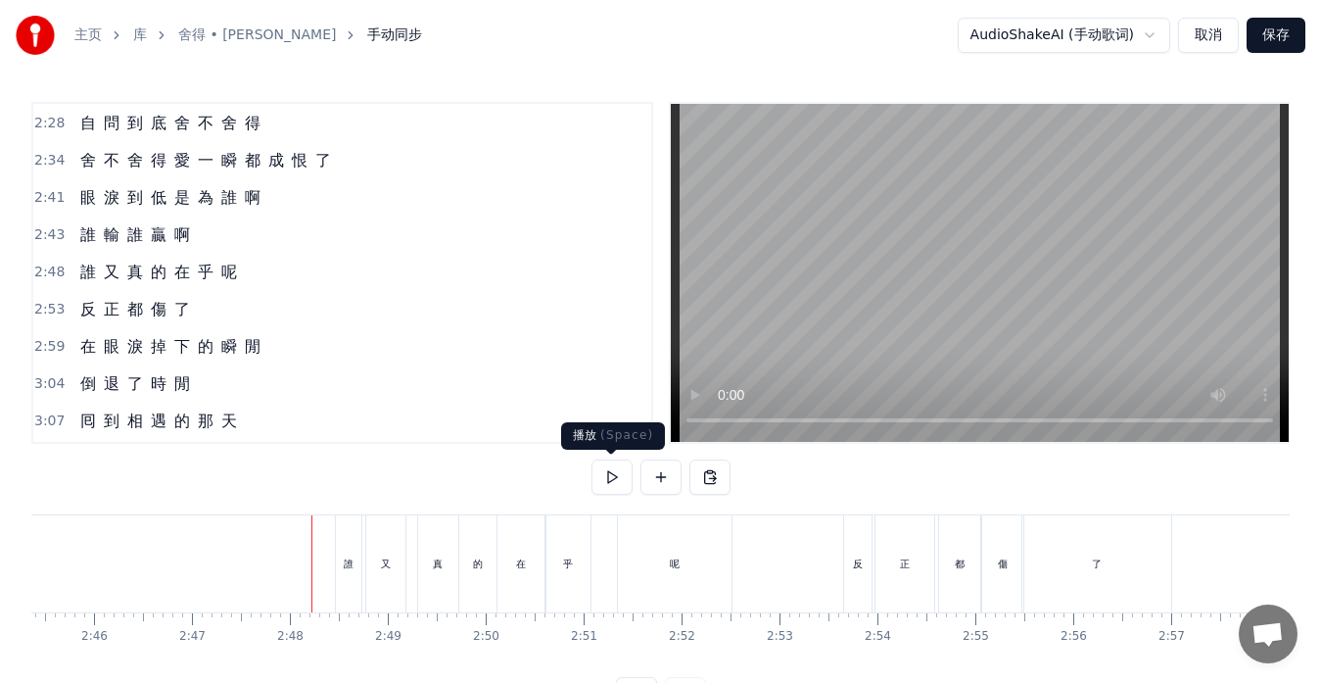
click at [611, 471] on button at bounding box center [612, 476] width 41 height 35
click at [615, 475] on button at bounding box center [612, 476] width 41 height 35
click at [649, 569] on div "呢" at bounding box center [675, 563] width 114 height 97
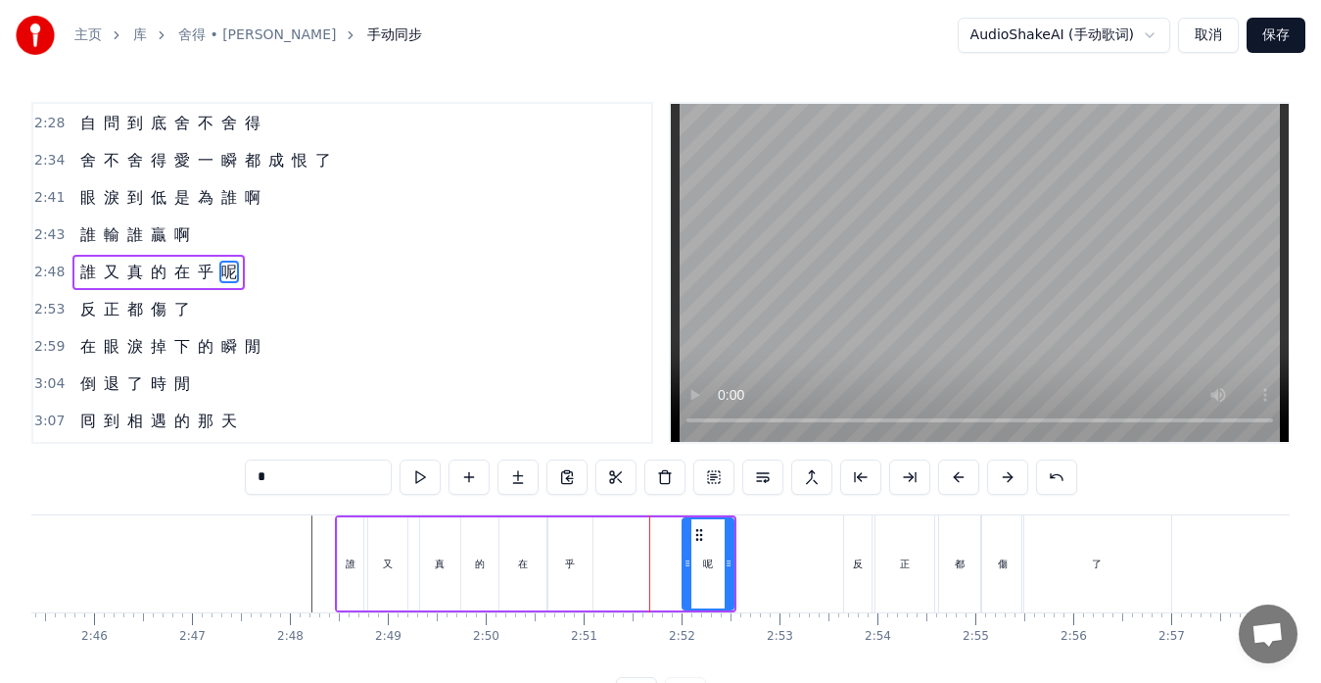
drag, startPoint x: 624, startPoint y: 563, endPoint x: 687, endPoint y: 561, distance: 62.7
click at [687, 561] on icon at bounding box center [688, 563] width 8 height 16
click at [567, 564] on div "乎" at bounding box center [570, 563] width 10 height 15
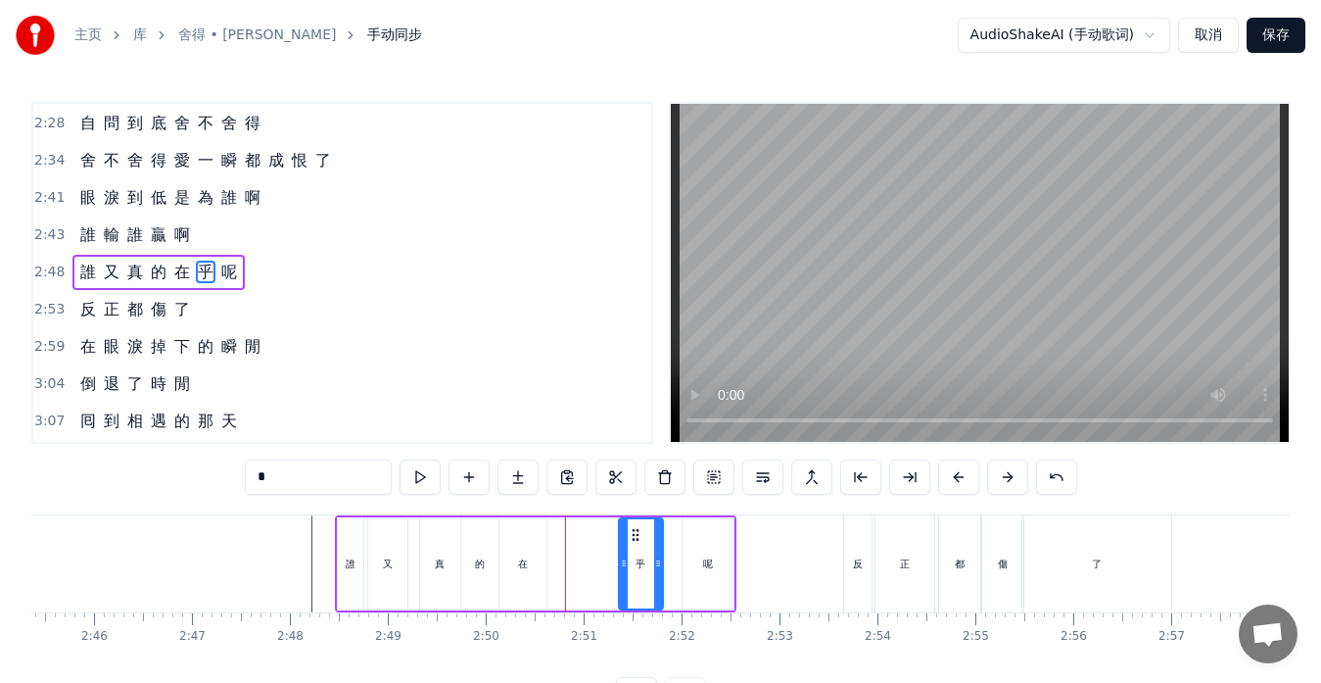
drag, startPoint x: 564, startPoint y: 534, endPoint x: 637, endPoint y: 533, distance: 72.5
click at [635, 533] on icon at bounding box center [636, 535] width 16 height 16
drag, startPoint x: 661, startPoint y: 552, endPoint x: 678, endPoint y: 556, distance: 17.1
click at [678, 556] on div at bounding box center [675, 563] width 8 height 89
click at [514, 569] on div "在" at bounding box center [523, 563] width 47 height 93
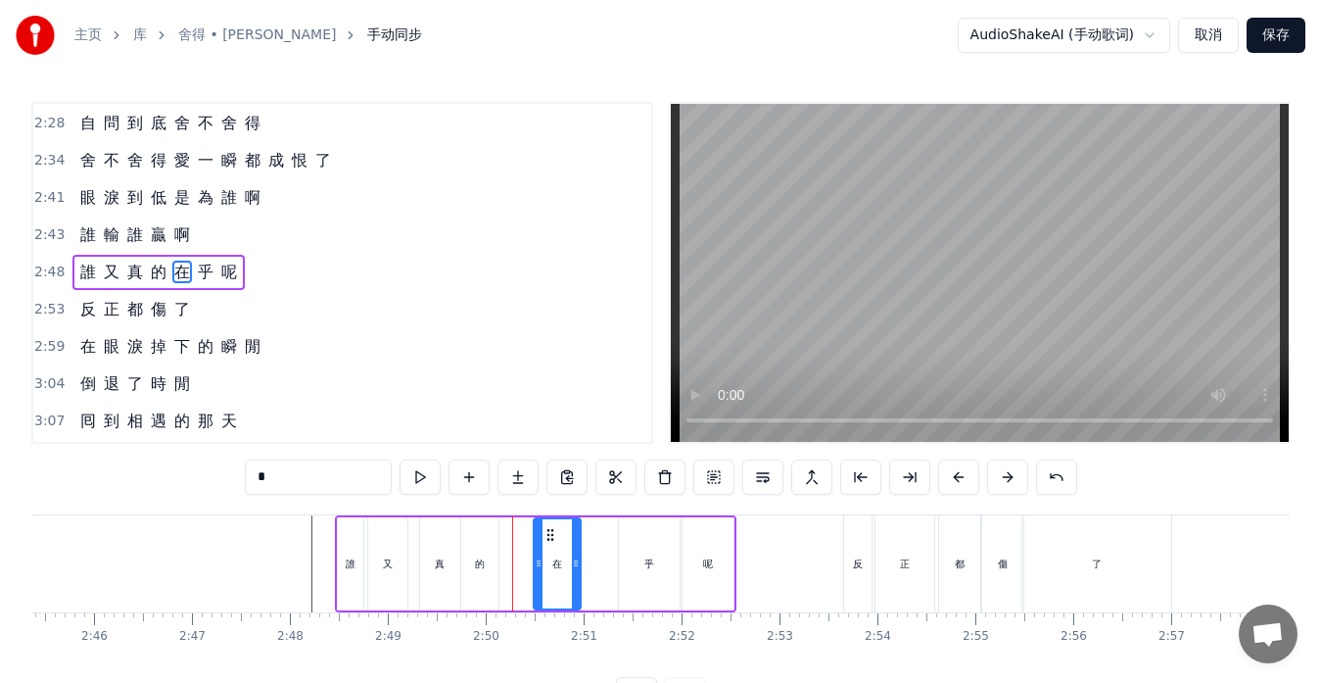
drag, startPoint x: 517, startPoint y: 534, endPoint x: 551, endPoint y: 538, distance: 34.5
click at [551, 538] on icon at bounding box center [551, 535] width 16 height 16
drag, startPoint x: 577, startPoint y: 566, endPoint x: 597, endPoint y: 569, distance: 20.8
click at [597, 569] on icon at bounding box center [597, 563] width 8 height 16
click at [482, 571] on div "的" at bounding box center [479, 563] width 37 height 93
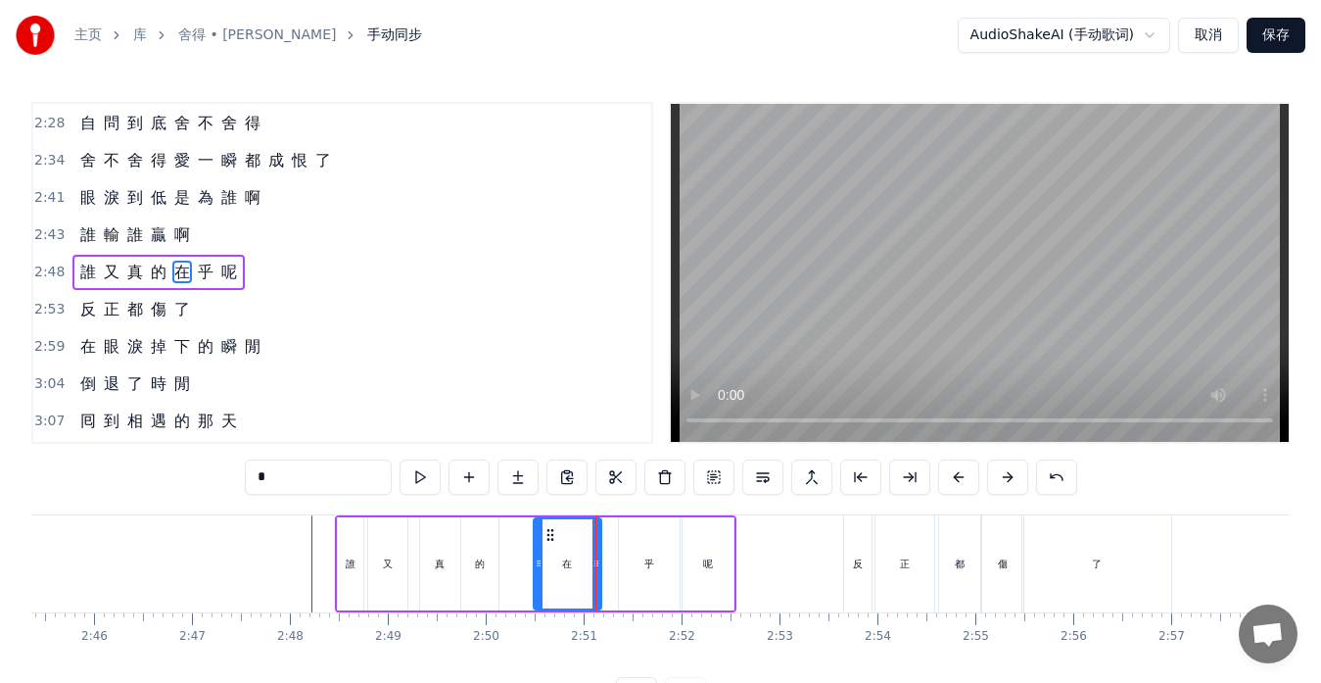
type input "*"
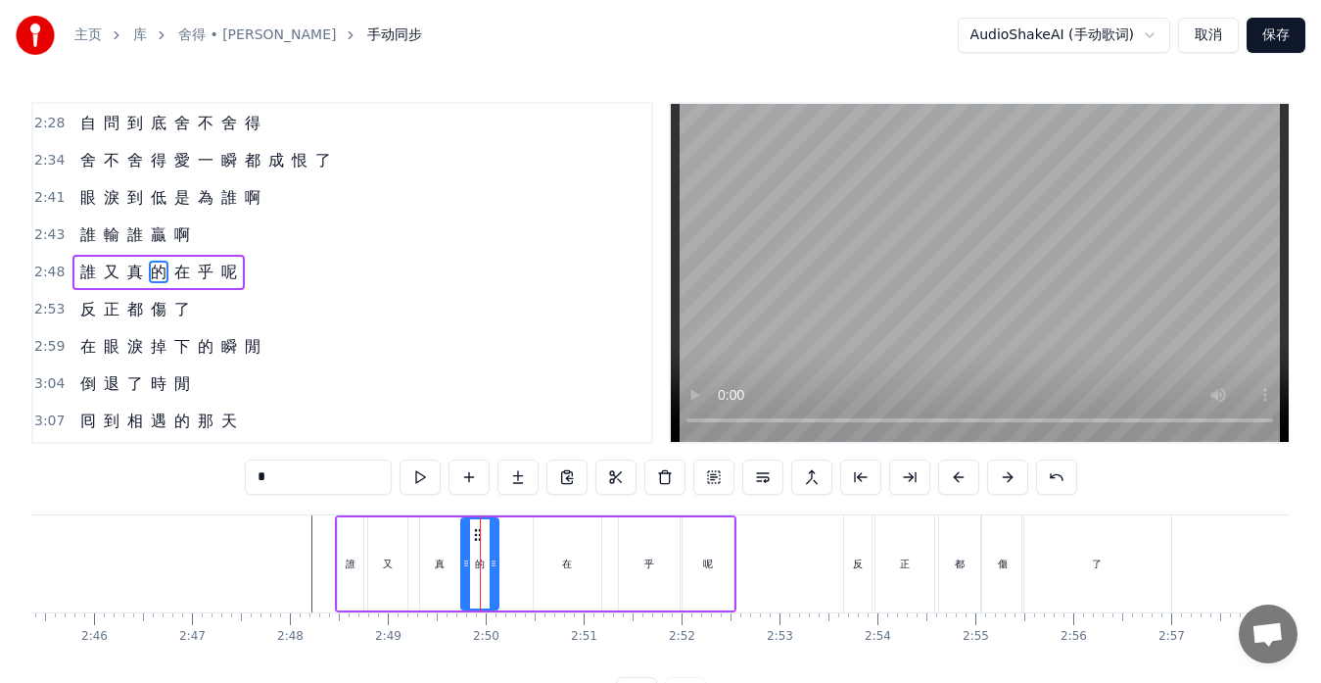
drag, startPoint x: 480, startPoint y: 531, endPoint x: 512, endPoint y: 537, distance: 32.9
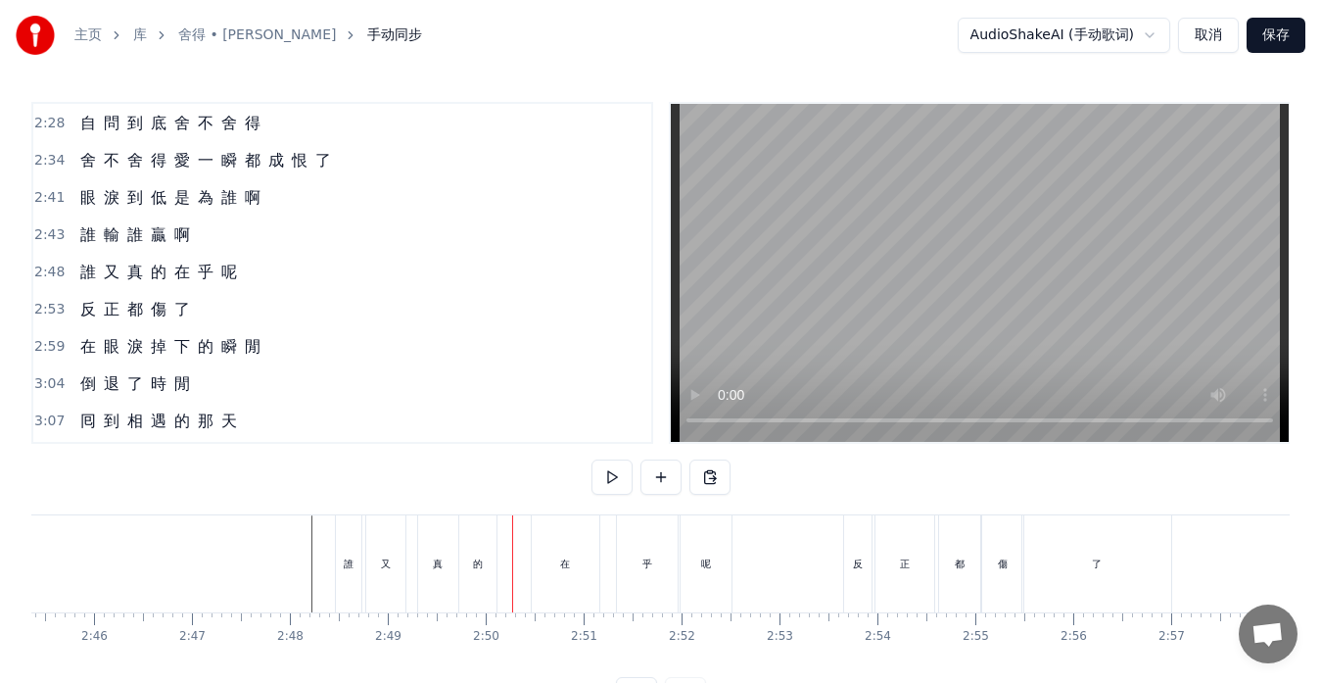
click at [477, 562] on div "的" at bounding box center [478, 563] width 10 height 15
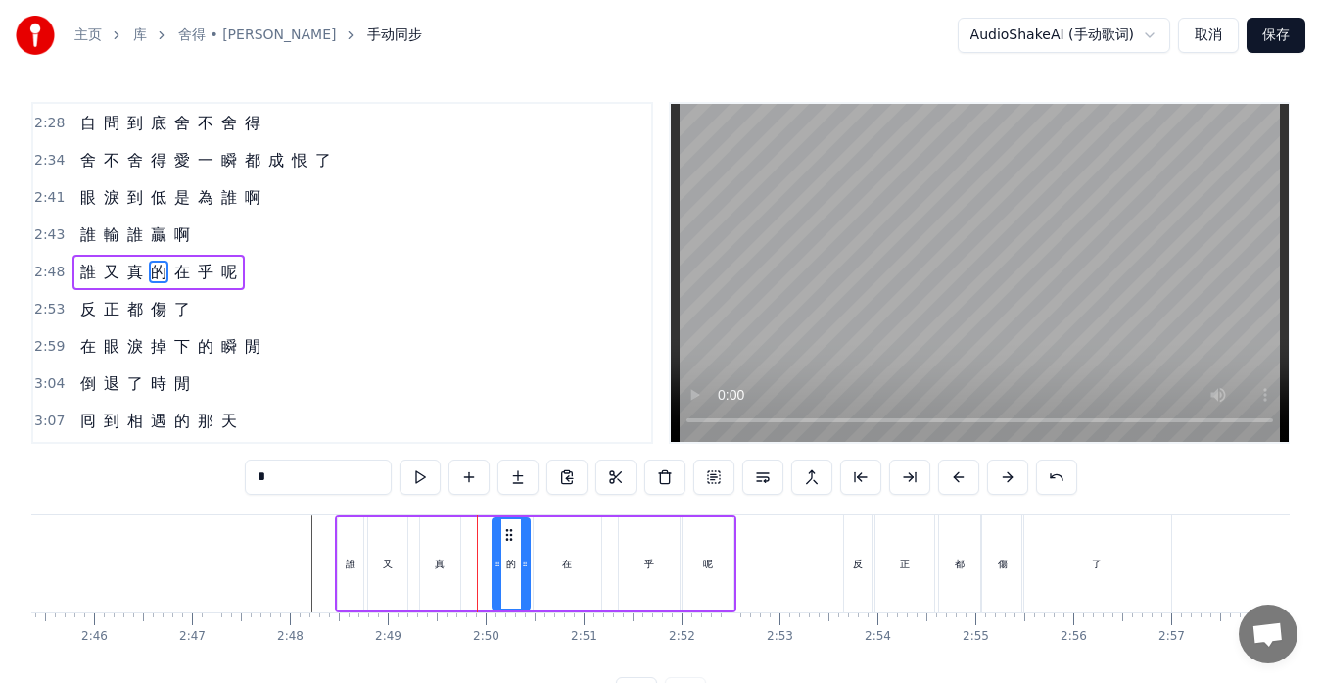
drag, startPoint x: 480, startPoint y: 535, endPoint x: 511, endPoint y: 538, distance: 31.5
click at [511, 538] on icon at bounding box center [509, 535] width 16 height 16
click at [453, 565] on div "真" at bounding box center [440, 563] width 40 height 93
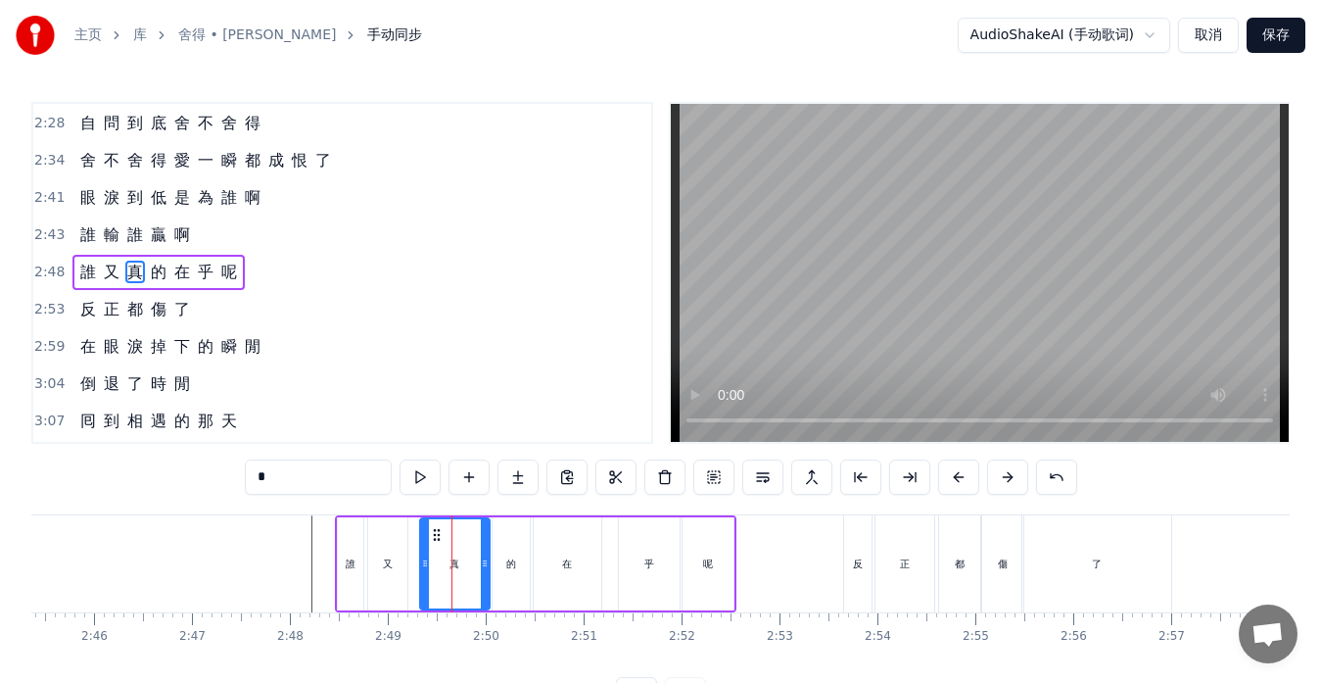
drag, startPoint x: 457, startPoint y: 565, endPoint x: 487, endPoint y: 568, distance: 29.5
click at [487, 568] on icon at bounding box center [485, 563] width 8 height 16
click at [395, 567] on div "又" at bounding box center [387, 563] width 39 height 93
type input "*"
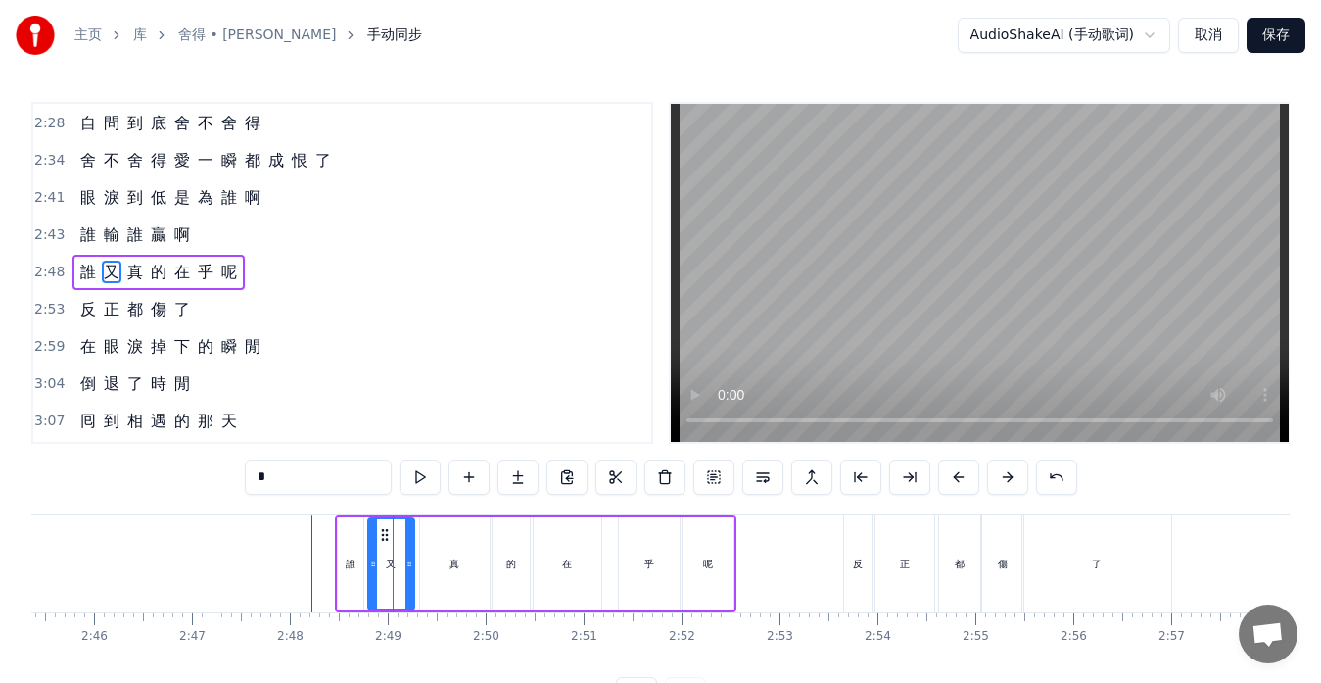
click at [412, 562] on icon at bounding box center [409, 563] width 8 height 16
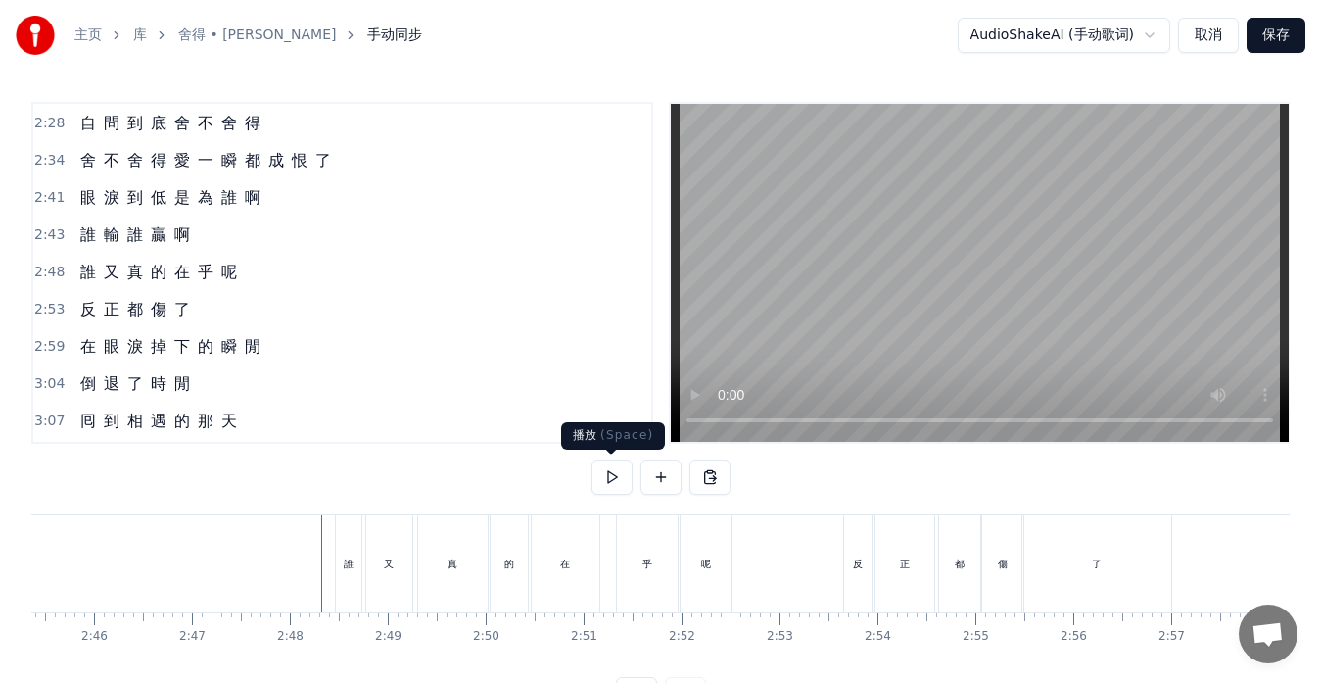
click at [609, 479] on button at bounding box center [612, 476] width 41 height 35
click at [610, 479] on button at bounding box center [612, 476] width 41 height 35
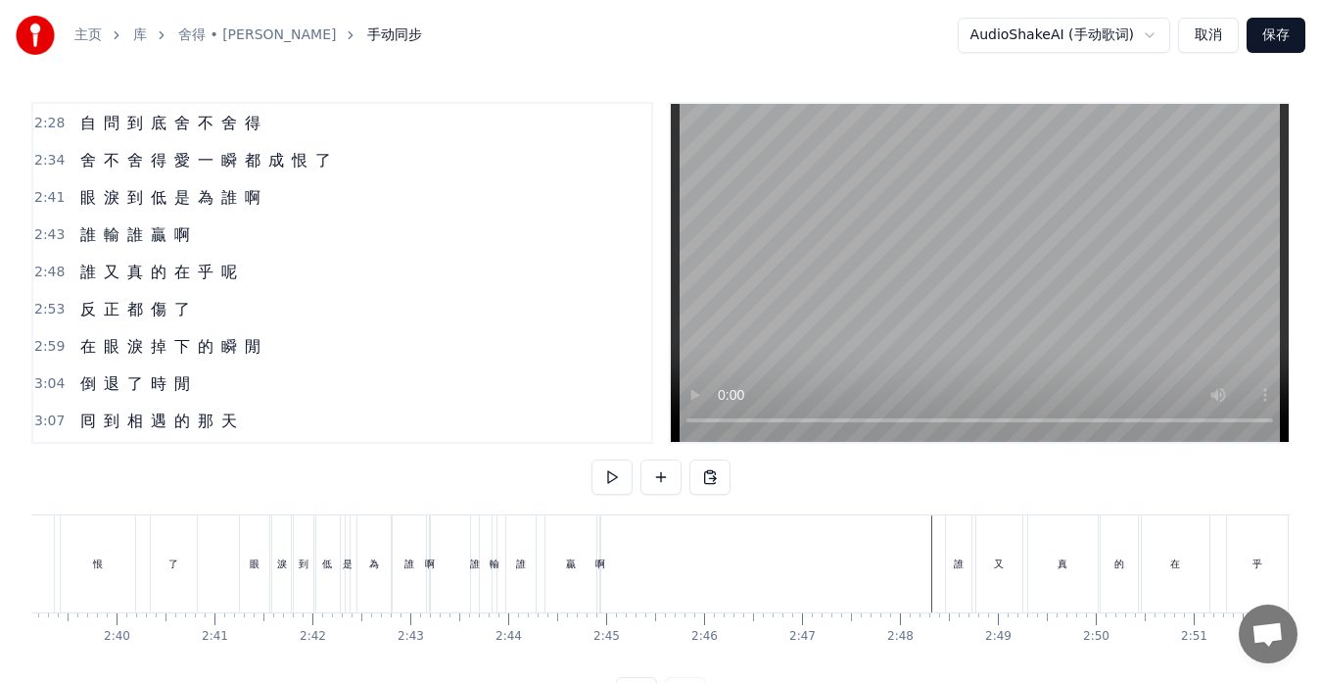
scroll to position [0, 15537]
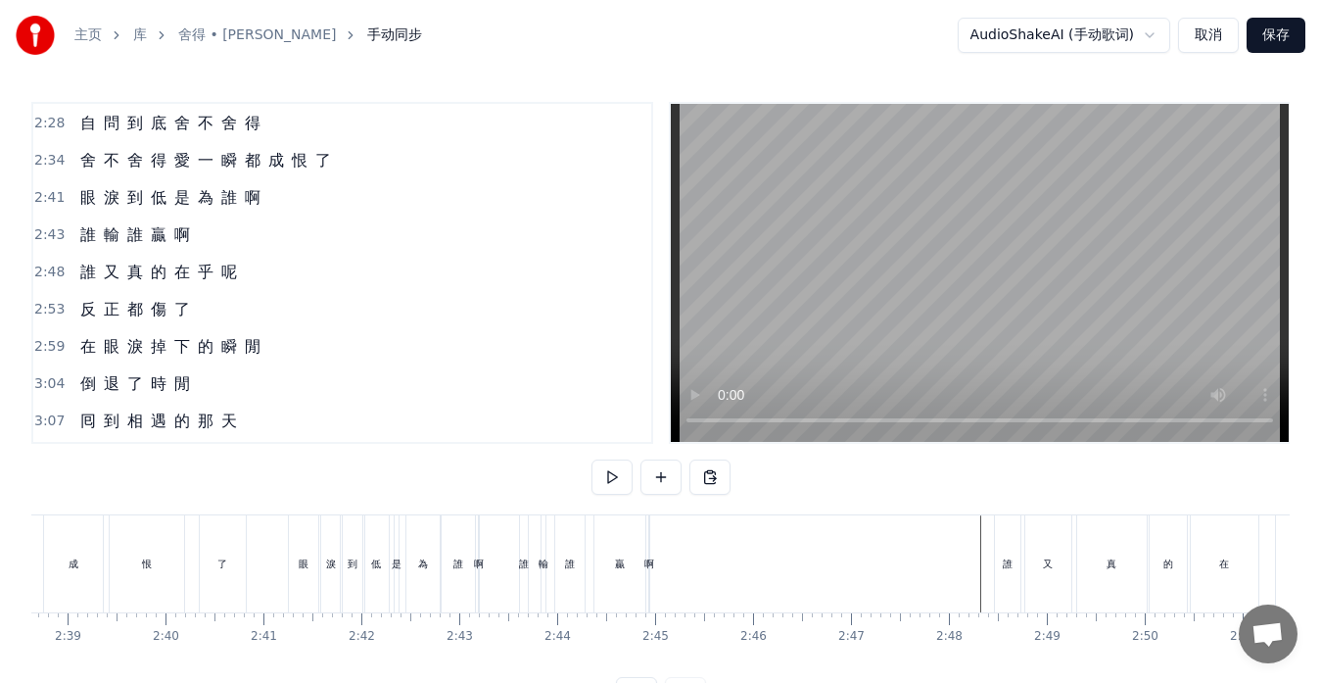
click at [88, 247] on div "誰 輸 誰 贏 啊" at bounding box center [134, 234] width 125 height 35
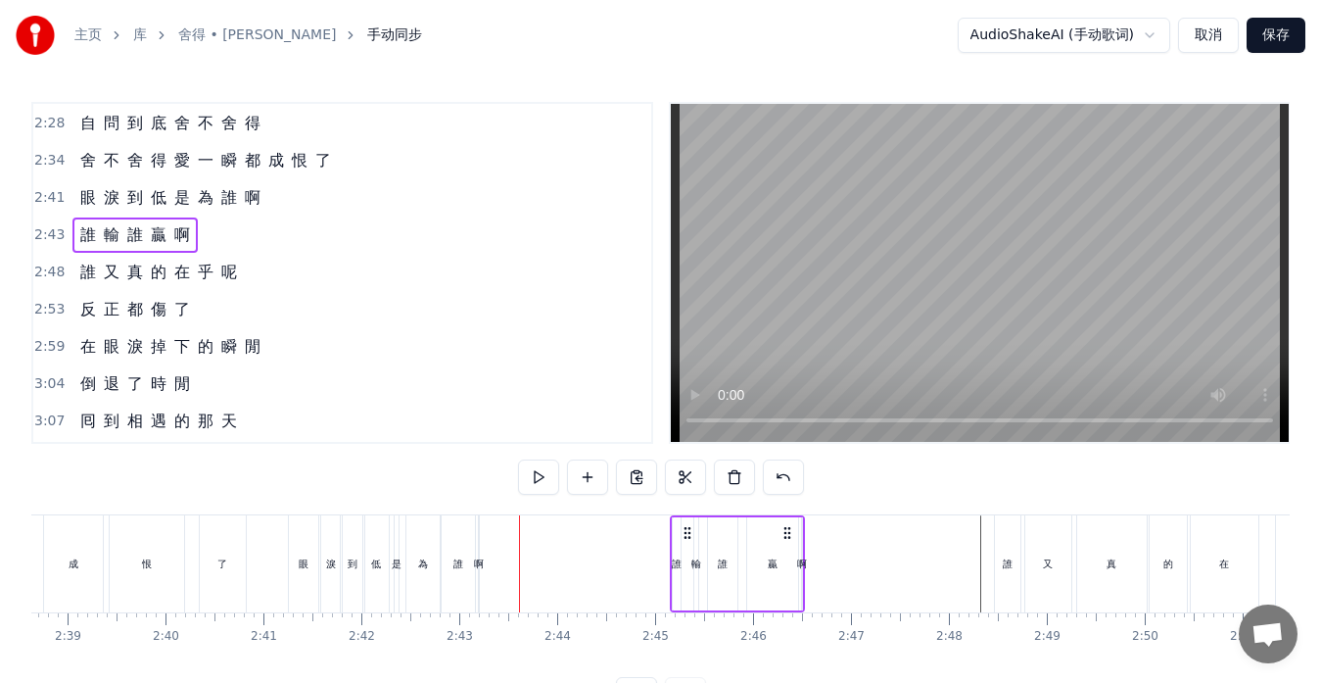
drag, startPoint x: 535, startPoint y: 533, endPoint x: 686, endPoint y: 544, distance: 151.2
click at [686, 544] on div "誰 輸 誰 贏 啊" at bounding box center [737, 563] width 135 height 97
click at [800, 565] on div "啊" at bounding box center [802, 563] width 10 height 15
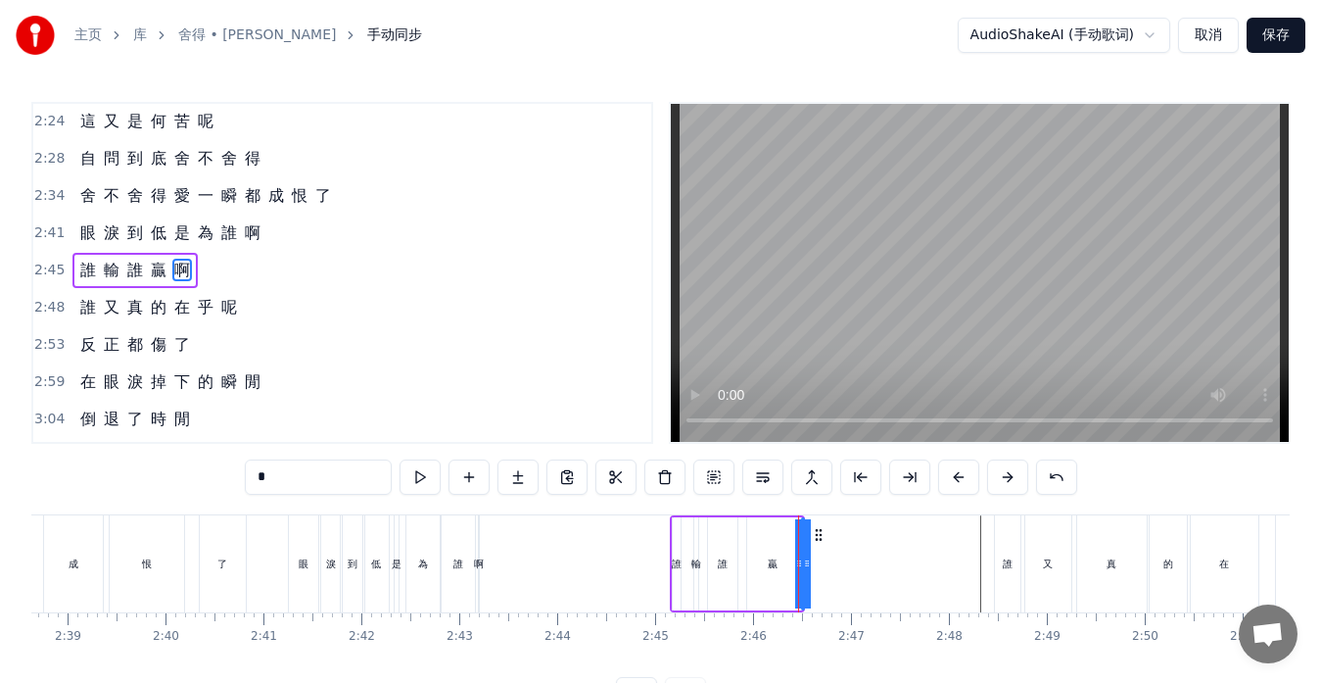
scroll to position [1004, 0]
drag, startPoint x: 807, startPoint y: 565, endPoint x: 824, endPoint y: 567, distance: 16.8
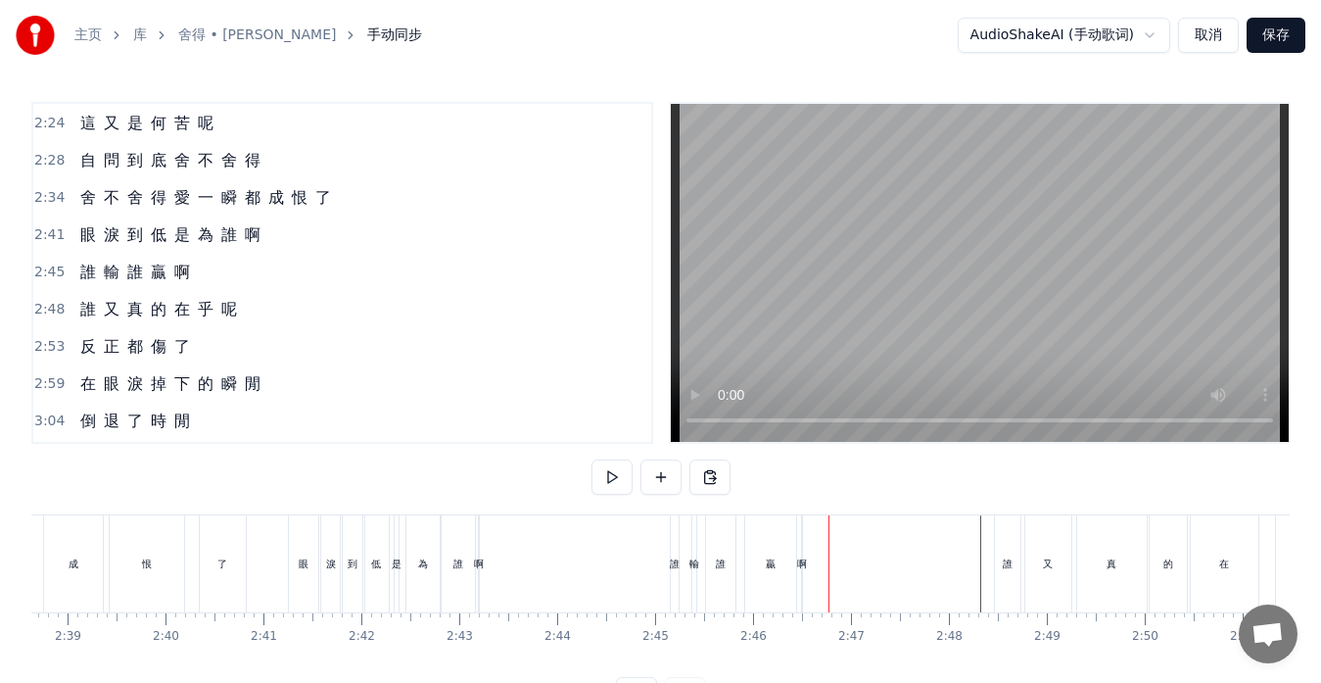
click at [801, 568] on div "啊" at bounding box center [802, 563] width 10 height 15
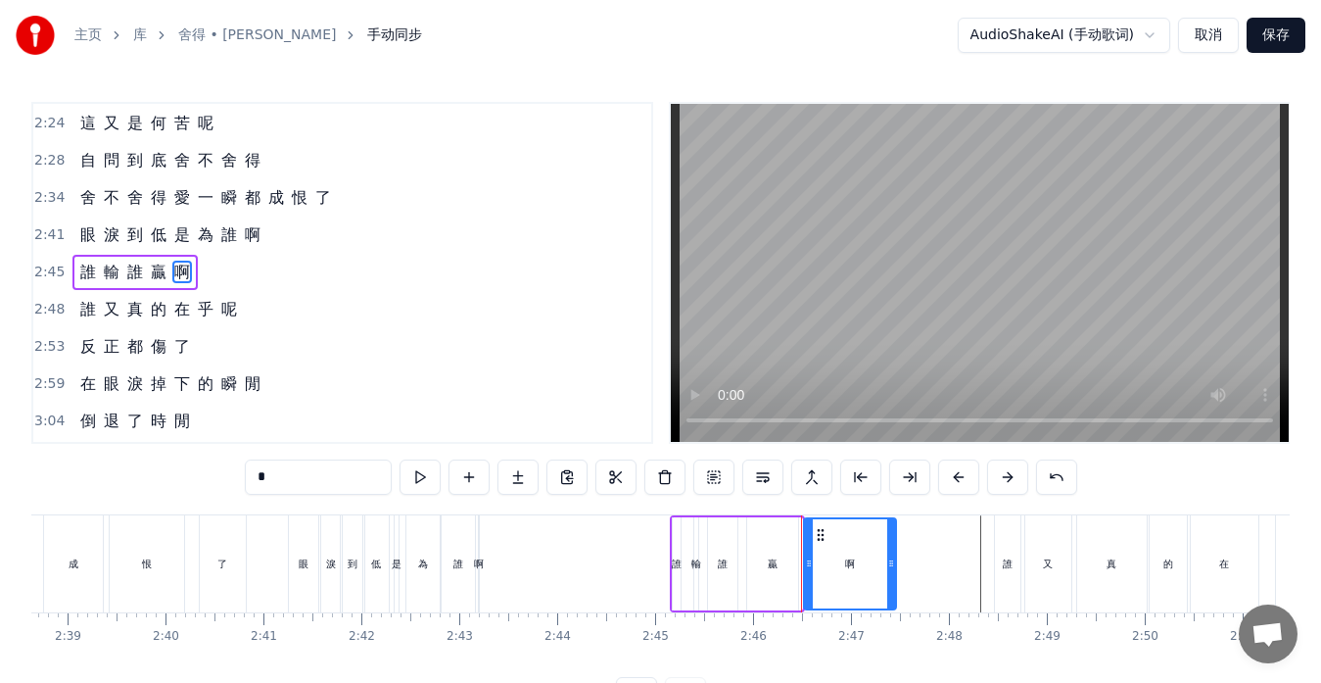
drag, startPoint x: 800, startPoint y: 562, endPoint x: 894, endPoint y: 559, distance: 94.1
click at [894, 559] on icon at bounding box center [891, 563] width 8 height 16
click at [763, 574] on div "贏" at bounding box center [772, 563] width 51 height 93
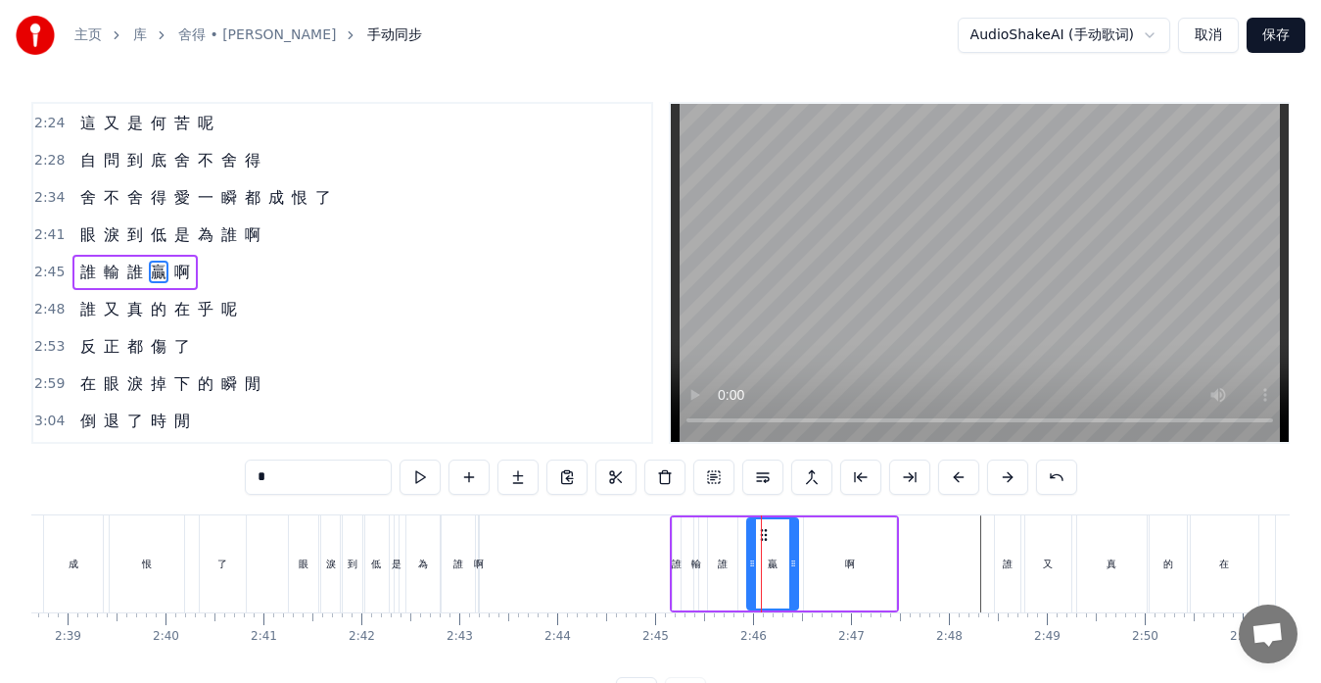
click at [805, 563] on div "啊" at bounding box center [850, 563] width 92 height 93
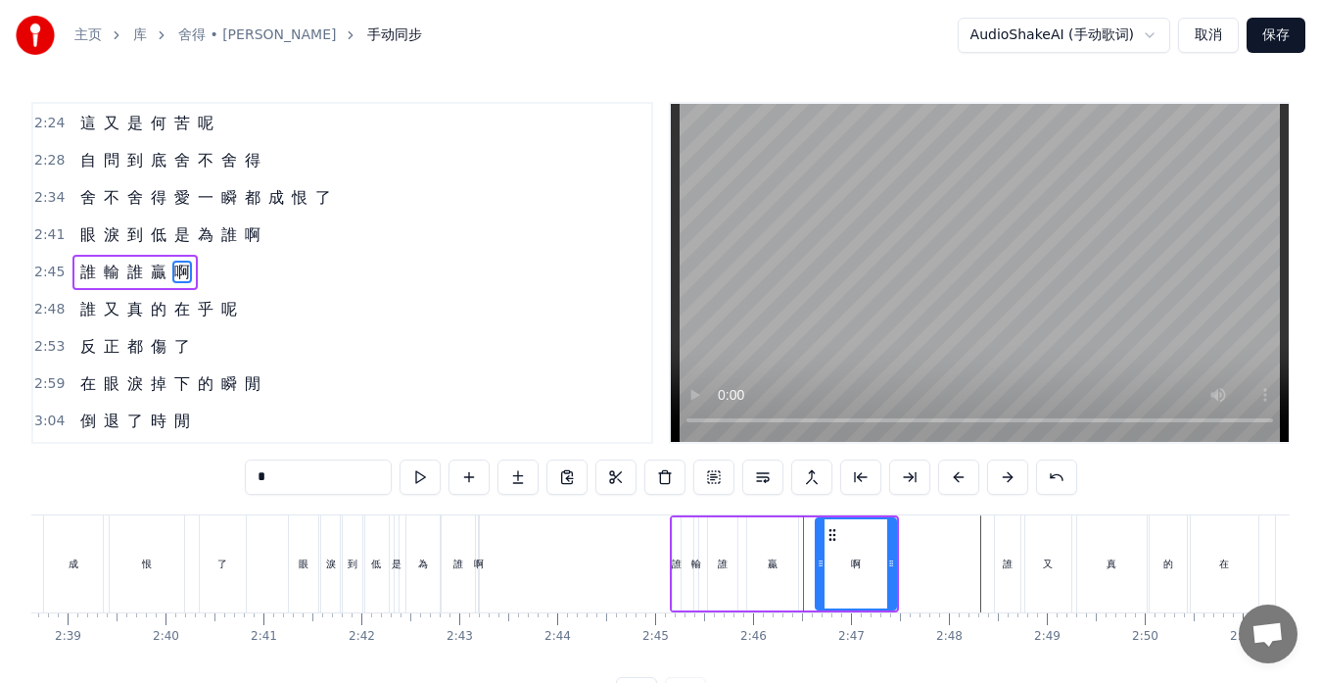
drag, startPoint x: 805, startPoint y: 562, endPoint x: 819, endPoint y: 562, distance: 13.7
click at [819, 562] on icon at bounding box center [821, 563] width 8 height 16
click at [778, 566] on div "贏" at bounding box center [772, 563] width 51 height 93
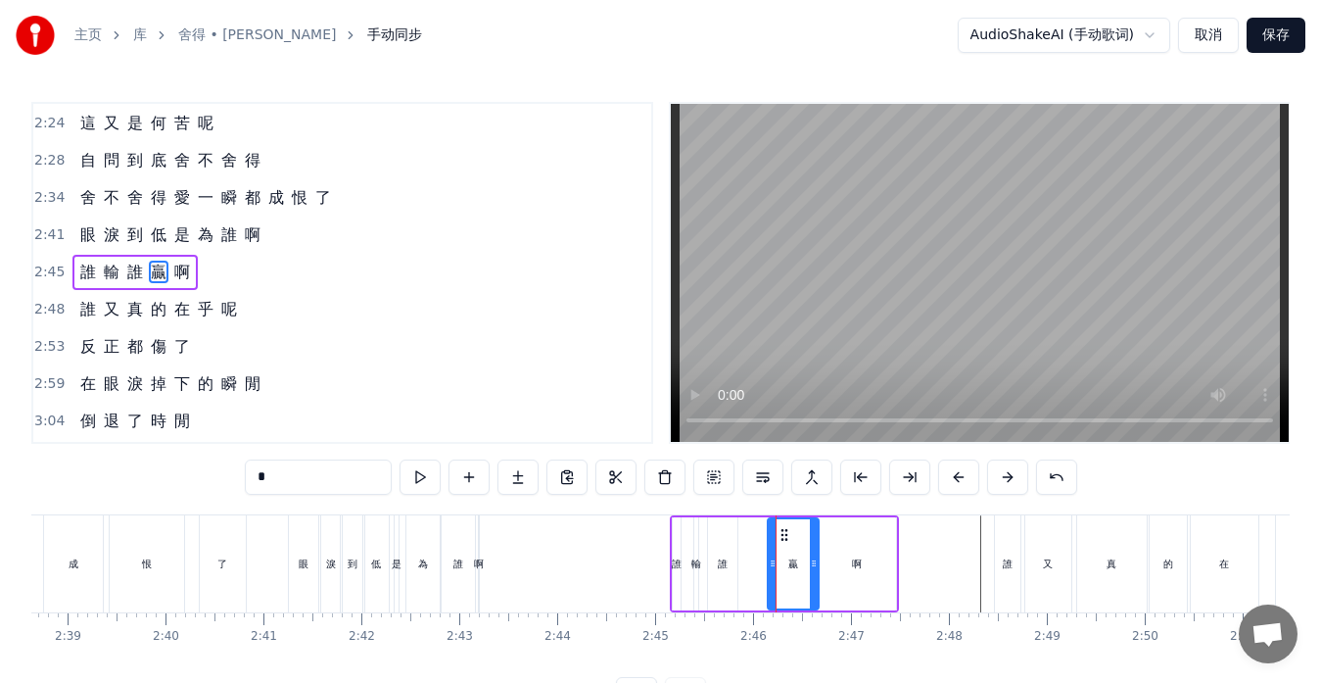
drag, startPoint x: 764, startPoint y: 533, endPoint x: 785, endPoint y: 534, distance: 20.6
click at [785, 534] on icon at bounding box center [785, 535] width 16 height 16
click at [713, 570] on div "誰" at bounding box center [722, 563] width 29 height 93
drag, startPoint x: 723, startPoint y: 532, endPoint x: 751, endPoint y: 531, distance: 28.4
click at [751, 531] on icon at bounding box center [753, 535] width 16 height 16
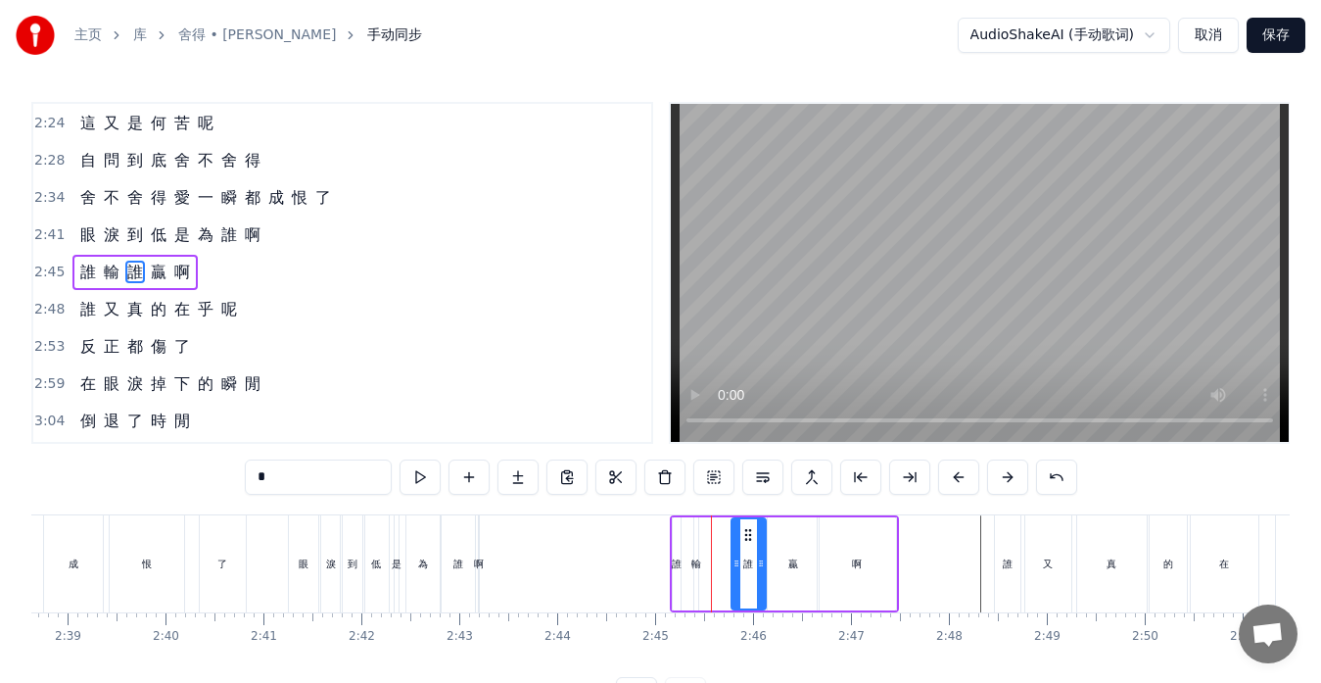
click at [737, 560] on icon at bounding box center [737, 563] width 8 height 16
click at [699, 569] on div "輸" at bounding box center [696, 563] width 10 height 15
drag, startPoint x: 693, startPoint y: 564, endPoint x: 728, endPoint y: 568, distance: 34.5
click at [728, 568] on icon at bounding box center [728, 563] width 8 height 16
drag, startPoint x: 699, startPoint y: 565, endPoint x: 709, endPoint y: 566, distance: 9.8
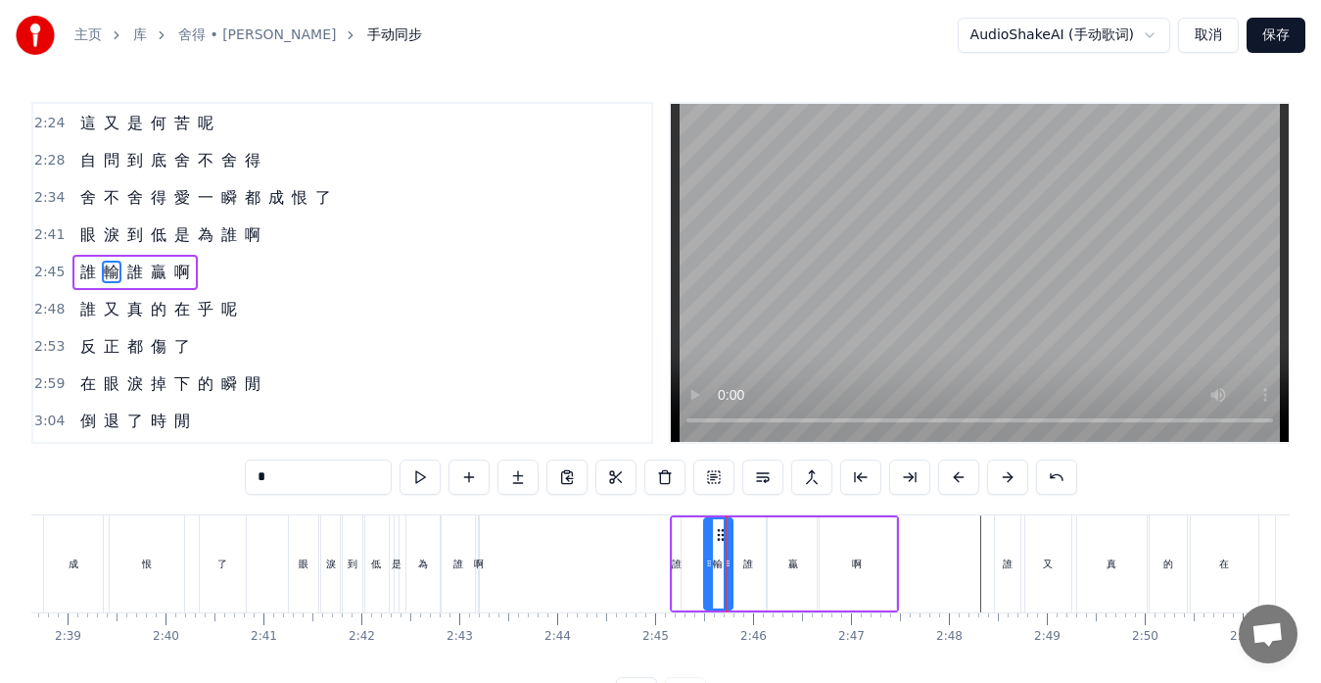
click at [709, 566] on icon at bounding box center [709, 563] width 8 height 16
click at [676, 566] on div "誰" at bounding box center [677, 563] width 10 height 15
type input "*"
drag, startPoint x: 680, startPoint y: 561, endPoint x: 706, endPoint y: 566, distance: 26.9
click at [706, 566] on div "誰 輸 誰 贏 啊" at bounding box center [784, 563] width 229 height 97
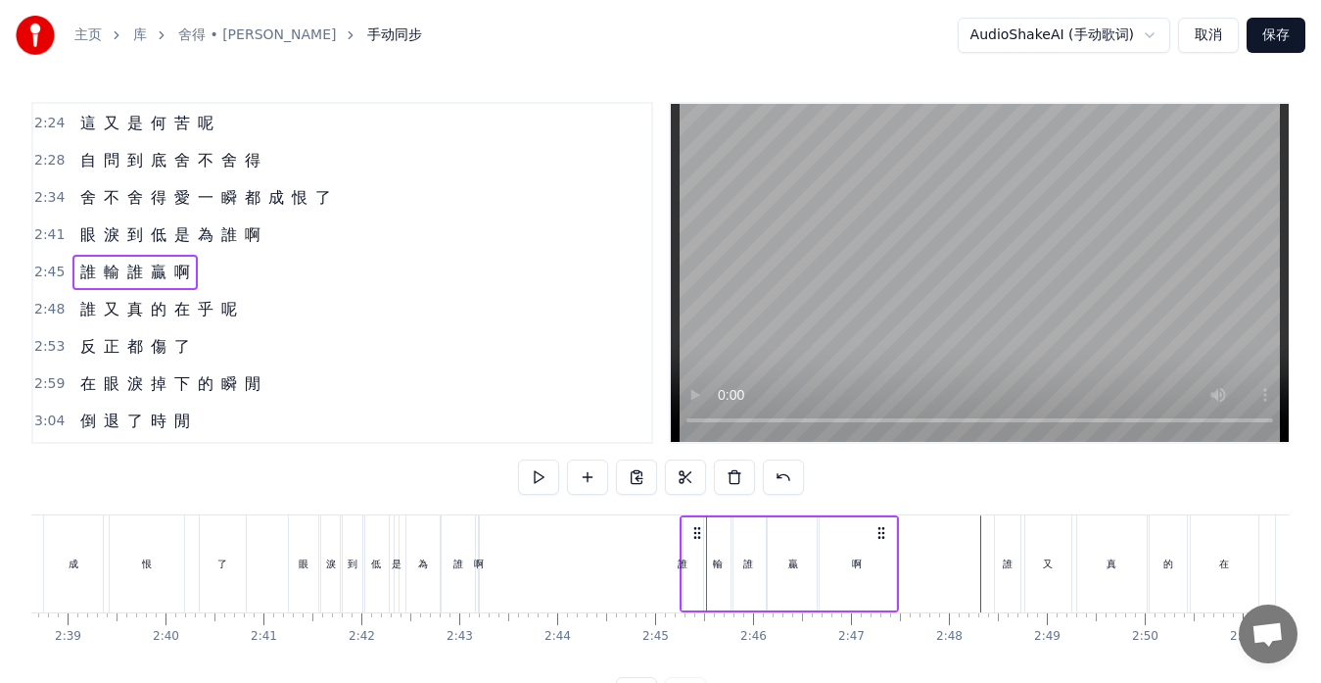
click at [681, 565] on div "誰" at bounding box center [683, 563] width 10 height 15
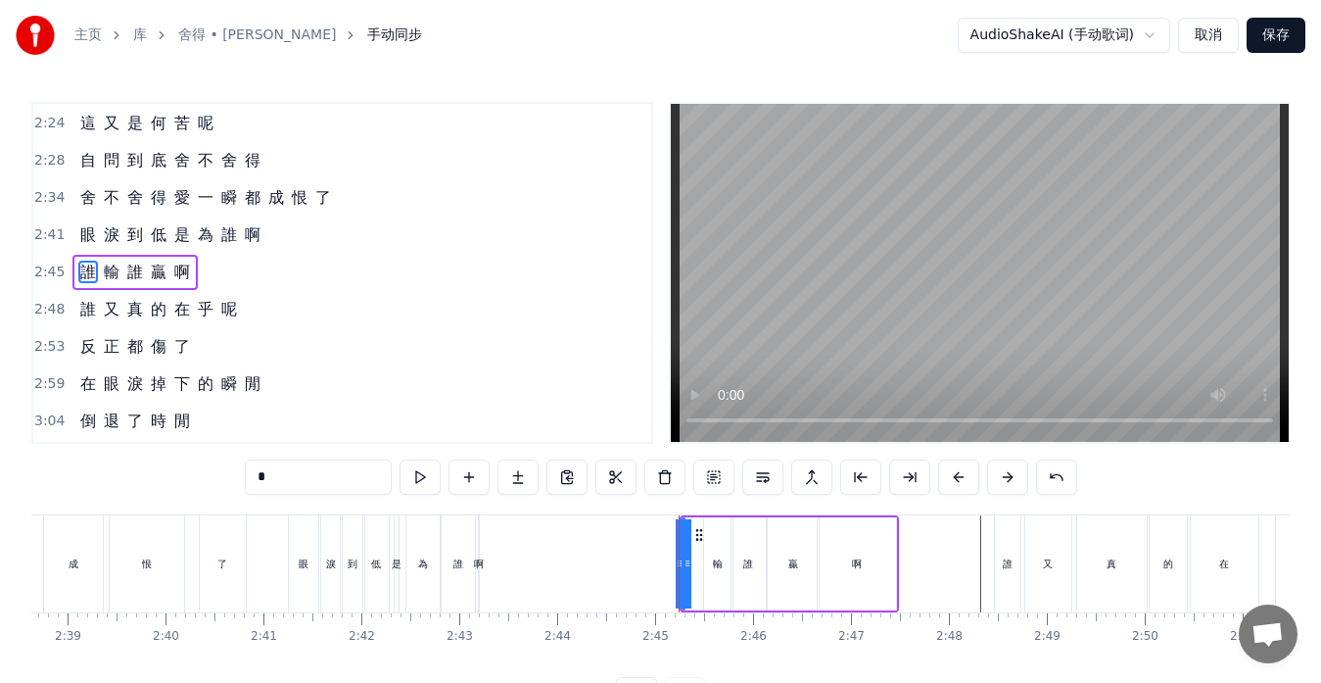
drag, startPoint x: 679, startPoint y: 563, endPoint x: 691, endPoint y: 564, distance: 12.8
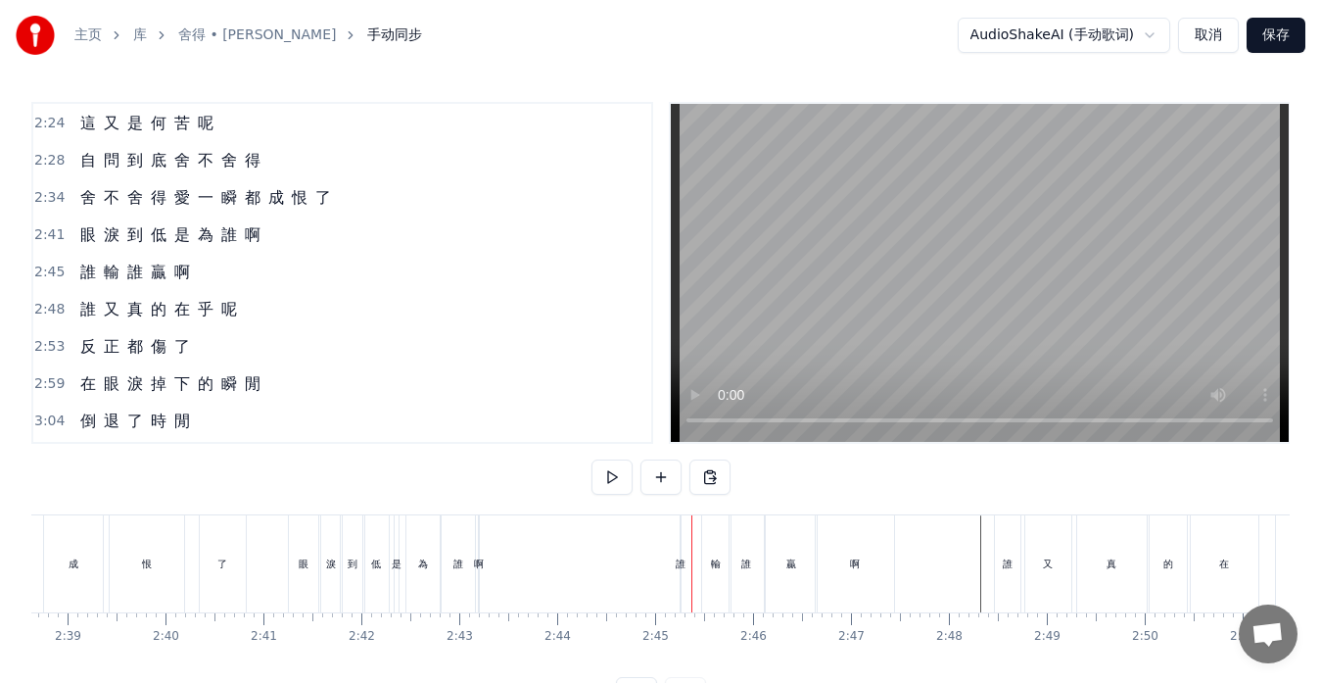
click at [683, 565] on div "誰" at bounding box center [681, 563] width 10 height 15
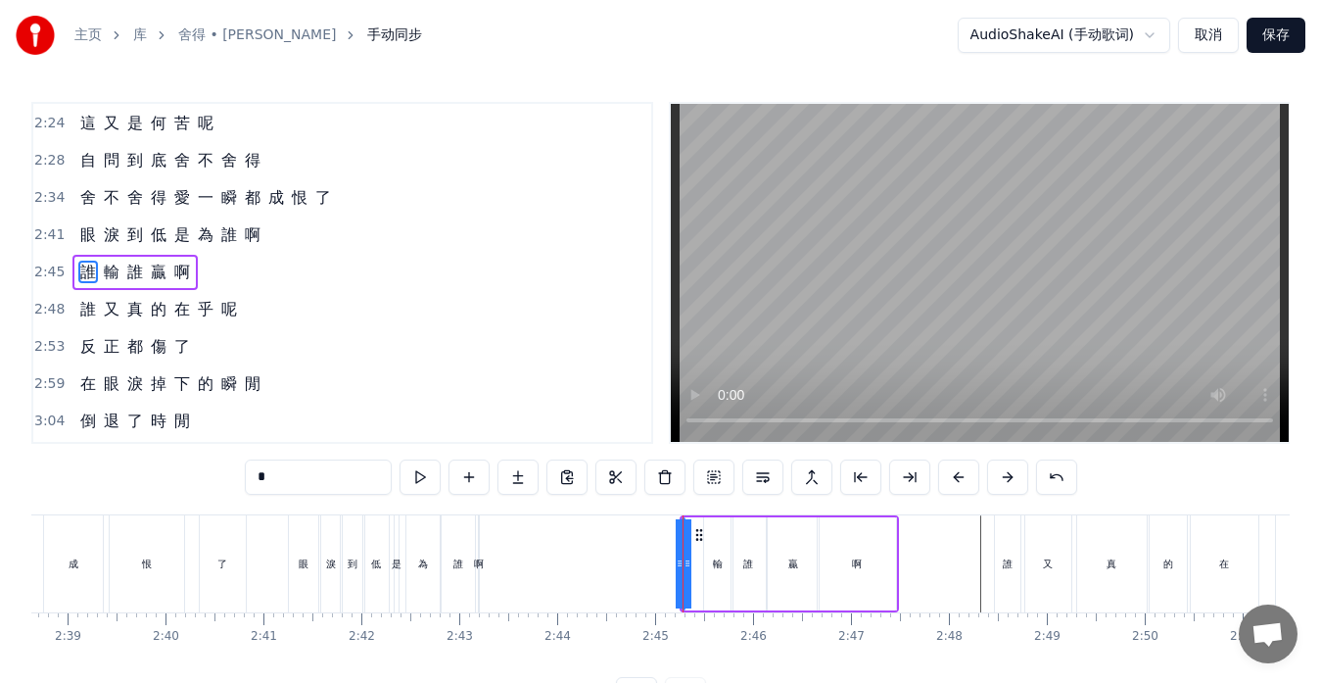
click at [689, 565] on circle at bounding box center [688, 565] width 1 height 1
drag, startPoint x: 681, startPoint y: 566, endPoint x: 703, endPoint y: 570, distance: 22.9
click at [703, 570] on div "誰" at bounding box center [693, 563] width 23 height 93
drag, startPoint x: 687, startPoint y: 565, endPoint x: 663, endPoint y: 564, distance: 23.5
click at [663, 564] on icon at bounding box center [664, 563] width 8 height 16
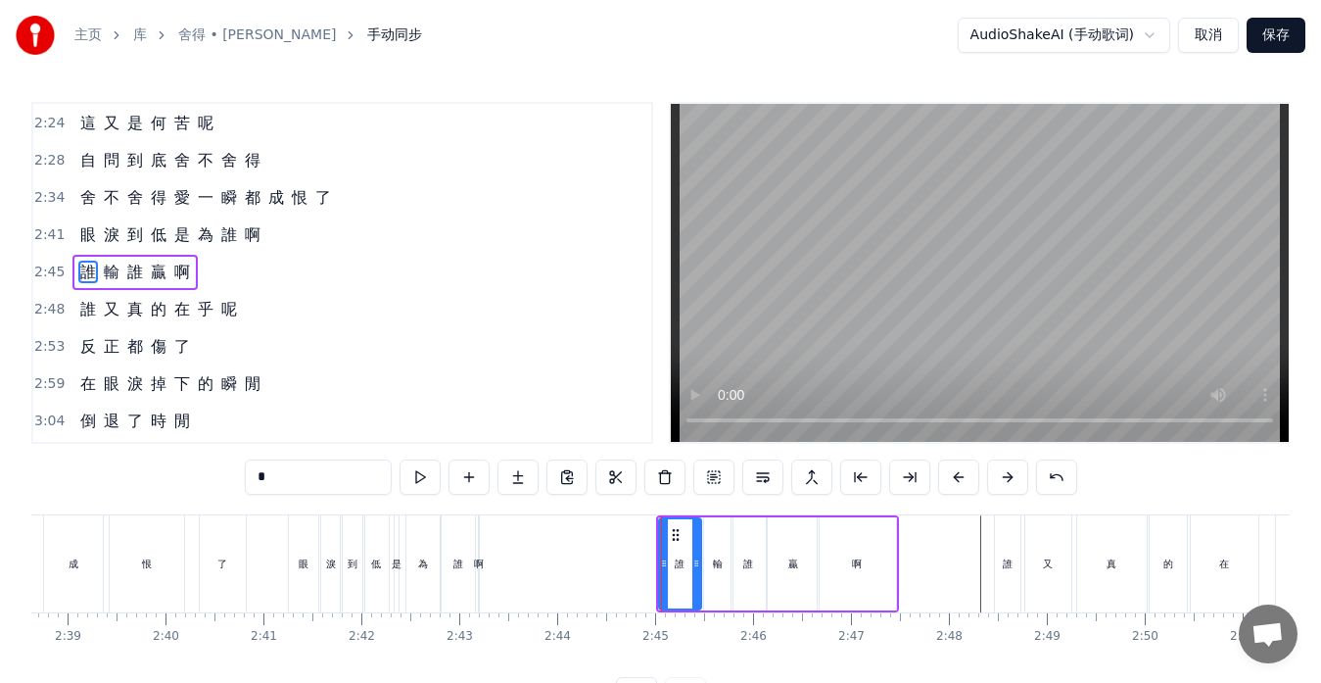
click at [697, 569] on icon at bounding box center [696, 563] width 8 height 16
click at [675, 569] on icon at bounding box center [673, 563] width 8 height 16
click at [721, 568] on div "輸" at bounding box center [718, 563] width 10 height 15
type input "*"
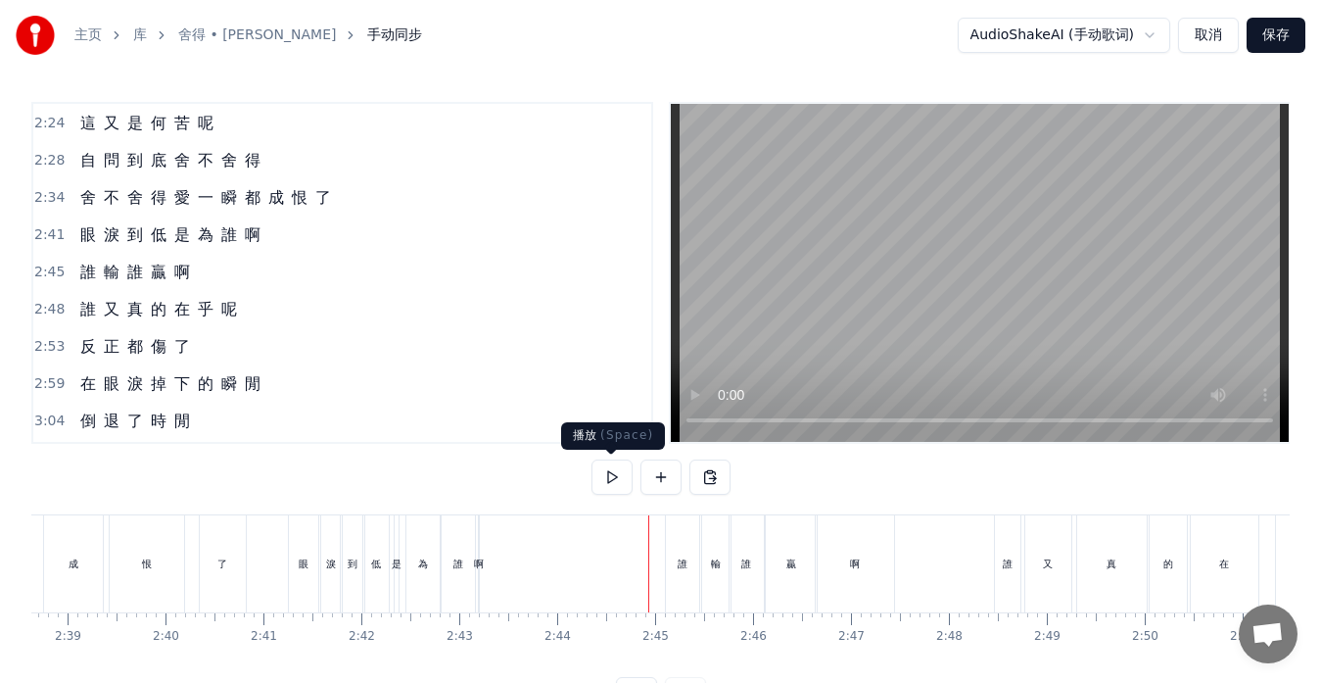
click at [605, 479] on button at bounding box center [612, 476] width 41 height 35
click at [794, 586] on div "贏" at bounding box center [791, 563] width 51 height 97
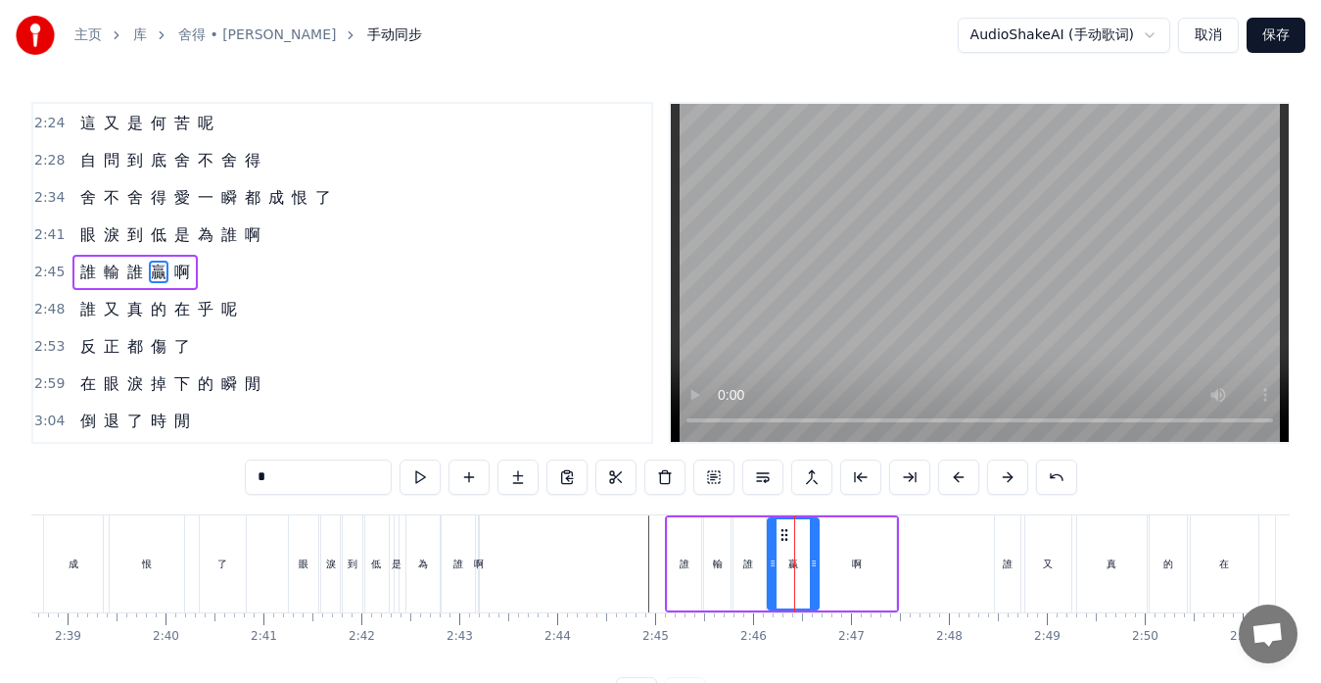
click at [835, 573] on div "啊" at bounding box center [857, 563] width 78 height 93
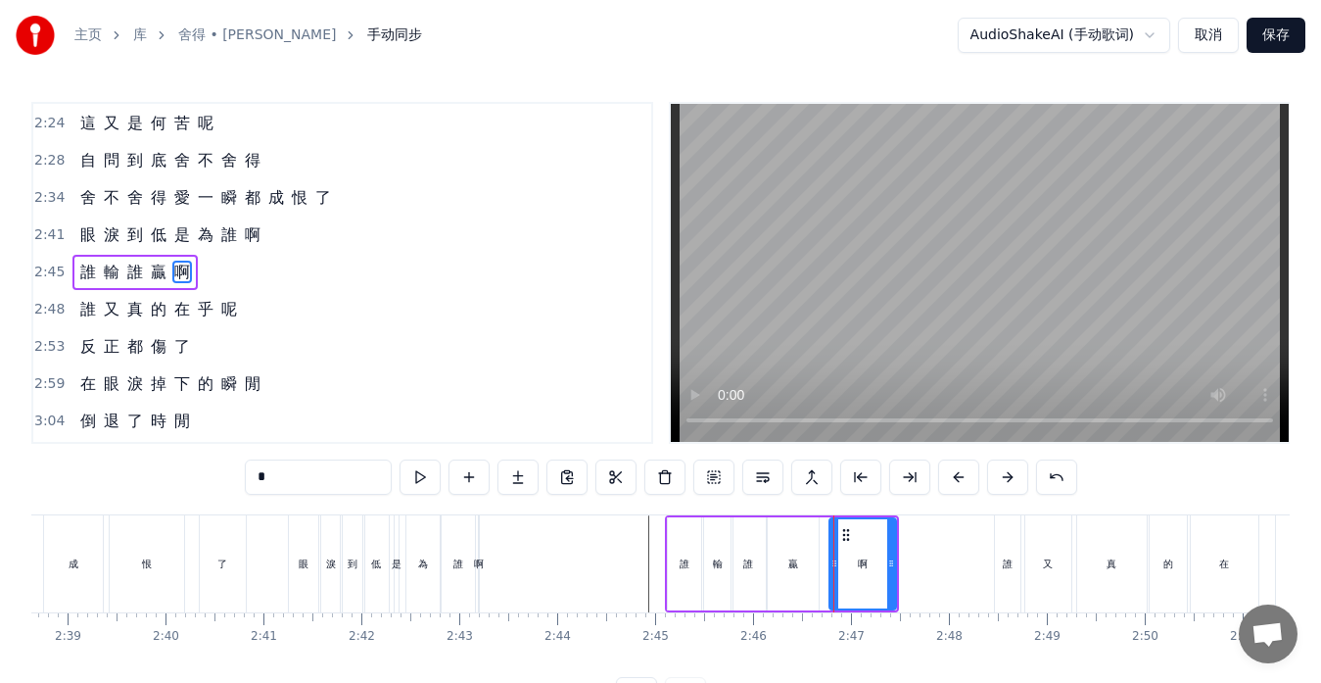
click at [835, 565] on icon at bounding box center [835, 563] width 8 height 16
click at [794, 567] on div "贏" at bounding box center [793, 563] width 10 height 15
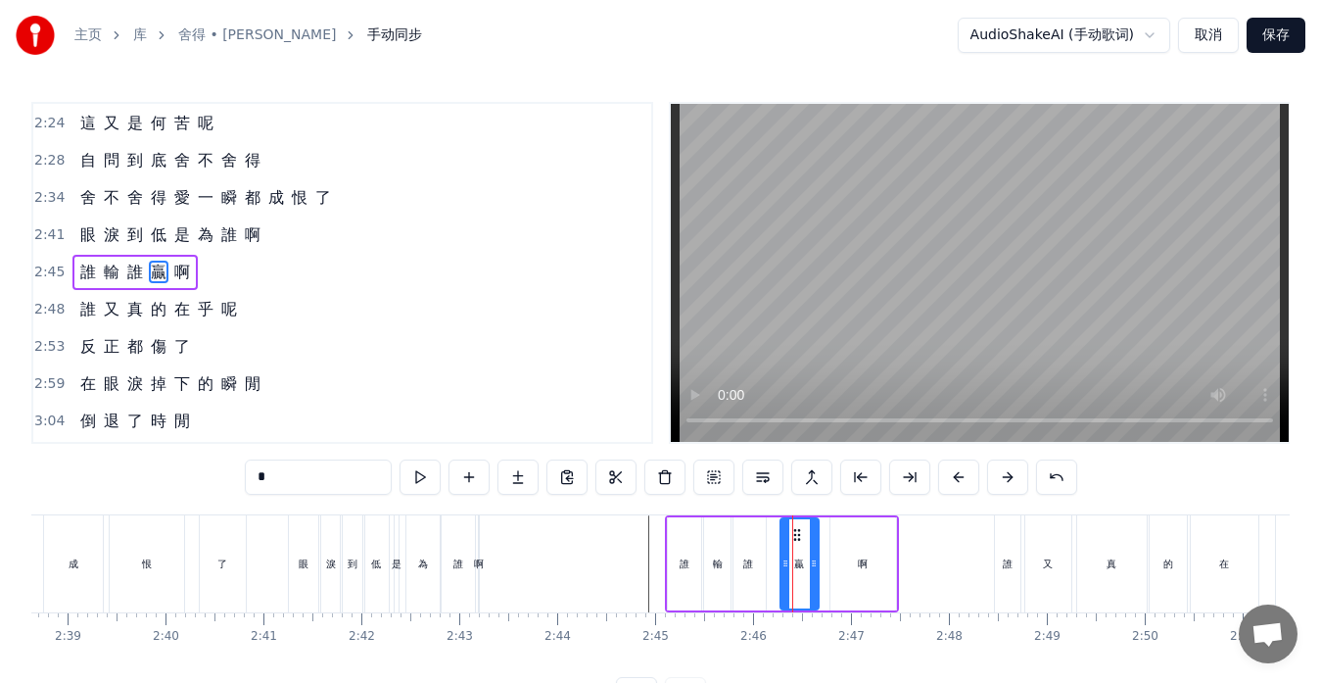
drag, startPoint x: 774, startPoint y: 563, endPoint x: 787, endPoint y: 564, distance: 13.7
click at [787, 564] on icon at bounding box center [786, 563] width 8 height 16
drag, startPoint x: 817, startPoint y: 565, endPoint x: 806, endPoint y: 566, distance: 10.8
click at [824, 565] on icon at bounding box center [820, 563] width 8 height 16
click at [753, 564] on div "誰" at bounding box center [748, 563] width 10 height 15
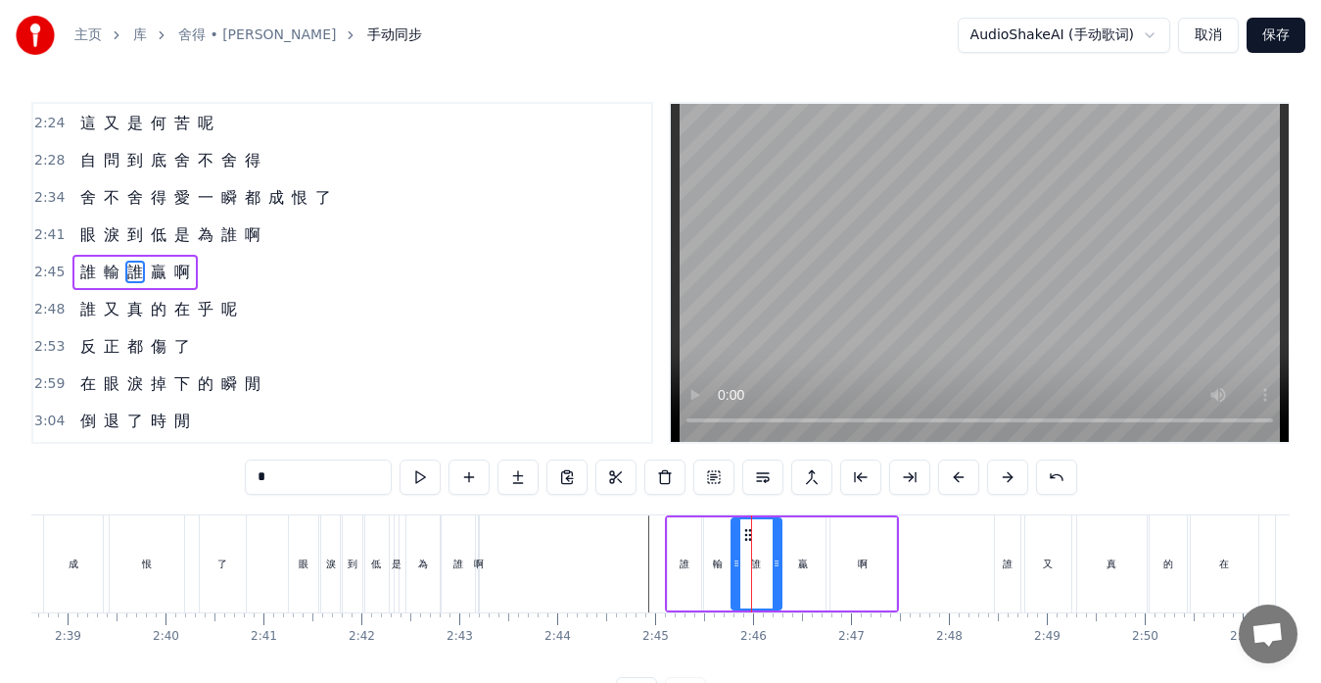
drag, startPoint x: 764, startPoint y: 560, endPoint x: 750, endPoint y: 563, distance: 14.0
click at [780, 563] on icon at bounding box center [777, 563] width 8 height 16
drag, startPoint x: 739, startPoint y: 563, endPoint x: 753, endPoint y: 564, distance: 14.7
click at [753, 564] on icon at bounding box center [751, 563] width 8 height 16
click at [725, 570] on div "輸" at bounding box center [718, 563] width 28 height 93
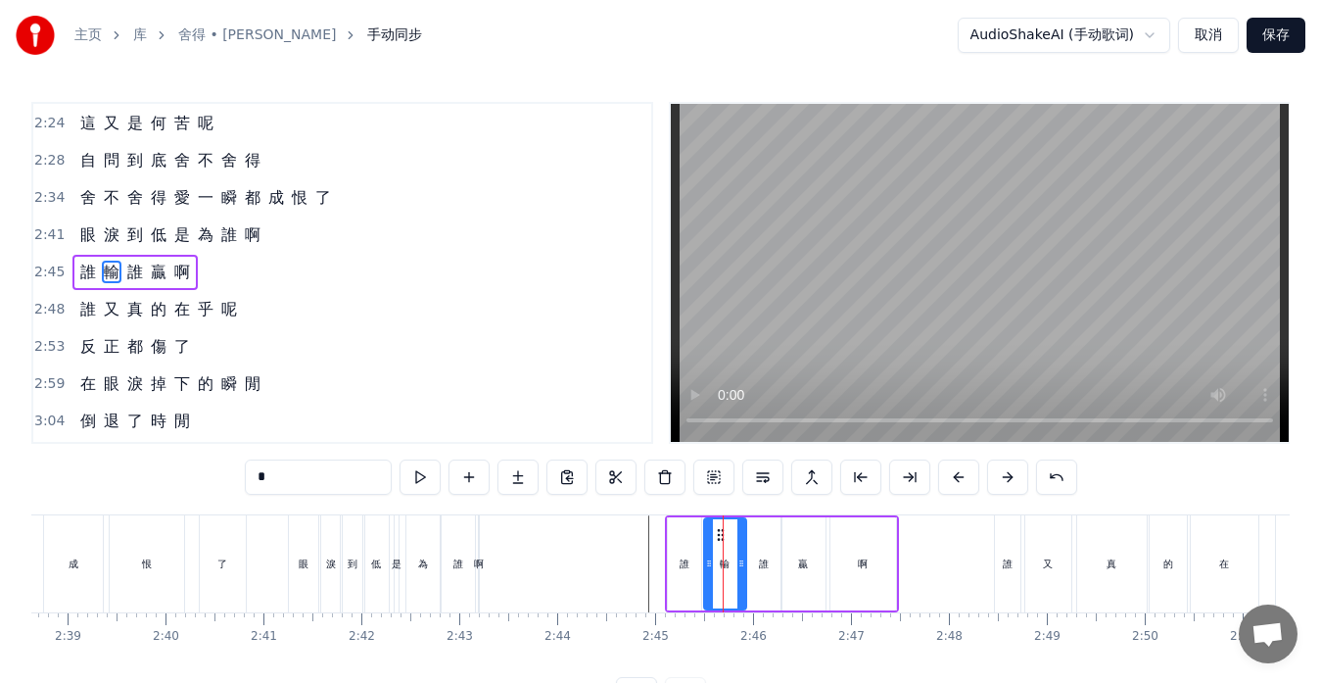
drag, startPoint x: 729, startPoint y: 564, endPoint x: 718, endPoint y: 565, distance: 10.8
click at [743, 565] on icon at bounding box center [742, 563] width 8 height 16
drag, startPoint x: 704, startPoint y: 562, endPoint x: 723, endPoint y: 567, distance: 19.2
click at [724, 567] on icon at bounding box center [728, 563] width 8 height 16
drag, startPoint x: 728, startPoint y: 563, endPoint x: 712, endPoint y: 567, distance: 16.2
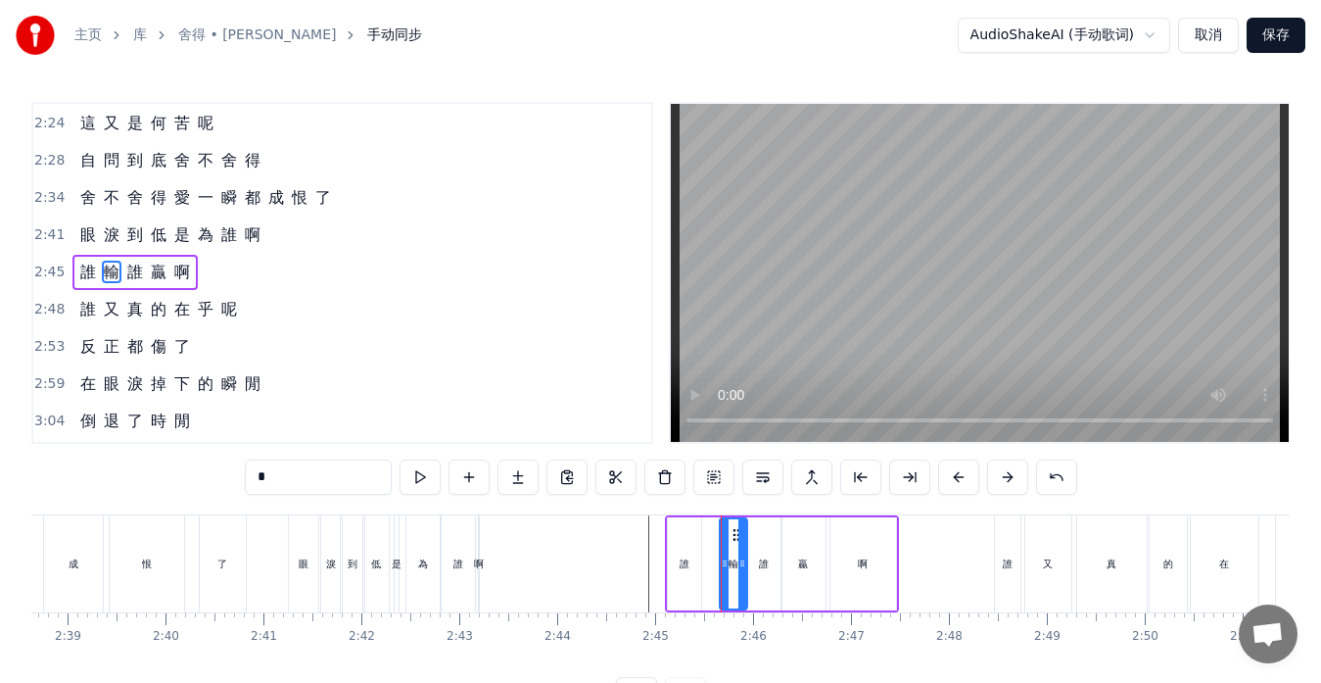
click at [725, 565] on icon at bounding box center [725, 563] width 8 height 16
click at [690, 565] on div "誰" at bounding box center [684, 563] width 33 height 93
type input "*"
drag, startPoint x: 683, startPoint y: 532, endPoint x: 701, endPoint y: 536, distance: 19.0
click at [701, 536] on icon at bounding box center [703, 535] width 16 height 16
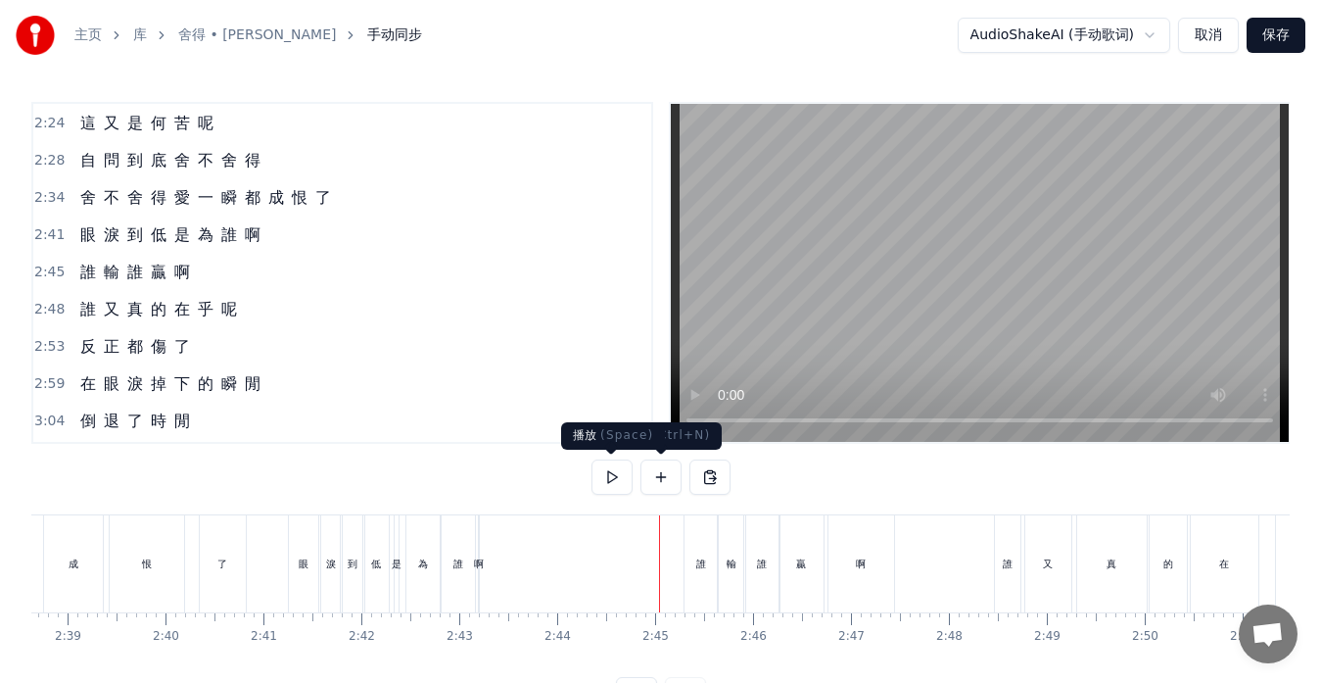
click at [608, 474] on button at bounding box center [612, 476] width 41 height 35
click at [610, 475] on button at bounding box center [612, 476] width 41 height 35
click at [863, 576] on div "啊" at bounding box center [862, 563] width 66 height 97
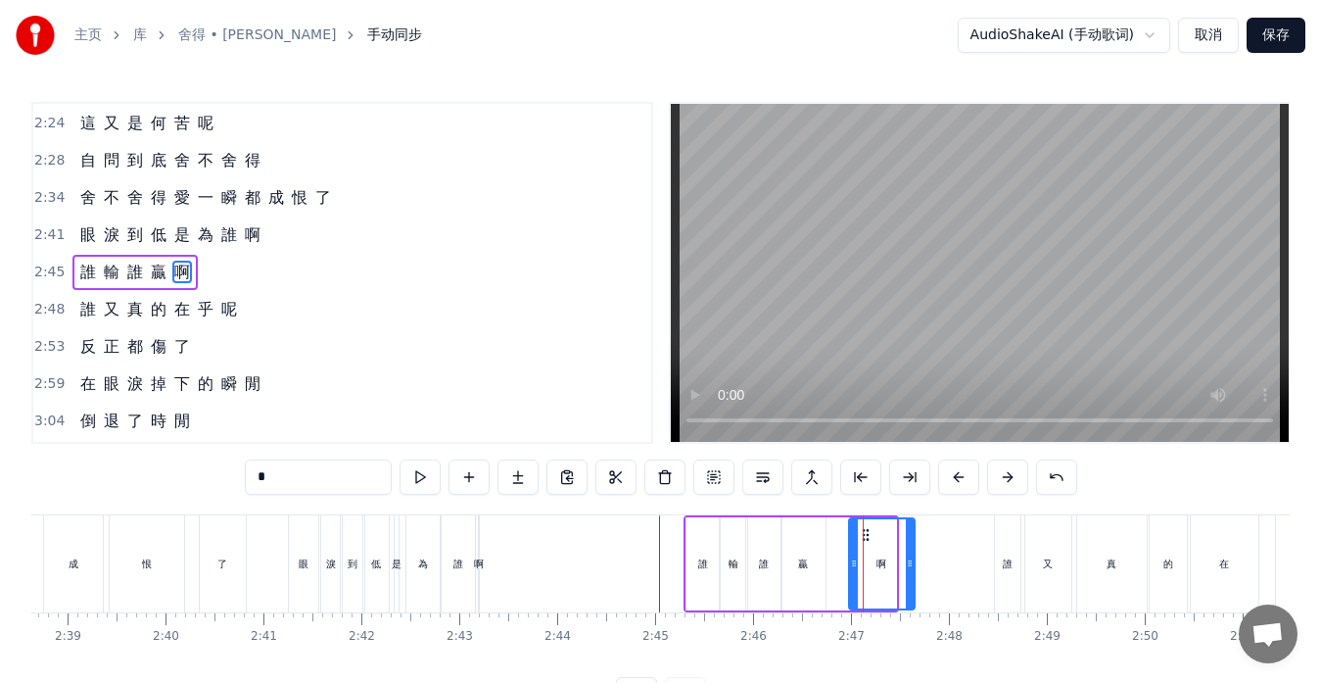
drag, startPoint x: 846, startPoint y: 532, endPoint x: 865, endPoint y: 535, distance: 18.8
click at [865, 535] on icon at bounding box center [866, 535] width 16 height 16
click at [859, 533] on icon at bounding box center [860, 535] width 16 height 16
click at [799, 546] on div "贏" at bounding box center [804, 563] width 44 height 93
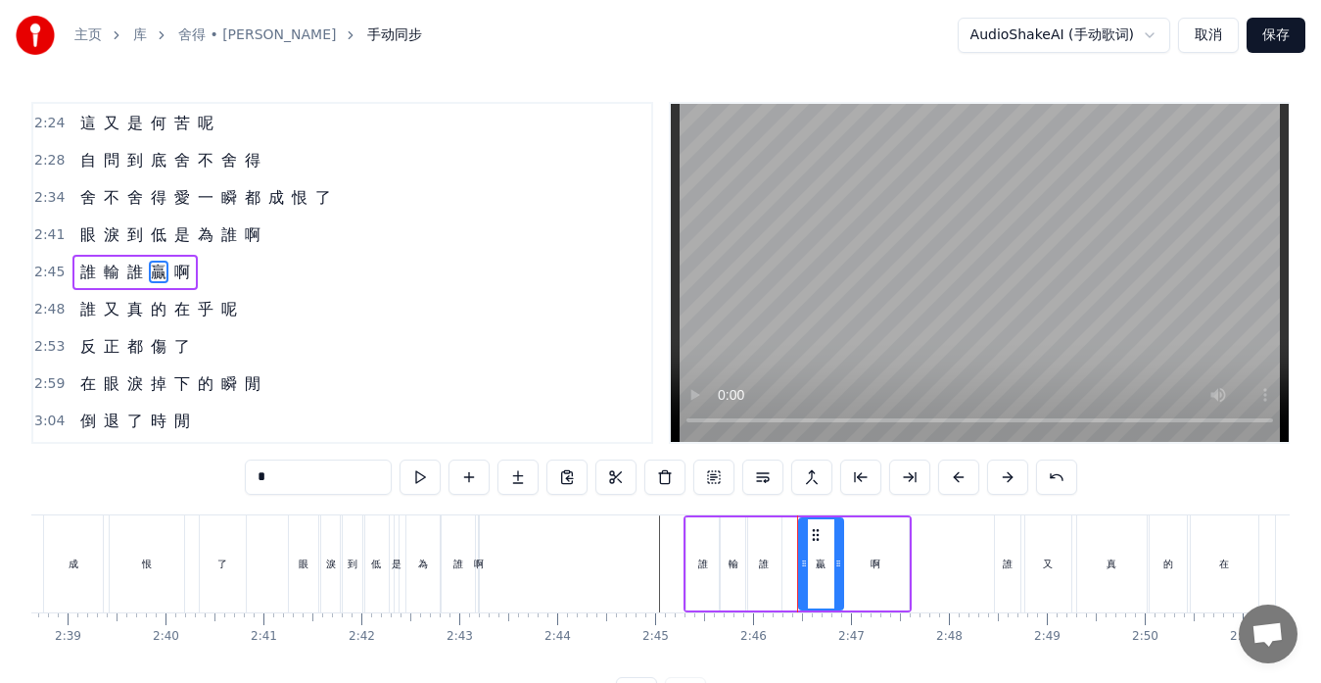
drag, startPoint x: 795, startPoint y: 532, endPoint x: 813, endPoint y: 538, distance: 18.6
click at [814, 537] on icon at bounding box center [816, 535] width 16 height 16
click at [812, 556] on div at bounding box center [812, 563] width 8 height 89
click at [763, 568] on div "誰" at bounding box center [764, 563] width 10 height 15
drag, startPoint x: 779, startPoint y: 564, endPoint x: 799, endPoint y: 568, distance: 20.9
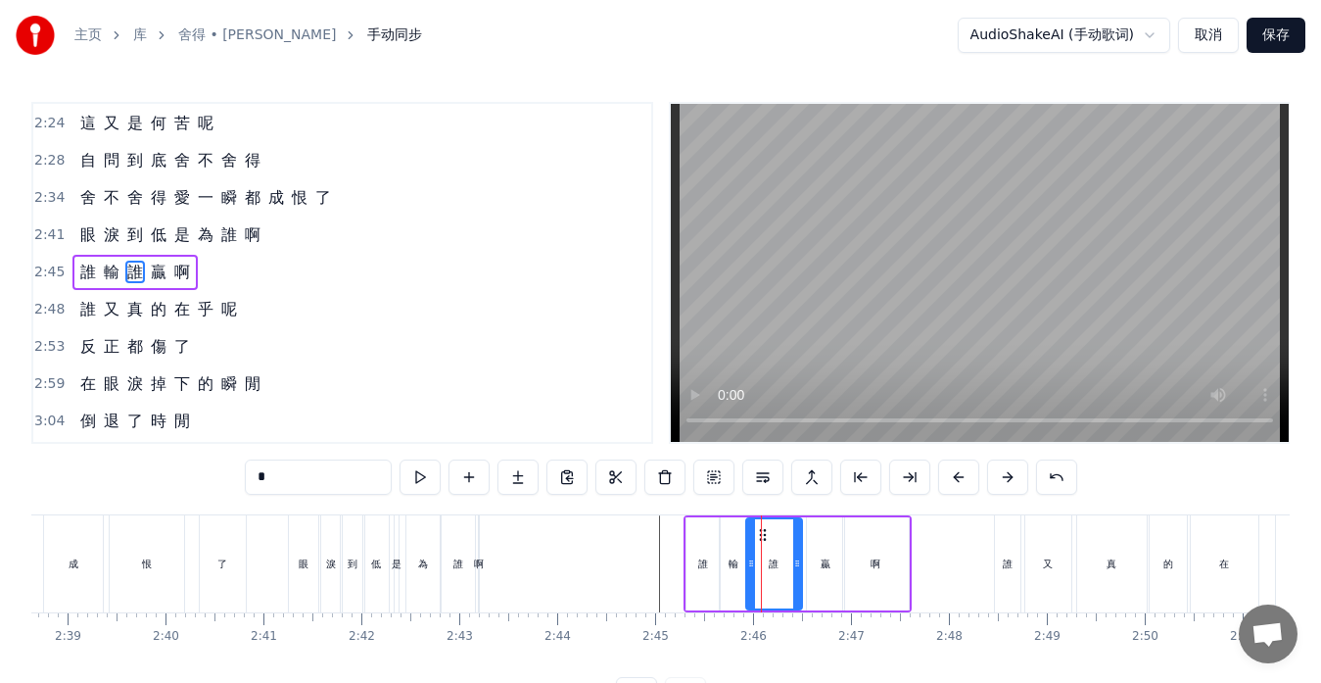
click at [799, 568] on icon at bounding box center [797, 563] width 8 height 16
drag, startPoint x: 753, startPoint y: 562, endPoint x: 769, endPoint y: 564, distance: 15.8
click at [769, 564] on icon at bounding box center [767, 563] width 8 height 16
click at [741, 564] on div "輸" at bounding box center [733, 563] width 27 height 93
click at [756, 563] on icon at bounding box center [754, 563] width 8 height 16
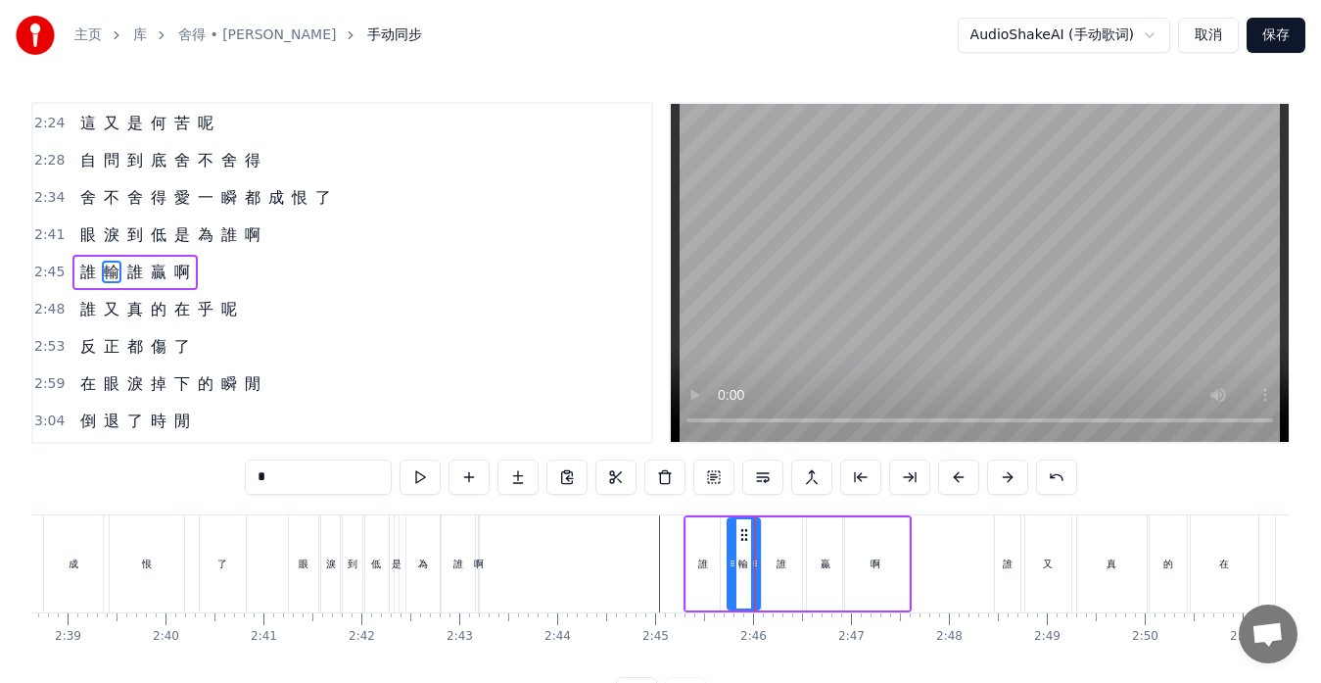
click at [733, 565] on icon at bounding box center [733, 563] width 8 height 16
click at [763, 567] on div "誰" at bounding box center [782, 563] width 40 height 93
click at [771, 565] on circle at bounding box center [770, 565] width 1 height 1
click at [755, 567] on div "輸" at bounding box center [744, 563] width 32 height 93
click at [754, 535] on circle at bounding box center [753, 534] width 1 height 1
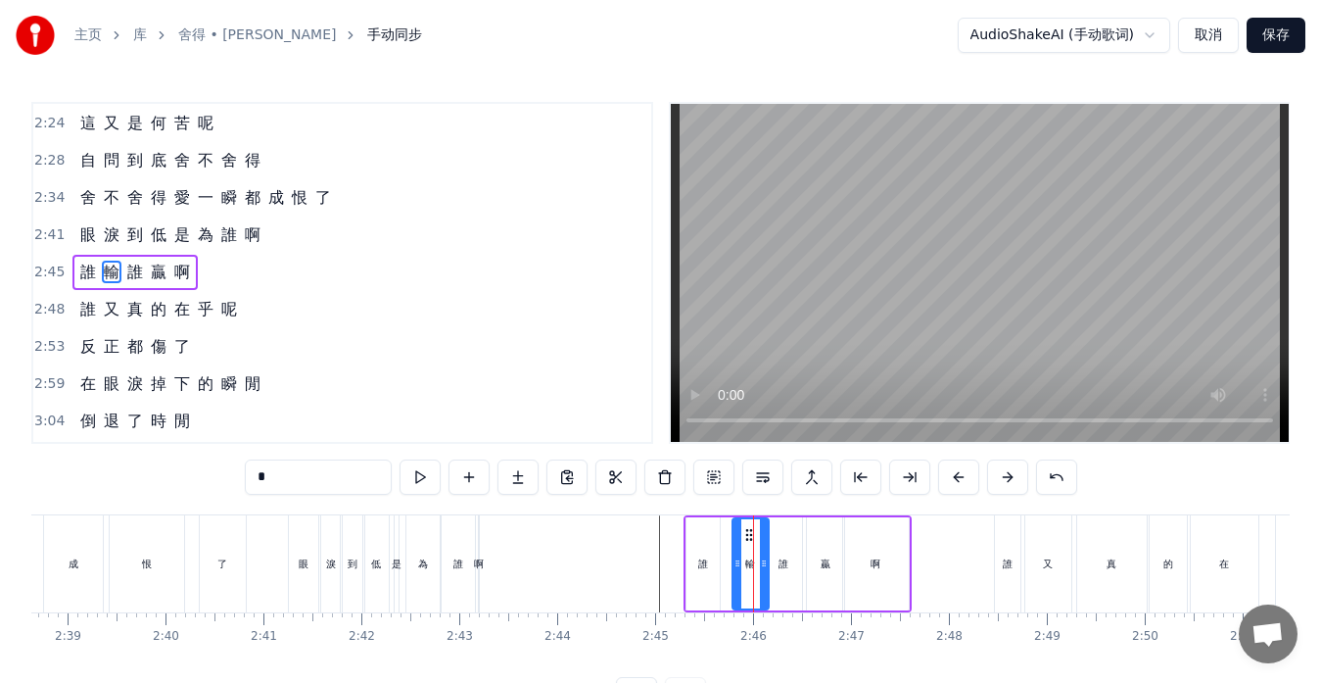
click at [736, 552] on div at bounding box center [738, 563] width 8 height 89
click at [703, 565] on div "誰" at bounding box center [703, 563] width 10 height 15
type input "*"
drag, startPoint x: 705, startPoint y: 534, endPoint x: 718, endPoint y: 537, distance: 13.1
click at [718, 537] on icon at bounding box center [716, 535] width 16 height 16
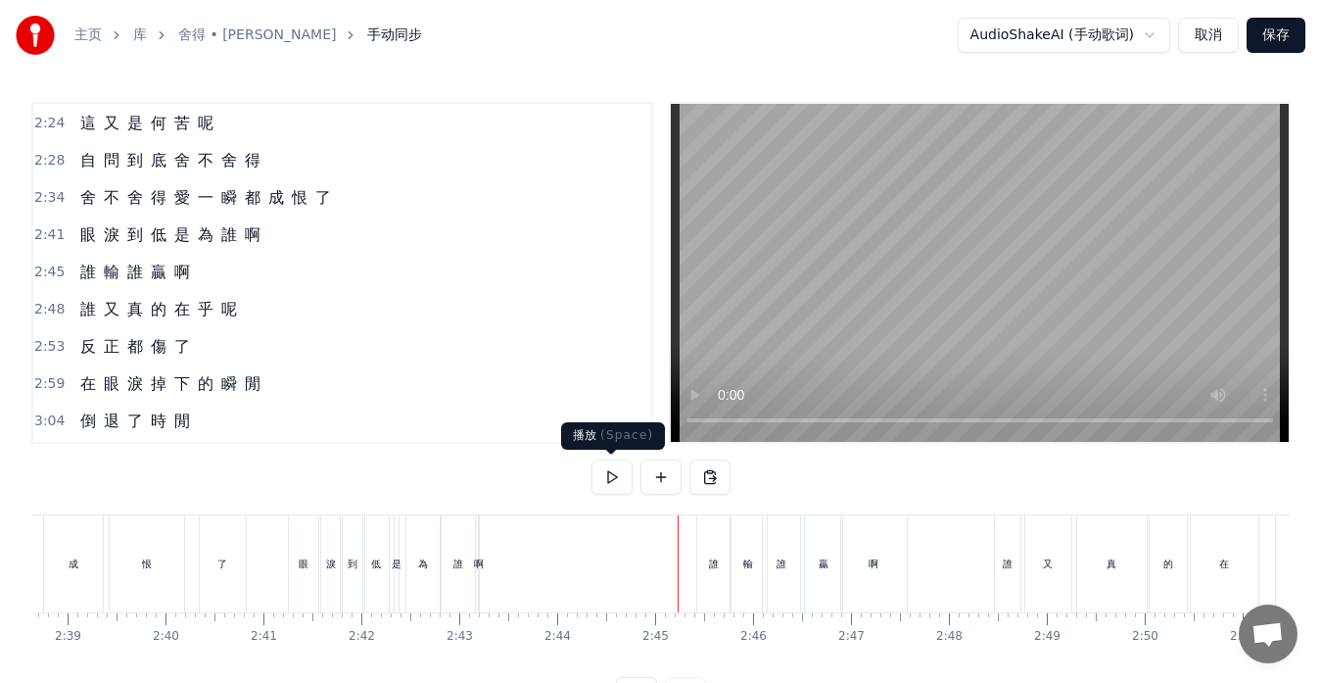
click at [609, 481] on button at bounding box center [612, 476] width 41 height 35
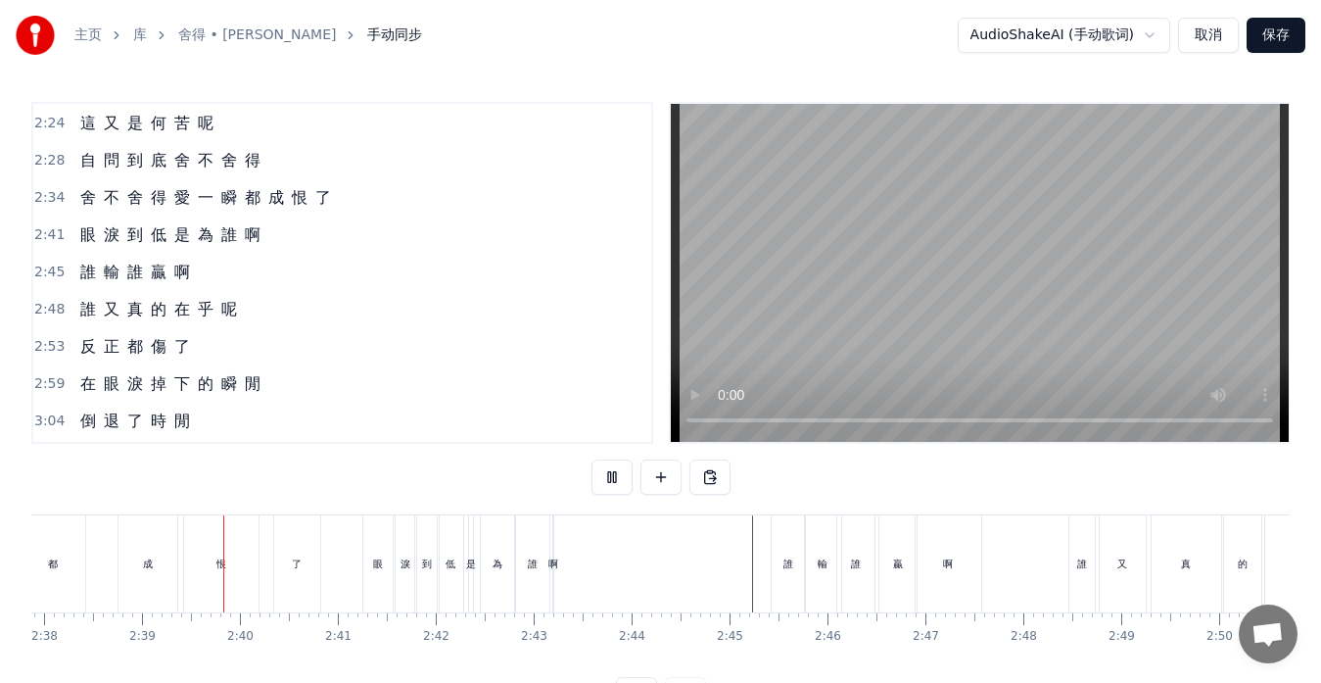
scroll to position [0, 15512]
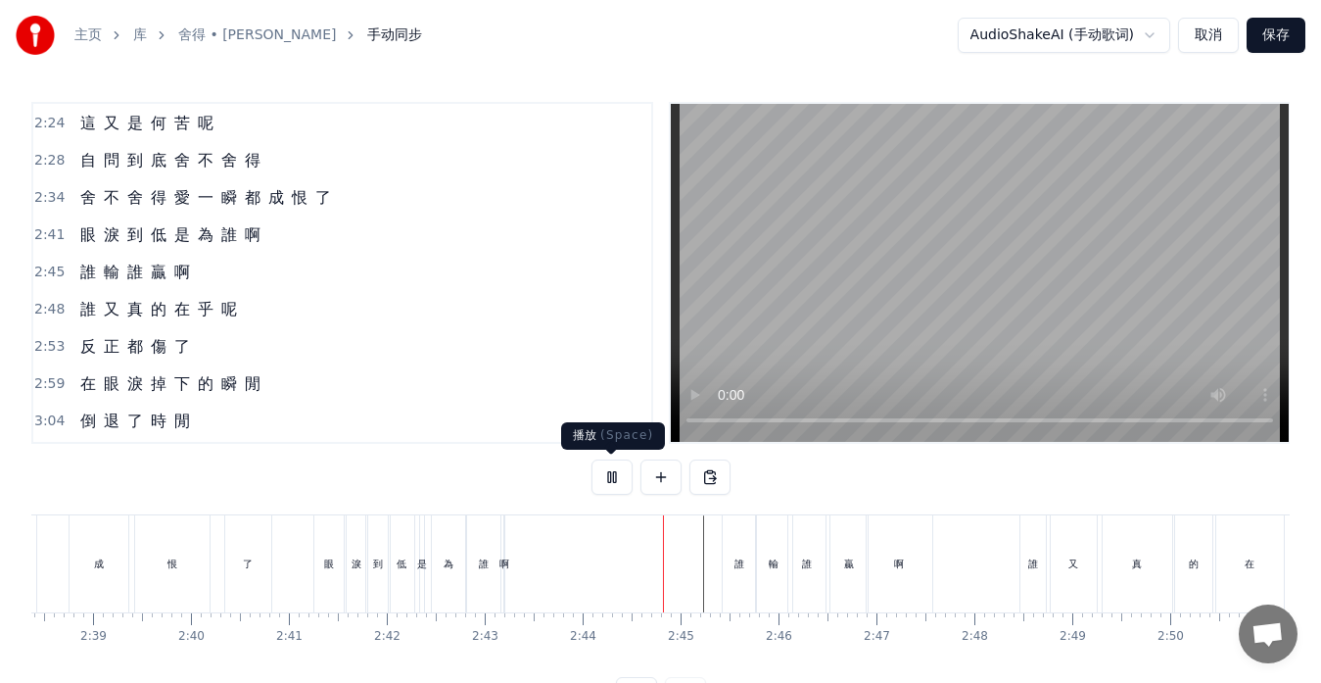
click at [608, 482] on button at bounding box center [612, 476] width 41 height 35
click at [495, 583] on div "誰" at bounding box center [483, 563] width 33 height 97
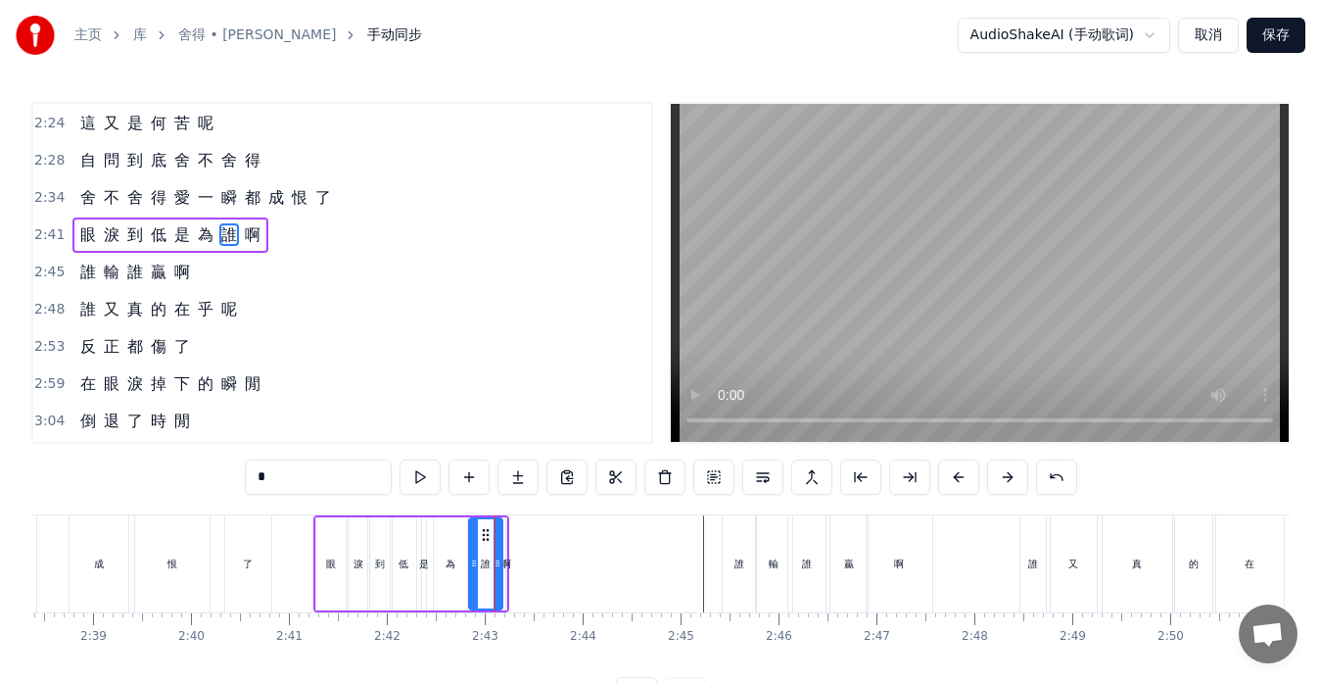
scroll to position [967, 0]
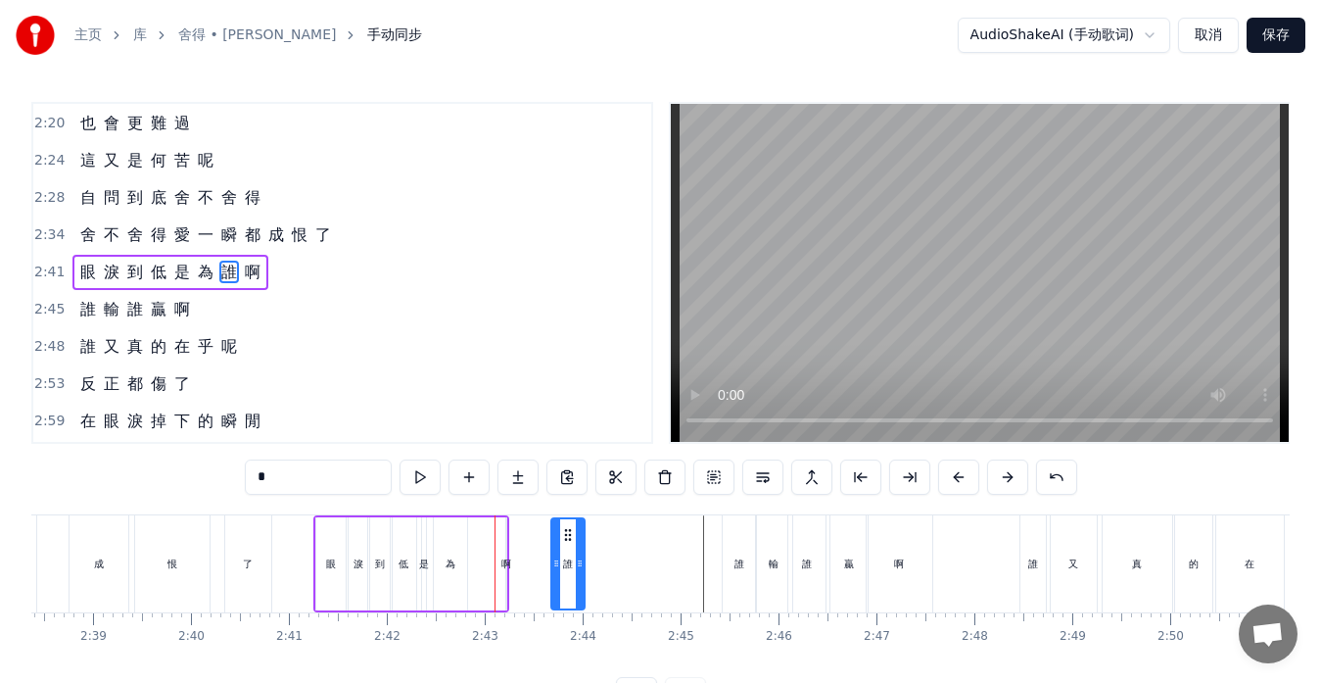
drag, startPoint x: 487, startPoint y: 535, endPoint x: 569, endPoint y: 534, distance: 82.3
click at [586, 560] on icon at bounding box center [585, 563] width 8 height 16
click at [505, 571] on div "啊" at bounding box center [506, 563] width 2 height 93
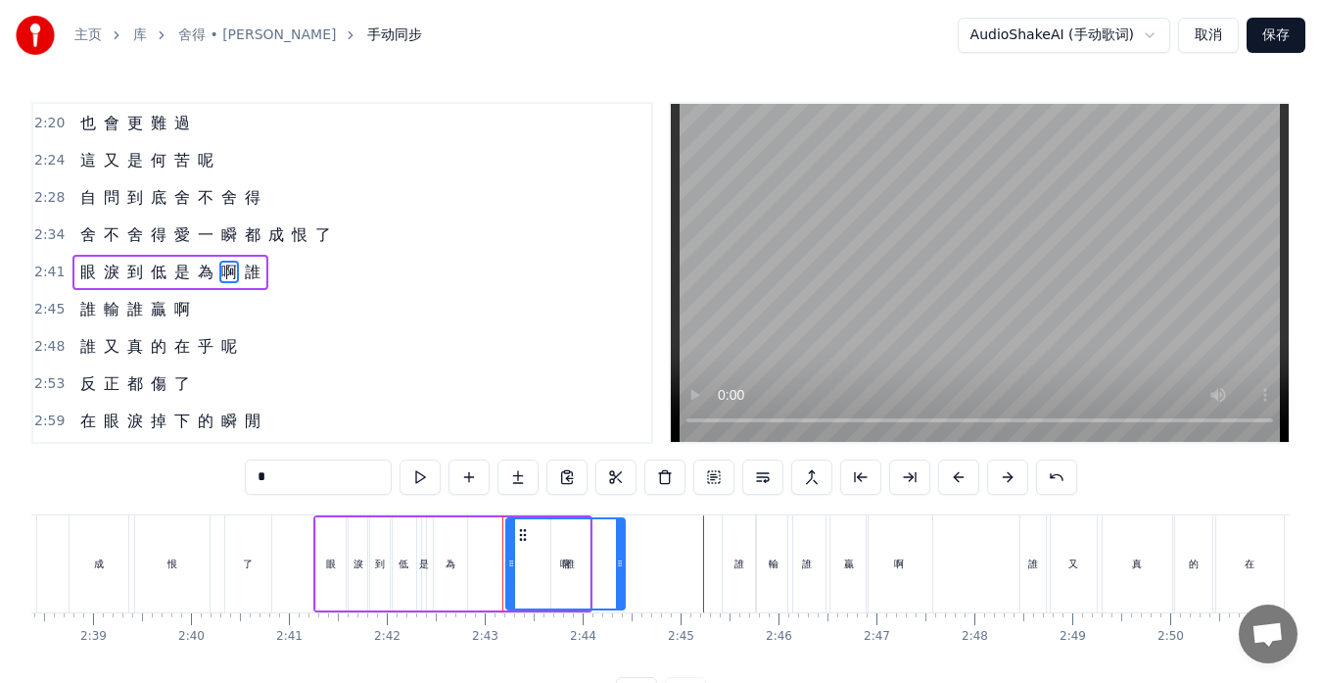
drag, startPoint x: 505, startPoint y: 562, endPoint x: 628, endPoint y: 565, distance: 122.5
click at [626, 565] on div "啊" at bounding box center [565, 563] width 120 height 93
drag, startPoint x: 512, startPoint y: 563, endPoint x: 599, endPoint y: 564, distance: 87.2
click at [447, 579] on div "為" at bounding box center [450, 563] width 33 height 93
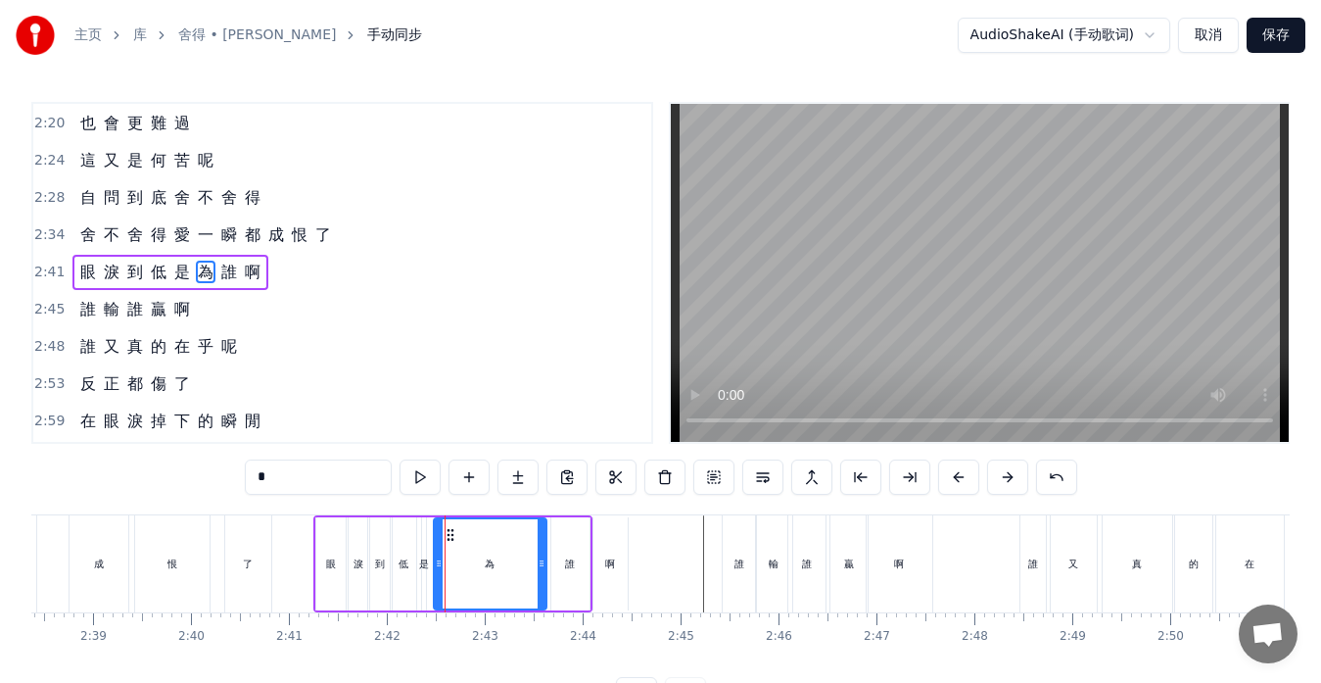
drag, startPoint x: 462, startPoint y: 563, endPoint x: 543, endPoint y: 568, distance: 80.5
click at [543, 568] on icon at bounding box center [542, 563] width 8 height 16
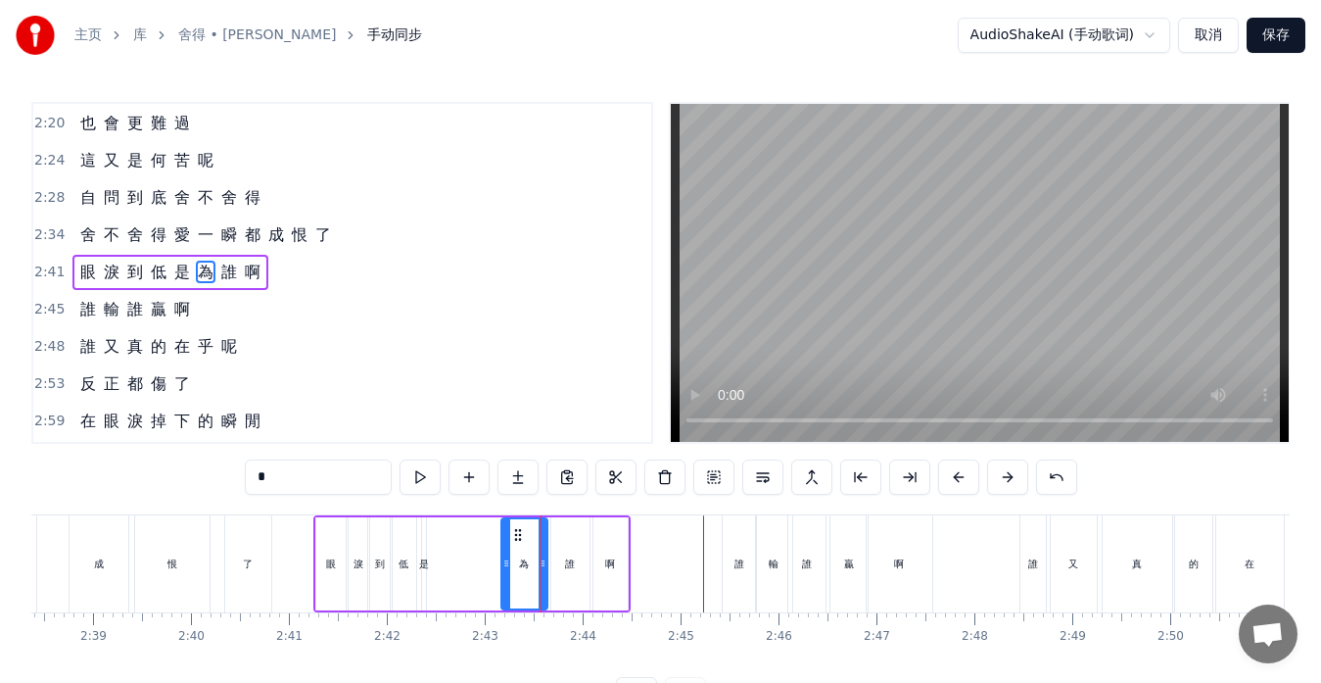
drag, startPoint x: 438, startPoint y: 561, endPoint x: 506, endPoint y: 569, distance: 69.0
click at [505, 568] on icon at bounding box center [506, 563] width 8 height 16
click at [424, 575] on div "是" at bounding box center [424, 563] width 4 height 93
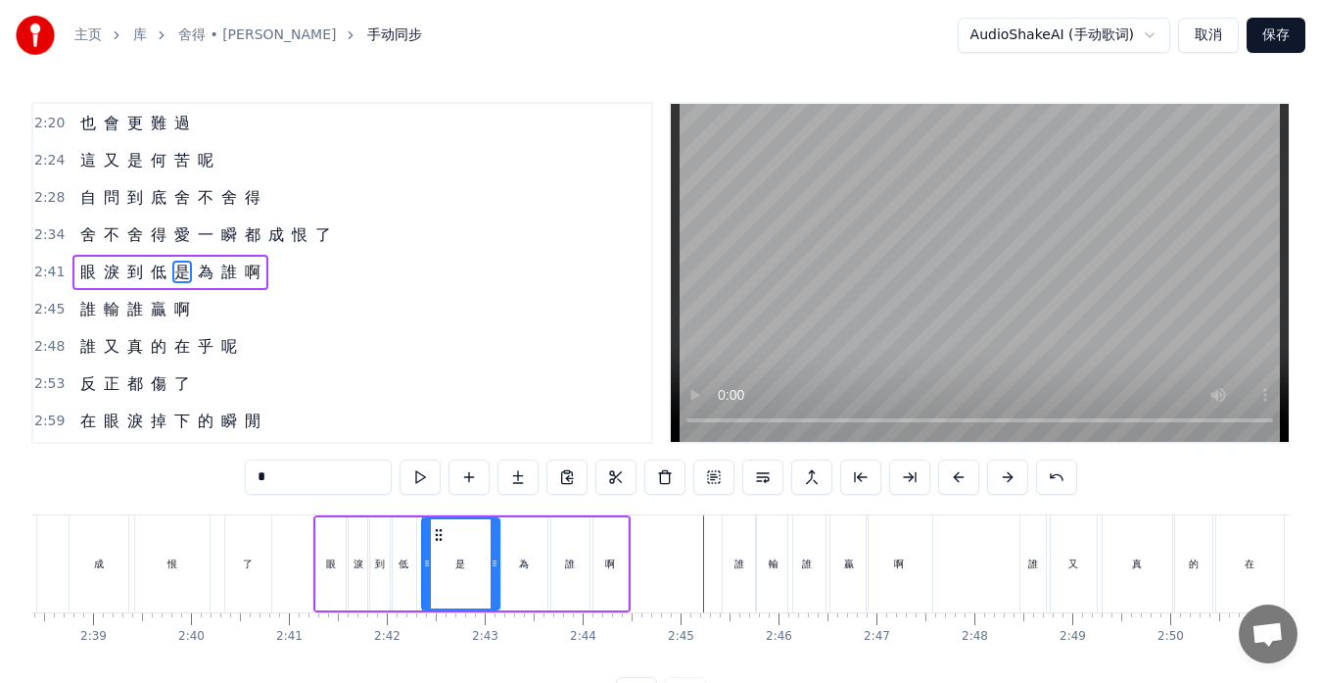
drag, startPoint x: 420, startPoint y: 564, endPoint x: 495, endPoint y: 570, distance: 74.7
click at [495, 569] on icon at bounding box center [495, 563] width 8 height 16
drag, startPoint x: 427, startPoint y: 563, endPoint x: 470, endPoint y: 569, distance: 43.5
click at [470, 569] on icon at bounding box center [470, 563] width 8 height 16
click at [408, 569] on div "低" at bounding box center [403, 563] width 25 height 93
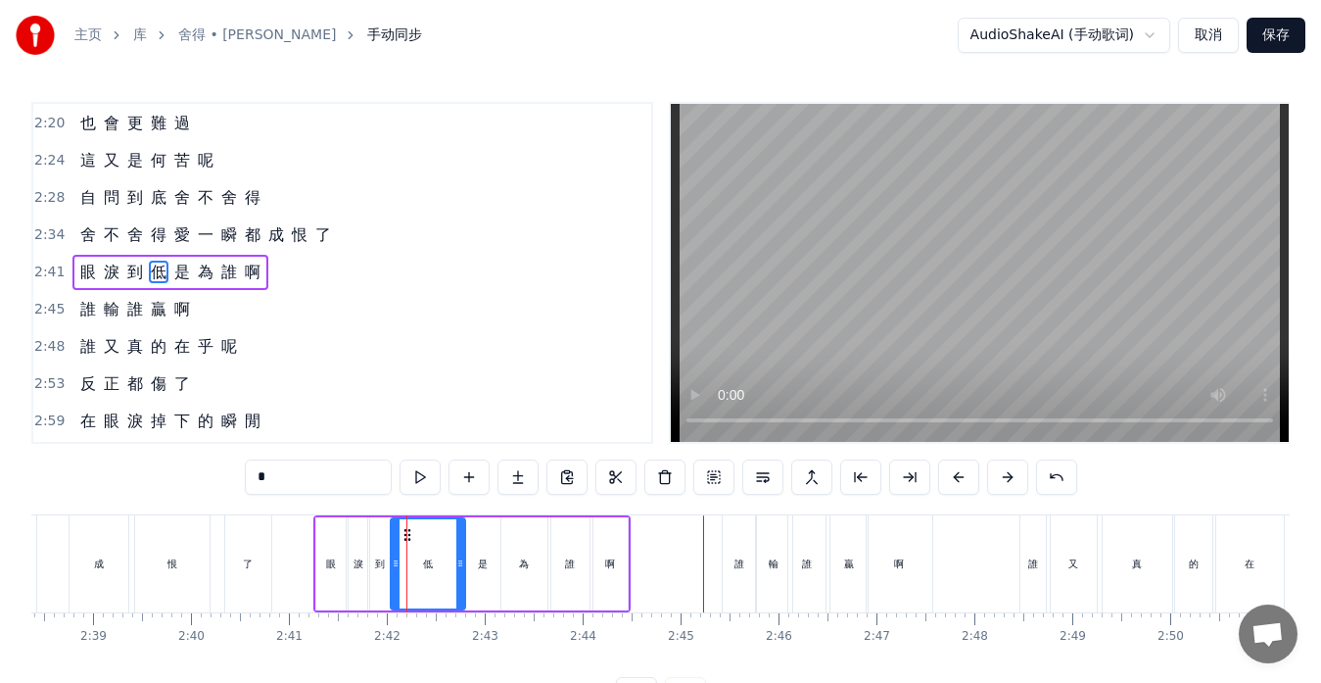
drag, startPoint x: 412, startPoint y: 560, endPoint x: 460, endPoint y: 568, distance: 48.6
click at [460, 568] on icon at bounding box center [460, 563] width 8 height 16
drag, startPoint x: 395, startPoint y: 562, endPoint x: 433, endPoint y: 567, distance: 38.5
click at [433, 567] on icon at bounding box center [434, 563] width 8 height 16
click at [377, 566] on div "到" at bounding box center [380, 563] width 10 height 15
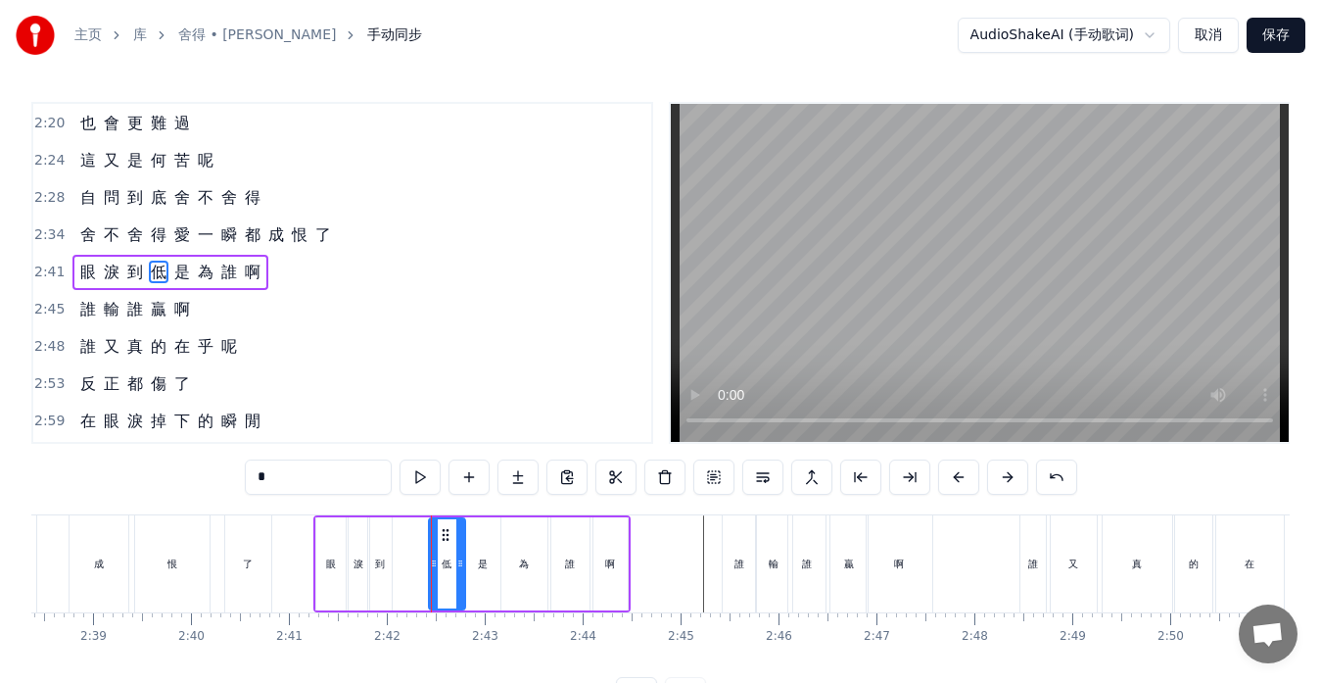
type input "*"
drag, startPoint x: 385, startPoint y: 562, endPoint x: 425, endPoint y: 567, distance: 40.5
click at [425, 567] on icon at bounding box center [426, 563] width 8 height 16
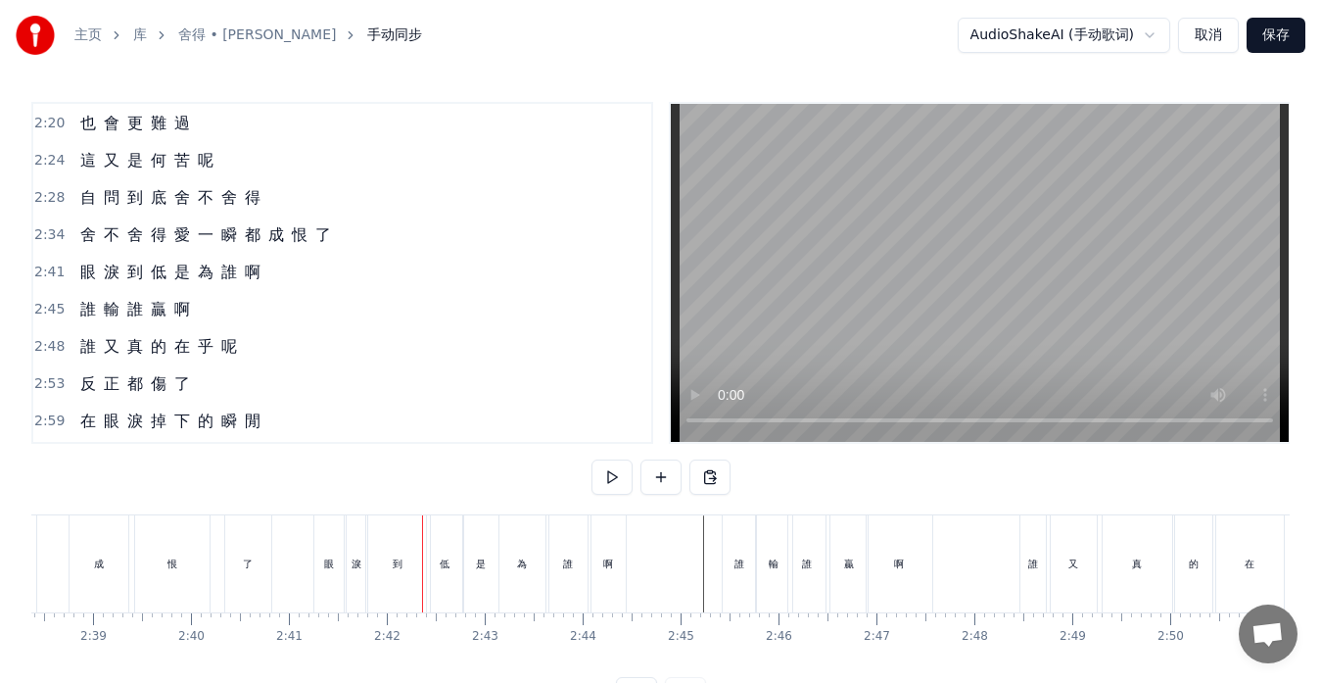
click at [424, 564] on div "到" at bounding box center [398, 563] width 64 height 97
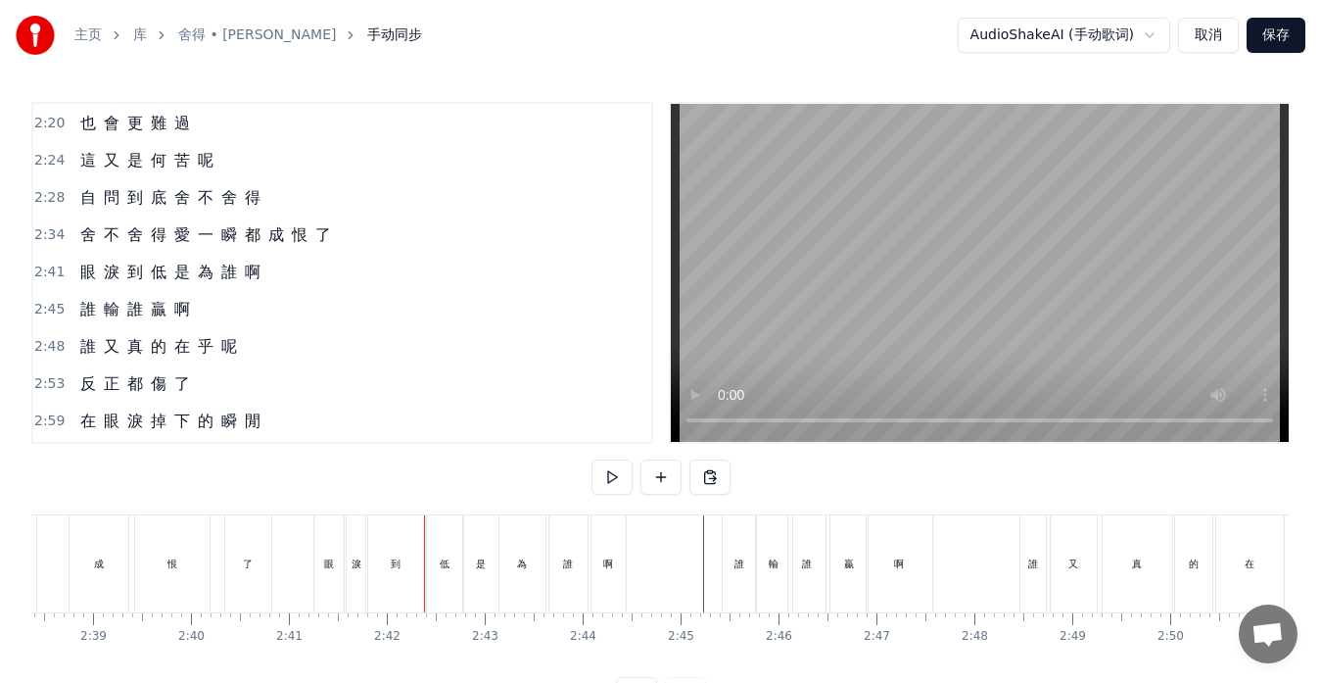
click at [376, 560] on div "到" at bounding box center [395, 563] width 59 height 97
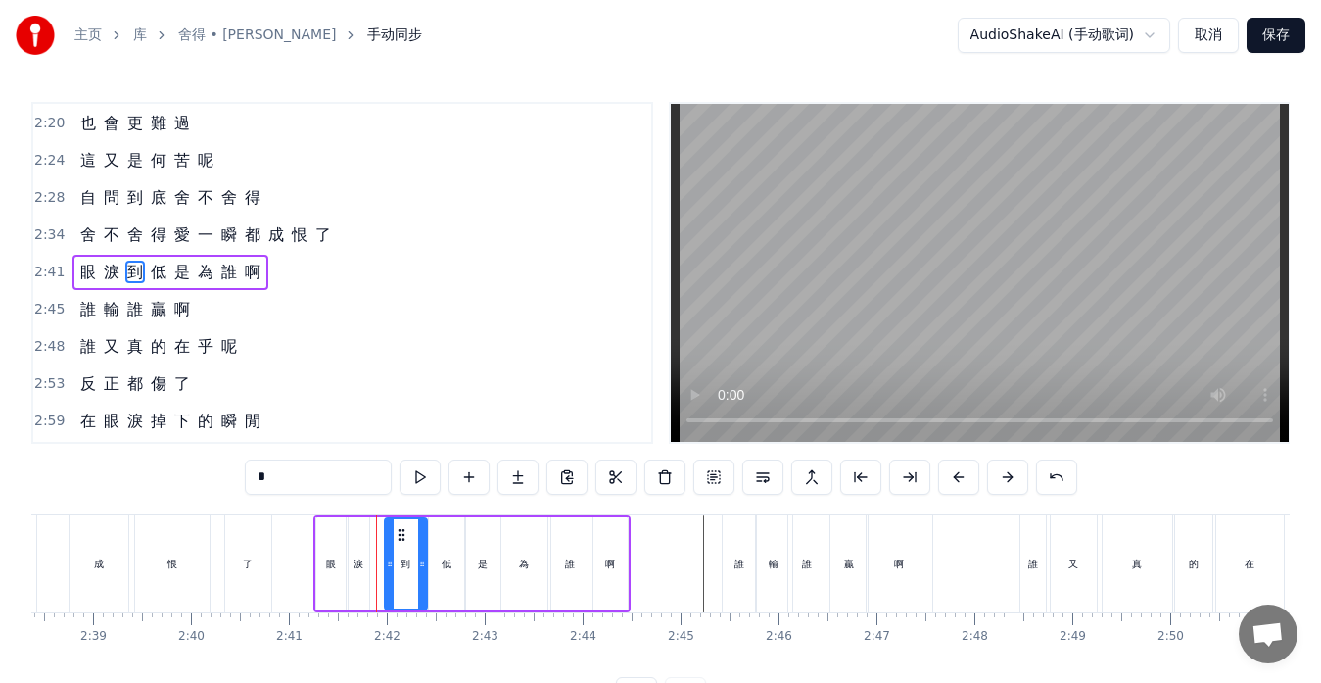
drag, startPoint x: 376, startPoint y: 561, endPoint x: 389, endPoint y: 566, distance: 13.6
click at [389, 566] on icon at bounding box center [390, 563] width 8 height 16
click at [360, 570] on div "淚" at bounding box center [359, 563] width 10 height 15
type input "*"
drag, startPoint x: 368, startPoint y: 559, endPoint x: 382, endPoint y: 564, distance: 14.6
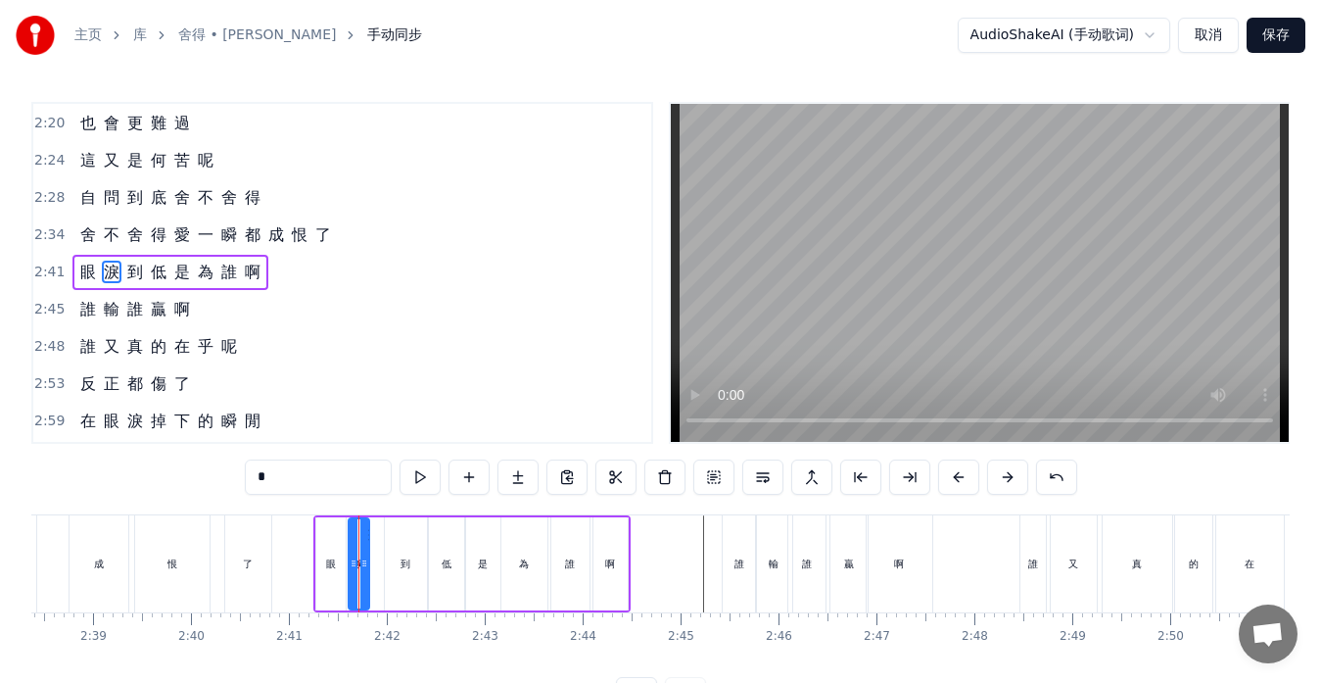
click at [382, 564] on div "眼 淚 到 低 是 為 誰 啊" at bounding box center [471, 563] width 317 height 97
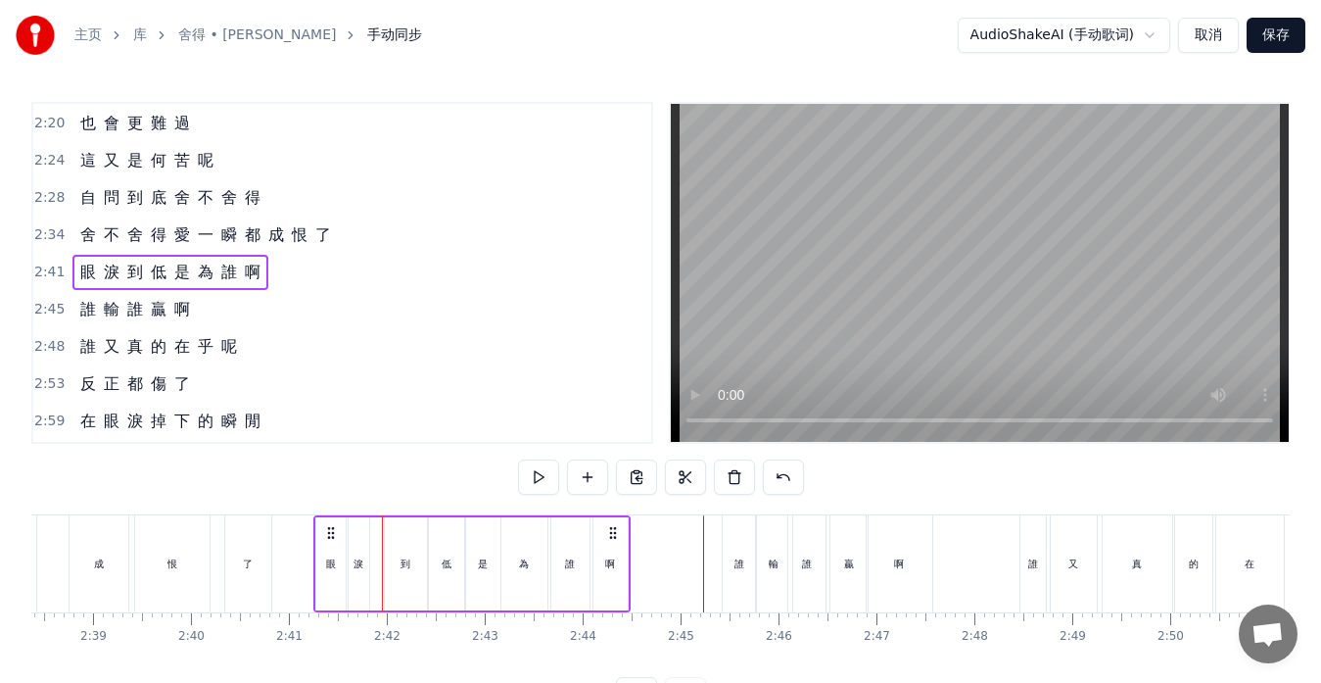
click at [363, 565] on div "淚" at bounding box center [359, 563] width 10 height 15
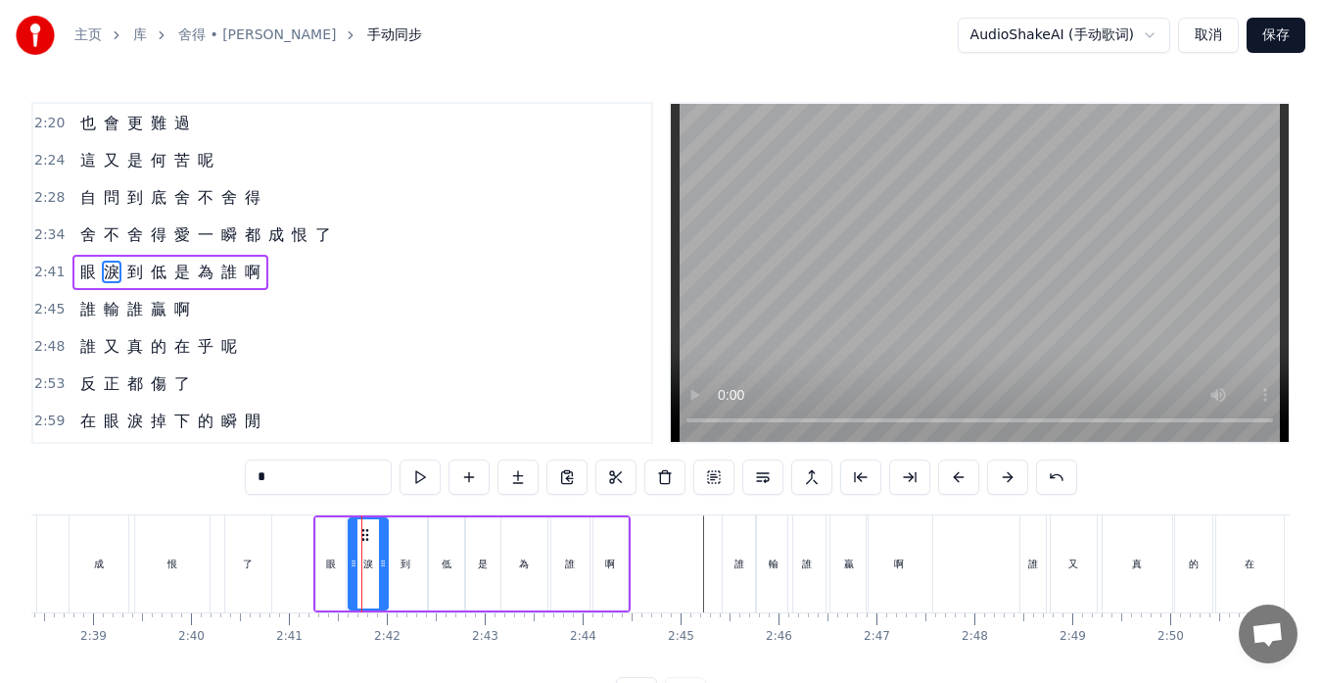
drag, startPoint x: 365, startPoint y: 562, endPoint x: 384, endPoint y: 563, distance: 18.6
click at [384, 563] on icon at bounding box center [383, 563] width 8 height 16
click at [352, 567] on icon at bounding box center [356, 563] width 8 height 16
click at [331, 569] on div "眼" at bounding box center [331, 563] width 10 height 15
type input "*"
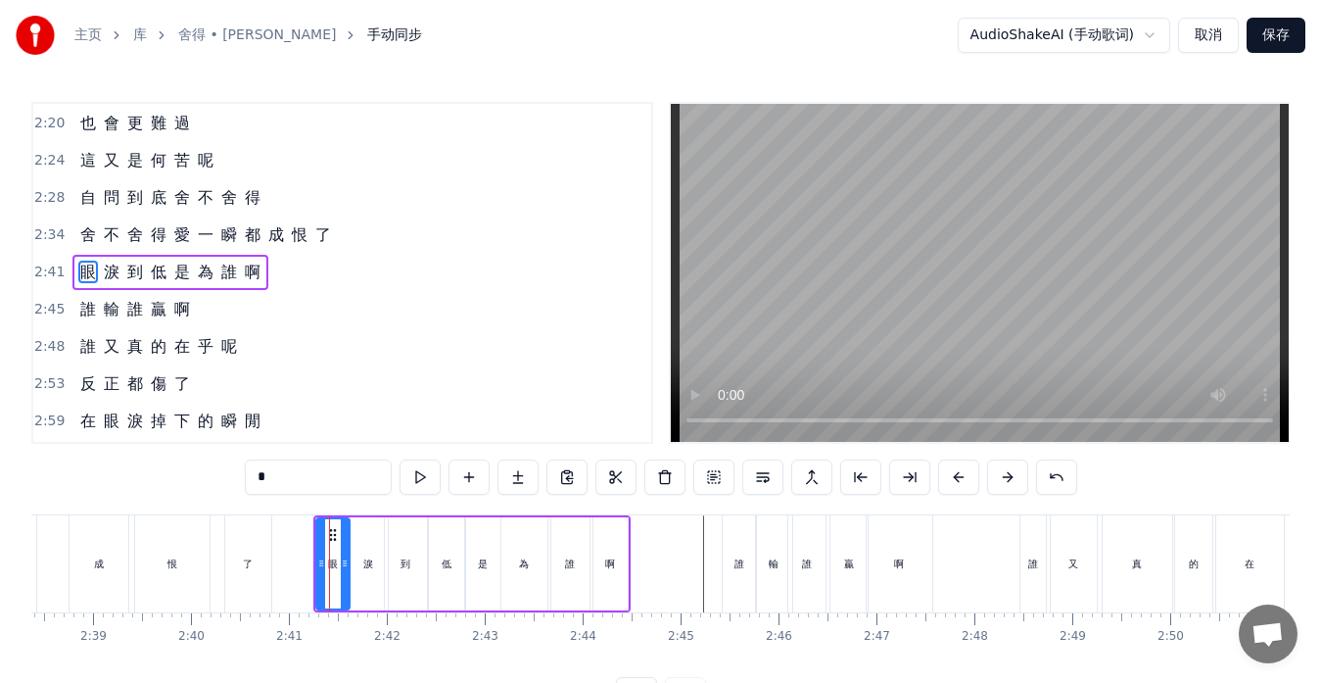
click at [345, 567] on icon at bounding box center [345, 563] width 8 height 16
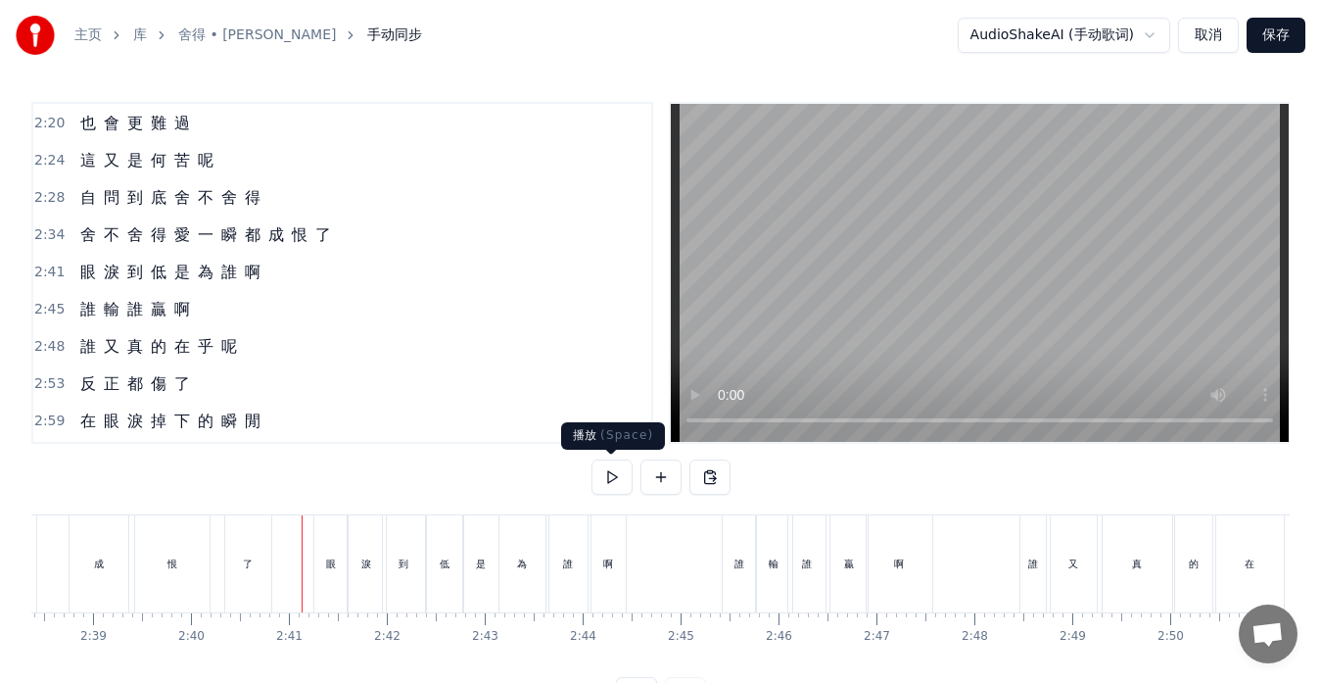
click at [606, 477] on button at bounding box center [612, 476] width 41 height 35
click at [596, 477] on button at bounding box center [612, 476] width 41 height 35
click at [410, 574] on div "到" at bounding box center [404, 563] width 42 height 97
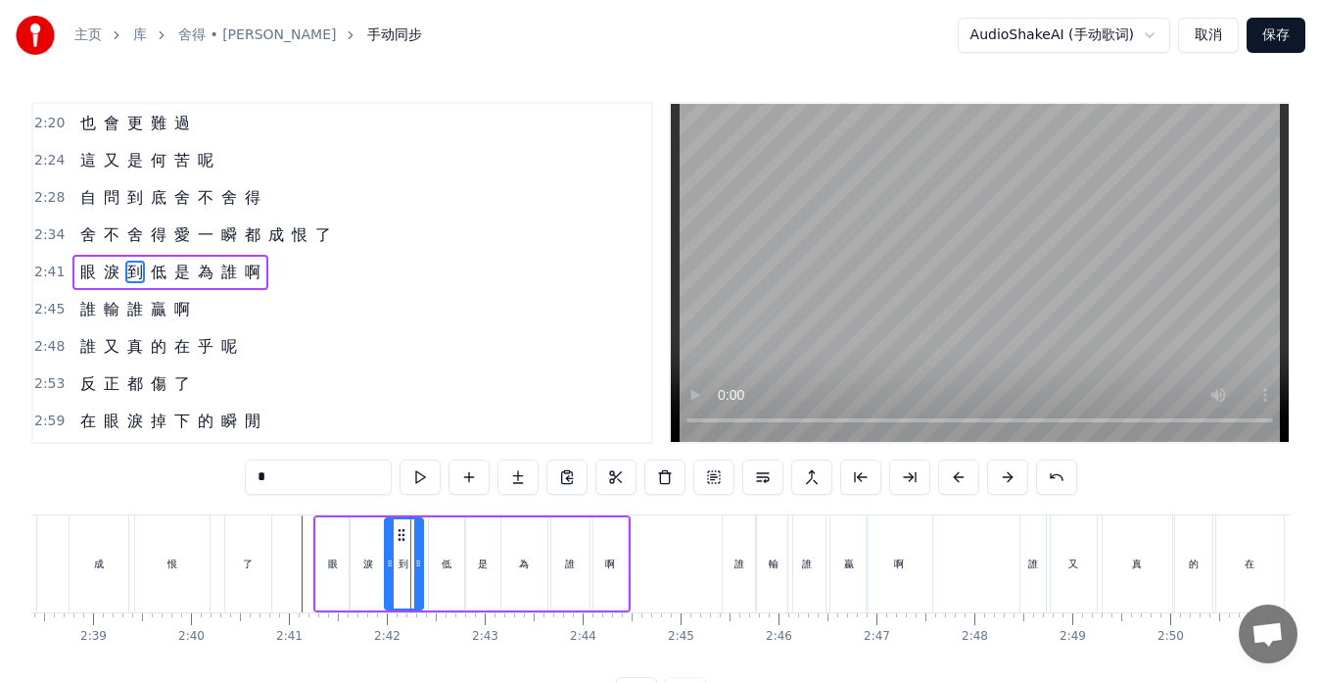
click at [418, 566] on icon at bounding box center [418, 563] width 8 height 16
click at [444, 573] on div "低" at bounding box center [447, 563] width 36 height 93
click at [430, 563] on icon at bounding box center [430, 563] width 8 height 16
click at [454, 568] on icon at bounding box center [455, 563] width 8 height 16
click at [478, 570] on div "是" at bounding box center [483, 563] width 10 height 15
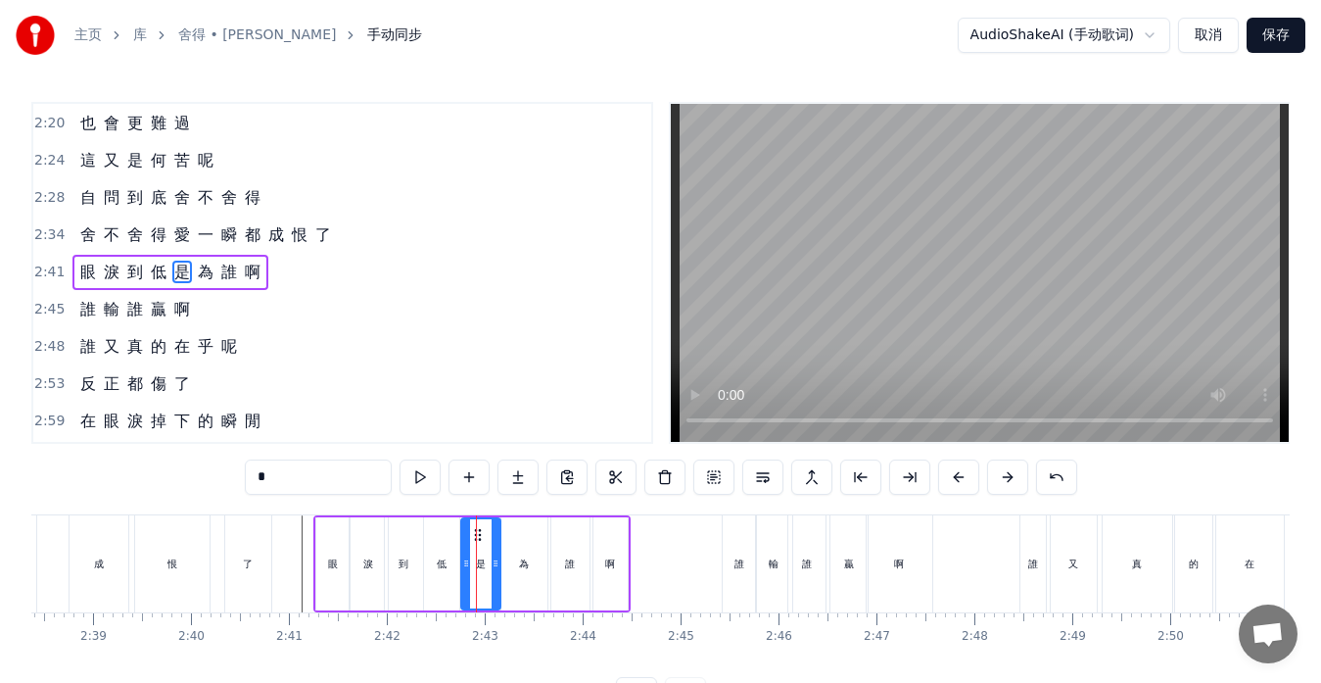
click at [467, 562] on icon at bounding box center [466, 563] width 8 height 16
click at [523, 570] on div "為" at bounding box center [524, 563] width 10 height 15
click at [534, 564] on icon at bounding box center [534, 563] width 8 height 16
click at [556, 569] on div "誰" at bounding box center [570, 563] width 38 height 93
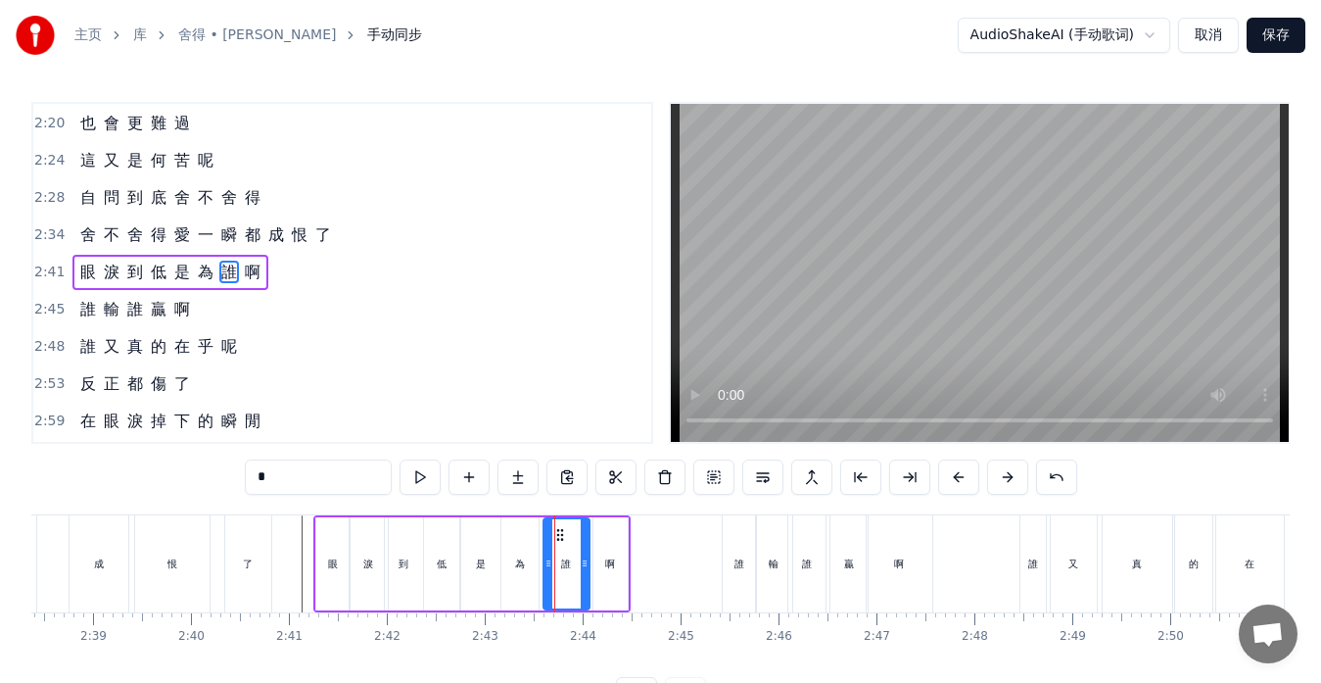
click at [548, 563] on circle at bounding box center [547, 563] width 1 height 1
click at [575, 569] on icon at bounding box center [576, 563] width 8 height 16
click at [596, 574] on div "啊" at bounding box center [611, 563] width 34 height 93
type input "*"
drag, startPoint x: 594, startPoint y: 564, endPoint x: 566, endPoint y: 564, distance: 27.4
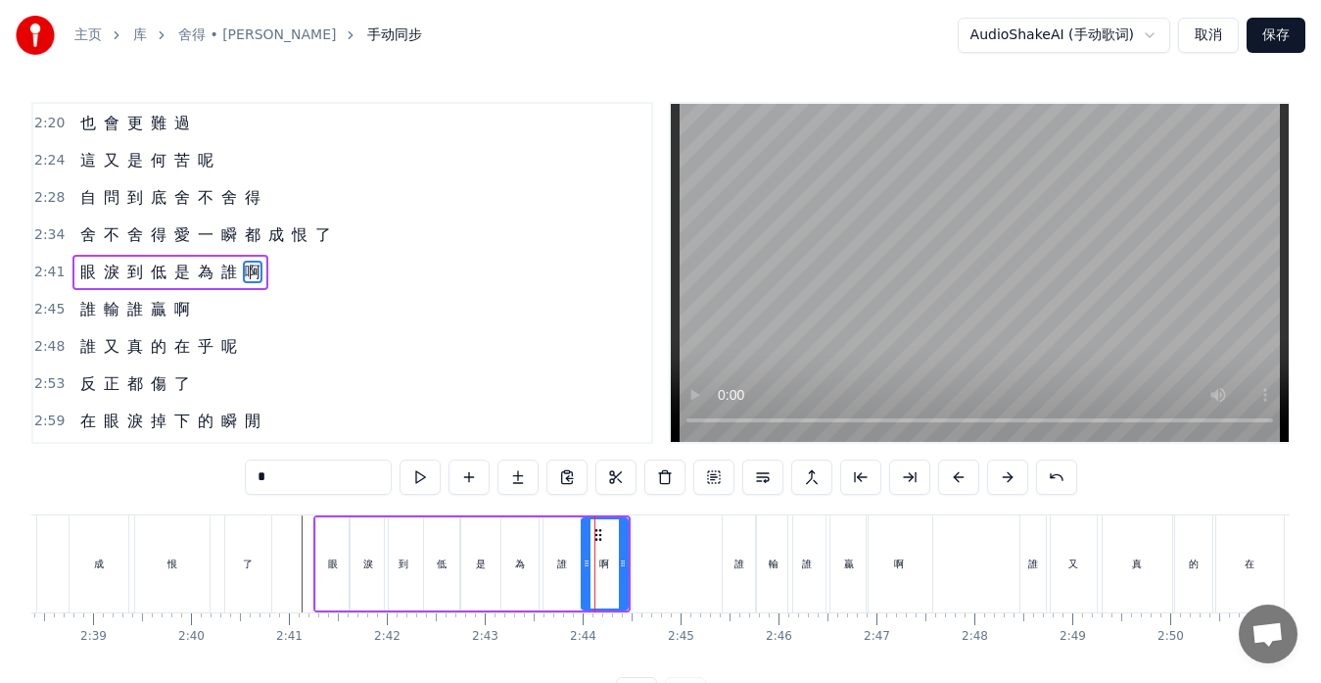
click at [583, 563] on icon at bounding box center [587, 563] width 8 height 16
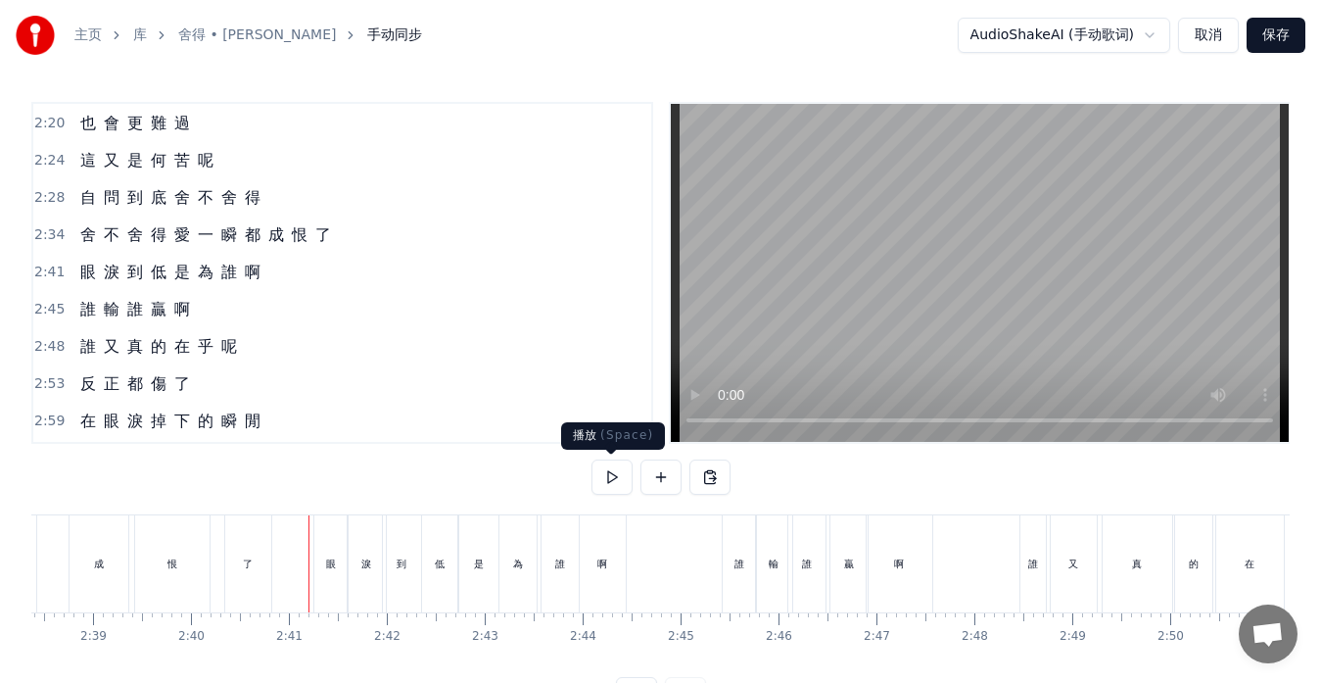
click at [606, 472] on button at bounding box center [612, 476] width 41 height 35
click at [603, 471] on button at bounding box center [612, 476] width 41 height 35
click at [387, 573] on div "到" at bounding box center [402, 563] width 38 height 97
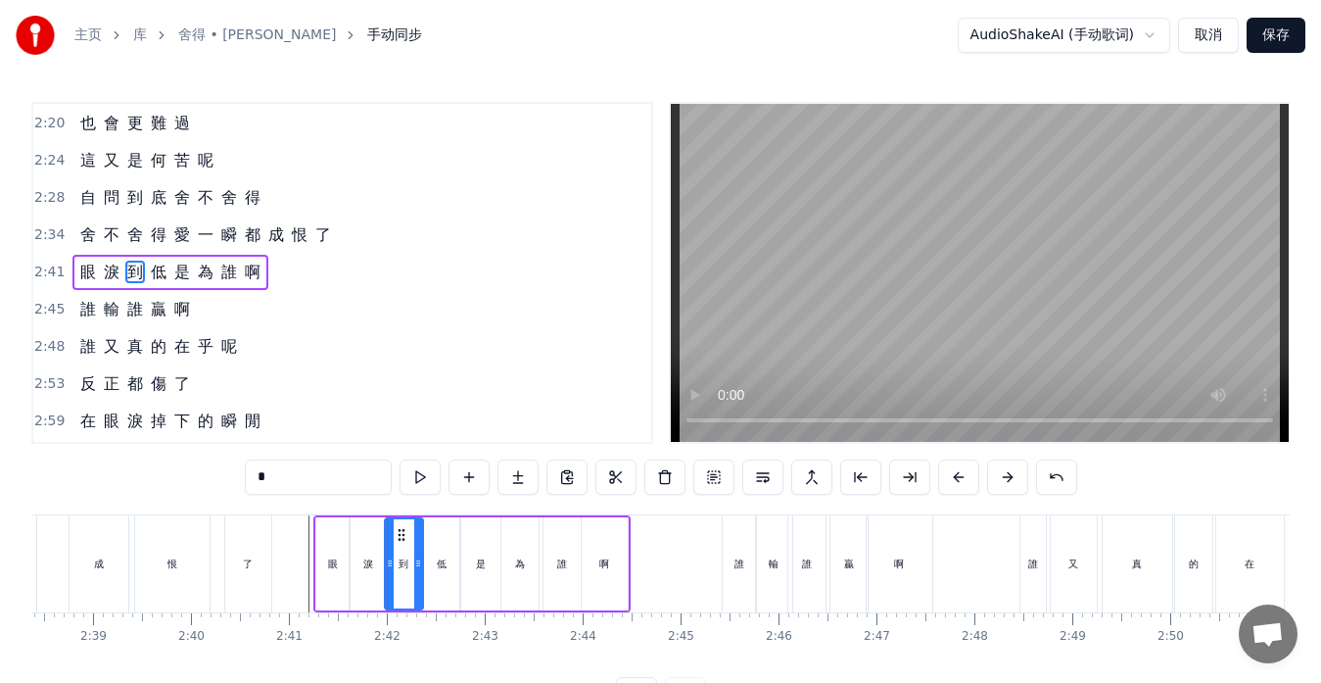
click at [372, 575] on div "淚" at bounding box center [369, 563] width 38 height 93
click at [378, 574] on div at bounding box center [380, 563] width 8 height 89
click at [412, 577] on div "到" at bounding box center [404, 563] width 38 height 93
type input "*"
click at [419, 567] on icon at bounding box center [418, 563] width 8 height 16
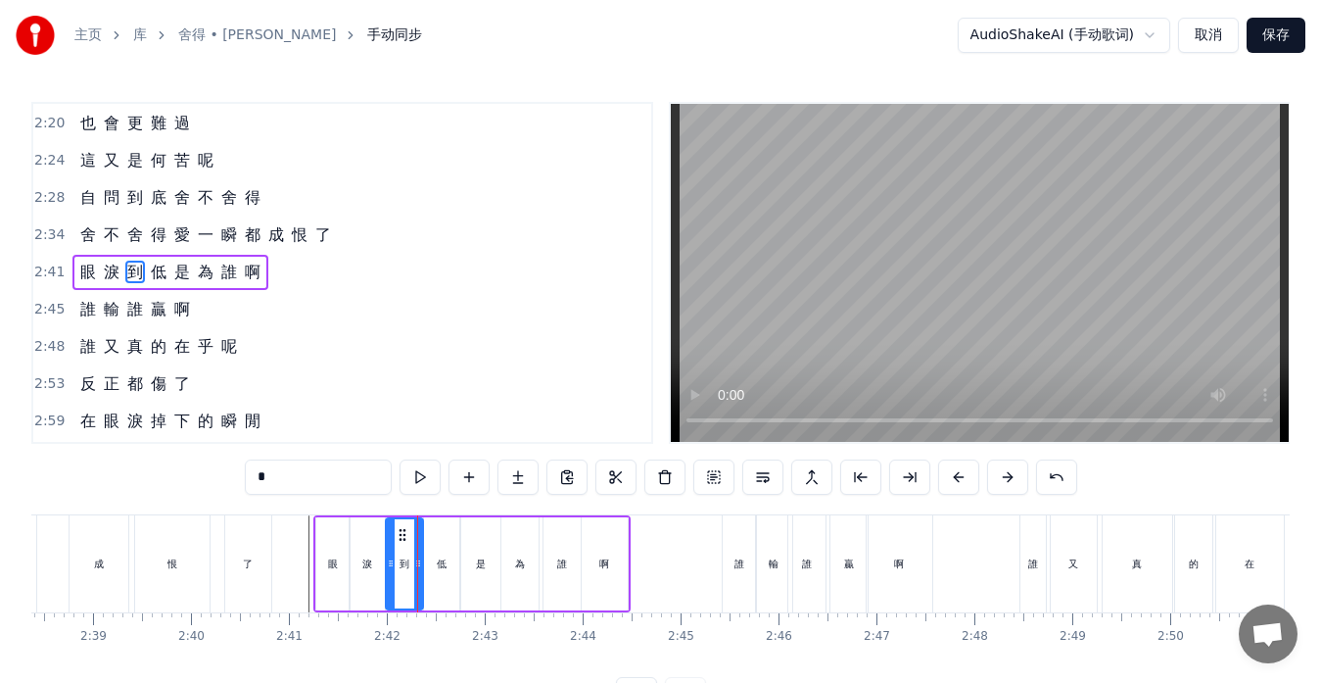
click at [390, 569] on icon at bounding box center [391, 563] width 8 height 16
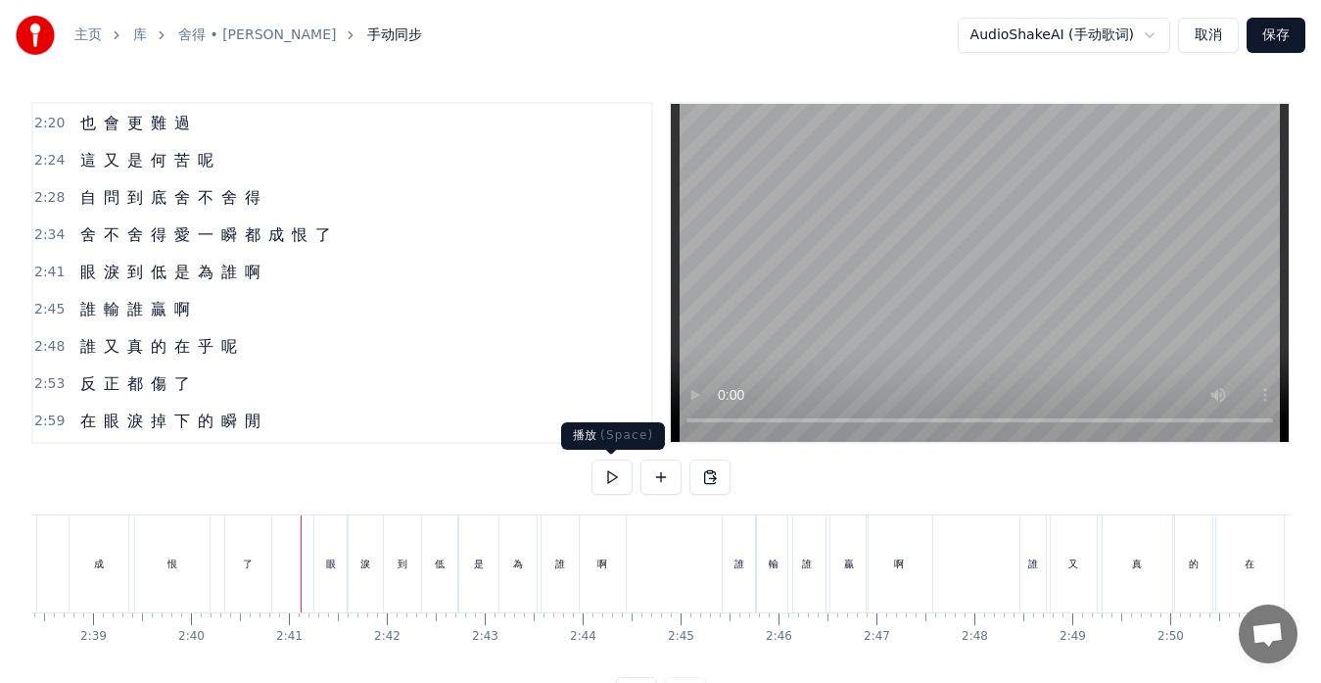
click at [616, 473] on button at bounding box center [612, 476] width 41 height 35
click at [615, 476] on button at bounding box center [612, 476] width 41 height 35
click at [727, 569] on div "誰" at bounding box center [739, 563] width 33 height 97
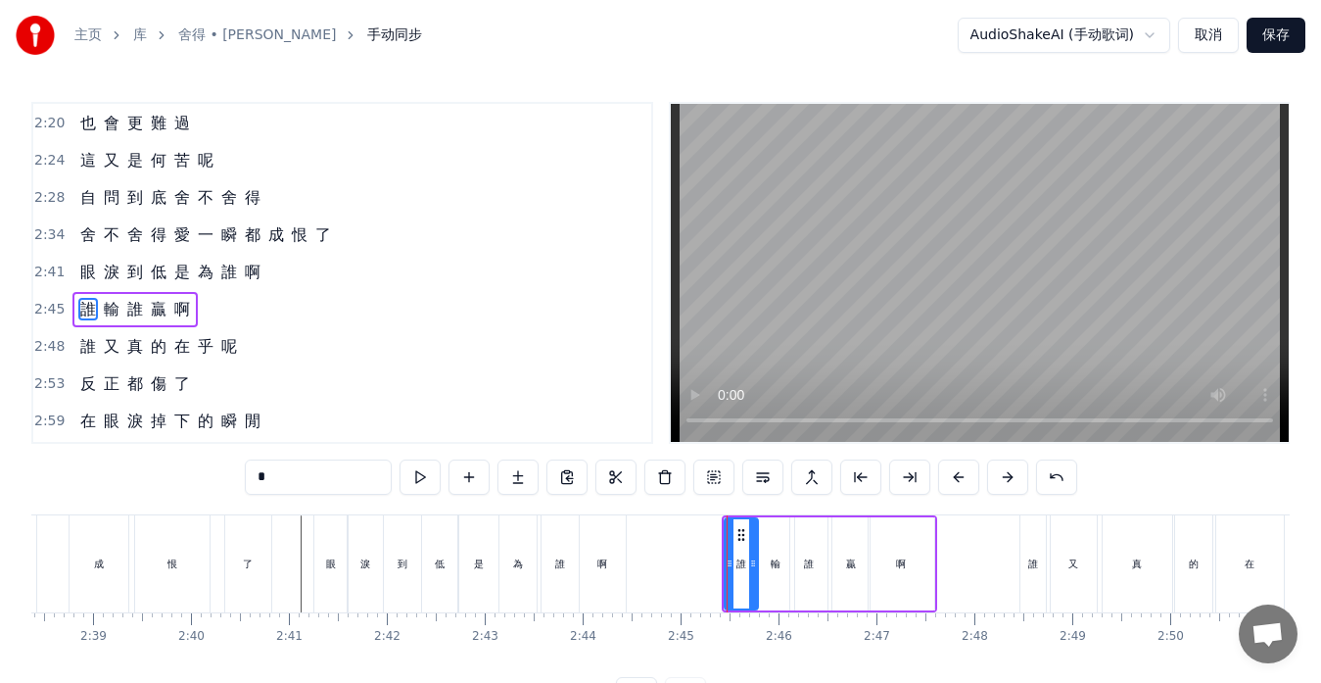
scroll to position [1004, 0]
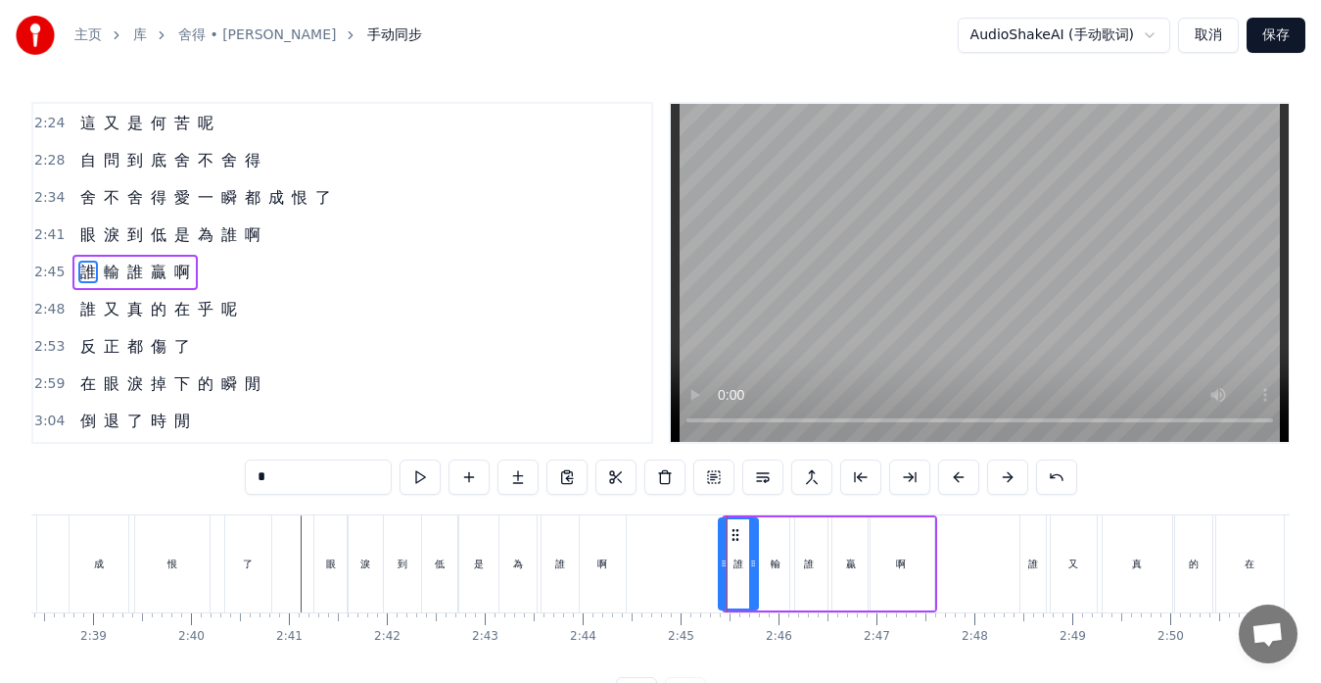
click at [720, 565] on icon at bounding box center [724, 563] width 8 height 16
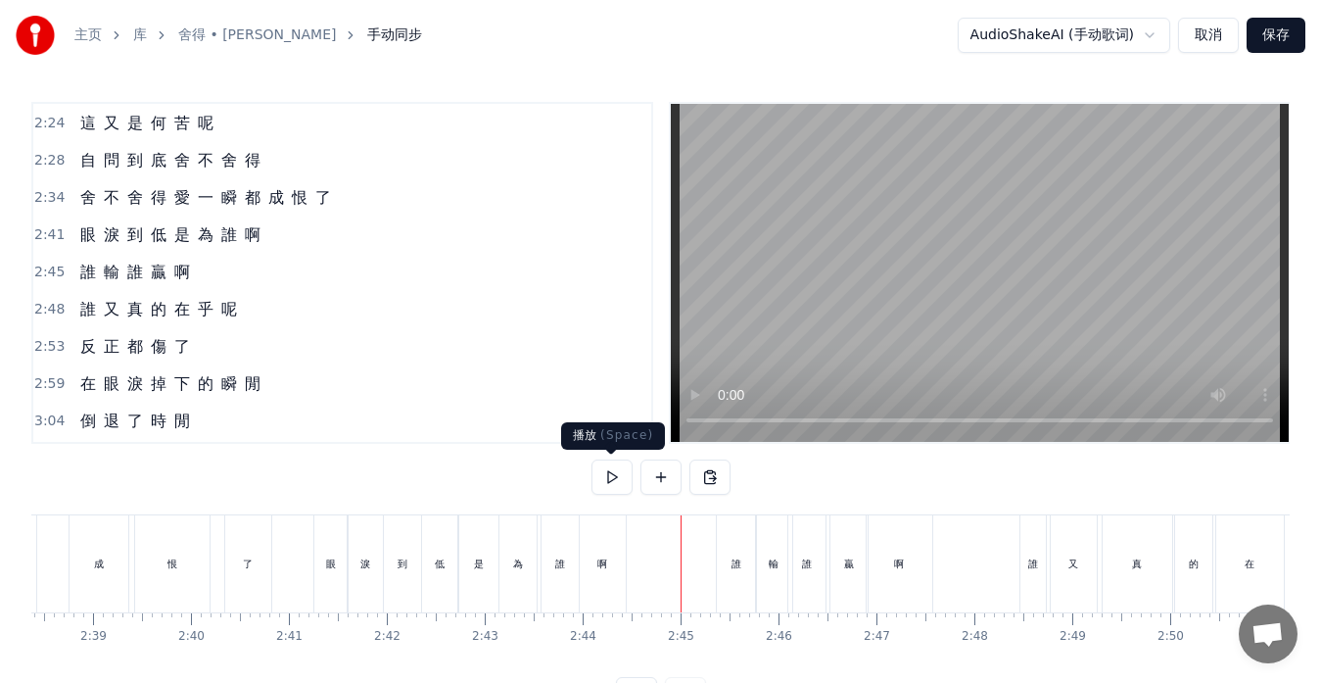
click at [606, 469] on button at bounding box center [612, 476] width 41 height 35
drag, startPoint x: 607, startPoint y: 469, endPoint x: 564, endPoint y: 463, distance: 43.5
click at [607, 469] on button at bounding box center [612, 476] width 41 height 35
click at [82, 176] on div "自 問 到 底 舍 不 舍 得" at bounding box center [170, 160] width 196 height 35
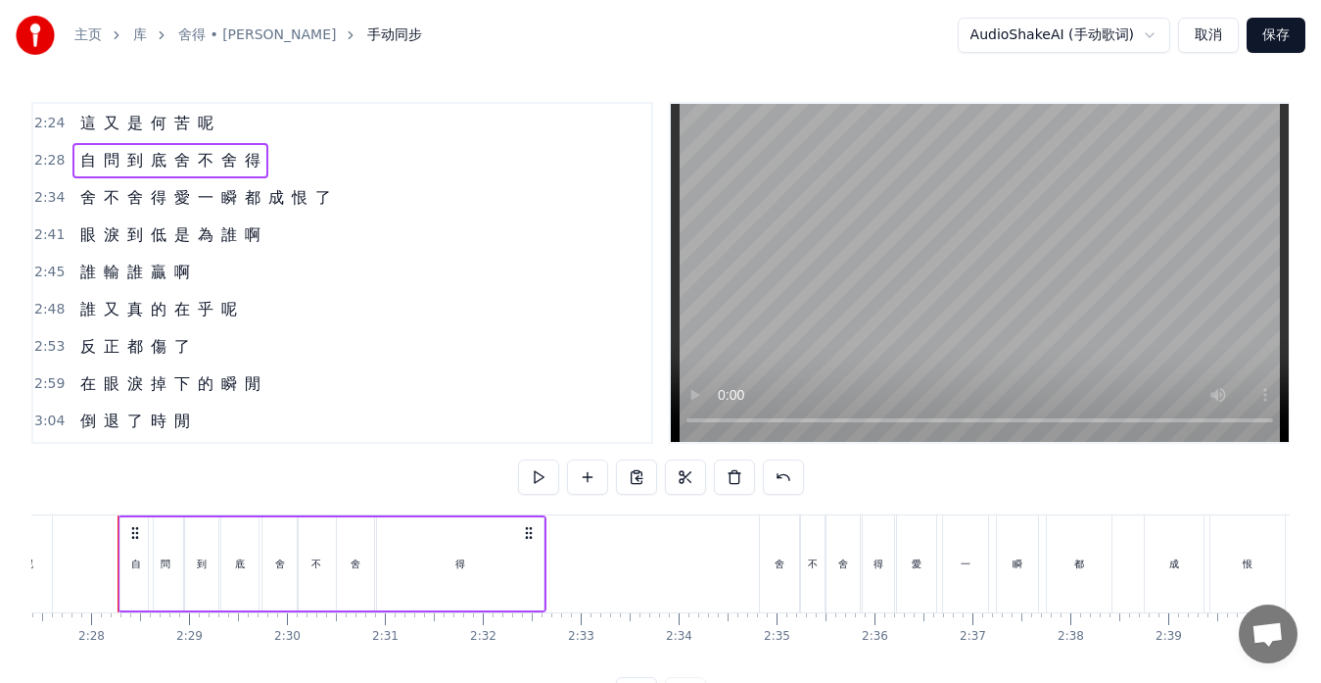
scroll to position [0, 14424]
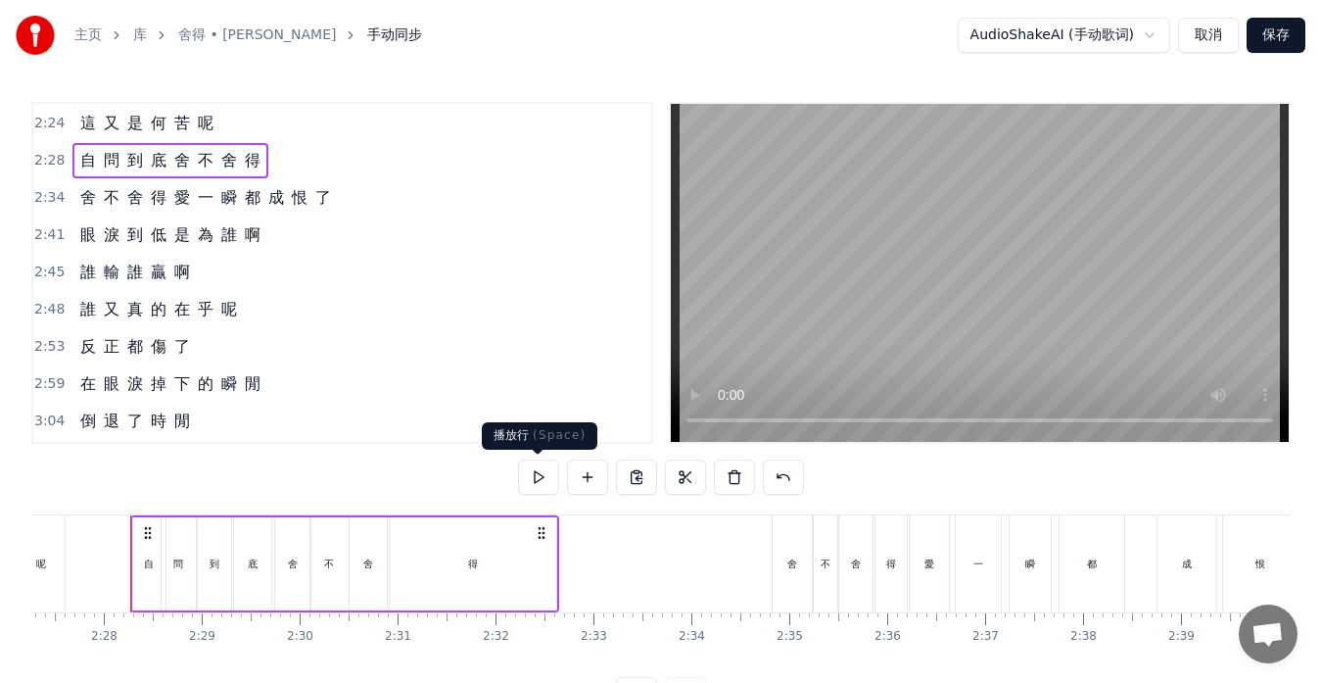
click at [532, 478] on button at bounding box center [538, 476] width 41 height 35
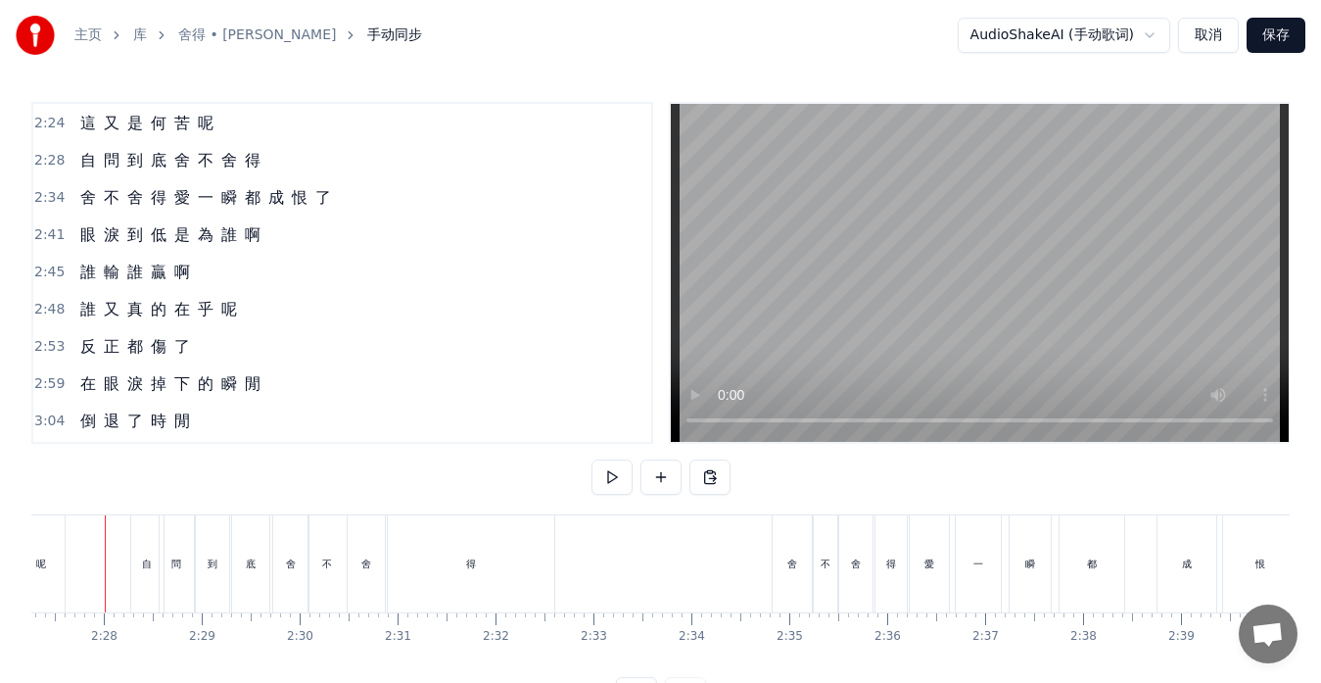
scroll to position [0, 14399]
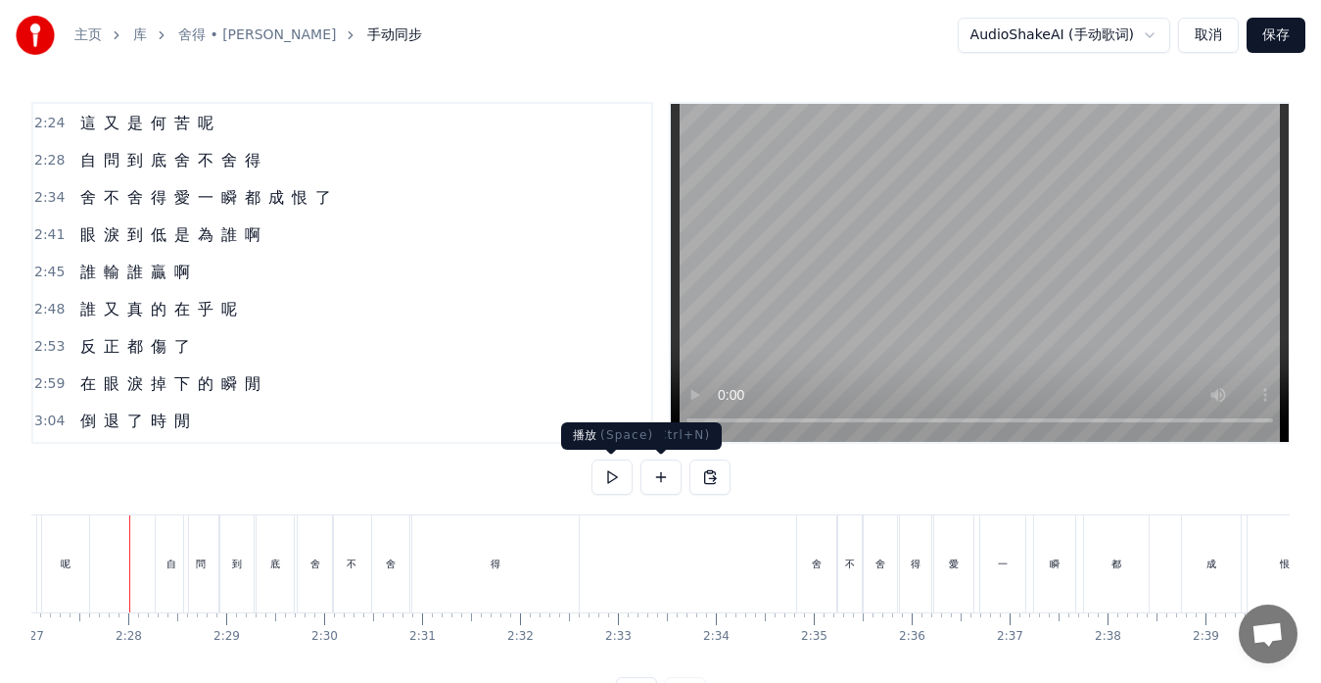
click at [610, 480] on button at bounding box center [612, 476] width 41 height 35
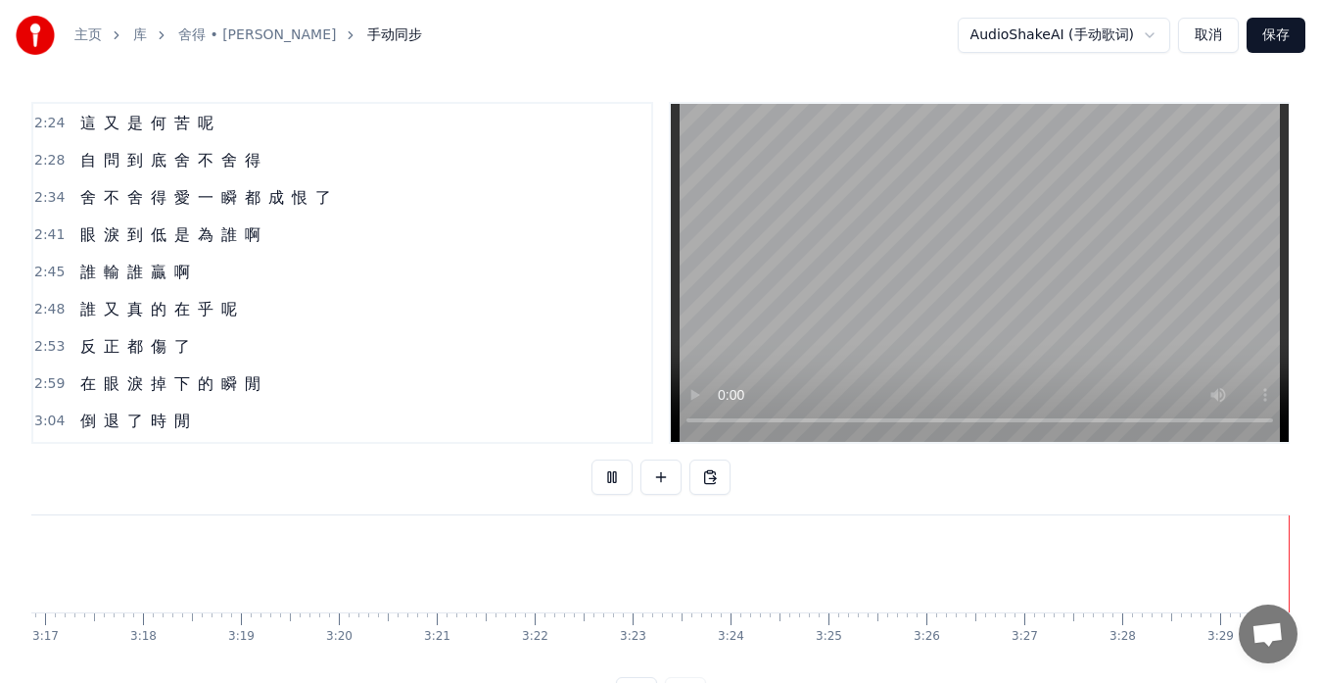
scroll to position [0, 19284]
click at [1280, 39] on button "保存" at bounding box center [1276, 35] width 59 height 35
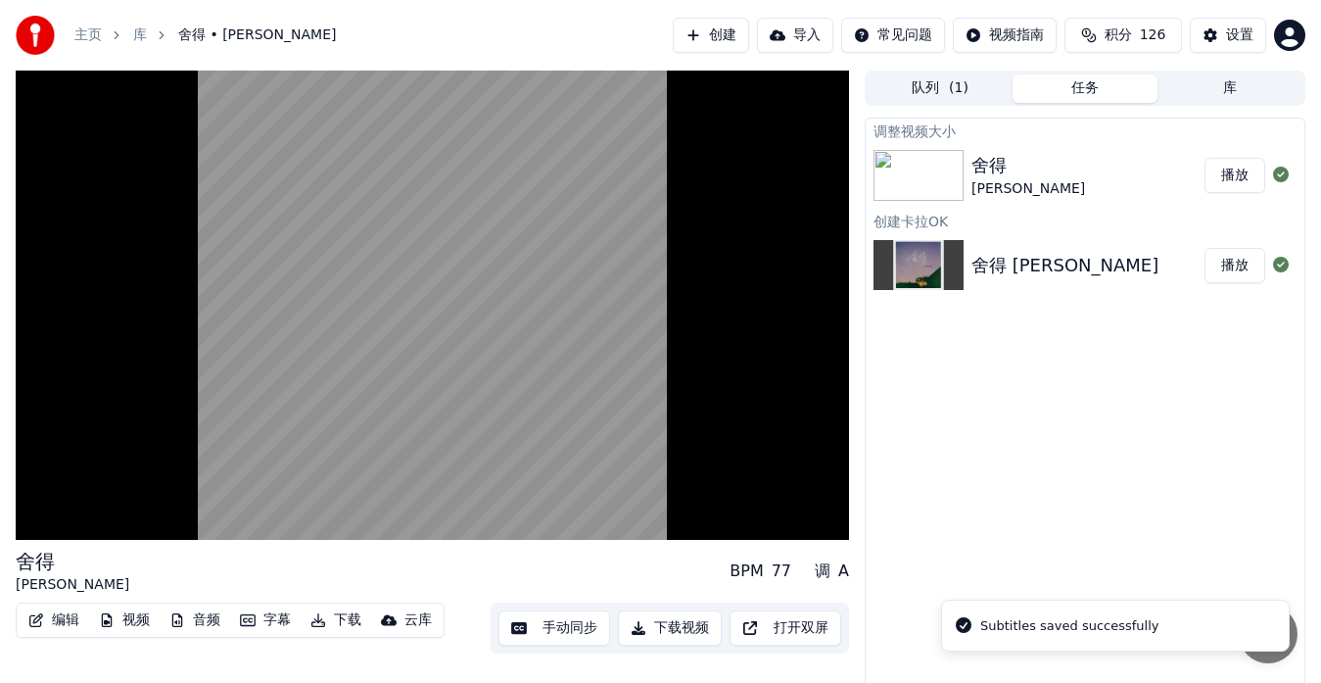
click at [1217, 171] on button "播放" at bounding box center [1235, 175] width 61 height 35
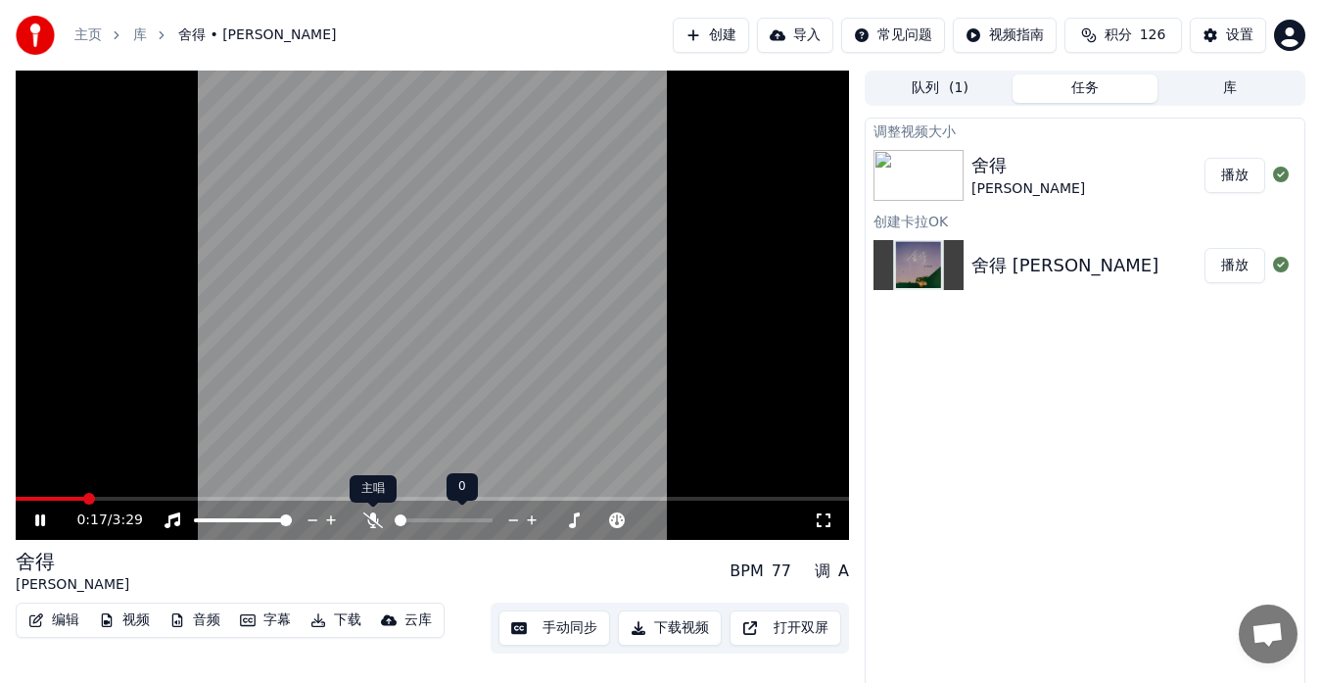
click at [368, 521] on icon at bounding box center [373, 520] width 20 height 16
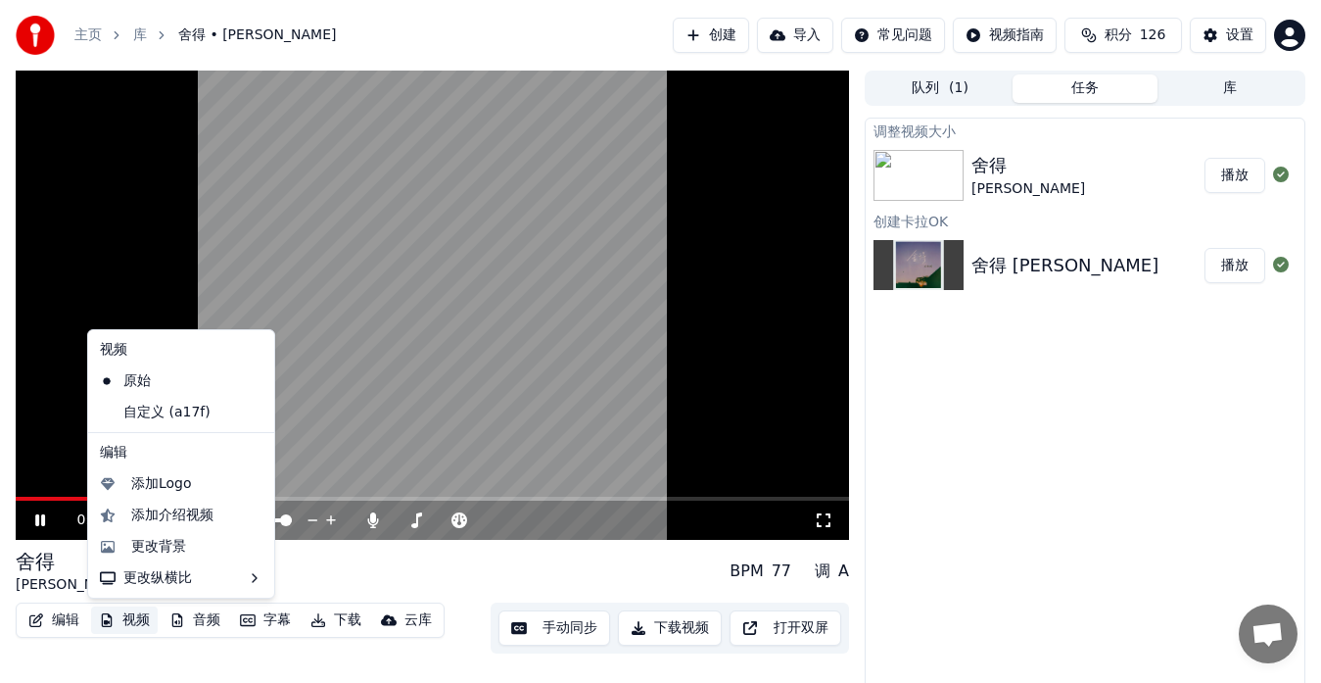
click at [141, 612] on button "视频" at bounding box center [124, 619] width 67 height 27
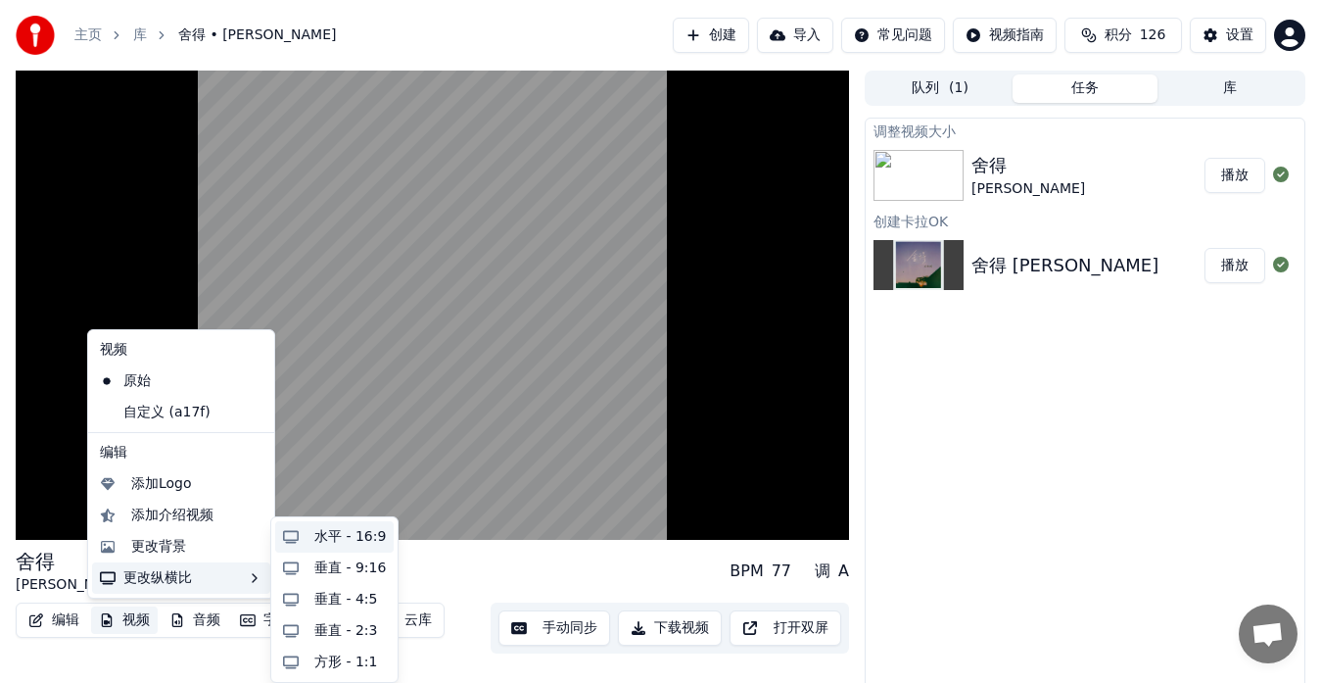
click at [314, 537] on div "水平 - 16:9" at bounding box center [350, 537] width 72 height 20
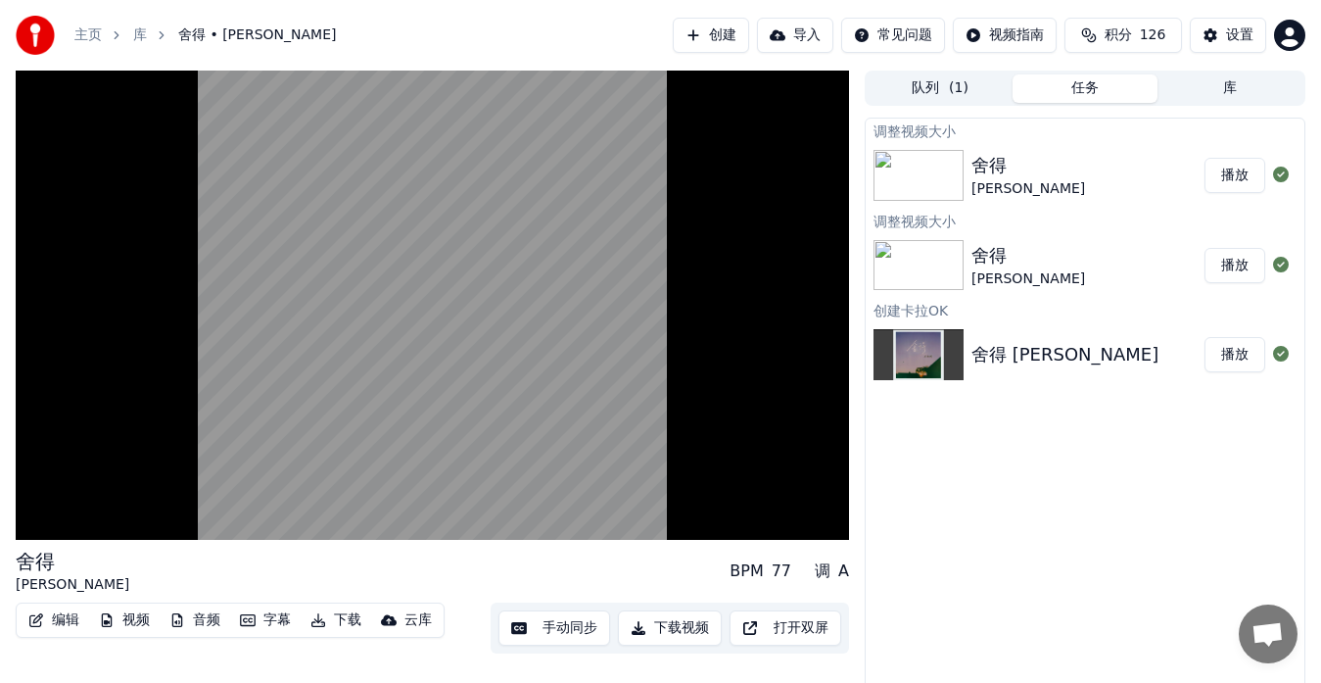
click at [1240, 160] on button "播放" at bounding box center [1235, 175] width 61 height 35
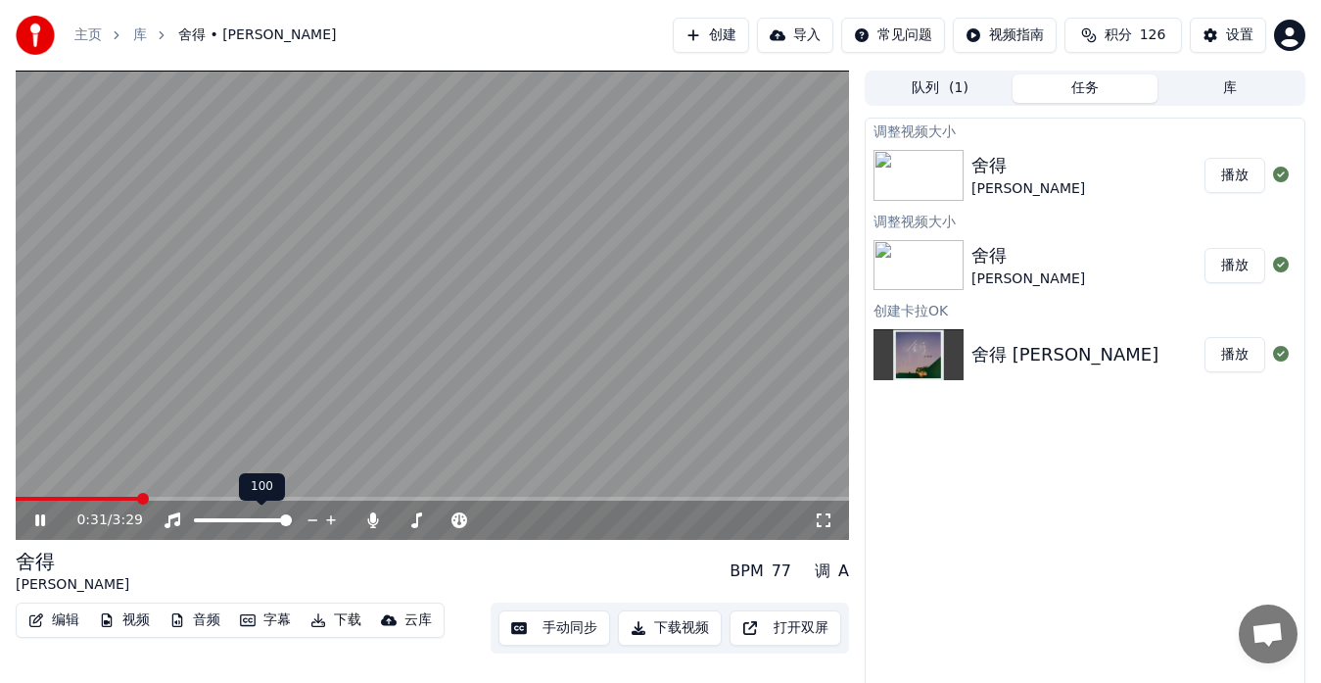
click at [138, 499] on span at bounding box center [433, 499] width 834 height 4
click at [100, 497] on span at bounding box center [81, 499] width 131 height 4
click at [67, 499] on span at bounding box center [42, 499] width 52 height 4
click at [41, 520] on icon at bounding box center [53, 520] width 45 height 16
click at [529, 634] on button "手动同步" at bounding box center [555, 627] width 112 height 35
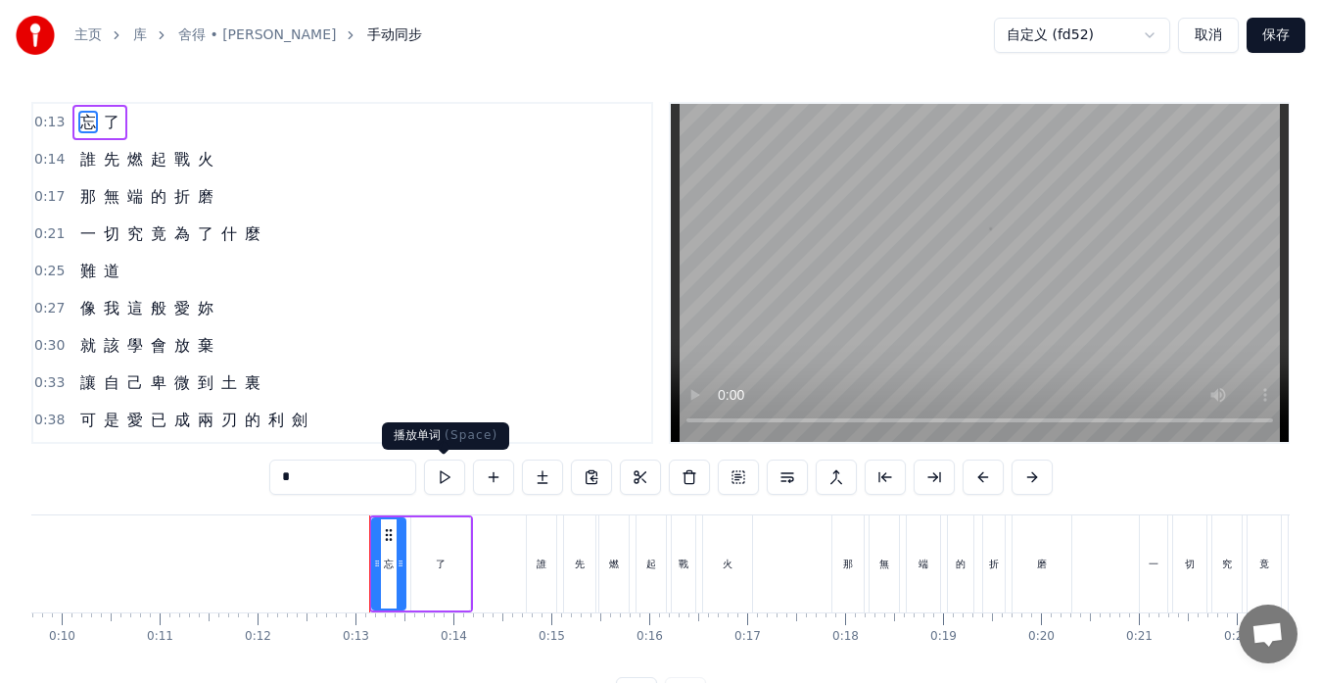
scroll to position [0, 1189]
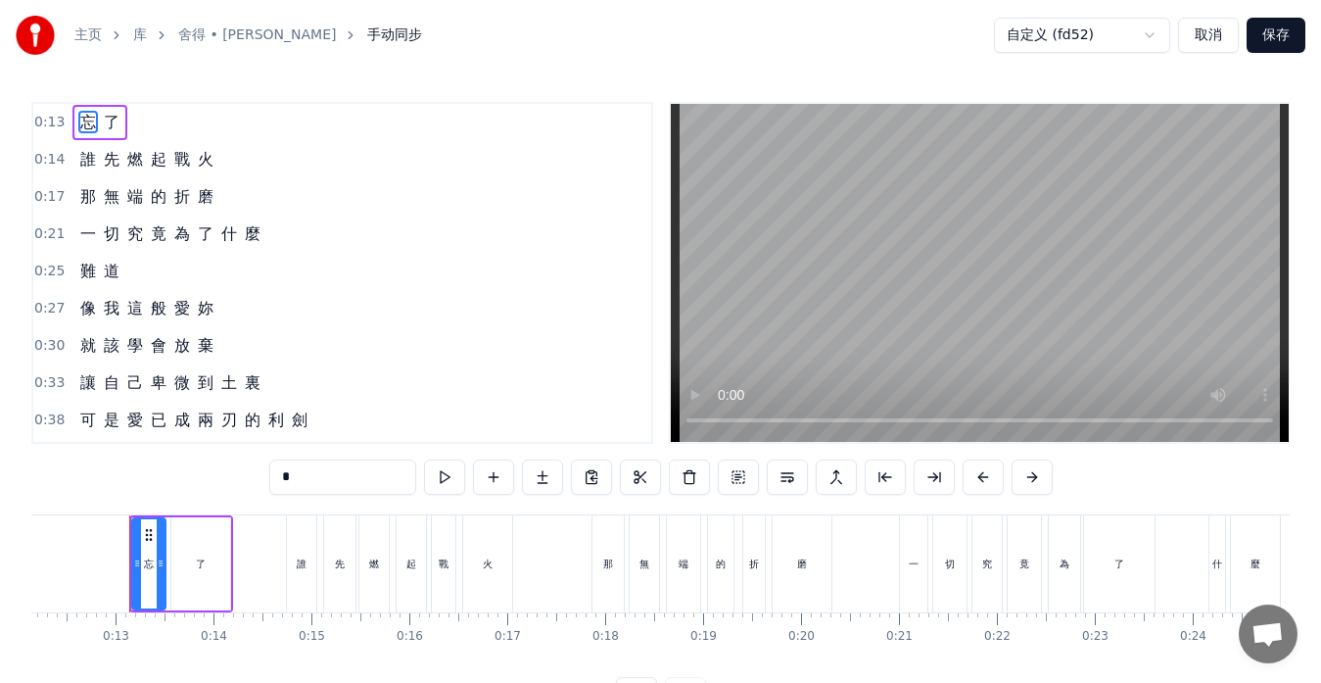
click at [219, 246] on div "一 切 究 竟 為 了 什 麼" at bounding box center [170, 233] width 196 height 35
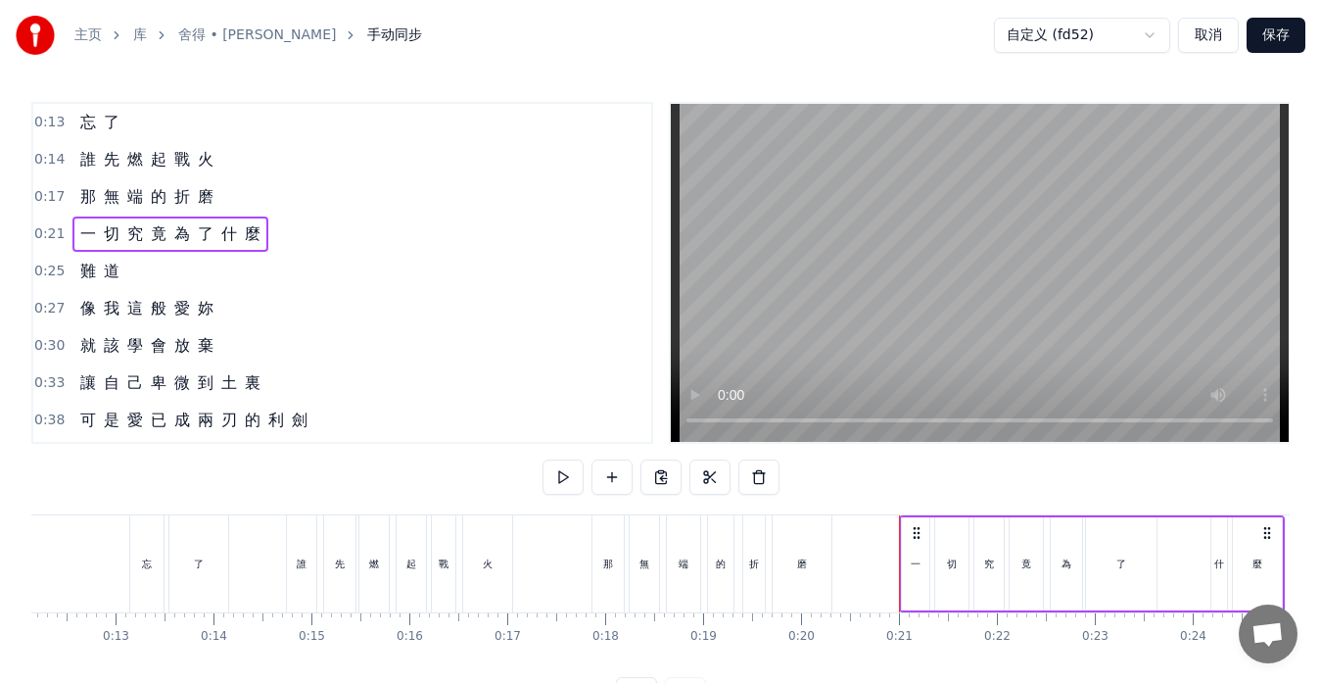
click at [1214, 577] on div "什" at bounding box center [1220, 563] width 16 height 93
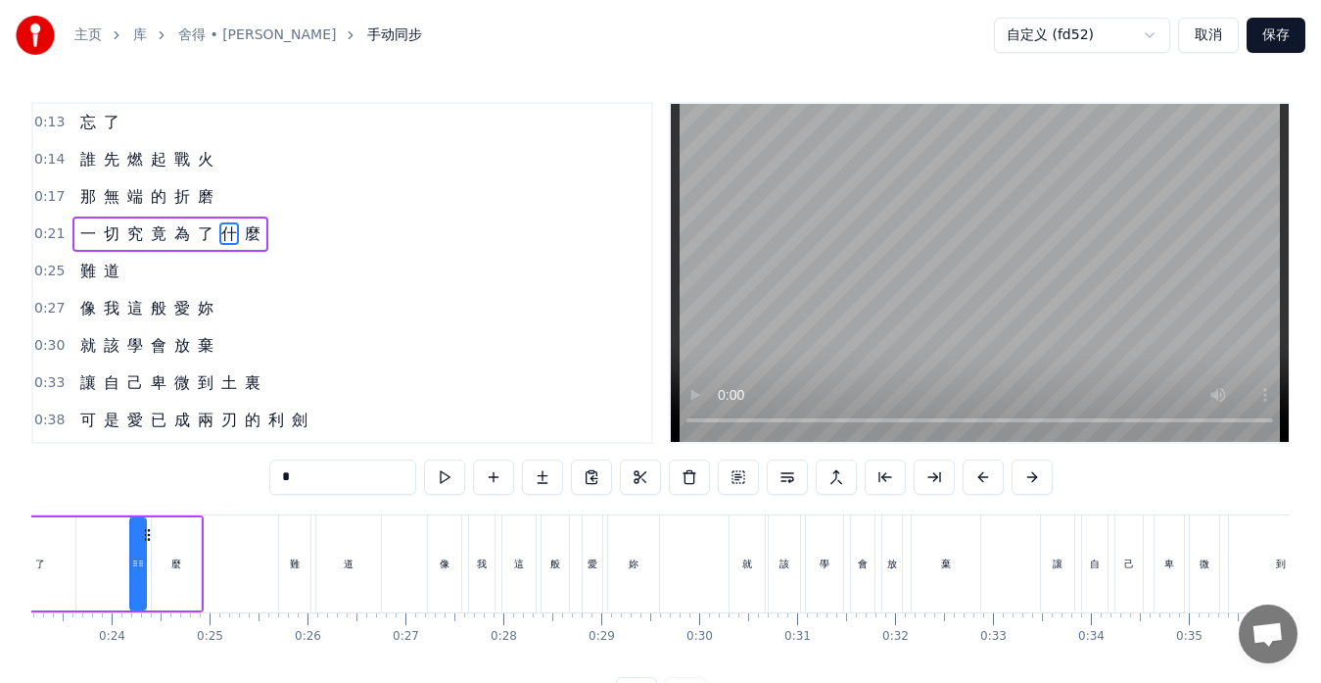
scroll to position [0, 2271]
drag, startPoint x: 131, startPoint y: 563, endPoint x: 108, endPoint y: 561, distance: 23.6
click at [108, 561] on icon at bounding box center [111, 563] width 8 height 16
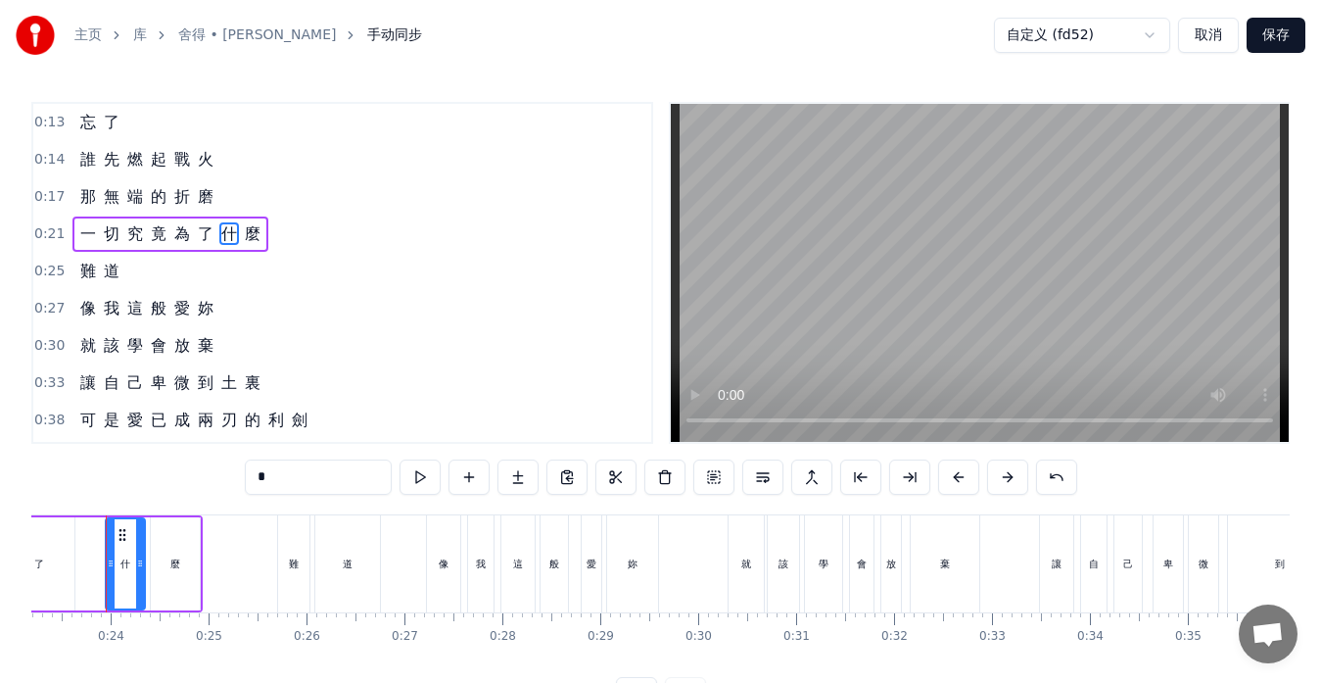
scroll to position [0, 2248]
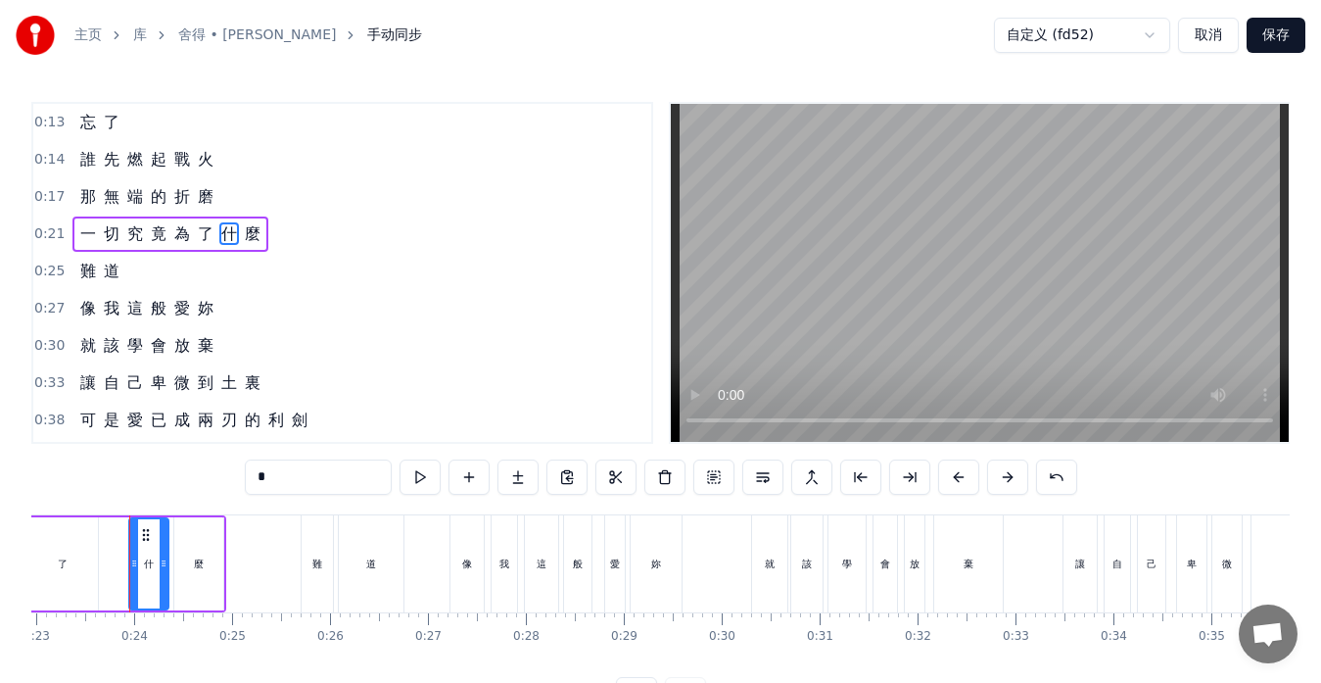
click at [200, 211] on div "那 無 端 的 折 磨" at bounding box center [146, 196] width 149 height 35
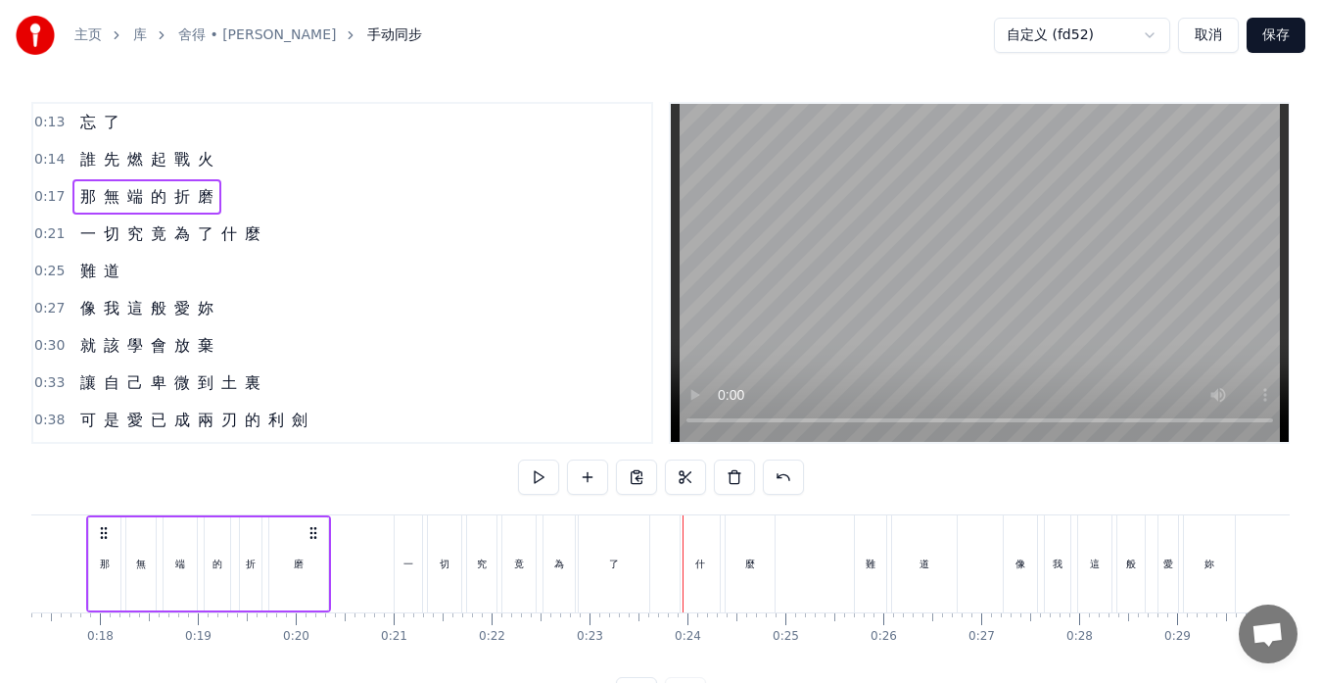
scroll to position [0, 1651]
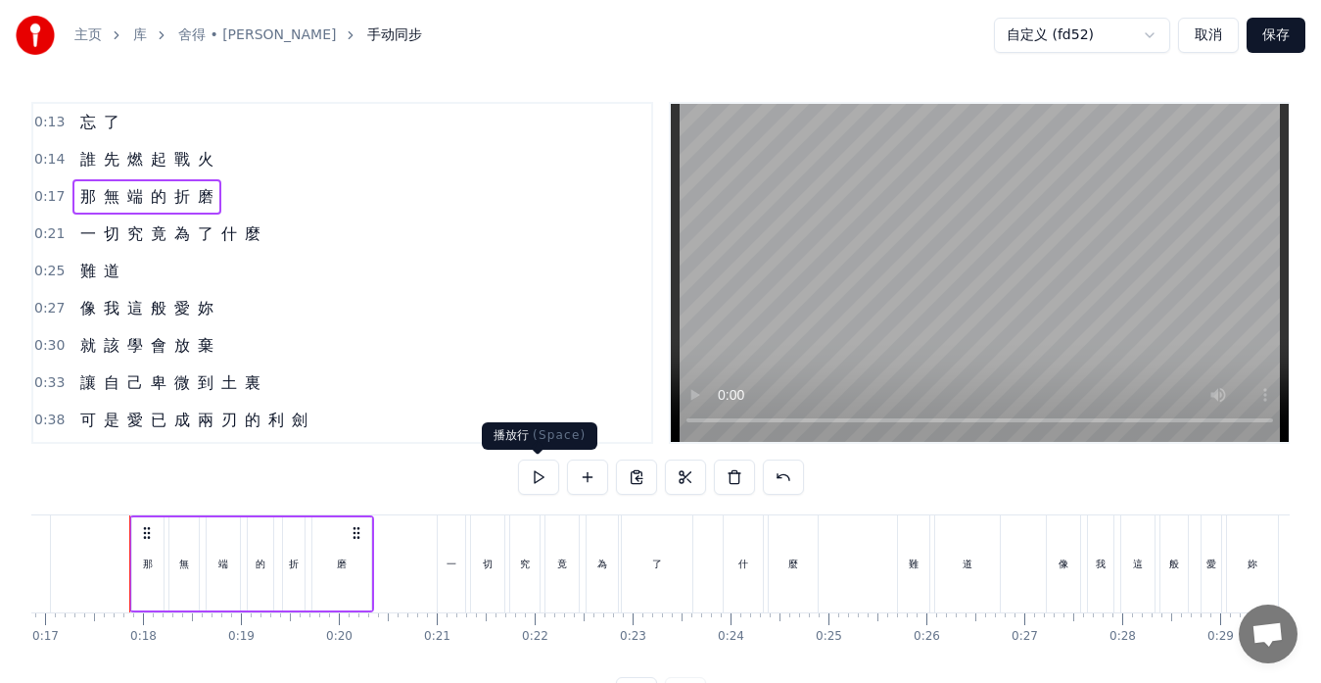
click at [535, 484] on button at bounding box center [538, 476] width 41 height 35
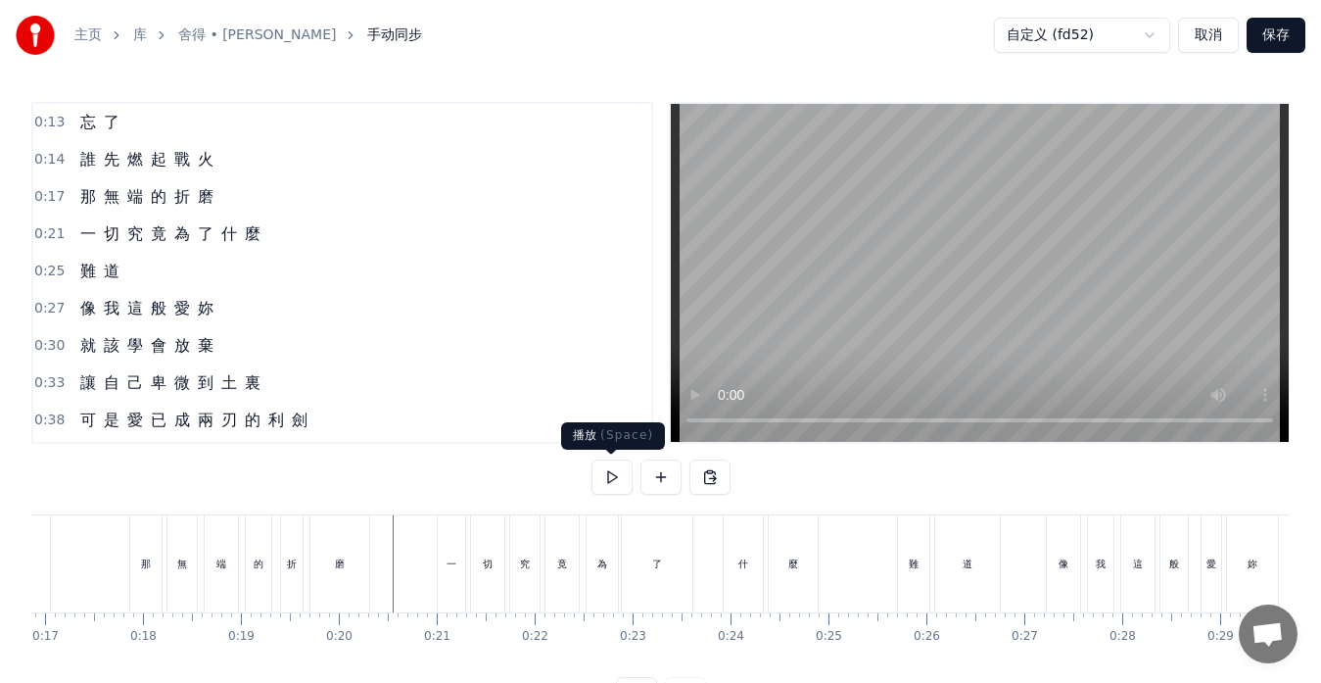
click at [606, 481] on button at bounding box center [612, 476] width 41 height 35
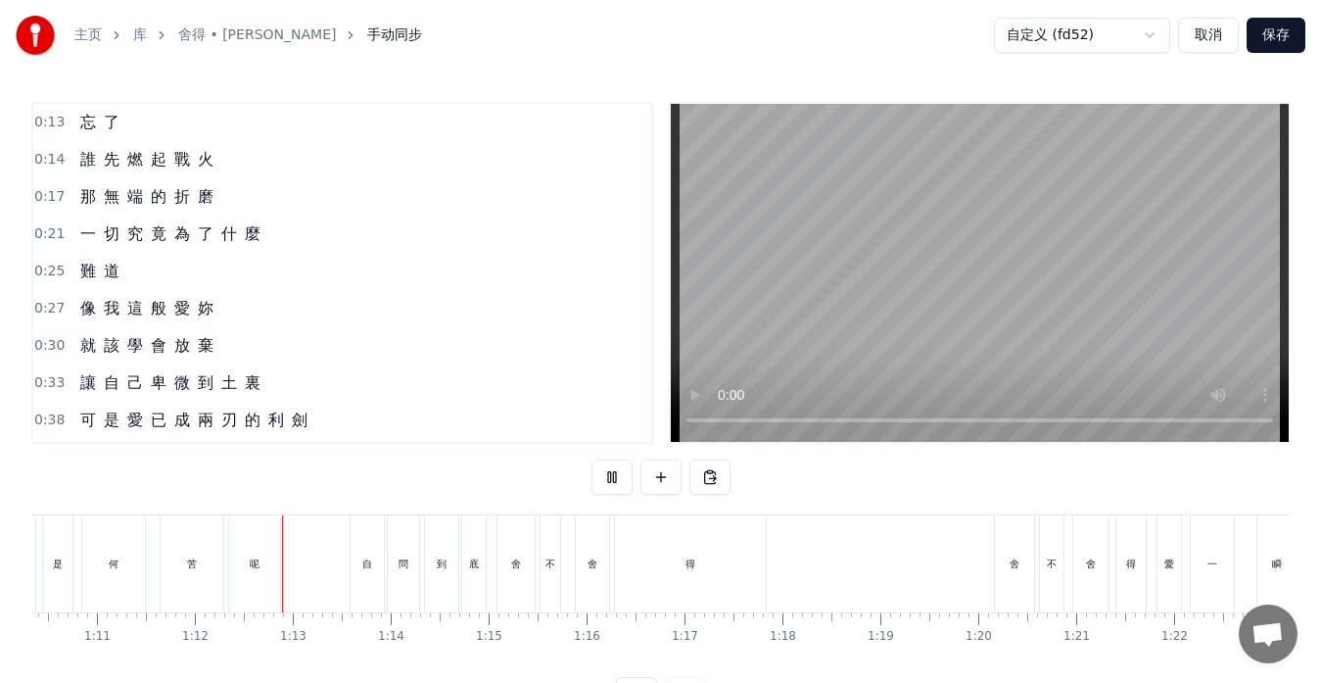
scroll to position [0, 6987]
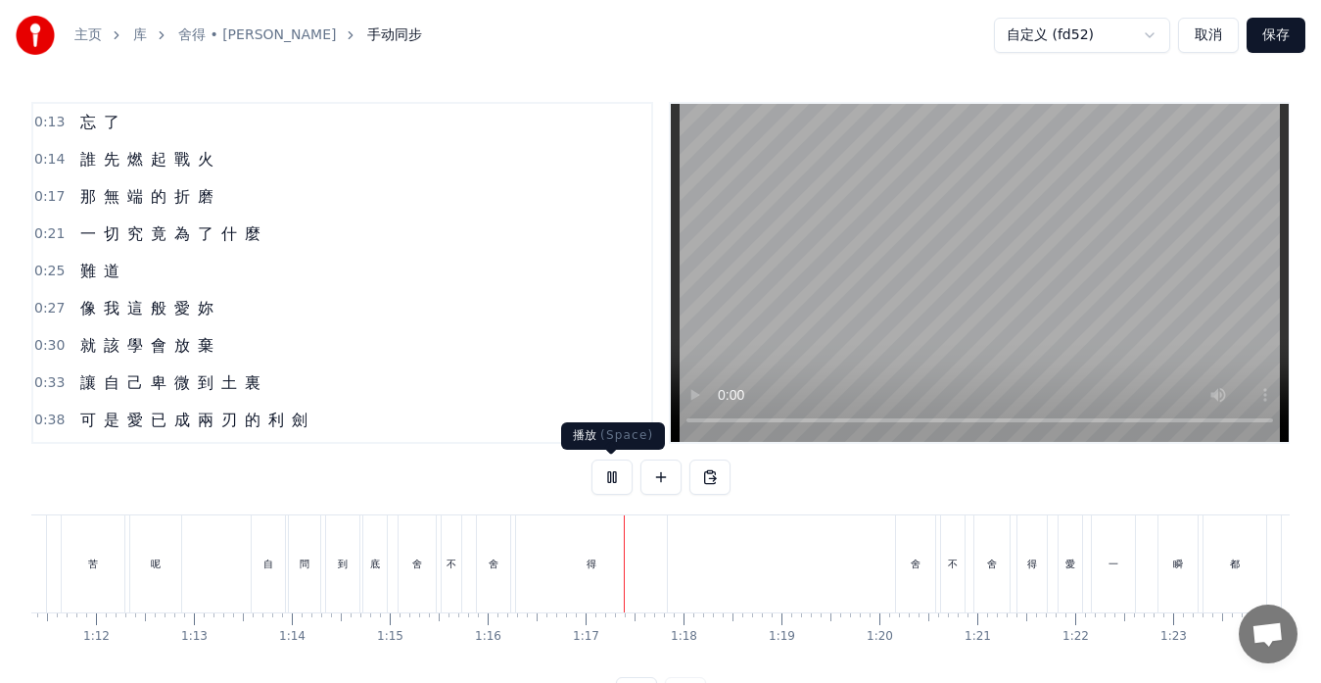
click at [618, 470] on button at bounding box center [612, 476] width 41 height 35
click at [265, 599] on div "自" at bounding box center [268, 563] width 33 height 97
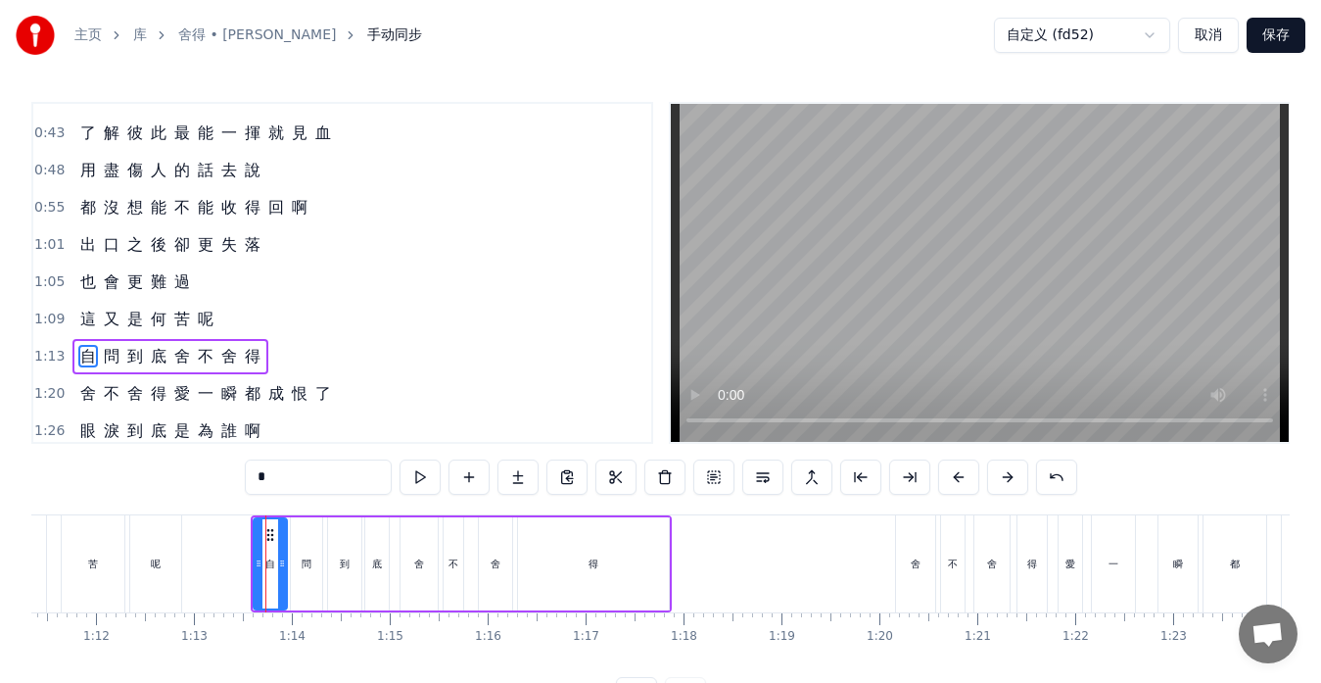
scroll to position [408, 0]
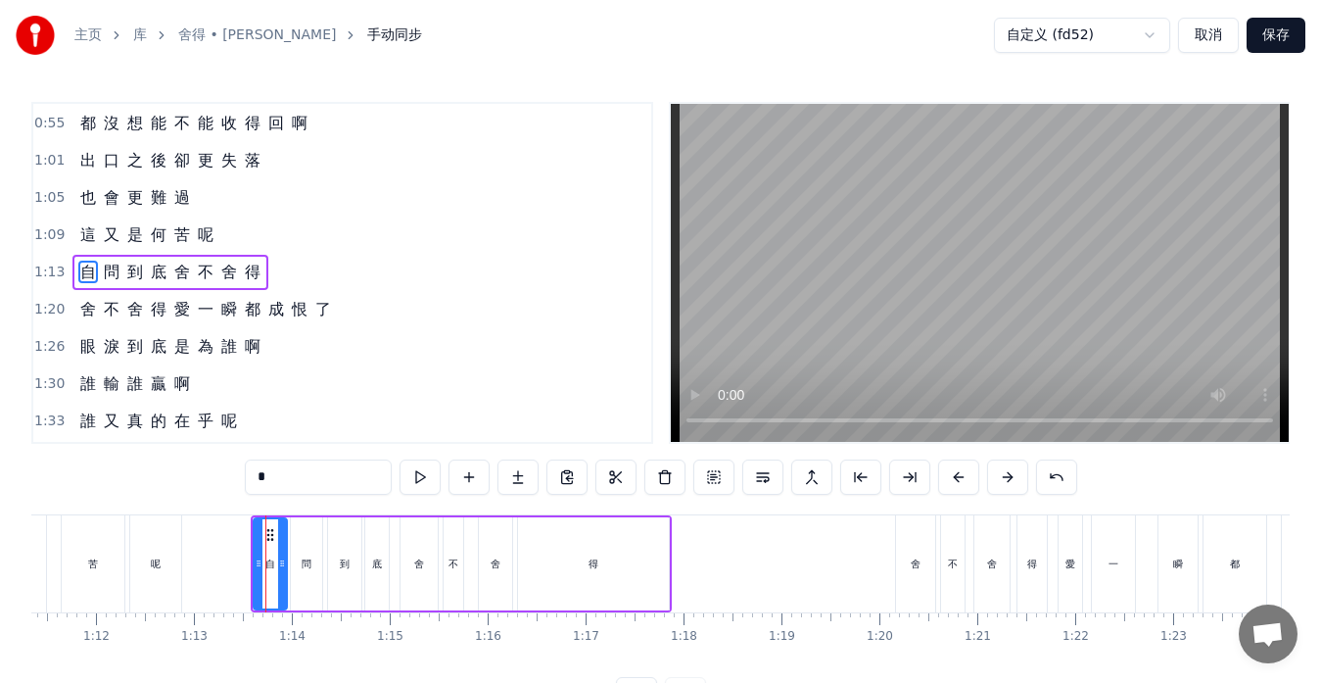
click at [158, 285] on div "自 問 到 底 舍 不 舍 得" at bounding box center [170, 272] width 196 height 35
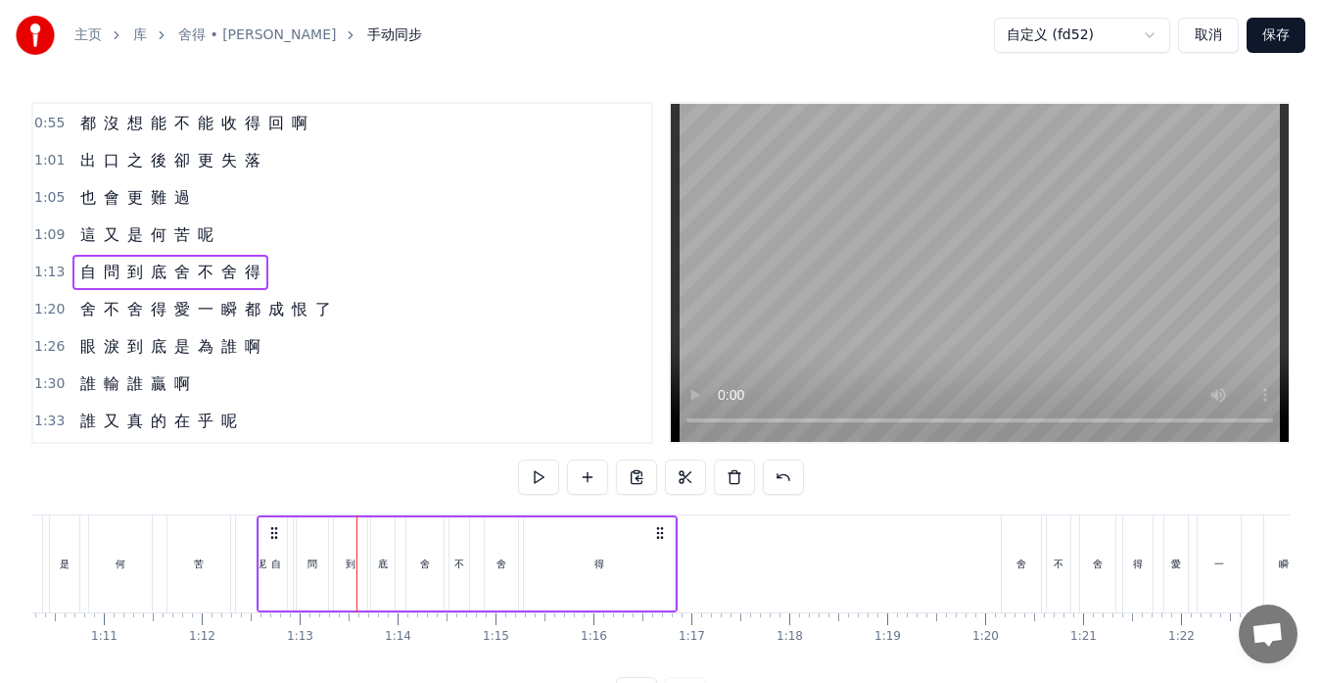
scroll to position [0, 6880]
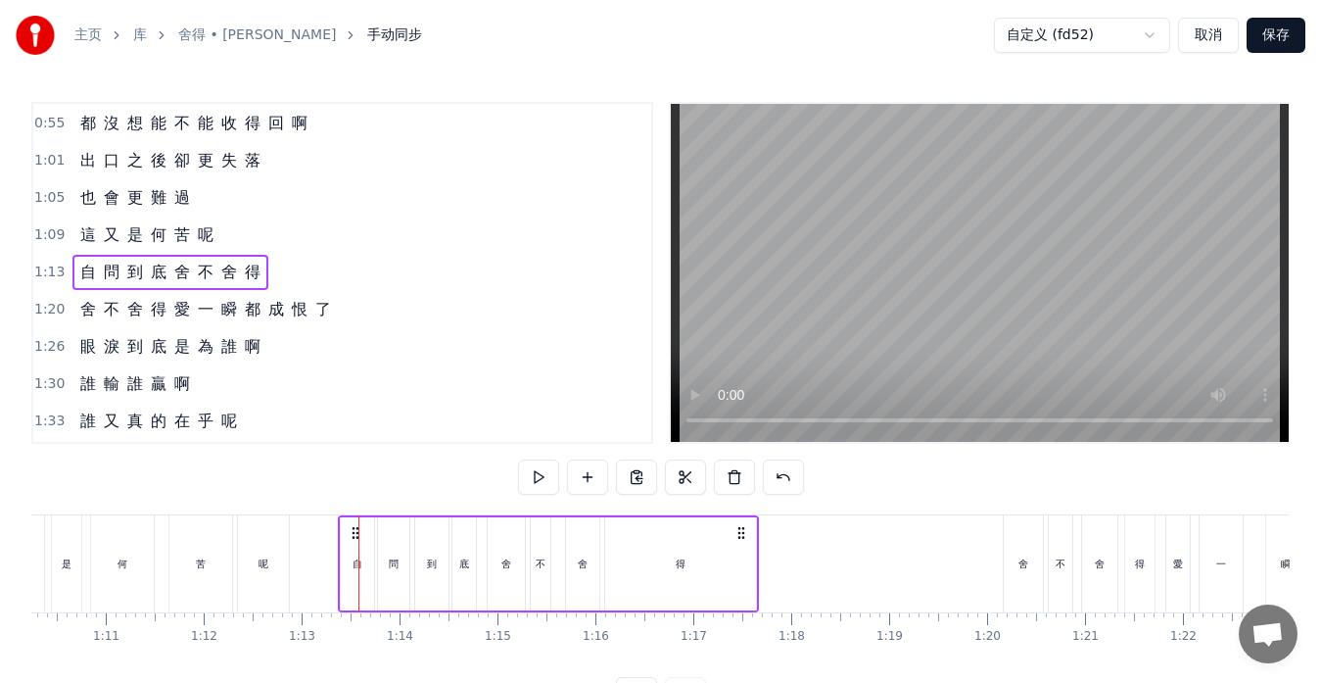
drag, startPoint x: 265, startPoint y: 533, endPoint x: 353, endPoint y: 539, distance: 87.4
click at [353, 539] on icon at bounding box center [356, 533] width 16 height 16
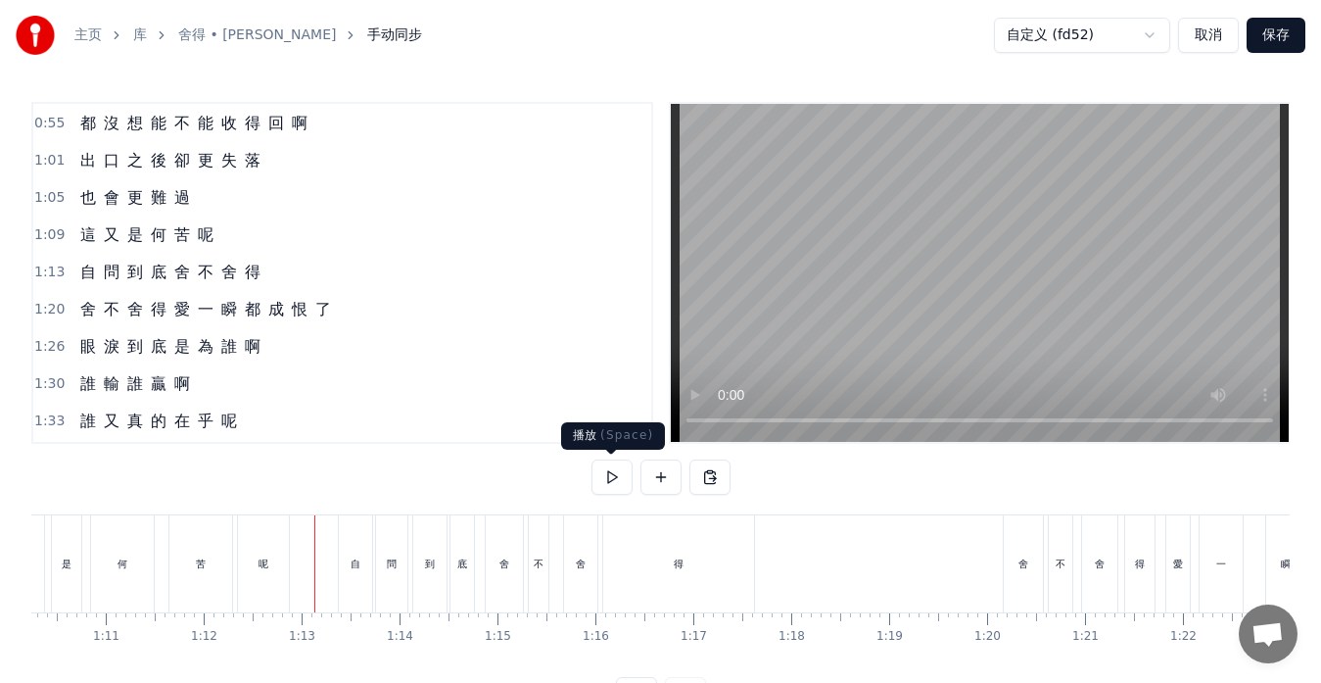
click at [607, 478] on button at bounding box center [612, 476] width 41 height 35
click at [611, 475] on button at bounding box center [612, 476] width 41 height 35
click at [566, 574] on div "舍" at bounding box center [580, 563] width 33 height 97
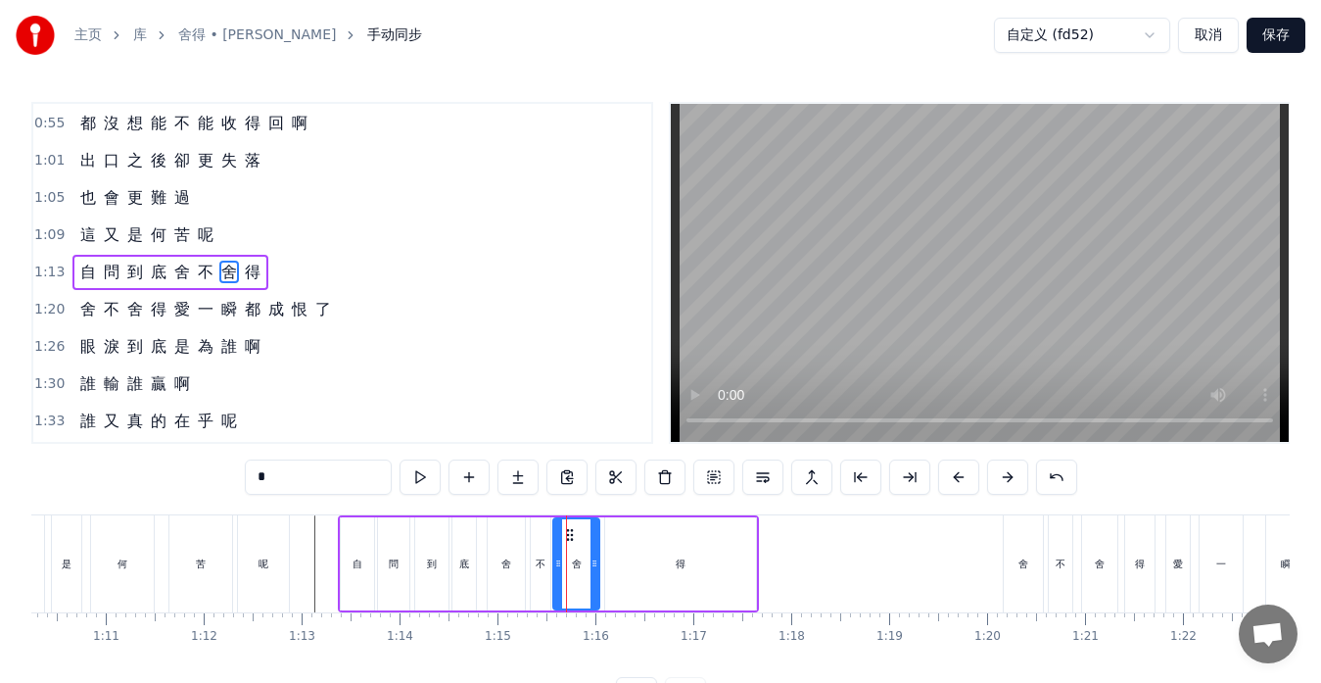
drag, startPoint x: 571, startPoint y: 560, endPoint x: 558, endPoint y: 560, distance: 12.7
click at [558, 560] on icon at bounding box center [558, 563] width 8 height 16
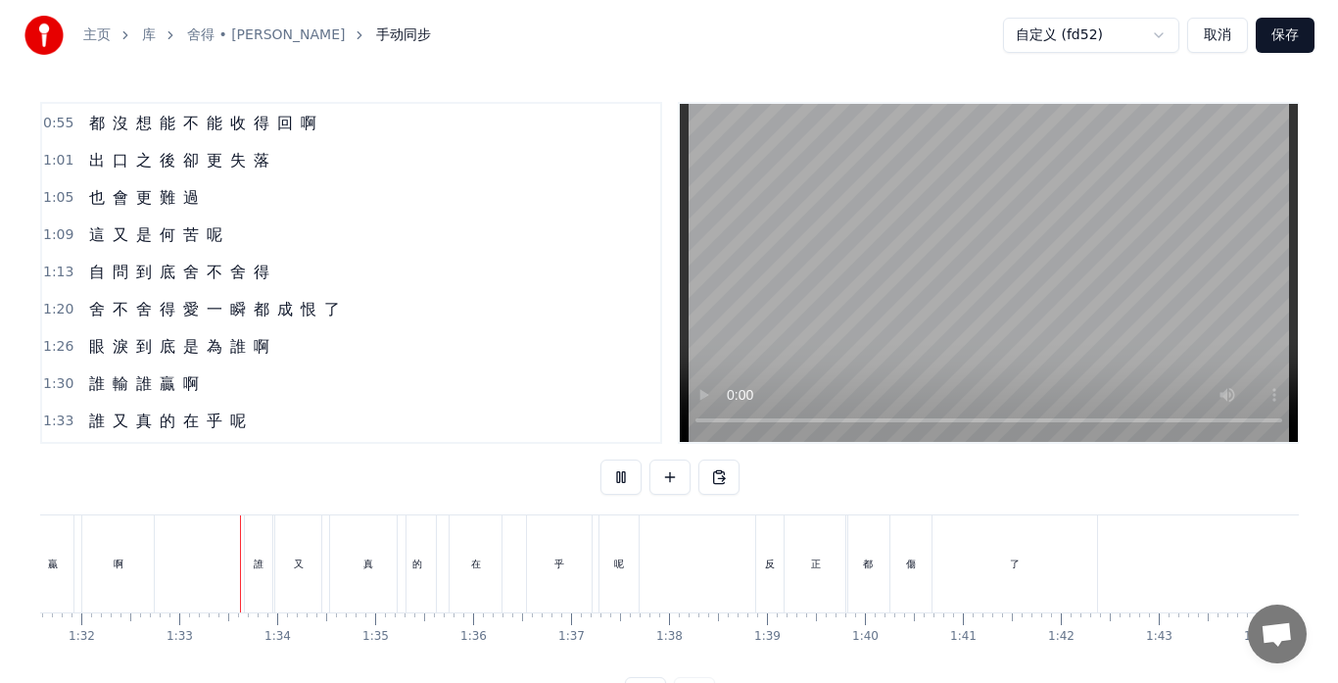
scroll to position [0, 9020]
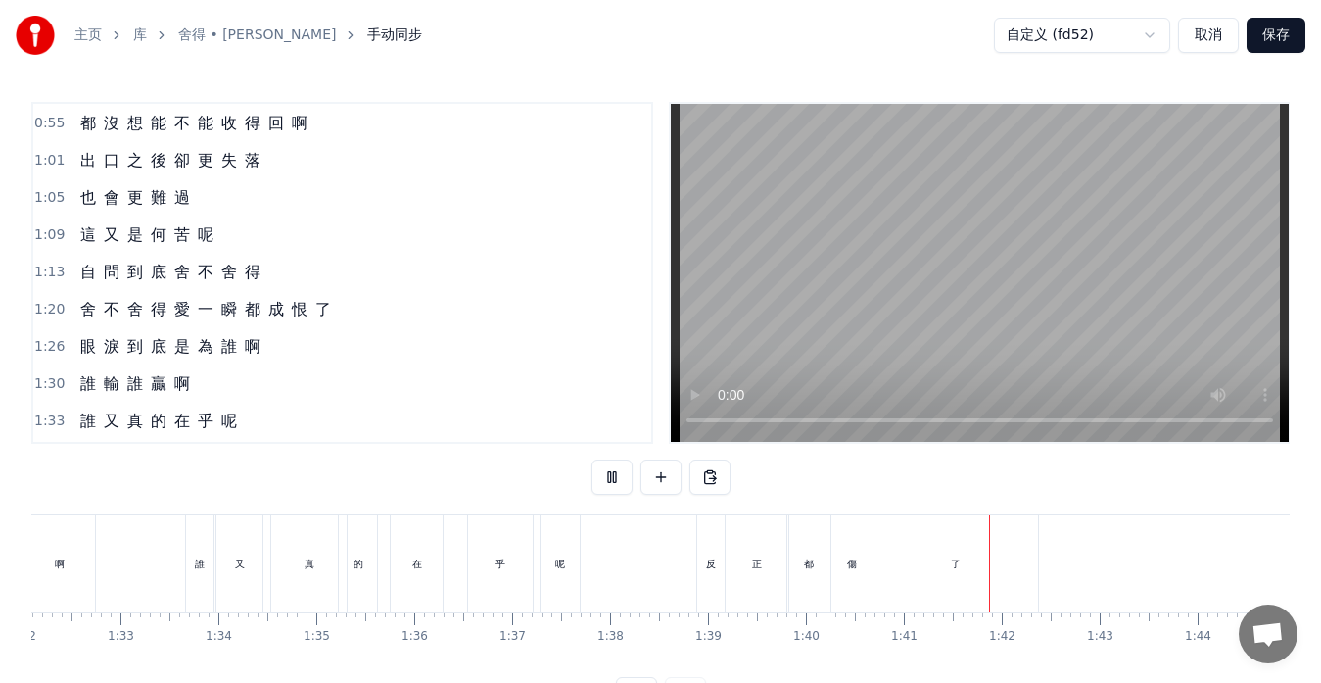
click at [1286, 32] on button "保存" at bounding box center [1276, 35] width 59 height 35
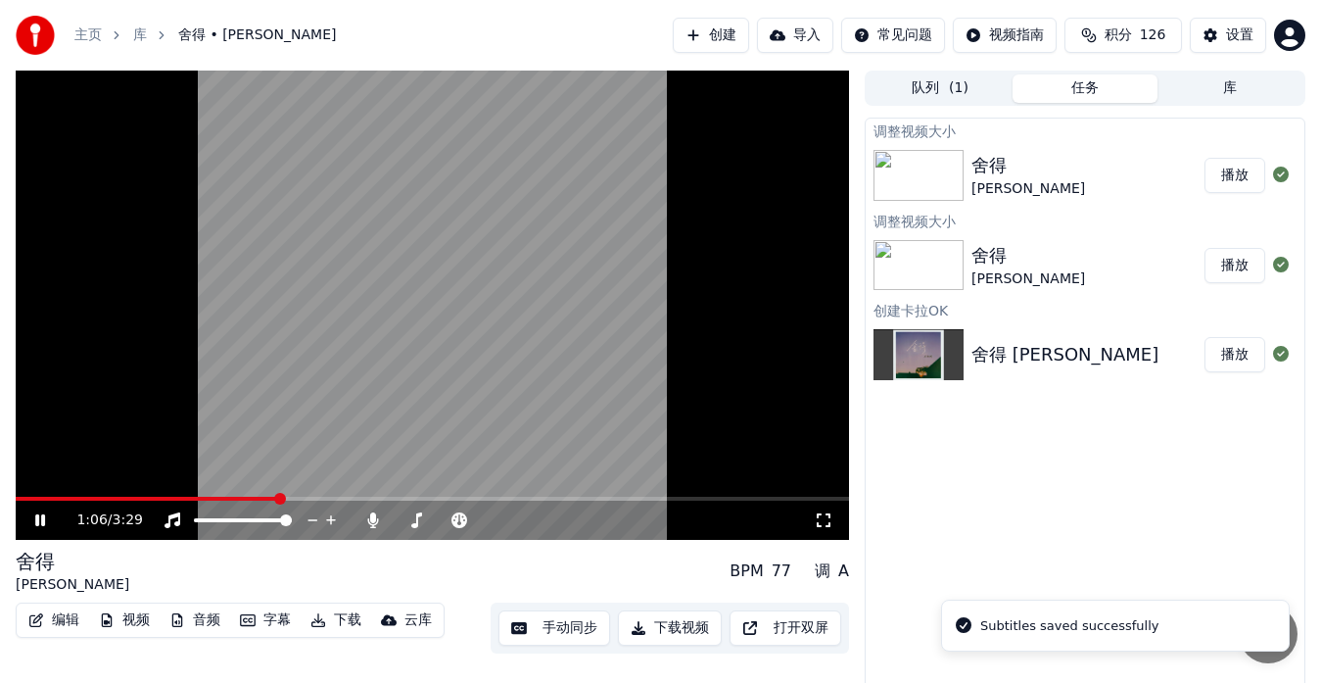
click at [277, 500] on span at bounding box center [433, 499] width 834 height 4
click at [151, 500] on span at bounding box center [83, 499] width 135 height 4
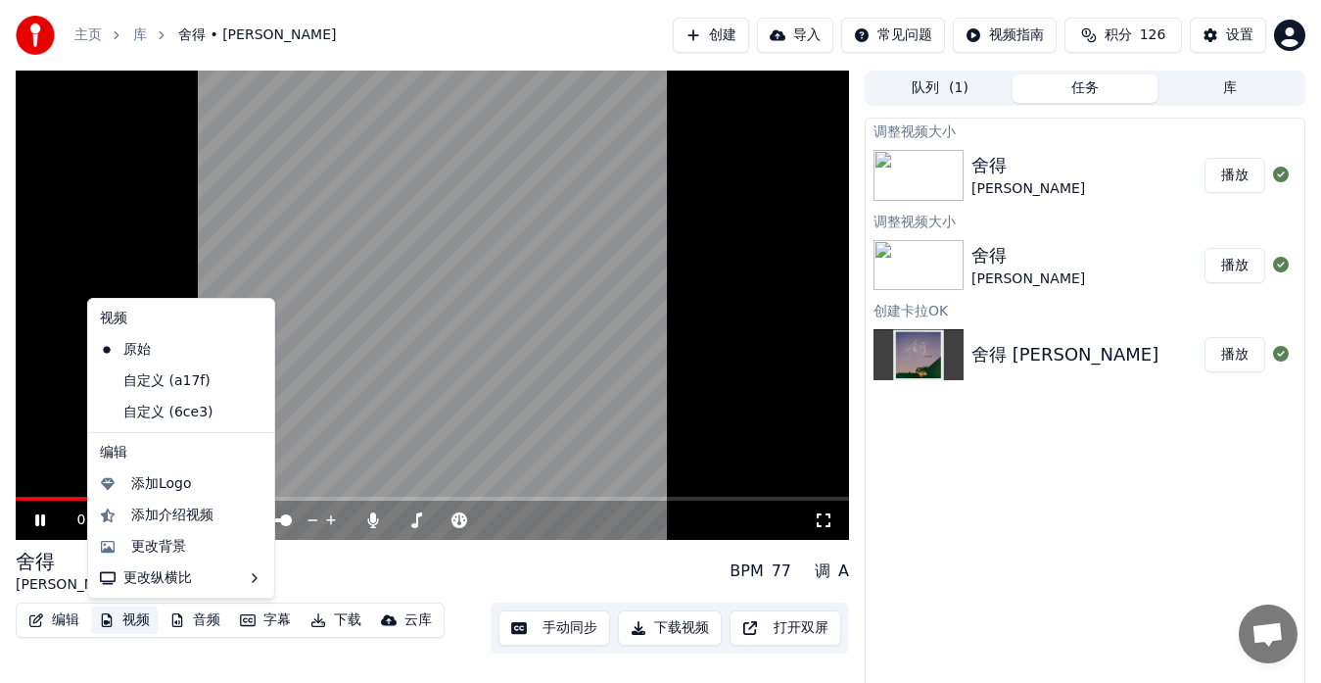
click at [133, 620] on button "视频" at bounding box center [124, 619] width 67 height 27
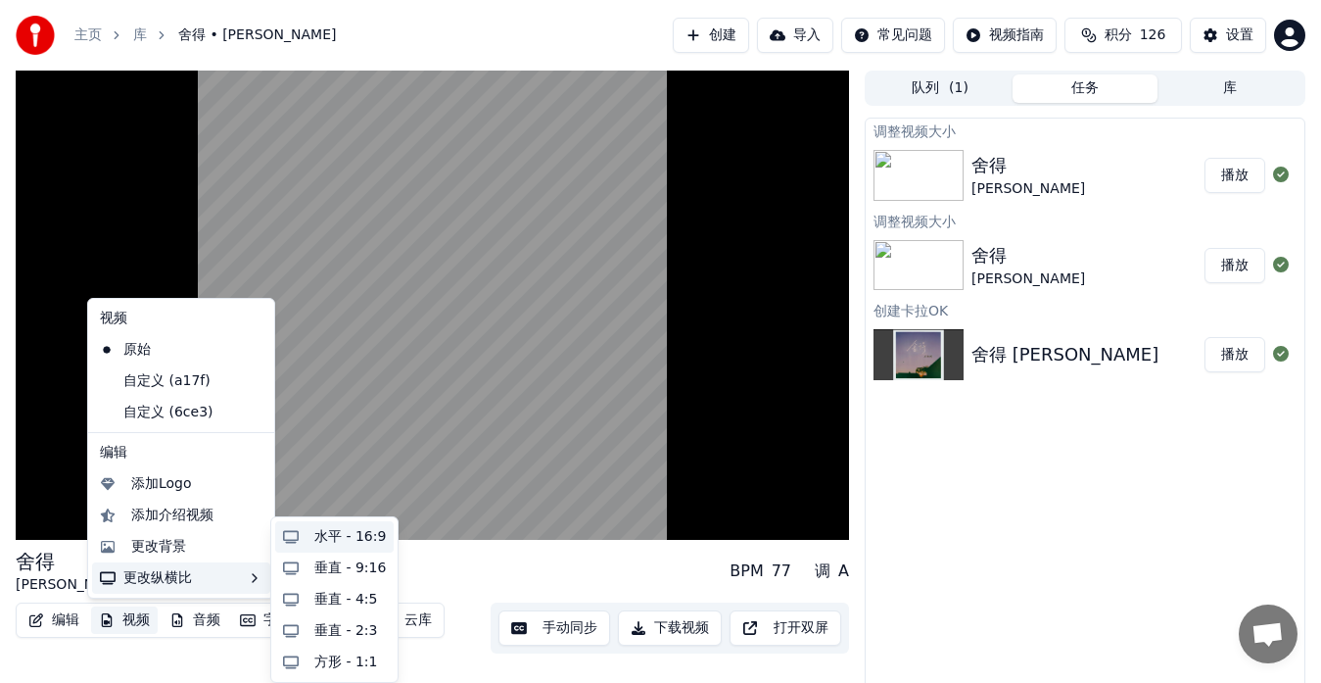
click at [338, 543] on div "水平 - 16:9" at bounding box center [350, 537] width 72 height 20
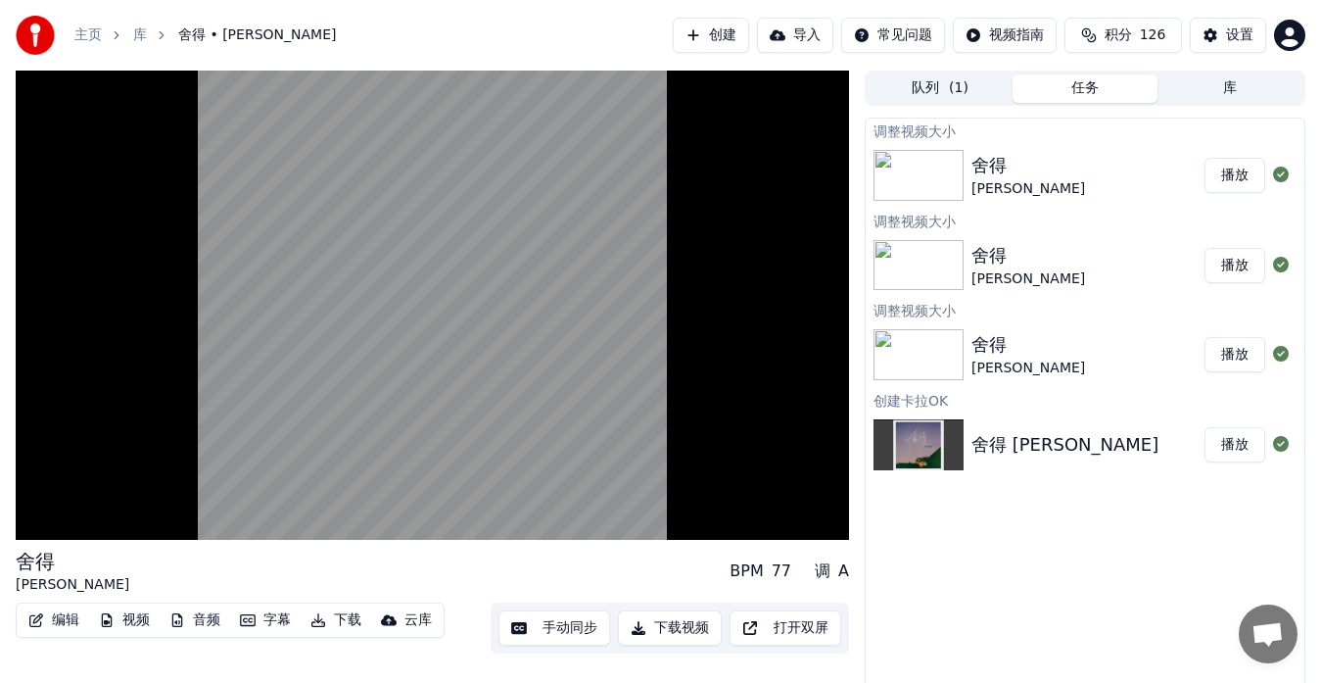
click at [1231, 177] on button "播放" at bounding box center [1235, 175] width 61 height 35
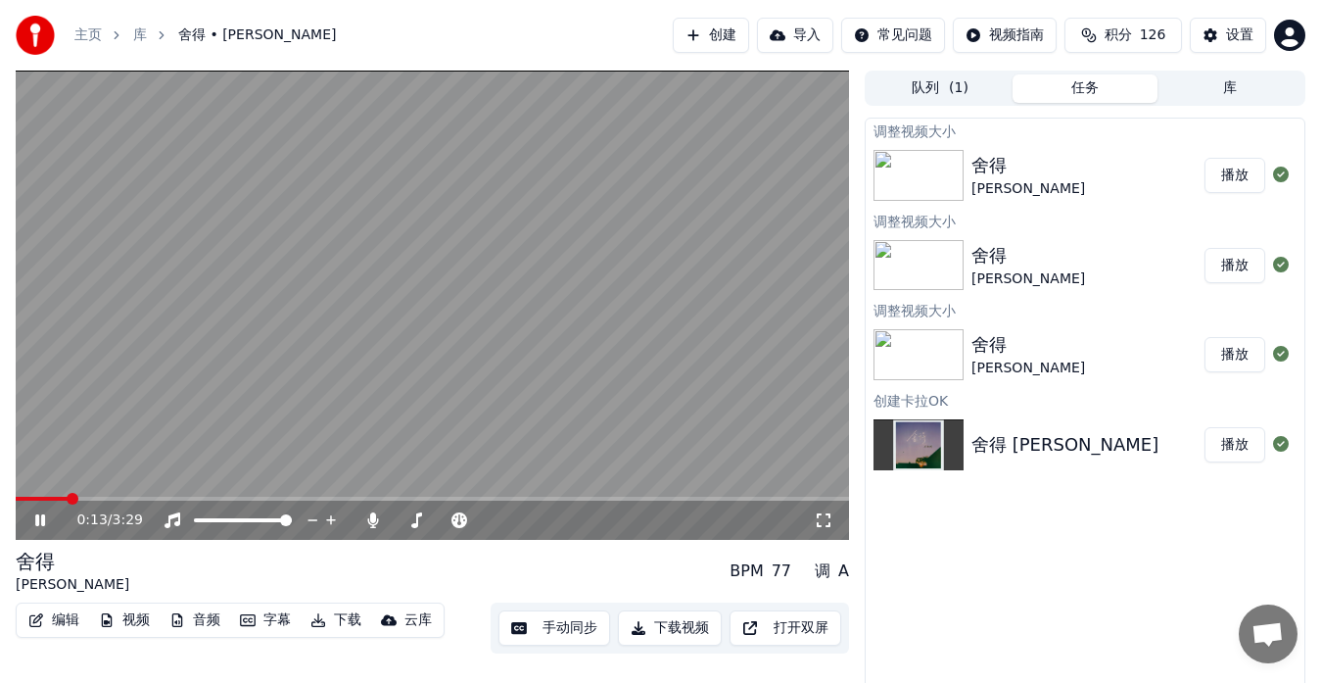
click at [69, 500] on span at bounding box center [433, 499] width 834 height 4
click at [824, 524] on icon at bounding box center [824, 520] width 20 height 16
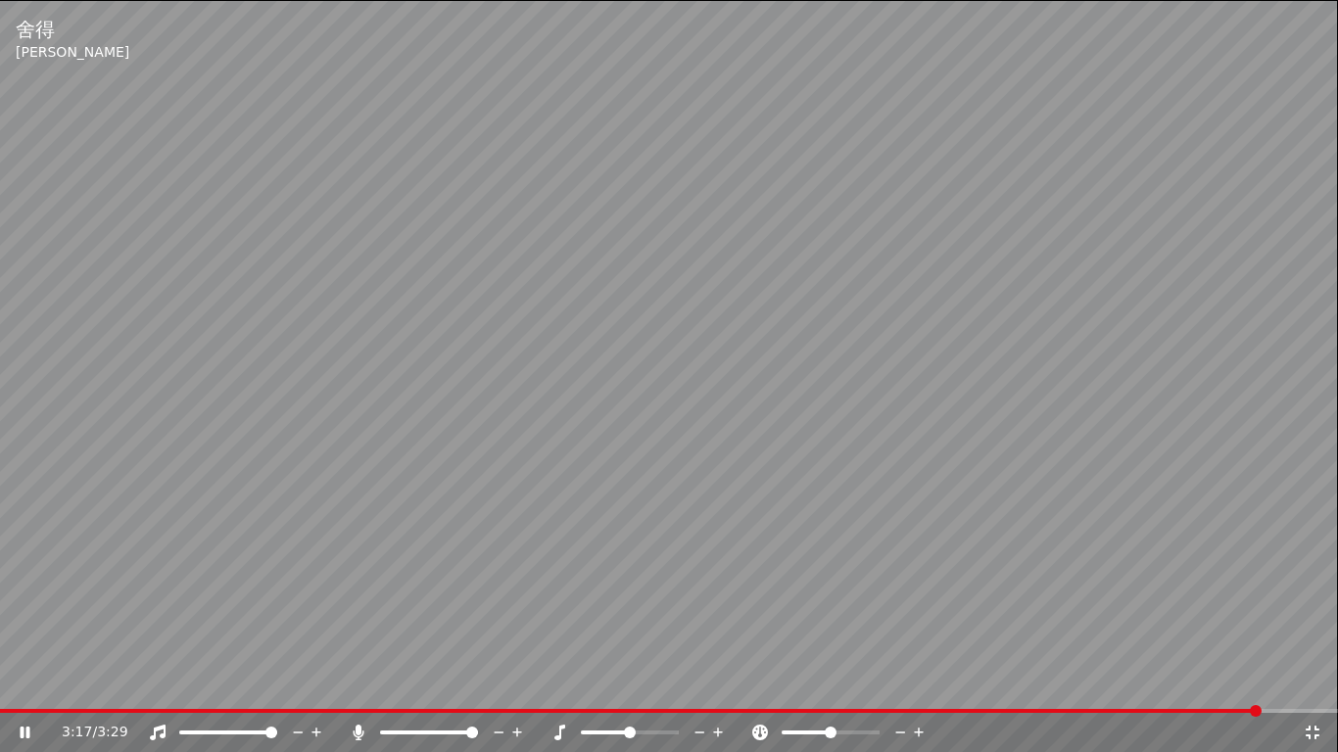
click at [1310, 682] on icon at bounding box center [1313, 733] width 14 height 14
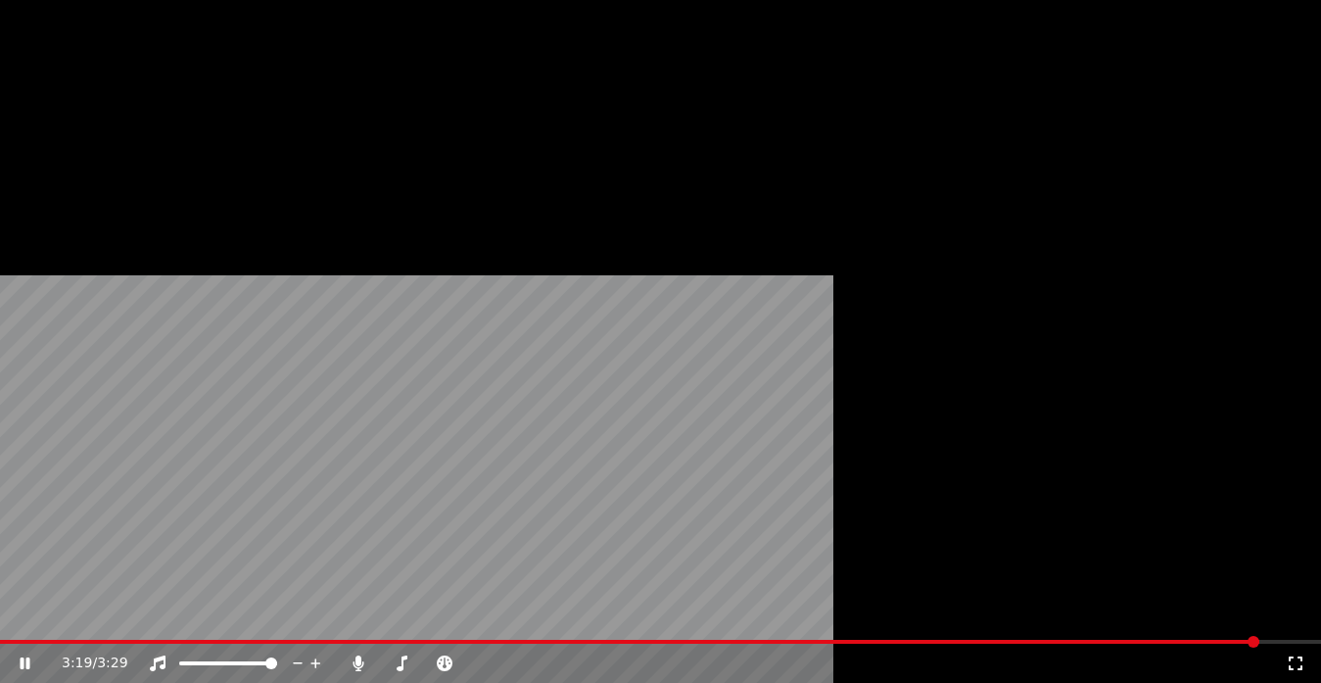
click at [332, 165] on button "下载" at bounding box center [336, 150] width 67 height 27
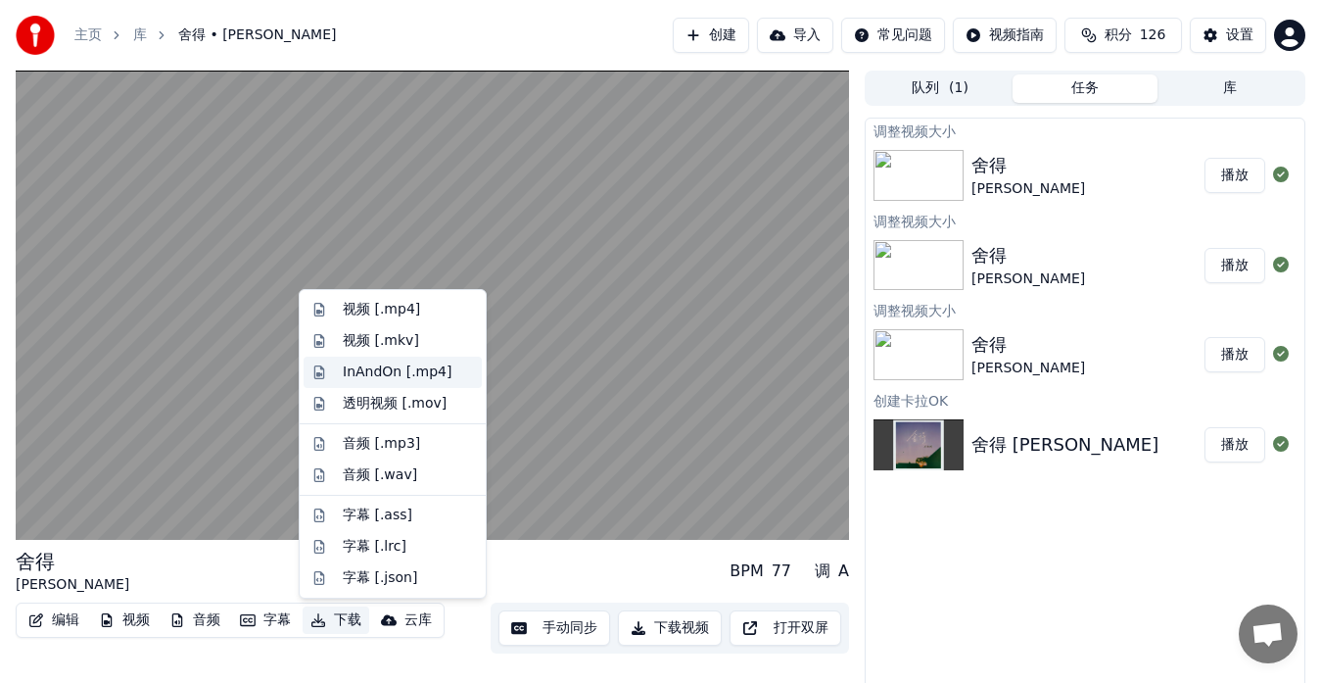
click at [378, 371] on div "InAndOn [.mp4]" at bounding box center [398, 372] width 110 height 20
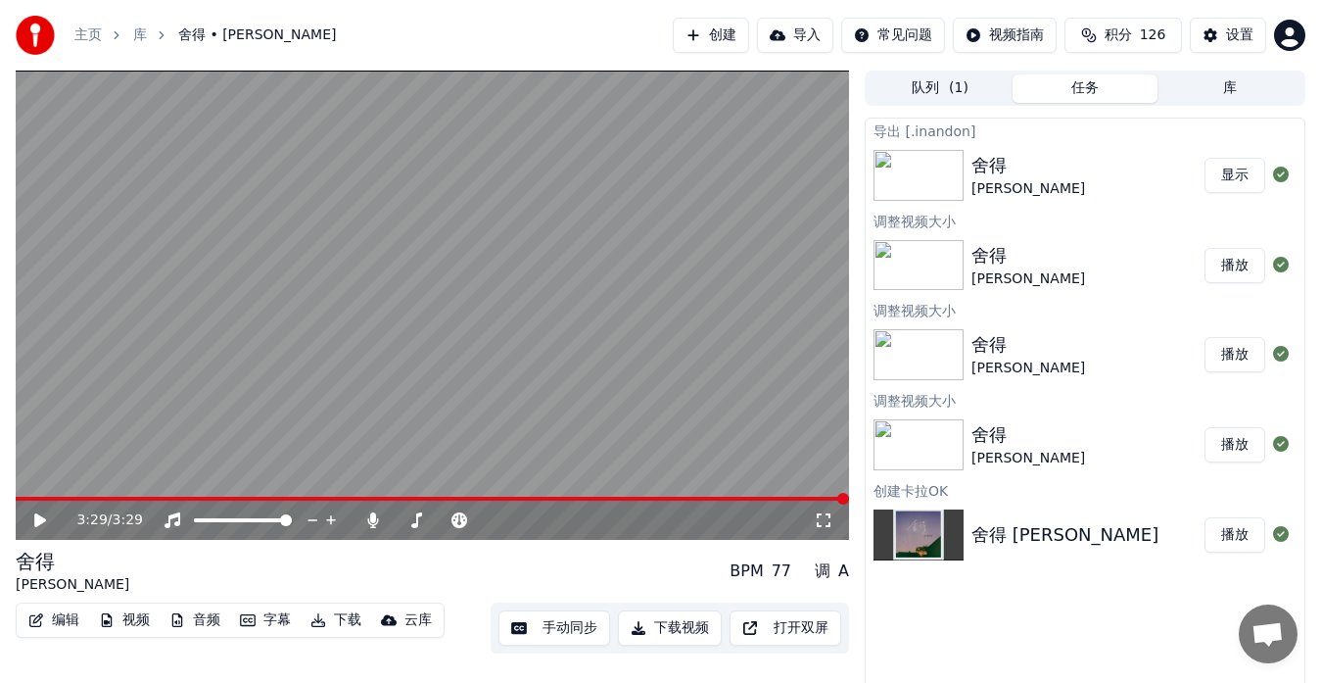
click at [1225, 176] on button "显示" at bounding box center [1235, 175] width 61 height 35
click at [1236, 29] on div "设置" at bounding box center [1239, 35] width 27 height 20
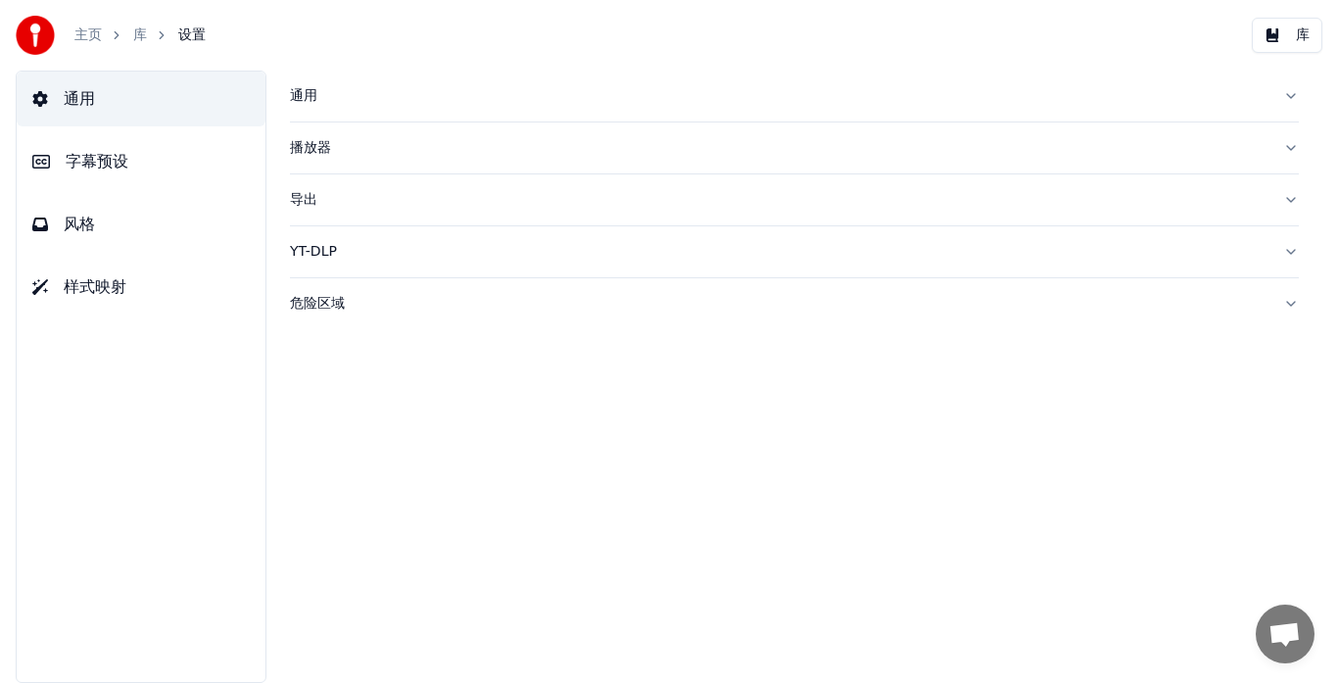
click at [106, 222] on button "风格" at bounding box center [141, 224] width 249 height 55
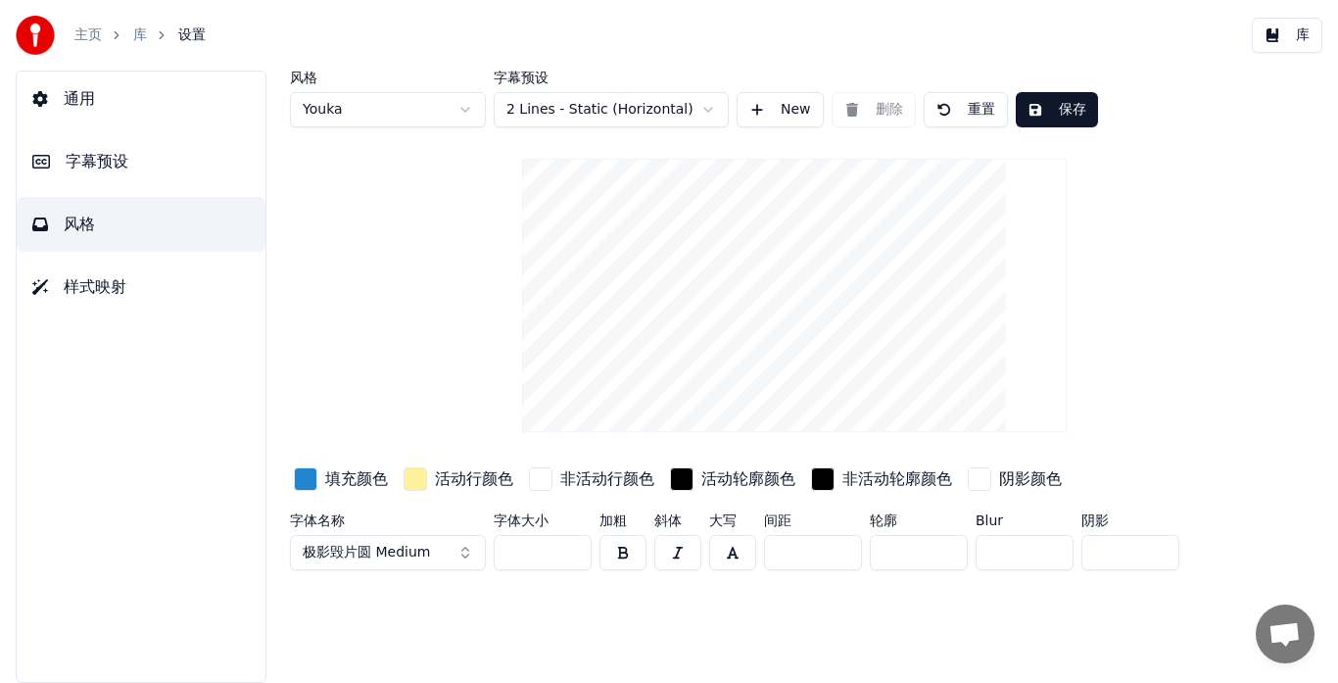
drag, startPoint x: 515, startPoint y: 549, endPoint x: 528, endPoint y: 549, distance: 12.7
click at [528, 549] on input "***" at bounding box center [543, 552] width 98 height 35
type input "*"
type input "***"
click at [654, 611] on div "风格 Youka 字幕预设 2 Lines - Static (Horizontal) New 删除 重置 保存 填充颜色 活动行颜色 非活动行颜色 活动轮廓…" at bounding box center [794, 377] width 1087 height 612
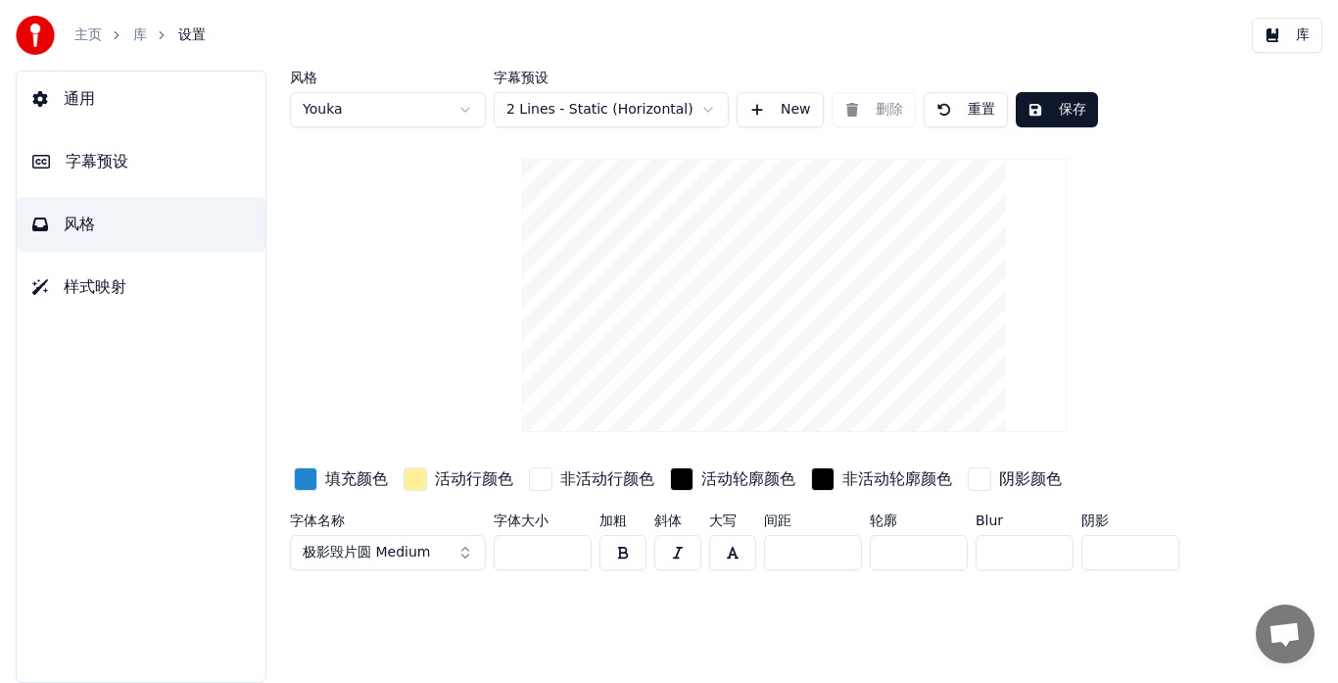
click at [618, 556] on button "button" at bounding box center [622, 552] width 47 height 35
click at [625, 555] on button "button" at bounding box center [622, 552] width 47 height 35
click at [1076, 111] on button "保存" at bounding box center [1057, 109] width 82 height 35
click at [1060, 114] on button "保存" at bounding box center [1057, 109] width 82 height 35
click at [1297, 35] on button "库" at bounding box center [1287, 35] width 71 height 35
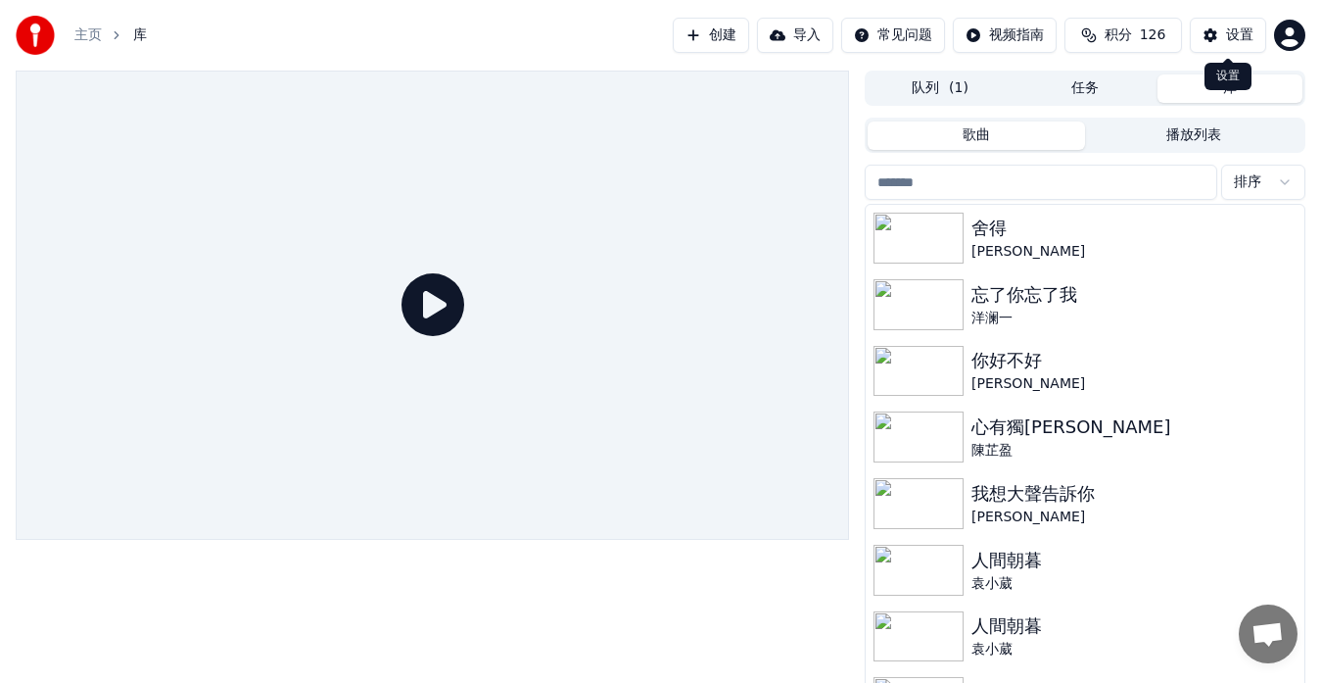
click at [1235, 32] on div "设置" at bounding box center [1239, 35] width 27 height 20
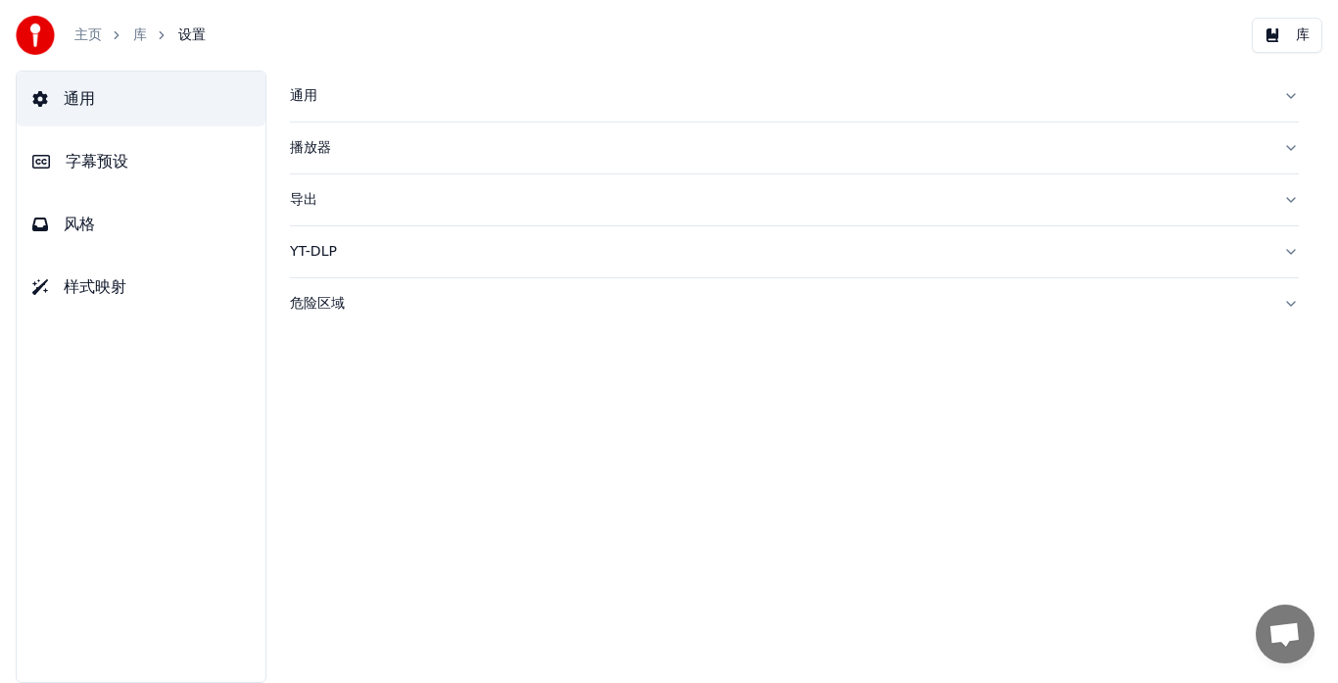
click at [146, 158] on button "字幕预设" at bounding box center [141, 161] width 249 height 55
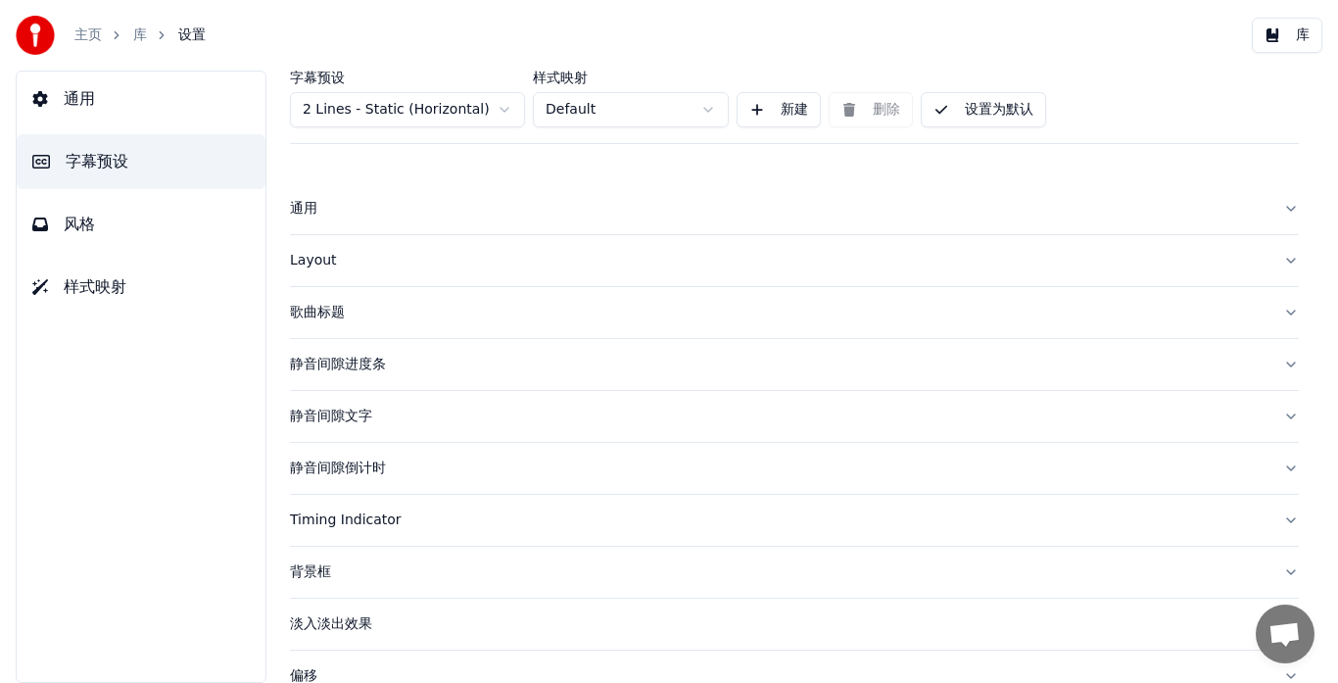
click at [297, 256] on div "Layout" at bounding box center [779, 261] width 978 height 20
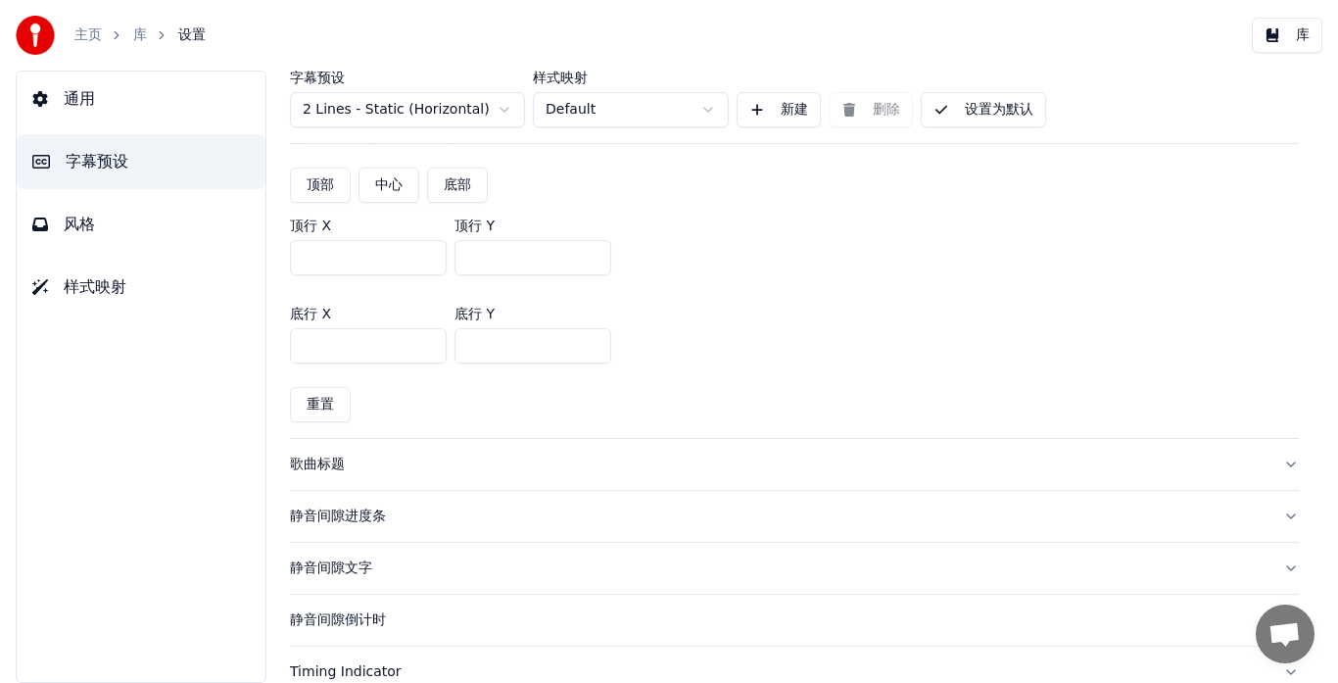
scroll to position [392, 0]
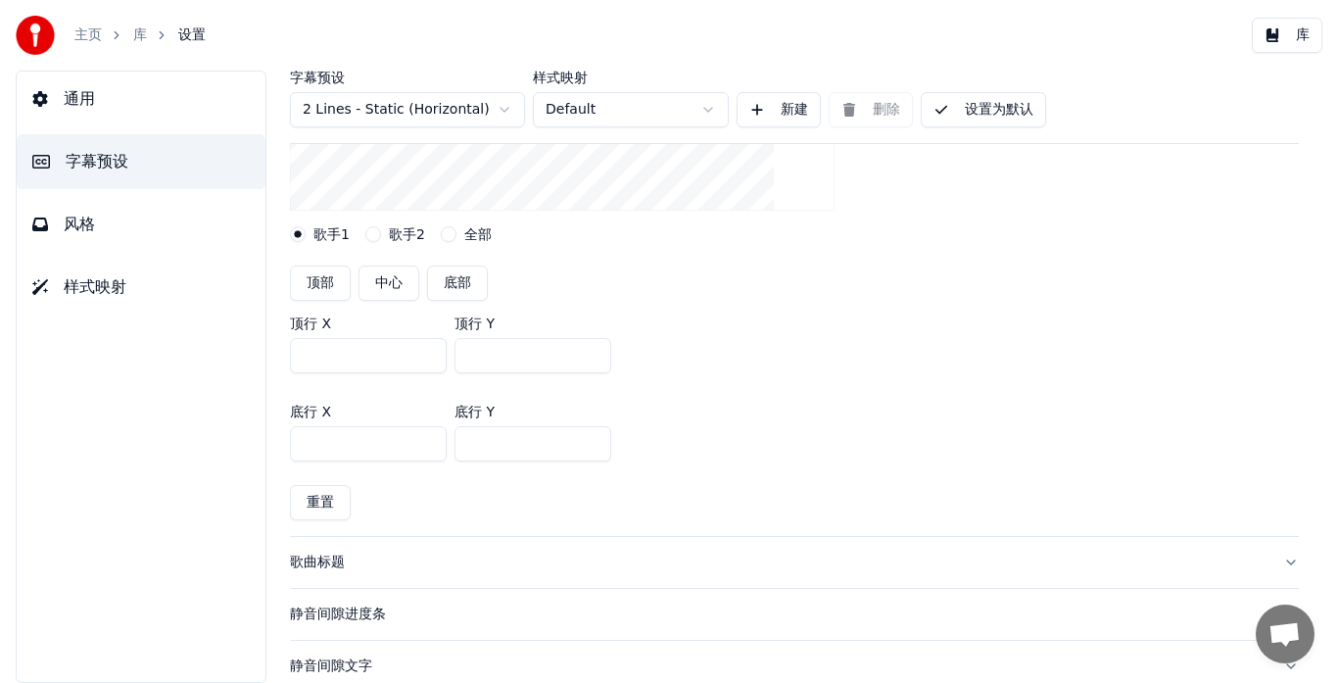
click at [454, 279] on button "底部" at bounding box center [457, 282] width 61 height 35
type input "***"
click at [998, 111] on button "设置为默认" at bounding box center [983, 109] width 125 height 35
click at [1289, 32] on button "库" at bounding box center [1287, 35] width 71 height 35
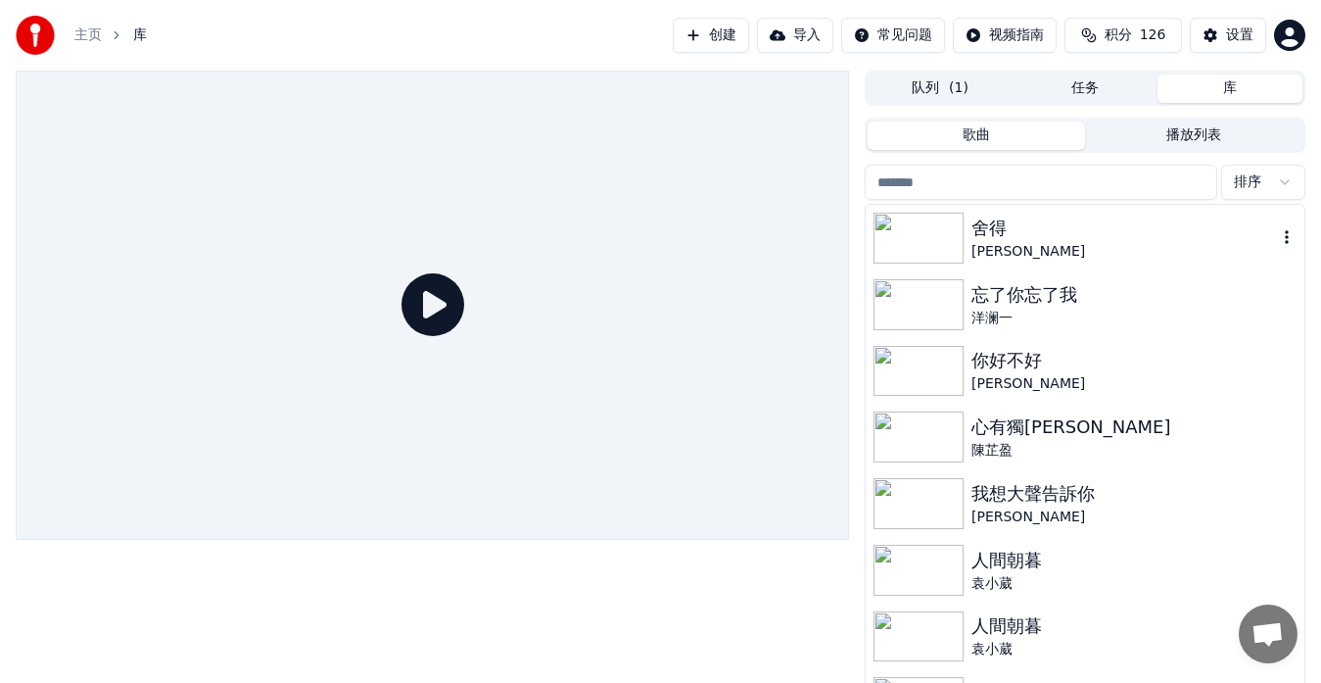
click at [1006, 236] on div "舍得" at bounding box center [1125, 228] width 306 height 27
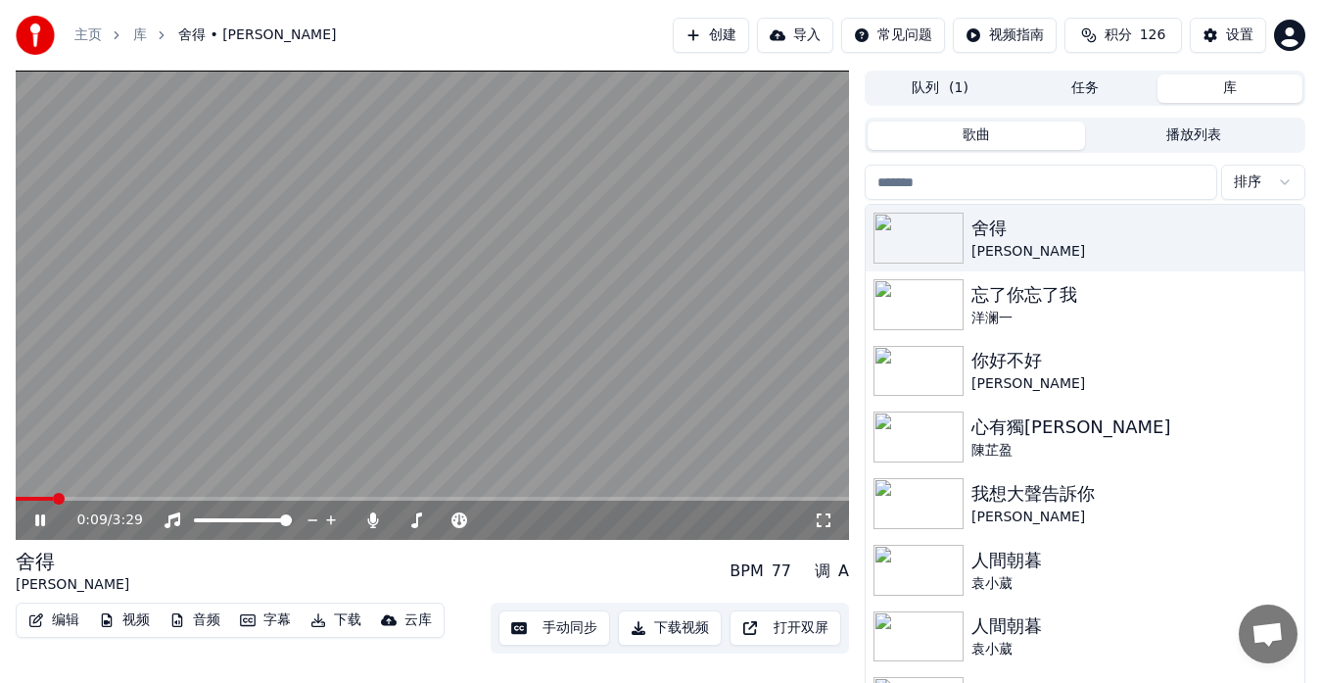
click at [155, 495] on video at bounding box center [433, 305] width 834 height 469
click at [41, 519] on icon at bounding box center [40, 520] width 12 height 14
click at [820, 522] on icon at bounding box center [824, 520] width 20 height 16
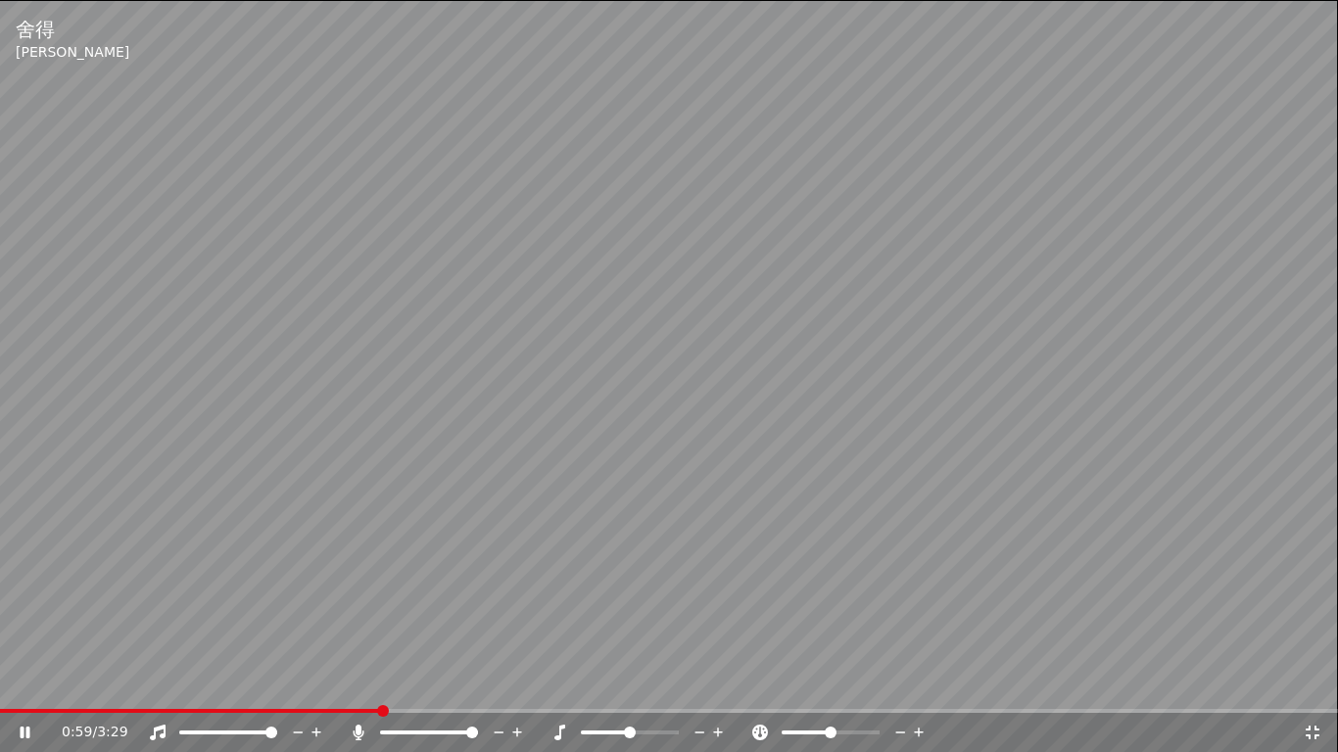
click at [1311, 682] on icon at bounding box center [1313, 733] width 20 height 16
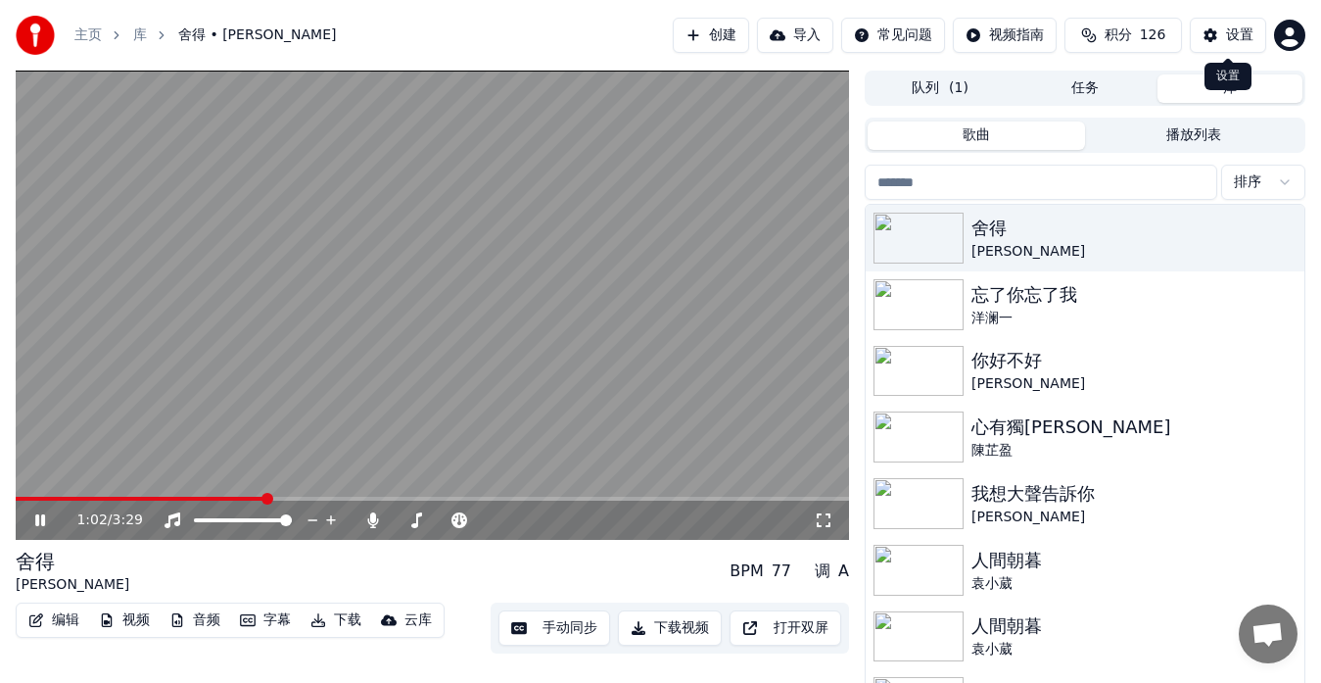
click at [1216, 40] on button "设置" at bounding box center [1228, 35] width 76 height 35
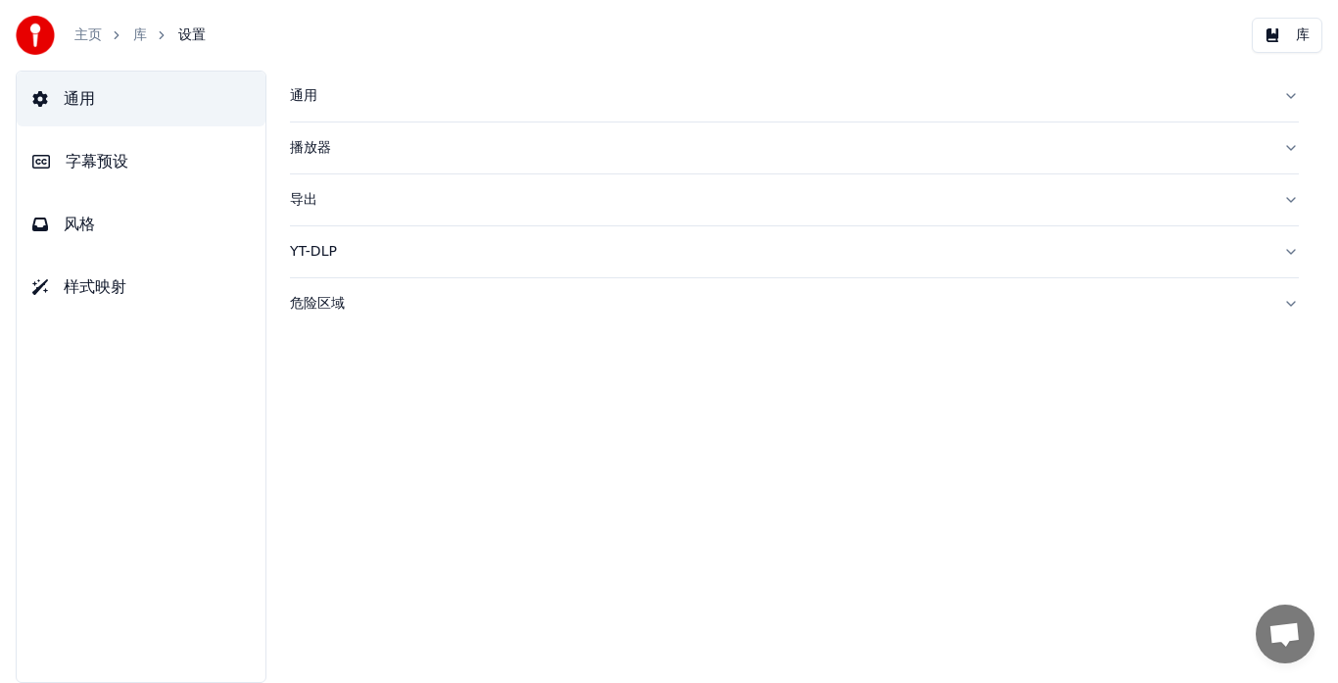
click at [107, 217] on button "风格" at bounding box center [141, 224] width 249 height 55
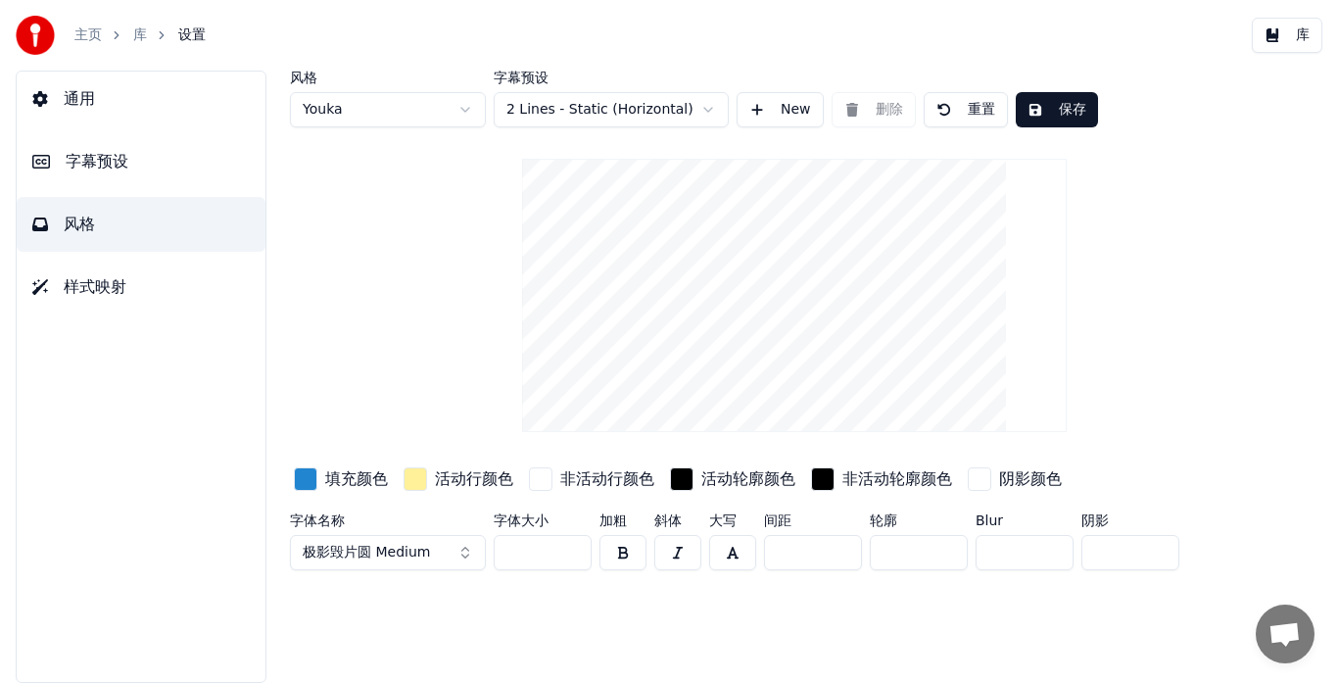
click at [110, 161] on span "字幕预设" at bounding box center [97, 162] width 63 height 24
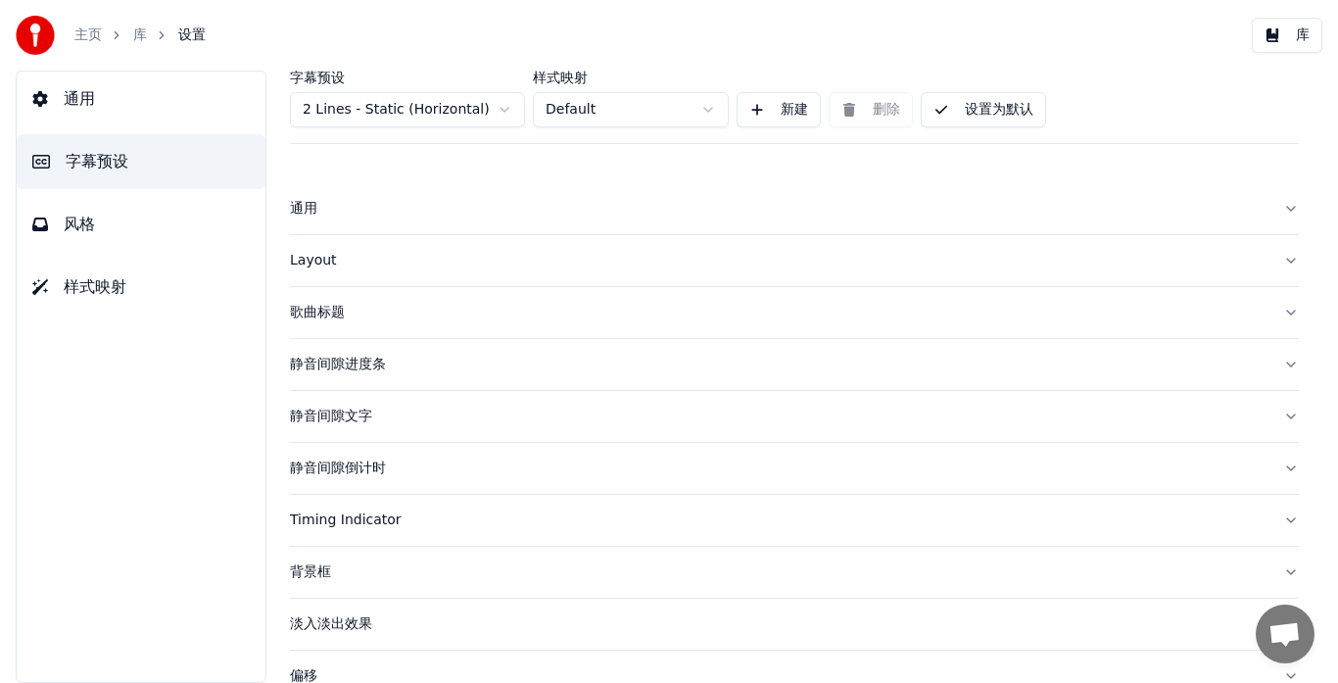
click at [319, 262] on div "Layout" at bounding box center [779, 261] width 978 height 20
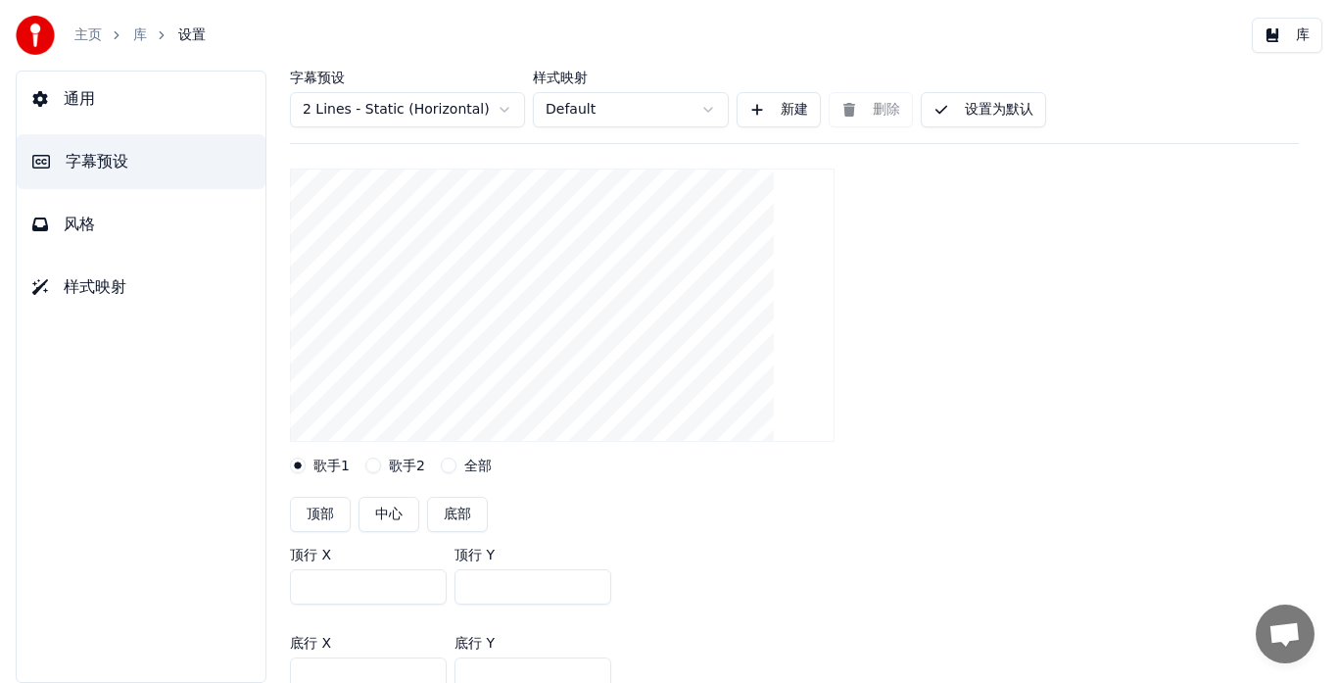
scroll to position [490, 0]
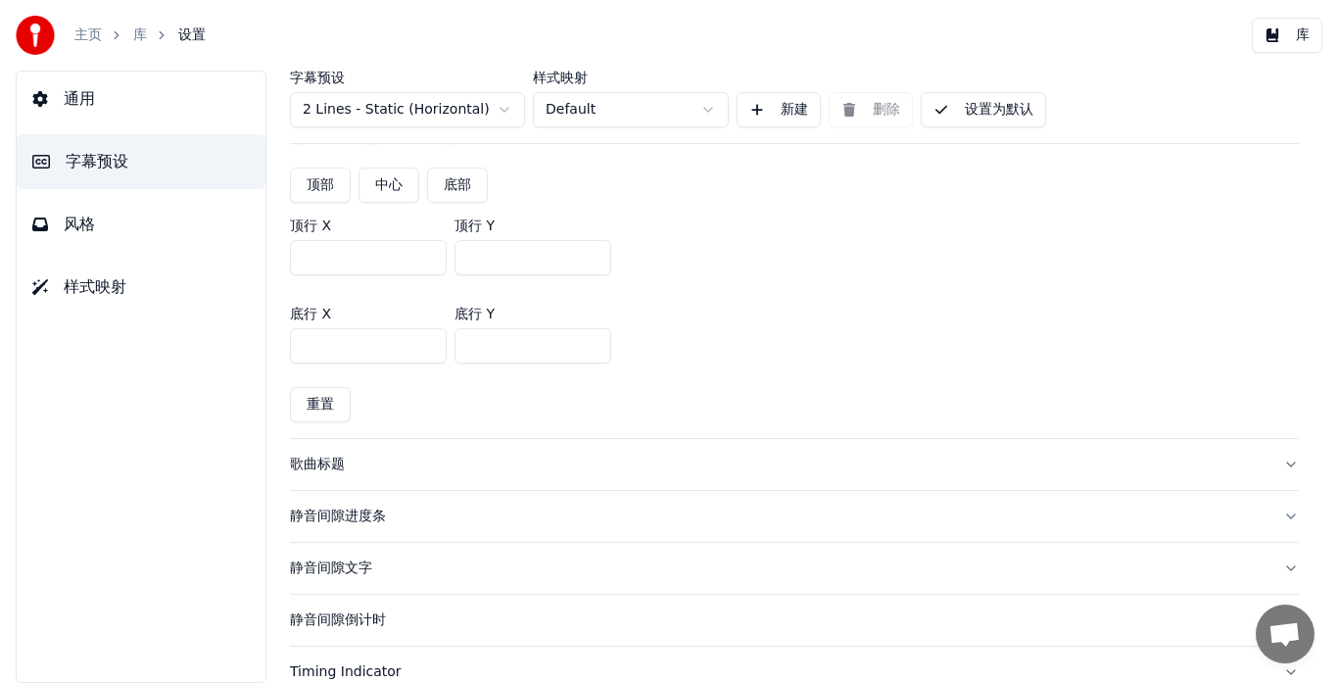
click at [480, 258] on input "***" at bounding box center [532, 257] width 157 height 35
type input "***"
click at [988, 109] on button "设置为默认" at bounding box center [983, 109] width 125 height 35
click at [1271, 40] on button "库" at bounding box center [1287, 35] width 71 height 35
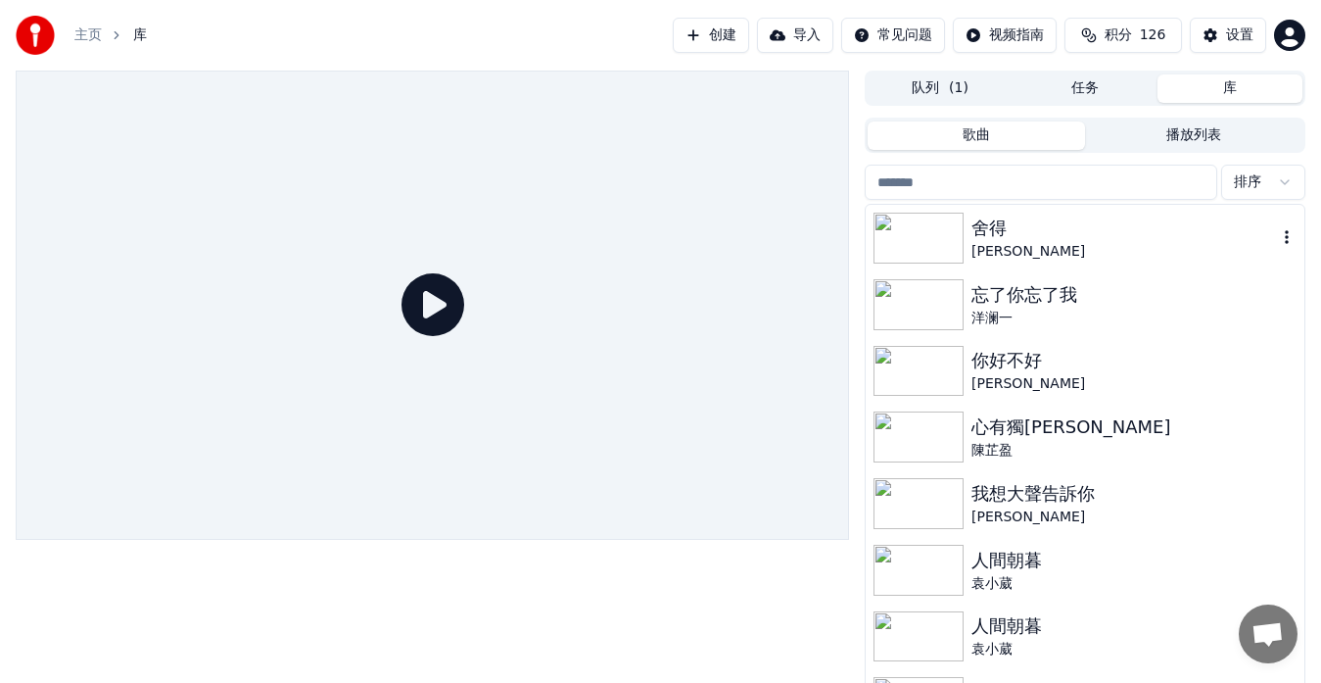
click at [1043, 235] on div "舍得" at bounding box center [1125, 228] width 306 height 27
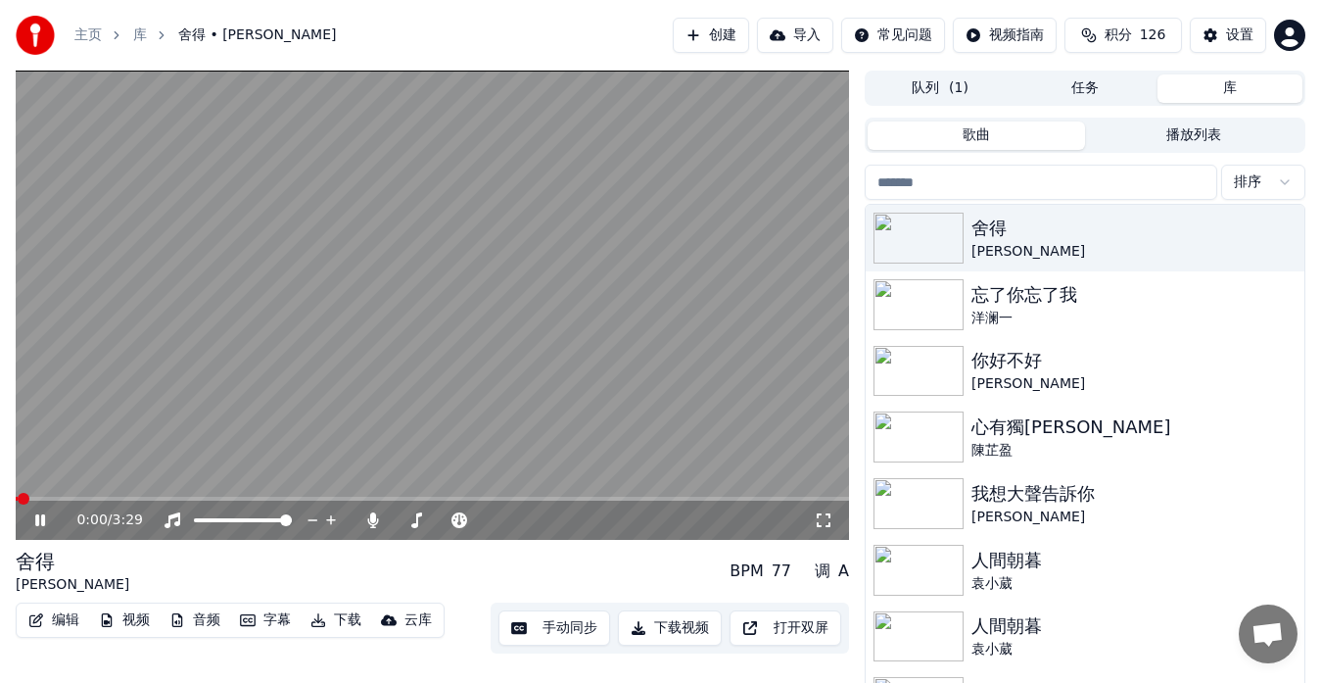
click at [256, 497] on span at bounding box center [433, 499] width 834 height 4
click at [1216, 35] on button "设置" at bounding box center [1228, 35] width 76 height 35
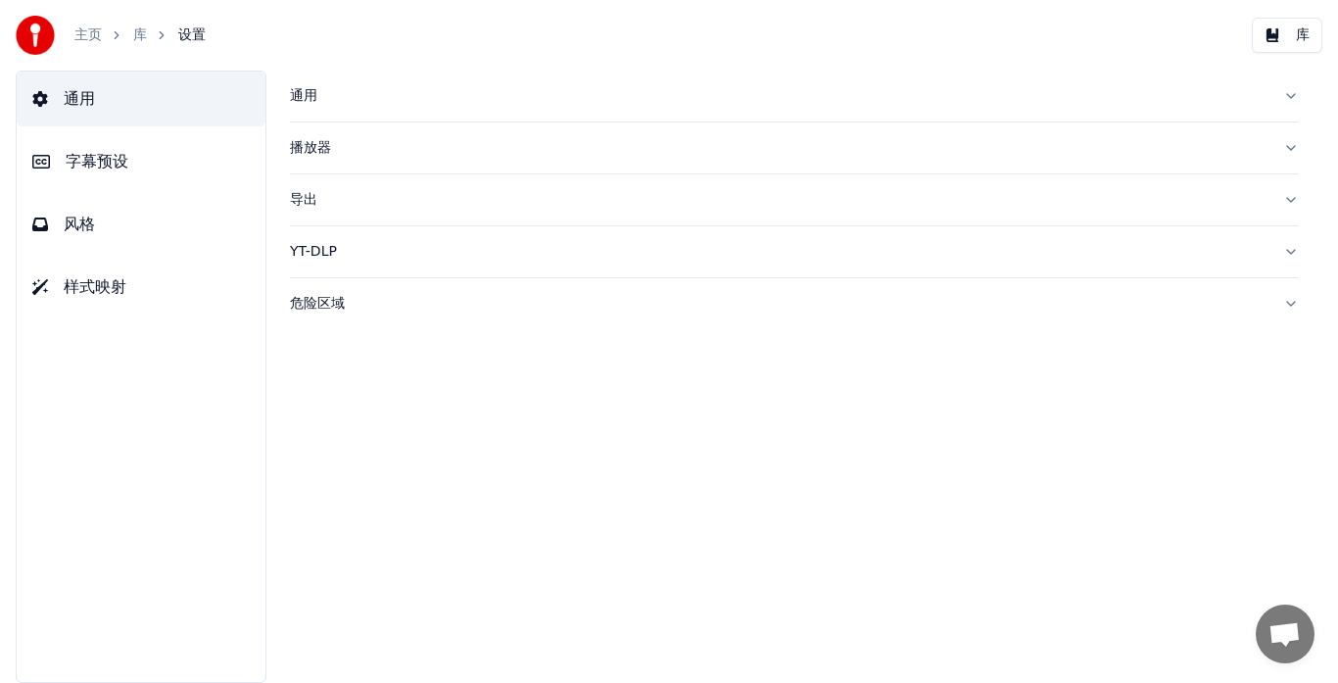
click at [105, 166] on span "字幕预设" at bounding box center [97, 162] width 63 height 24
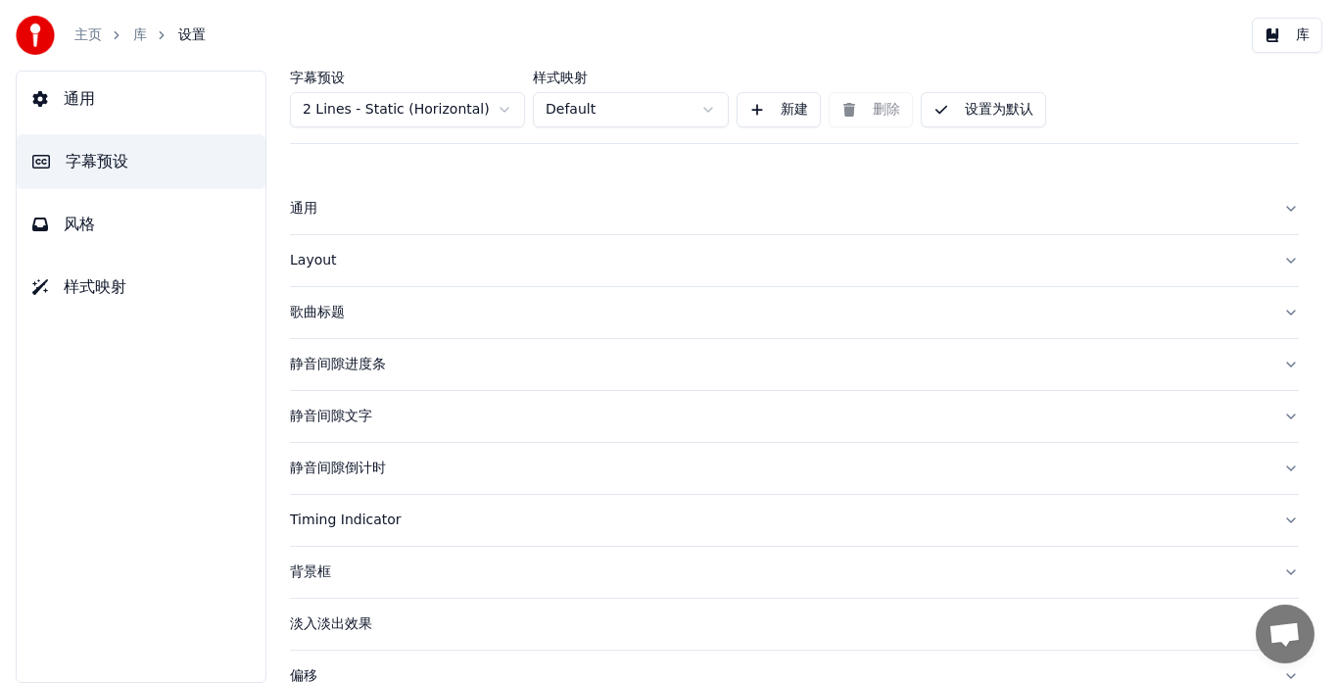
click at [305, 262] on div "Layout" at bounding box center [779, 261] width 978 height 20
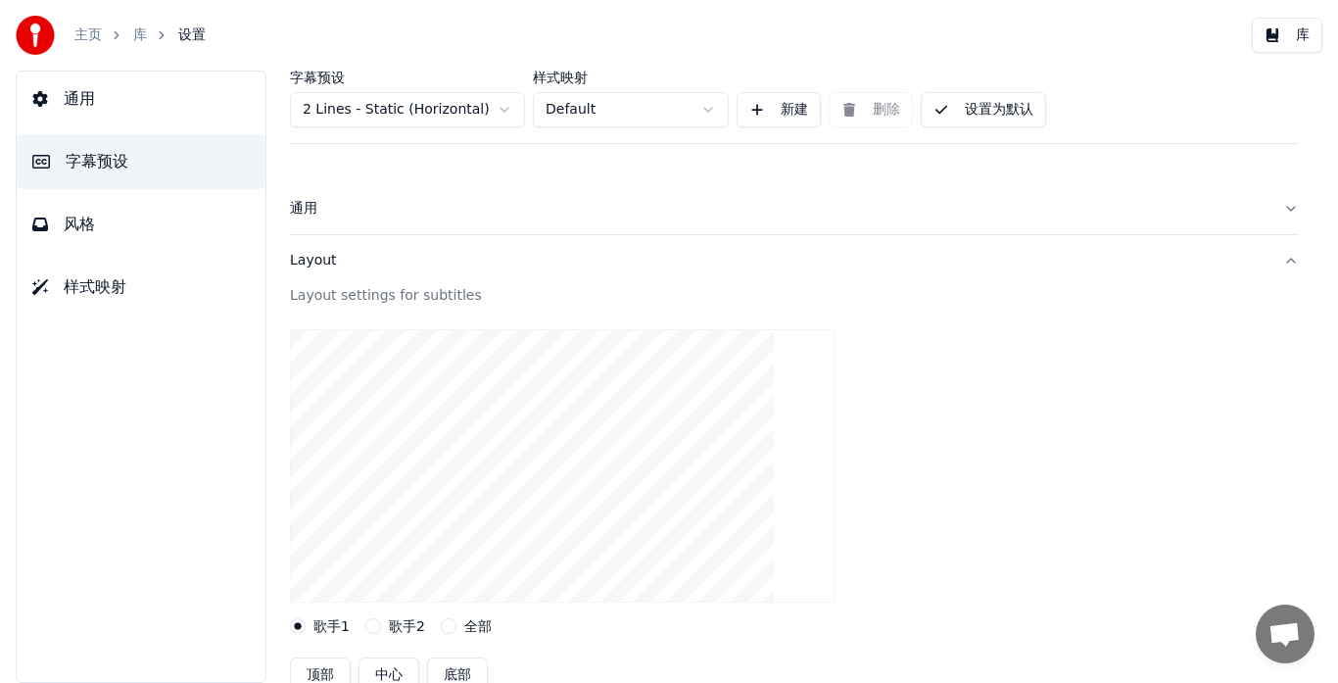
scroll to position [392, 0]
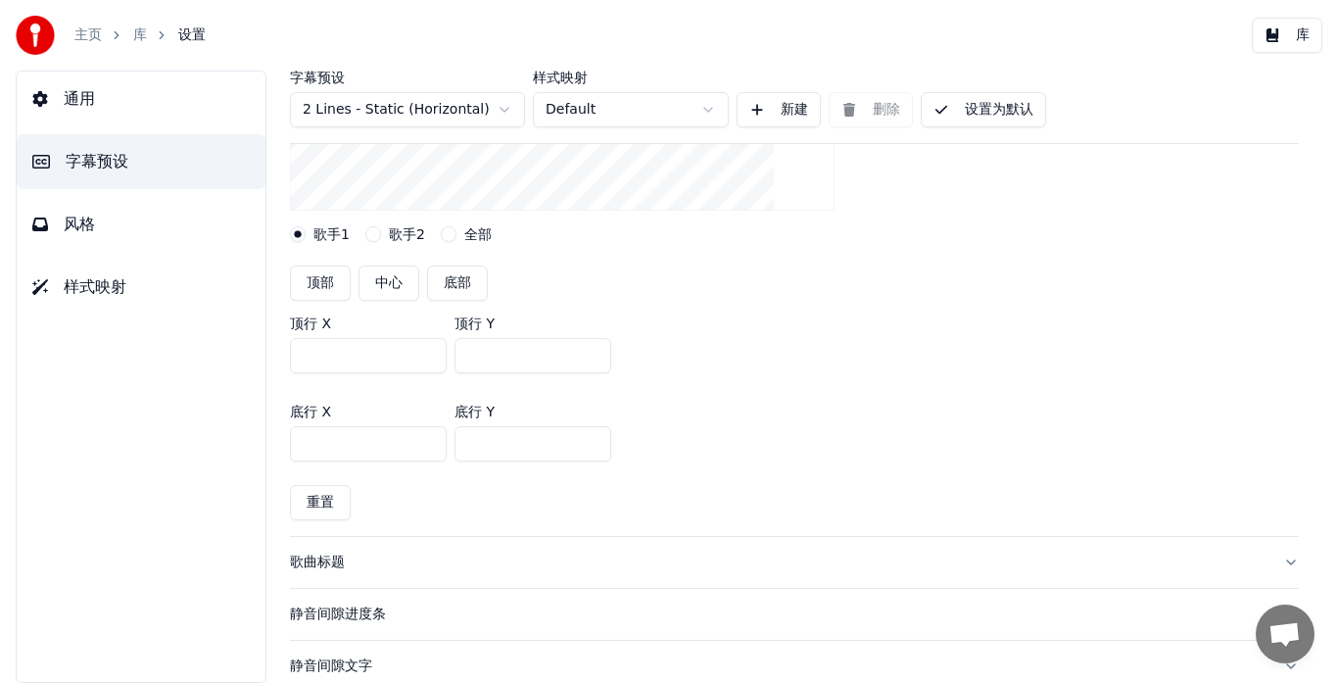
click at [372, 236] on button "歌手2" at bounding box center [373, 234] width 16 height 16
click at [308, 236] on div "歌手1" at bounding box center [320, 234] width 60 height 16
click at [302, 236] on button "歌手1" at bounding box center [298, 234] width 16 height 16
click at [381, 283] on button "中心" at bounding box center [388, 282] width 61 height 35
type input "***"
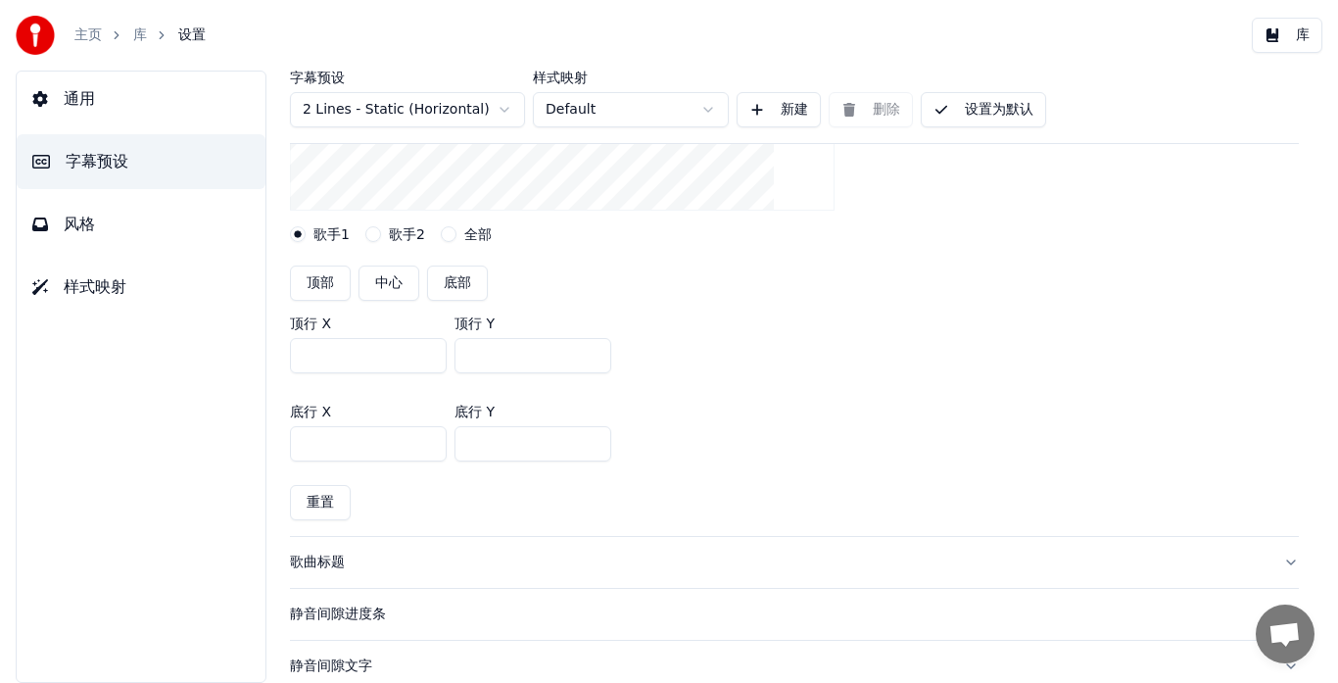
type input "***"
click at [1005, 104] on button "设置为默认" at bounding box center [983, 109] width 125 height 35
click at [1294, 37] on button "库" at bounding box center [1287, 35] width 71 height 35
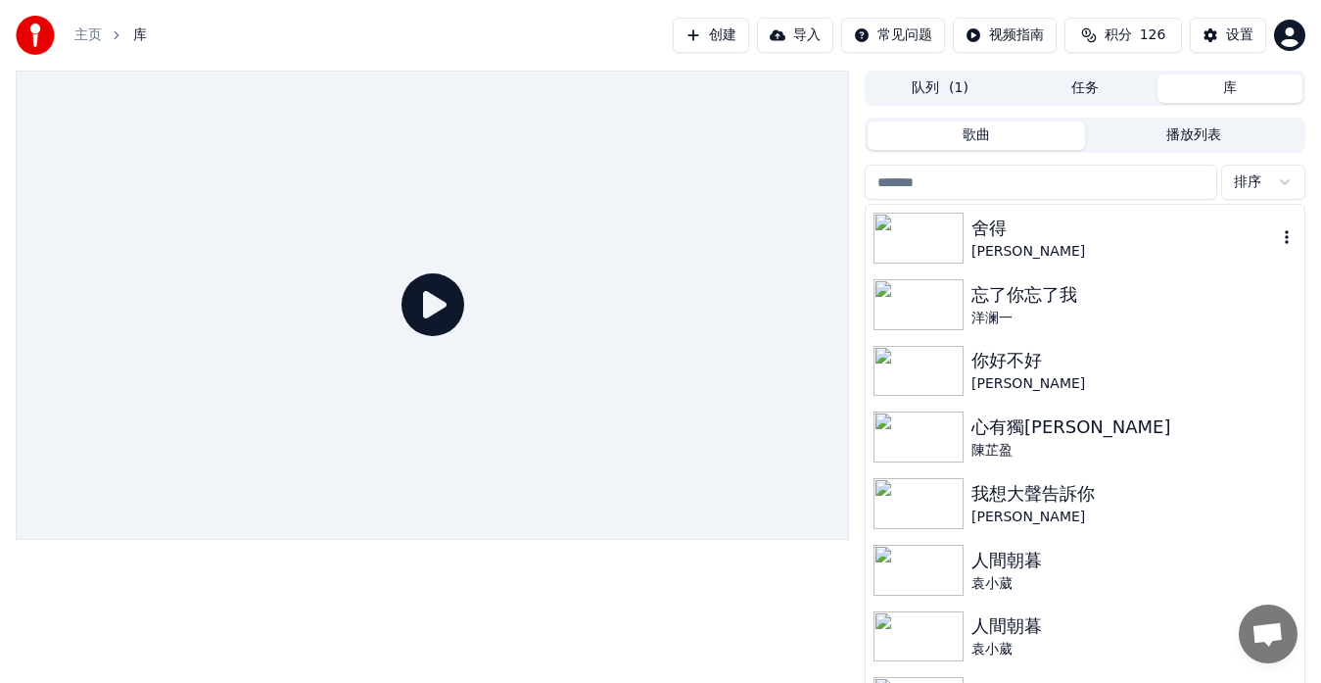
click at [1000, 237] on div "舍得" at bounding box center [1125, 228] width 306 height 27
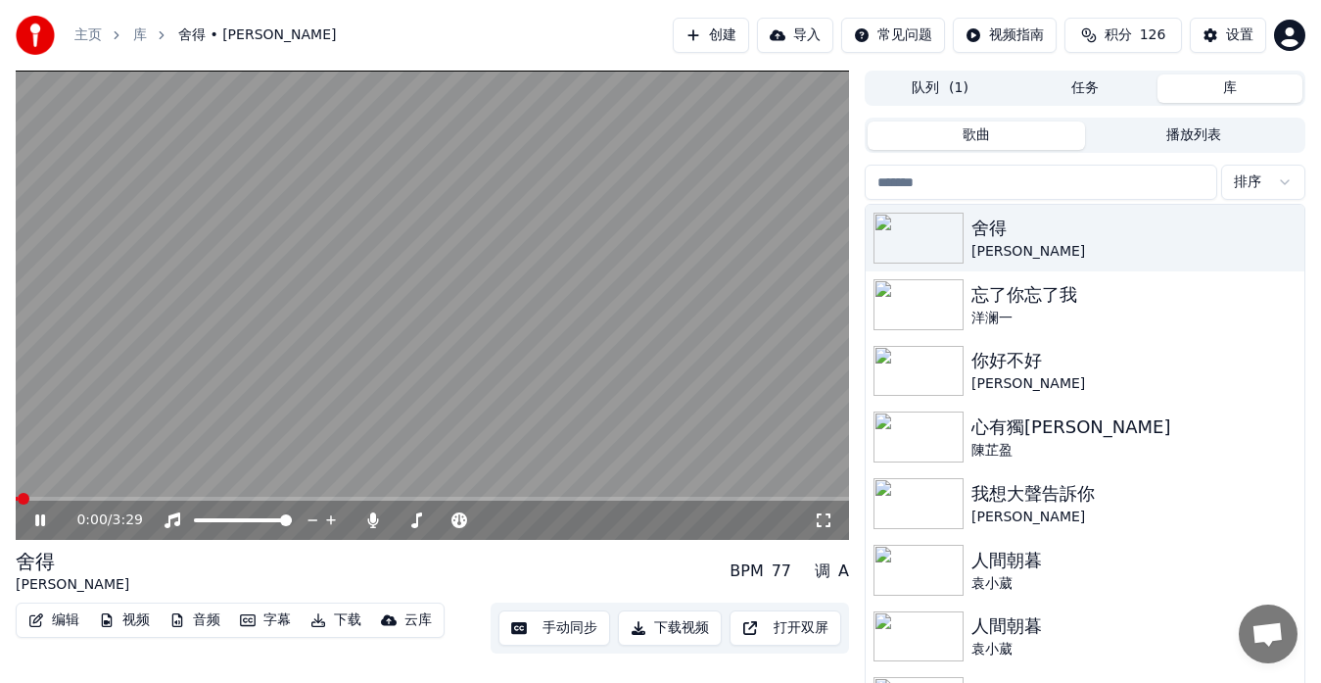
click at [65, 498] on span at bounding box center [433, 499] width 834 height 4
click at [1231, 33] on div "设置" at bounding box center [1239, 35] width 27 height 20
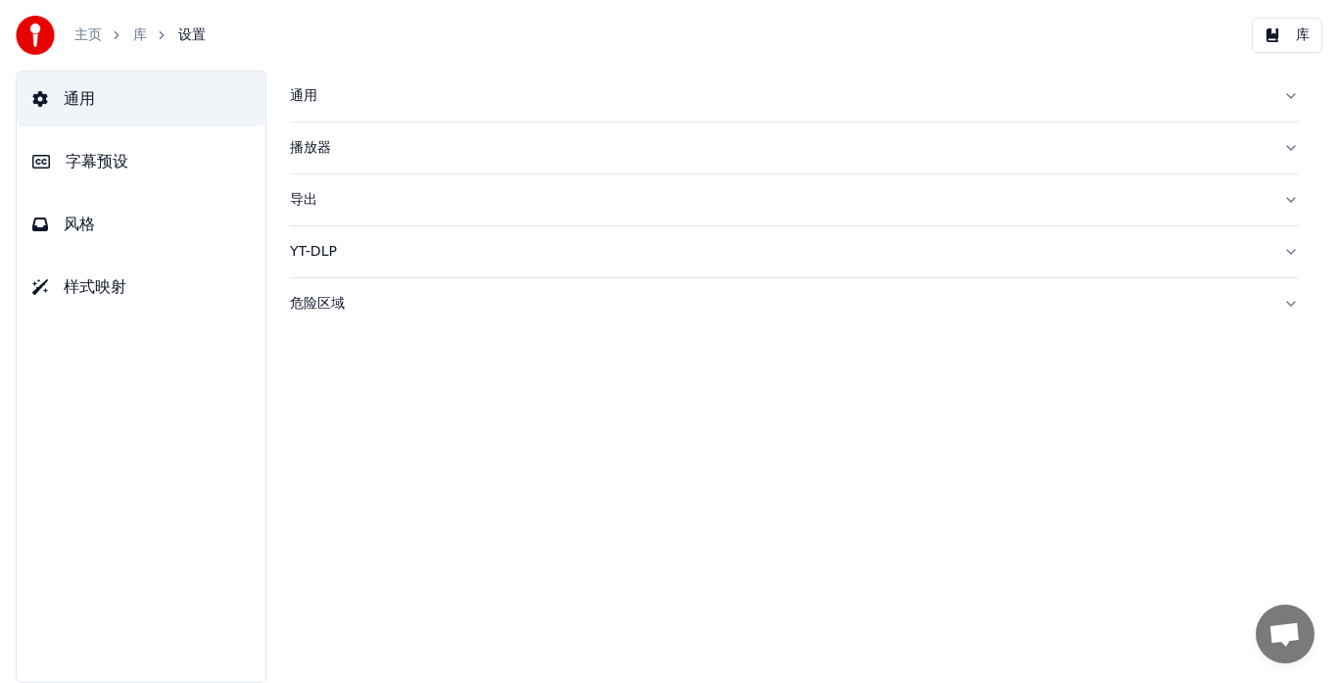
click at [123, 161] on span "字幕预设" at bounding box center [97, 162] width 63 height 24
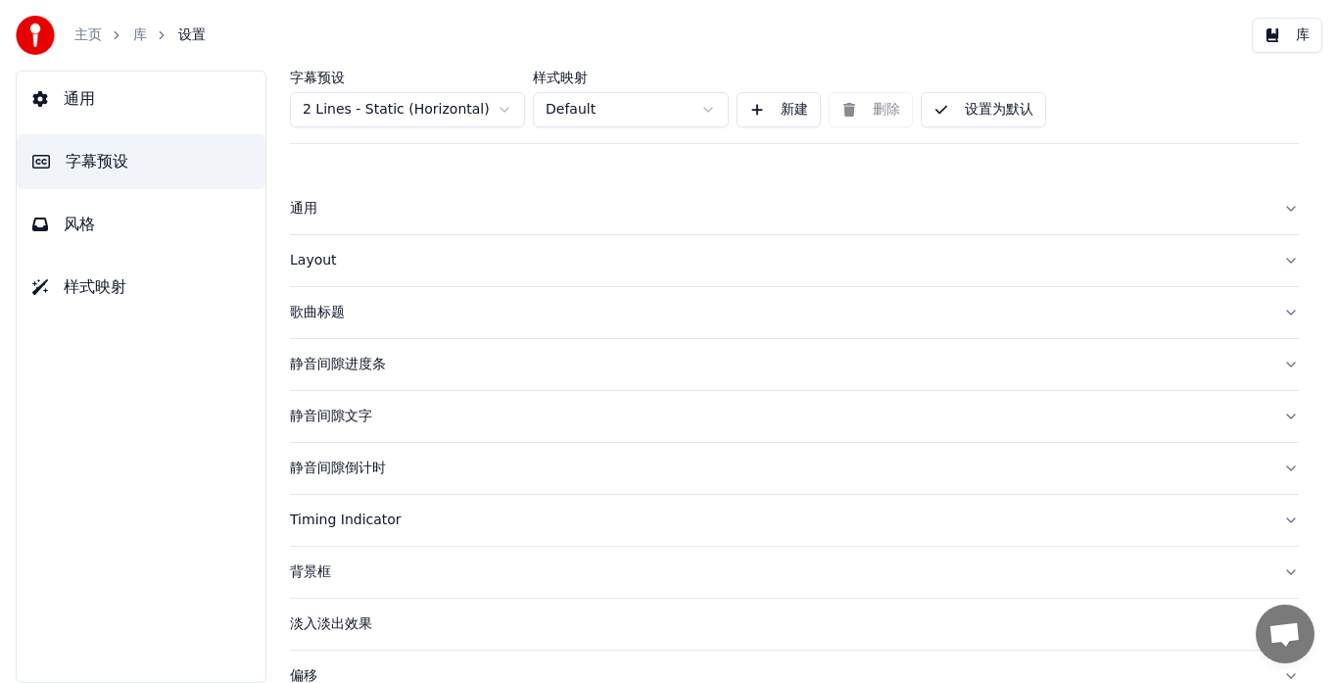
click at [302, 257] on div "Layout" at bounding box center [779, 261] width 978 height 20
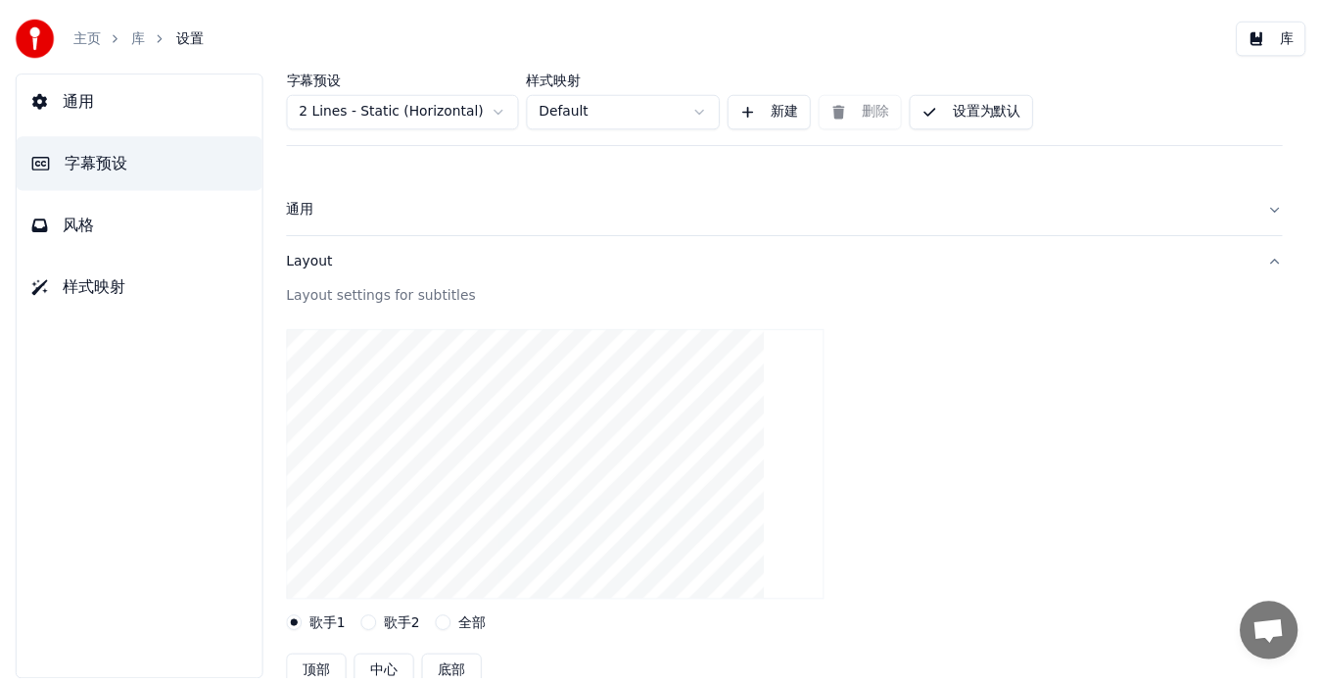
scroll to position [294, 0]
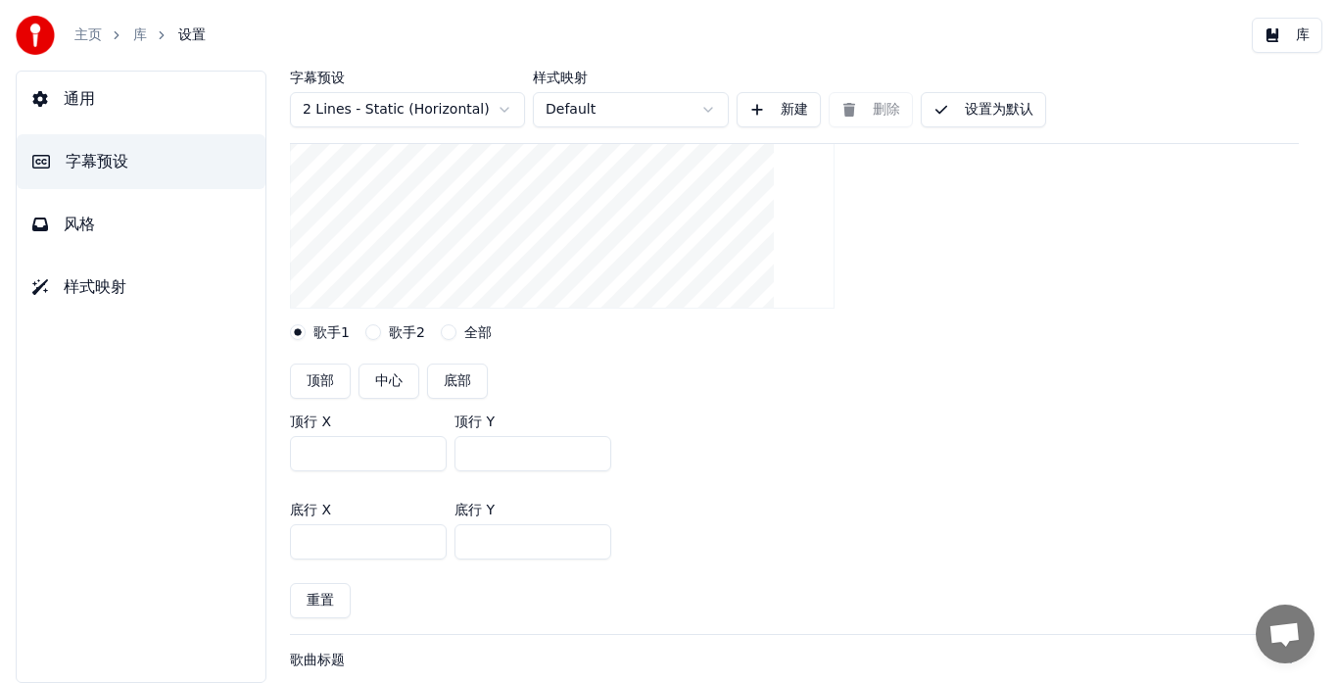
click at [452, 385] on button "底部" at bounding box center [457, 380] width 61 height 35
type input "***"
click at [474, 453] on input "***" at bounding box center [532, 453] width 157 height 35
type input "***"
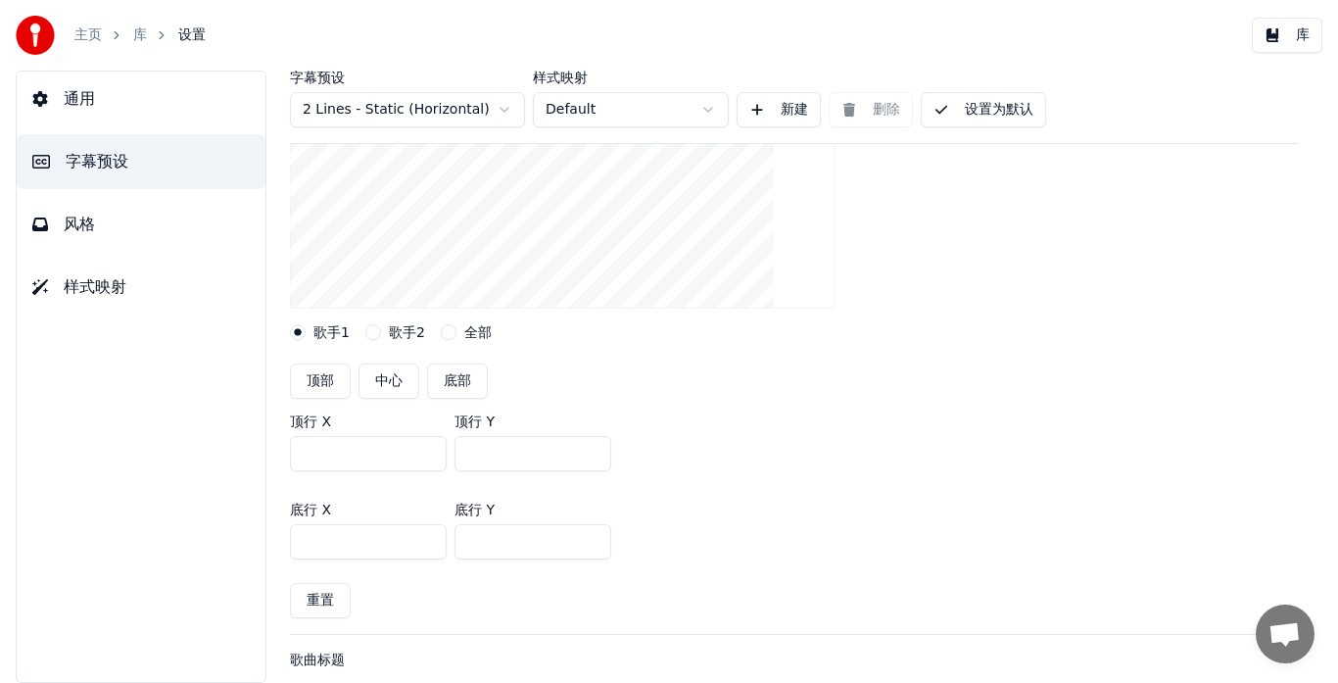
click at [473, 539] on input "***" at bounding box center [532, 541] width 157 height 35
click at [480, 541] on input "***" at bounding box center [532, 541] width 157 height 35
type input "***"
click at [981, 102] on button "设置为默认" at bounding box center [983, 109] width 125 height 35
click at [1273, 33] on button "库" at bounding box center [1287, 35] width 71 height 35
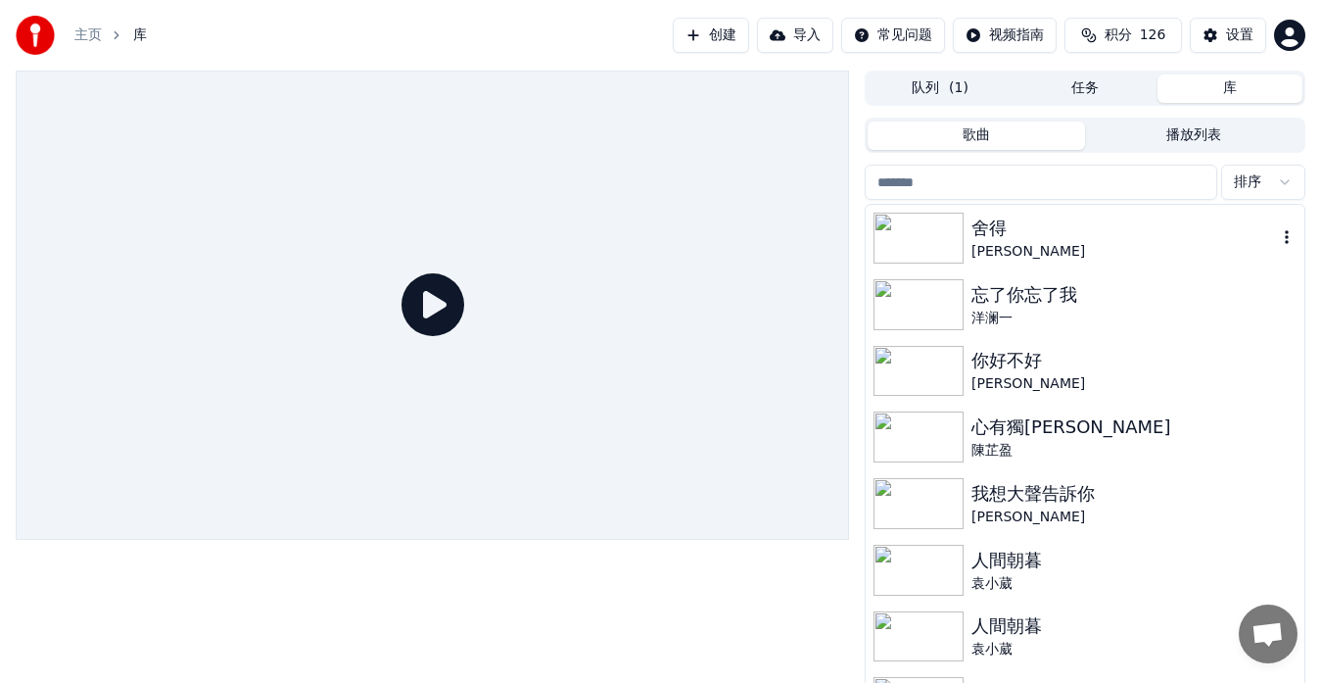
click at [1019, 228] on div "舍得" at bounding box center [1125, 228] width 306 height 27
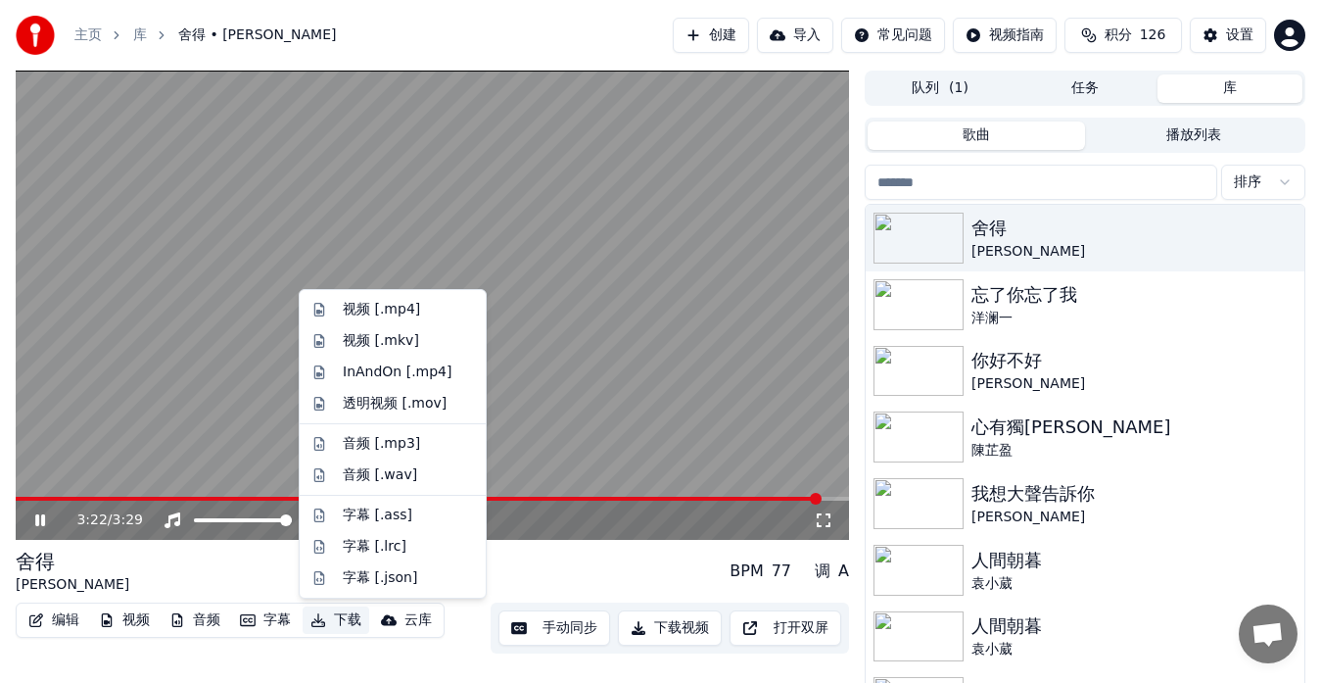
click at [346, 622] on button "下载" at bounding box center [336, 619] width 67 height 27
click at [384, 378] on div "InAndOn [.mp4]" at bounding box center [398, 372] width 110 height 20
